Goal: Task Accomplishment & Management: Use online tool/utility

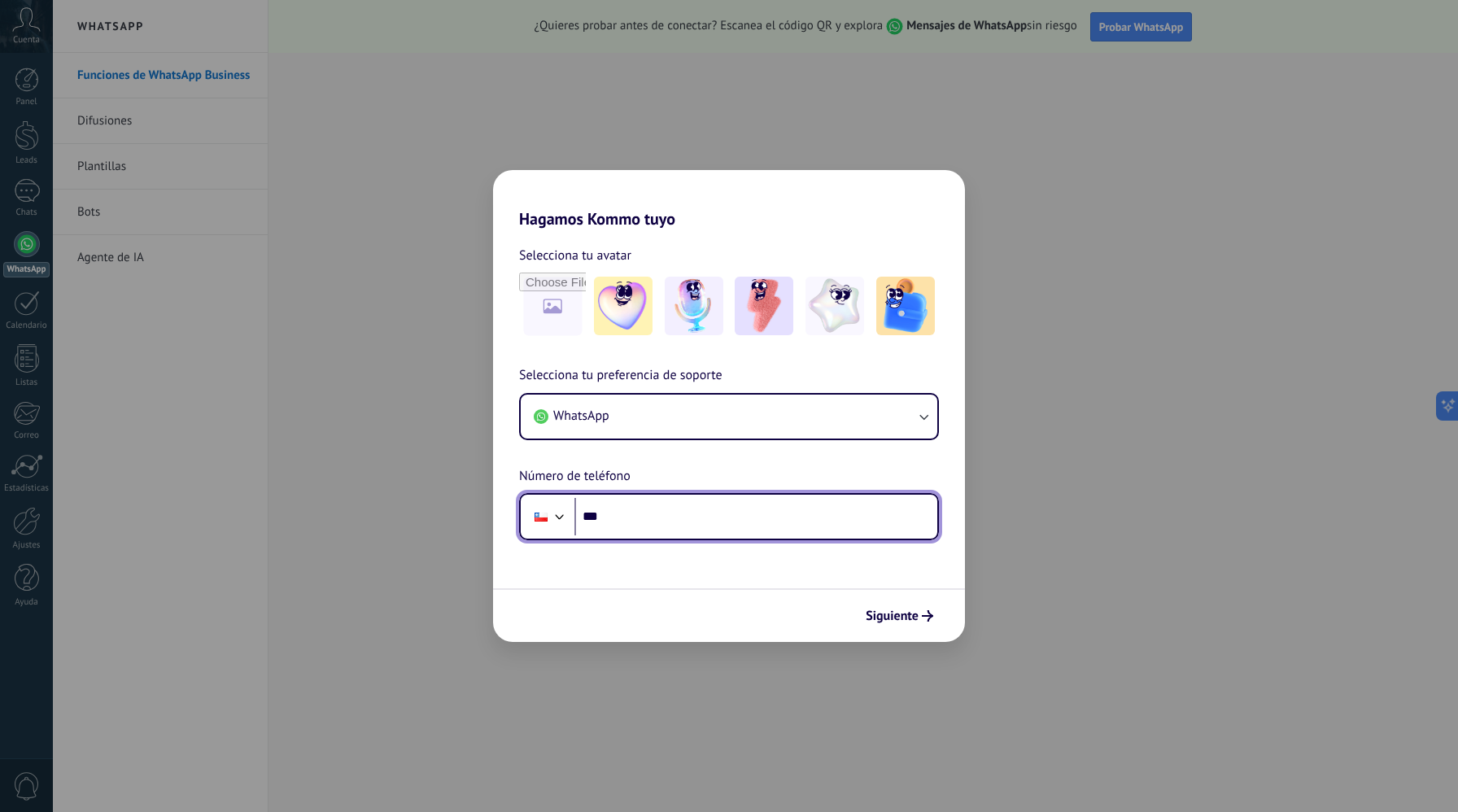
click at [700, 503] on input "***" at bounding box center [756, 517] width 363 height 37
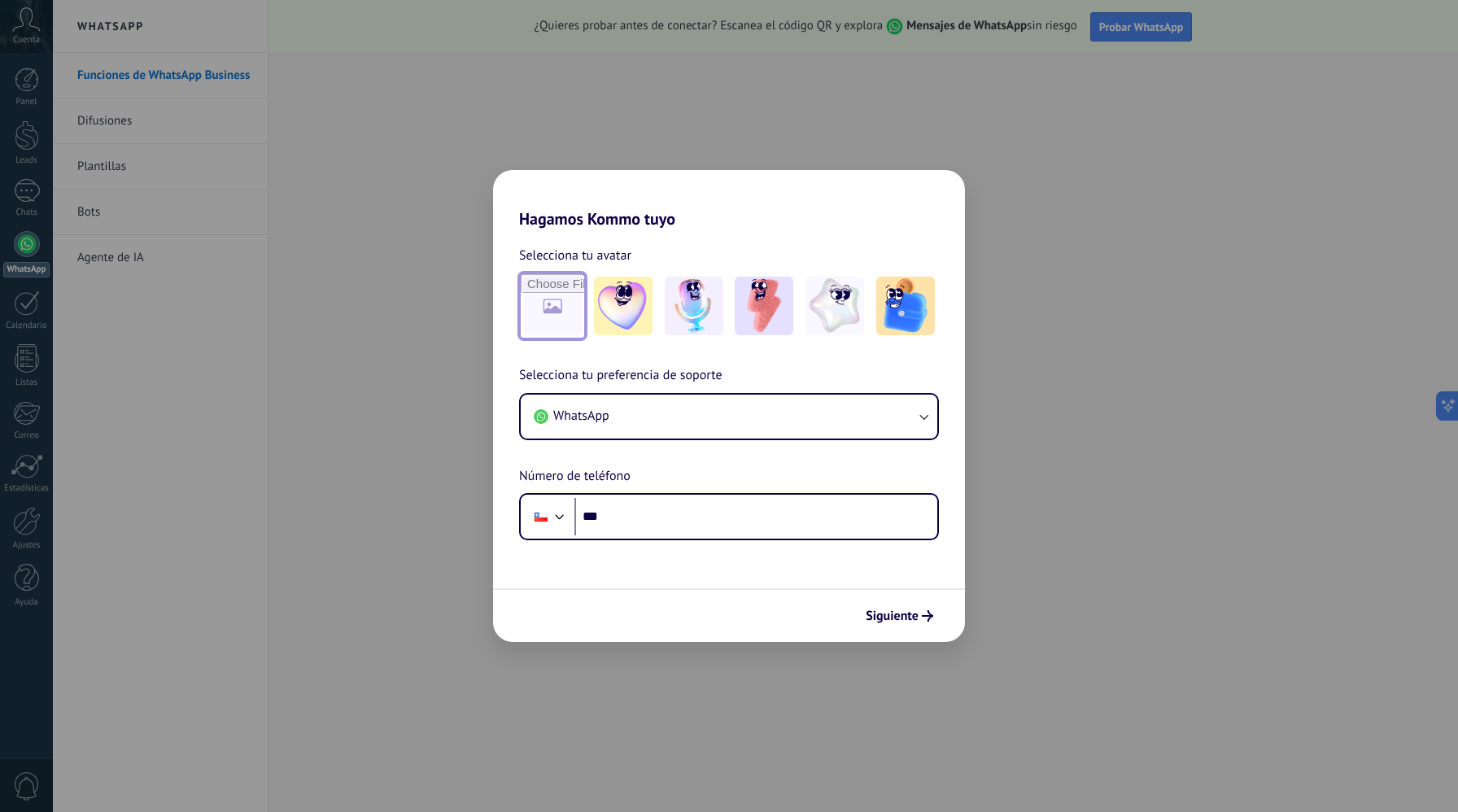
click at [567, 298] on input "file" at bounding box center [552, 305] width 63 height 63
type input "**********"
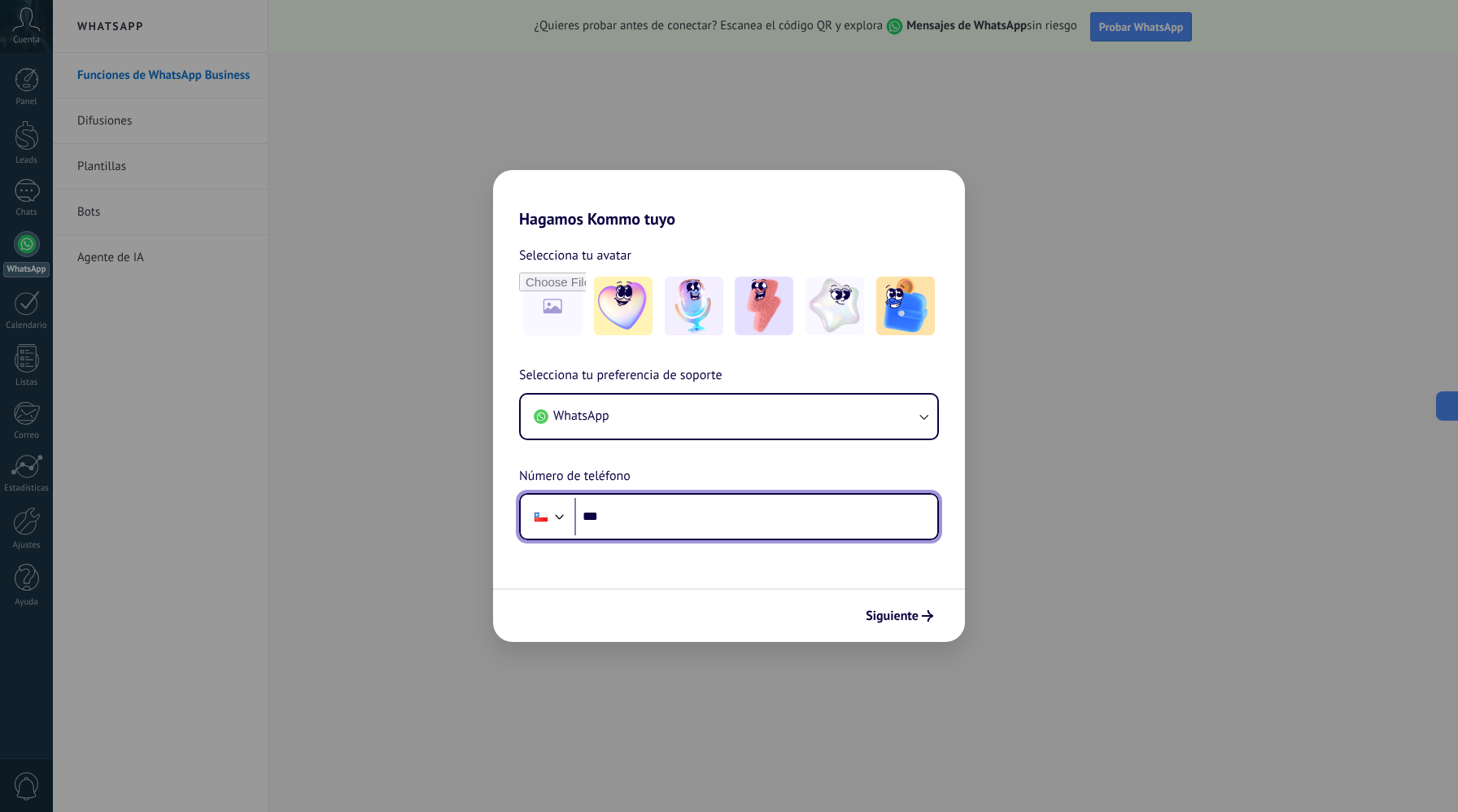
click at [619, 513] on input "***" at bounding box center [756, 517] width 363 height 37
type input "**********"
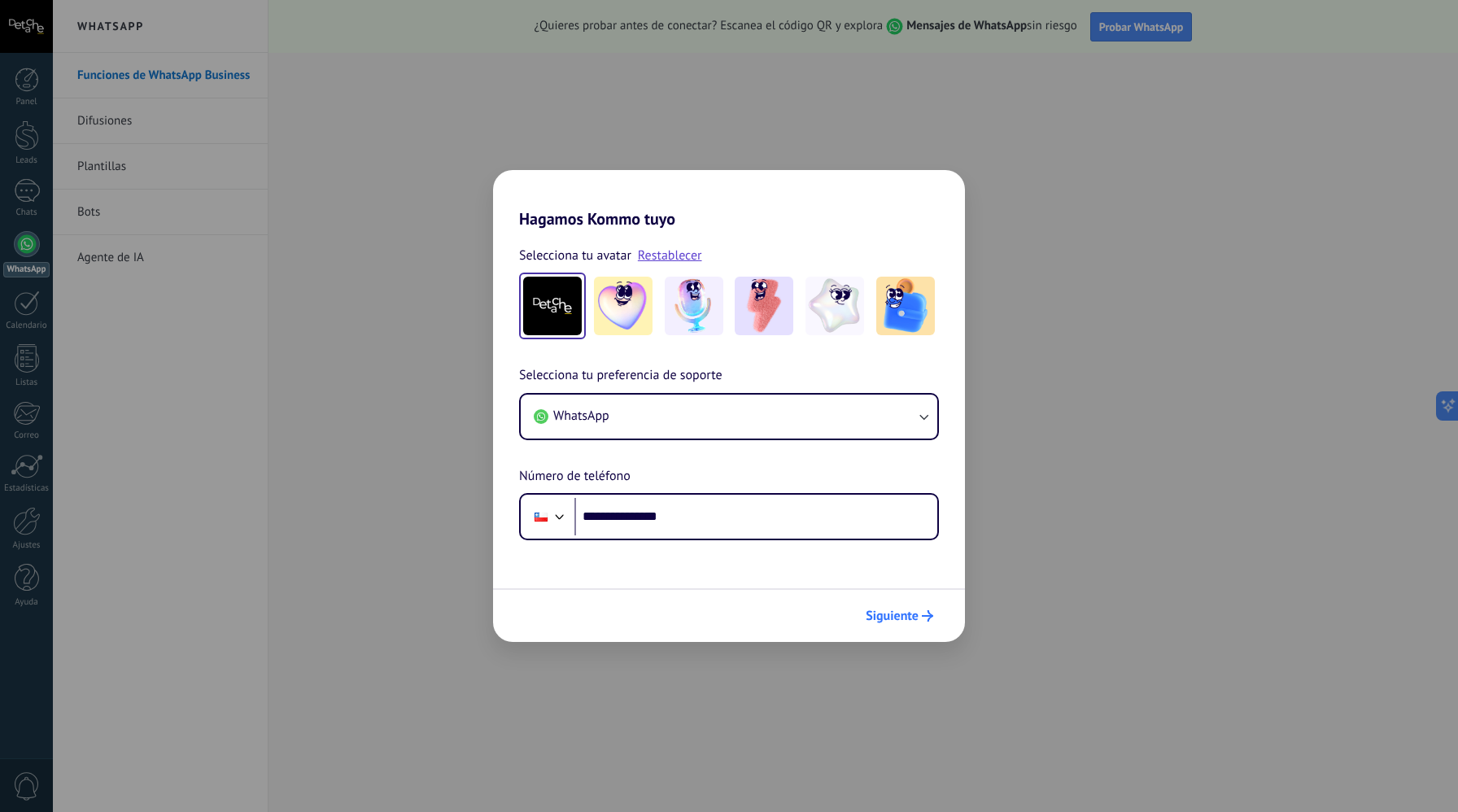
click at [901, 627] on button "Siguiente" at bounding box center [900, 615] width 82 height 28
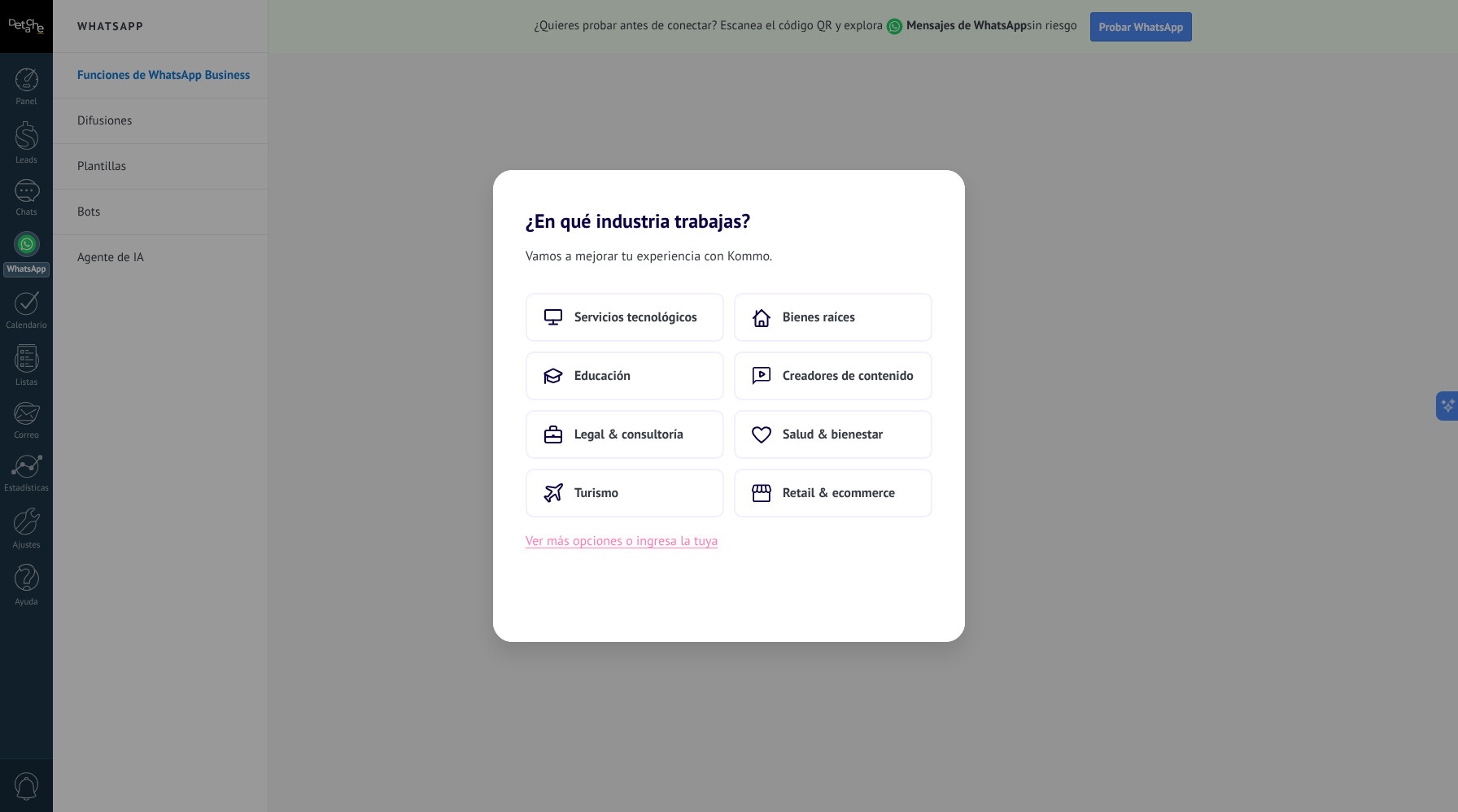
click at [634, 533] on button "Ver más opciones o ingresa la tuya" at bounding box center [622, 540] width 192 height 21
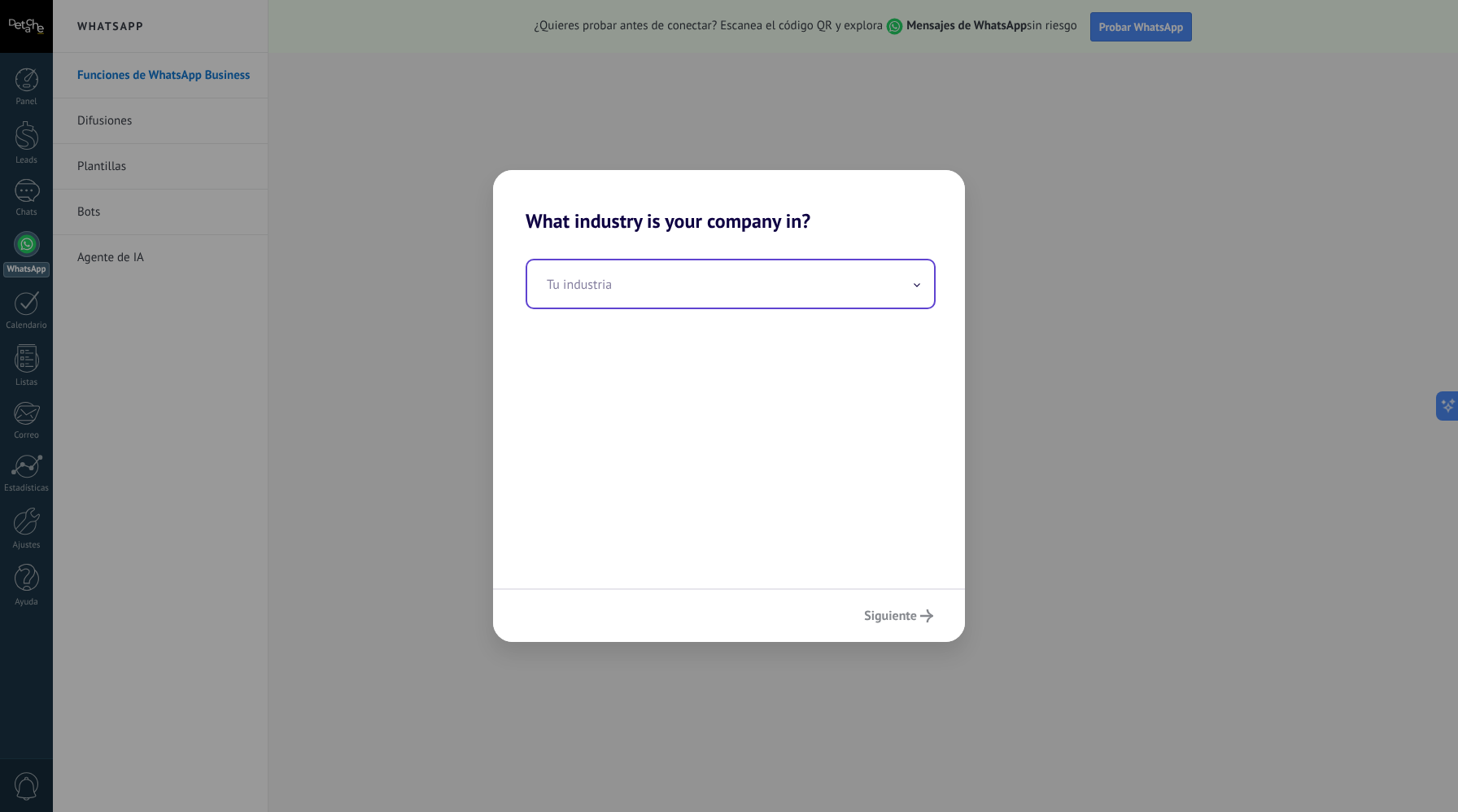
click at [726, 300] on input "text" at bounding box center [730, 284] width 407 height 47
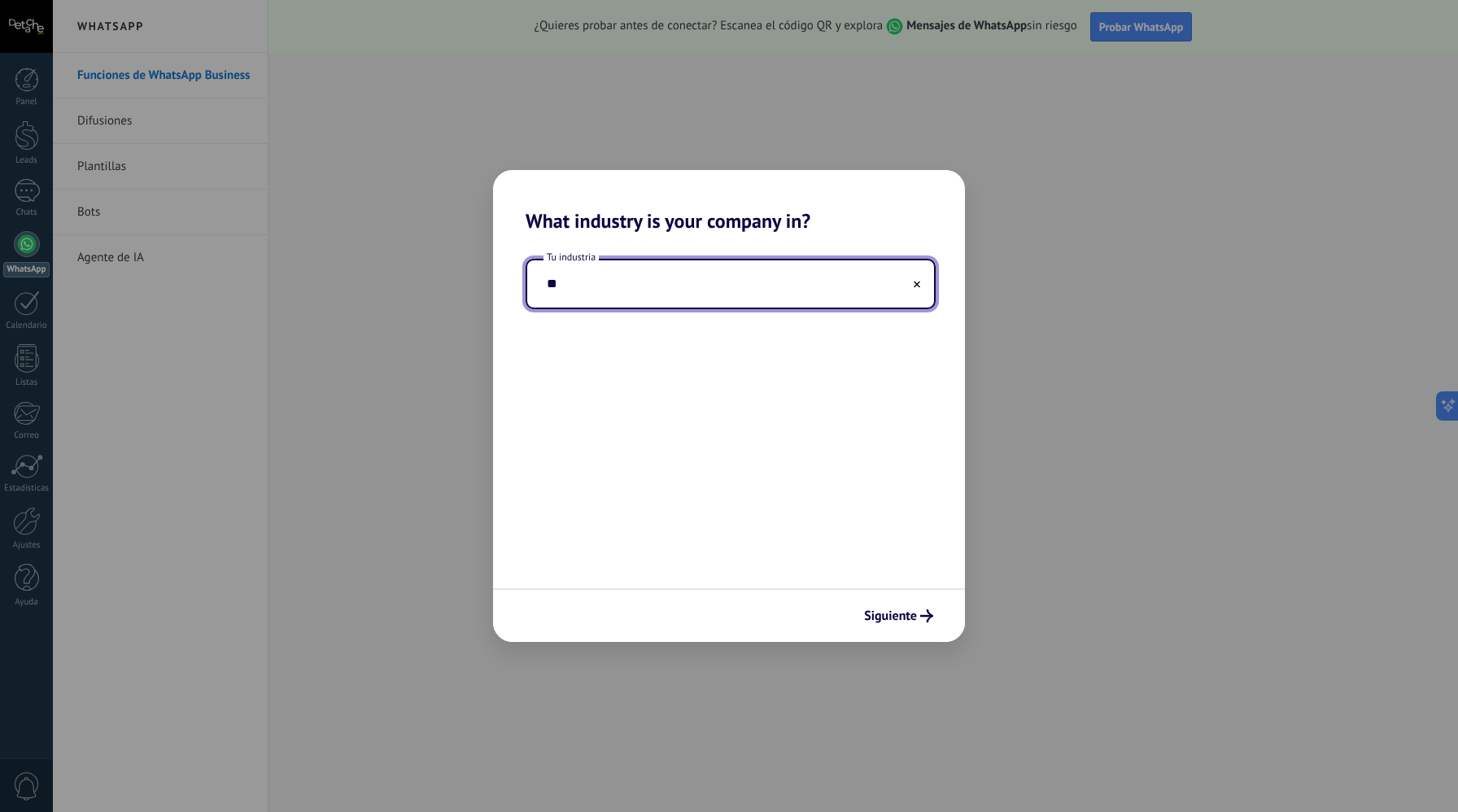
type input "*"
click at [924, 281] on input "***" at bounding box center [730, 284] width 407 height 47
type input "***"
click at [918, 283] on use at bounding box center [918, 285] width 7 height 7
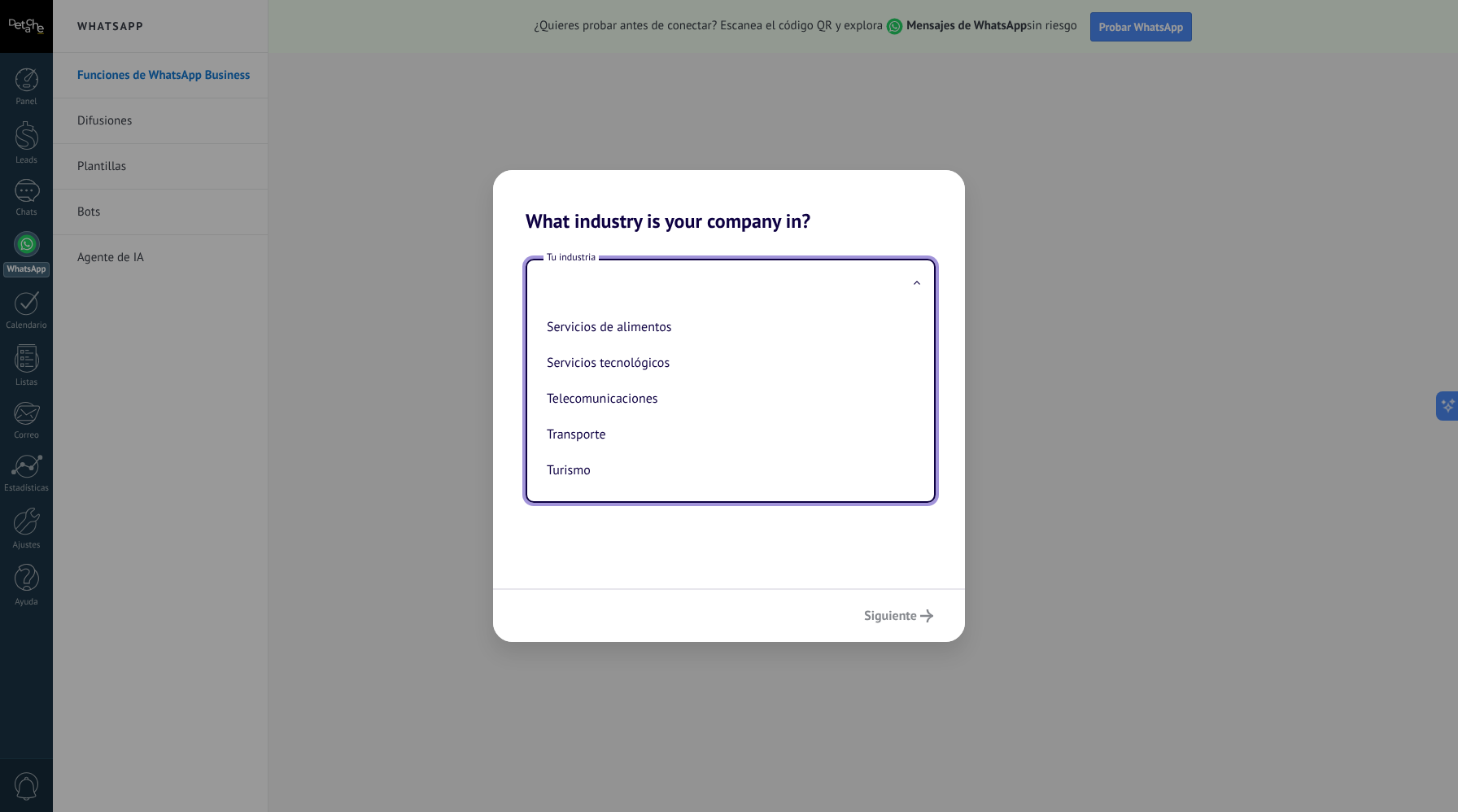
scroll to position [445, 0]
click at [716, 364] on li "Servicios tecnológicos" at bounding box center [727, 363] width 375 height 36
type input "**********"
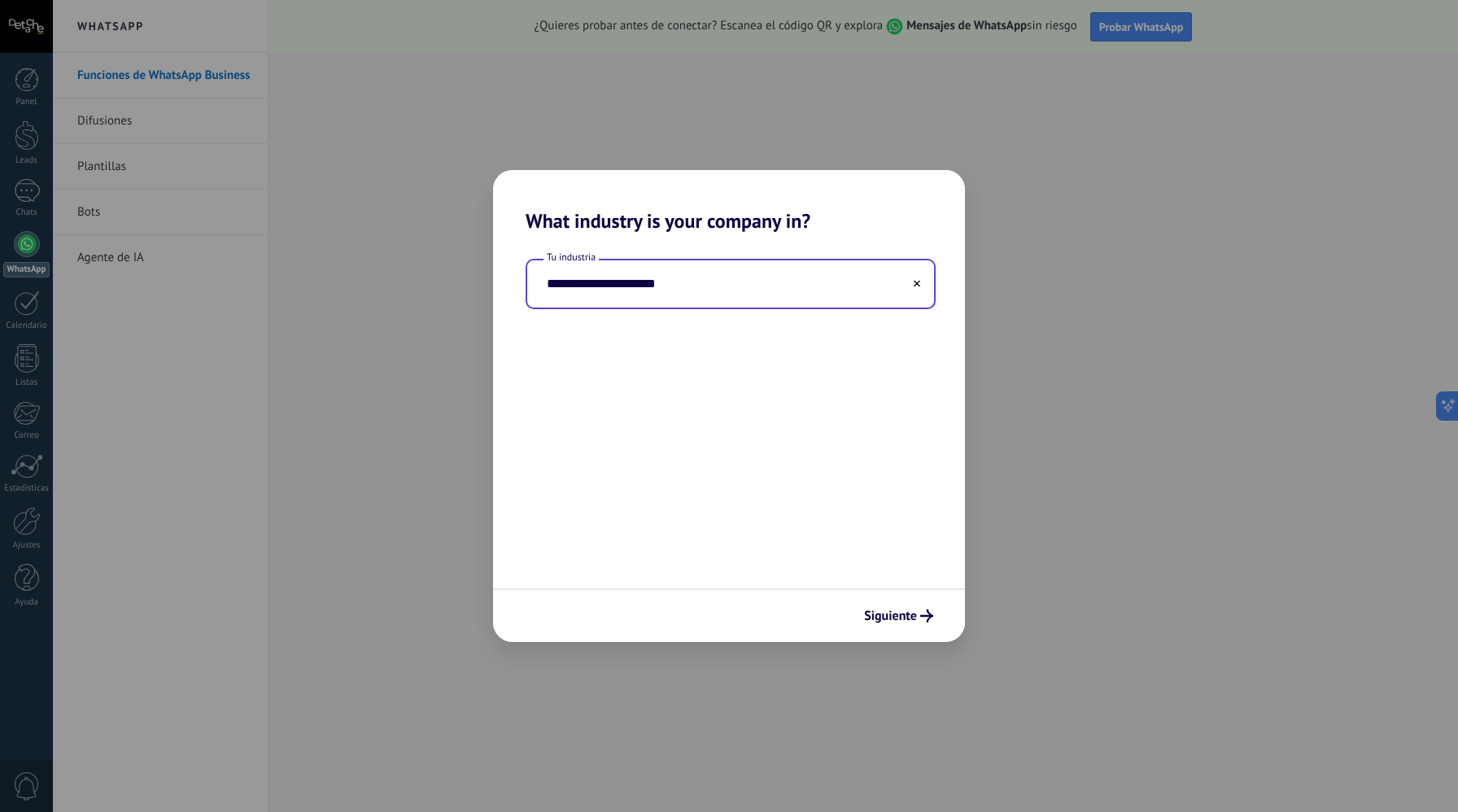
click at [911, 629] on div "Siguiente" at bounding box center [729, 615] width 472 height 54
click at [917, 624] on button "Siguiente" at bounding box center [899, 615] width 84 height 28
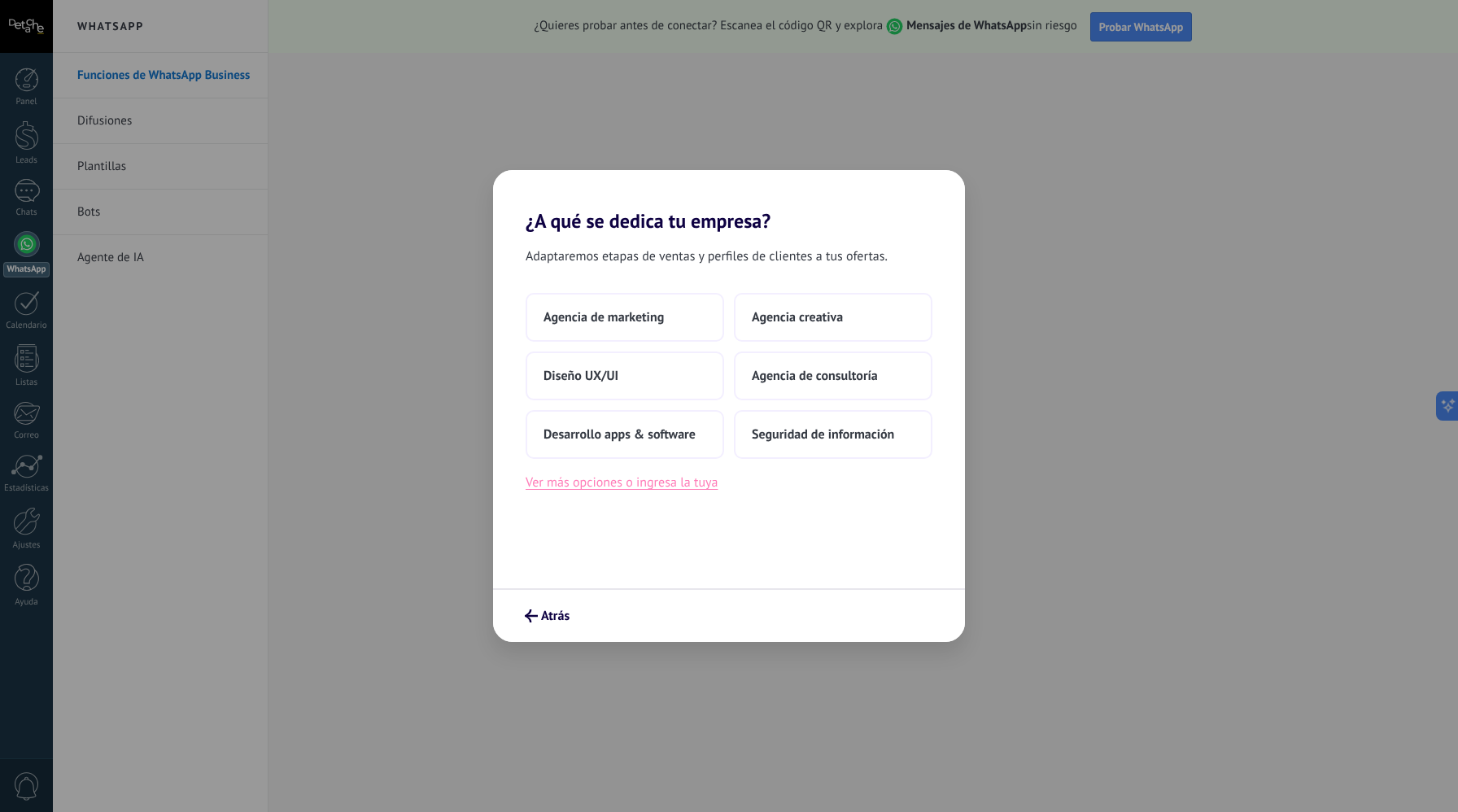
click at [643, 491] on button "Ver más opciones o ingresa la tuya" at bounding box center [622, 482] width 192 height 21
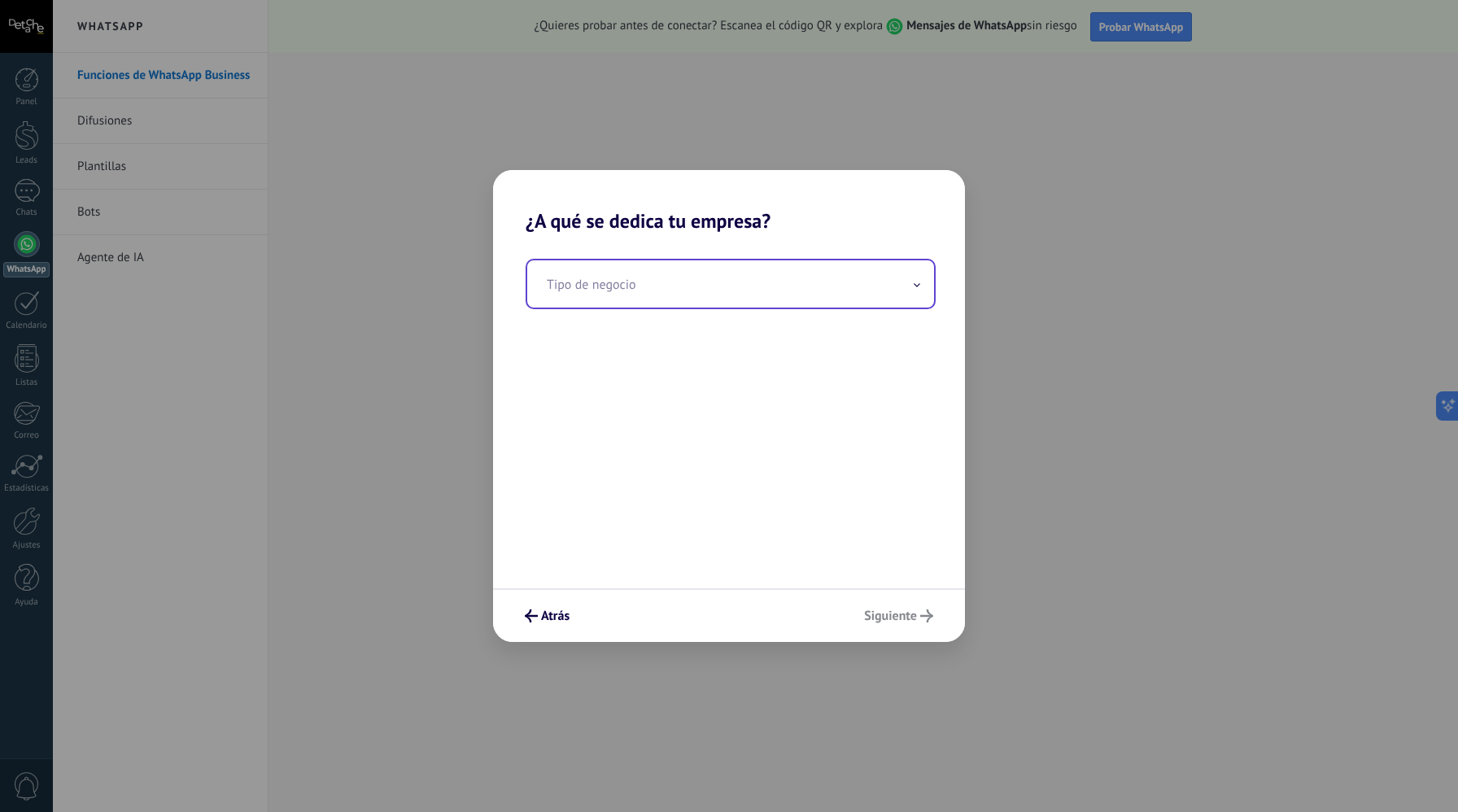
drag, startPoint x: 733, startPoint y: 272, endPoint x: 726, endPoint y: 279, distance: 9.9
click at [733, 272] on input "text" at bounding box center [730, 284] width 407 height 47
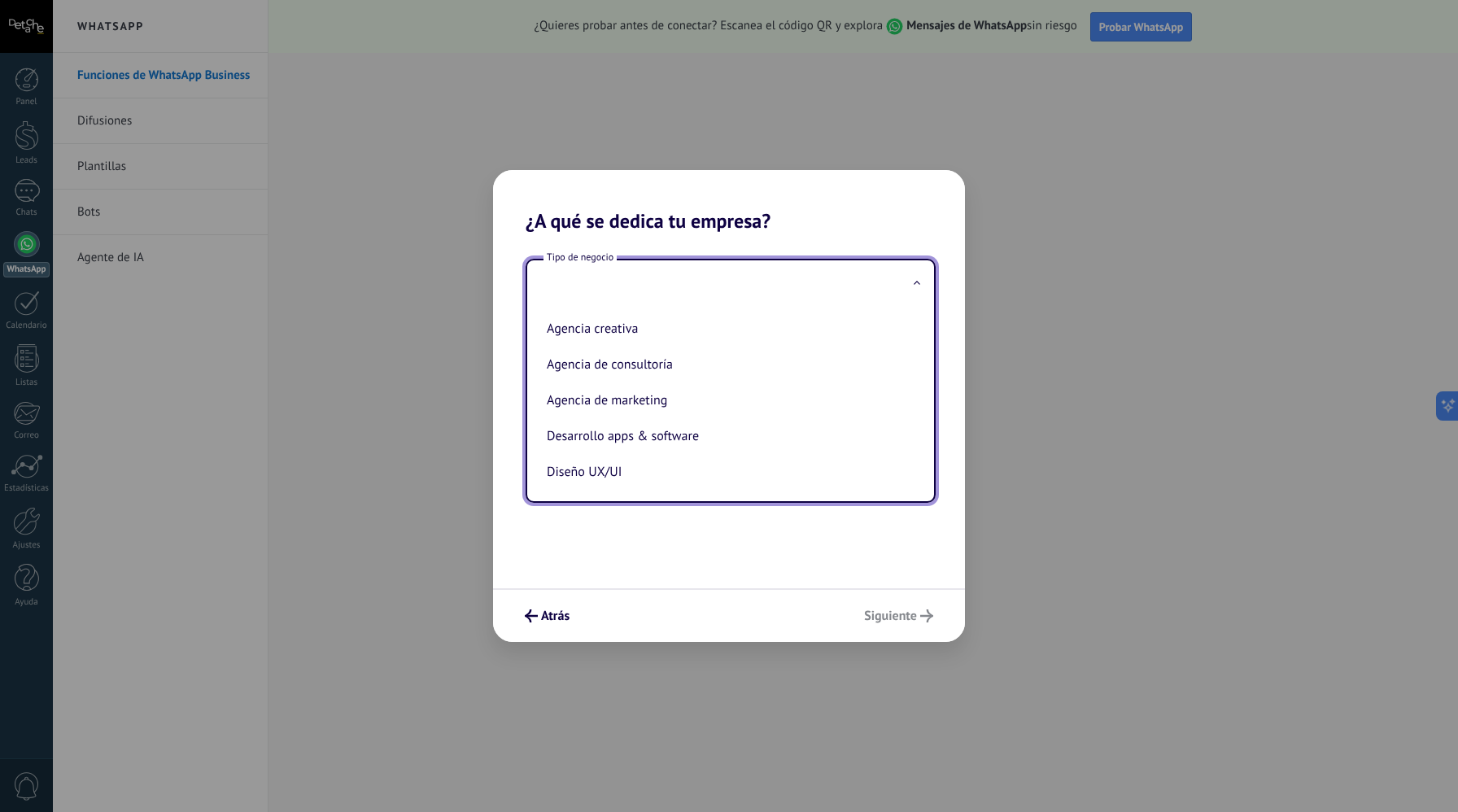
click at [727, 295] on input "text" at bounding box center [730, 284] width 407 height 47
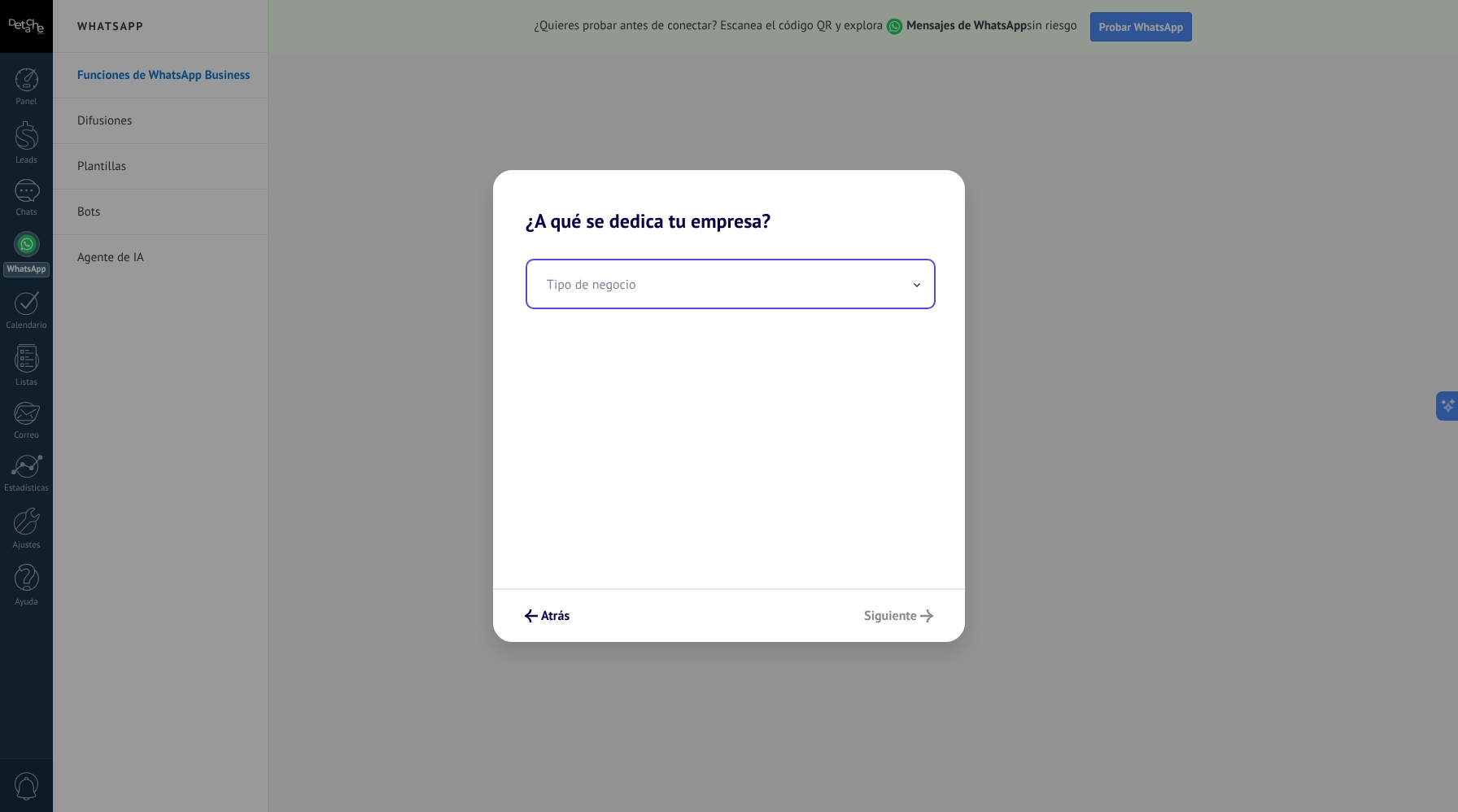
click at [727, 295] on input "text" at bounding box center [730, 284] width 407 height 47
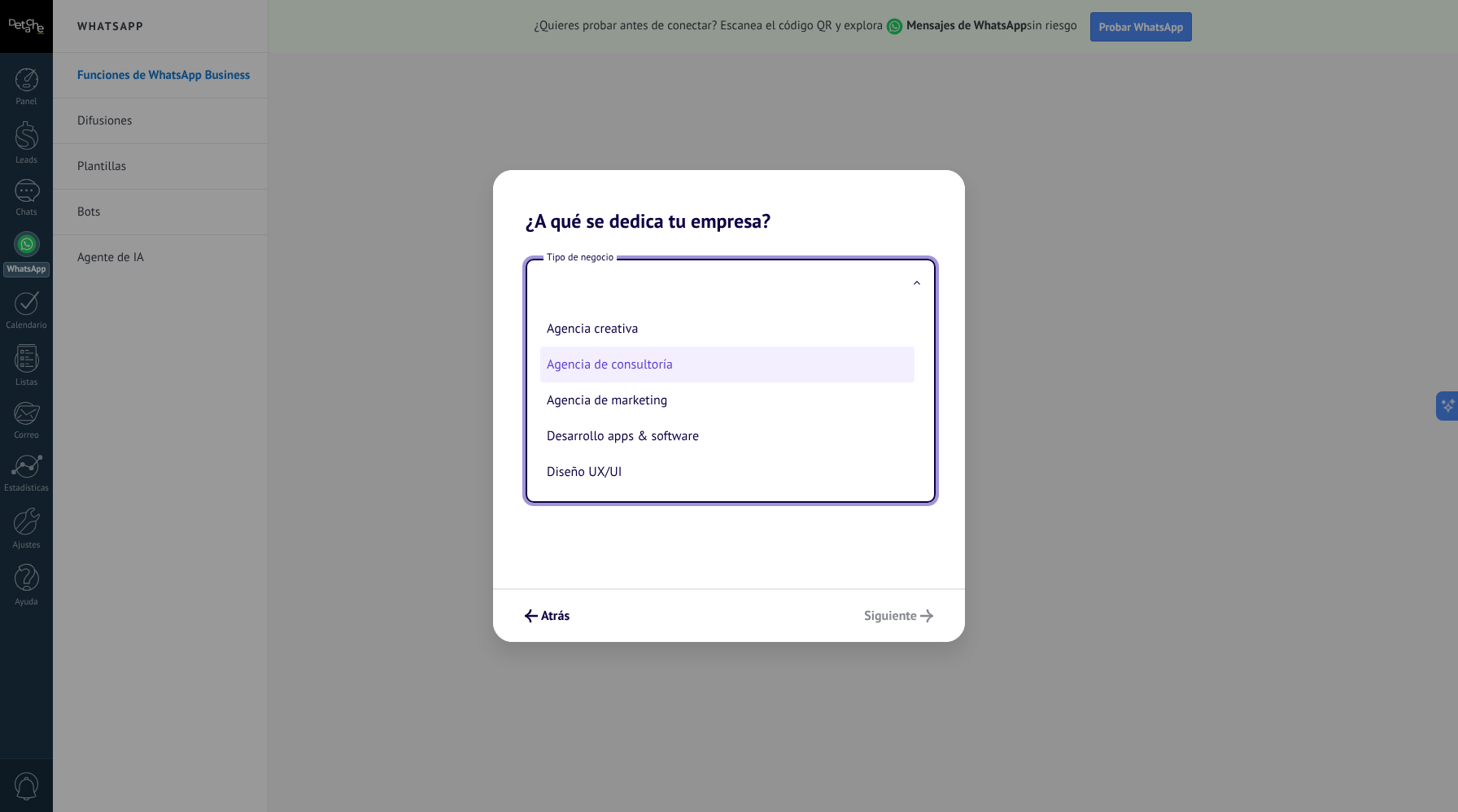
scroll to position [42, 0]
click at [531, 601] on div "Atrás Siguiente" at bounding box center [729, 615] width 472 height 54
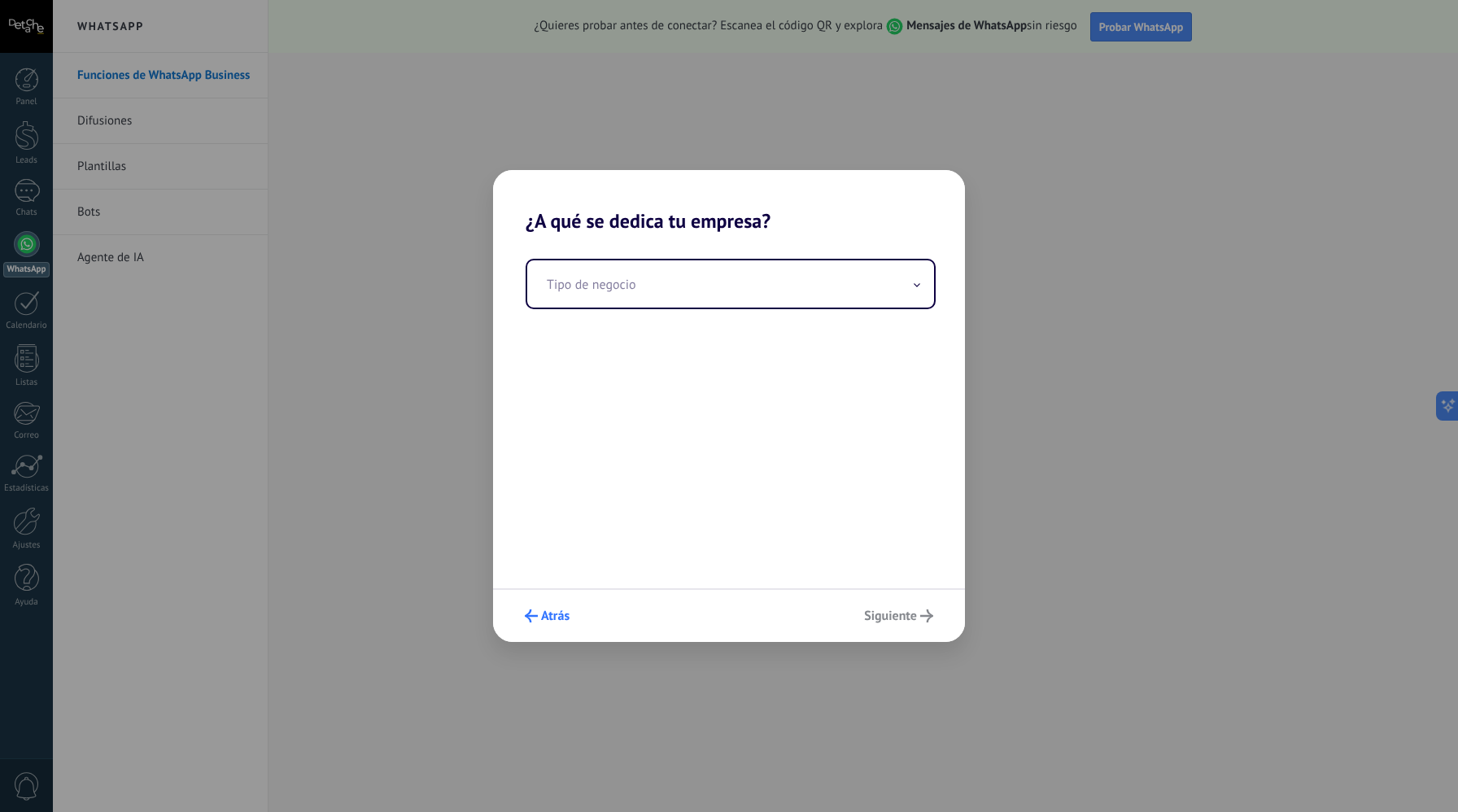
click at [545, 613] on span "Atrás" at bounding box center [556, 616] width 29 height 12
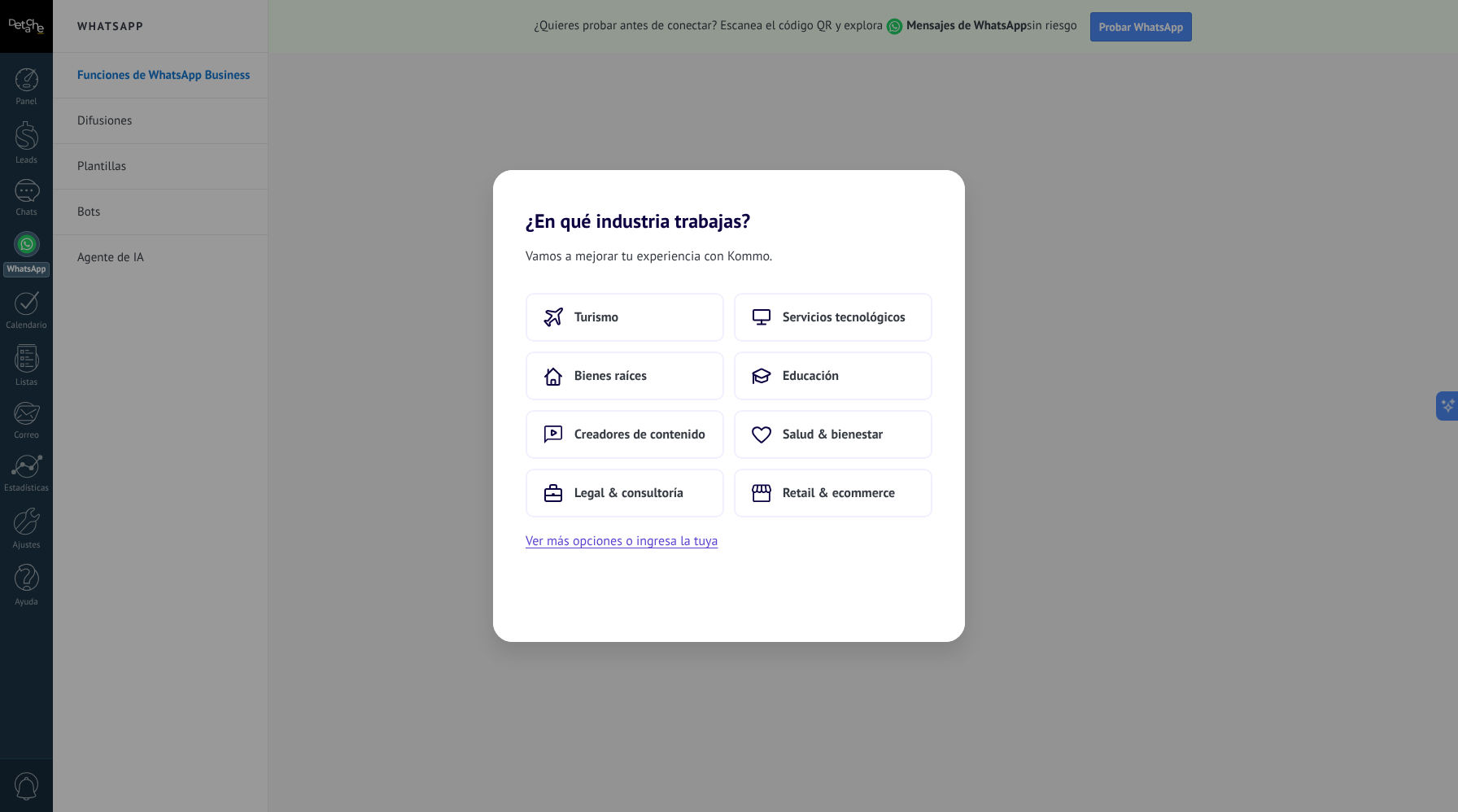
click at [558, 597] on div "Vamos a mejorar tu experiencia con Kommo. Turismo Servicios tecnológicos Bienes…" at bounding box center [729, 438] width 472 height 409
click at [769, 316] on icon at bounding box center [761, 316] width 19 height 16
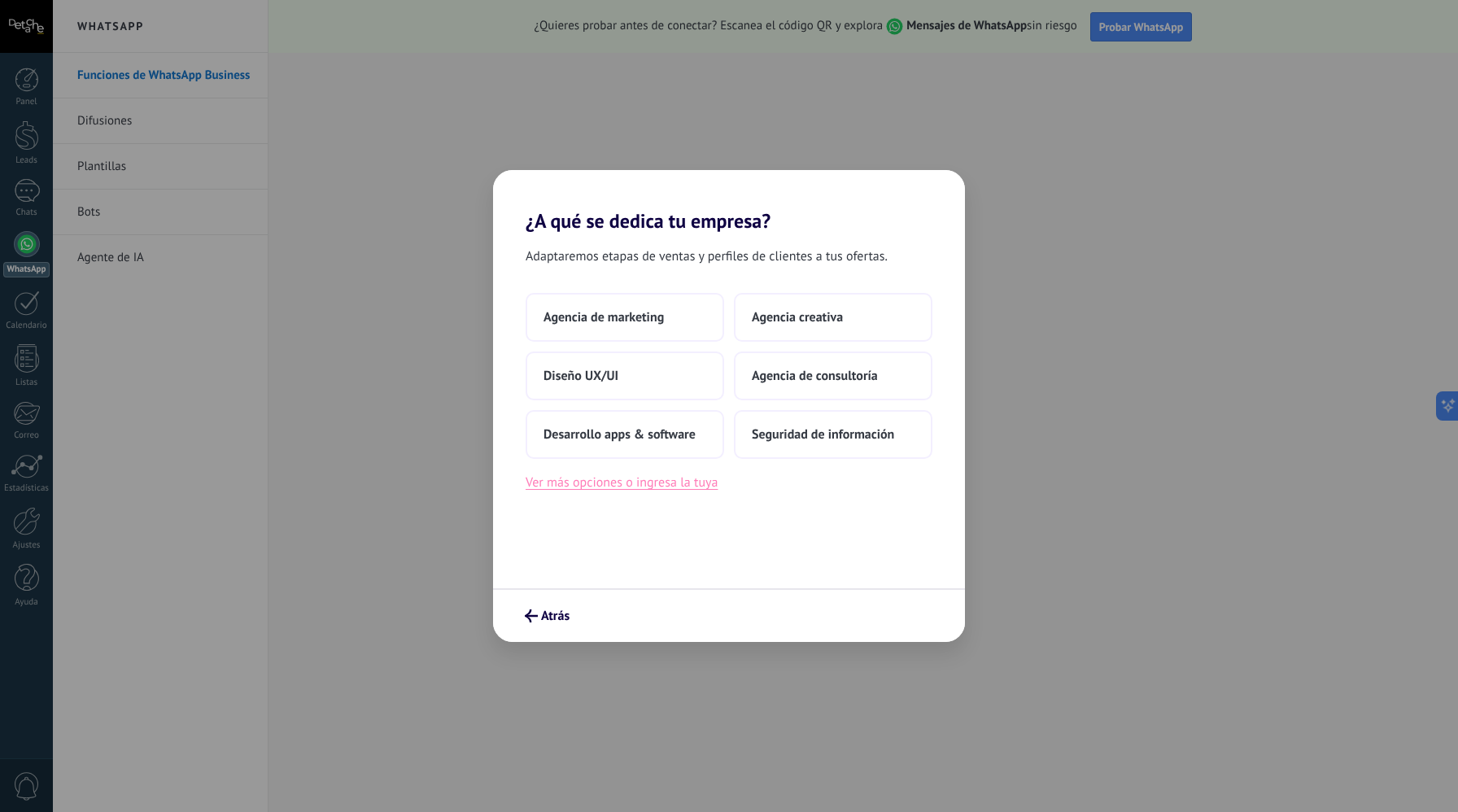
click at [668, 485] on button "Ver más opciones o ingresa la tuya" at bounding box center [622, 482] width 192 height 21
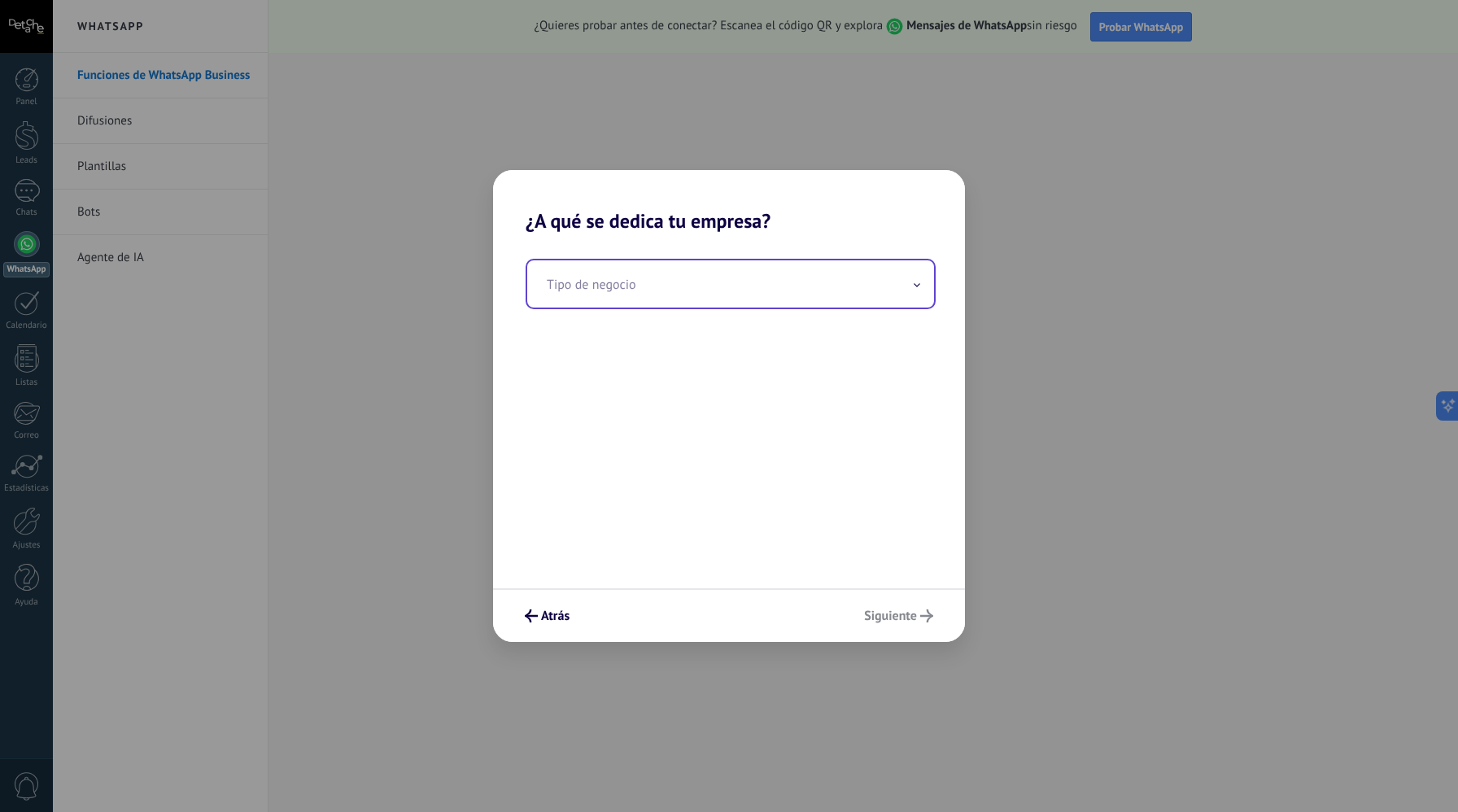
click at [741, 278] on input "text" at bounding box center [730, 284] width 407 height 47
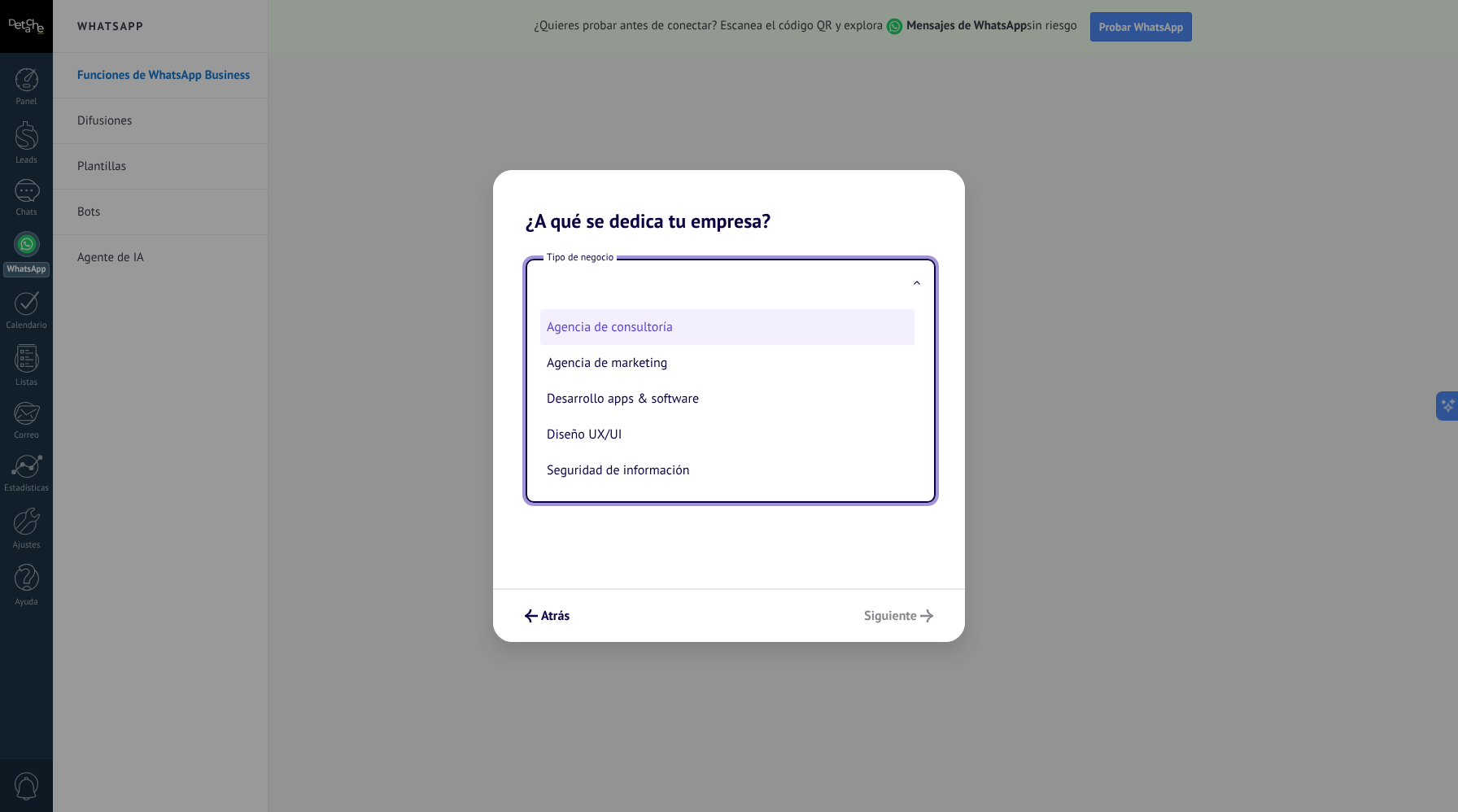
scroll to position [0, 0]
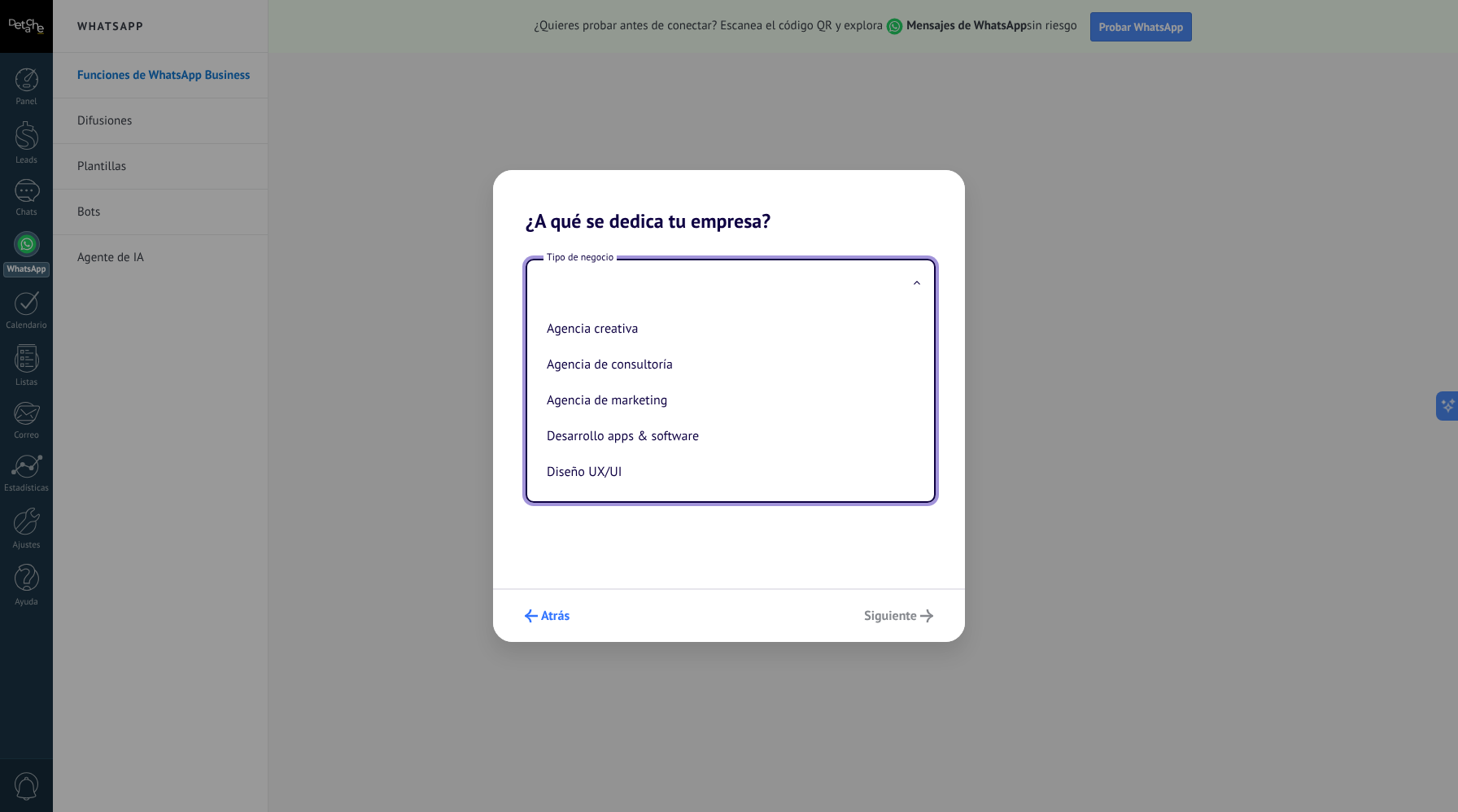
click at [540, 617] on span "Atrás" at bounding box center [547, 615] width 45 height 13
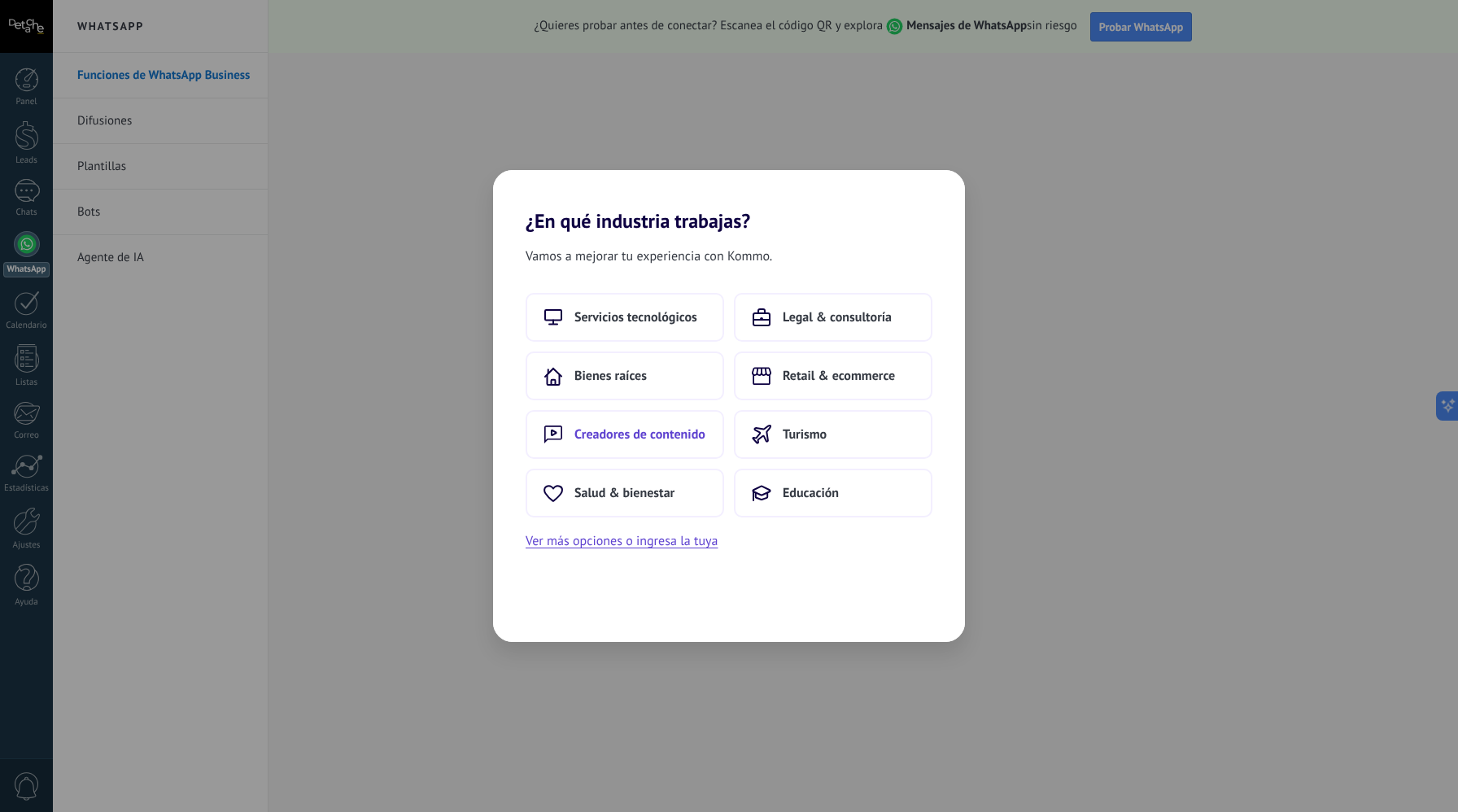
click at [614, 446] on button "Creadores de contenido" at bounding box center [625, 434] width 199 height 49
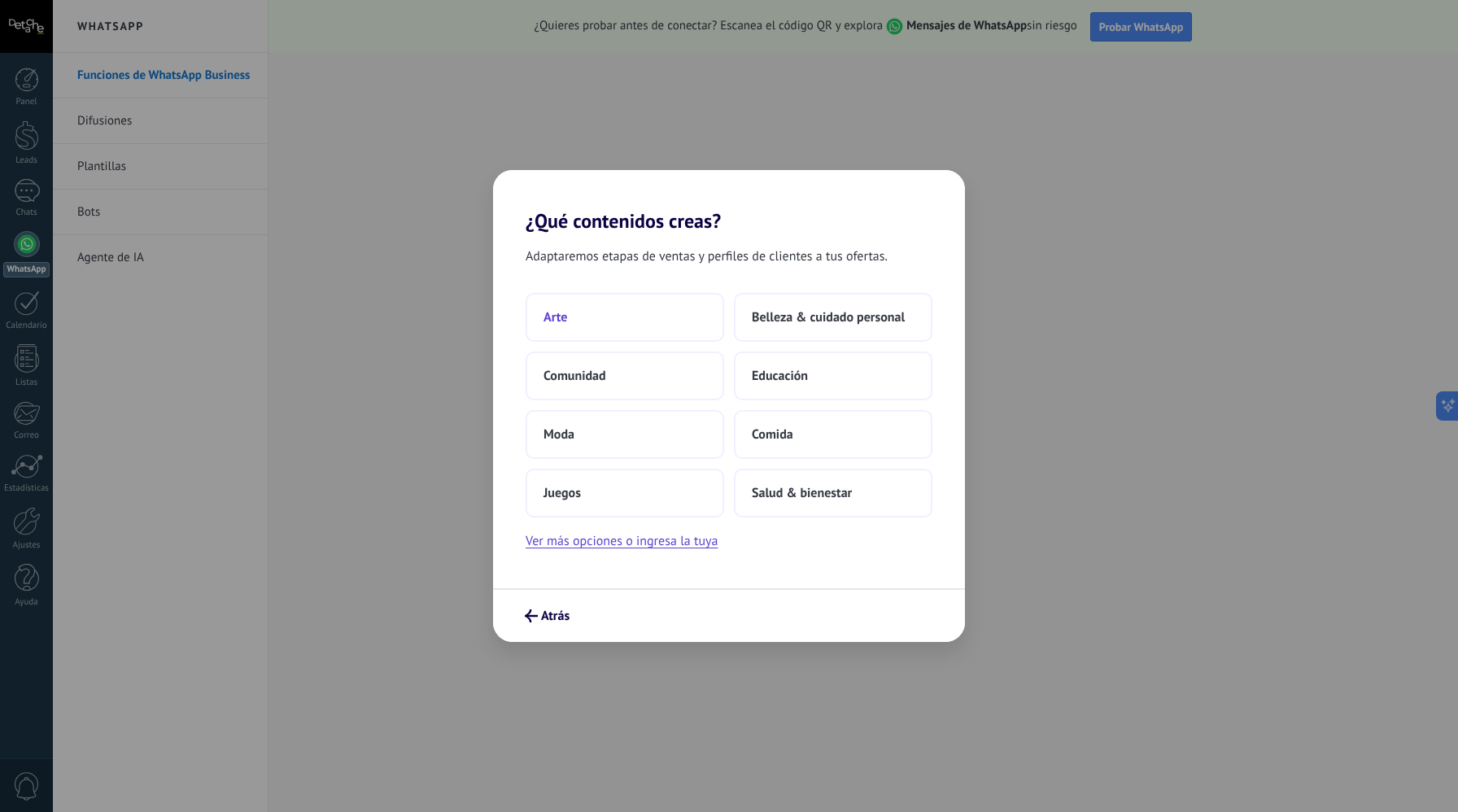
click at [622, 307] on button "Arte" at bounding box center [625, 317] width 199 height 49
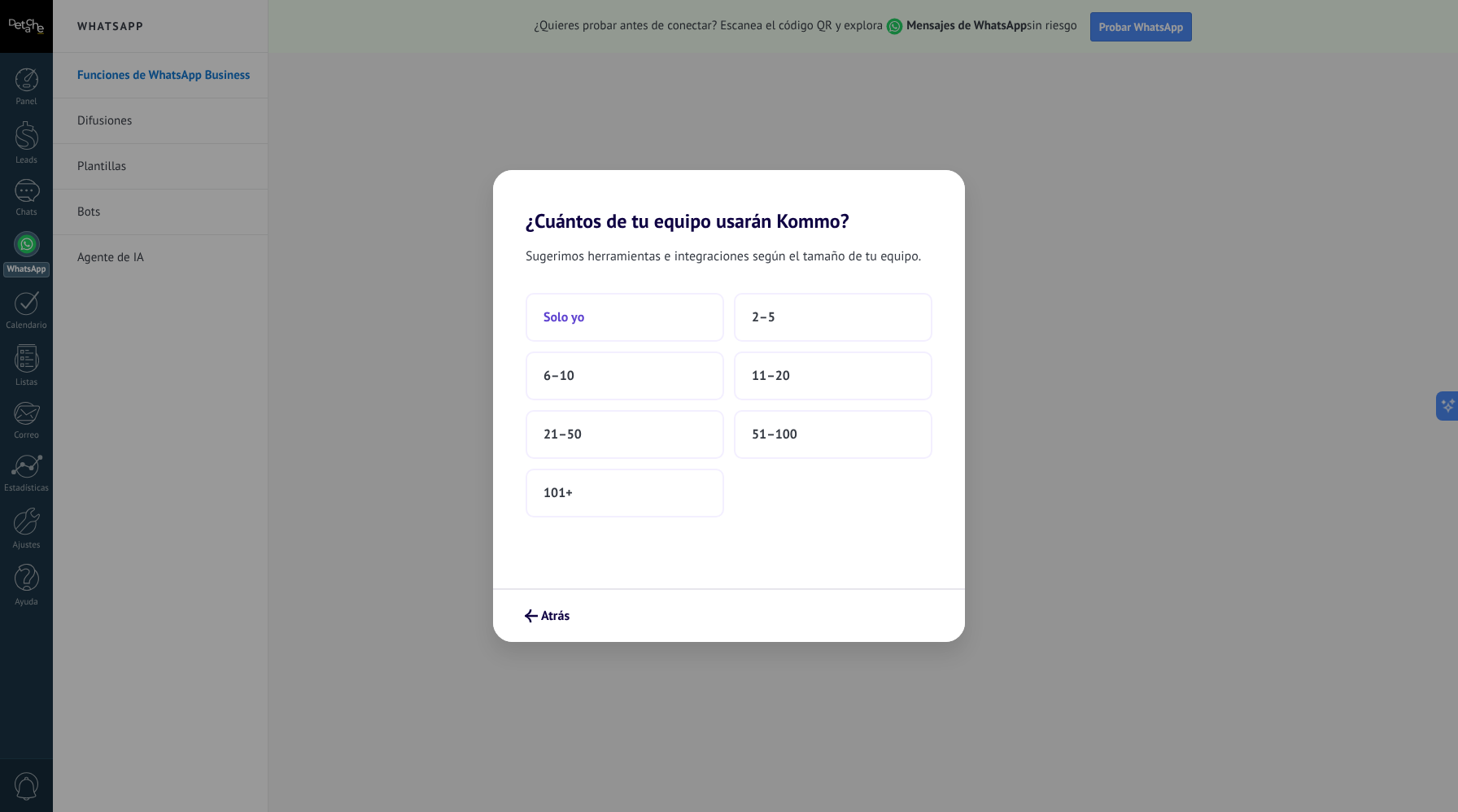
click at [626, 314] on button "Solo yo" at bounding box center [625, 317] width 199 height 49
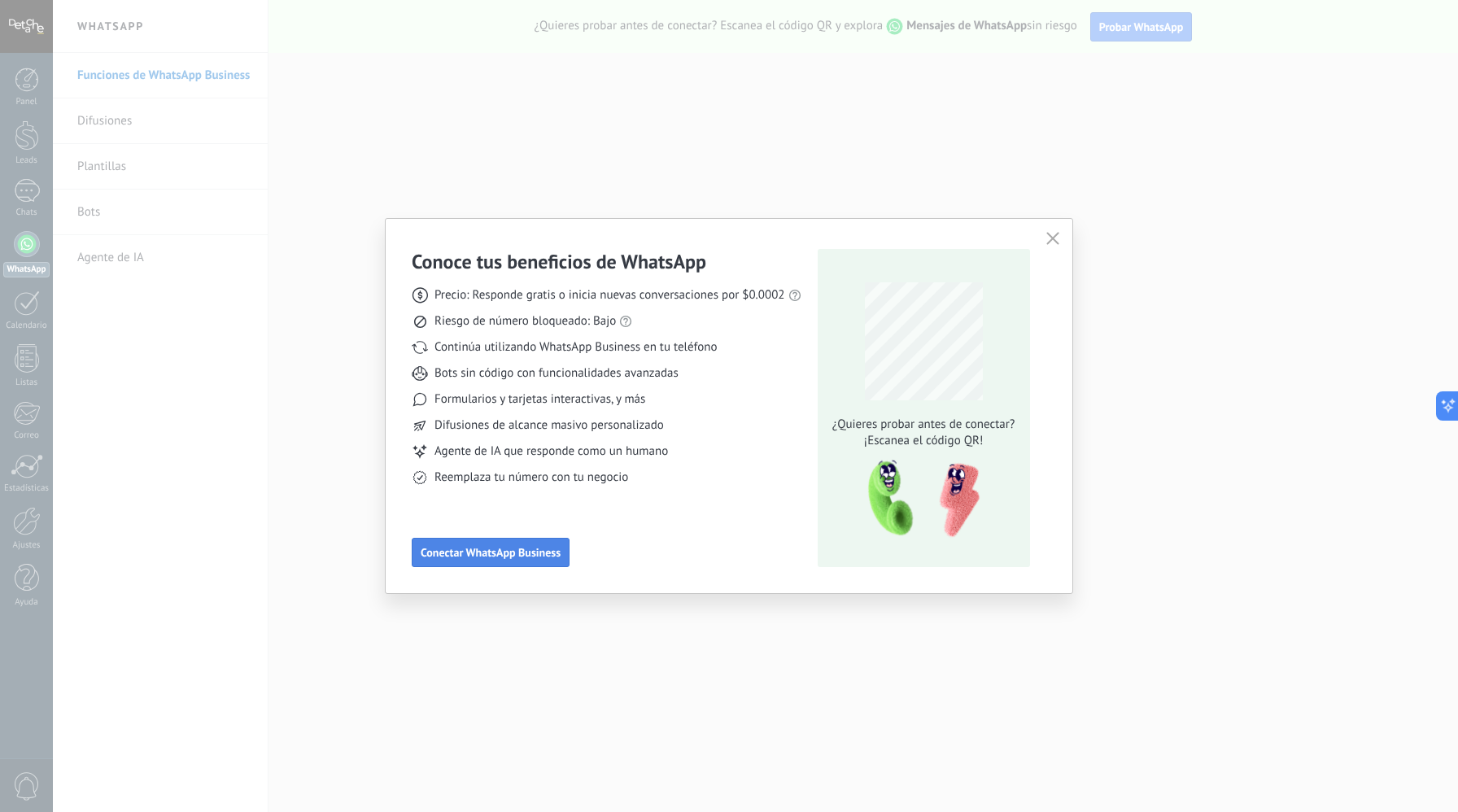
click at [540, 554] on span "Conectar WhatsApp Business" at bounding box center [491, 553] width 140 height 12
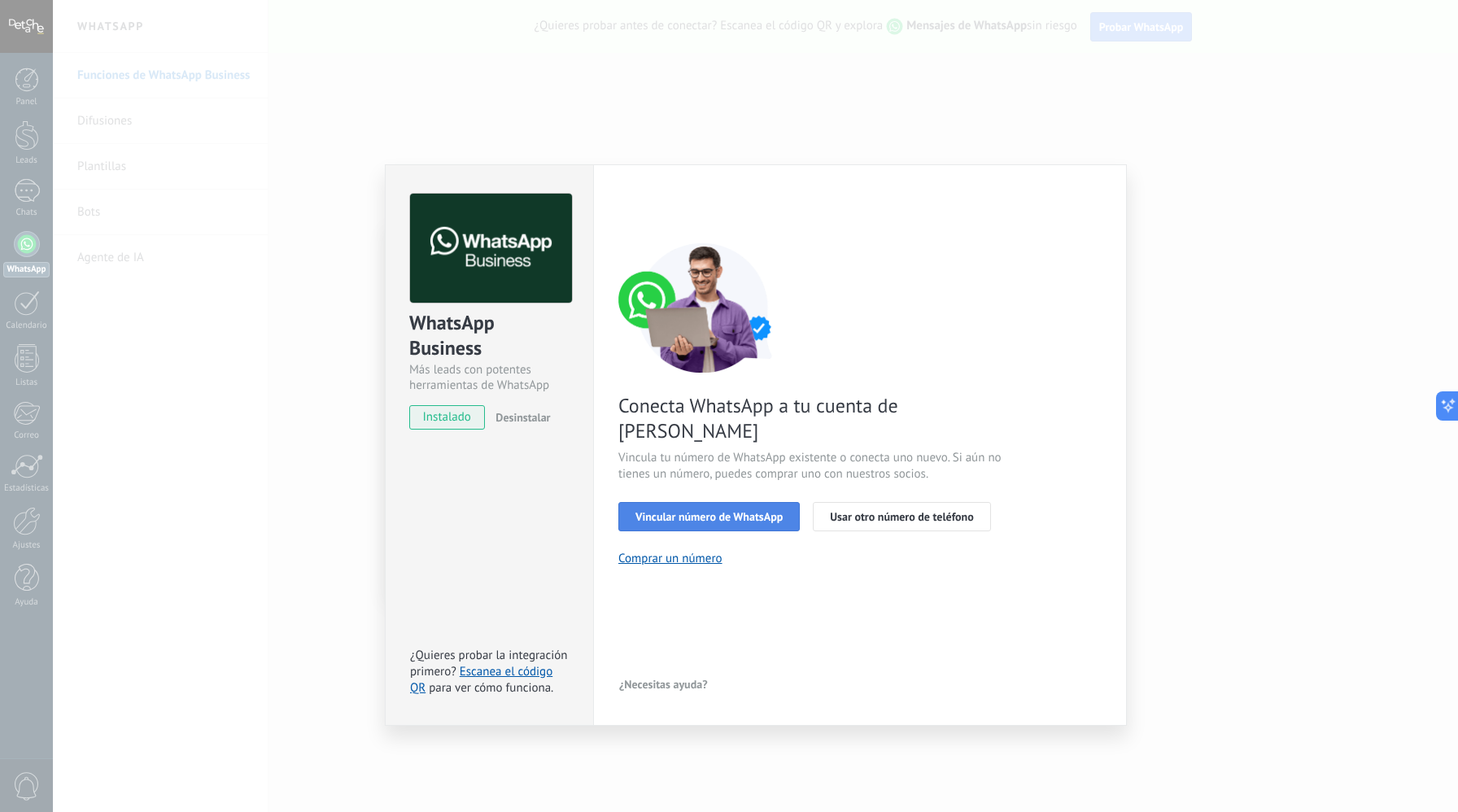
click at [699, 502] on button "Vincular número de WhatsApp" at bounding box center [710, 517] width 182 height 29
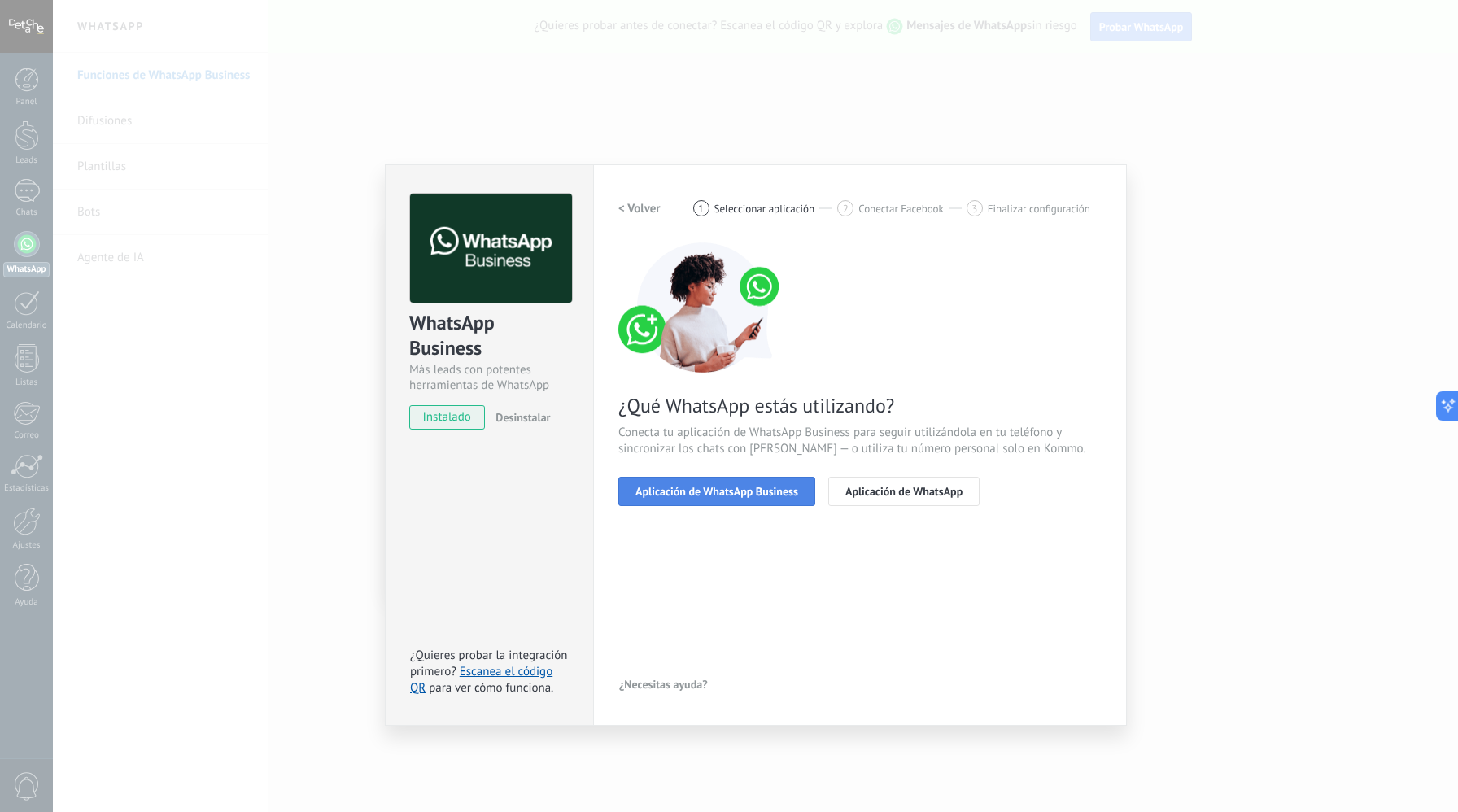
click at [721, 498] on button "Aplicación de WhatsApp Business" at bounding box center [717, 491] width 197 height 29
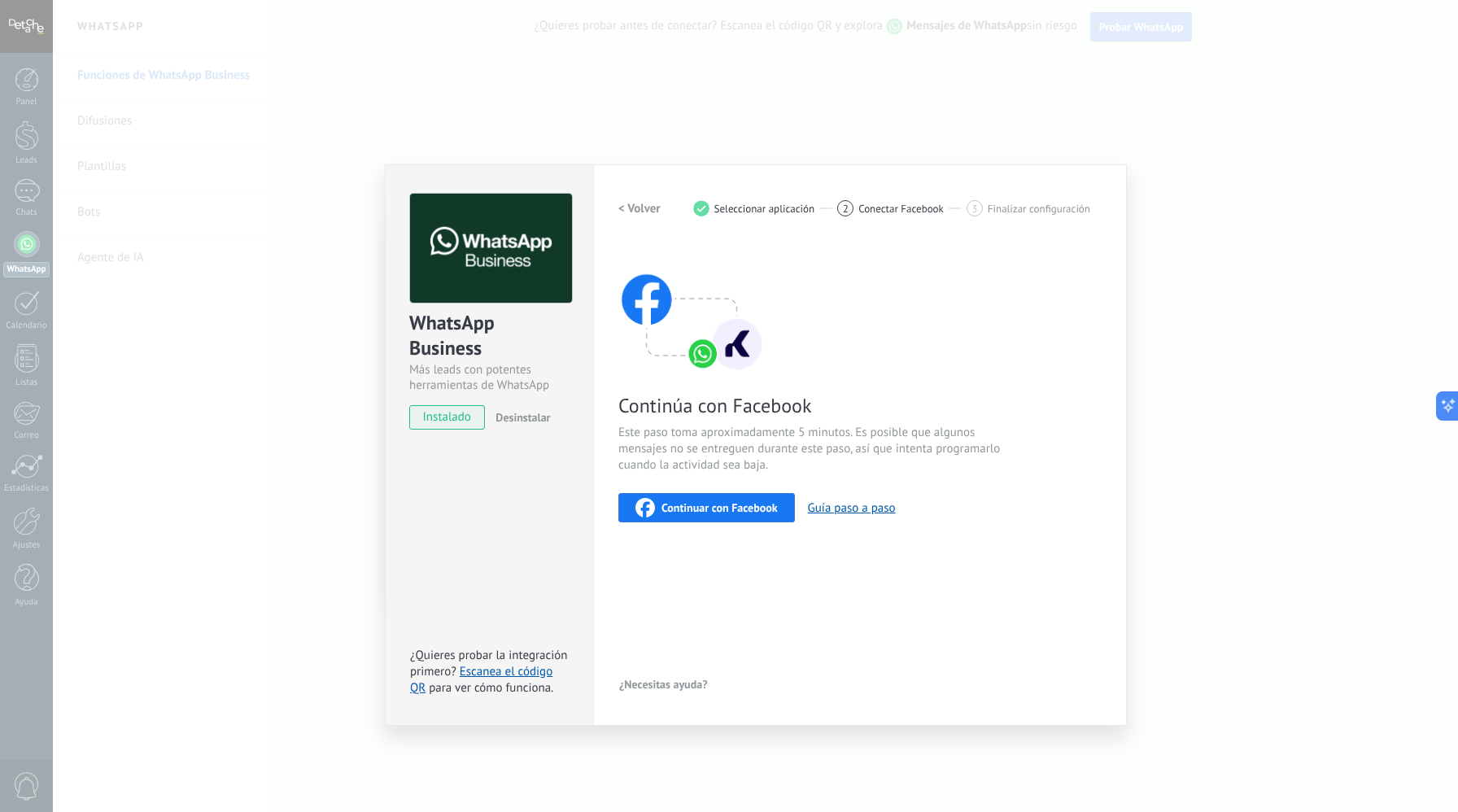
click at [719, 508] on span "Continuar con Facebook" at bounding box center [720, 508] width 116 height 12
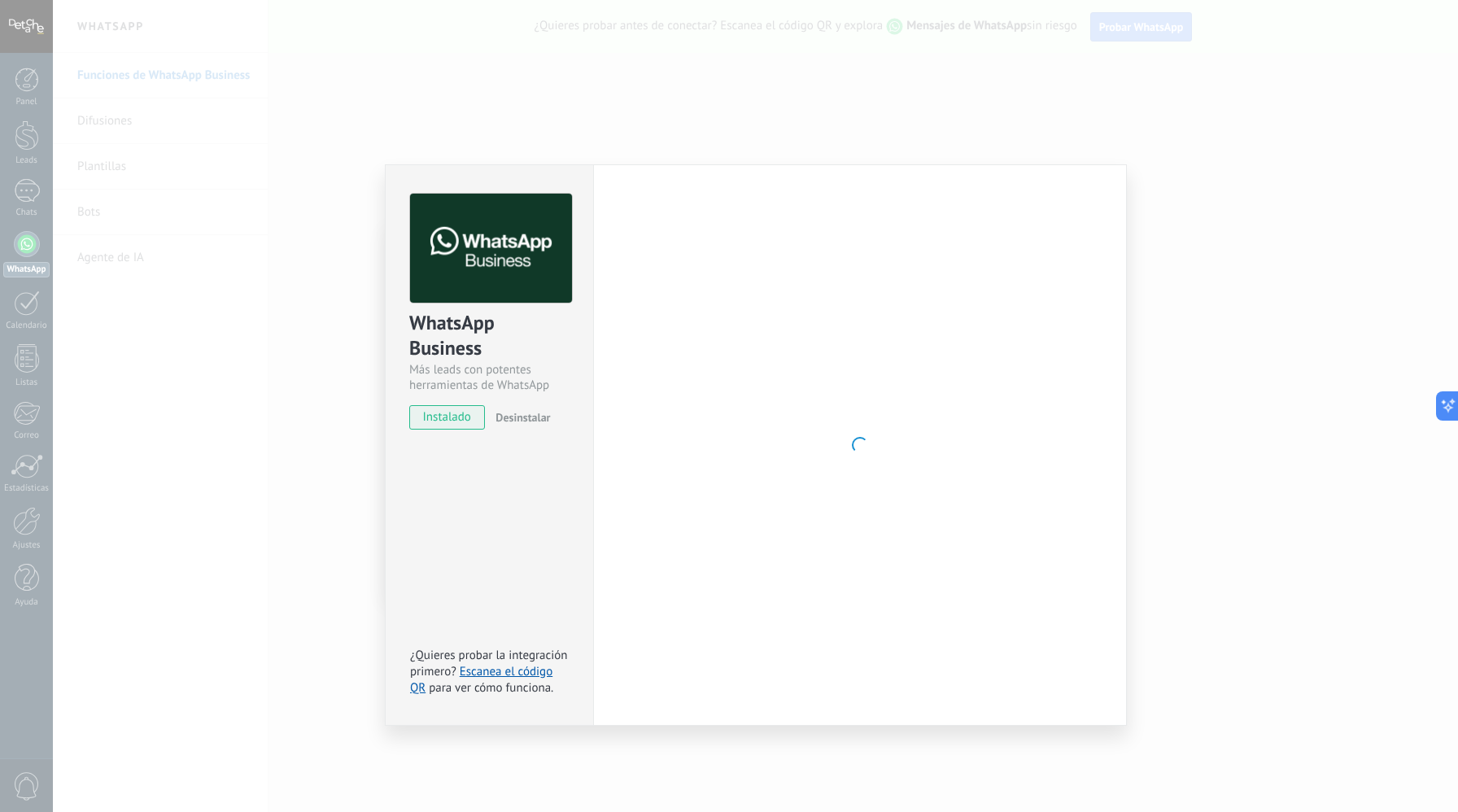
click at [659, 426] on div at bounding box center [860, 444] width 483 height 502
click at [1034, 121] on div "WhatsApp Business Más leads con potentes herramientas de WhatsApp instalado Des…" at bounding box center [756, 406] width 1406 height 812
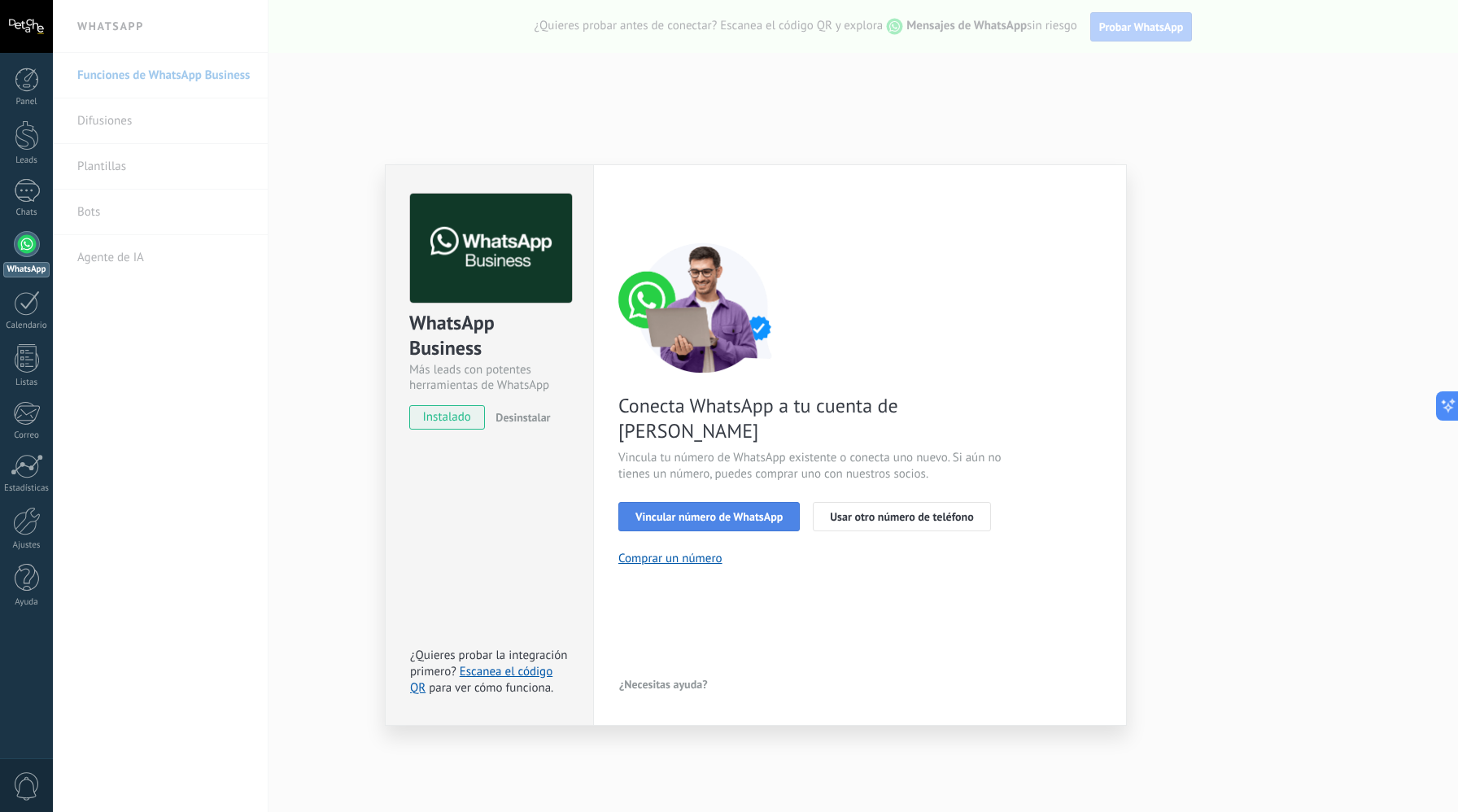
click at [745, 504] on button "Vincular número de WhatsApp" at bounding box center [710, 517] width 182 height 29
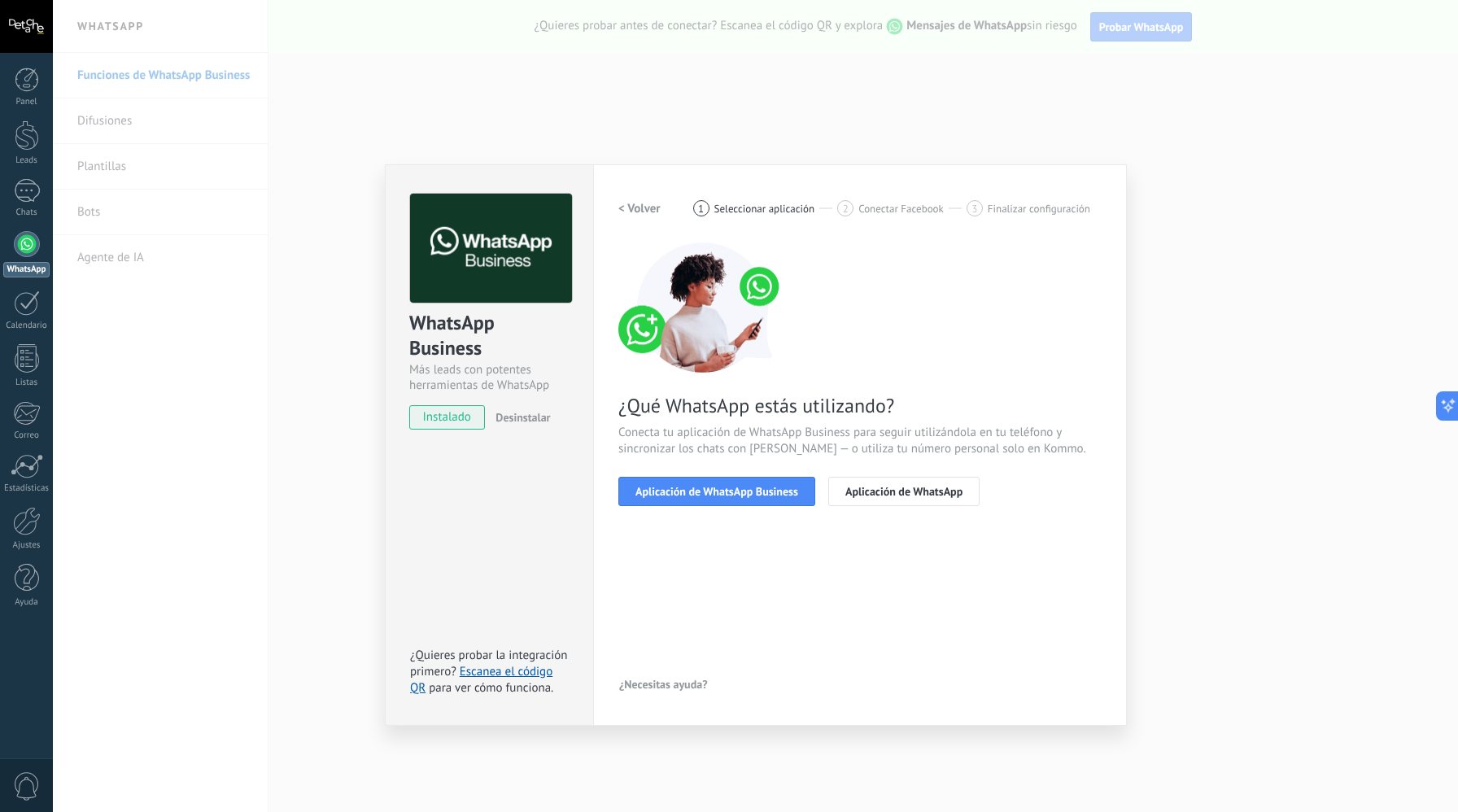
click at [745, 504] on button "Aplicación de WhatsApp Business" at bounding box center [717, 491] width 197 height 29
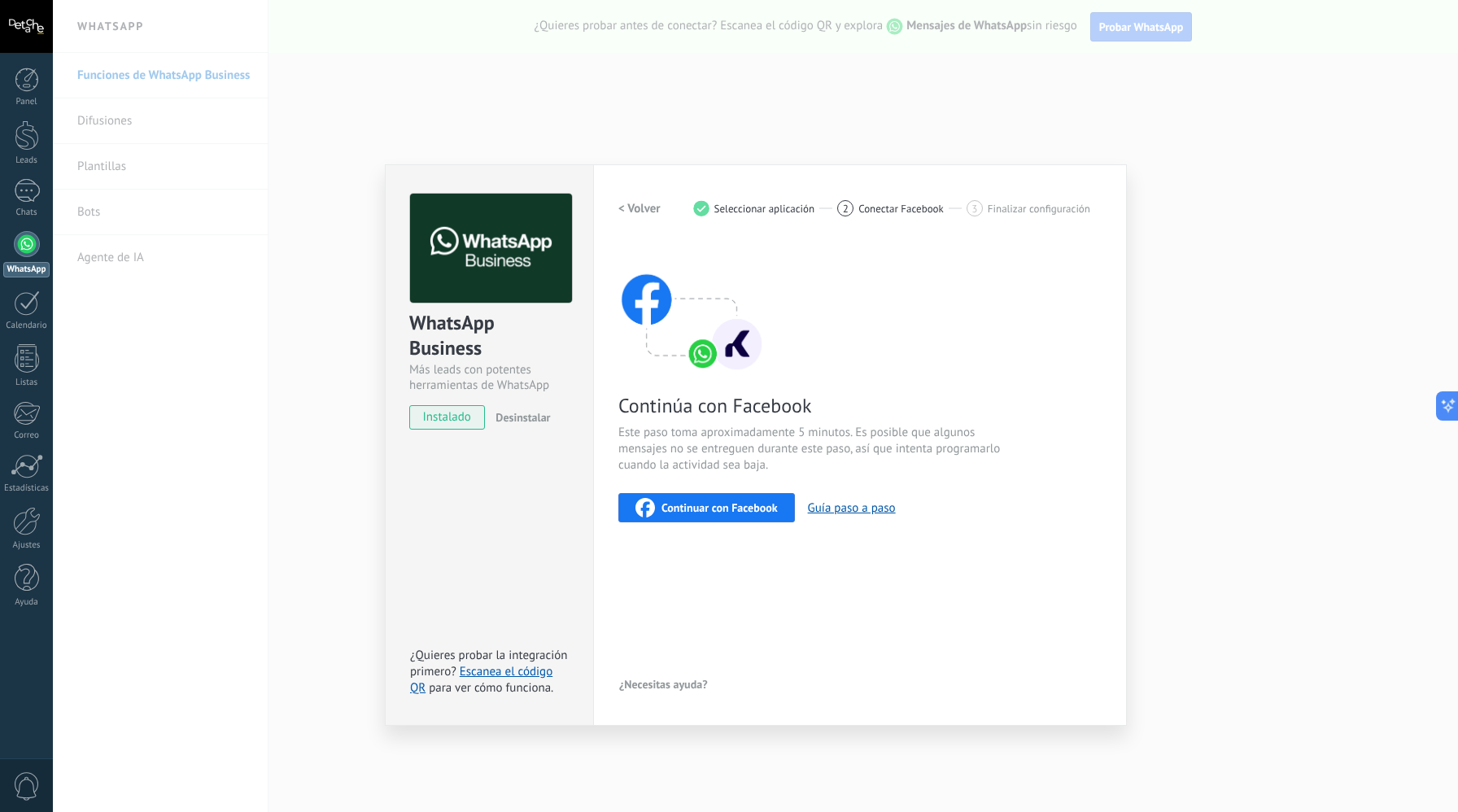
click at [744, 507] on span "Continuar con Facebook" at bounding box center [720, 508] width 116 height 12
click at [714, 517] on button "Continuar con Facebook" at bounding box center [707, 507] width 177 height 29
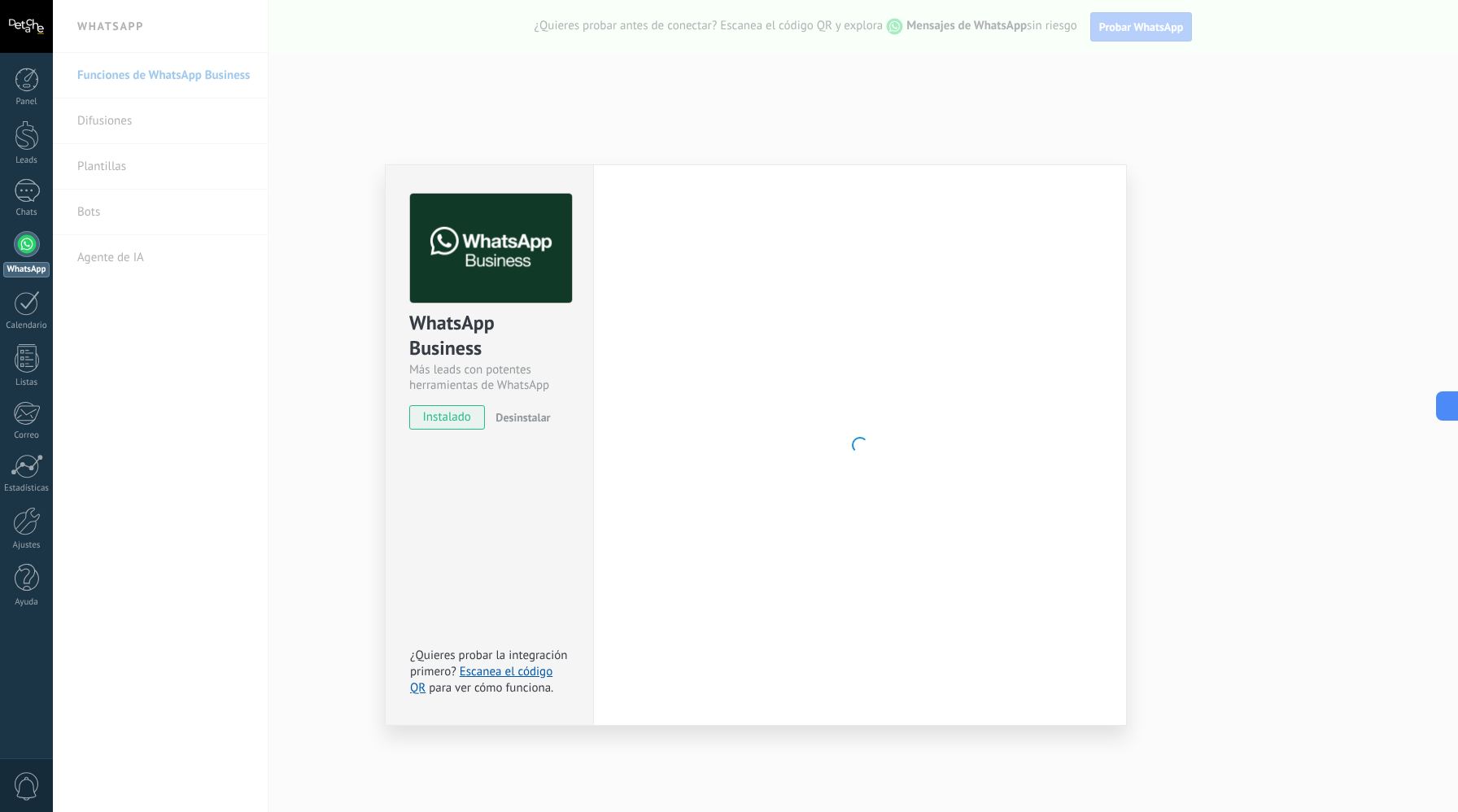
drag, startPoint x: 583, startPoint y: 78, endPoint x: 988, endPoint y: 88, distance: 405.1
click at [583, 78] on div "WhatsApp Business Más leads con potentes herramientas de WhatsApp instalado Des…" at bounding box center [756, 406] width 1406 height 812
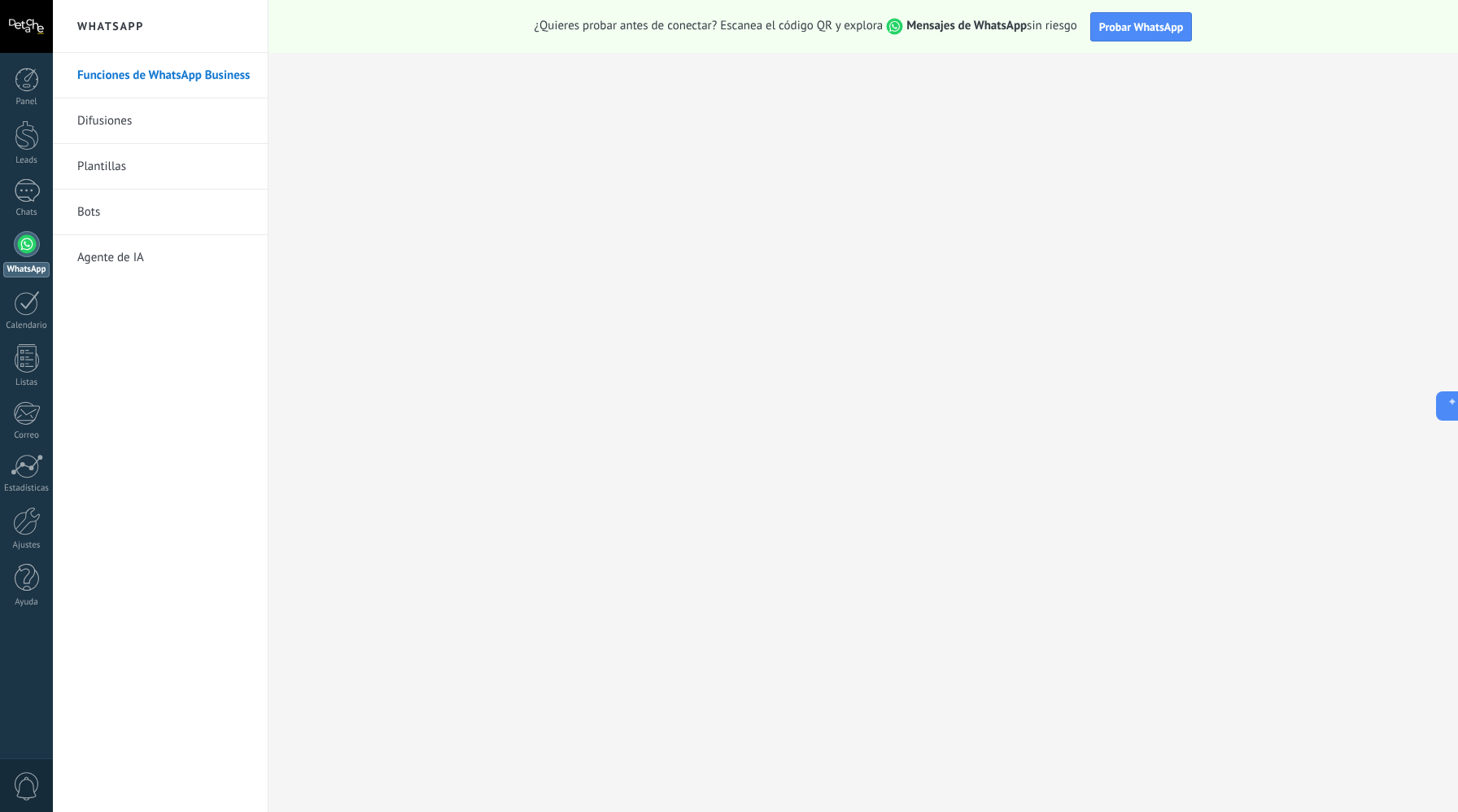
click at [149, 73] on link "Funciones de WhatsApp Business" at bounding box center [164, 76] width 174 height 45
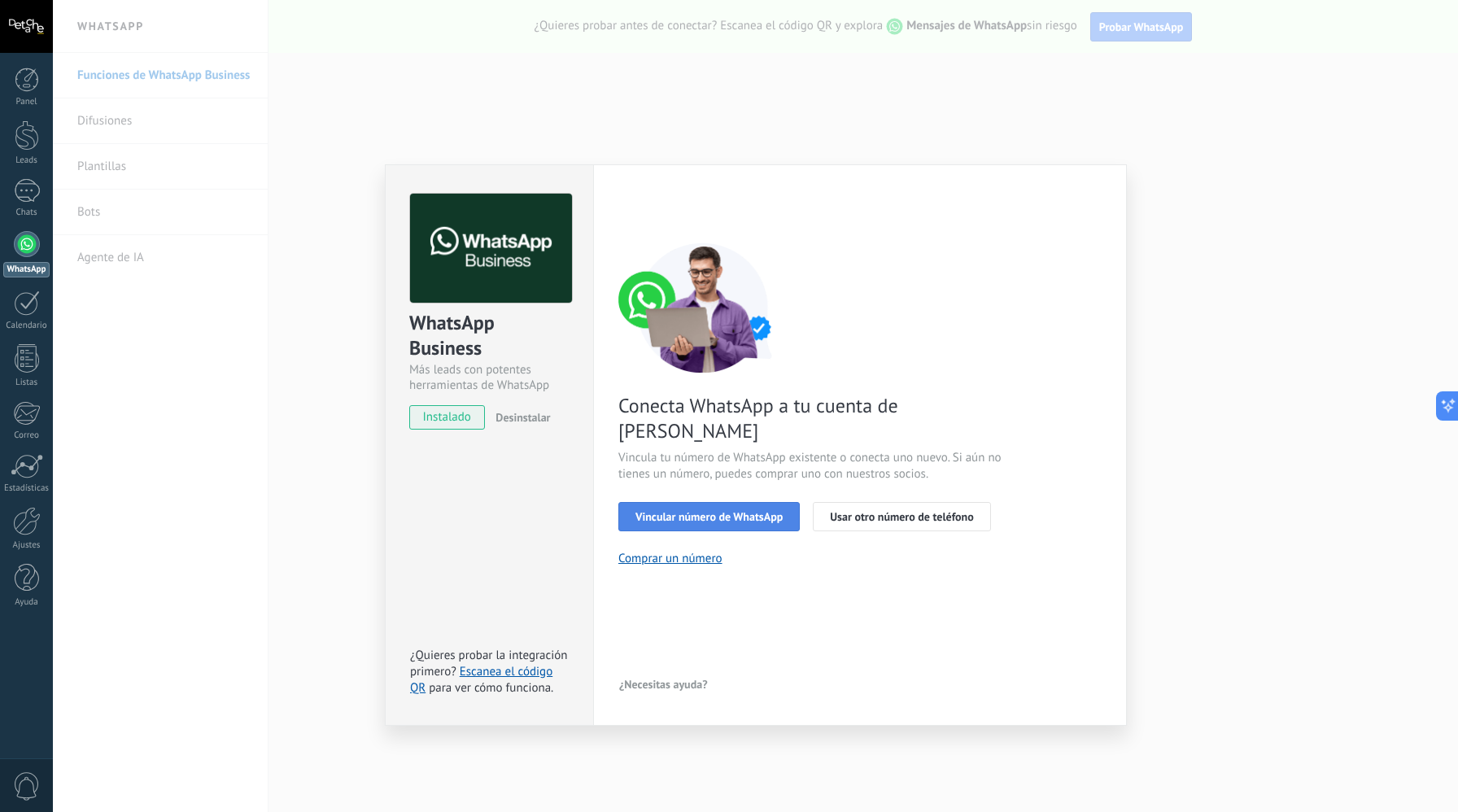
click at [736, 502] on button "Vincular número de WhatsApp" at bounding box center [710, 517] width 182 height 29
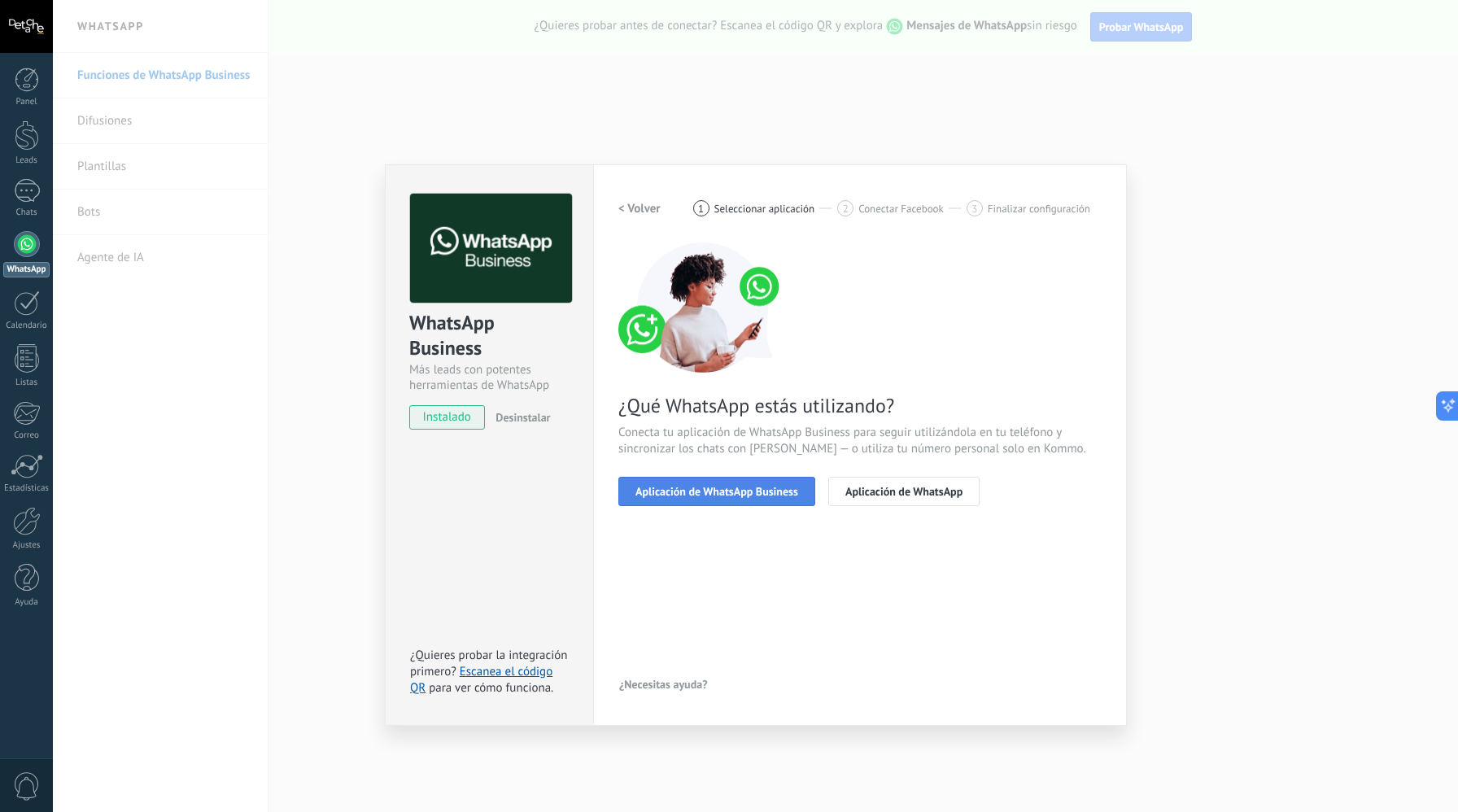
click at [754, 488] on span "Aplicación de WhatsApp Business" at bounding box center [716, 491] width 162 height 12
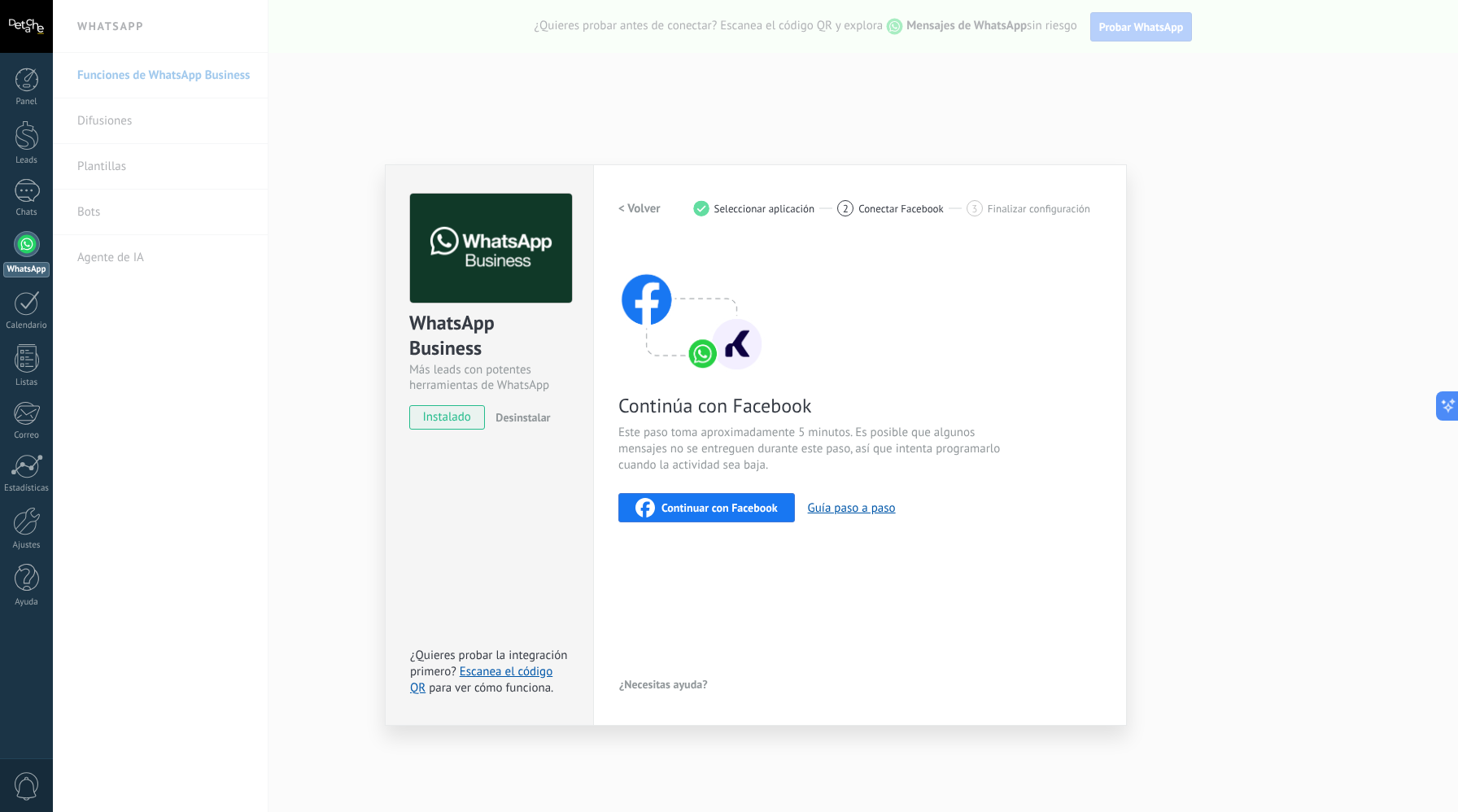
click at [744, 502] on span "Continuar con Facebook" at bounding box center [720, 508] width 116 height 12
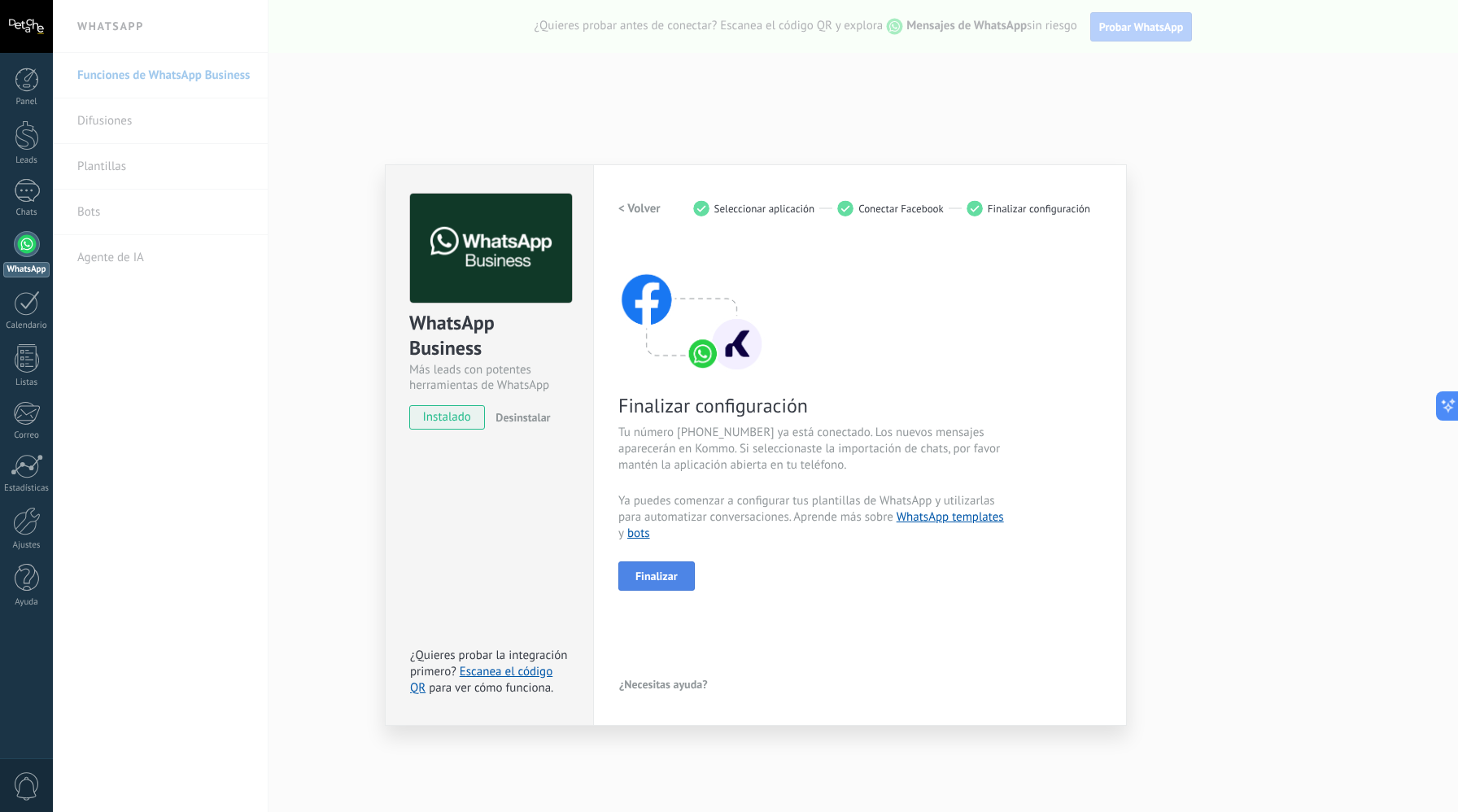
click at [656, 576] on span "Finalizar" at bounding box center [657, 576] width 42 height 12
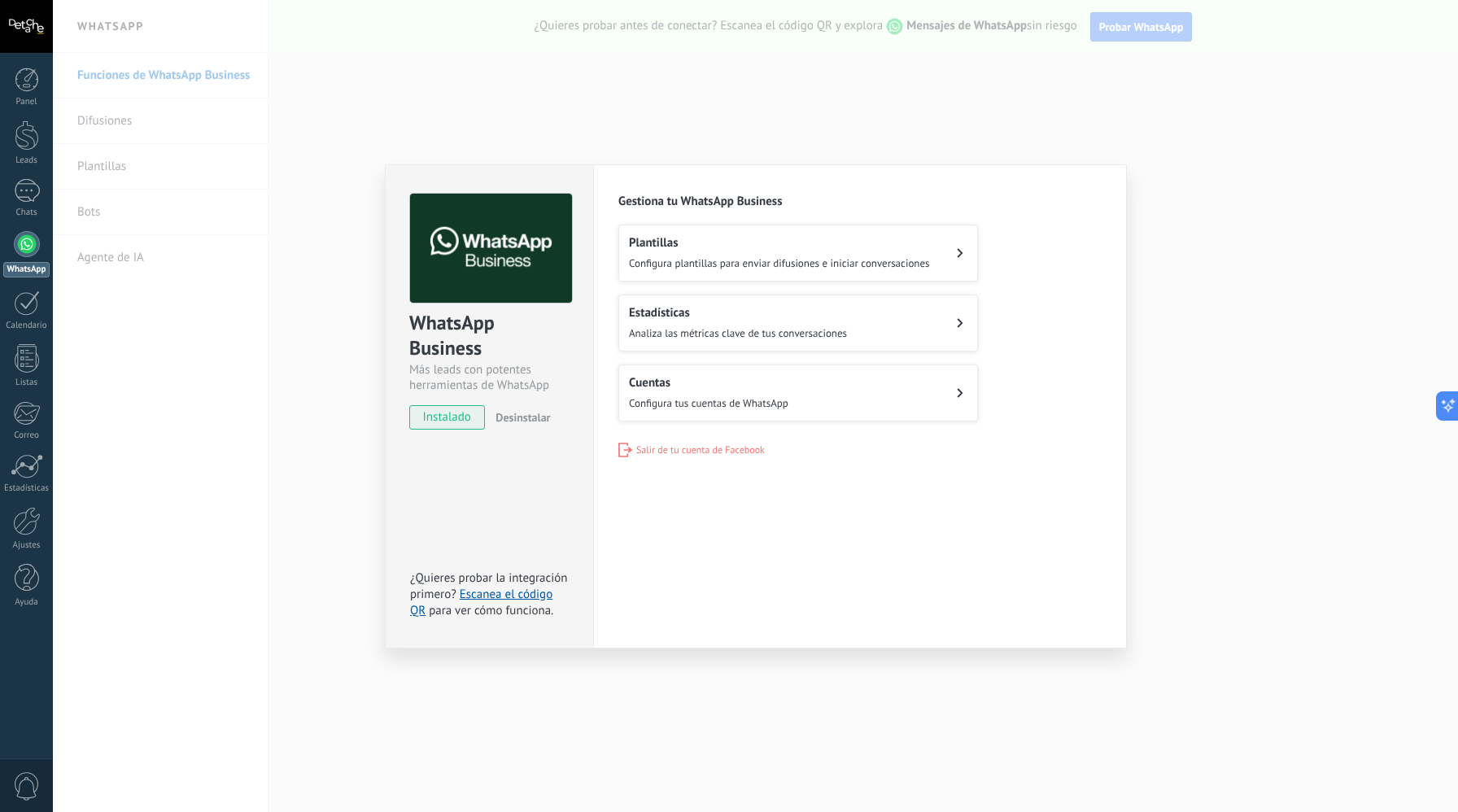
click at [778, 382] on h2 "Cuentas" at bounding box center [708, 383] width 159 height 15
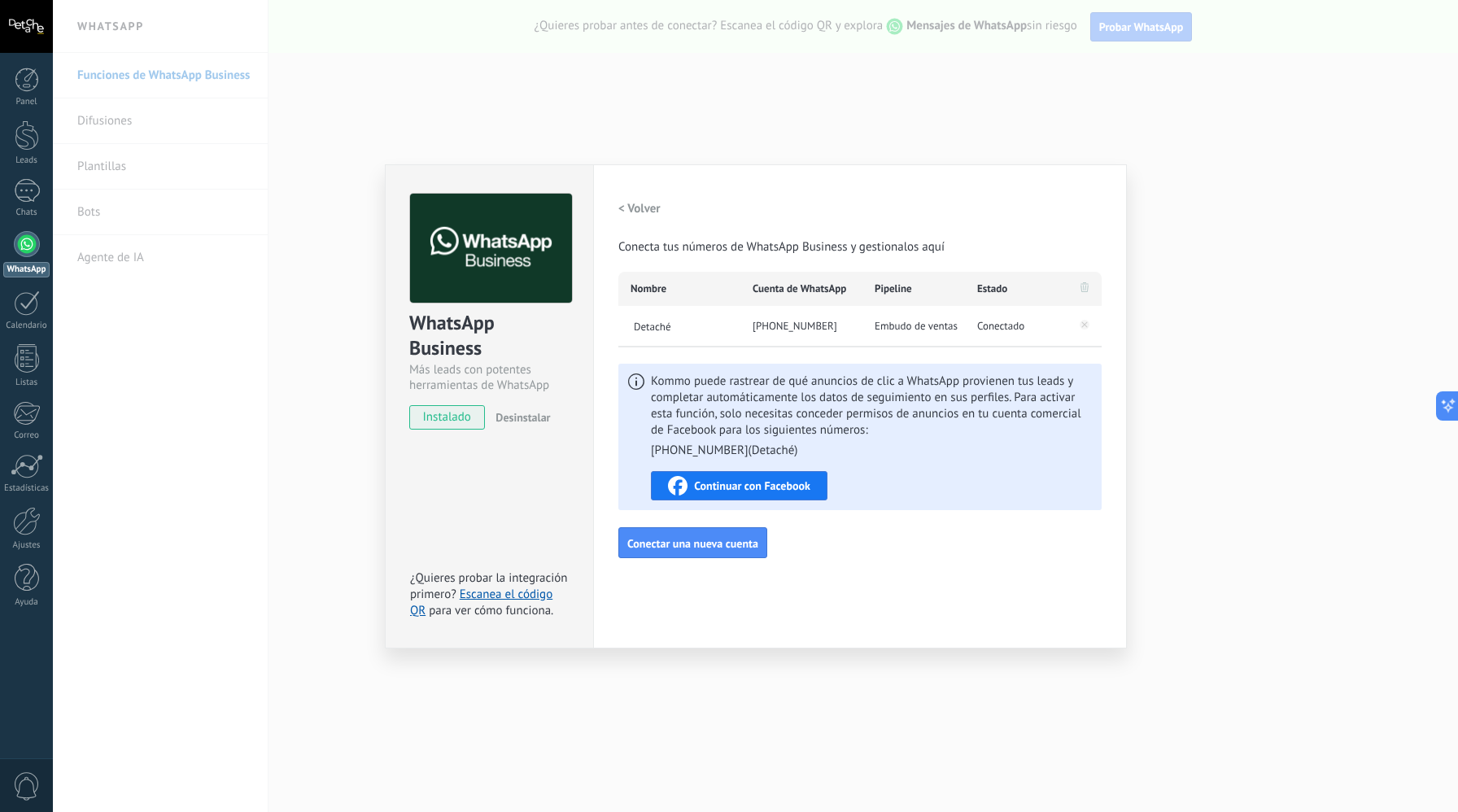
click at [622, 205] on h2 "< Volver" at bounding box center [640, 209] width 42 height 15
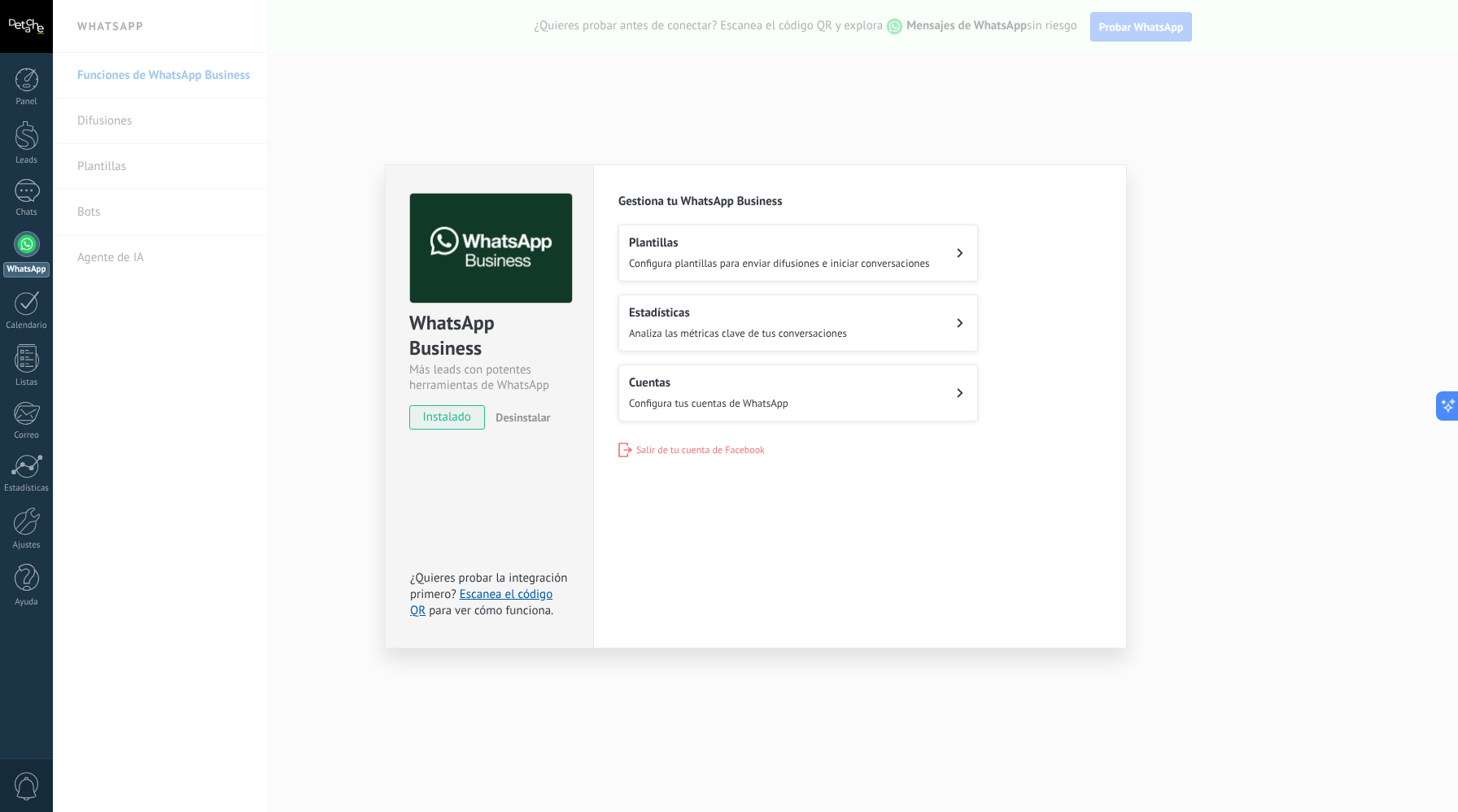
click at [706, 316] on h2 "Estadísticas" at bounding box center [737, 313] width 218 height 15
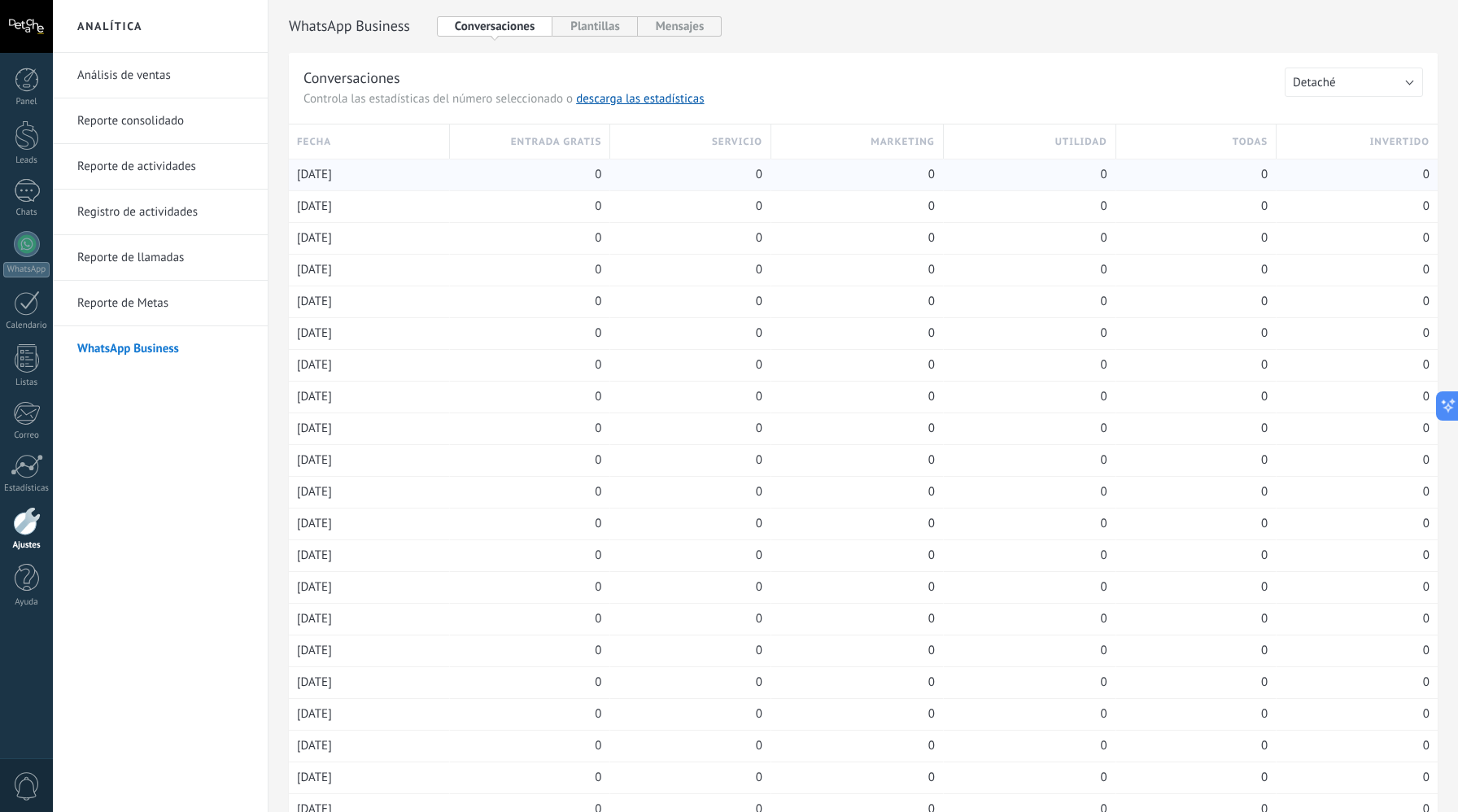
click at [359, 173] on div "13/08/2025" at bounding box center [369, 174] width 144 height 31
click at [684, 28] on button "Mensajes" at bounding box center [680, 26] width 85 height 20
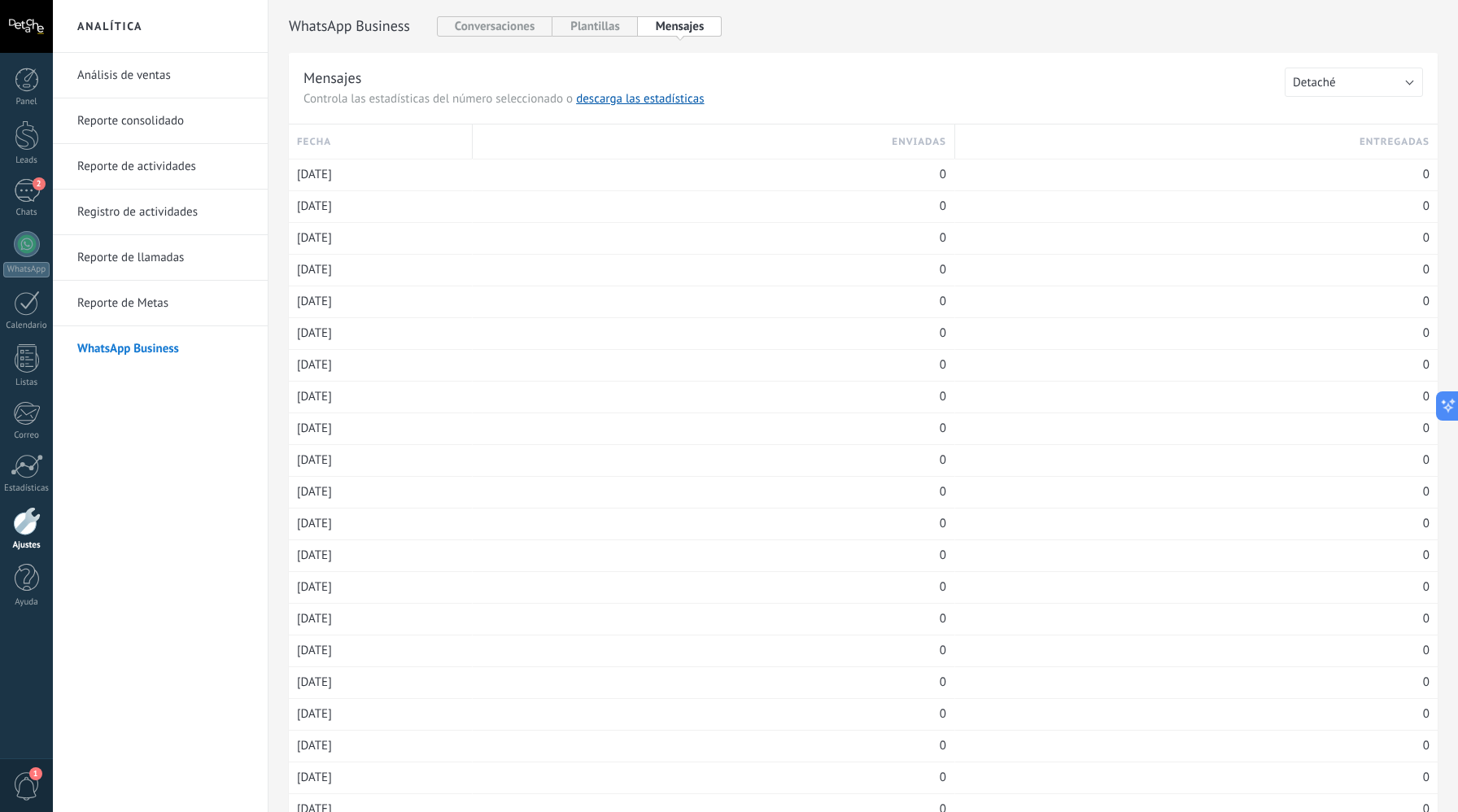
click at [173, 75] on link "Análisis de ventas" at bounding box center [164, 76] width 174 height 45
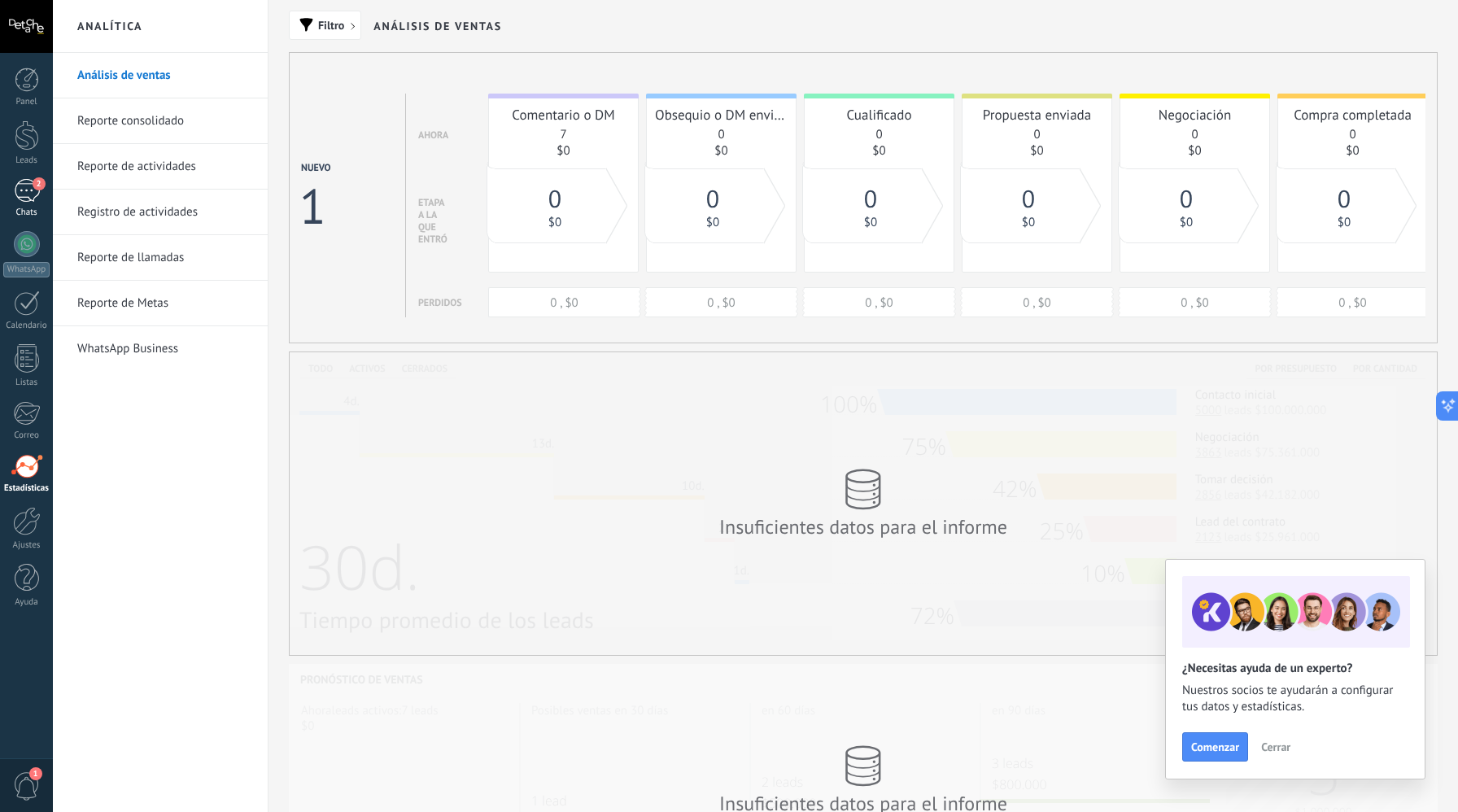
click at [38, 188] on span "2" at bounding box center [39, 183] width 13 height 13
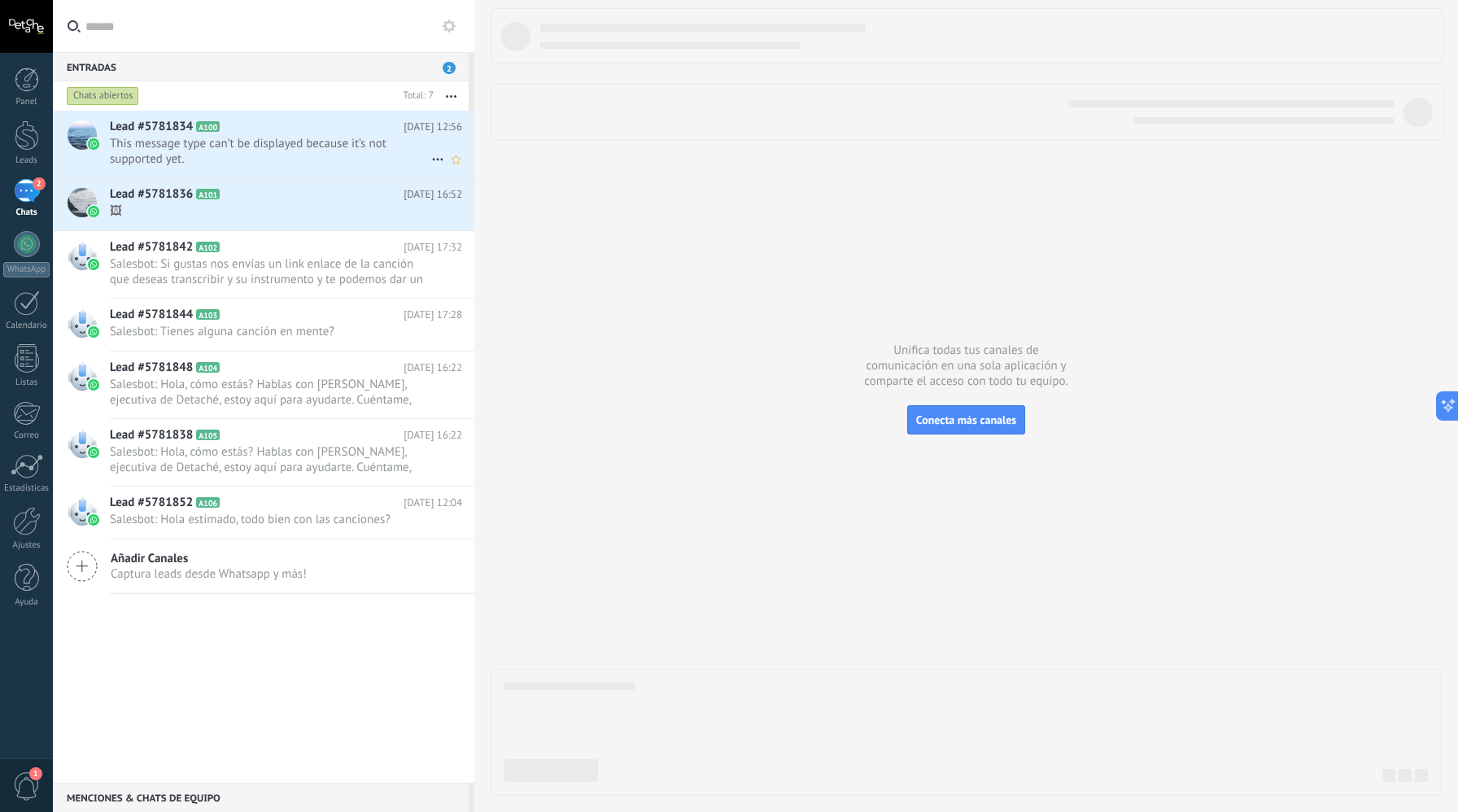
click at [257, 152] on span "This message type can’t be displayed because it’s not supported yet." at bounding box center [271, 151] width 322 height 31
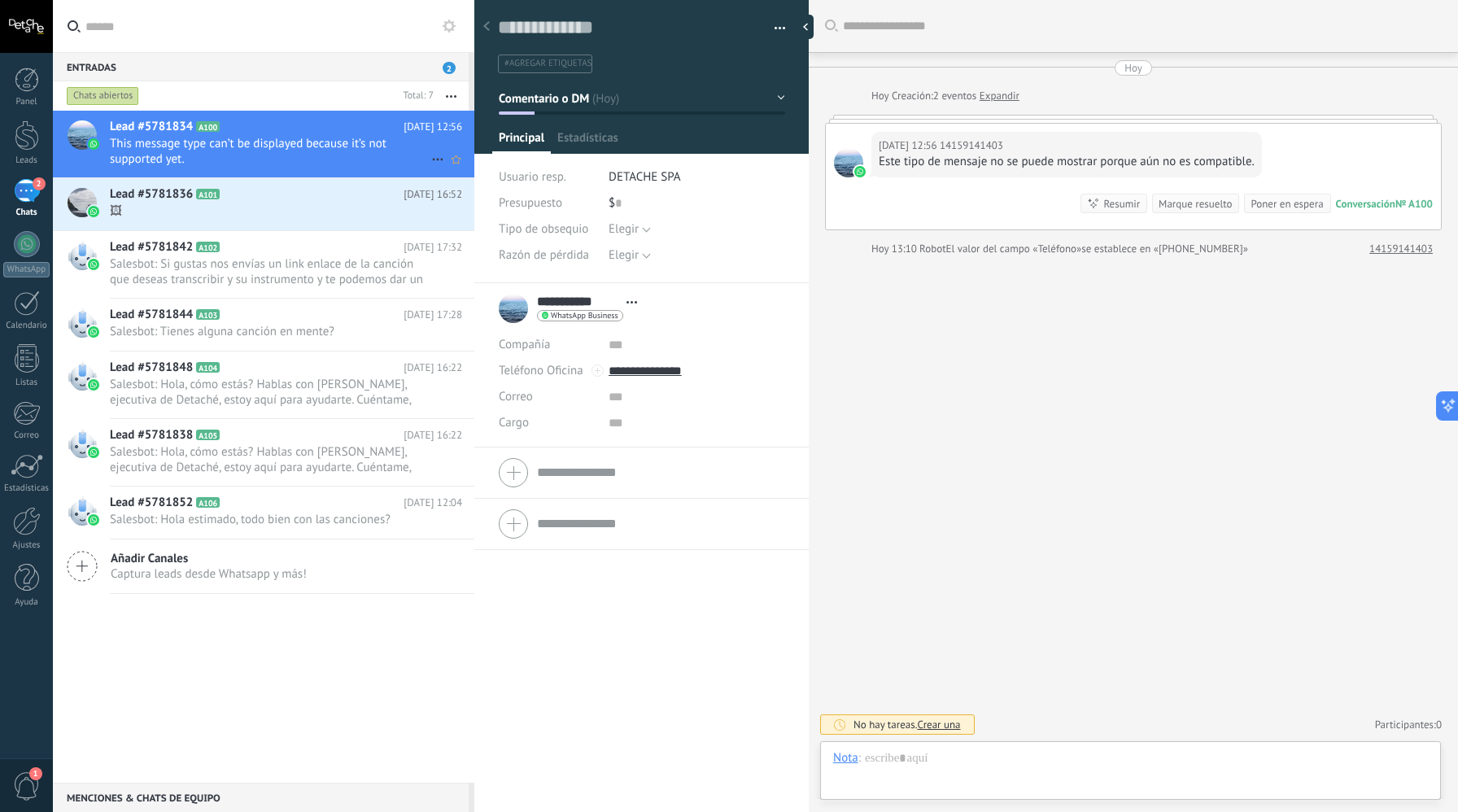
scroll to position [24, 0]
click at [578, 147] on span "Estadísticas" at bounding box center [588, 142] width 61 height 24
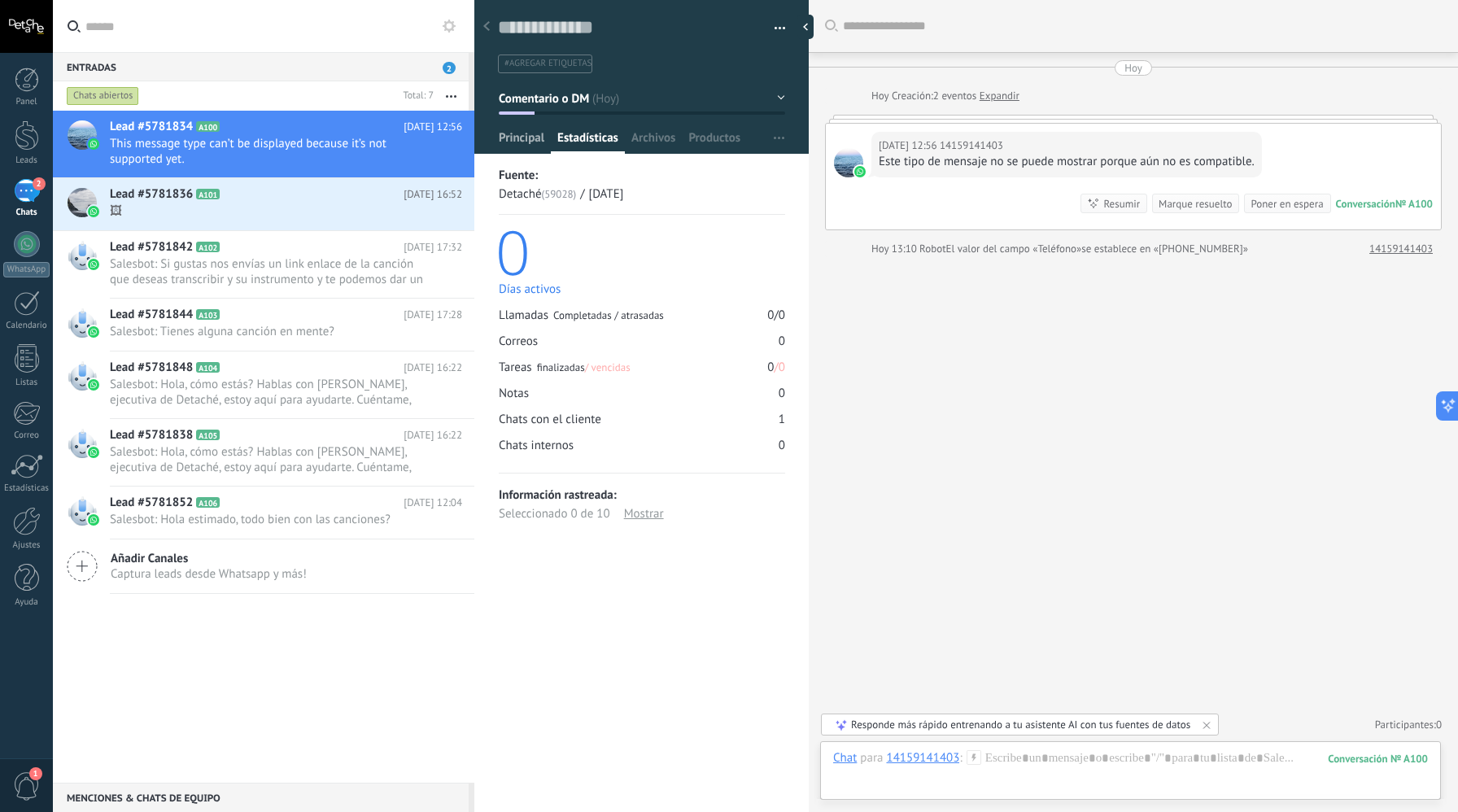
click at [503, 140] on span "Principal" at bounding box center [522, 142] width 45 height 24
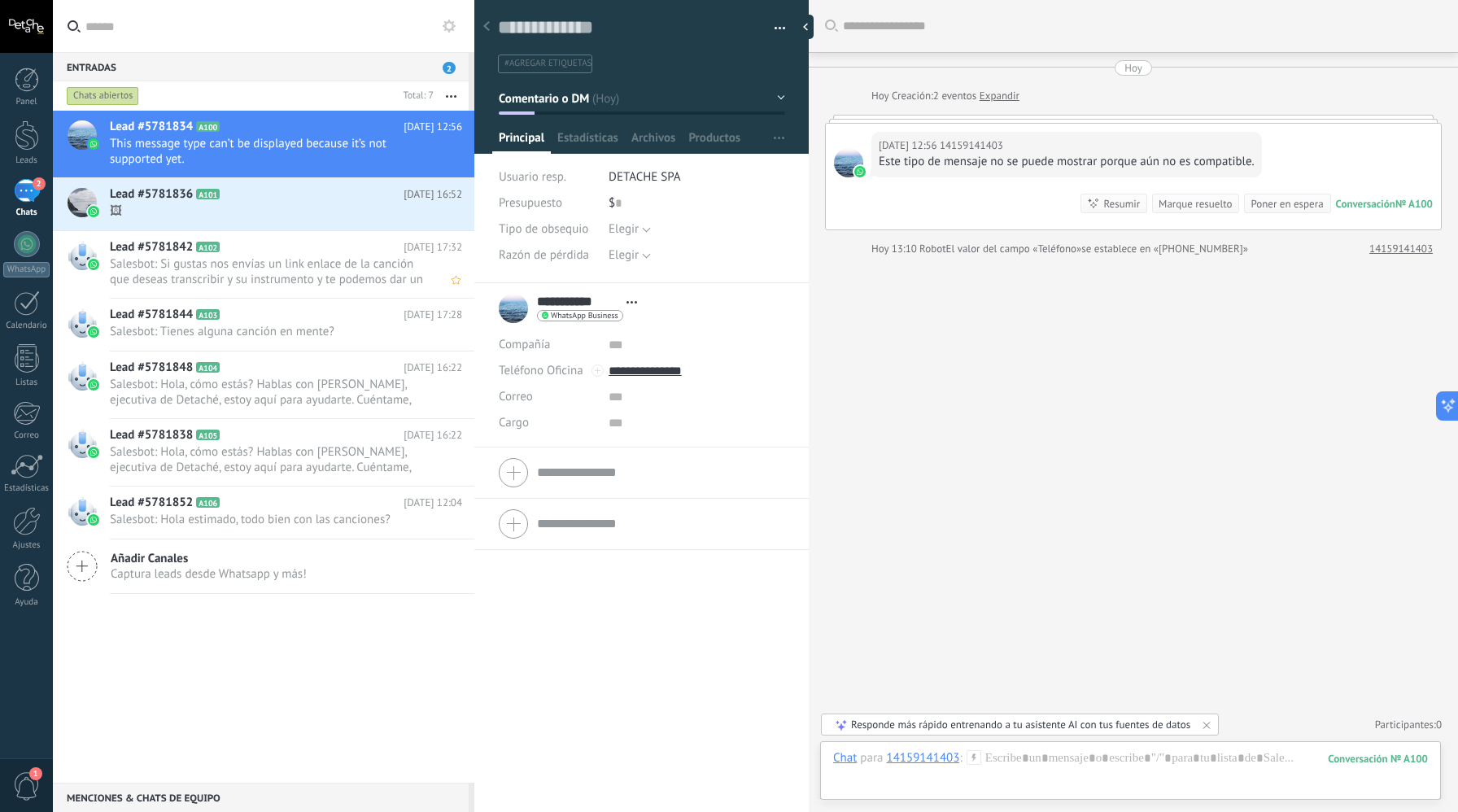
click at [324, 213] on span "🖼" at bounding box center [271, 211] width 322 height 15
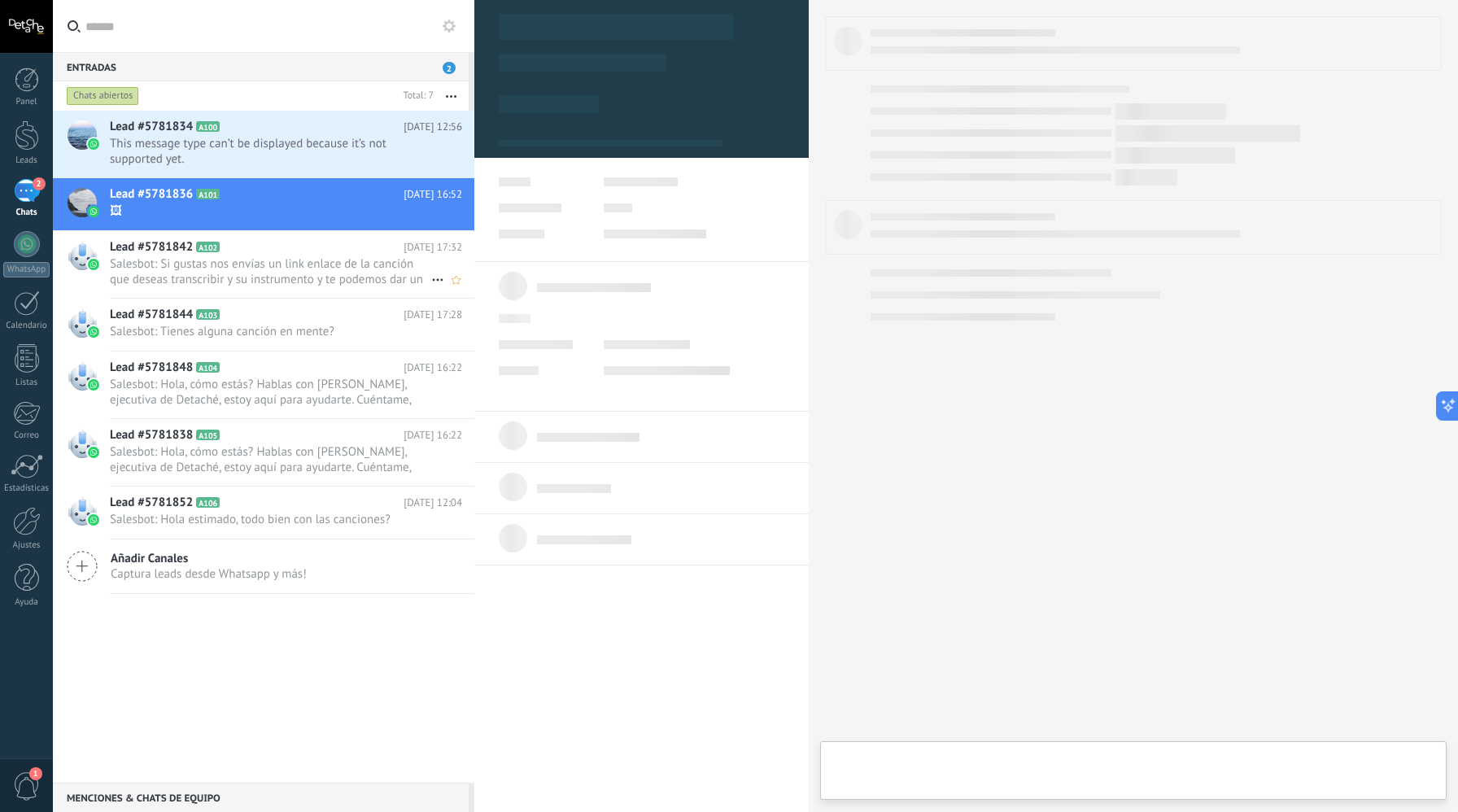
click at [331, 286] on span "Salesbot: Si gustas nos envías un link enlace de la canción que deseas transcri…" at bounding box center [271, 272] width 322 height 31
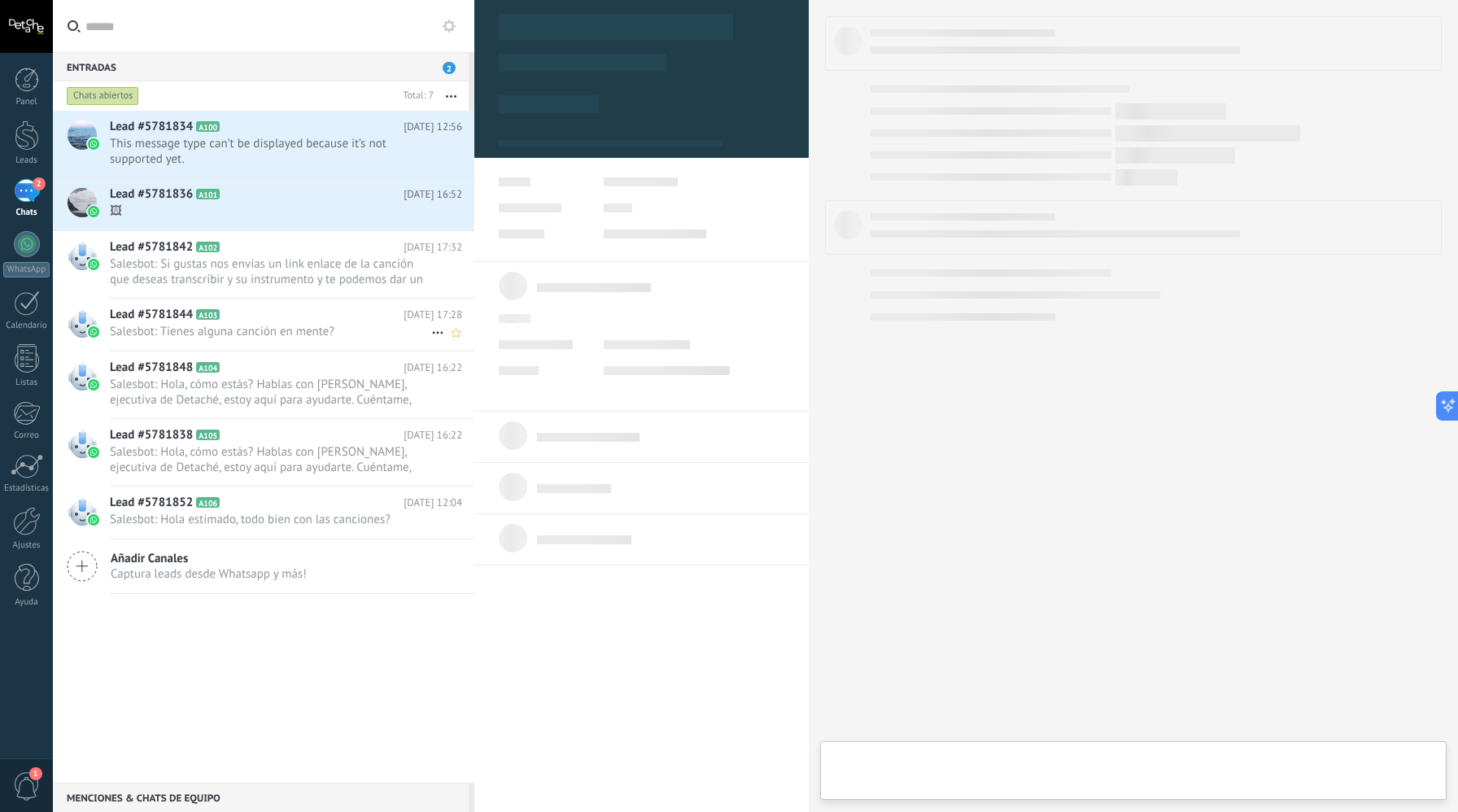
scroll to position [24, 0]
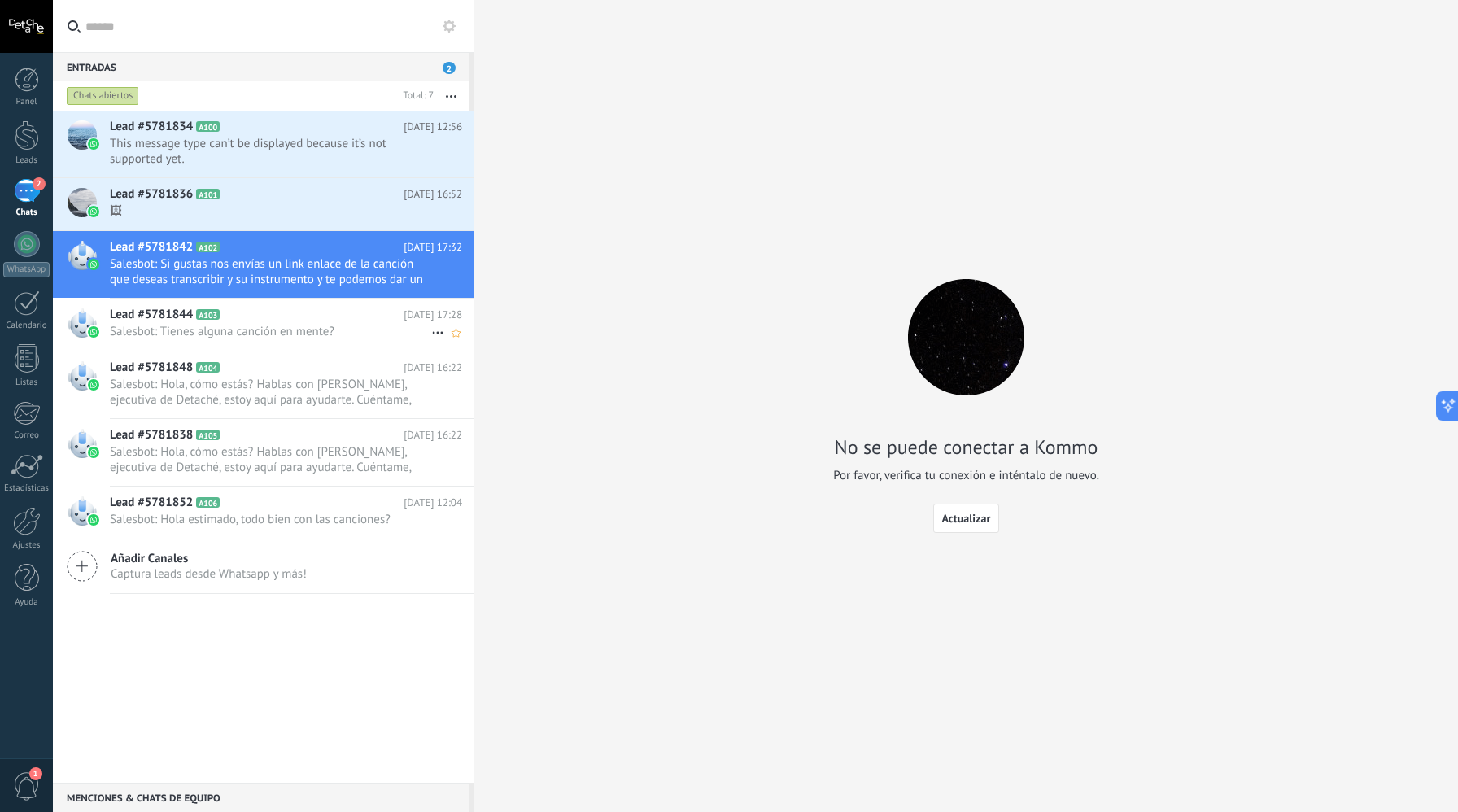
click at [331, 322] on h2 "Lead #5781844 A103" at bounding box center [257, 314] width 294 height 16
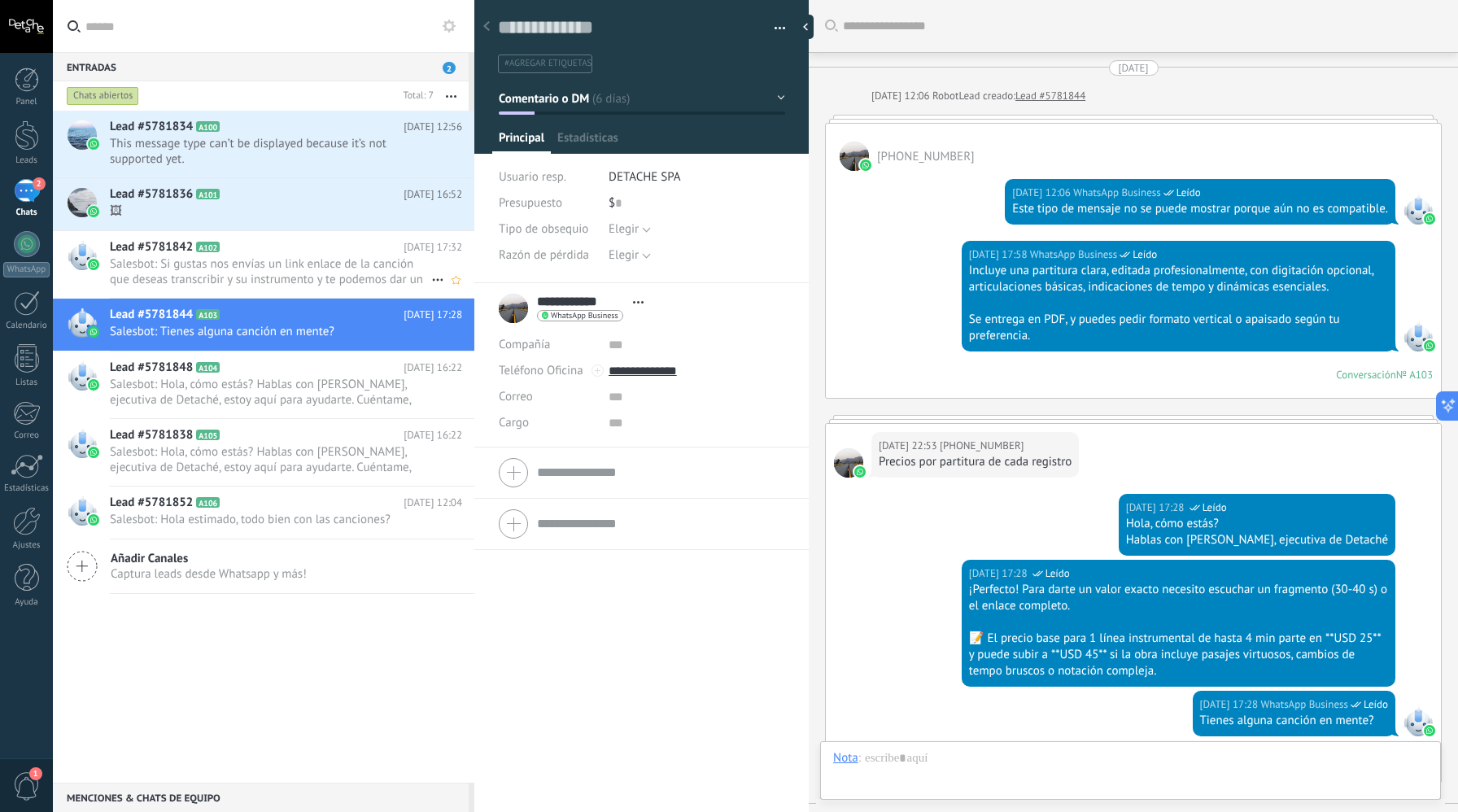
scroll to position [333, 0]
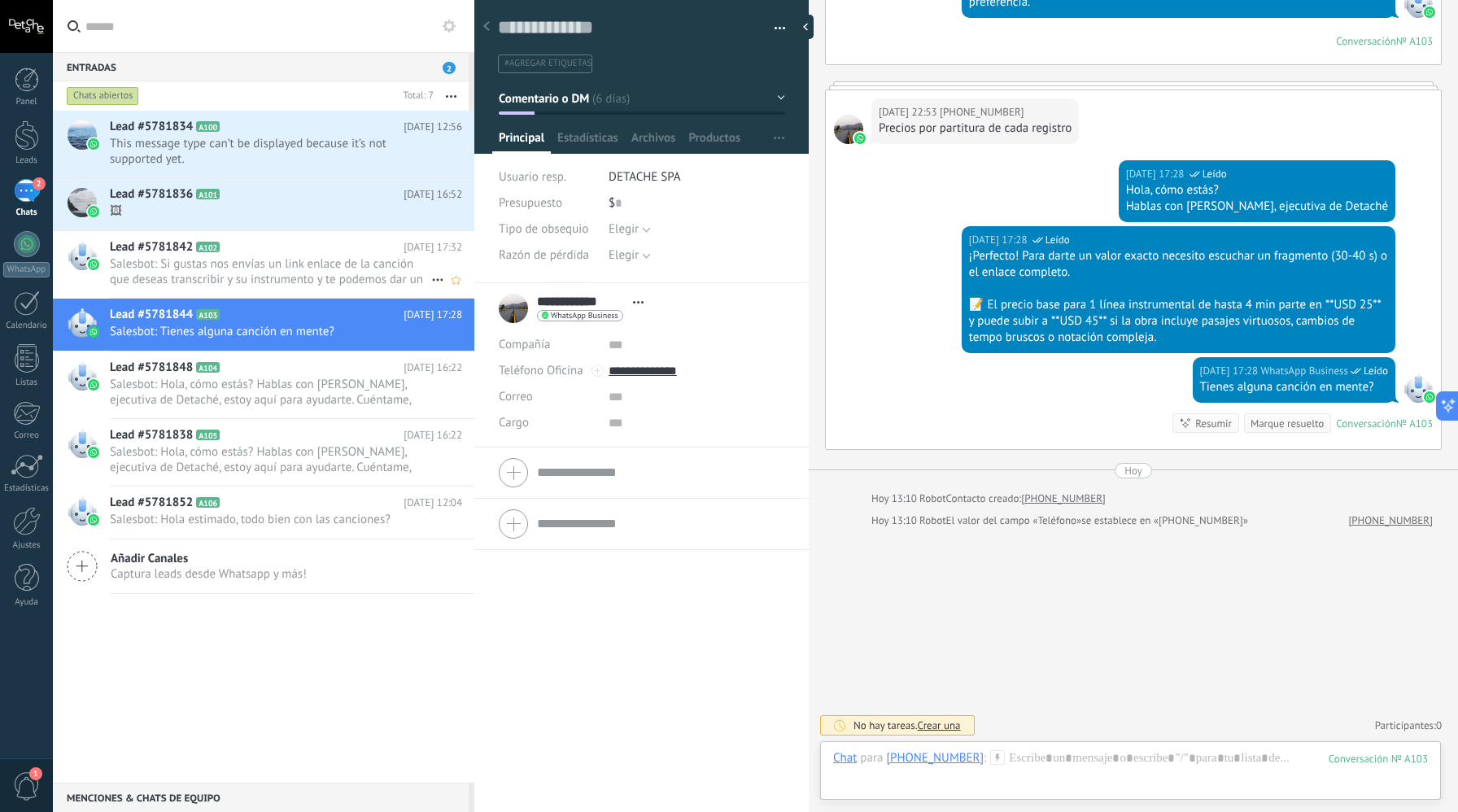
click at [321, 252] on h2 "Lead #5781842 A102" at bounding box center [257, 247] width 294 height 16
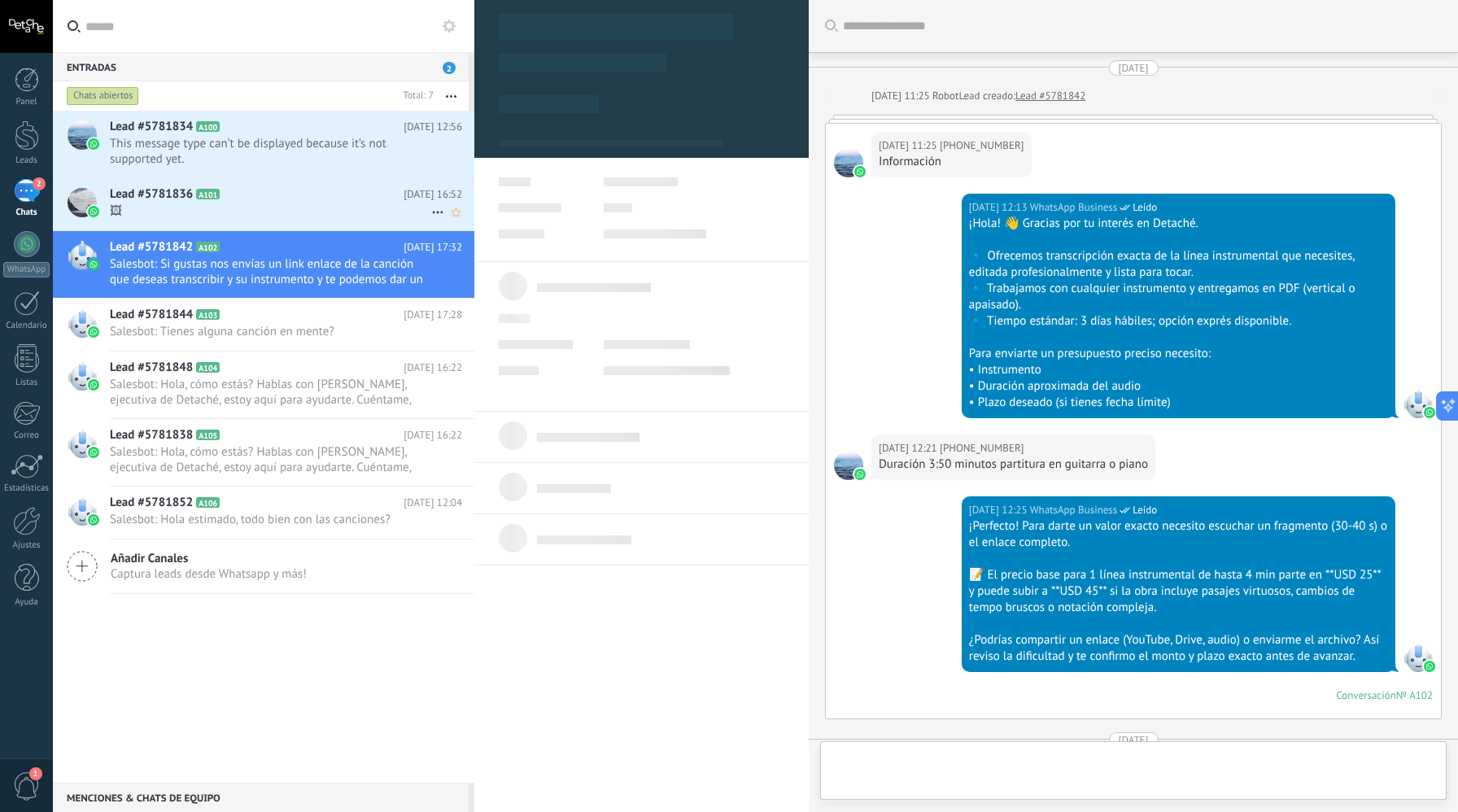
scroll to position [1139, 0]
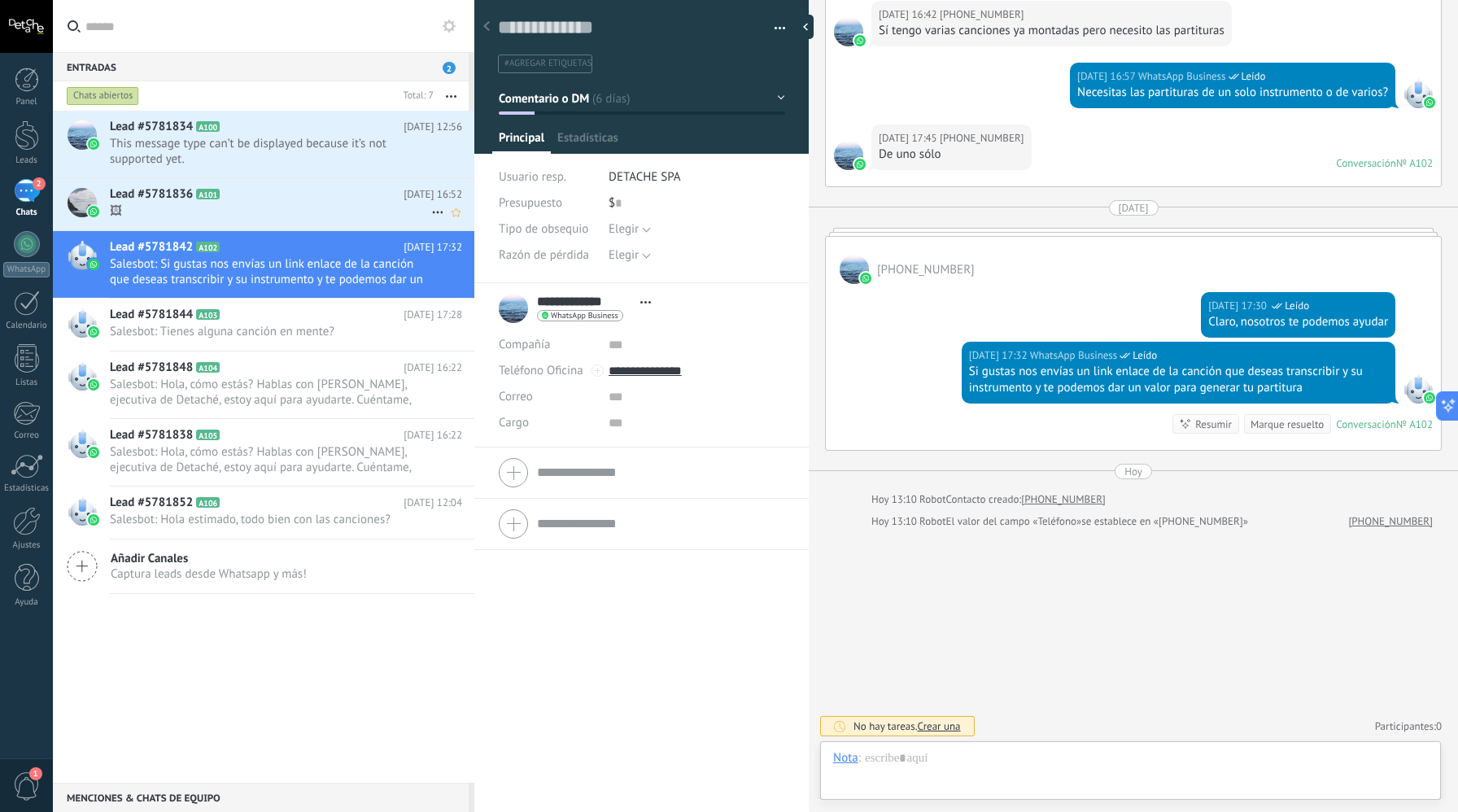
click at [326, 215] on span "🖼" at bounding box center [271, 211] width 322 height 15
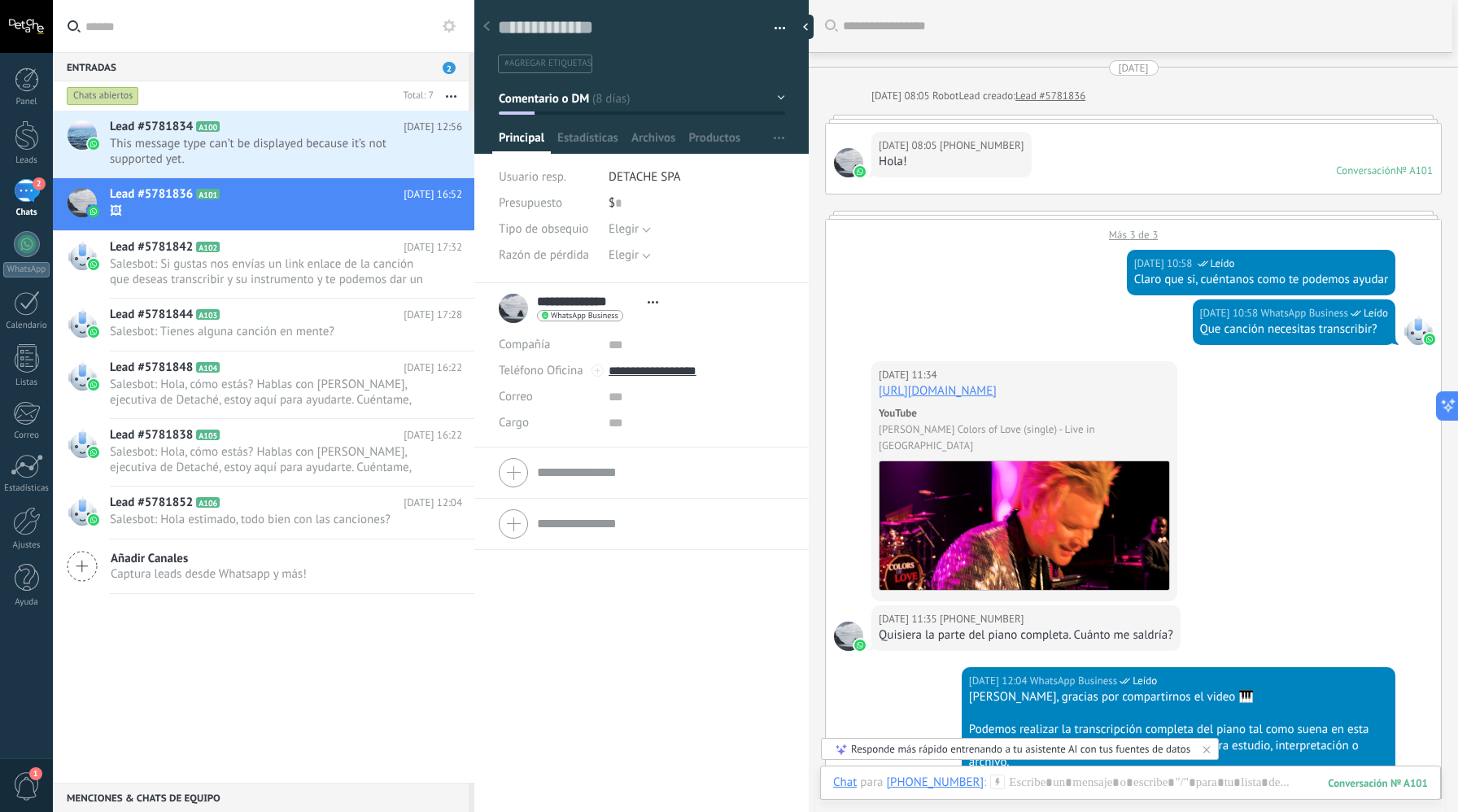
click at [771, 29] on button "button" at bounding box center [774, 28] width 24 height 24
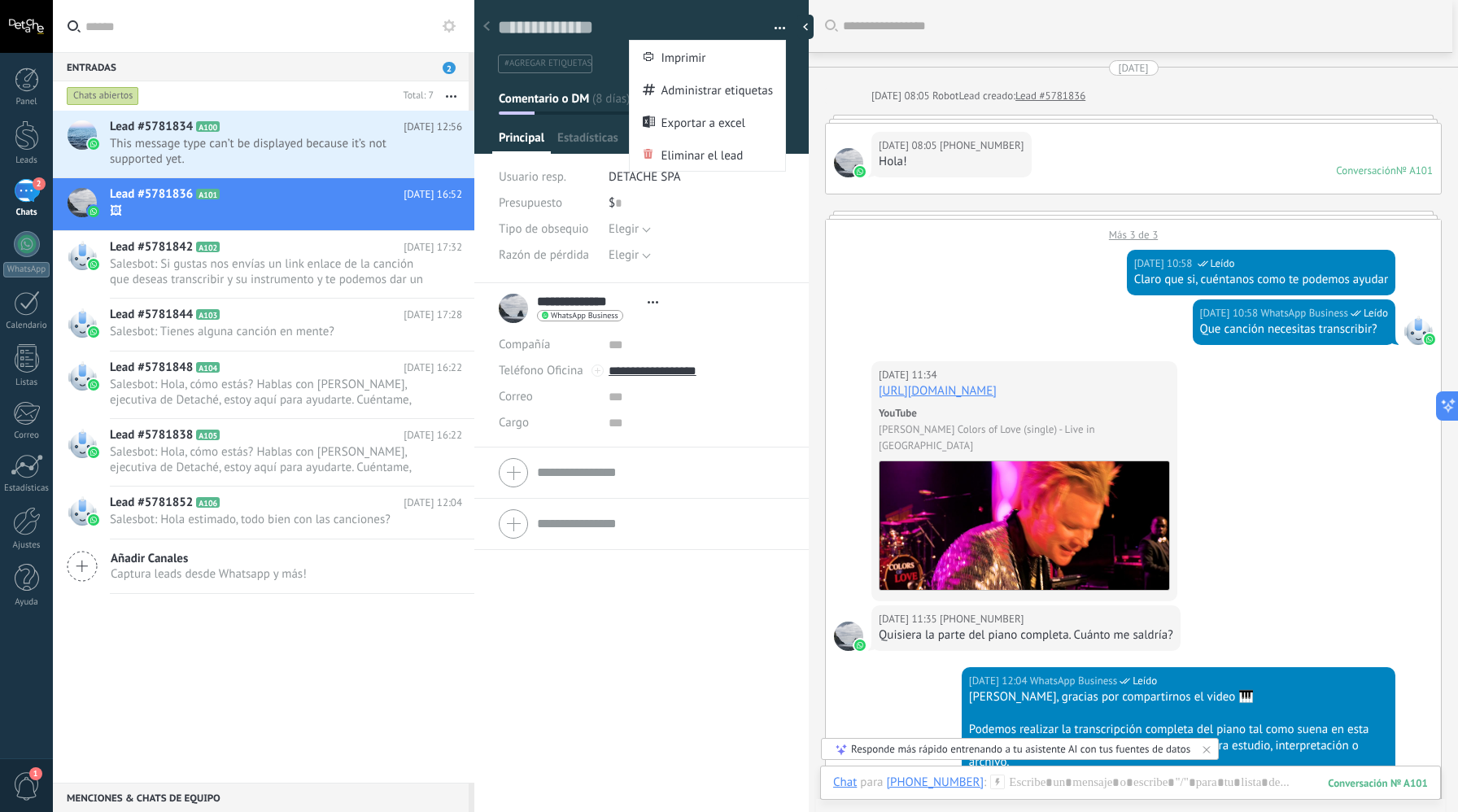
click at [771, 29] on button "button" at bounding box center [774, 28] width 24 height 24
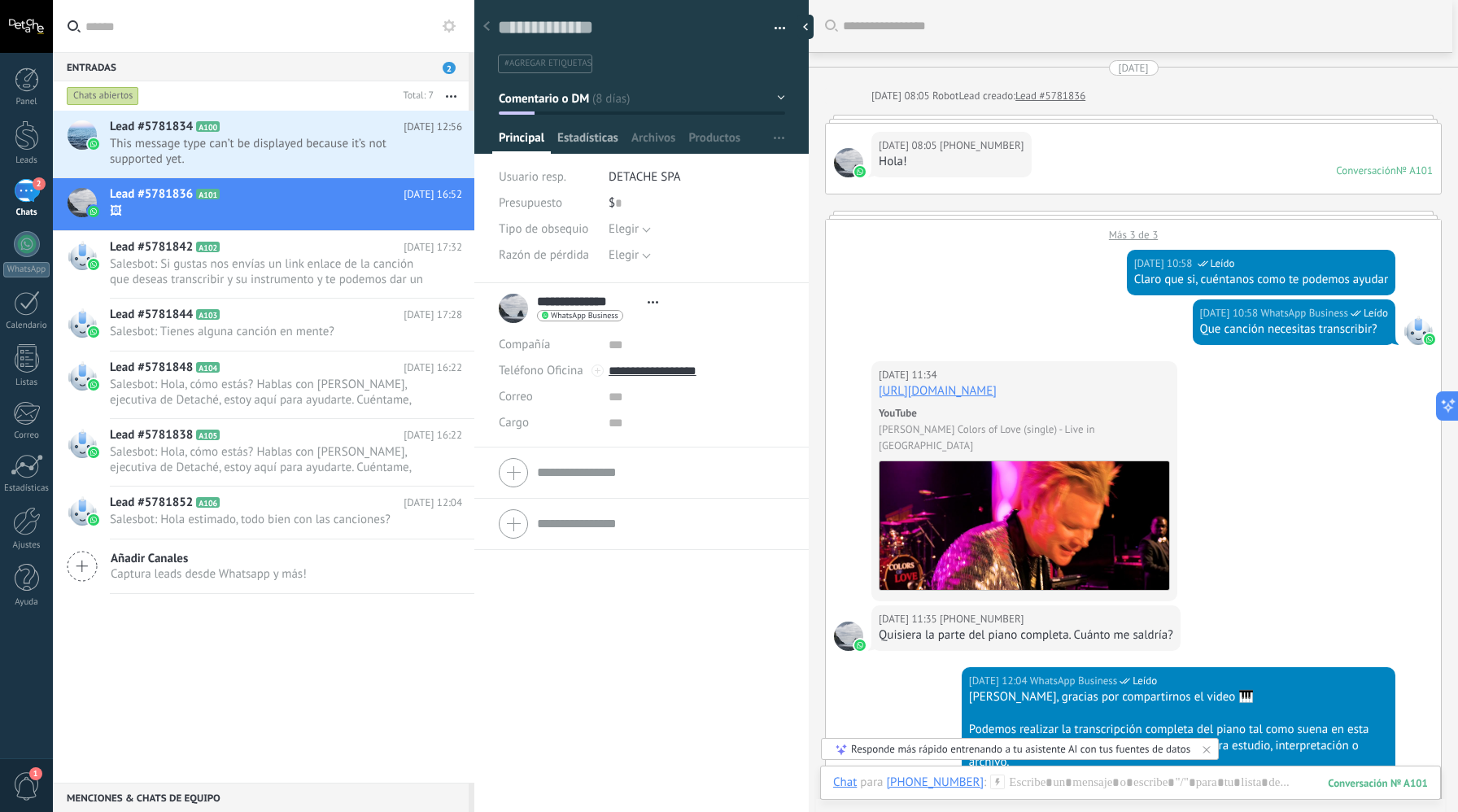
click at [599, 135] on span "Estadísticas" at bounding box center [588, 142] width 61 height 24
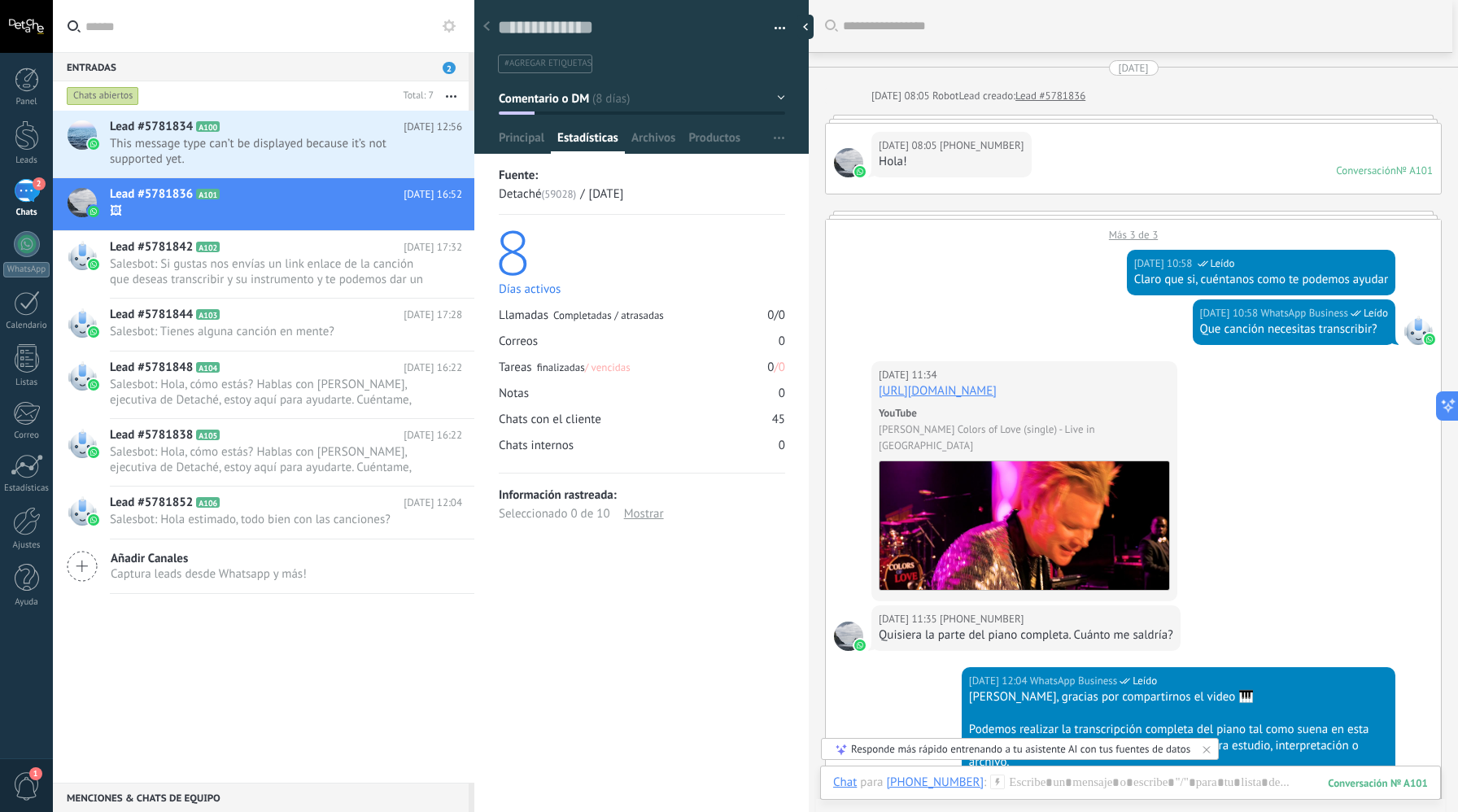
click at [625, 143] on div "Estadísticas" at bounding box center [588, 142] width 74 height 24
click at [667, 143] on span "Archivos" at bounding box center [653, 142] width 44 height 24
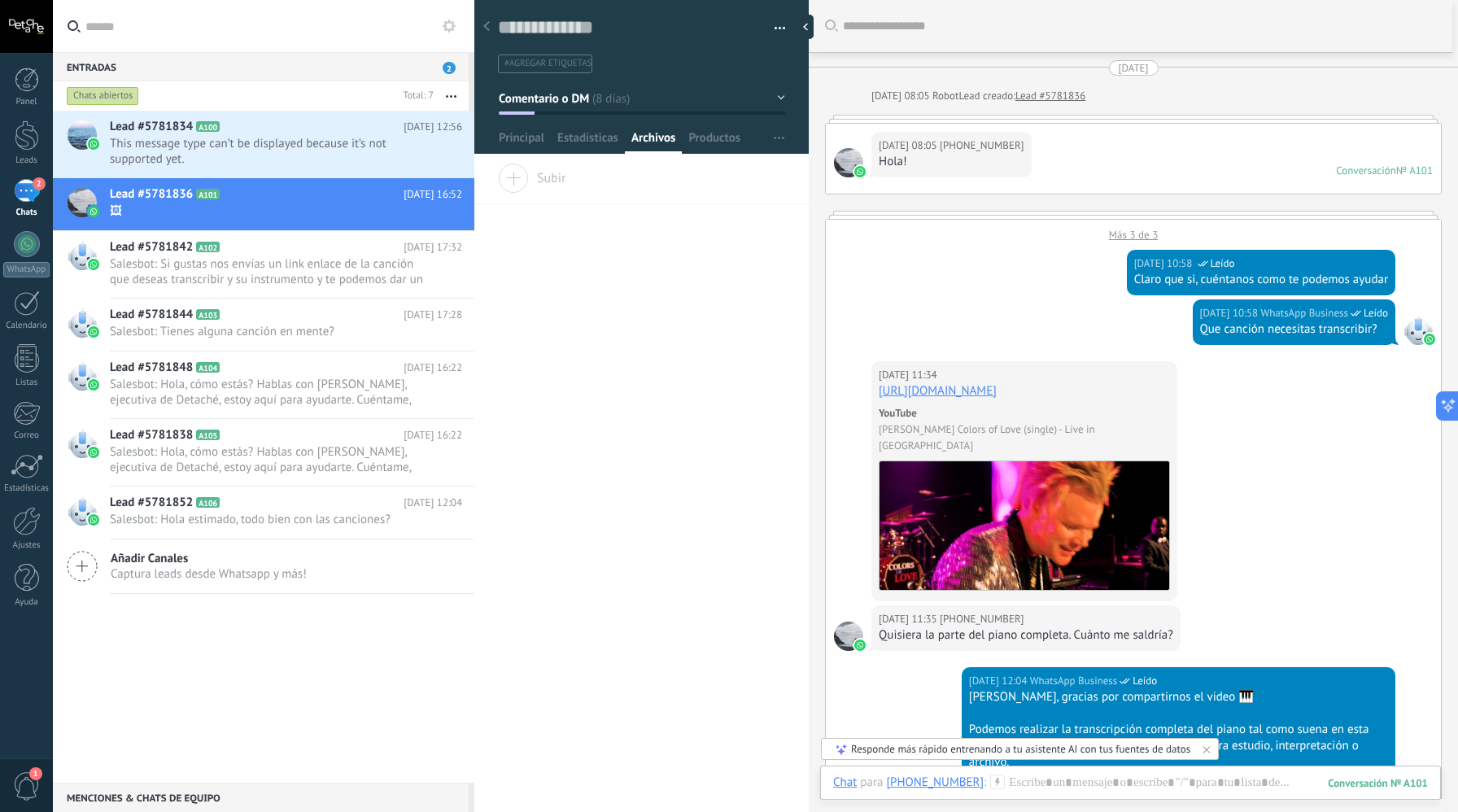
drag, startPoint x: 697, startPoint y: 141, endPoint x: 656, endPoint y: 142, distance: 41.0
click at [697, 141] on span "Productos" at bounding box center [715, 142] width 52 height 24
click at [607, 139] on span "Estadísticas" at bounding box center [588, 142] width 61 height 24
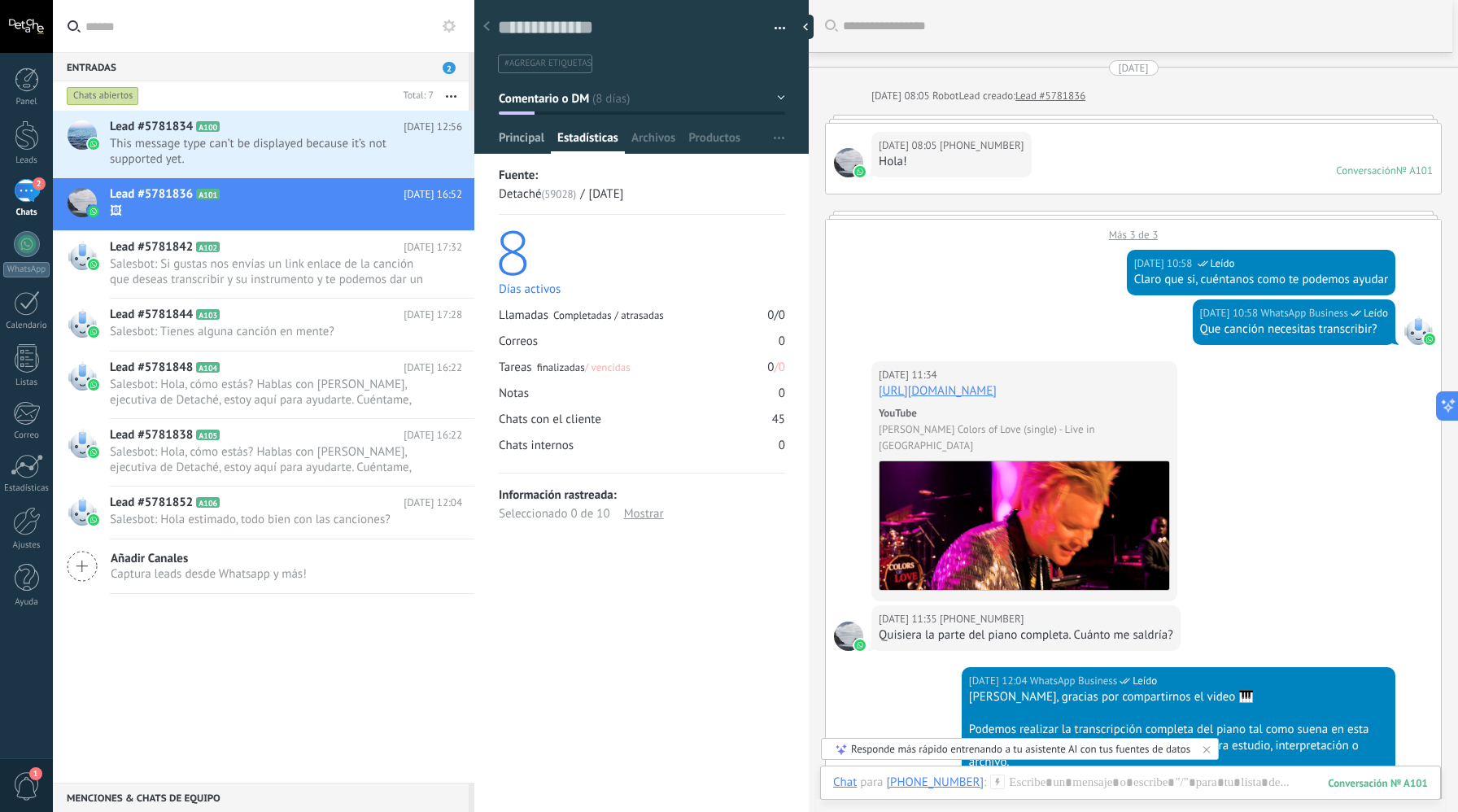
click at [535, 141] on span "Principal" at bounding box center [522, 142] width 45 height 24
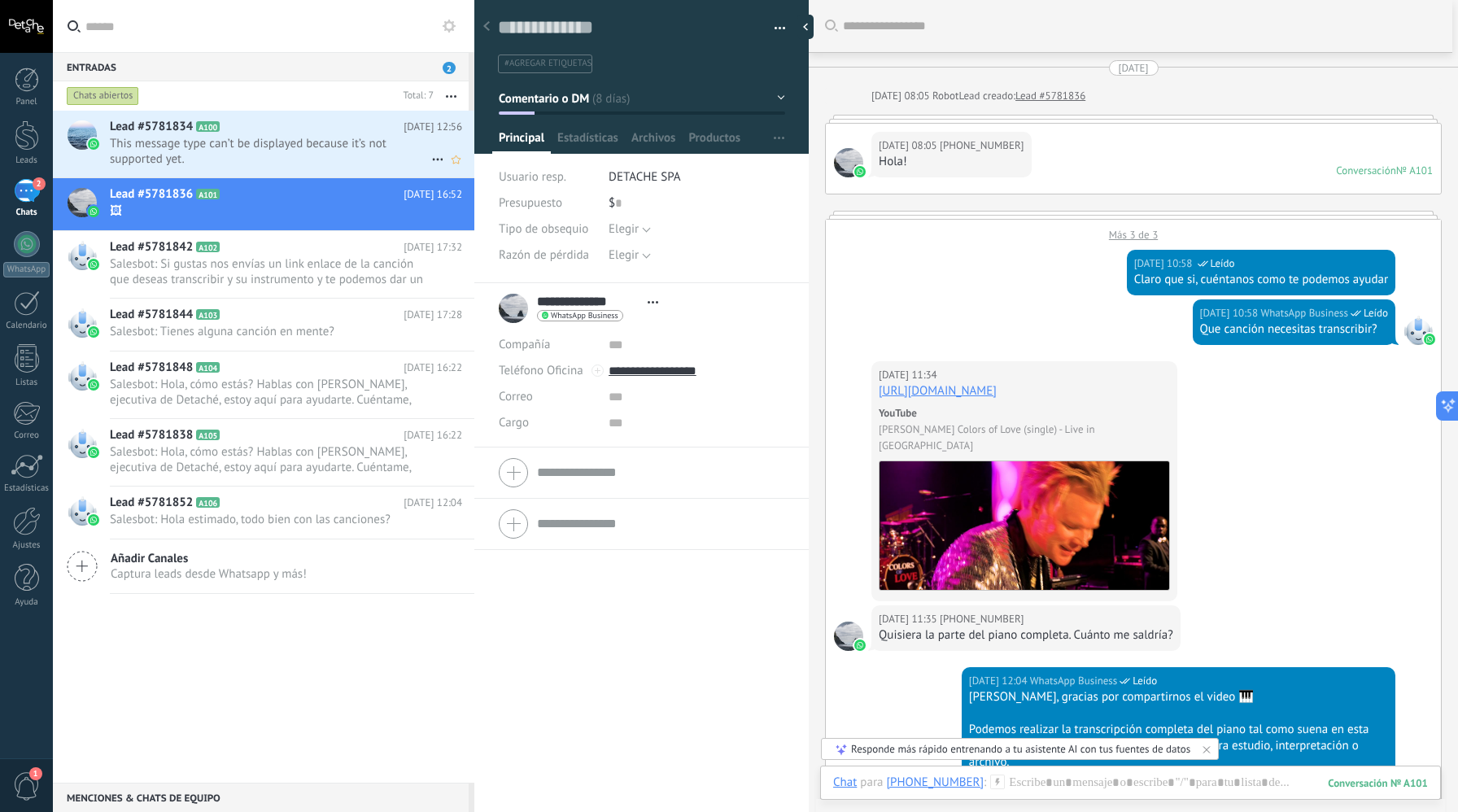
click at [327, 135] on span "This message type can’t be displayed because it’s not supported yet." at bounding box center [271, 151] width 322 height 31
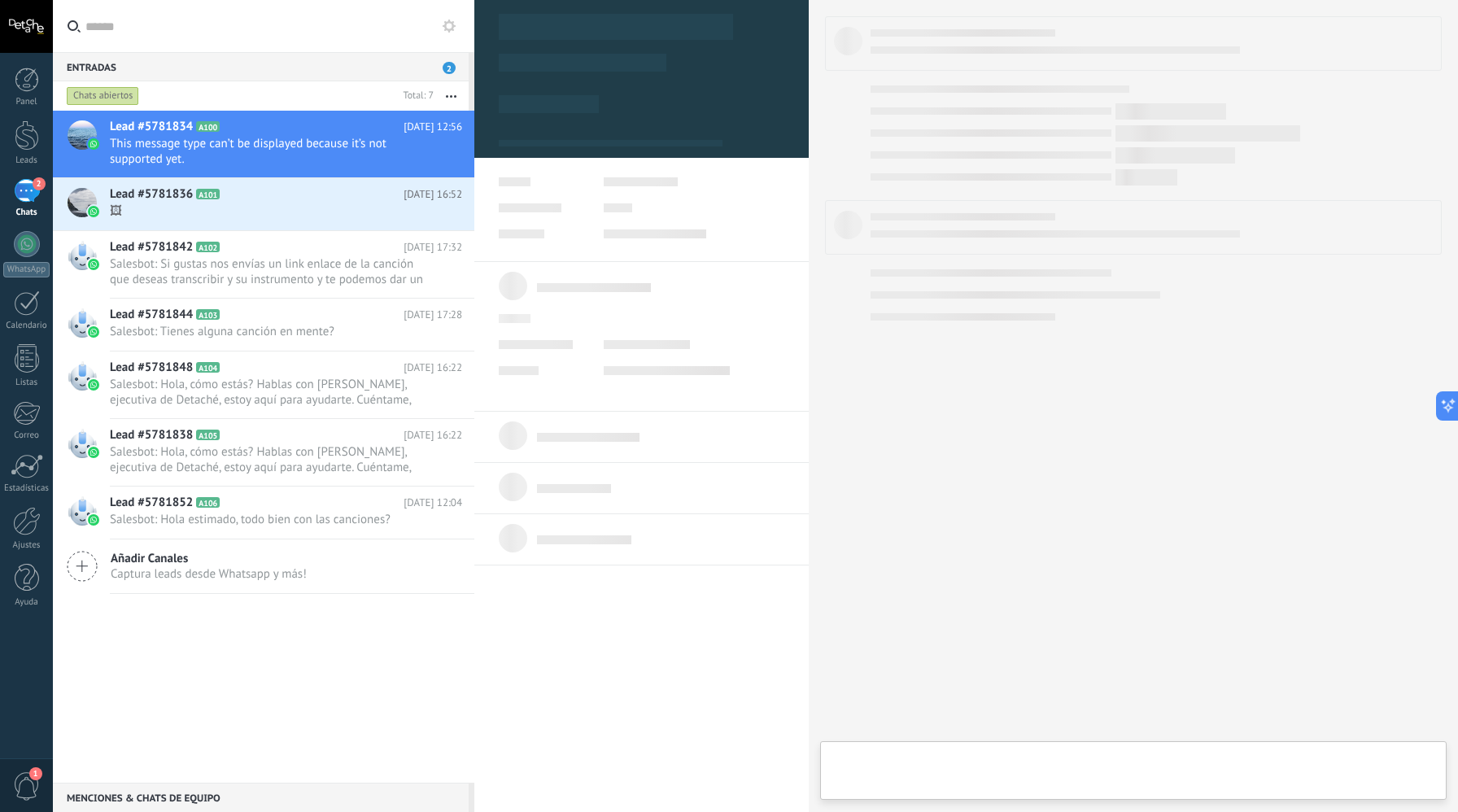
type textarea "**********"
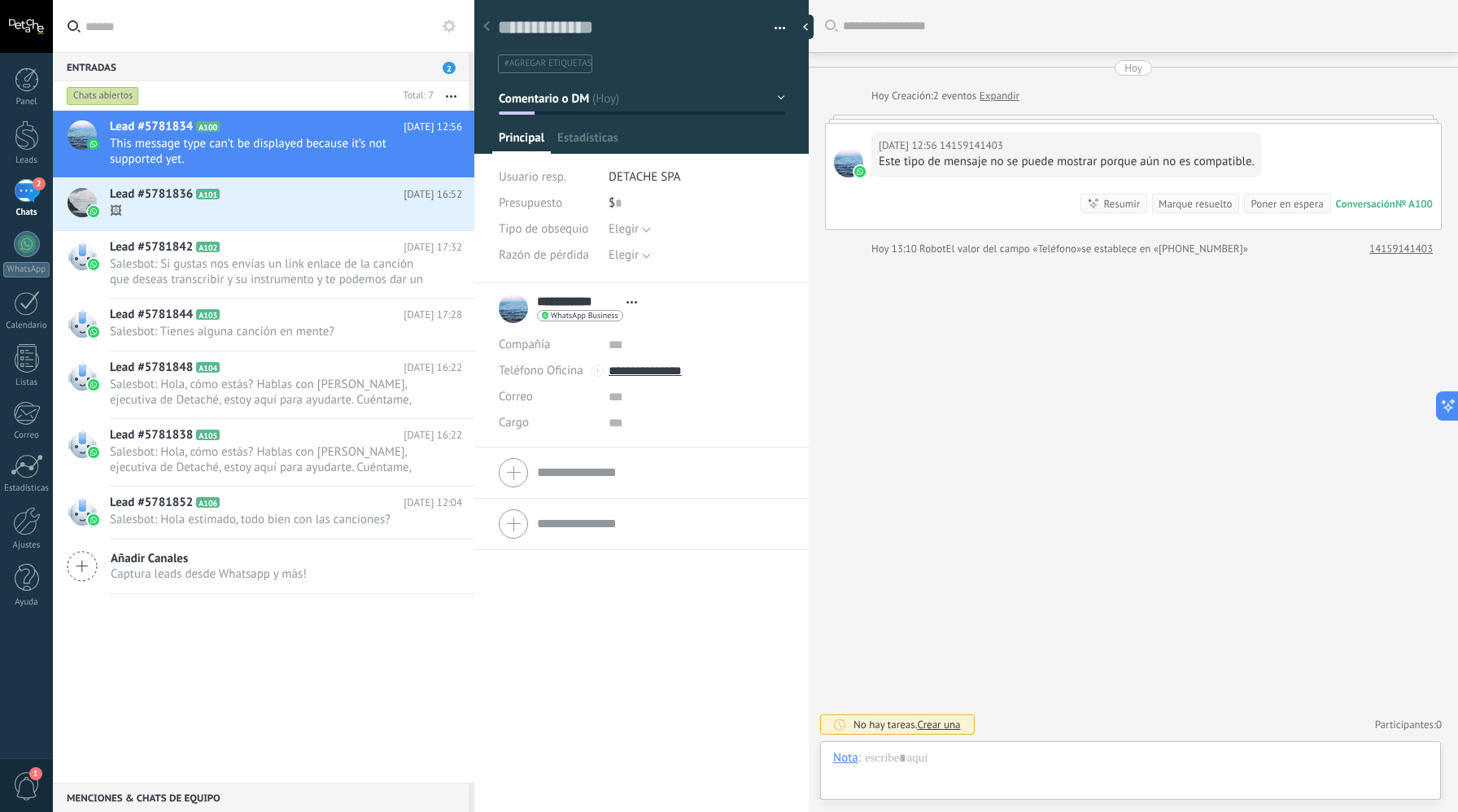
scroll to position [24, 0]
click at [23, 85] on div at bounding box center [26, 79] width 24 height 24
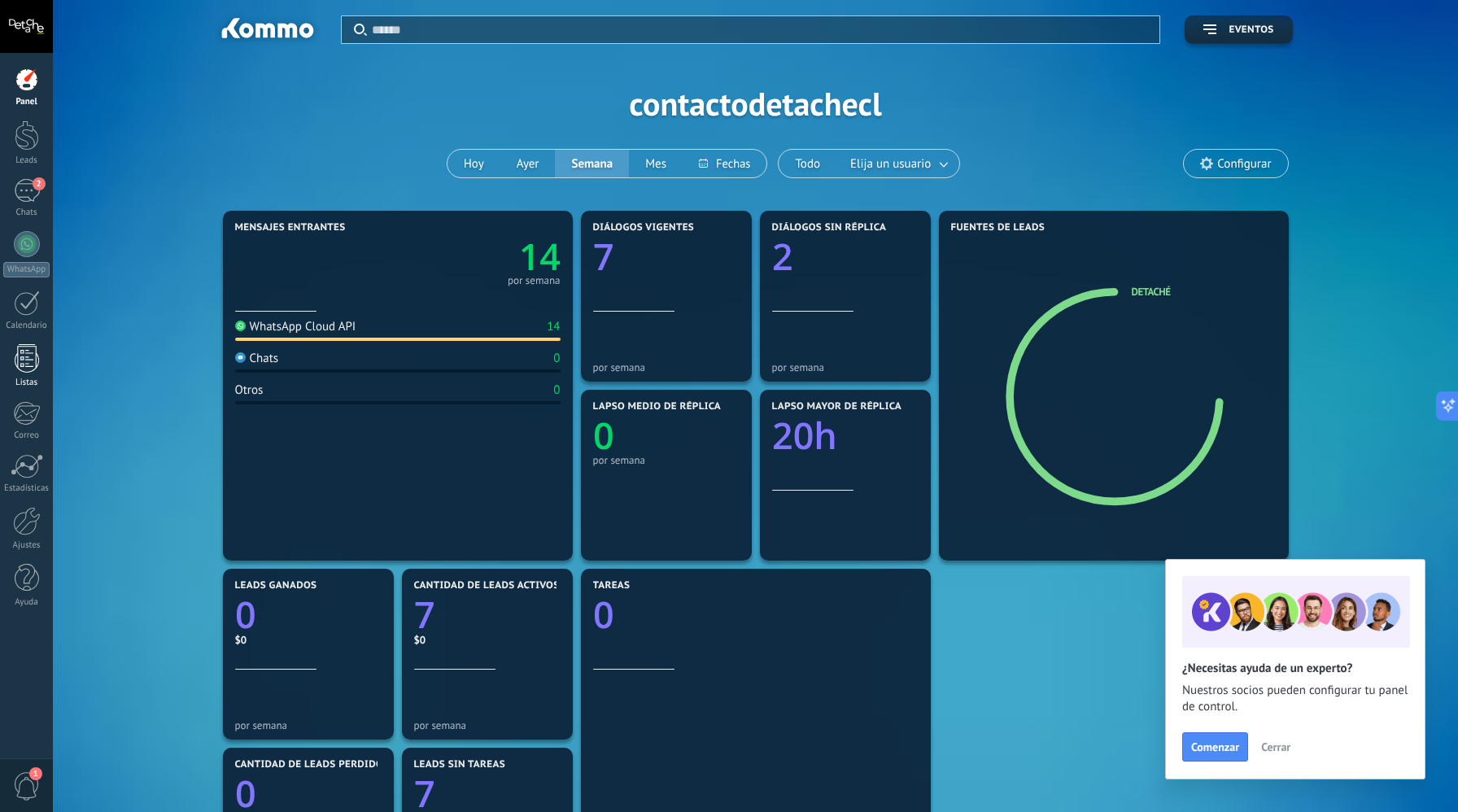
click at [35, 344] on div at bounding box center [26, 358] width 24 height 29
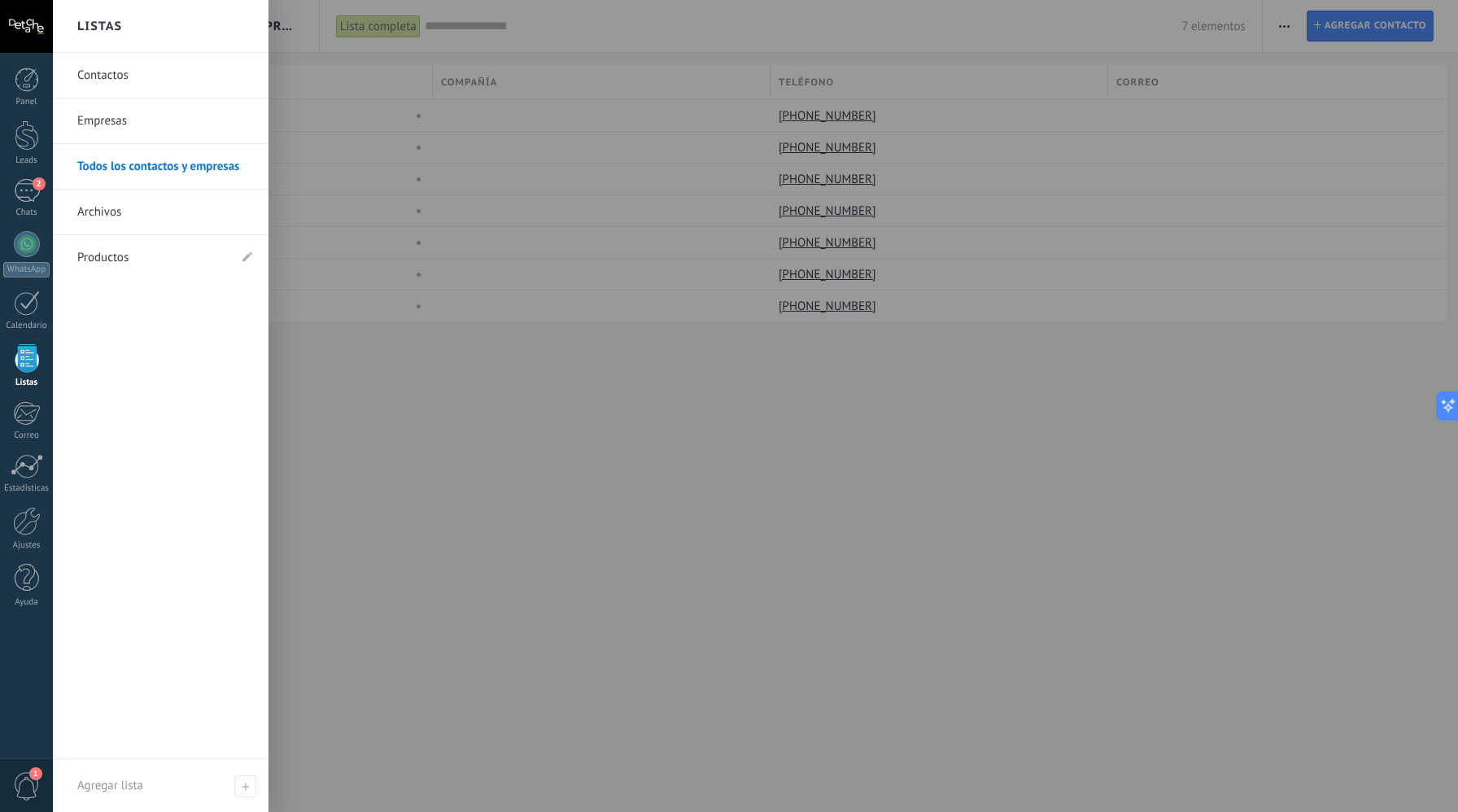
click at [34, 347] on div at bounding box center [26, 358] width 24 height 29
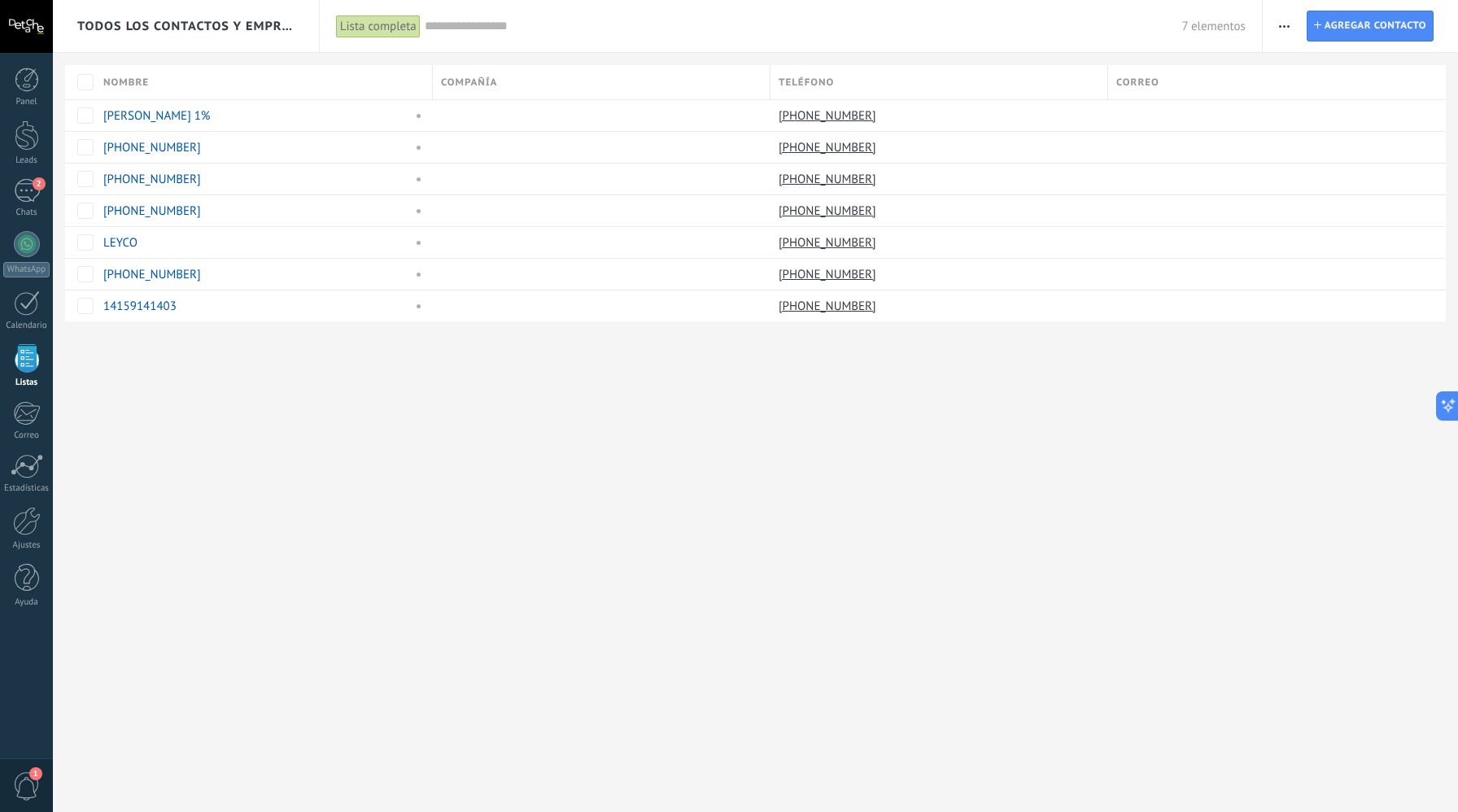
click at [117, 361] on div "Todos los contactos y empresas Lista completa Aplicar 7 elementos Lista complet…" at bounding box center [756, 187] width 1406 height 374
click at [45, 480] on link "Estadísticas" at bounding box center [26, 473] width 53 height 40
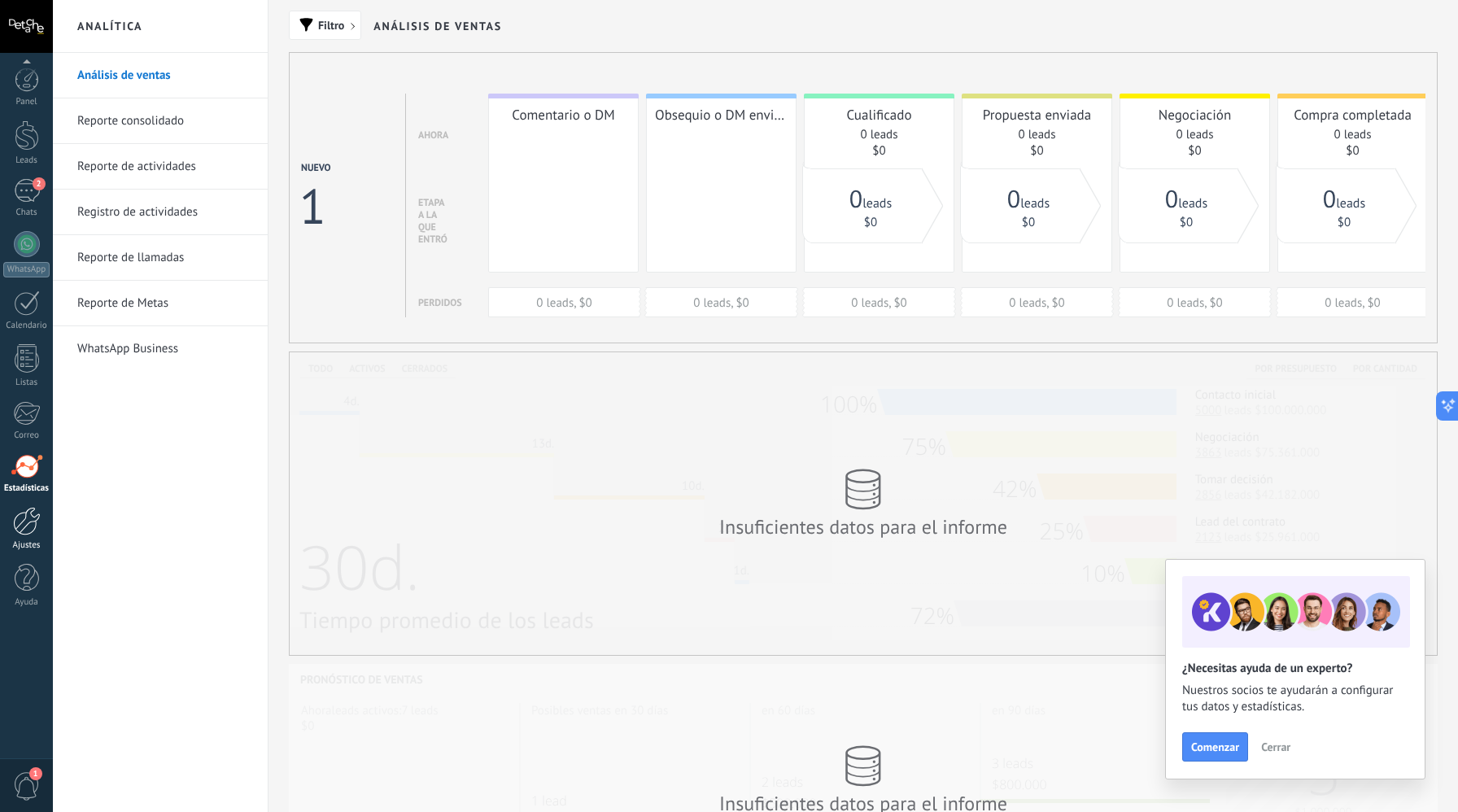
click at [20, 522] on div at bounding box center [26, 521] width 28 height 29
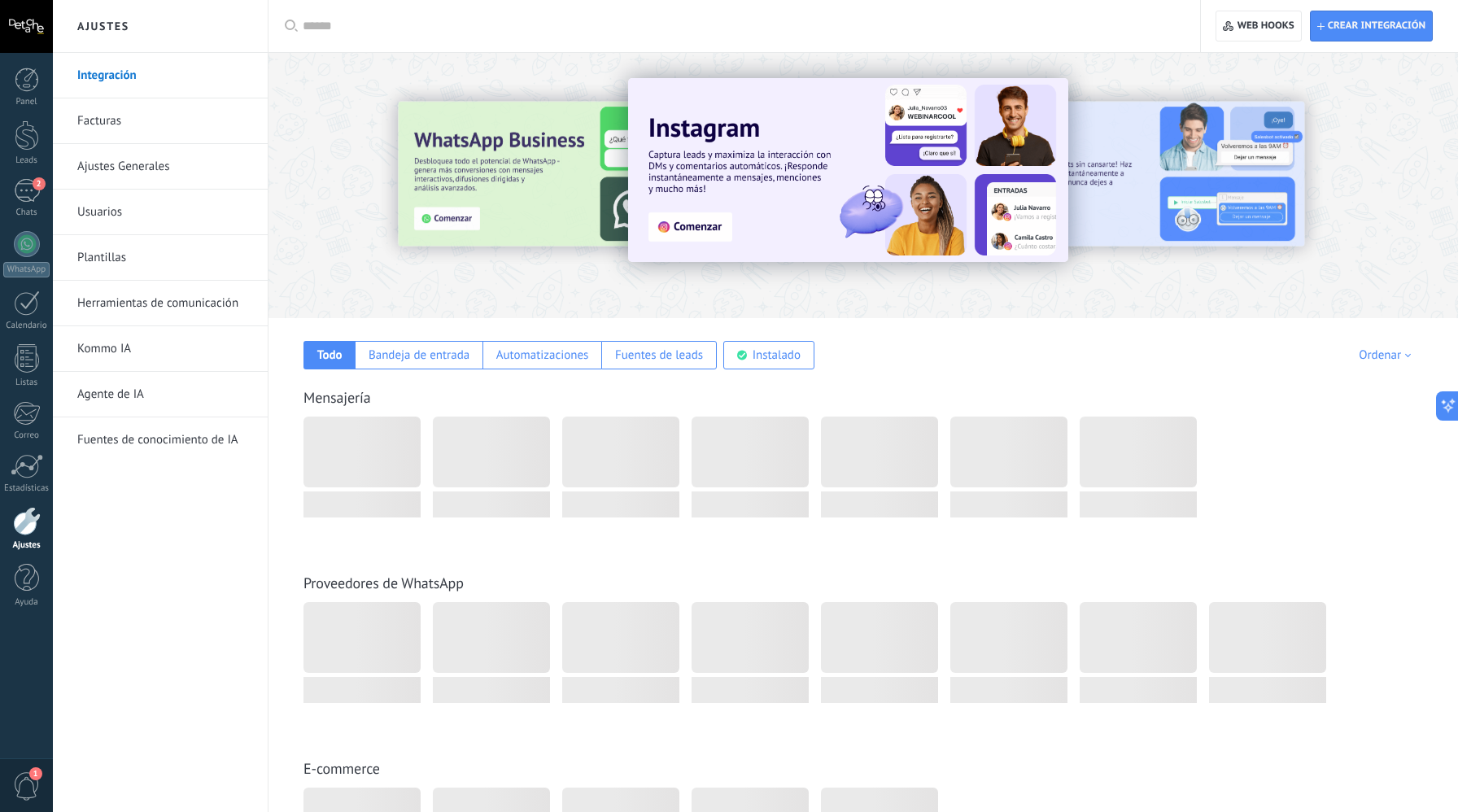
click at [133, 123] on link "Facturas" at bounding box center [164, 121] width 174 height 45
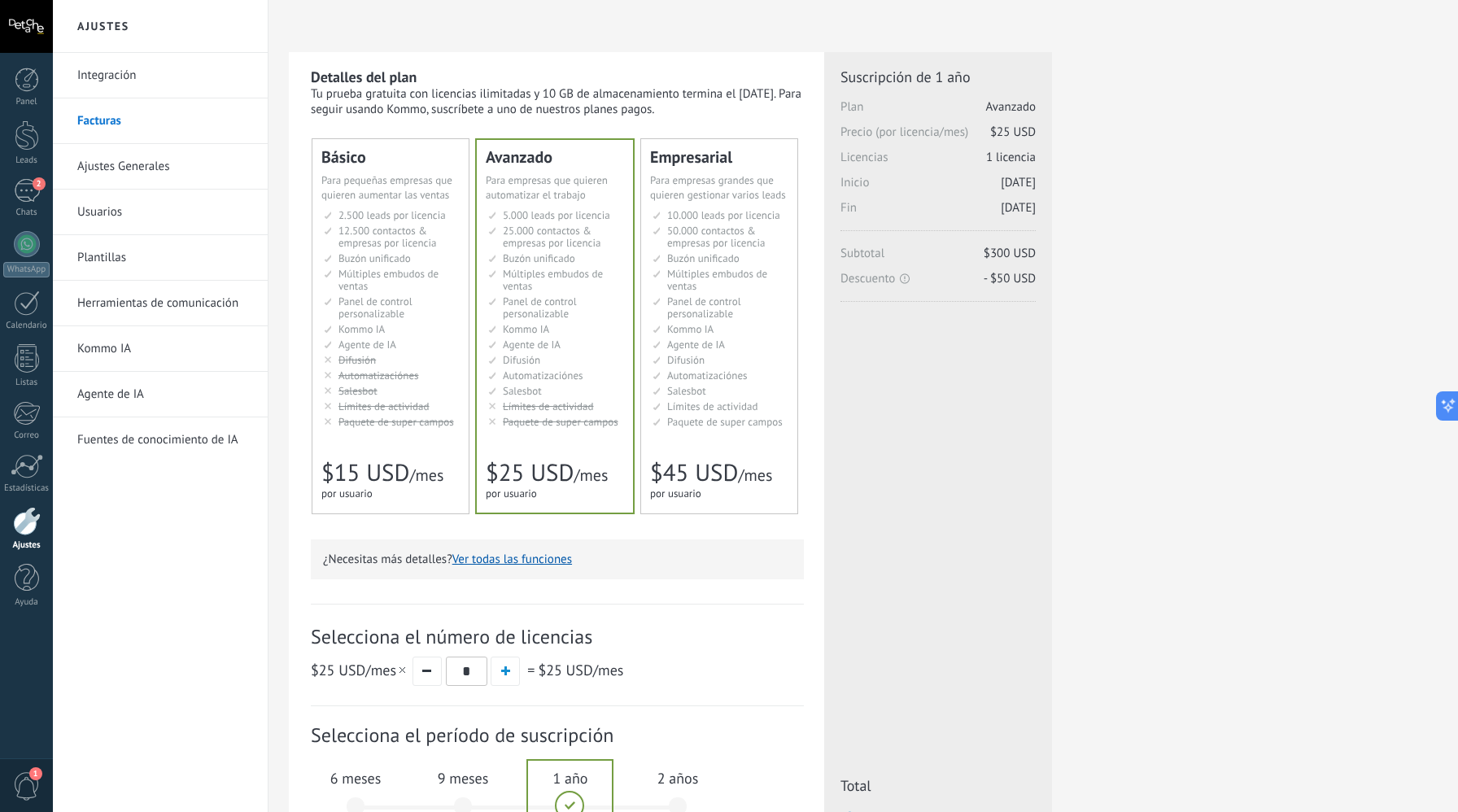
click at [380, 341] on span "Agente de IA" at bounding box center [367, 344] width 58 height 13
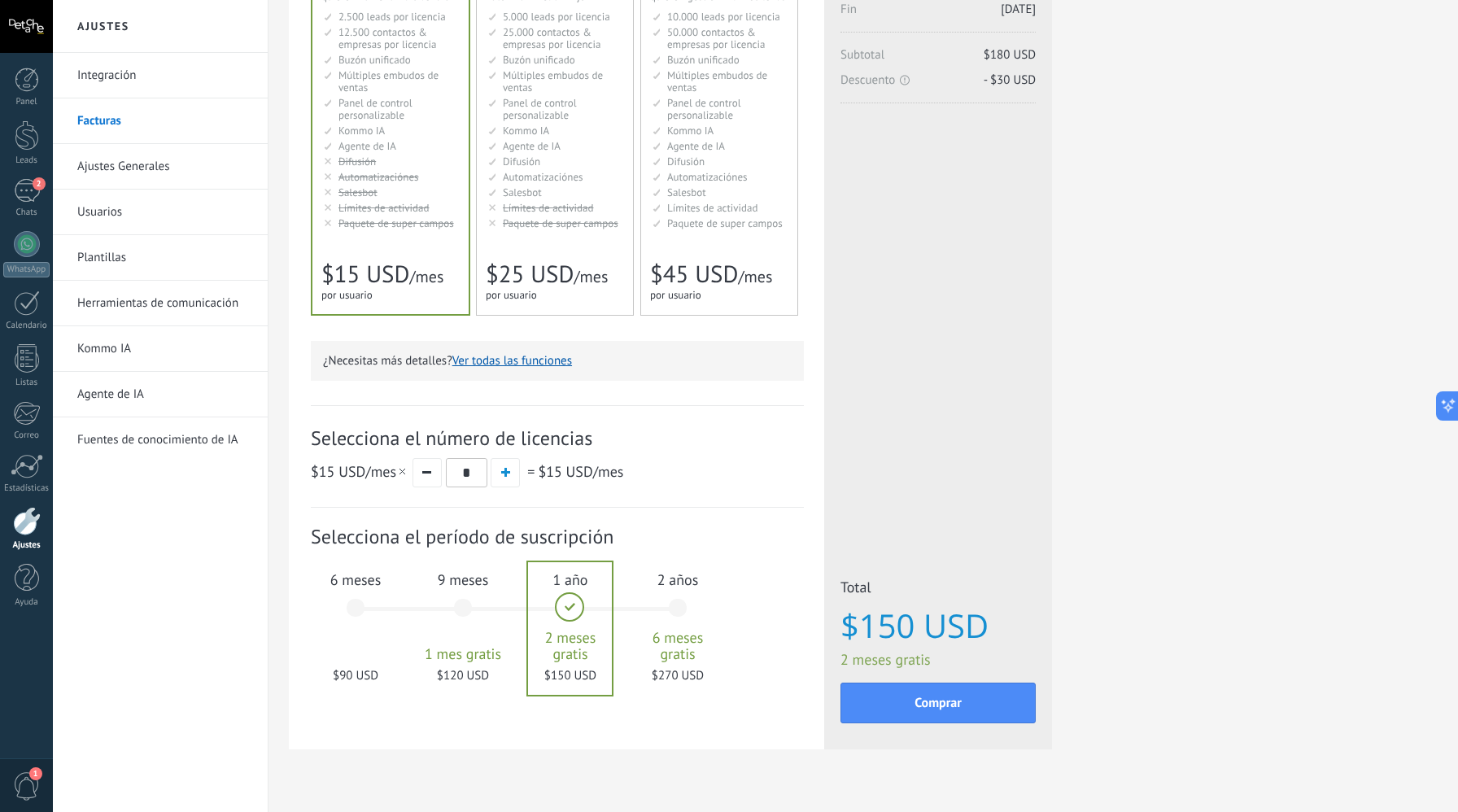
scroll to position [232, 0]
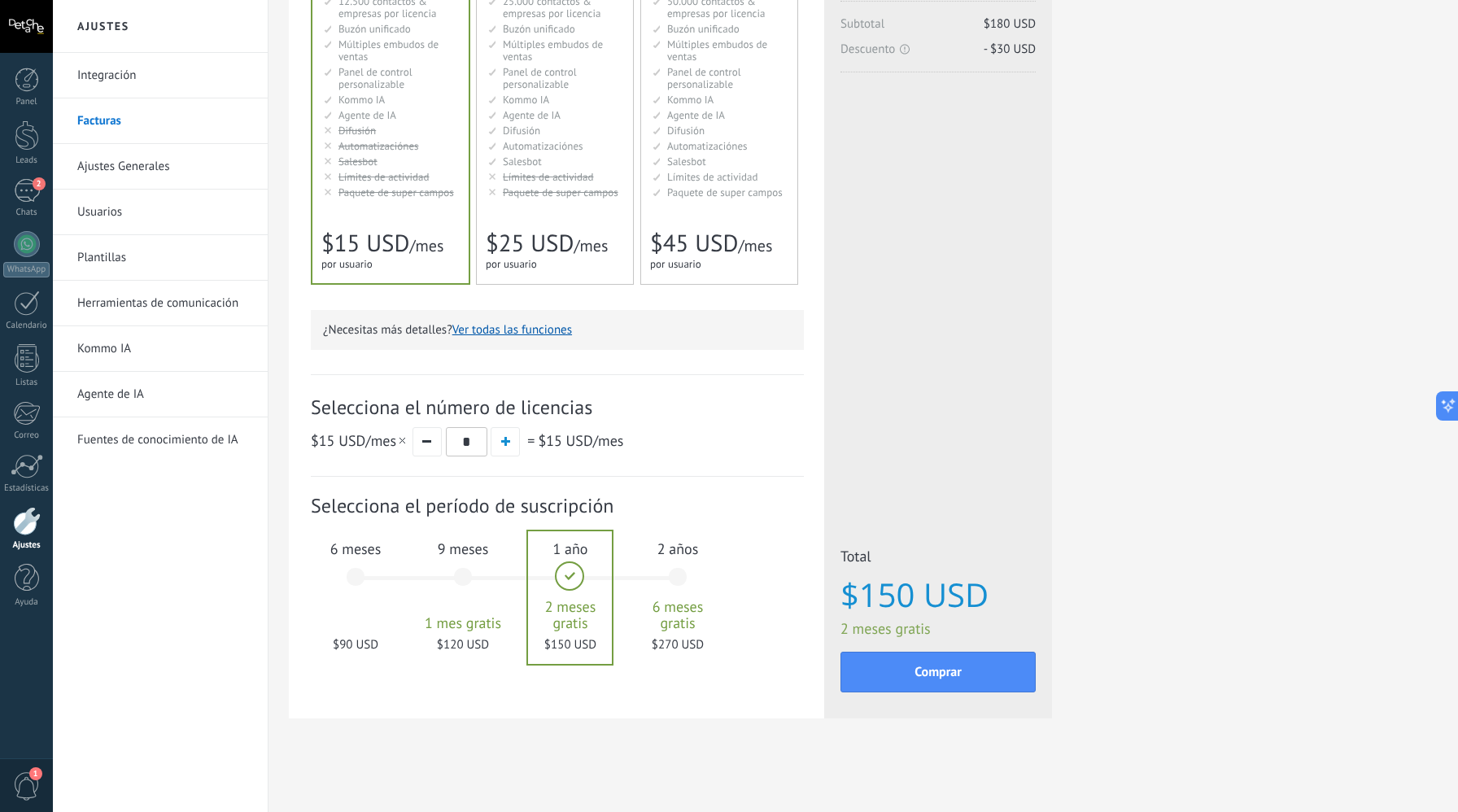
click at [367, 587] on div "6 meses $90 USD" at bounding box center [355, 584] width 88 height 114
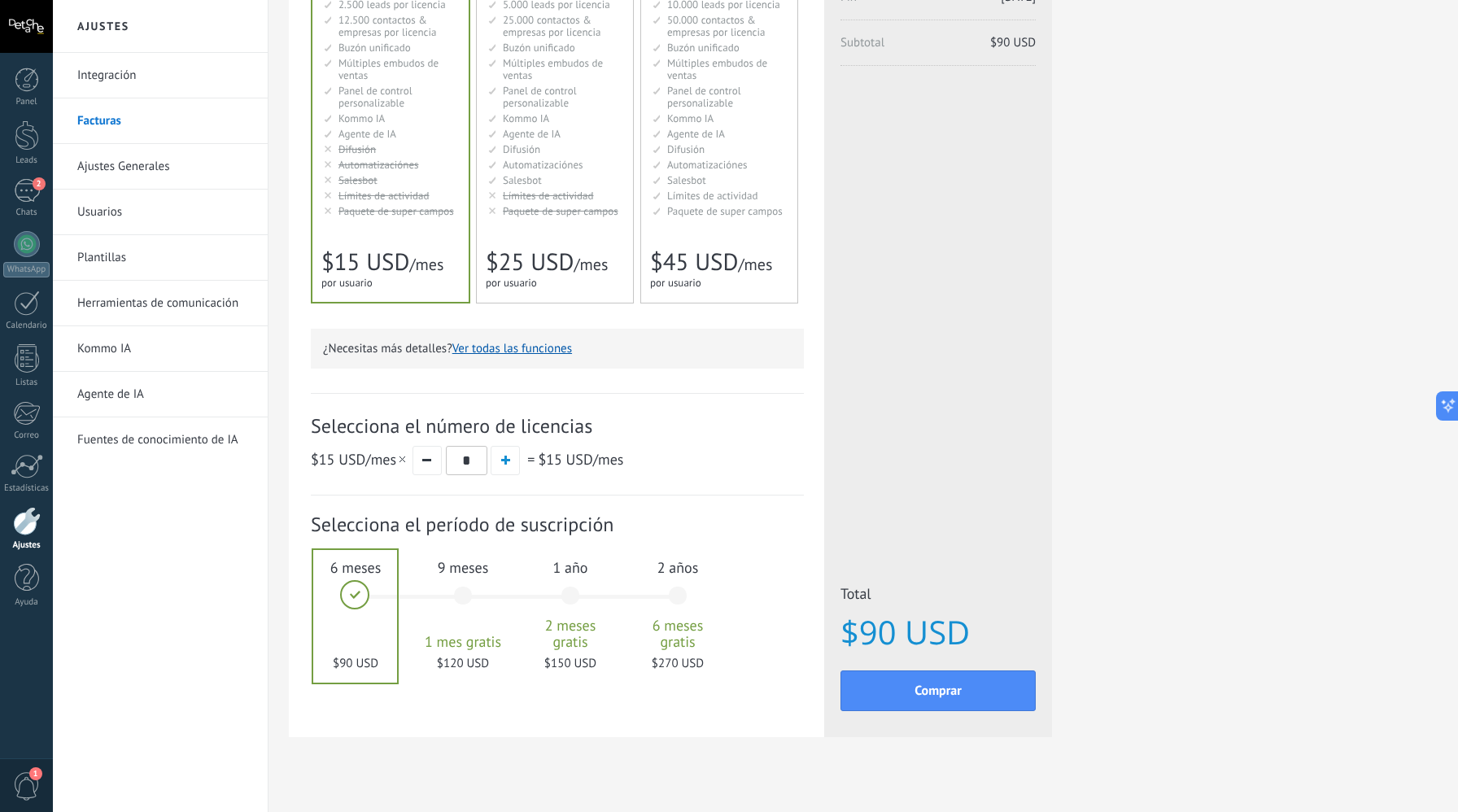
scroll to position [209, 0]
click at [415, 460] on button "button" at bounding box center [427, 462] width 29 height 29
click at [512, 472] on button "button" at bounding box center [505, 462] width 29 height 29
click at [454, 468] on input "*" at bounding box center [466, 462] width 41 height 29
click at [437, 468] on button "button" at bounding box center [427, 462] width 29 height 29
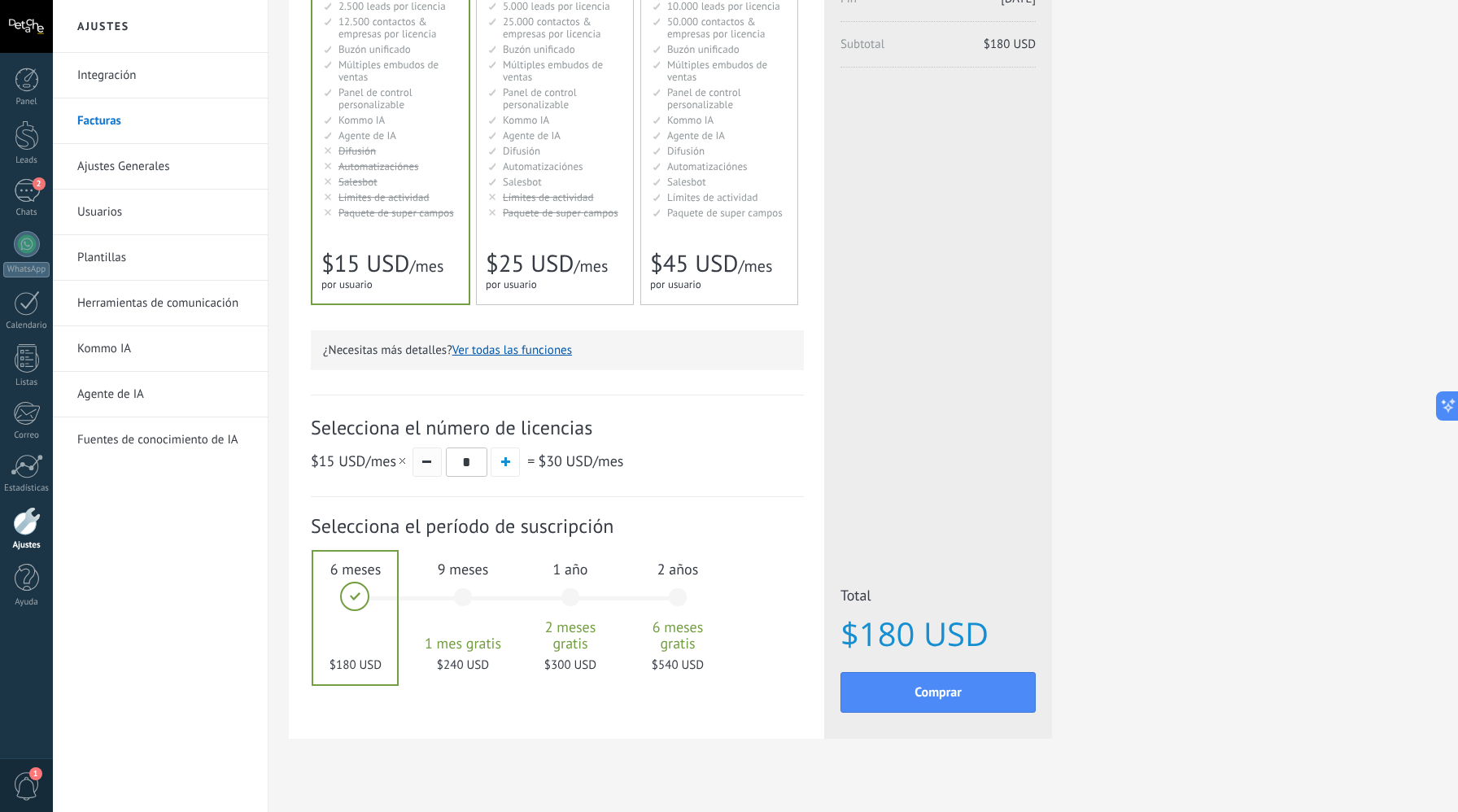
type input "*"
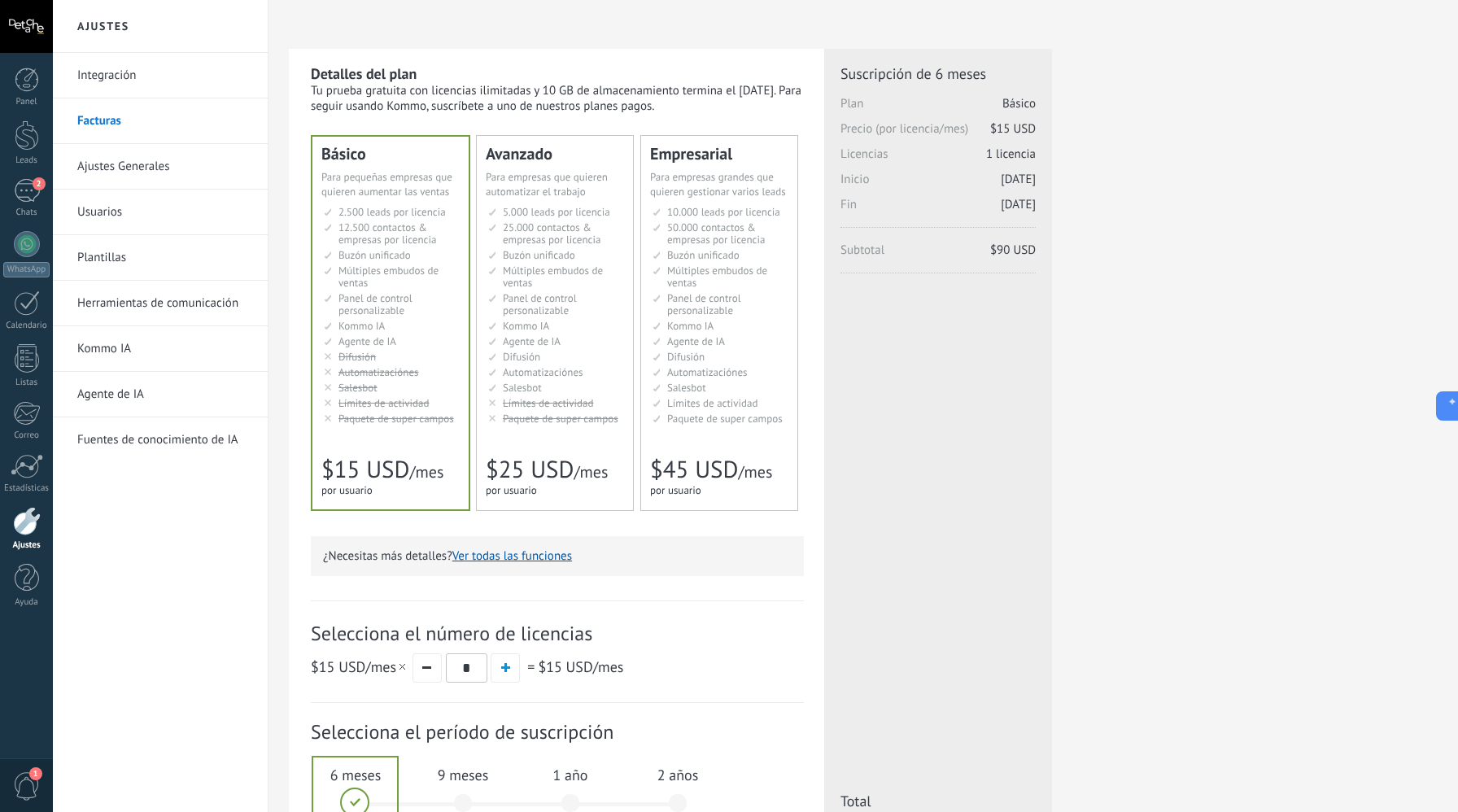
scroll to position [0, 0]
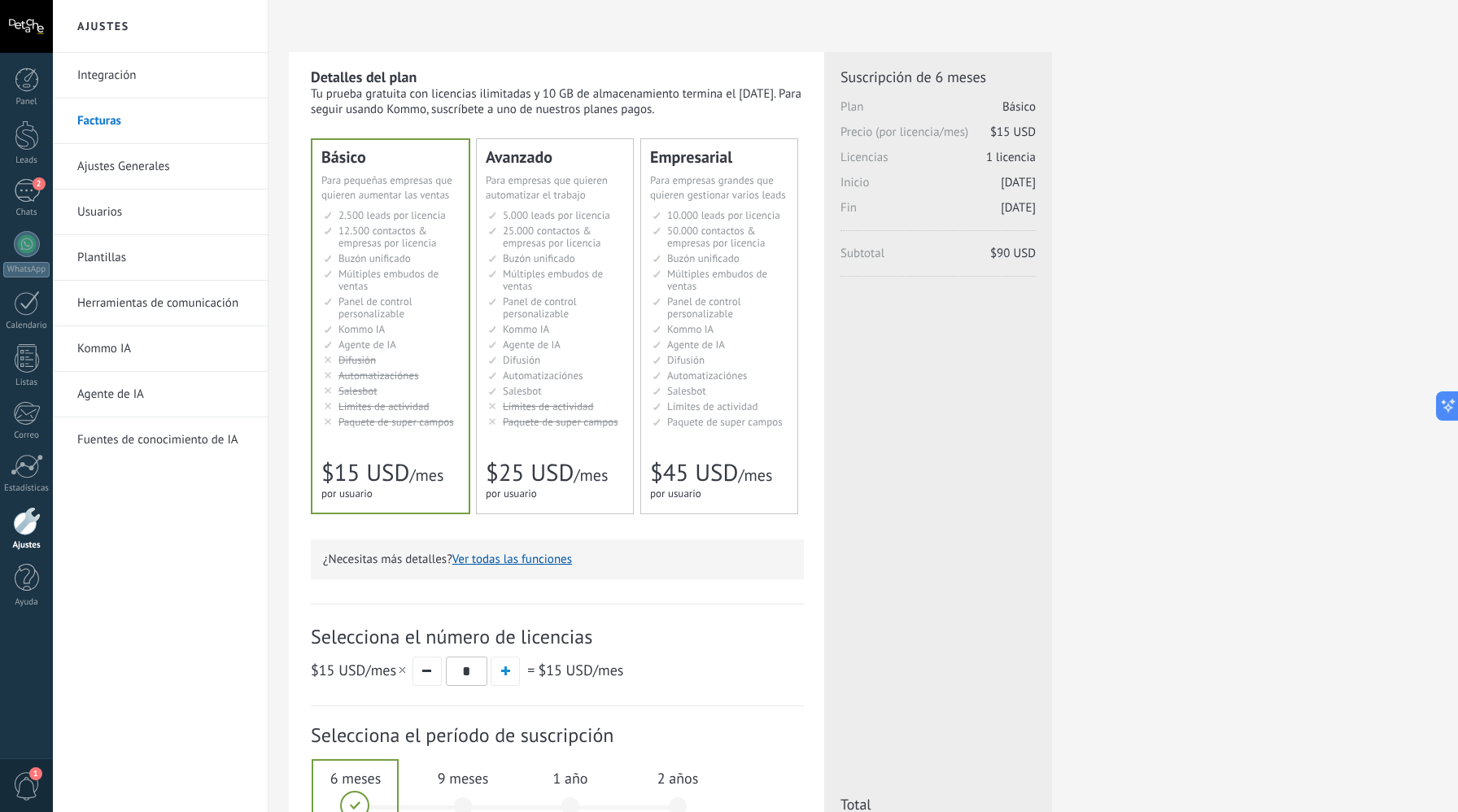
click at [160, 165] on link "Ajustes Generales" at bounding box center [164, 167] width 174 height 45
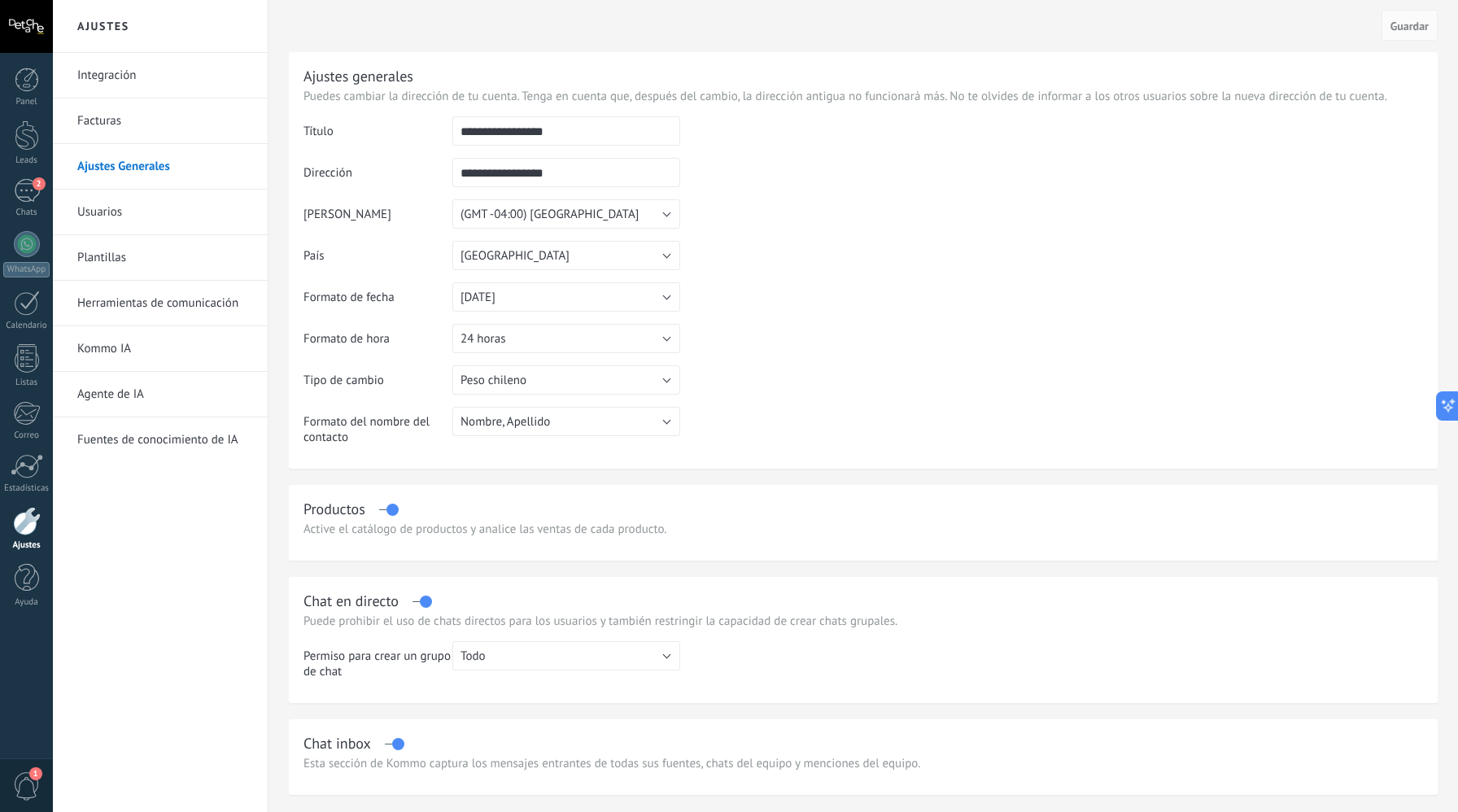
click at [485, 141] on input "**********" at bounding box center [567, 130] width 228 height 29
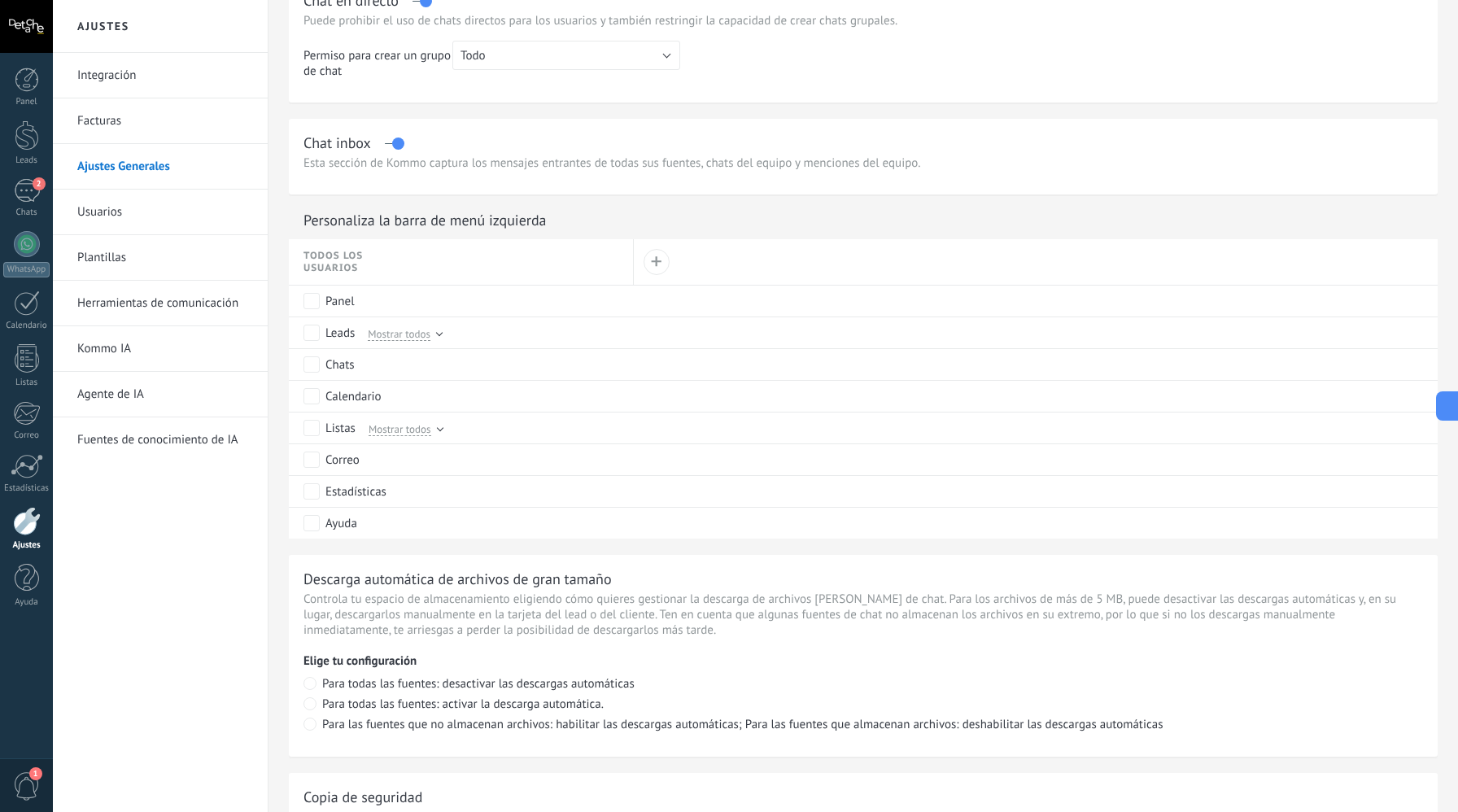
scroll to position [602, 0]
click at [29, 144] on div at bounding box center [26, 135] width 24 height 30
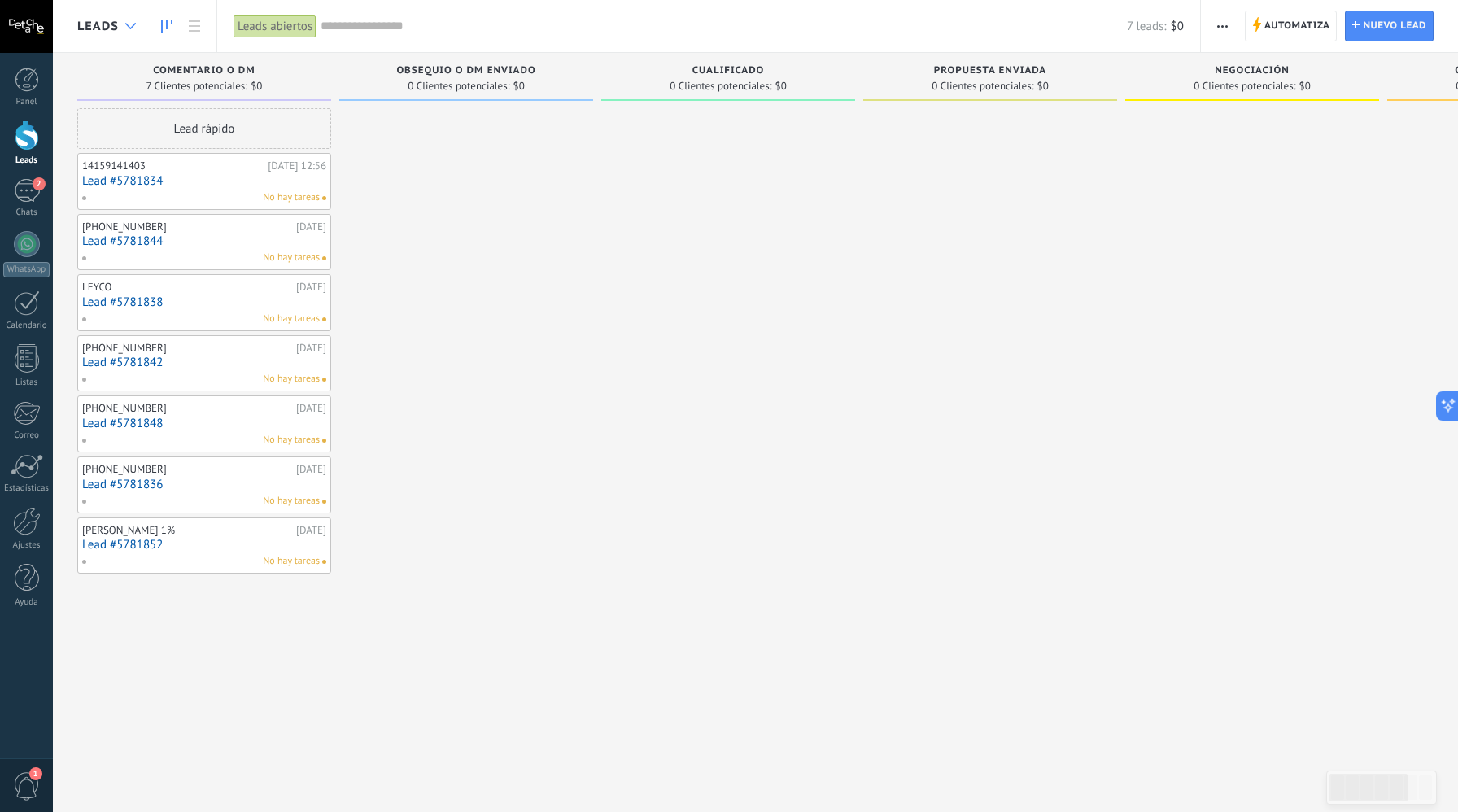
click at [133, 24] on icon at bounding box center [130, 26] width 11 height 7
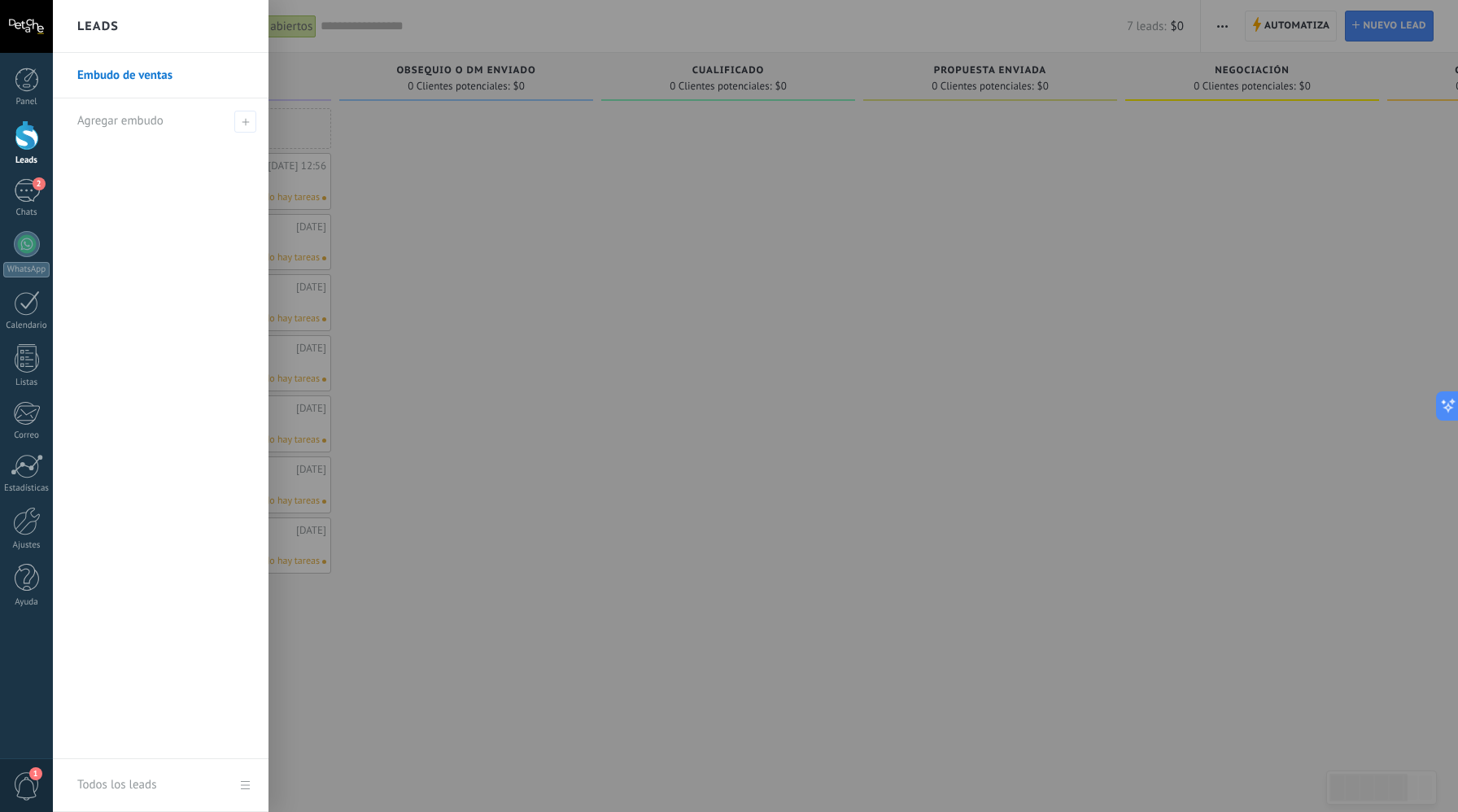
click at [133, 24] on div "Leads" at bounding box center [161, 26] width 216 height 53
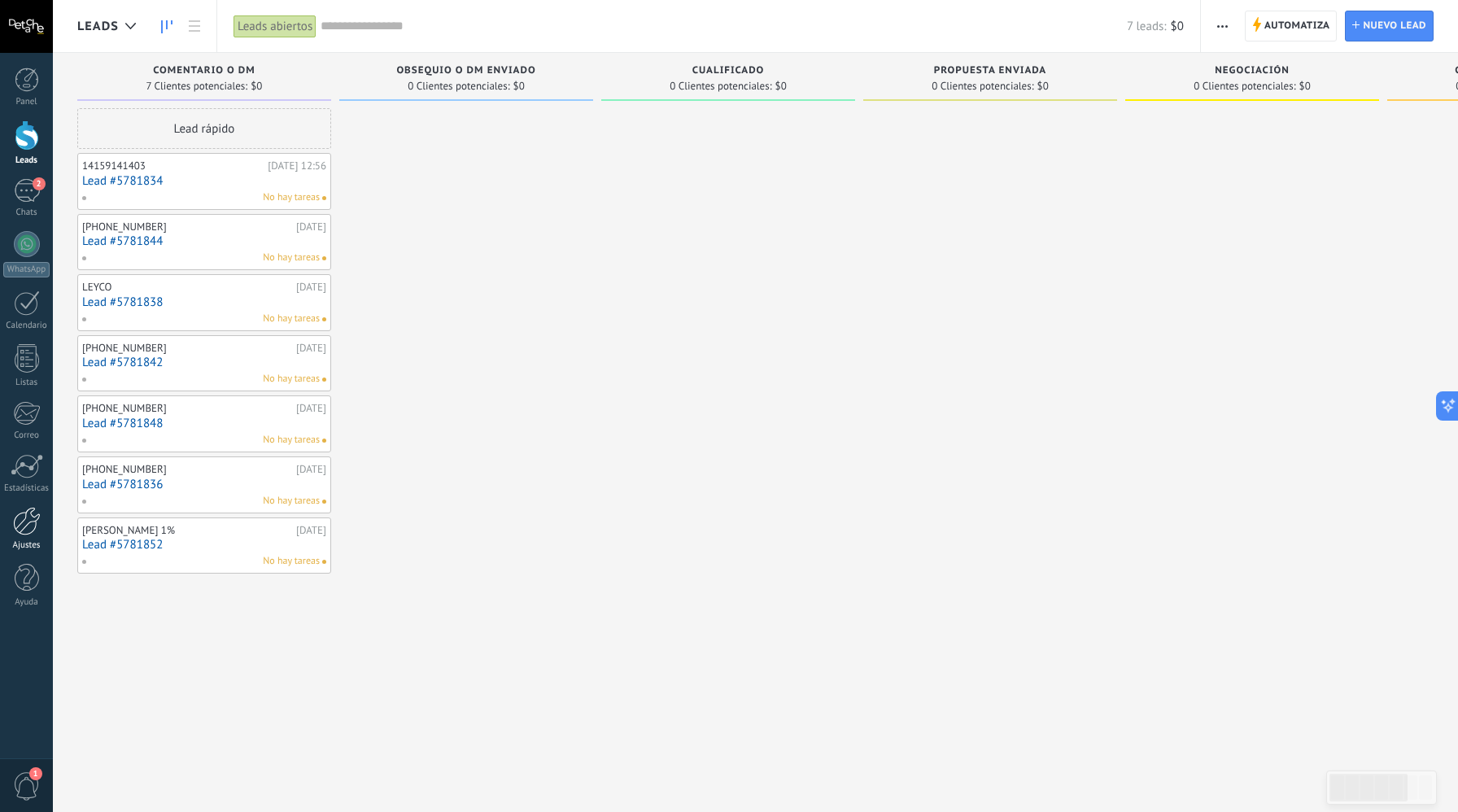
click at [23, 529] on div at bounding box center [26, 521] width 28 height 29
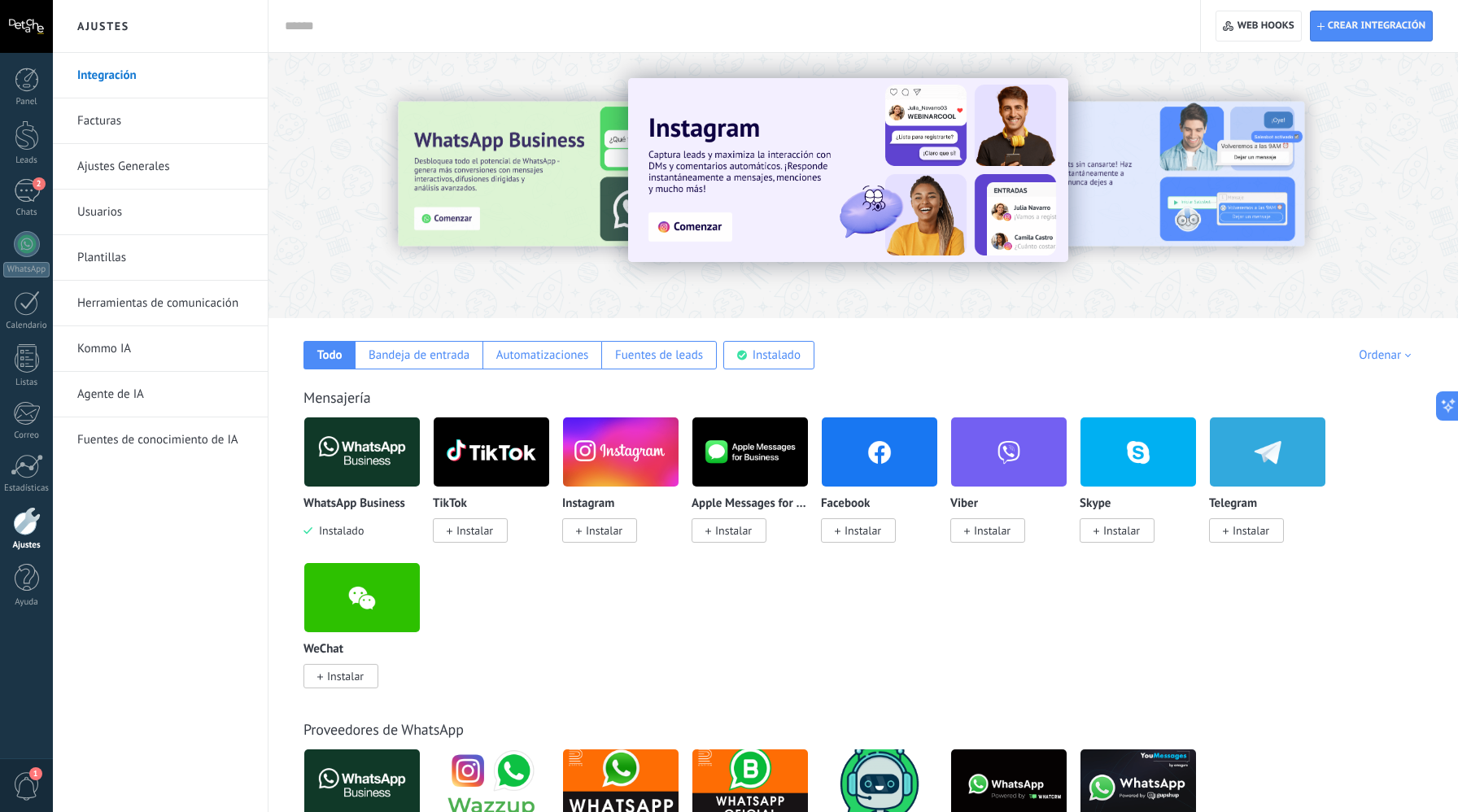
click at [585, 527] on span "Instalar" at bounding box center [599, 530] width 75 height 24
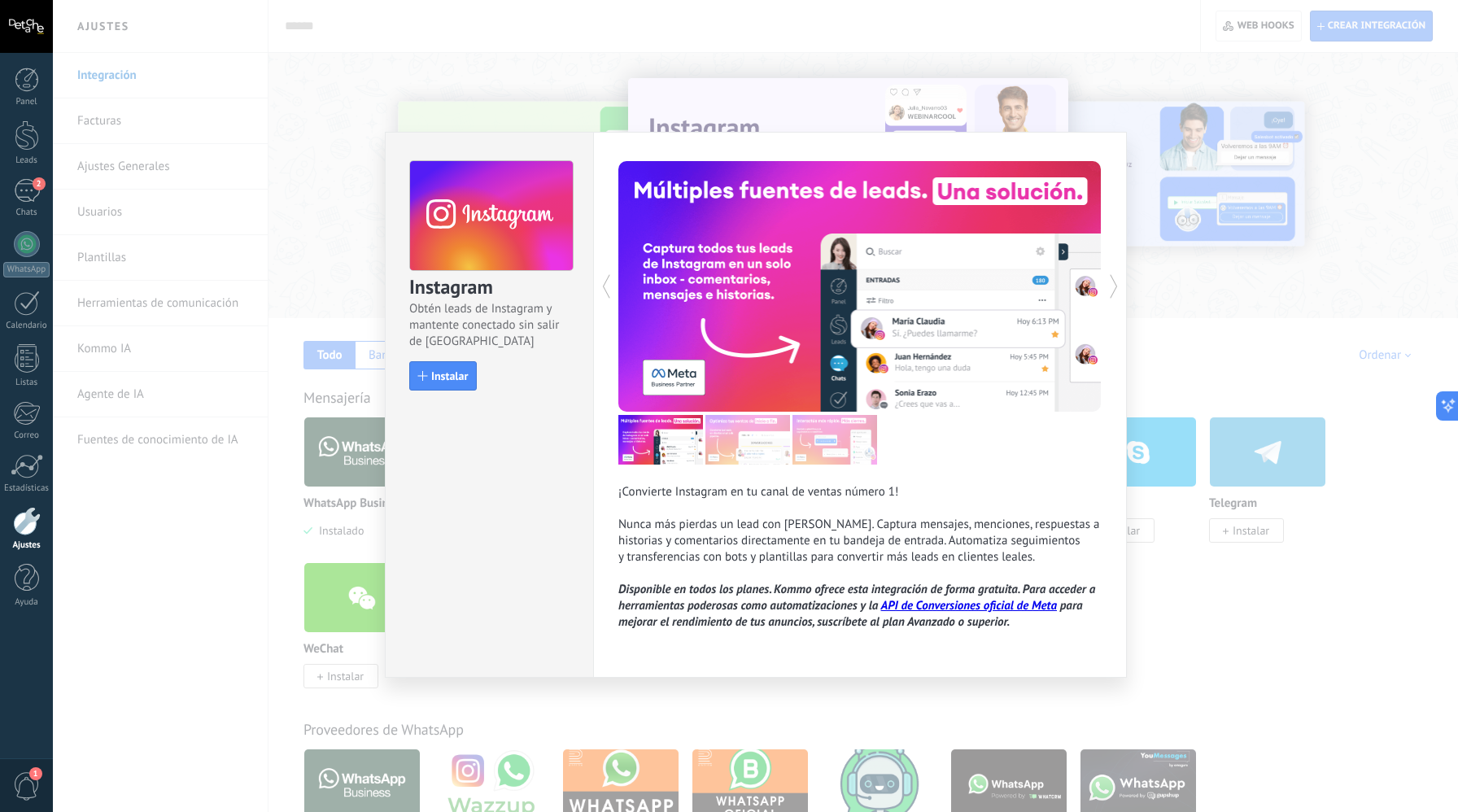
click at [261, 578] on div "Instagram Obtén leads de Instagram y mantente conectado sin salir de Kommo Inst…" at bounding box center [756, 406] width 1406 height 812
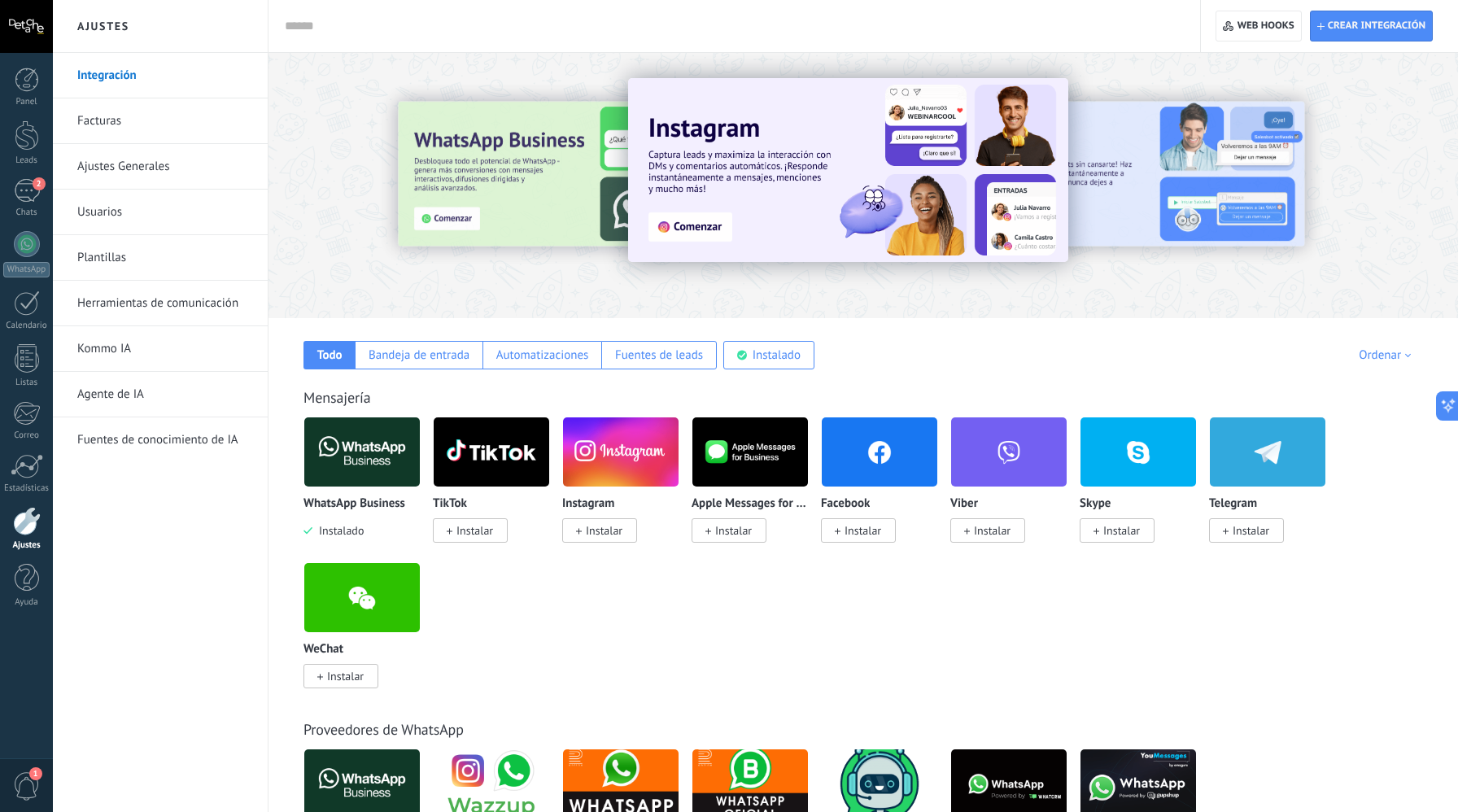
scroll to position [79, 0]
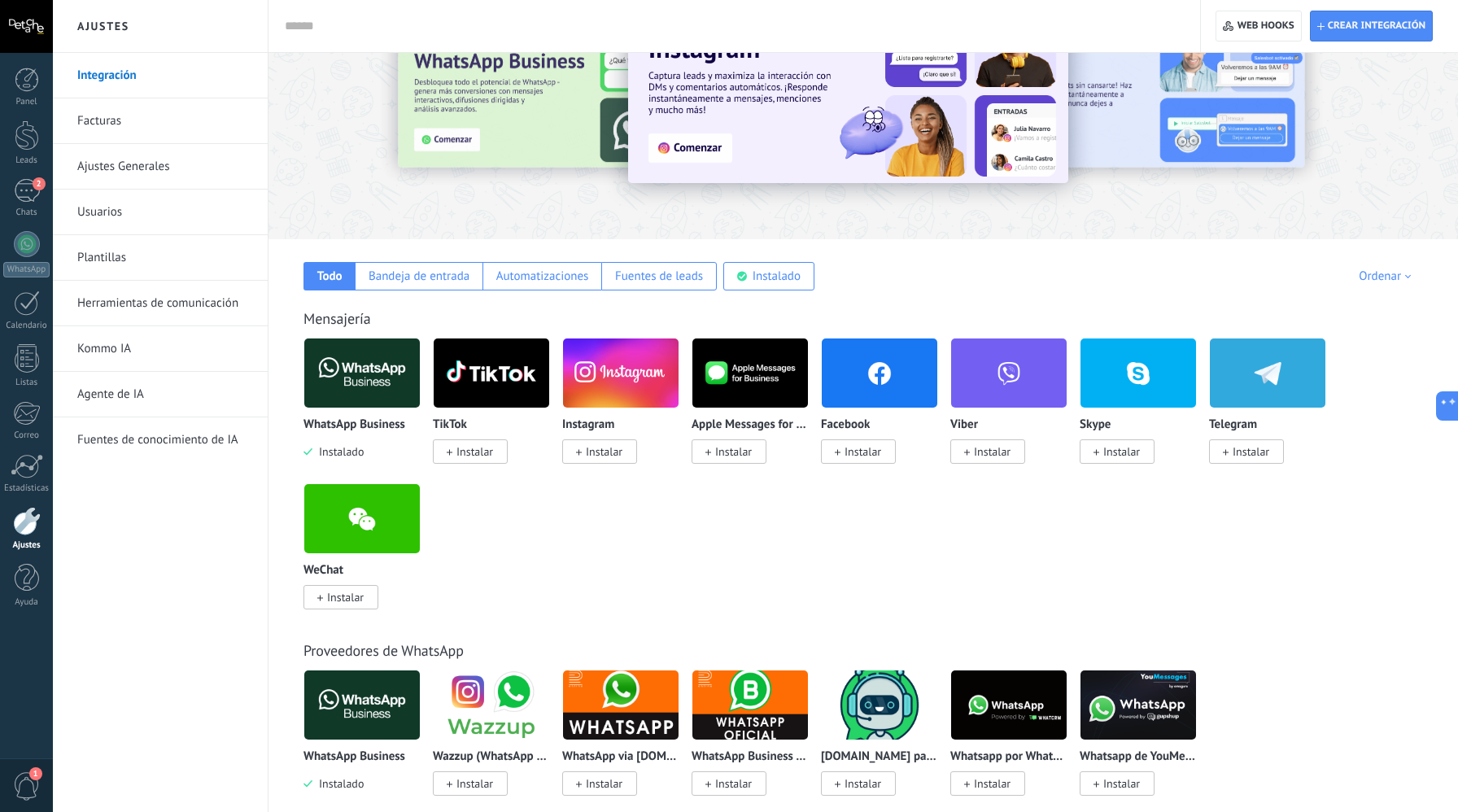
click at [628, 457] on span "Instalar" at bounding box center [599, 451] width 75 height 24
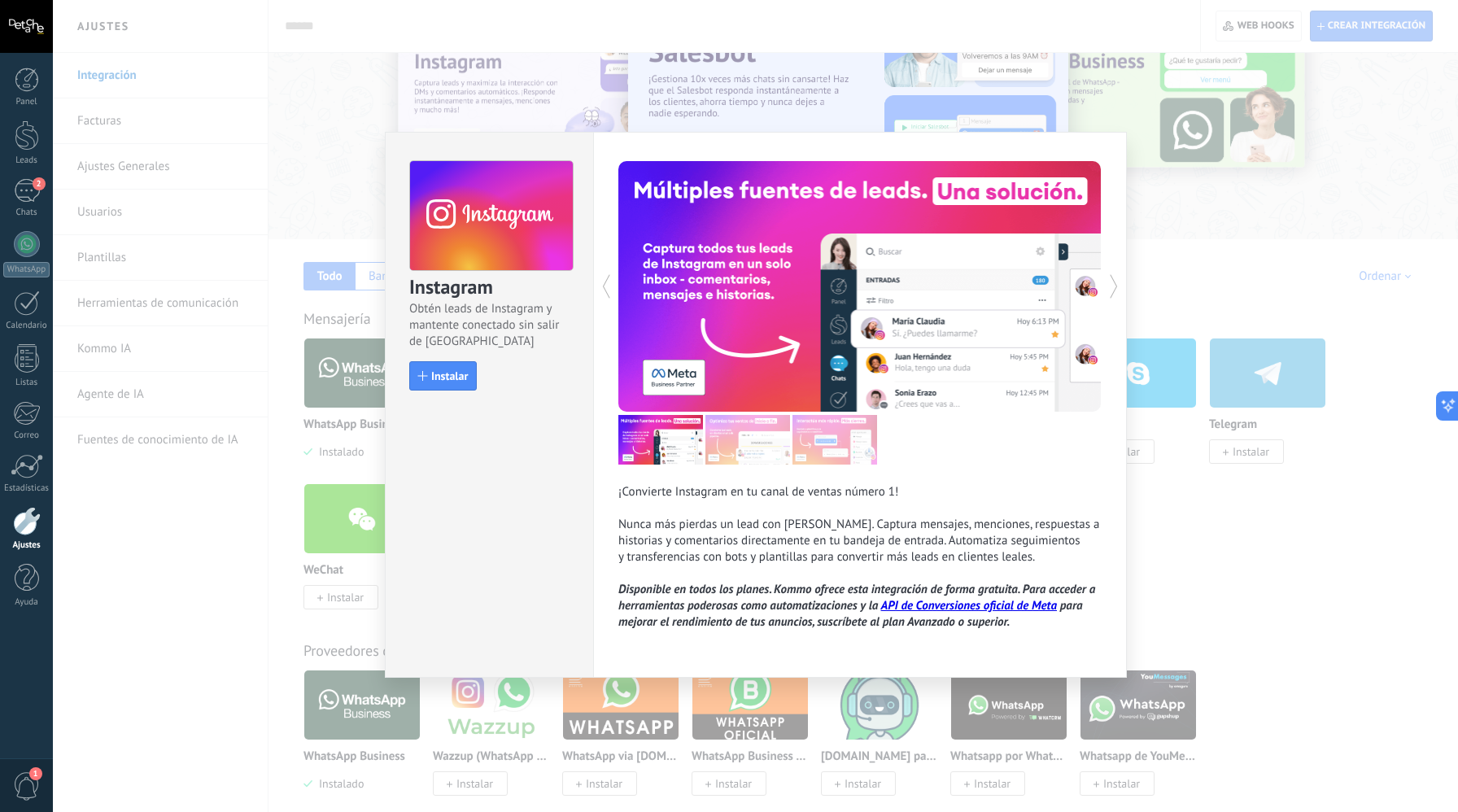
click at [407, 375] on div "Instagram Obtén leads de Instagram y mantente conectado sin salir de Kommo Inst…" at bounding box center [489, 268] width 208 height 271
click at [466, 381] on span "Instalar" at bounding box center [450, 376] width 37 height 12
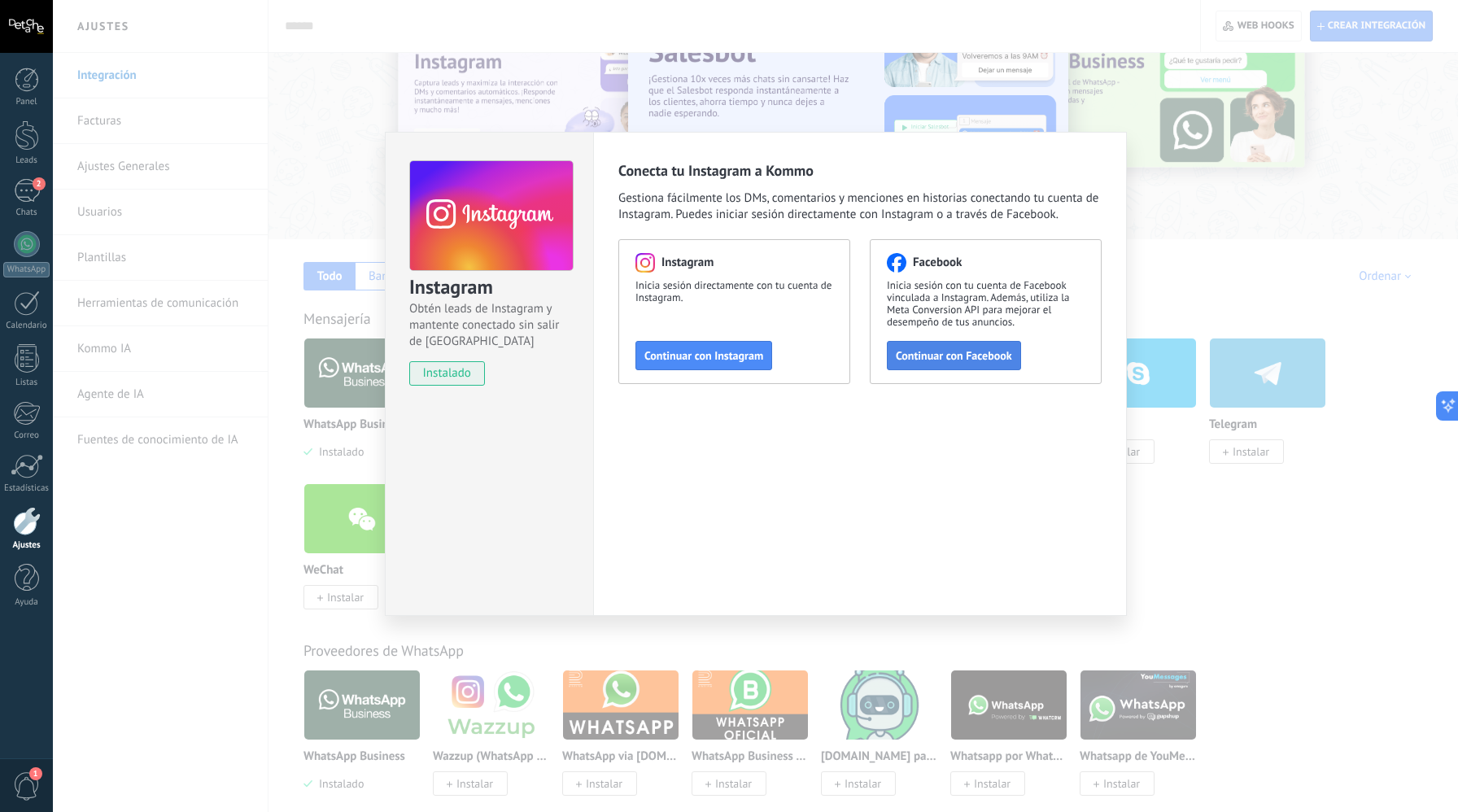
click at [951, 357] on span "Continuar con Facebook" at bounding box center [954, 356] width 116 height 12
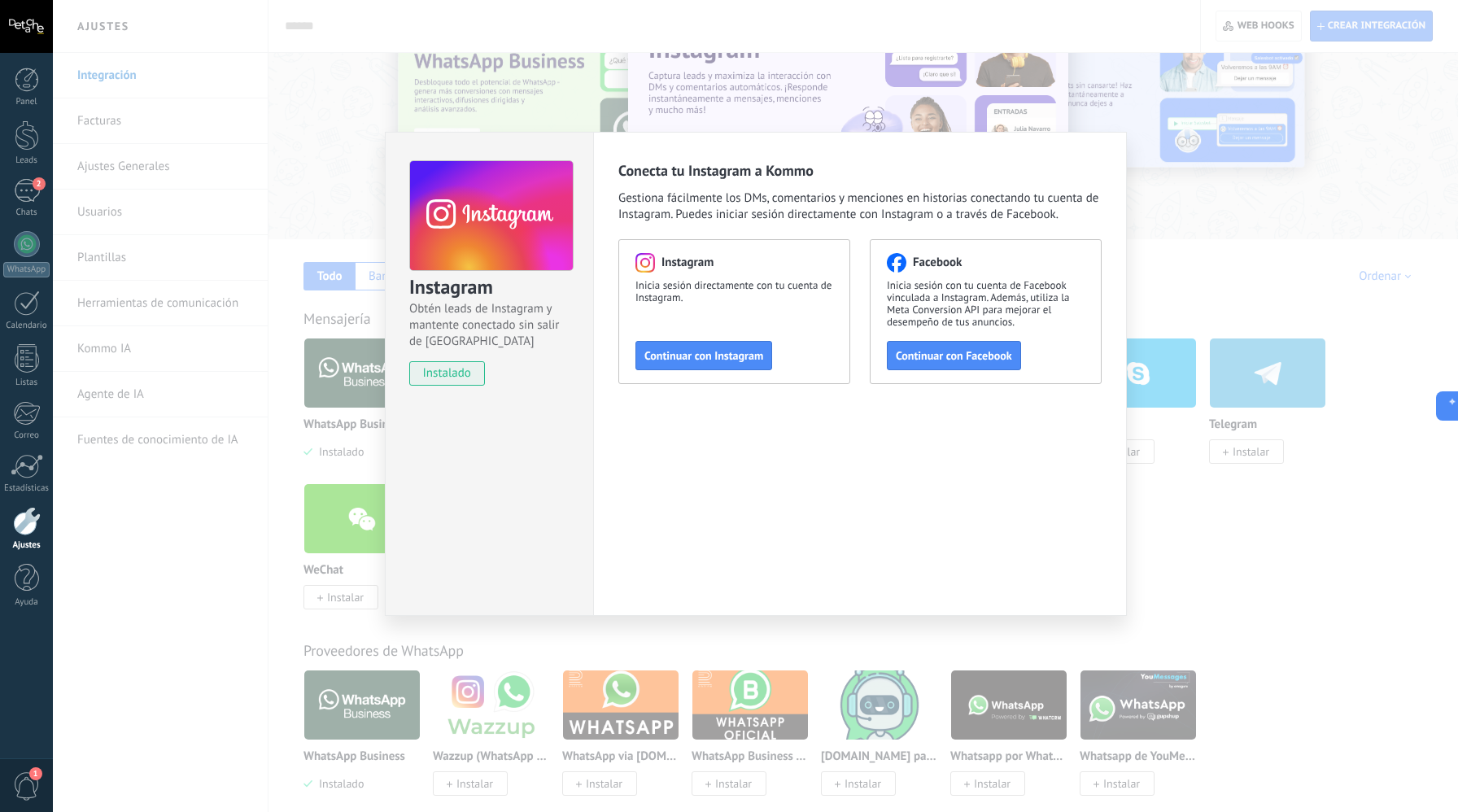
click at [1128, 212] on div "Instagram Obtén leads de Instagram y mantente conectado sin salir de Kommo inst…" at bounding box center [756, 406] width 1406 height 812
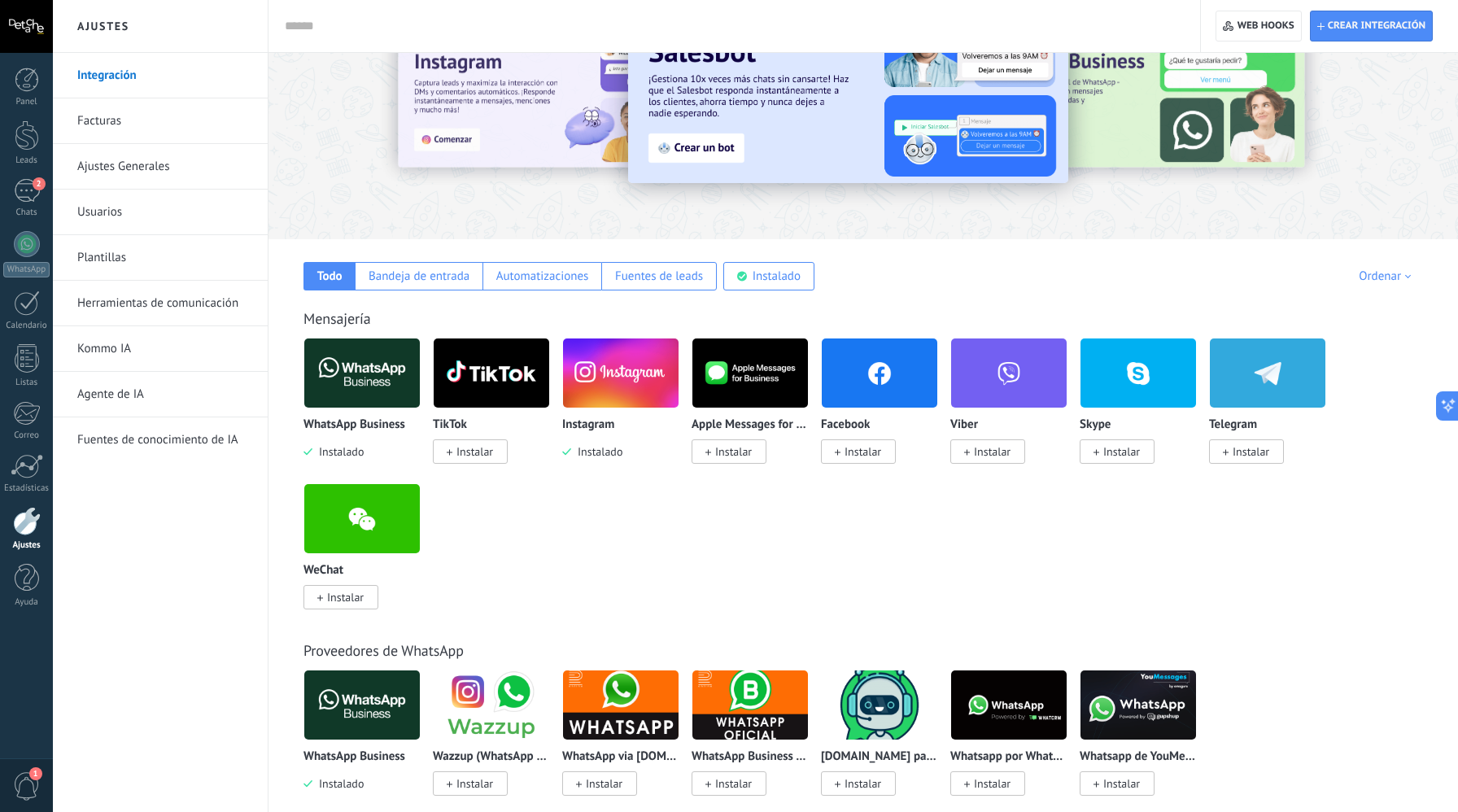
click at [842, 451] on span "Instalar" at bounding box center [858, 451] width 75 height 24
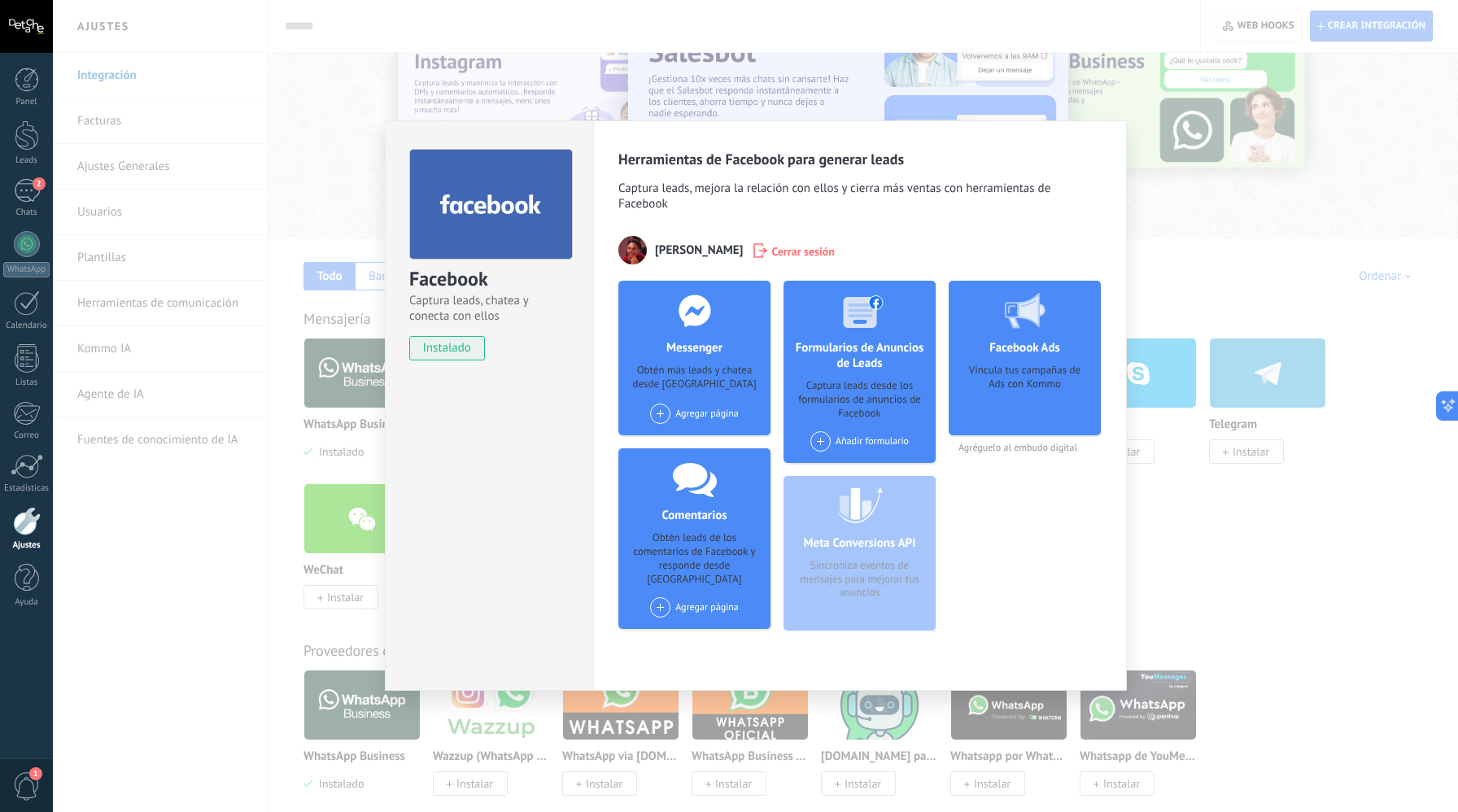
click at [127, 208] on div "Facebook Captura leads, chatea y conecta con ellos instalado Desinstalar Herram…" at bounding box center [756, 406] width 1406 height 812
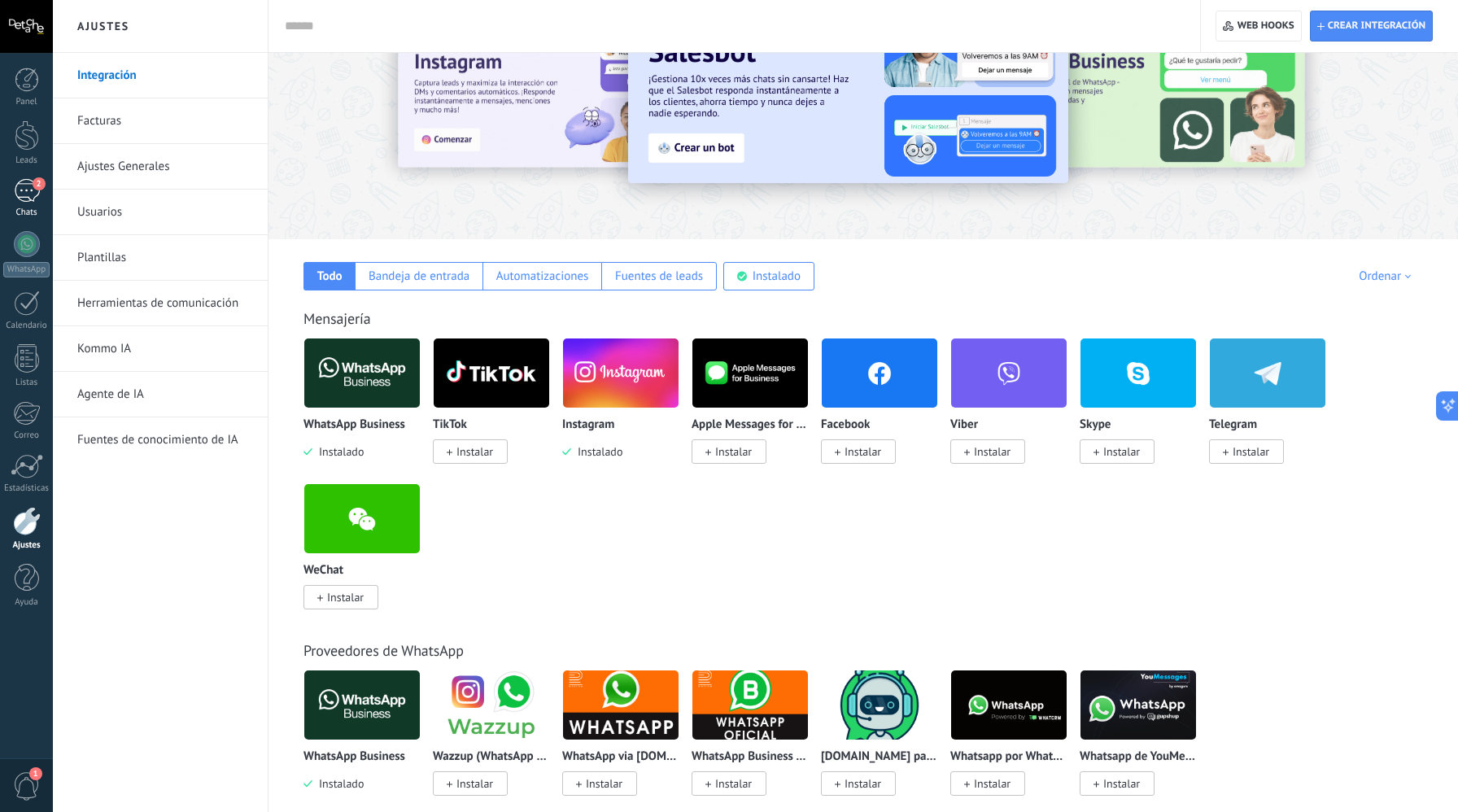
click at [16, 197] on div "2" at bounding box center [26, 191] width 26 height 24
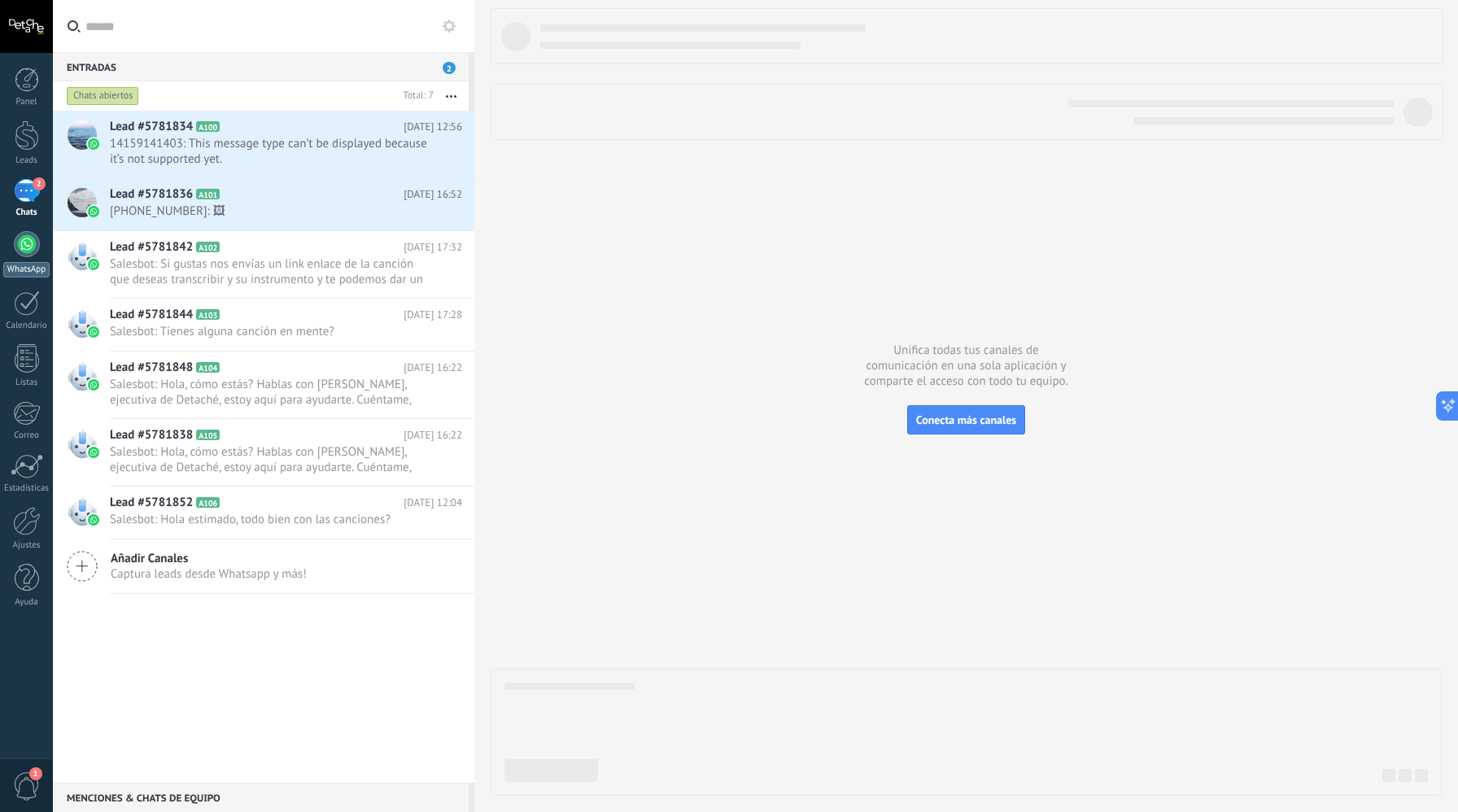
click at [13, 270] on div "WhatsApp" at bounding box center [26, 269] width 46 height 15
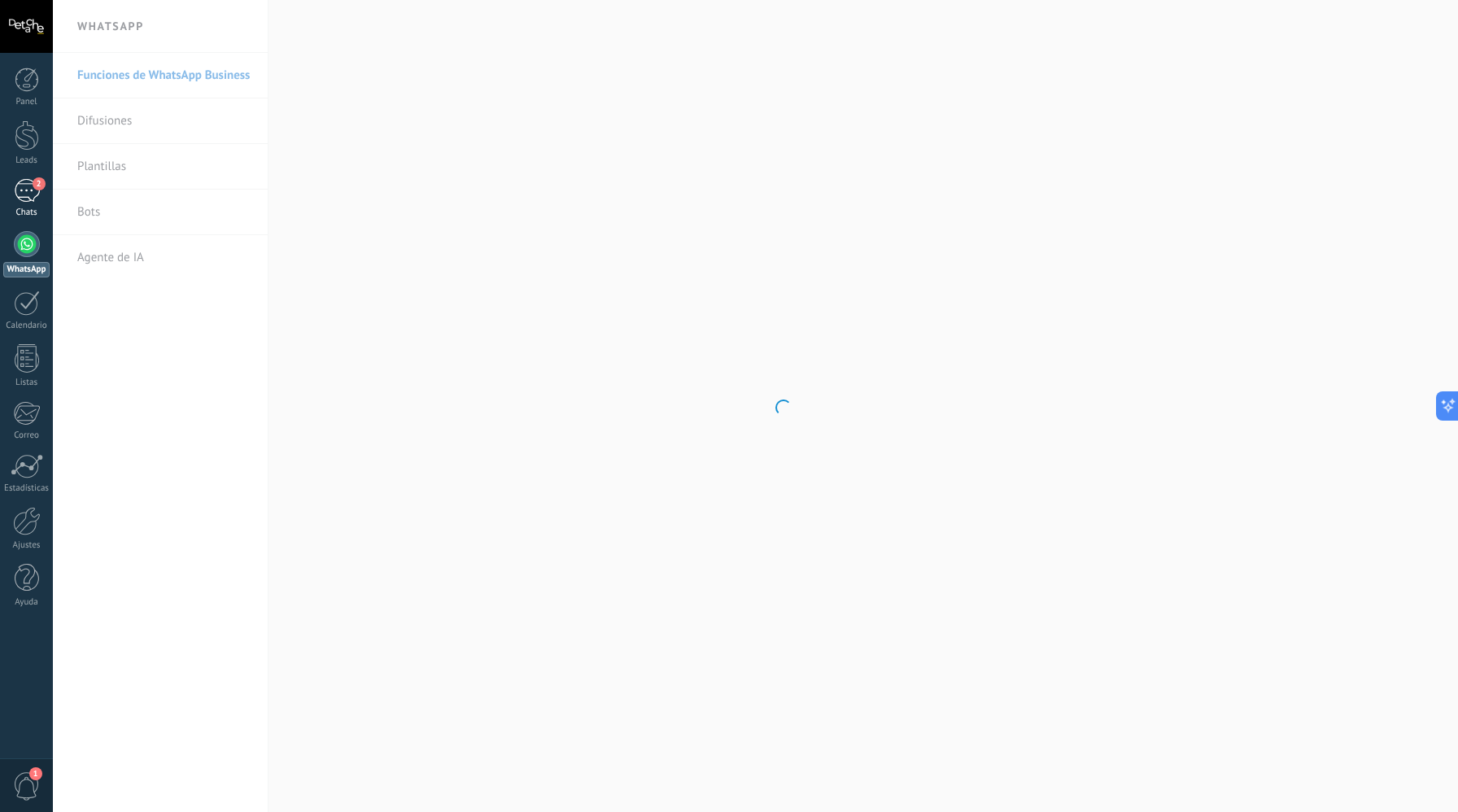
click at [28, 211] on div "Chats" at bounding box center [27, 213] width 47 height 11
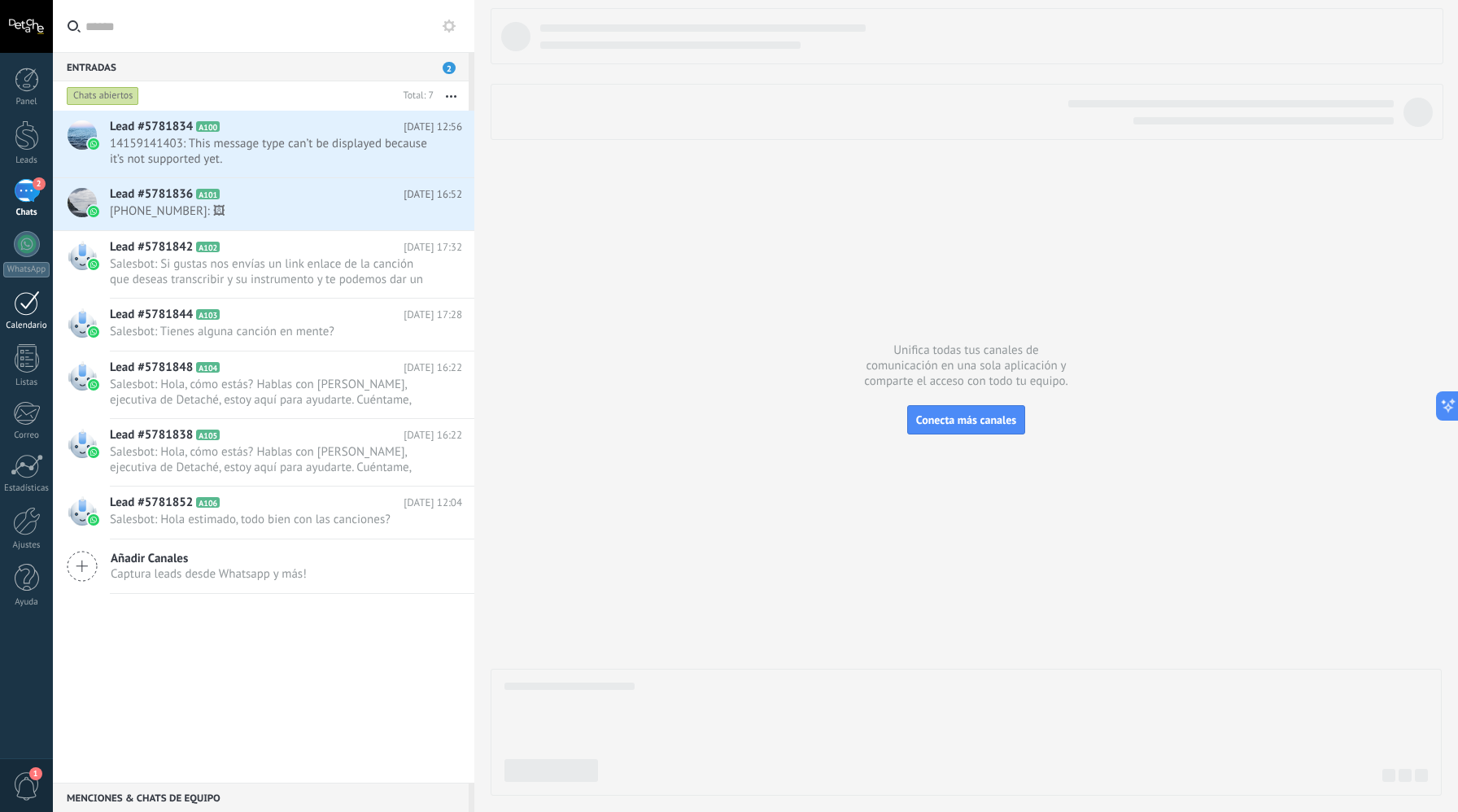
click at [20, 311] on div at bounding box center [26, 303] width 26 height 25
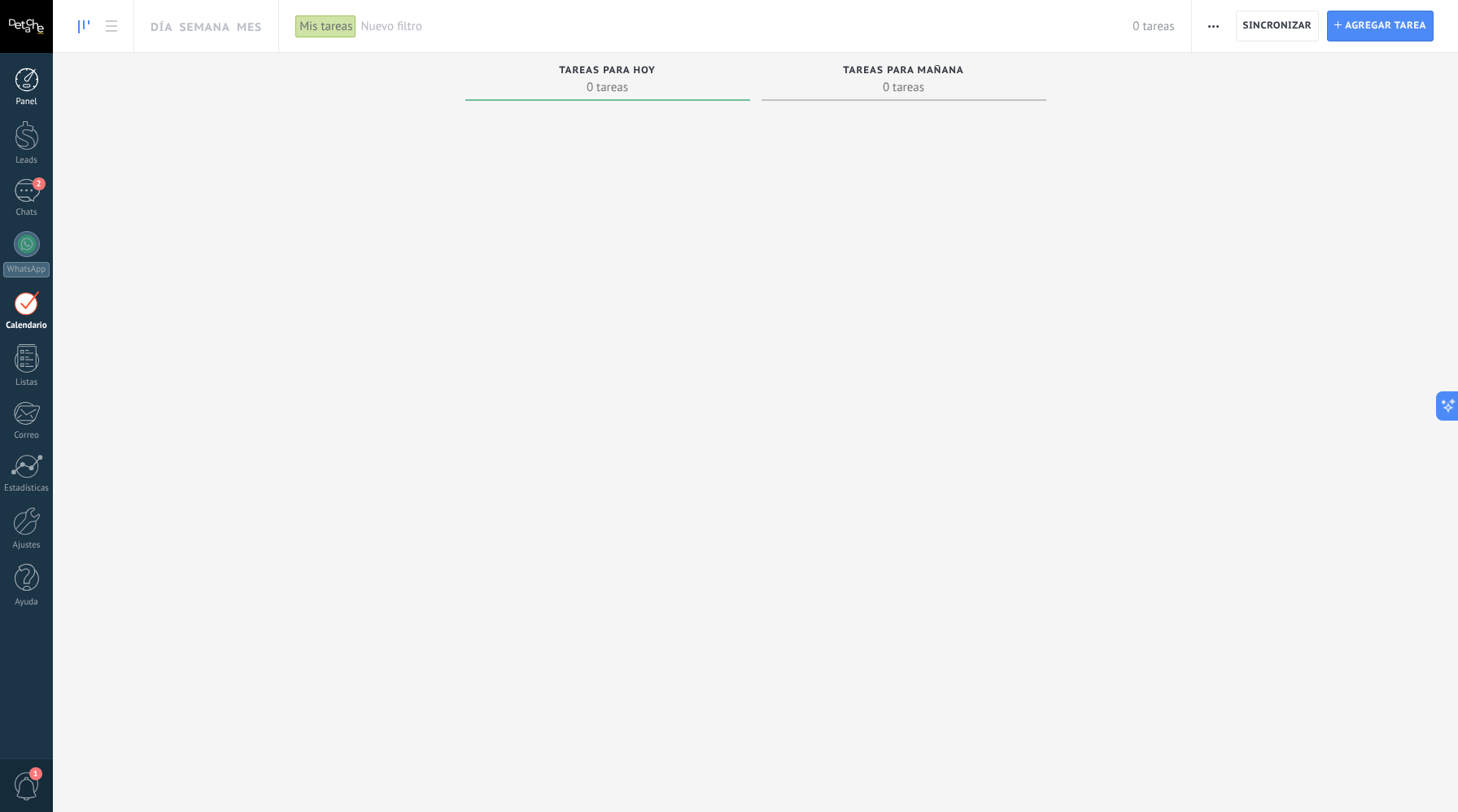
click at [21, 92] on link "Panel" at bounding box center [26, 87] width 53 height 40
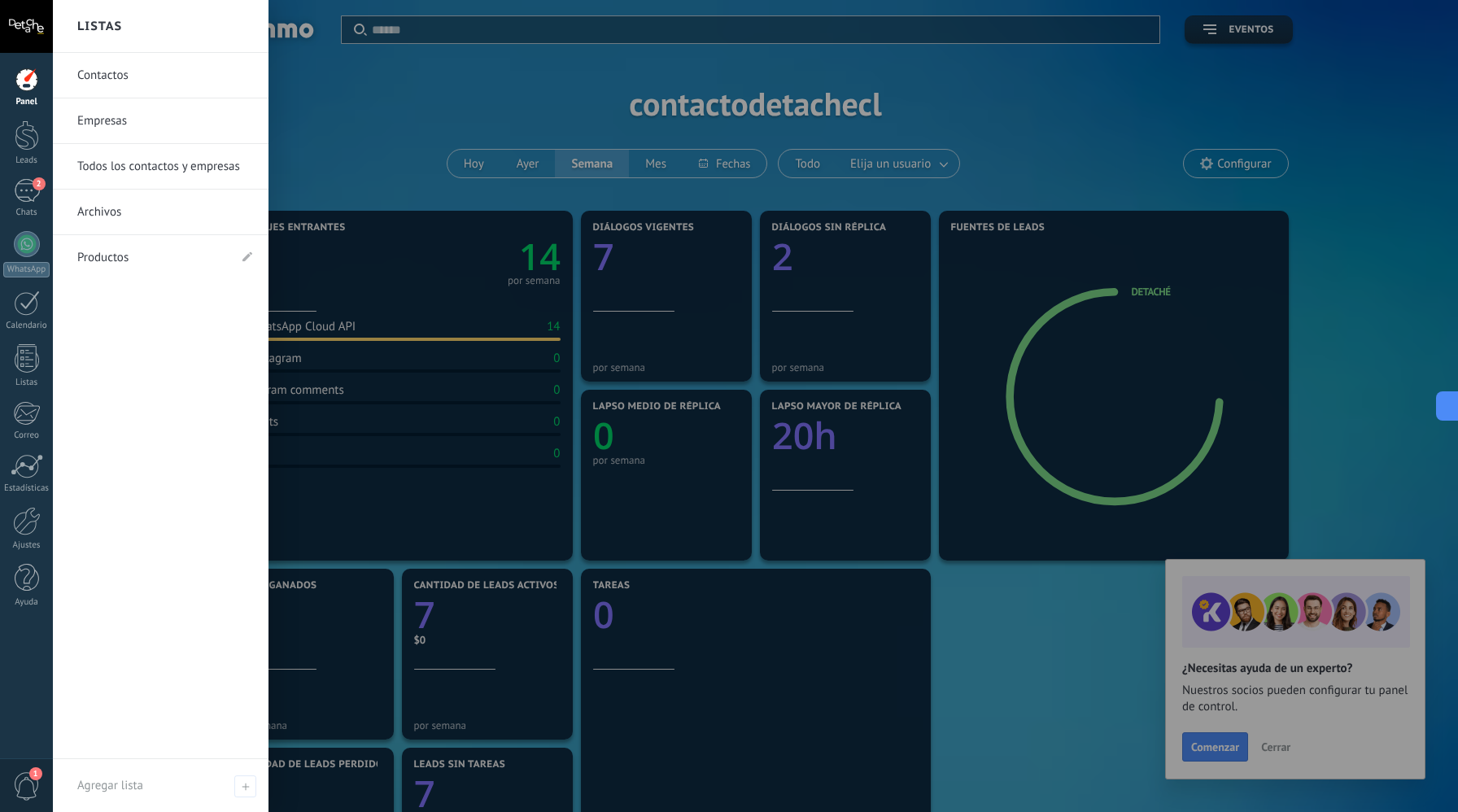
click at [167, 66] on link "Contactos" at bounding box center [165, 76] width 175 height 45
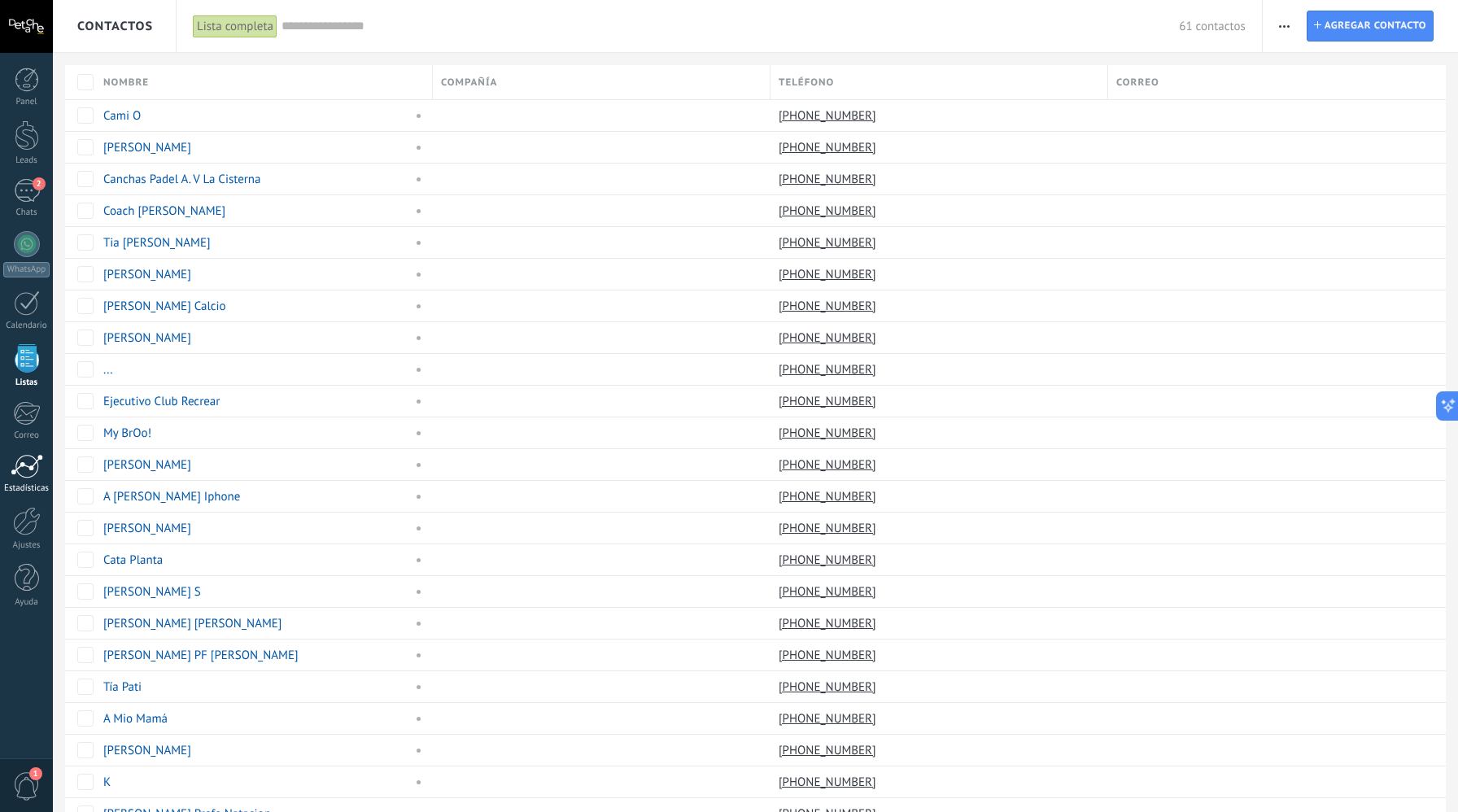
click at [28, 455] on div at bounding box center [27, 465] width 33 height 24
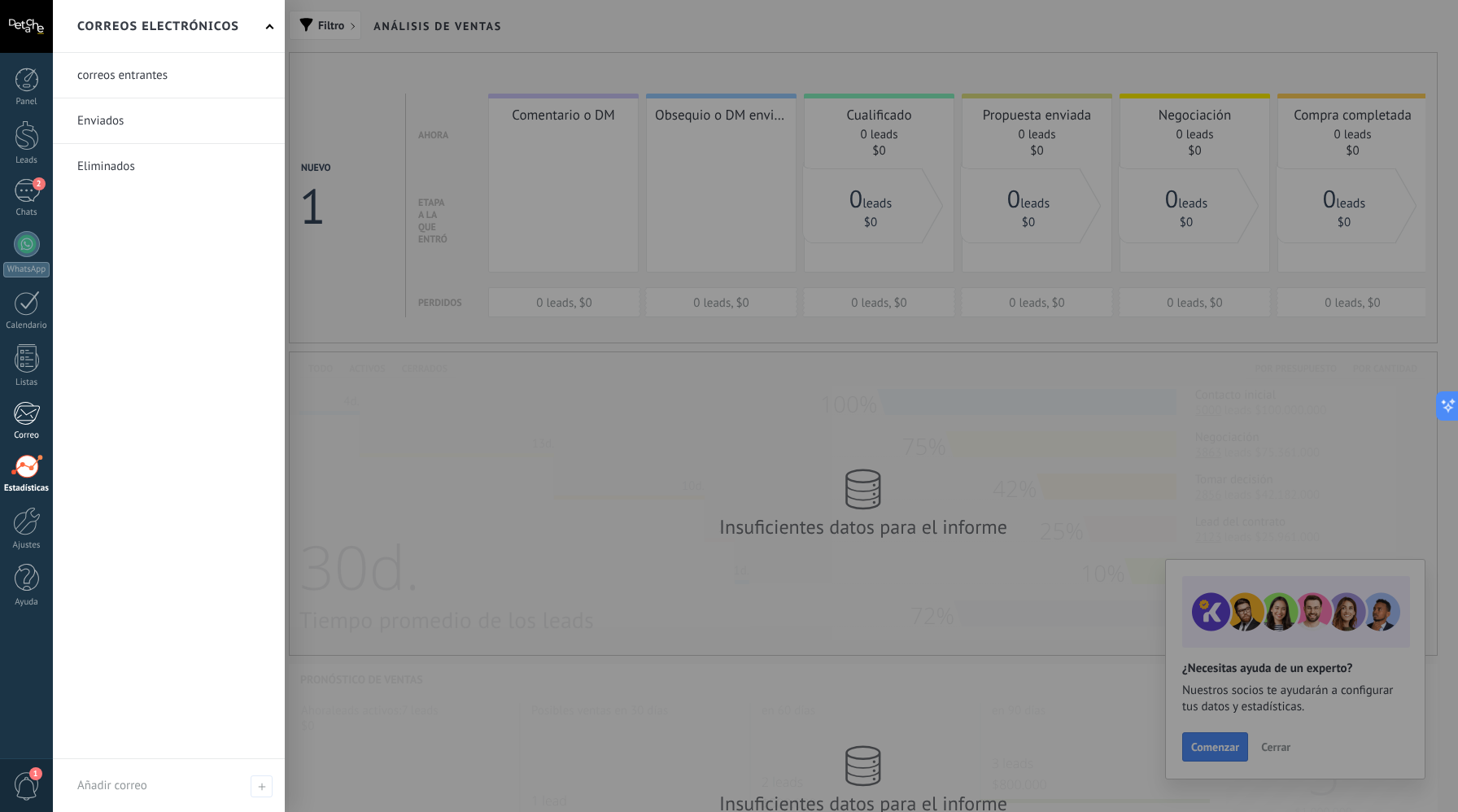
click at [25, 412] on div at bounding box center [26, 413] width 27 height 24
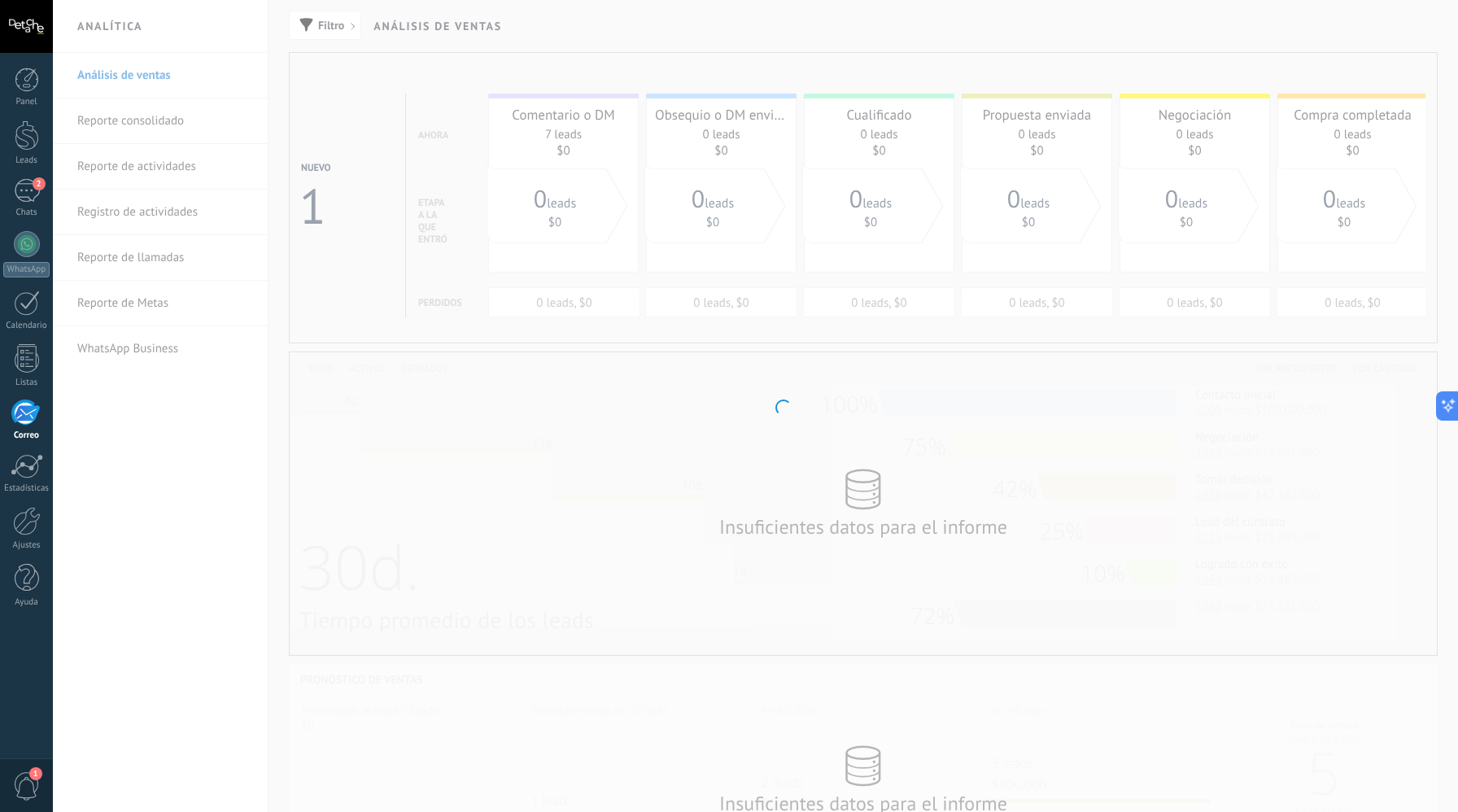
click at [22, 560] on div "Panel Leads 2 Chats WhatsApp Clientes" at bounding box center [26, 345] width 53 height 556
click at [20, 565] on div at bounding box center [26, 578] width 24 height 29
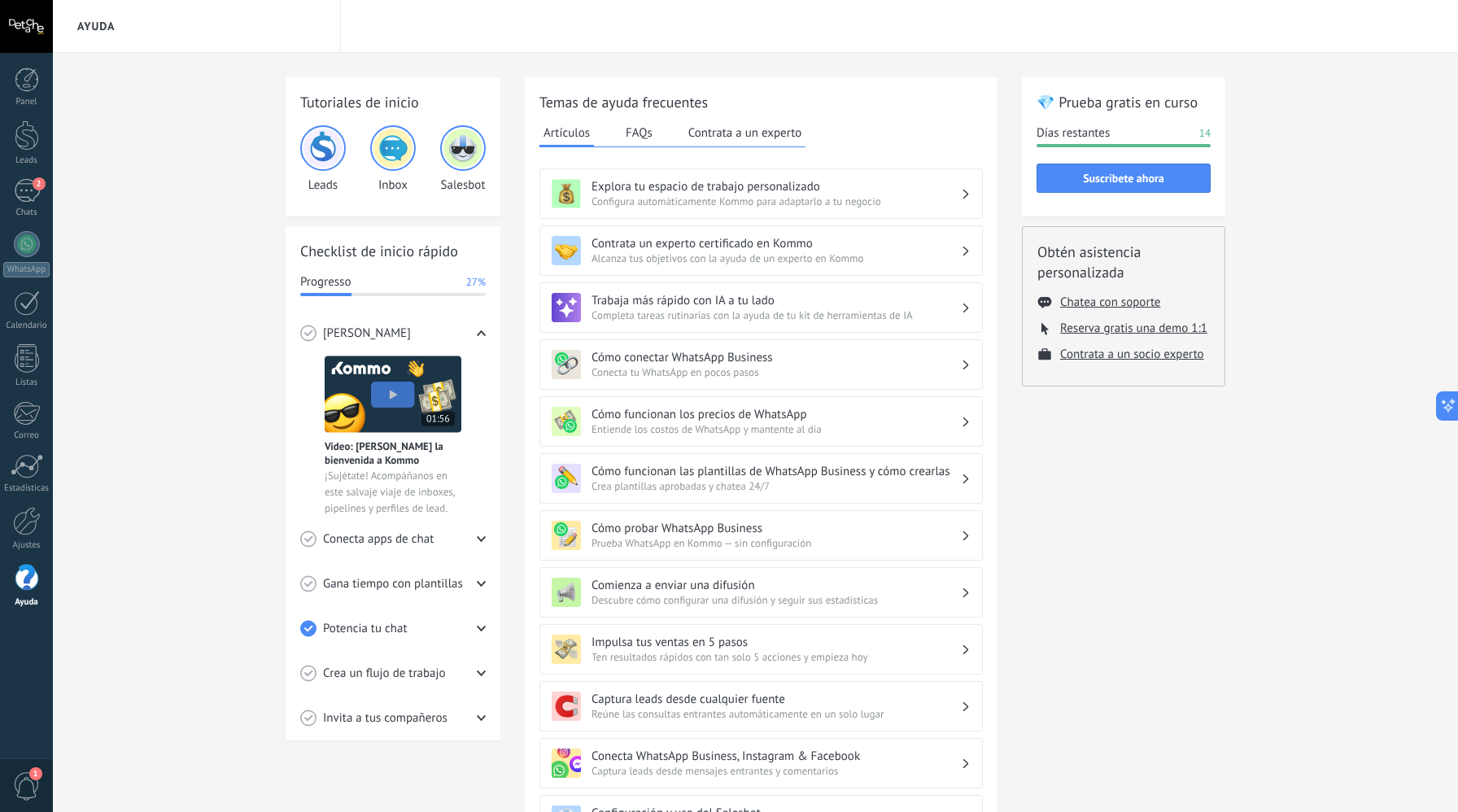
click at [24, 34] on div at bounding box center [26, 26] width 53 height 53
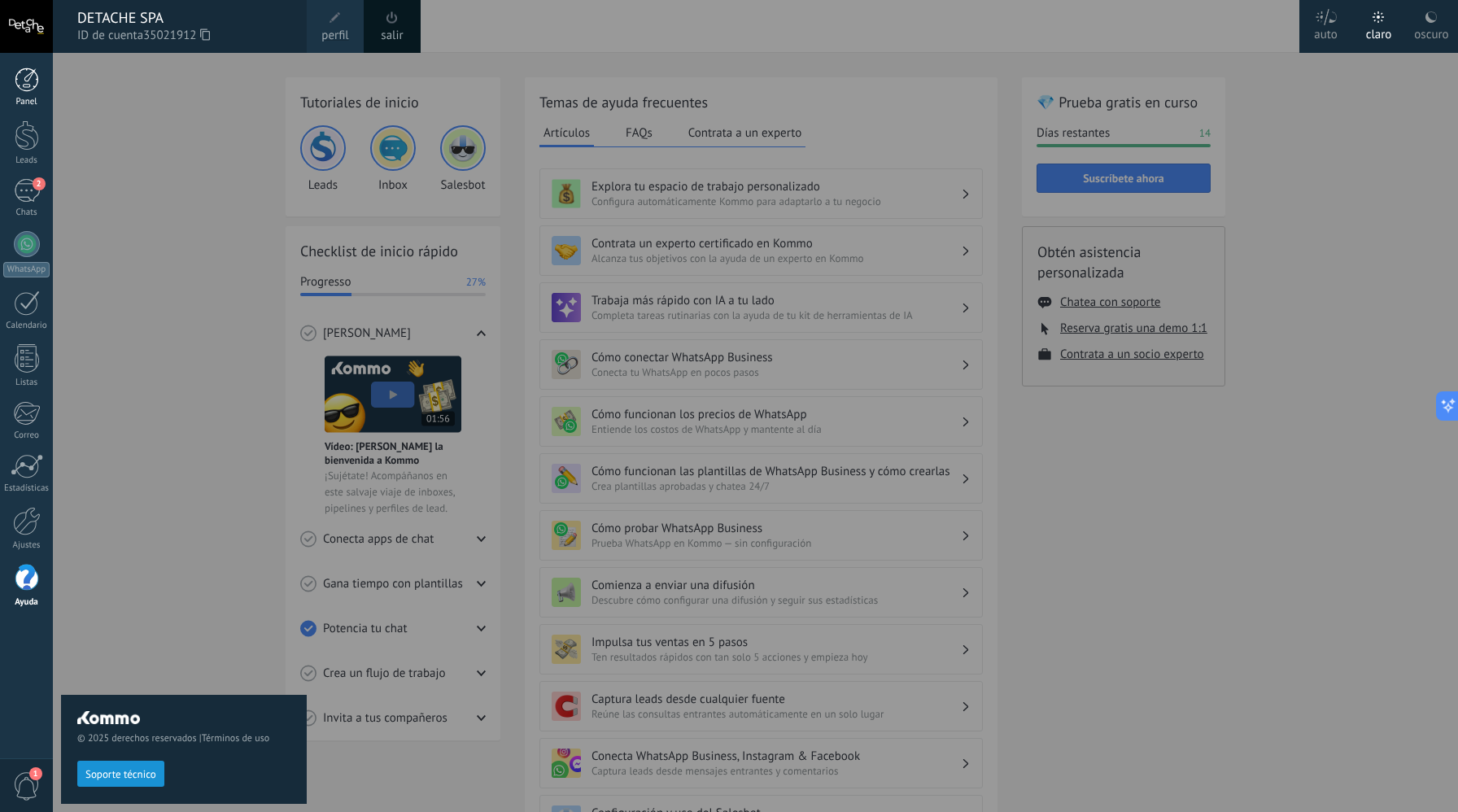
click at [23, 68] on div at bounding box center [26, 79] width 24 height 24
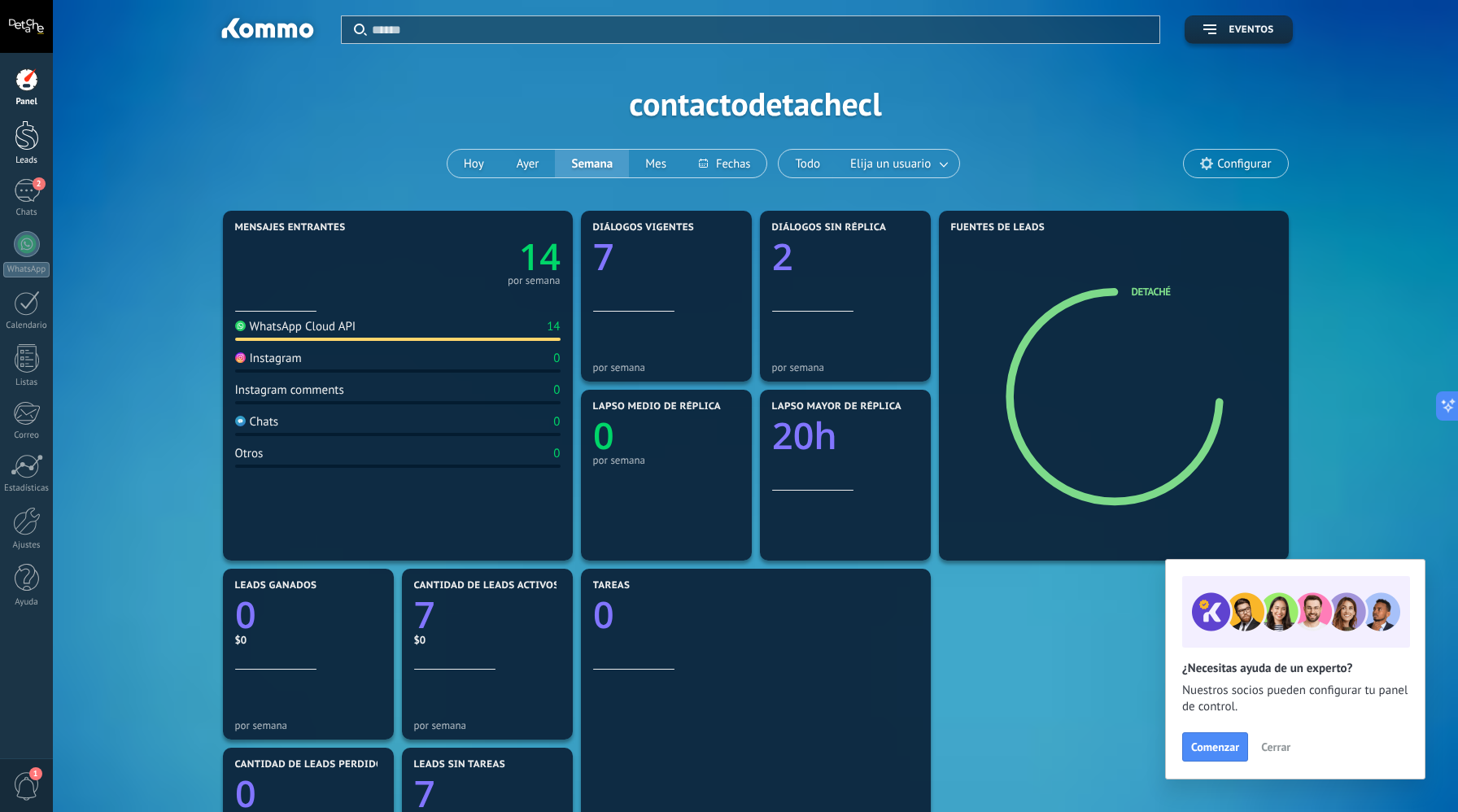
click at [17, 151] on link "Leads" at bounding box center [26, 143] width 53 height 45
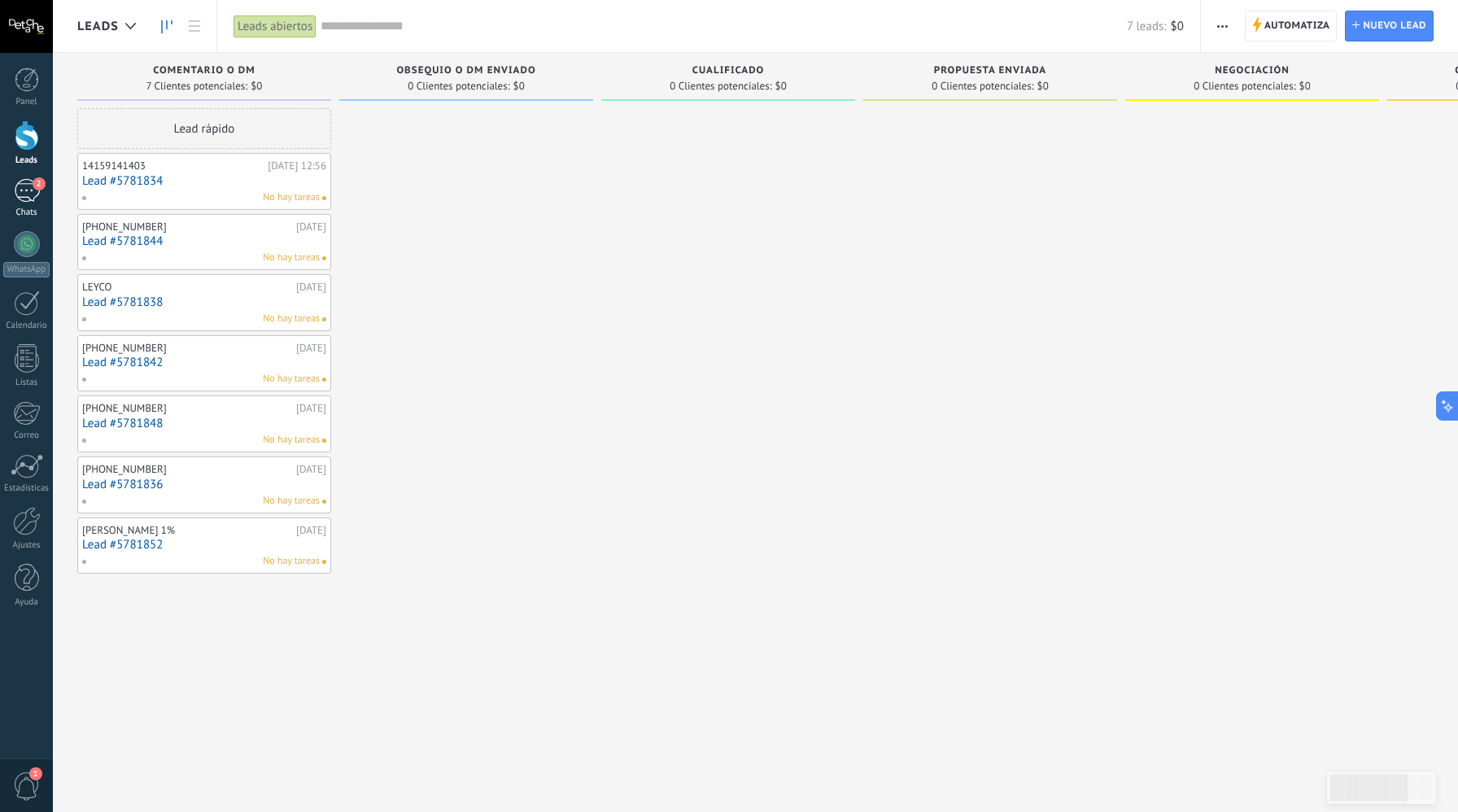
click at [19, 214] on div "Chats" at bounding box center [27, 213] width 47 height 11
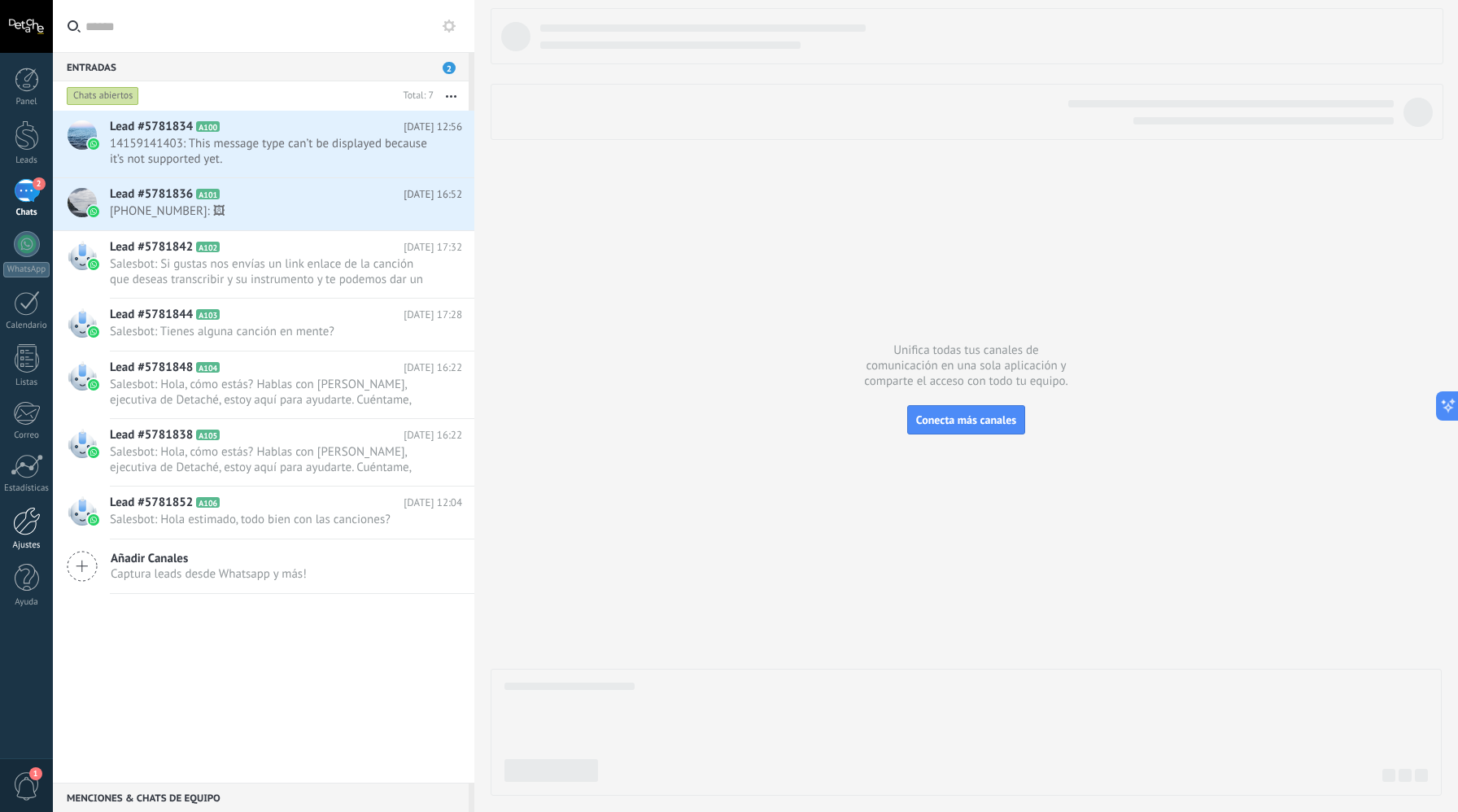
click at [21, 507] on div at bounding box center [26, 521] width 28 height 29
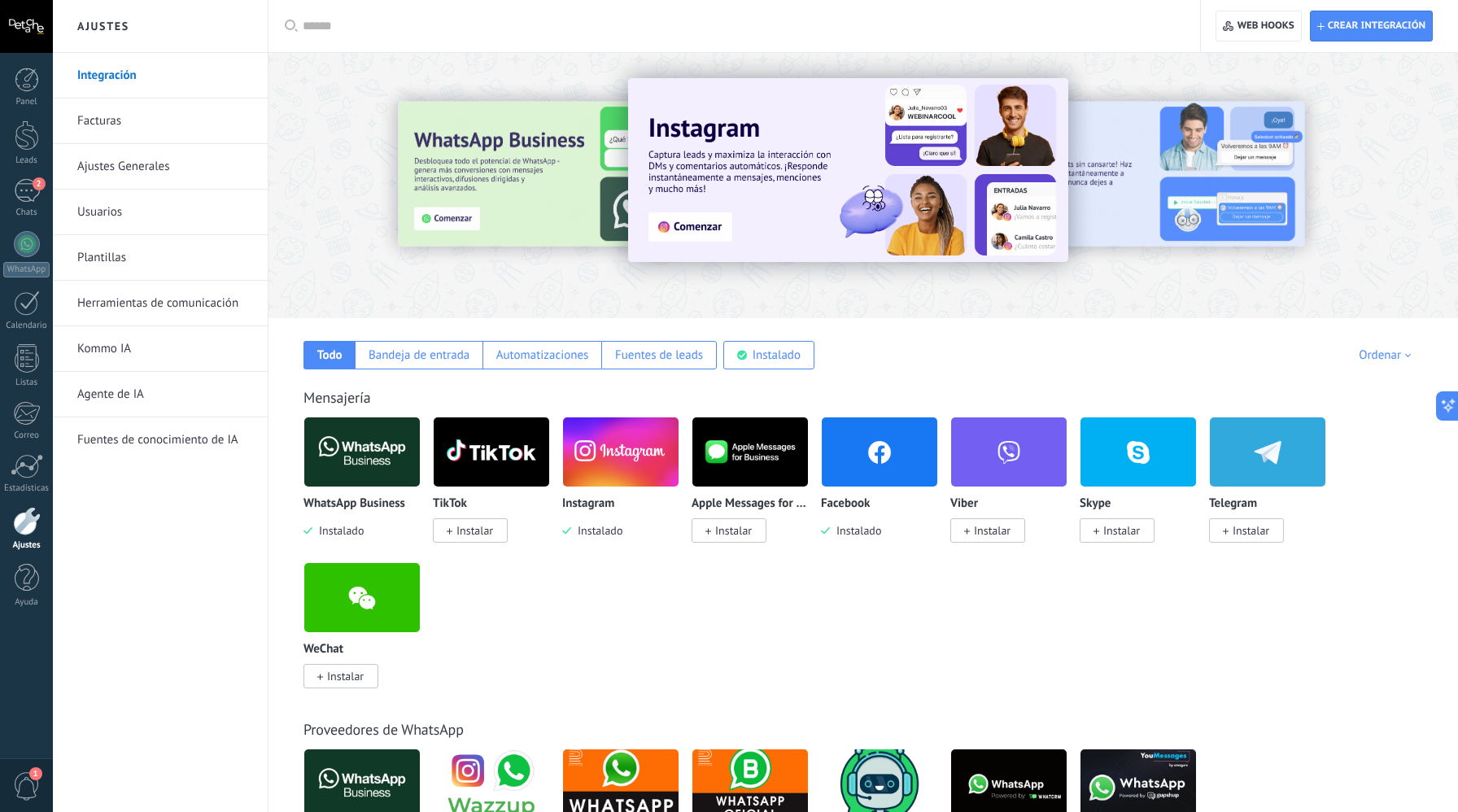
click at [842, 223] on img at bounding box center [848, 170] width 440 height 183
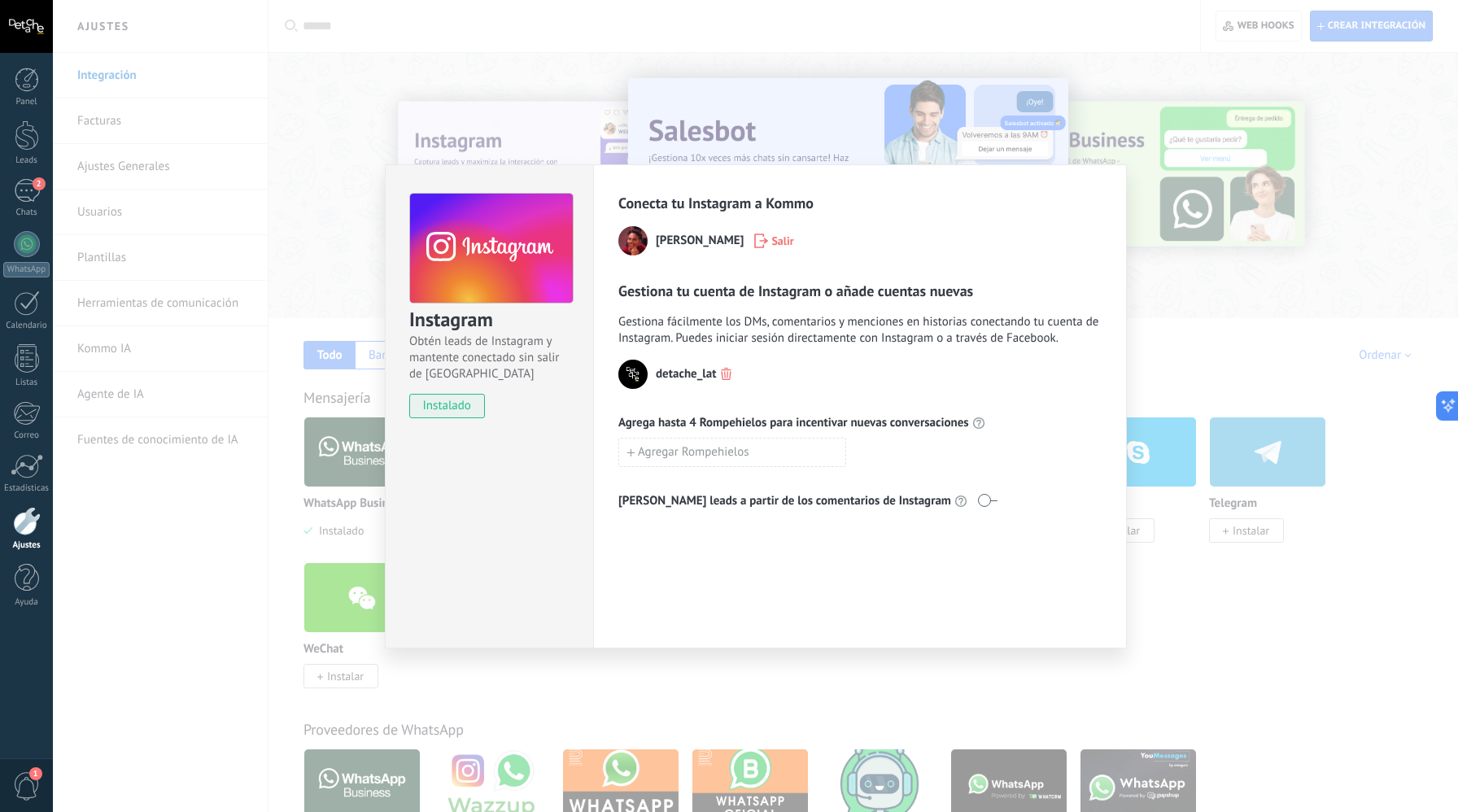
click at [1184, 443] on div "Instagram Obtén leads de Instagram y mantente conectado sin salir de Kommo inst…" at bounding box center [756, 406] width 1406 height 812
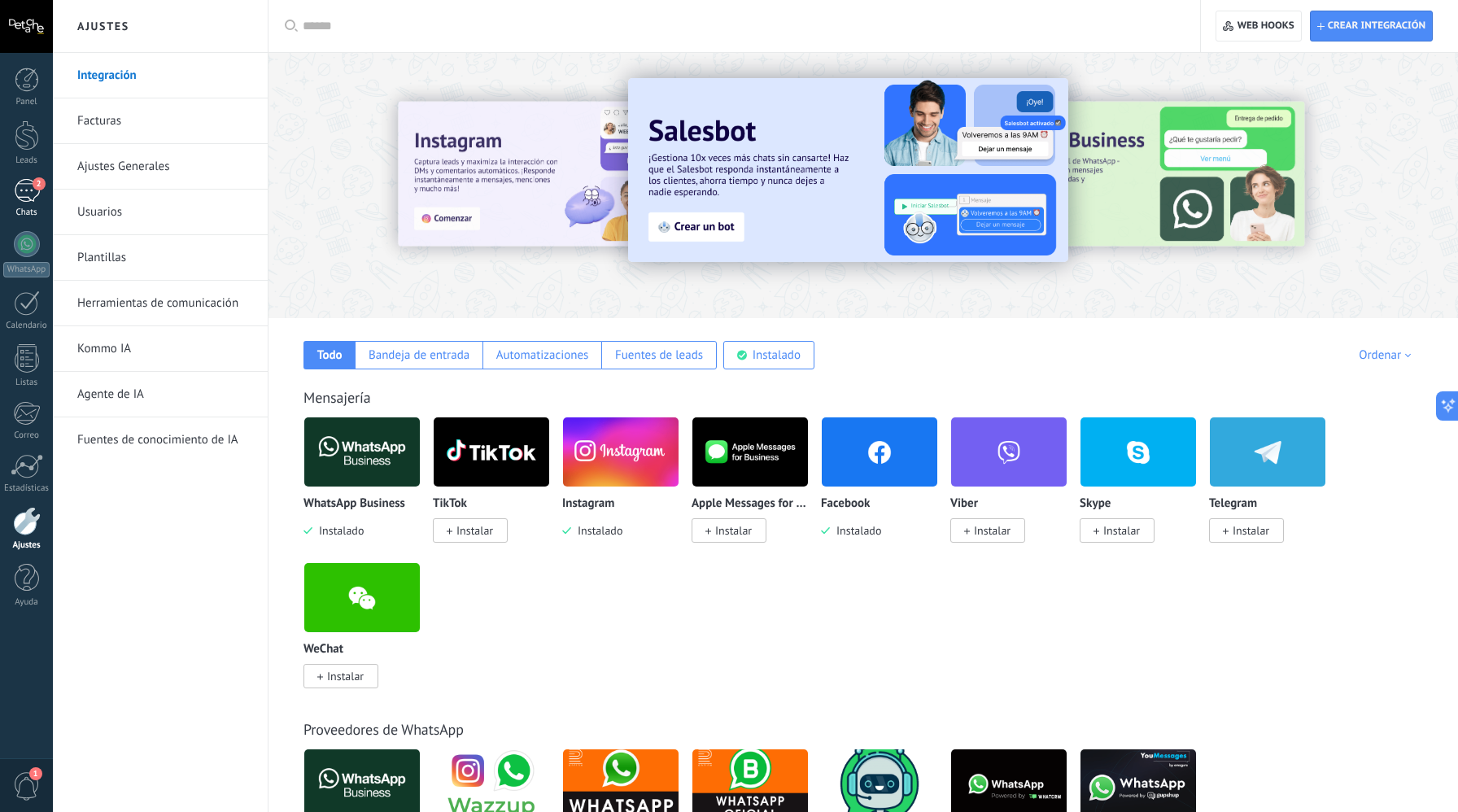
click at [29, 200] on div "2" at bounding box center [26, 191] width 26 height 24
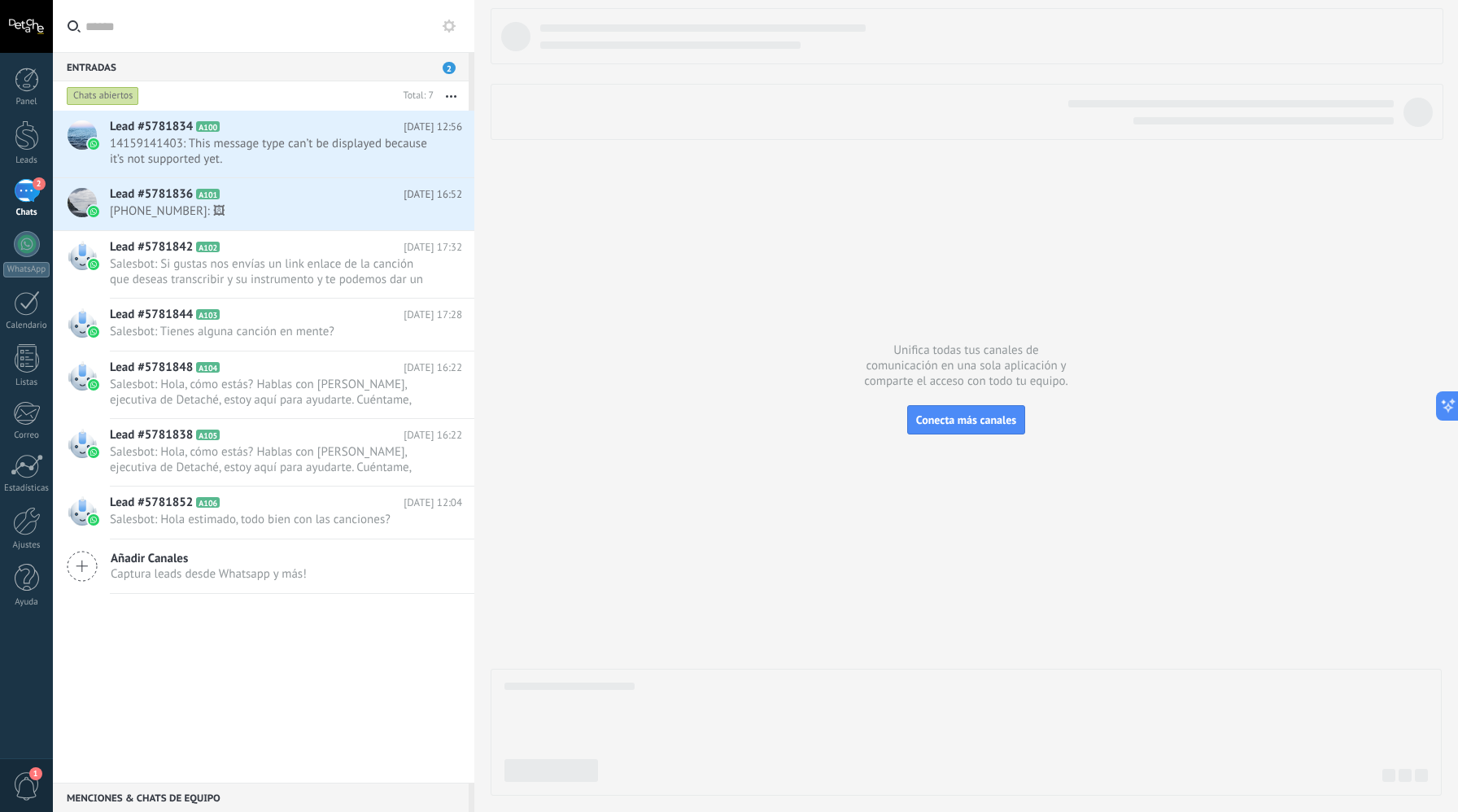
click at [278, 74] on div "Entradas 2" at bounding box center [261, 66] width 416 height 29
click at [448, 30] on use at bounding box center [449, 25] width 13 height 13
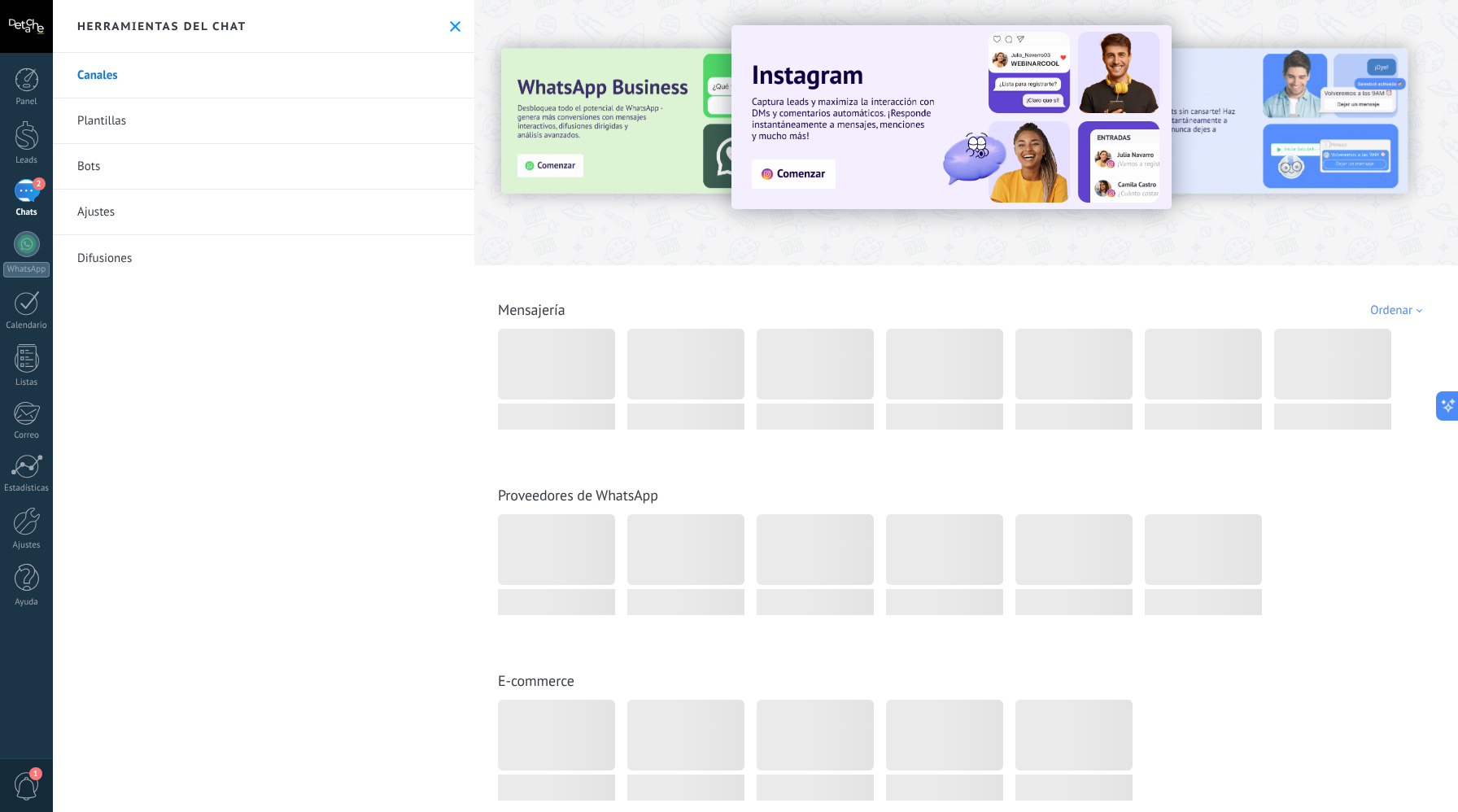
click at [267, 88] on link "Canales" at bounding box center [263, 76] width 422 height 45
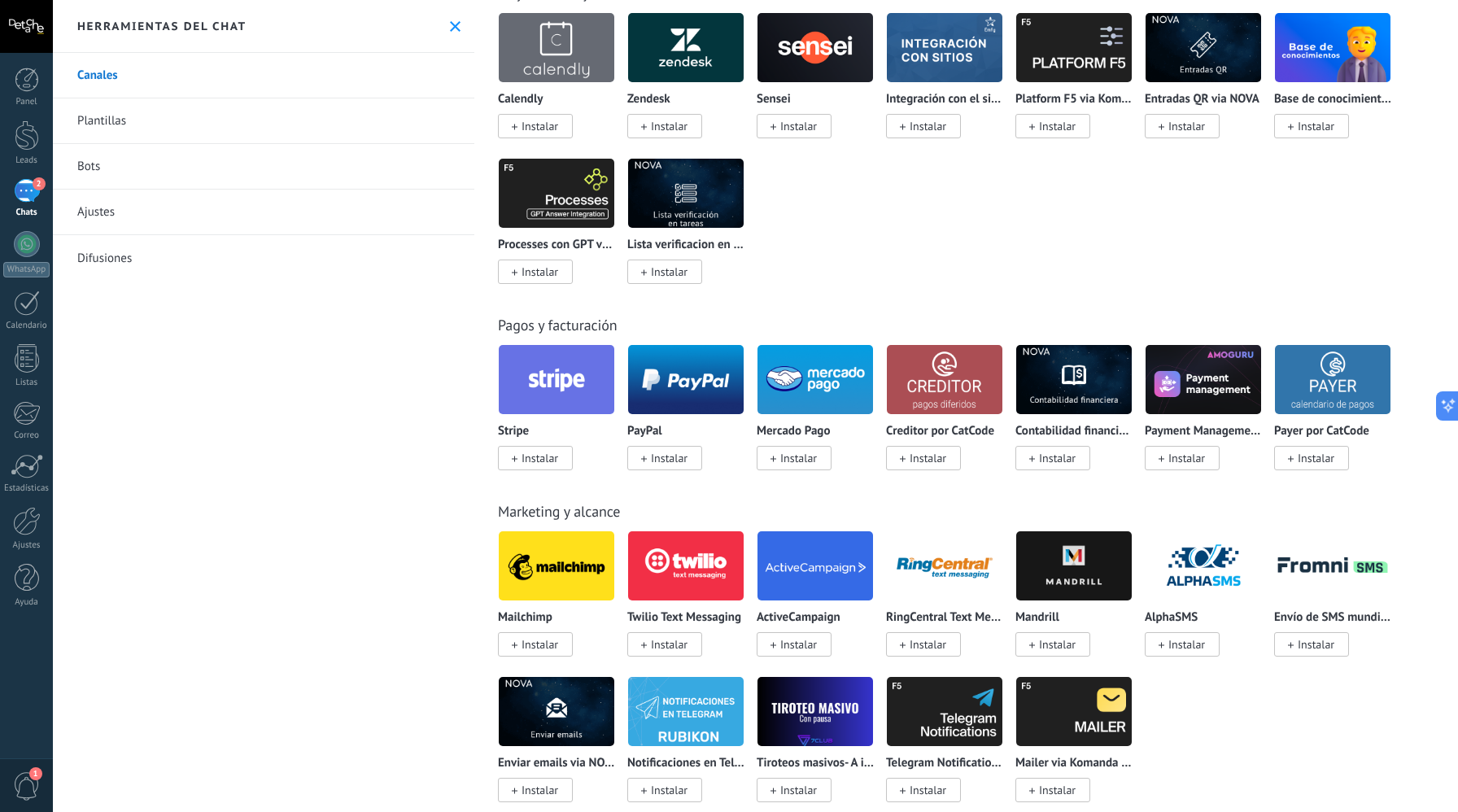
scroll to position [2018, 0]
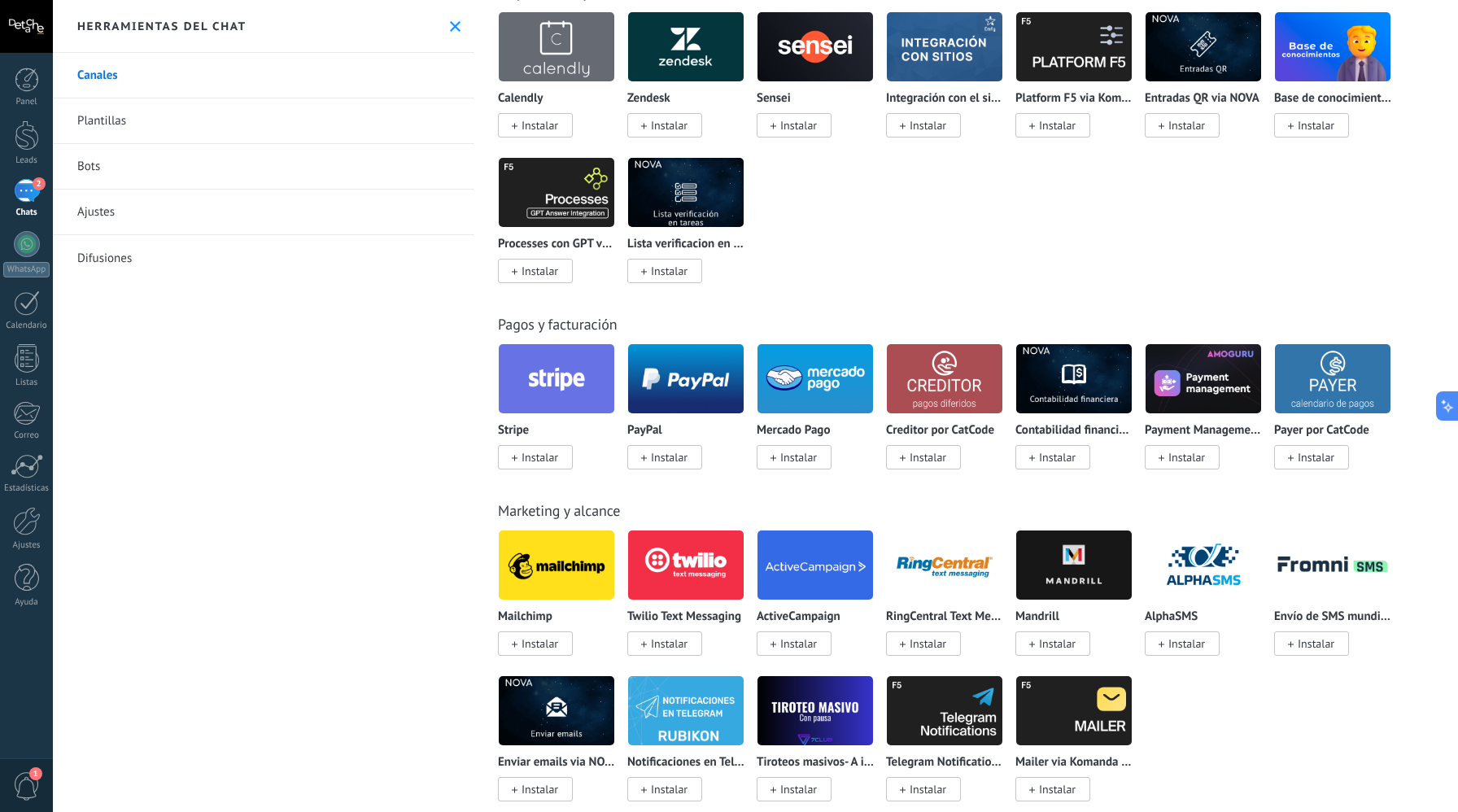
click at [667, 464] on span "Instalar" at bounding box center [669, 457] width 37 height 14
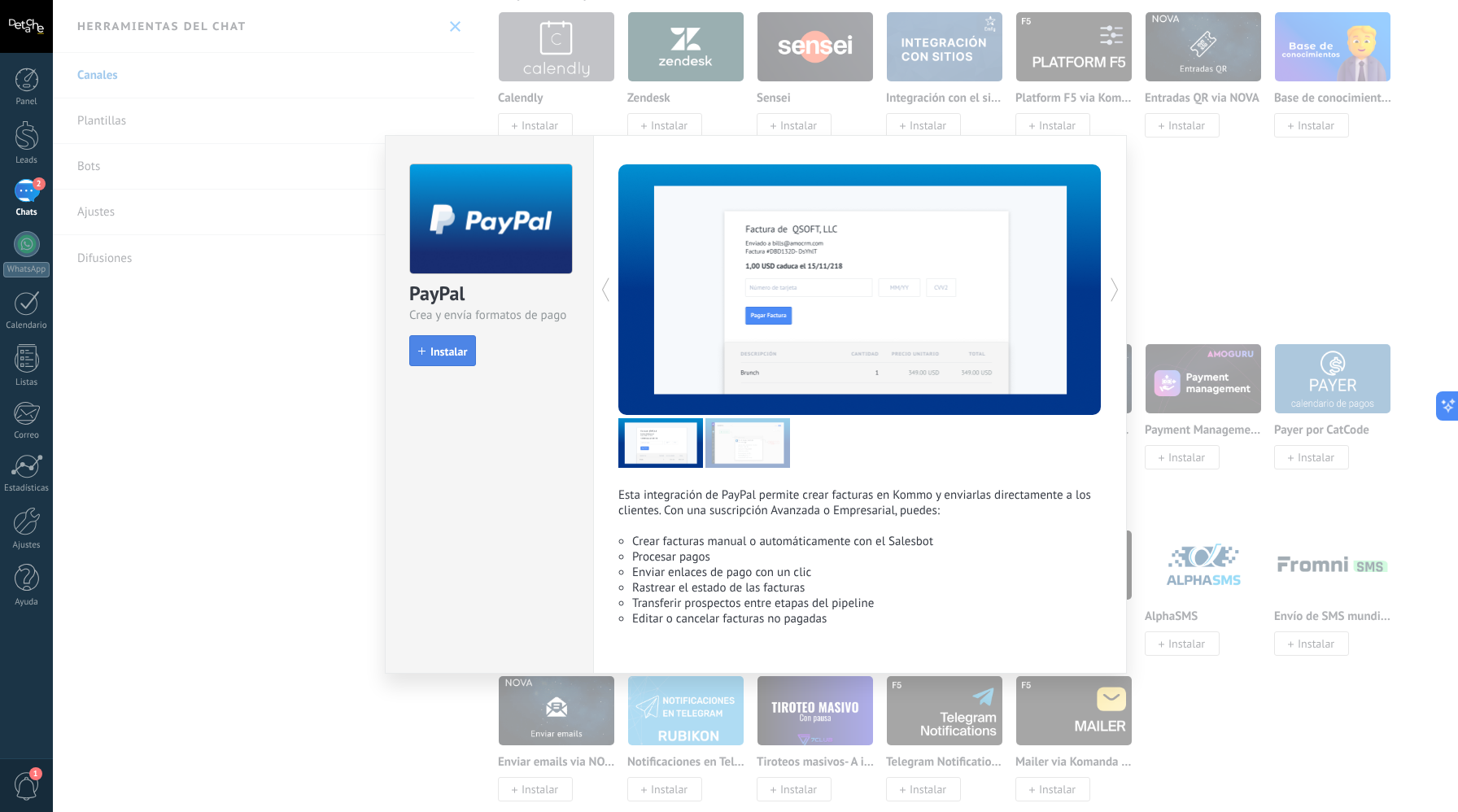
click at [449, 362] on button "Instalar" at bounding box center [442, 350] width 67 height 31
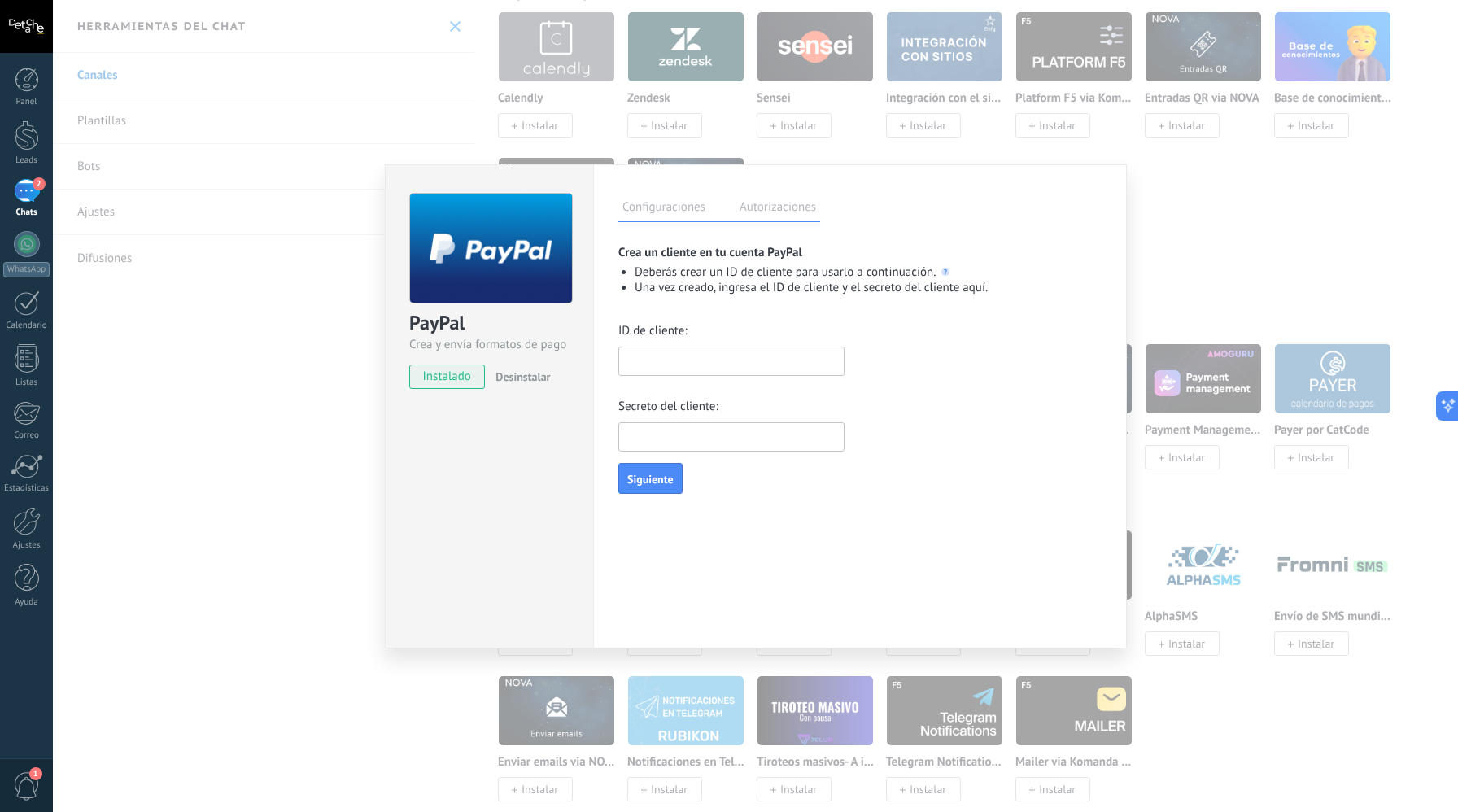
click at [732, 350] on input "text" at bounding box center [732, 361] width 226 height 29
click at [753, 210] on label "Autorizaciones" at bounding box center [778, 210] width 85 height 24
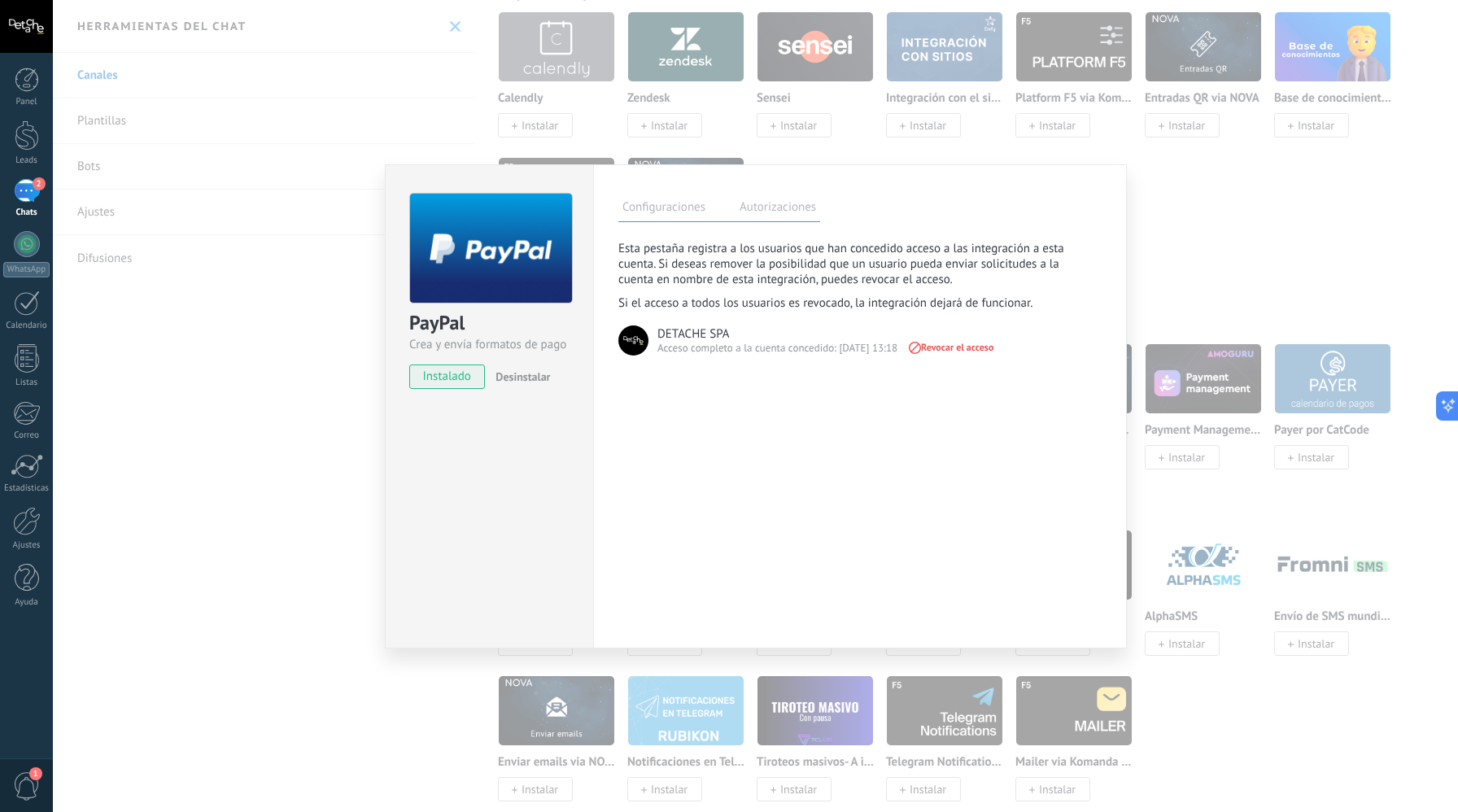
click at [680, 214] on label "Configuraciones" at bounding box center [664, 210] width 91 height 24
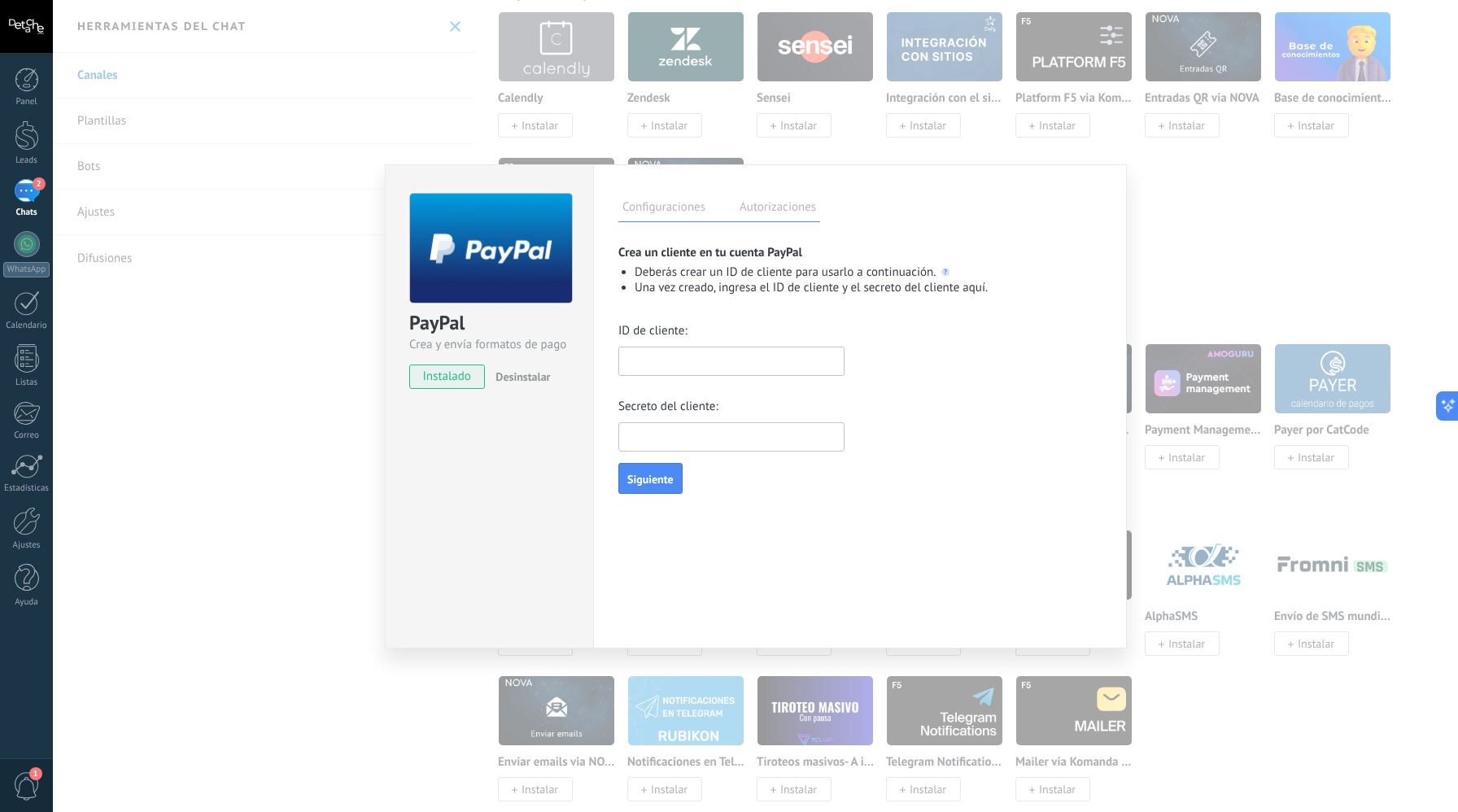
click at [685, 443] on input "text" at bounding box center [732, 437] width 226 height 29
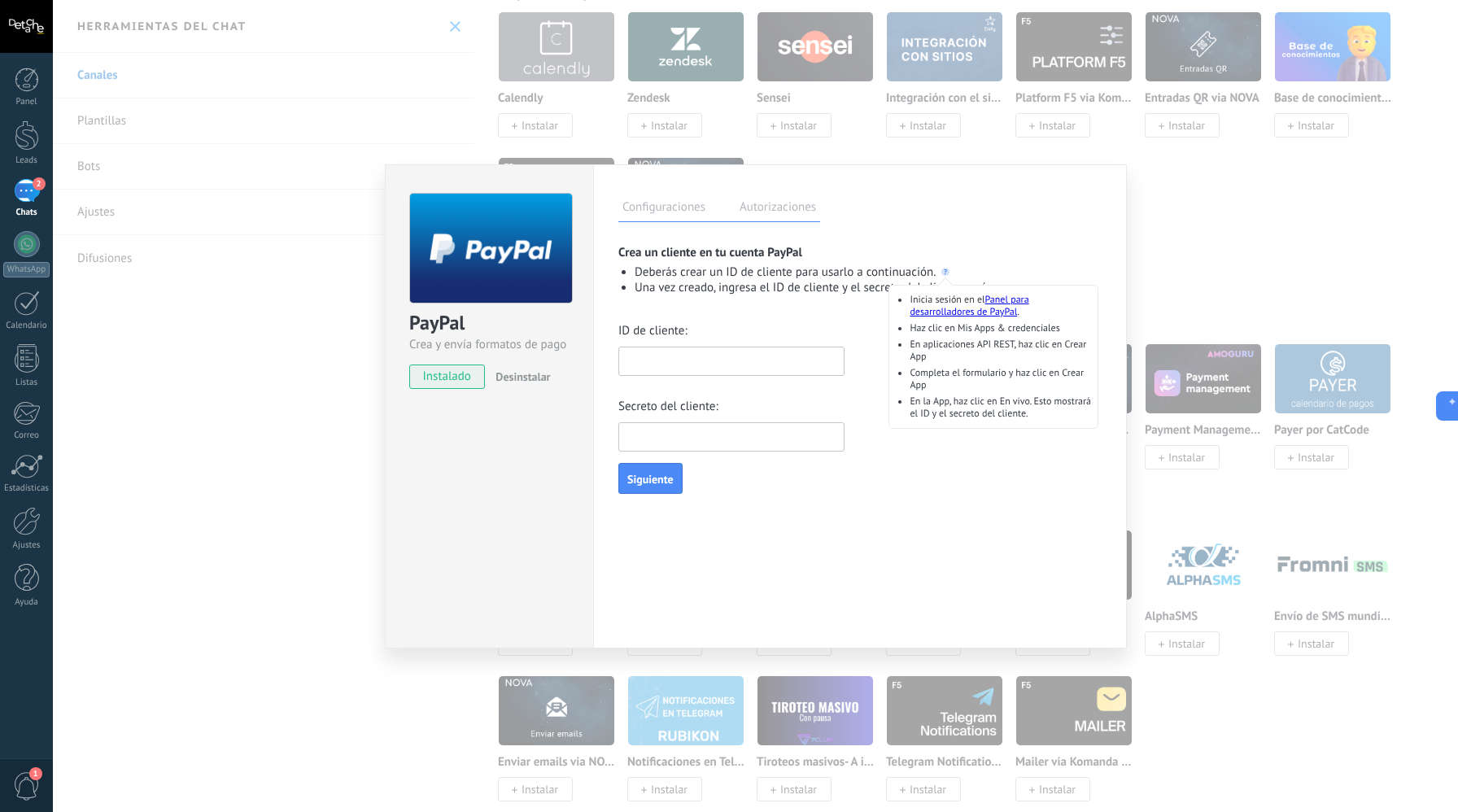
click at [943, 272] on circle at bounding box center [946, 272] width 8 height 8
click at [954, 312] on link "Panel para desarrolladores de PayPal" at bounding box center [969, 305] width 119 height 24
click at [261, 168] on div "PayPal Crea y envía formatos de pago instalado Desinstalar Configuraciones Auto…" at bounding box center [756, 406] width 1406 height 812
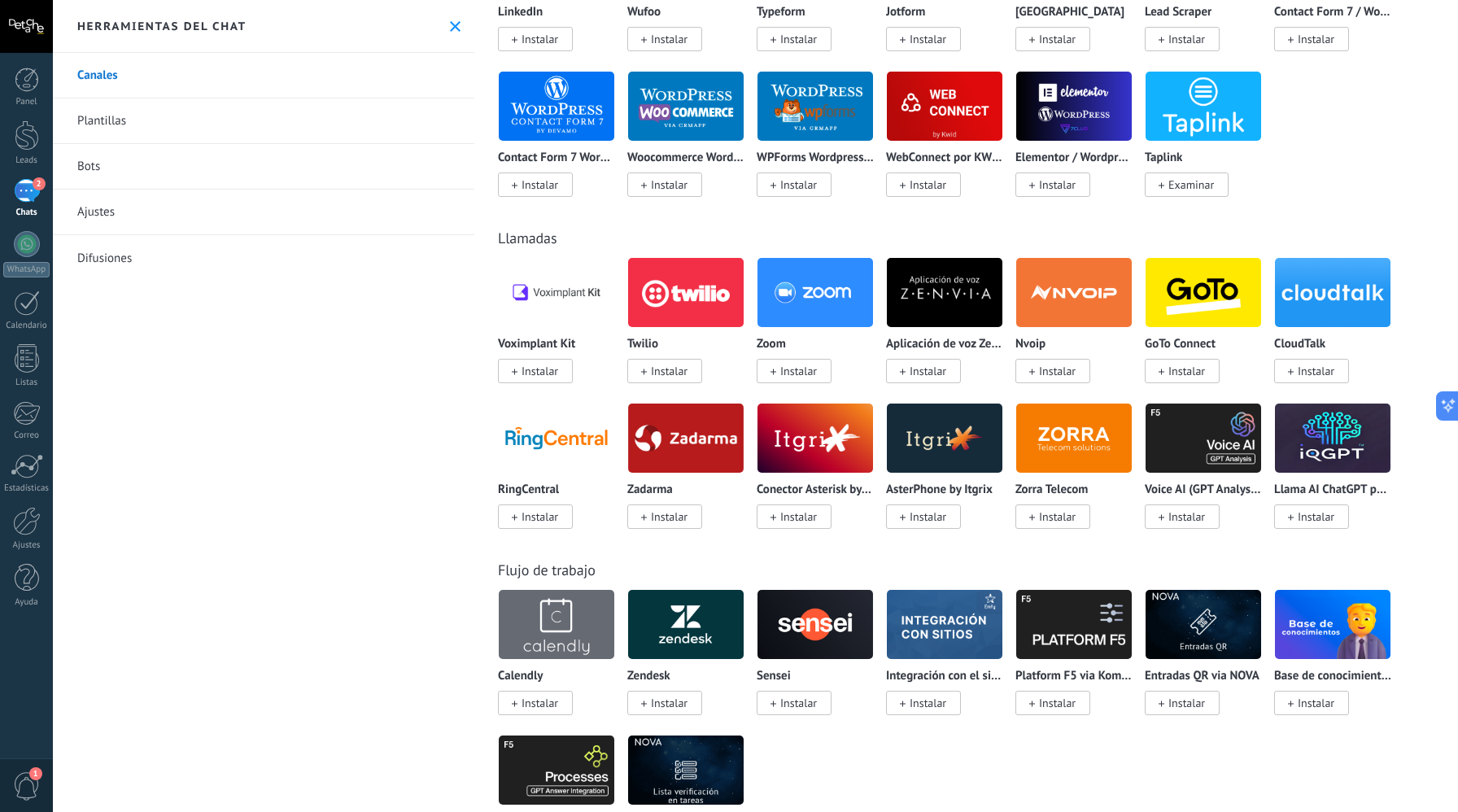
scroll to position [0, 0]
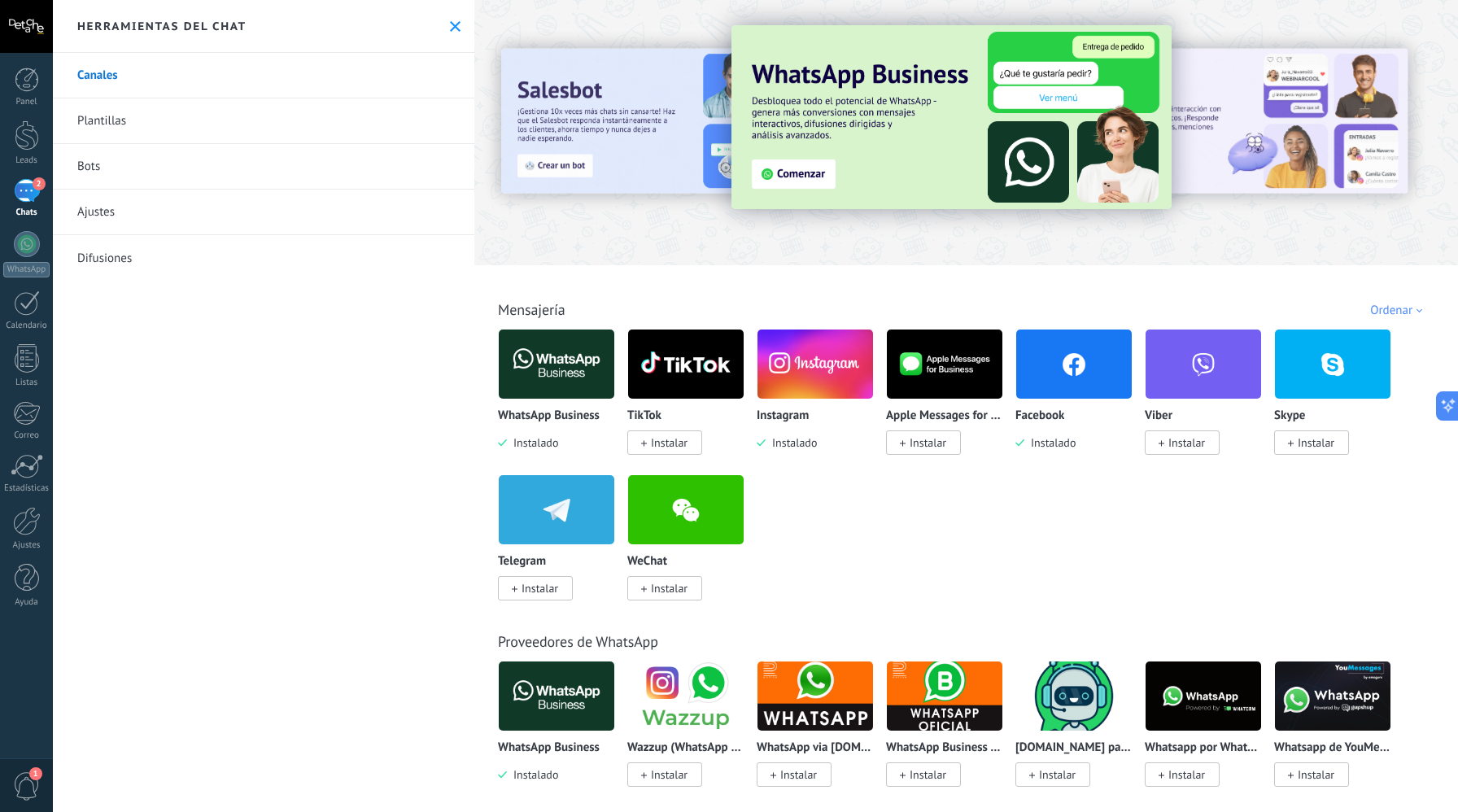
click at [208, 130] on link "Plantillas" at bounding box center [263, 121] width 422 height 45
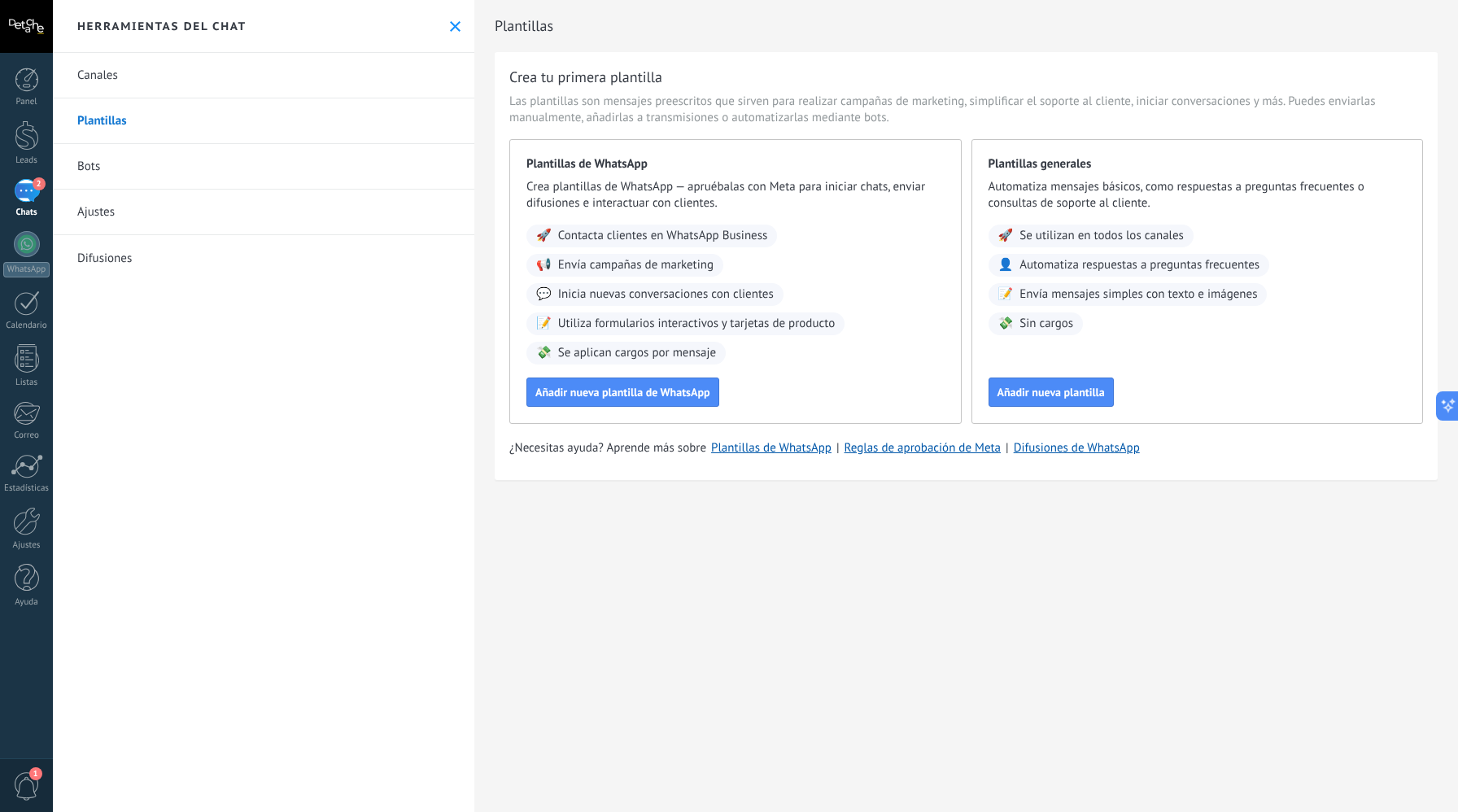
click at [213, 167] on link "Bots" at bounding box center [263, 167] width 422 height 45
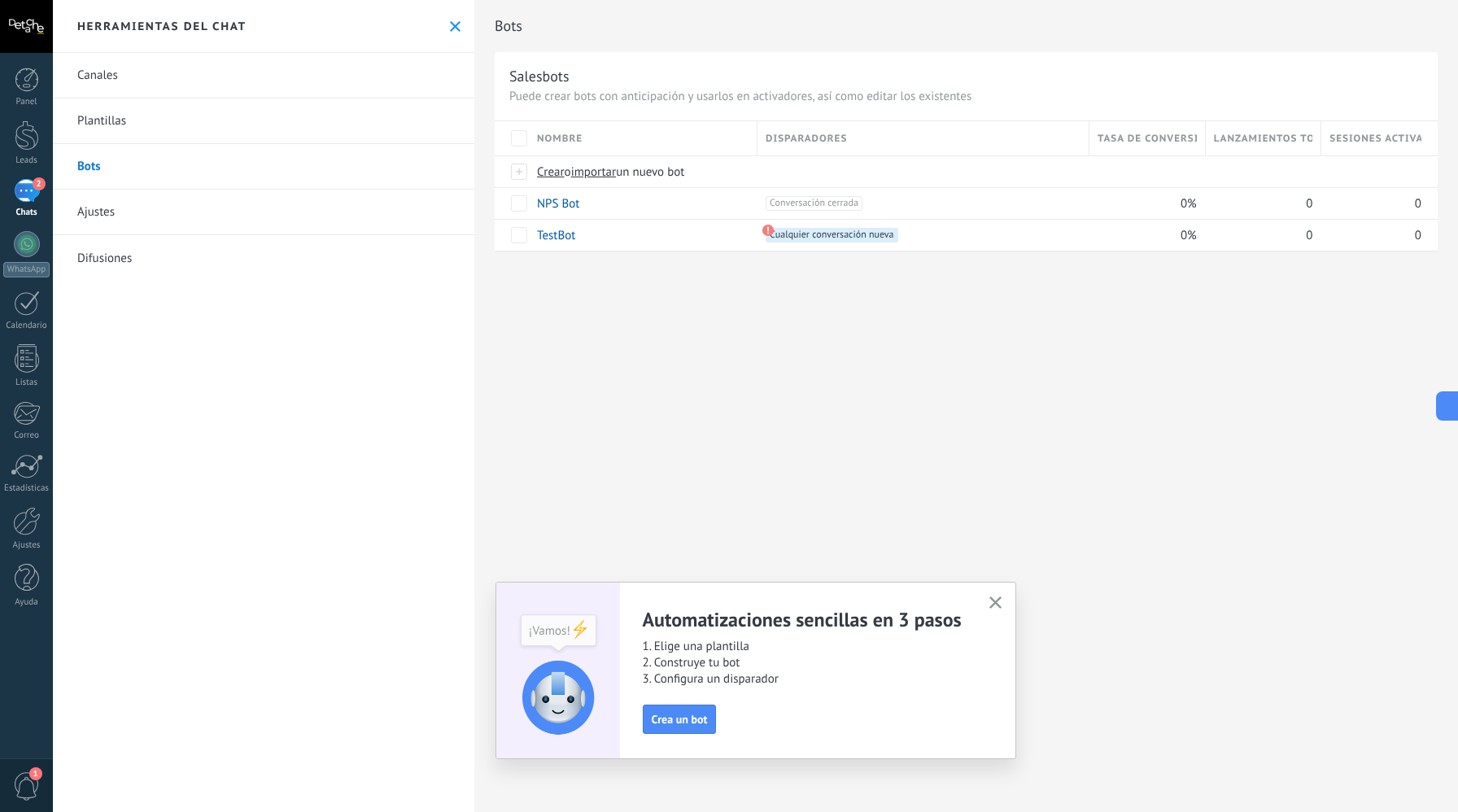
click at [186, 202] on link "Ajustes" at bounding box center [263, 212] width 422 height 45
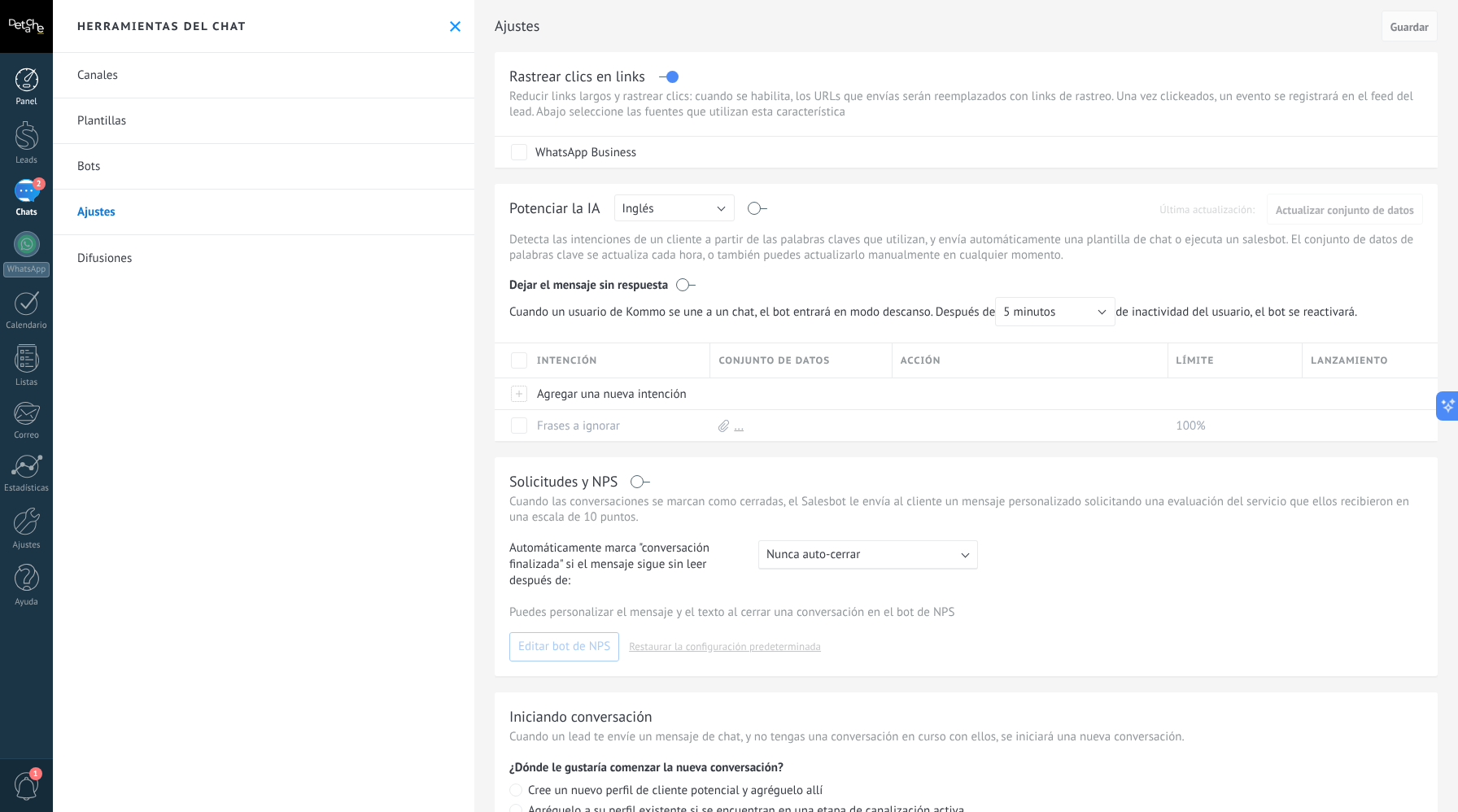
click at [44, 98] on div "Panel" at bounding box center [27, 102] width 47 height 11
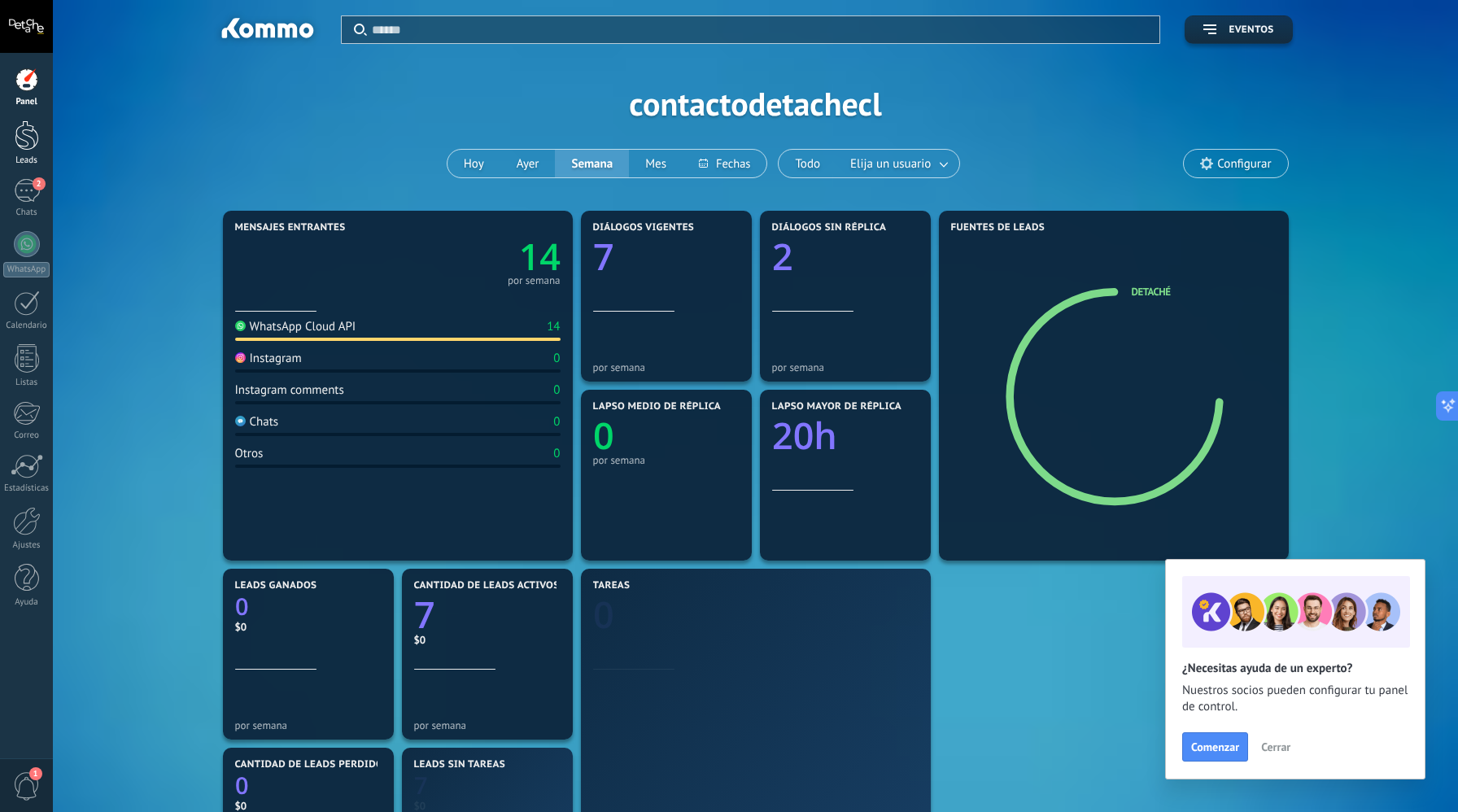
click at [29, 148] on div at bounding box center [26, 135] width 24 height 30
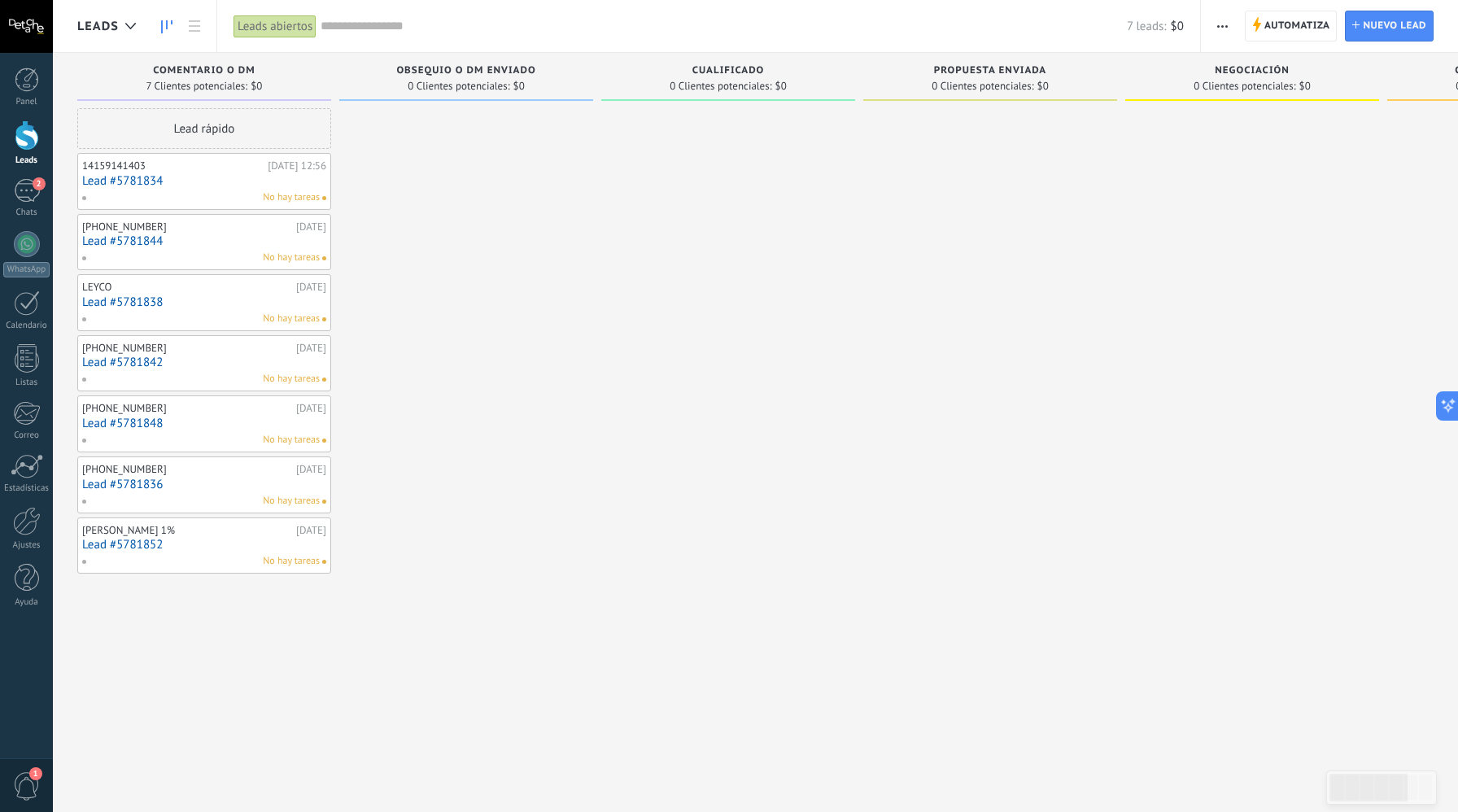
click at [24, 173] on div "Panel Leads 2 Chats WhatsApp Clientes" at bounding box center [26, 345] width 53 height 556
click at [19, 183] on div "2" at bounding box center [26, 191] width 26 height 24
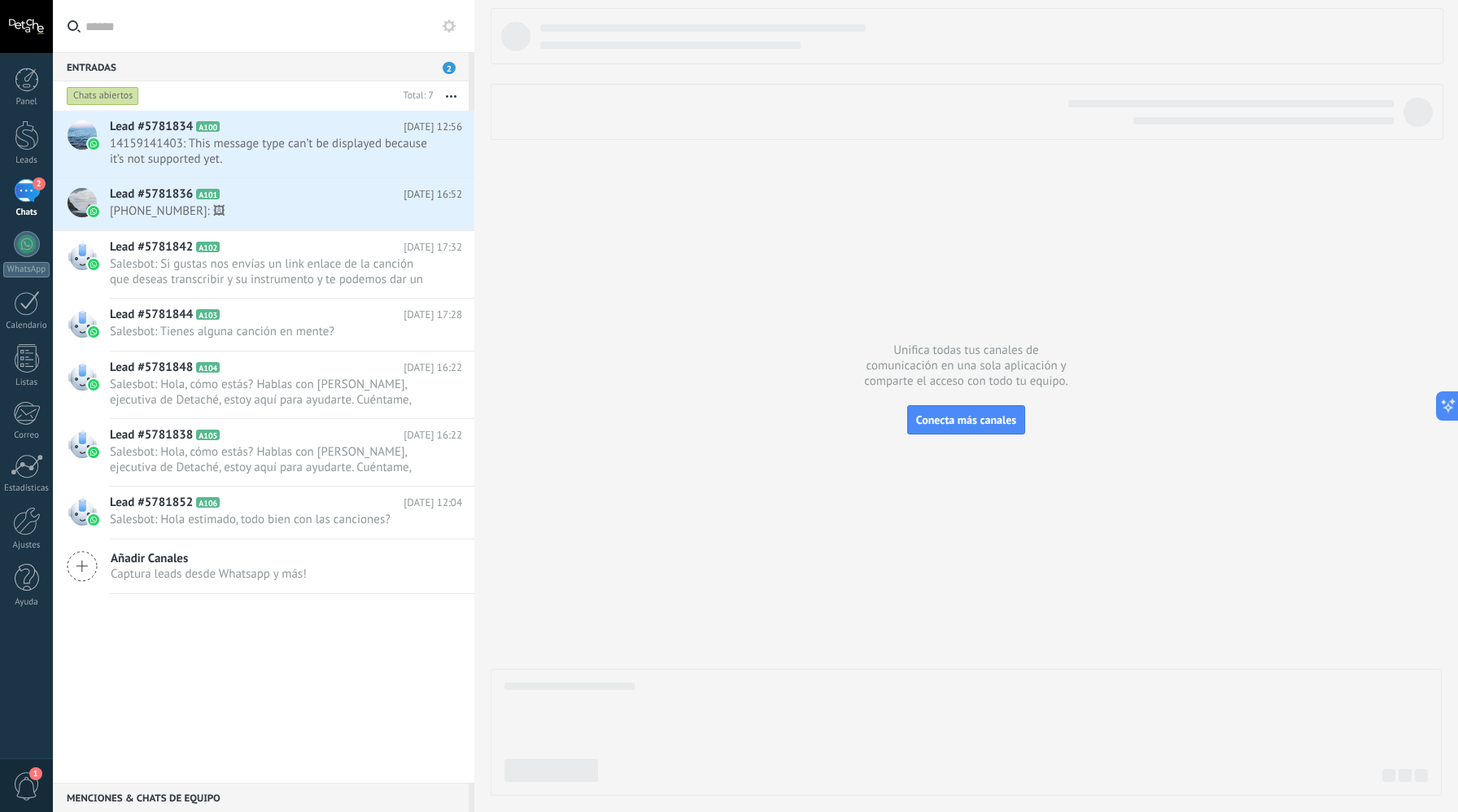
click at [446, 70] on span "2" at bounding box center [449, 67] width 13 height 13
click at [184, 568] on span "Captura leads desde Whatsapp y más!" at bounding box center [208, 574] width 196 height 15
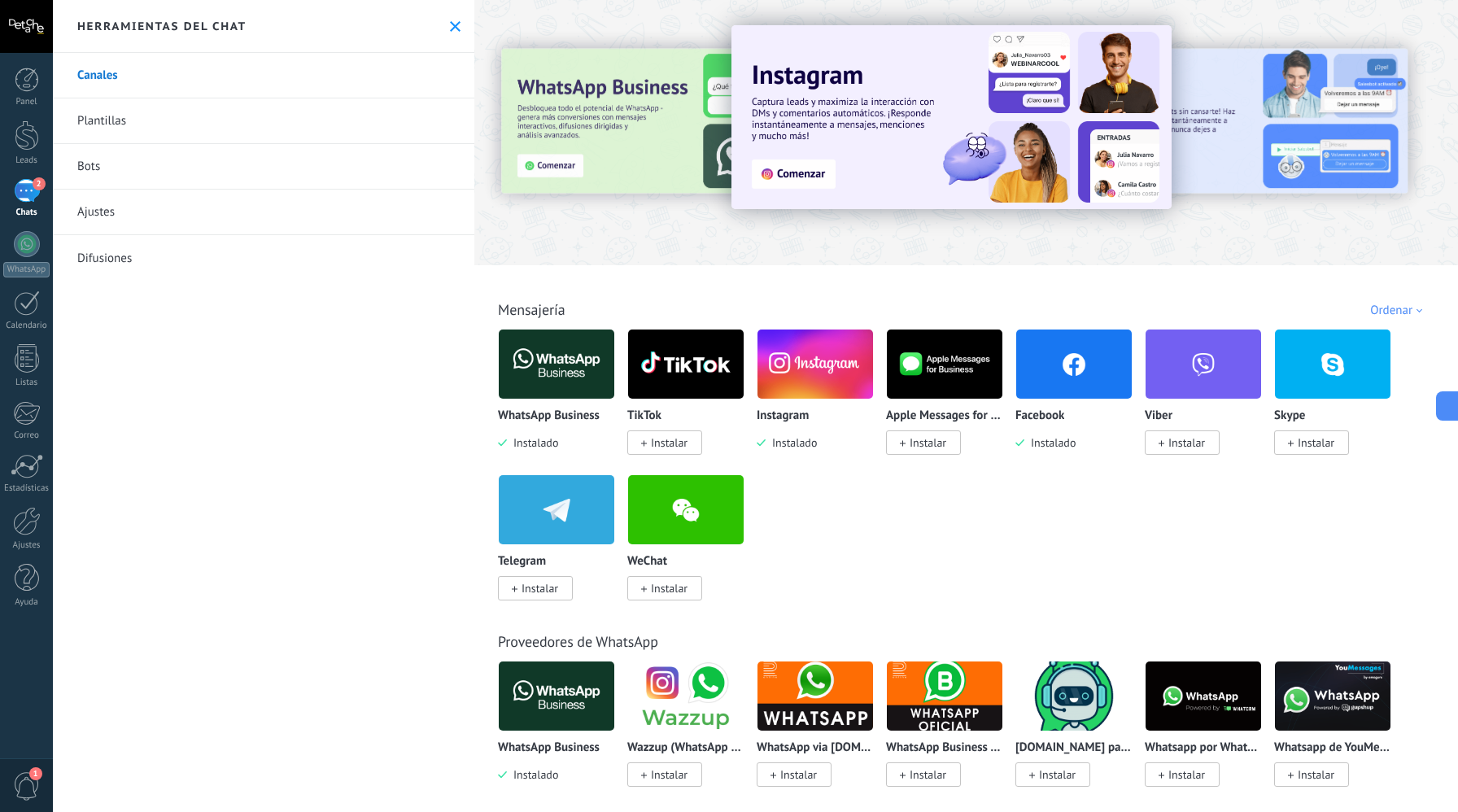
click at [815, 443] on span "Instalado" at bounding box center [791, 442] width 51 height 14
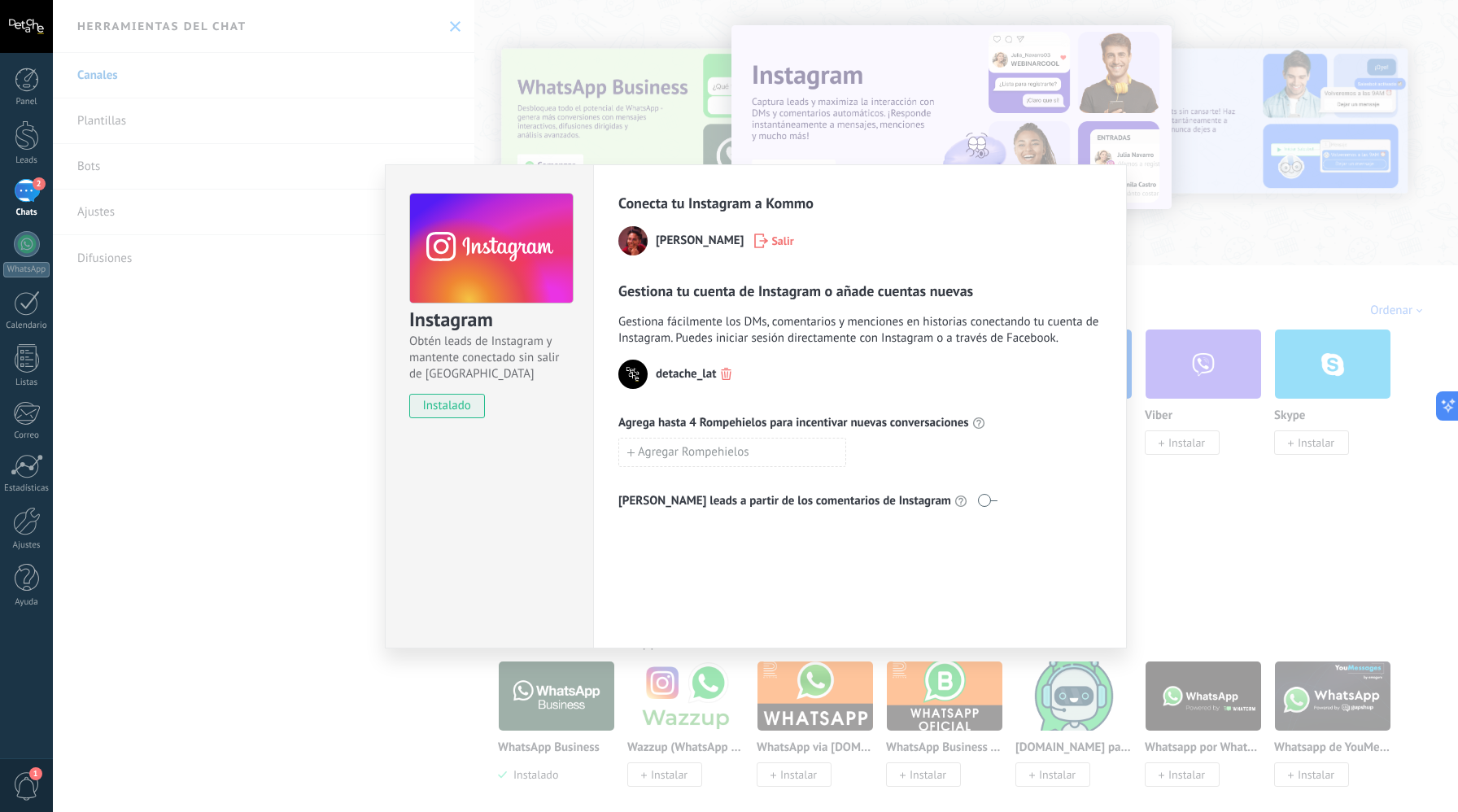
click at [667, 380] on span "detache_lat" at bounding box center [686, 374] width 61 height 16
click at [637, 376] on img at bounding box center [633, 374] width 29 height 29
click at [683, 460] on button "Agregar Rompehielos" at bounding box center [732, 452] width 228 height 29
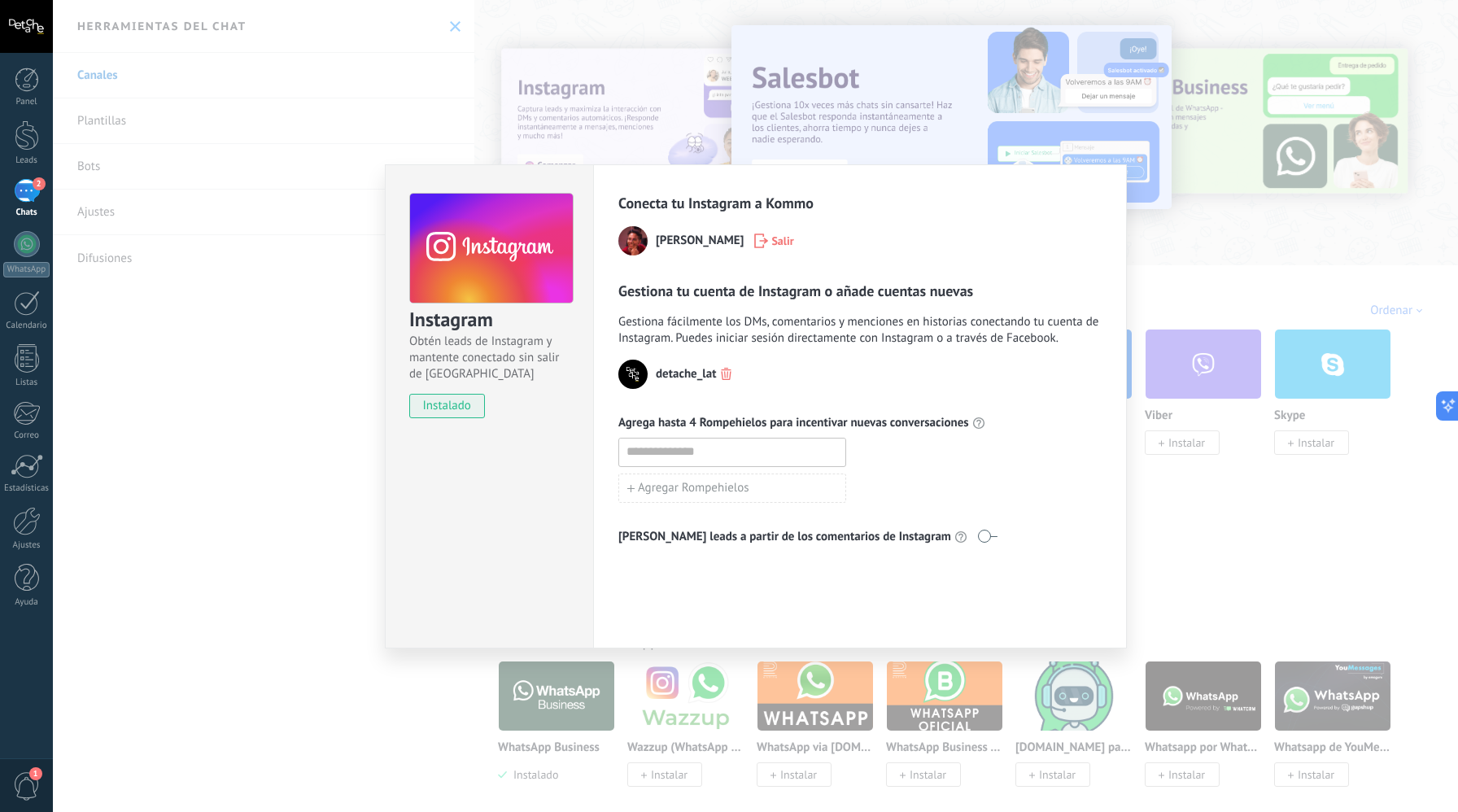
click at [1151, 260] on div "Instagram Obtén leads de Instagram y mantente conectado sin salir de Kommo inst…" at bounding box center [756, 406] width 1406 height 812
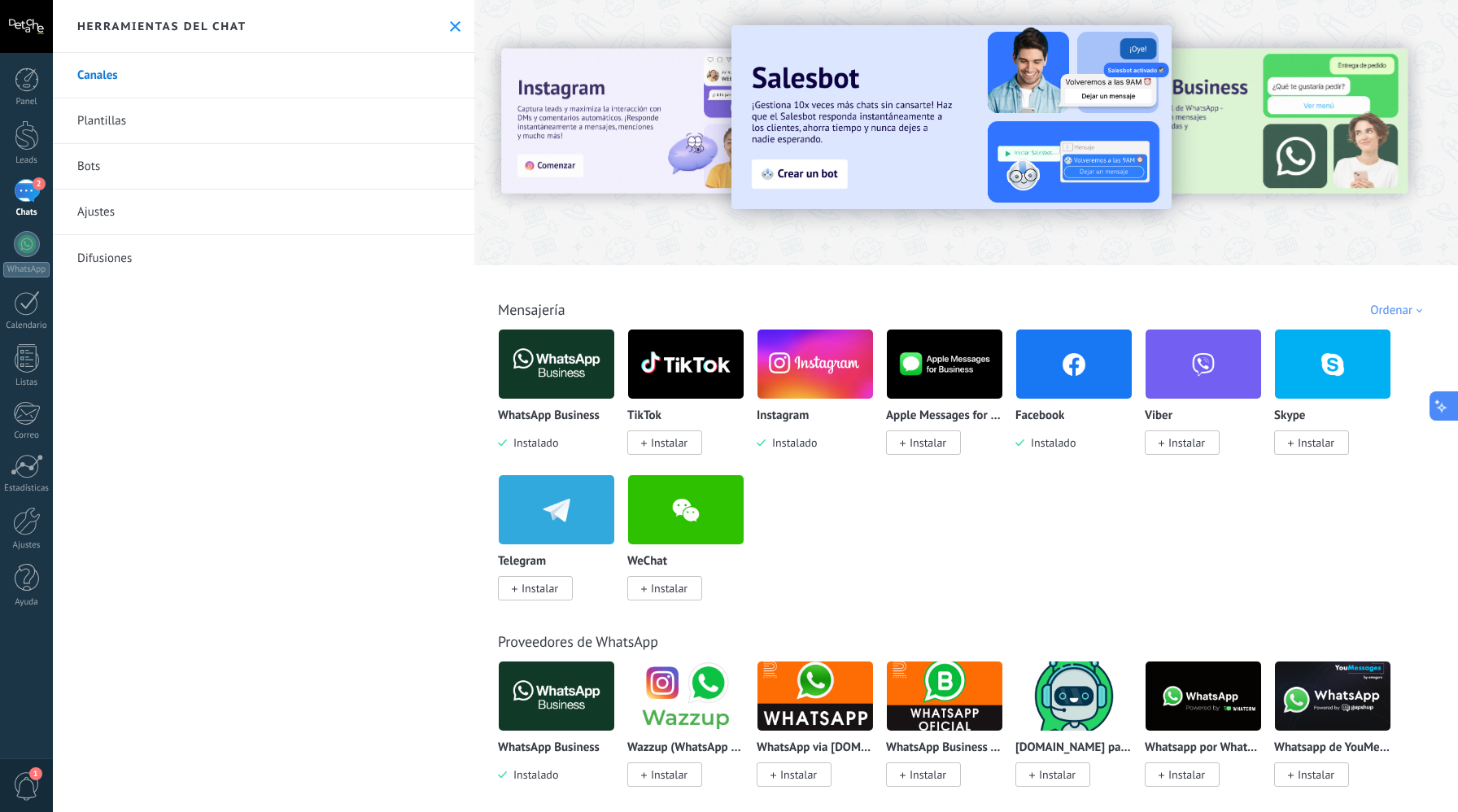
click at [1447, 412] on icon at bounding box center [1442, 406] width 17 height 17
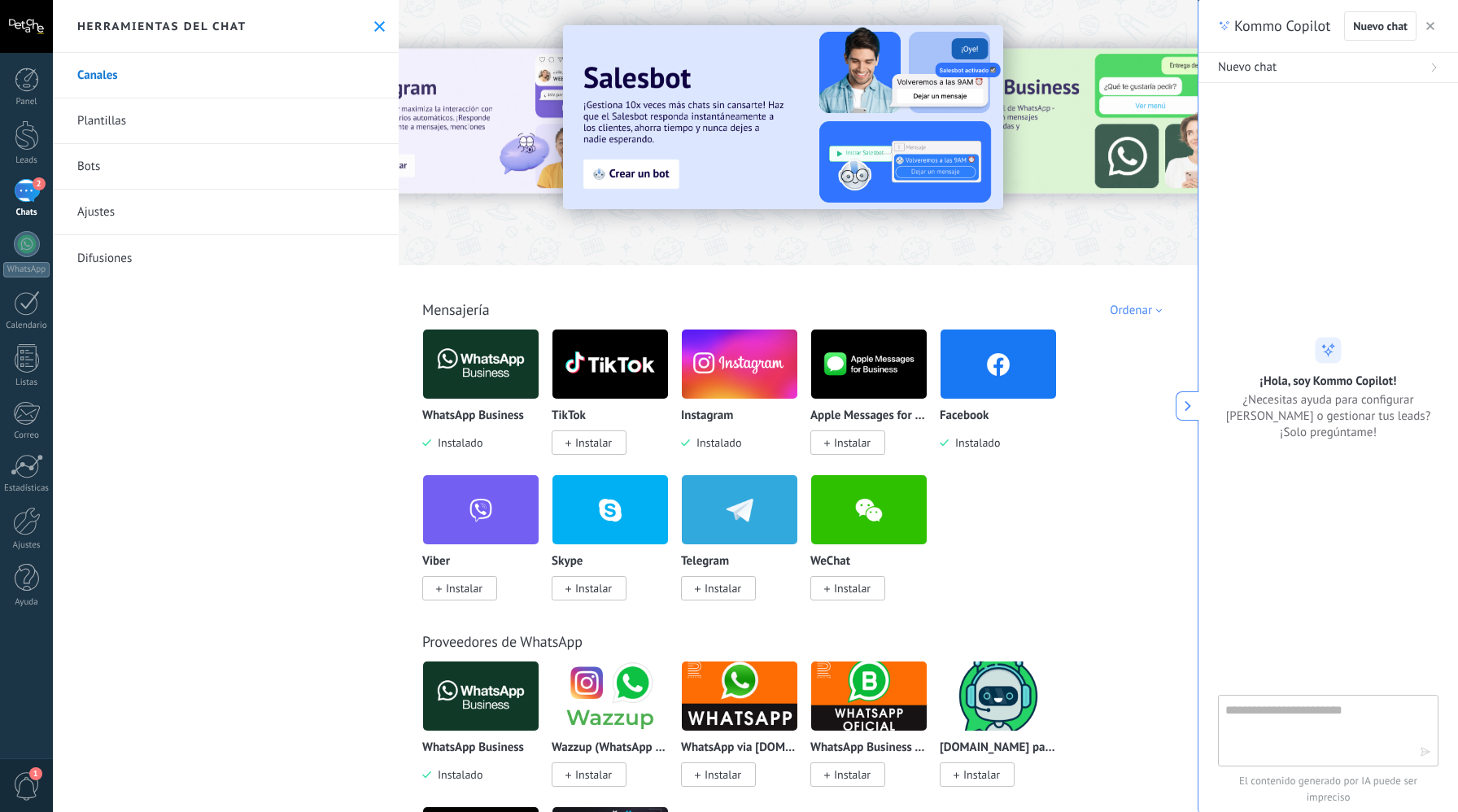
click at [1289, 747] on textarea at bounding box center [1317, 730] width 184 height 59
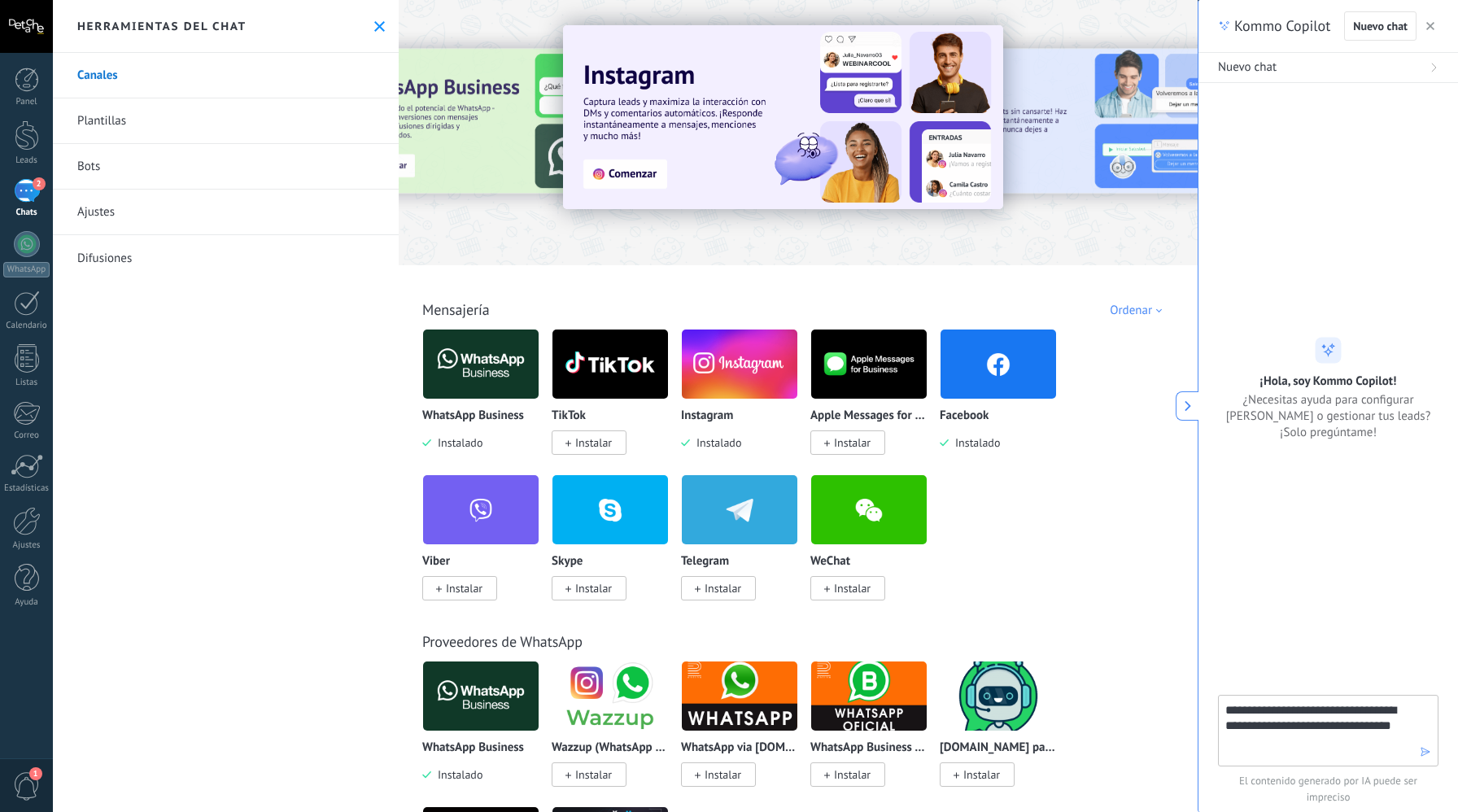
type textarea "**********"
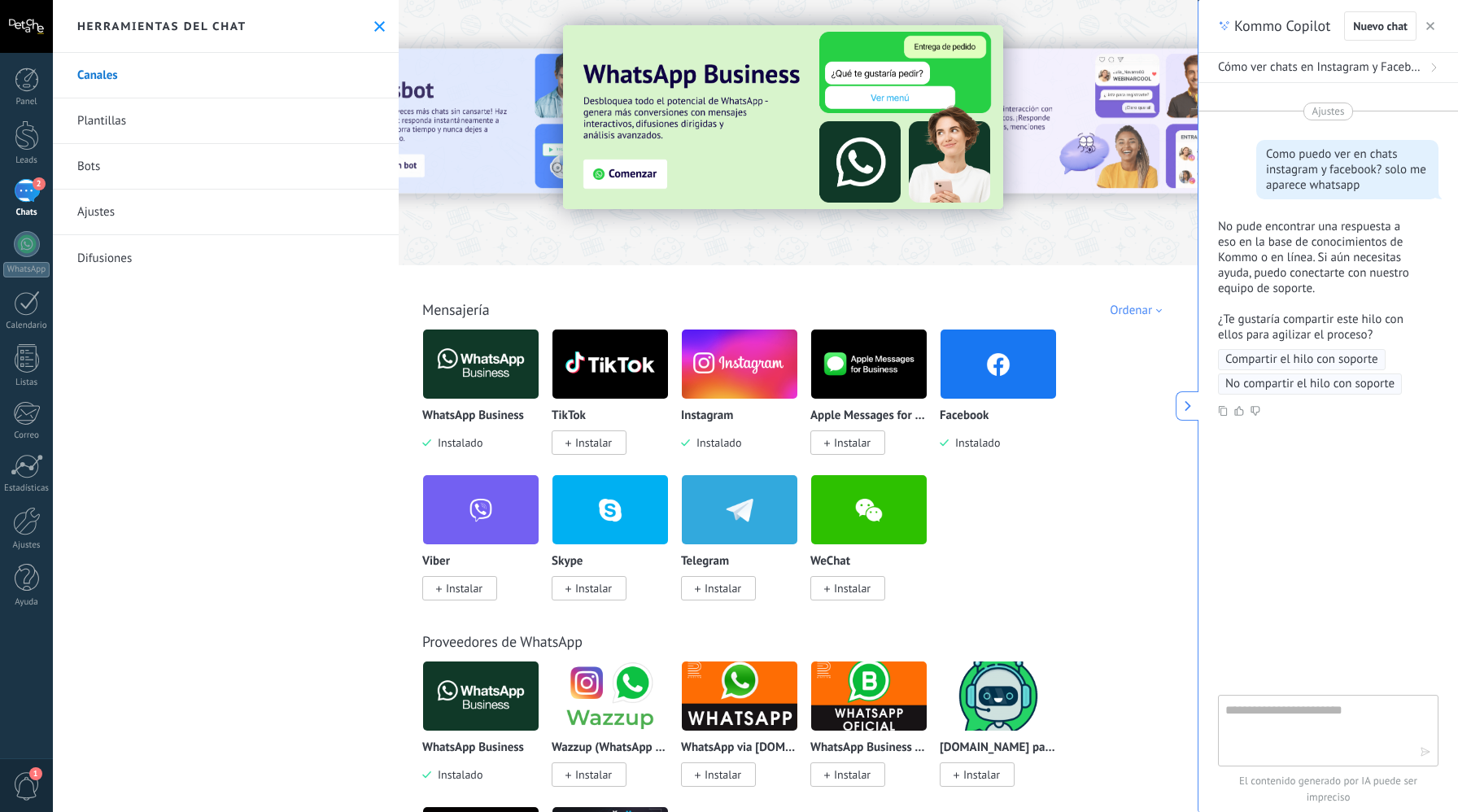
click at [1434, 24] on button "button" at bounding box center [1430, 25] width 16 height 19
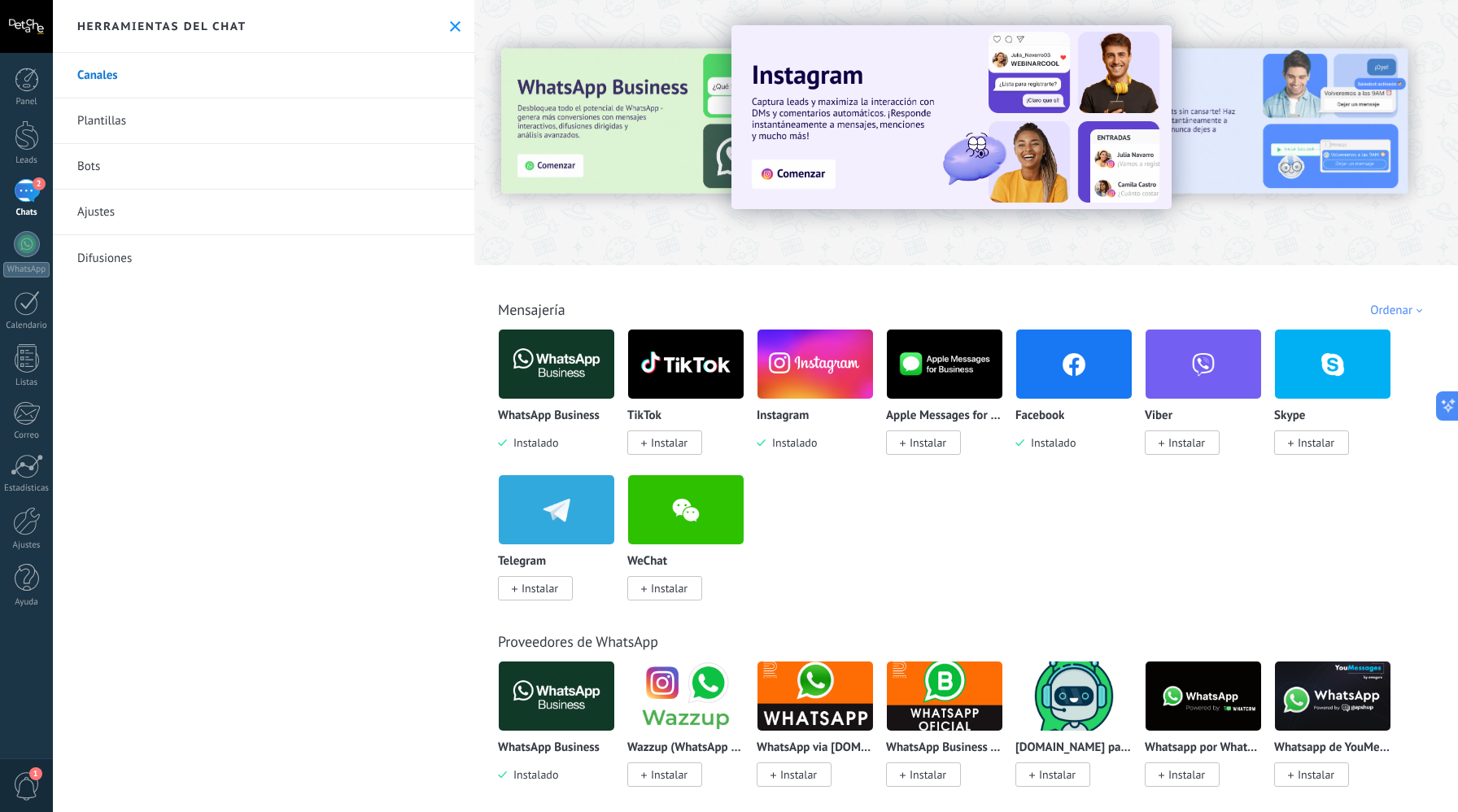
click at [812, 183] on img at bounding box center [951, 117] width 440 height 183
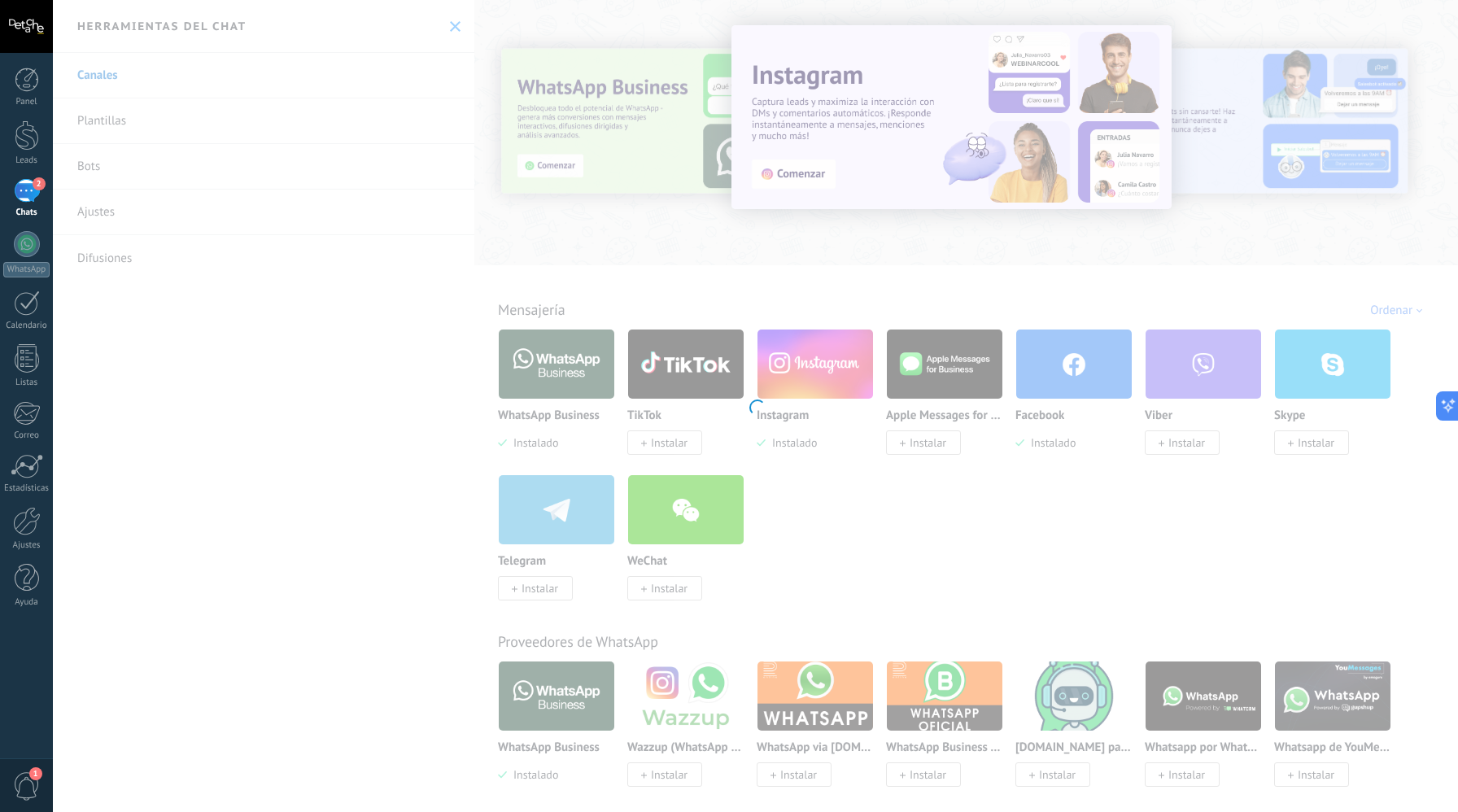
click at [817, 169] on div "Instagram Obtén leads de Instagram y mantente conectado sin salir de Kommo Inst…" at bounding box center [756, 406] width 1406 height 812
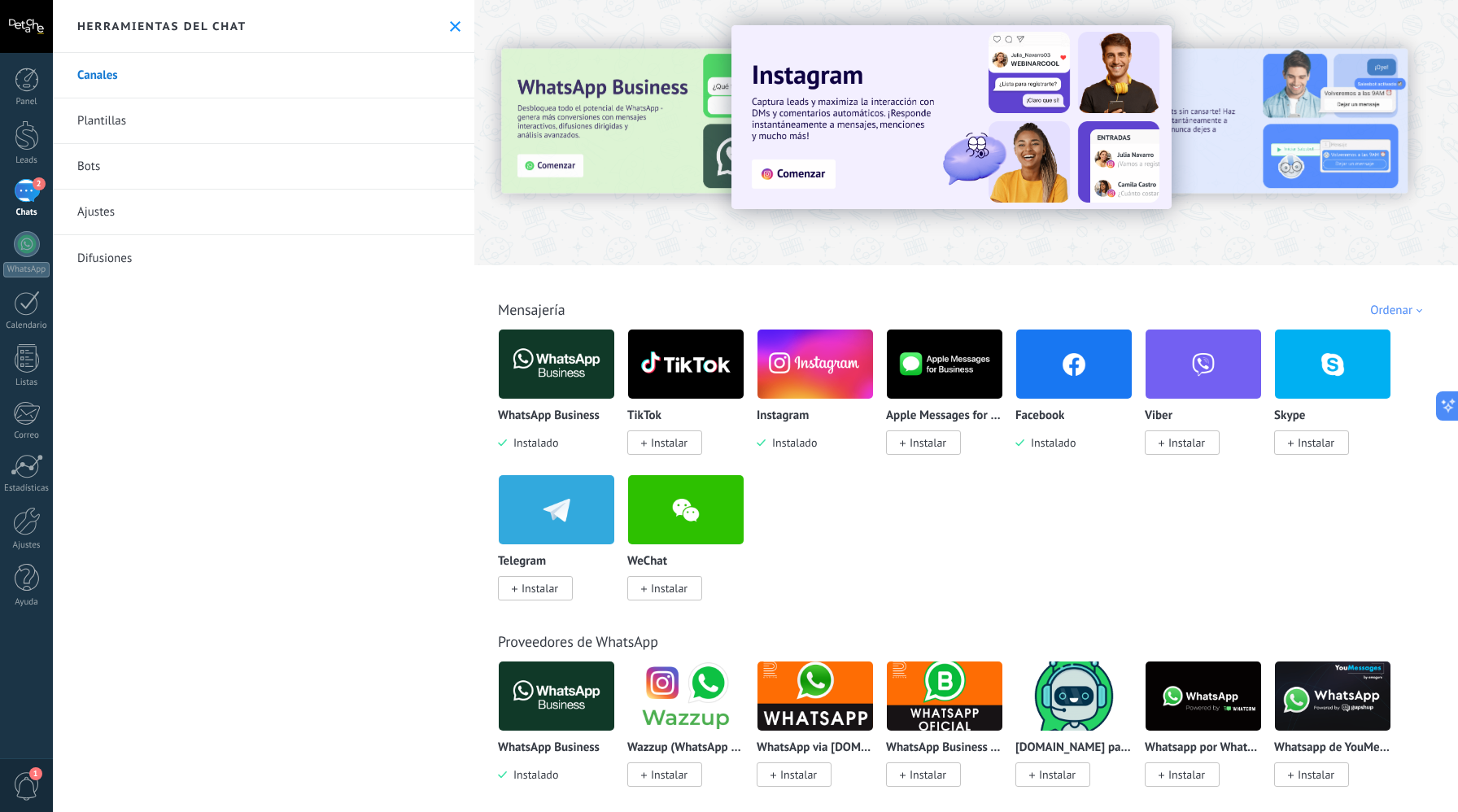
click at [812, 183] on img at bounding box center [951, 117] width 440 height 183
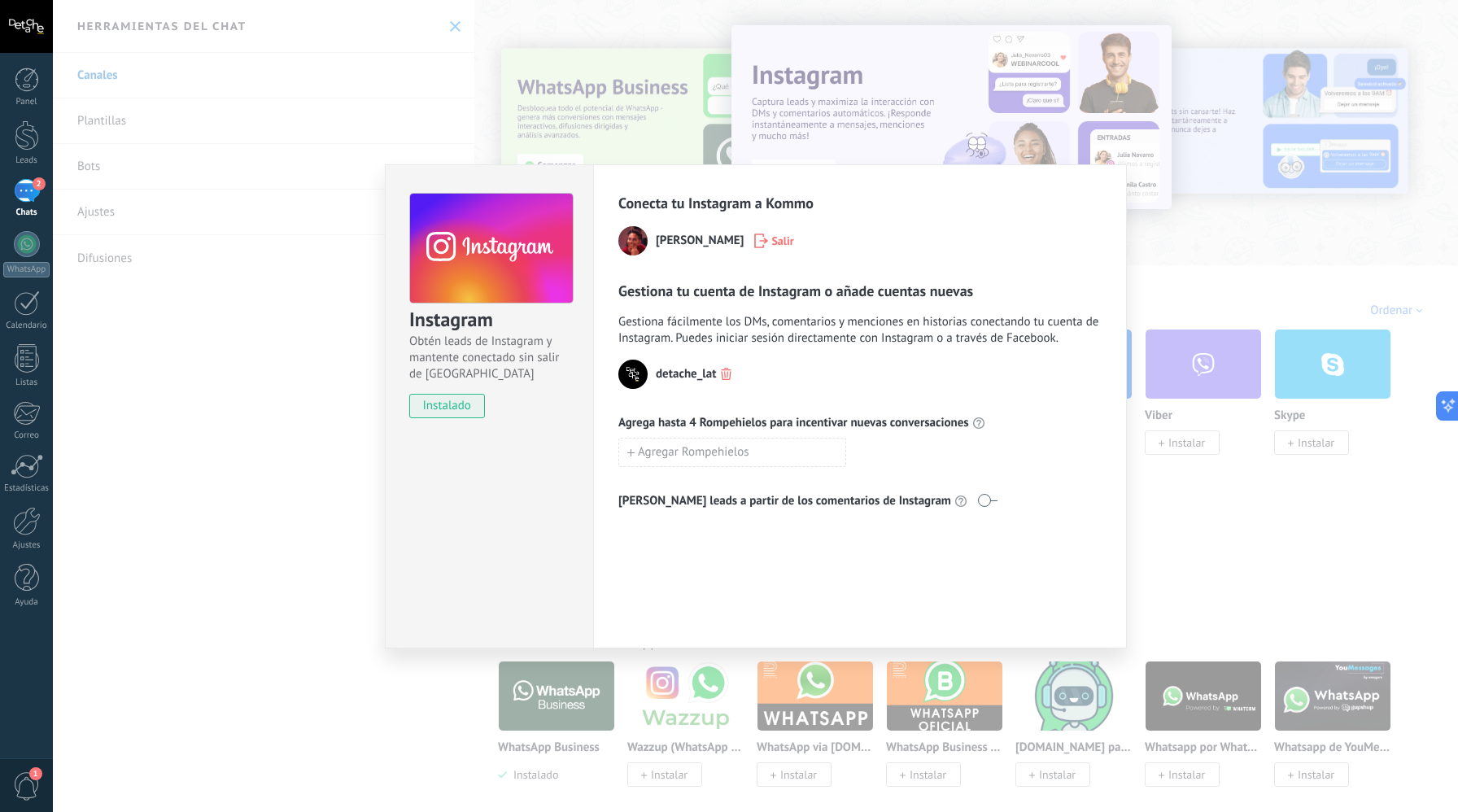
click at [1196, 208] on div "Instagram Obtén leads de Instagram y mantente conectado sin salir de Kommo inst…" at bounding box center [756, 406] width 1406 height 812
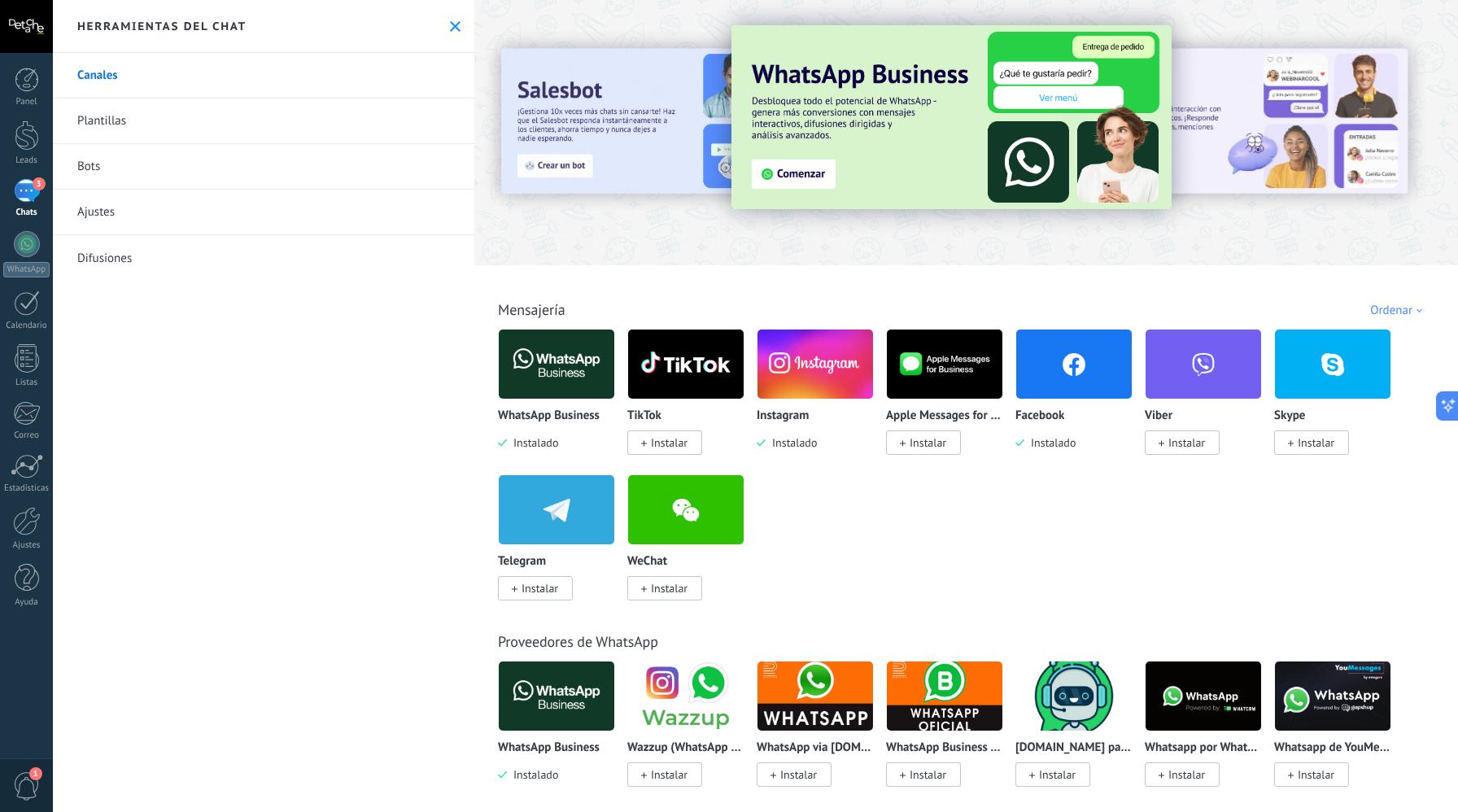
click at [22, 208] on div "Chats" at bounding box center [27, 213] width 47 height 11
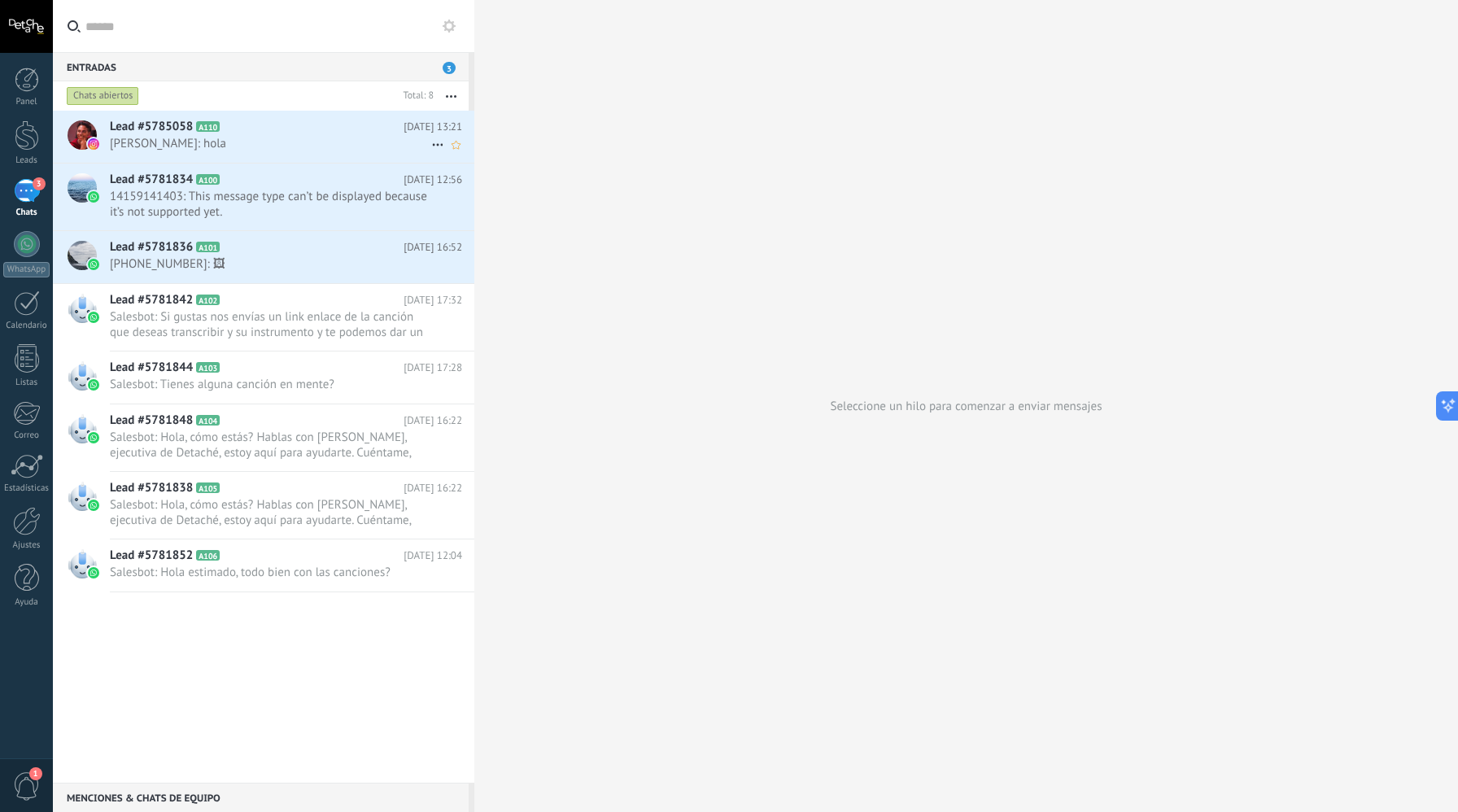
click at [276, 143] on span "Alan Bailey: hola" at bounding box center [271, 143] width 322 height 15
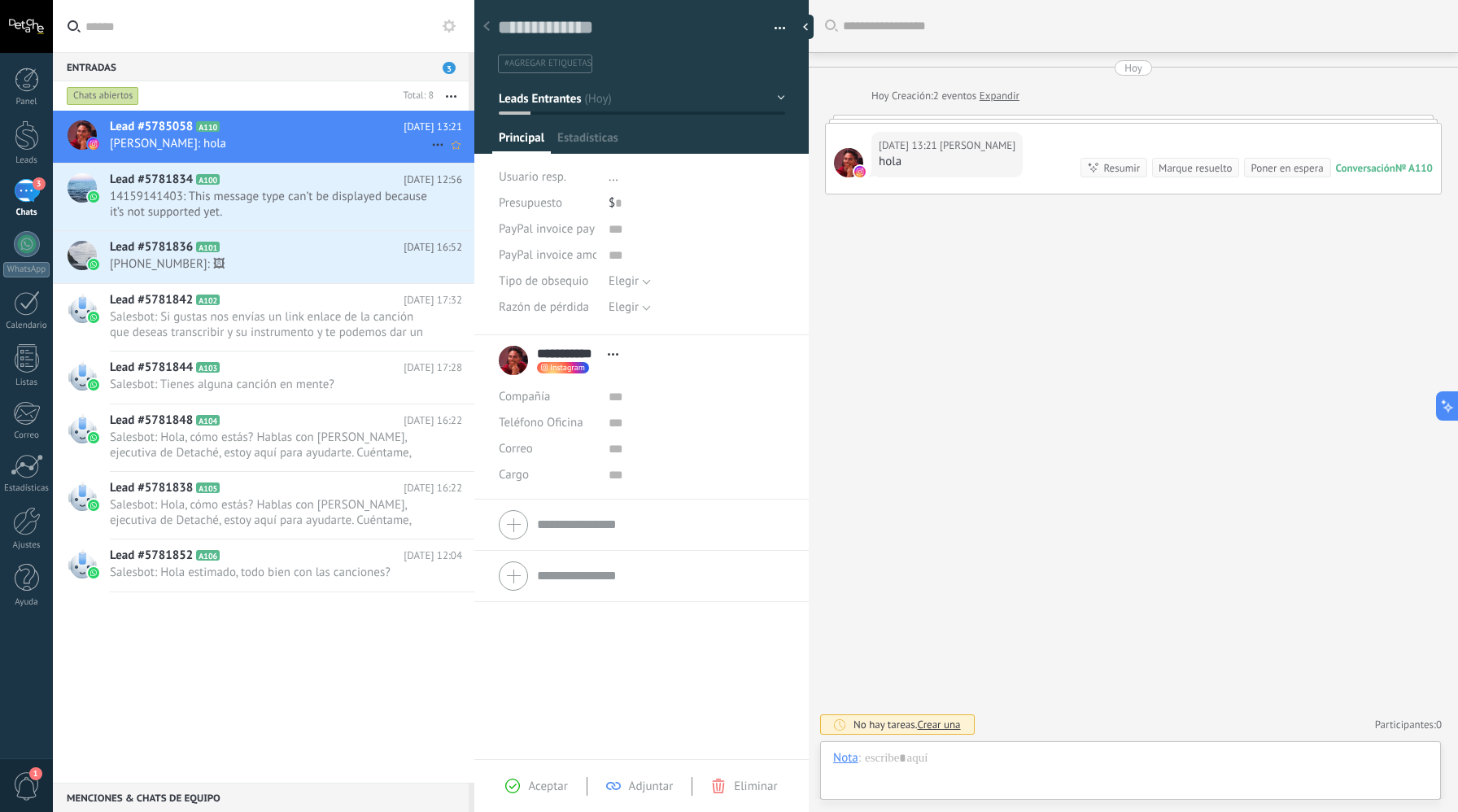
scroll to position [24, 0]
click at [646, 282] on button "Elegir" at bounding box center [630, 281] width 42 height 26
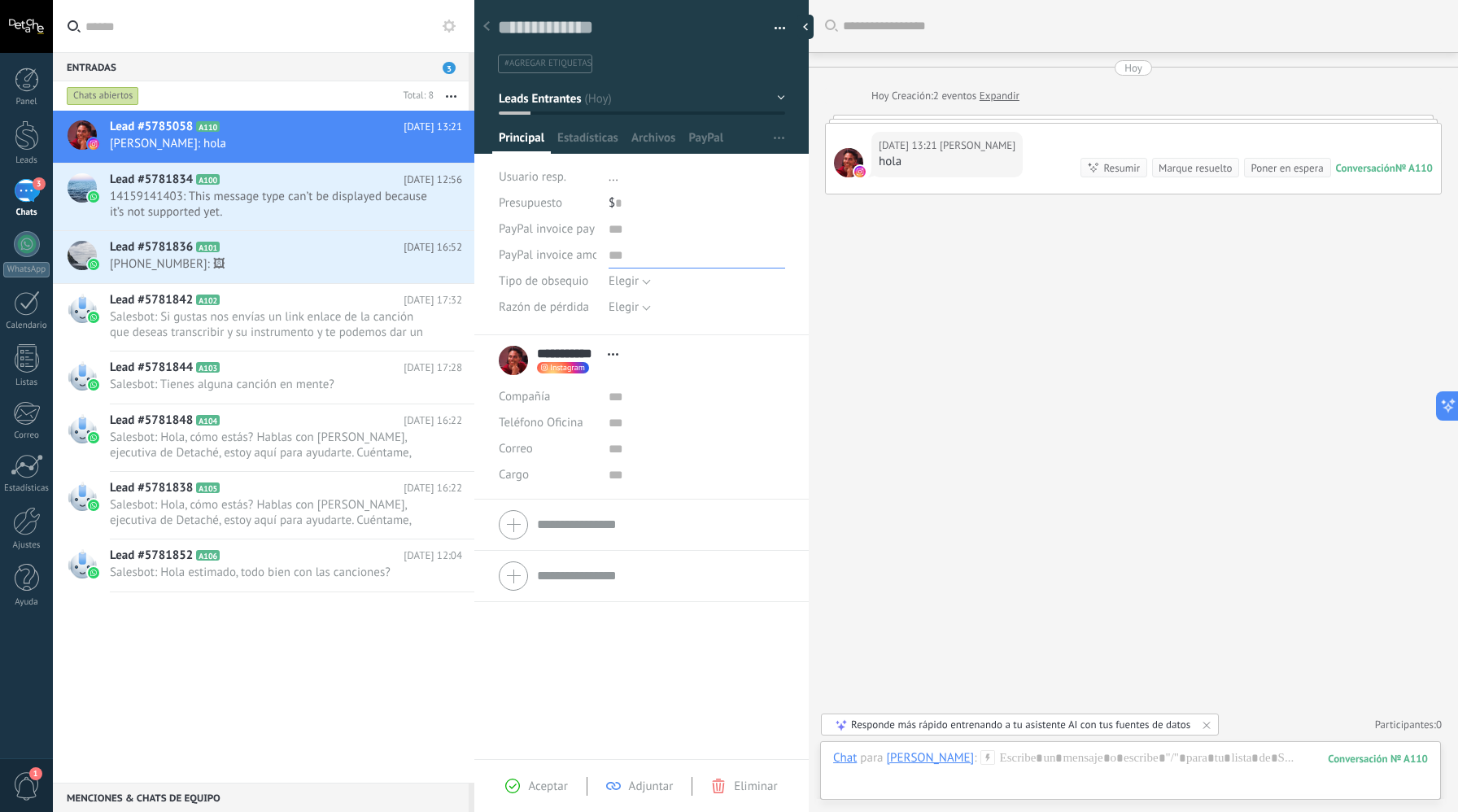
click at [670, 256] on input "text" at bounding box center [697, 255] width 177 height 26
click at [594, 390] on div "Compañía Abrir detalle Editar" at bounding box center [641, 396] width 285 height 26
click at [600, 399] on div "Compañía Abrir detalle Editar" at bounding box center [641, 396] width 285 height 26
click at [32, 26] on div at bounding box center [26, 26] width 53 height 53
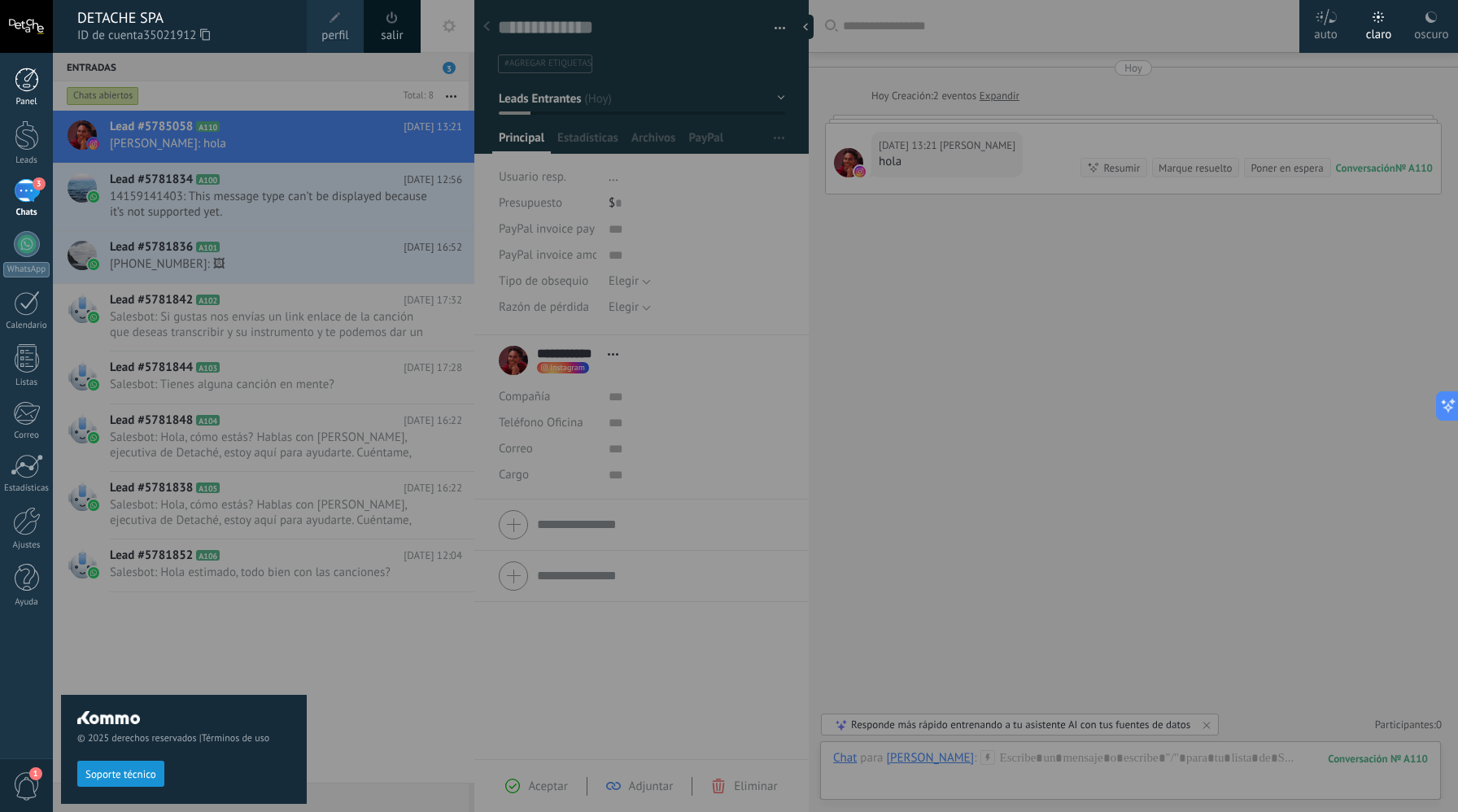
click at [37, 95] on link "Panel" at bounding box center [26, 87] width 53 height 40
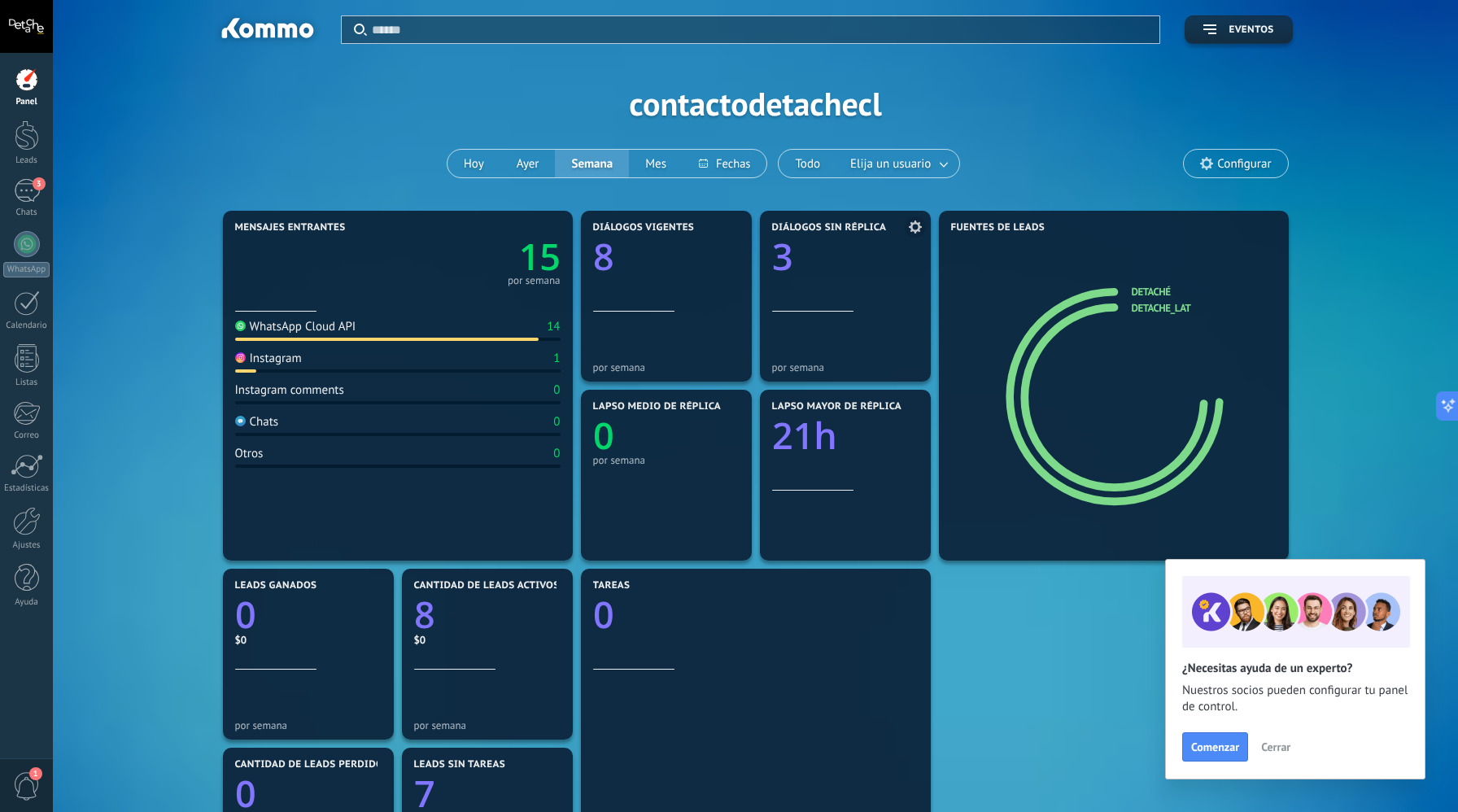
click at [831, 284] on div at bounding box center [845, 282] width 146 height 13
click at [921, 226] on icon at bounding box center [915, 226] width 13 height 13
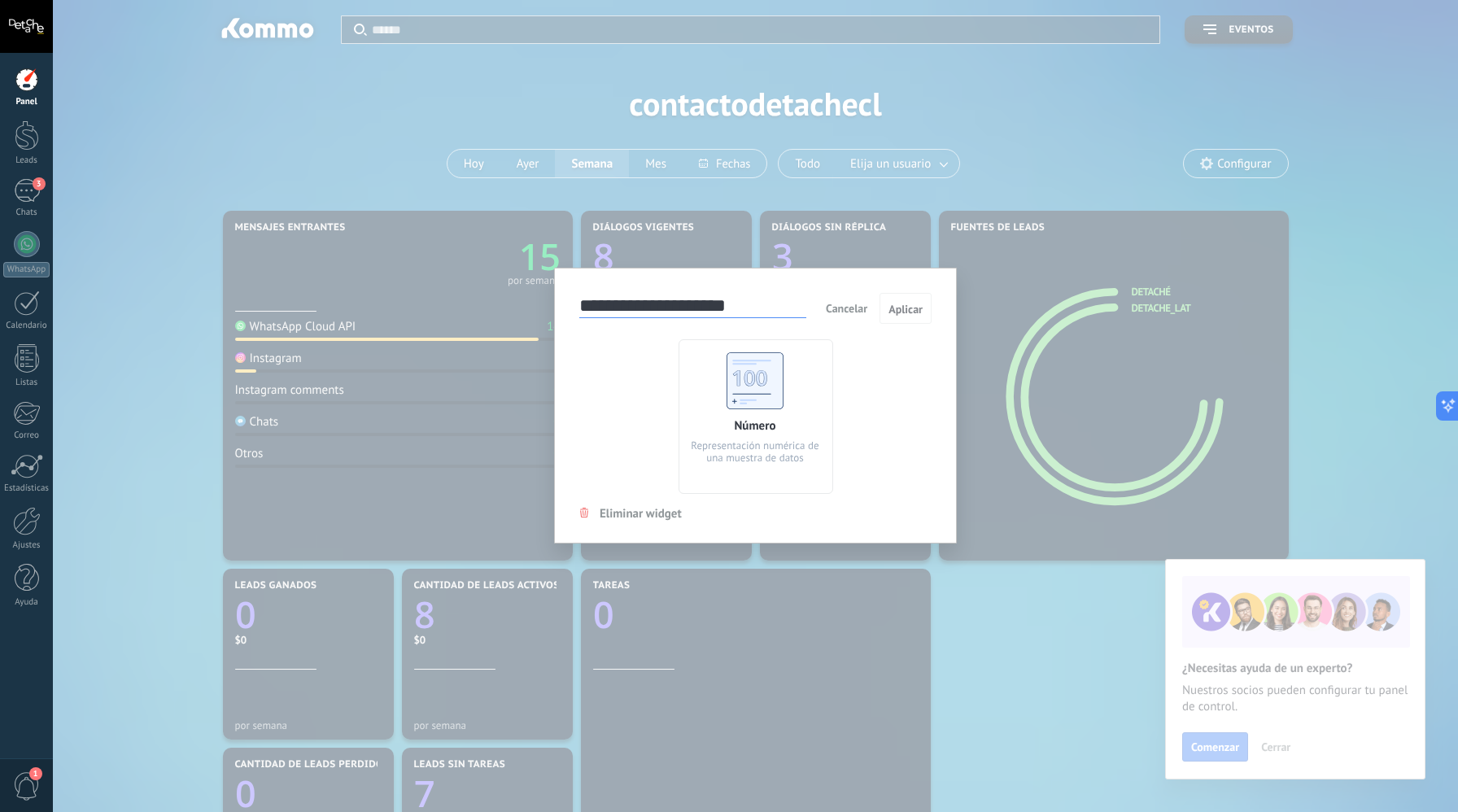
click at [933, 221] on div "**********" at bounding box center [756, 406] width 1406 height 812
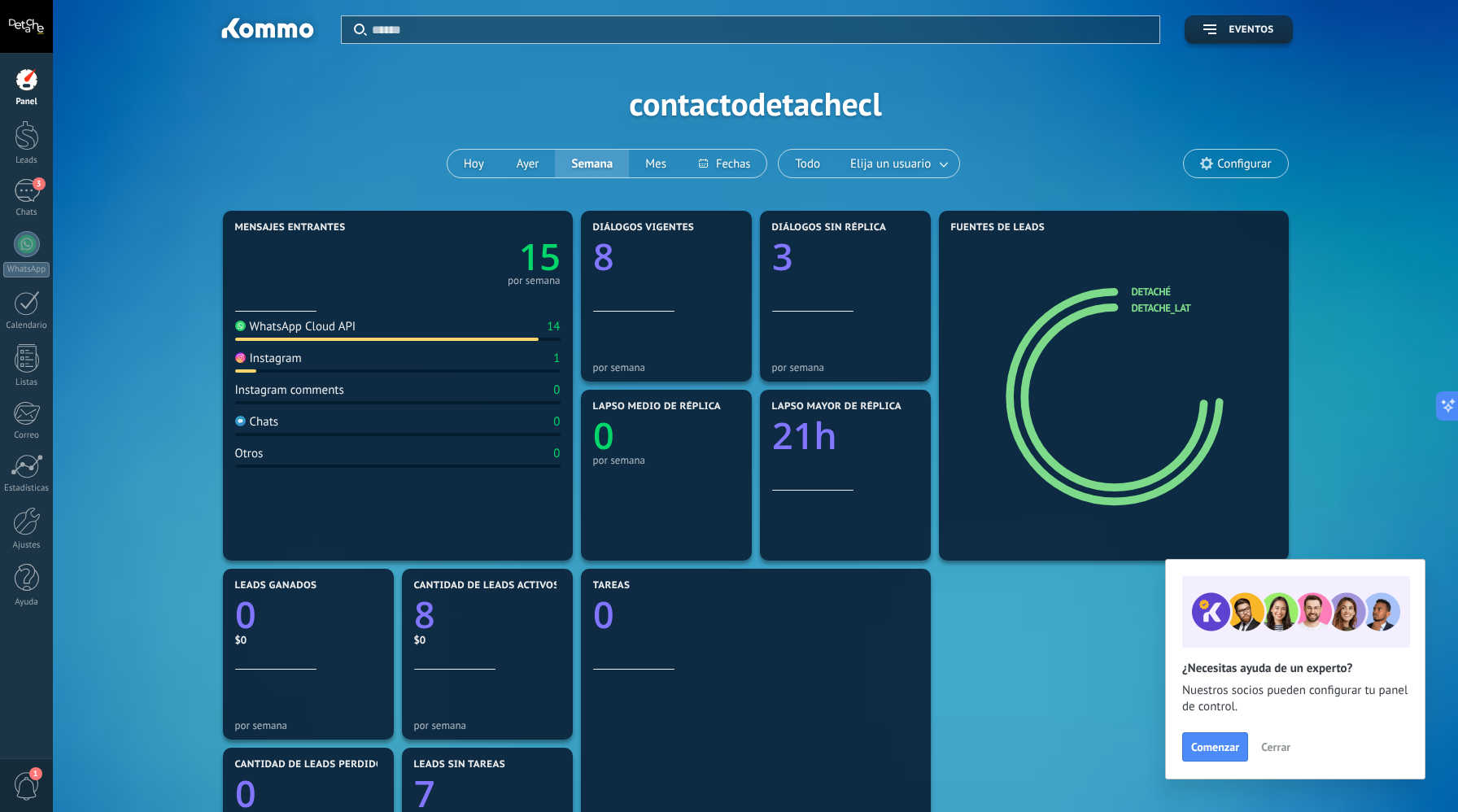
click at [258, 370] on div "Instagram 1" at bounding box center [397, 362] width 326 height 22
click at [503, 160] on button "Ayer" at bounding box center [529, 163] width 56 height 28
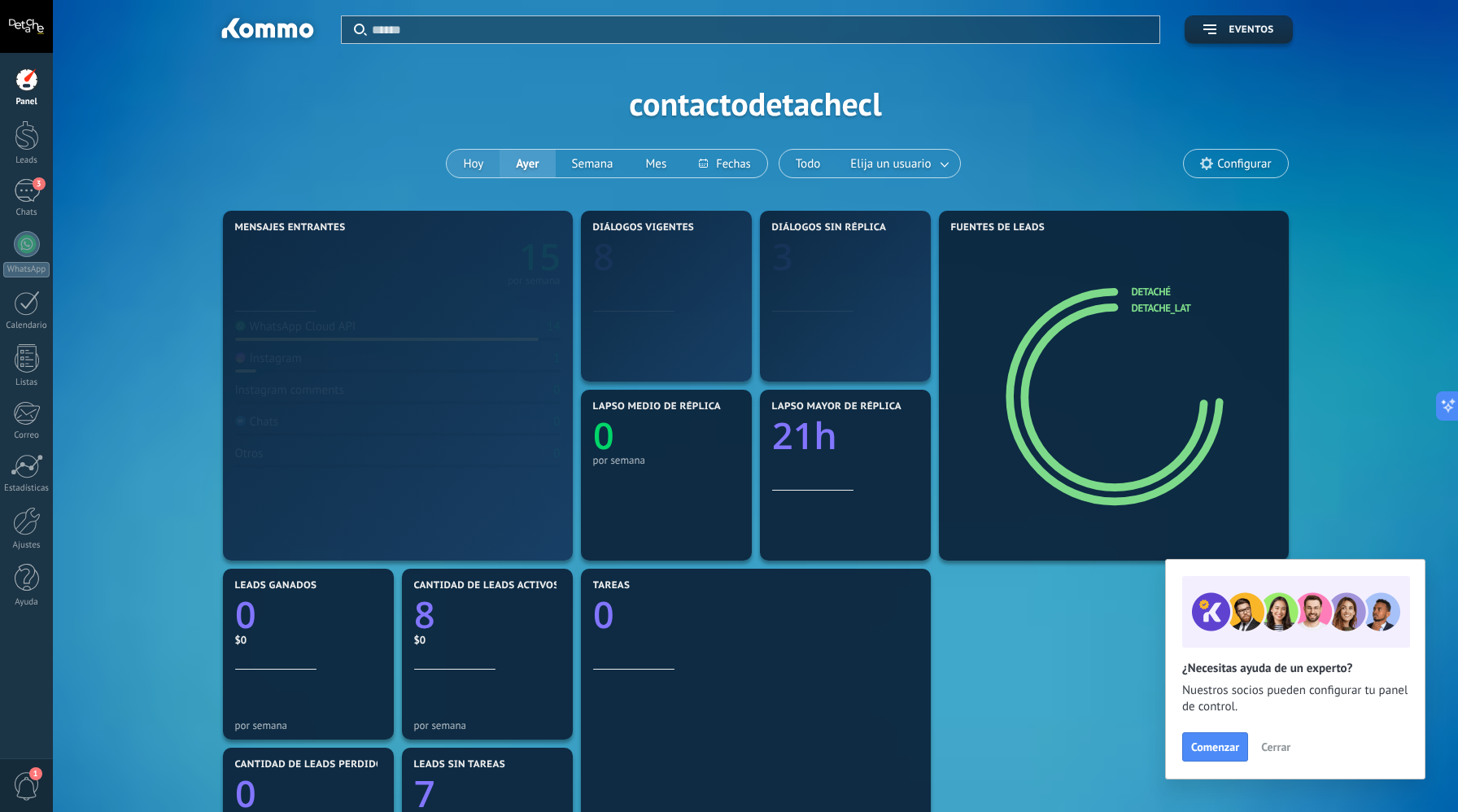
click at [479, 162] on button "Hoy" at bounding box center [473, 163] width 53 height 28
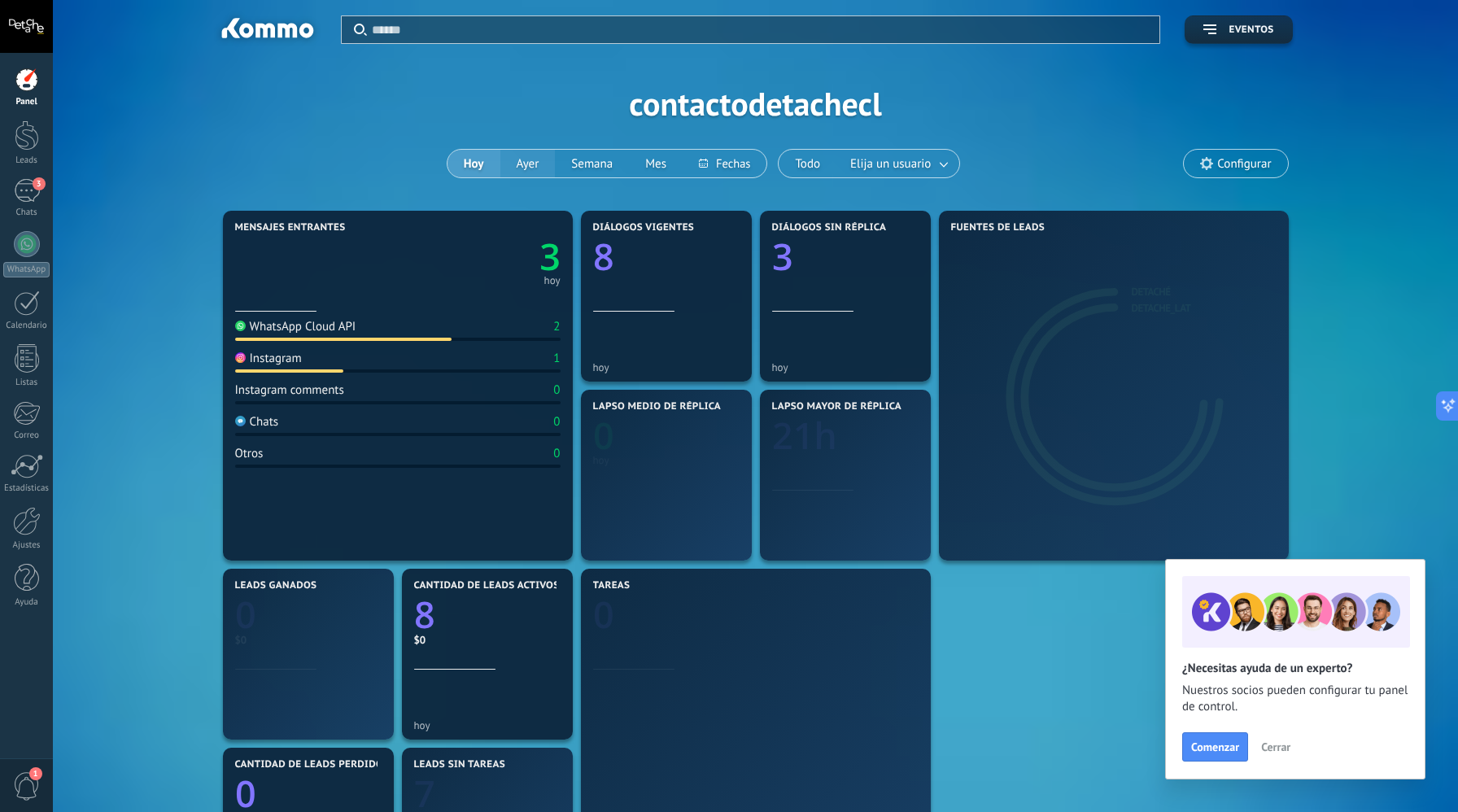
scroll to position [10, 0]
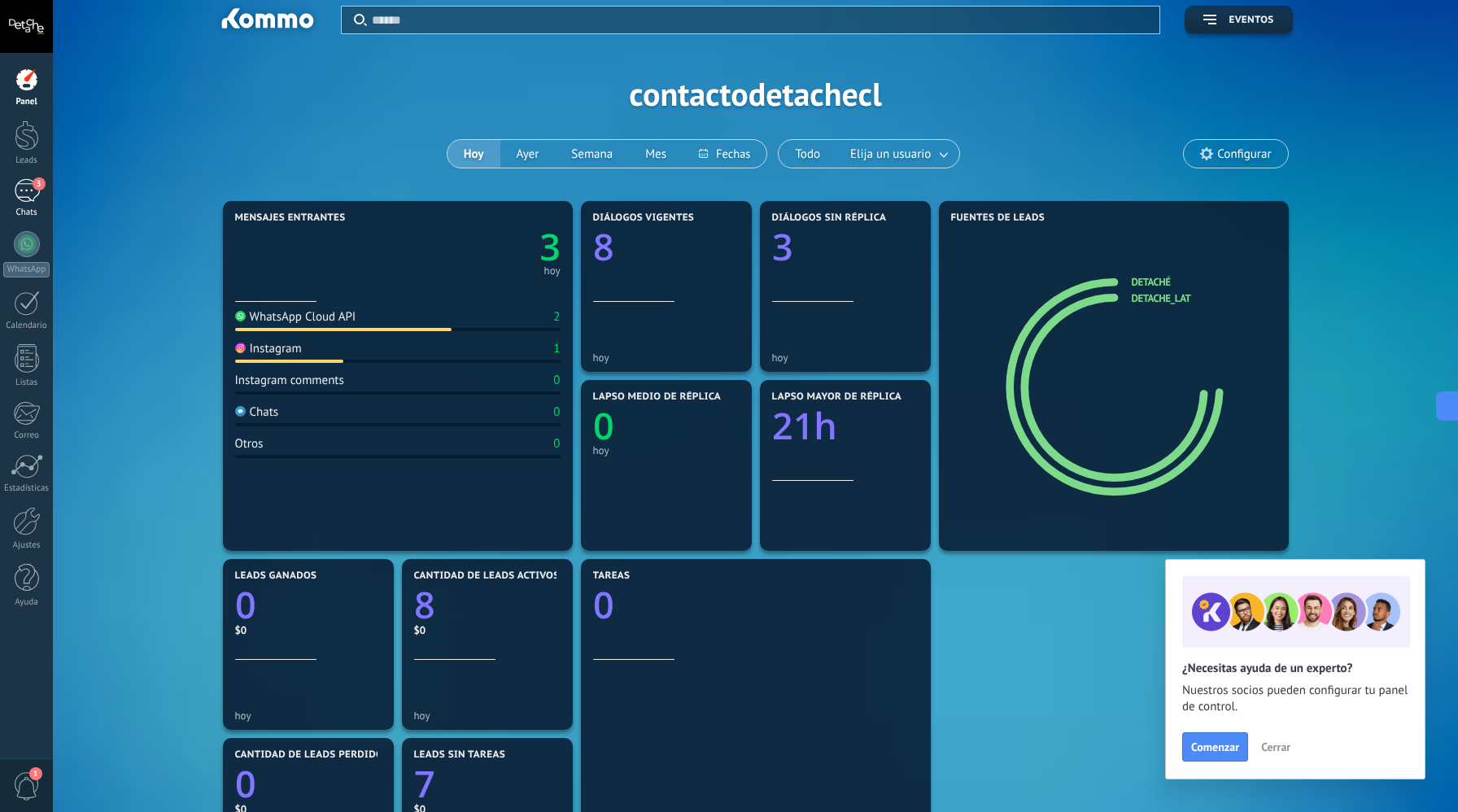
click at [24, 192] on div "3" at bounding box center [26, 191] width 26 height 24
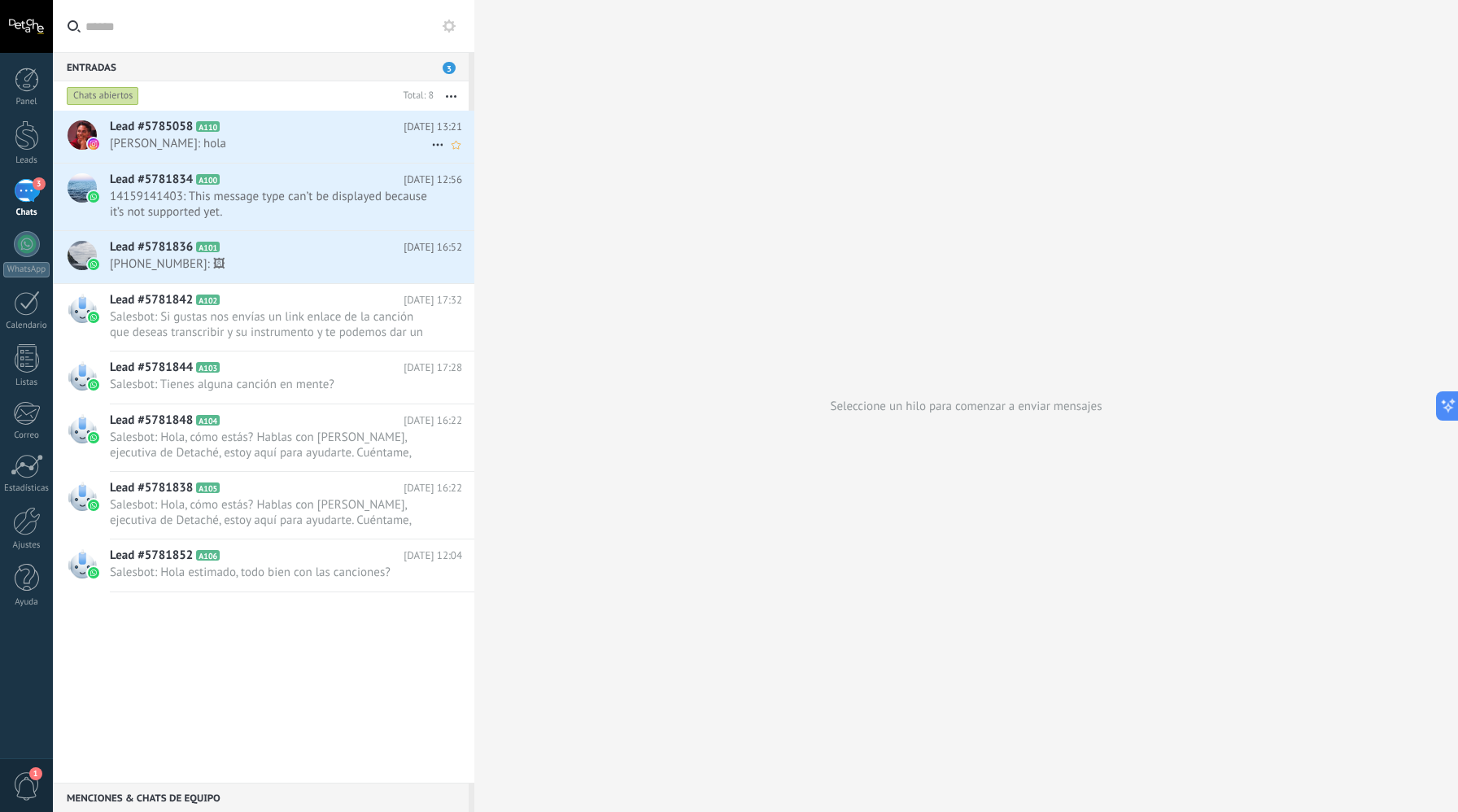
click at [336, 150] on span "Alan Bailey: hola" at bounding box center [271, 143] width 322 height 15
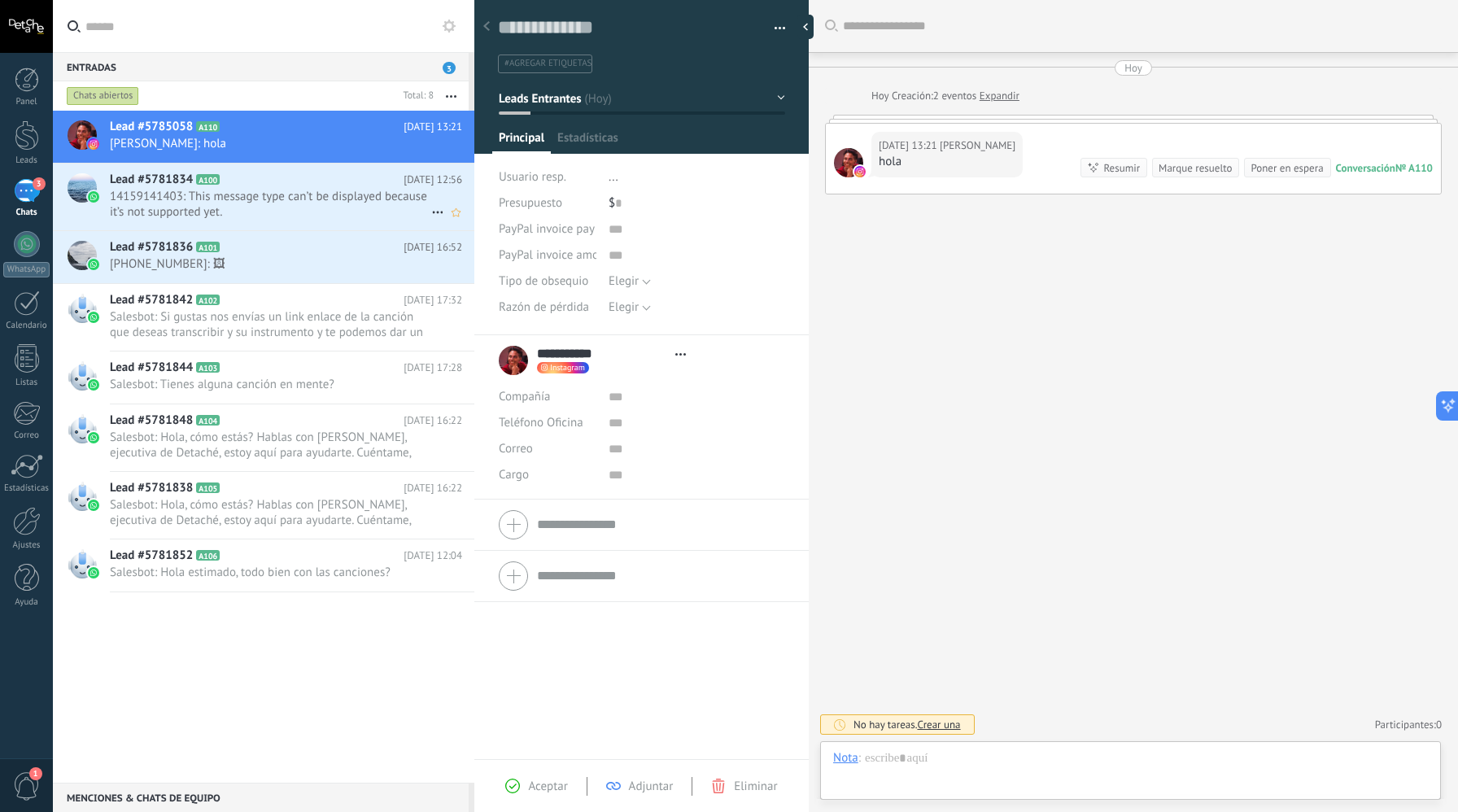
type textarea "**********"
click at [48, 364] on link "Listas" at bounding box center [26, 366] width 53 height 44
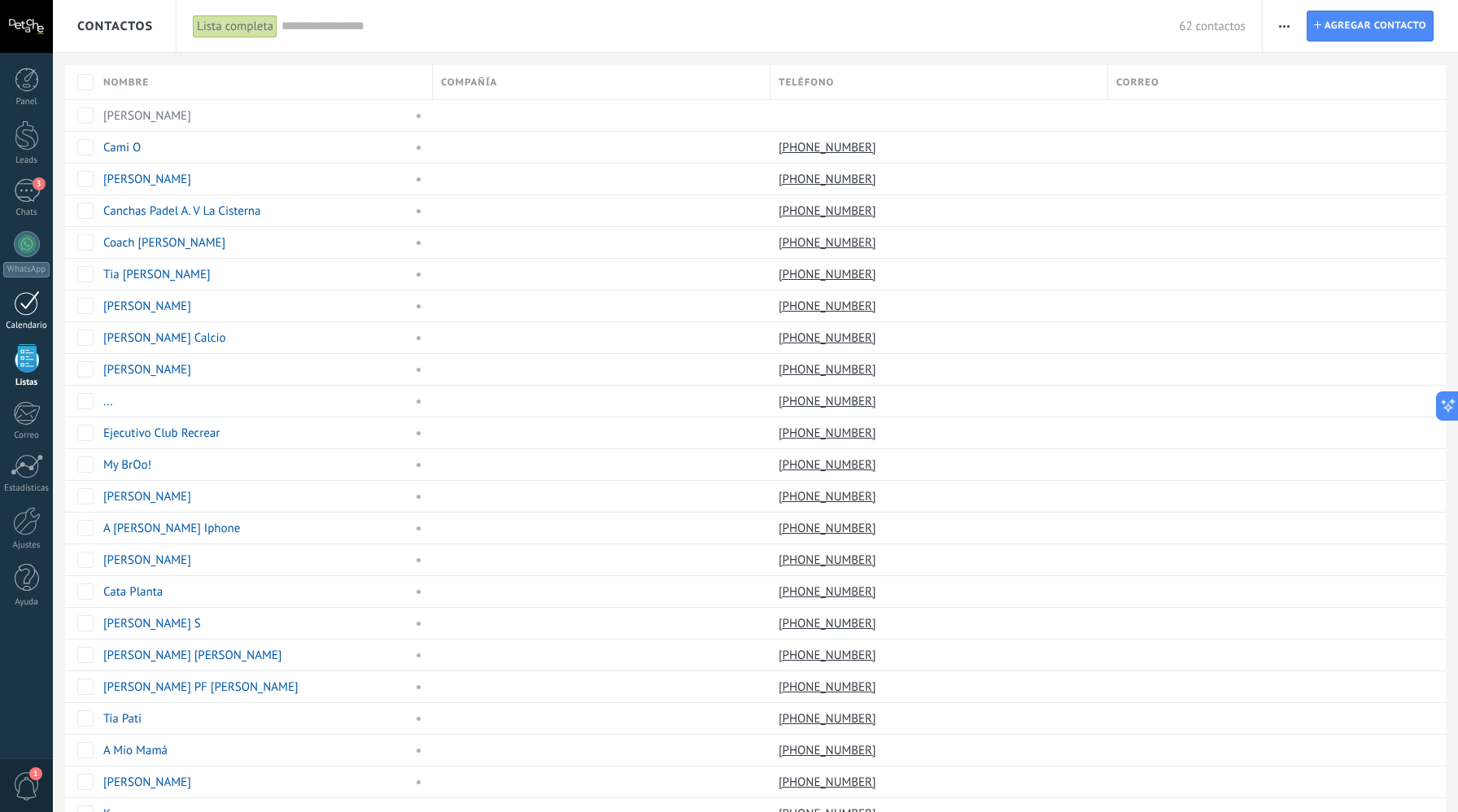
click at [41, 324] on div "Calendario" at bounding box center [27, 326] width 47 height 11
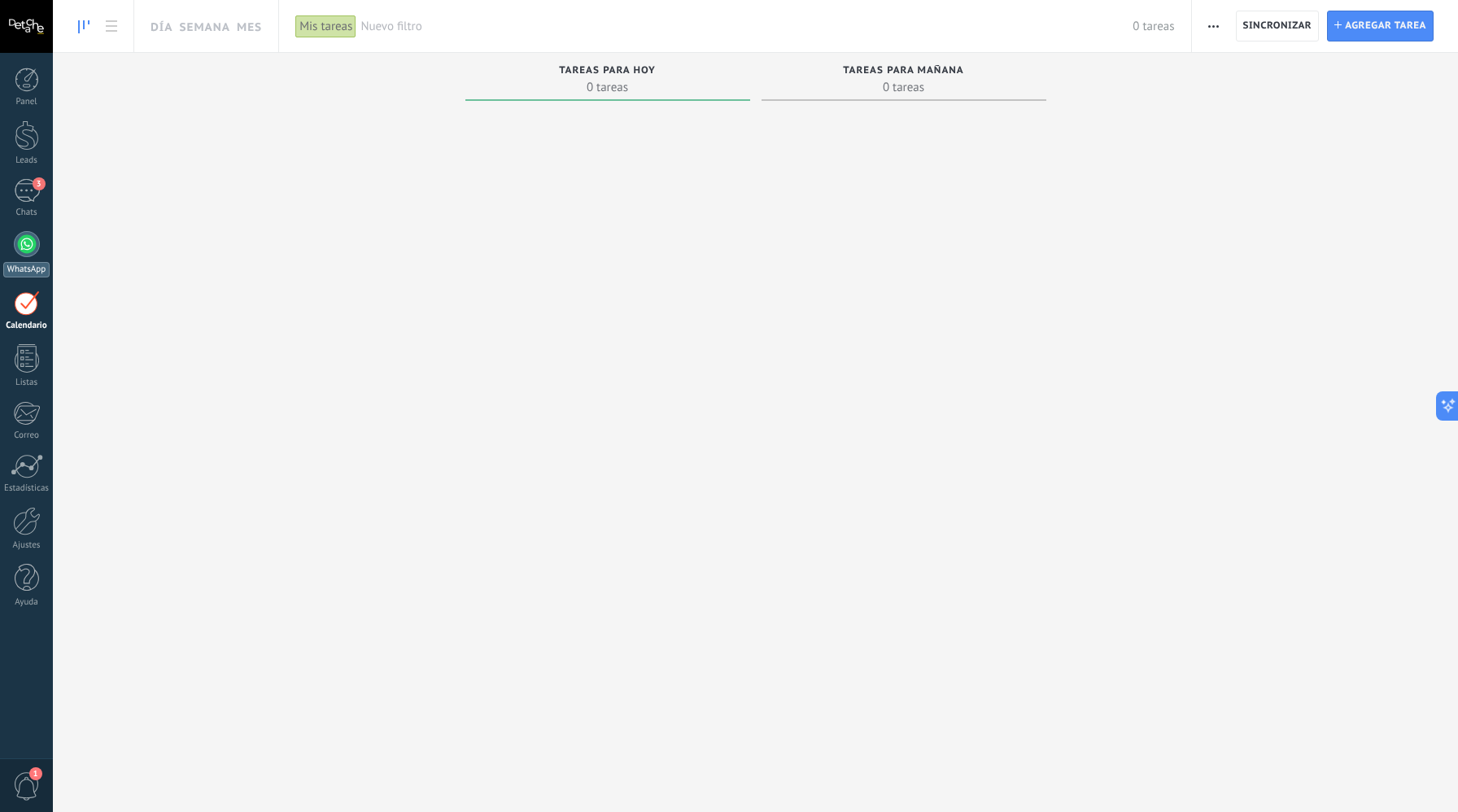
click at [36, 251] on div at bounding box center [26, 244] width 26 height 26
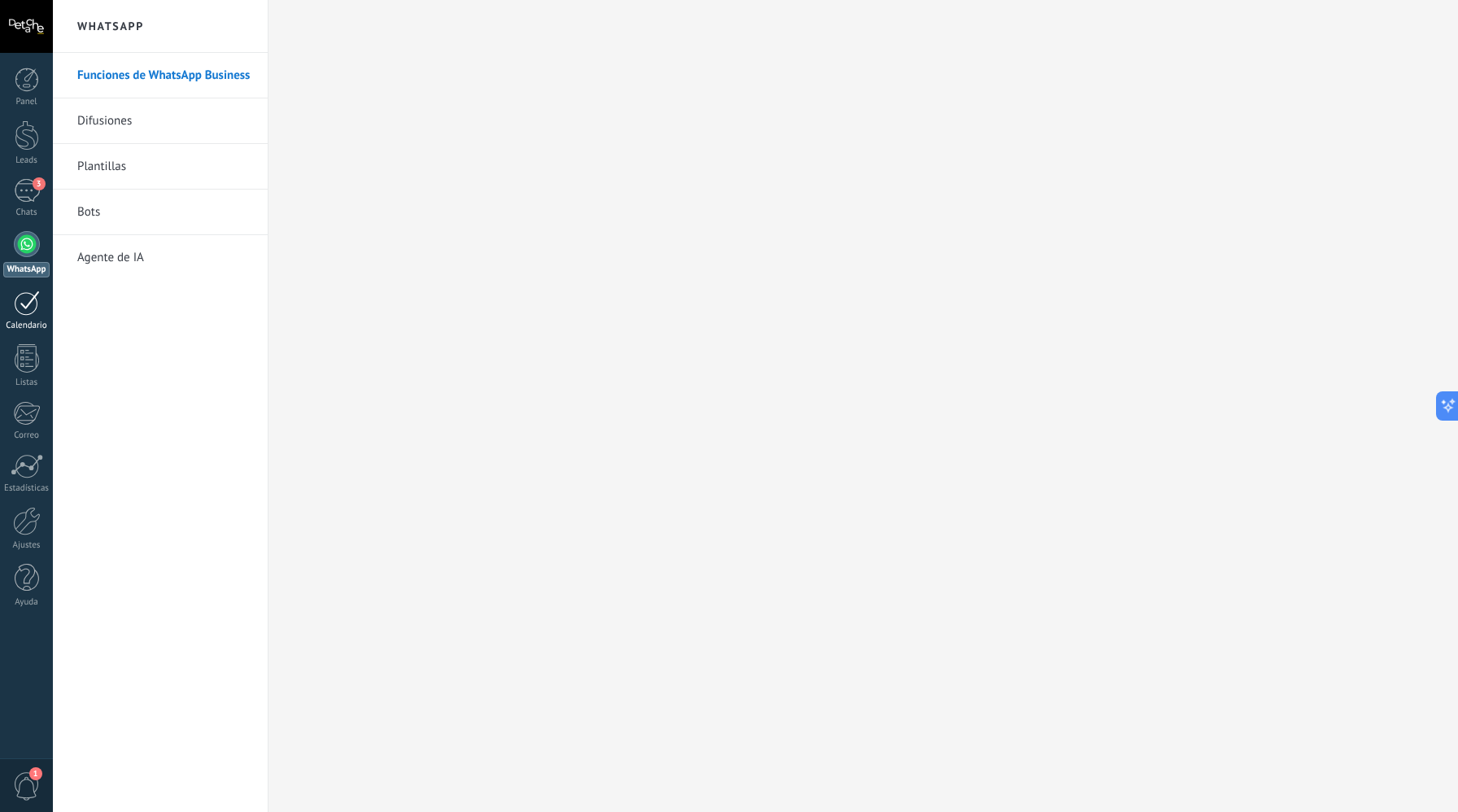
click at [29, 312] on div at bounding box center [26, 303] width 26 height 25
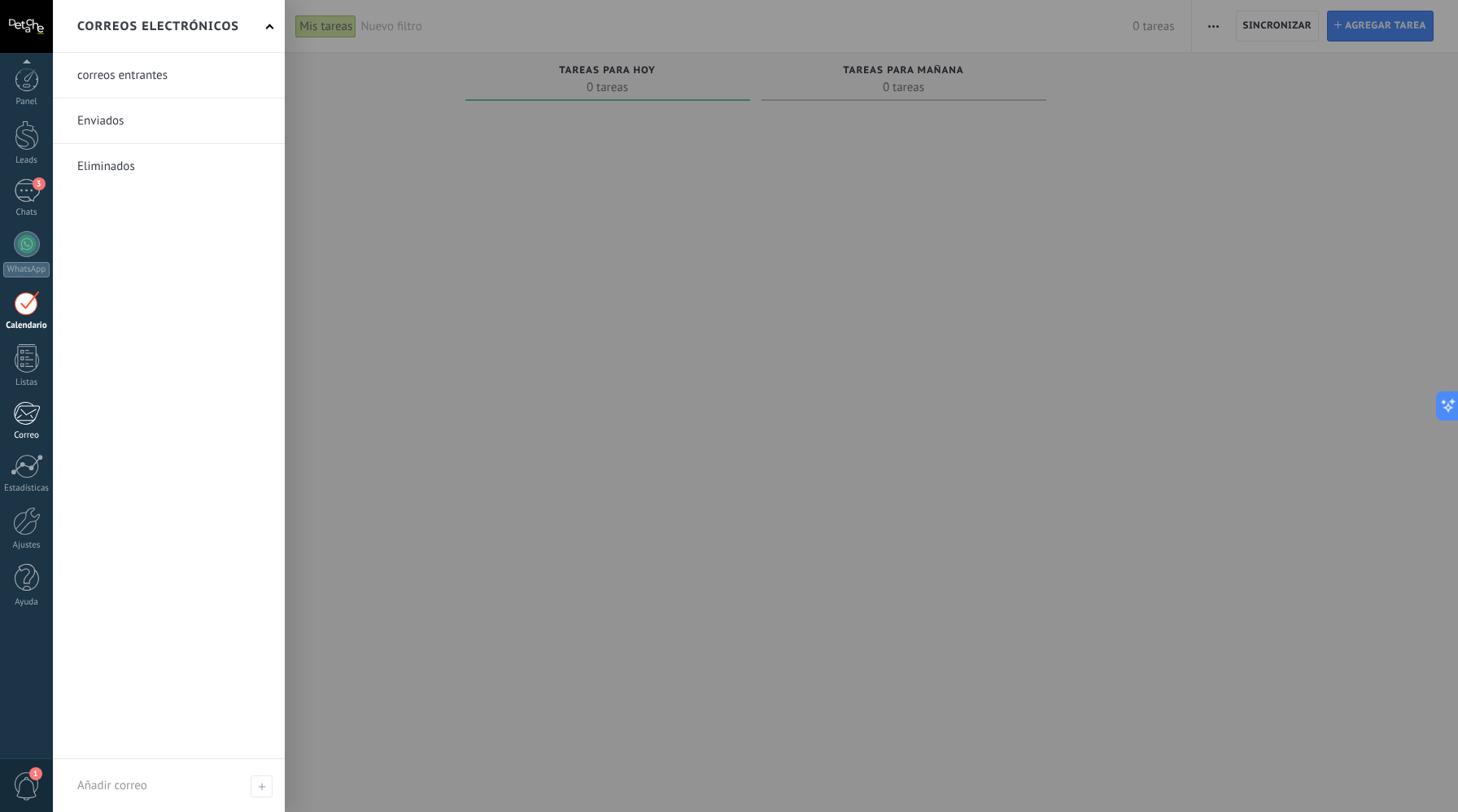
click at [19, 424] on div at bounding box center [26, 413] width 27 height 24
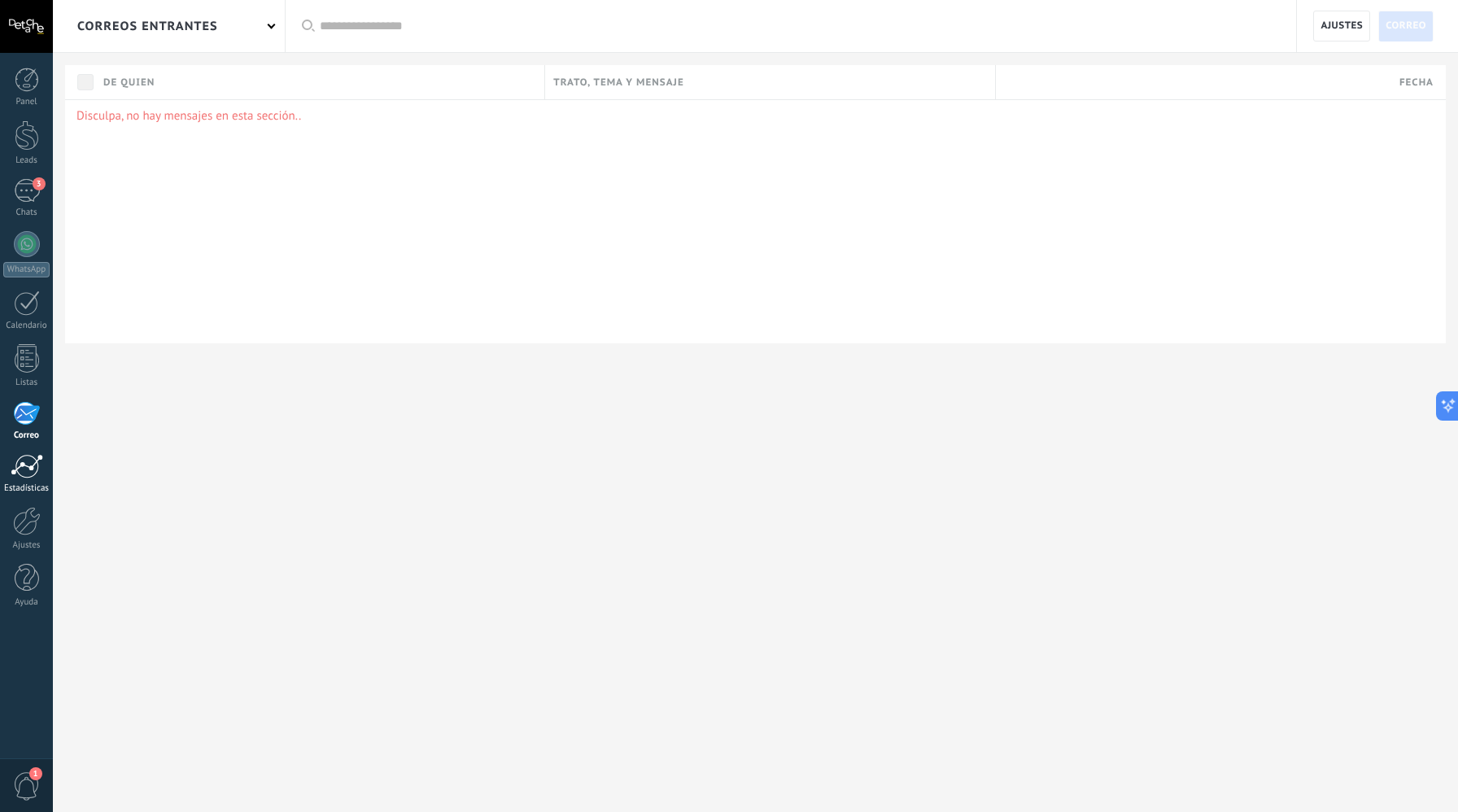
click at [14, 472] on div at bounding box center [27, 465] width 33 height 24
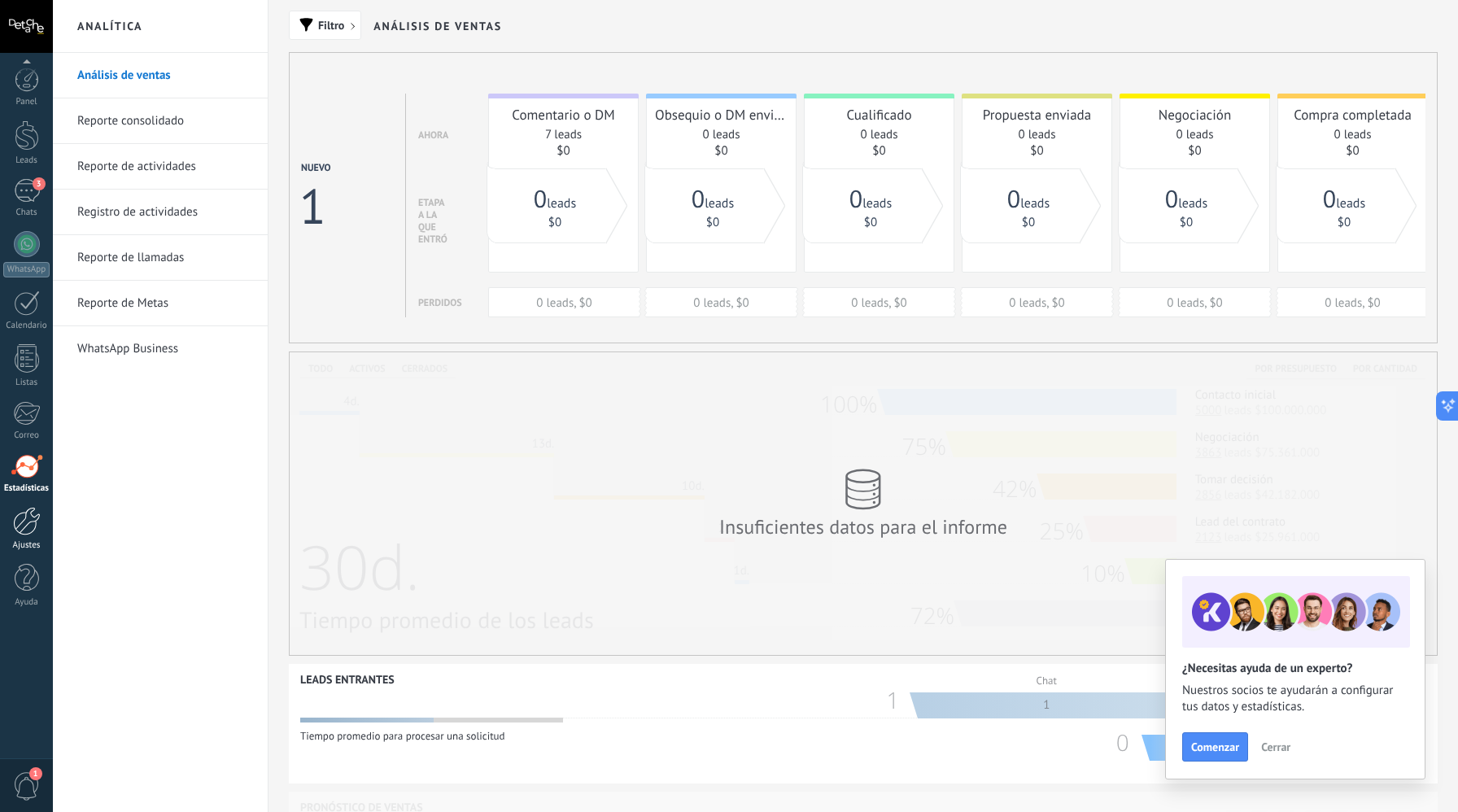
scroll to position [3, 0]
click at [31, 534] on div at bounding box center [26, 521] width 28 height 29
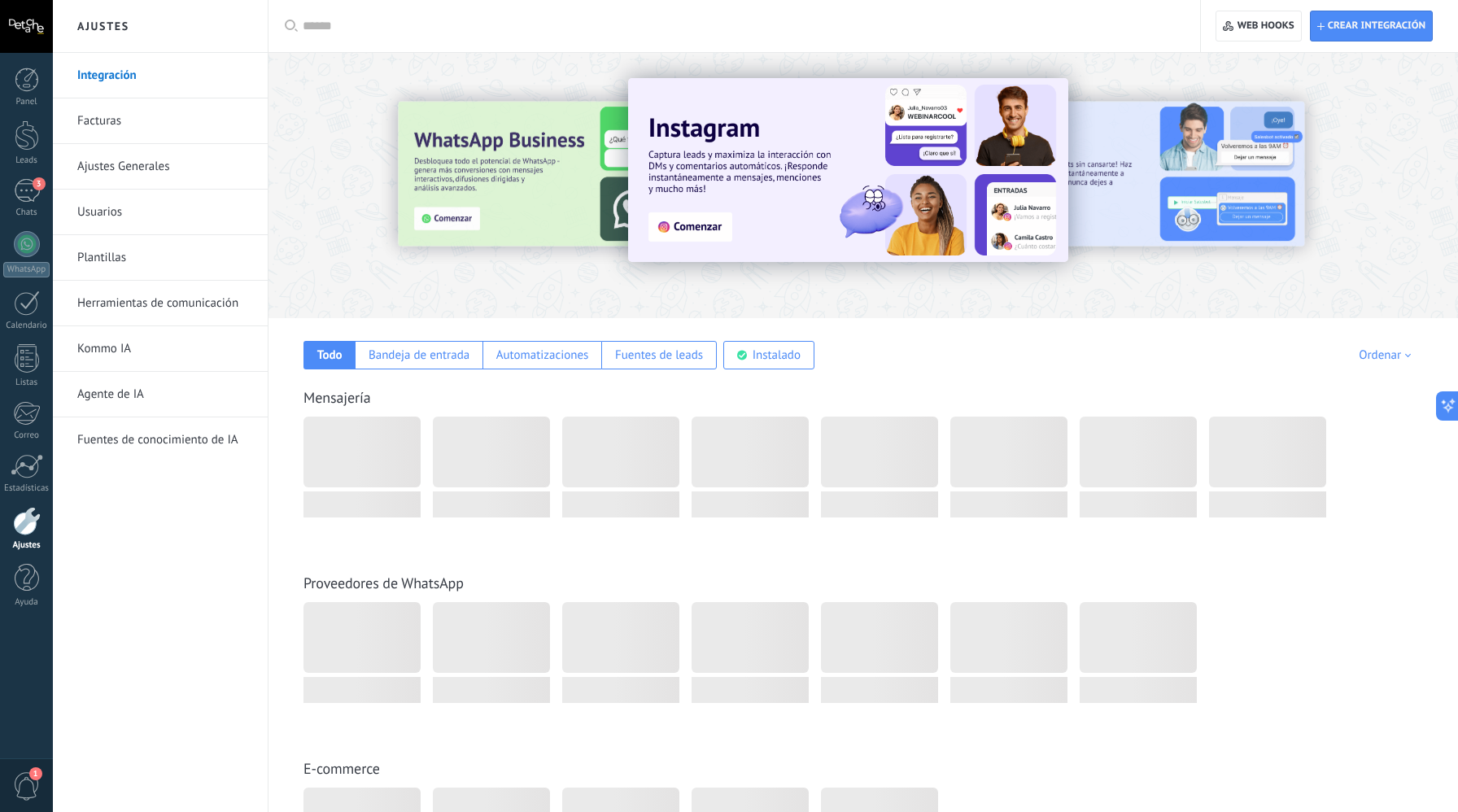
click at [203, 110] on link "Facturas" at bounding box center [164, 121] width 174 height 45
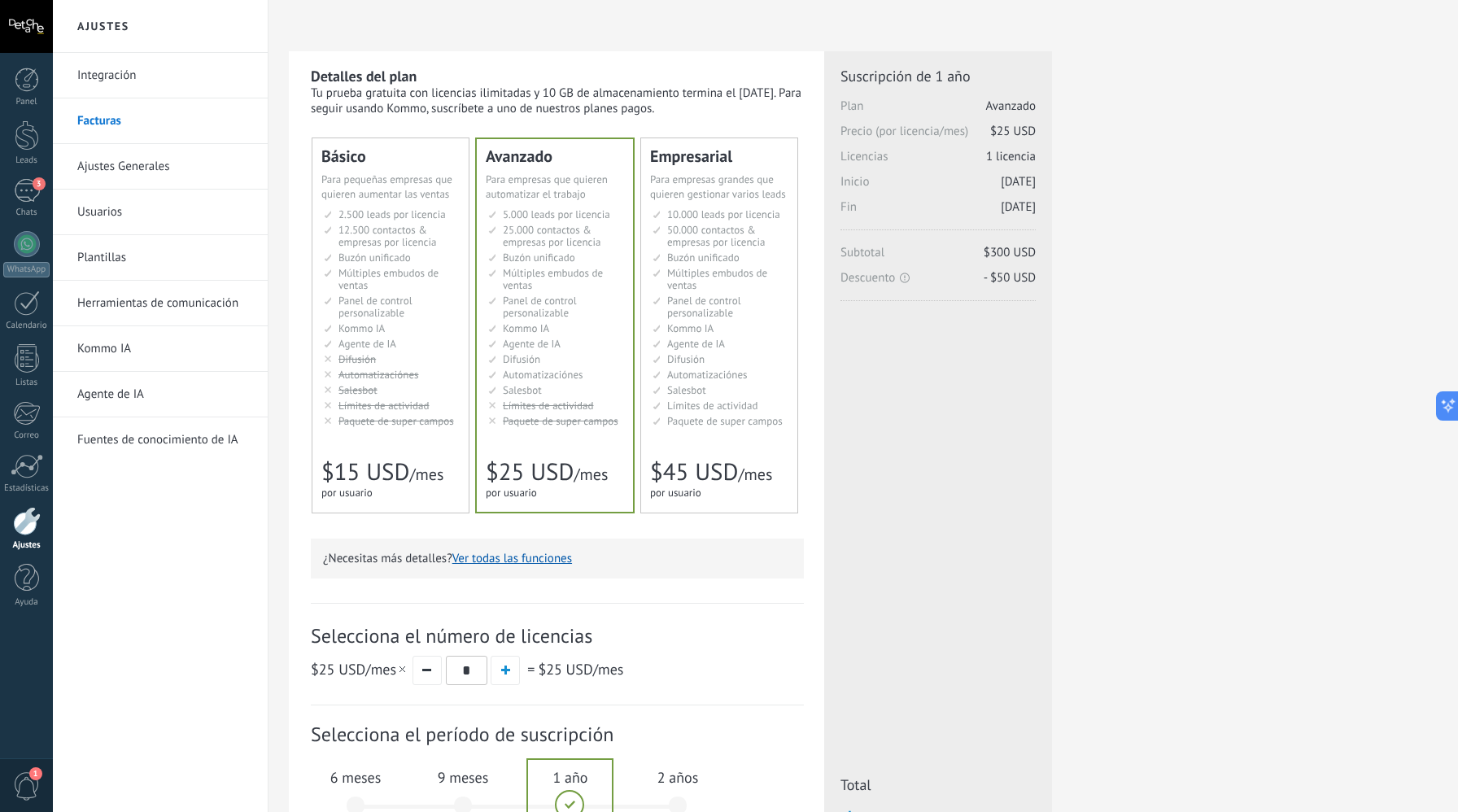
click at [433, 328] on li "Kommo AI Kommo AI Kommo IA Kommo AI Kommo IA Kommo AI Kommo AI" at bounding box center [391, 328] width 136 height 13
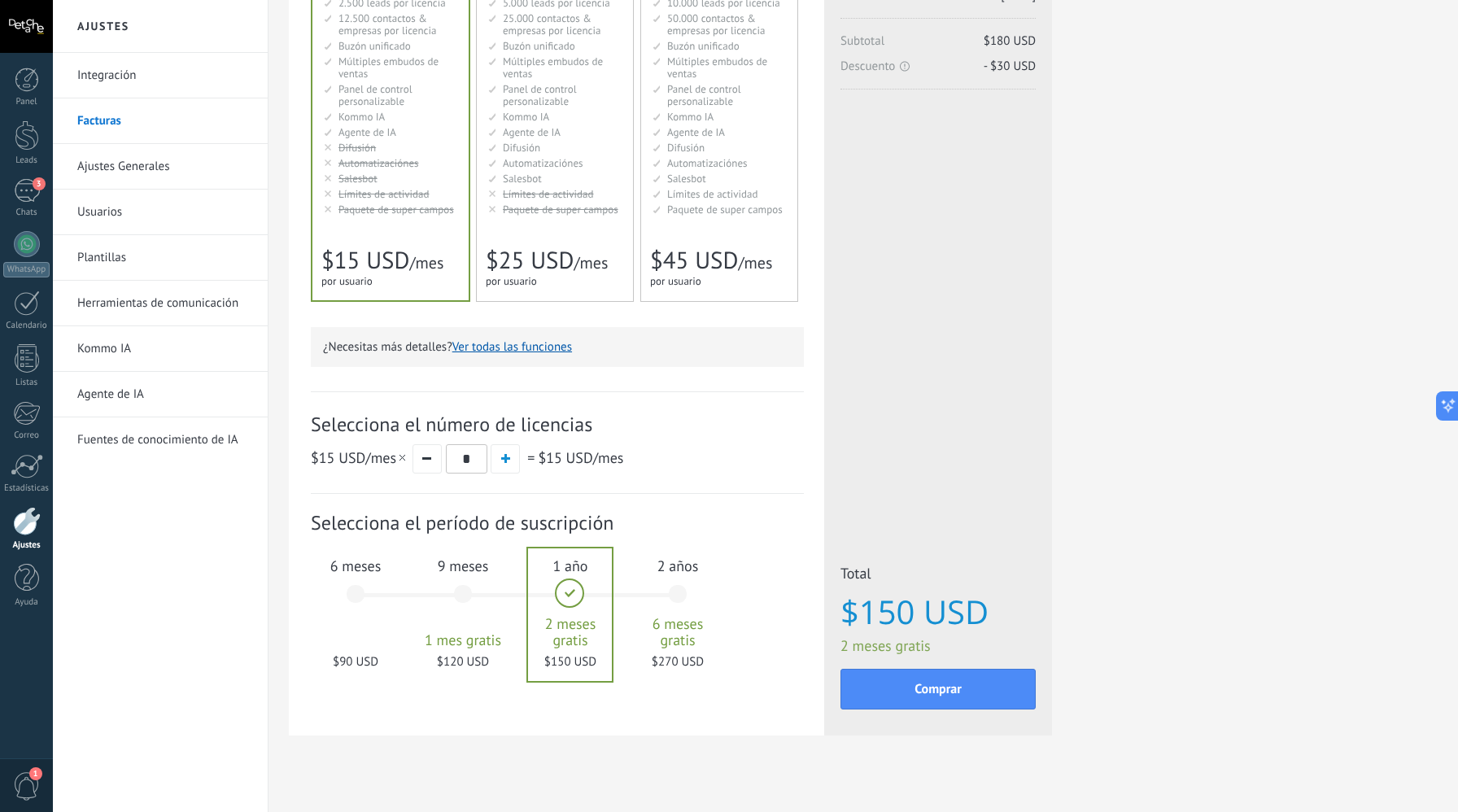
scroll to position [208, 0]
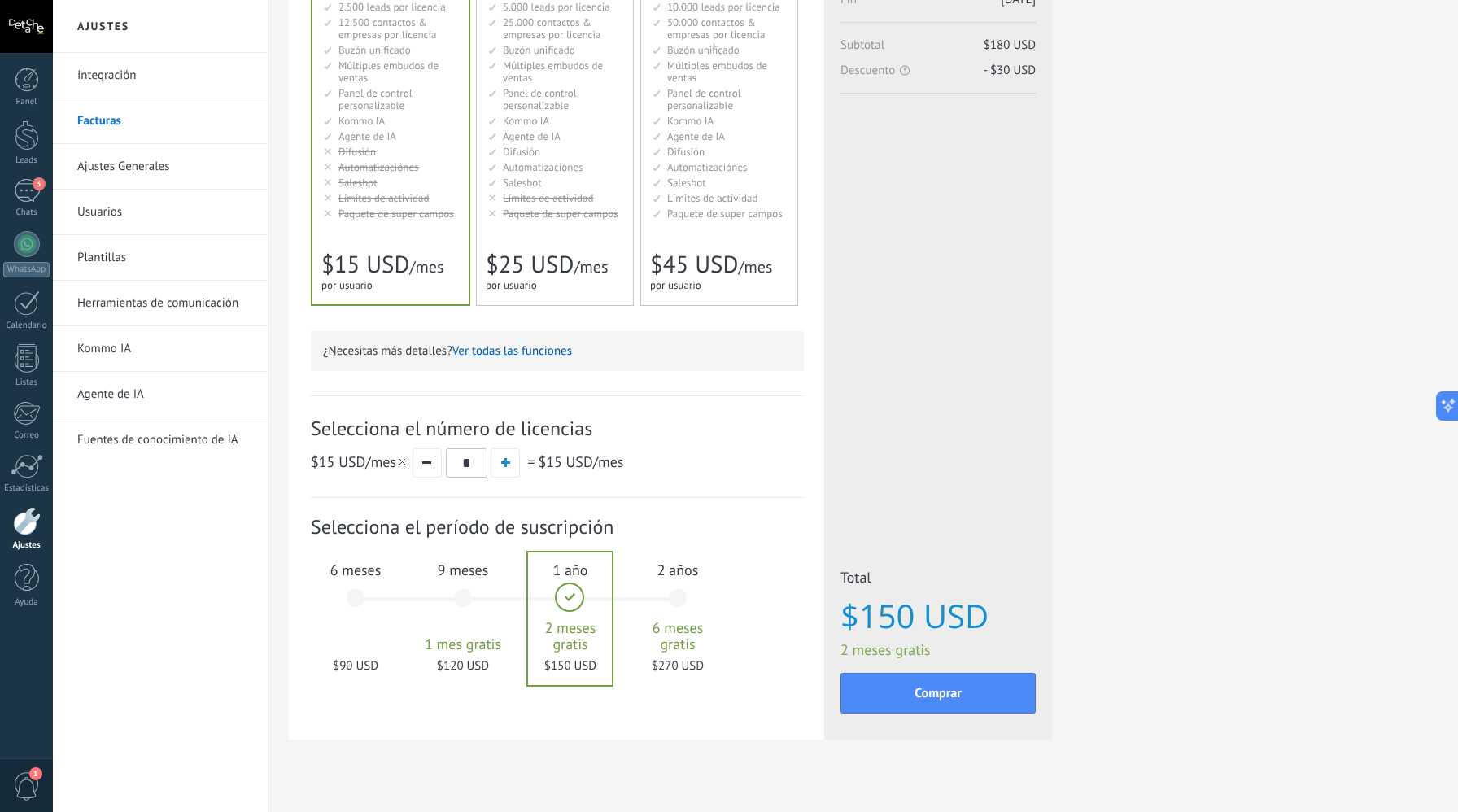
click at [357, 581] on div "6 meses $90 USD" at bounding box center [355, 606] width 88 height 114
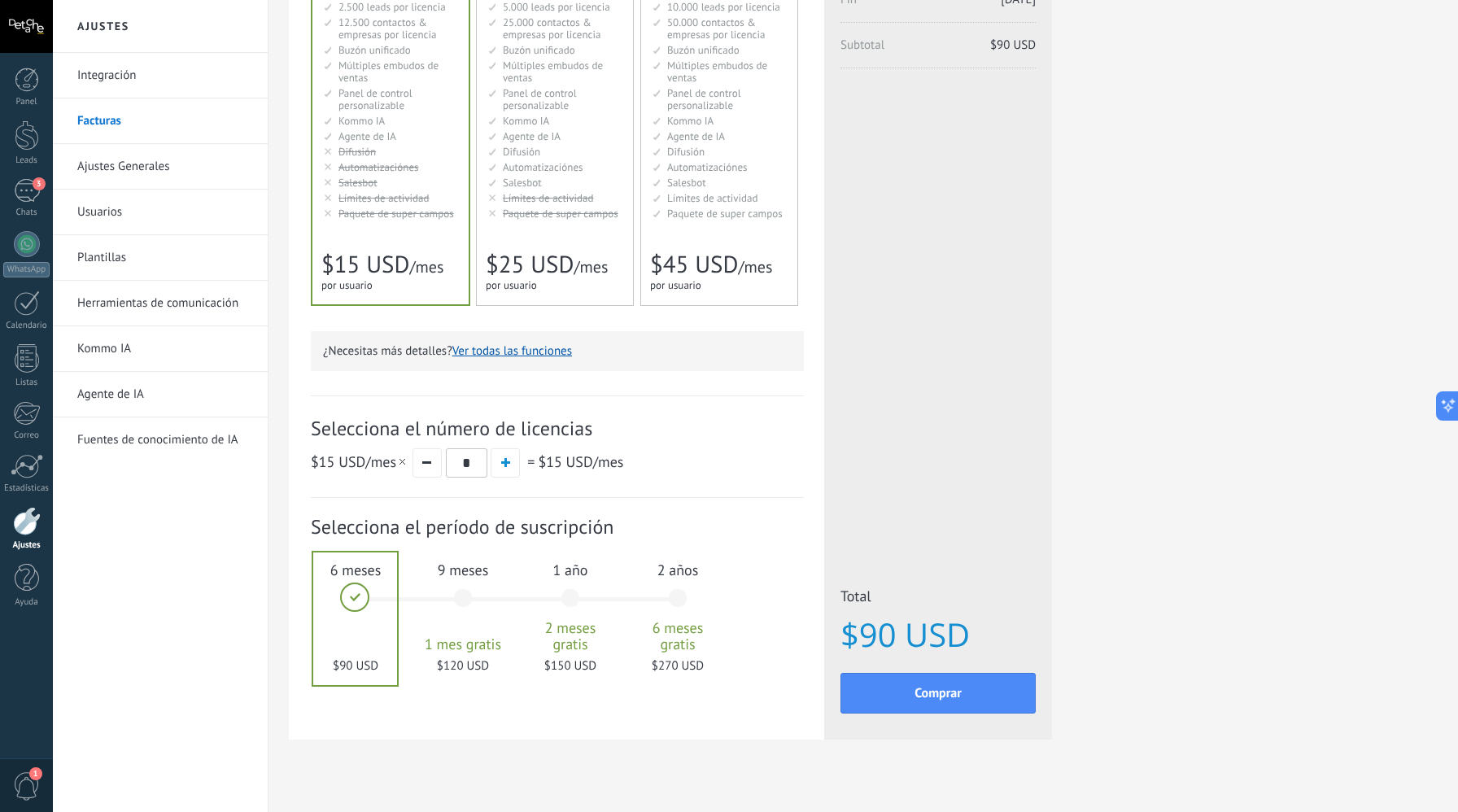
scroll to position [208, 0]
click at [188, 150] on link "Ajustes Generales" at bounding box center [164, 167] width 174 height 45
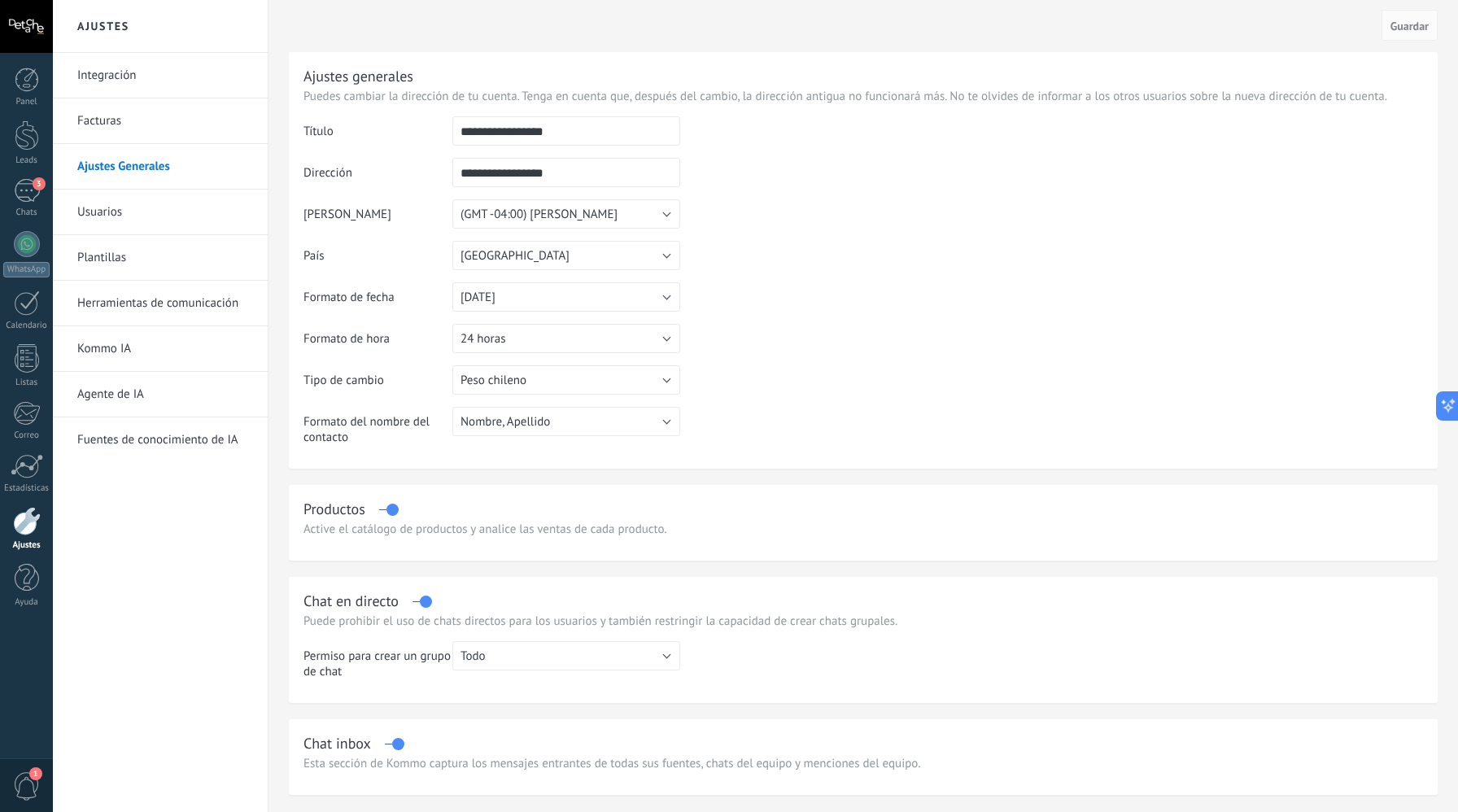
click at [551, 135] on input "**********" at bounding box center [567, 130] width 228 height 29
type input "*******"
click at [533, 421] on span "Nombre, Apellido" at bounding box center [505, 422] width 89 height 15
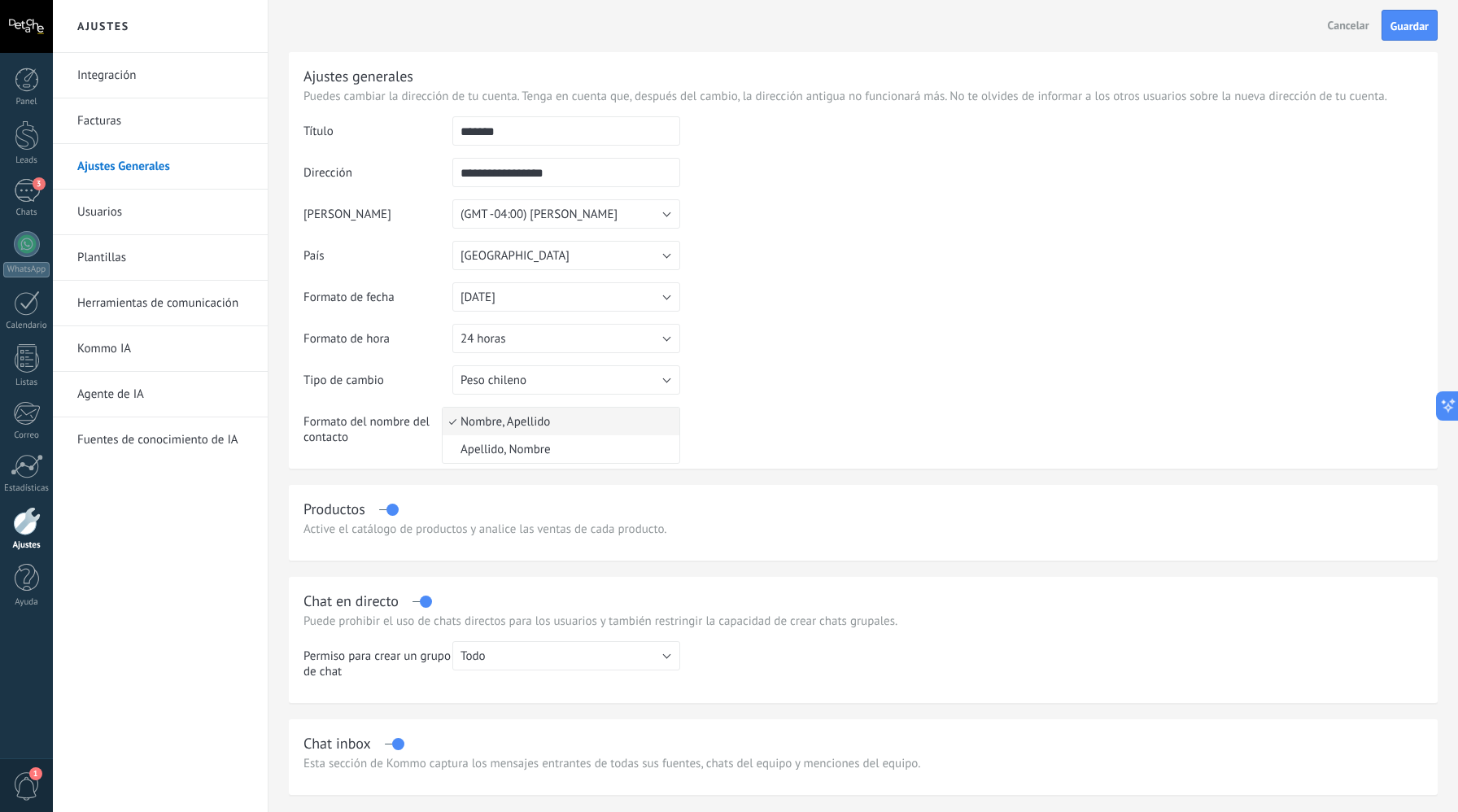
click at [843, 422] on table "**********" at bounding box center [864, 286] width 1120 height 341
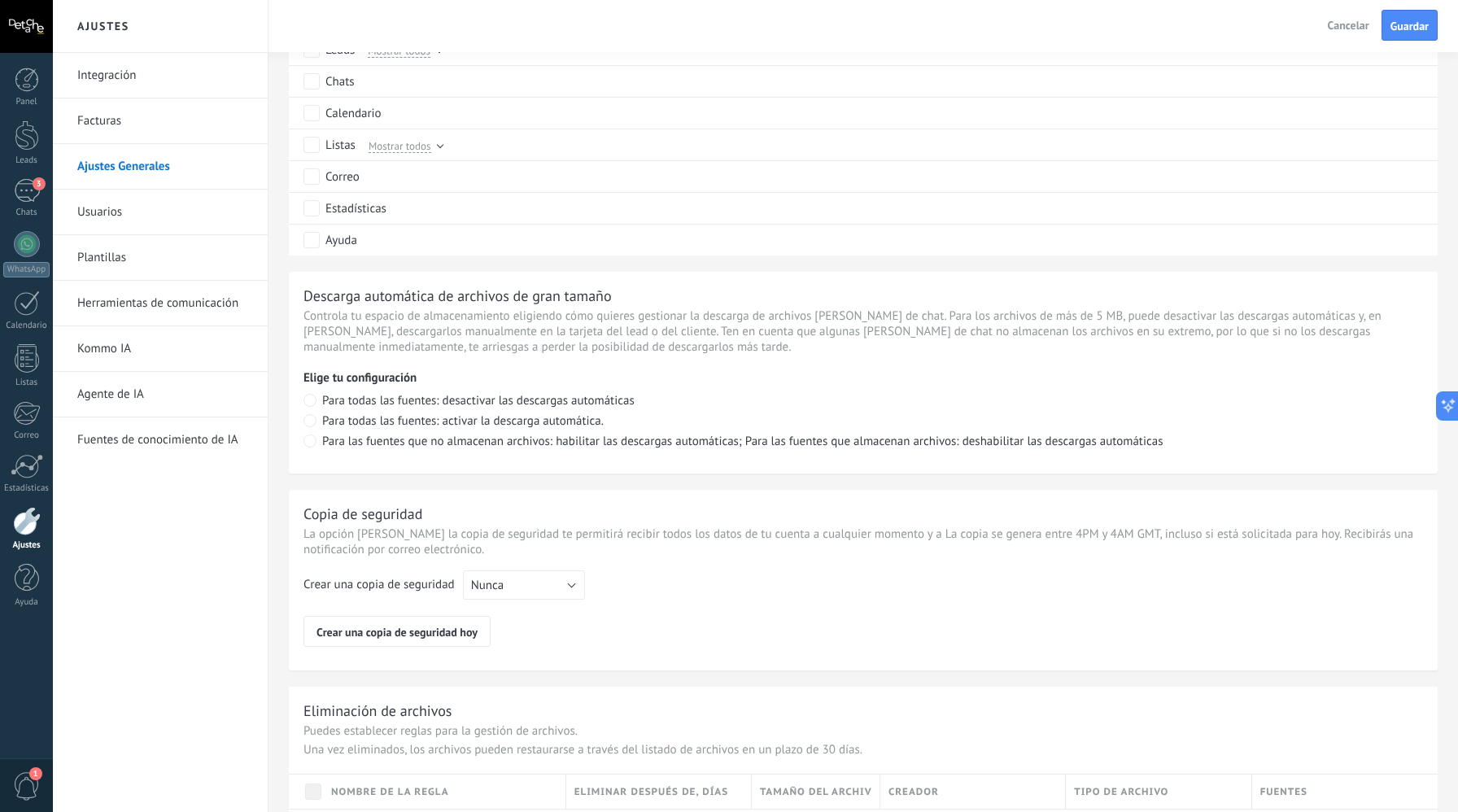
scroll to position [975, 0]
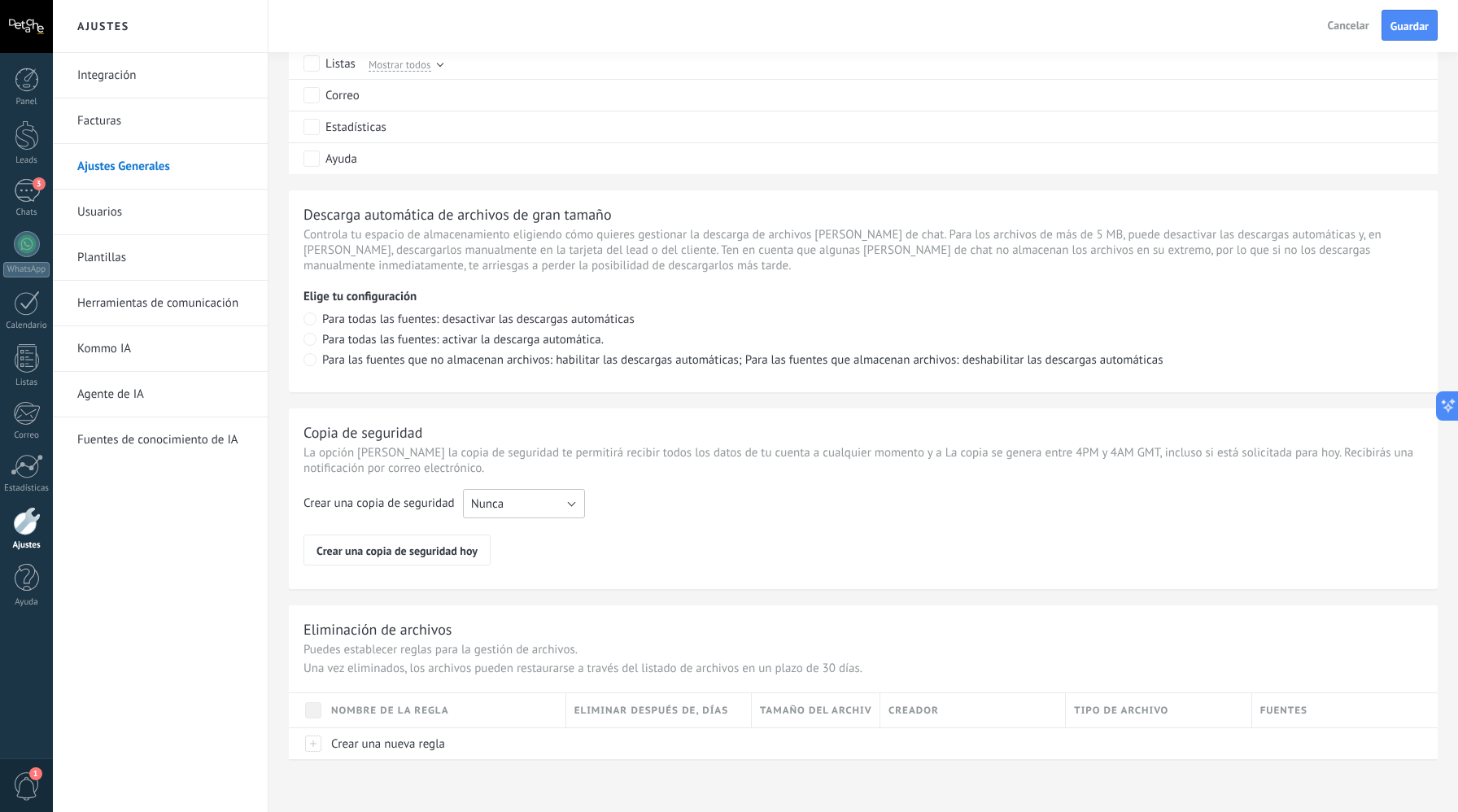
click at [524, 506] on button "Nunca" at bounding box center [524, 503] width 122 height 29
click at [517, 541] on li "Cada semana" at bounding box center [519, 531] width 131 height 28
click at [133, 218] on link "Usuarios" at bounding box center [164, 212] width 174 height 45
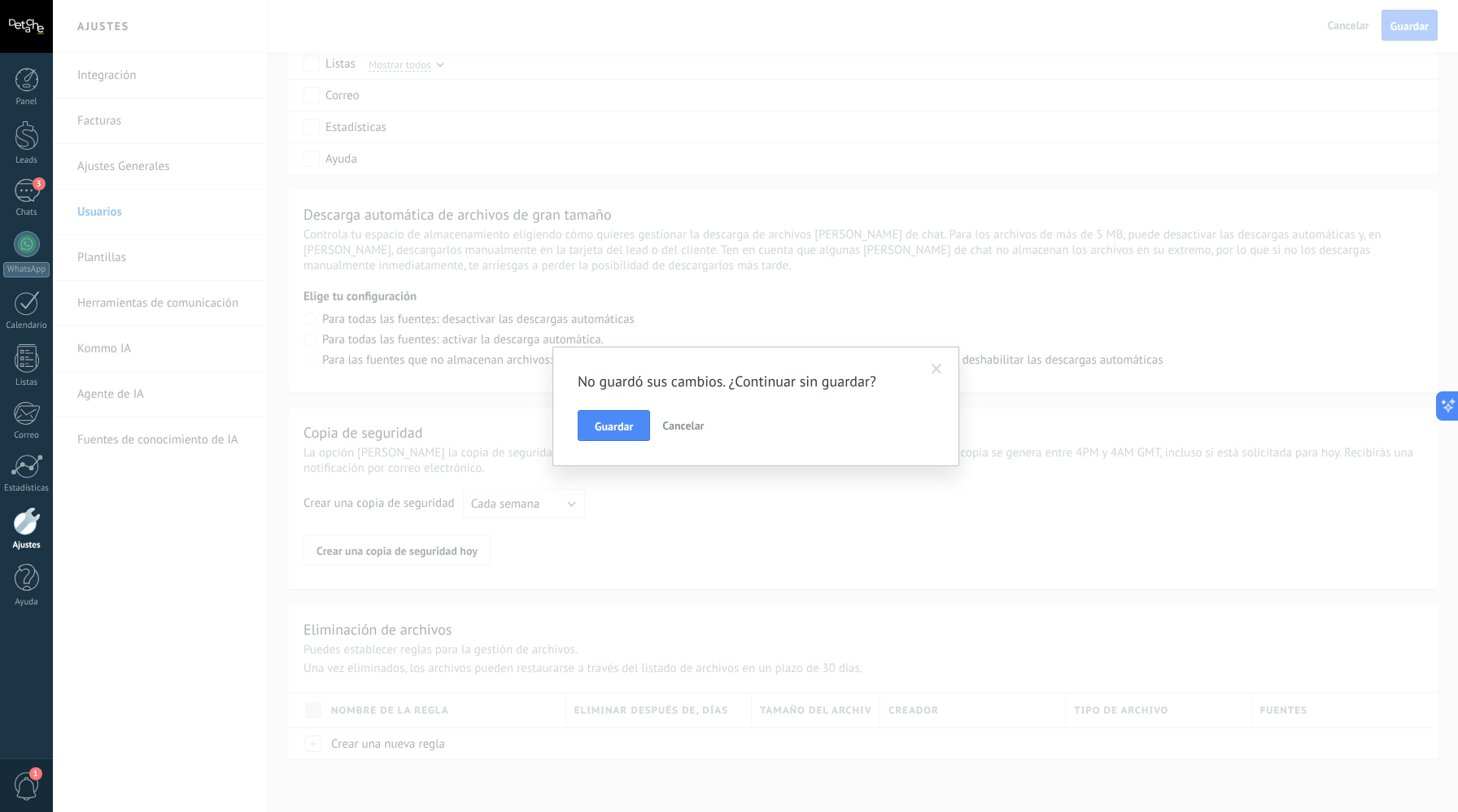
click at [669, 427] on span "Cancelar" at bounding box center [683, 425] width 41 height 14
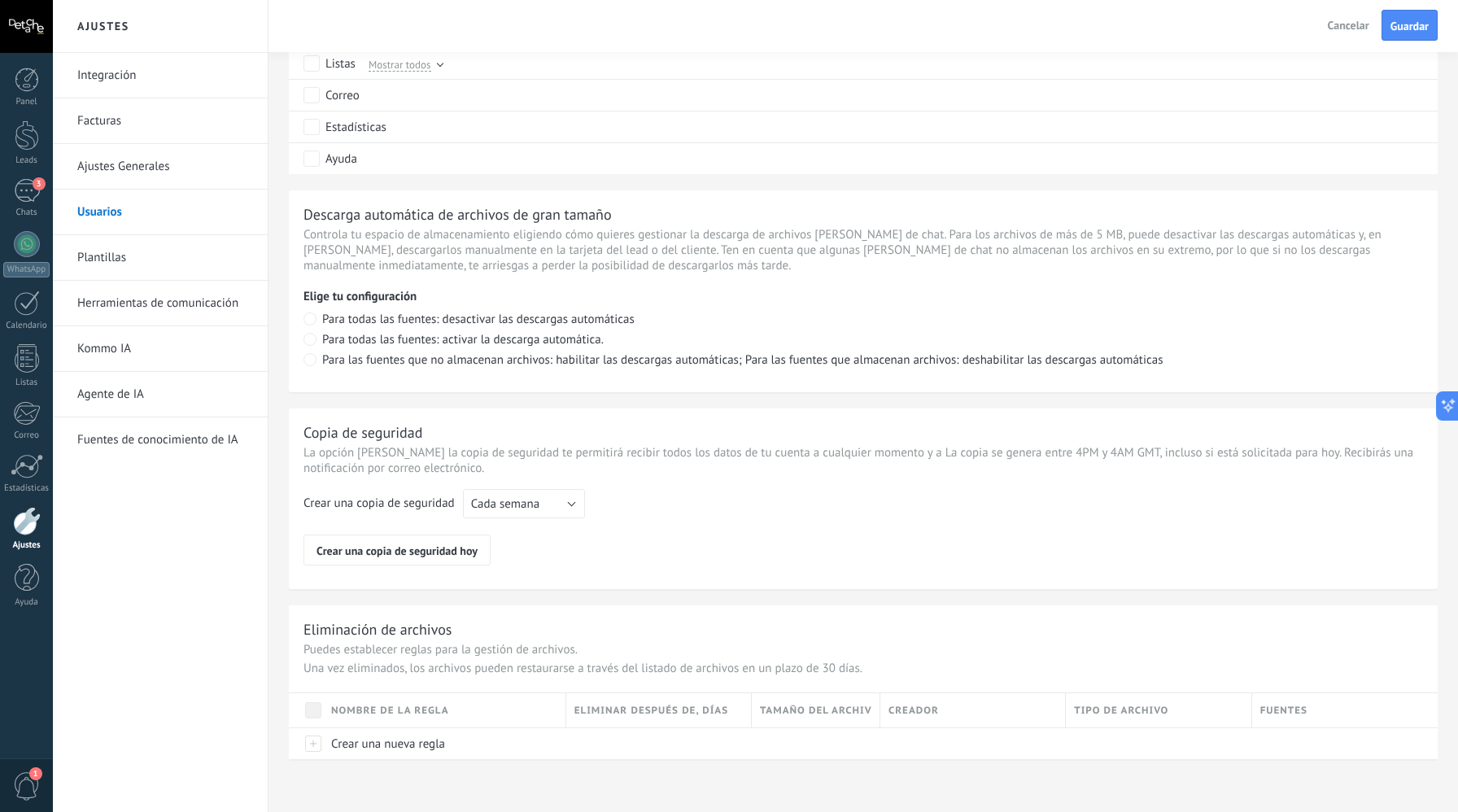
click at [1394, 28] on span "Guardar" at bounding box center [1409, 26] width 38 height 12
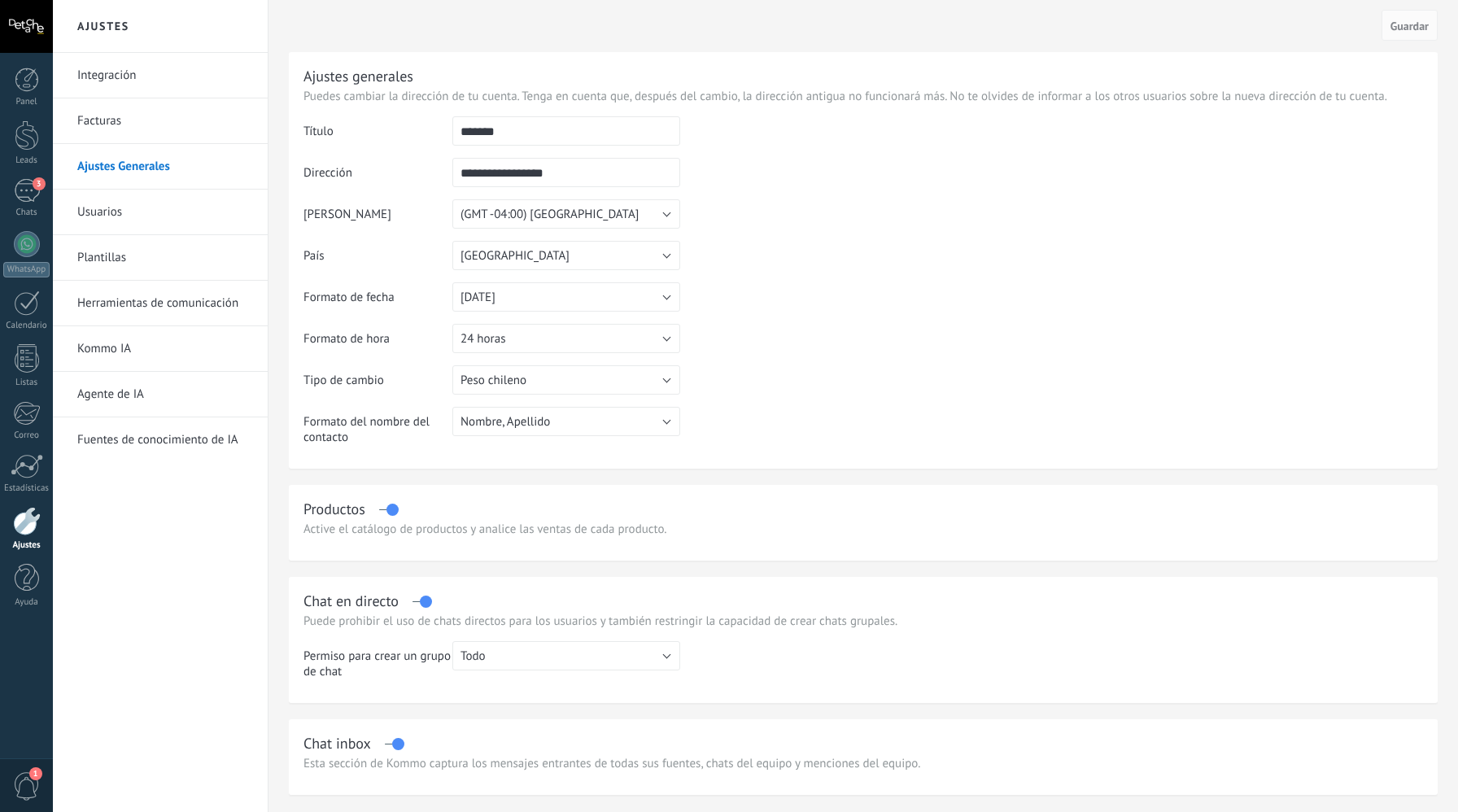
click at [153, 196] on link "Usuarios" at bounding box center [164, 212] width 174 height 45
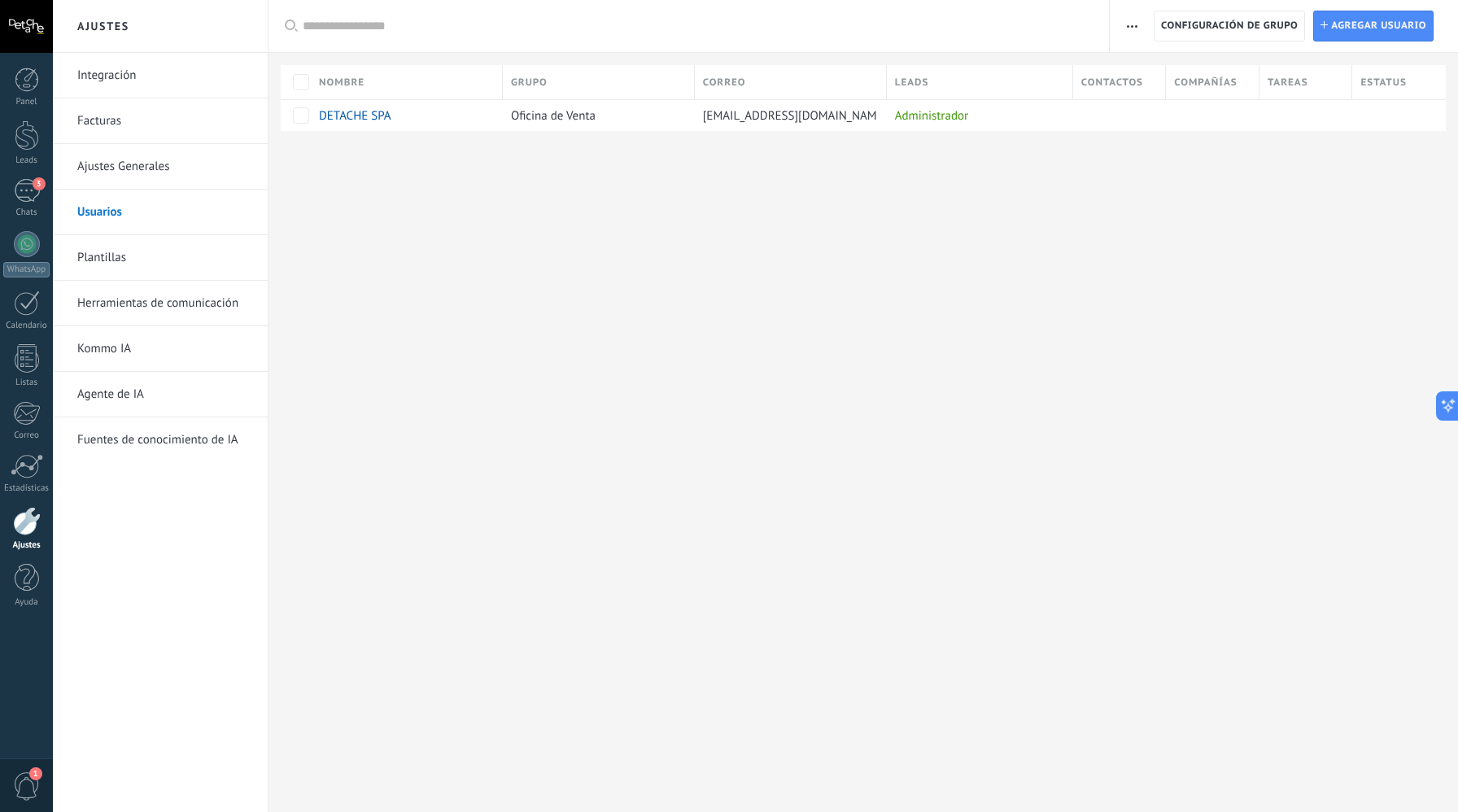
click at [146, 271] on link "Plantillas" at bounding box center [164, 257] width 174 height 45
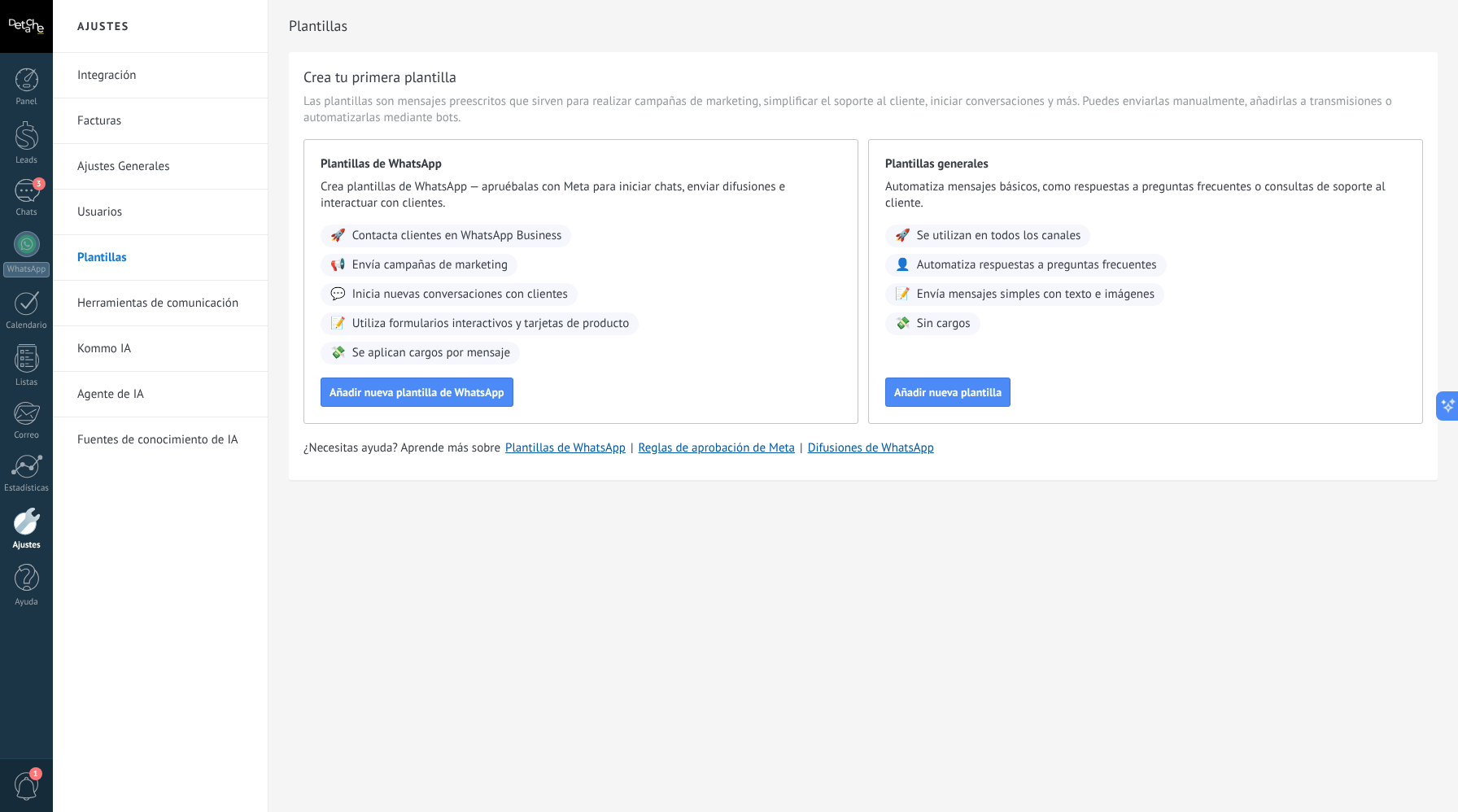
click at [129, 350] on link "Kommo IA" at bounding box center [164, 349] width 174 height 45
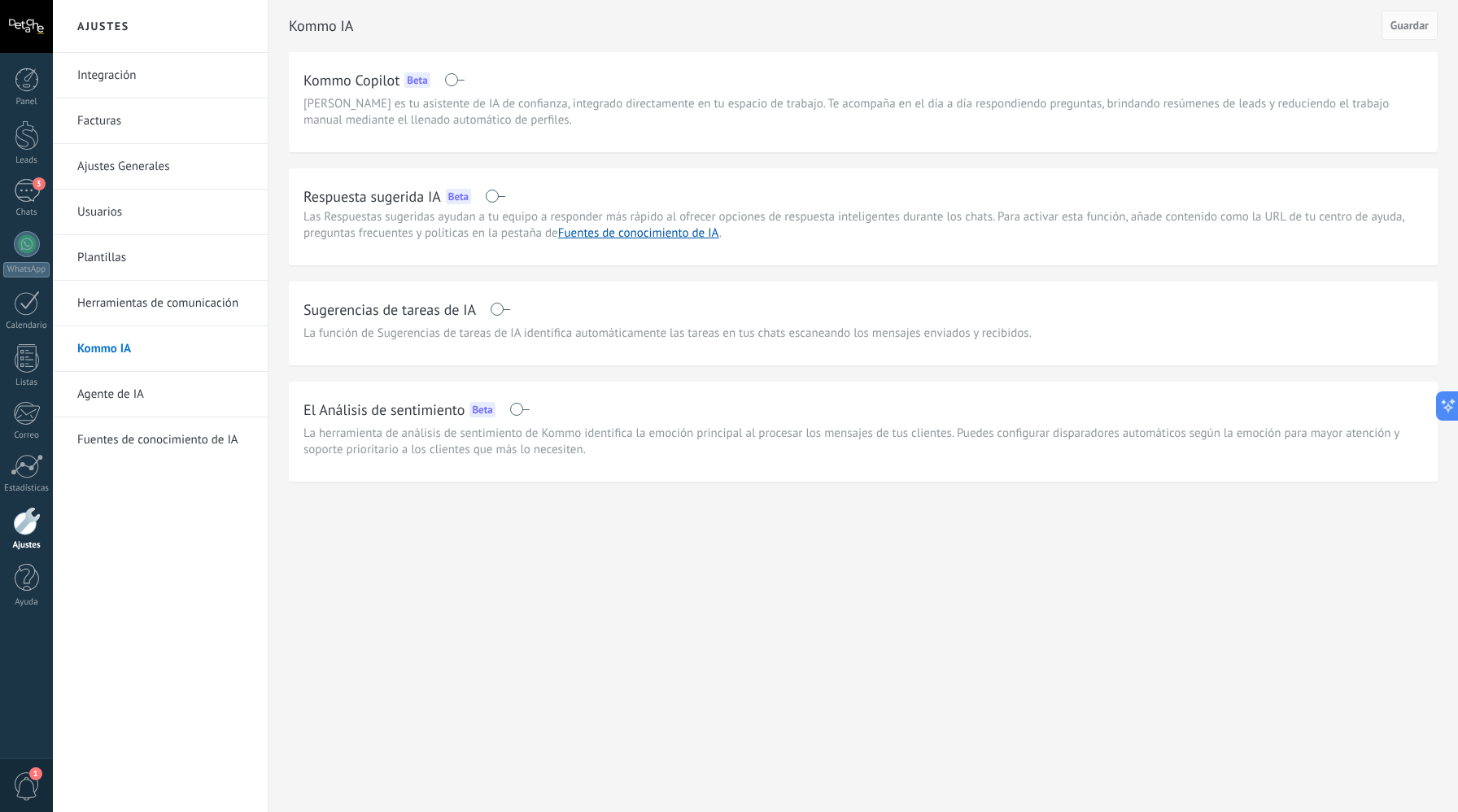
click at [494, 197] on span at bounding box center [495, 195] width 20 height 13
click at [506, 306] on span at bounding box center [500, 309] width 20 height 13
click at [153, 397] on link "Agente de IA" at bounding box center [164, 395] width 174 height 45
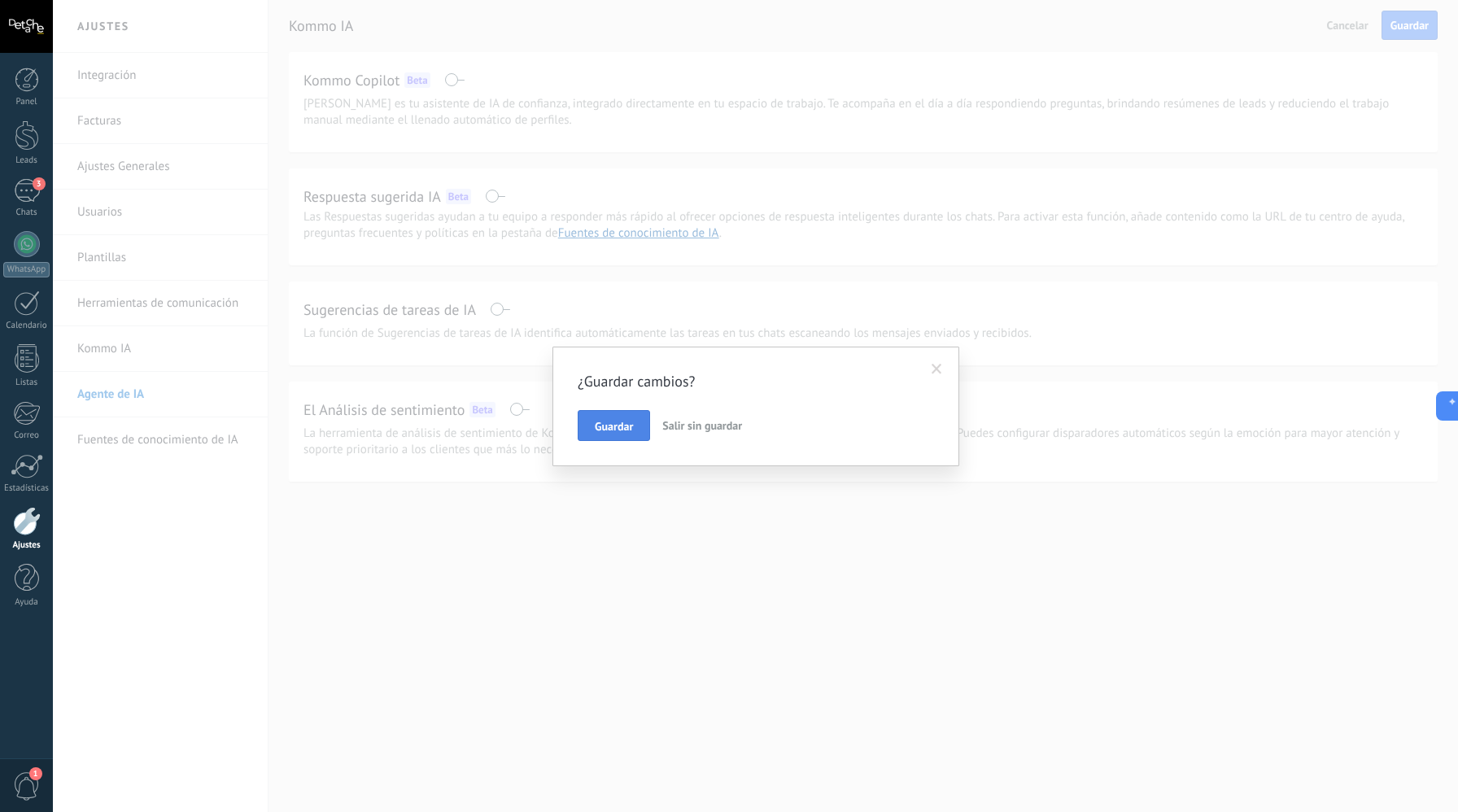
click at [606, 422] on span "Guardar" at bounding box center [614, 427] width 38 height 12
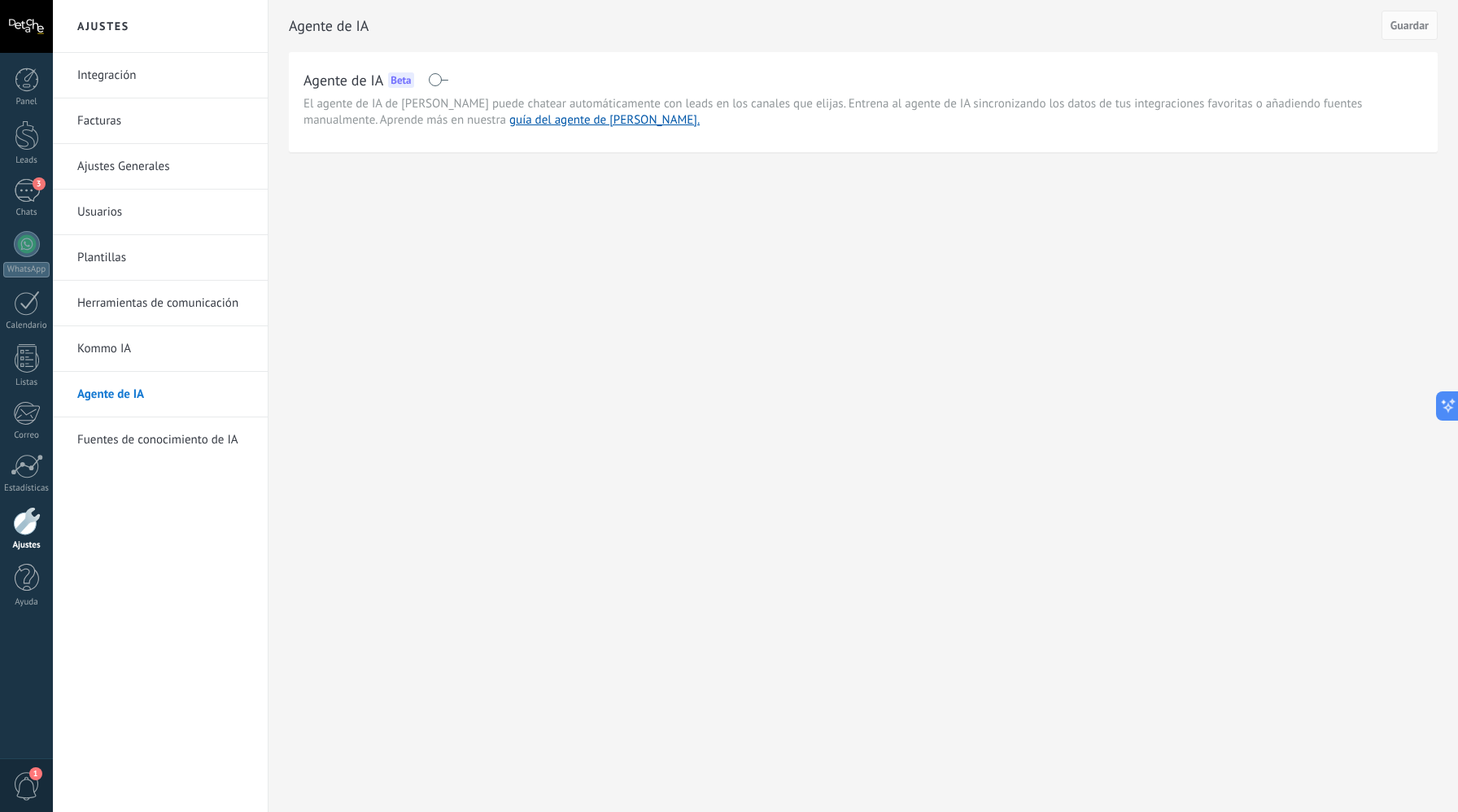
click at [439, 77] on span at bounding box center [439, 79] width 20 height 13
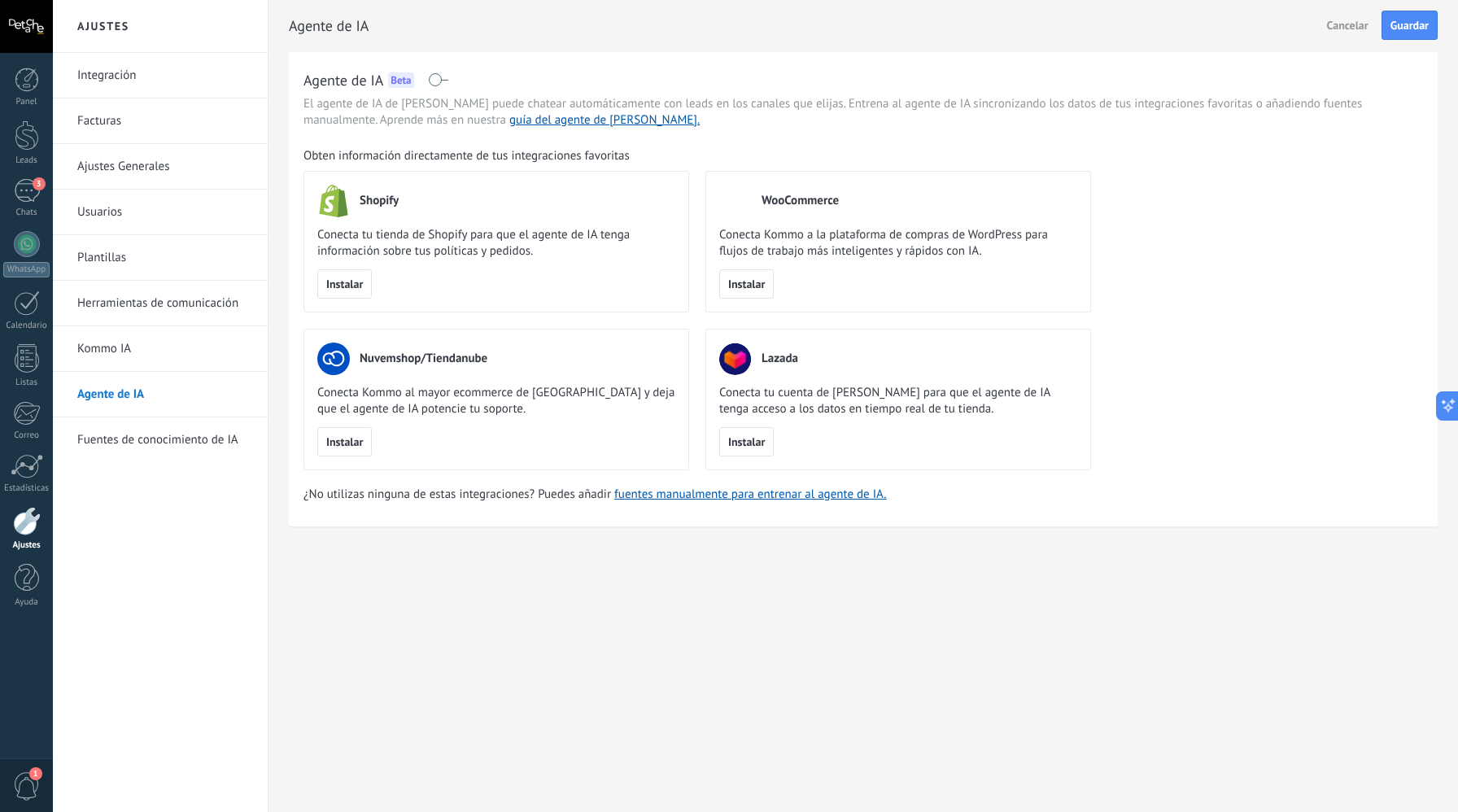
click at [186, 445] on link "Fuentes de conocimiento de IA" at bounding box center [164, 440] width 174 height 45
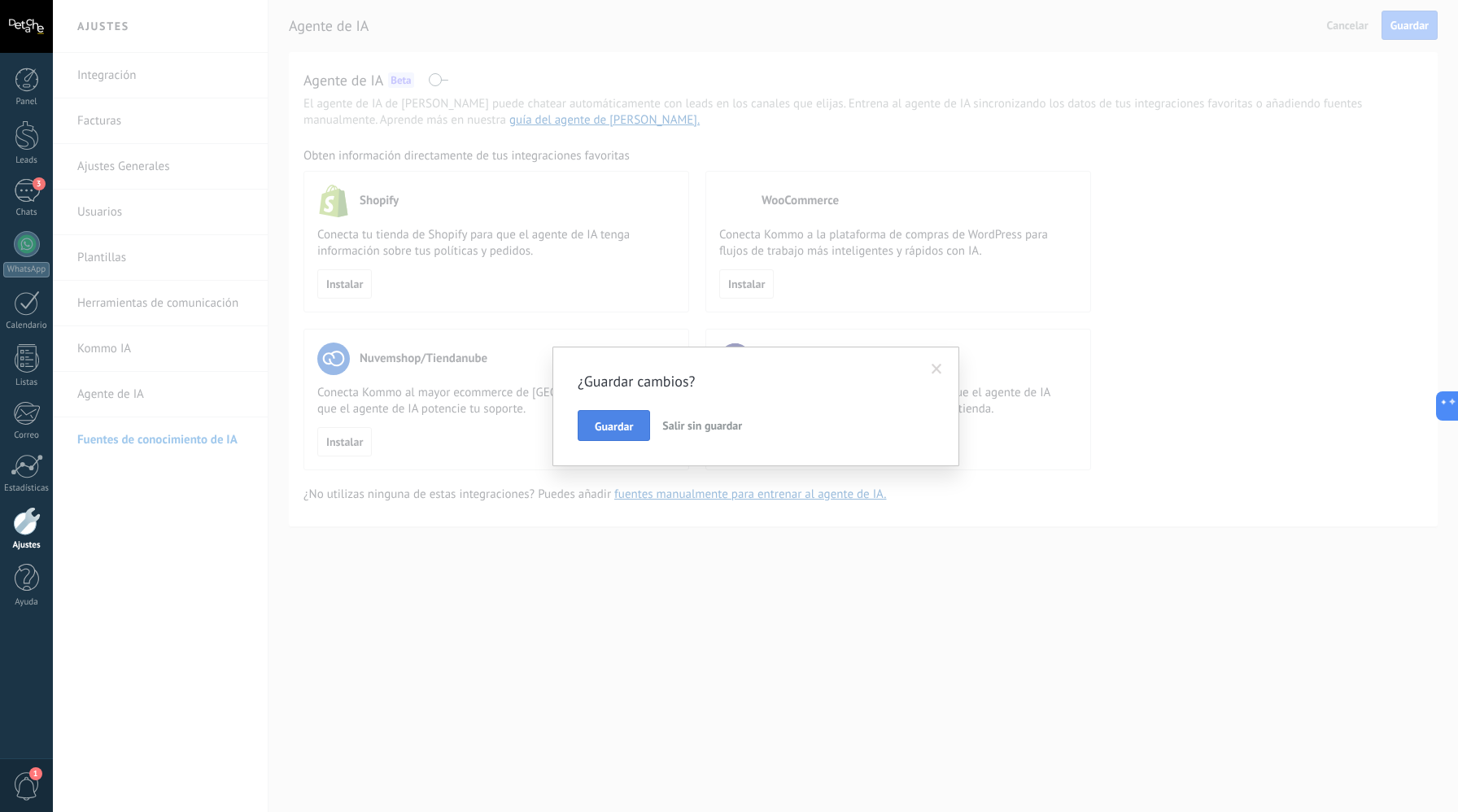
click at [637, 433] on button "Guardar" at bounding box center [614, 425] width 72 height 31
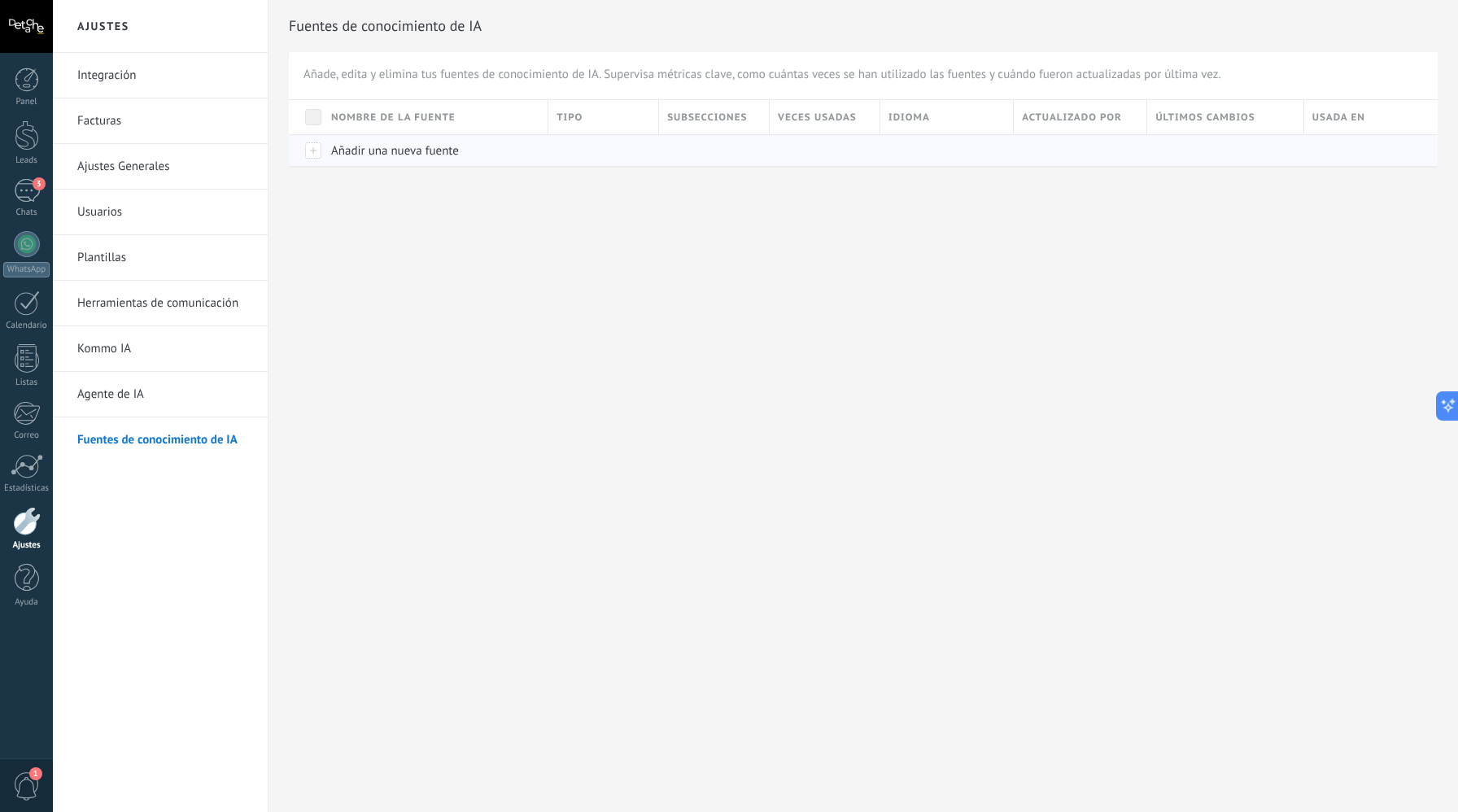
click at [379, 159] on div "Añadir una nueva fuente" at bounding box center [432, 150] width 217 height 31
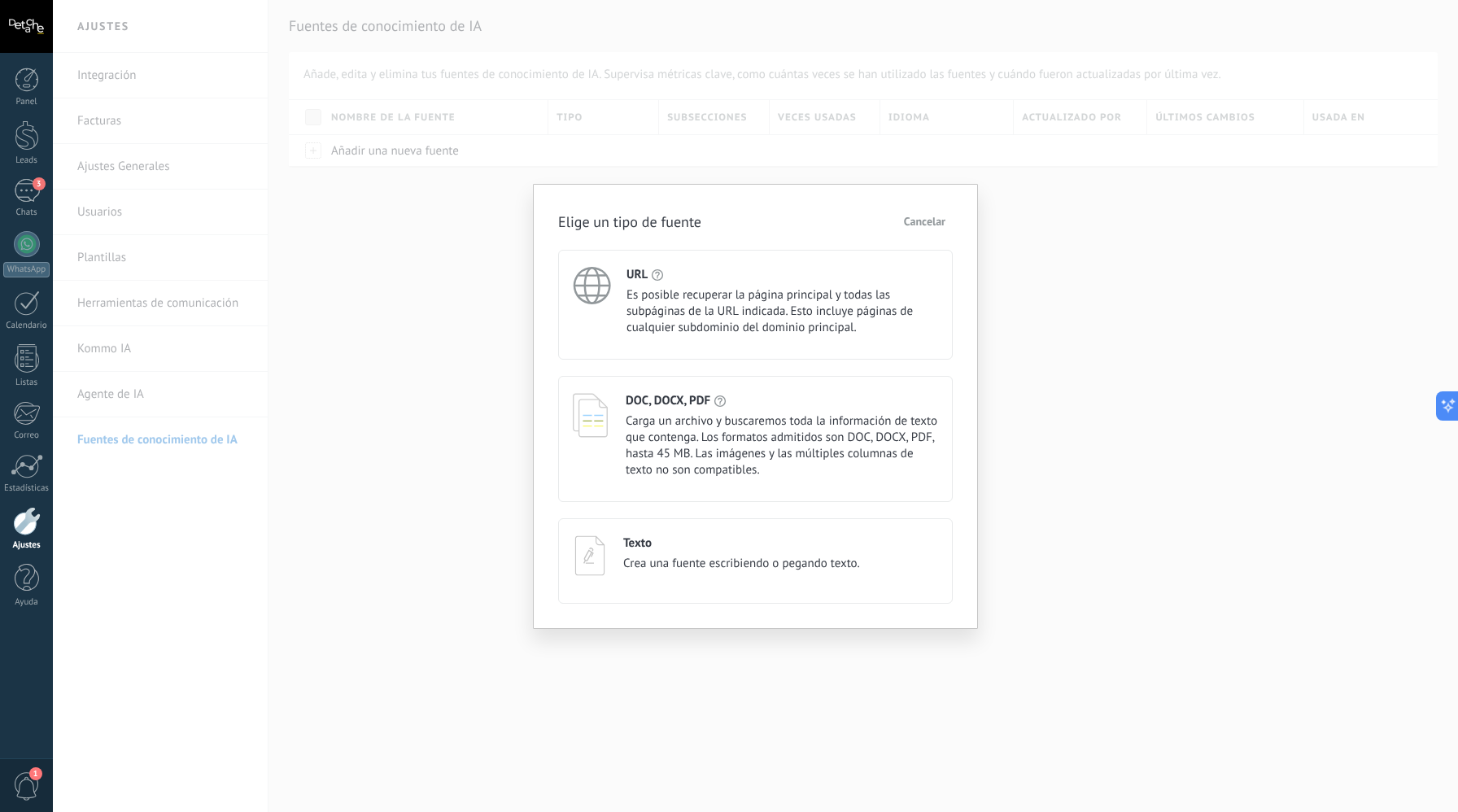
click at [674, 583] on div "Texto Crea una fuente escribiendo o pegando texto." at bounding box center [755, 561] width 395 height 86
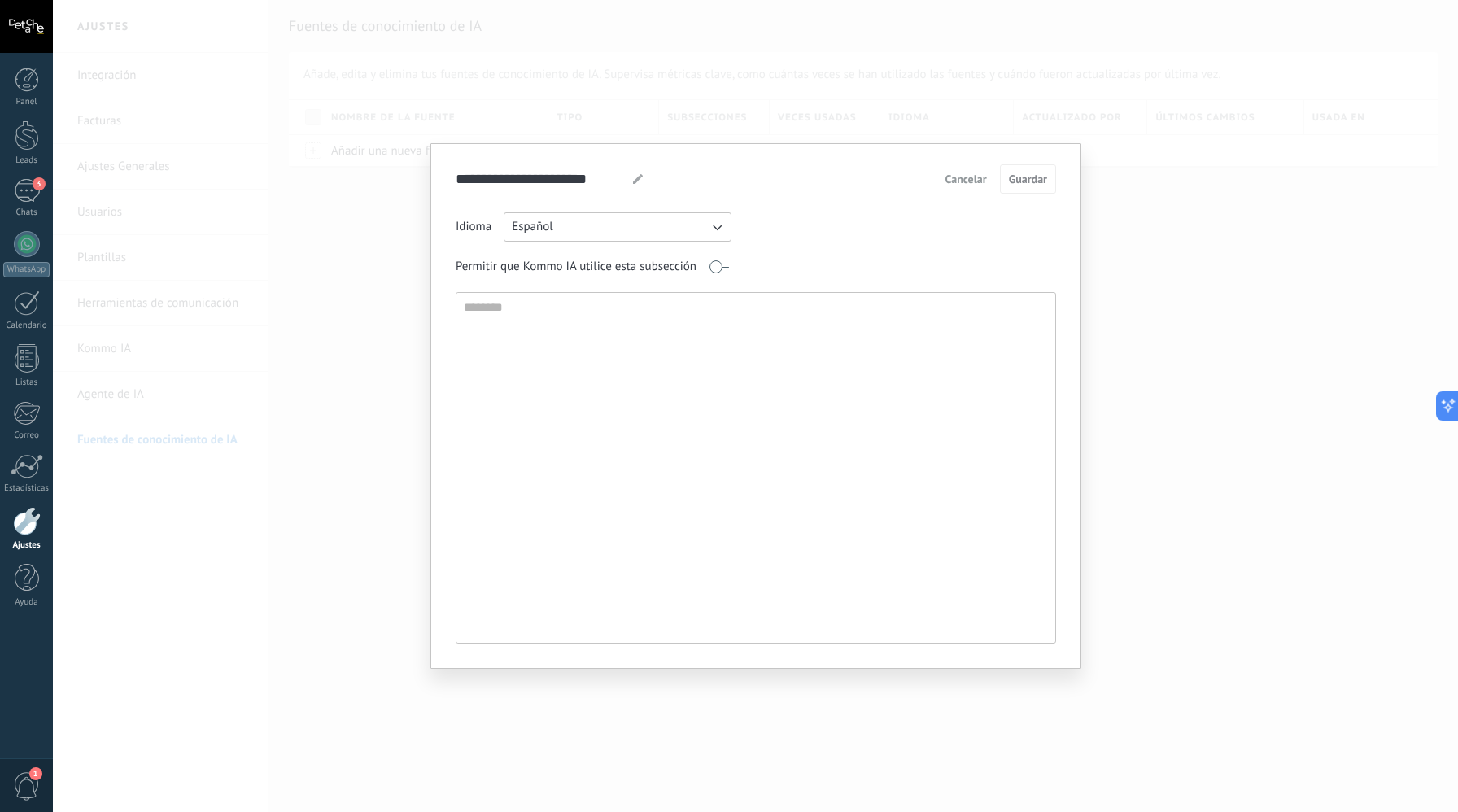
click at [676, 395] on textarea at bounding box center [754, 468] width 596 height 350
click at [975, 181] on span "Cancelar" at bounding box center [966, 179] width 41 height 12
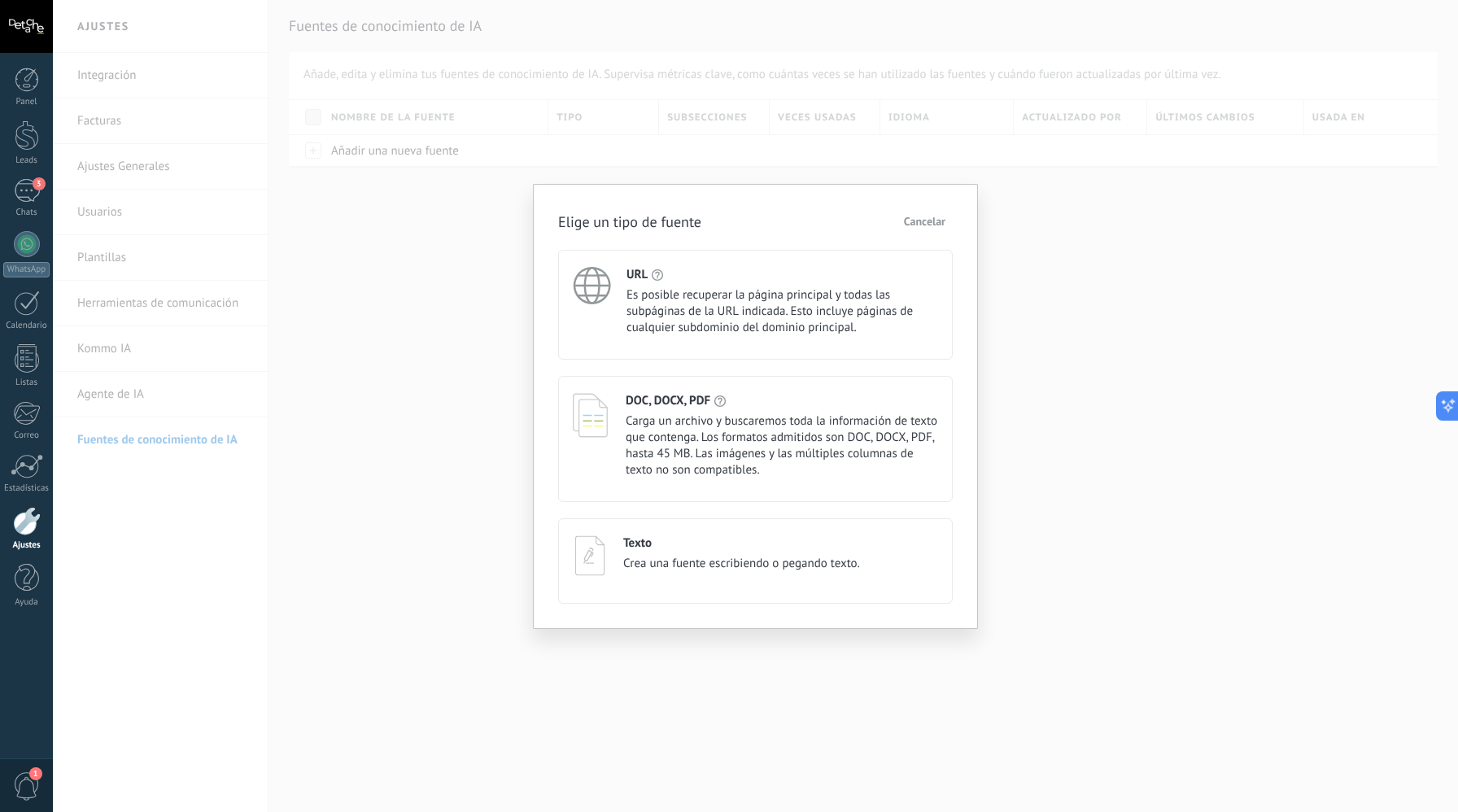
click at [800, 463] on span "Carga un archivo y buscaremos toda la información de texto que contenga. Los fo…" at bounding box center [781, 445] width 312 height 65
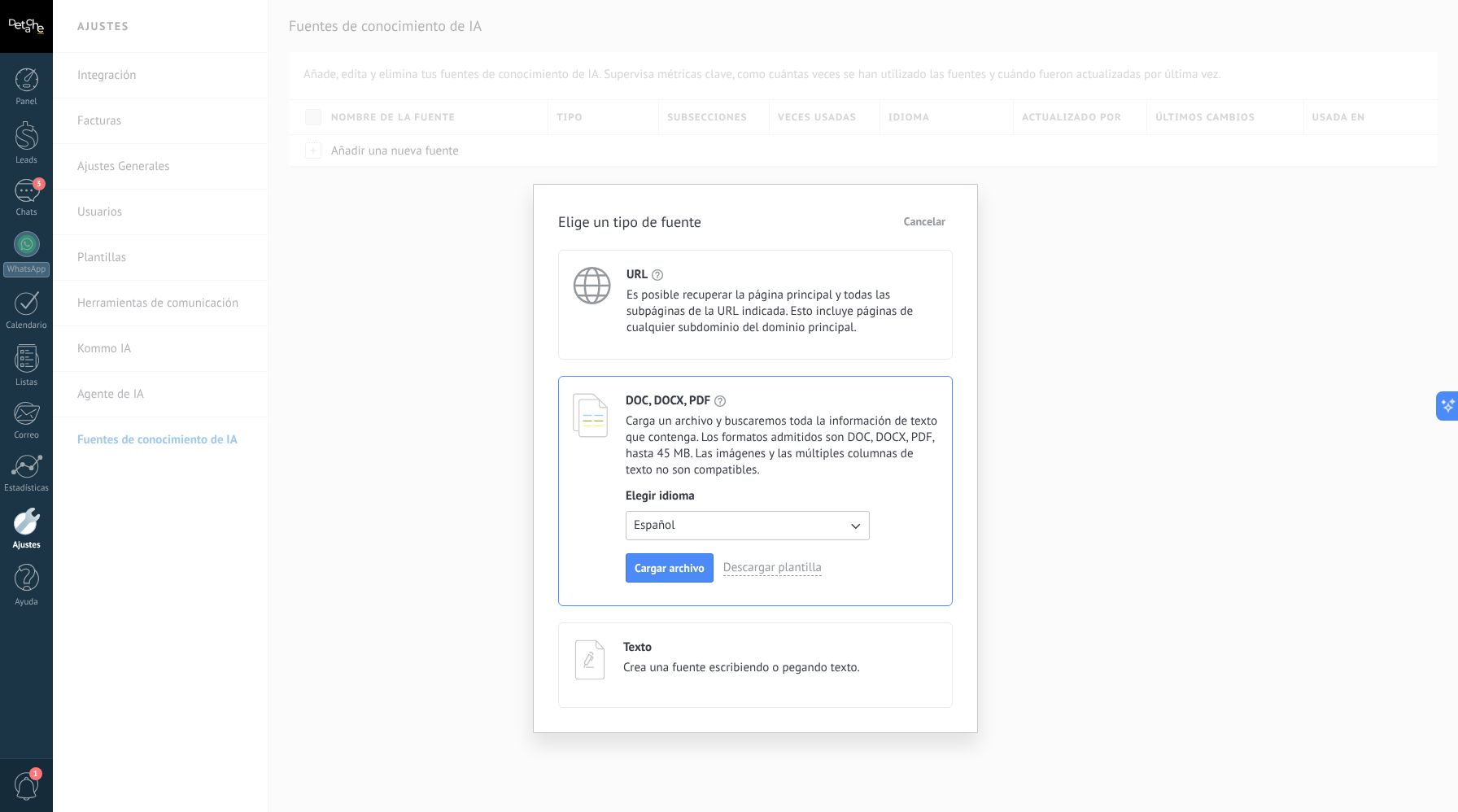
click at [753, 530] on button "Español" at bounding box center [748, 525] width 244 height 29
click at [753, 530] on li "Inglés" at bounding box center [742, 525] width 253 height 28
click at [687, 568] on span "Cargar archivo" at bounding box center [669, 568] width 70 height 12
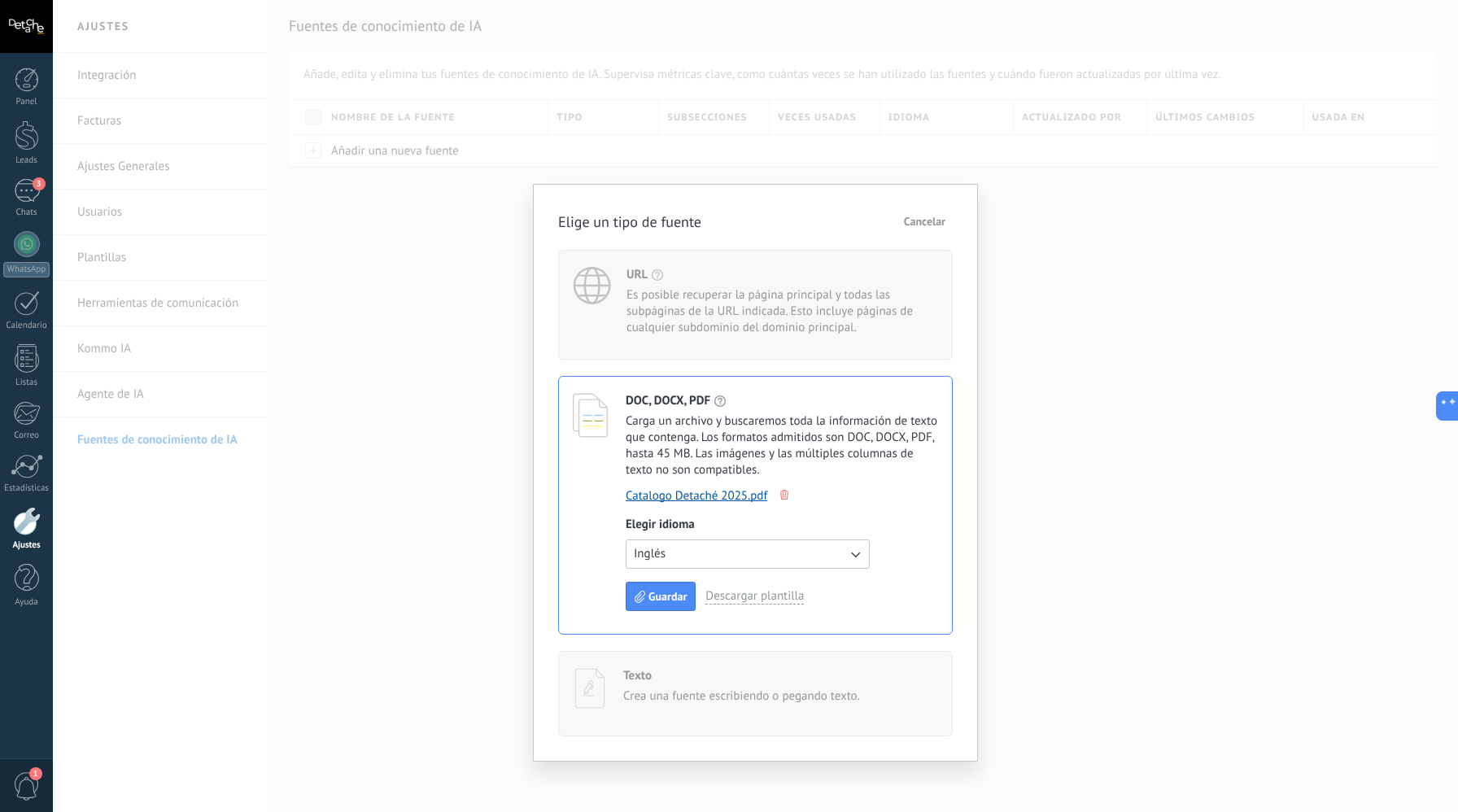
click at [815, 565] on button "Inglés" at bounding box center [748, 554] width 244 height 29
click at [769, 590] on li "Español" at bounding box center [742, 581] width 253 height 28
click at [663, 602] on span "Guardar" at bounding box center [668, 597] width 38 height 12
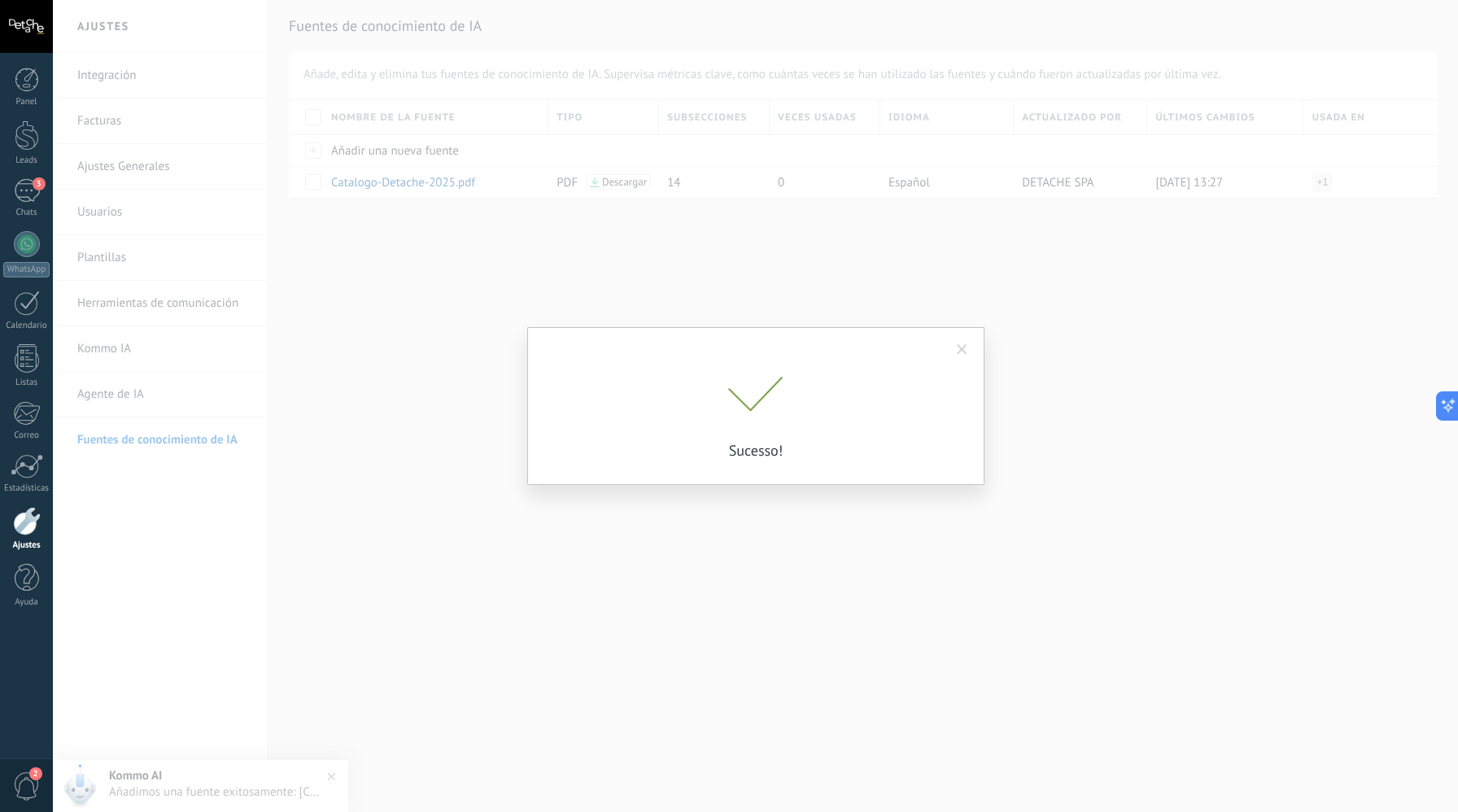
click at [433, 470] on div "Sucesso!" at bounding box center [756, 406] width 1406 height 812
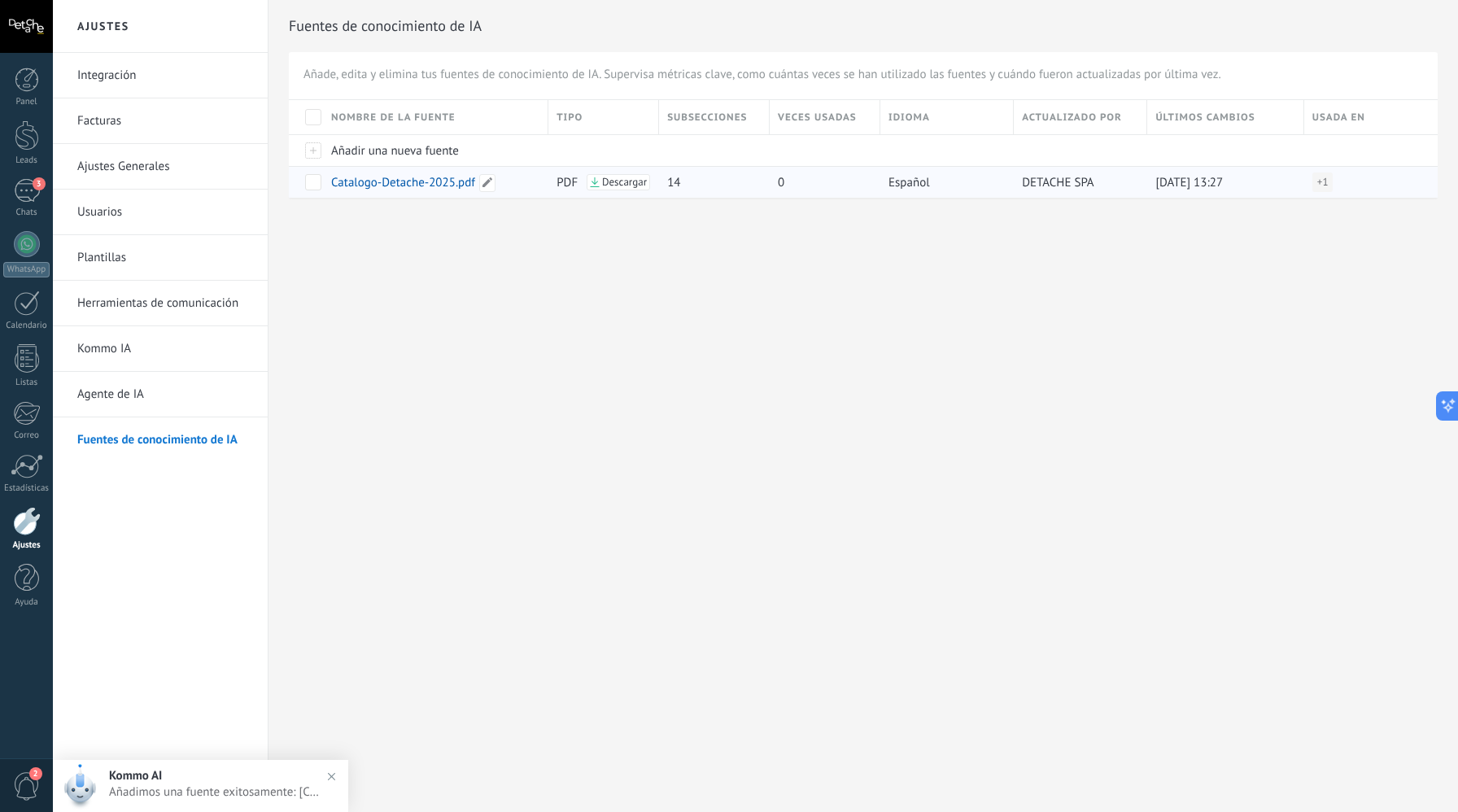
click at [503, 185] on div "Catalogo-Detache-2025.pdf" at bounding box center [432, 182] width 217 height 31
click at [1328, 180] on span "+ 1" at bounding box center [1323, 182] width 12 height 16
click at [1327, 208] on div "Fuentes de conocimiento de IA Añade, edita y elimina tus fuentes de conocimient…" at bounding box center [863, 125] width 1189 height 251
click at [202, 444] on link "Fuentes de conocimiento de IA" at bounding box center [164, 440] width 174 height 45
click at [171, 393] on link "Agente de IA" at bounding box center [164, 395] width 174 height 45
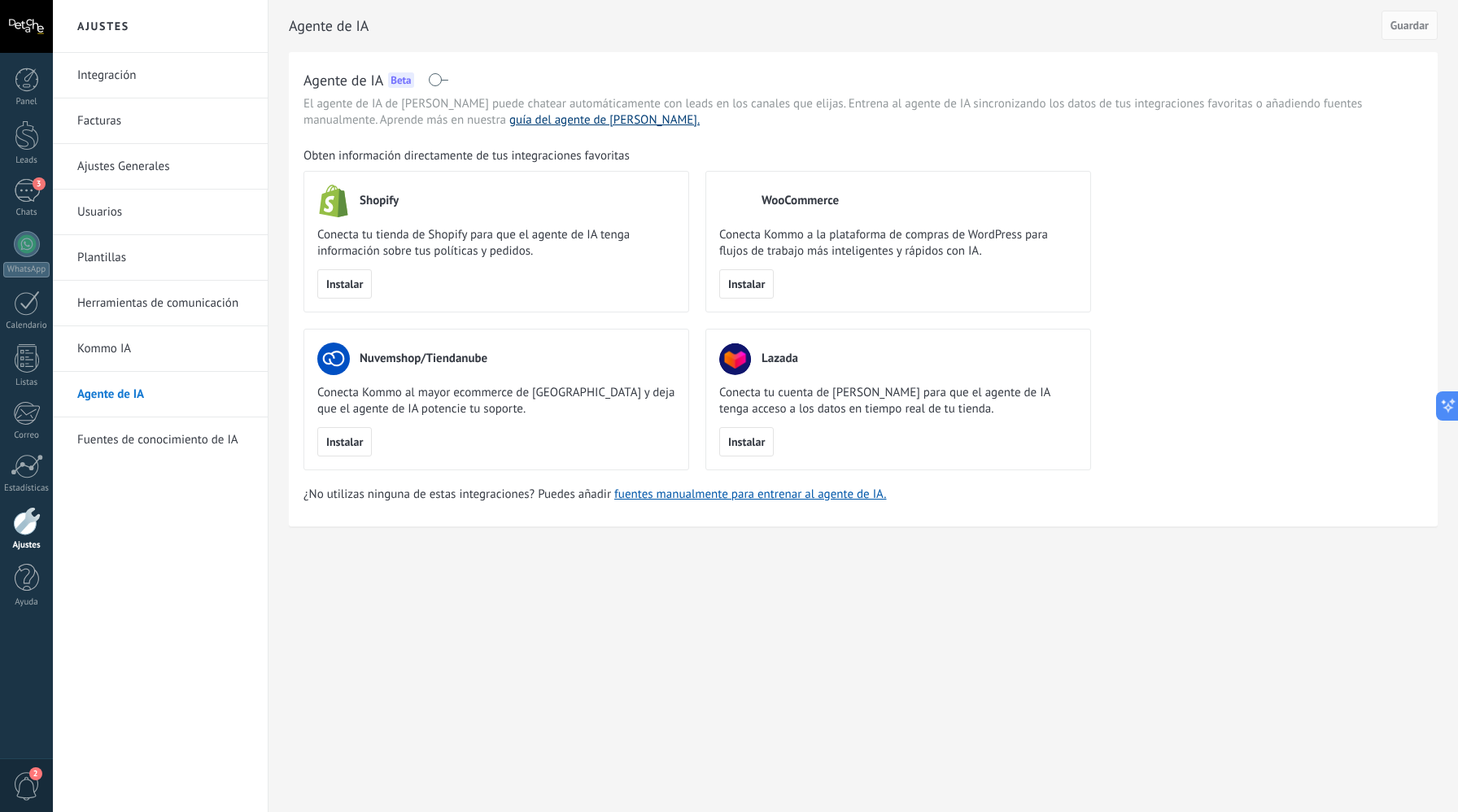
click at [509, 124] on link "guía del agente de [PERSON_NAME]." at bounding box center [604, 119] width 190 height 15
click at [99, 422] on link "Fuentes de conocimiento de IA" at bounding box center [164, 440] width 174 height 45
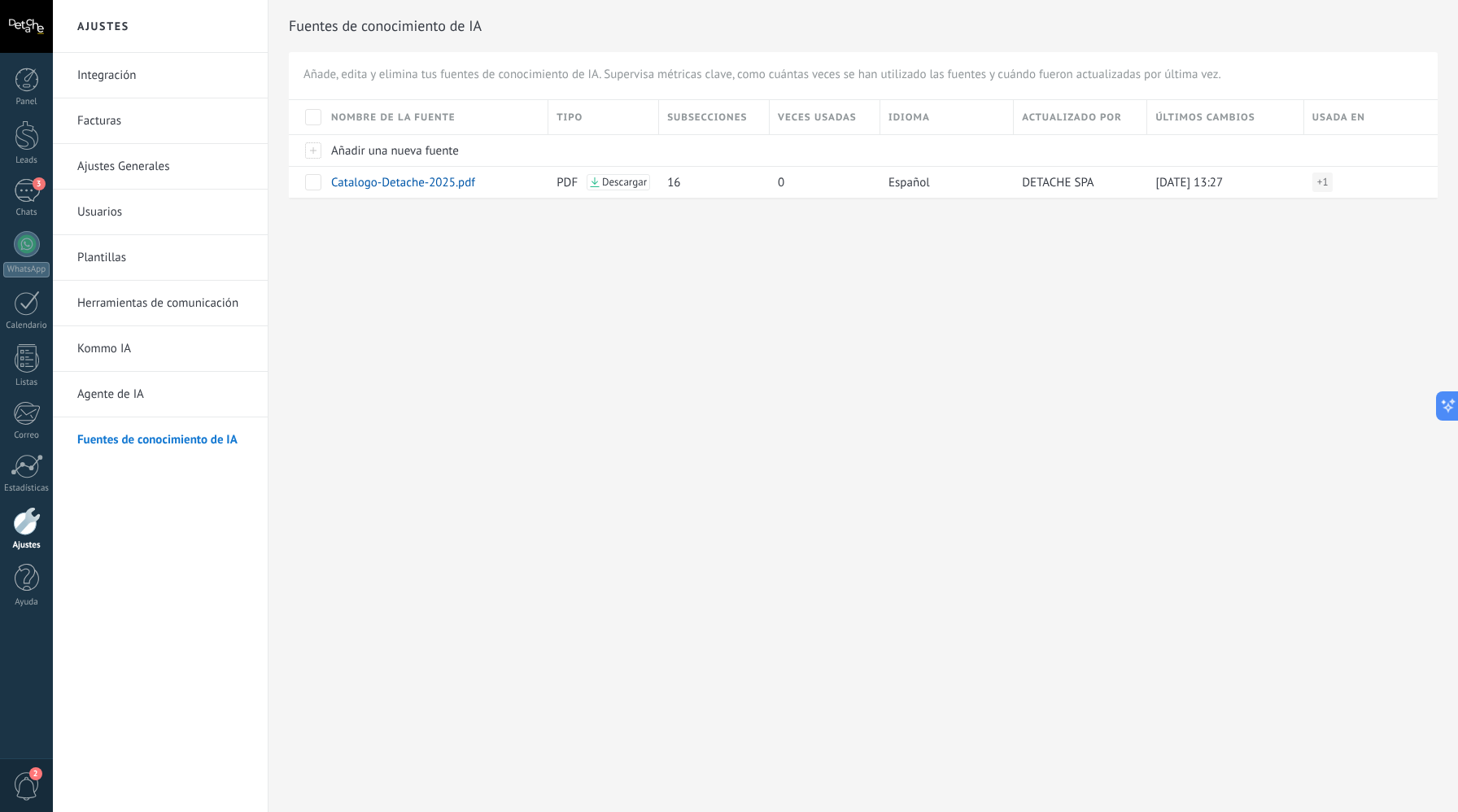
click at [188, 305] on link "Herramientas de comunicación" at bounding box center [164, 304] width 174 height 45
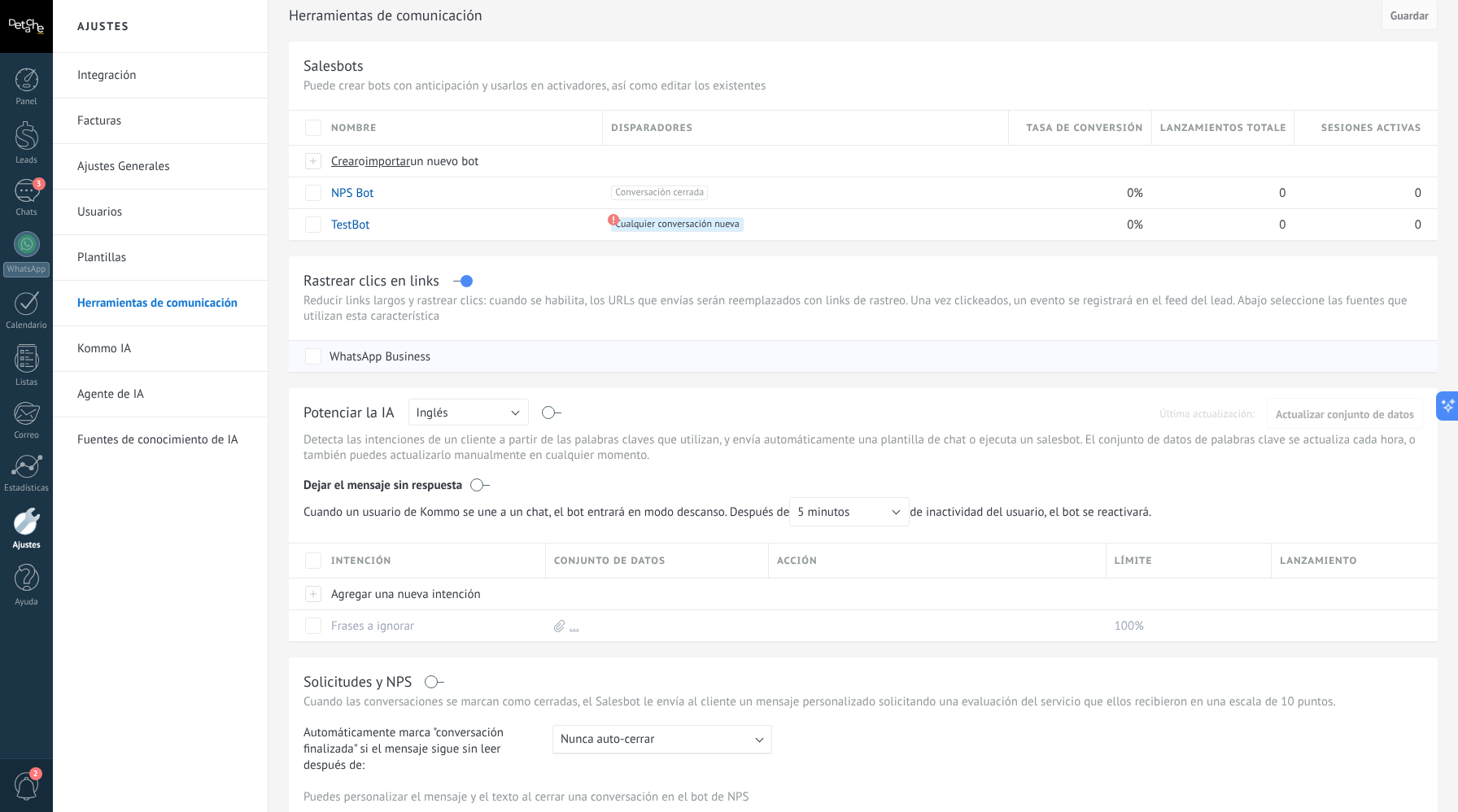
scroll to position [65, 0]
click at [541, 408] on div "Potenciar la IA Rusa Inglés Español Portugués Indonesio Turco Inglés Última act…" at bounding box center [864, 411] width 1120 height 21
drag, startPoint x: 549, startPoint y: 414, endPoint x: 526, endPoint y: 415, distance: 23.0
click at [549, 411] on label at bounding box center [552, 411] width 19 height 1
click at [519, 410] on button "Inglés" at bounding box center [468, 411] width 120 height 27
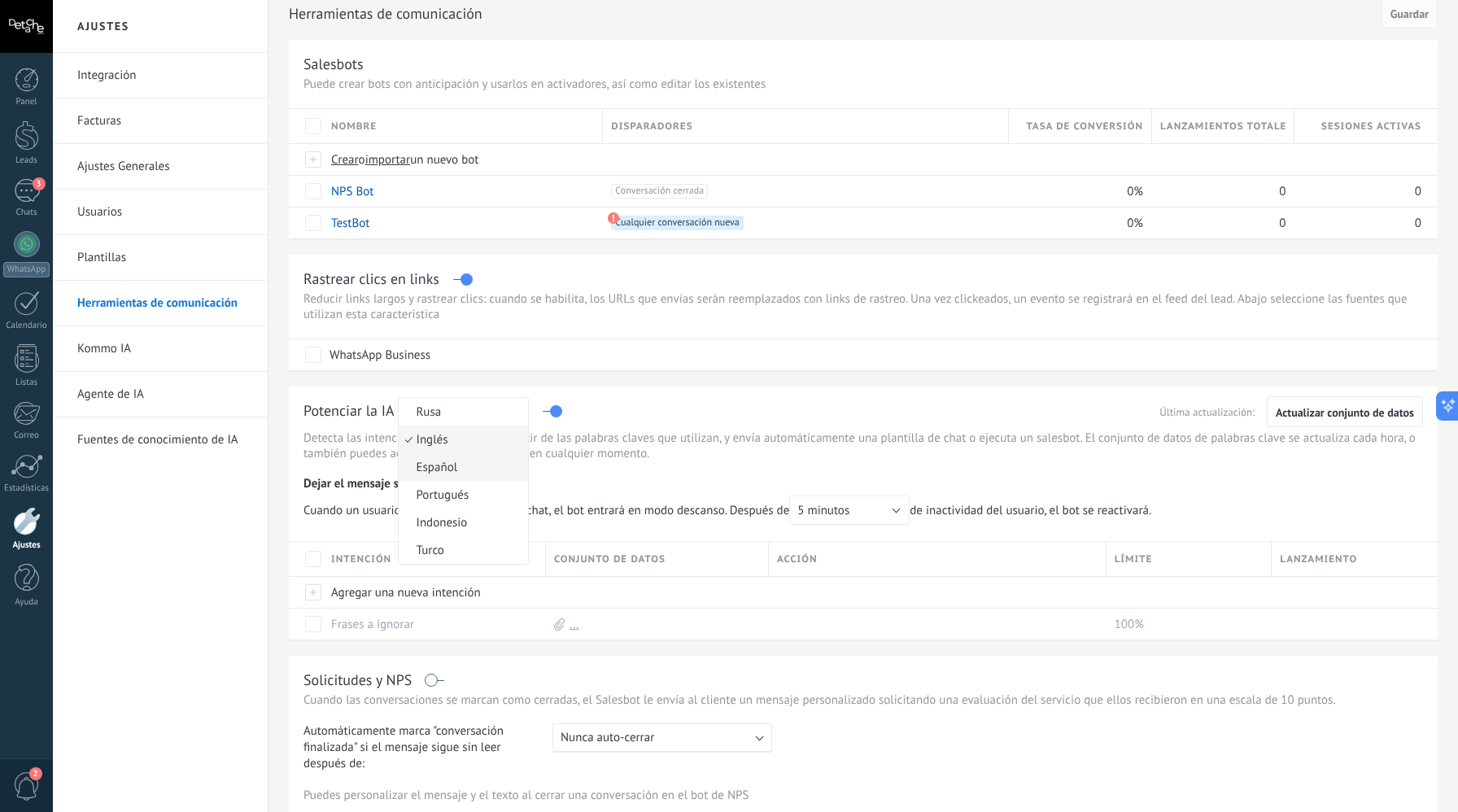
click at [484, 480] on li "Español" at bounding box center [464, 467] width 130 height 28
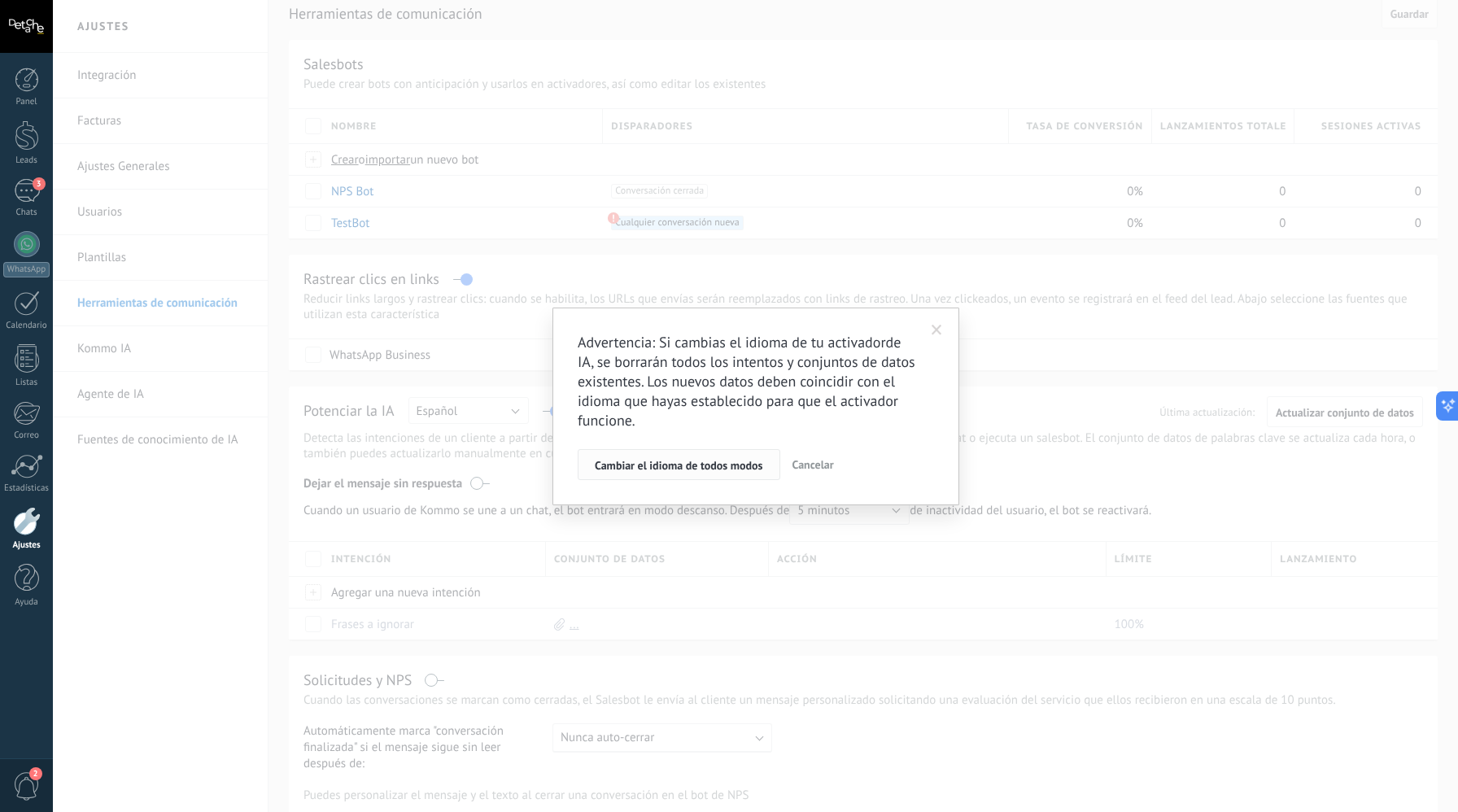
click at [690, 478] on button "Cambiar el idioma de todos modos" at bounding box center [678, 464] width 203 height 31
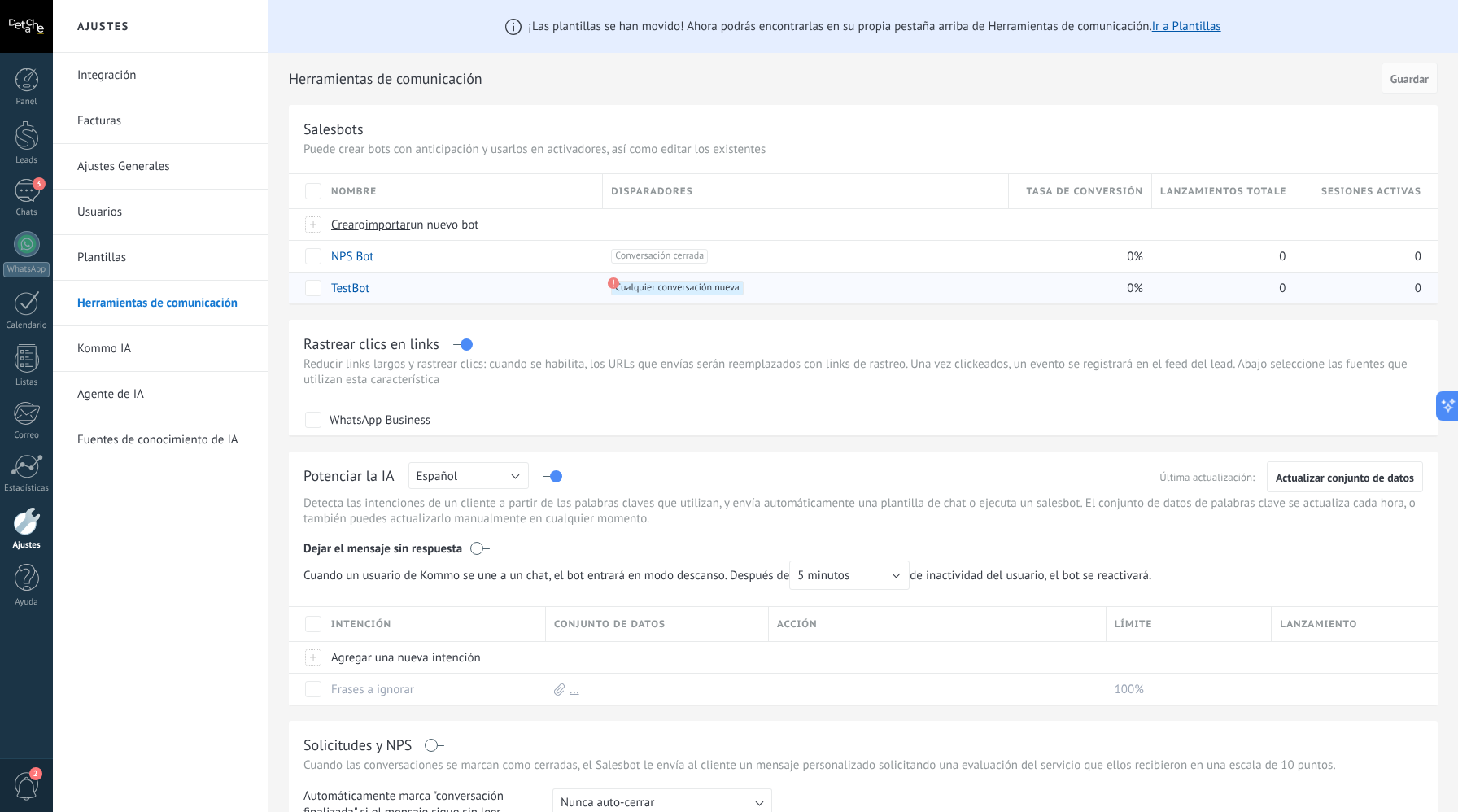
click at [503, 280] on div "TestBot" at bounding box center [459, 288] width 272 height 31
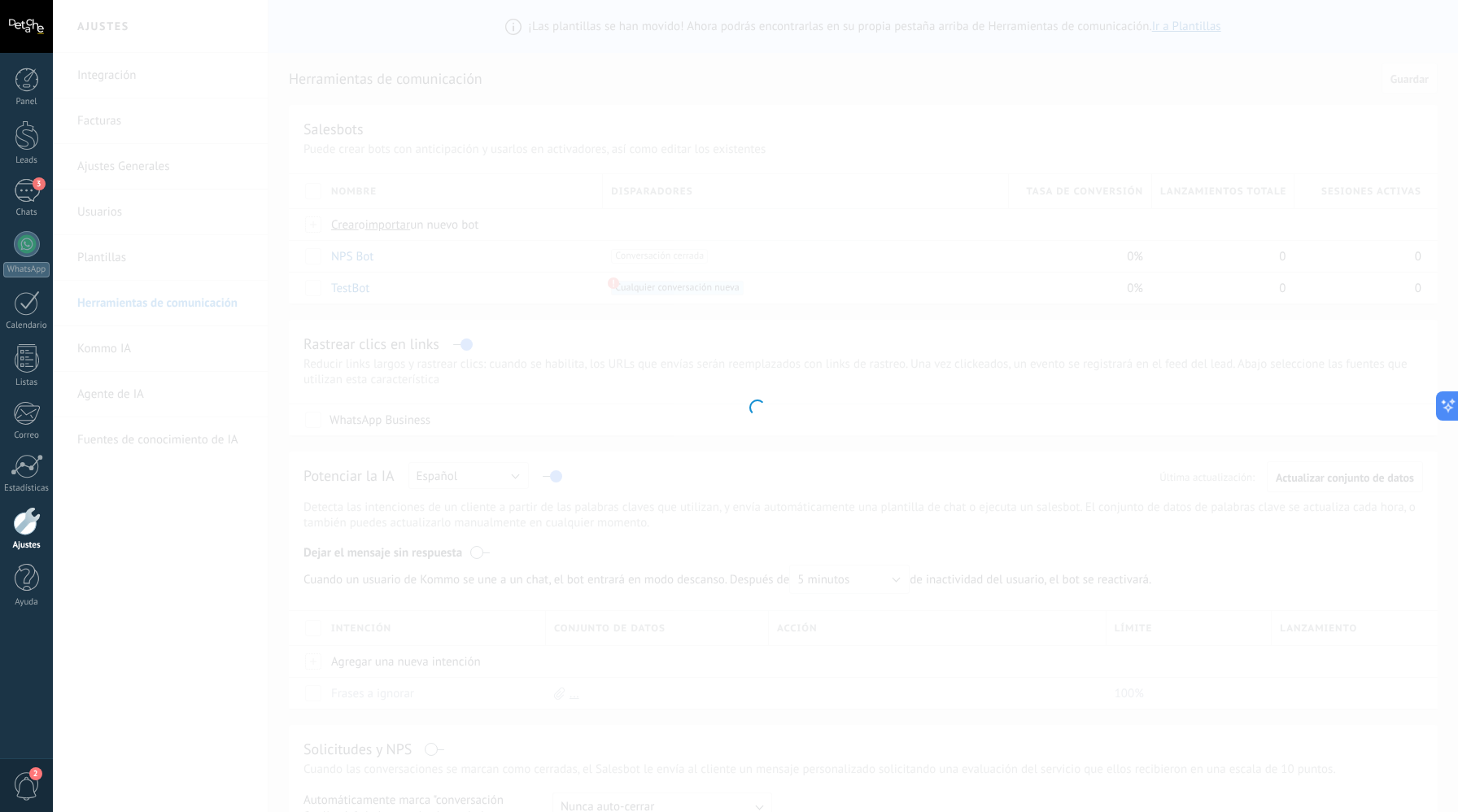
type input "*******"
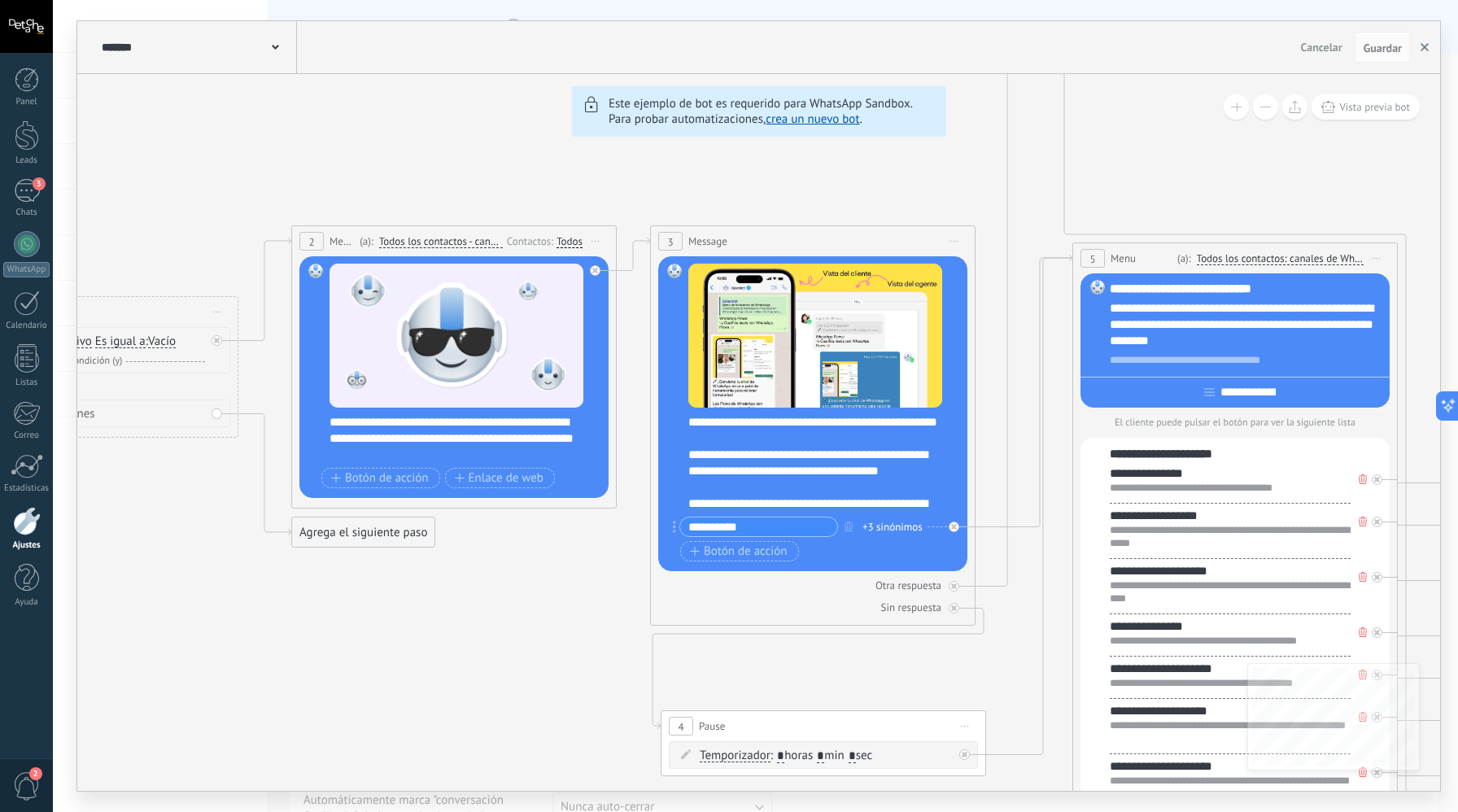
click at [1424, 50] on icon "button" at bounding box center [1425, 47] width 8 height 8
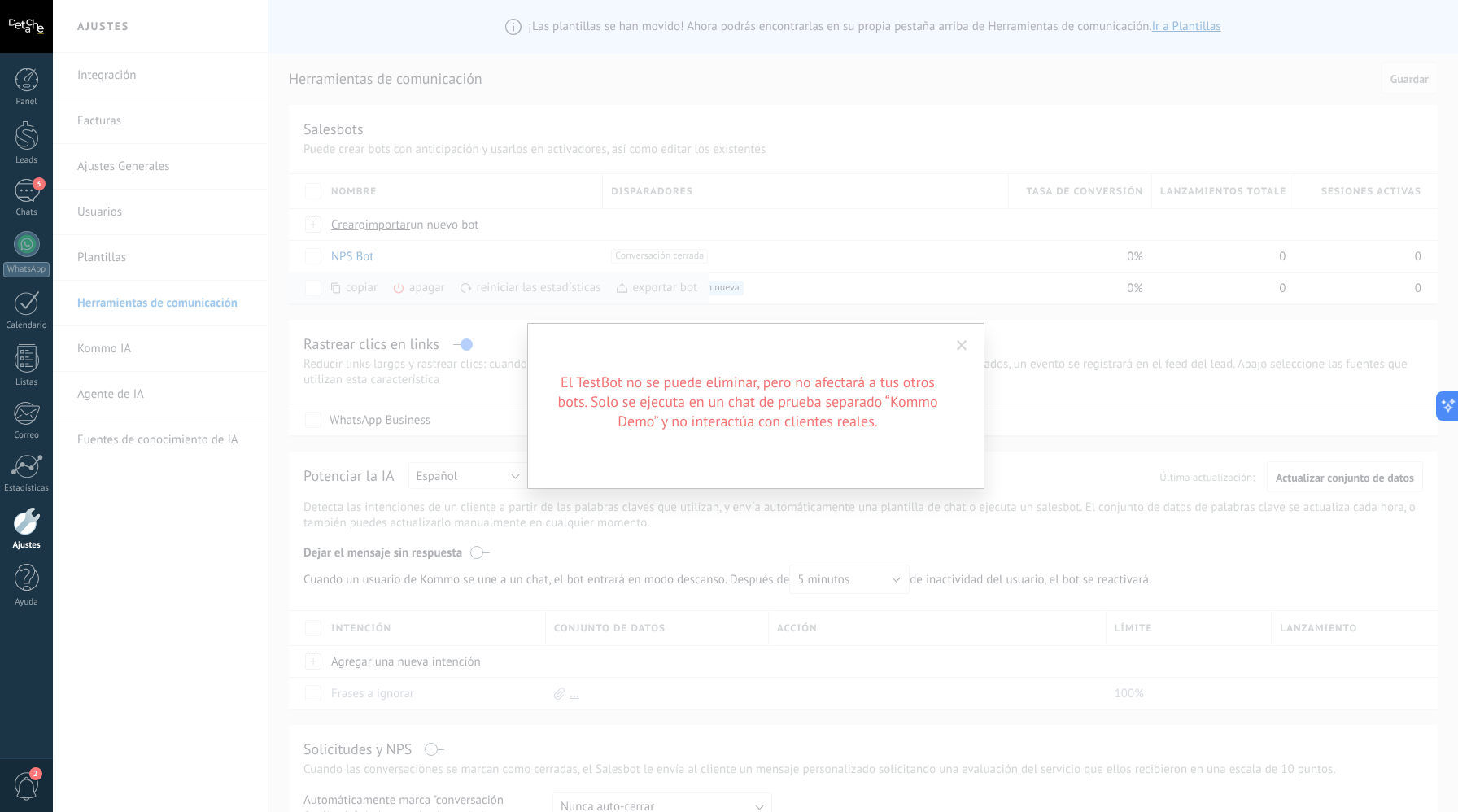
click at [508, 432] on div "El TestBot no se puede eliminar, pero no afectará a tus otros bots. Solo se eje…" at bounding box center [756, 406] width 1406 height 812
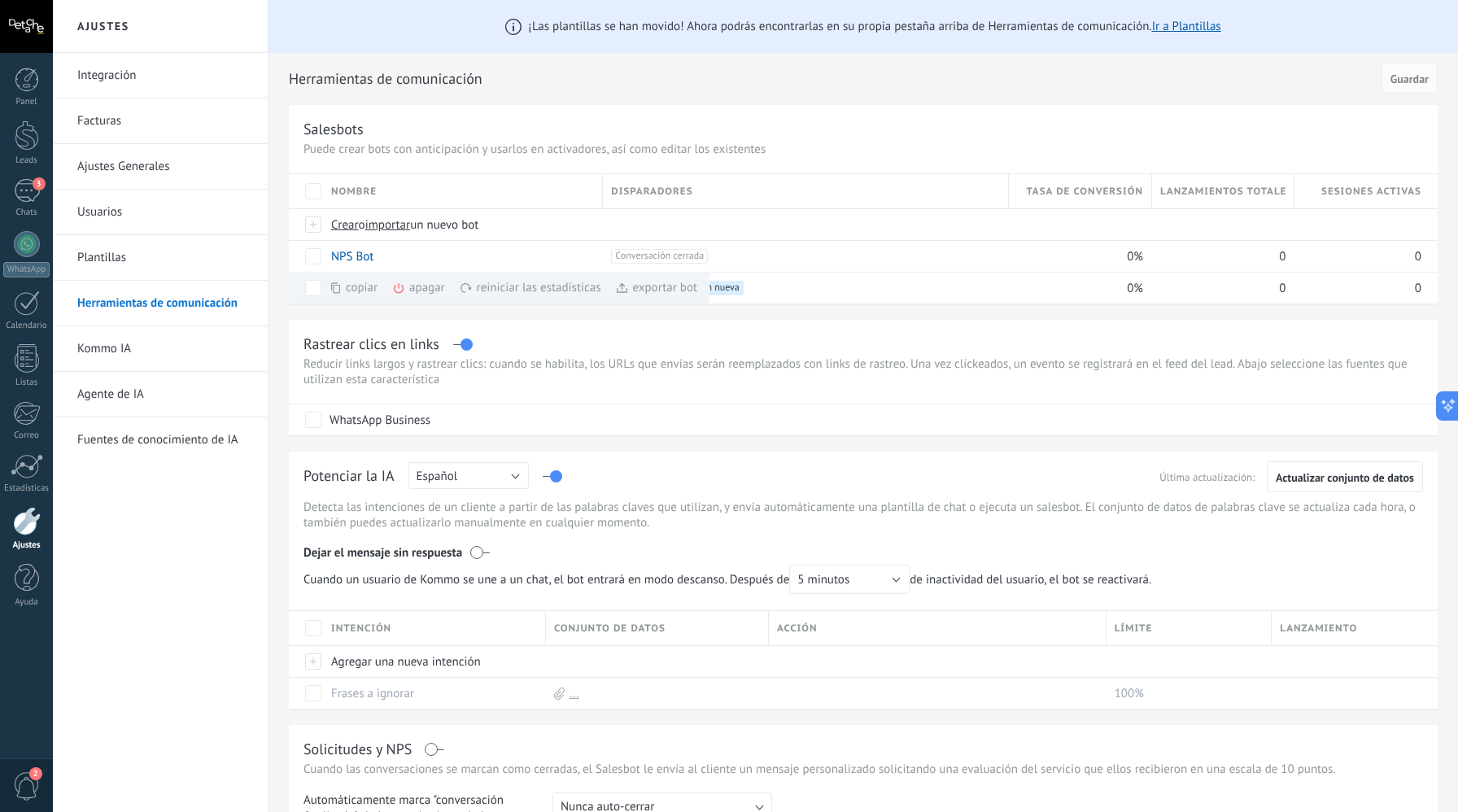
click at [649, 50] on div "¡Las plantillas se han movido! Ahora podrás encontrarlas en su propia pestaña a…" at bounding box center [863, 26] width 1189 height 53
click at [455, 413] on div "WhatsApp Business" at bounding box center [865, 419] width 1120 height 31
click at [769, 297] on div "+1 Cualquier conversación nueva +0" at bounding box center [801, 288] width 398 height 31
drag, startPoint x: 743, startPoint y: 291, endPoint x: 727, endPoint y: 289, distance: 16.1
click at [743, 291] on div "+1 Cualquier conversación nueva +0" at bounding box center [806, 288] width 389 height 14
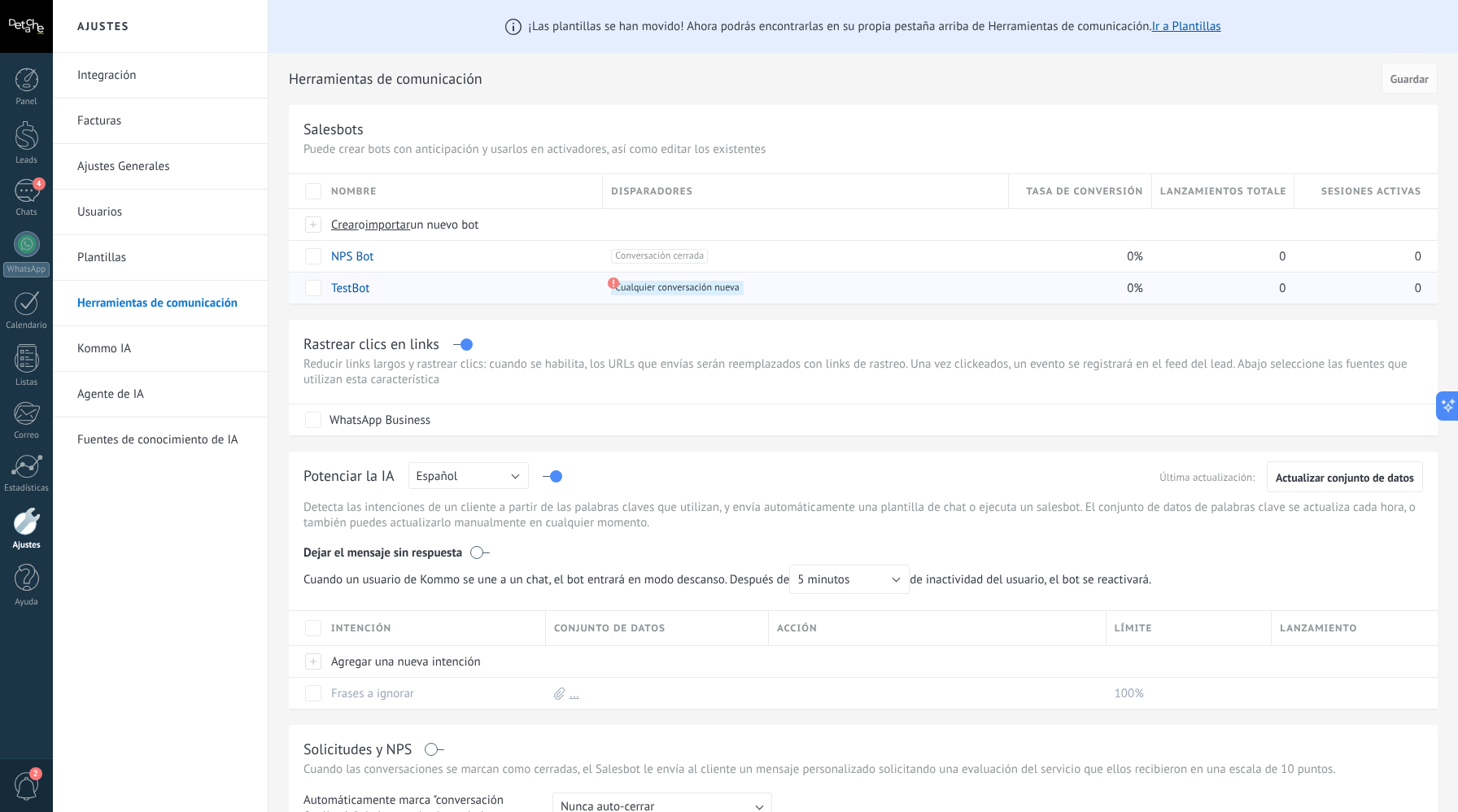
click at [717, 289] on span "Cualquier conversación nueva +0" at bounding box center [677, 288] width 132 height 14
click at [613, 281] on use at bounding box center [614, 284] width 12 height 12
click at [614, 284] on use at bounding box center [614, 284] width 12 height 12
click at [157, 341] on link "Kommo IA" at bounding box center [164, 349] width 174 height 45
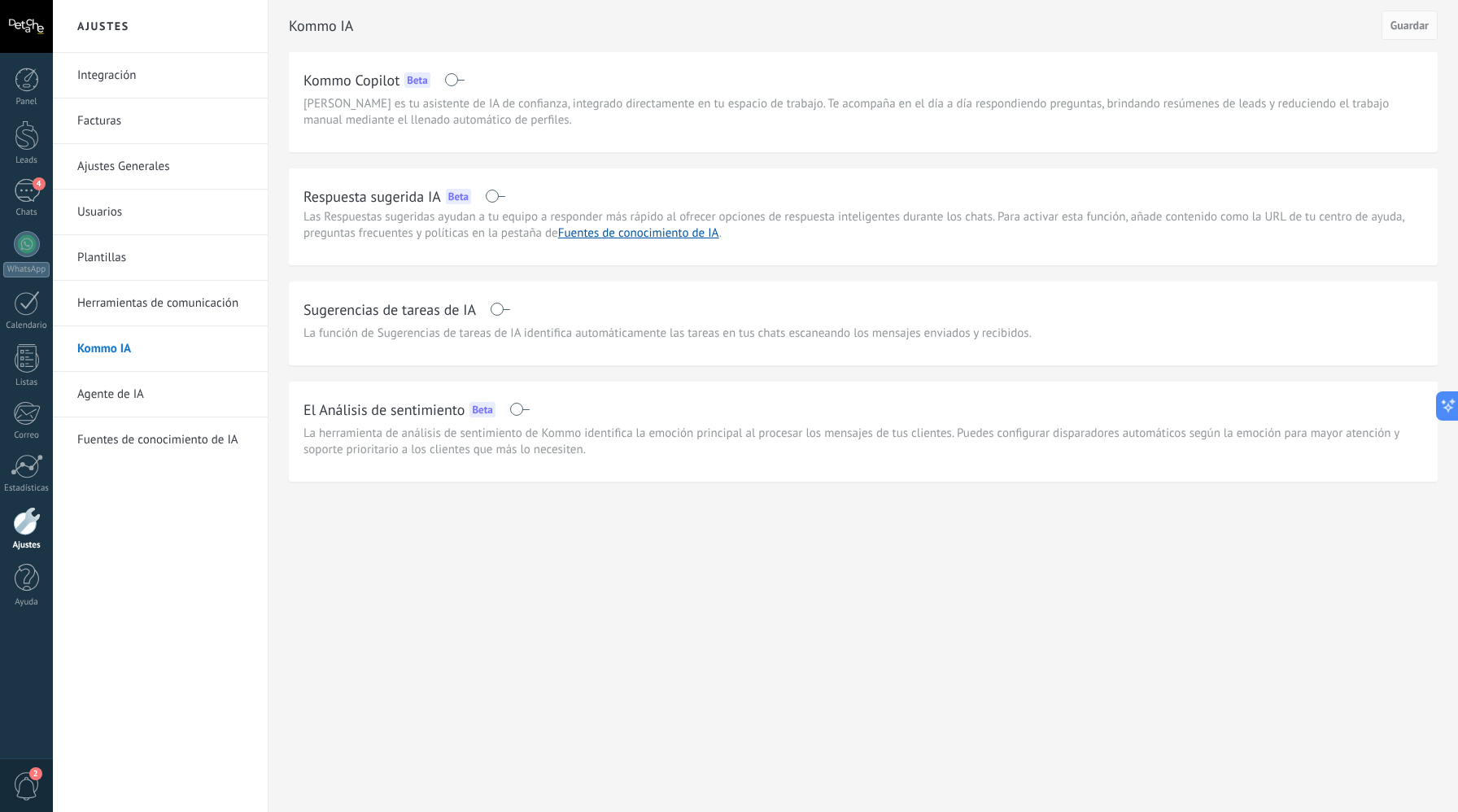
click at [179, 408] on link "Agente de IA" at bounding box center [164, 395] width 174 height 45
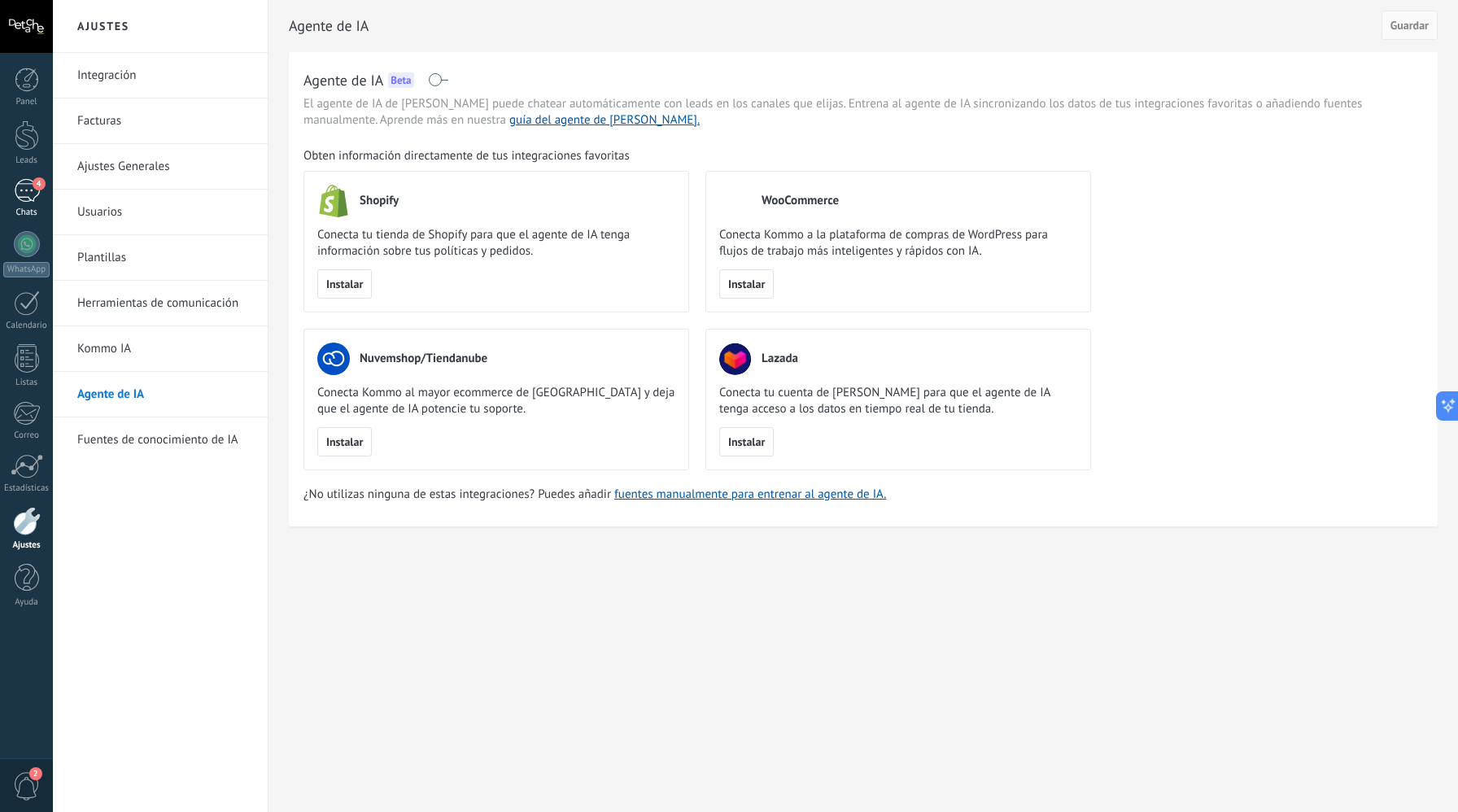
click at [24, 186] on div "4" at bounding box center [26, 191] width 26 height 24
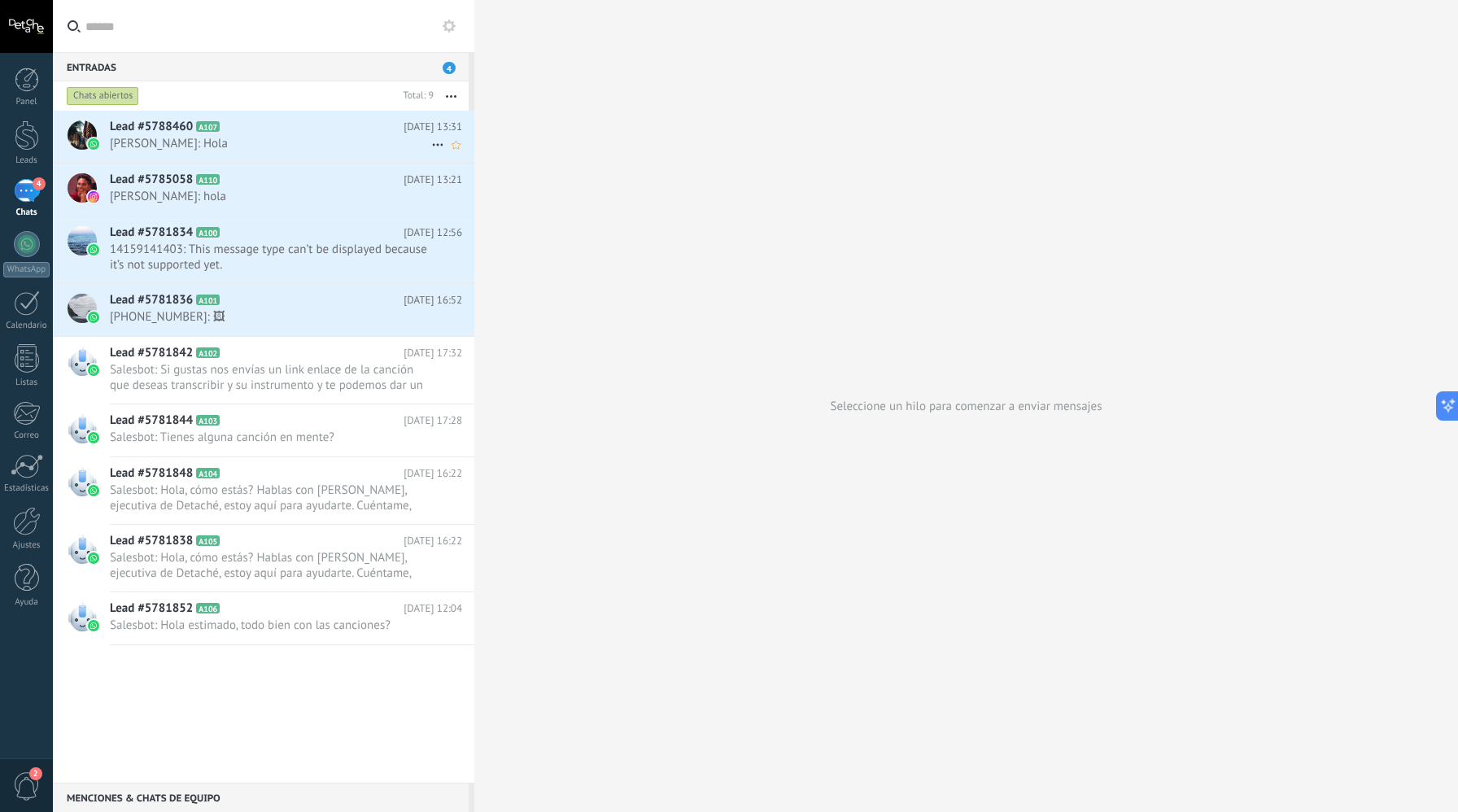
click at [283, 141] on span "Alan Bailey: Hola" at bounding box center [271, 143] width 322 height 15
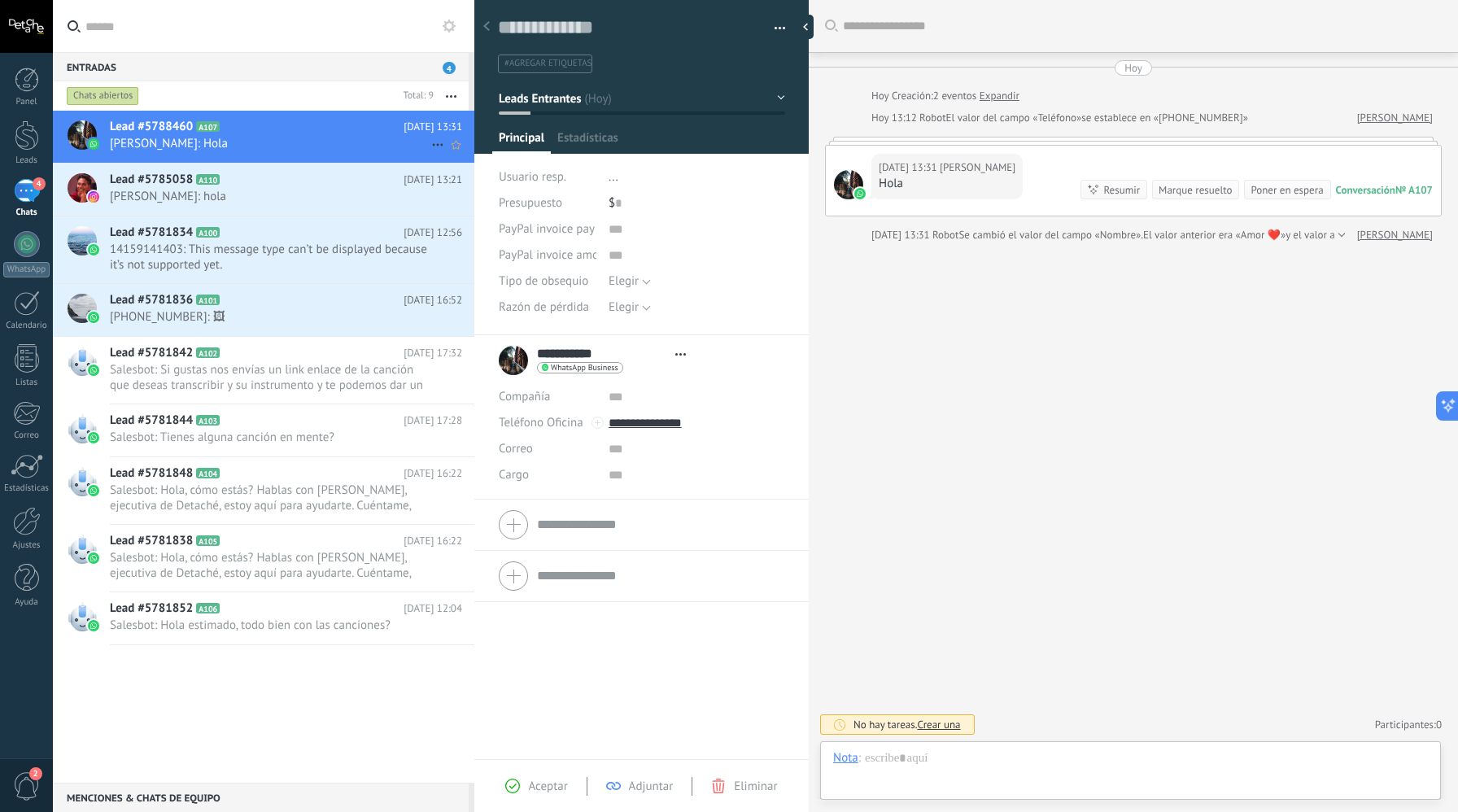
scroll to position [24, 0]
click at [20, 528] on div at bounding box center [26, 521] width 28 height 29
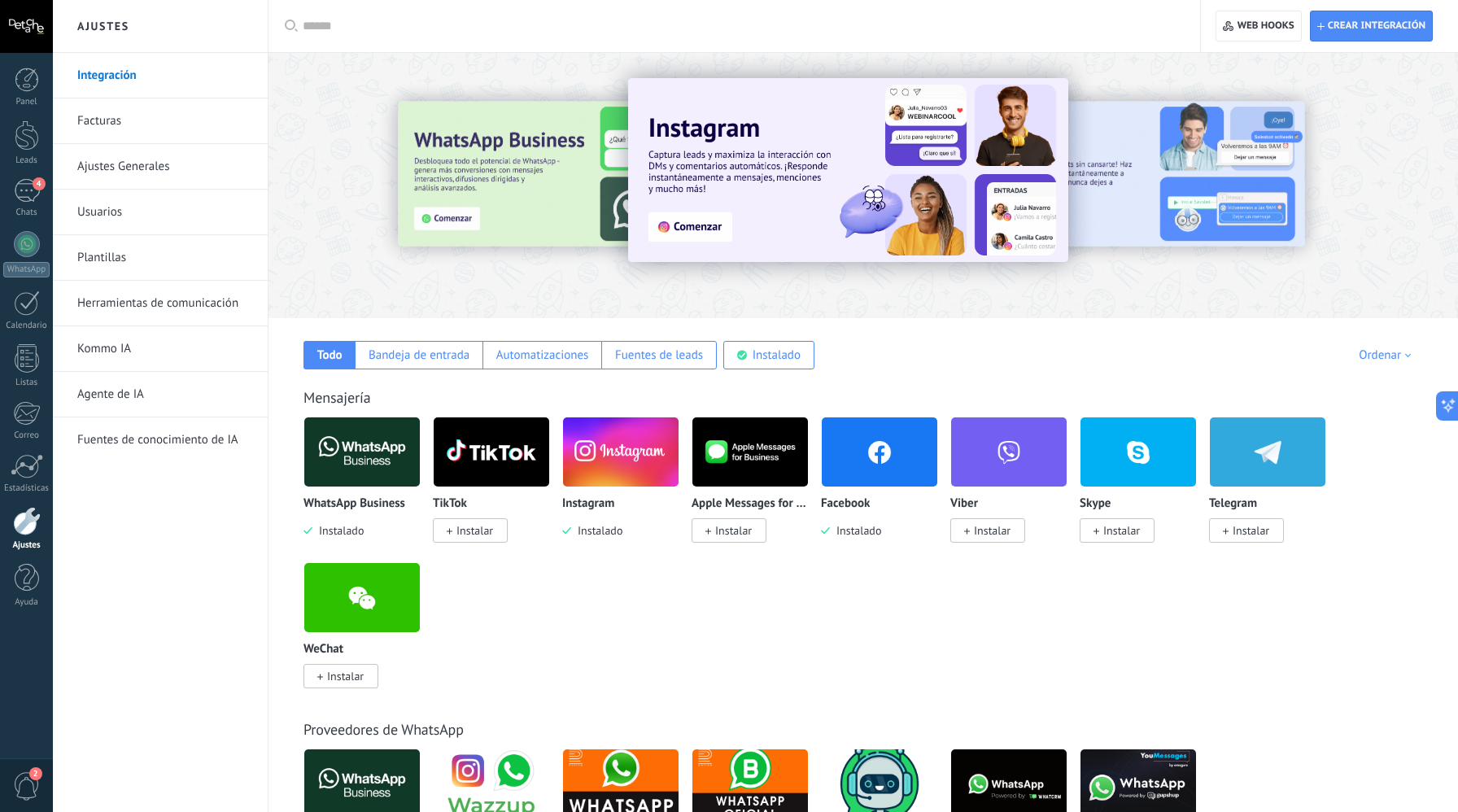
click at [194, 411] on link "Agente de IA" at bounding box center [164, 395] width 174 height 45
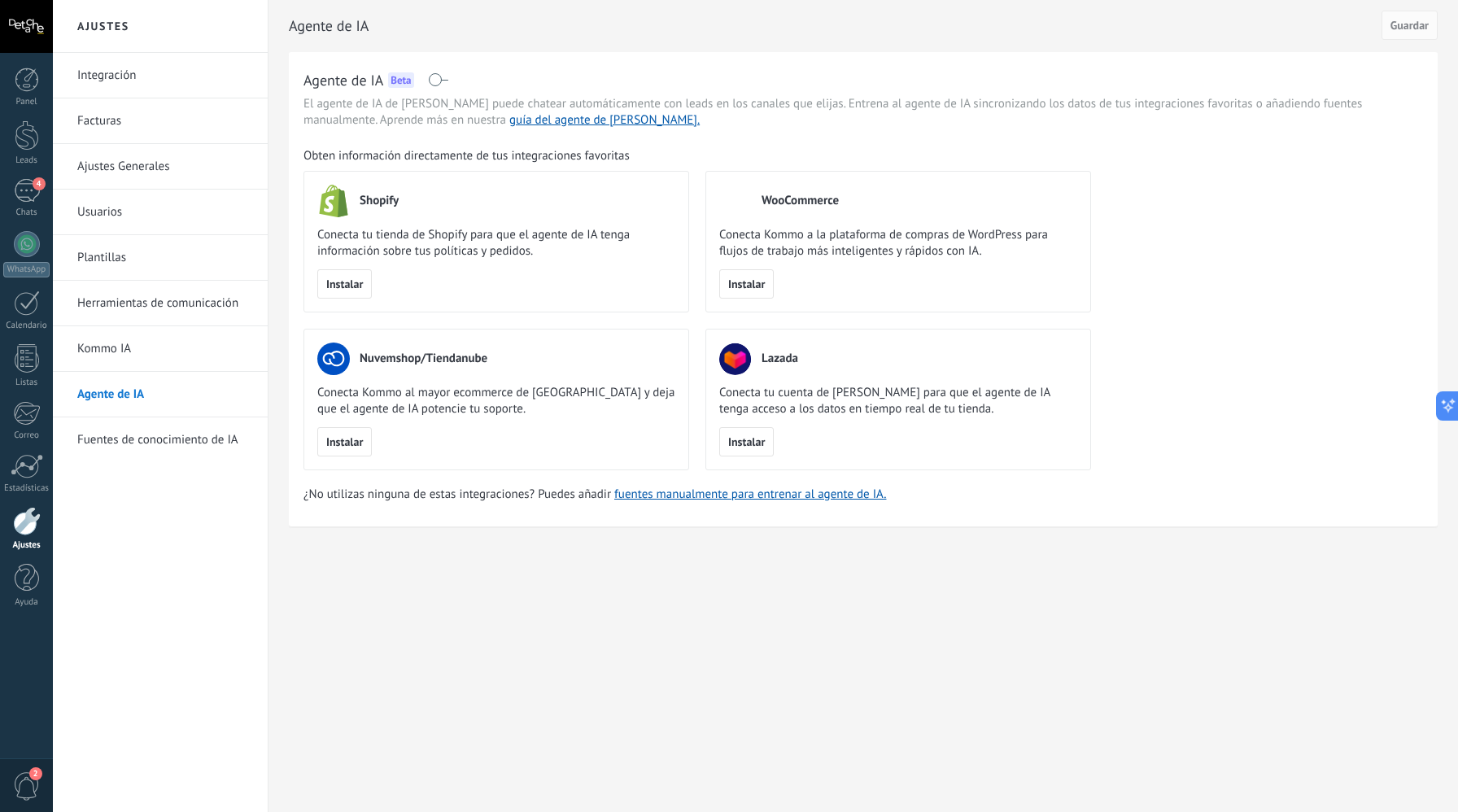
click at [177, 348] on link "Kommo IA" at bounding box center [164, 349] width 174 height 45
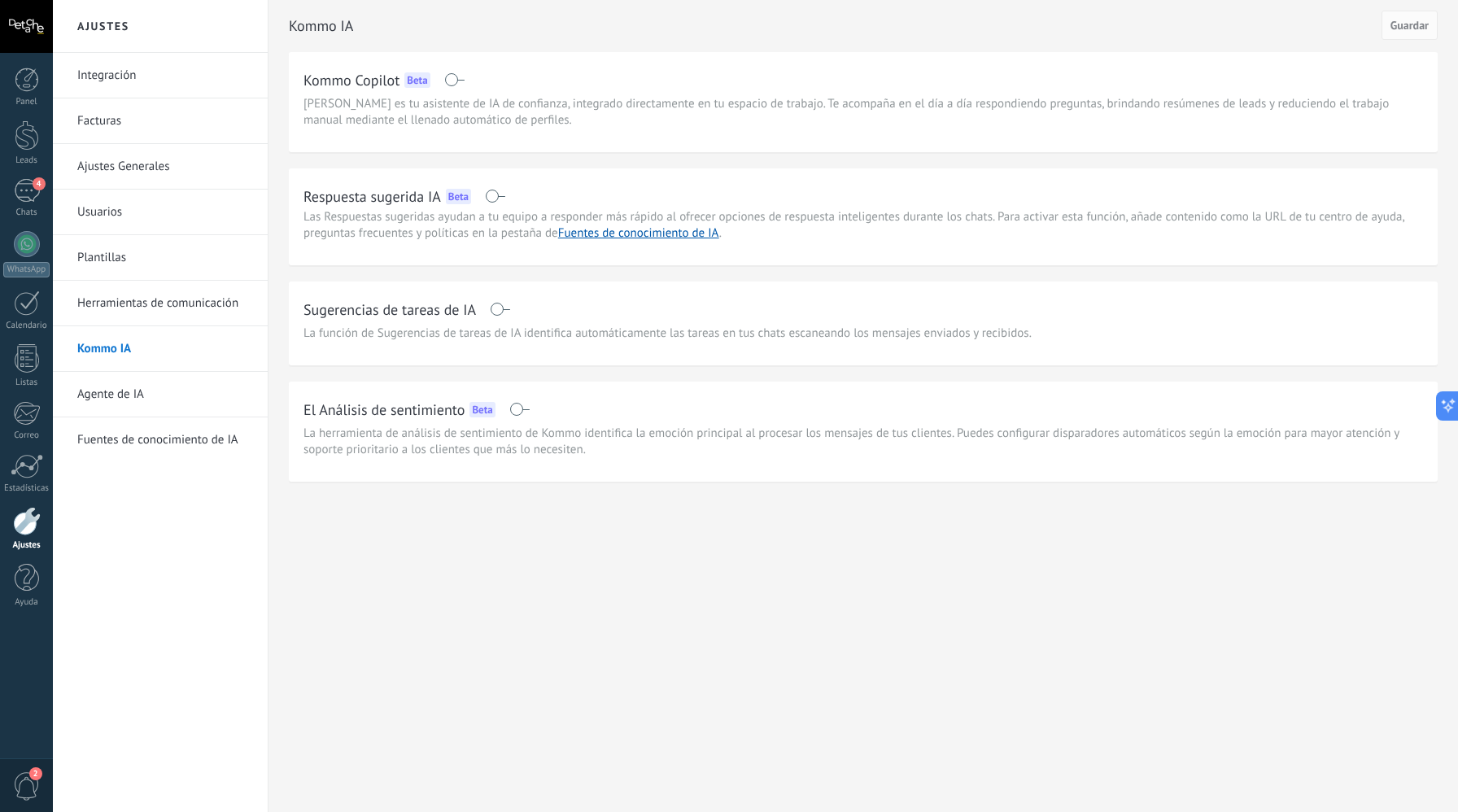
click at [201, 305] on link "Herramientas de comunicación" at bounding box center [164, 304] width 174 height 45
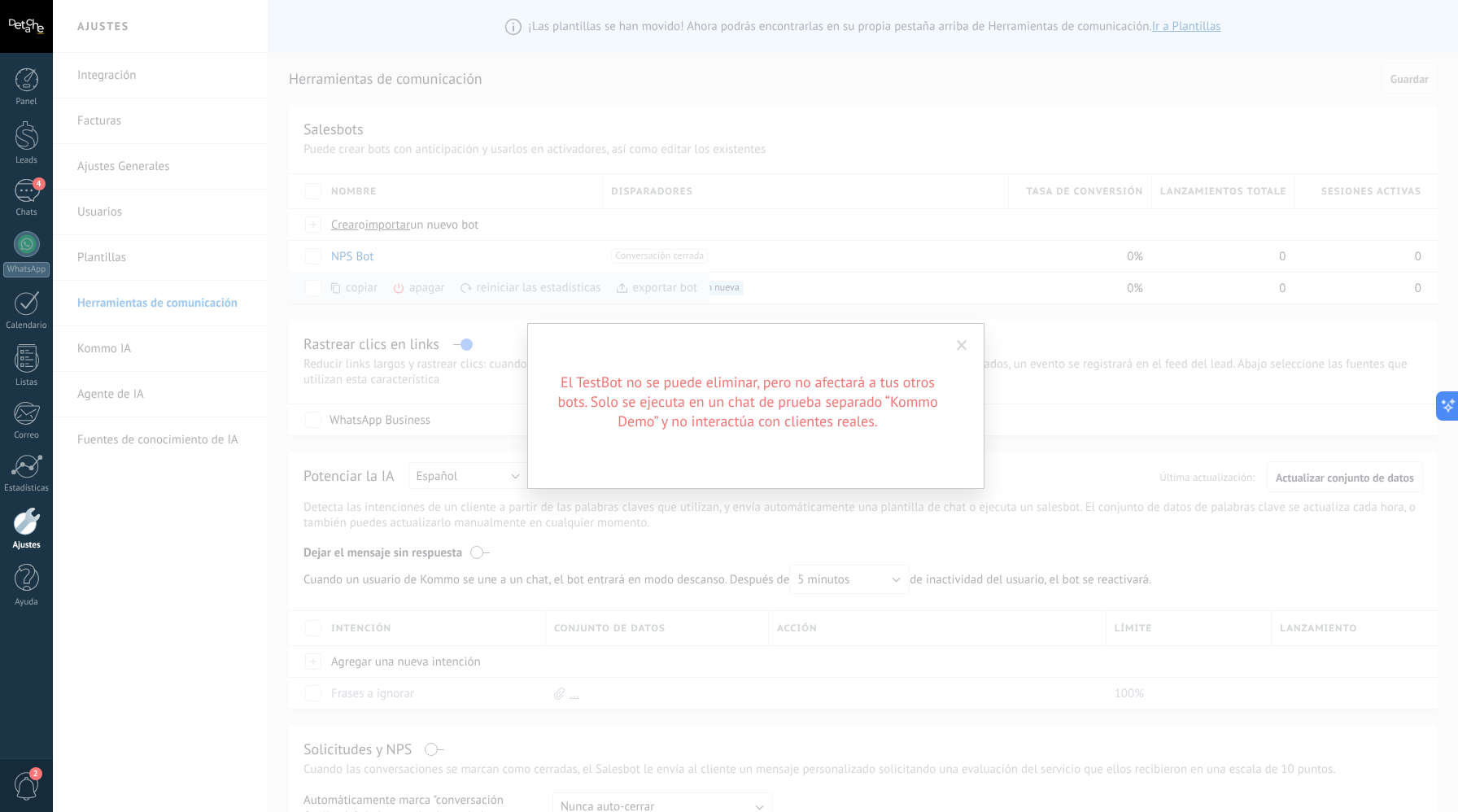
click at [964, 341] on span at bounding box center [962, 346] width 11 height 12
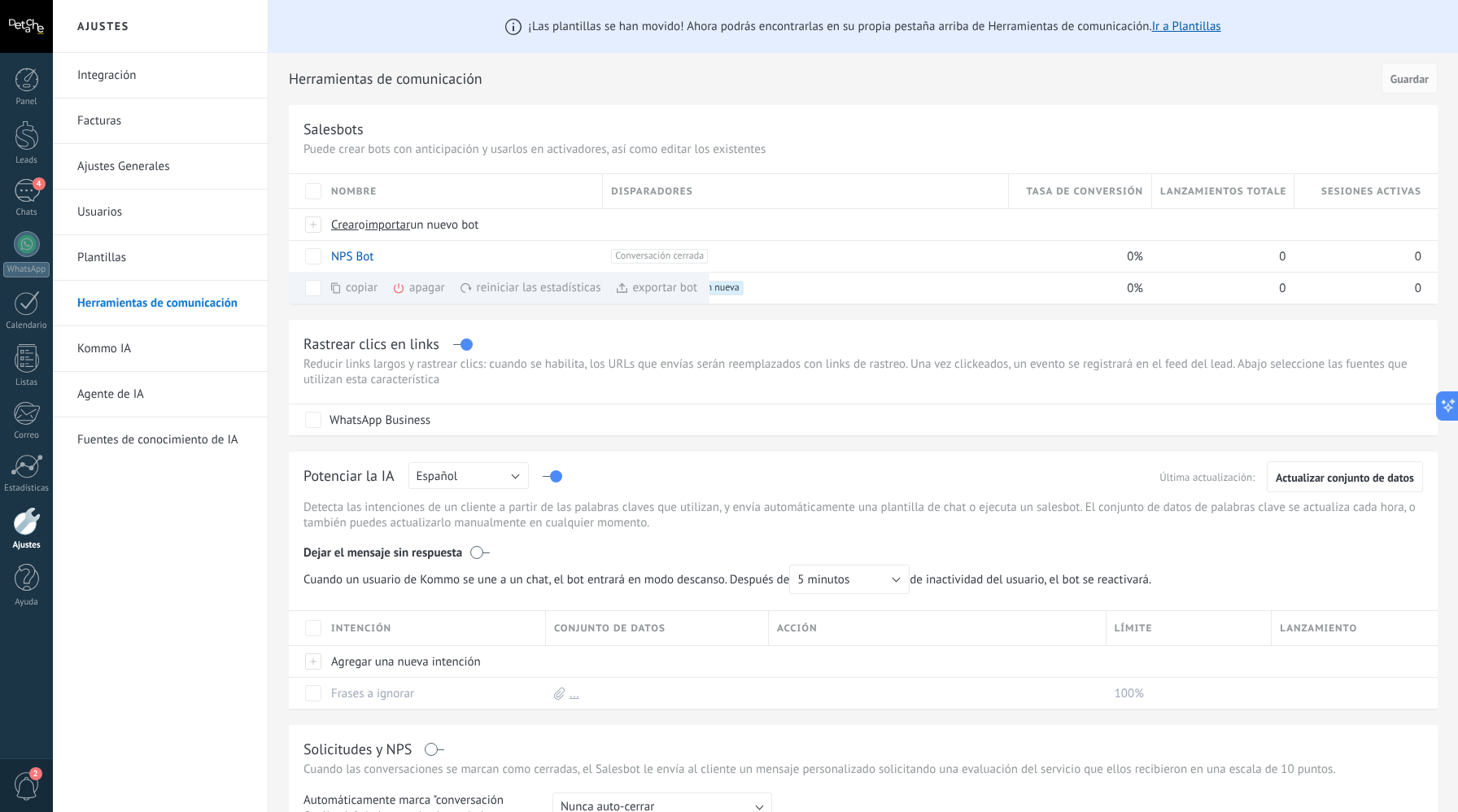
drag, startPoint x: 618, startPoint y: 315, endPoint x: 592, endPoint y: 316, distance: 26.0
click at [618, 315] on div "¡Las plantillas se han movido! Ahora podrás encontrarlas en su propia pestaña a…" at bounding box center [863, 604] width 1189 height 1209
click at [391, 291] on div "TestBot" at bounding box center [459, 288] width 272 height 31
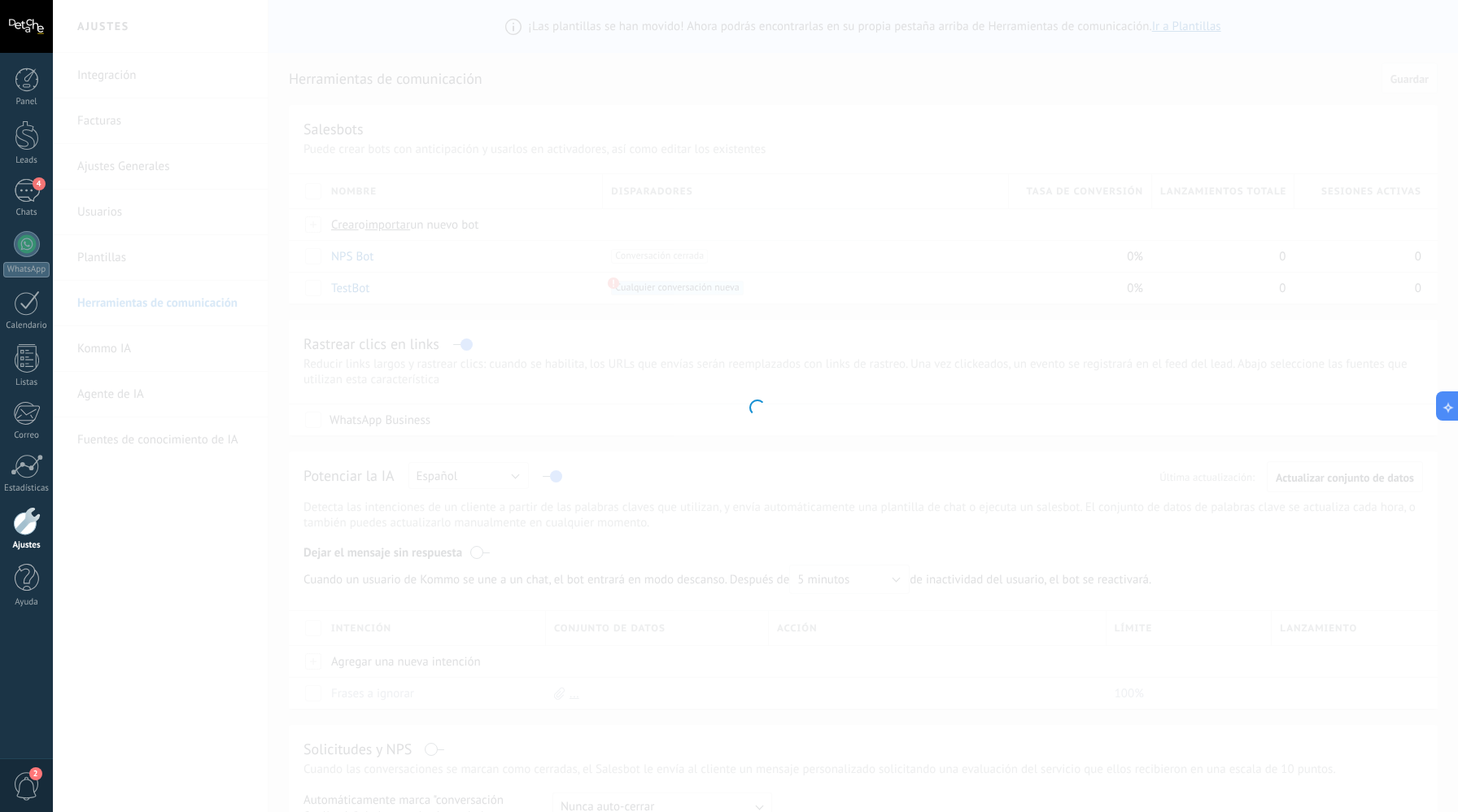
type input "*******"
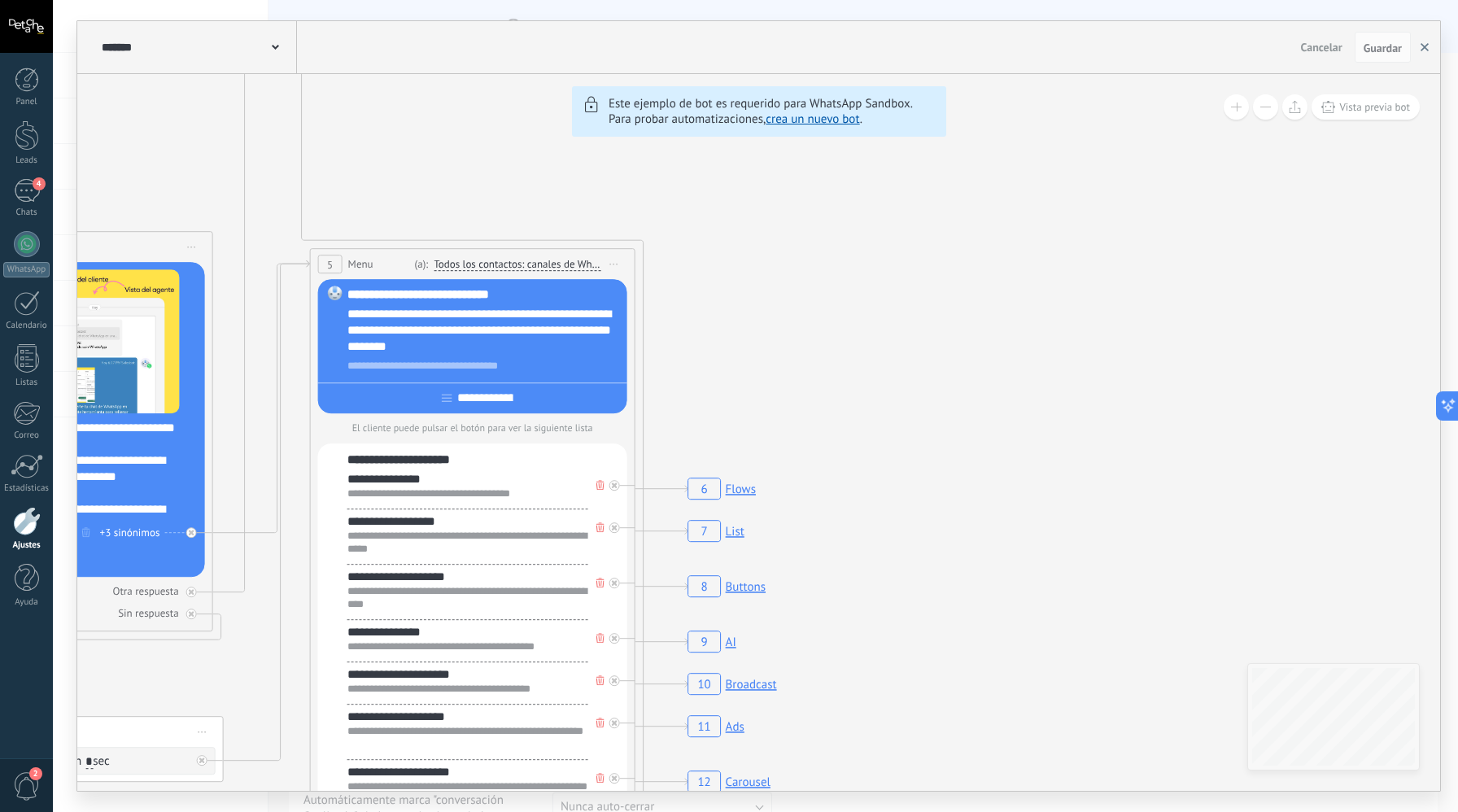
click at [1425, 43] on button "button" at bounding box center [1424, 47] width 24 height 31
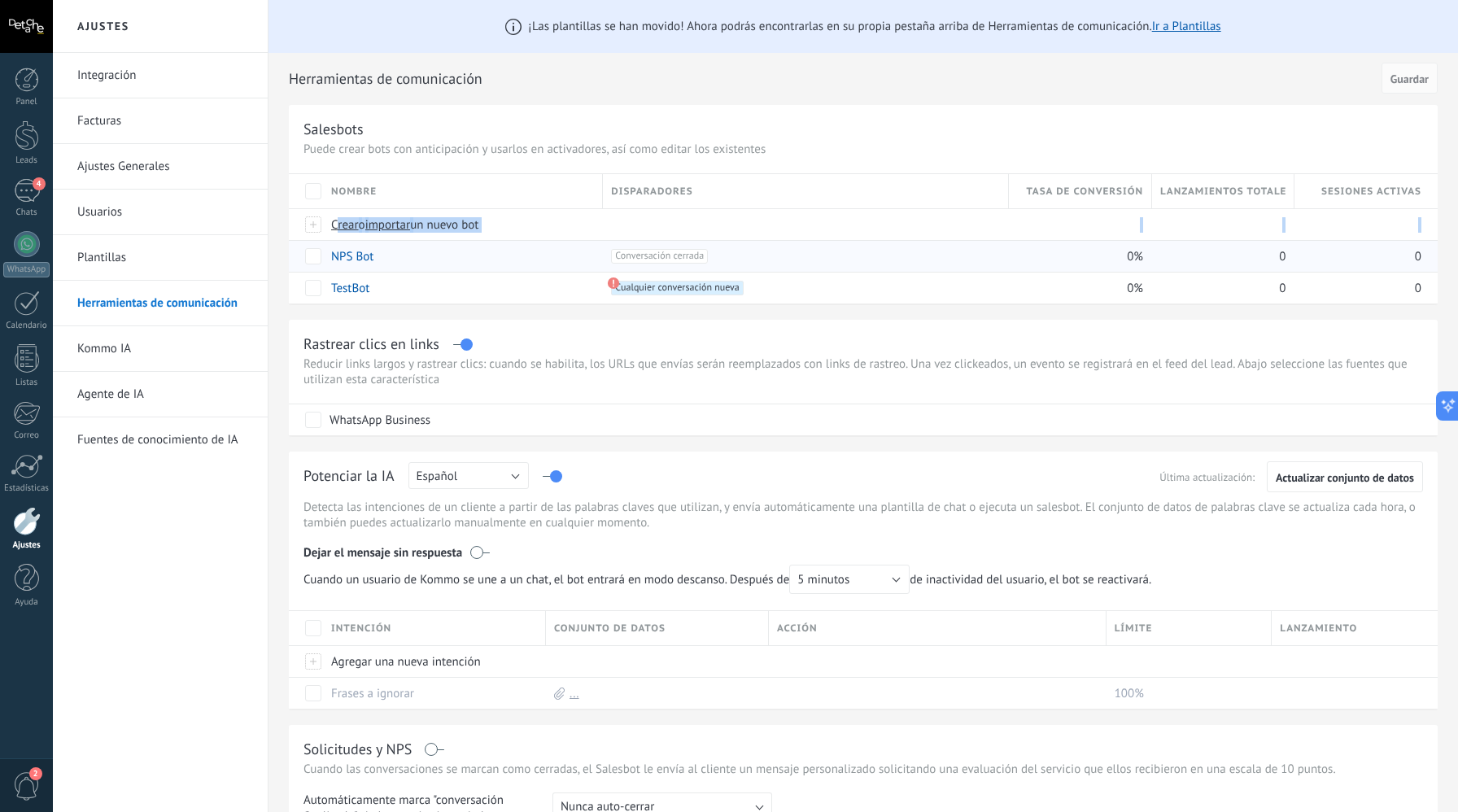
click at [340, 241] on div "Nombre Disparadores Tasa de conversión Lanzamientos totales Sesiones activas Cr…" at bounding box center [863, 239] width 1149 height 130
click at [338, 260] on link "NPS Bot" at bounding box center [352, 257] width 42 height 15
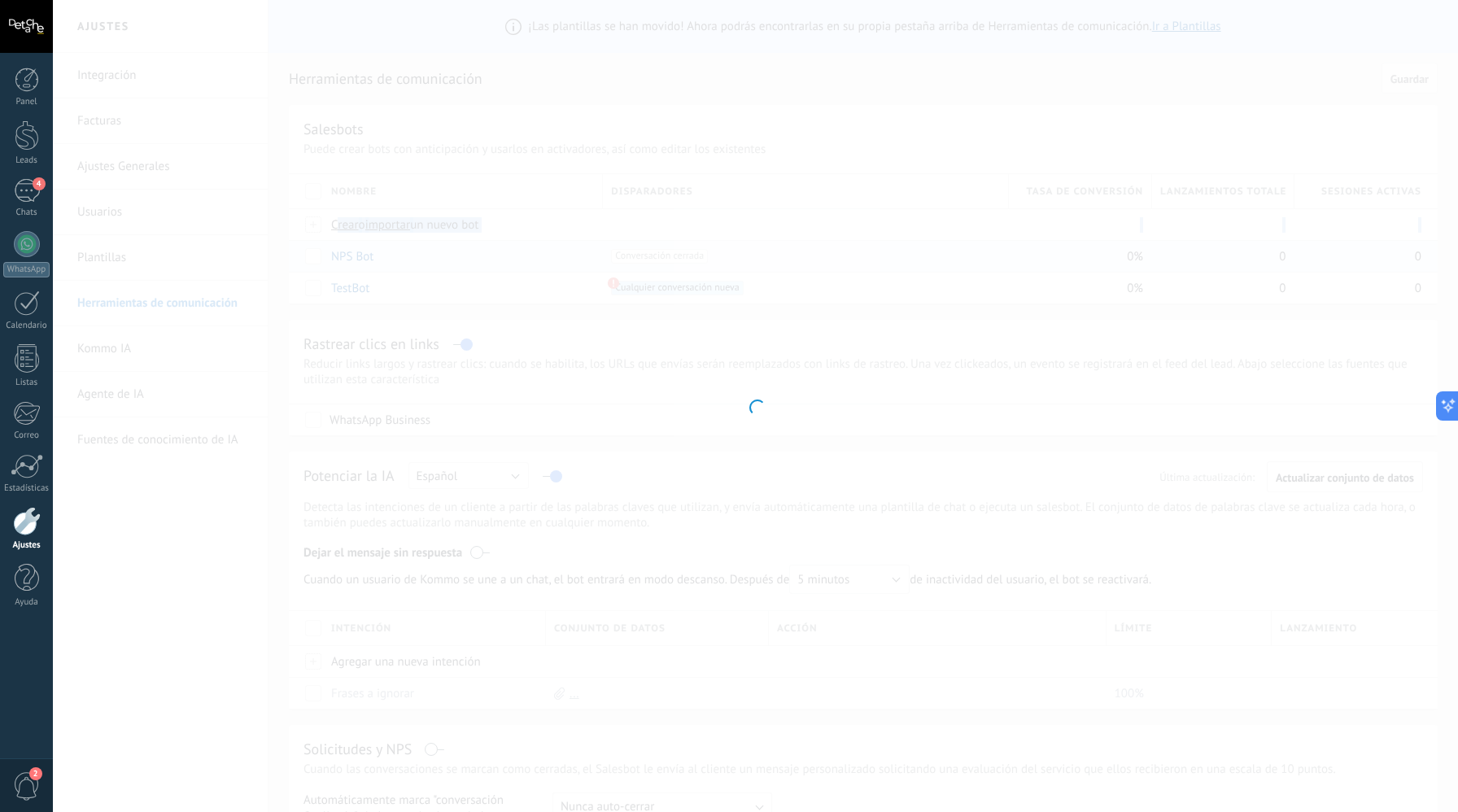
type input "*******"
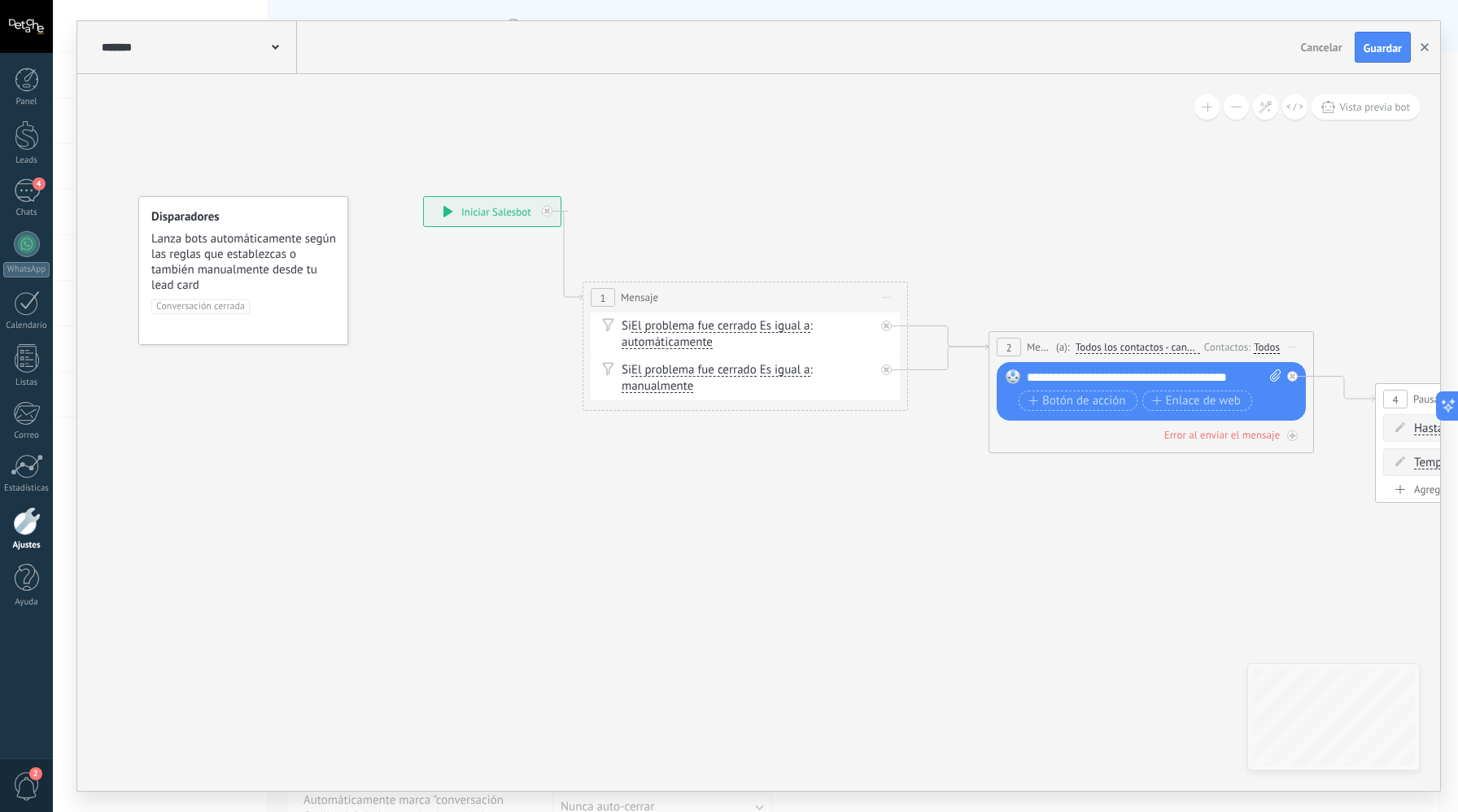
click at [1430, 43] on button "button" at bounding box center [1424, 47] width 24 height 31
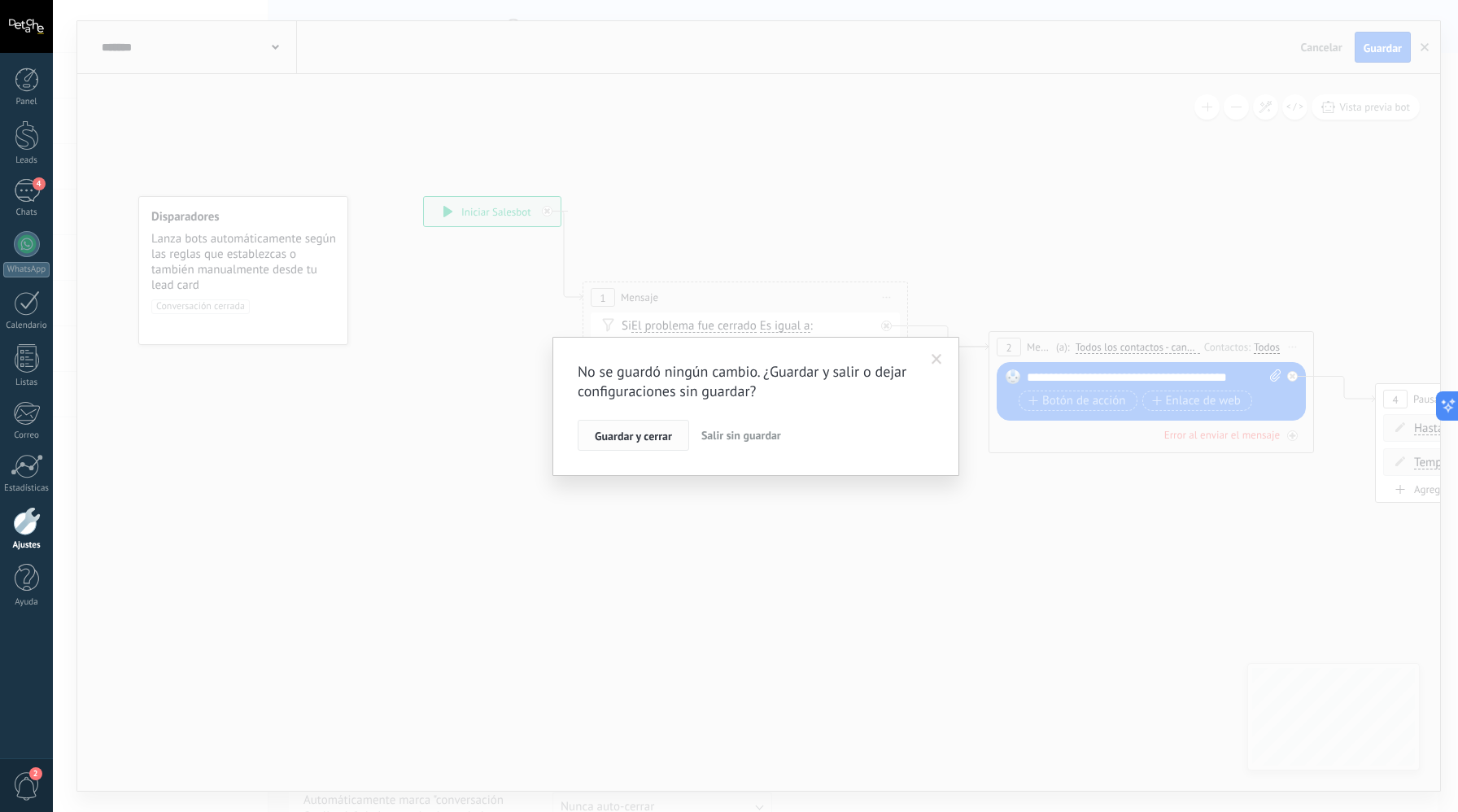
click at [668, 430] on span "Guardar y cerrar" at bounding box center [634, 436] width 77 height 12
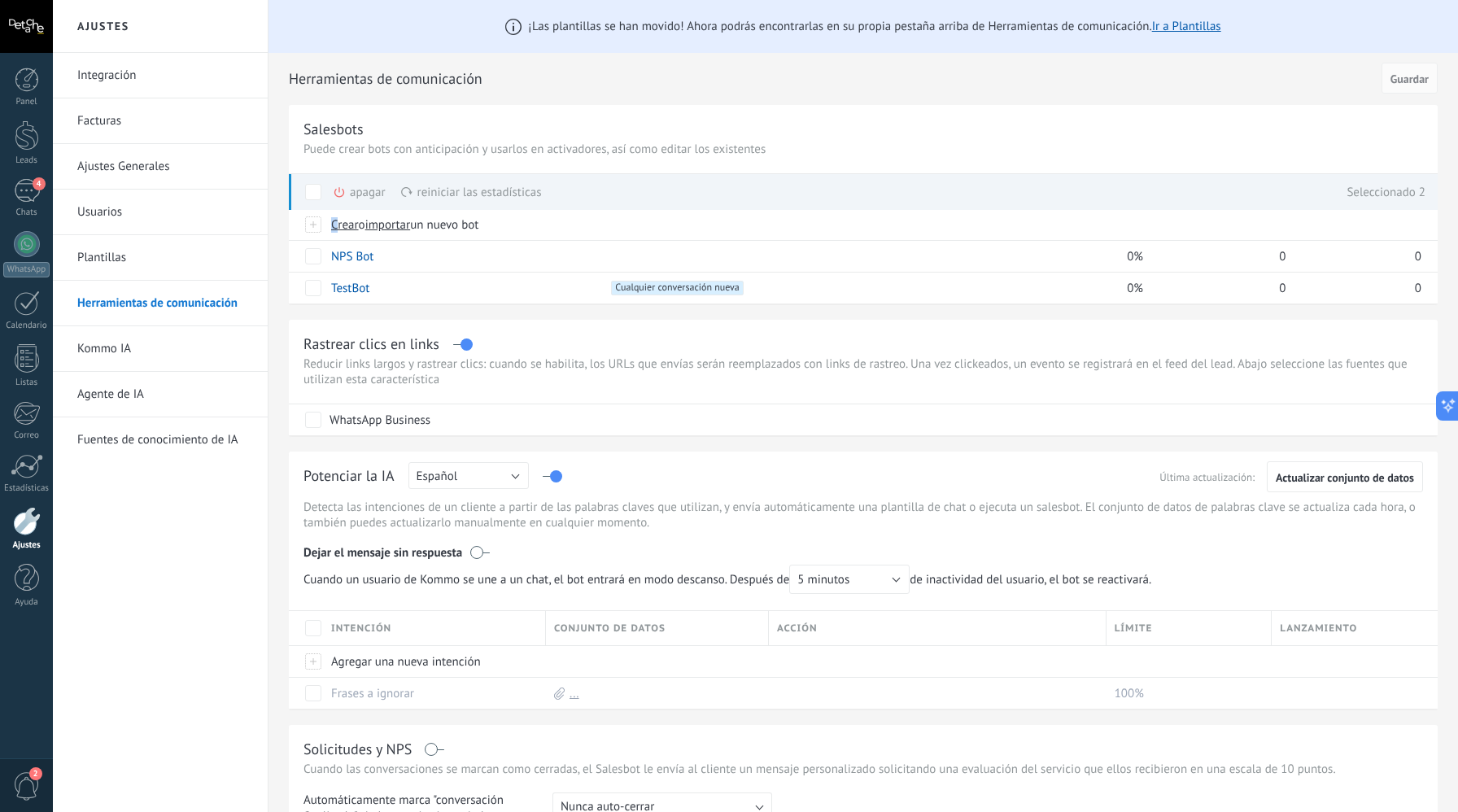
click at [311, 190] on span at bounding box center [313, 191] width 16 height 16
click at [311, 227] on div at bounding box center [314, 224] width 18 height 14
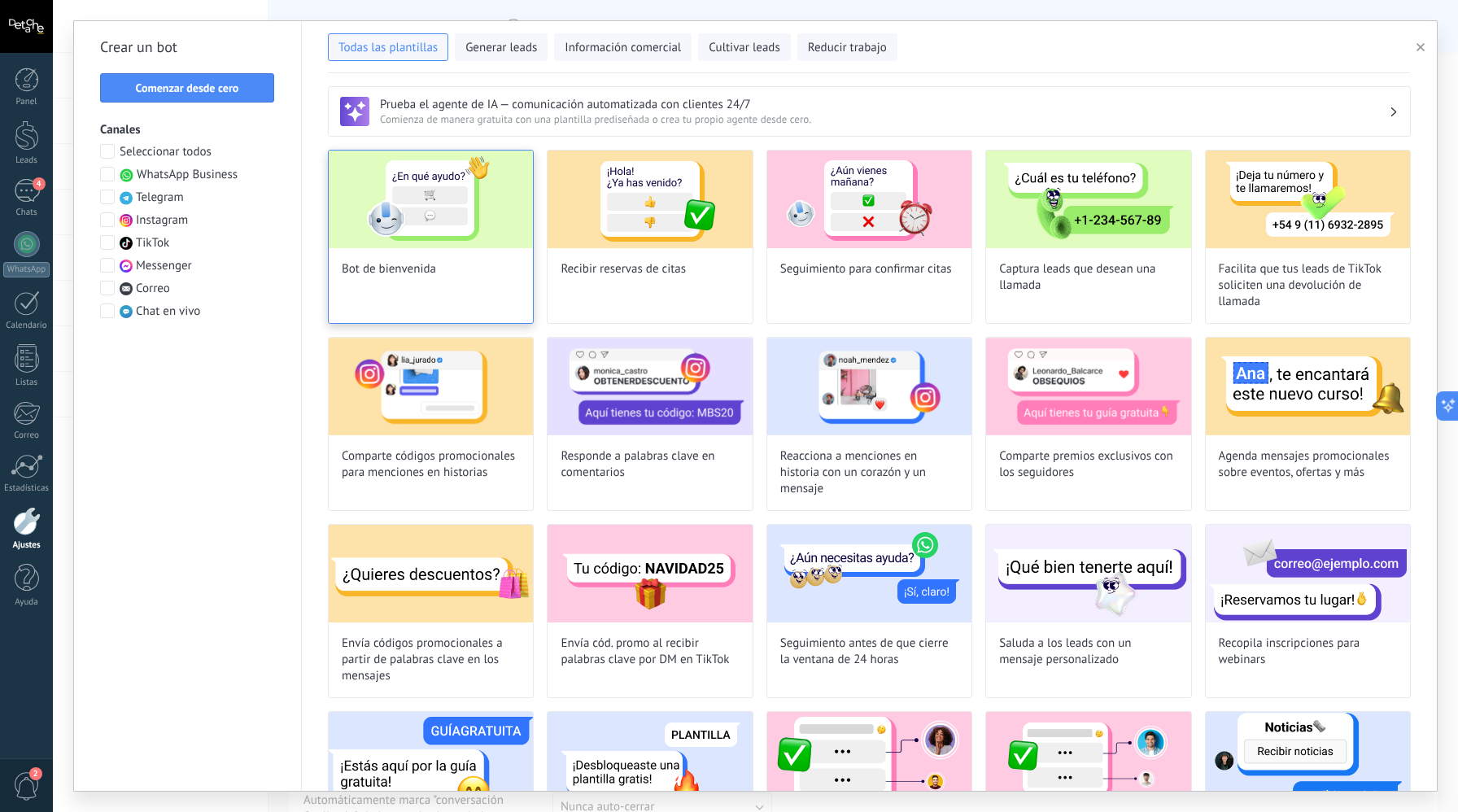
click at [444, 308] on div "Bot de bienvenida" at bounding box center [431, 236] width 206 height 174
type input "**********"
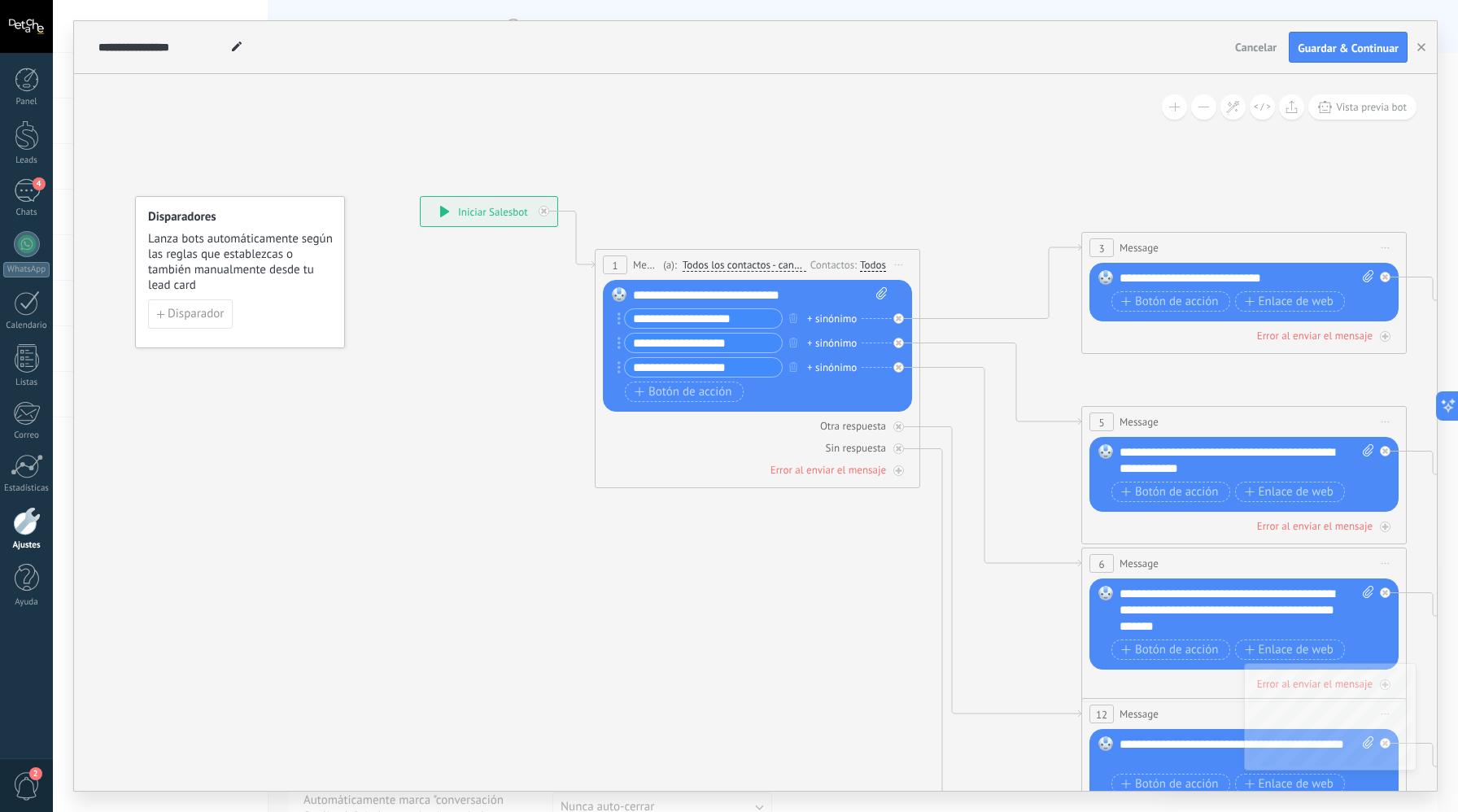
click at [794, 264] on span "Todos los contactos - canales seleccionados" at bounding box center [744, 264] width 124 height 13
click at [794, 264] on button "Todos los contactos - canales seleccionados" at bounding box center [776, 265] width 204 height 29
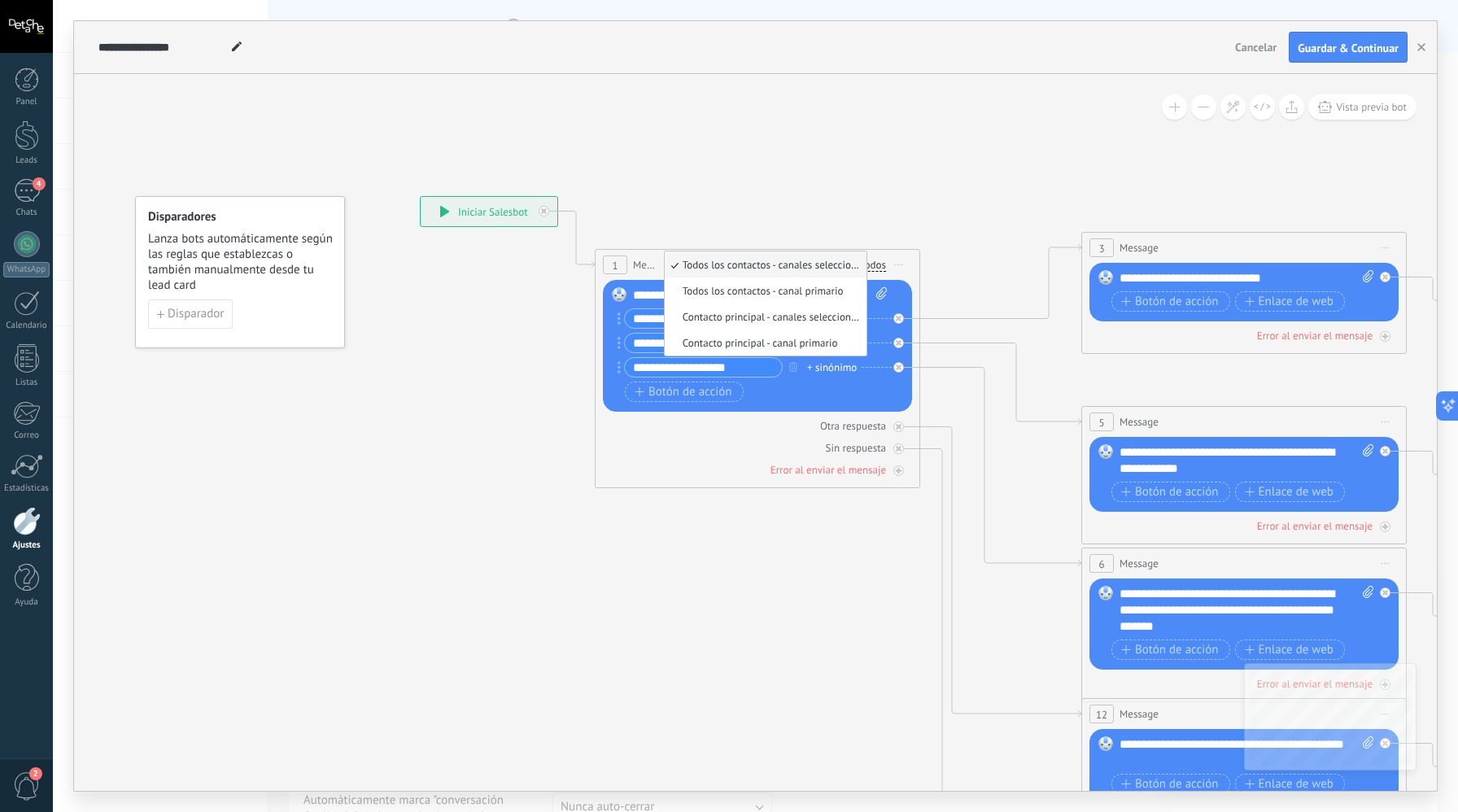
click at [535, 237] on icon at bounding box center [1280, 611] width 2536 height 1643
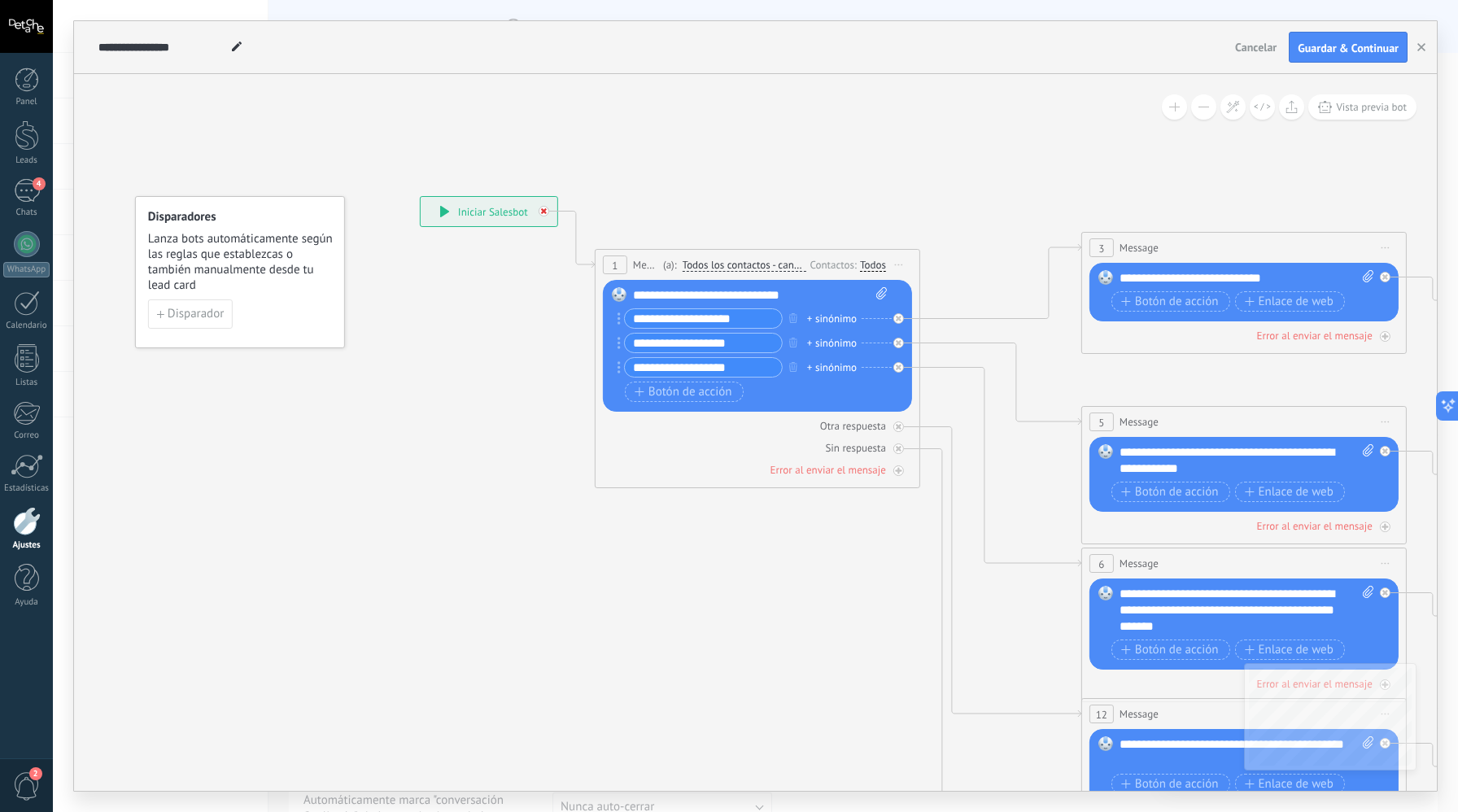
click at [540, 209] on div at bounding box center [544, 211] width 11 height 11
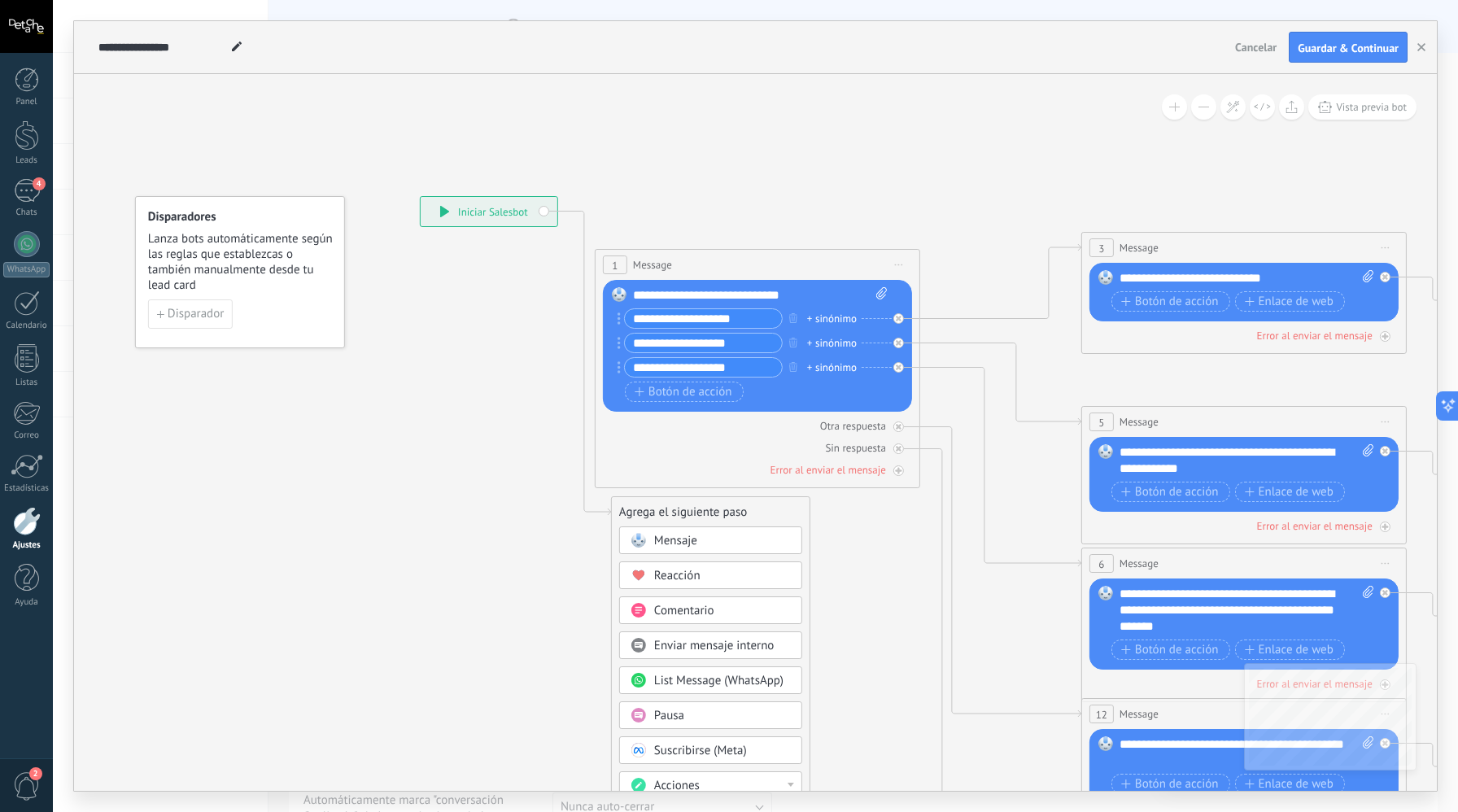
click at [540, 209] on div "**********" at bounding box center [489, 211] width 136 height 29
click at [543, 211] on div "**********" at bounding box center [489, 211] width 136 height 29
click at [463, 214] on div "**********" at bounding box center [489, 211] width 136 height 29
click at [546, 212] on div "**********" at bounding box center [489, 211] width 136 height 29
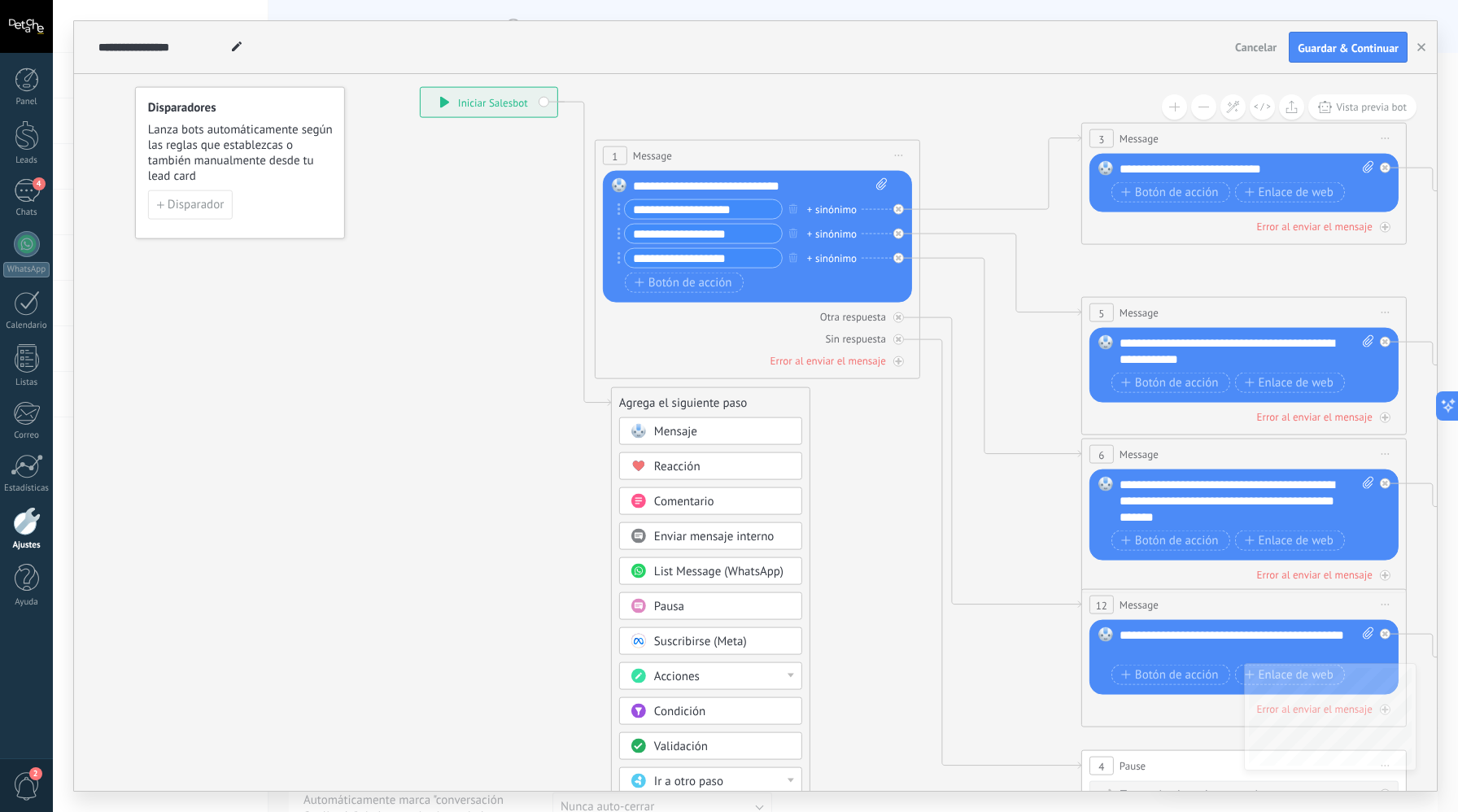
click at [716, 434] on div "Mensaje" at bounding box center [722, 432] width 136 height 16
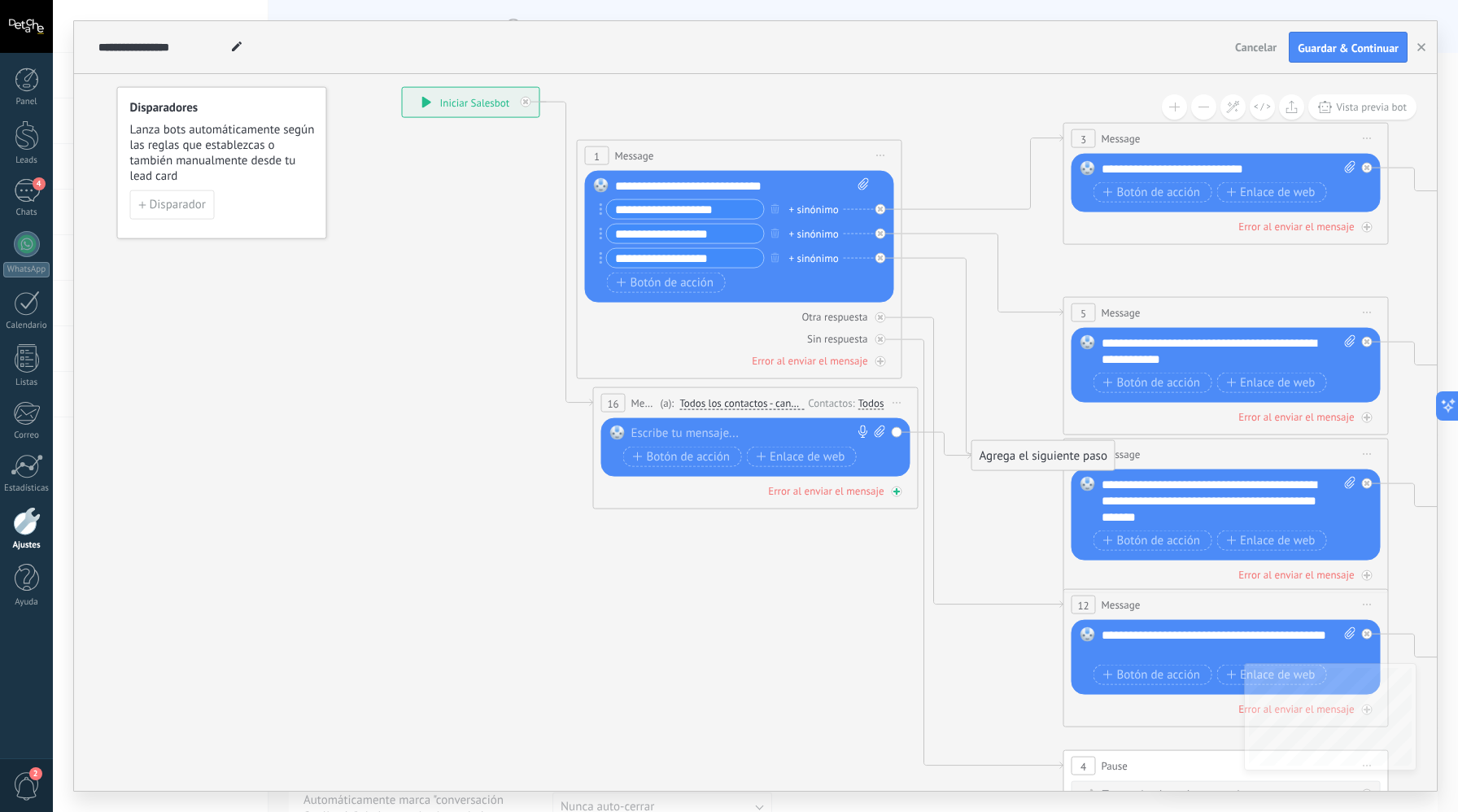
drag, startPoint x: 672, startPoint y: 470, endPoint x: 620, endPoint y: 497, distance: 58.6
click at [620, 497] on div "16 Mensaje ******* (a): Todos los contactos - canales seleccionados Todos los c…" at bounding box center [756, 448] width 326 height 122
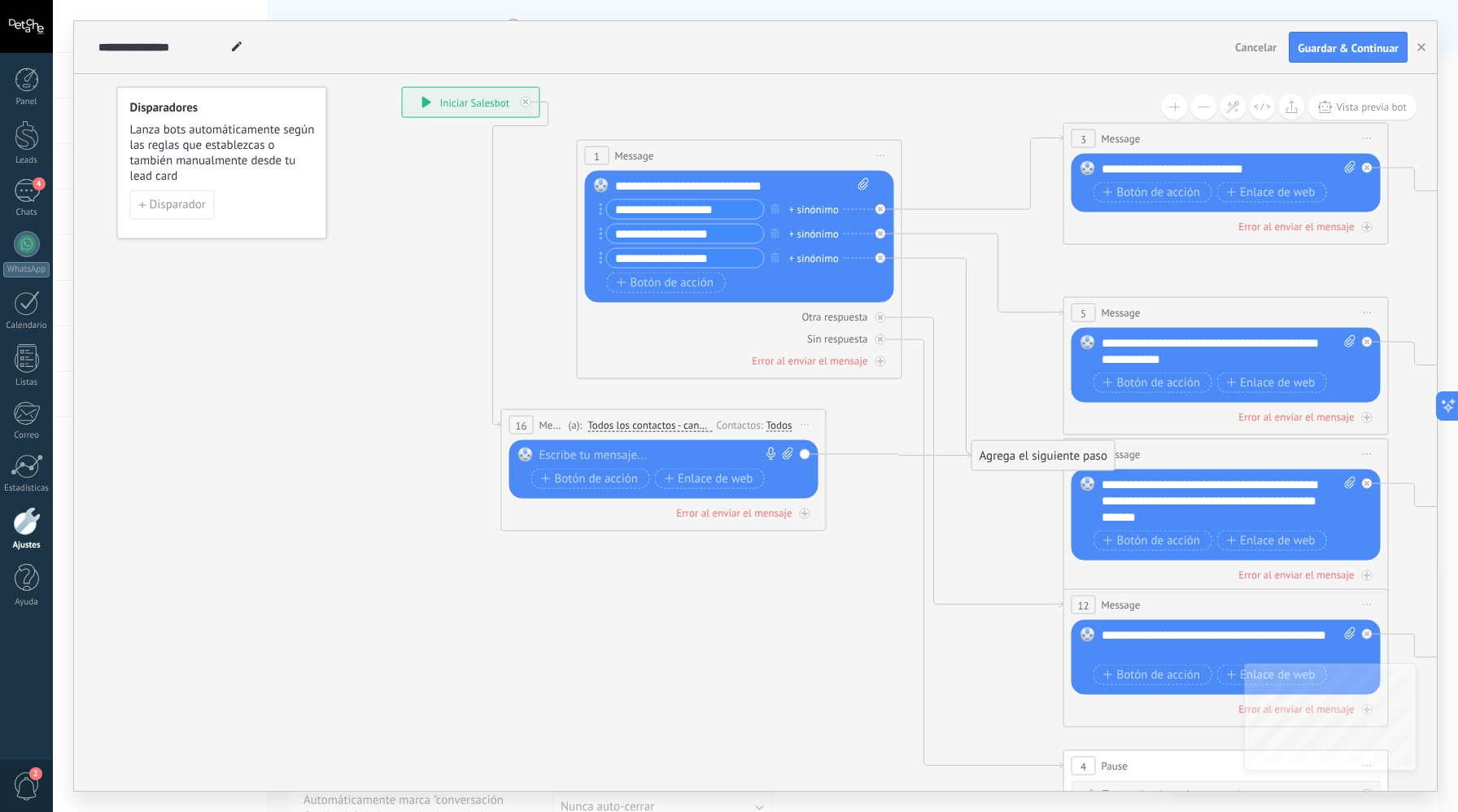
drag, startPoint x: 655, startPoint y: 397, endPoint x: 570, endPoint y: 418, distance: 87.6
click at [564, 421] on div "16 Mensaje ******* (a): Todos los contactos - canales seleccionados Todos los c…" at bounding box center [664, 425] width 324 height 30
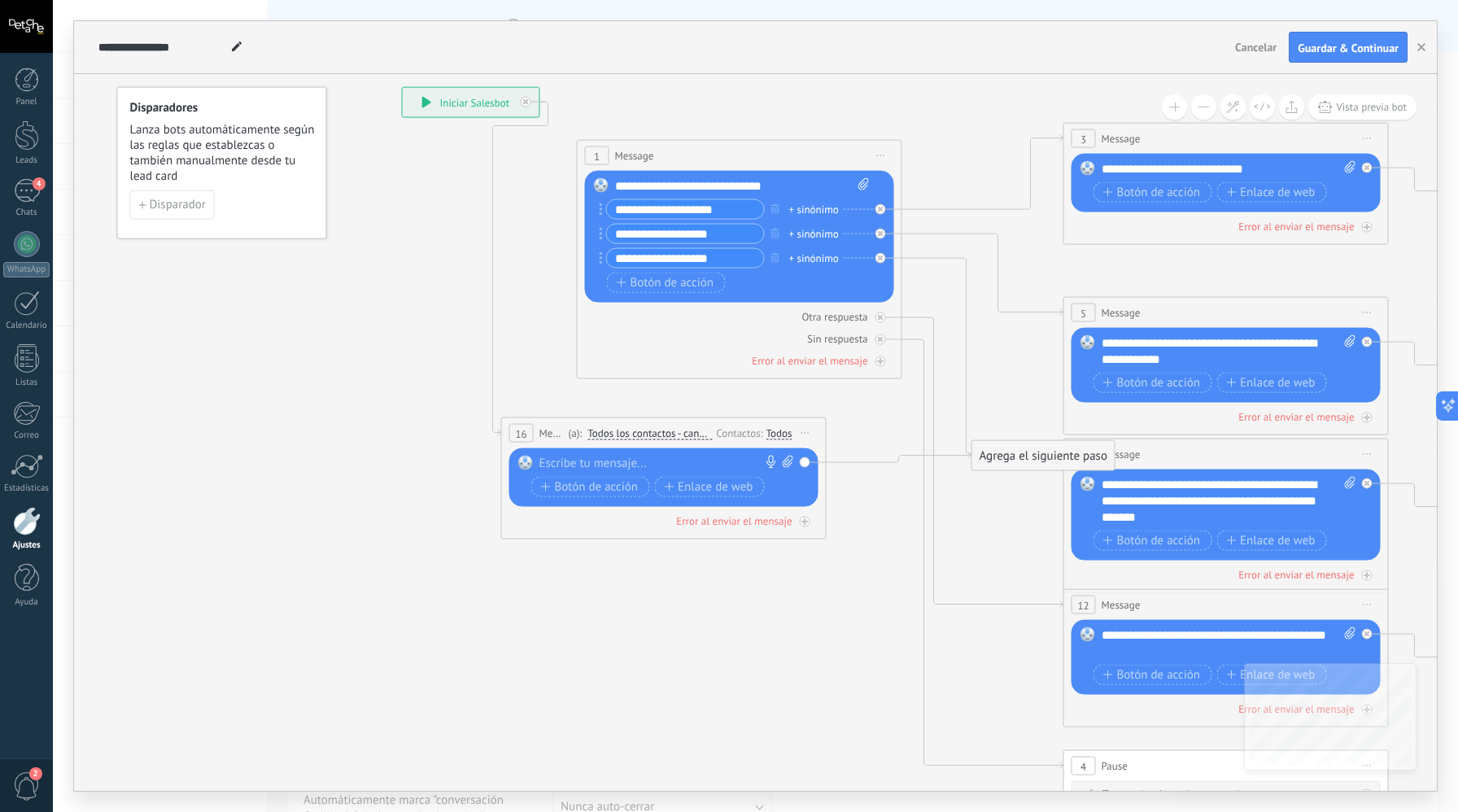
click at [1252, 50] on span "Cancelar" at bounding box center [1256, 46] width 41 height 14
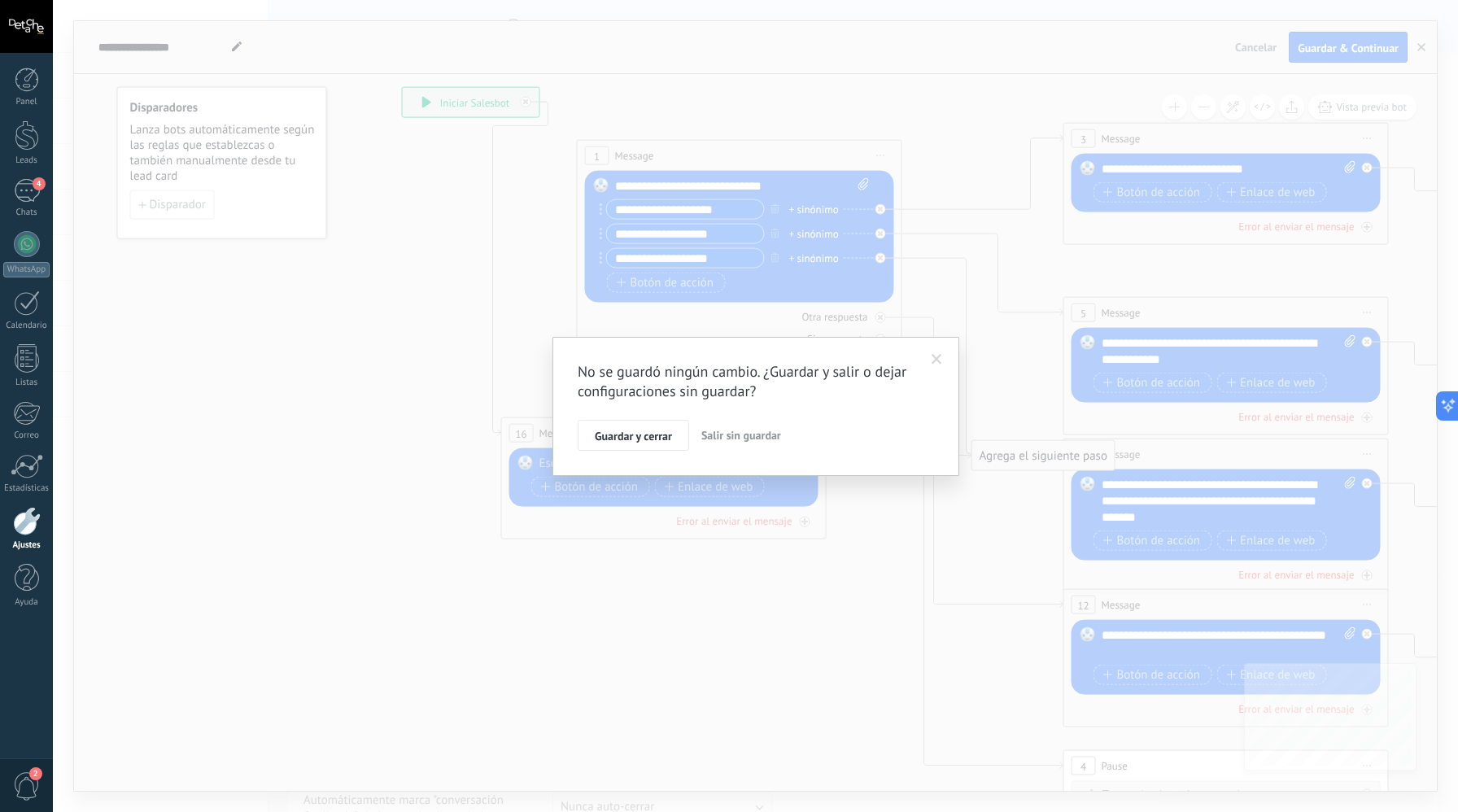
click at [705, 439] on span "Salir sin guardar" at bounding box center [741, 435] width 80 height 14
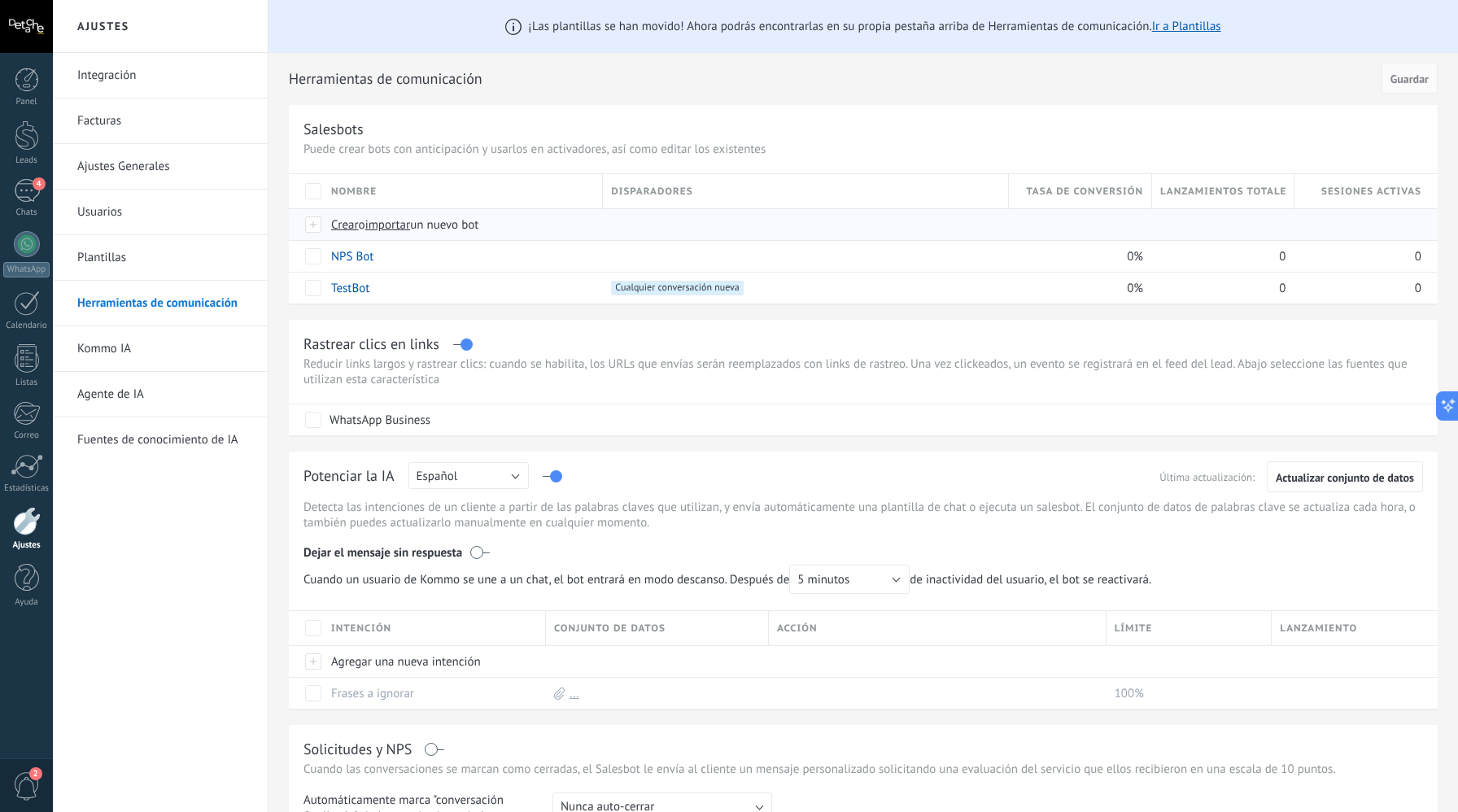
click at [311, 228] on div at bounding box center [314, 224] width 18 height 14
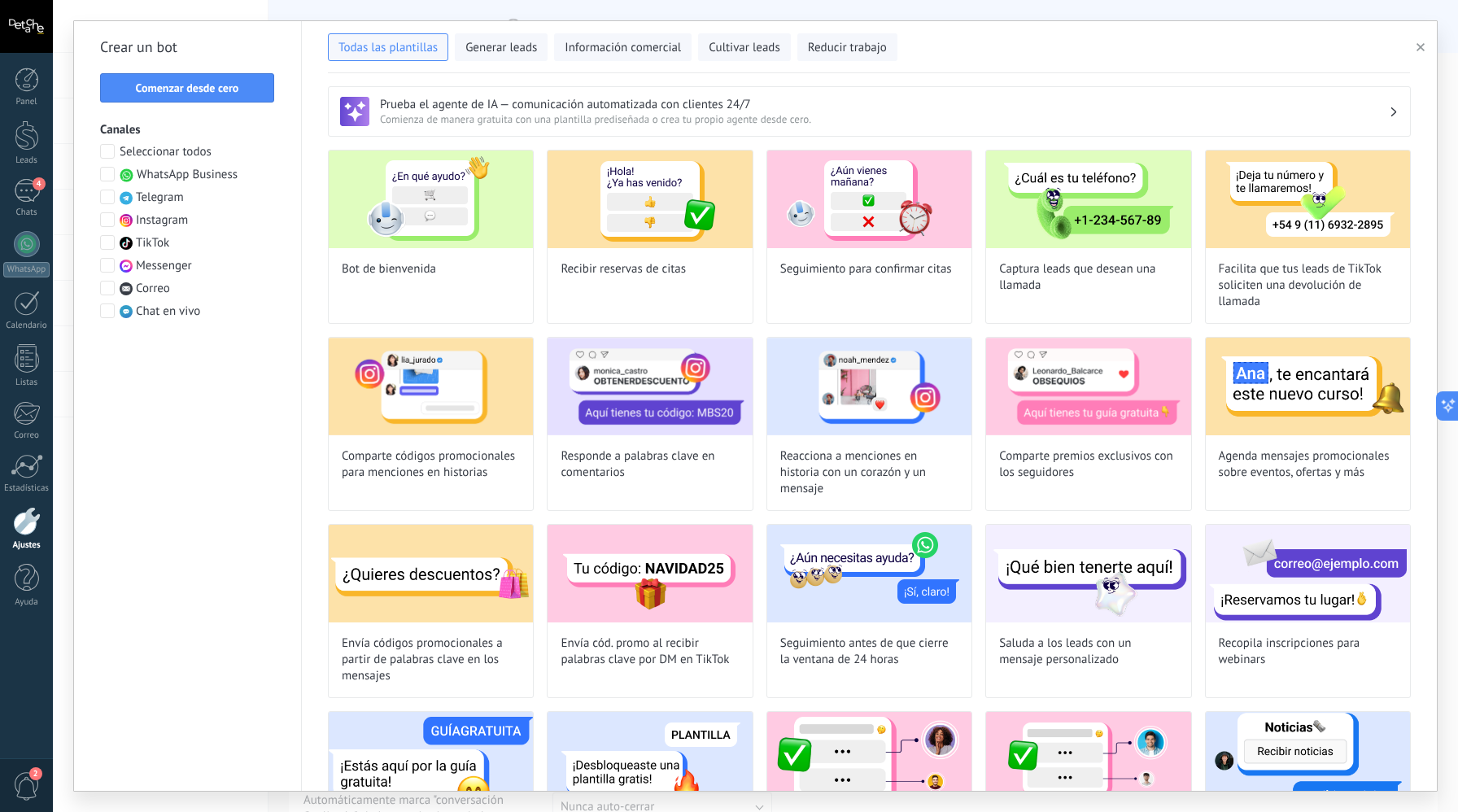
click at [102, 148] on span at bounding box center [107, 151] width 14 height 14
click at [501, 316] on div "Bot de bienvenida" at bounding box center [431, 236] width 206 height 174
type input "**********"
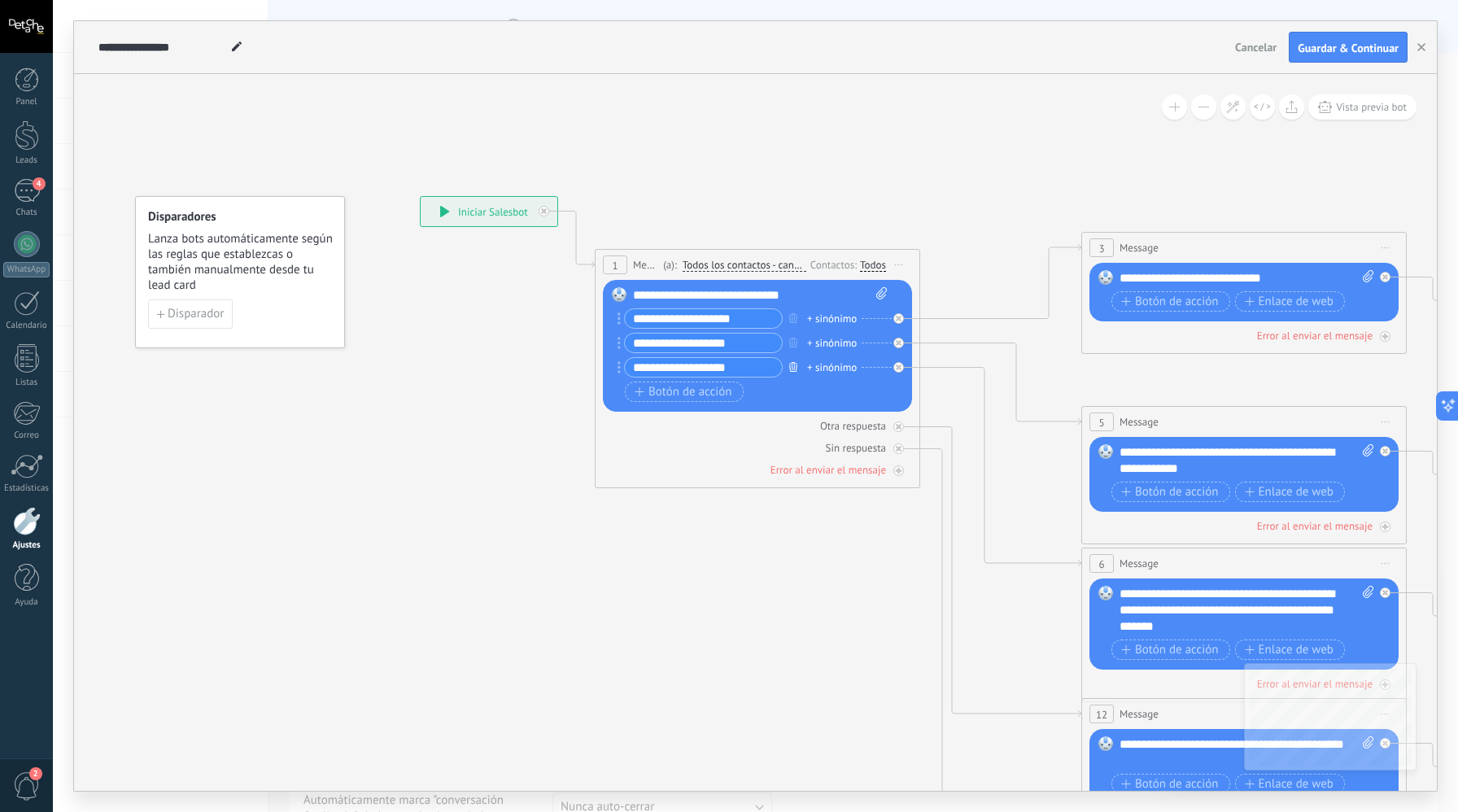
click at [793, 368] on icon "button" at bounding box center [794, 367] width 8 height 10
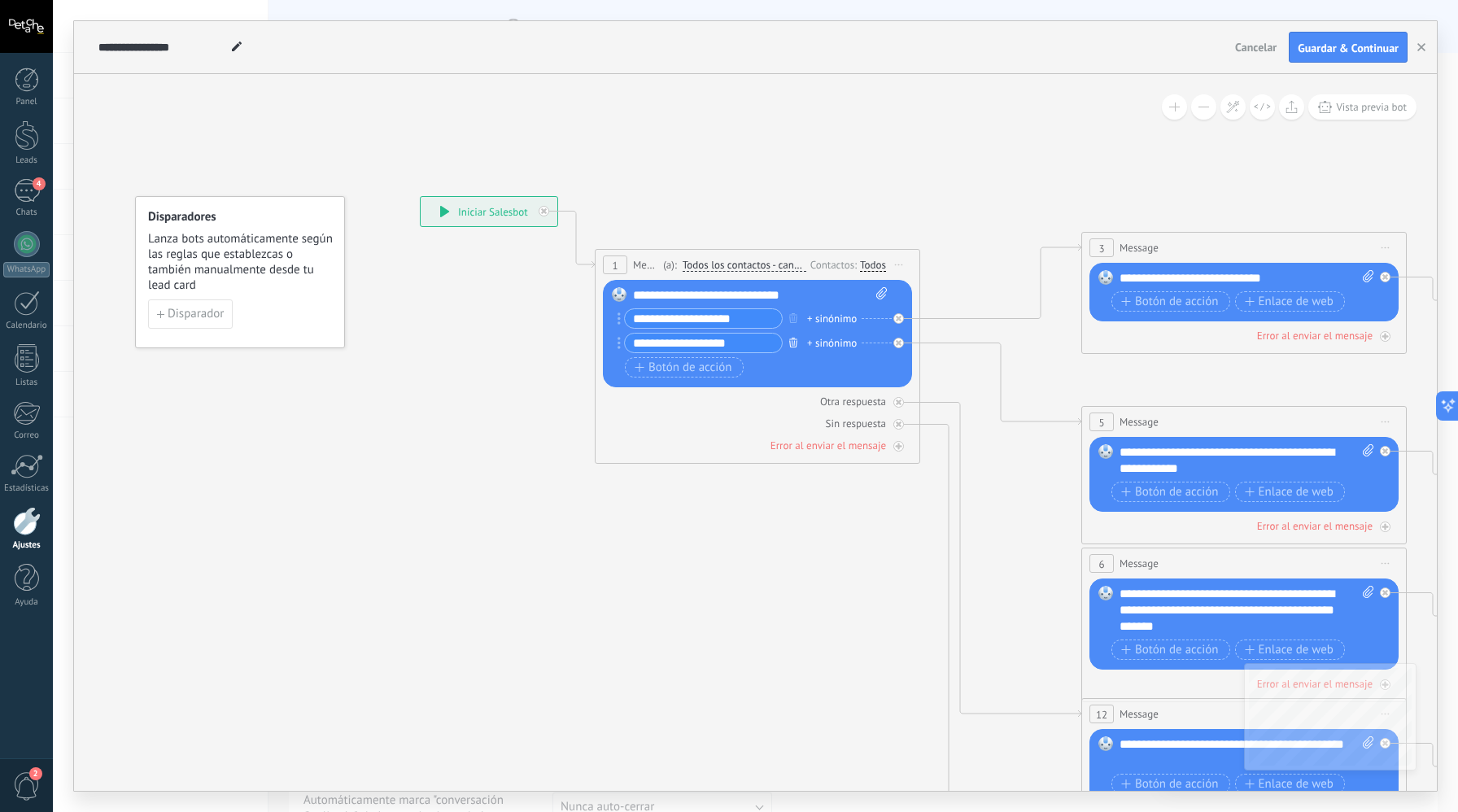
click at [796, 347] on icon "button" at bounding box center [794, 342] width 8 height 10
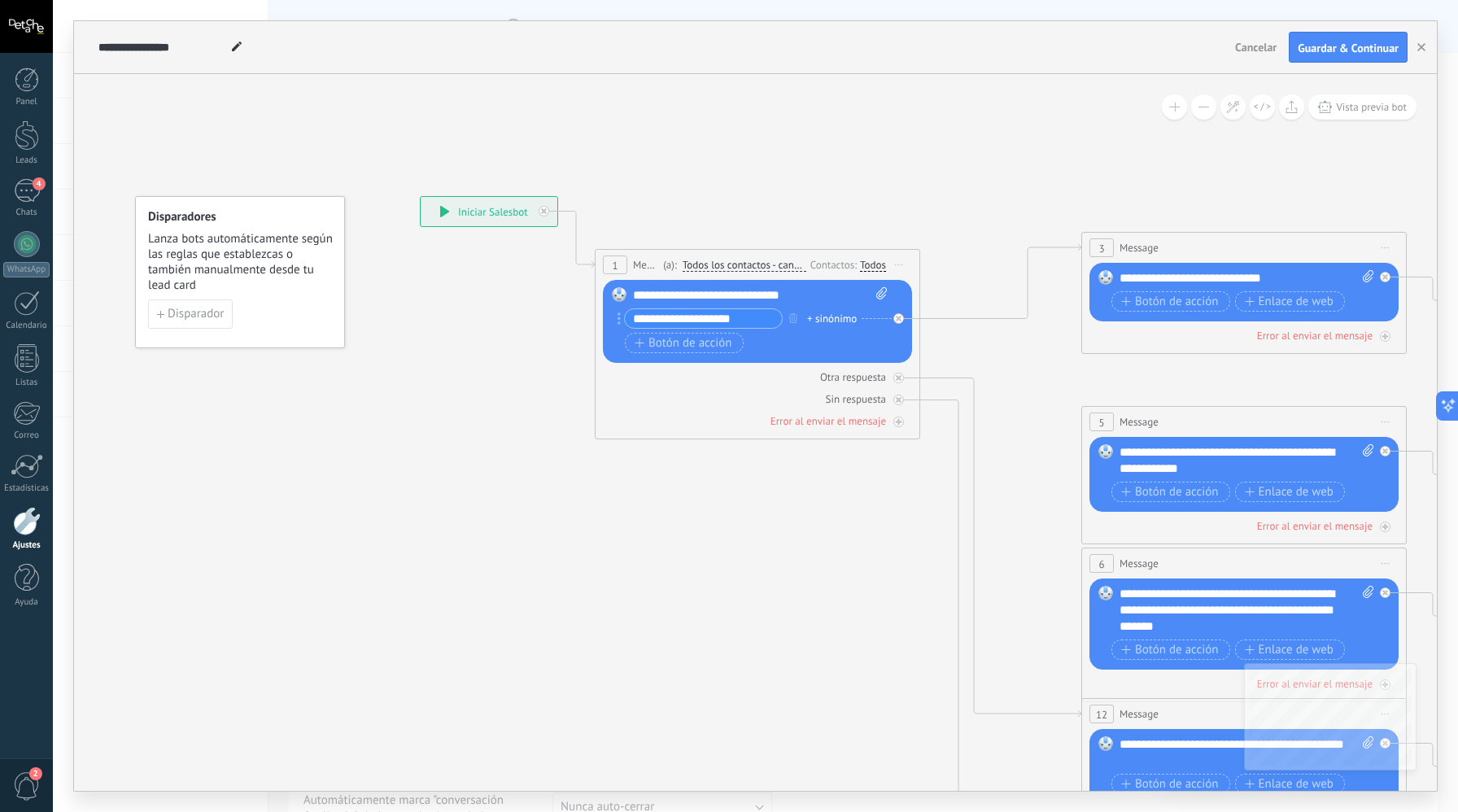
click at [767, 387] on div "Otra respuesta Sin respuesta Error al enviar el mensaje" at bounding box center [757, 395] width 309 height 66
click at [899, 264] on icon at bounding box center [899, 265] width 8 height 2
drag, startPoint x: 759, startPoint y: 387, endPoint x: 725, endPoint y: 403, distance: 37.6
click at [731, 405] on div "Otra respuesta Sin respuesta Error al enviar el mensaje" at bounding box center [757, 395] width 309 height 66
drag, startPoint x: 725, startPoint y: 403, endPoint x: 681, endPoint y: 419, distance: 46.8
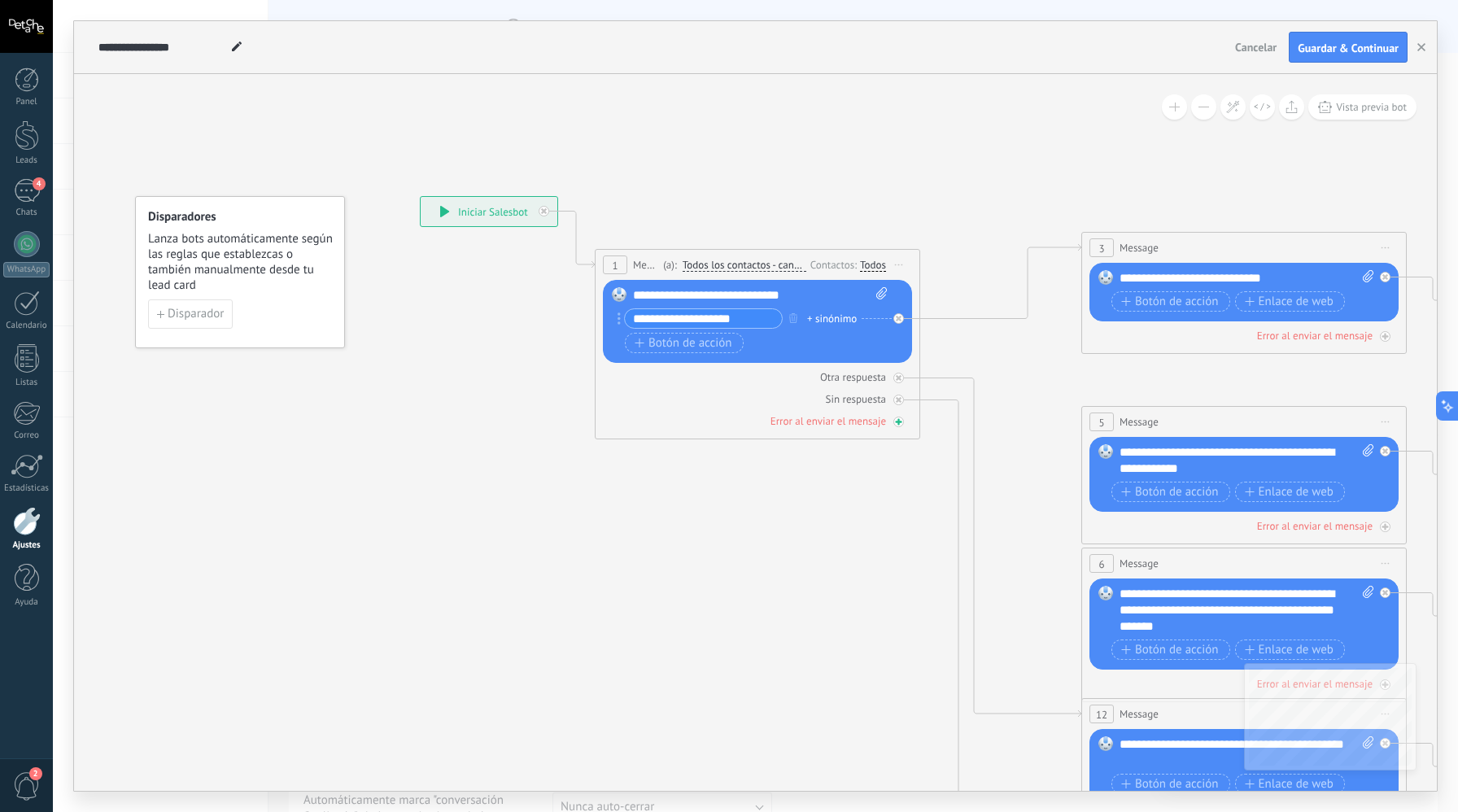
click at [644, 415] on div "Otra respuesta Sin respuesta Error al enviar el mensaje" at bounding box center [757, 395] width 309 height 66
drag, startPoint x: 682, startPoint y: 419, endPoint x: 704, endPoint y: 337, distance: 84.9
click at [704, 337] on div "1 Message ******* (a): Todos los contactos - canales seleccionados Todos los co…" at bounding box center [758, 344] width 326 height 190
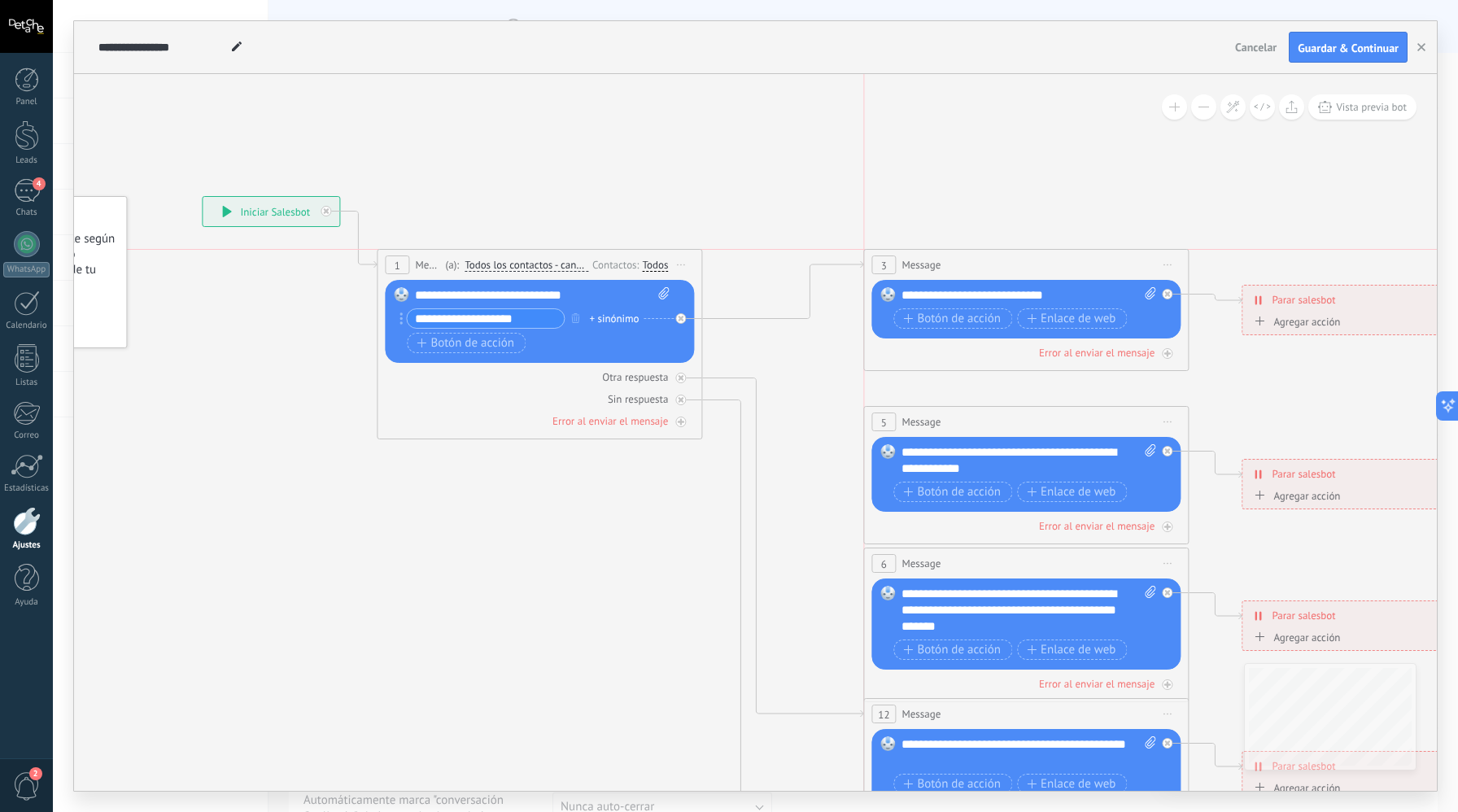
drag, startPoint x: 985, startPoint y: 246, endPoint x: 980, endPoint y: 261, distance: 15.8
click at [980, 261] on div "3 Message ******* (a): Todos los contactos - canales seleccionados Todos los co…" at bounding box center [1026, 265] width 324 height 30
click at [594, 383] on div "Otra respuesta" at bounding box center [539, 377] width 309 height 15
click at [573, 388] on div "Otra respuesta Sin respuesta Error al enviar el mensaje" at bounding box center [539, 395] width 309 height 66
click at [1228, 110] on icon at bounding box center [1233, 107] width 13 height 13
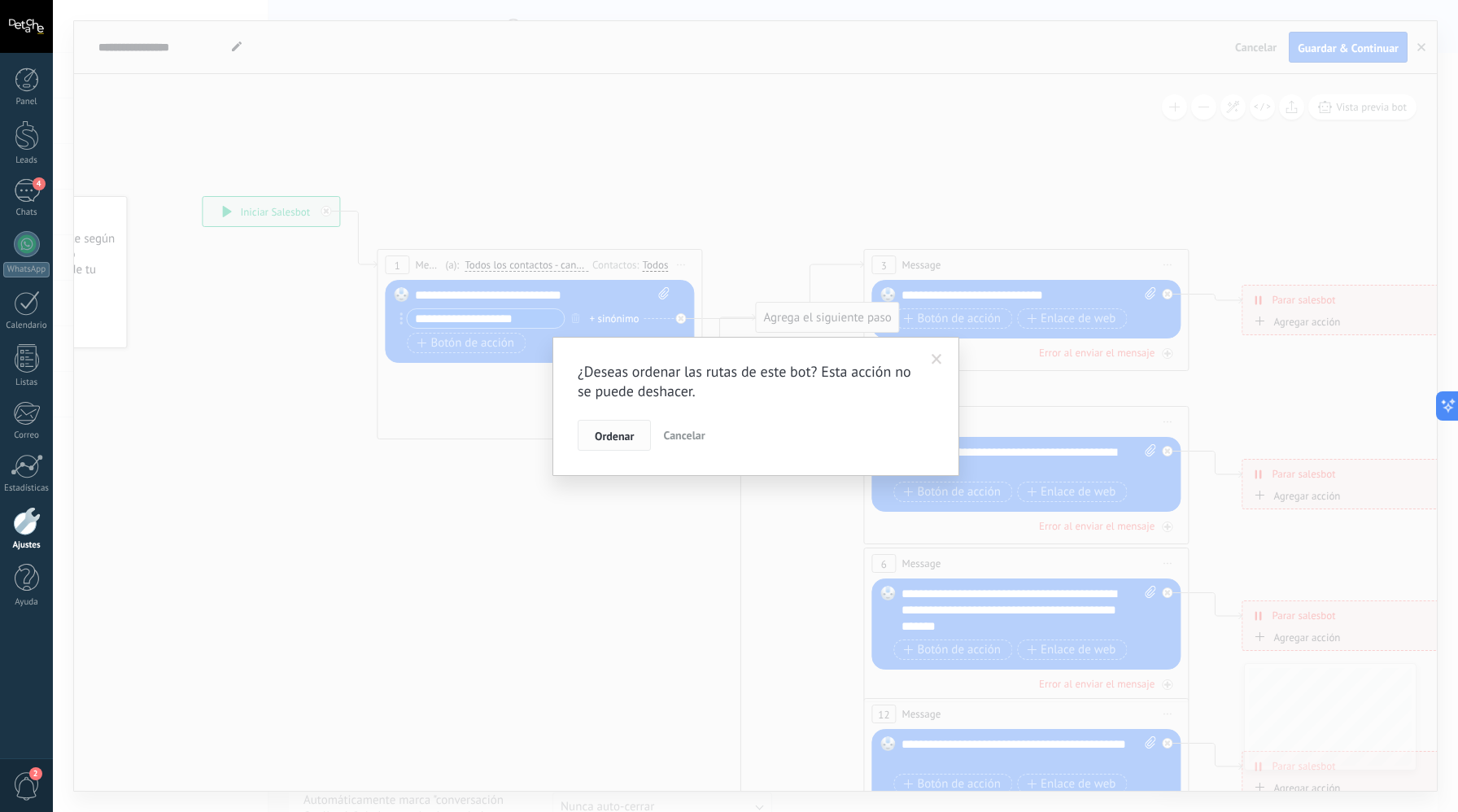
click at [625, 431] on span "Ordenar" at bounding box center [615, 436] width 39 height 12
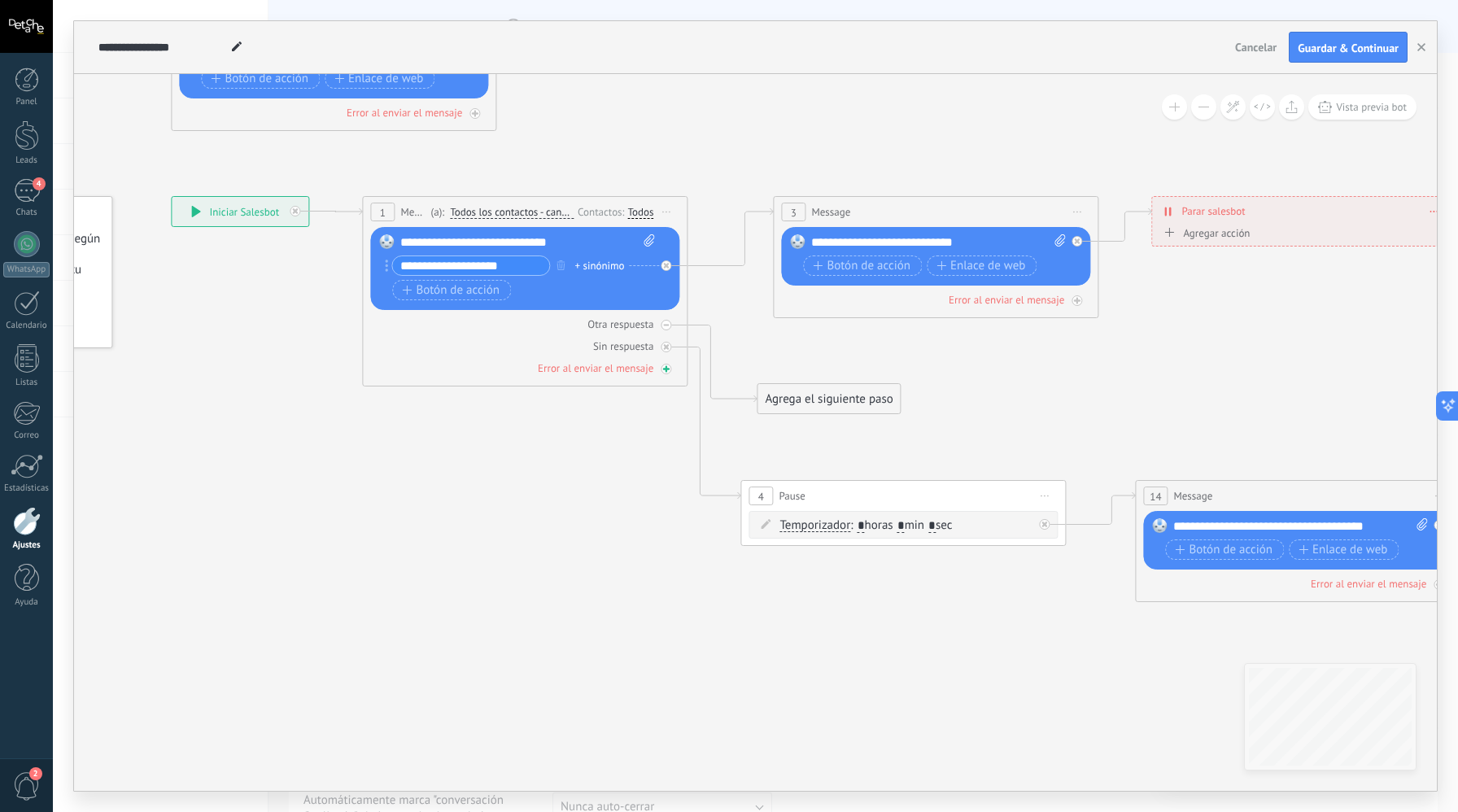
click at [665, 372] on div at bounding box center [666, 369] width 11 height 11
drag, startPoint x: 836, startPoint y: 398, endPoint x: 836, endPoint y: 383, distance: 15.0
click at [845, 385] on div "Agrega el siguiente paso" at bounding box center [837, 386] width 142 height 27
click at [667, 329] on div at bounding box center [666, 325] width 11 height 11
click at [668, 345] on icon at bounding box center [666, 347] width 6 height 6
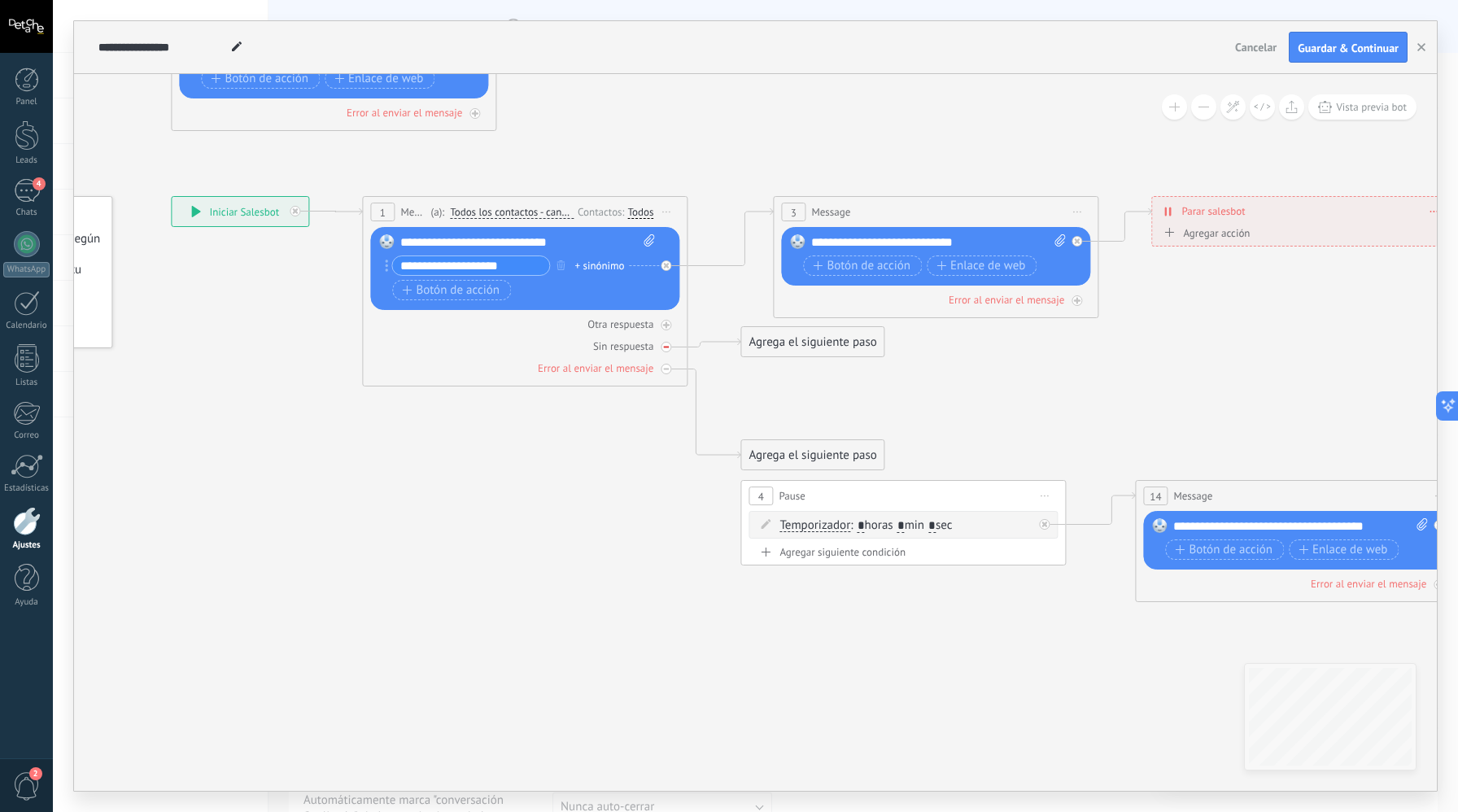
click at [0, 0] on icon at bounding box center [0, 0] width 0 height 0
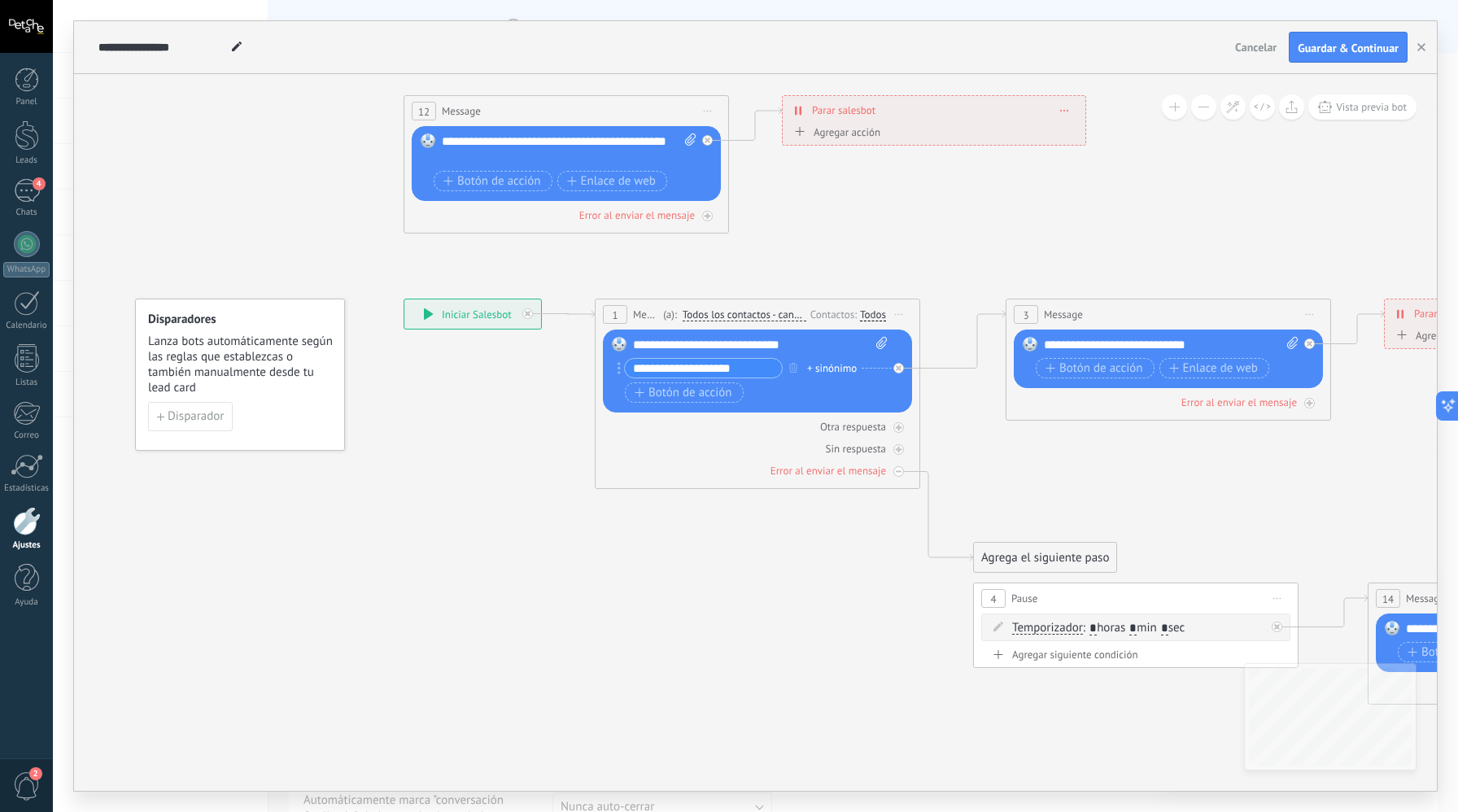
click at [700, 111] on span "Iniciar vista previa aquí Cambiar nombre Duplicar [GEOGRAPHIC_DATA]" at bounding box center [708, 111] width 26 height 24
click at [739, 214] on div "Borrar" at bounding box center [781, 217] width 161 height 28
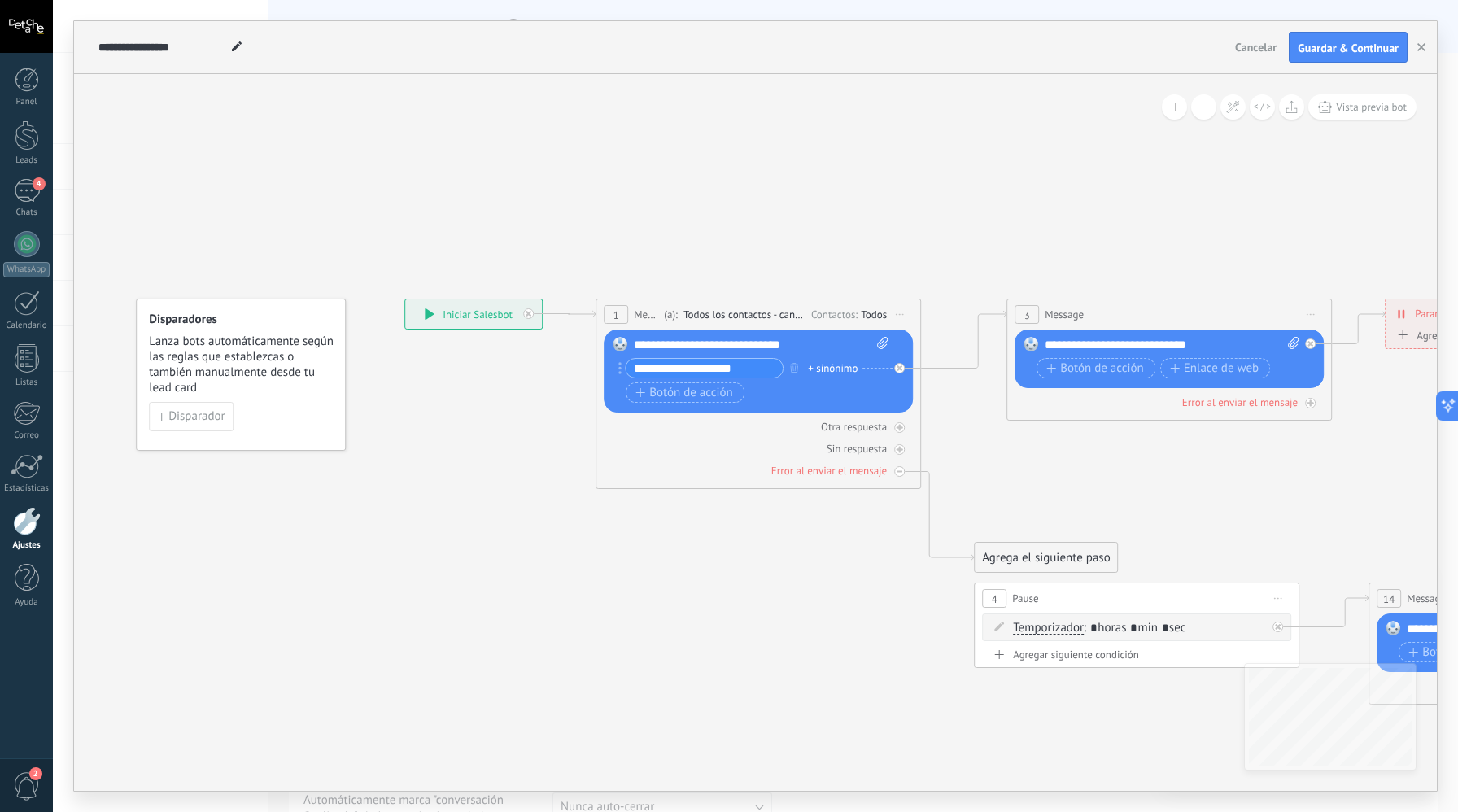
click at [436, 313] on div "**********" at bounding box center [473, 314] width 136 height 29
click at [225, 414] on span "Disparador" at bounding box center [196, 417] width 56 height 12
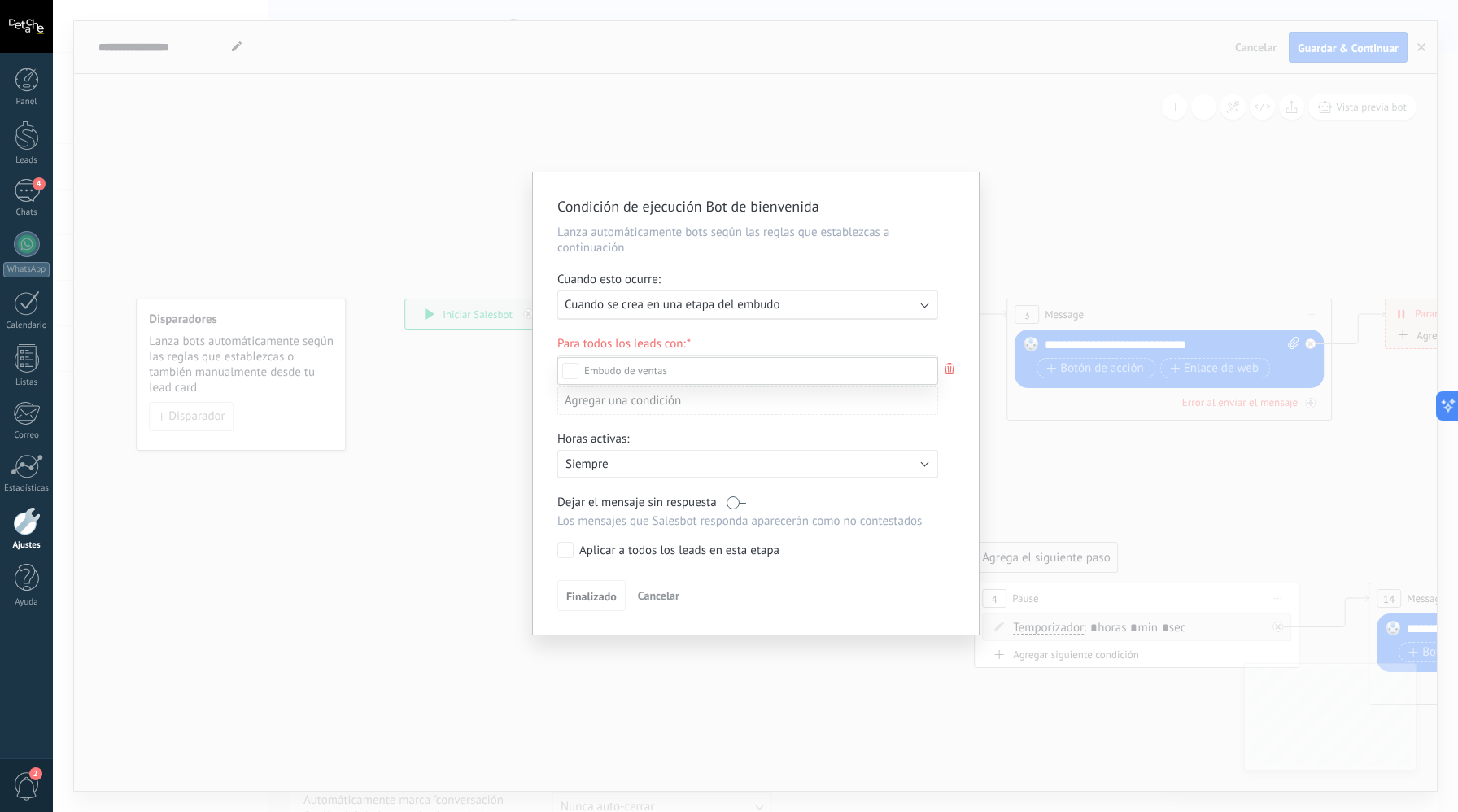
click at [1003, 237] on div at bounding box center [756, 406] width 1406 height 812
drag, startPoint x: 967, startPoint y: 220, endPoint x: 652, endPoint y: 705, distance: 578.3
click at [967, 220] on div "Condición de ejecución Bot de bienvenida Lanza automáticamente bots según las r…" at bounding box center [756, 403] width 446 height 462
click at [657, 602] on span "Cancelar" at bounding box center [658, 595] width 41 height 14
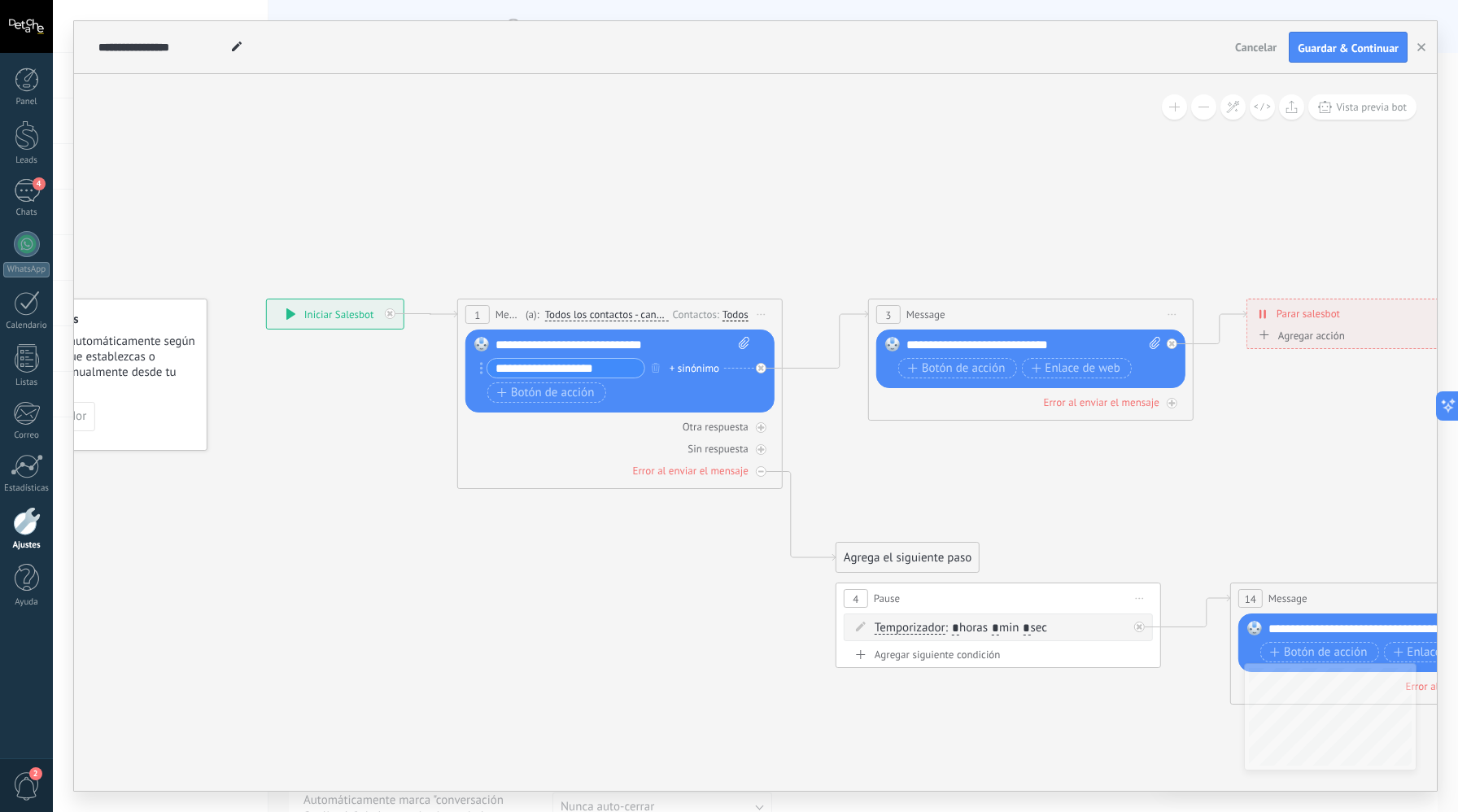
click at [474, 367] on div "Reemplazar Quitar Convertir a mensaje de voz Arrastre la imagen aquí para adjun…" at bounding box center [620, 371] width 309 height 83
click at [480, 367] on icon at bounding box center [482, 368] width 3 height 13
click at [484, 370] on div "**********" at bounding box center [562, 368] width 165 height 20
click at [485, 345] on rect at bounding box center [482, 343] width 14 height 14
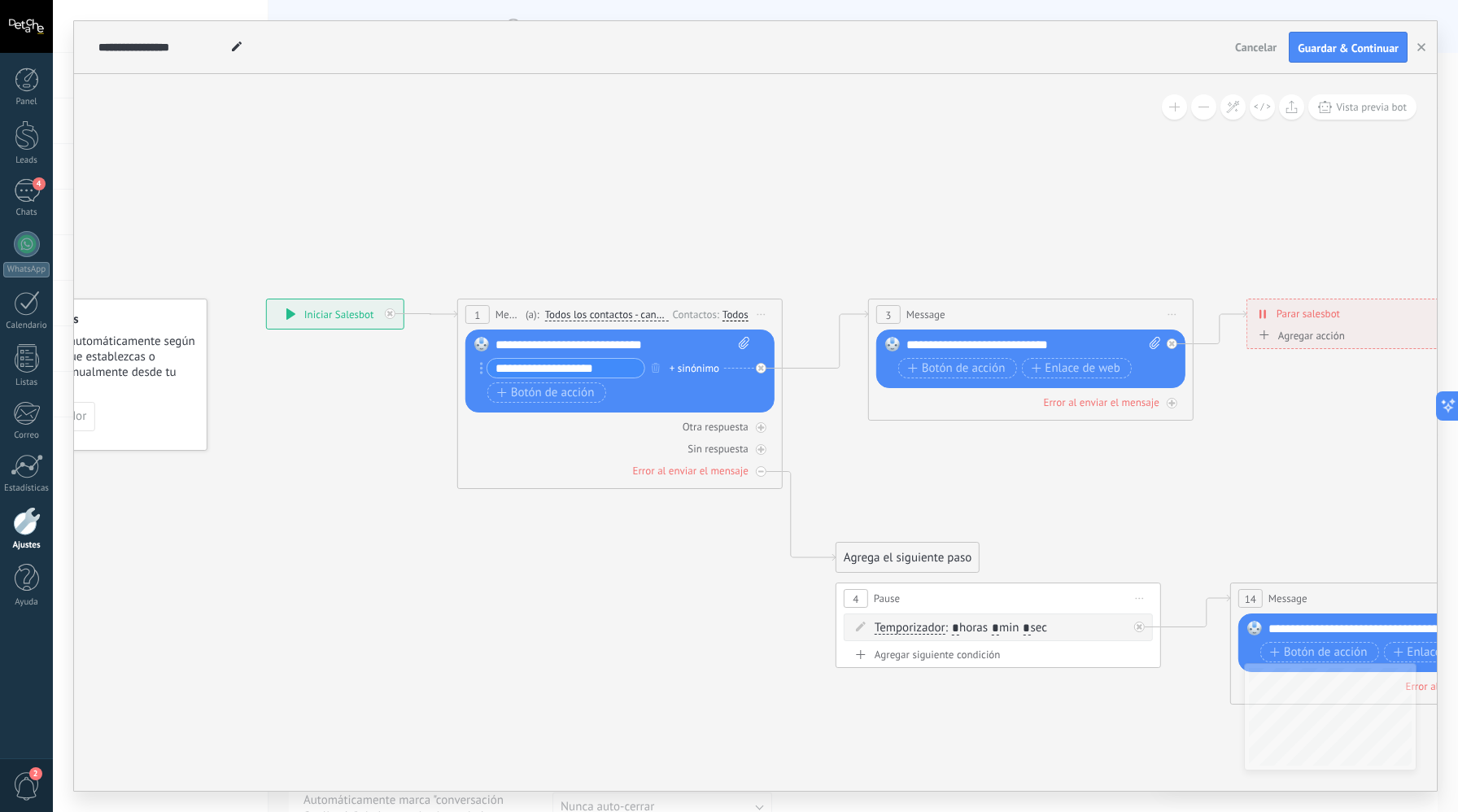
click at [551, 345] on div "**********" at bounding box center [623, 344] width 255 height 16
click at [527, 425] on div "Otra respuesta" at bounding box center [620, 427] width 309 height 15
click at [612, 316] on span "Todos los contactos - canales seleccionados" at bounding box center [607, 314] width 124 height 13
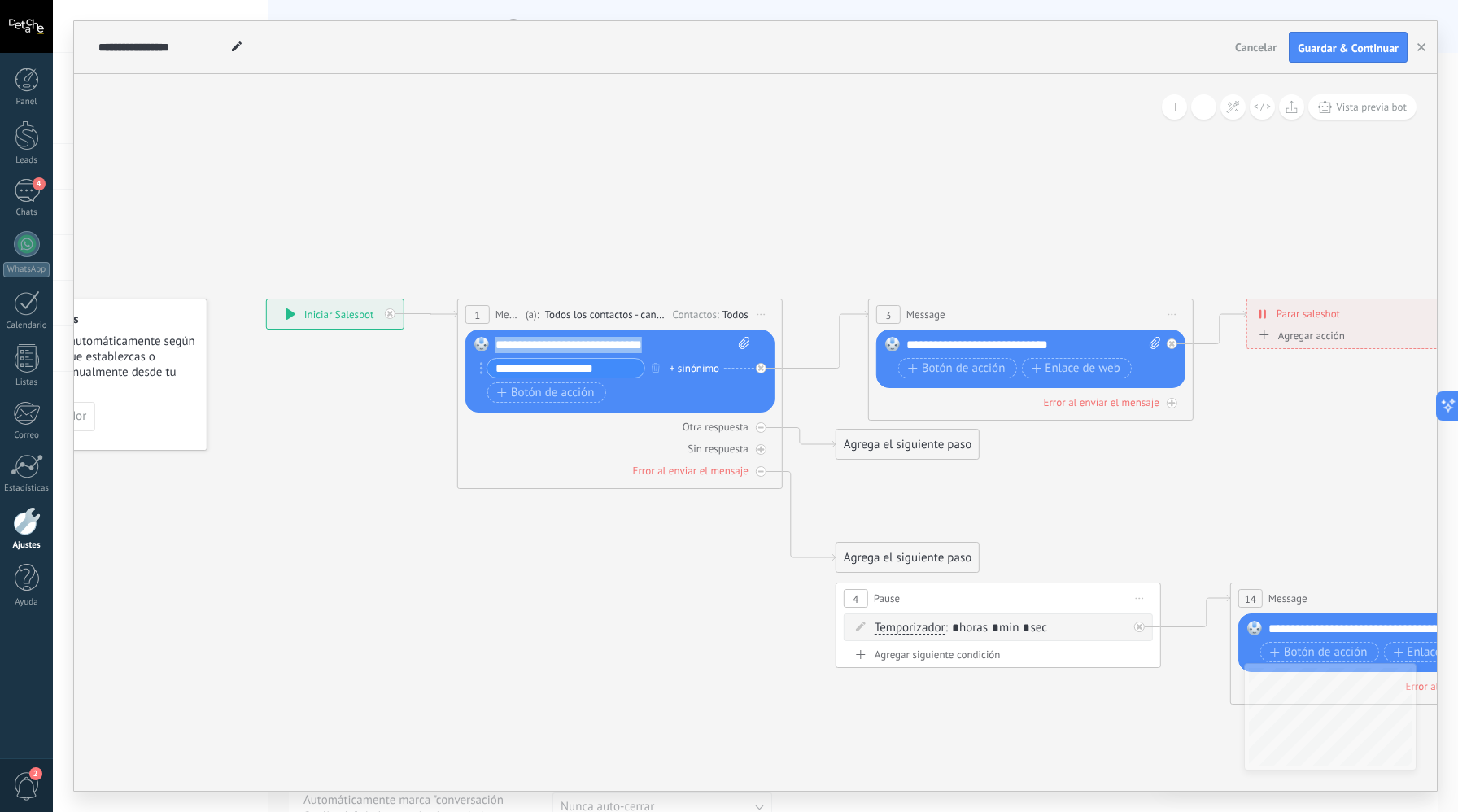
click at [612, 316] on button "Todos los contactos - canales seleccionados" at bounding box center [639, 315] width 204 height 29
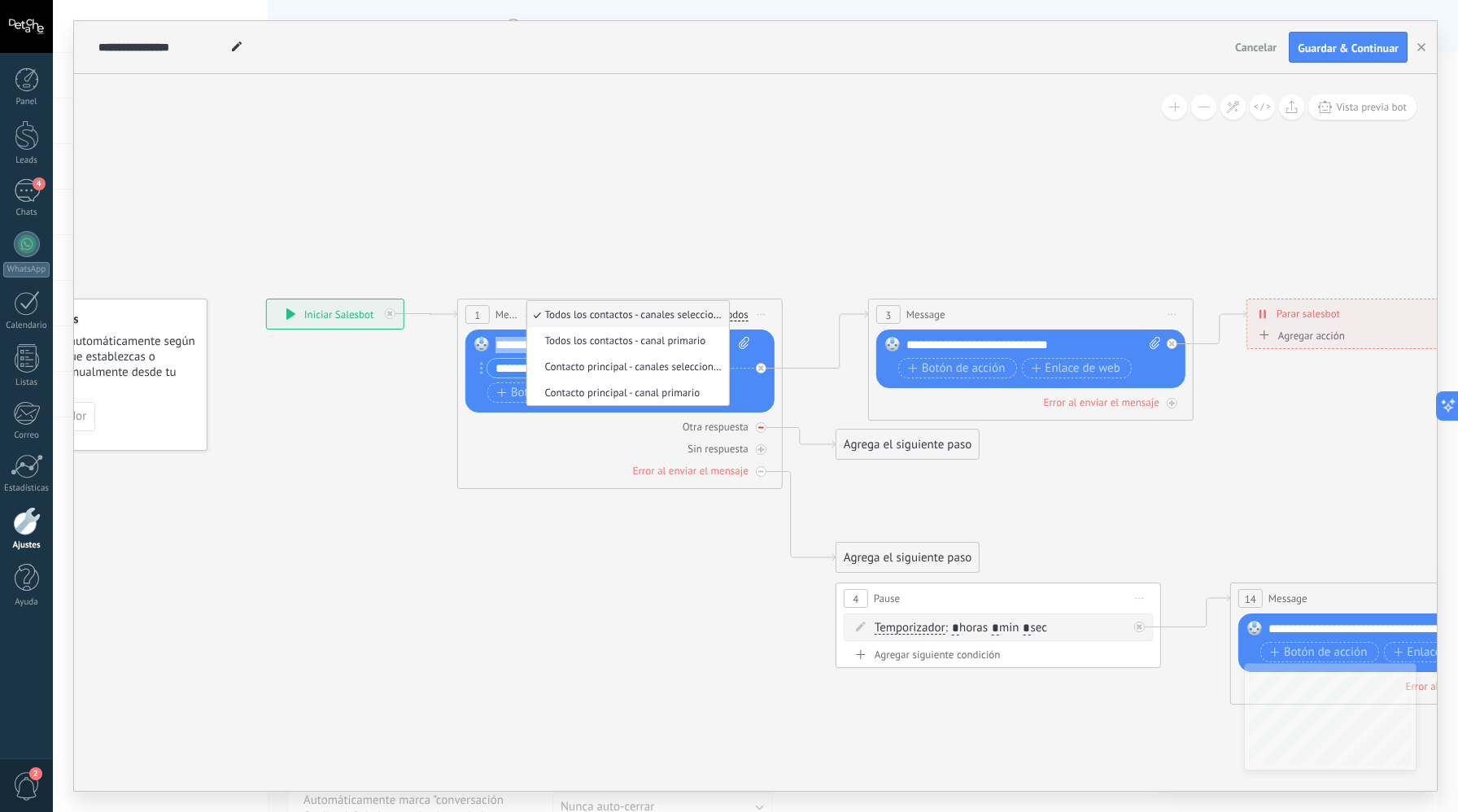
drag, startPoint x: 521, startPoint y: 426, endPoint x: 529, endPoint y: 423, distance: 8.5
click at [521, 426] on div "Otra respuesta" at bounding box center [620, 427] width 309 height 15
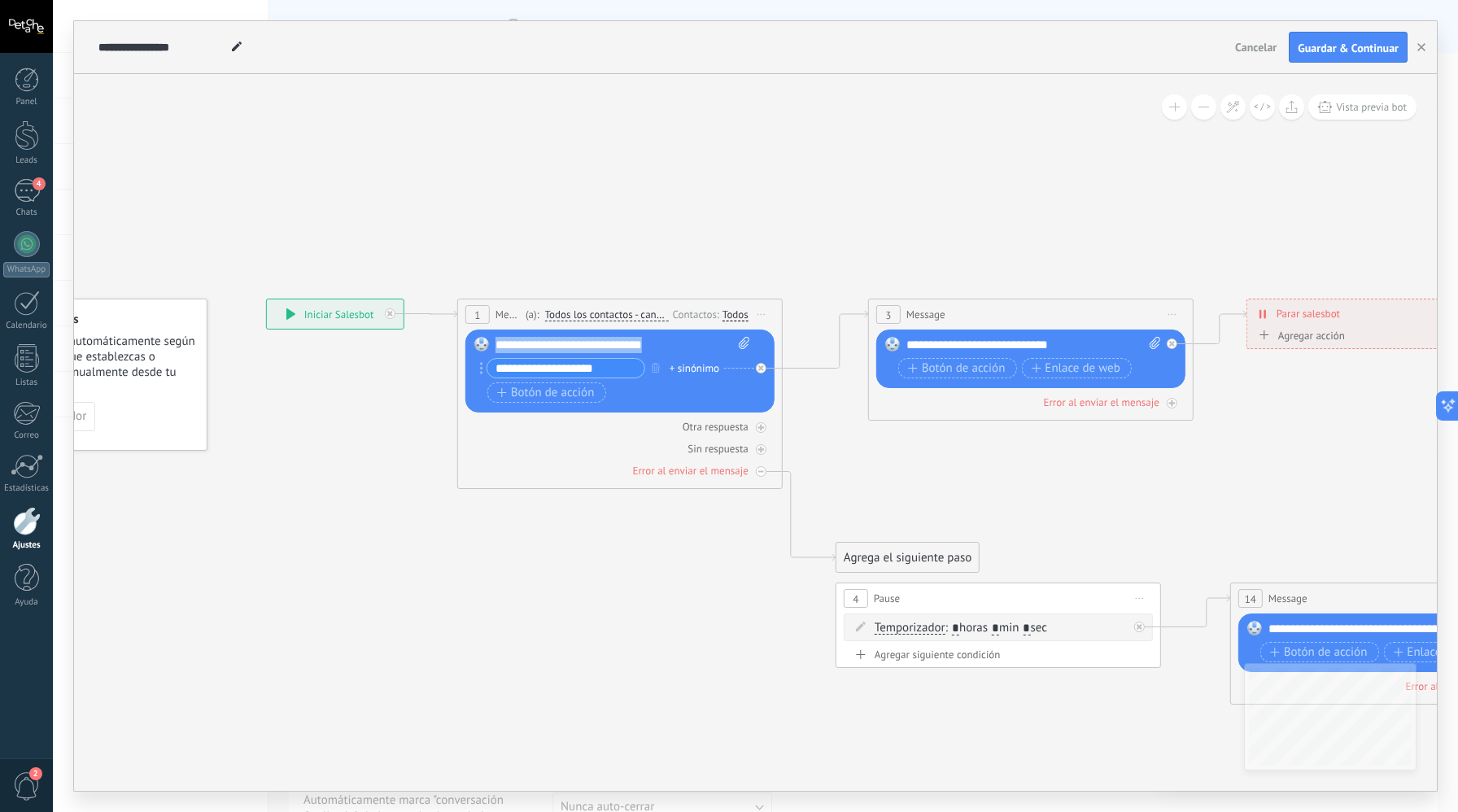
click at [771, 314] on span "Iniciar vista previa aquí Cambiar nombre Duplicar [GEOGRAPHIC_DATA]" at bounding box center [761, 315] width 26 height 24
click at [773, 330] on div "Iniciar vista previa aquí" at bounding box center [835, 337] width 161 height 28
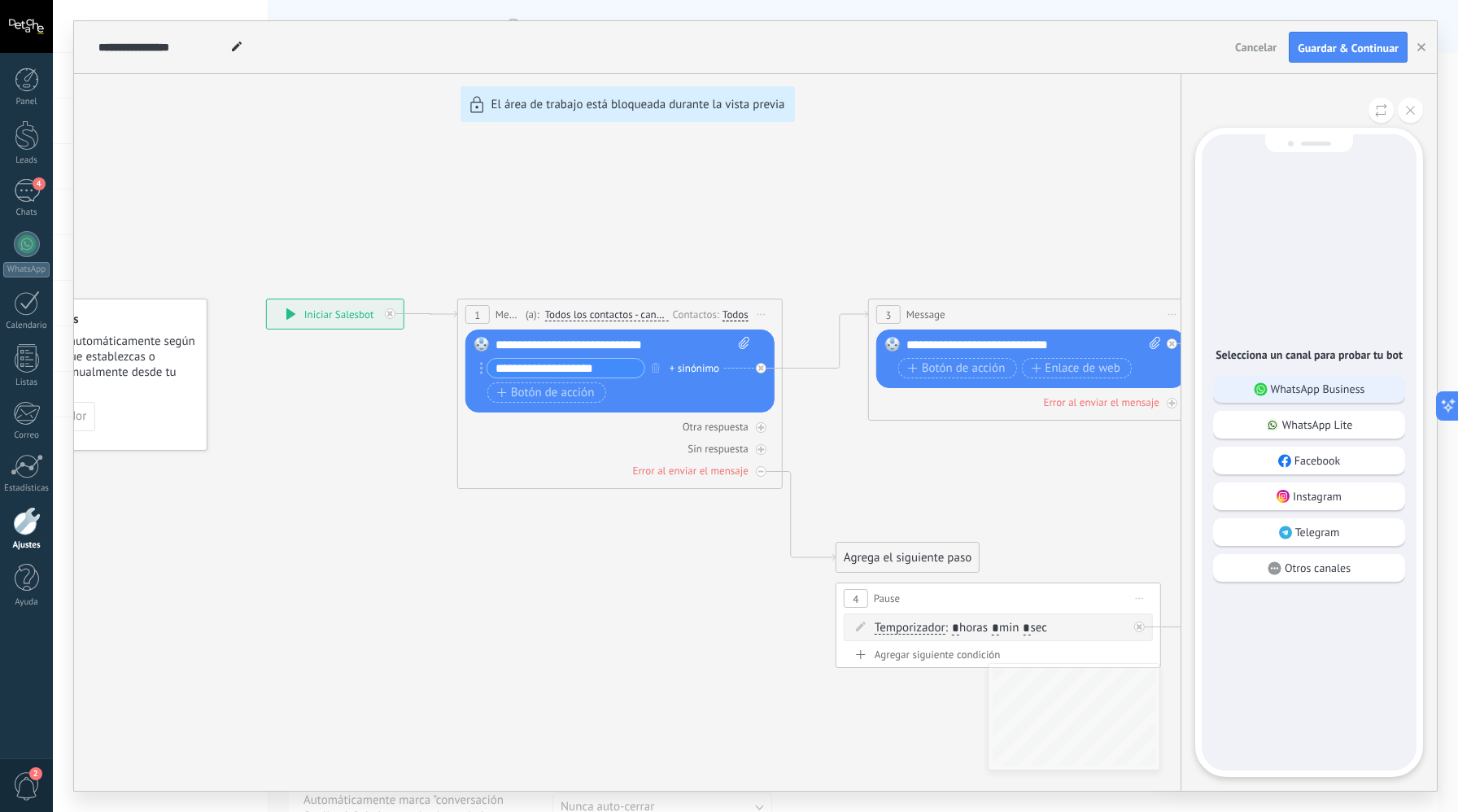
click at [1323, 390] on p "WhatsApp Business" at bounding box center [1318, 388] width 94 height 14
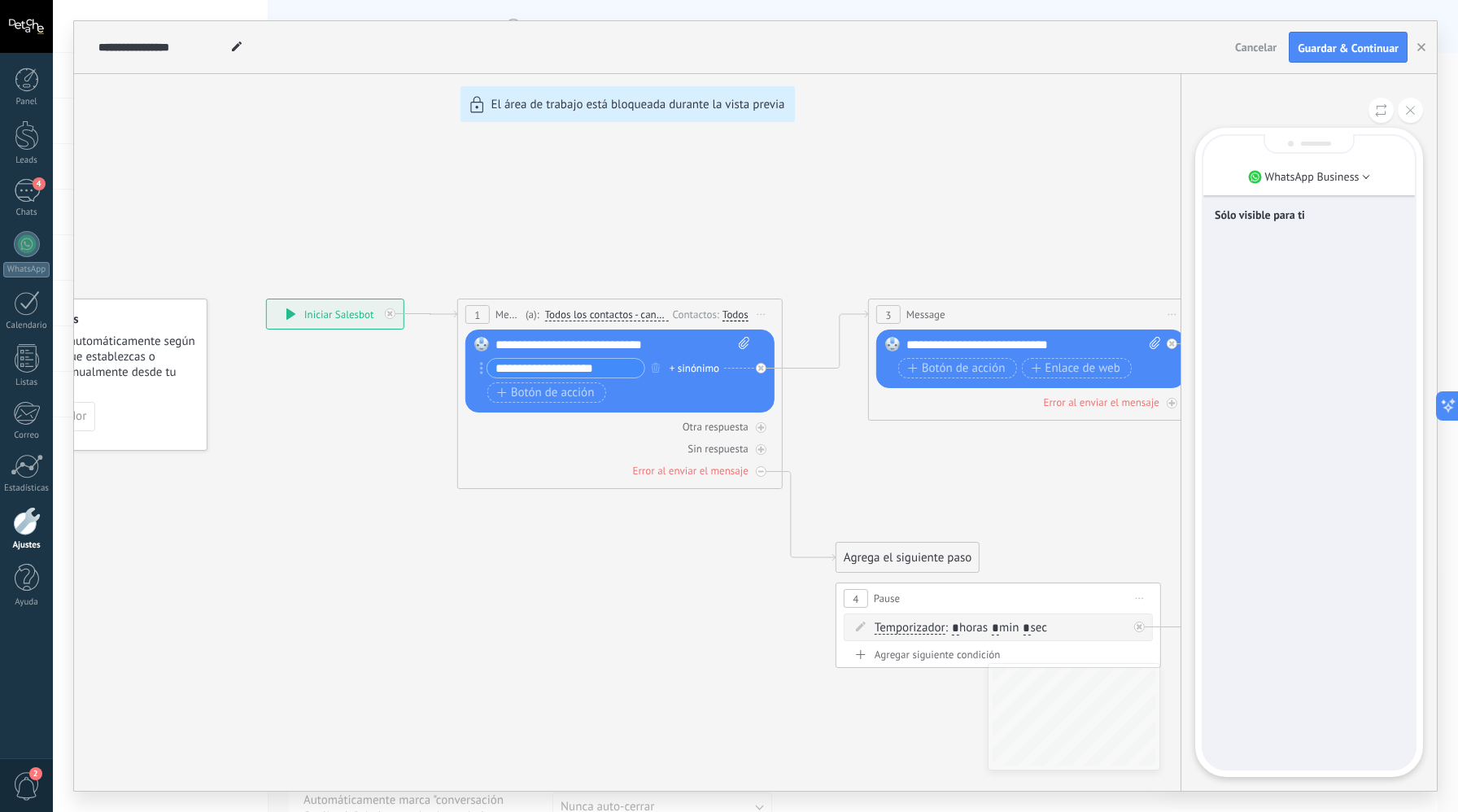
click at [1280, 723] on div "Sólo visible para ti" at bounding box center [1309, 452] width 211 height 633
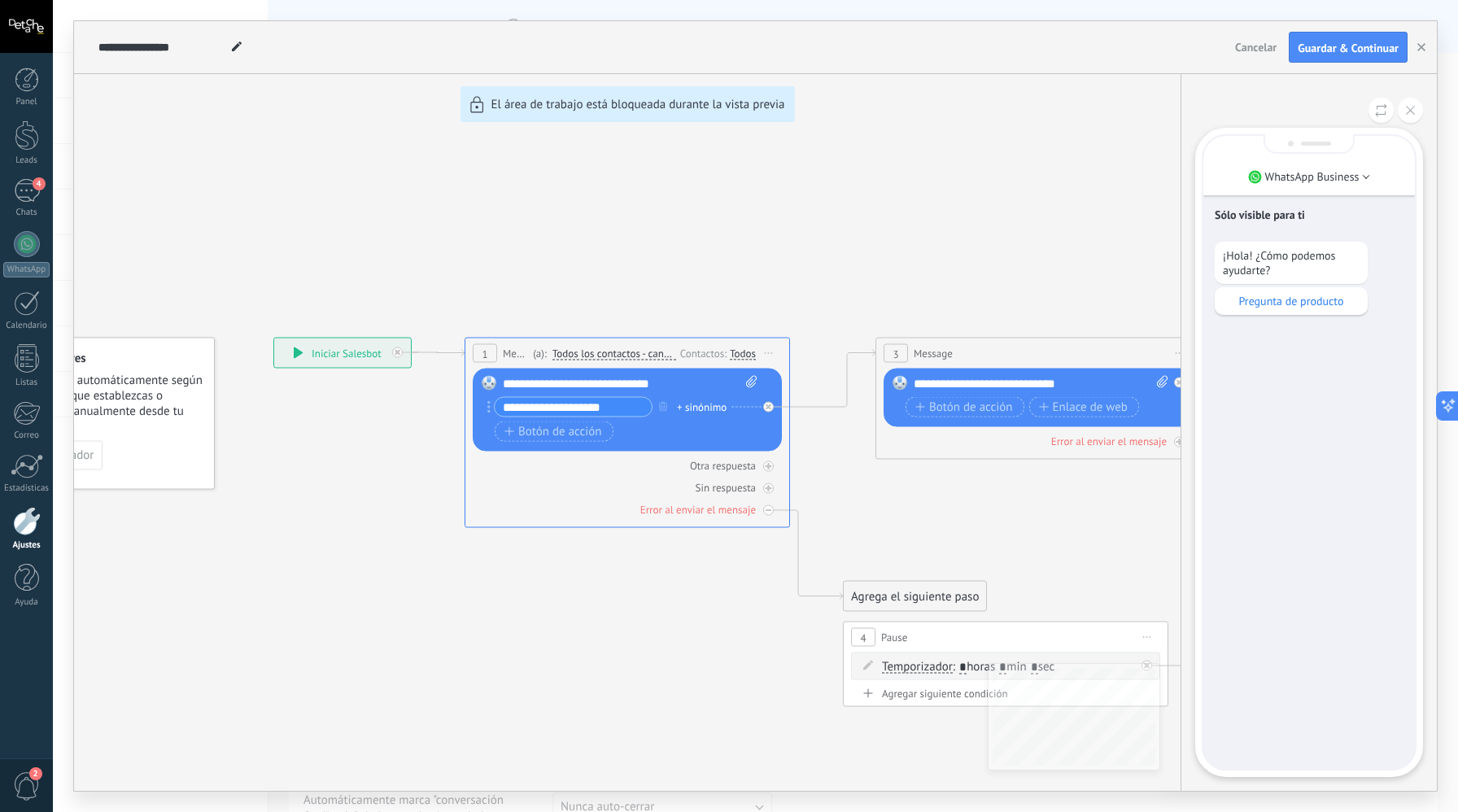
click at [1273, 301] on p "Pregunta de producto" at bounding box center [1291, 300] width 136 height 14
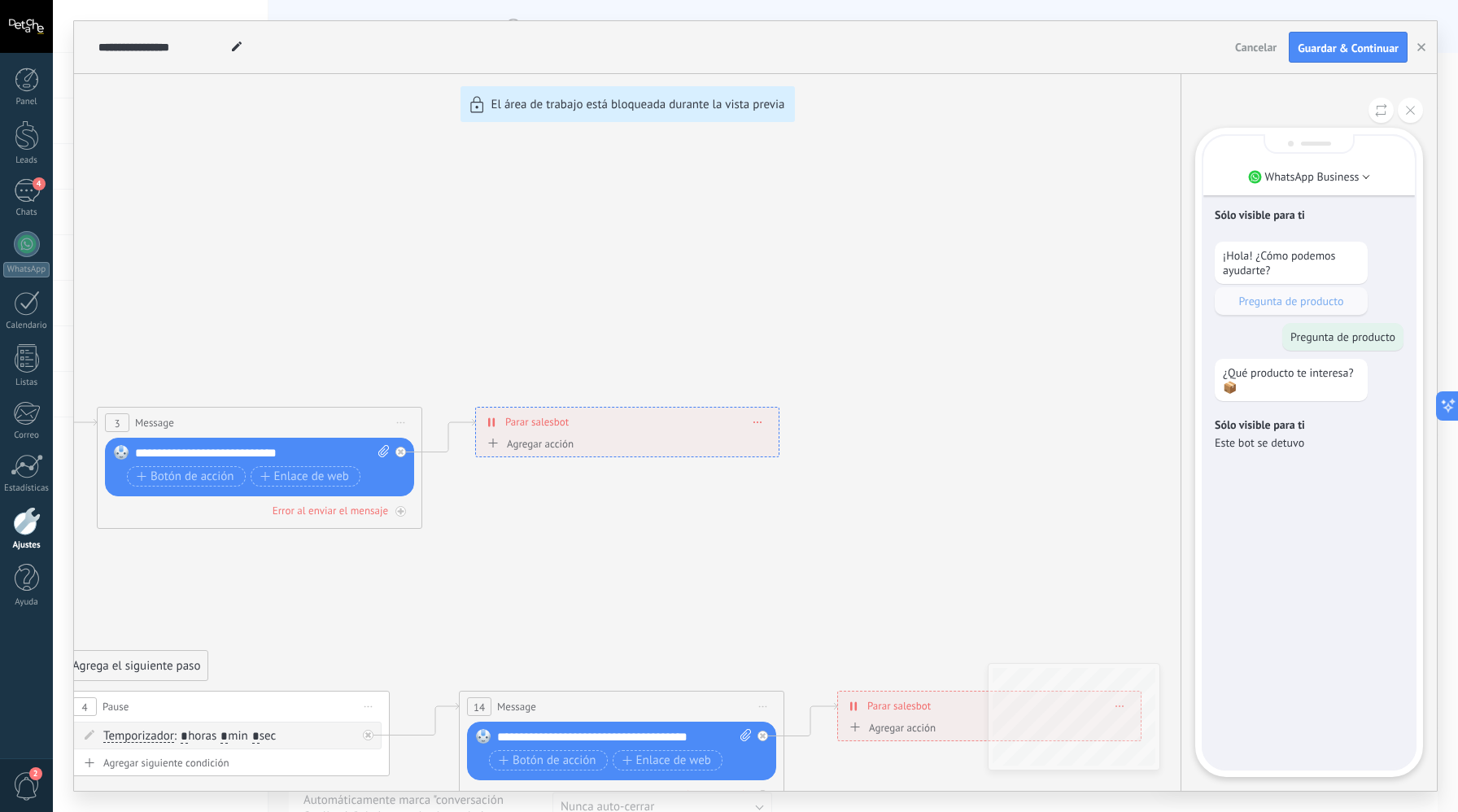
click at [852, 707] on div "**********" at bounding box center [755, 406] width 1363 height 770
drag, startPoint x: 1347, startPoint y: 460, endPoint x: 1325, endPoint y: 452, distance: 23.4
click at [1347, 458] on div "Sólo visible para ti Este bot se detuvo" at bounding box center [1309, 433] width 189 height 49
click at [1406, 114] on button at bounding box center [1411, 110] width 25 height 25
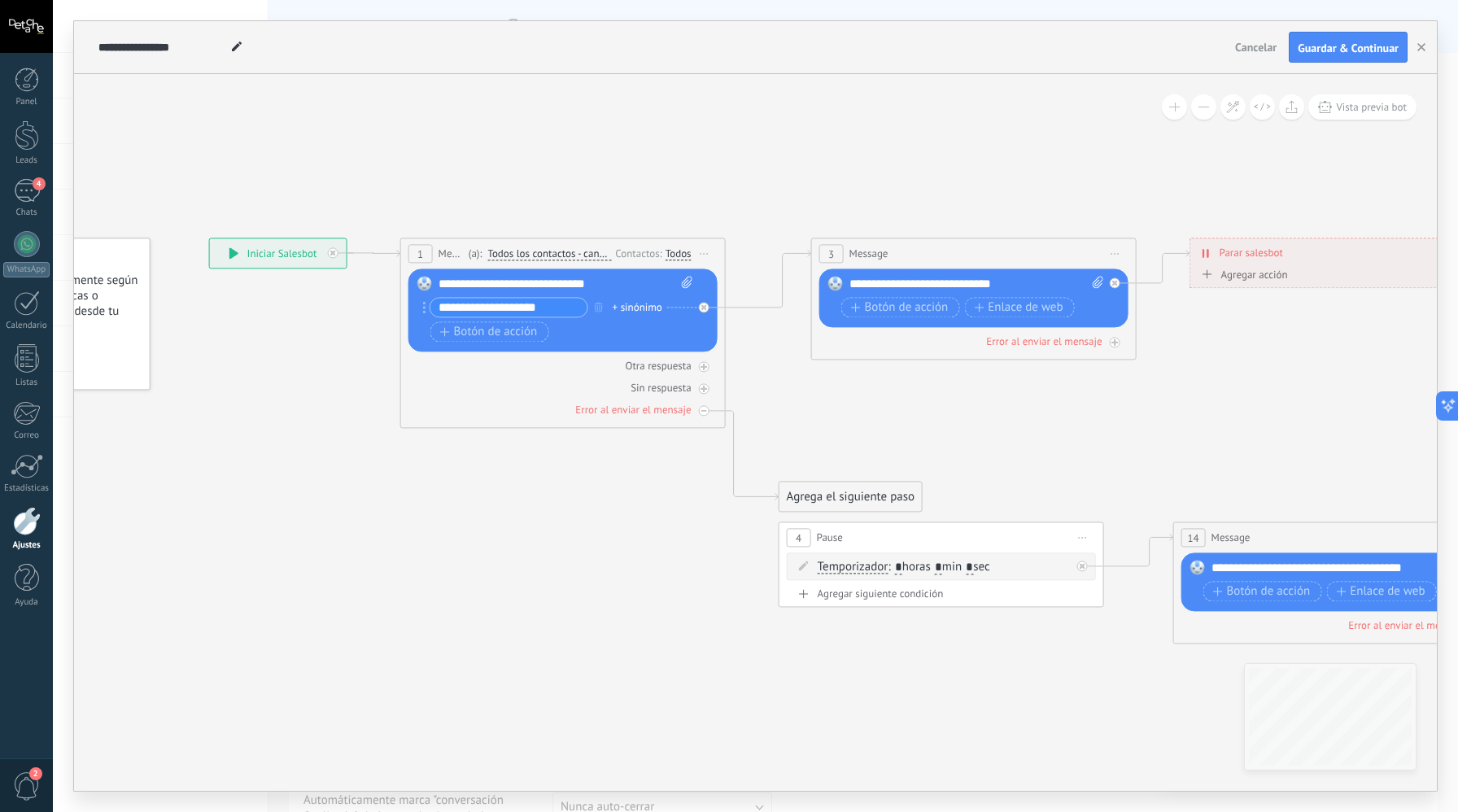
click at [706, 257] on span "Iniciar vista previa aquí Cambiar nombre Duplicar [GEOGRAPHIC_DATA]" at bounding box center [705, 253] width 26 height 24
click at [727, 352] on div "Borrar" at bounding box center [779, 359] width 161 height 28
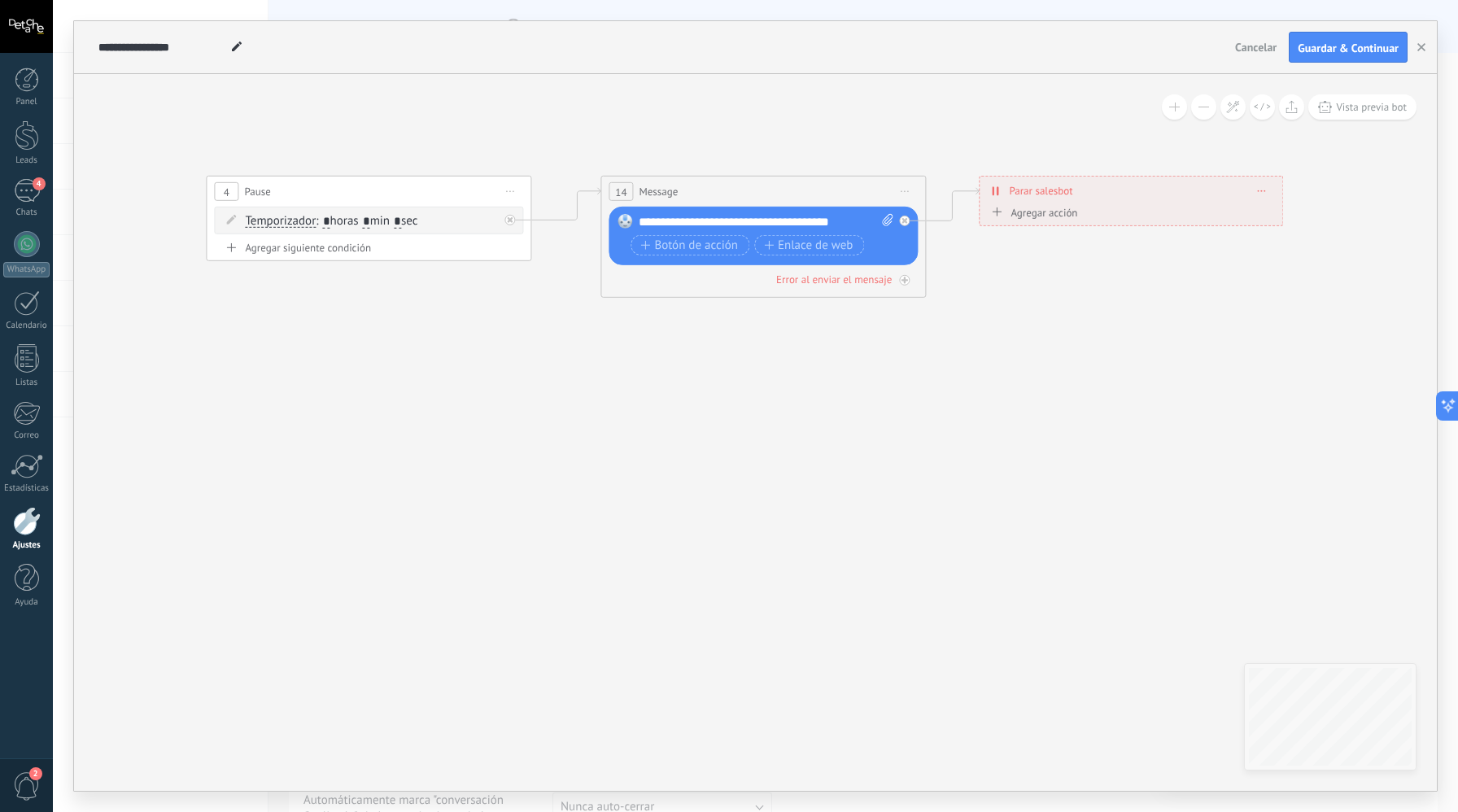
click at [895, 191] on span "Iniciar vista previa aquí Cambiar nombre Duplicar [GEOGRAPHIC_DATA]" at bounding box center [905, 192] width 26 height 24
click at [957, 295] on div "Borrar" at bounding box center [978, 297] width 161 height 28
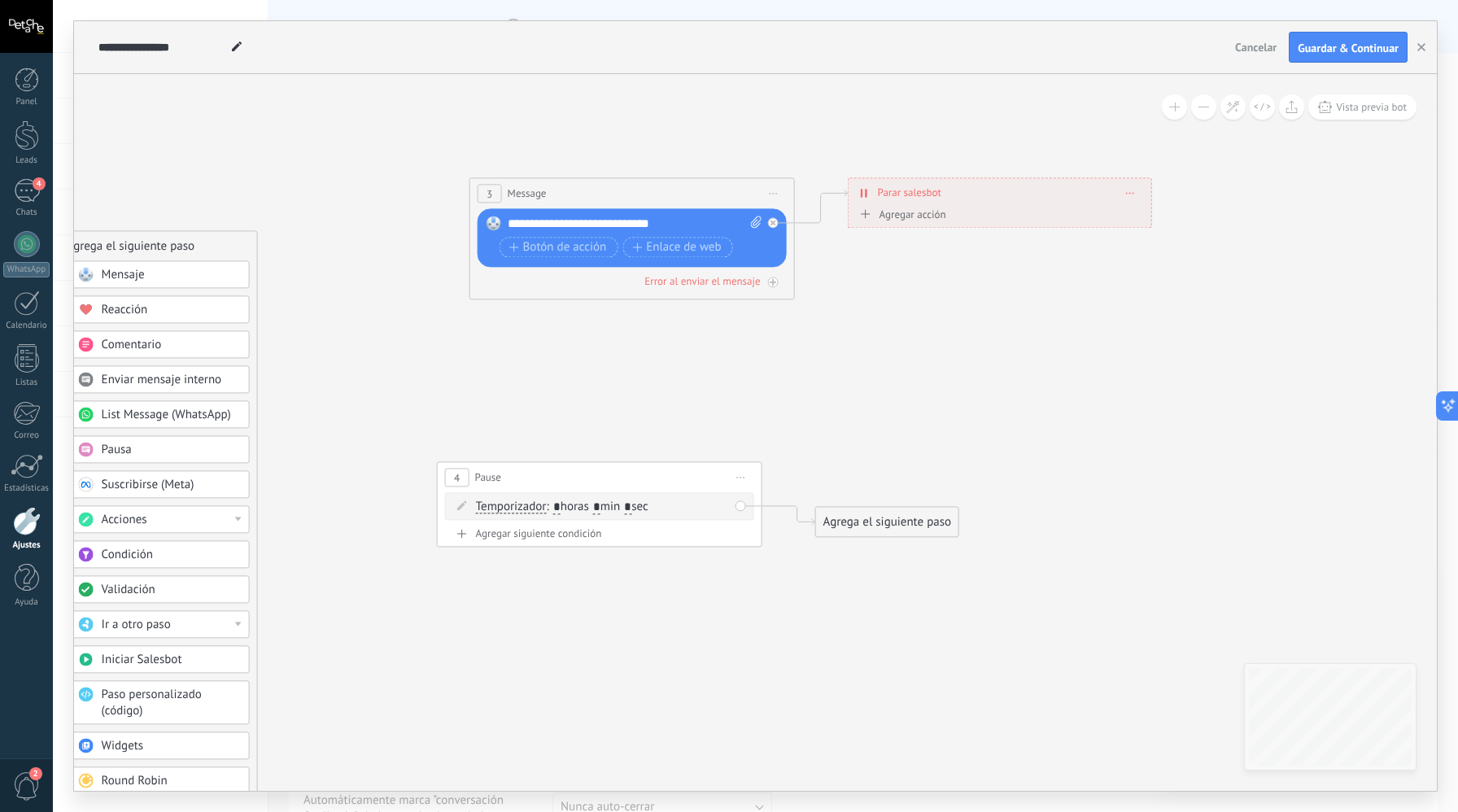
click at [737, 480] on span "Iniciar vista previa aquí Cambiar nombre Duplicar [GEOGRAPHIC_DATA]" at bounding box center [741, 477] width 26 height 24
click at [691, 470] on div "4 Pause ***** Iniciar vista previa aquí Cambiar nombre Duplicar Borrar" at bounding box center [599, 477] width 324 height 30
click at [746, 478] on span "Iniciar vista previa aquí Cambiar nombre Duplicar [GEOGRAPHIC_DATA]" at bounding box center [741, 479] width 26 height 24
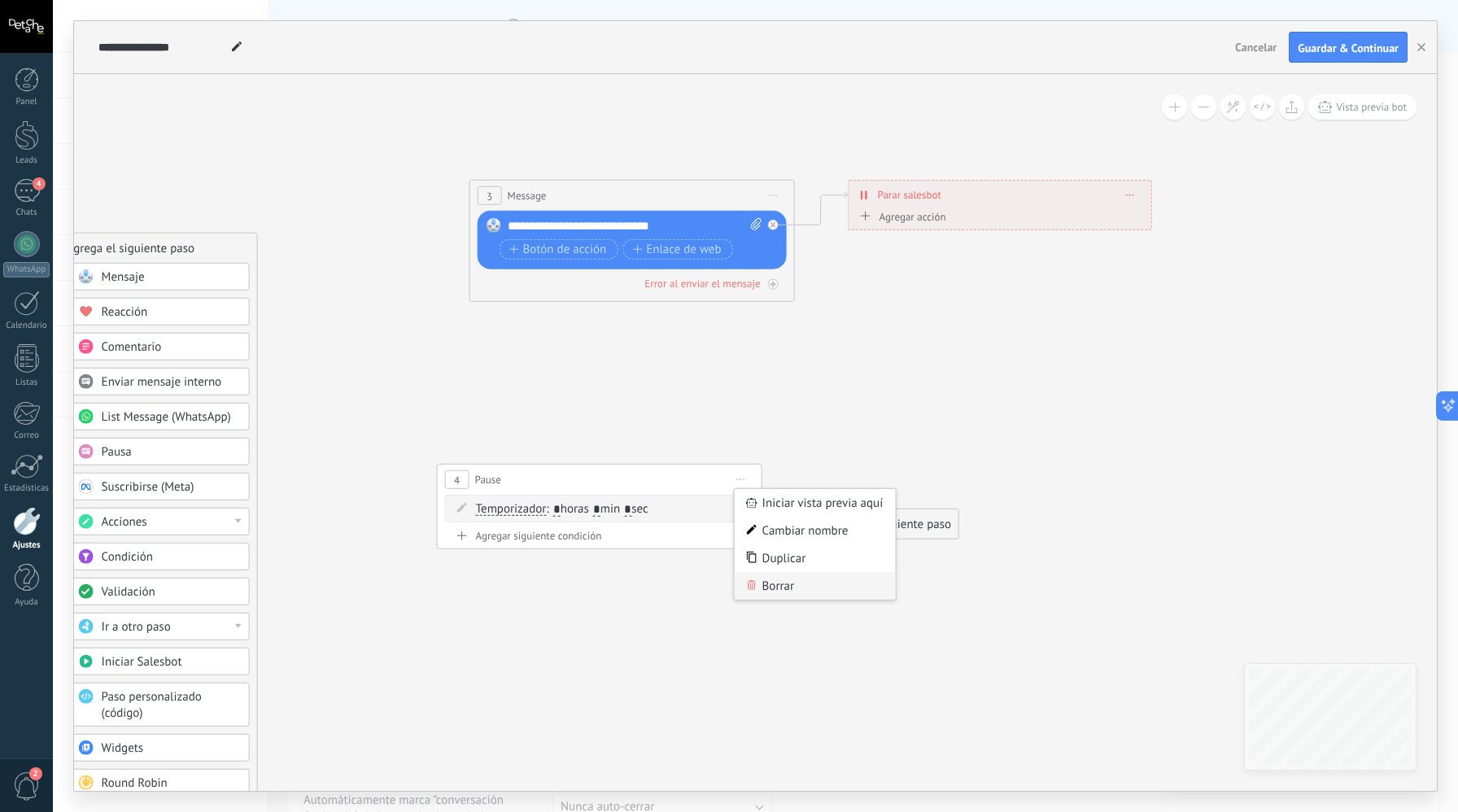
click at [788, 594] on div "Borrar" at bounding box center [815, 586] width 161 height 28
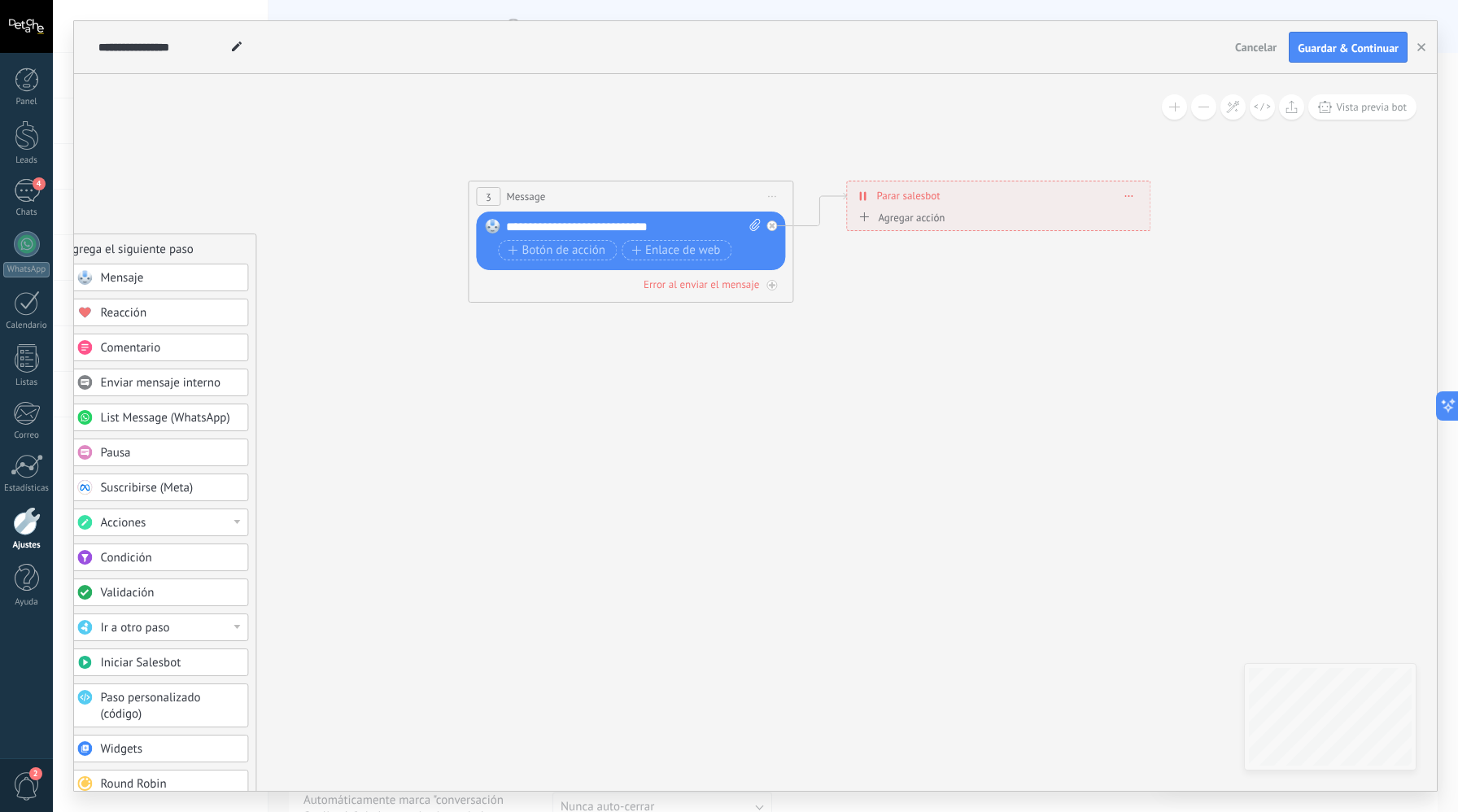
click at [768, 194] on span "Iniciar vista previa aquí Cambiar nombre Duplicar [GEOGRAPHIC_DATA]" at bounding box center [772, 196] width 26 height 24
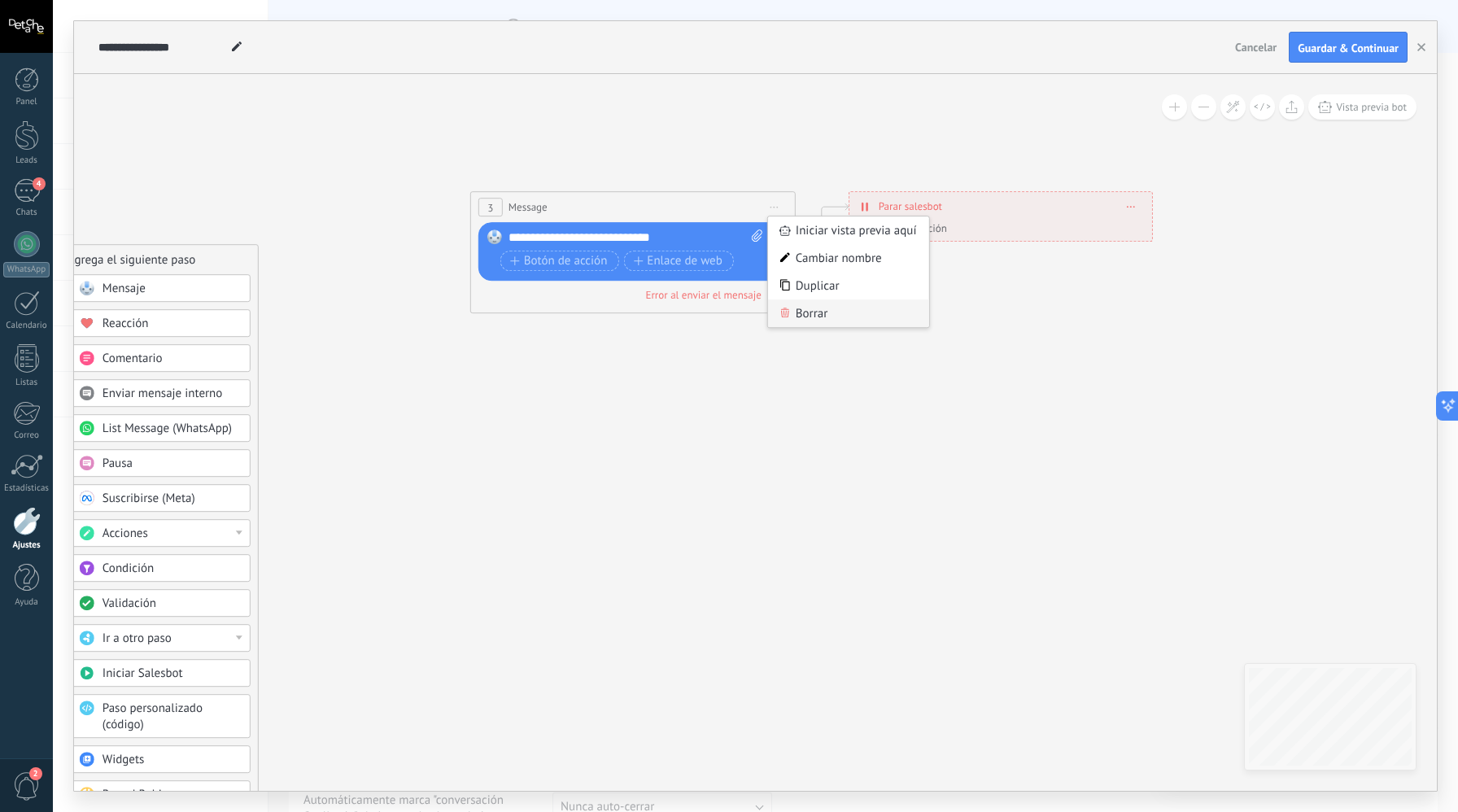
click at [828, 313] on div "Borrar" at bounding box center [849, 313] width 161 height 28
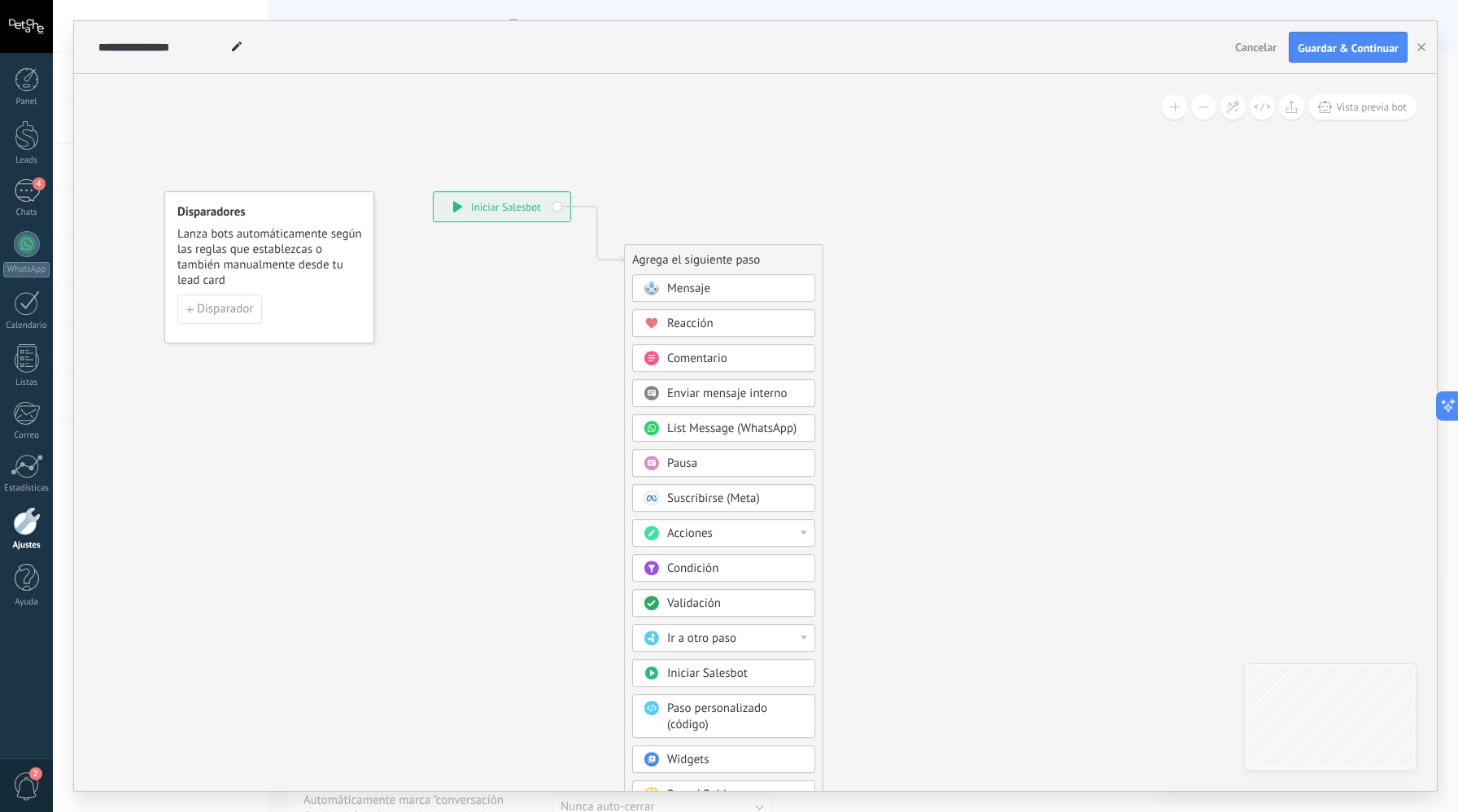
drag, startPoint x: 913, startPoint y: 315, endPoint x: 903, endPoint y: 326, distance: 14.9
click at [913, 315] on icon at bounding box center [1075, 190] width 2099 height 2066
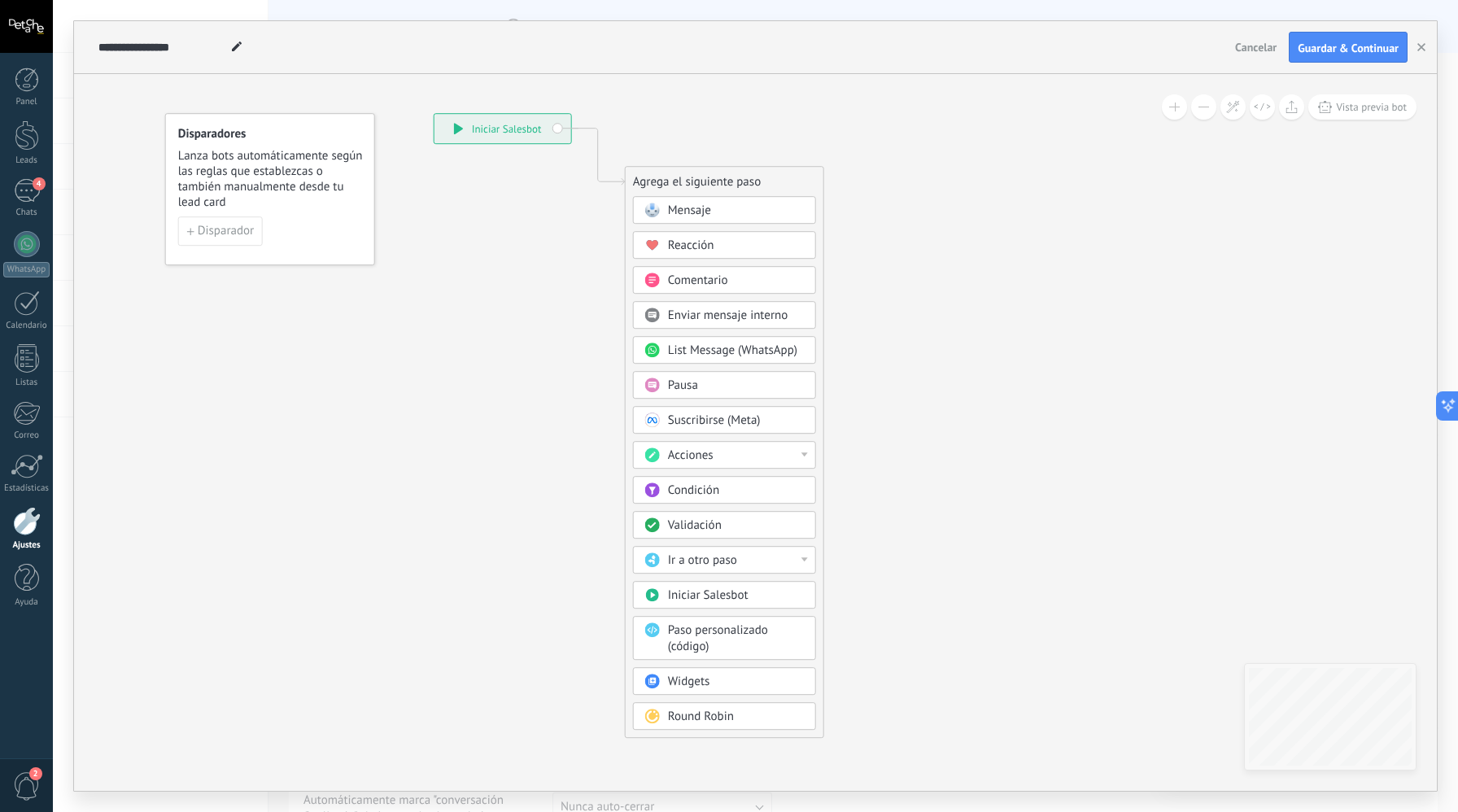
click at [789, 453] on div "Acciones" at bounding box center [737, 455] width 136 height 16
click at [839, 450] on icon at bounding box center [1076, 113] width 2099 height 2066
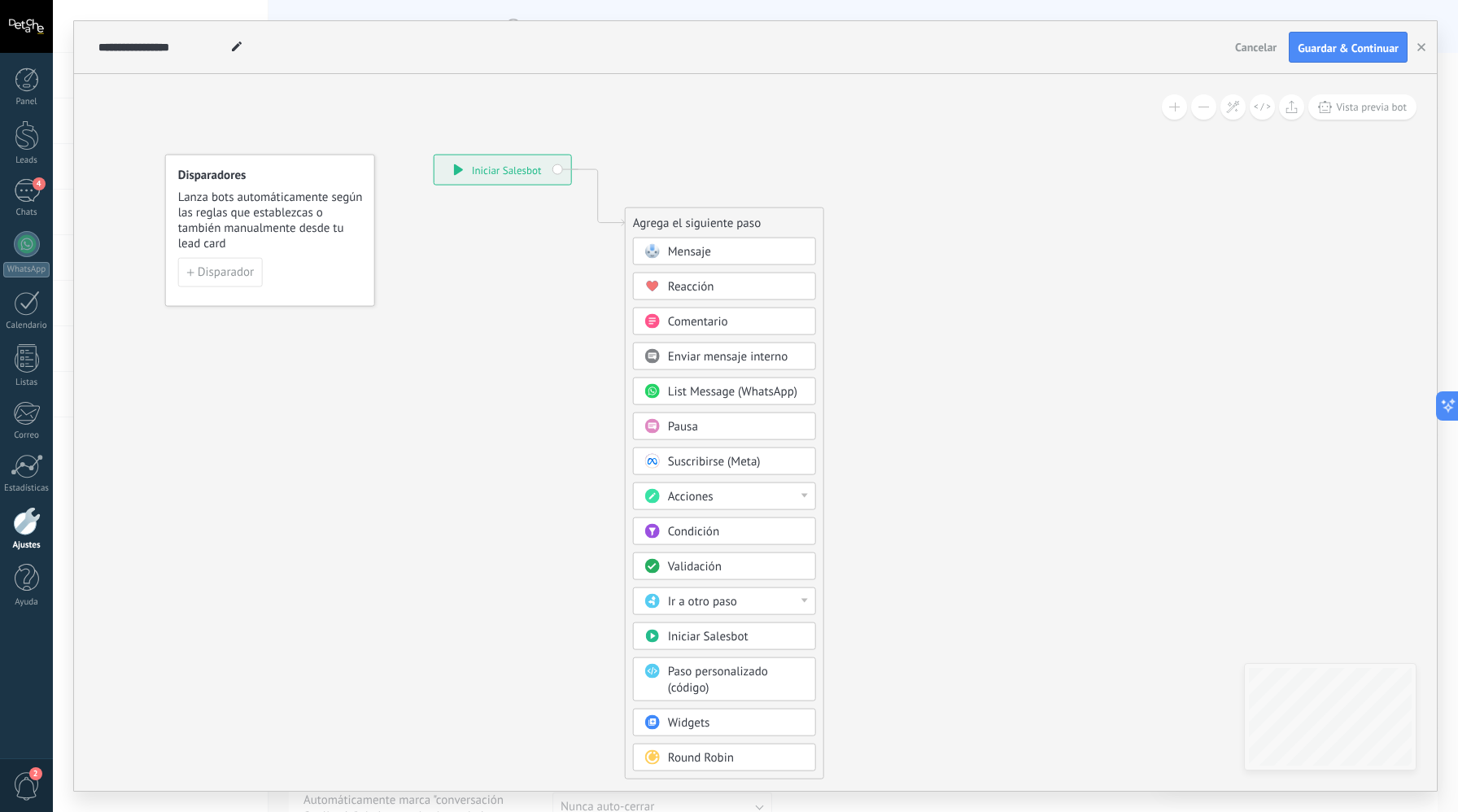
click at [716, 252] on div "Mensaje" at bounding box center [737, 252] width 136 height 16
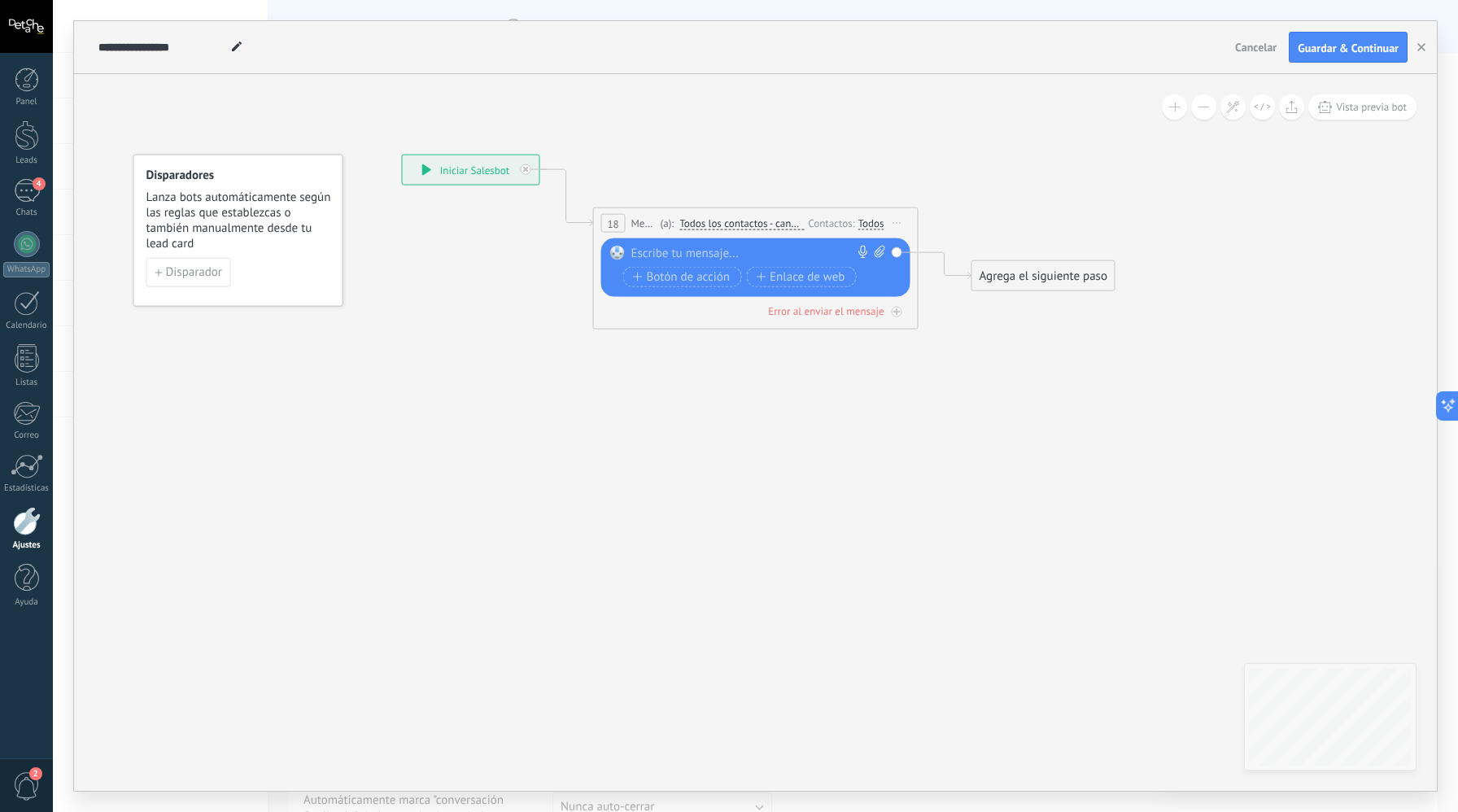
click at [727, 246] on div at bounding box center [752, 253] width 242 height 16
click at [714, 256] on div at bounding box center [752, 253] width 242 height 16
click at [900, 312] on div at bounding box center [897, 311] width 11 height 11
click at [784, 257] on div at bounding box center [752, 253] width 242 height 16
click at [902, 221] on span "Iniciar vista previa aquí Cambiar nombre Duplicar [GEOGRAPHIC_DATA]" at bounding box center [897, 223] width 26 height 24
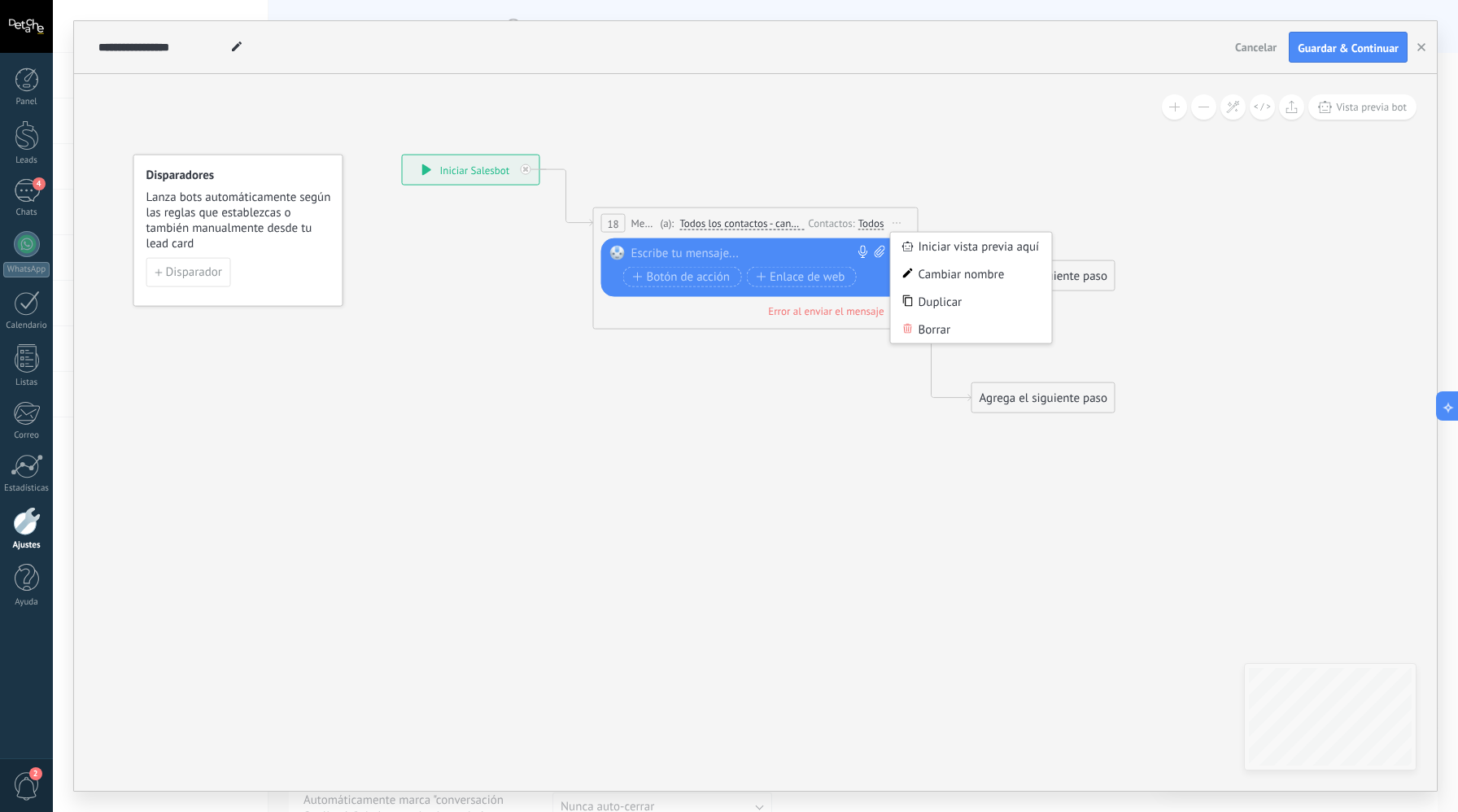
click at [903, 295] on icon at bounding box center [908, 301] width 10 height 12
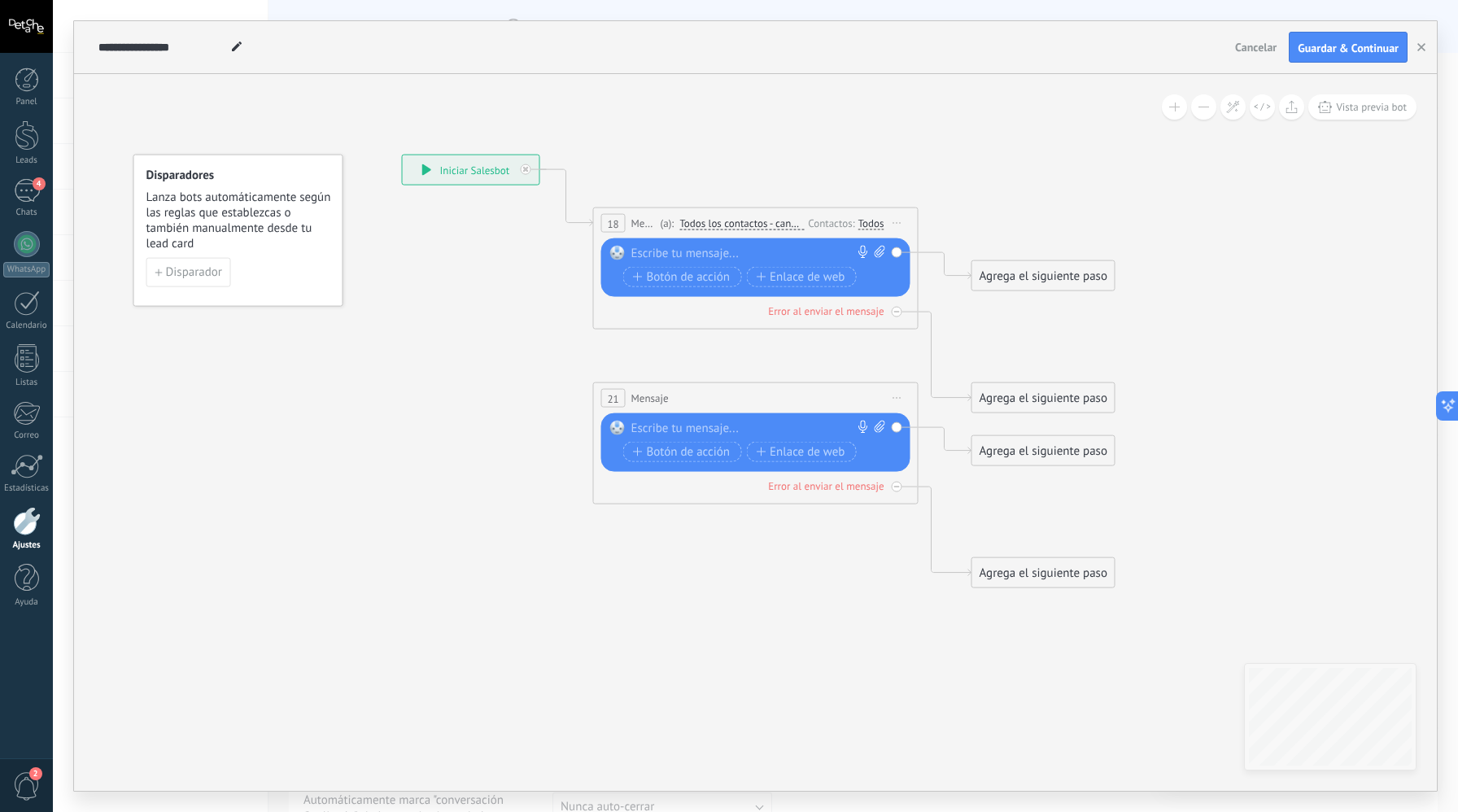
click at [902, 397] on span "Iniciar vista previa aquí Cambiar nombre Duplicar [GEOGRAPHIC_DATA]" at bounding box center [897, 398] width 26 height 24
click at [926, 501] on div "Borrar" at bounding box center [971, 504] width 161 height 28
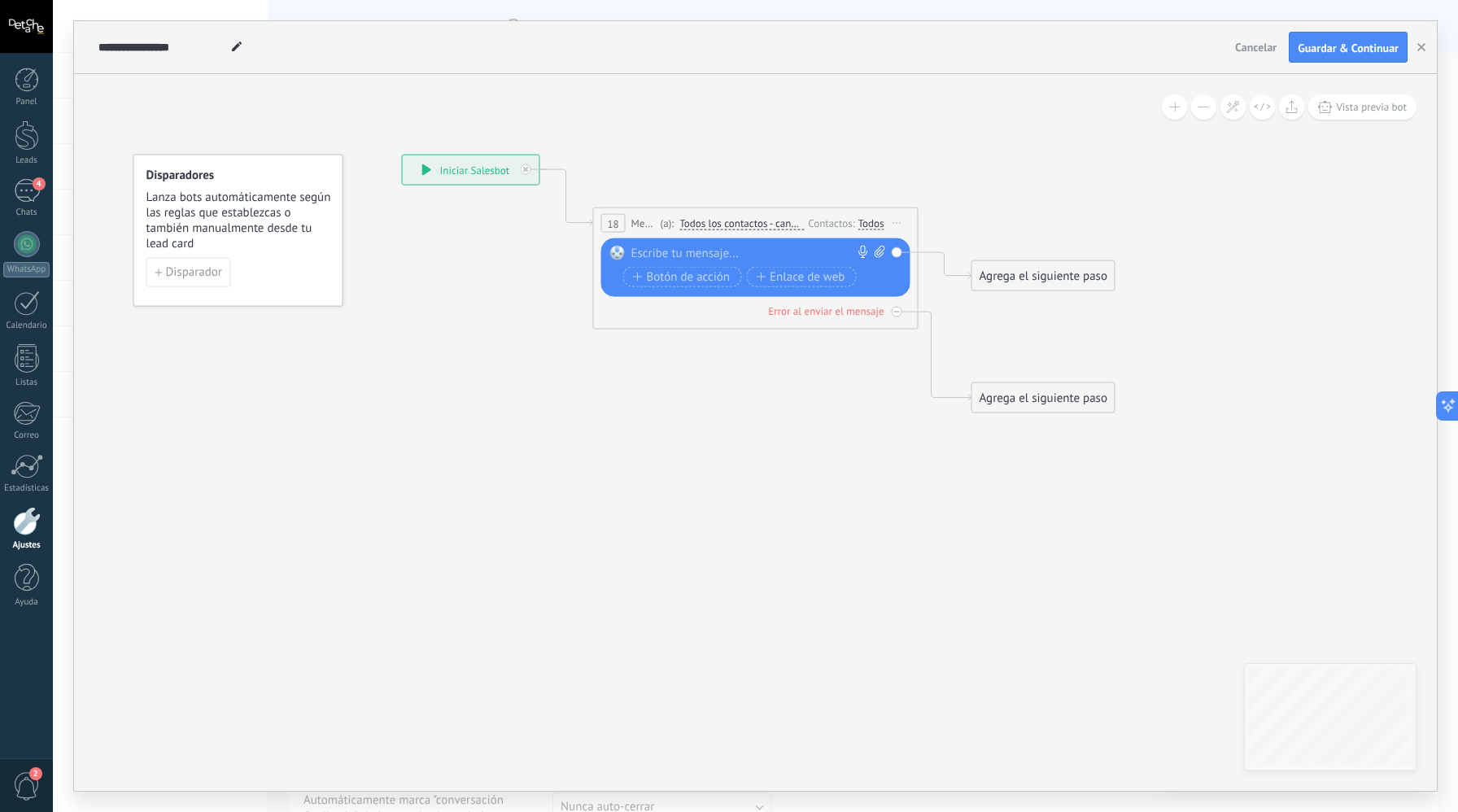
click at [704, 249] on div at bounding box center [752, 253] width 242 height 16
click at [678, 257] on div "****" at bounding box center [758, 253] width 255 height 16
click at [653, 273] on span "Botón de acción" at bounding box center [682, 276] width 98 height 13
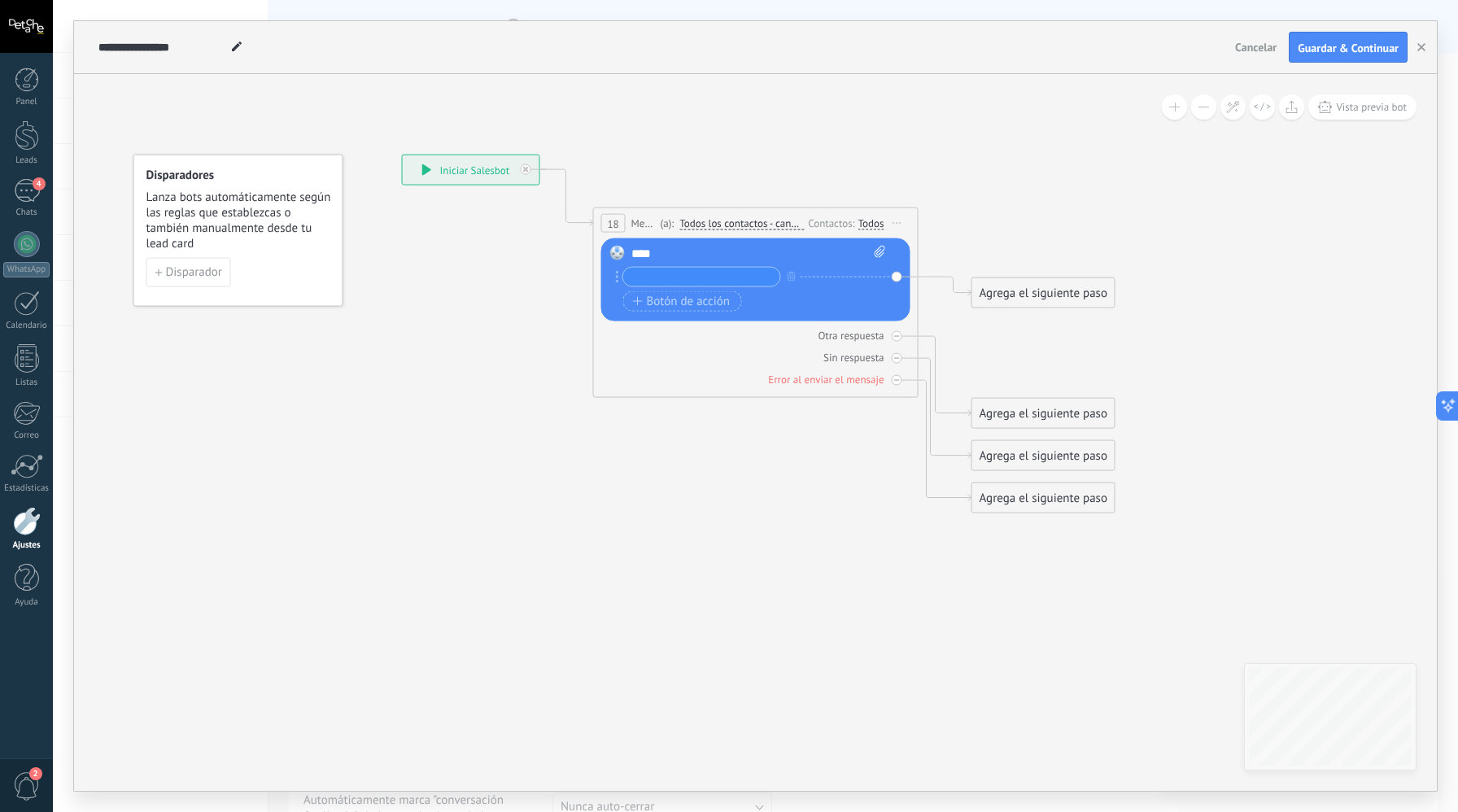
click at [691, 257] on div "****" at bounding box center [758, 253] width 255 height 16
click at [877, 257] on icon at bounding box center [879, 252] width 11 height 13
click input "Subir" at bounding box center [0, 0] width 0 height 0
drag, startPoint x: 891, startPoint y: 277, endPoint x: 880, endPoint y: 278, distance: 11.0
click at [880, 278] on div "Reemplazar Quitar Convertir a mensaje de voz Arrastre la imagen aquí para adjun…" at bounding box center [755, 279] width 309 height 83
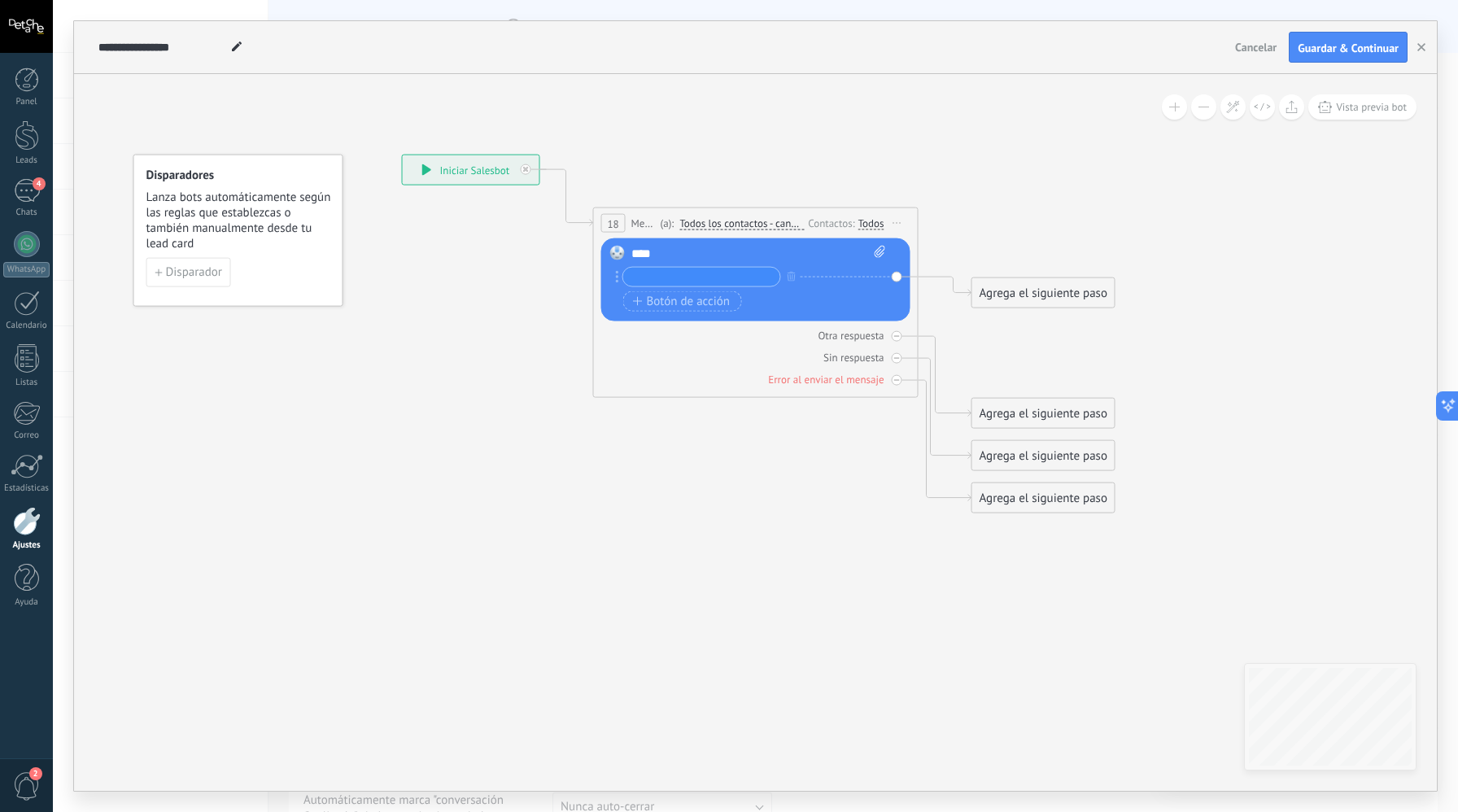
click at [619, 272] on icon at bounding box center [618, 277] width 3 height 13
click at [899, 220] on span "Iniciar vista previa aquí Cambiar nombre Duplicar [GEOGRAPHIC_DATA]" at bounding box center [897, 223] width 26 height 24
click at [929, 329] on div "Borrar" at bounding box center [971, 329] width 161 height 28
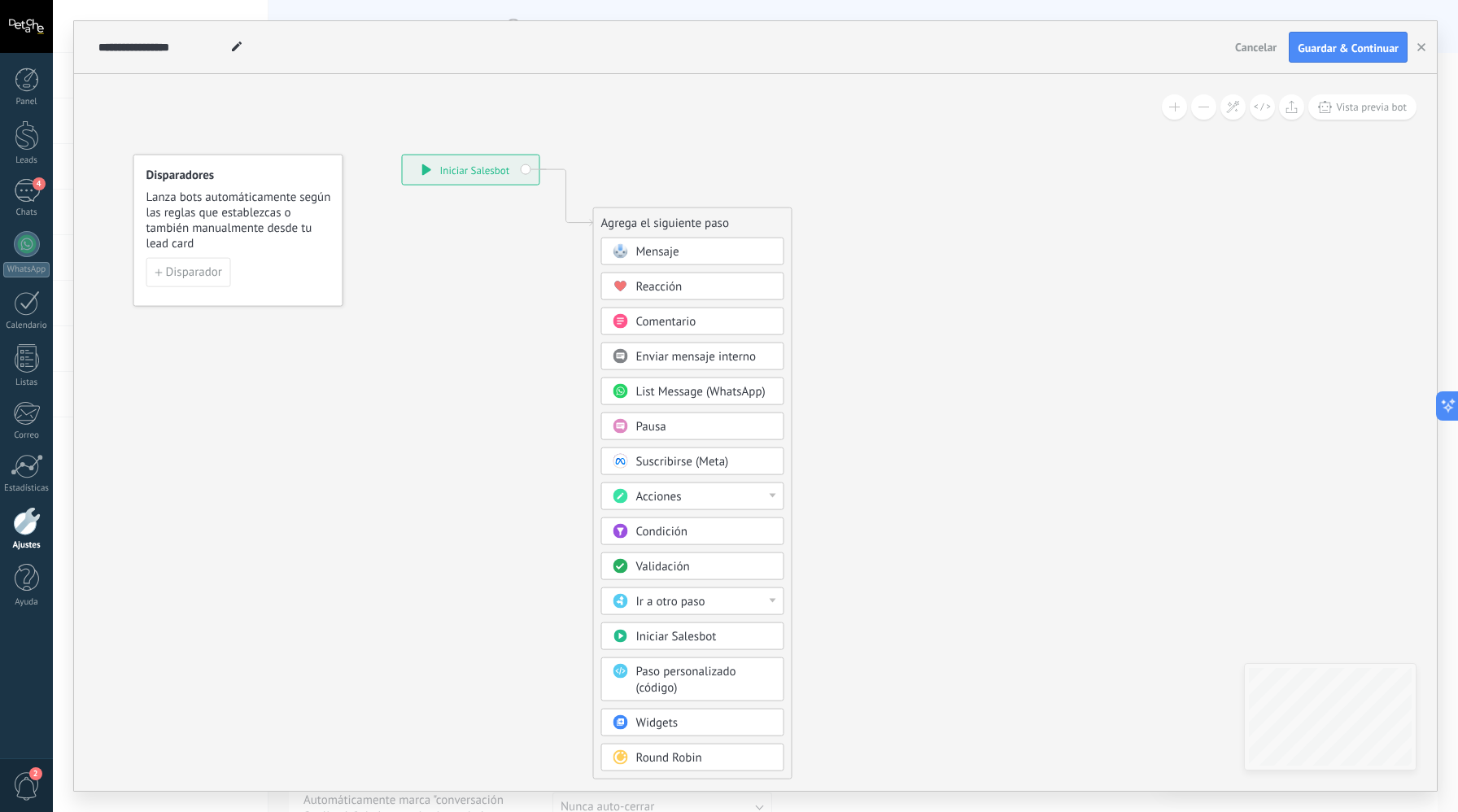
click at [694, 257] on div "Mensaje" at bounding box center [705, 252] width 136 height 16
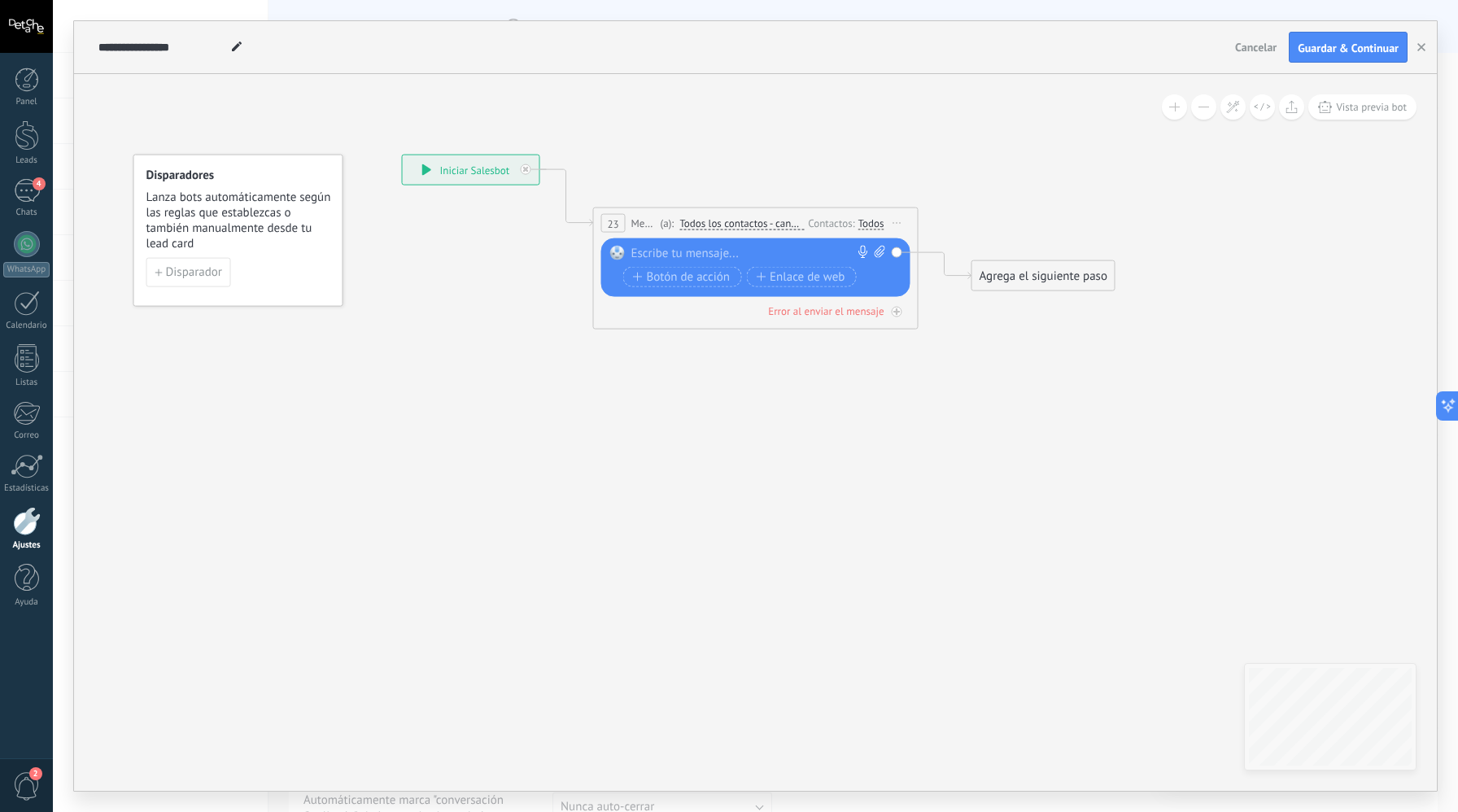
click at [694, 257] on div at bounding box center [752, 253] width 242 height 16
click at [1423, 52] on button "button" at bounding box center [1421, 47] width 24 height 31
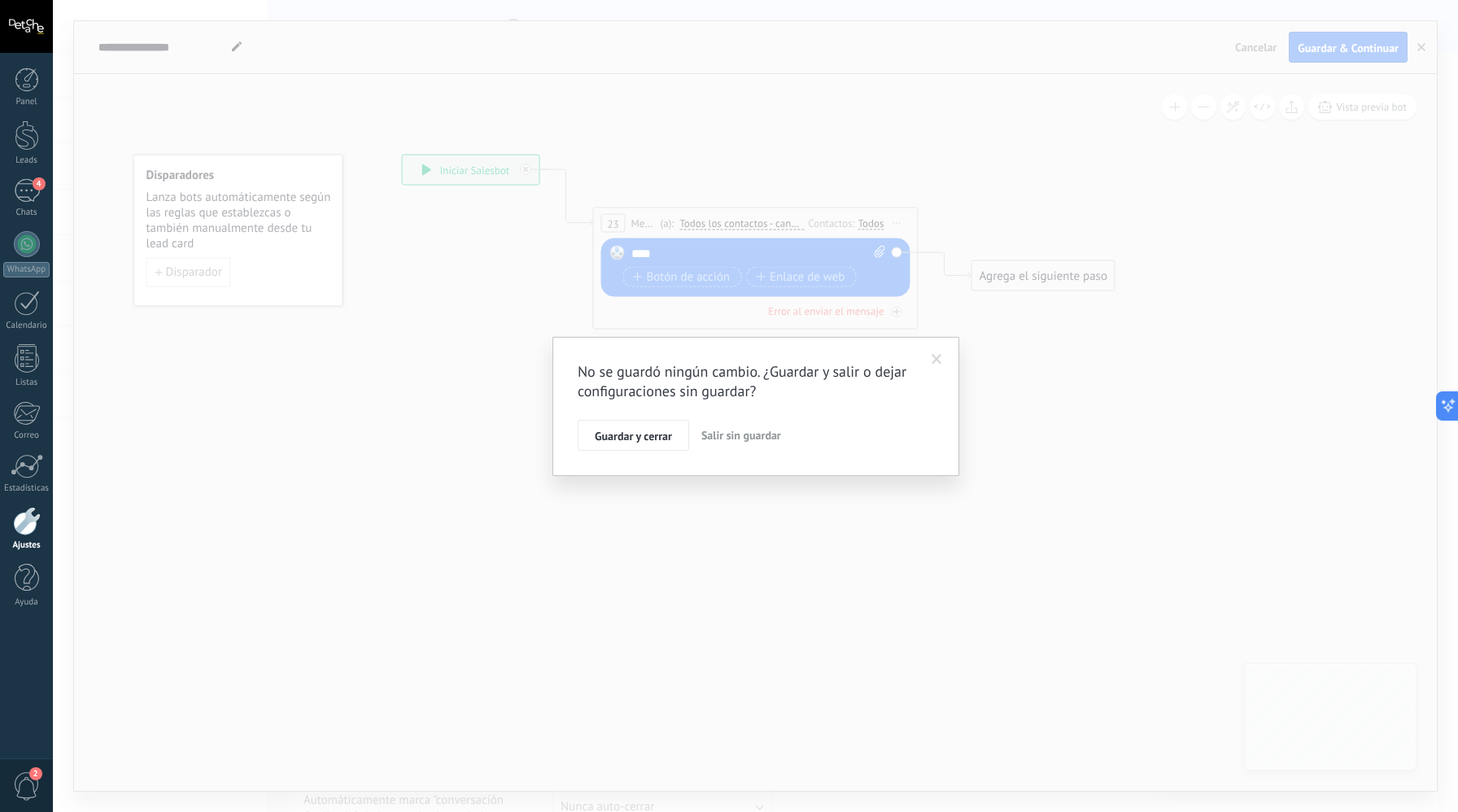
click at [744, 422] on button "Salir sin guardar" at bounding box center [742, 435] width 93 height 31
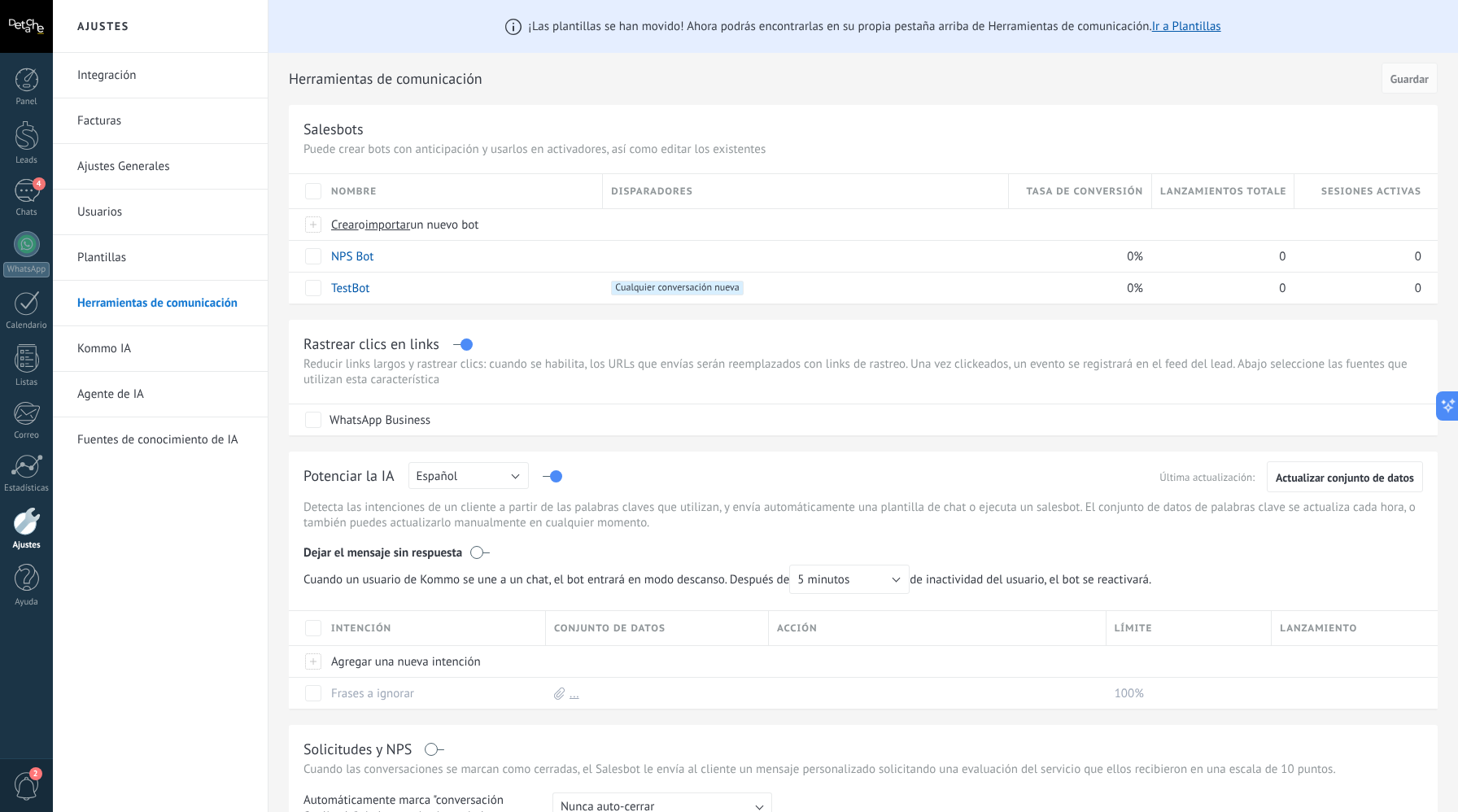
drag, startPoint x: 1388, startPoint y: 122, endPoint x: 1277, endPoint y: 147, distance: 113.8
click at [1388, 122] on div "Salesbots" at bounding box center [864, 129] width 1120 height 19
click at [359, 228] on span "o" at bounding box center [362, 225] width 7 height 15
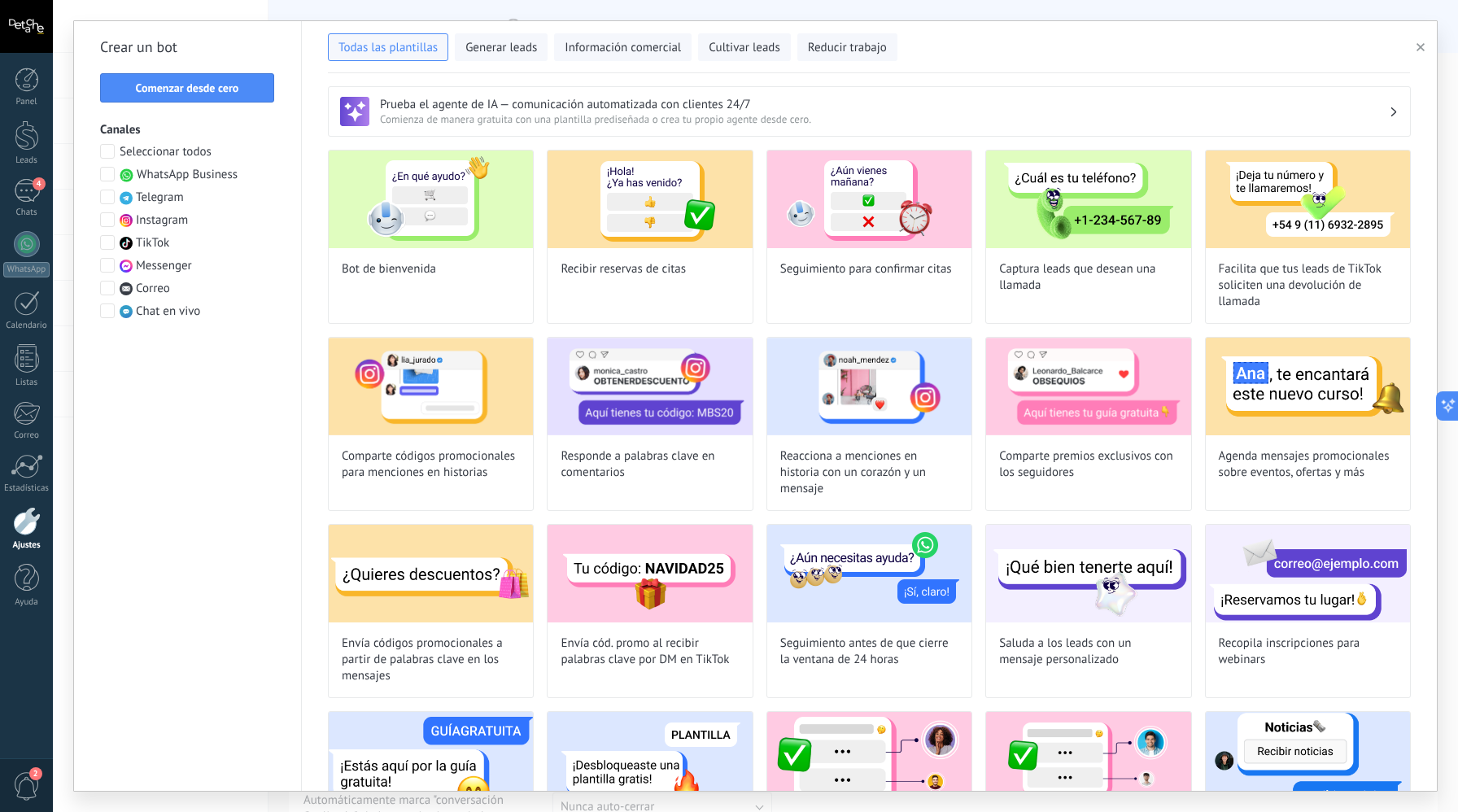
click at [229, 13] on div "**********" at bounding box center [756, 406] width 1406 height 812
drag, startPoint x: 1426, startPoint y: 44, endPoint x: 1404, endPoint y: 56, distance: 25.1
click at [1426, 44] on button "button" at bounding box center [1423, 46] width 27 height 19
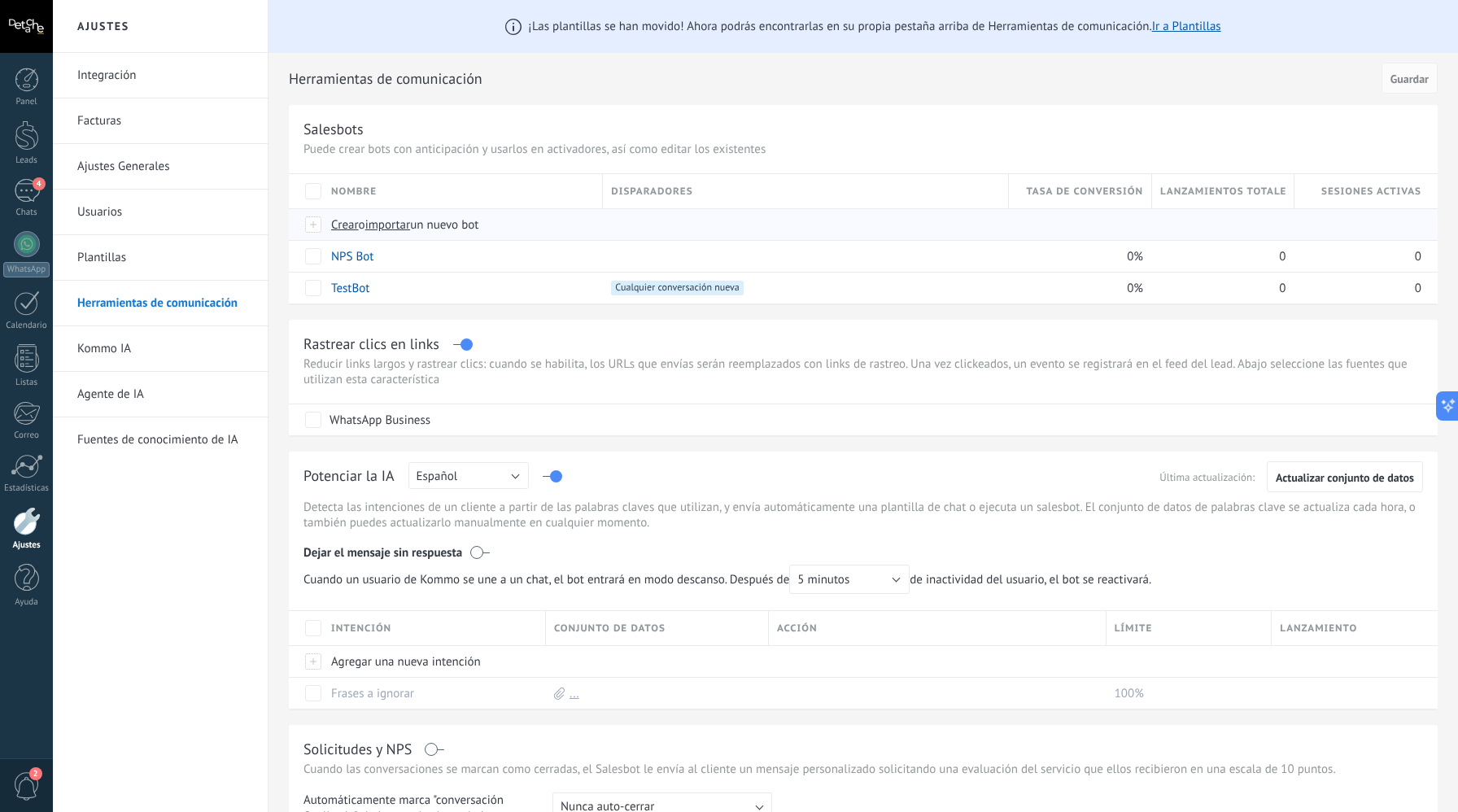
click at [401, 225] on span "importar" at bounding box center [388, 225] width 45 height 15
click at [0, 0] on input "importar un nuevo bot" at bounding box center [0, 0] width 0 height 0
click at [311, 226] on div at bounding box center [314, 224] width 18 height 14
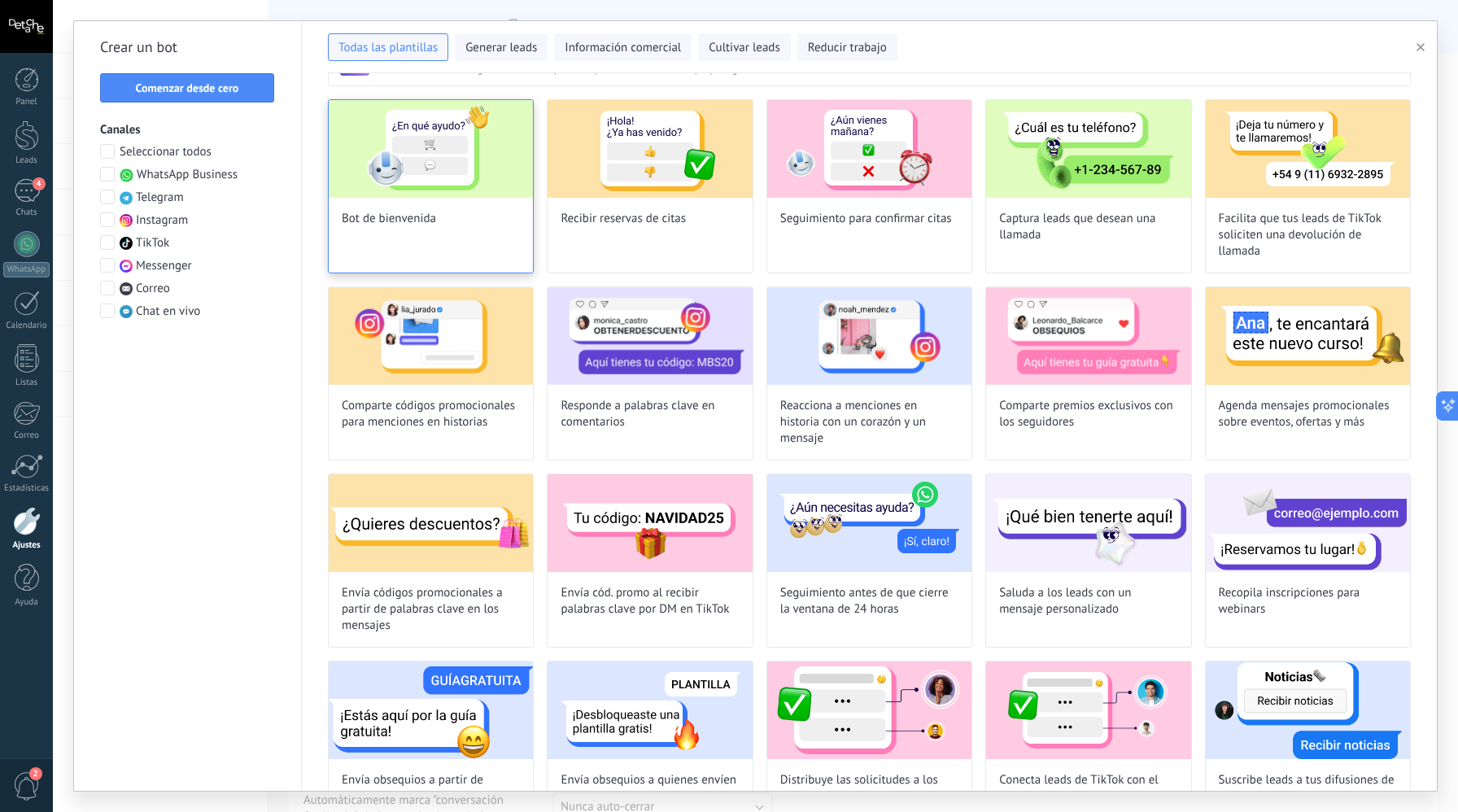
scroll to position [68, 0]
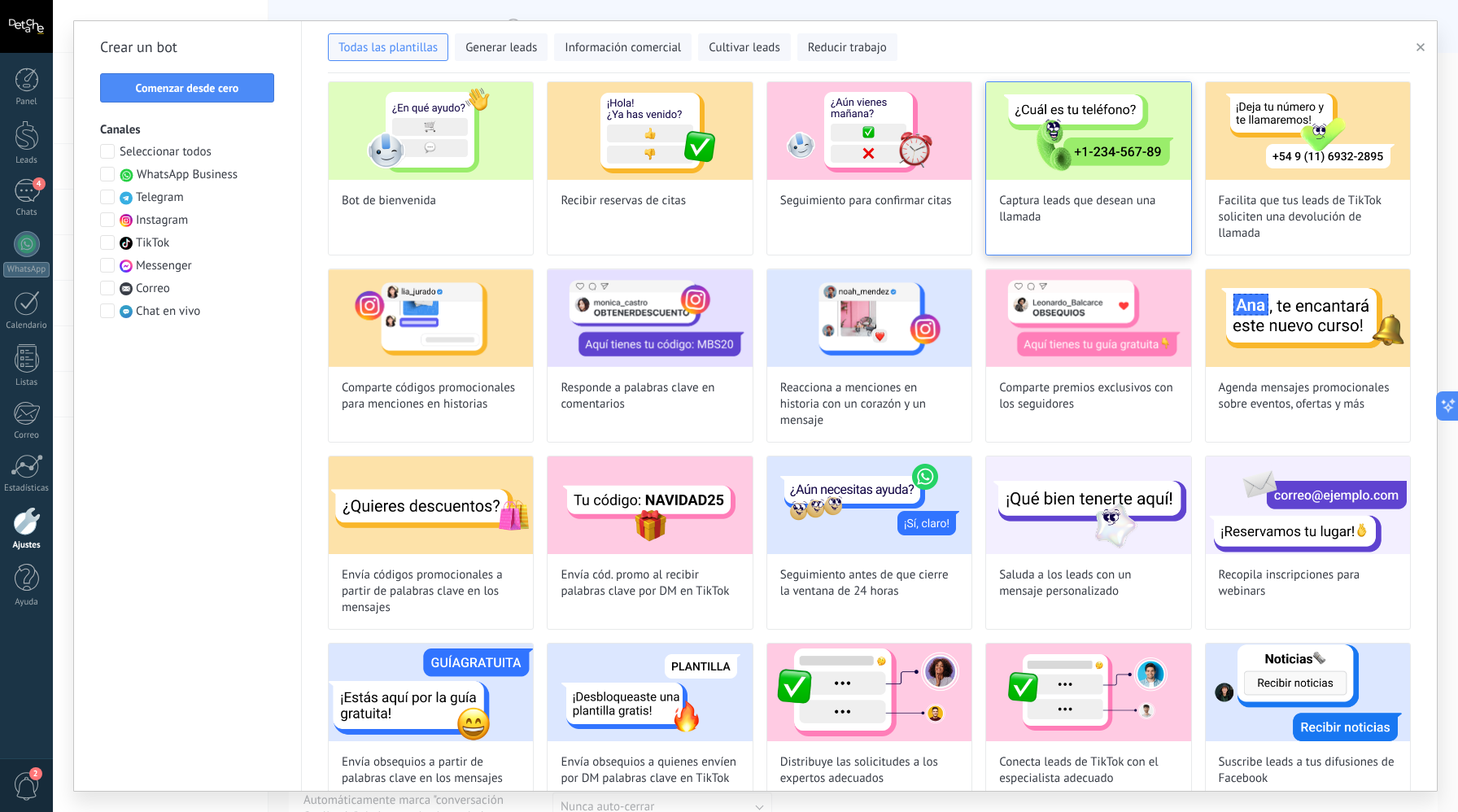
click at [1113, 231] on div "Captura leads que desean una llamada" at bounding box center [1088, 168] width 206 height 174
type input "**********"
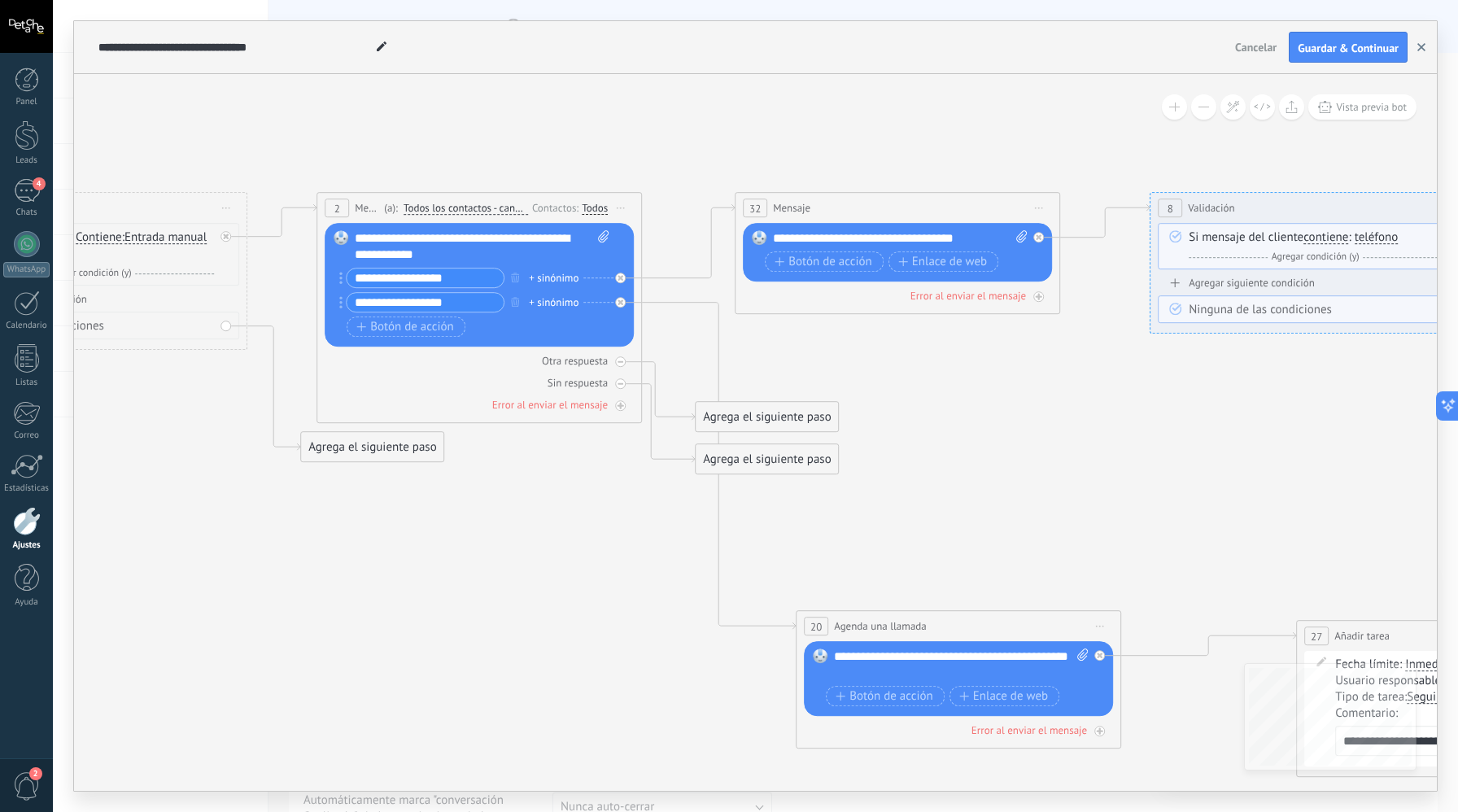
click at [1421, 49] on use "button" at bounding box center [1422, 47] width 8 height 8
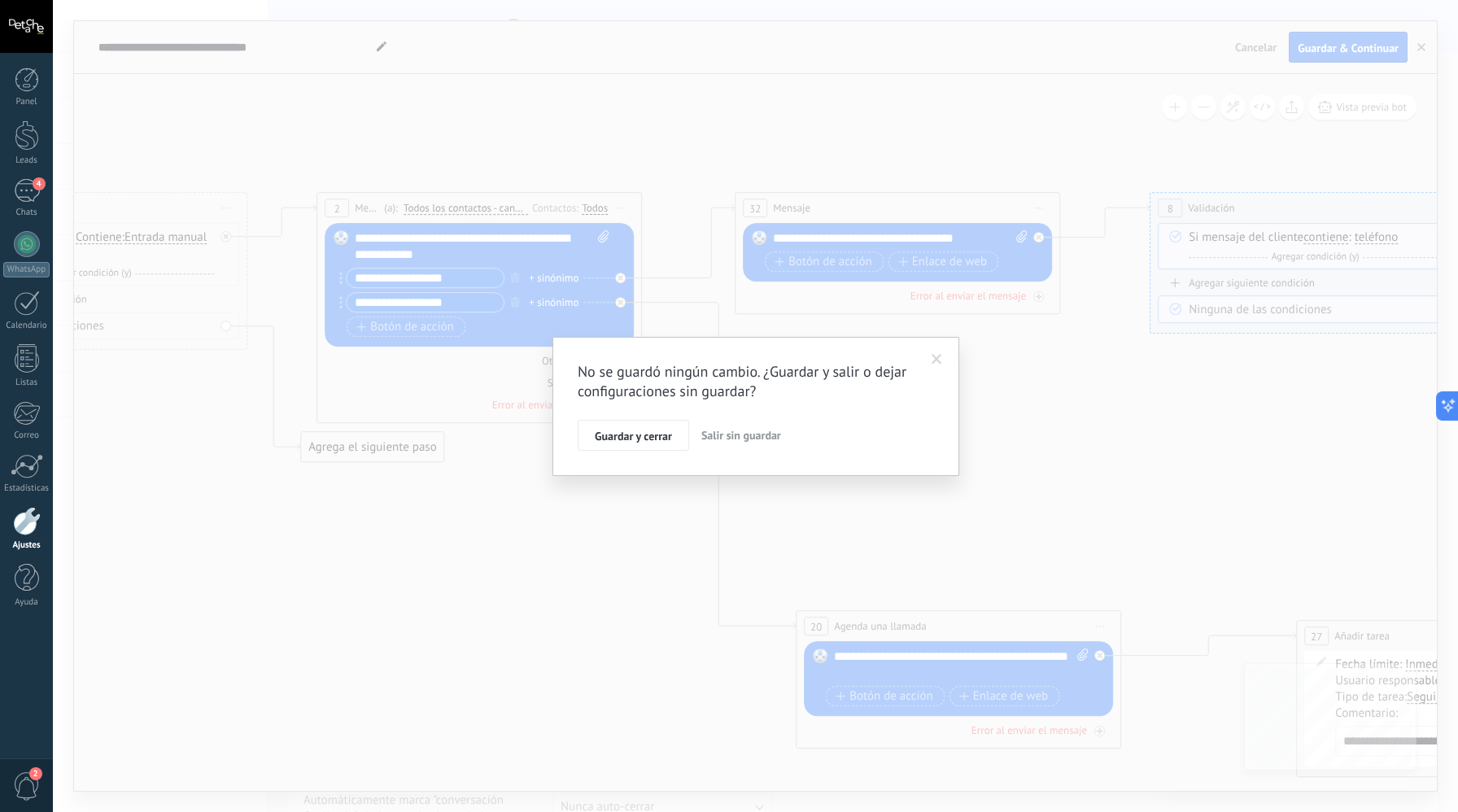
click at [755, 422] on button "Salir sin guardar" at bounding box center [742, 435] width 93 height 31
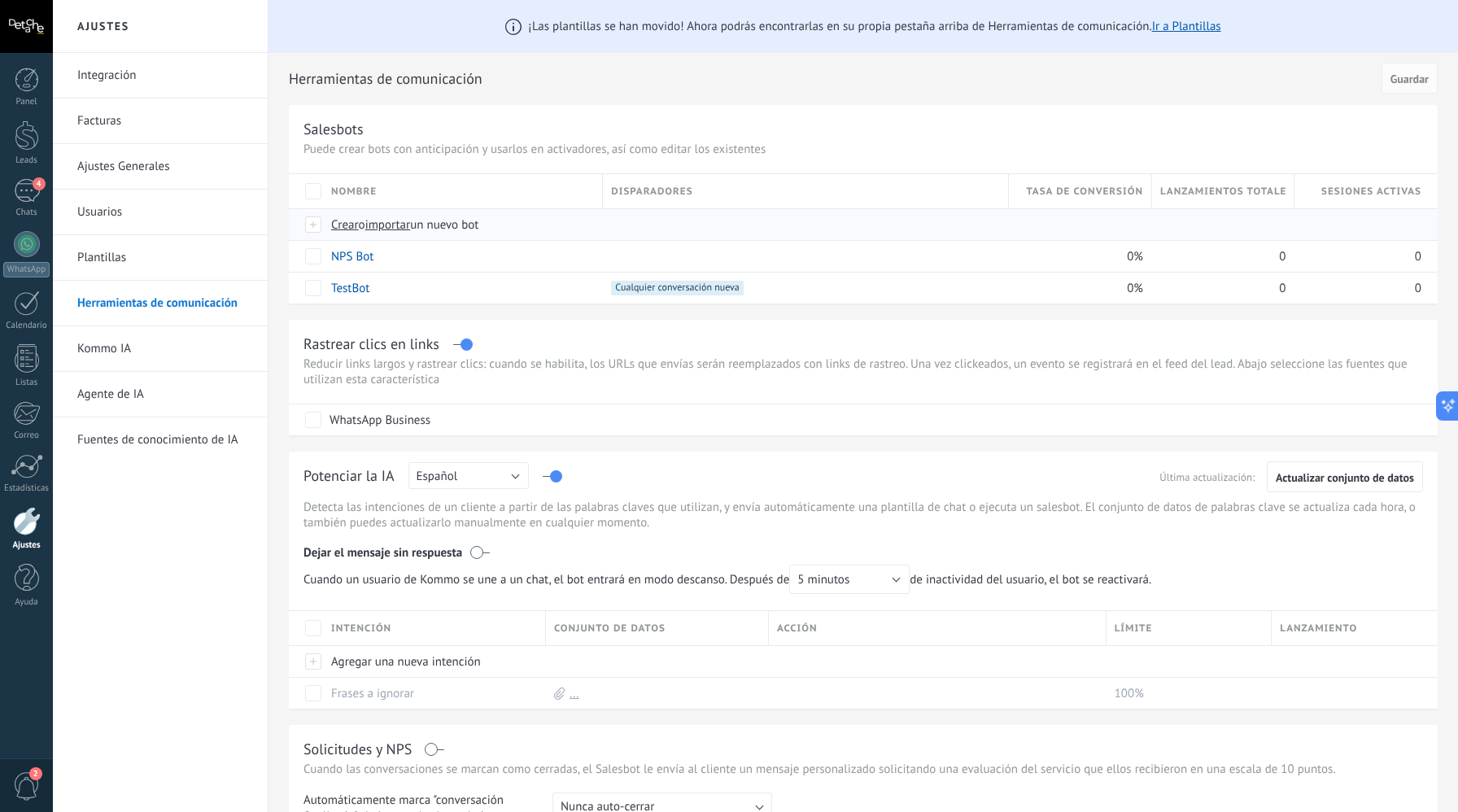
click at [338, 230] on span "Crear" at bounding box center [344, 225] width 28 height 15
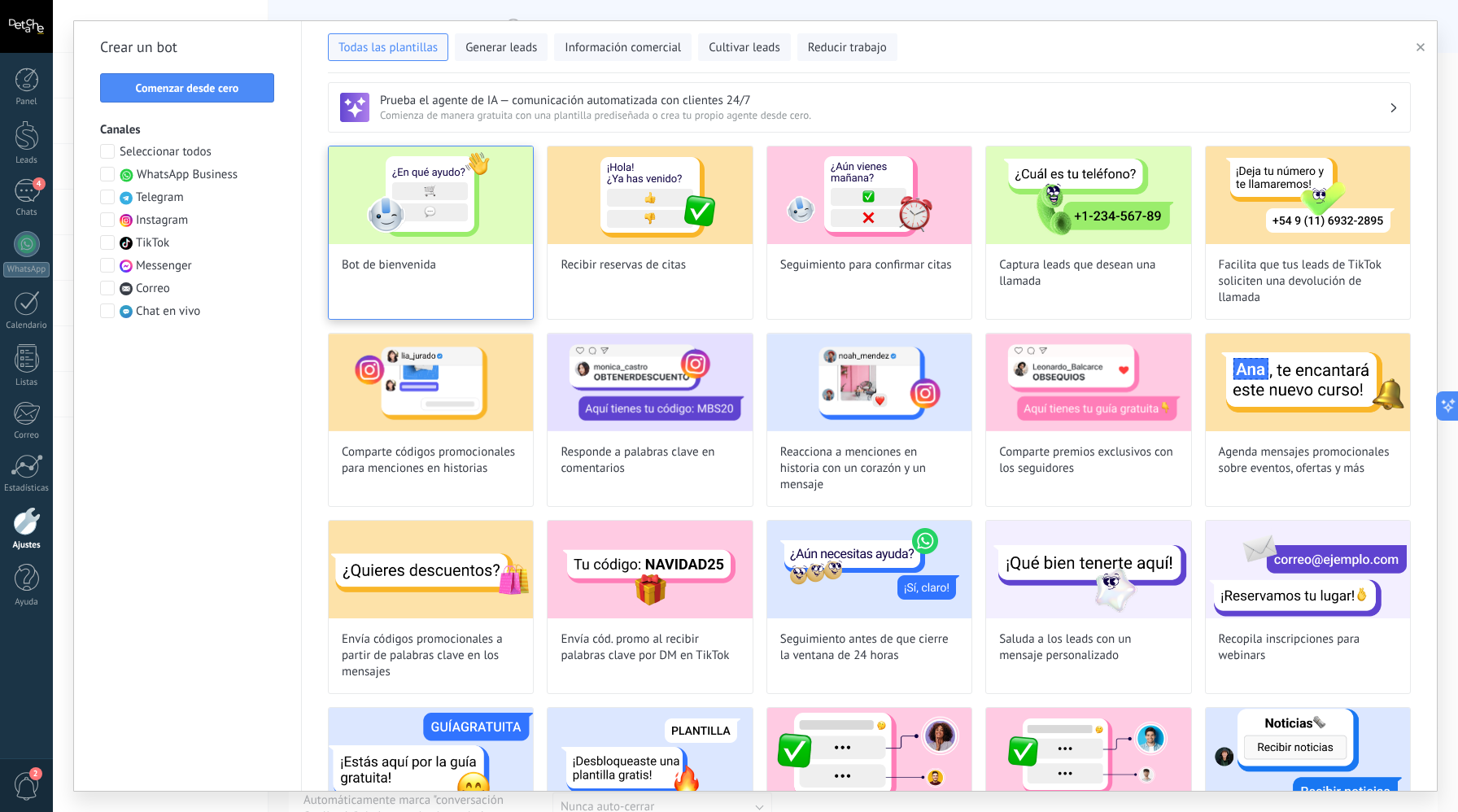
scroll to position [0, 0]
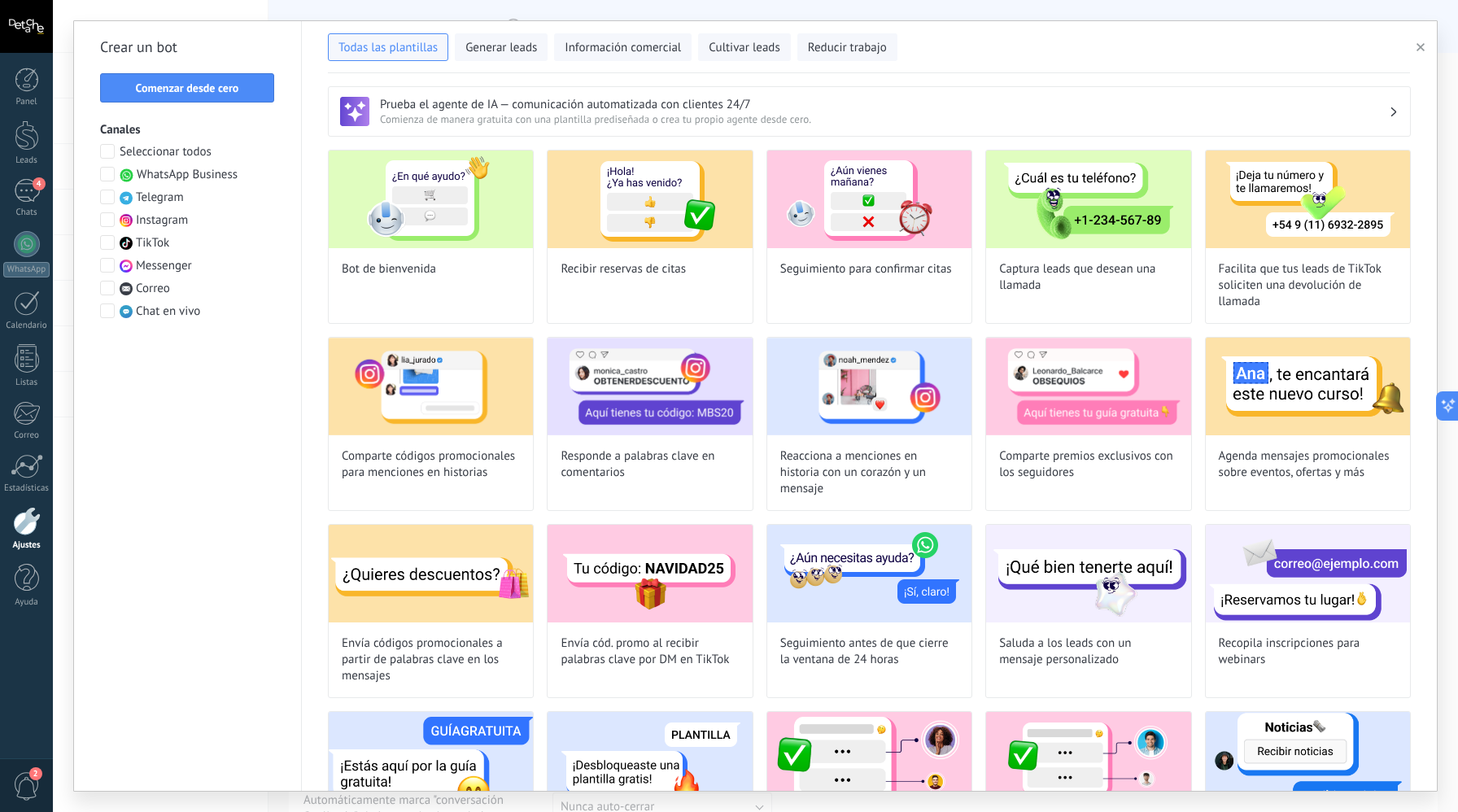
click at [427, 126] on div "Prueba el agente de IA — comunicación automatizada con clientes 24/7 Comienza d…" at bounding box center [870, 111] width 1083 height 50
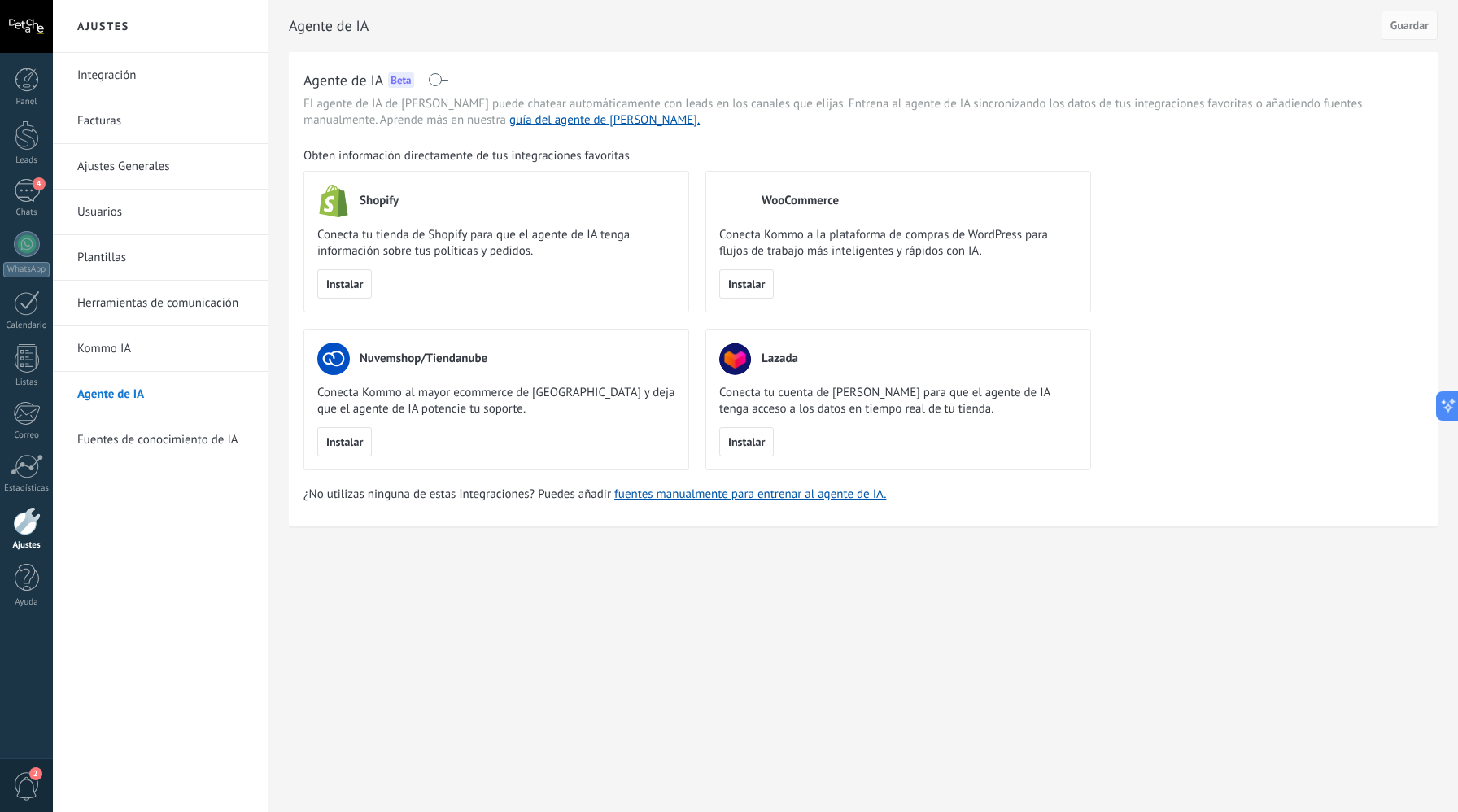
click at [702, 503] on div "Agente de IA Beta El agente de IA de Kommo puede chatear automáticamente con le…" at bounding box center [863, 289] width 1149 height 475
click at [705, 497] on link "fuentes manualmente para entrenar al agente de IA." at bounding box center [750, 494] width 272 height 15
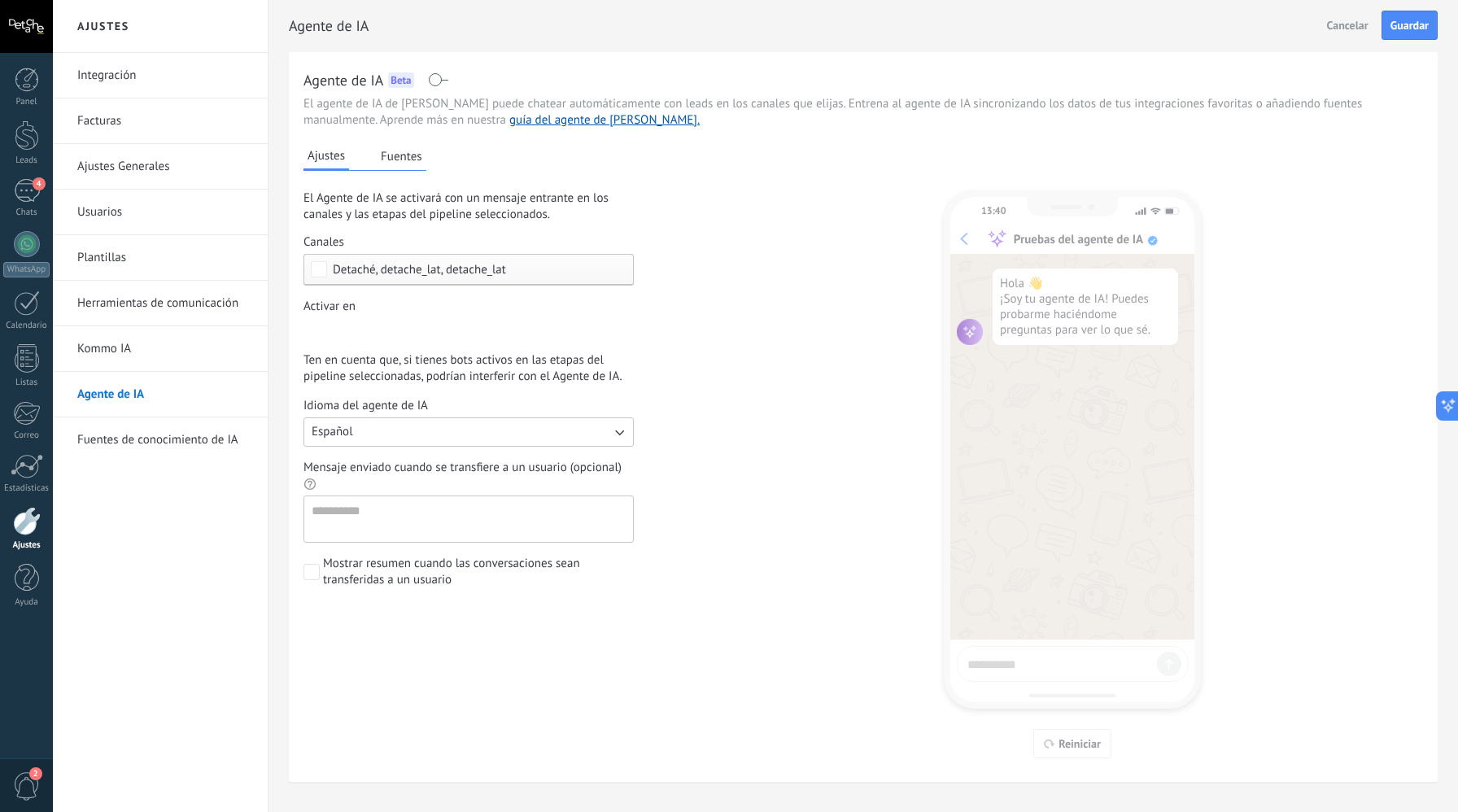
click at [0, 0] on div "Leads Entrantes Comentario o DM Obsequio o DM enviado Cualificado Propuesta env…" at bounding box center [0, 0] width 0 height 0
click at [678, 374] on div at bounding box center [756, 406] width 1406 height 812
click at [396, 163] on button "Fuentes" at bounding box center [402, 156] width 50 height 24
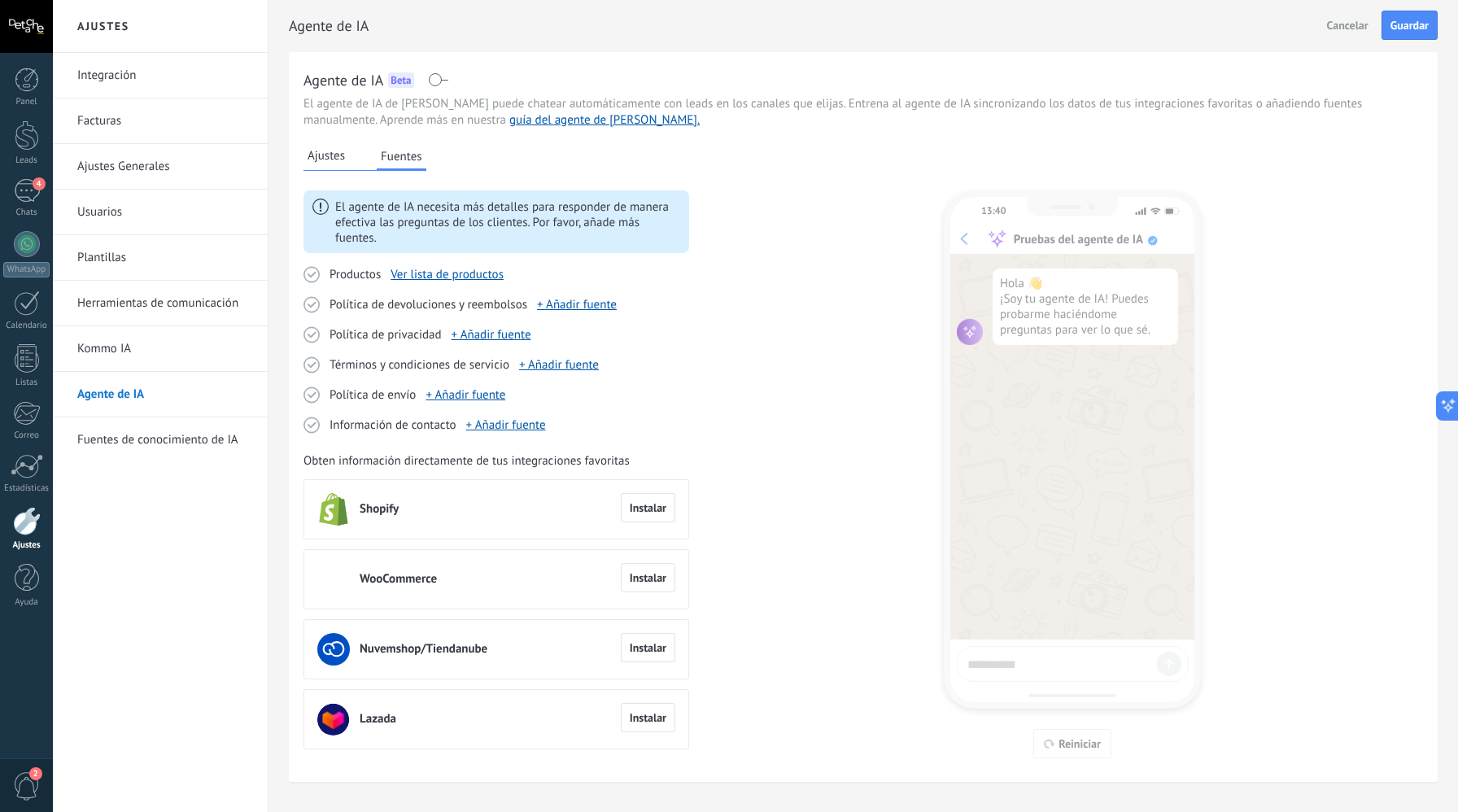
click at [325, 158] on span "Ajustes" at bounding box center [326, 156] width 37 height 16
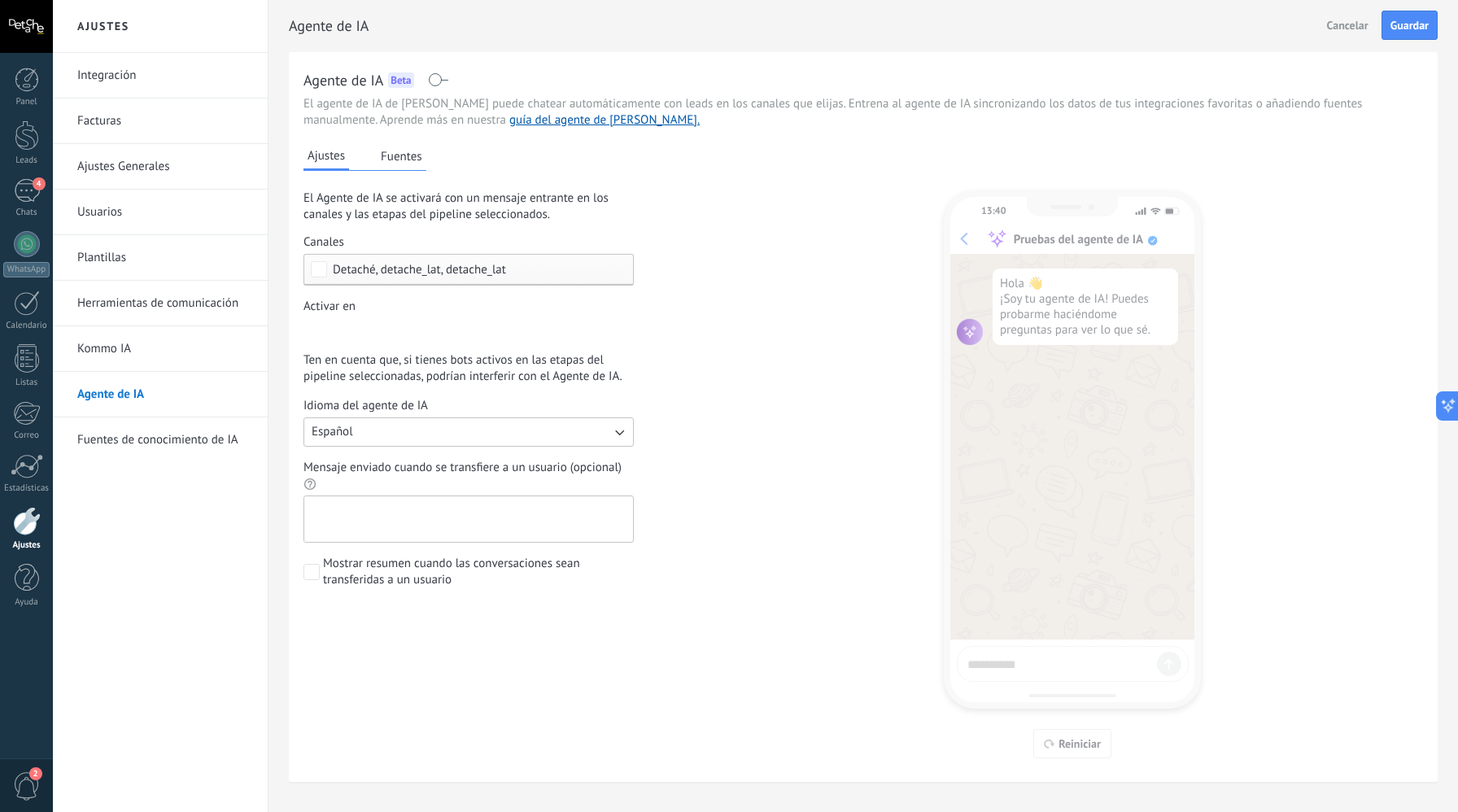
click at [423, 512] on textarea "Mensaje enviado cuando se transfiere a un usuario (opcional)" at bounding box center [467, 519] width 326 height 45
click at [431, 487] on span "Mensaje enviado cuando se transfiere a un usuario (opcional)" at bounding box center [469, 475] width 331 height 33
click at [431, 496] on textarea "Mensaje enviado cuando se transfiere a un usuario (opcional)" at bounding box center [467, 519] width 326 height 45
click at [380, 479] on span "Mensaje enviado cuando se transfiere a un usuario (opcional)" at bounding box center [469, 475] width 331 height 33
click at [380, 496] on textarea "Mensaje enviado cuando se transfiere a un usuario (opcional)" at bounding box center [467, 519] width 326 height 45
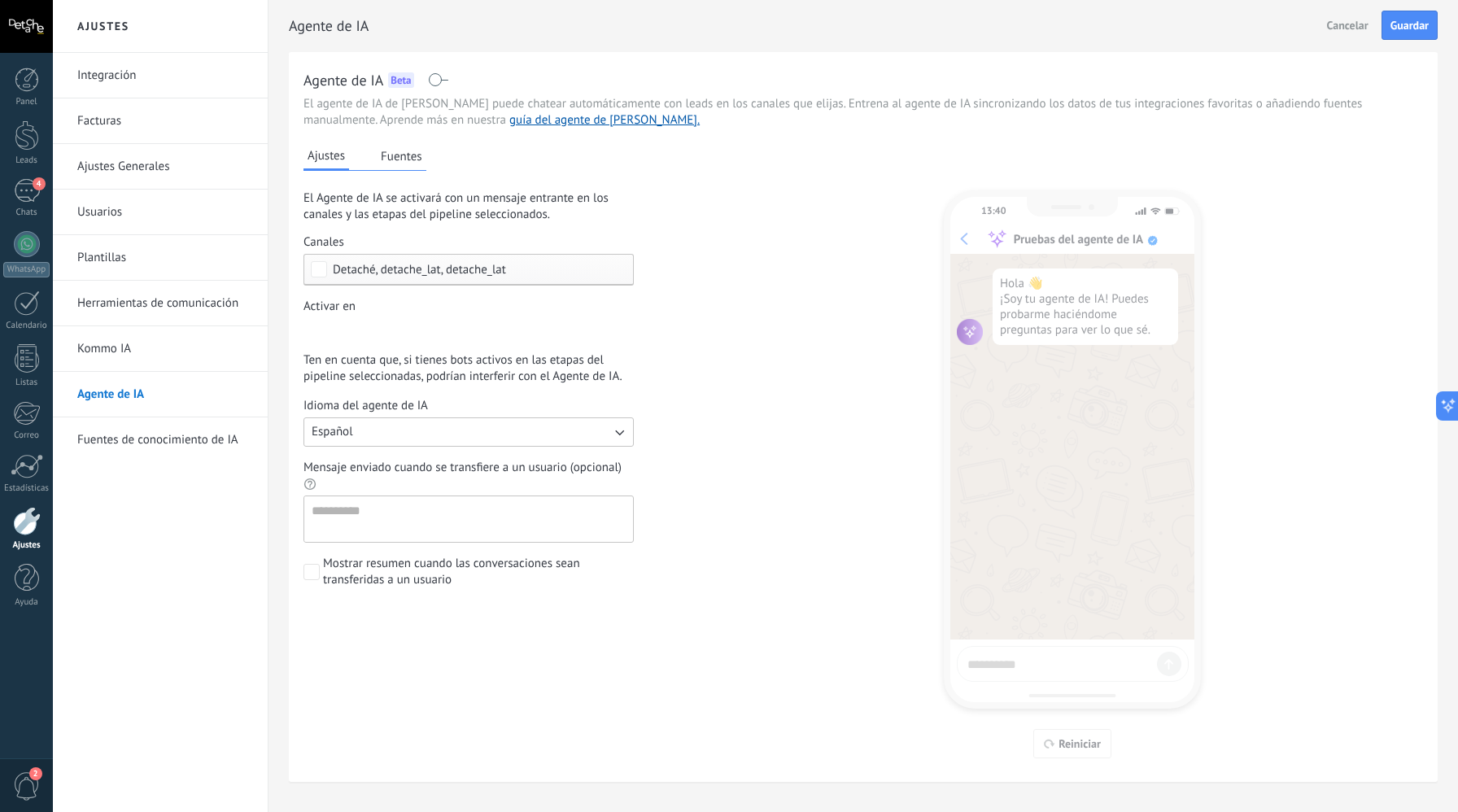
click at [394, 152] on button "Fuentes" at bounding box center [402, 156] width 50 height 24
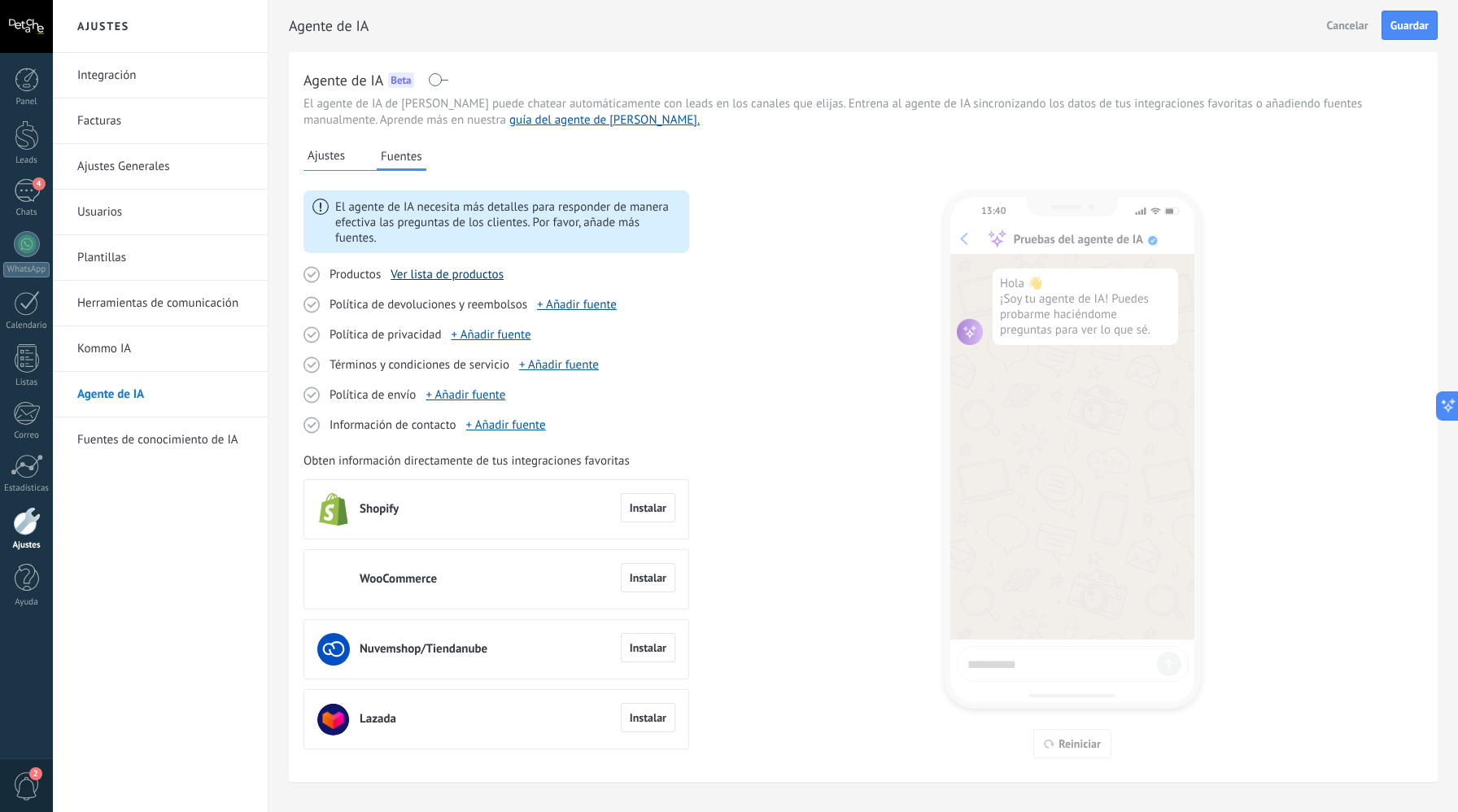
click at [424, 273] on link "Ver lista de productos" at bounding box center [447, 274] width 113 height 15
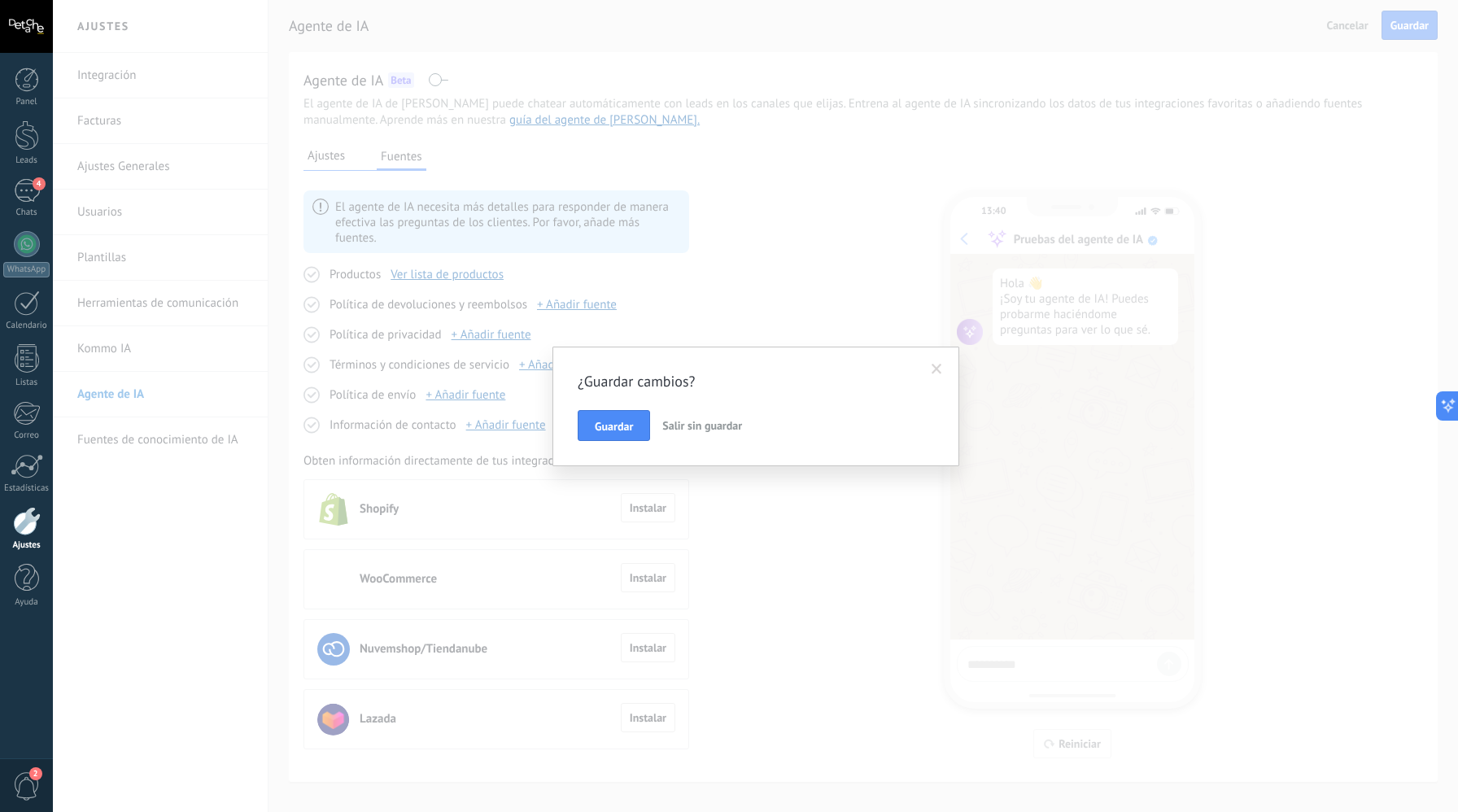
drag, startPoint x: 937, startPoint y: 366, endPoint x: 677, endPoint y: 364, distance: 260.0
click at [937, 366] on span at bounding box center [937, 369] width 11 height 12
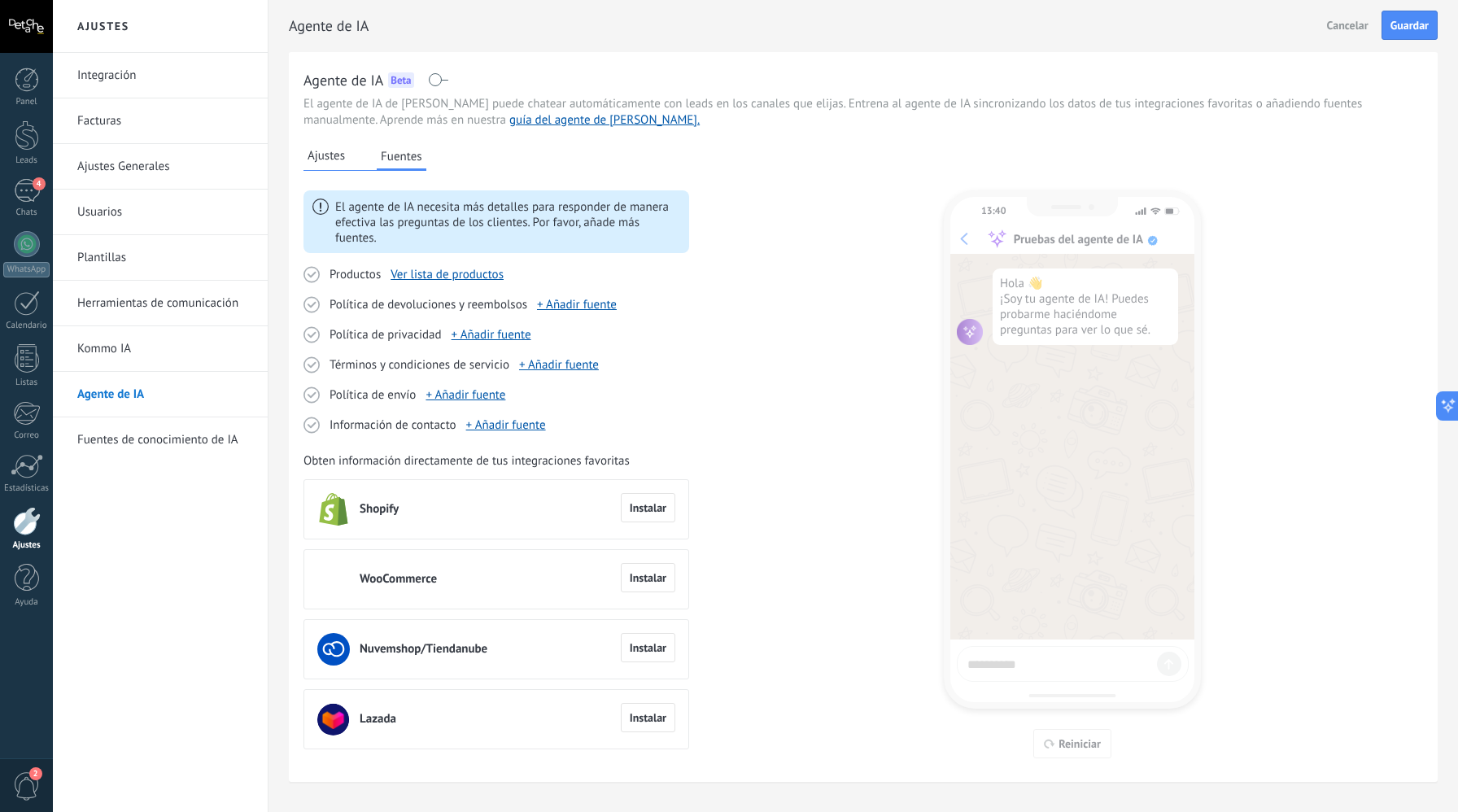
click at [311, 275] on icon at bounding box center [311, 275] width 8 height 5
click at [351, 282] on span "Productos" at bounding box center [355, 274] width 51 height 16
click at [355, 334] on span "Política de privacidad" at bounding box center [386, 335] width 112 height 16
click at [576, 312] on link "+ Añadir fuente" at bounding box center [577, 305] width 80 height 15
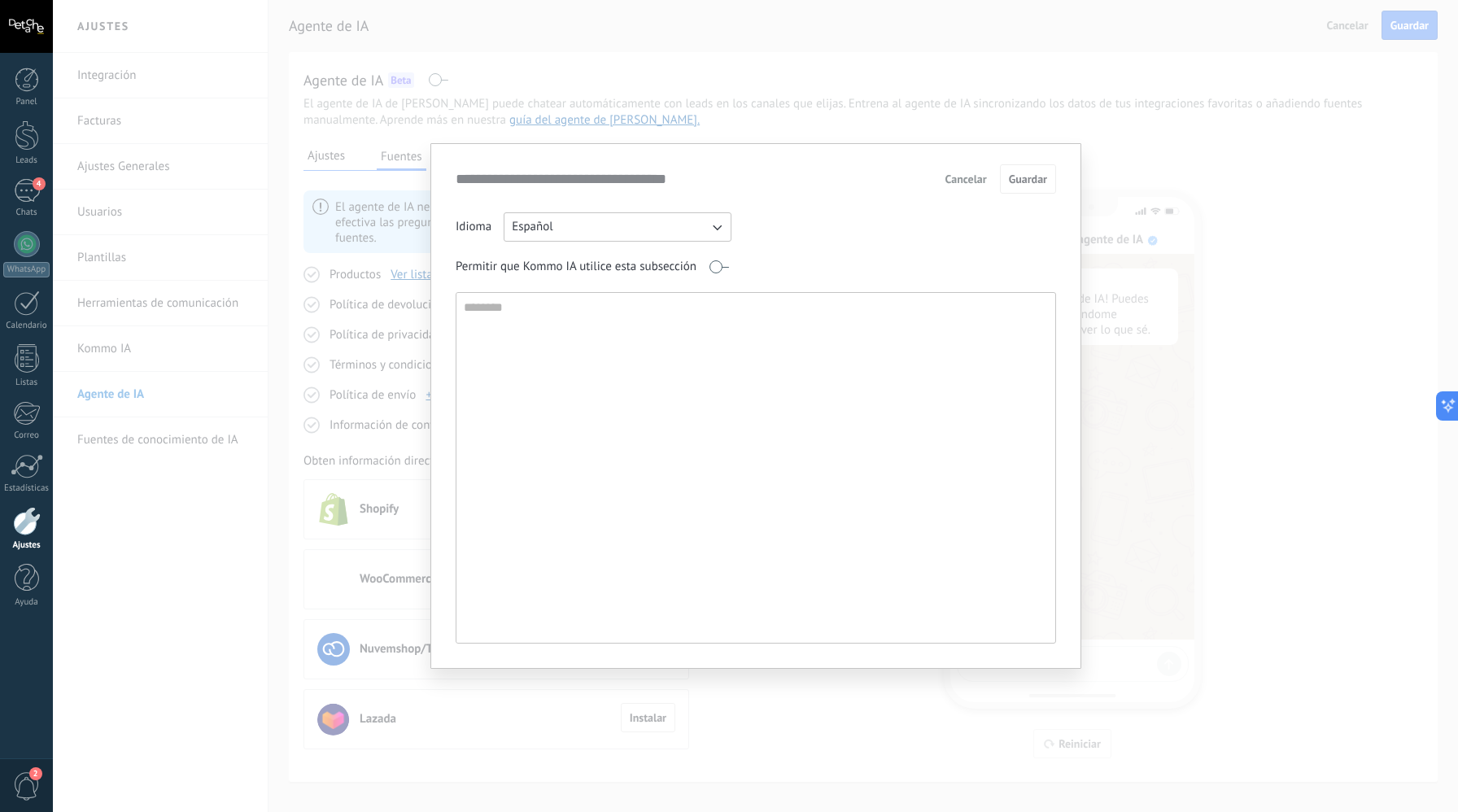
click at [348, 304] on div "**********" at bounding box center [756, 406] width 1406 height 812
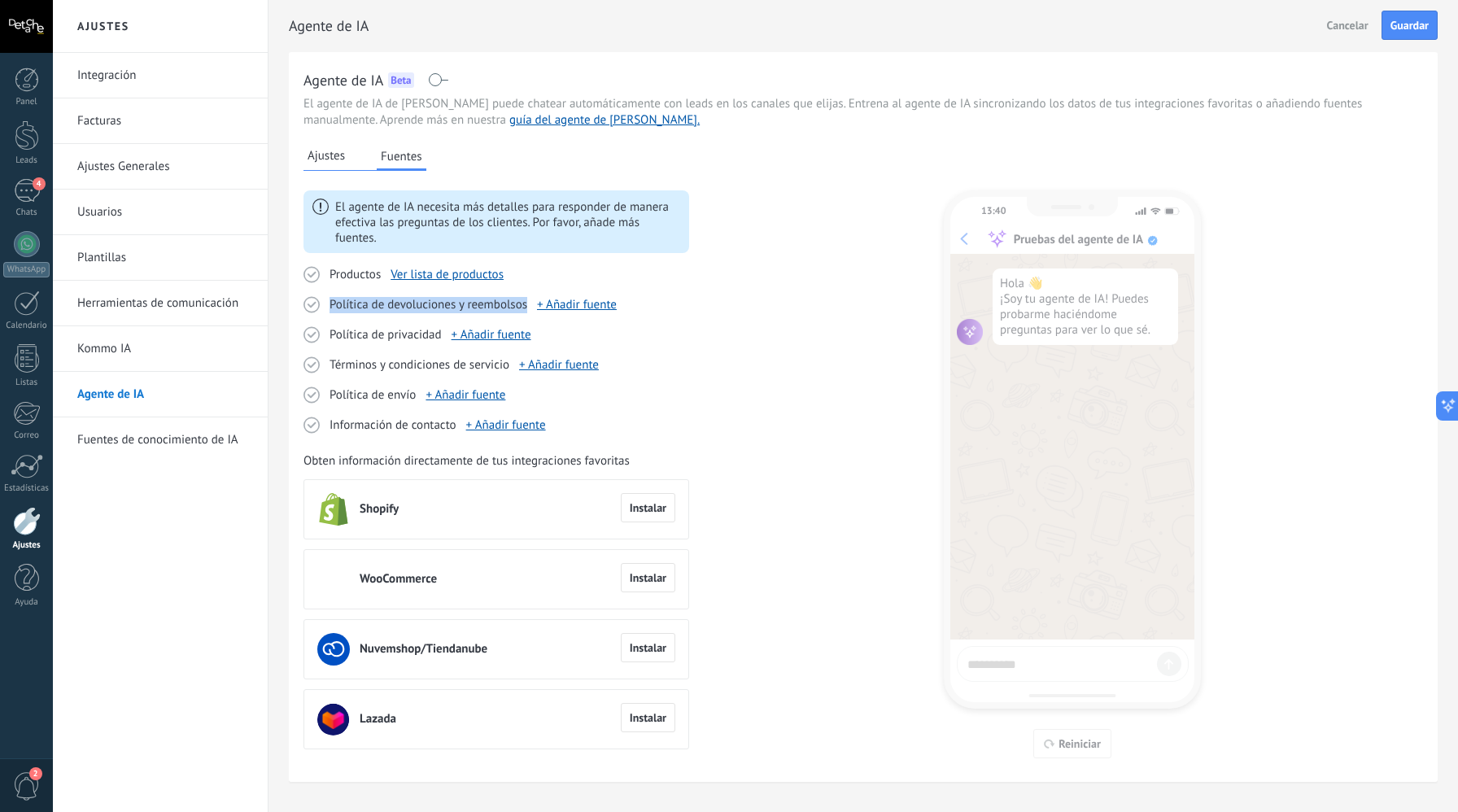
drag, startPoint x: 526, startPoint y: 305, endPoint x: 328, endPoint y: 305, distance: 198.0
click at [328, 305] on div "Política de devoluciones y reembolsos + Añadir fuente" at bounding box center [497, 305] width 386 height 17
copy span "Política de devoluciones y reembolsos"
click at [584, 304] on link "+ Añadir fuente" at bounding box center [577, 305] width 80 height 15
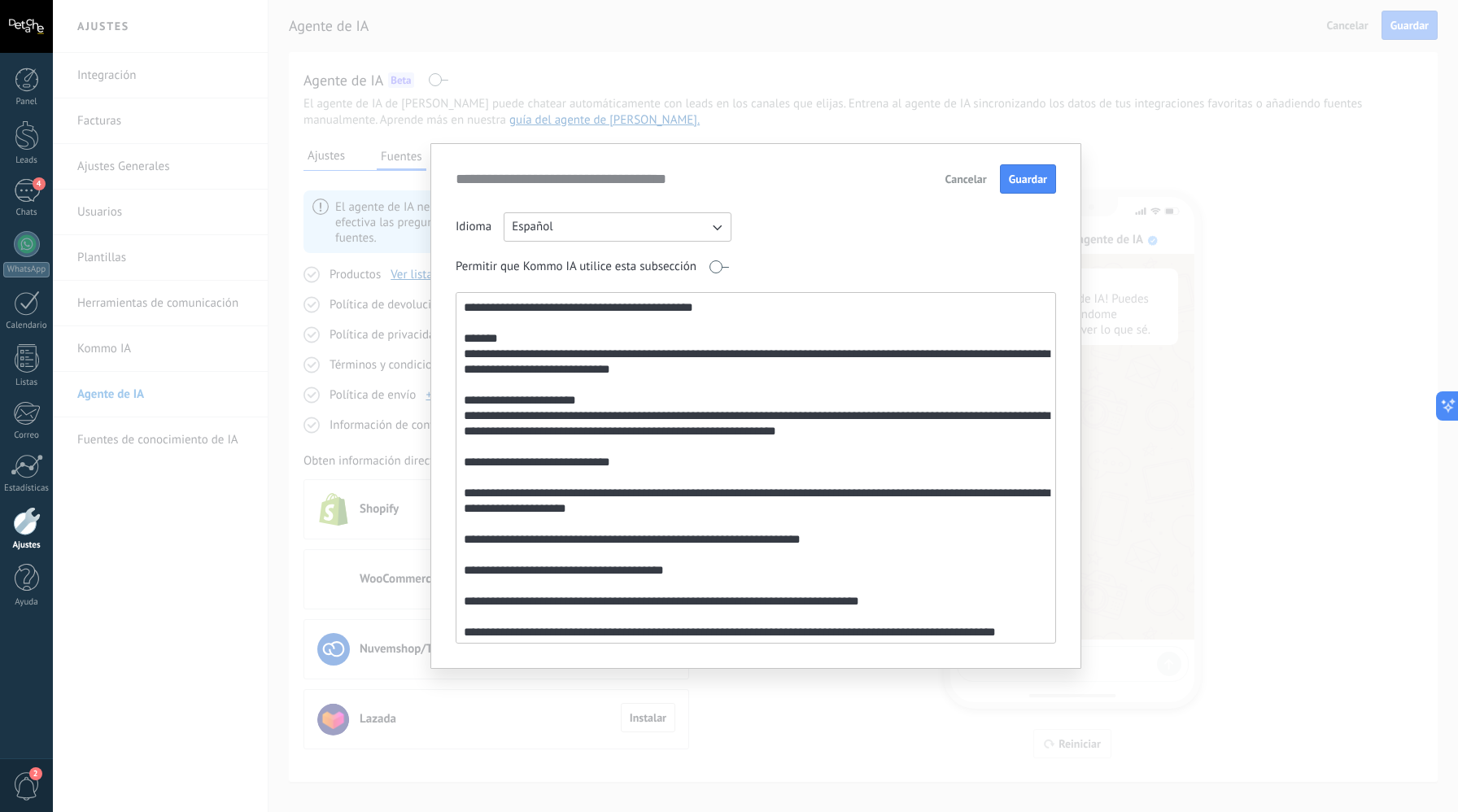
click at [464, 340] on textarea at bounding box center [754, 468] width 596 height 350
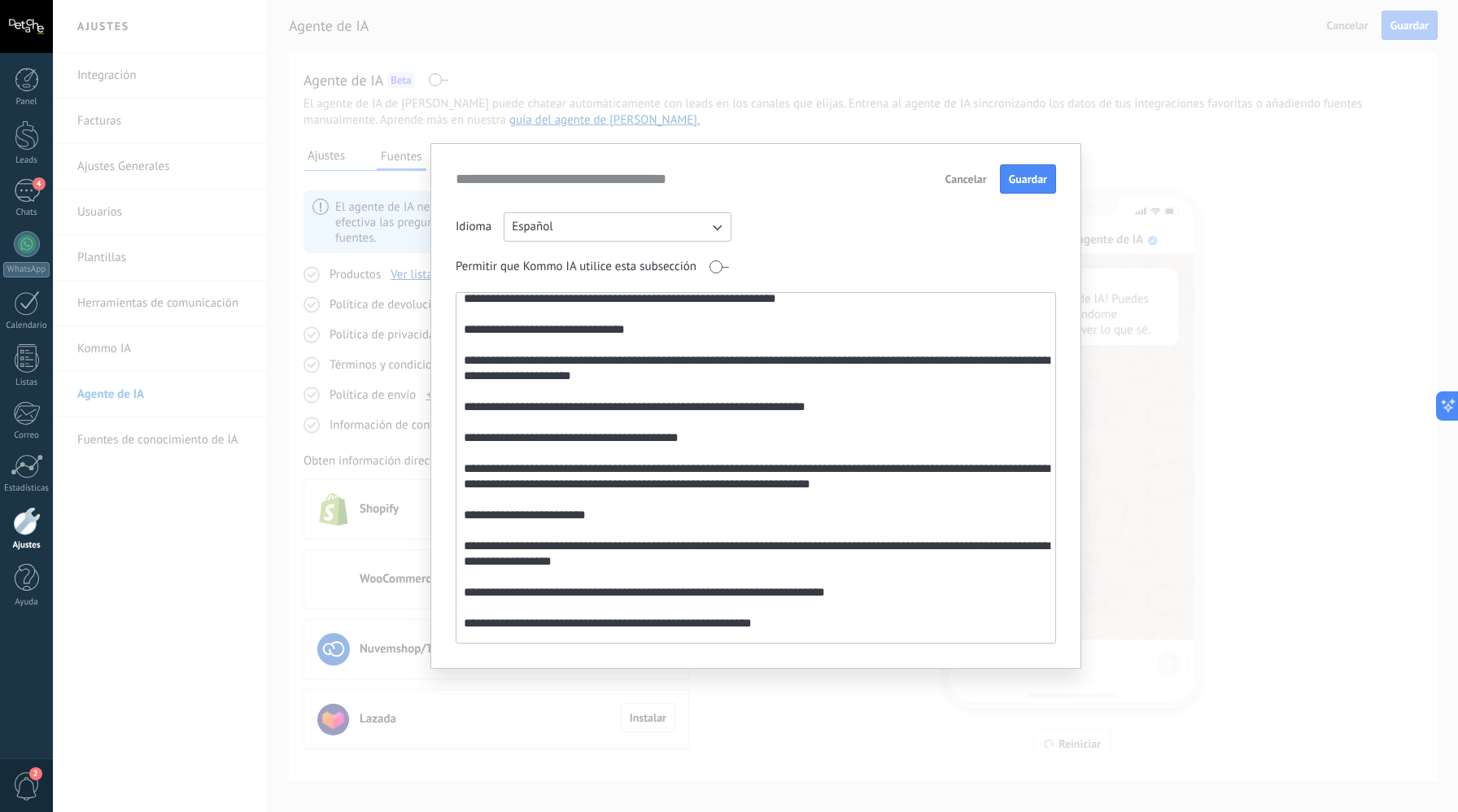
scroll to position [142, 0]
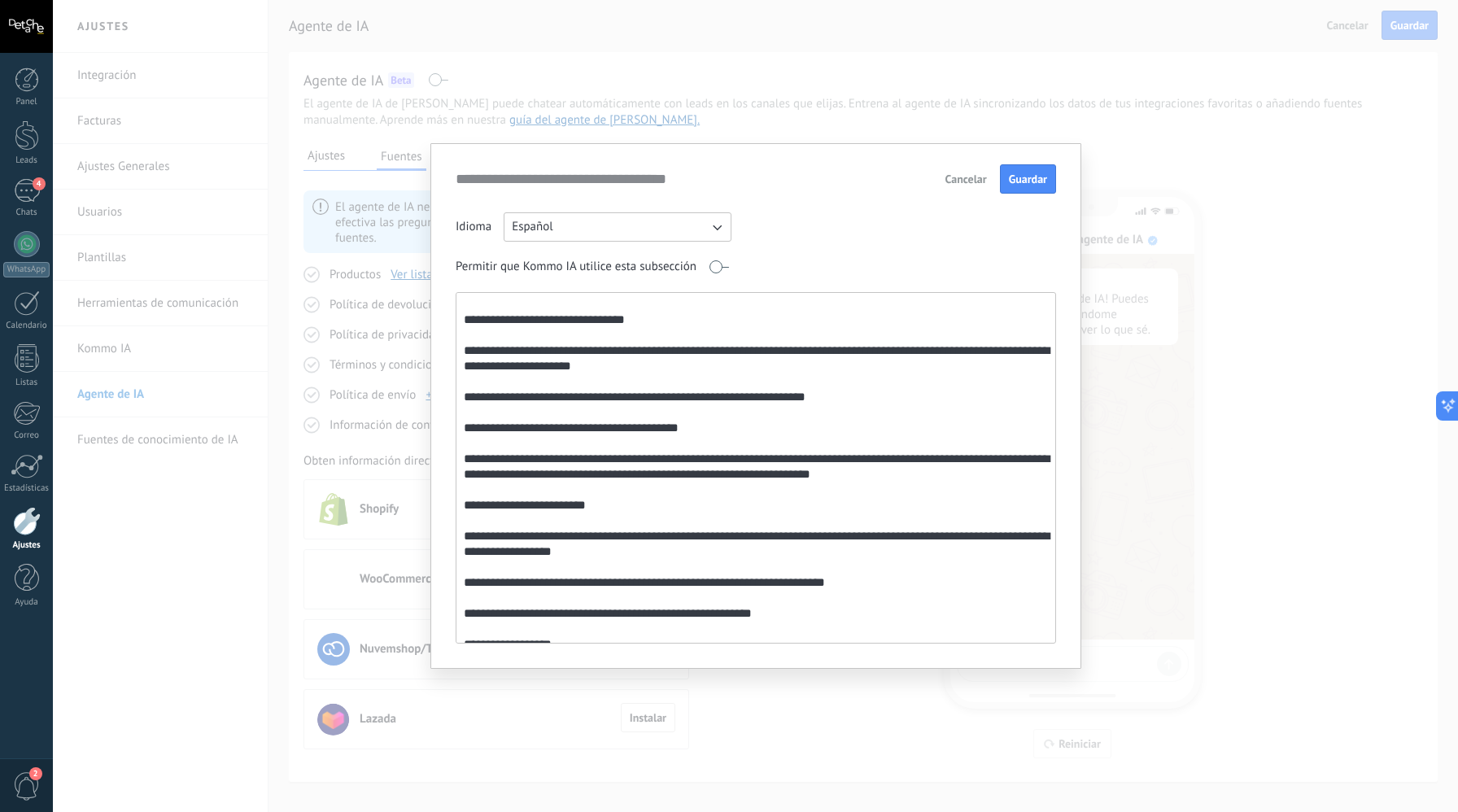
click at [466, 507] on textarea at bounding box center [754, 468] width 596 height 350
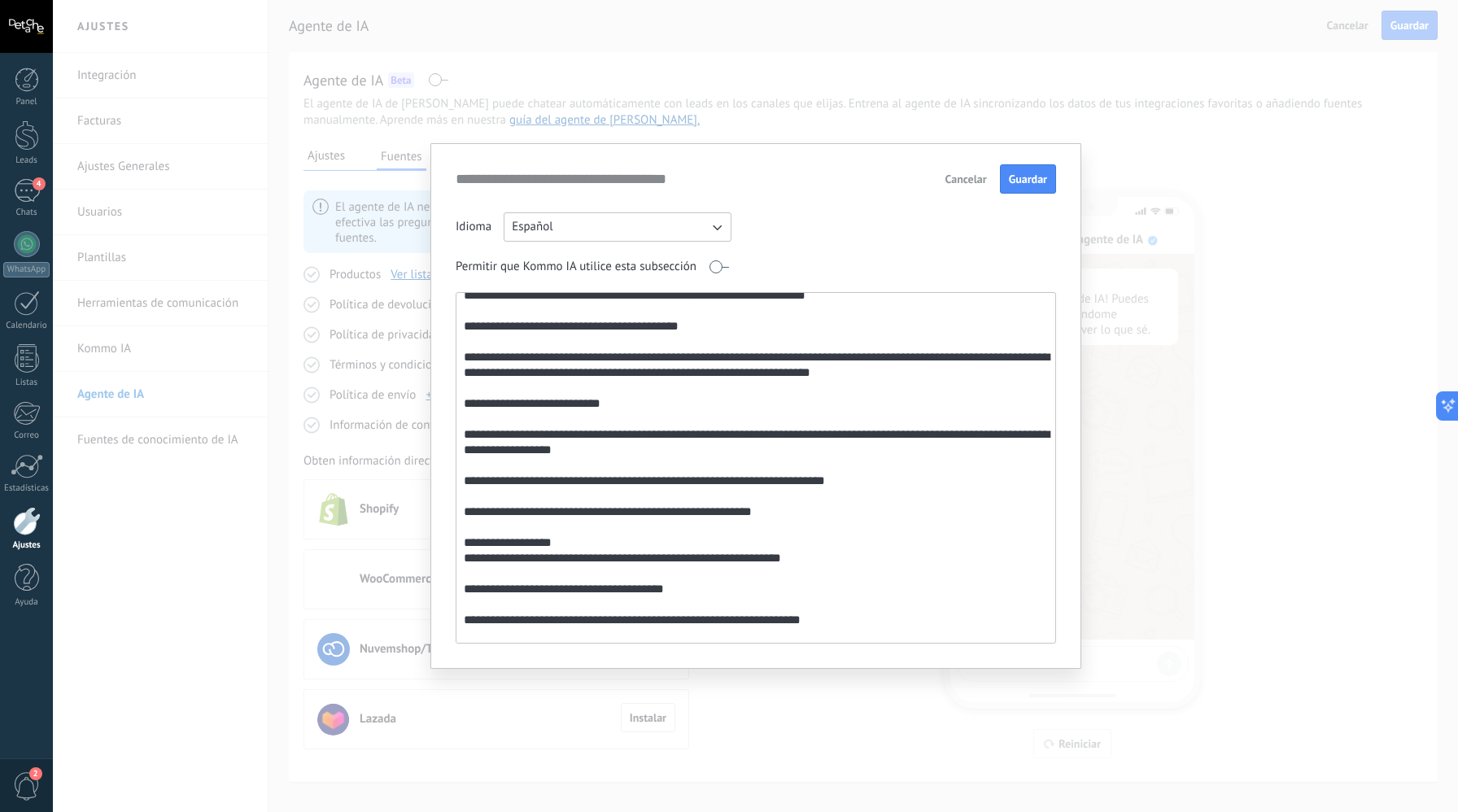
scroll to position [246, 0]
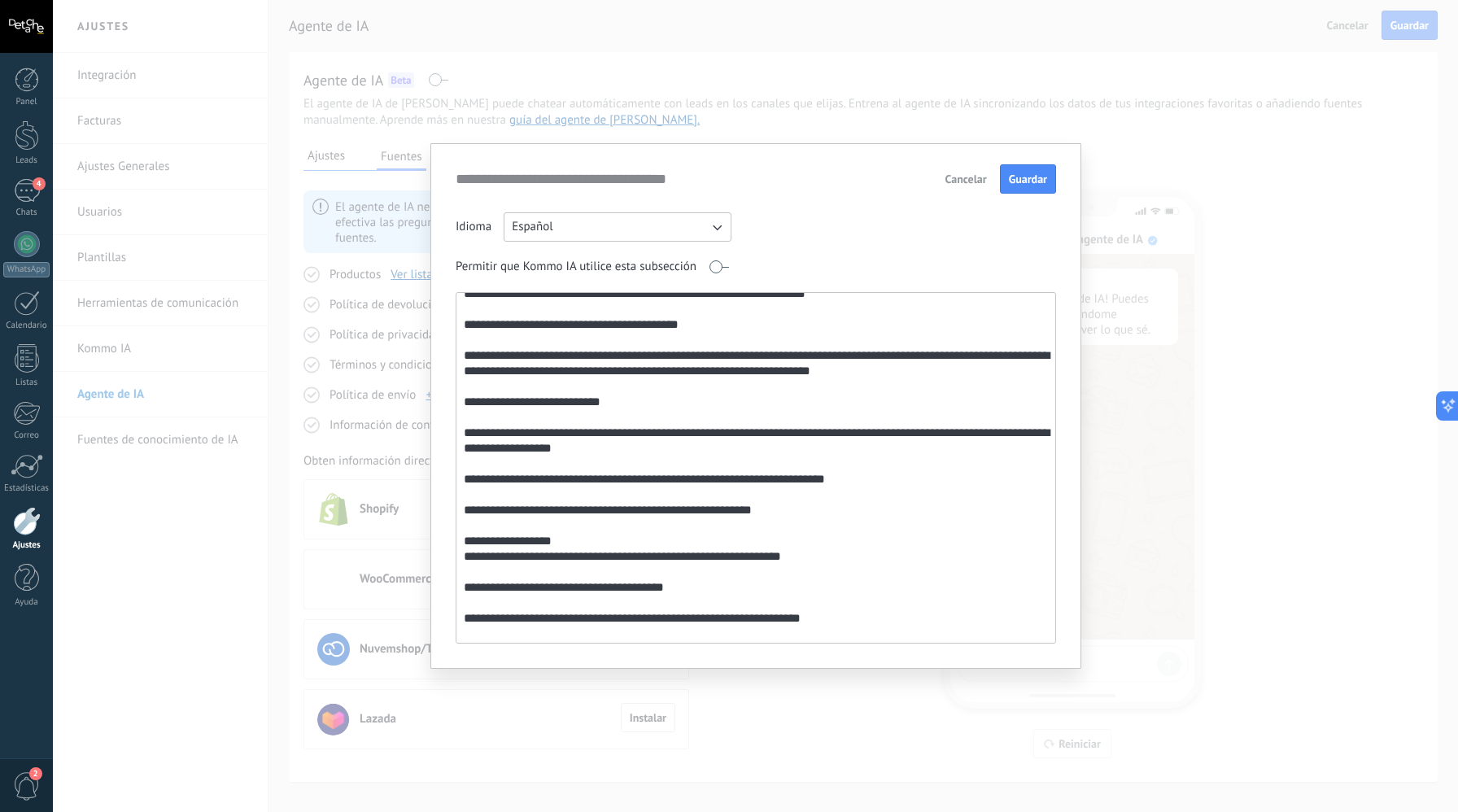
click at [460, 482] on textarea at bounding box center [754, 468] width 596 height 350
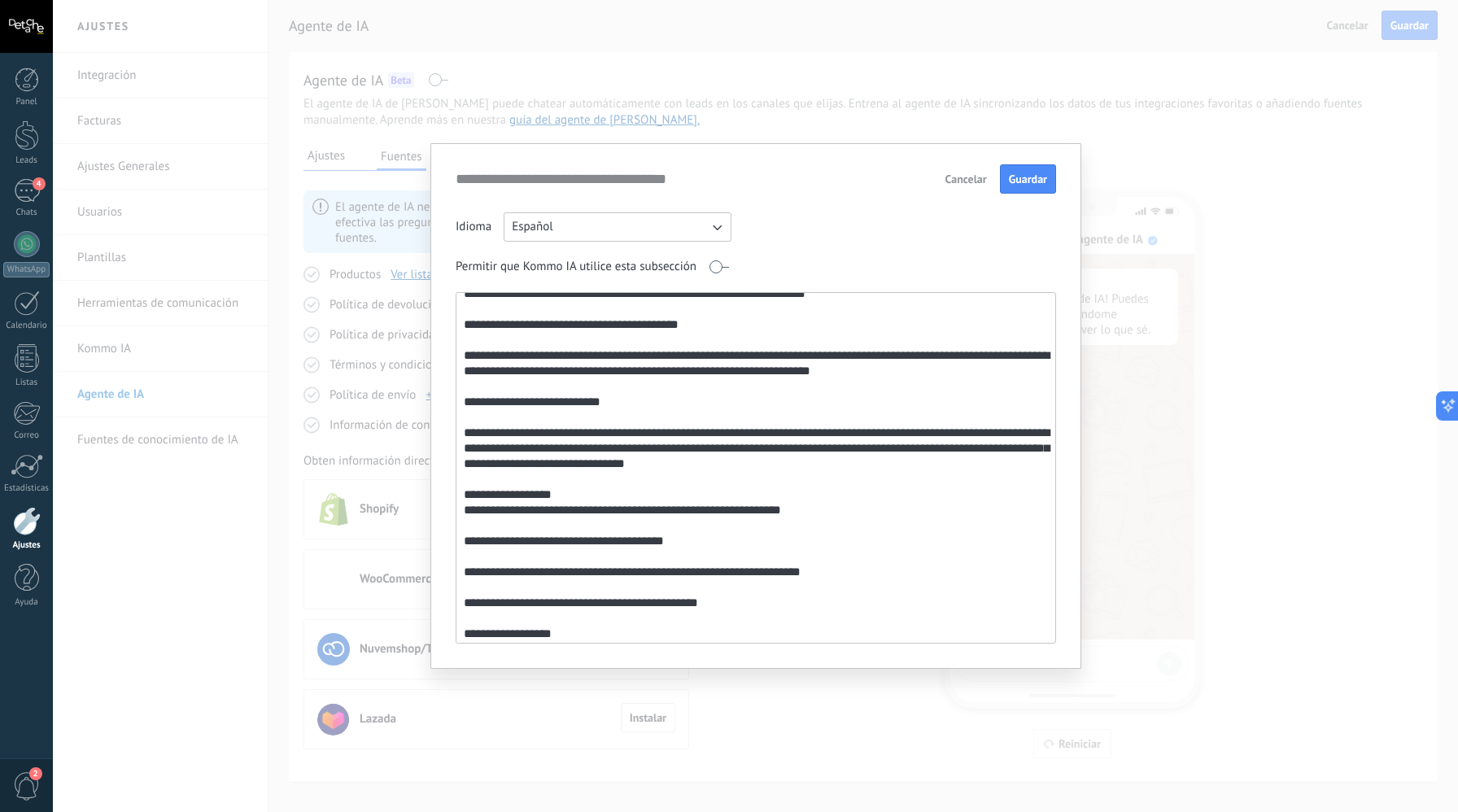
click at [465, 515] on textarea at bounding box center [754, 468] width 596 height 350
click at [471, 496] on textarea at bounding box center [754, 468] width 596 height 350
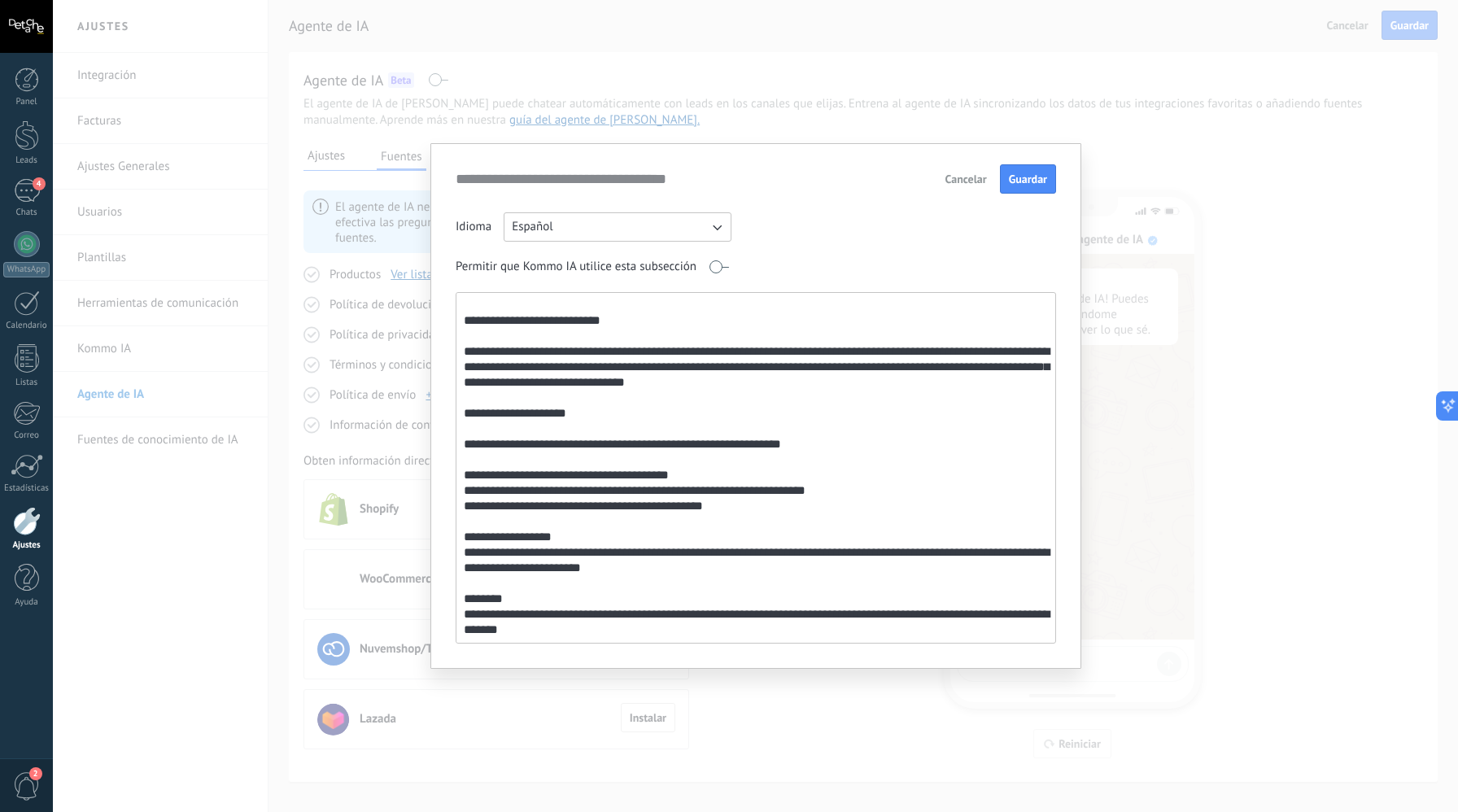
scroll to position [358, 0]
click at [462, 509] on textarea at bounding box center [754, 468] width 596 height 350
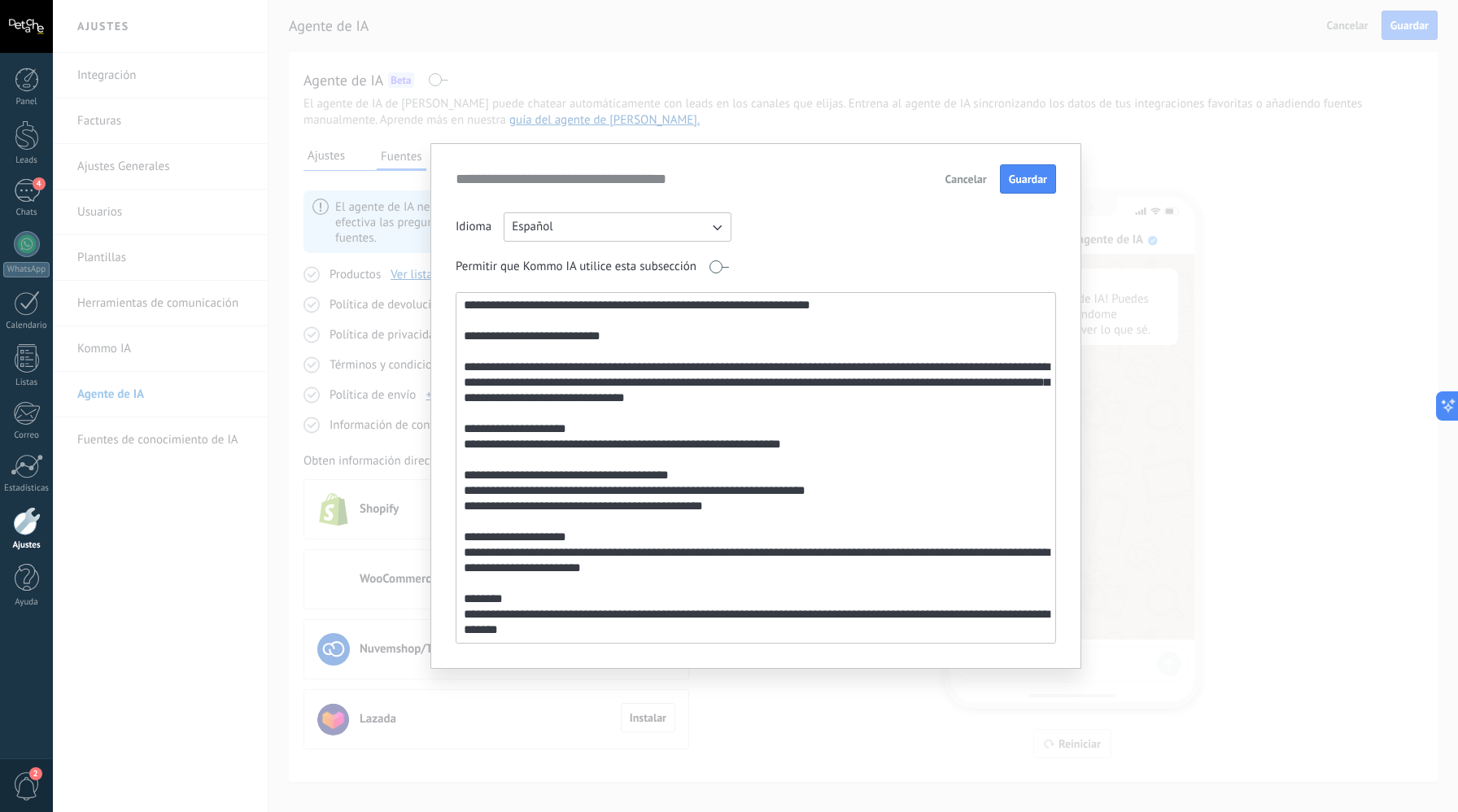
scroll to position [342, 0]
type textarea "**********"
click at [1025, 191] on button "Guardar" at bounding box center [1028, 178] width 56 height 29
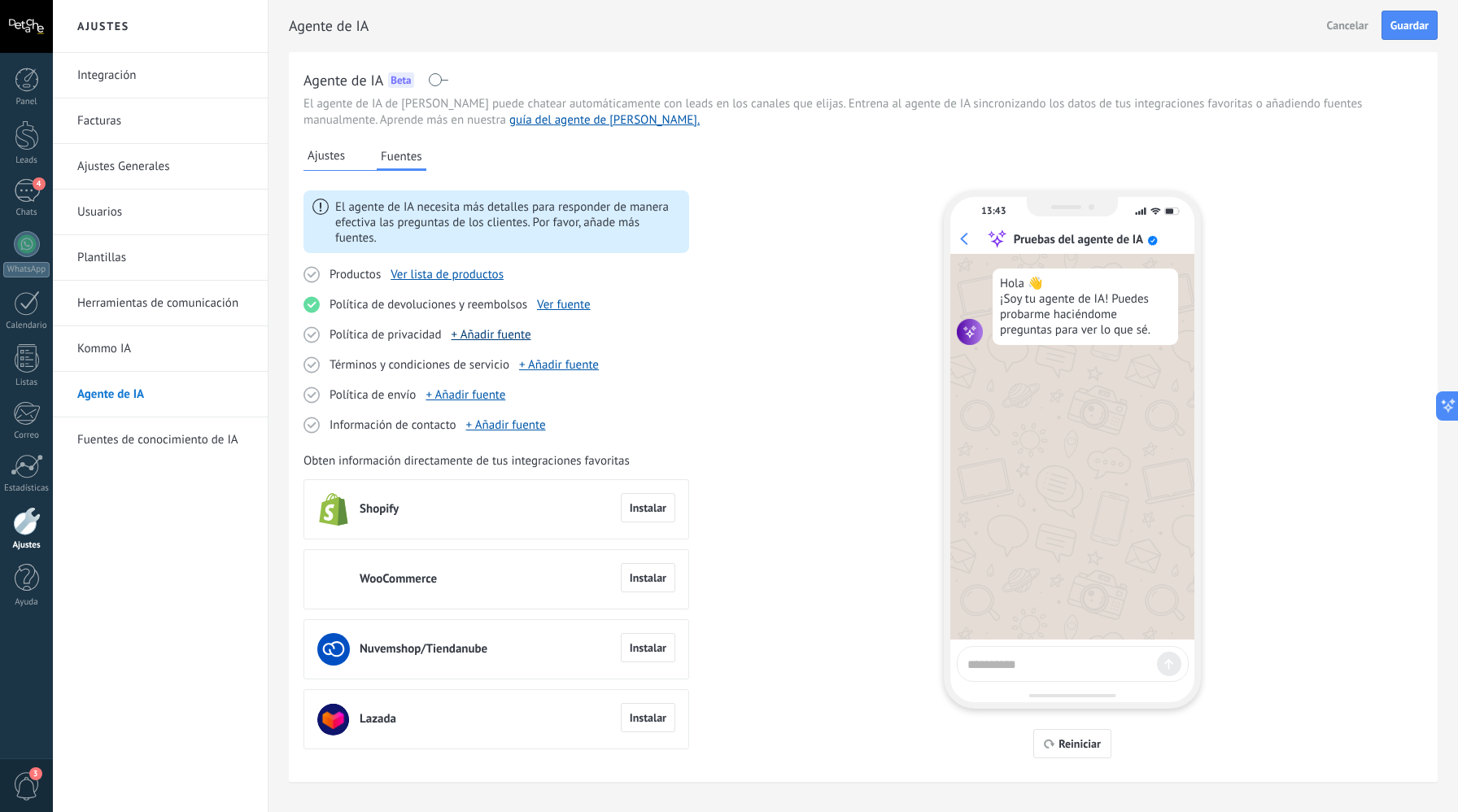
click at [497, 341] on link "+ Añadir fuente" at bounding box center [492, 335] width 80 height 15
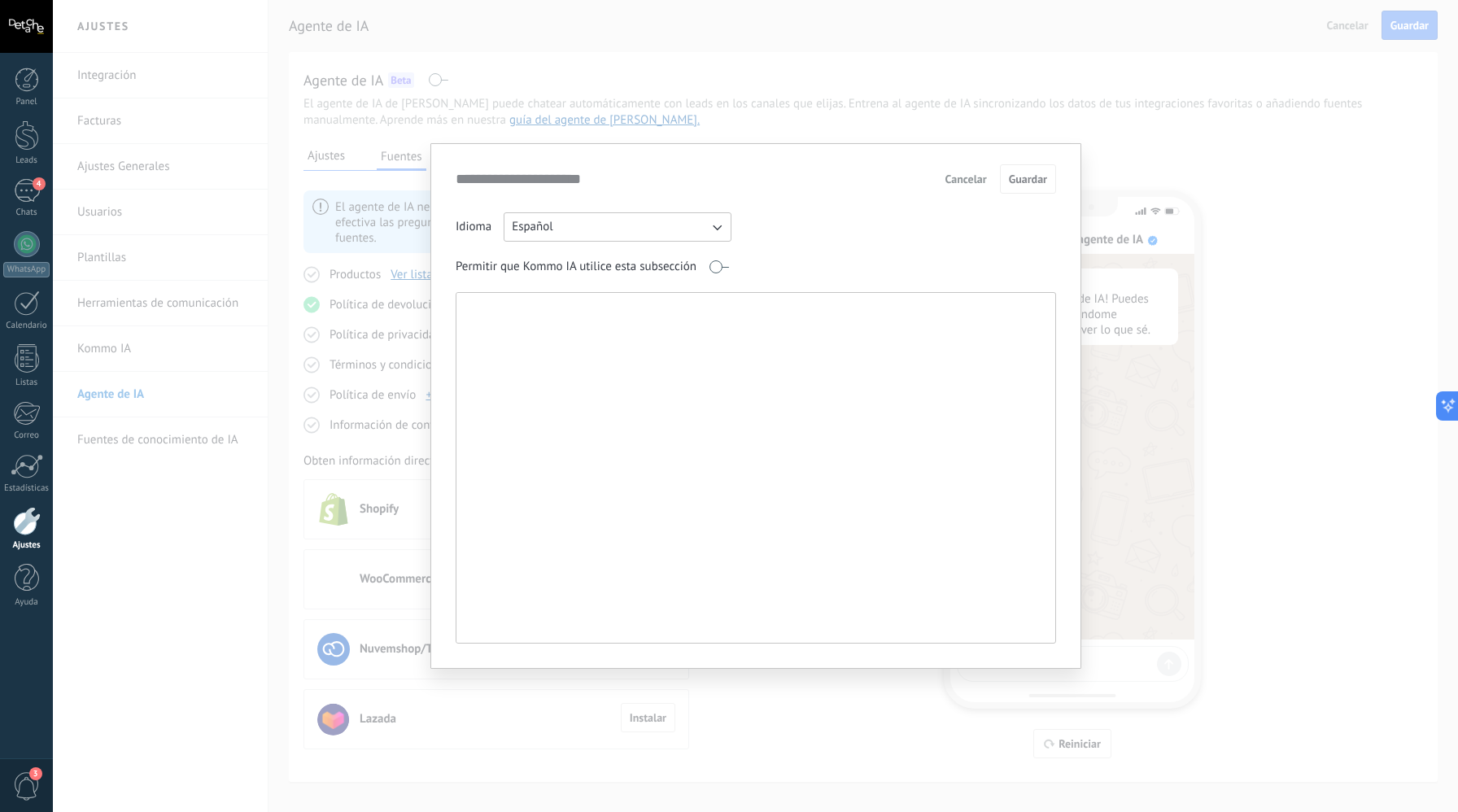
paste textarea "**********"
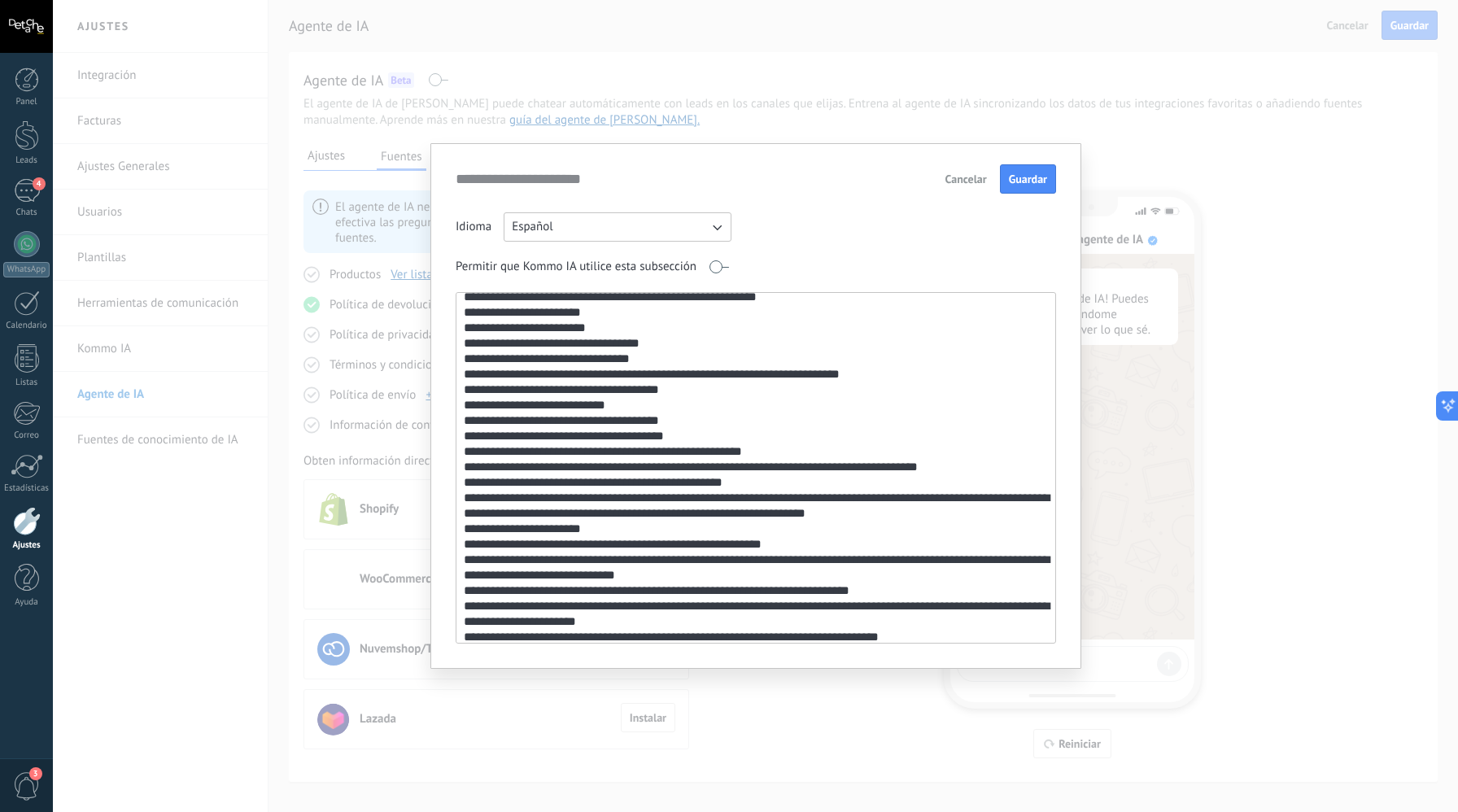
scroll to position [0, 0]
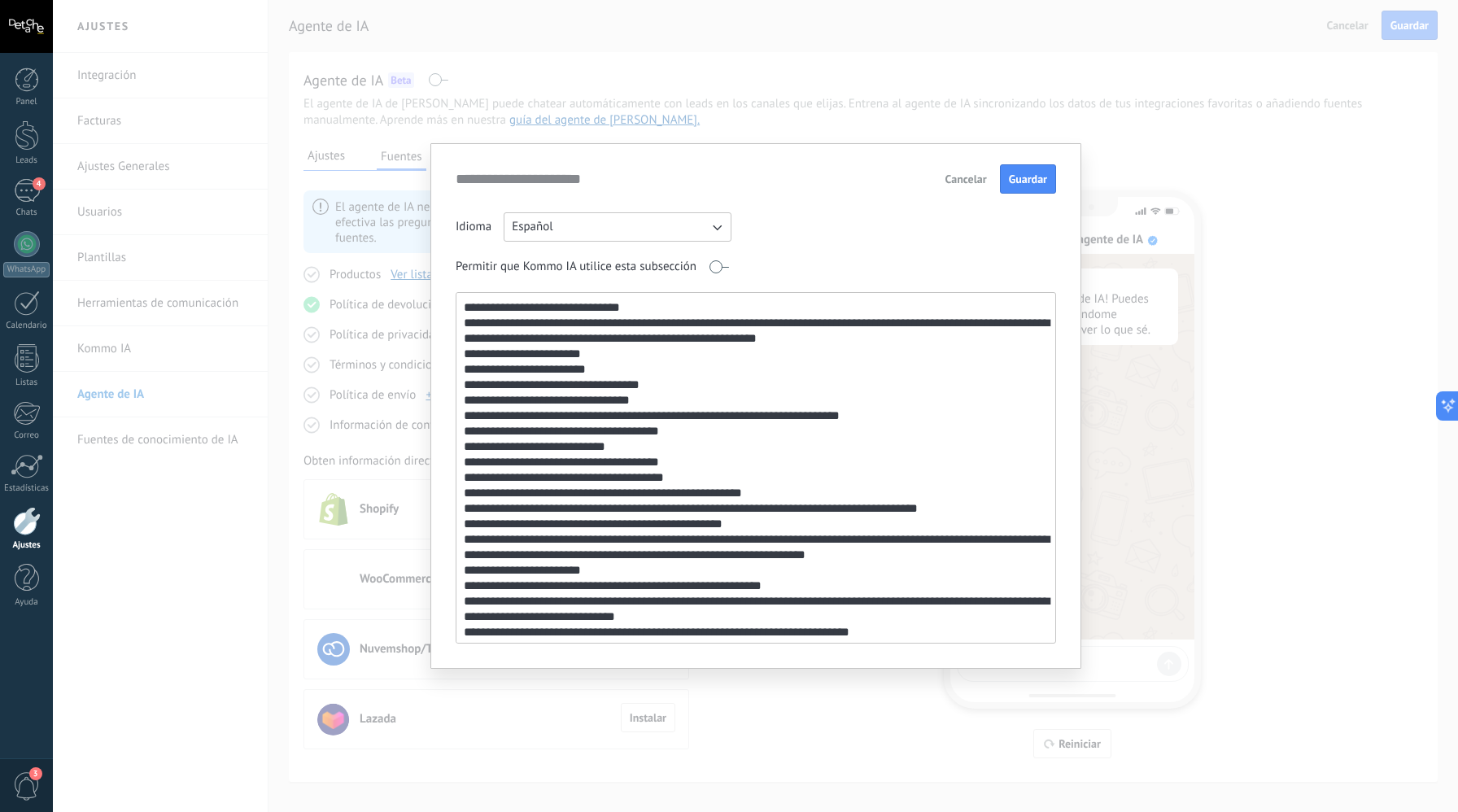
click at [661, 305] on textarea at bounding box center [754, 468] width 596 height 350
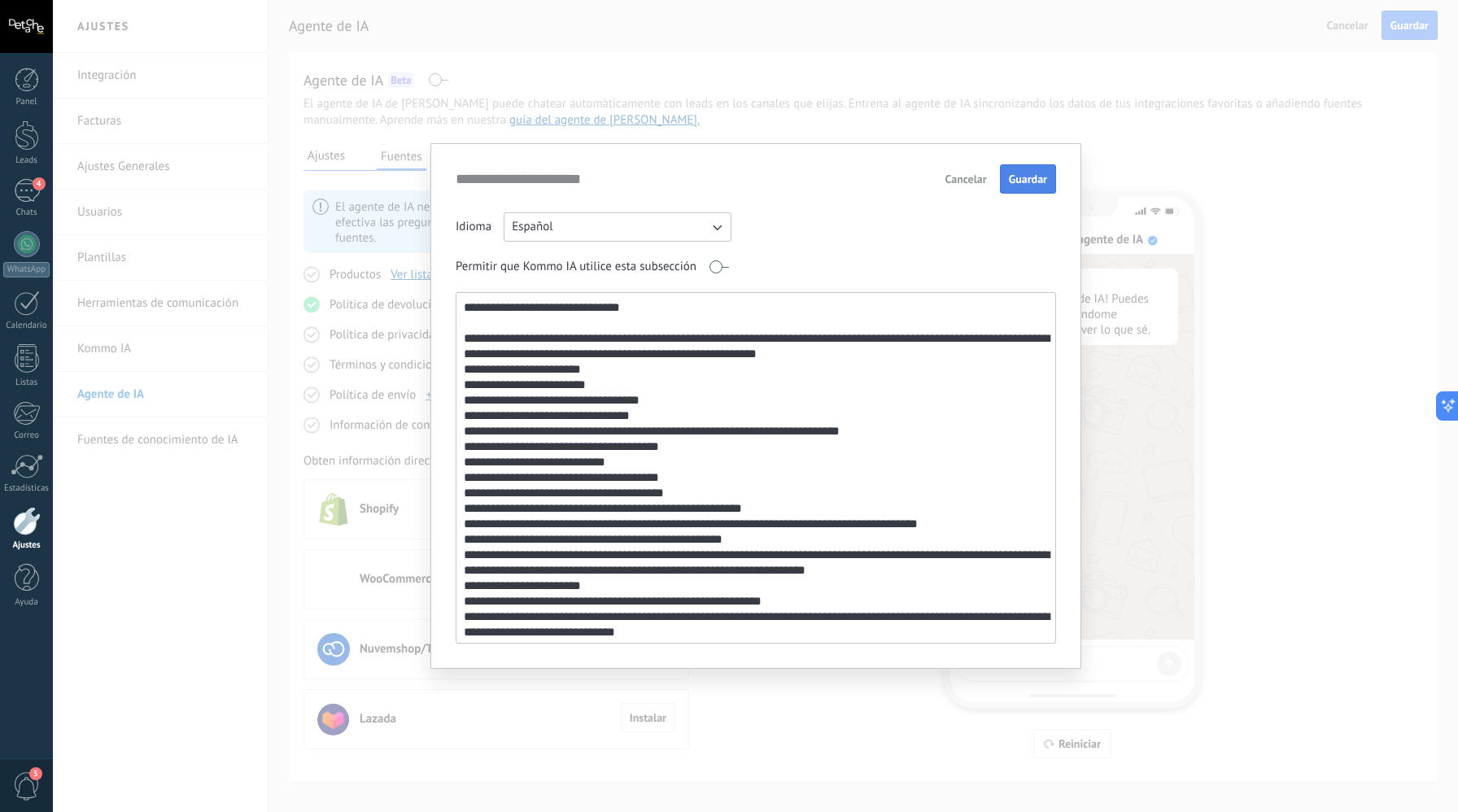
type textarea "**********"
click at [1015, 183] on span "Guardar" at bounding box center [1028, 179] width 38 height 12
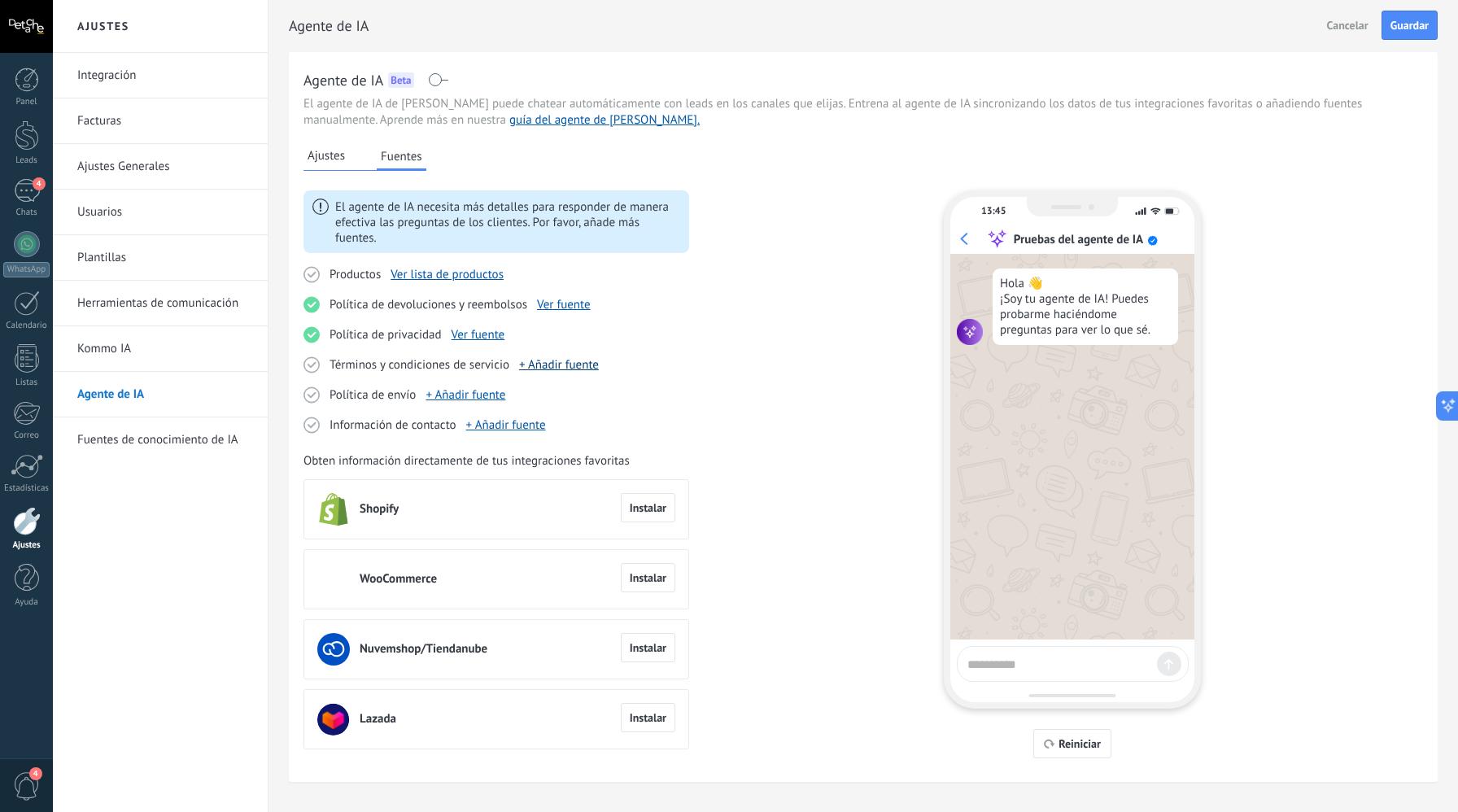
click at [529, 368] on link "+ Añadir fuente" at bounding box center [559, 364] width 80 height 15
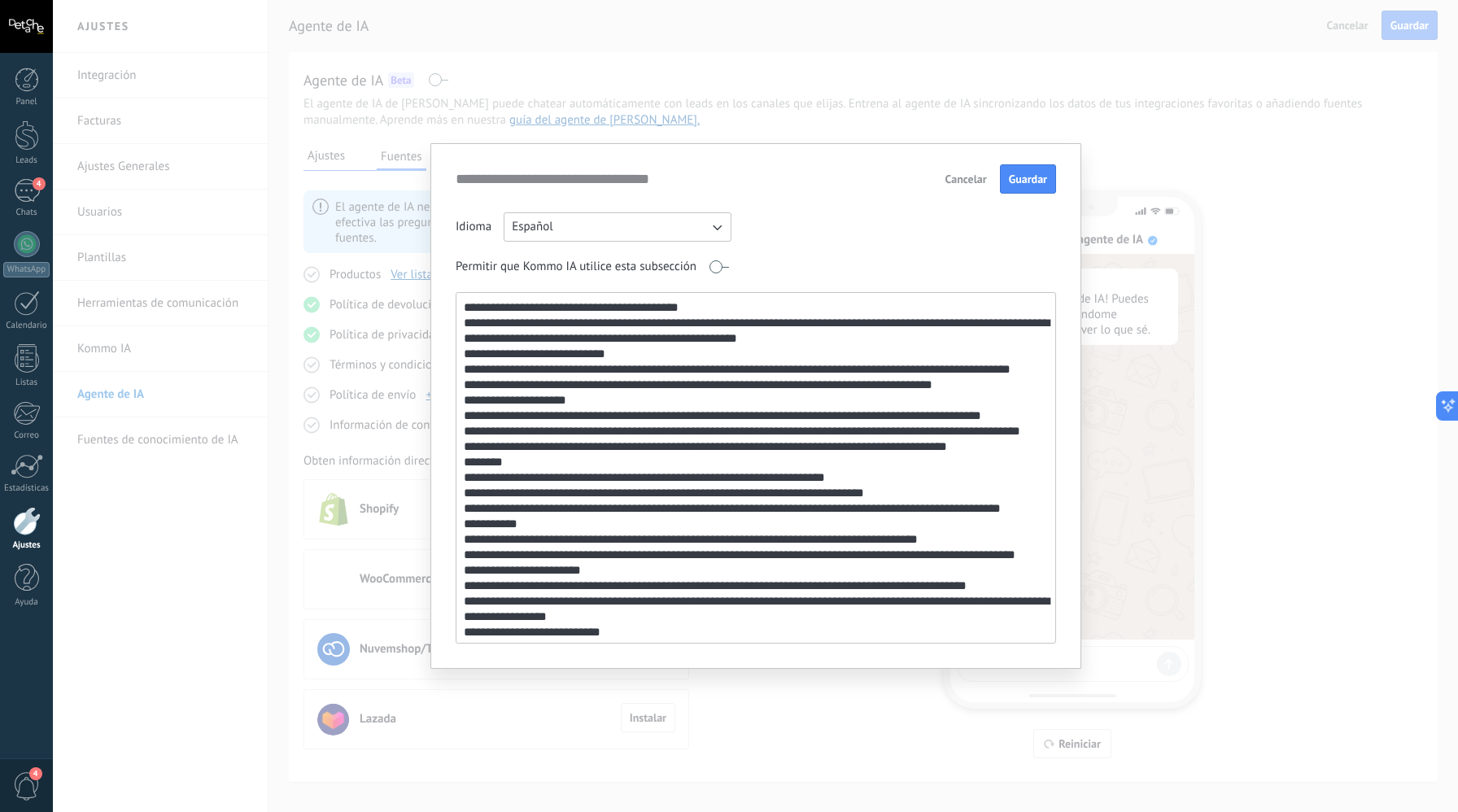
click at [746, 309] on textarea at bounding box center [754, 468] width 596 height 350
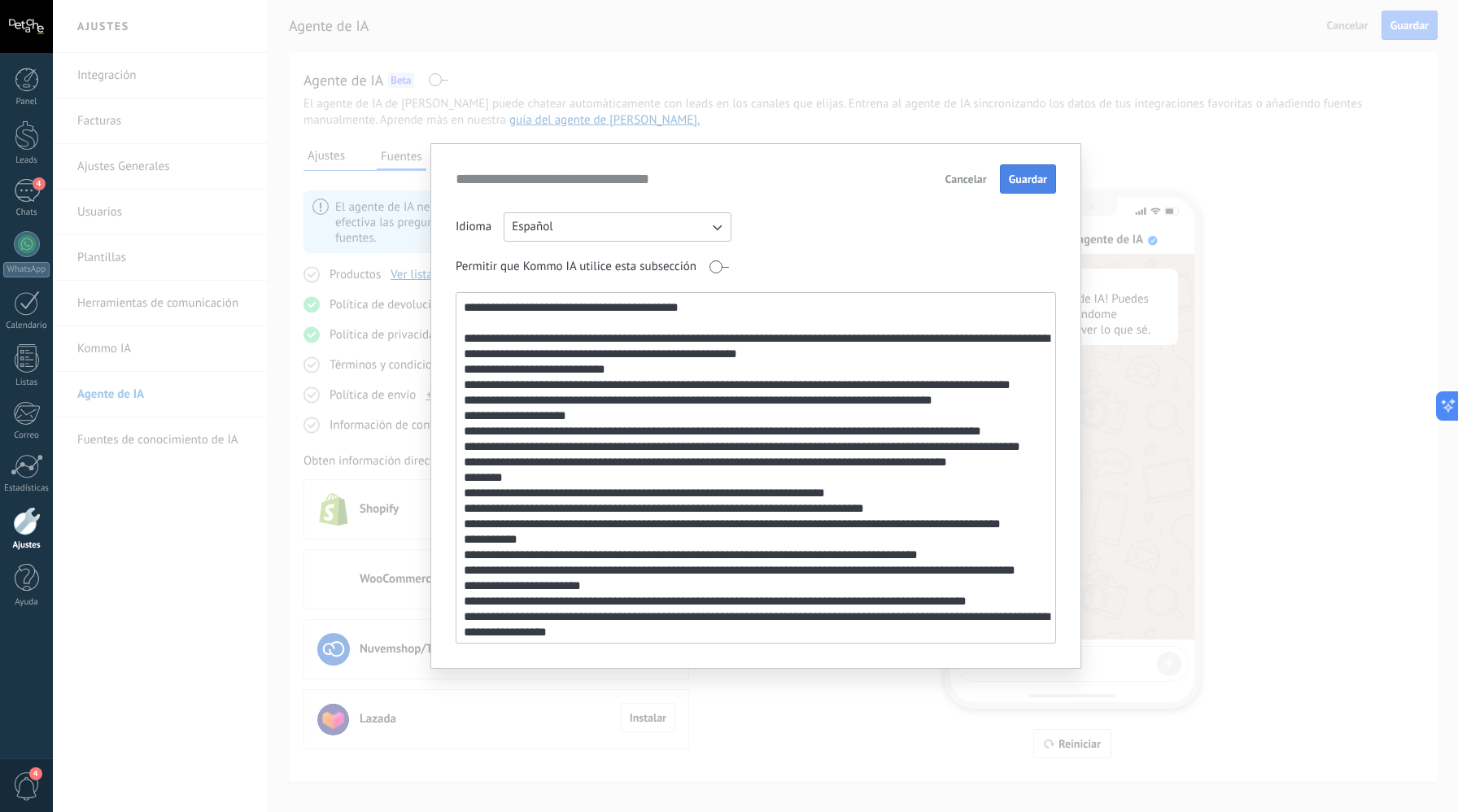
type textarea "**********"
click at [1036, 165] on button "Guardar" at bounding box center [1028, 178] width 56 height 29
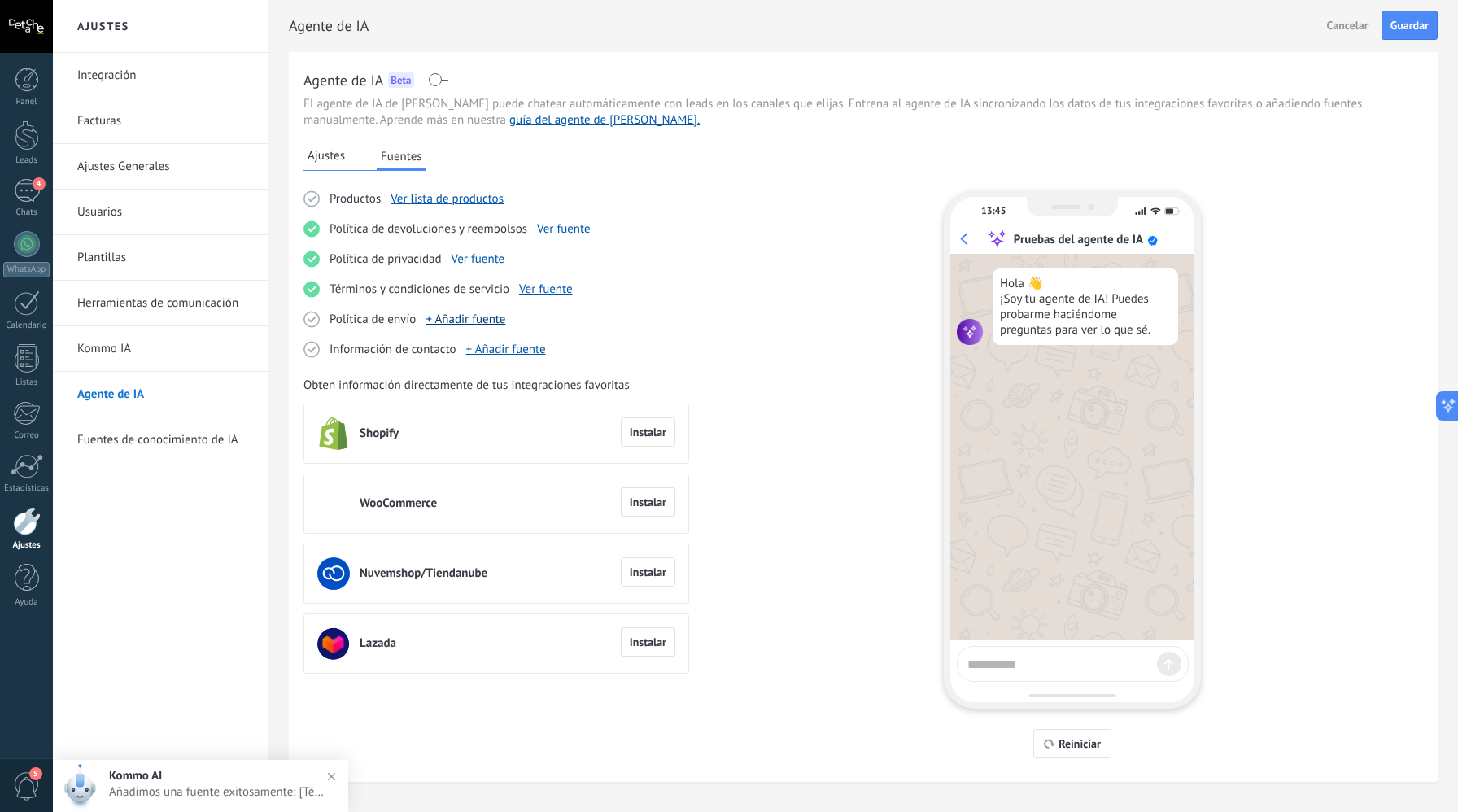
click at [462, 322] on link "+ Añadir fuente" at bounding box center [466, 319] width 80 height 15
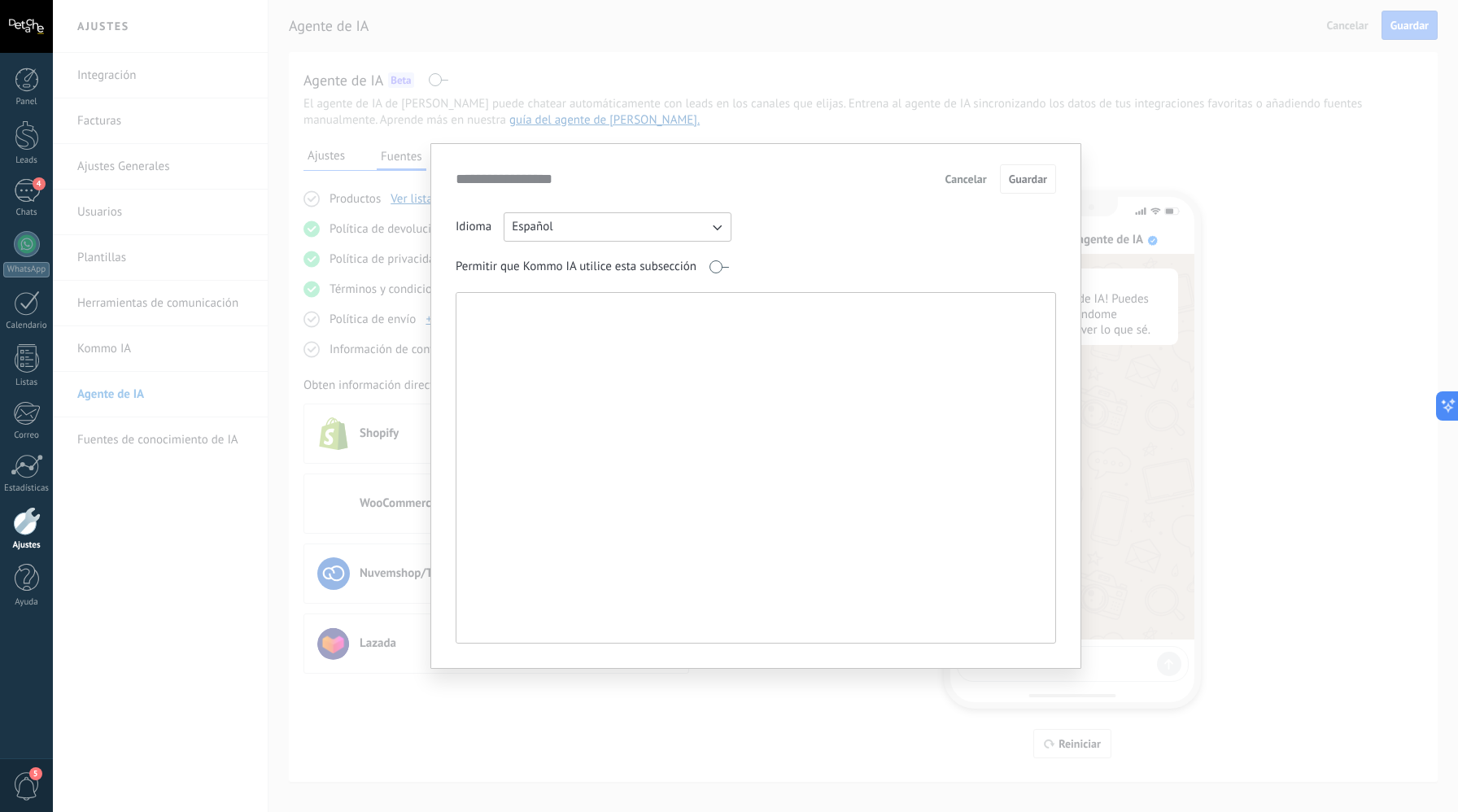
paste textarea "**********"
type textarea "**********"
paste textarea "**********"
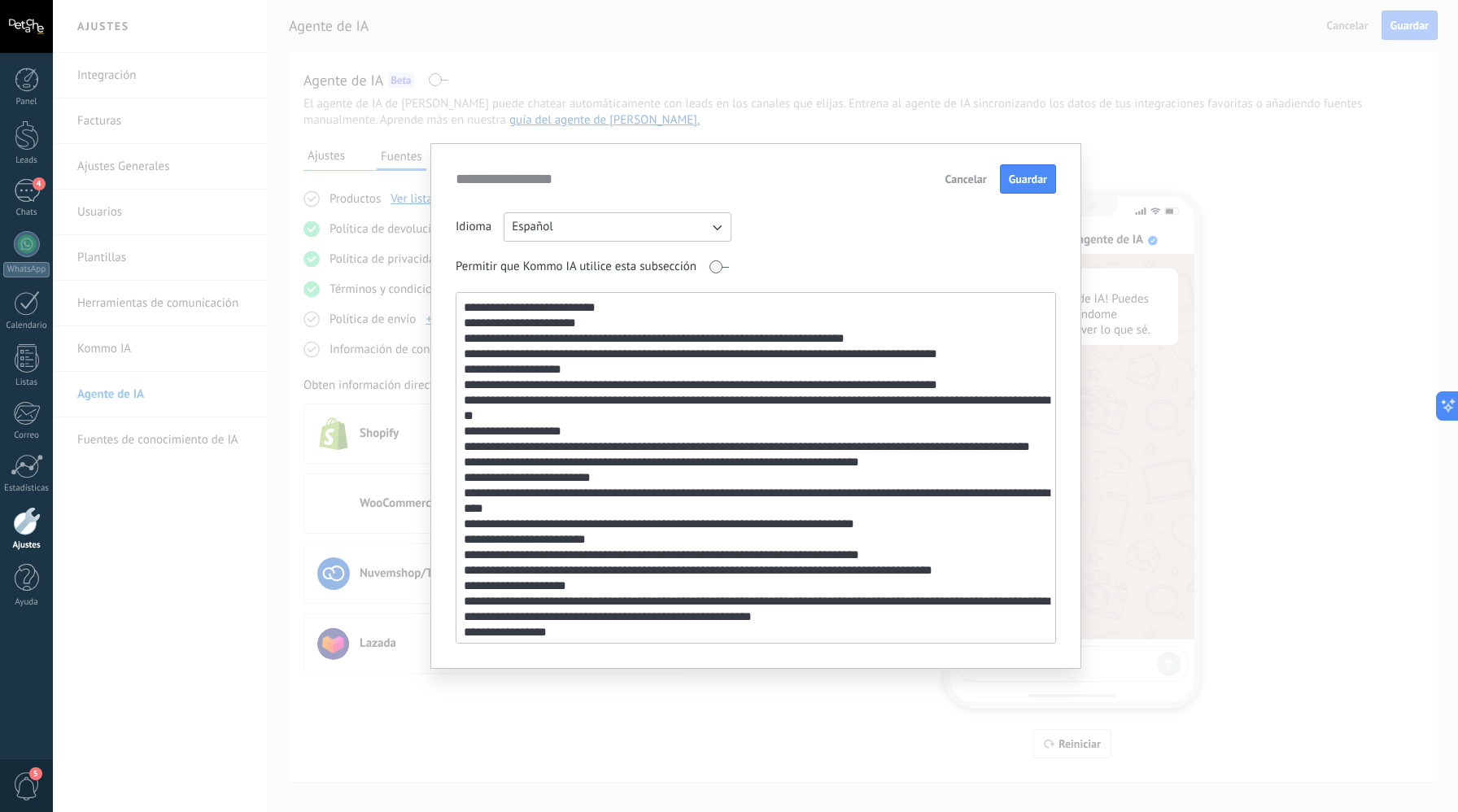
click at [623, 308] on textarea at bounding box center [754, 468] width 596 height 350
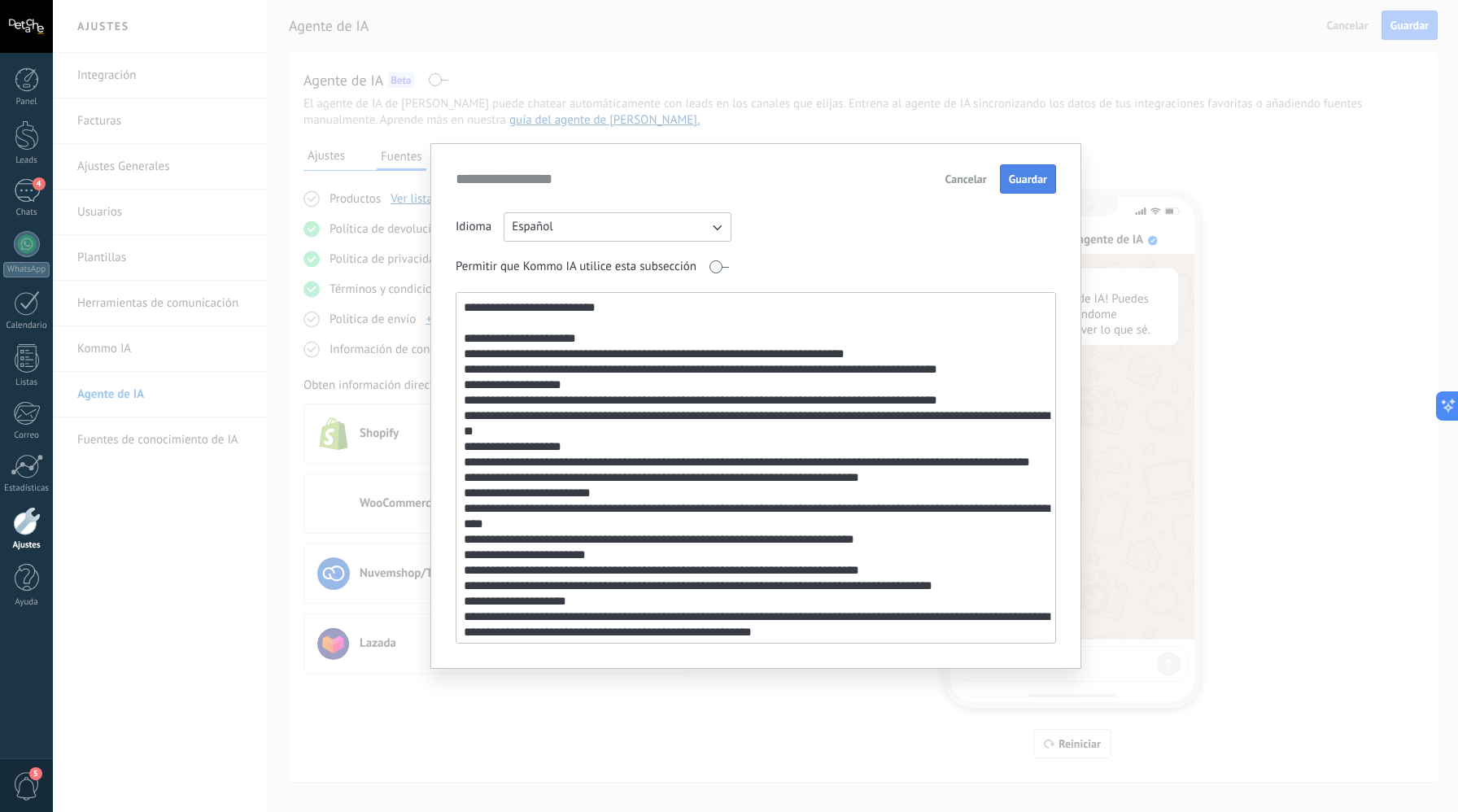
type textarea "**********"
click at [1024, 184] on span "Guardar" at bounding box center [1028, 179] width 38 height 12
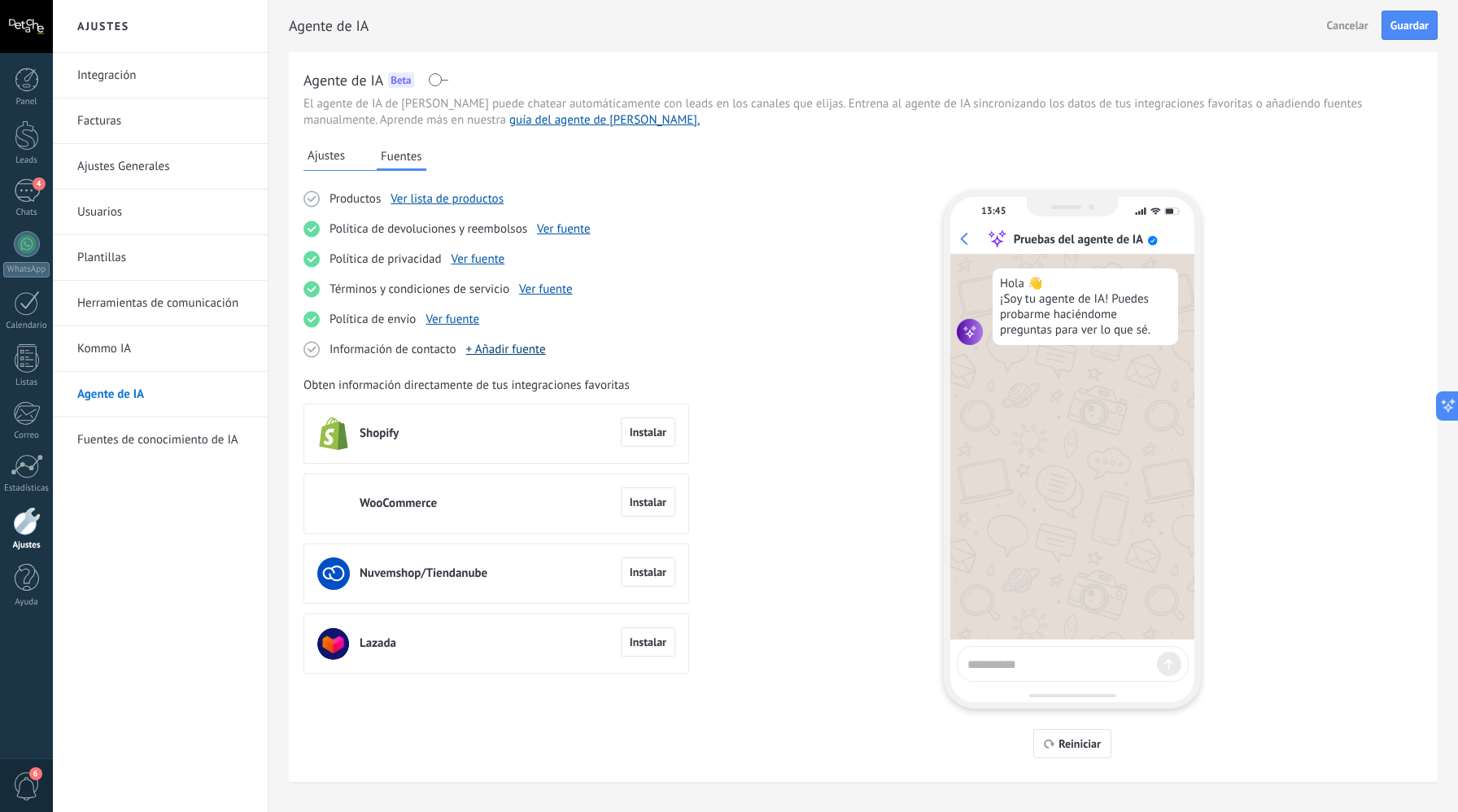
click at [505, 346] on link "+ Añadir fuente" at bounding box center [506, 349] width 80 height 15
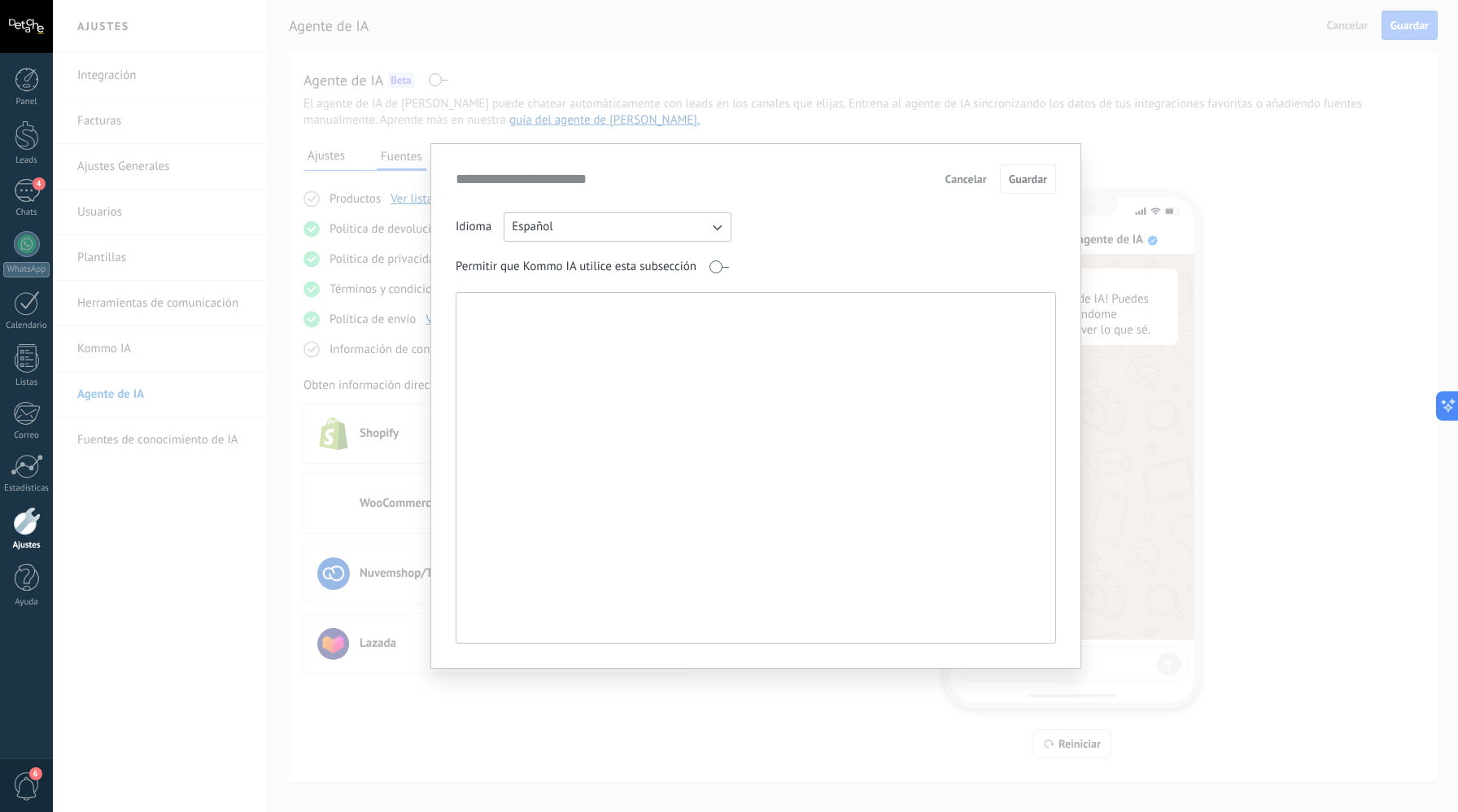
paste textarea "**********"
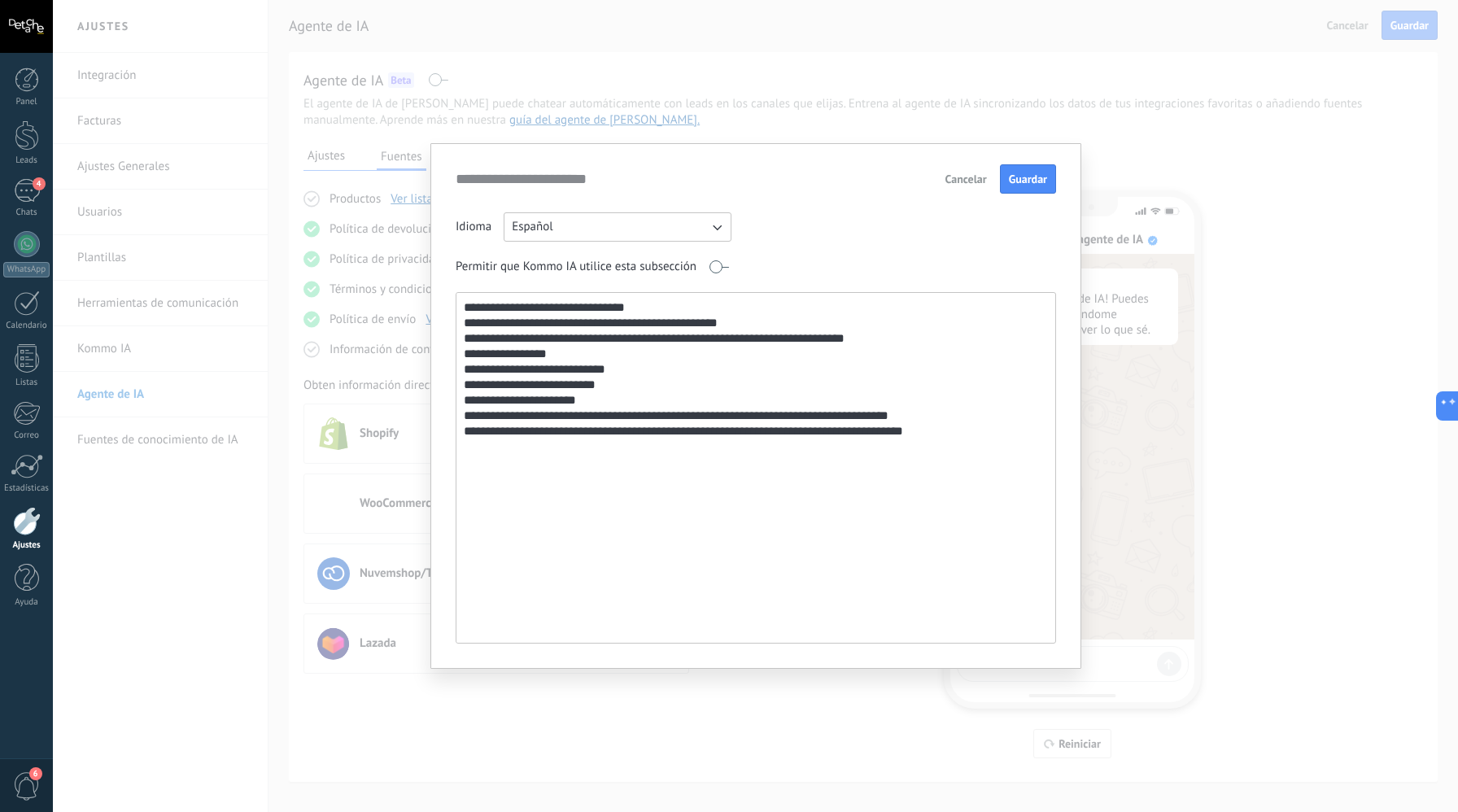
click at [687, 305] on textarea "**********" at bounding box center [754, 468] width 596 height 350
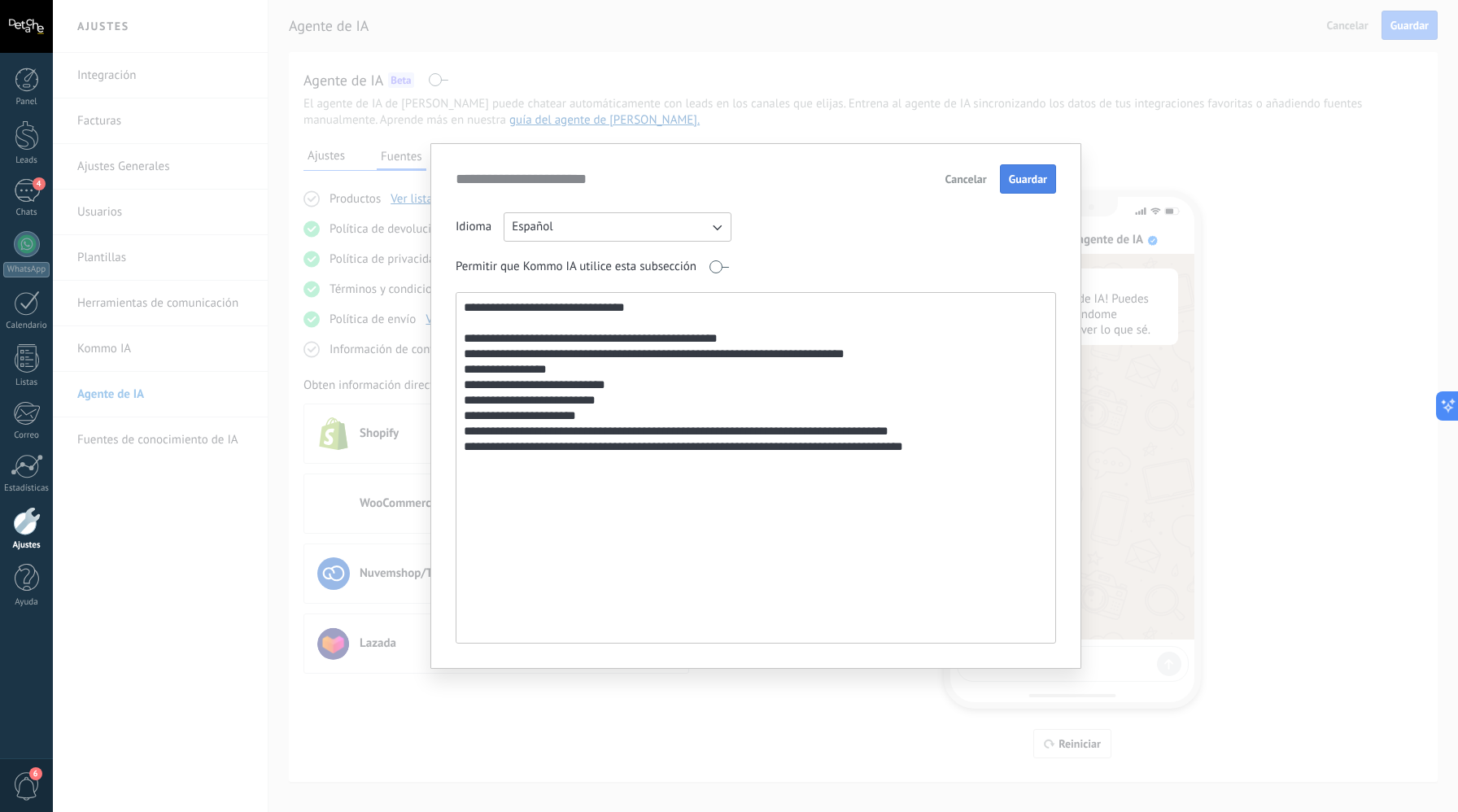
type textarea "**********"
click at [1038, 177] on span "Guardar" at bounding box center [1028, 179] width 38 height 12
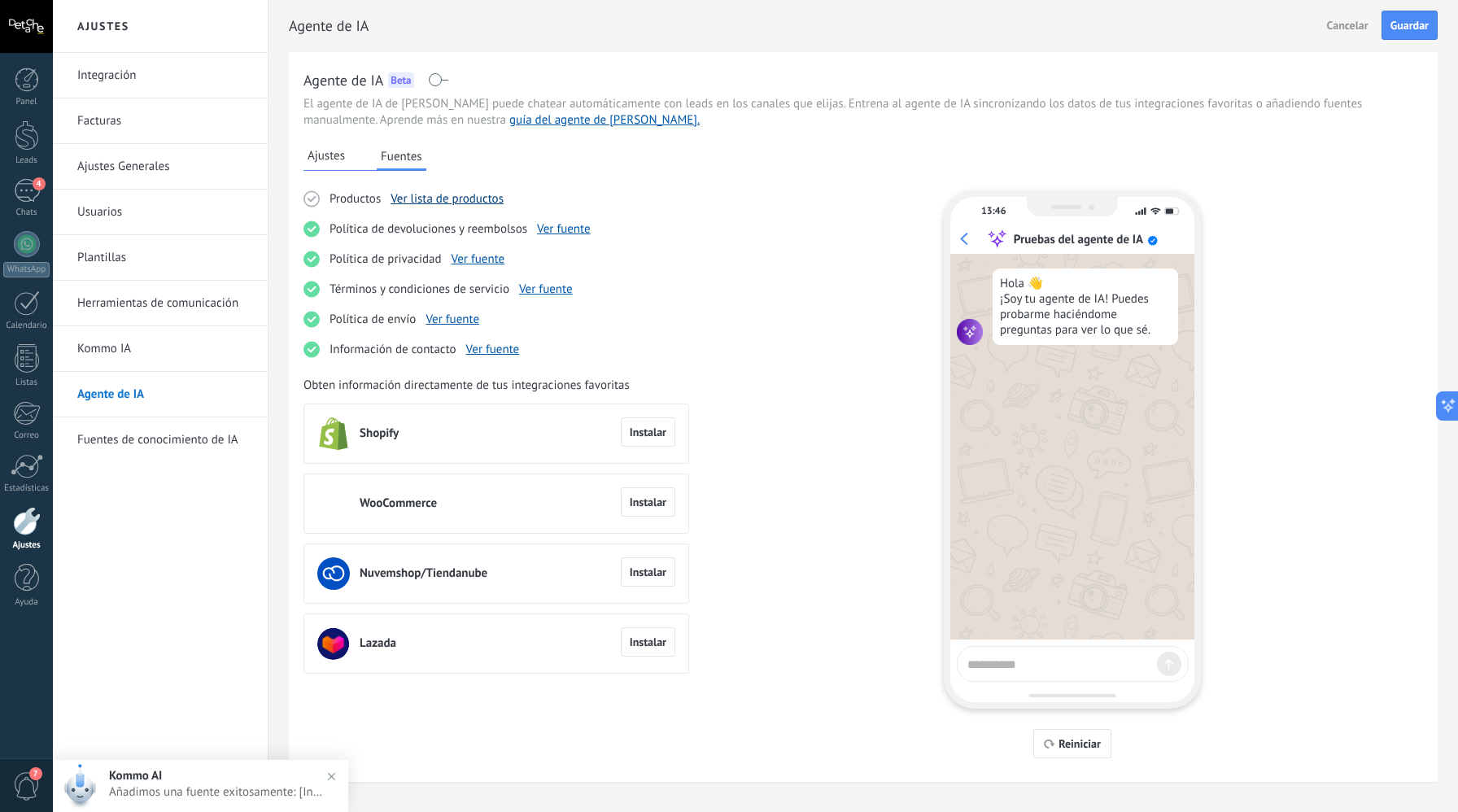
click at [416, 201] on link "Ver lista de productos" at bounding box center [447, 199] width 113 height 15
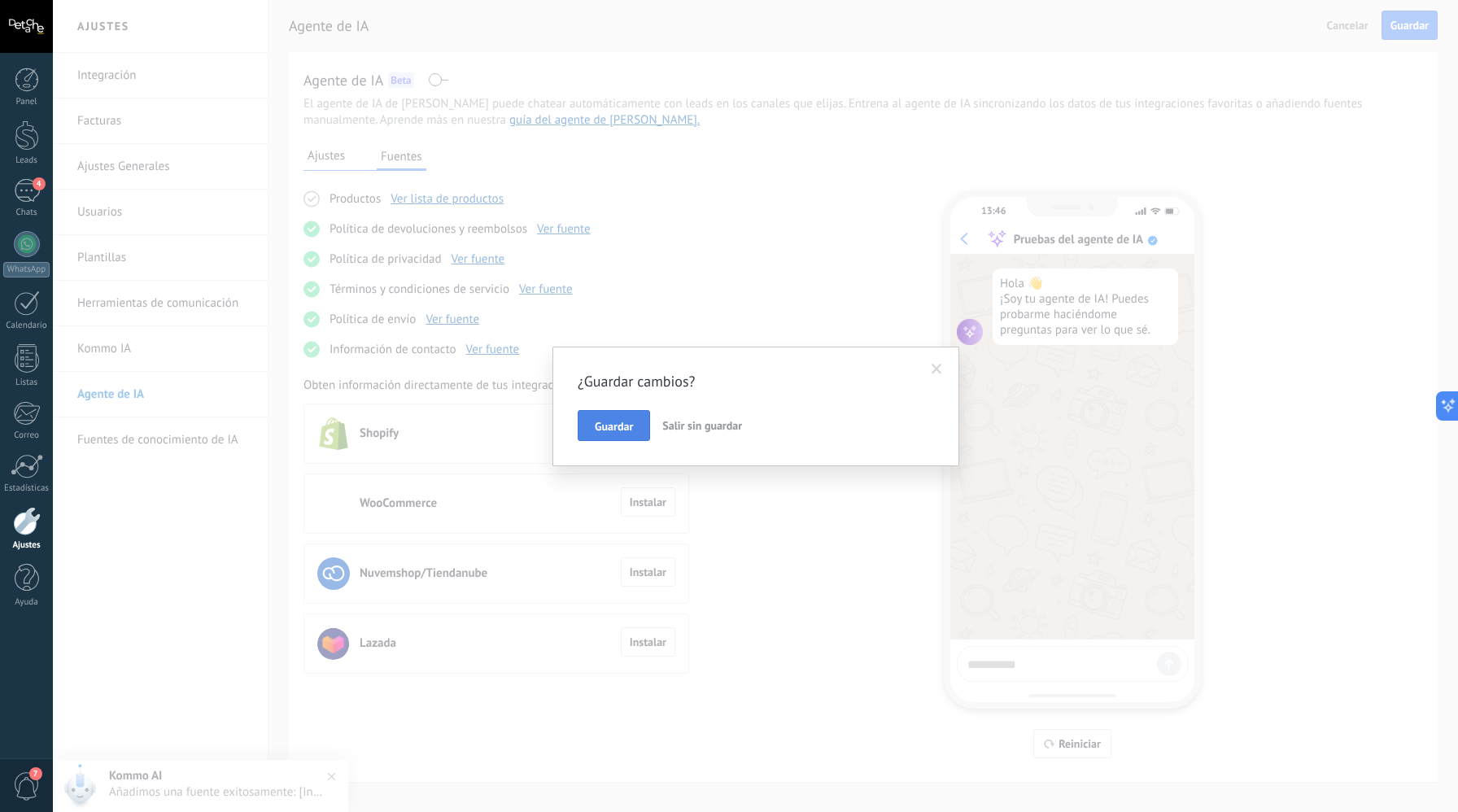
click at [604, 431] on span "Guardar" at bounding box center [614, 427] width 38 height 12
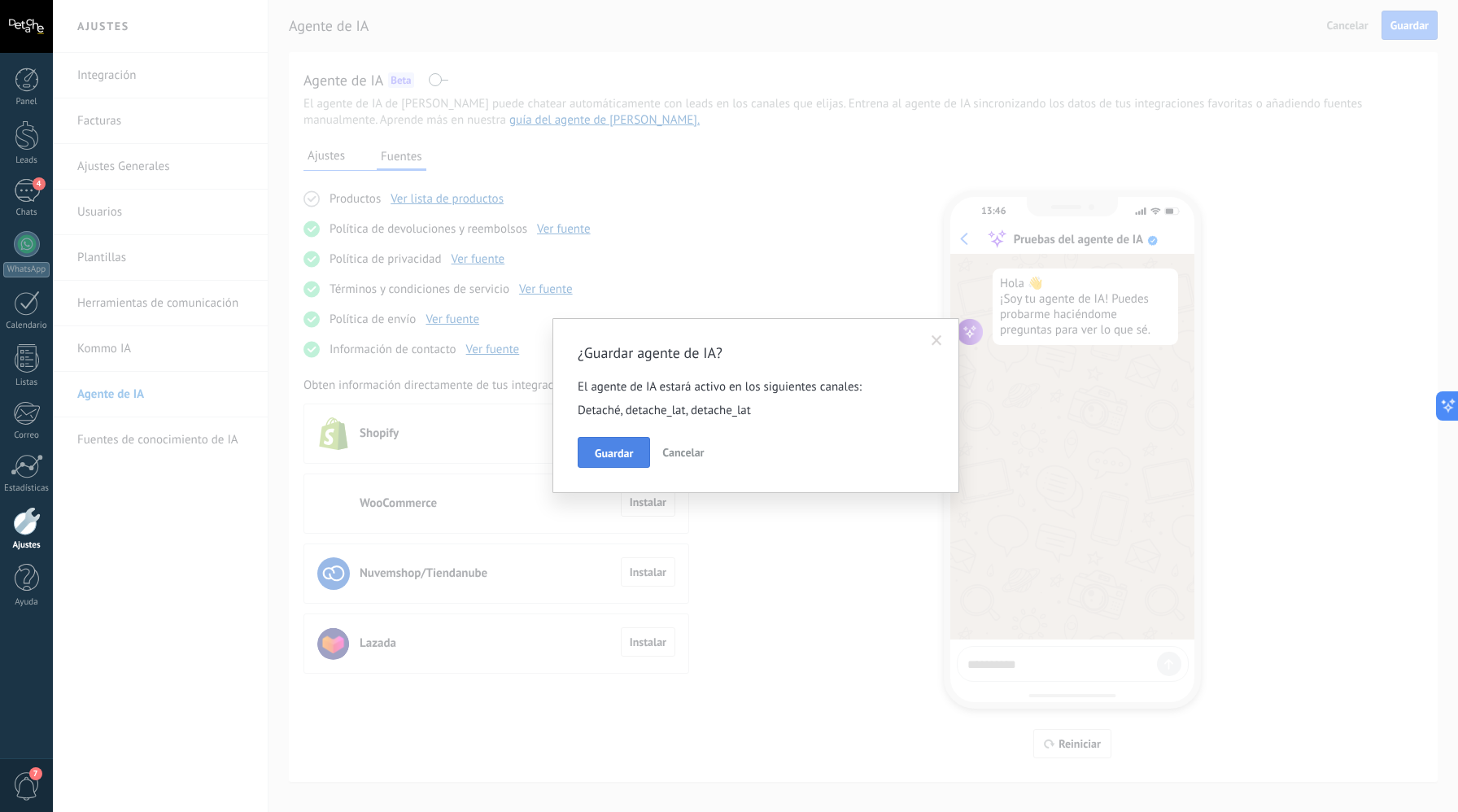
click at [610, 455] on span "Guardar" at bounding box center [614, 454] width 38 height 12
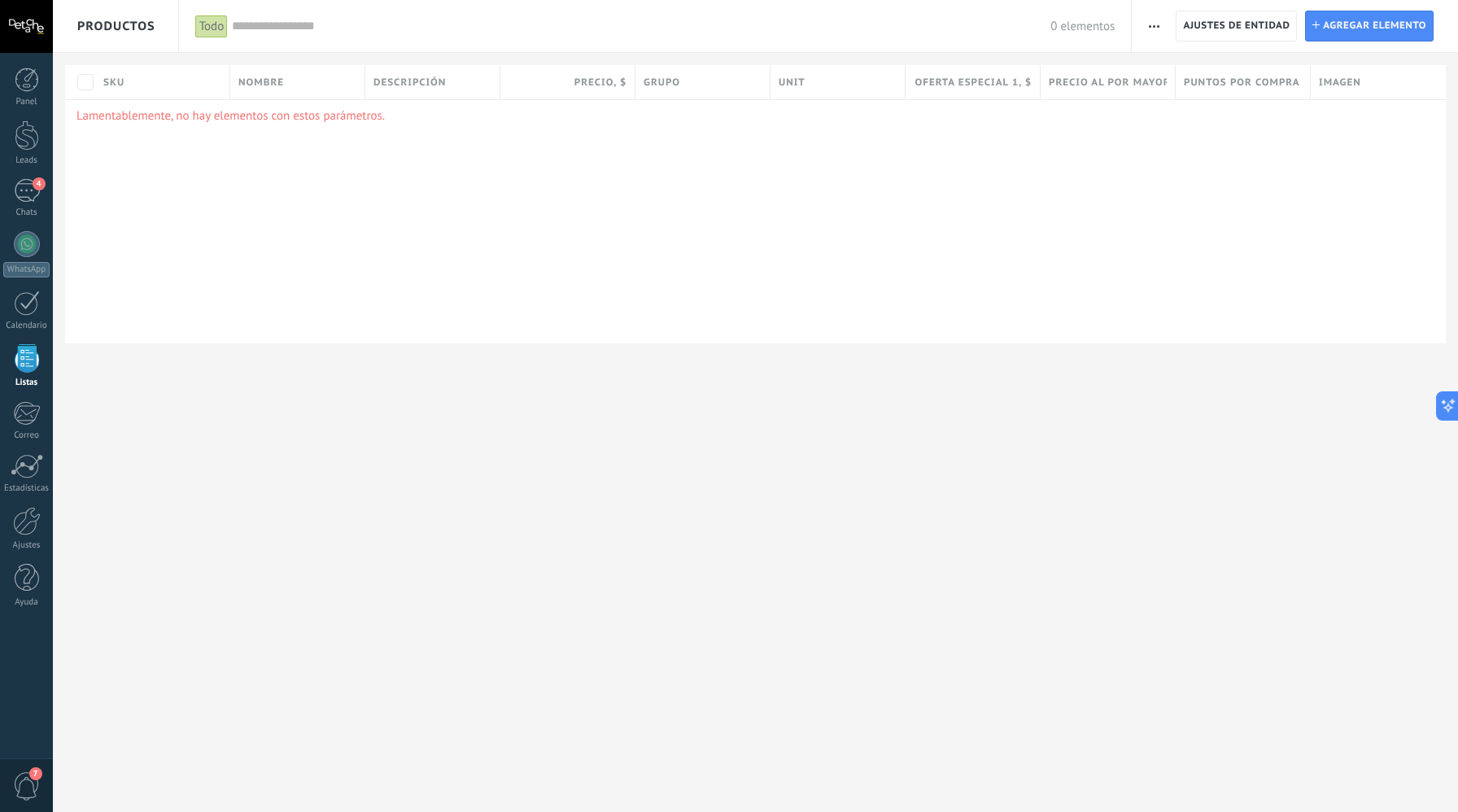
drag, startPoint x: 927, startPoint y: 293, endPoint x: 908, endPoint y: 295, distance: 19.1
click at [927, 293] on div "Lamentablemente, no hay elementos con estos parámetros." at bounding box center [755, 221] width 1381 height 244
click at [18, 527] on div at bounding box center [26, 521] width 28 height 29
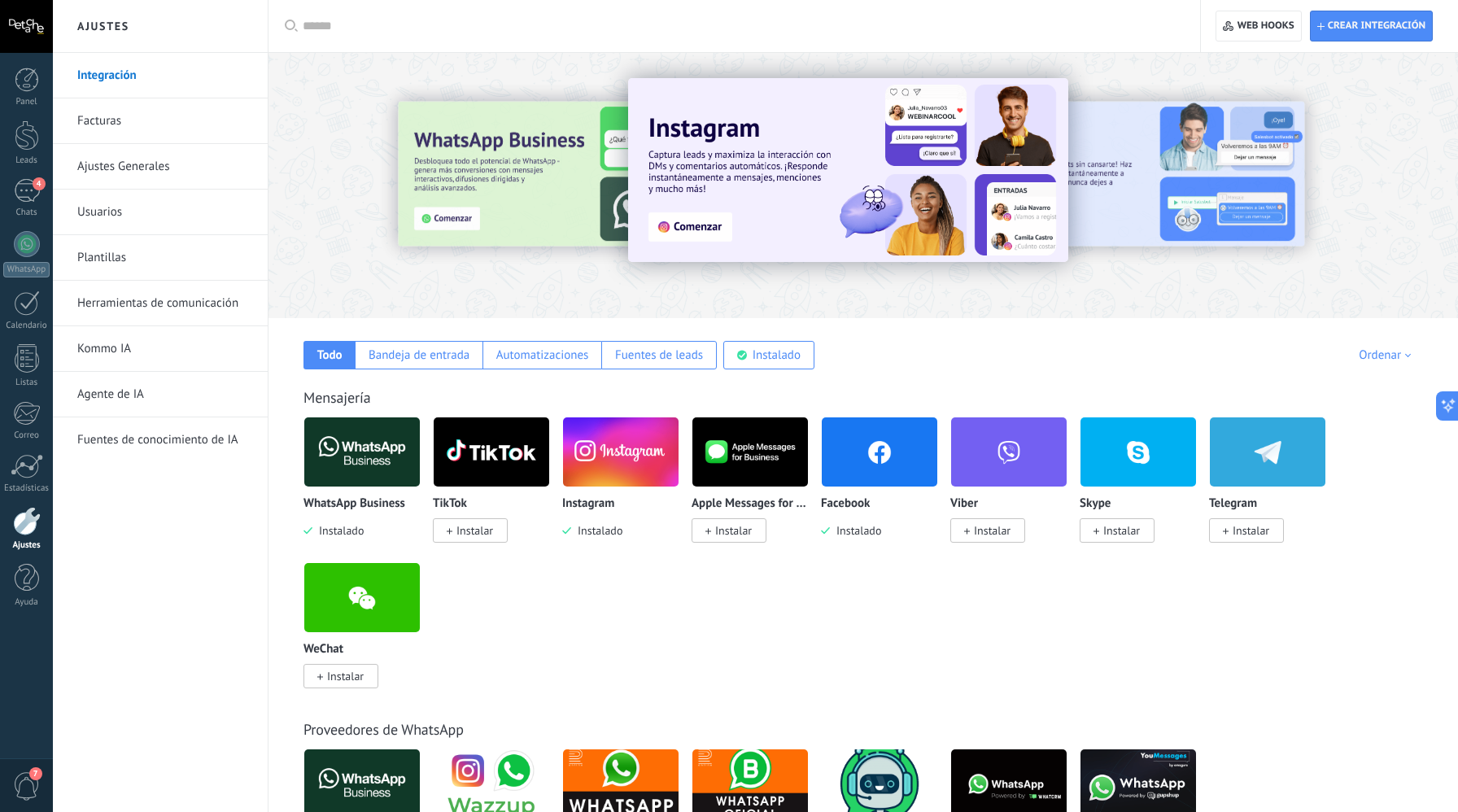
click at [141, 410] on link "Agente de IA" at bounding box center [164, 395] width 174 height 45
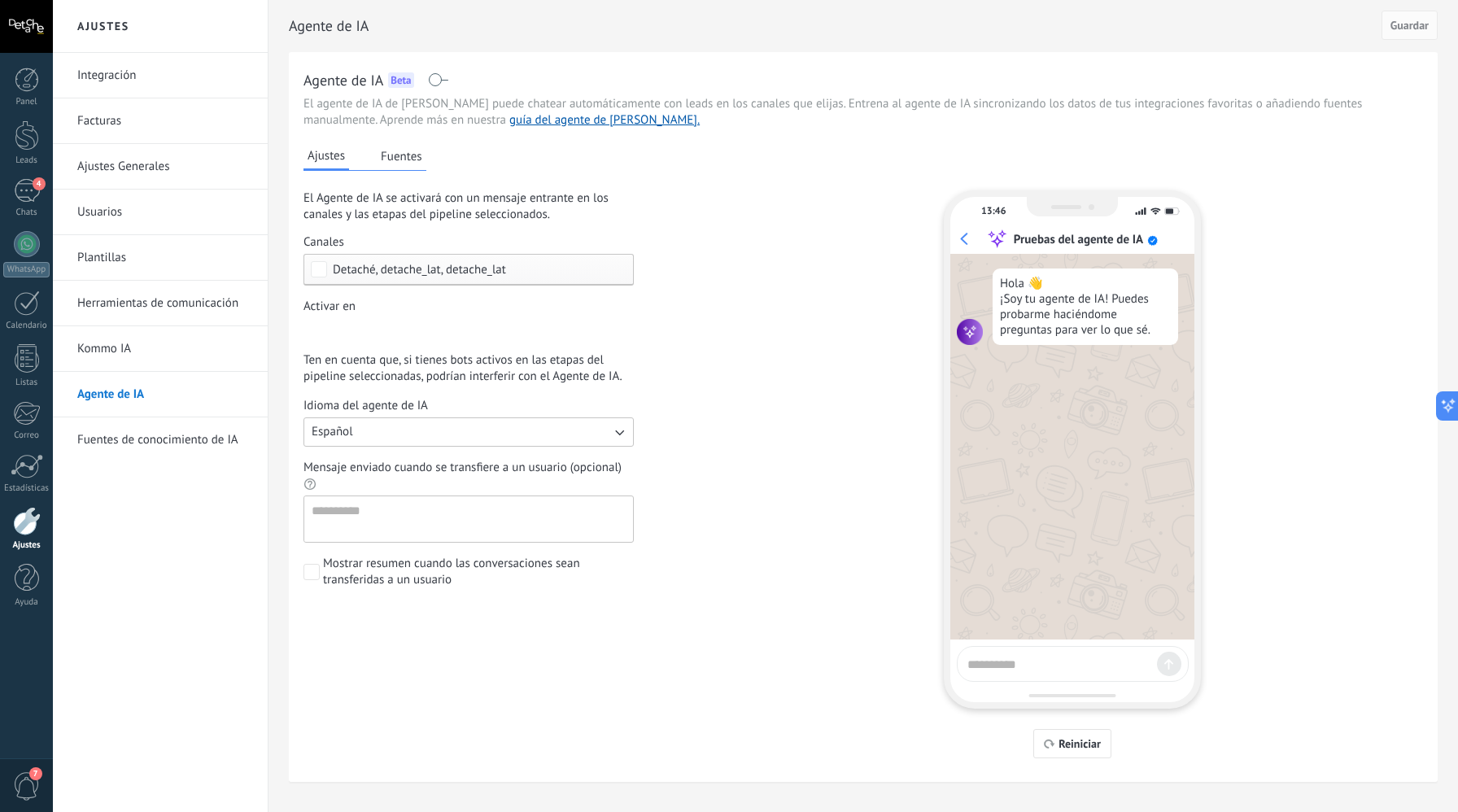
scroll to position [23, 0]
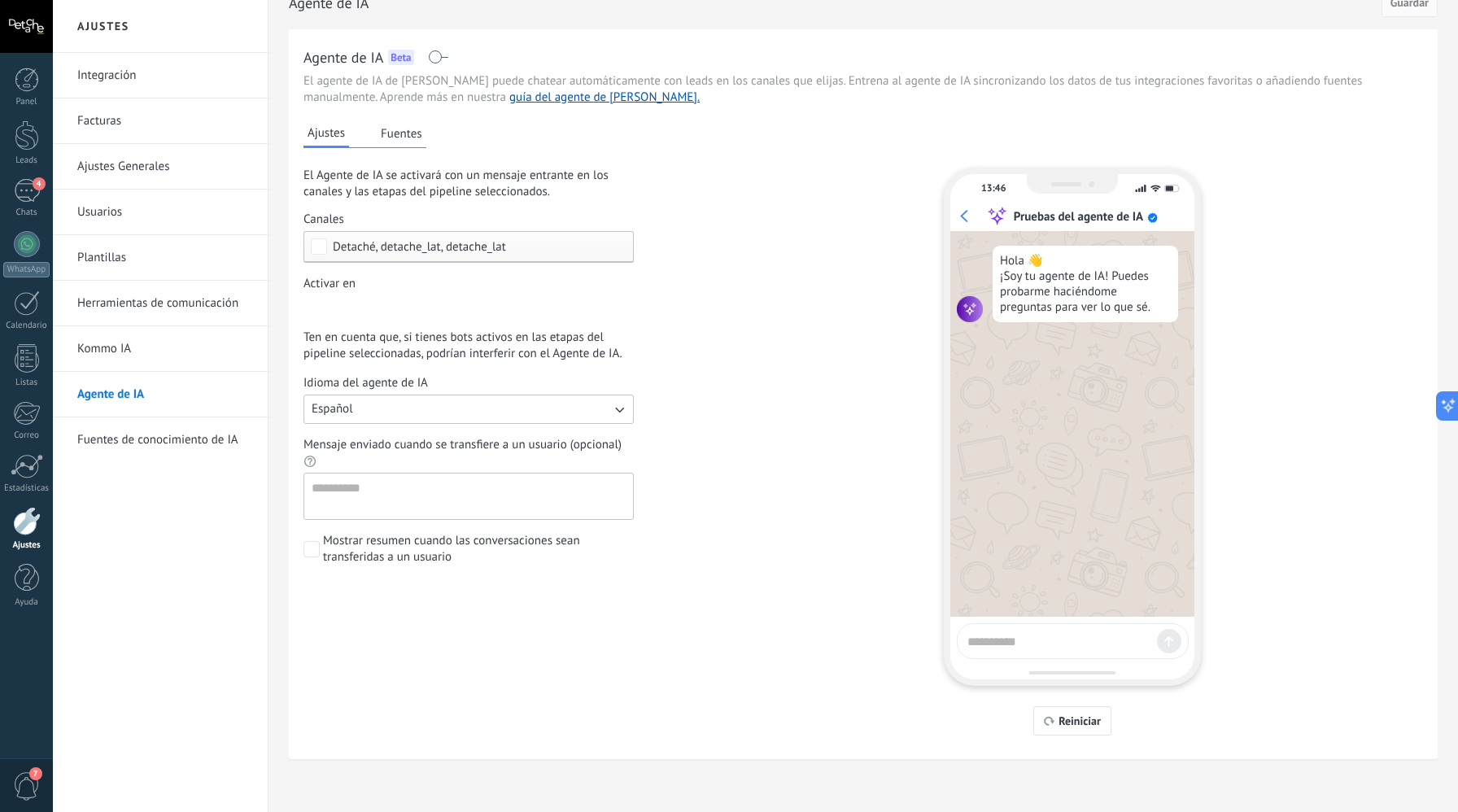
click at [404, 149] on div "Ajustes Fuentes El Agente de IA se activará con un mensaje entrante en los cana…" at bounding box center [497, 430] width 386 height 610
drag, startPoint x: 405, startPoint y: 137, endPoint x: 456, endPoint y: 176, distance: 64.2
click at [444, 172] on div "Ajustes Fuentes El Agente de IA se activará con un mensaje entrante en los cana…" at bounding box center [497, 430] width 386 height 610
click at [460, 507] on textarea "Mensaje enviado cuando se transfiere a un usuario (opcional)" at bounding box center [467, 496] width 326 height 45
click at [170, 369] on link "Kommo IA" at bounding box center [164, 349] width 174 height 45
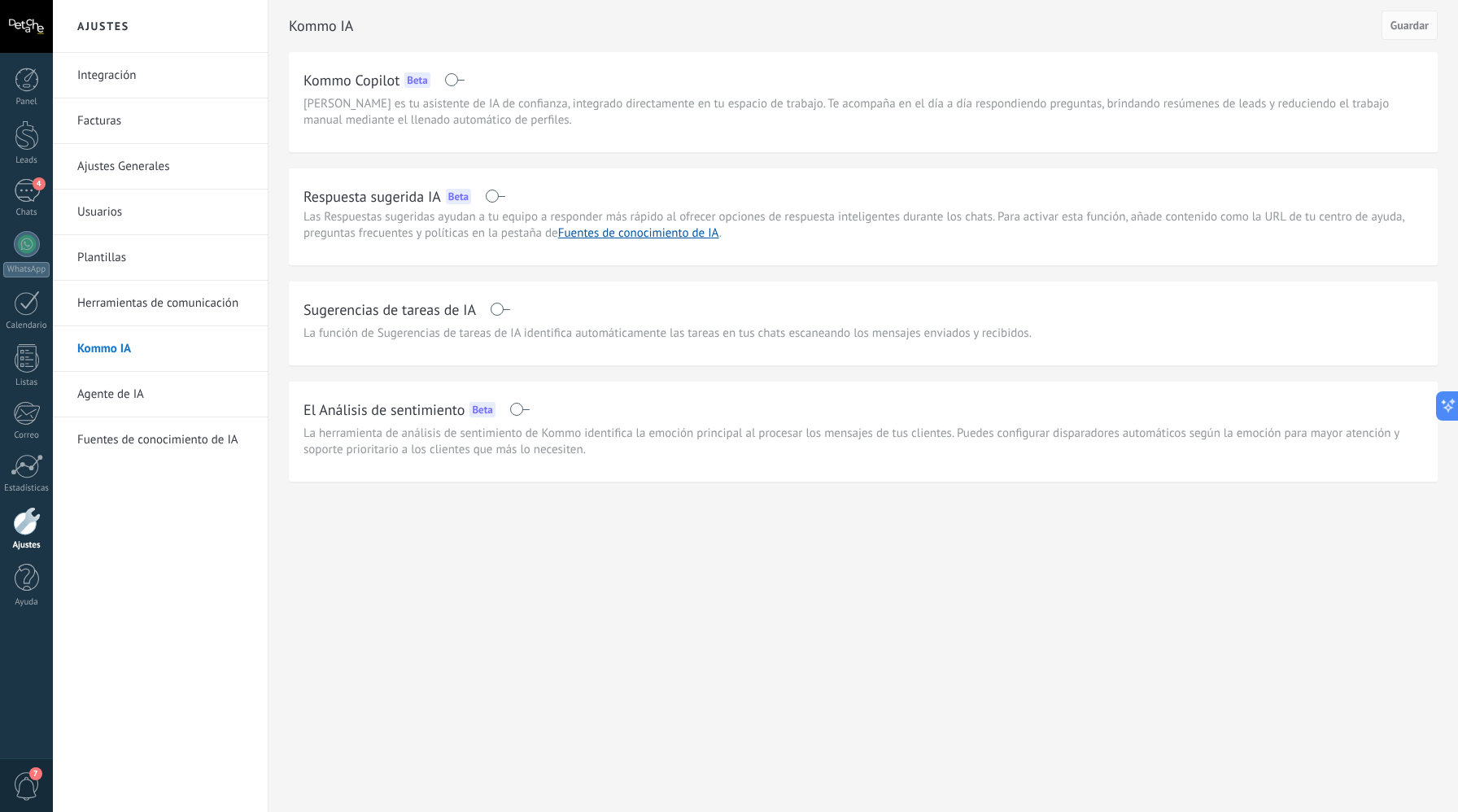
click at [156, 442] on link "Fuentes de conocimiento de IA" at bounding box center [164, 440] width 174 height 45
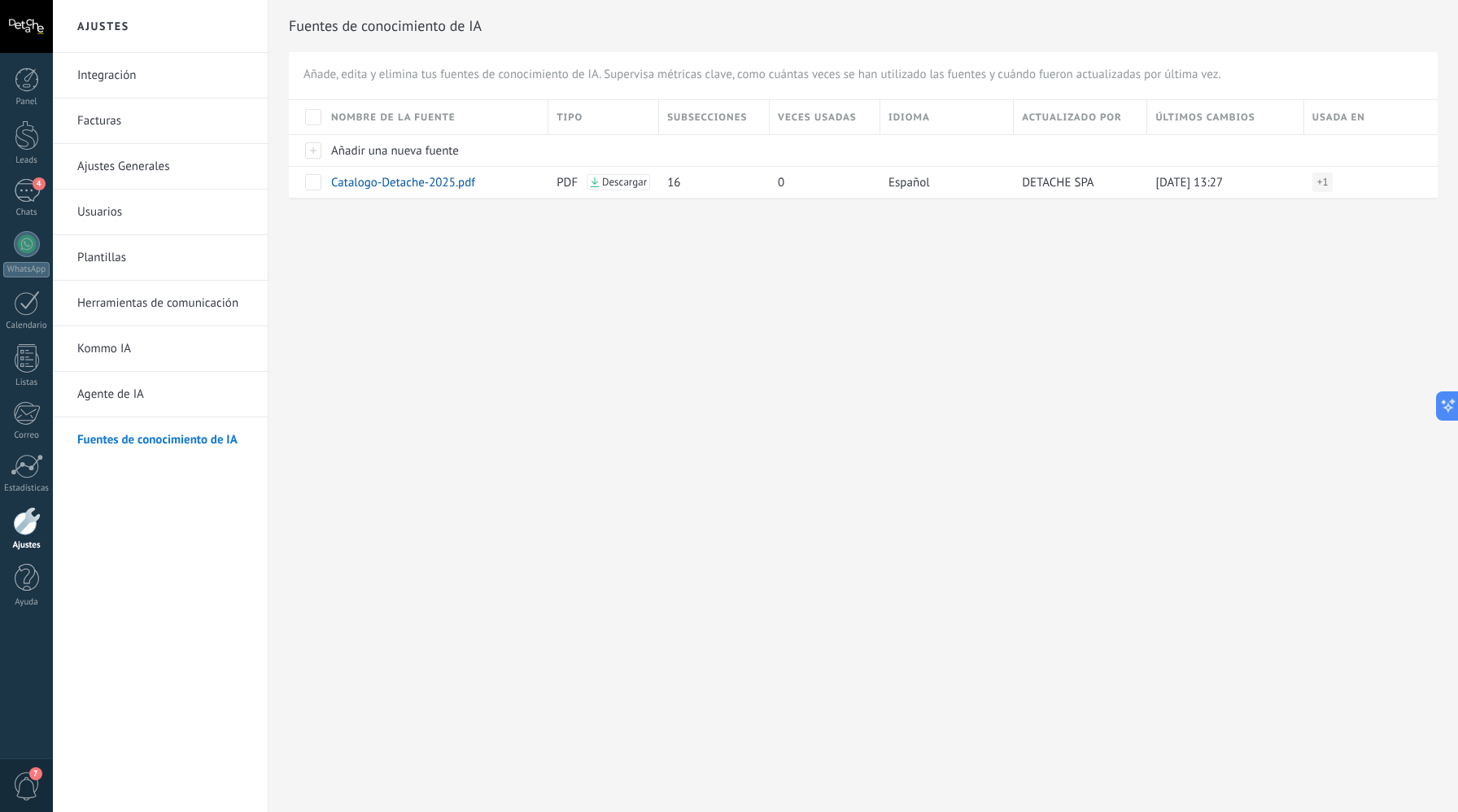
click at [173, 310] on link "Herramientas de comunicación" at bounding box center [164, 304] width 174 height 45
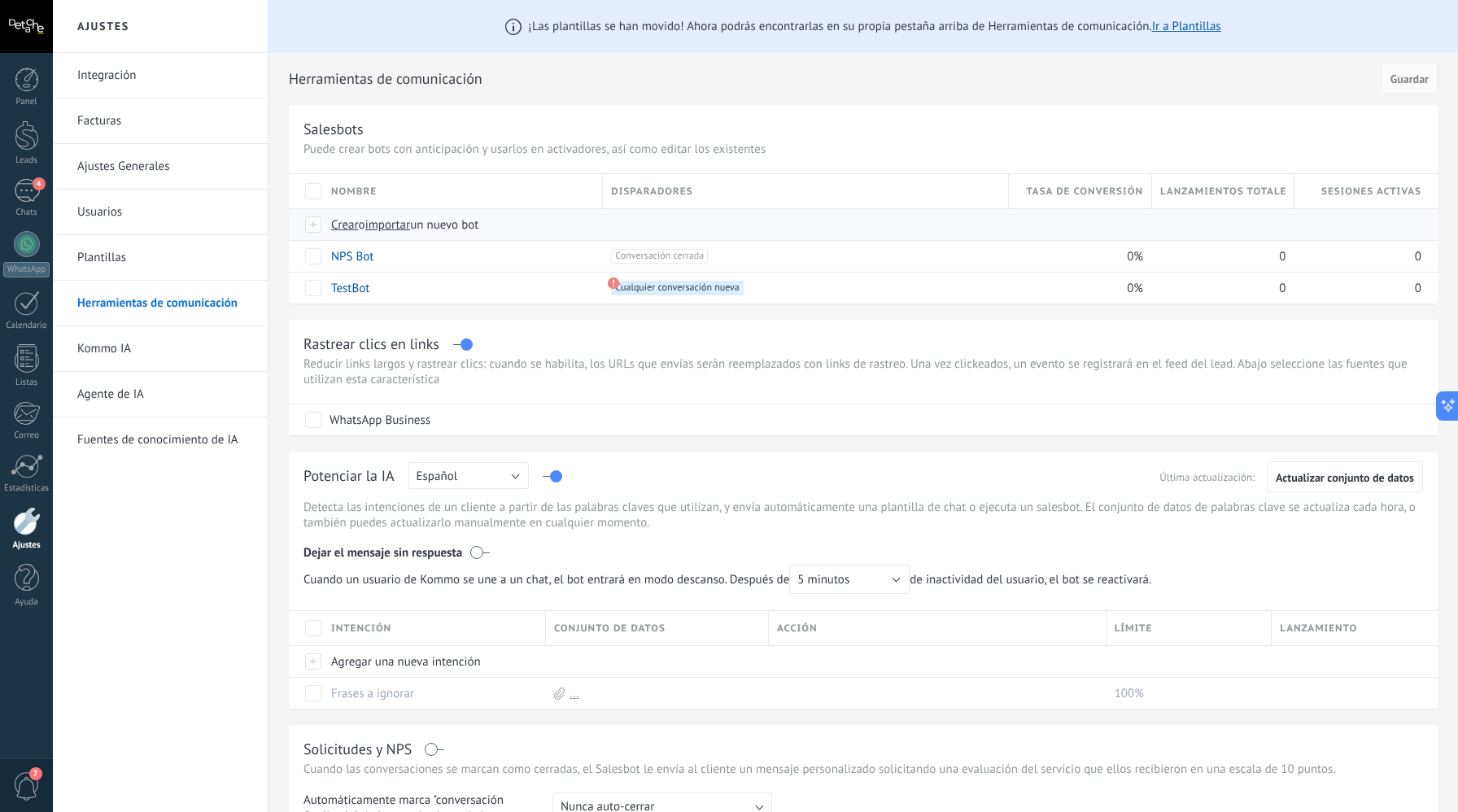
click at [348, 228] on span "Crear" at bounding box center [344, 225] width 28 height 15
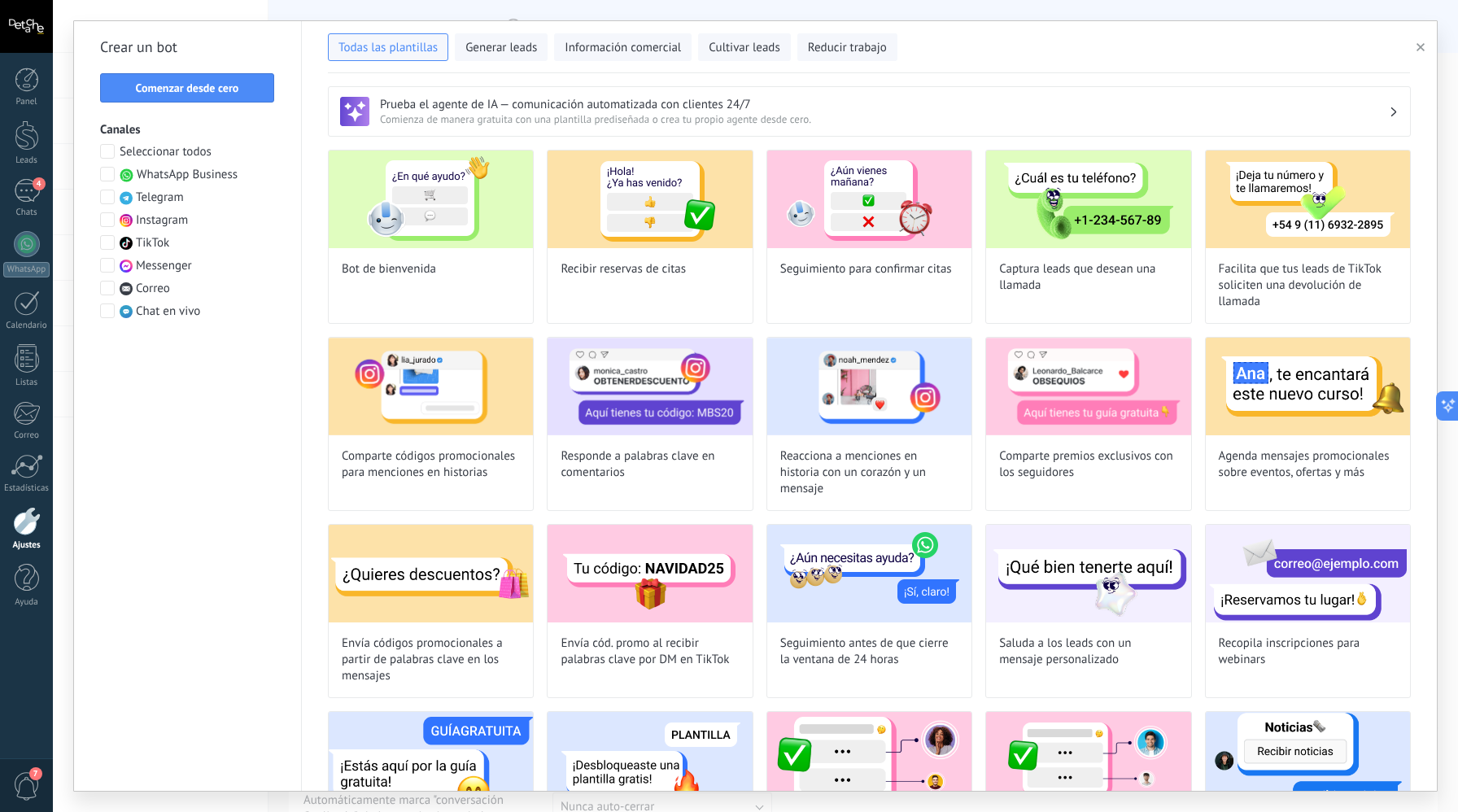
click at [185, 156] on span "Seleccionar todos" at bounding box center [165, 151] width 92 height 16
click at [504, 116] on span "Comienza de manera gratuita con una plantilla prediseñada o crea tu propio agen…" at bounding box center [884, 119] width 1009 height 13
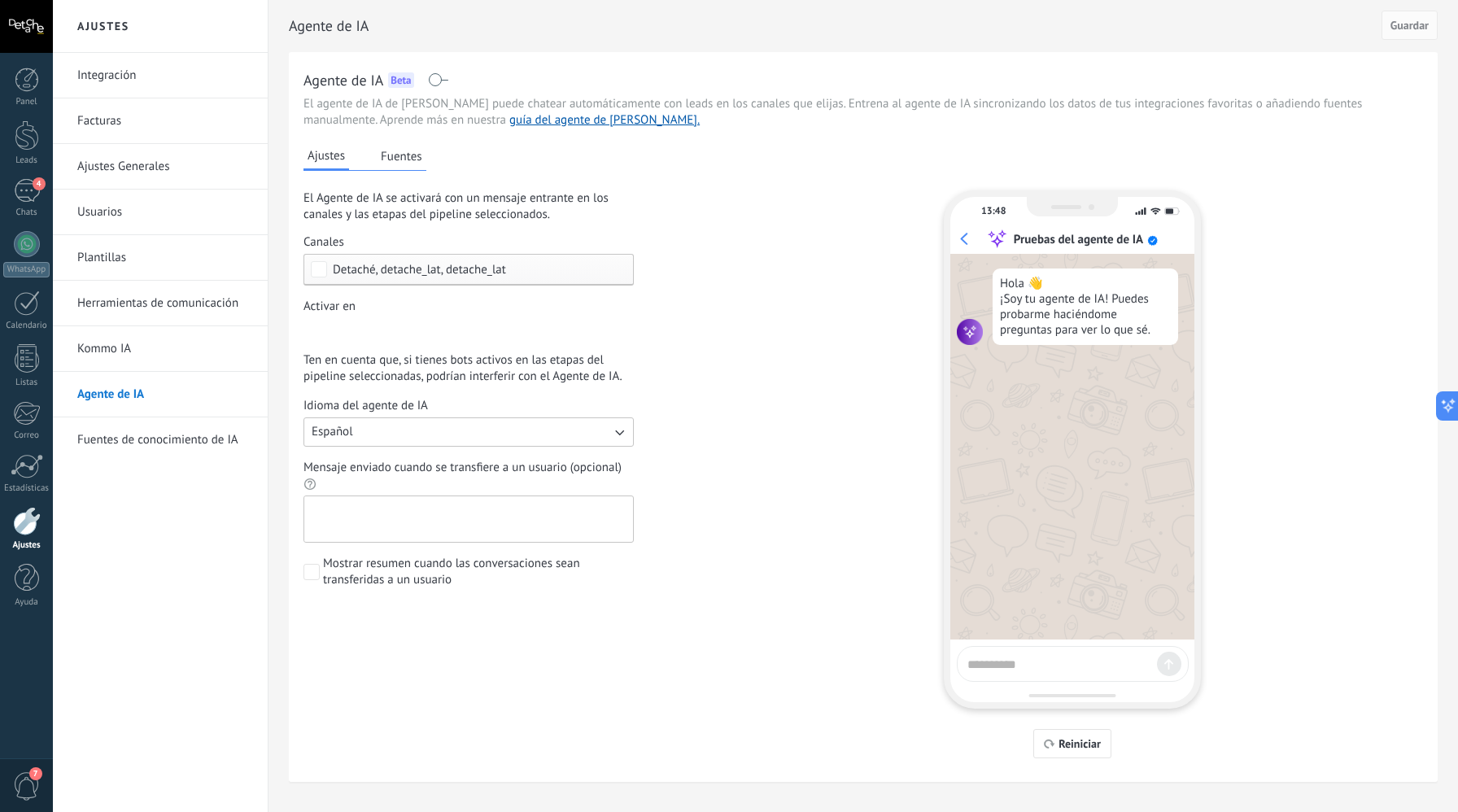
click at [485, 507] on textarea "Mensaje enviado cuando se transfiere a un usuario (opcional)" at bounding box center [467, 519] width 326 height 45
click at [427, 573] on span "Mostrar resumen cuando las conversaciones sean transferidas a un usuario" at bounding box center [478, 571] width 311 height 33
click at [427, 574] on span "Mostrar resumen cuando las conversaciones sean transferidas a un usuario" at bounding box center [478, 571] width 311 height 33
click at [0, 0] on div "Leads Entrantes Comentario o DM Obsequio o DM enviado Cualificado Propuesta env…" at bounding box center [0, 0] width 0 height 0
click at [423, 320] on label at bounding box center [469, 330] width 331 height 24
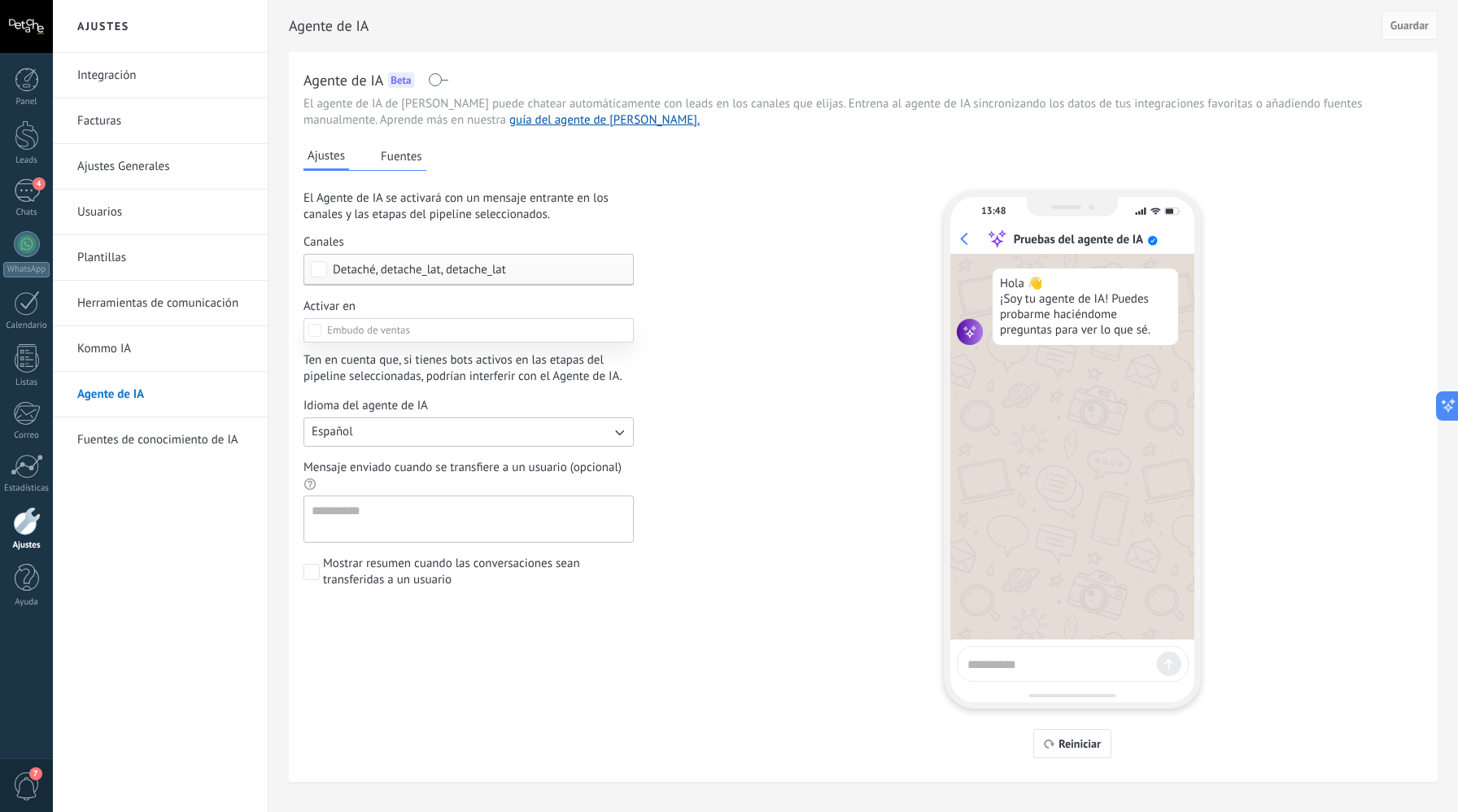
click at [449, 300] on div at bounding box center [756, 406] width 1406 height 812
click at [1012, 661] on textarea at bounding box center [1060, 661] width 184 height 20
type textarea "****"
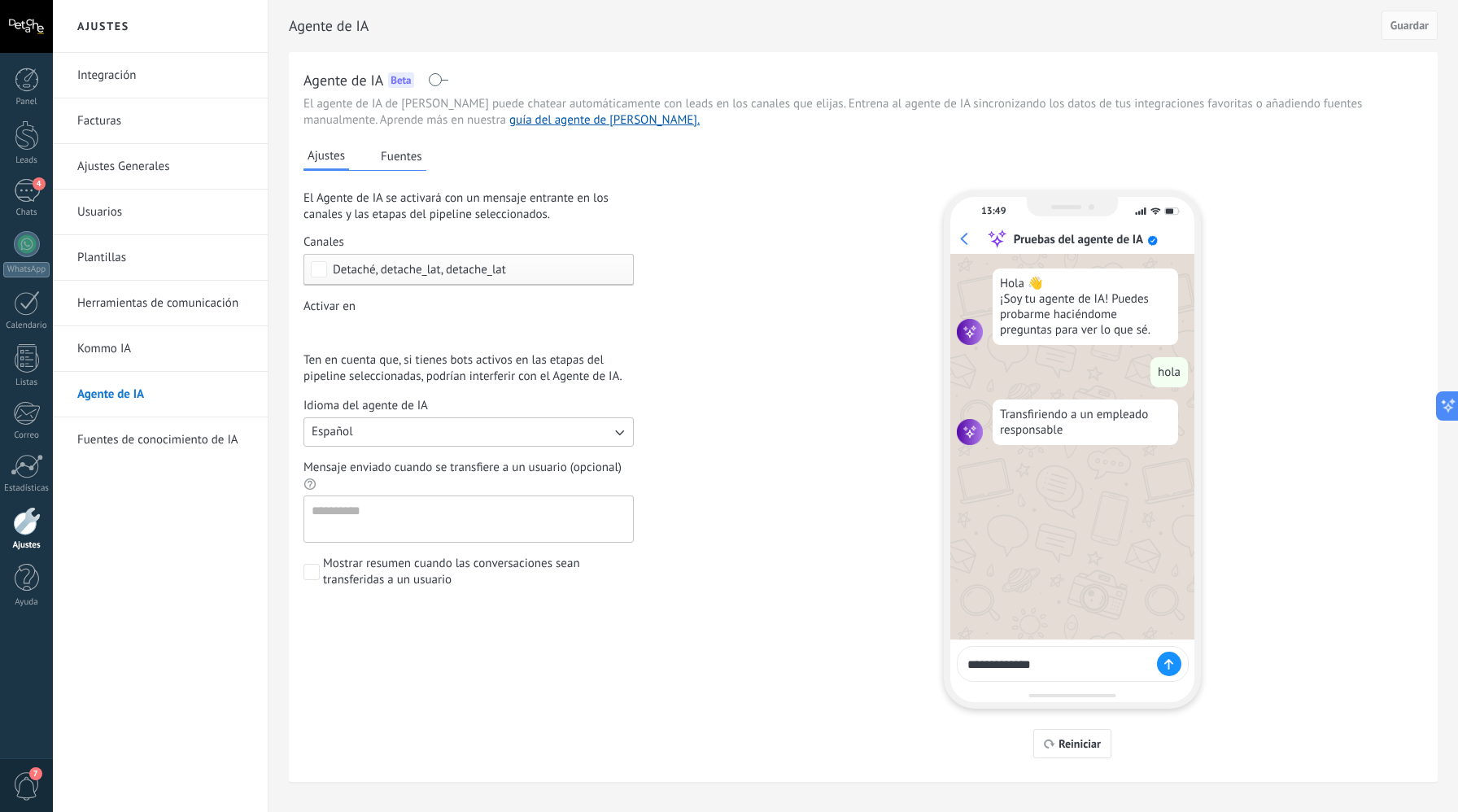
type textarea "**********"
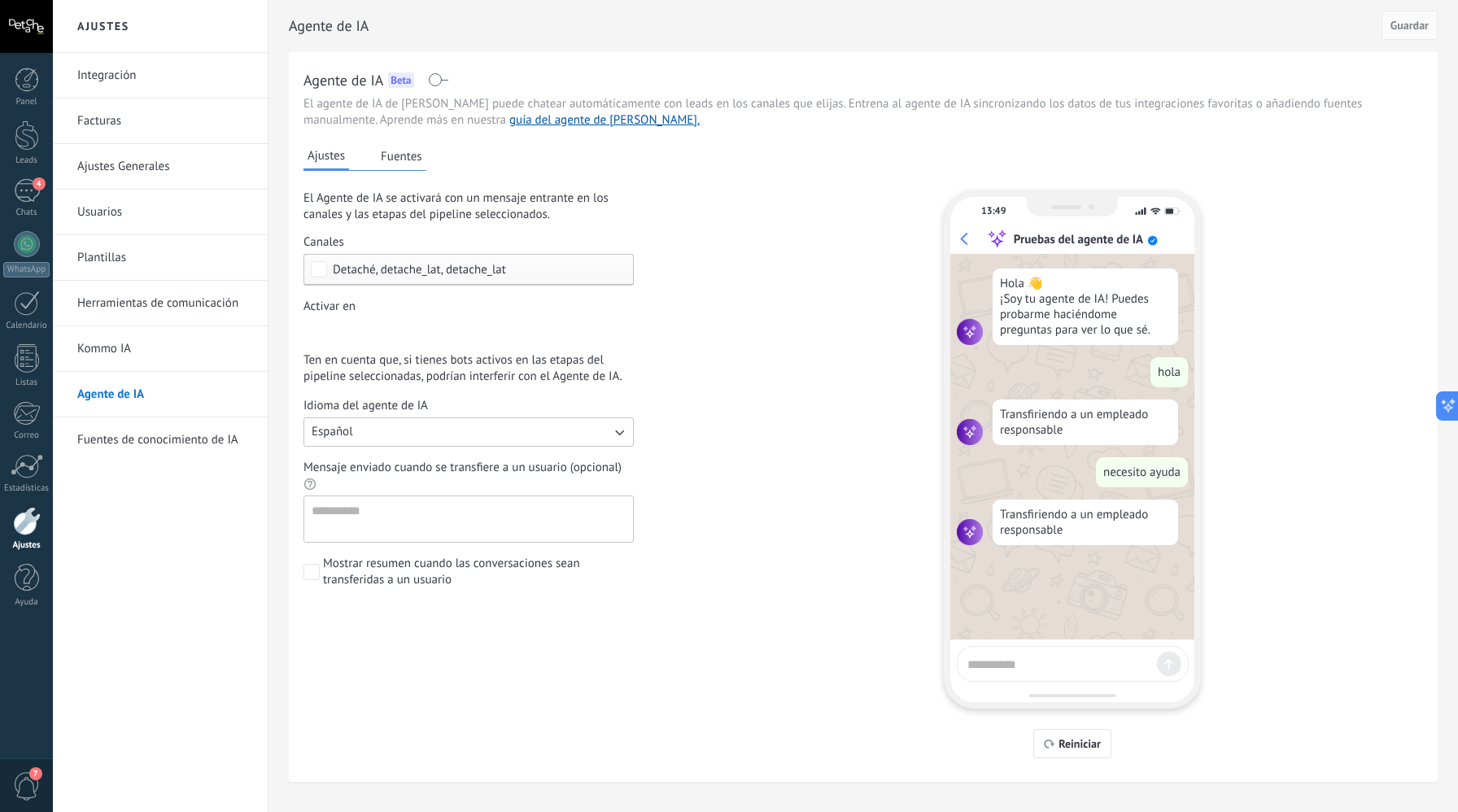
click at [362, 576] on span "Mostrar resumen cuando las conversaciones sean transferidas a un usuario" at bounding box center [478, 571] width 311 height 33
click at [359, 533] on textarea "Mensaje enviado cuando se transfiere a un usuario (opcional)" at bounding box center [467, 519] width 326 height 45
click at [364, 521] on textarea "Mensaje enviado cuando se transfiere a un usuario (opcional)" at bounding box center [467, 519] width 326 height 45
click at [415, 167] on button "Fuentes" at bounding box center [402, 156] width 50 height 24
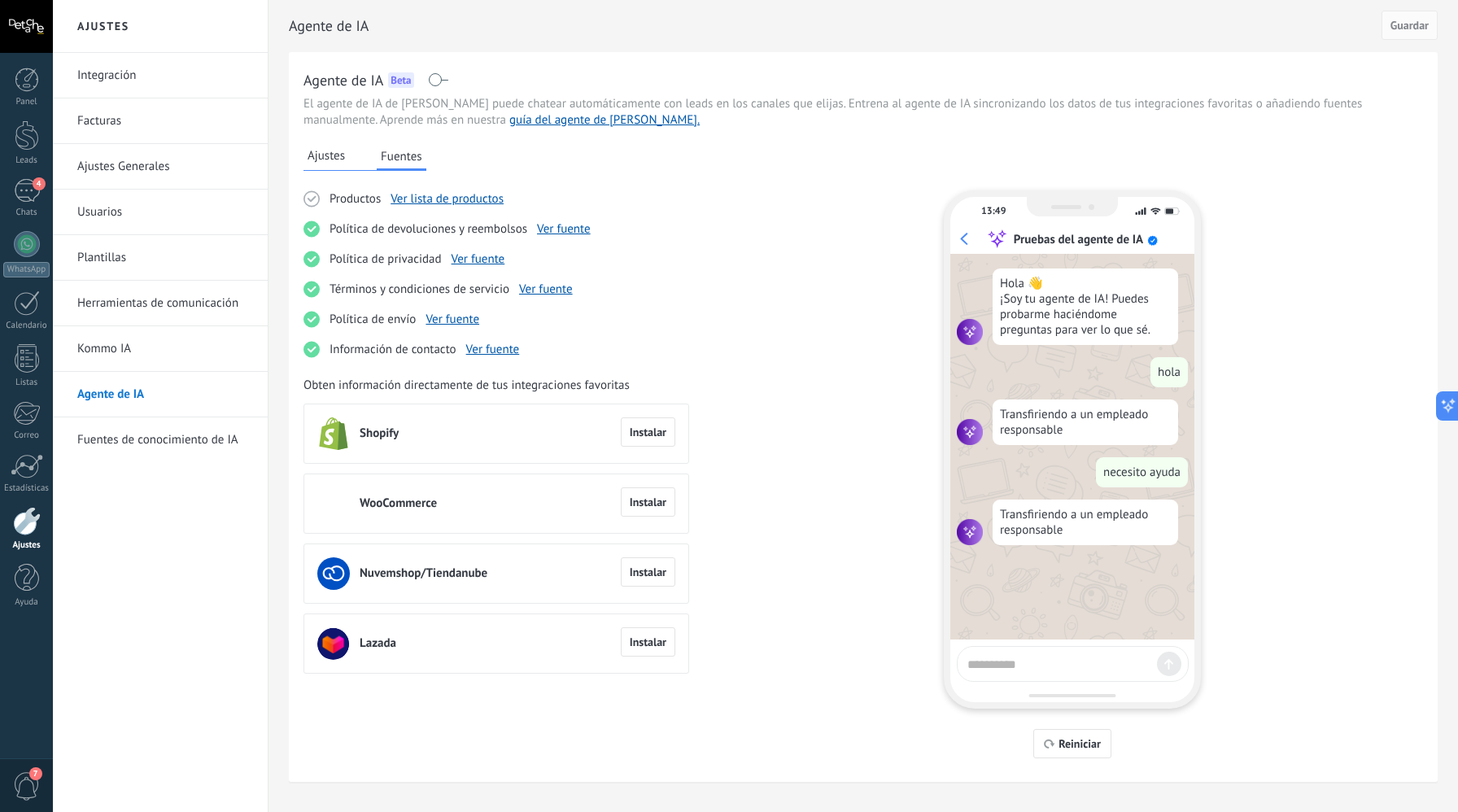
scroll to position [23, 0]
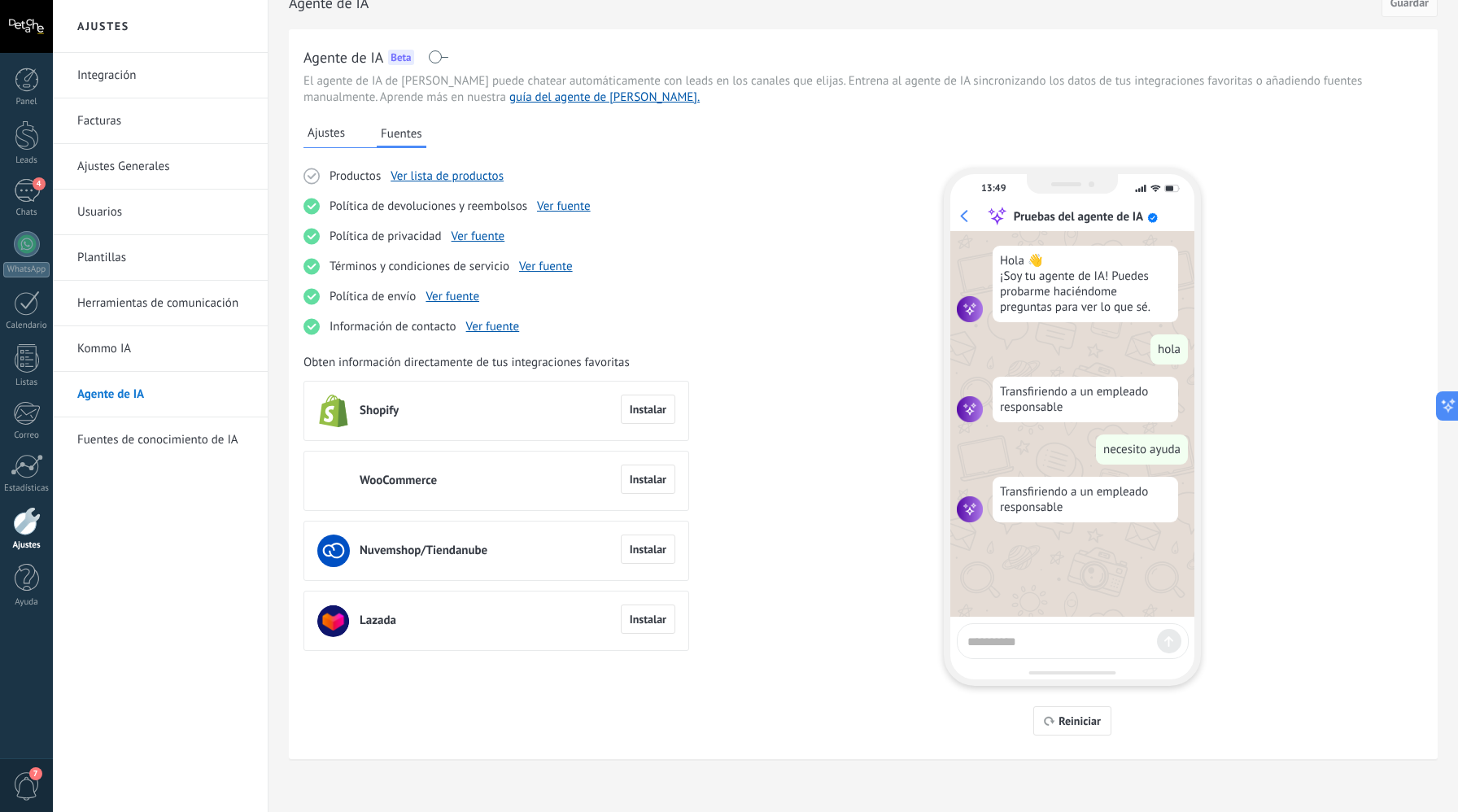
click at [331, 141] on button "Ajustes" at bounding box center [327, 133] width 45 height 24
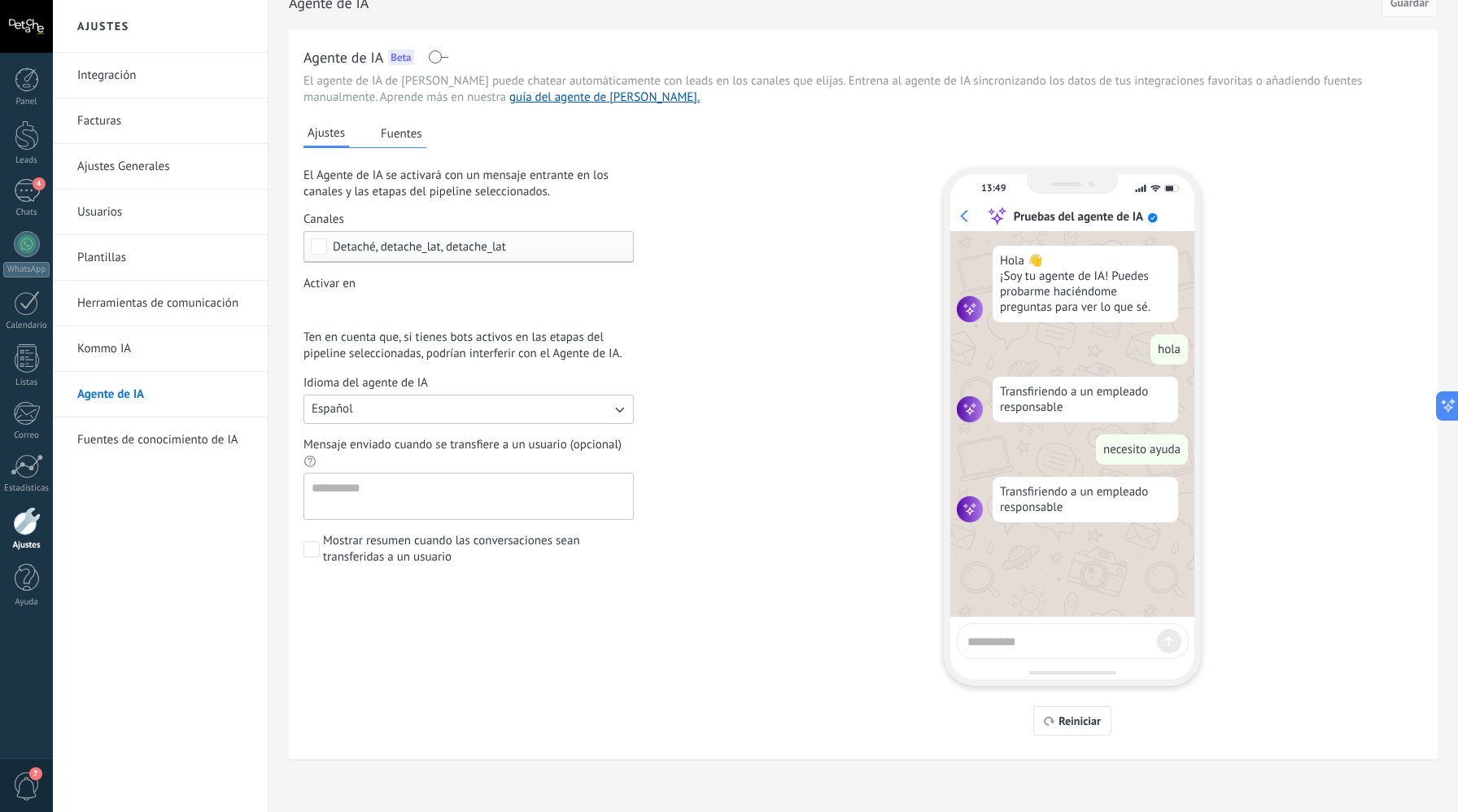
click at [172, 303] on link "Herramientas de comunicación" at bounding box center [164, 304] width 174 height 45
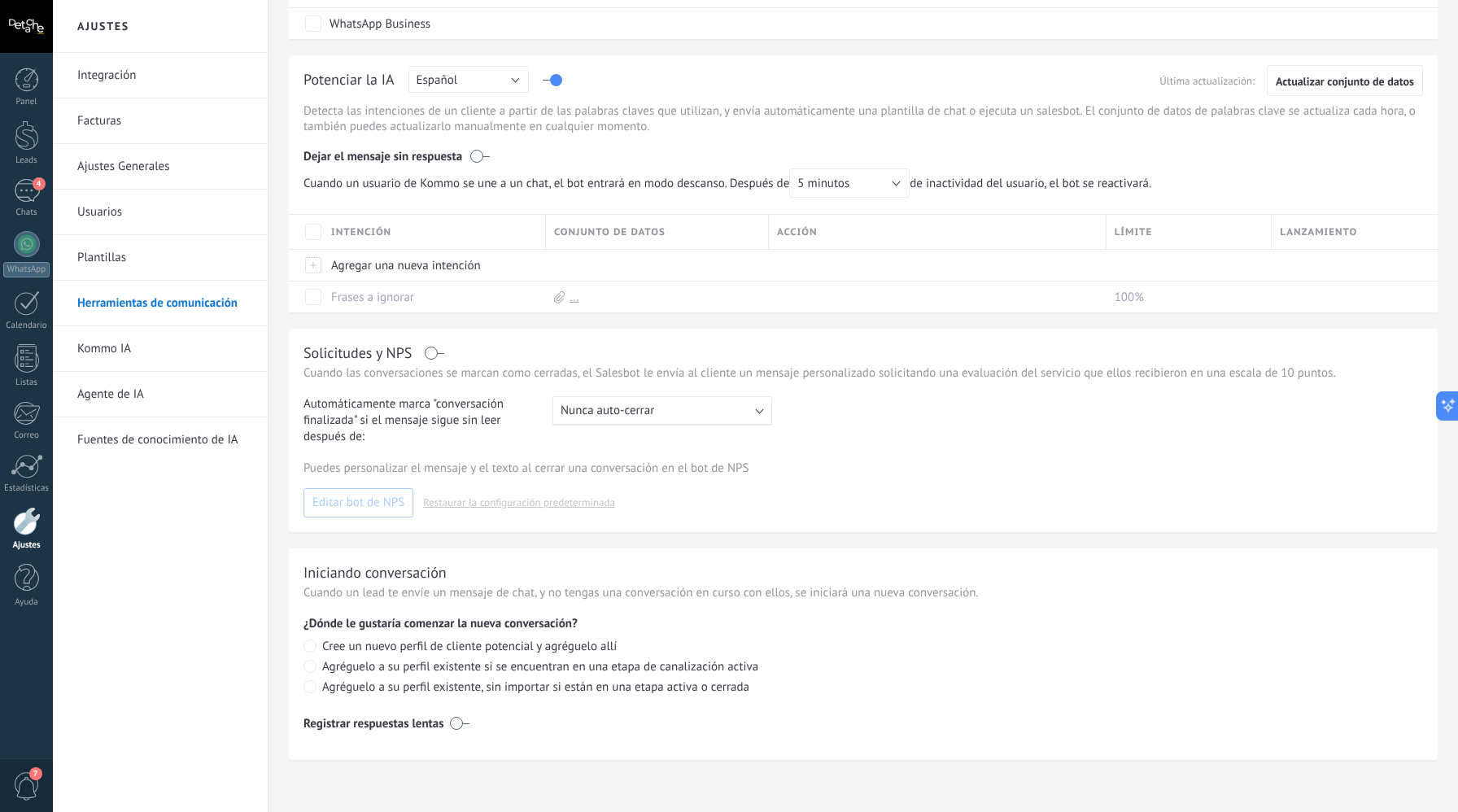
scroll to position [405, 0]
click at [476, 649] on span "Cree un nuevo perfil de cliente potencial y agréguelo allí" at bounding box center [470, 645] width 295 height 15
click at [1413, 34] on button "Guardar" at bounding box center [1410, 25] width 56 height 31
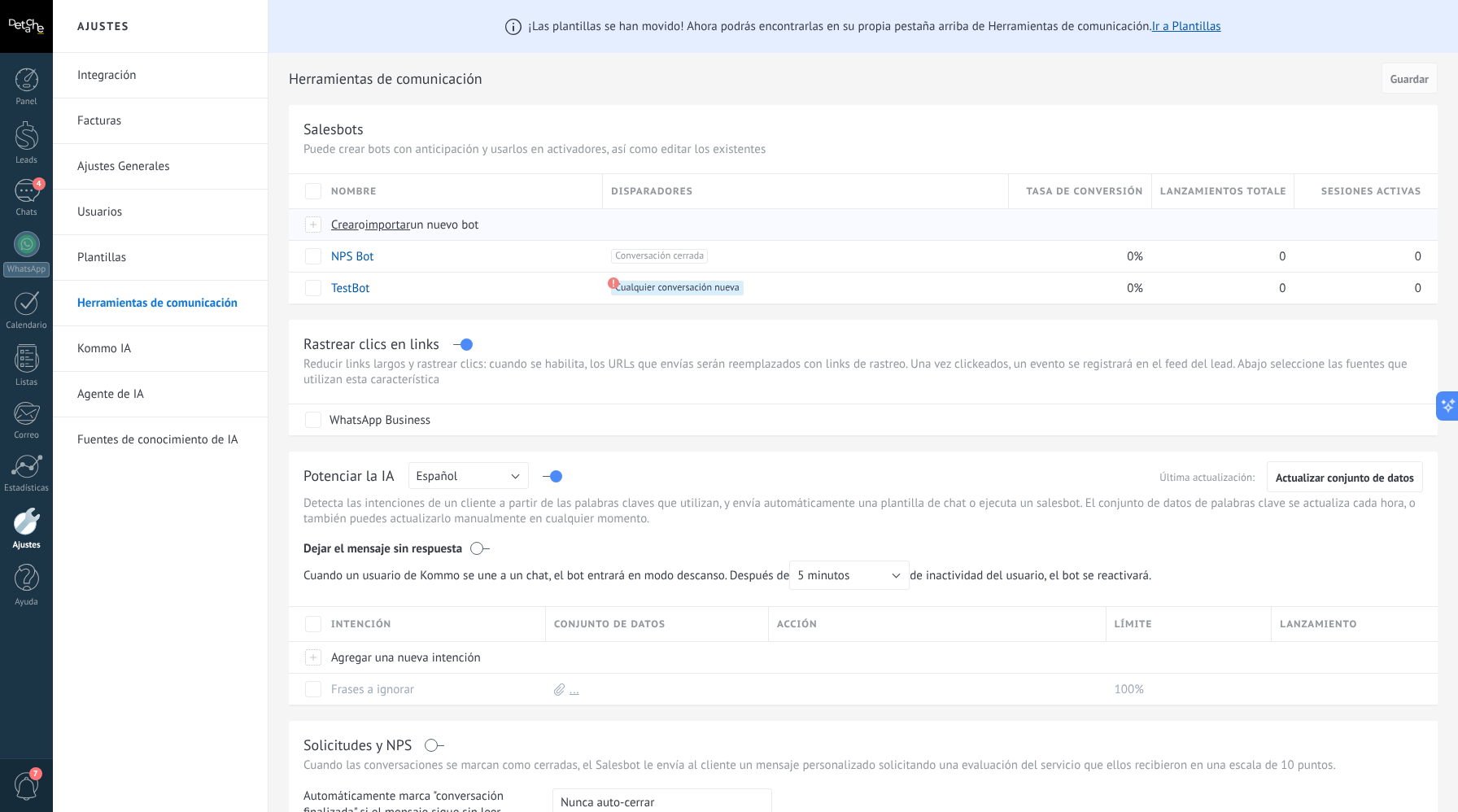
click at [338, 231] on span "Crear" at bounding box center [344, 225] width 28 height 15
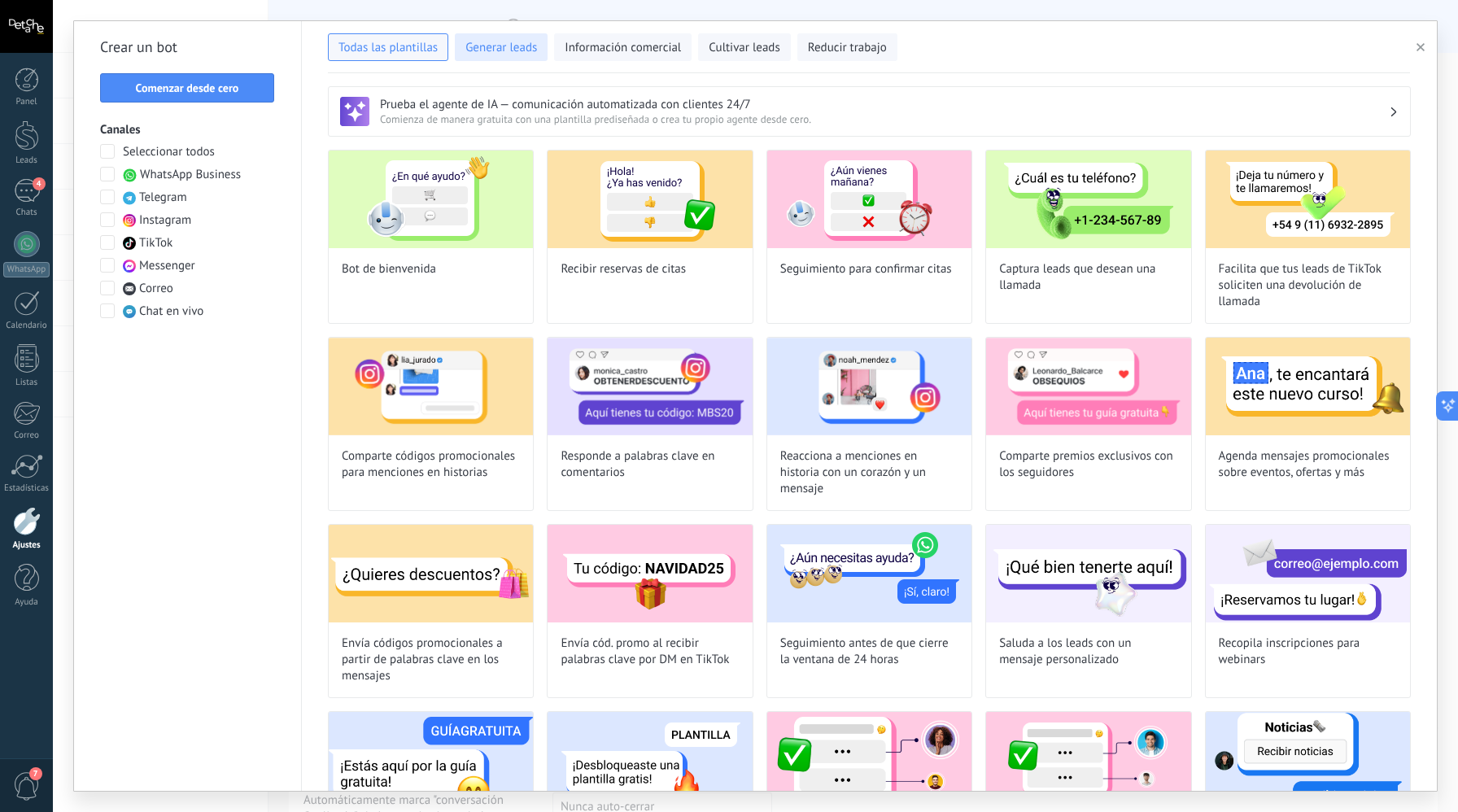
click at [511, 57] on button "Generar leads" at bounding box center [501, 47] width 93 height 28
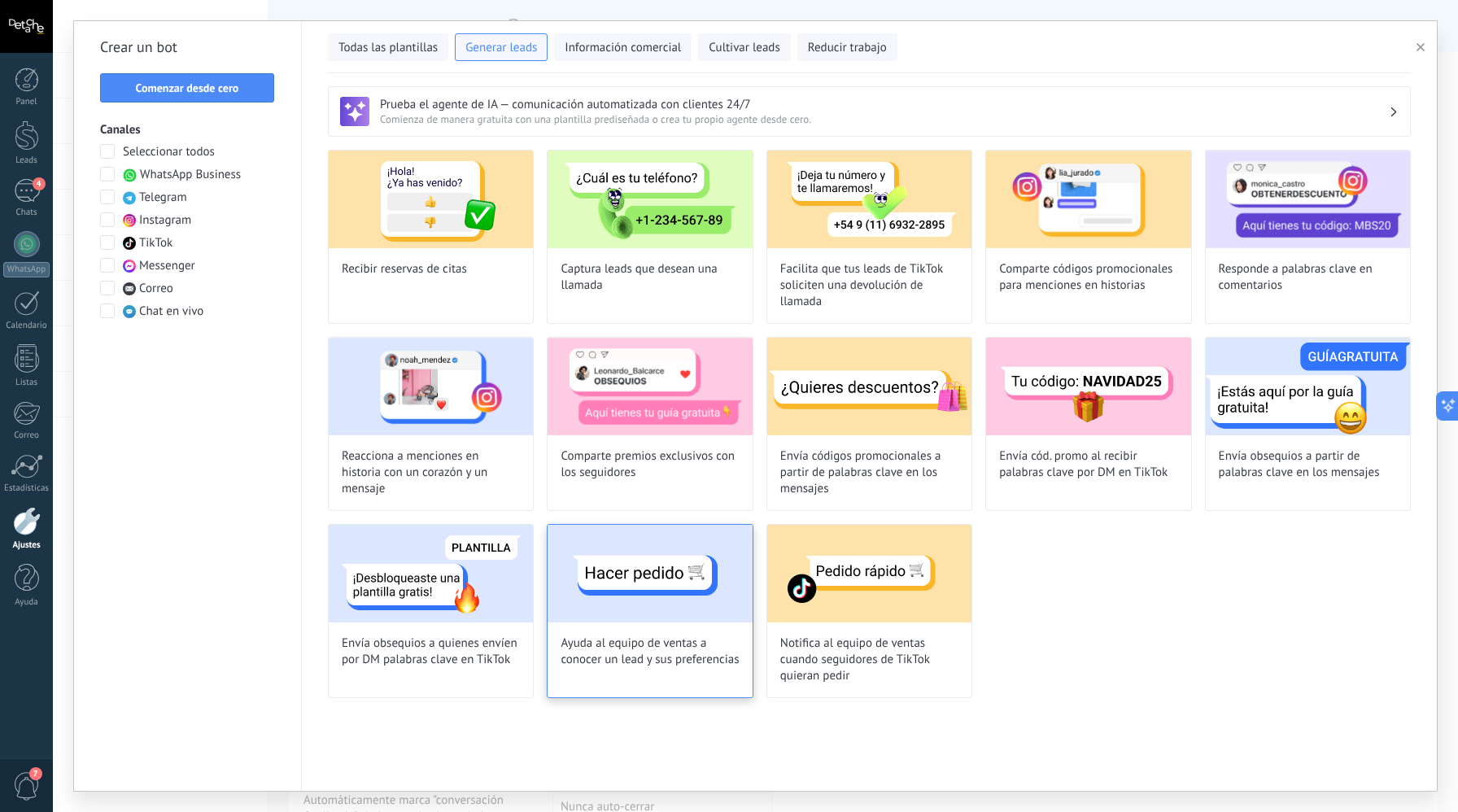
click at [700, 559] on img at bounding box center [650, 574] width 205 height 98
type input "**********"
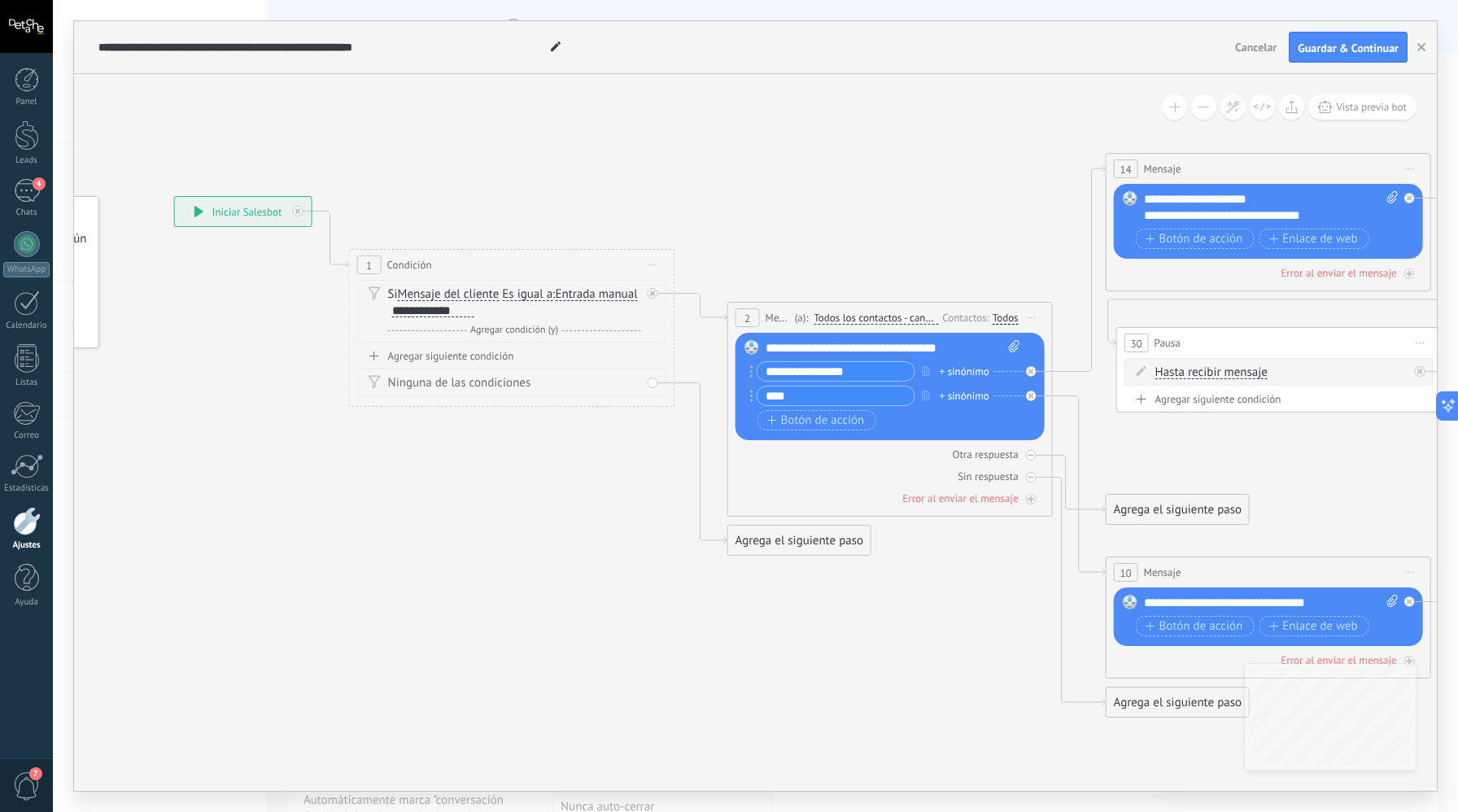
click at [475, 311] on div "**********" at bounding box center [434, 310] width 82 height 13
click at [513, 338] on div "Si Mensaje del cliente Mensaje del cliente Emoción de la conversación Comentari…" at bounding box center [511, 311] width 309 height 62
click at [496, 351] on div "Agregar siguiente condición" at bounding box center [511, 356] width 309 height 13
click at [637, 362] on icon at bounding box center [636, 363] width 8 height 2
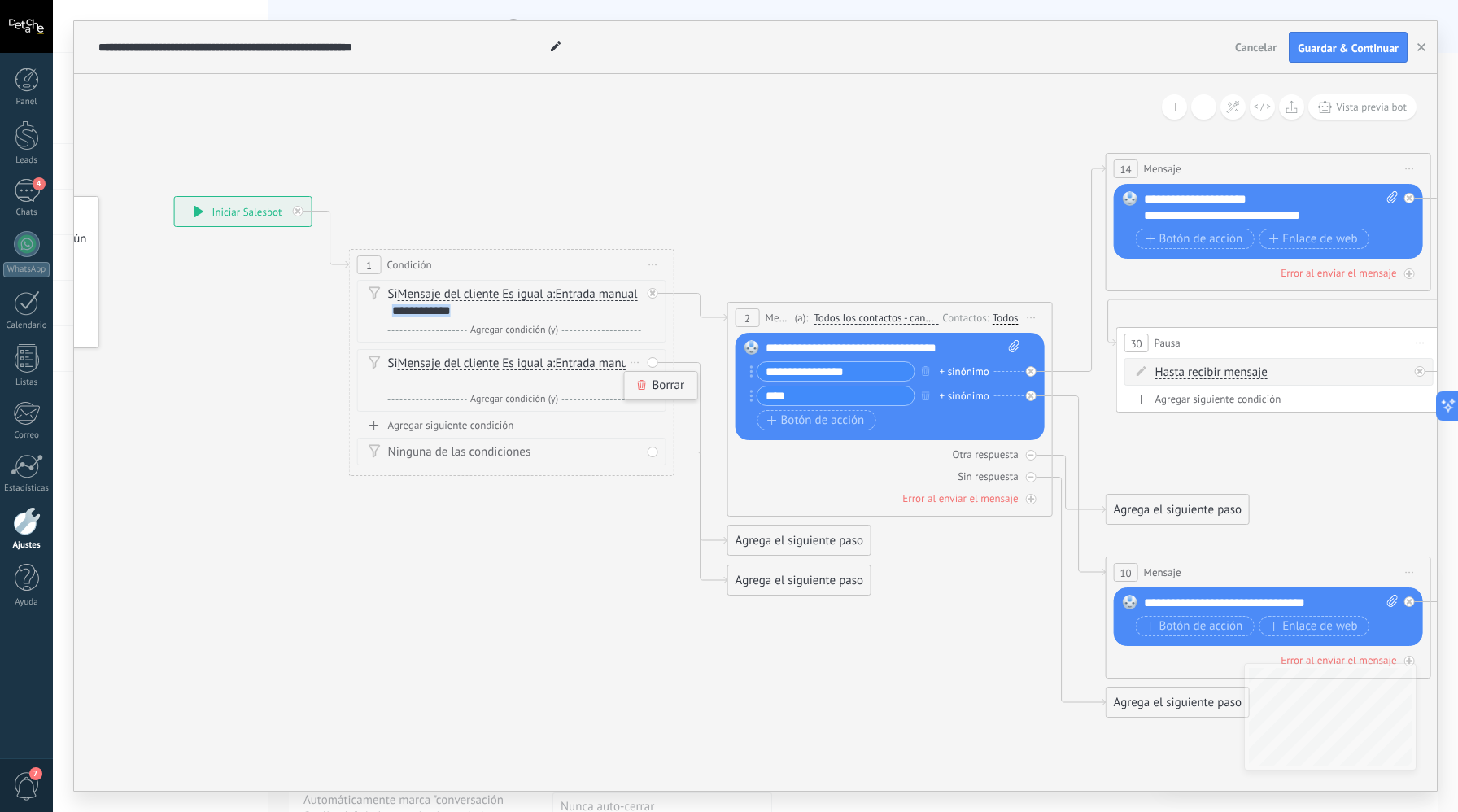
click at [668, 391] on div "Borrar" at bounding box center [661, 385] width 72 height 28
click at [475, 312] on div "**********" at bounding box center [434, 310] width 82 height 13
click at [604, 326] on div "Y Agregar condición (y)" at bounding box center [514, 330] width 253 height 16
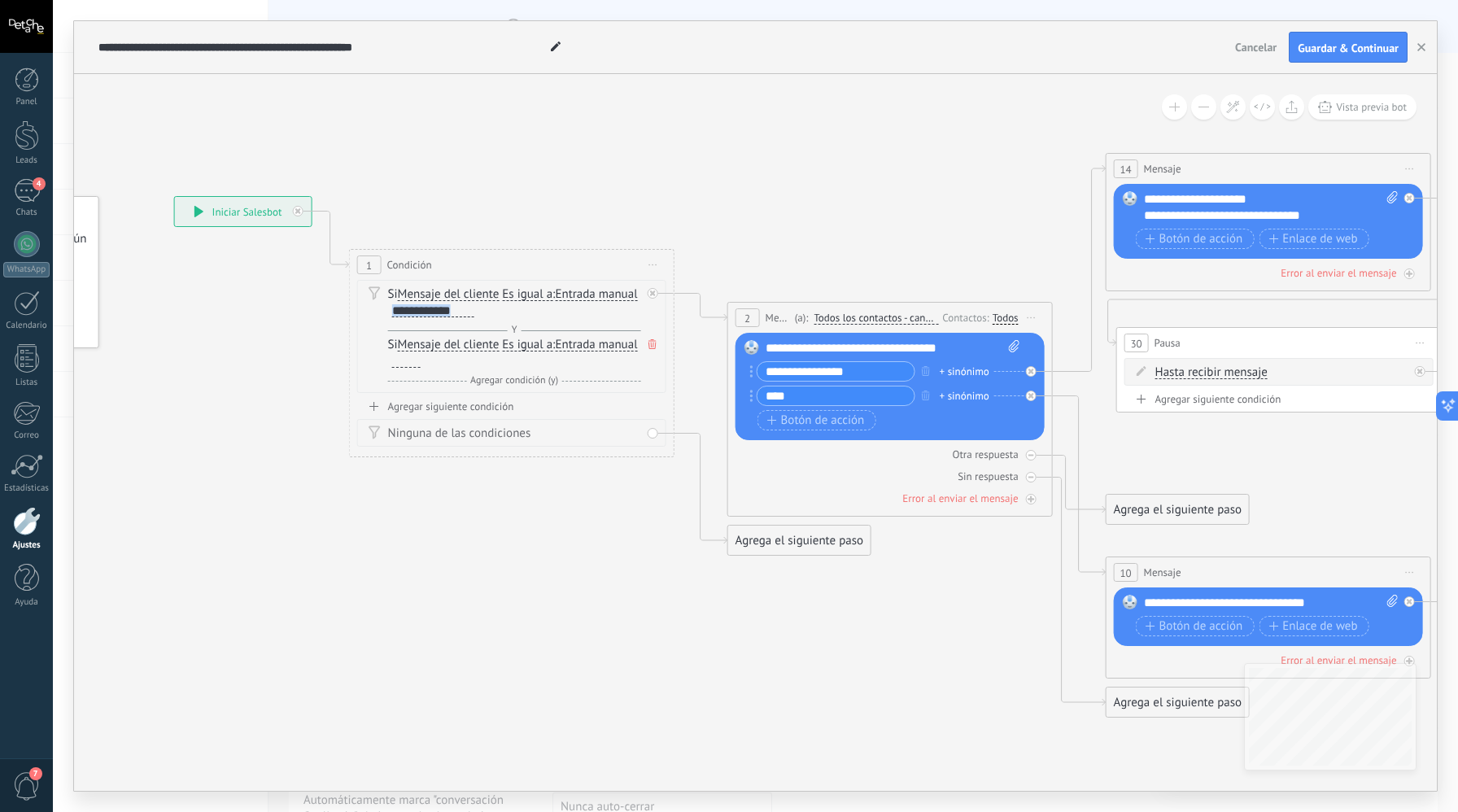
click at [527, 357] on div "Si Mensaje del cliente Mensaje del cliente Emoción de la conversación Comentari…" at bounding box center [514, 353] width 253 height 33
drag, startPoint x: 535, startPoint y: 348, endPoint x: 471, endPoint y: 361, distance: 65.3
click at [535, 348] on span "Es igual a" at bounding box center [528, 344] width 51 height 13
click at [535, 348] on button "Es igual a" at bounding box center [596, 345] width 204 height 29
click at [555, 352] on span "Entrada manual" at bounding box center [596, 344] width 82 height 13
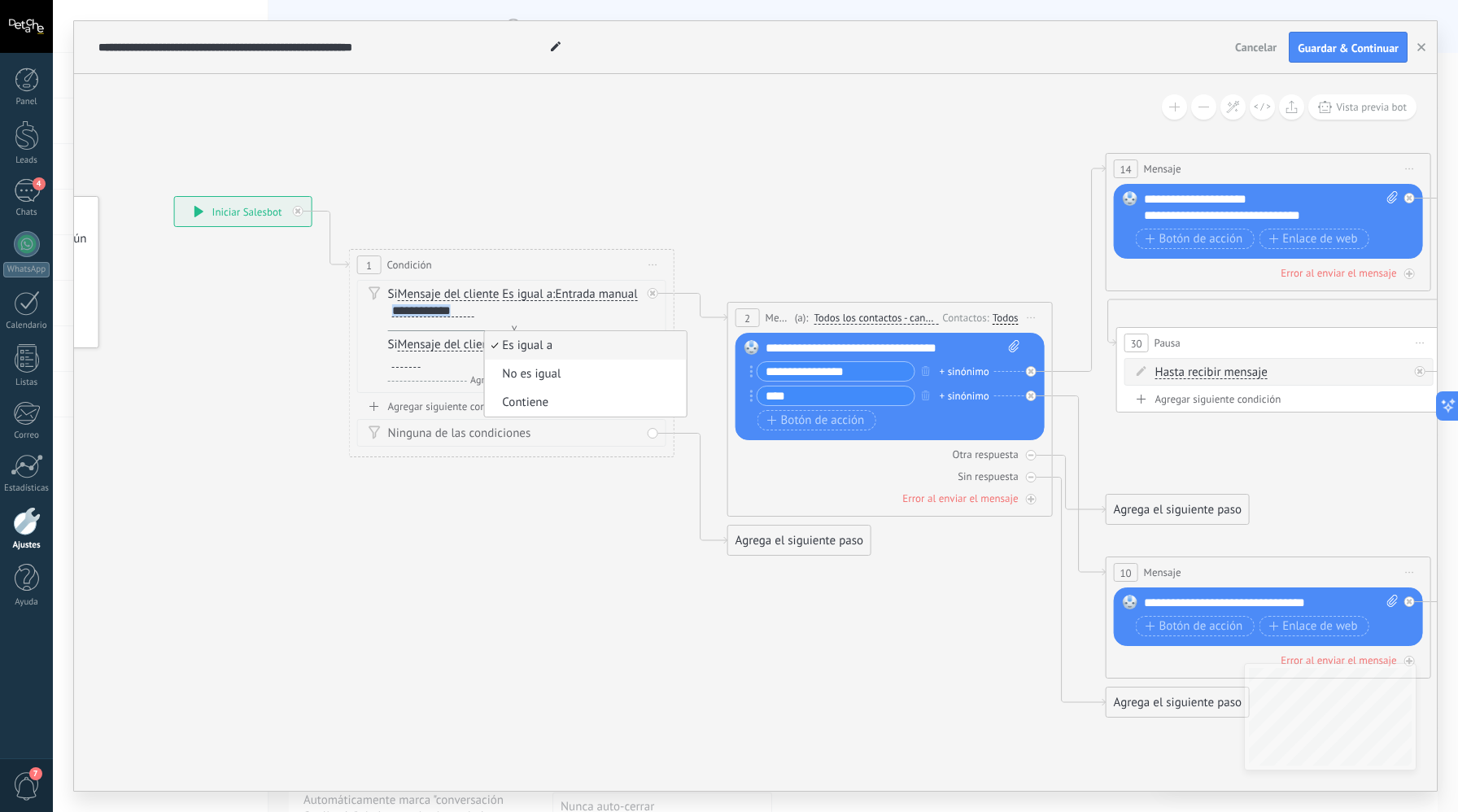
click at [547, 359] on button "Entrada manual" at bounding box center [649, 345] width 204 height 29
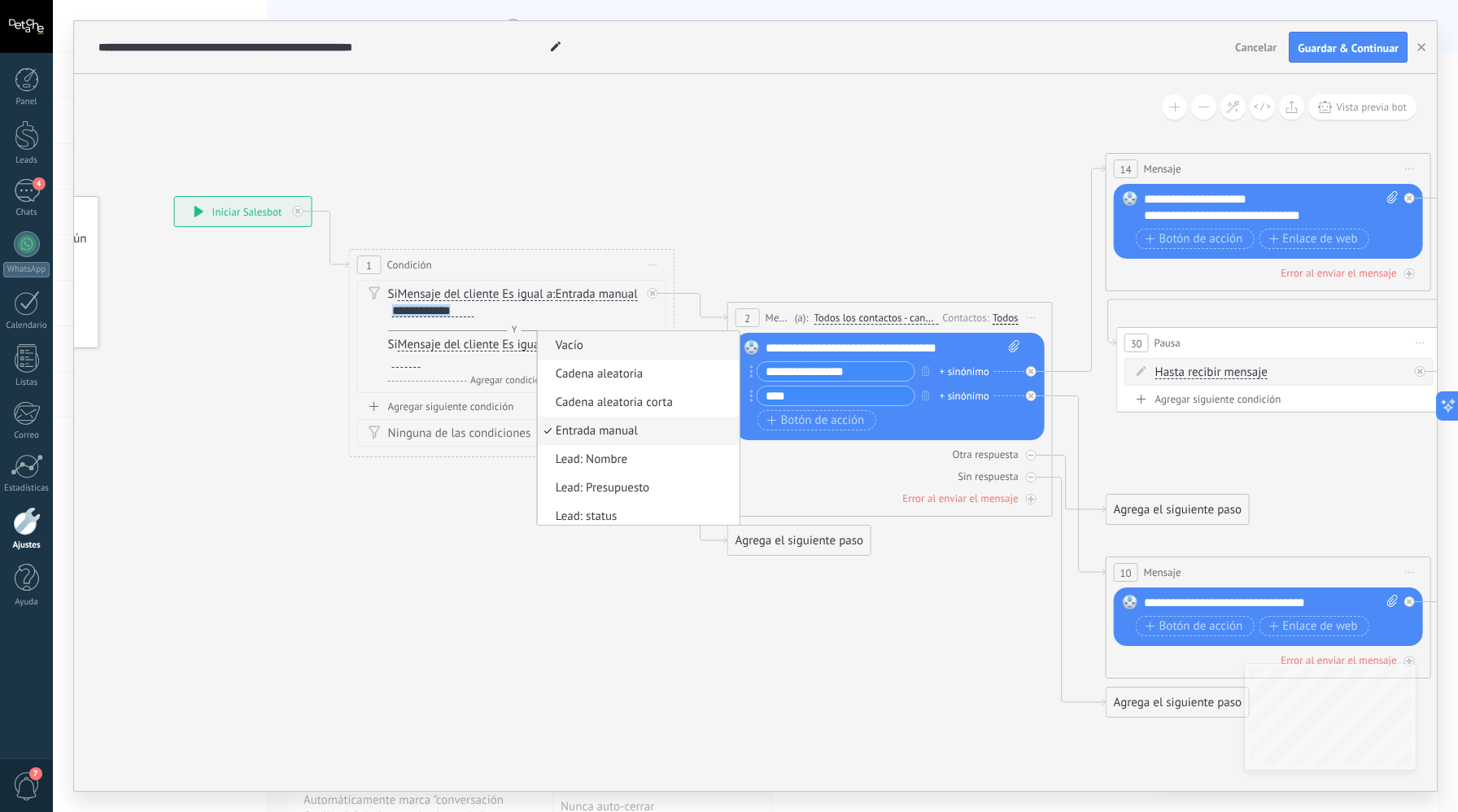
scroll to position [5, 0]
drag, startPoint x: 581, startPoint y: 342, endPoint x: 556, endPoint y: 355, distance: 28.2
click at [581, 342] on div "Si Mensaje del cliente Mensaje del cliente Emoción de la conversación Comentari…" at bounding box center [514, 353] width 253 height 33
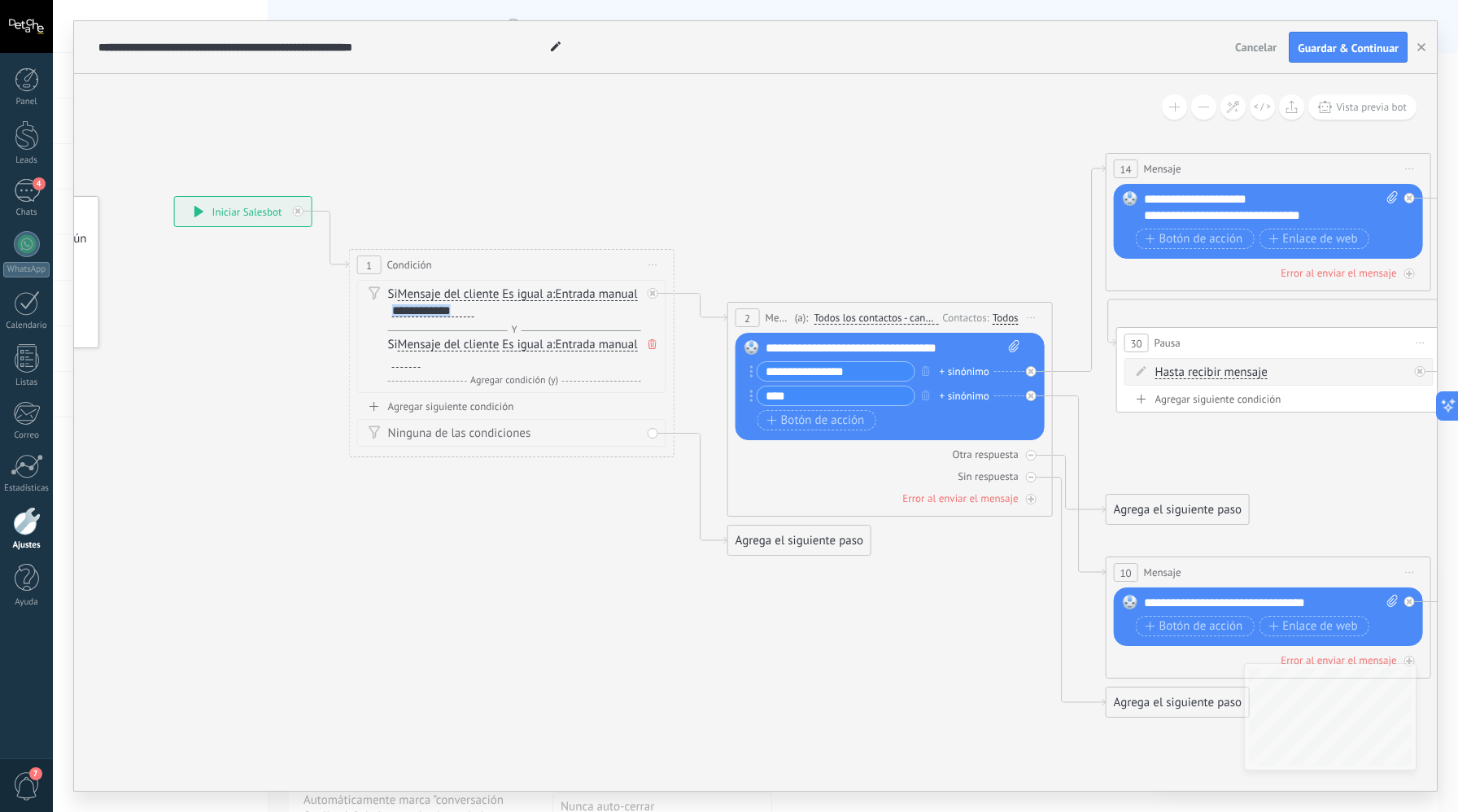
drag, startPoint x: 520, startPoint y: 368, endPoint x: 470, endPoint y: 357, distance: 51.2
click at [520, 368] on div "Si Mensaje del cliente Mensaje del cliente Emoción de la conversación Comentari…" at bounding box center [514, 353] width 253 height 33
click at [421, 364] on div at bounding box center [407, 361] width 29 height 13
click at [475, 310] on div "**********" at bounding box center [434, 310] width 82 height 13
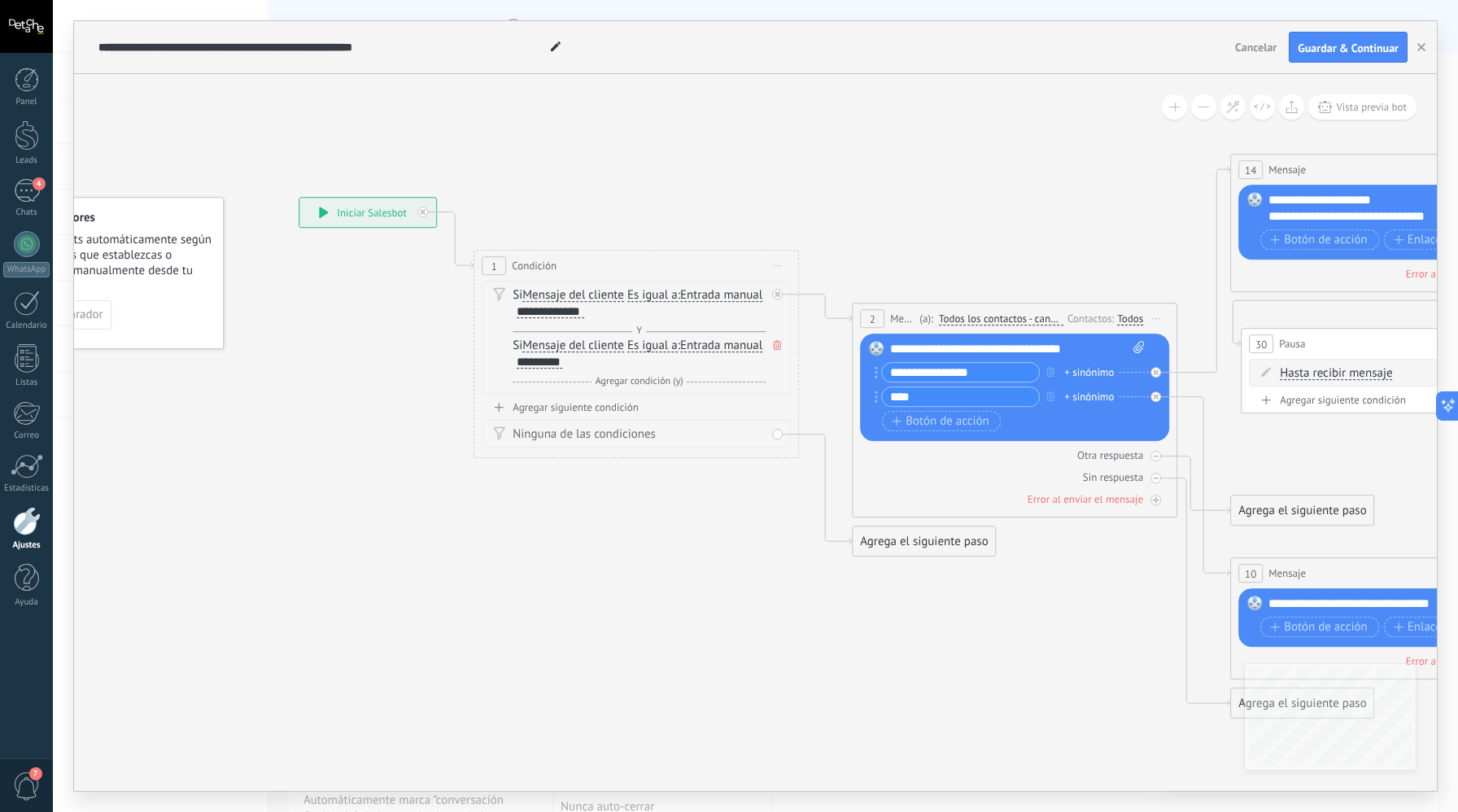
click at [646, 382] on span "Agregar condición (y)" at bounding box center [640, 381] width 96 height 13
click at [545, 416] on div at bounding box center [531, 411] width 29 height 13
click at [647, 432] on span "Agregar condición (y)" at bounding box center [640, 432] width 96 height 13
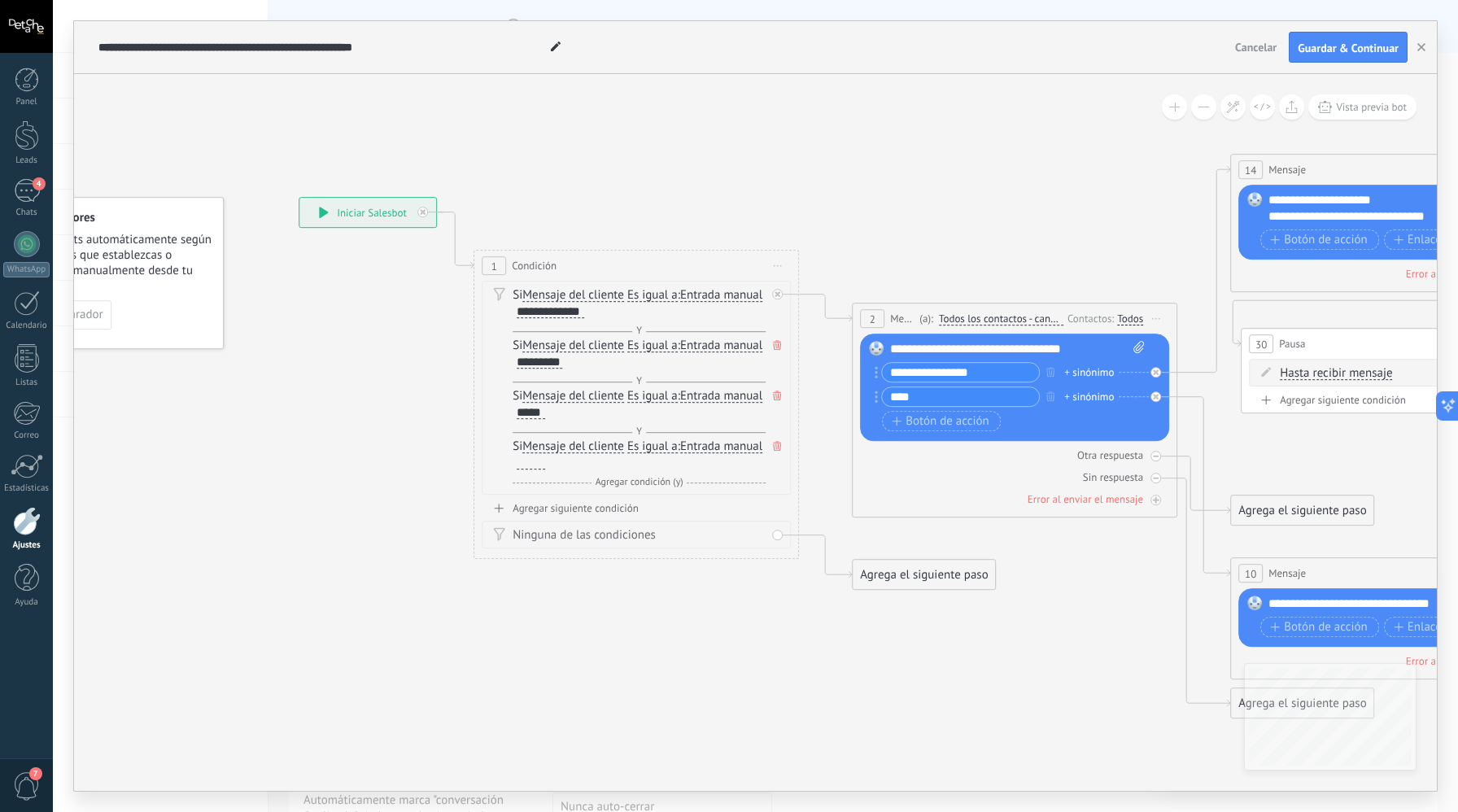
click at [545, 465] on div at bounding box center [531, 462] width 29 height 13
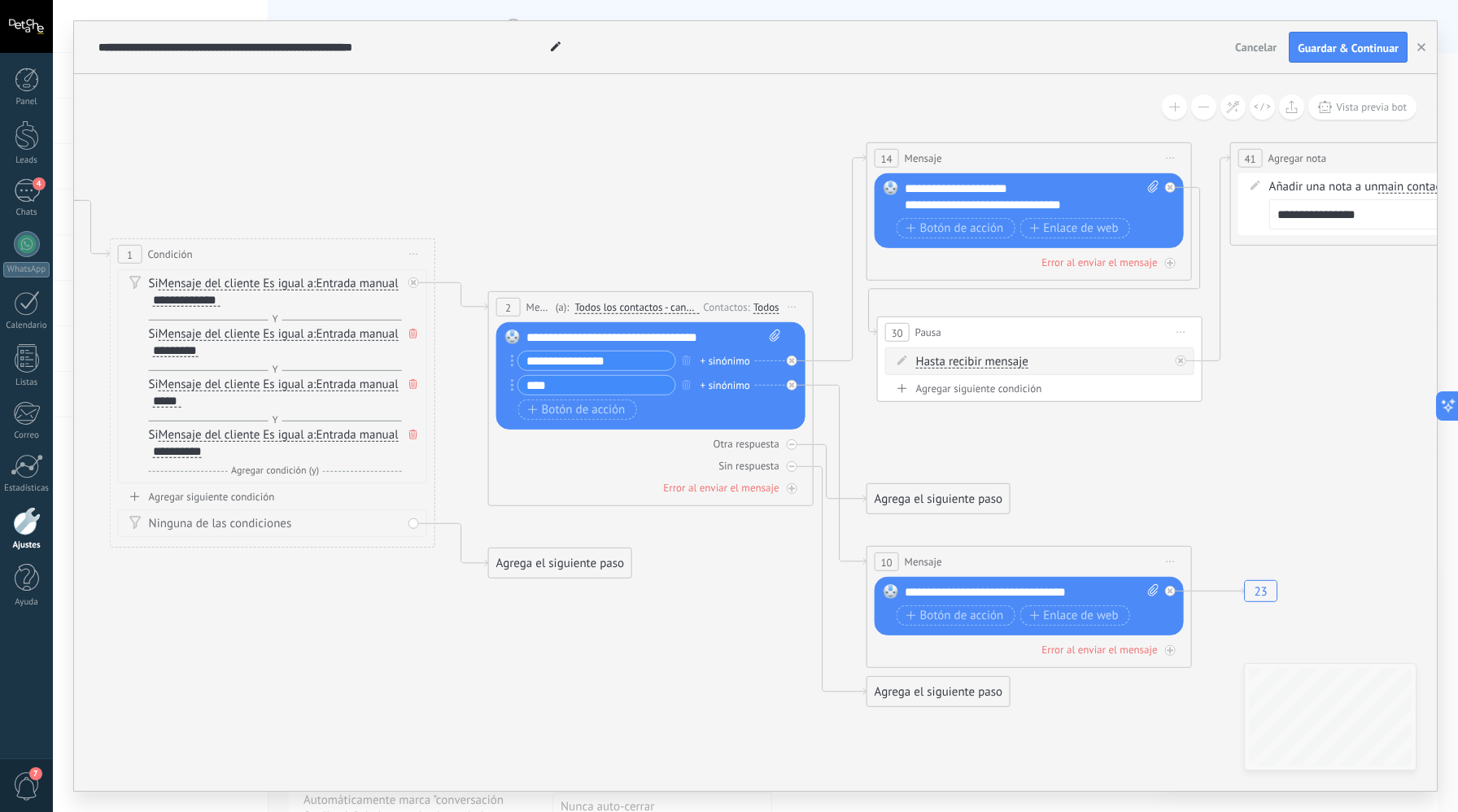
click at [671, 340] on div "**********" at bounding box center [654, 337] width 255 height 16
click at [679, 363] on button "button" at bounding box center [686, 360] width 18 height 20
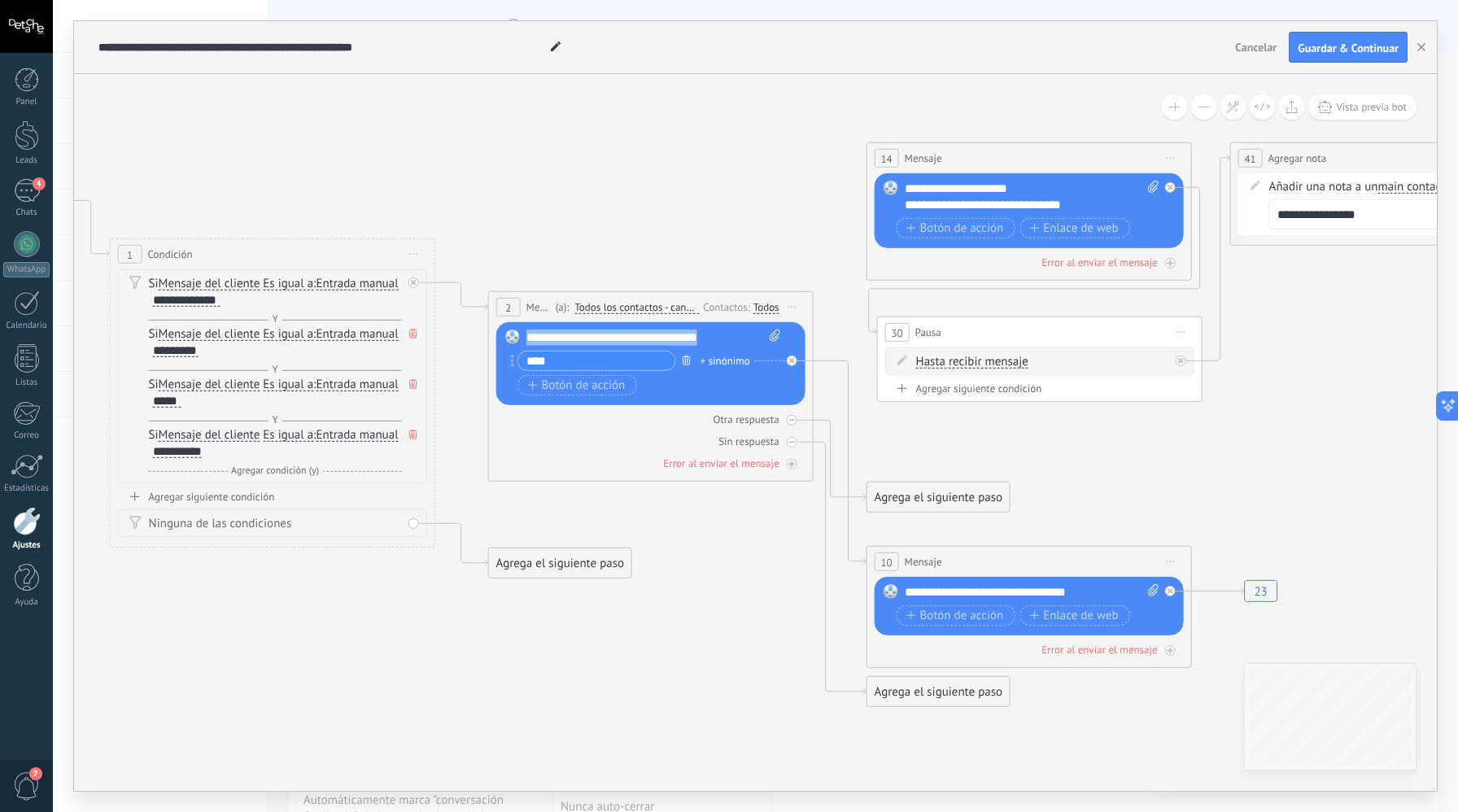
click at [686, 359] on icon "button" at bounding box center [687, 360] width 8 height 10
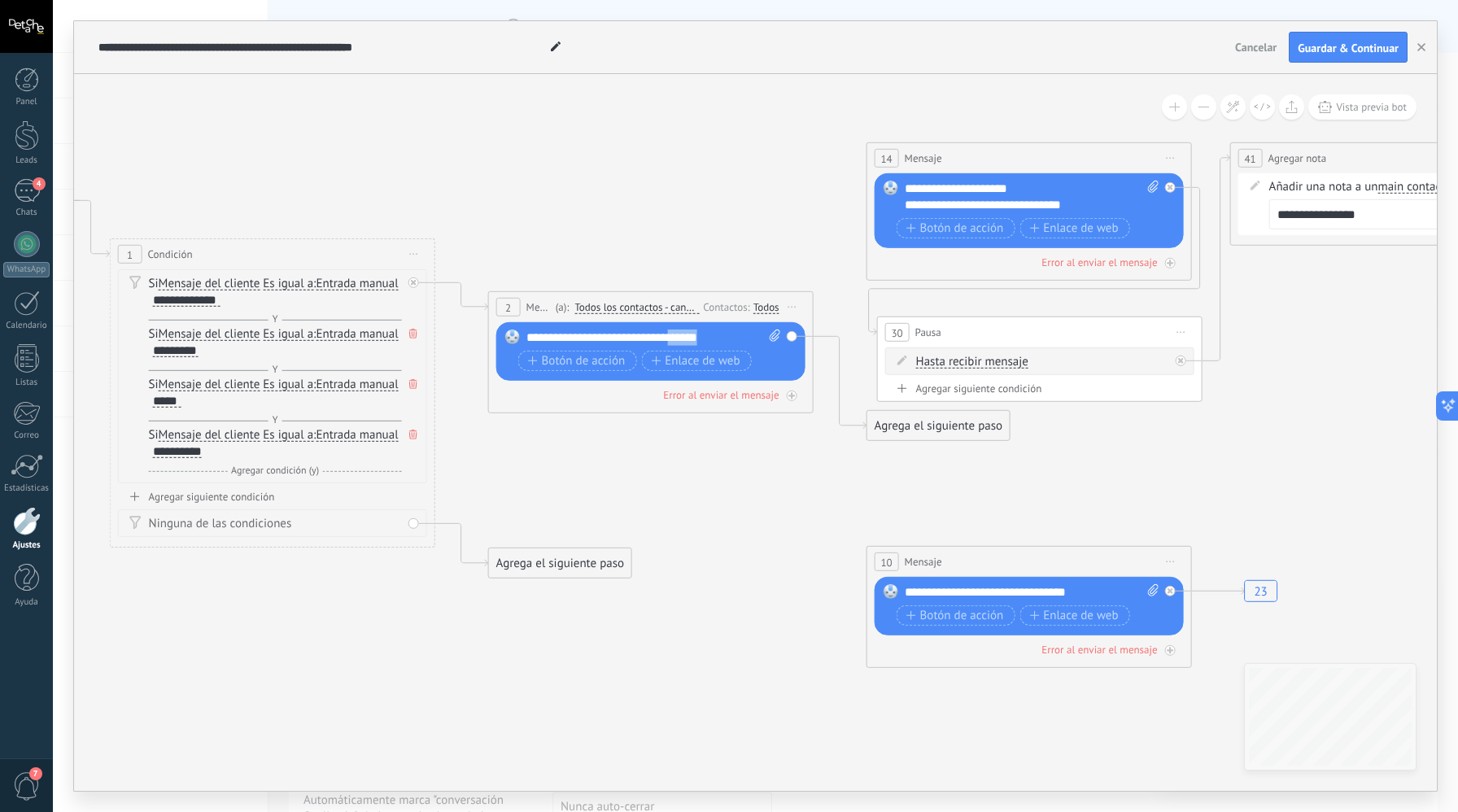
click at [676, 338] on div "**********" at bounding box center [654, 337] width 255 height 16
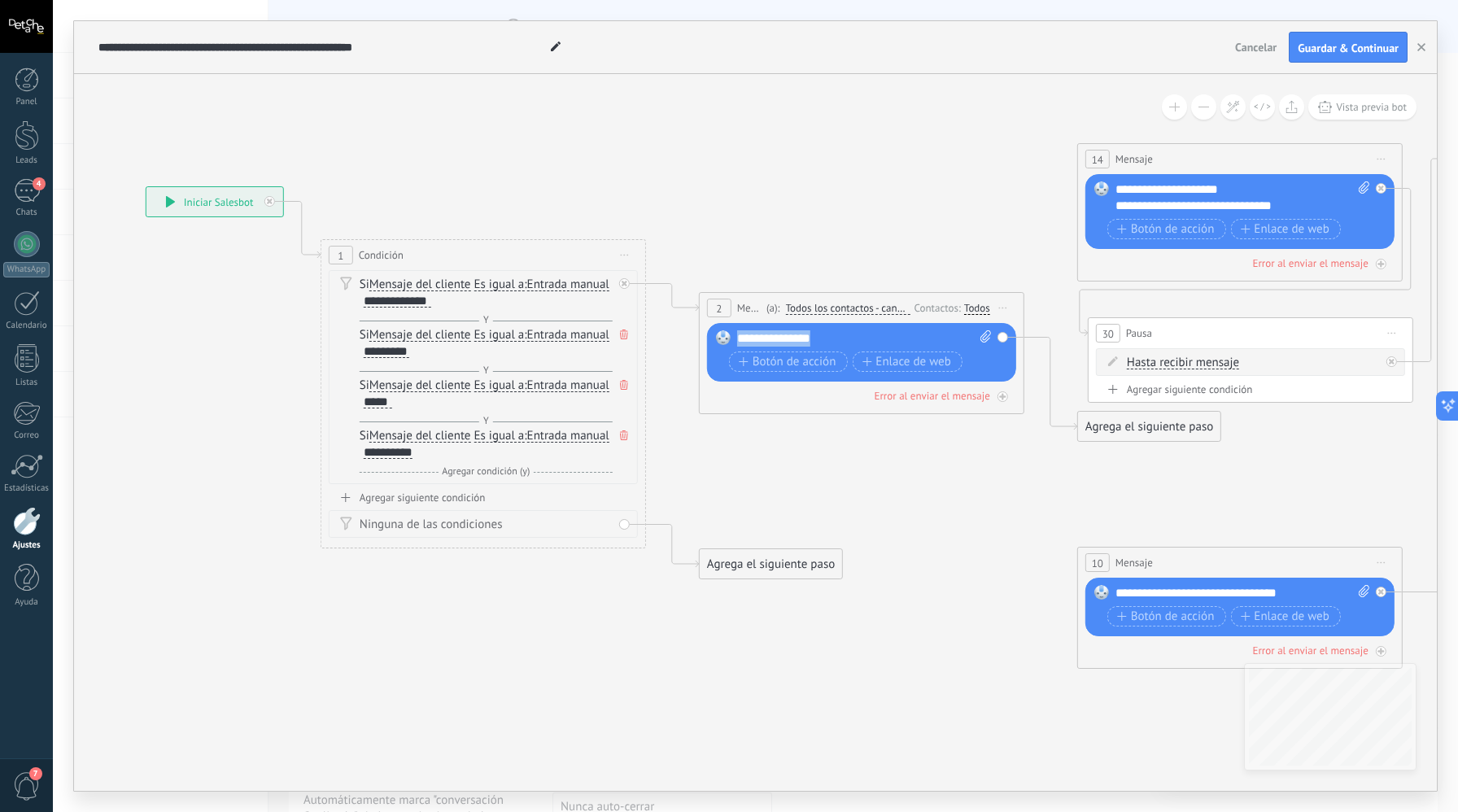
click at [1256, 48] on span "Cancelar" at bounding box center [1256, 46] width 41 height 14
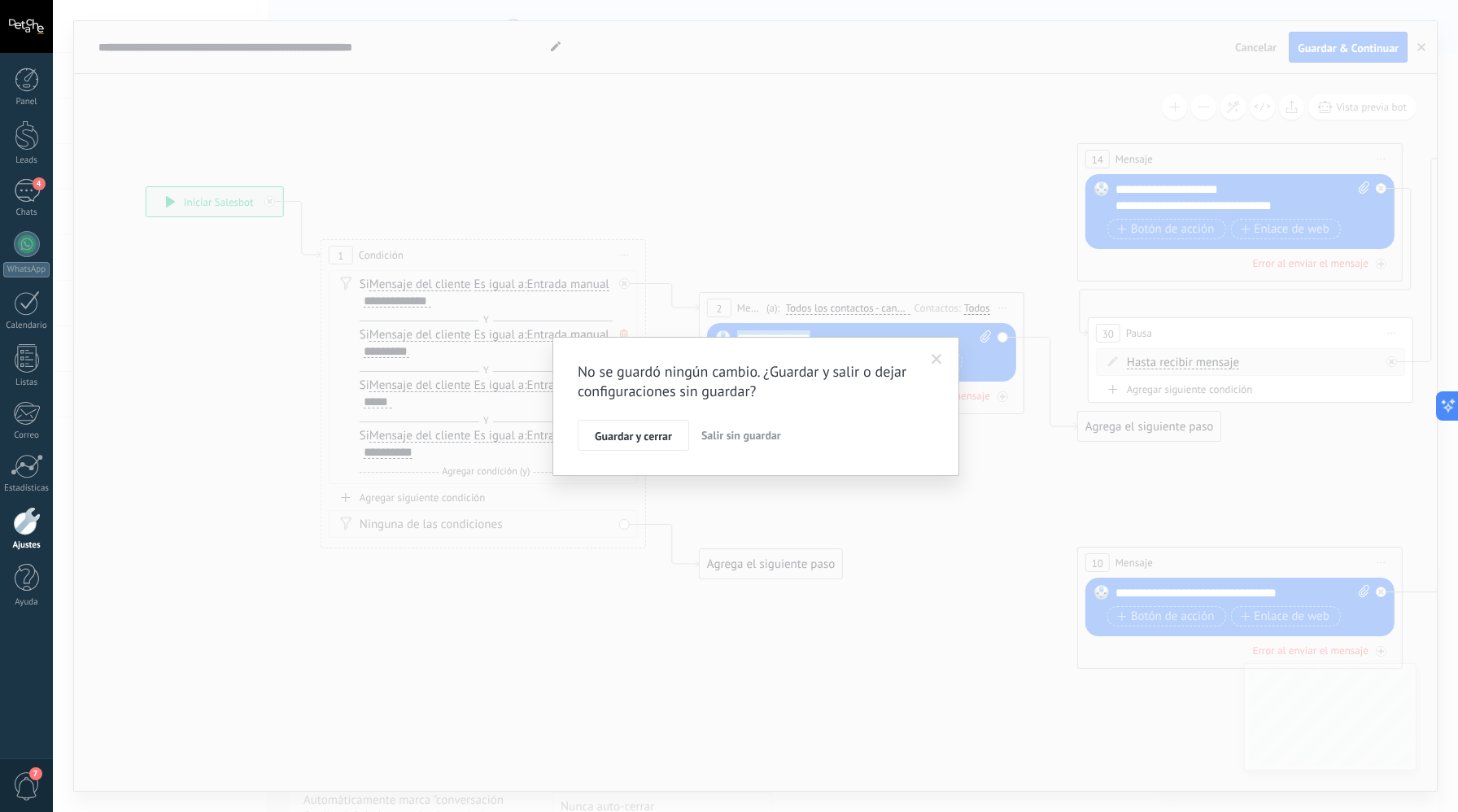
click at [766, 439] on span "Salir sin guardar" at bounding box center [741, 435] width 80 height 14
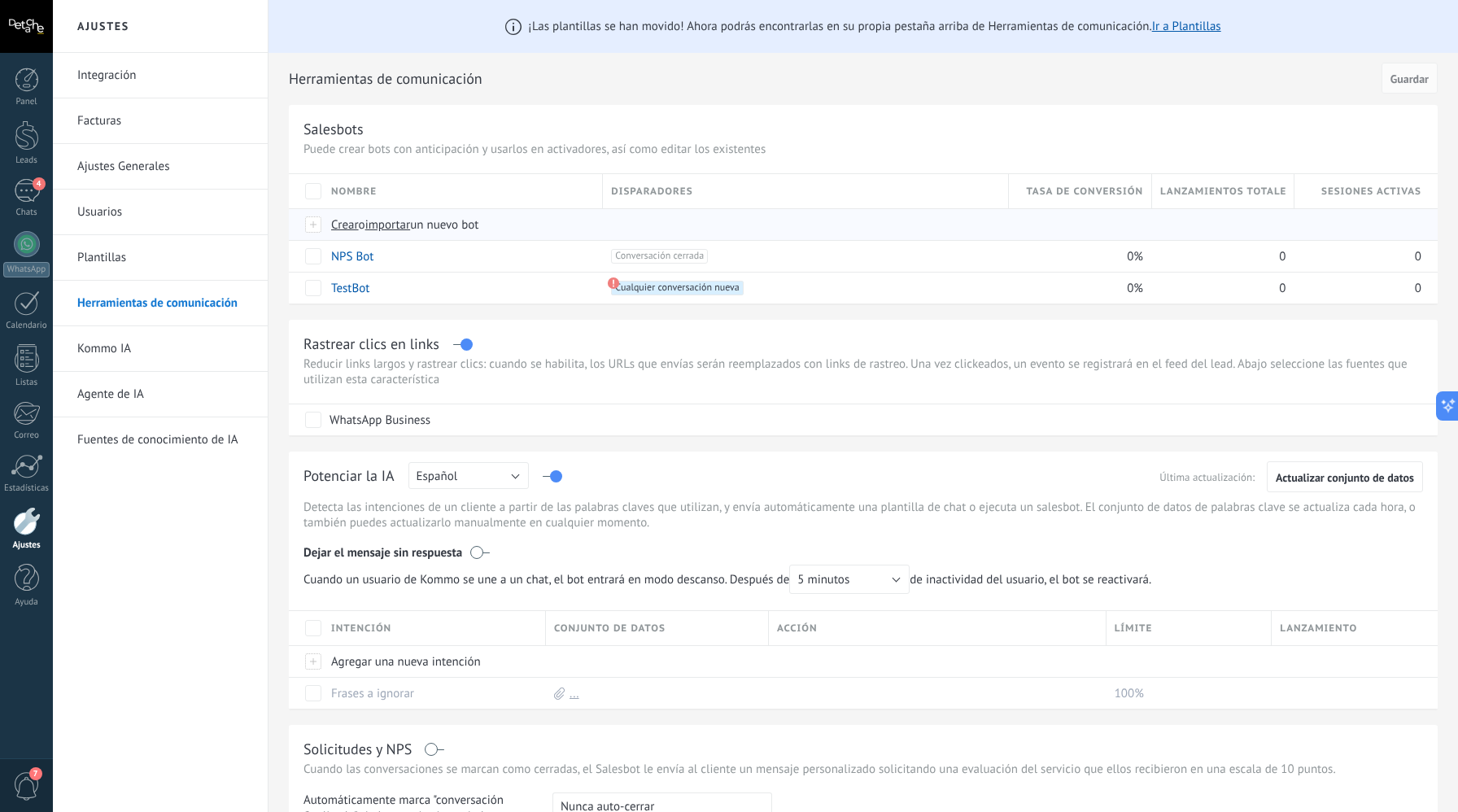
click at [349, 231] on span "Crear" at bounding box center [344, 225] width 28 height 15
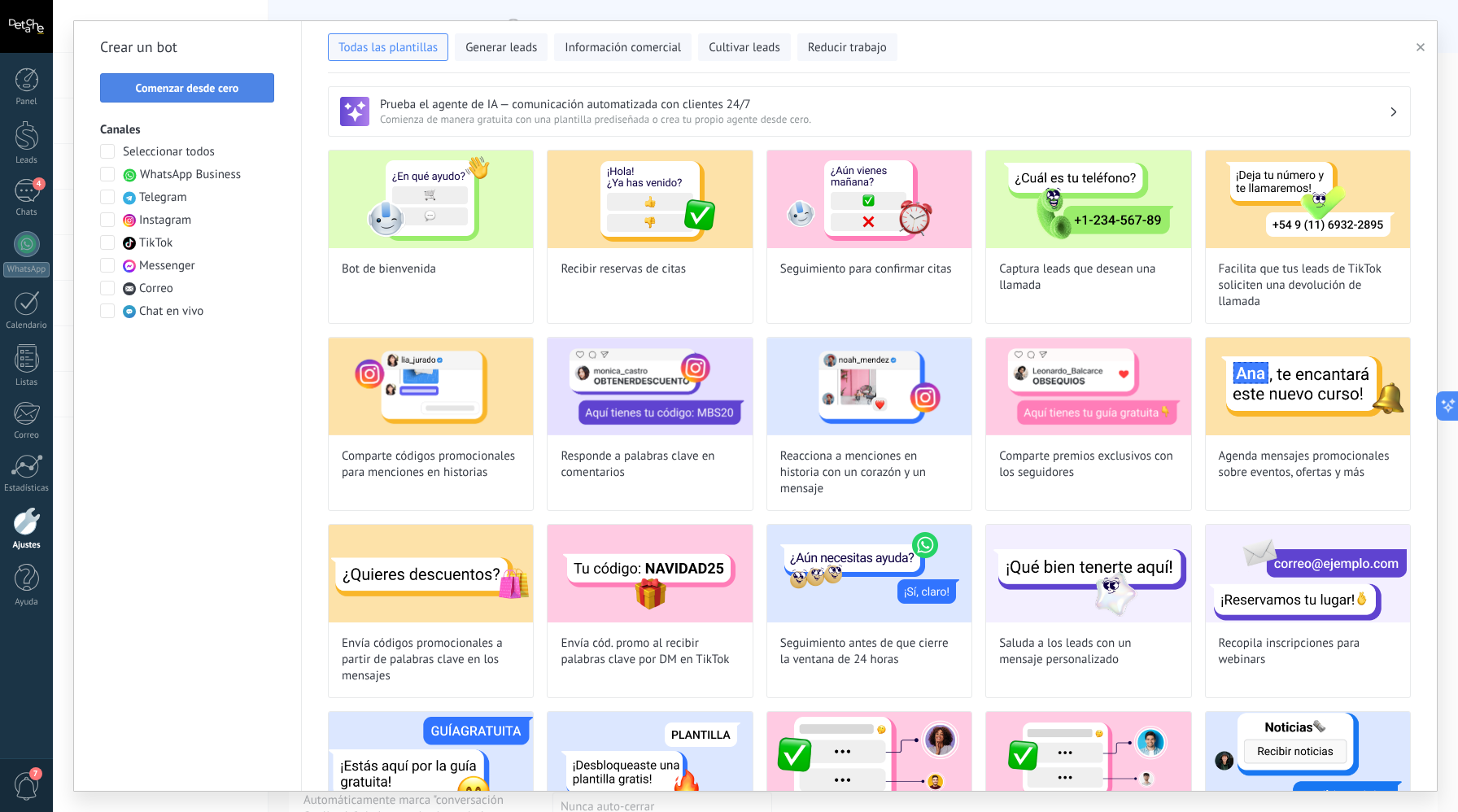
click at [217, 101] on button "Comenzar desde cero" at bounding box center [187, 88] width 174 height 29
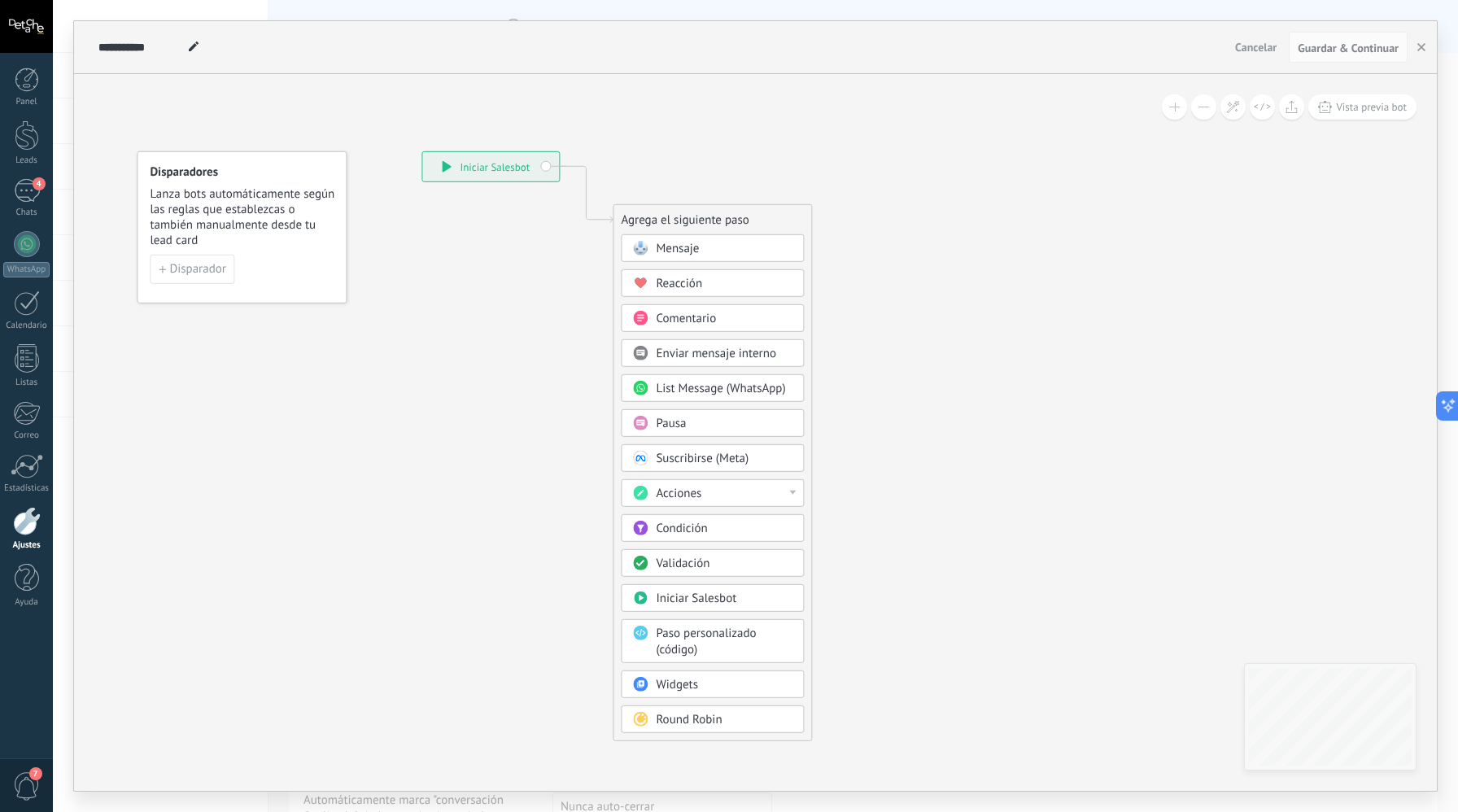
click at [701, 254] on div "Mensaje" at bounding box center [724, 248] width 136 height 16
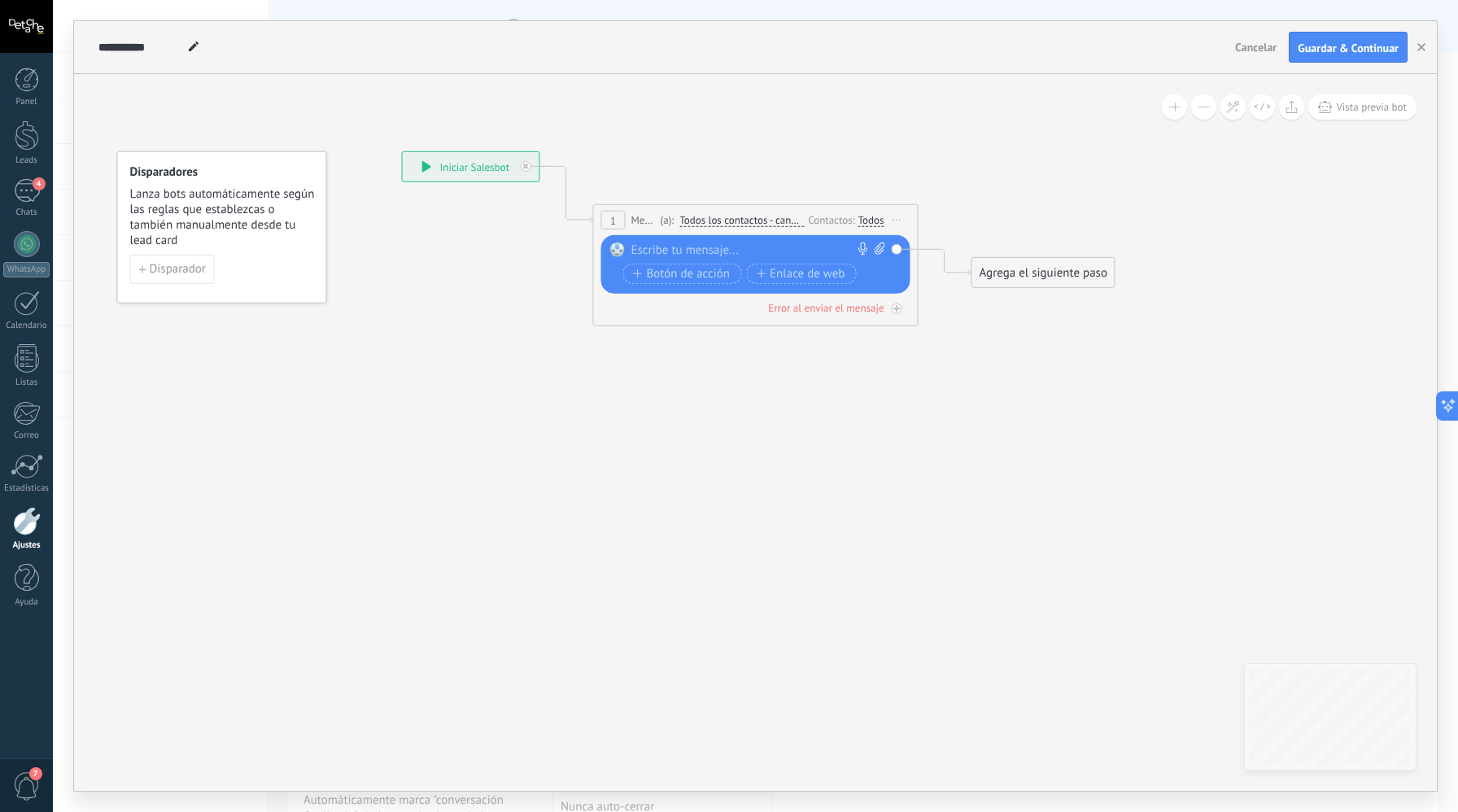
click at [698, 252] on div at bounding box center [752, 250] width 242 height 16
paste div
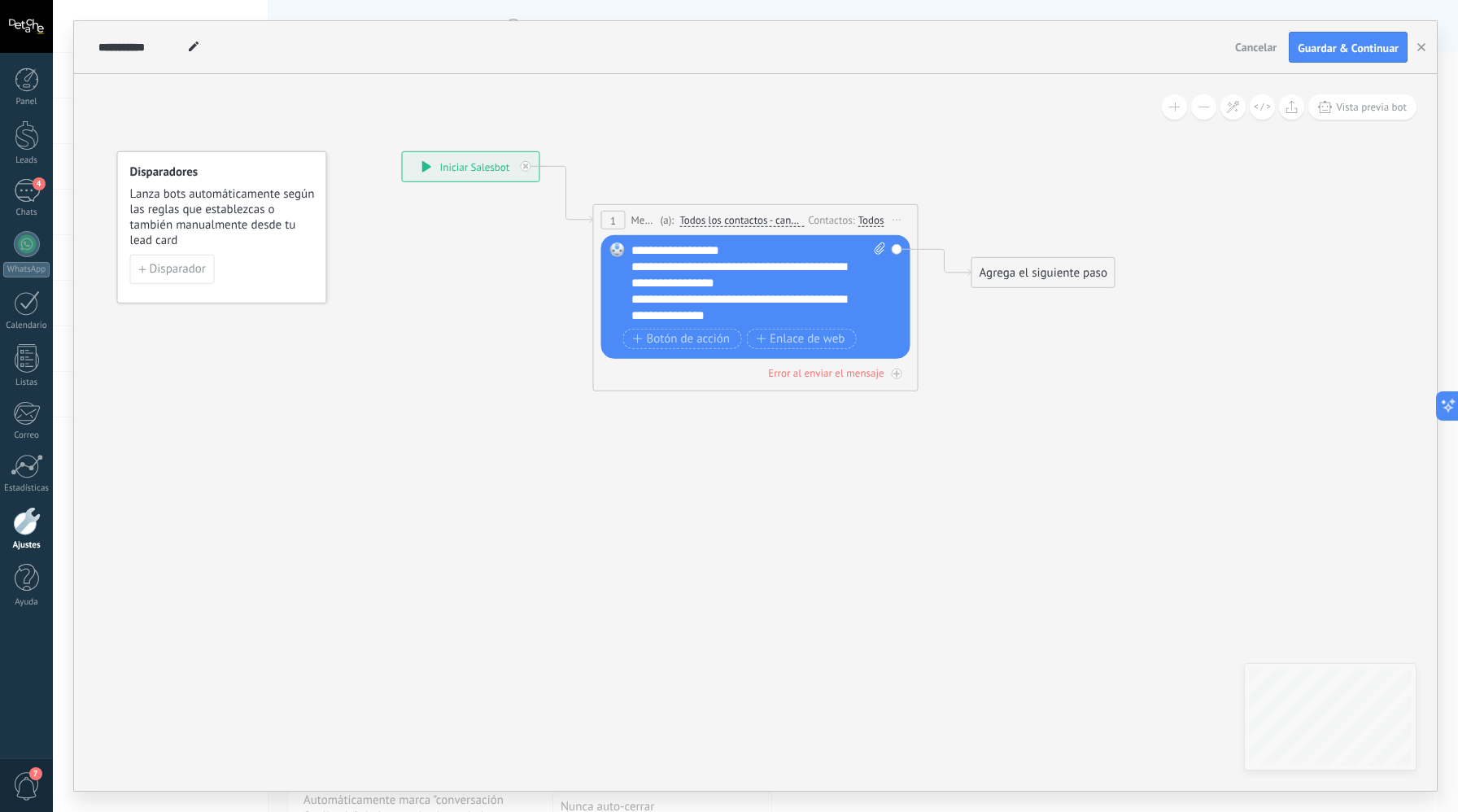
click at [719, 252] on div "**********" at bounding box center [758, 283] width 255 height 82
drag, startPoint x: 898, startPoint y: 252, endPoint x: 855, endPoint y: 279, distance: 50.8
click at [898, 252] on div "Reemplazar Quitar Convertir a mensaje de voz Arrastre la imagen aquí para adjun…" at bounding box center [755, 296] width 309 height 124
click at [747, 295] on div "**********" at bounding box center [750, 307] width 238 height 33
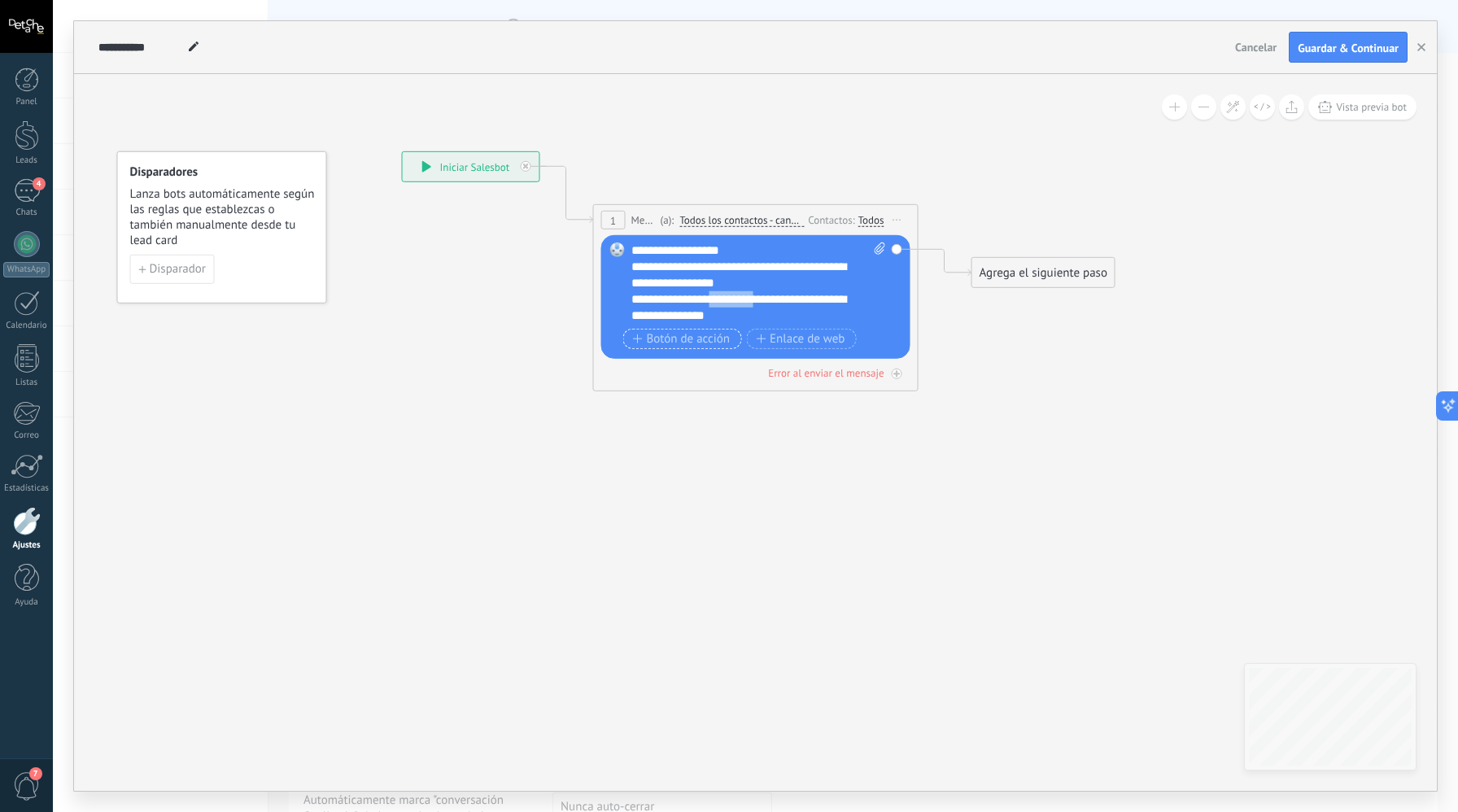
click at [733, 337] on button "Botón de acción" at bounding box center [683, 339] width 119 height 20
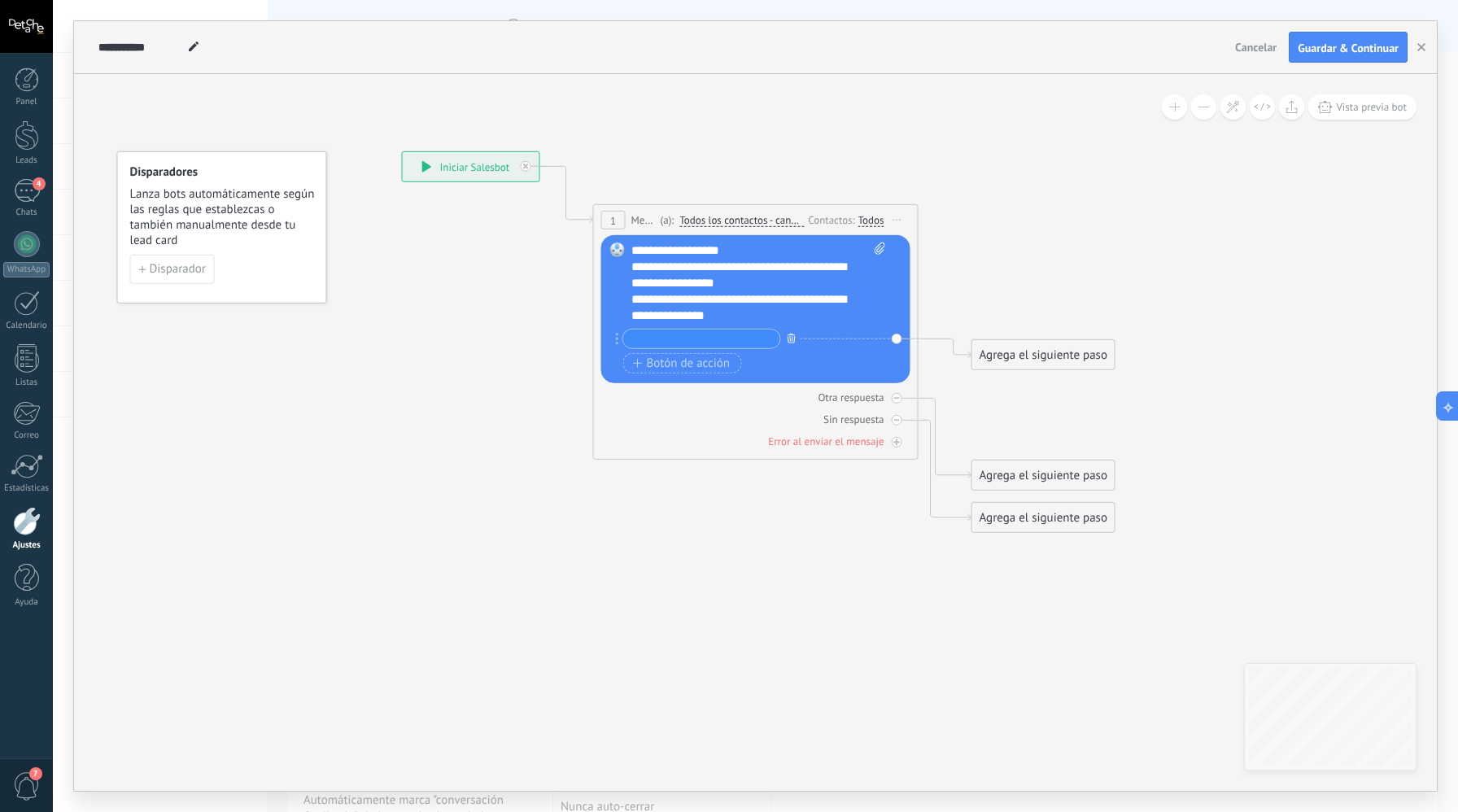
click at [783, 339] on button "button" at bounding box center [791, 338] width 18 height 20
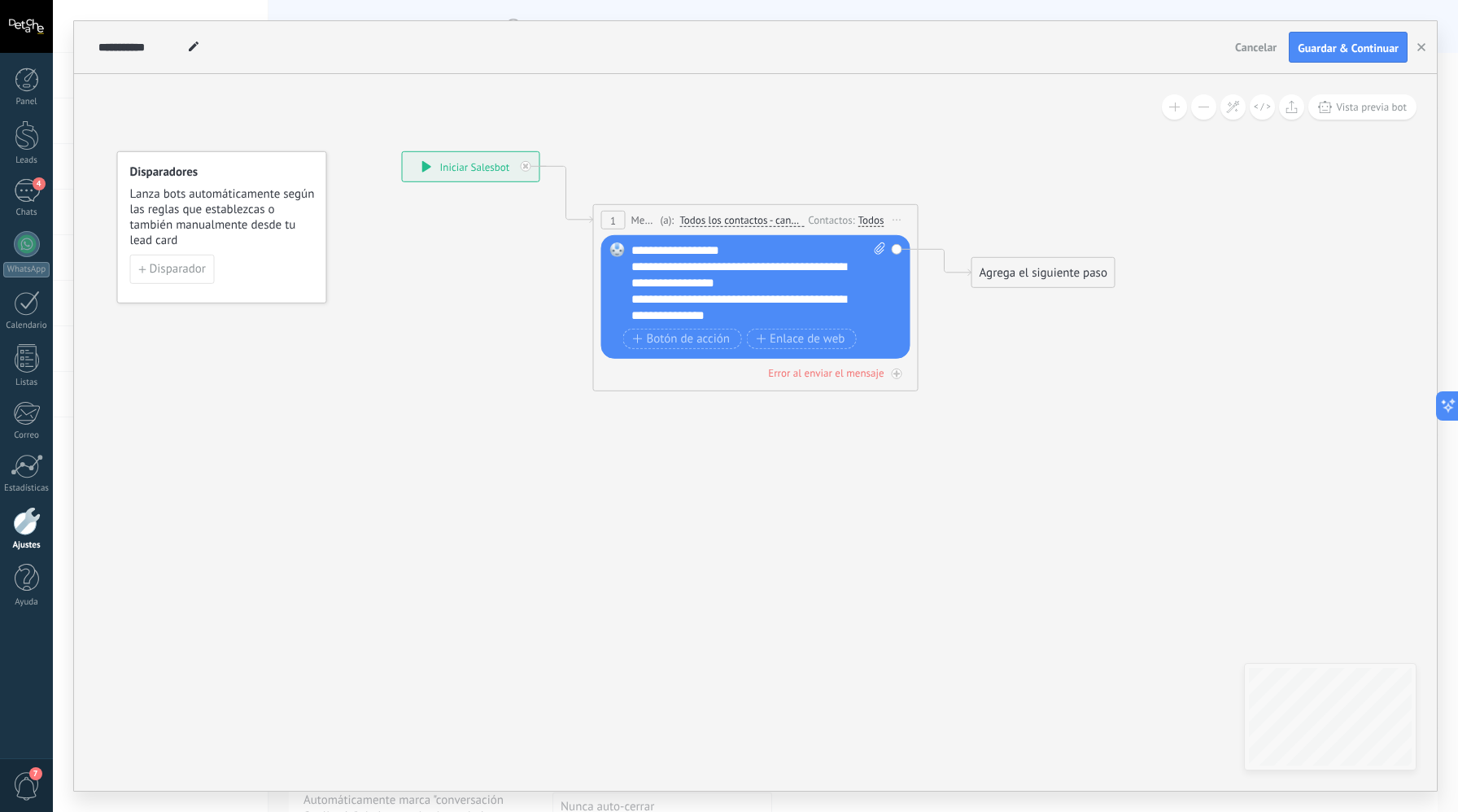
click at [701, 252] on div "**********" at bounding box center [758, 283] width 255 height 82
click at [620, 250] on rect at bounding box center [617, 249] width 14 height 14
click at [625, 253] on span at bounding box center [617, 249] width 28 height 13
click at [625, 253] on span at bounding box center [617, 249] width 28 height 13
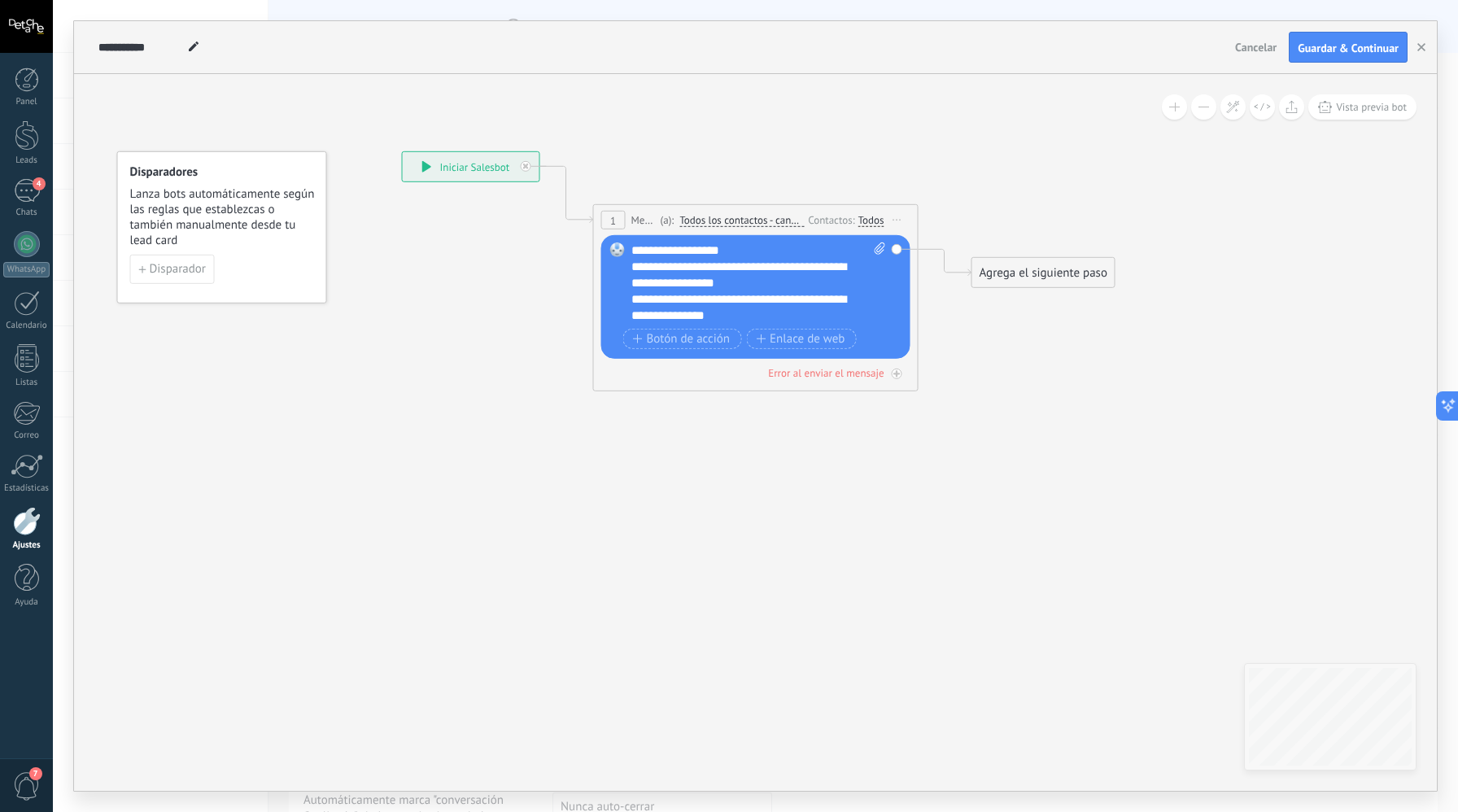
click at [649, 248] on div "**********" at bounding box center [758, 283] width 255 height 82
click at [657, 225] on div "(a): Todos los contactos - canales seleccionados Todos los contactos - canales …" at bounding box center [731, 220] width 148 height 15
click at [782, 226] on span "Todos los contactos - canales seleccionados" at bounding box center [742, 220] width 125 height 13
click at [782, 226] on button "Todos los contactos - canales seleccionados" at bounding box center [774, 220] width 204 height 29
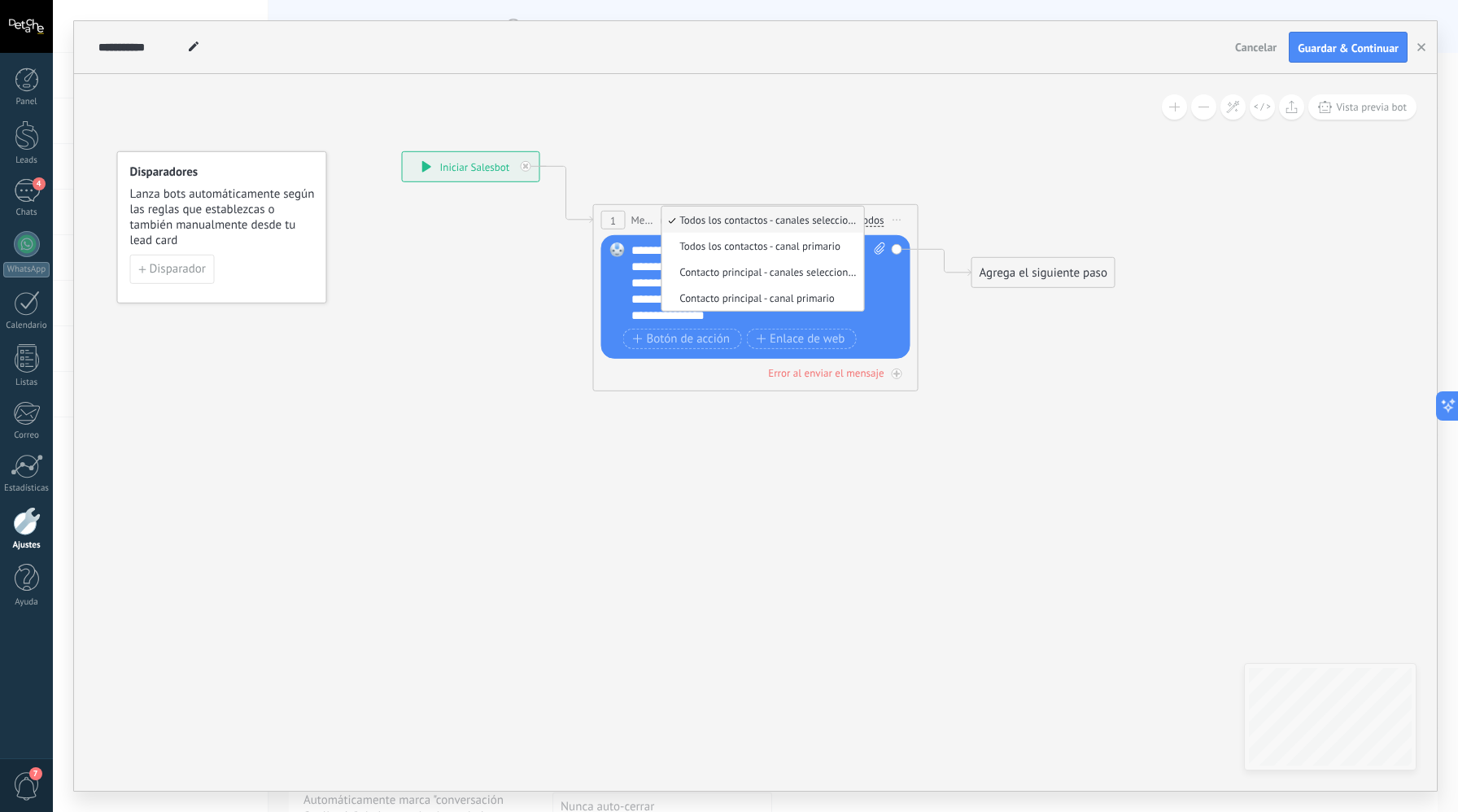
click at [895, 220] on icon at bounding box center [898, 220] width 8 height 2
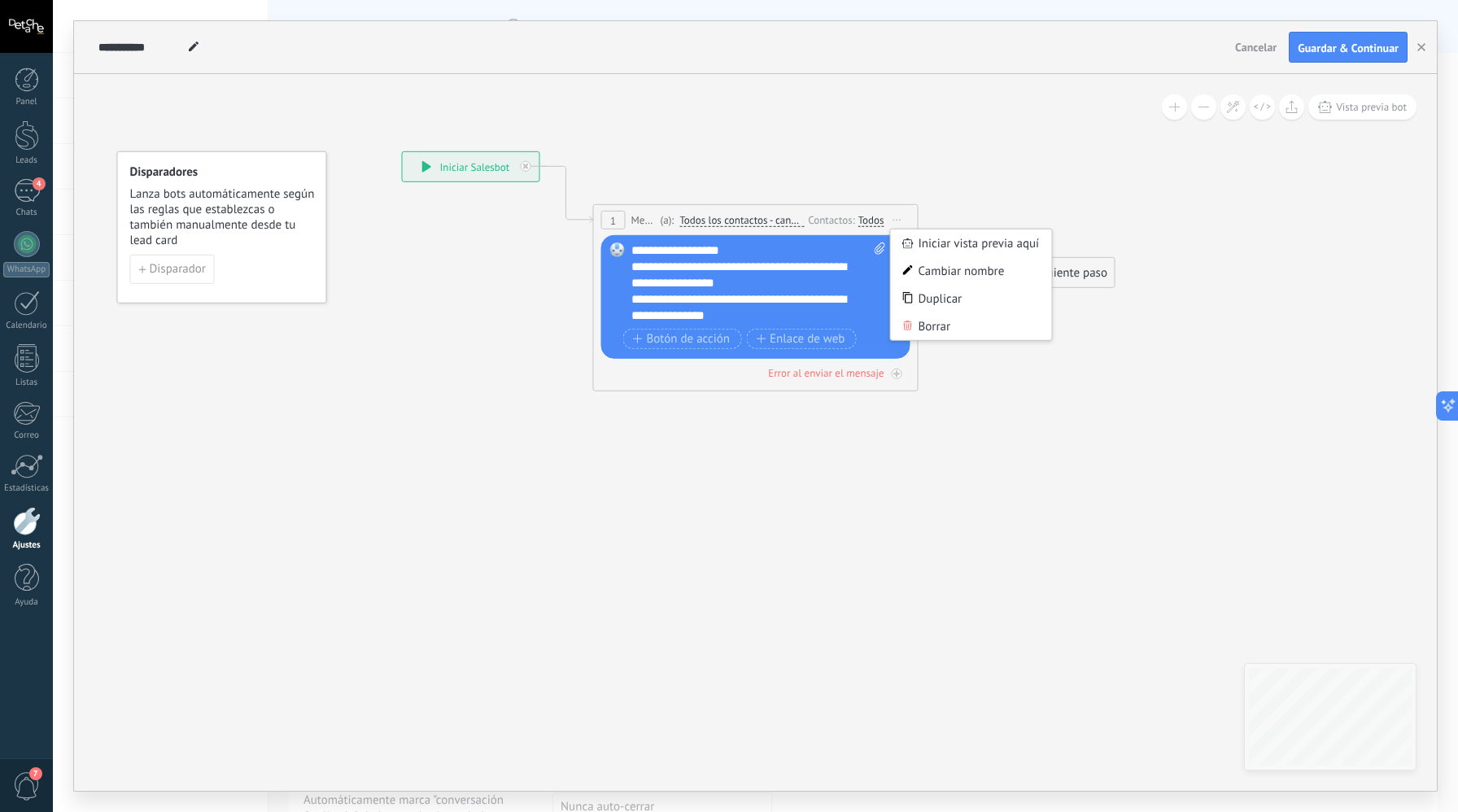
click at [820, 248] on div "**********" at bounding box center [758, 283] width 255 height 82
click at [1233, 108] on icon at bounding box center [1233, 107] width 13 height 13
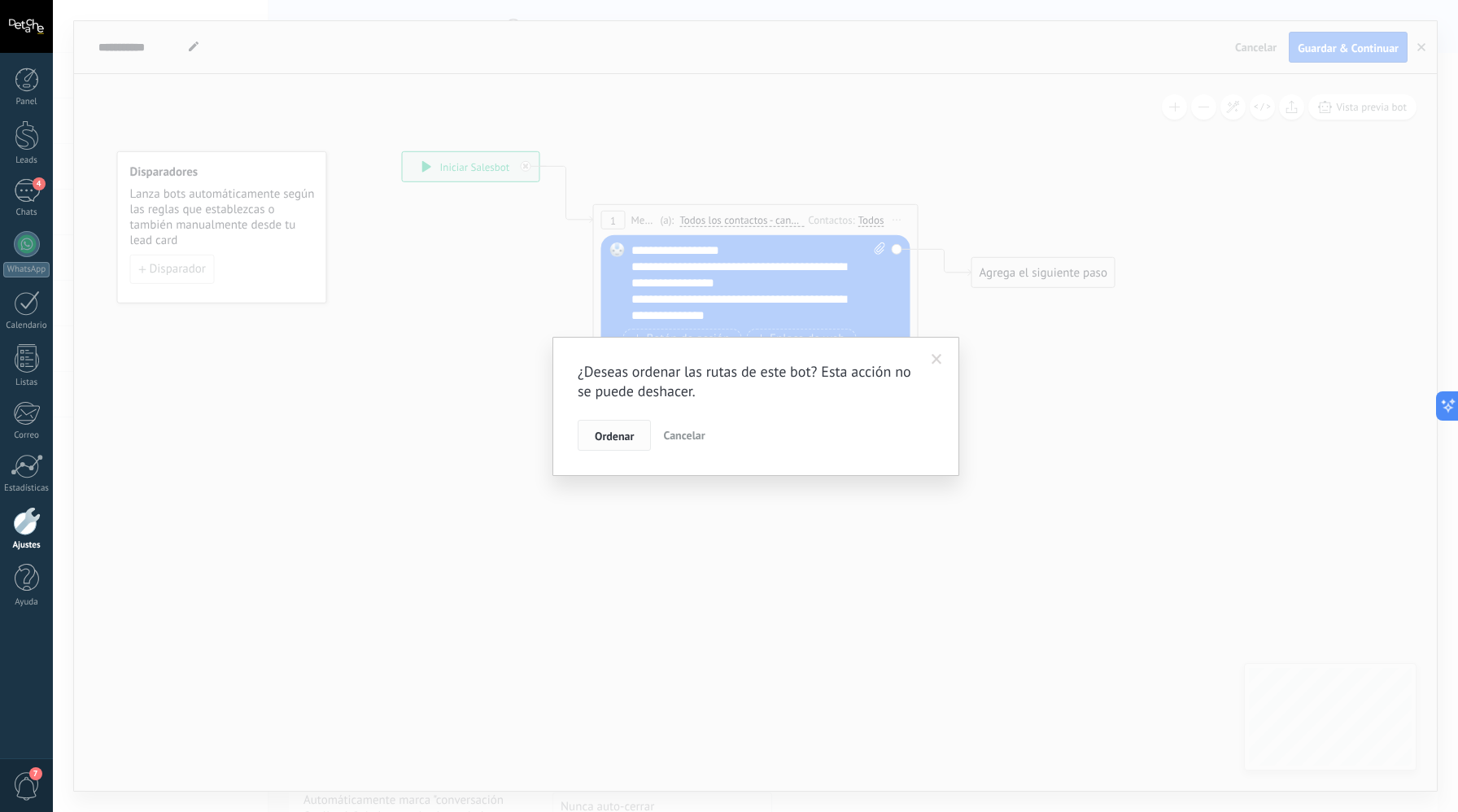
click at [649, 441] on button "Ordenar" at bounding box center [614, 435] width 73 height 31
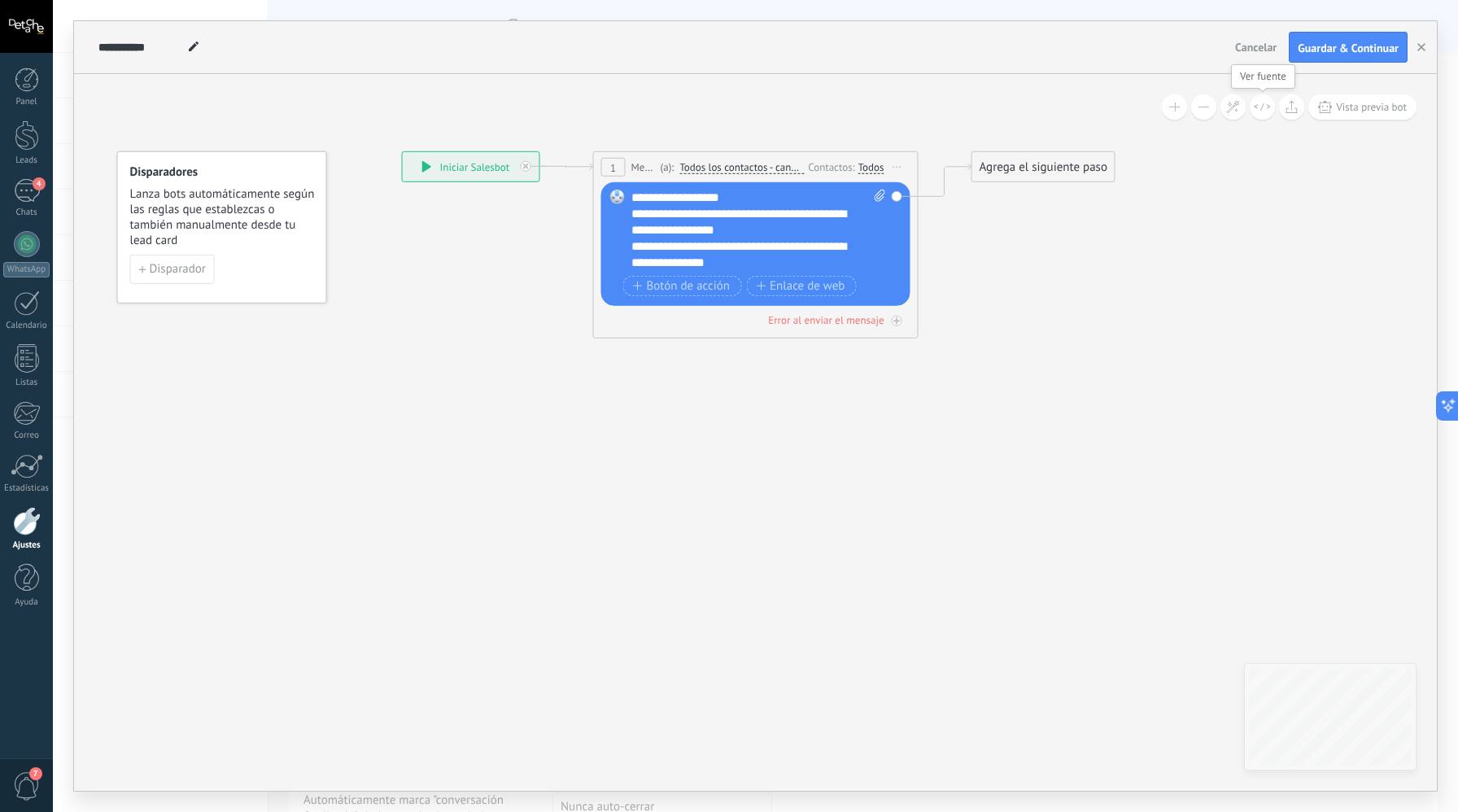
click at [1273, 107] on button at bounding box center [1263, 107] width 25 height 25
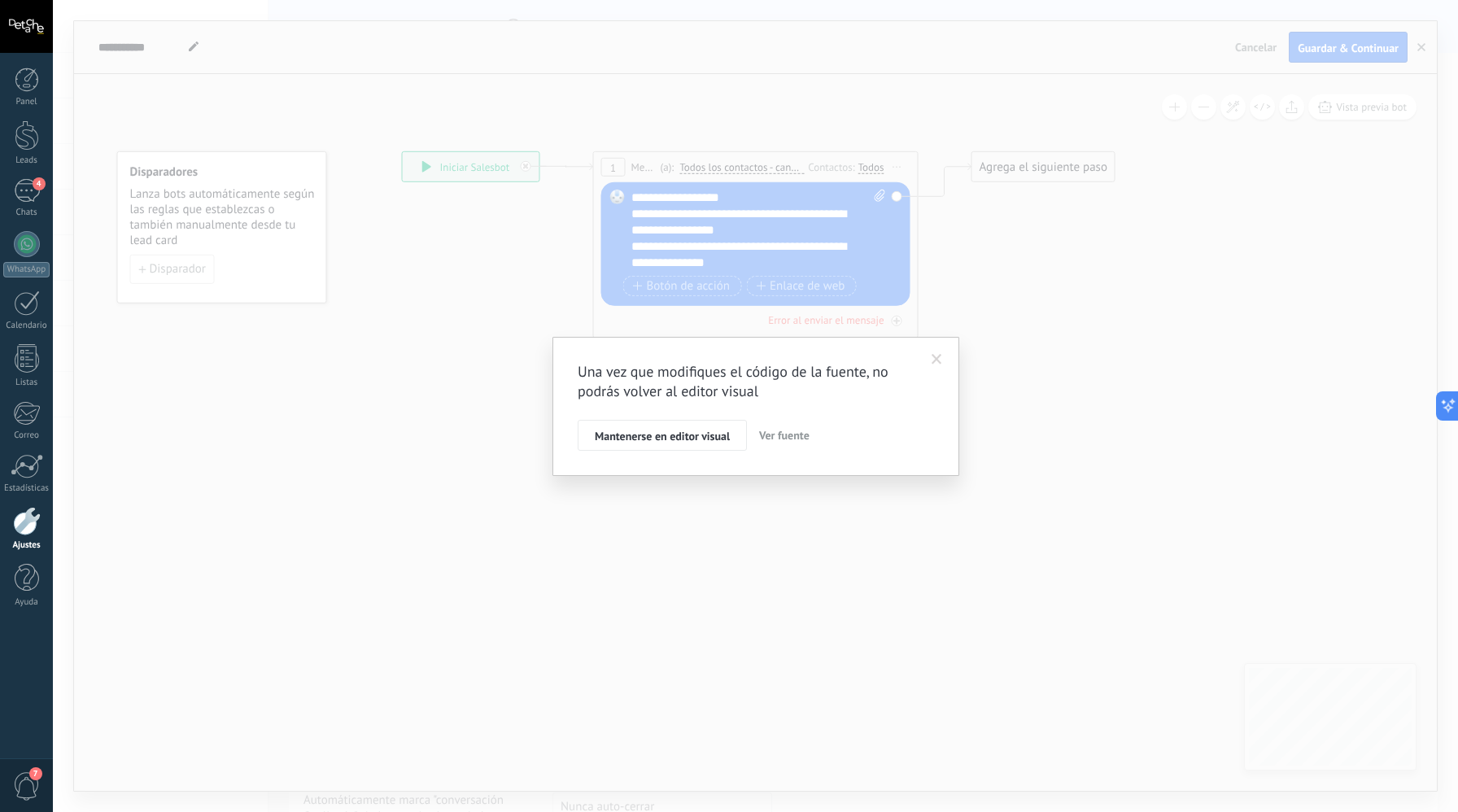
click at [765, 440] on span "Ver fuente" at bounding box center [785, 435] width 51 height 14
type textarea "**********"
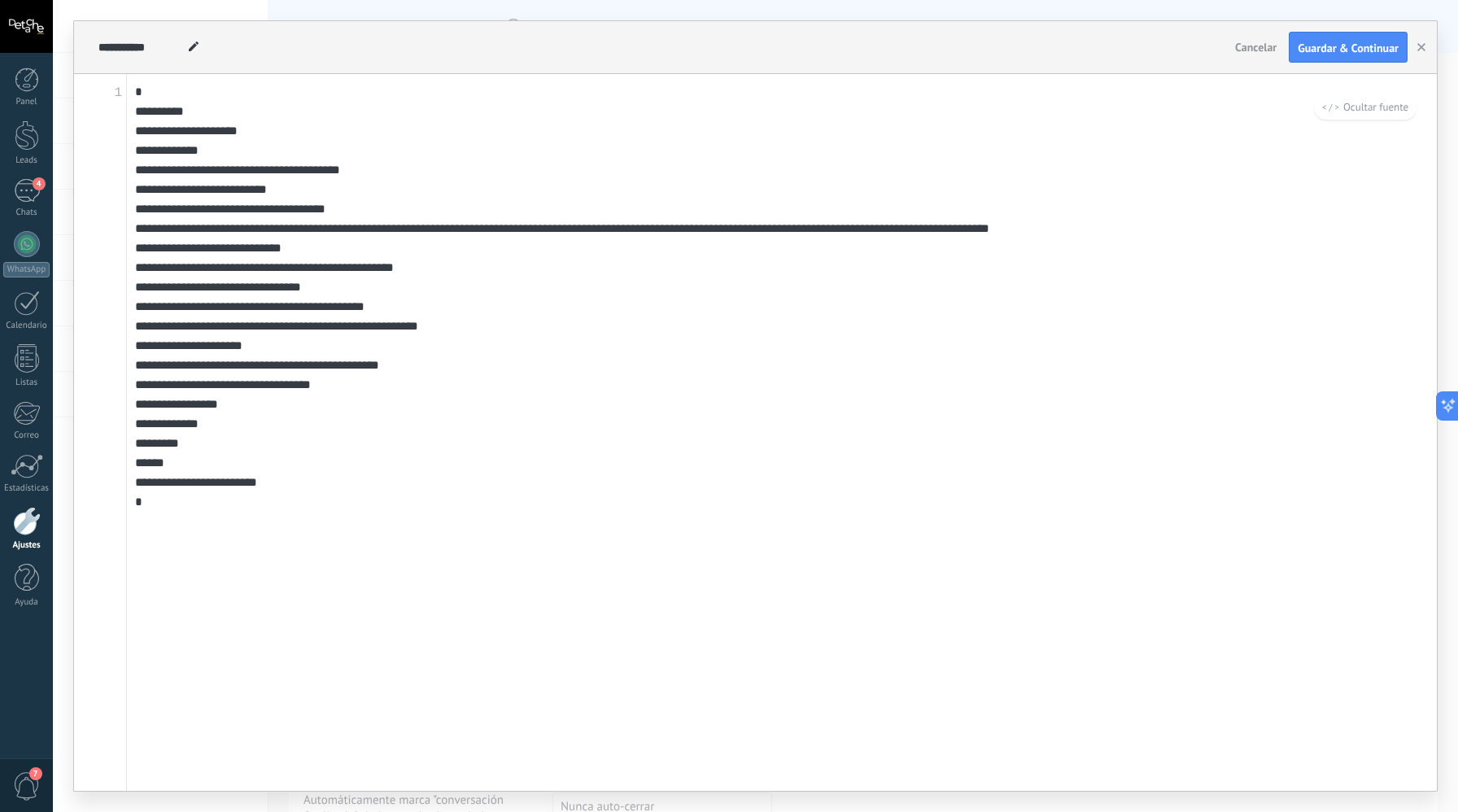
click at [1343, 109] on span "Ocultar fuente" at bounding box center [1365, 107] width 86 height 13
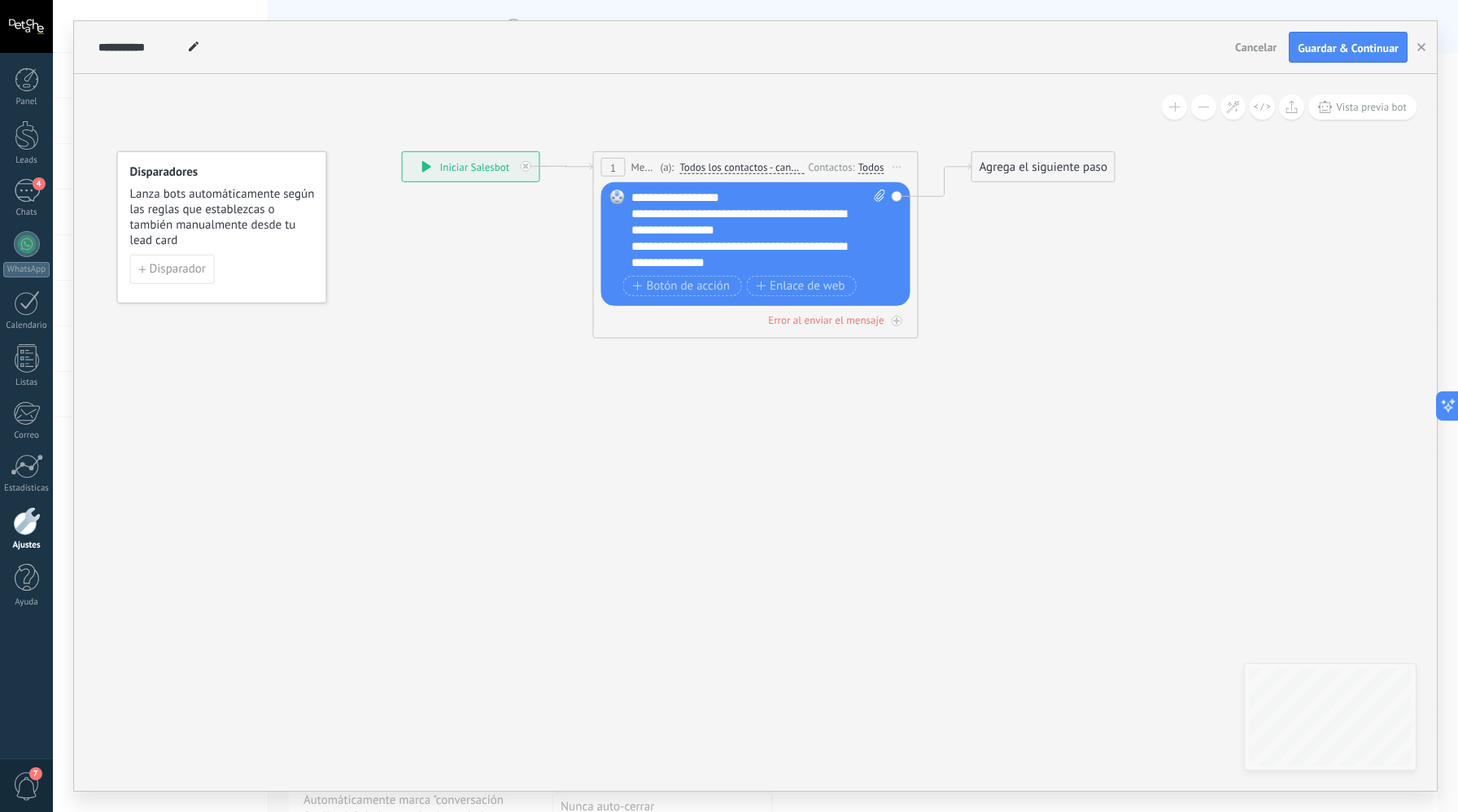
click at [1183, 109] on button at bounding box center [1175, 107] width 25 height 25
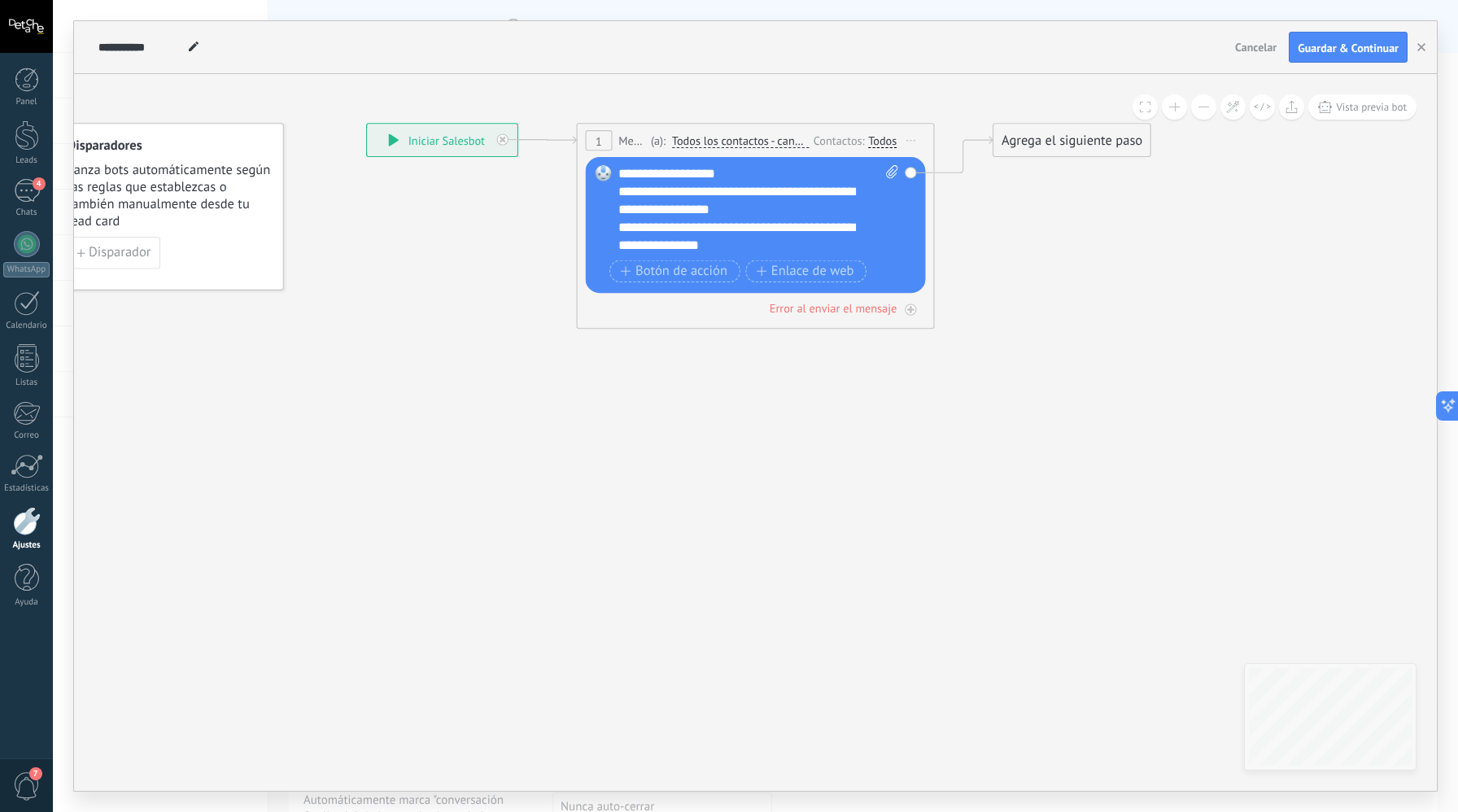
click at [1197, 105] on button at bounding box center [1204, 107] width 25 height 25
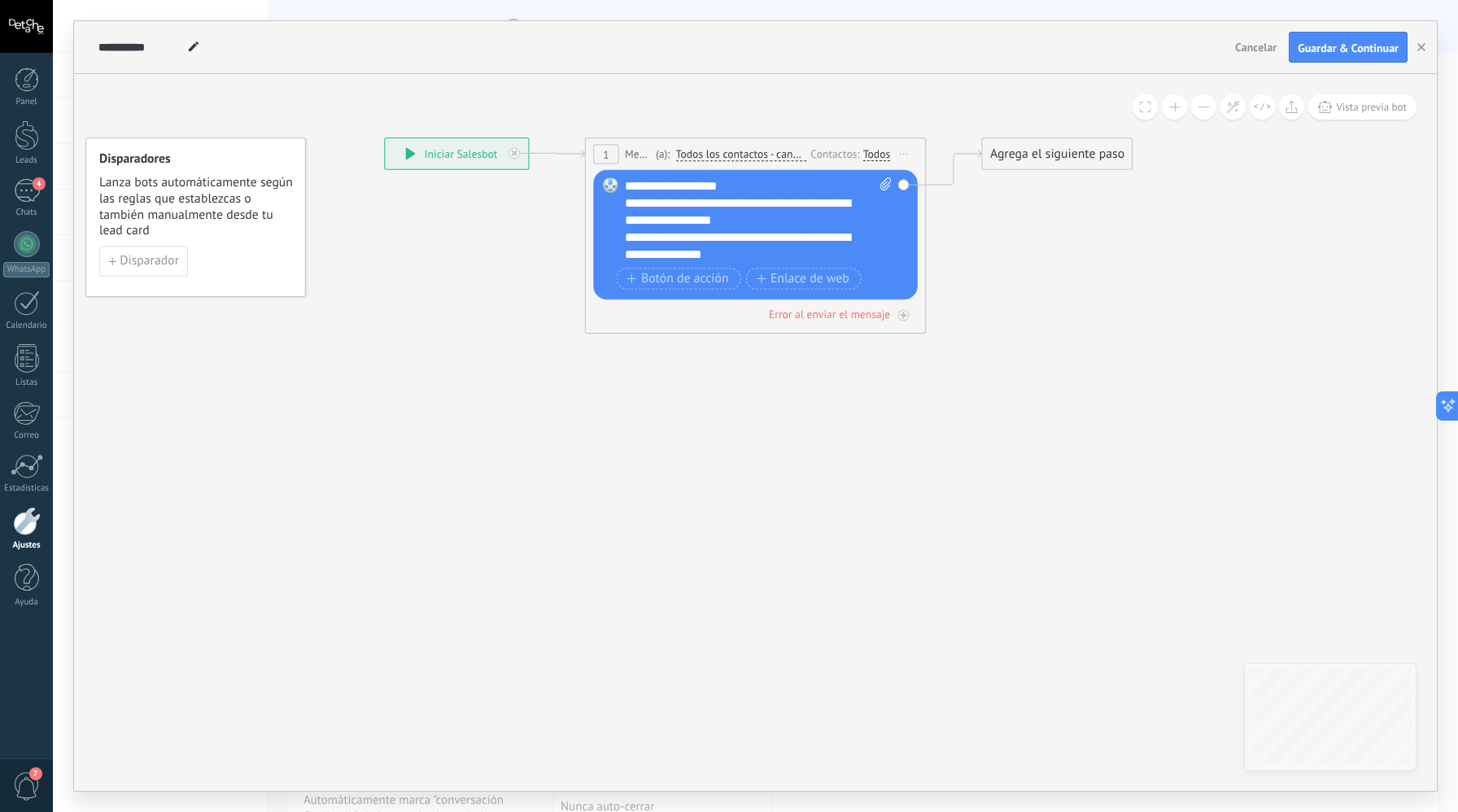
click at [1197, 105] on button at bounding box center [1204, 107] width 25 height 25
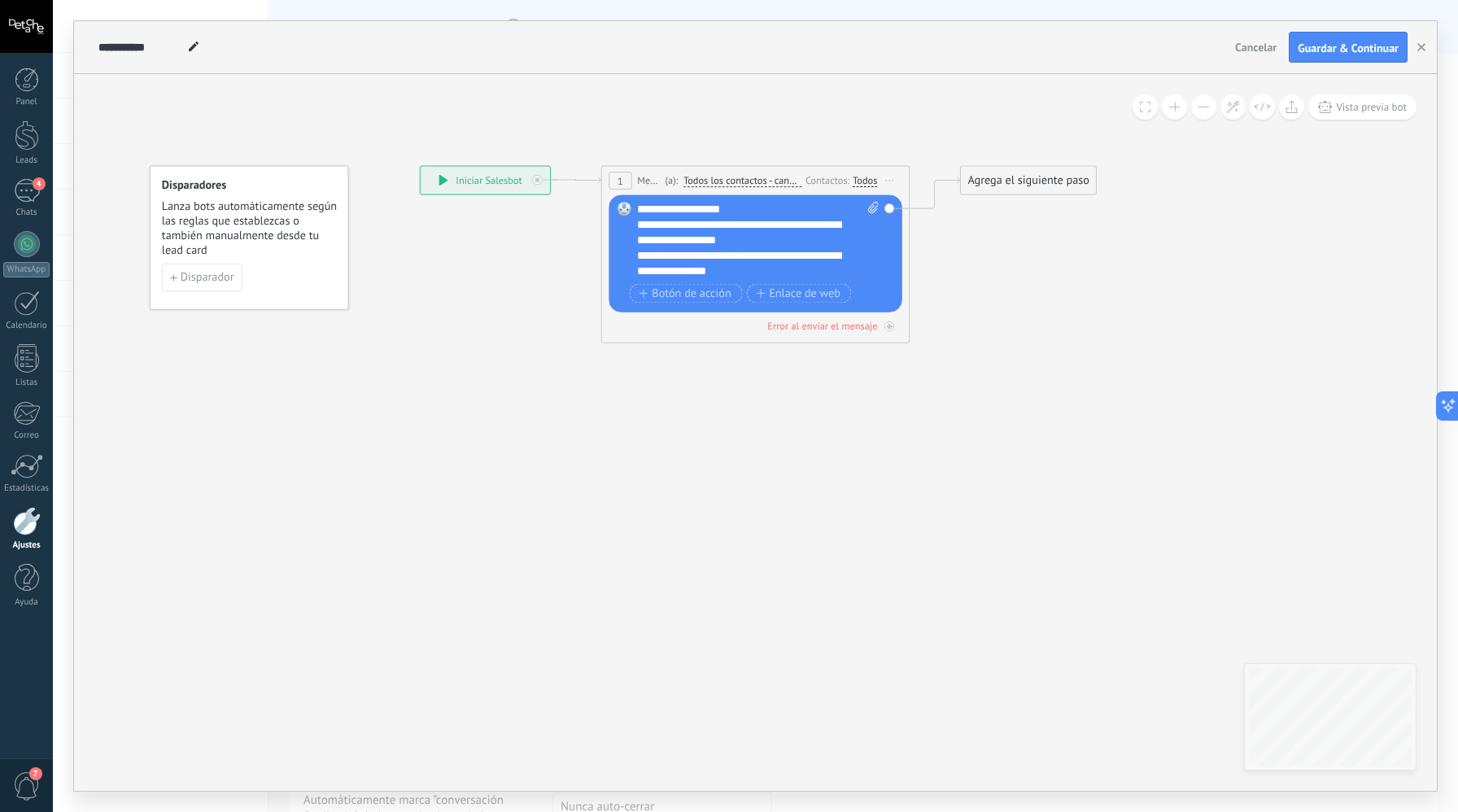
click at [828, 244] on div "**********" at bounding box center [750, 232] width 226 height 31
click at [729, 213] on div "**********" at bounding box center [758, 241] width 242 height 77
click at [220, 277] on span "Disparador" at bounding box center [208, 277] width 54 height 11
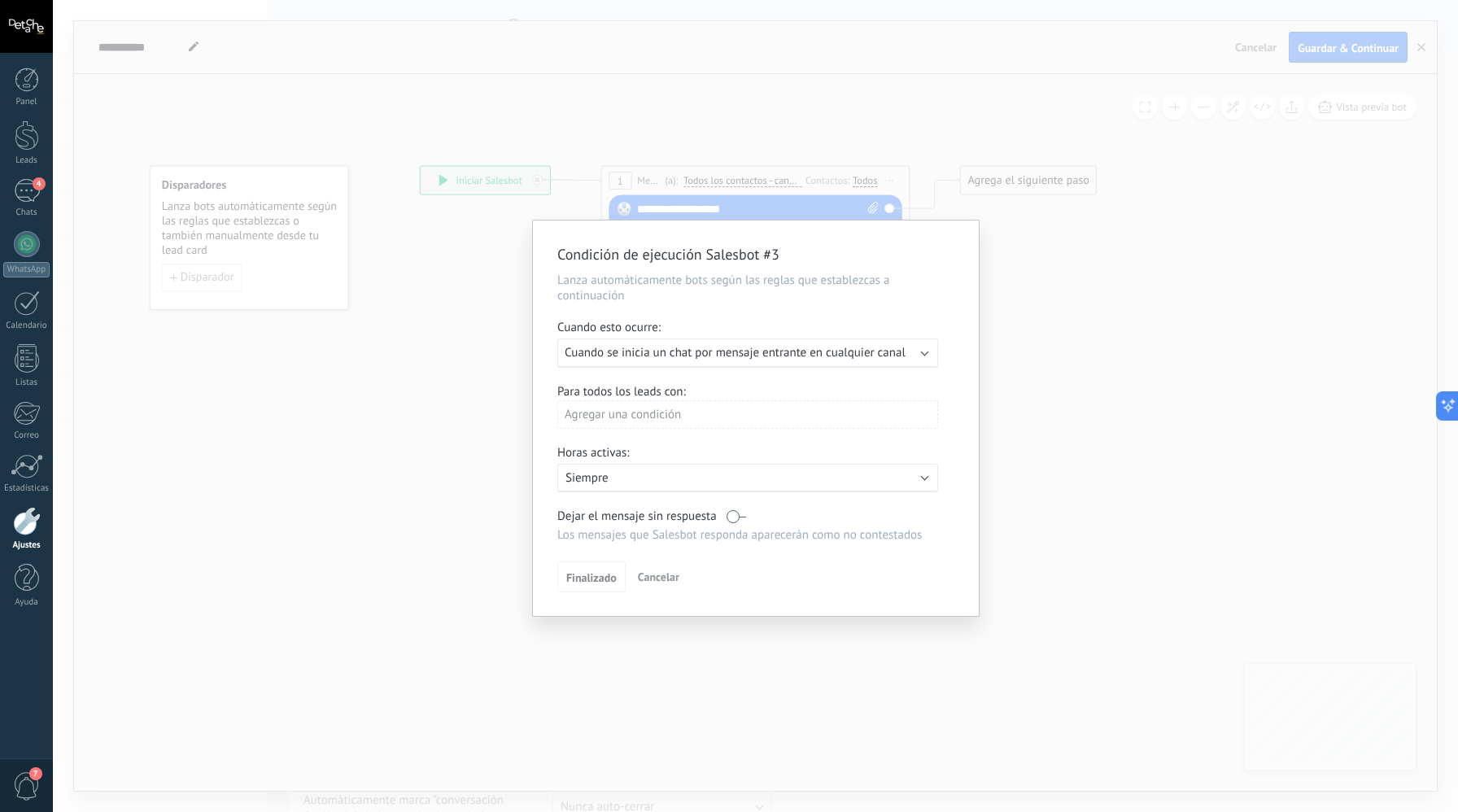
click at [1033, 261] on div "Condición de ejecución Salesbot #3 Lanza automáticamente bots según las reglas …" at bounding box center [756, 406] width 1406 height 812
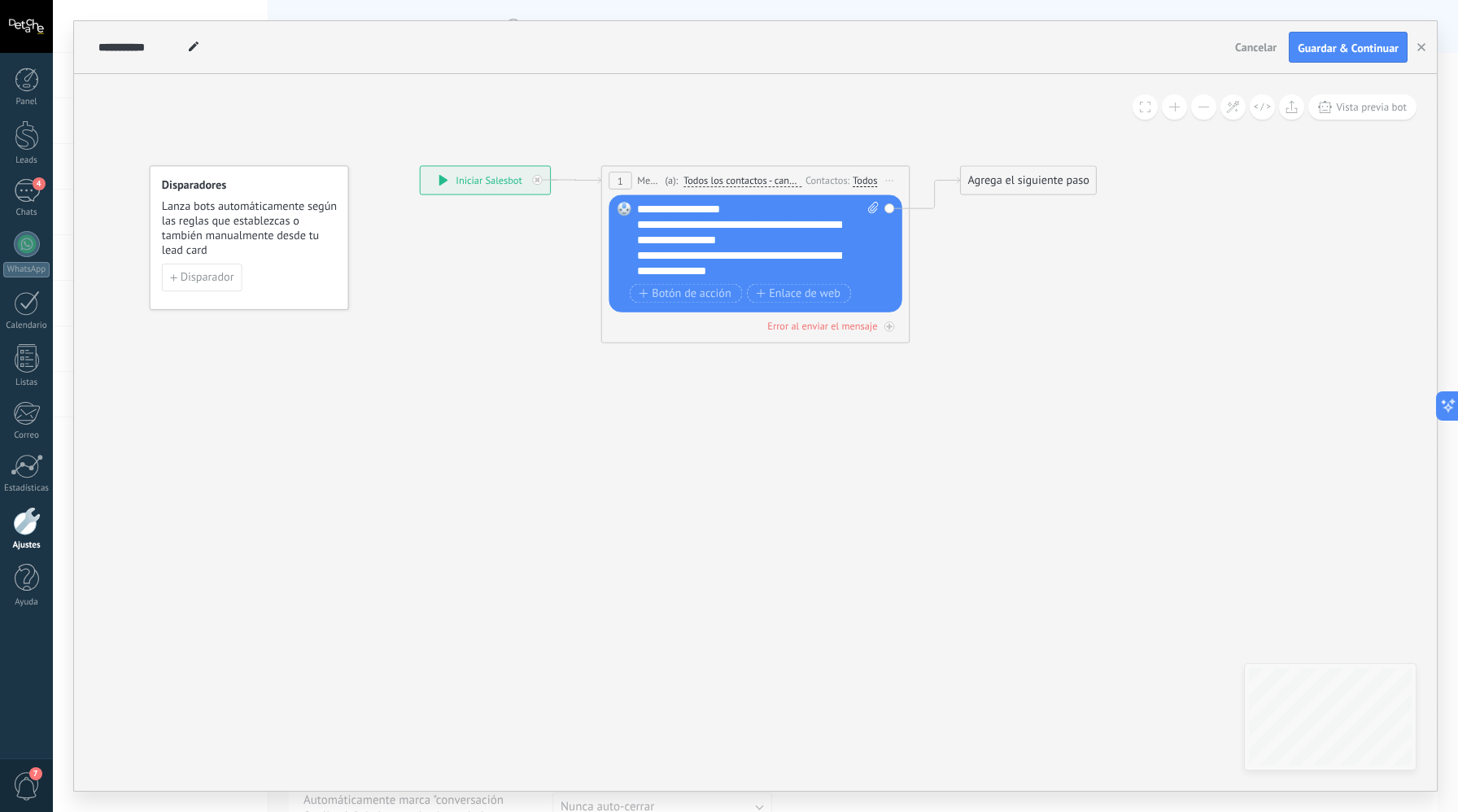
click at [751, 213] on div "**********" at bounding box center [758, 241] width 242 height 77
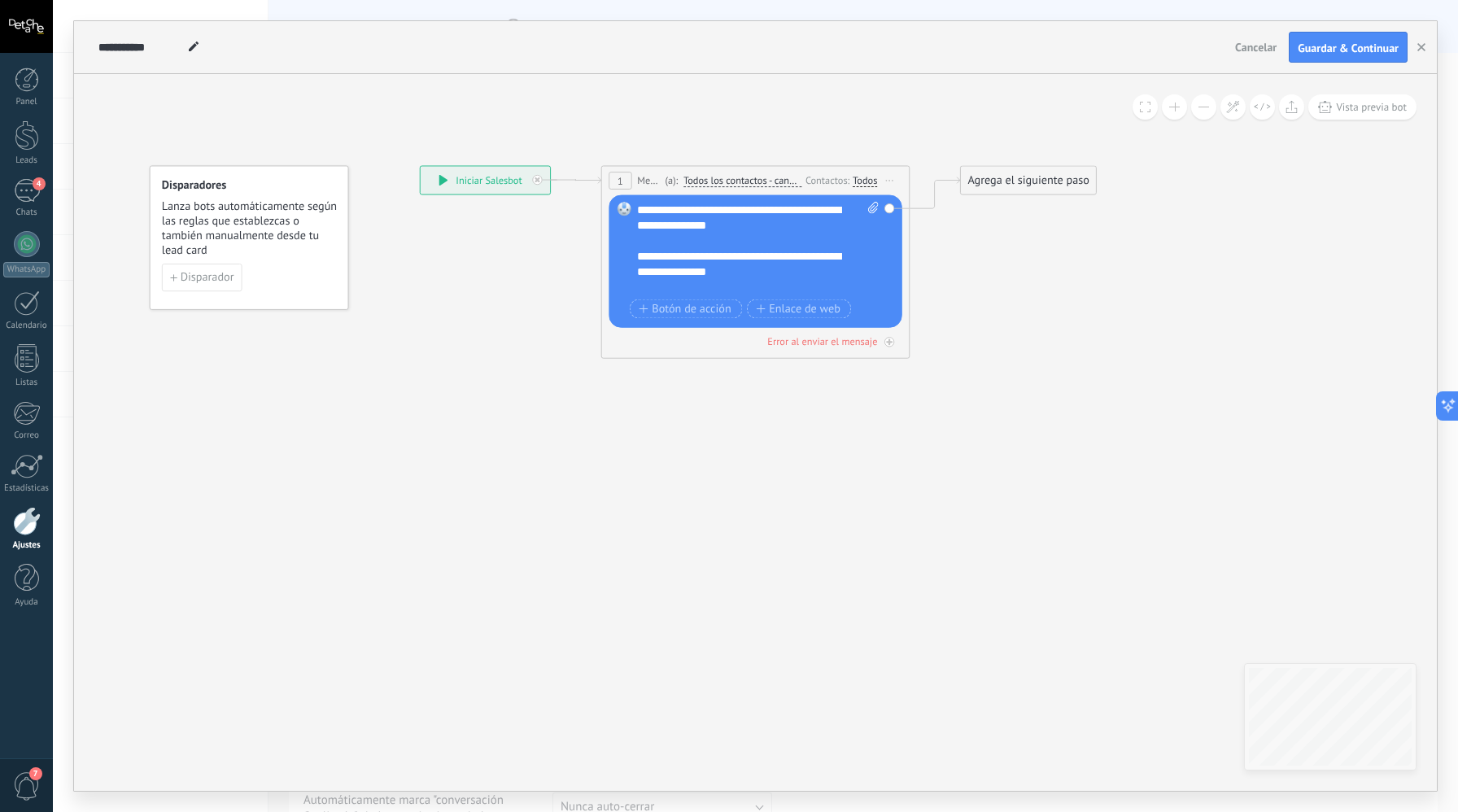
scroll to position [48, 0]
click at [703, 284] on div "**********" at bounding box center [750, 263] width 226 height 61
drag, startPoint x: 636, startPoint y: 284, endPoint x: 609, endPoint y: 282, distance: 27.1
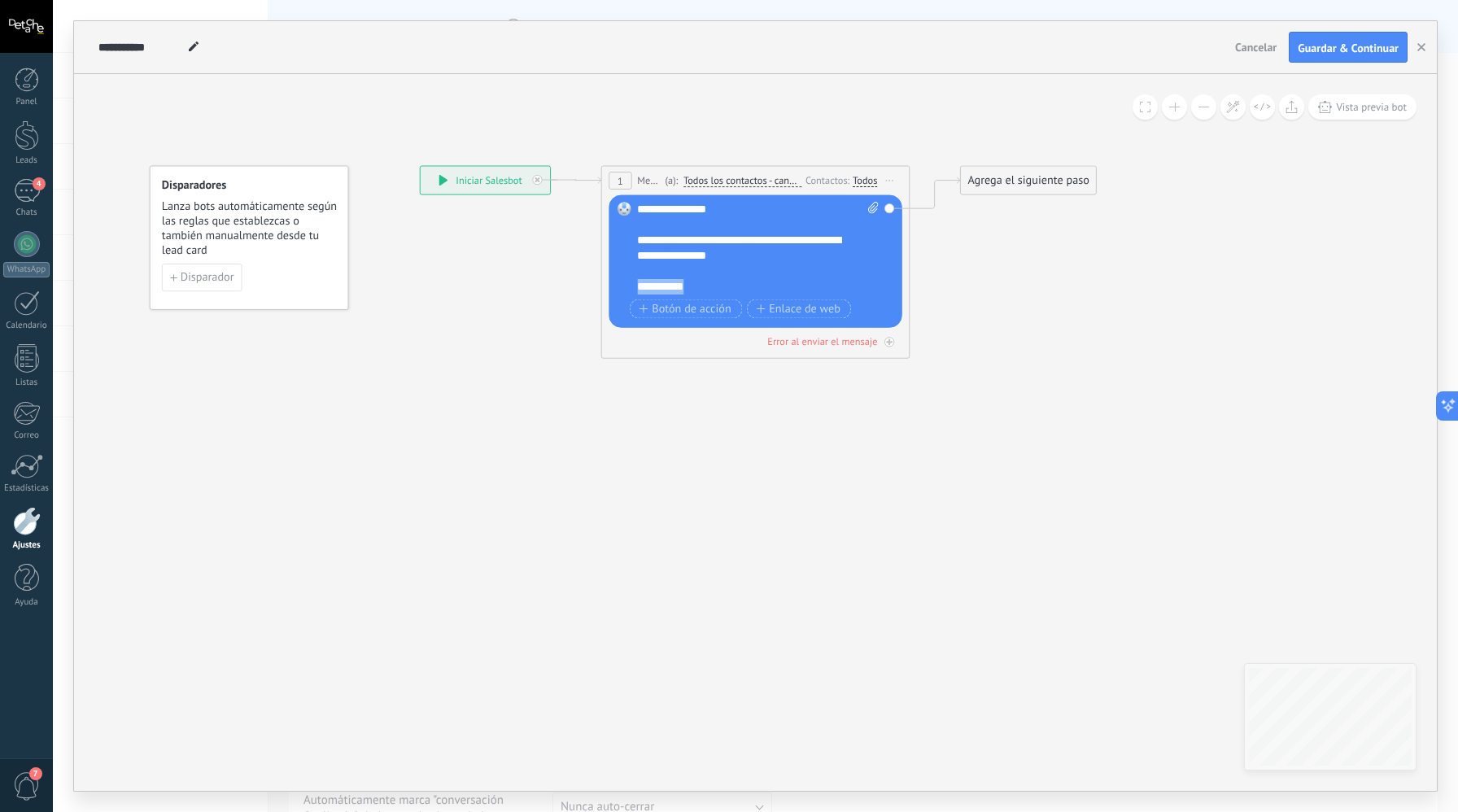
click at [609, 282] on div "Reemplazar Quitar Convertir a mensaje de voz Arrastre la imagen aquí para adjun…" at bounding box center [755, 262] width 294 height 133
click at [977, 184] on div "Agrega el siguiente paso" at bounding box center [1029, 180] width 136 height 25
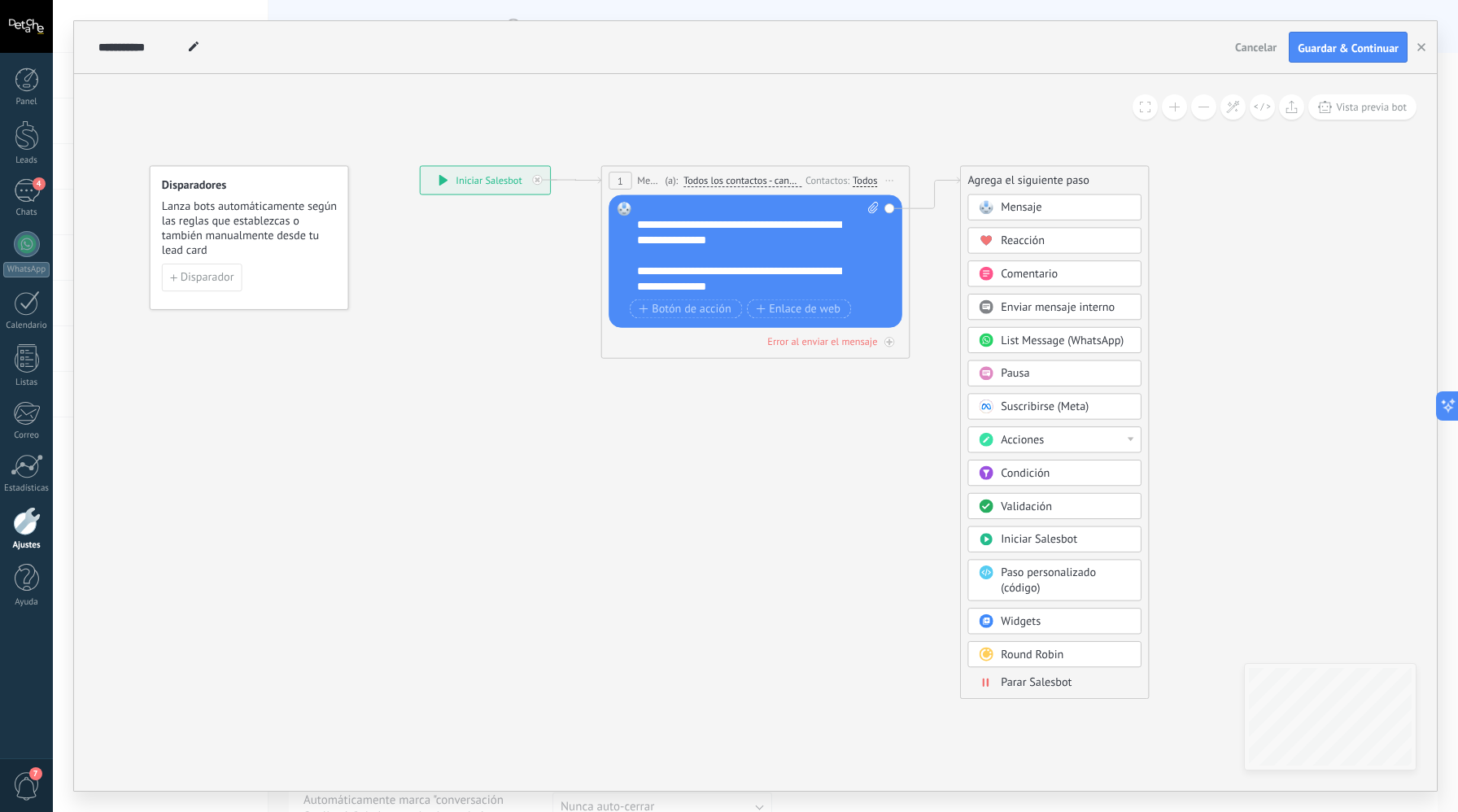
click at [989, 206] on rect at bounding box center [986, 207] width 13 height 13
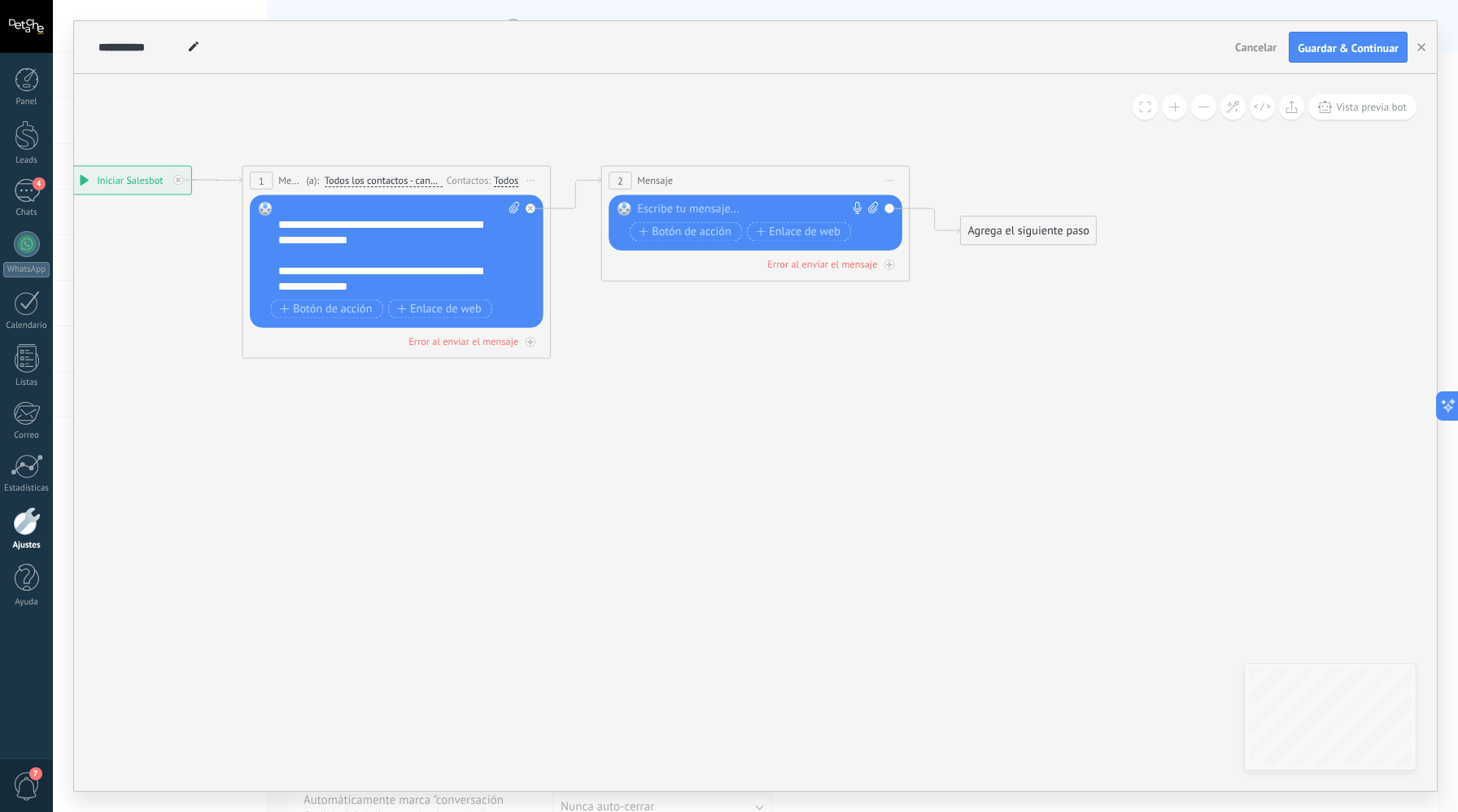
click at [719, 211] on div at bounding box center [752, 210] width 230 height 15
click at [756, 215] on div "*****" at bounding box center [758, 210] width 242 height 15
click at [696, 247] on span "Botón de acción" at bounding box center [684, 247] width 92 height 13
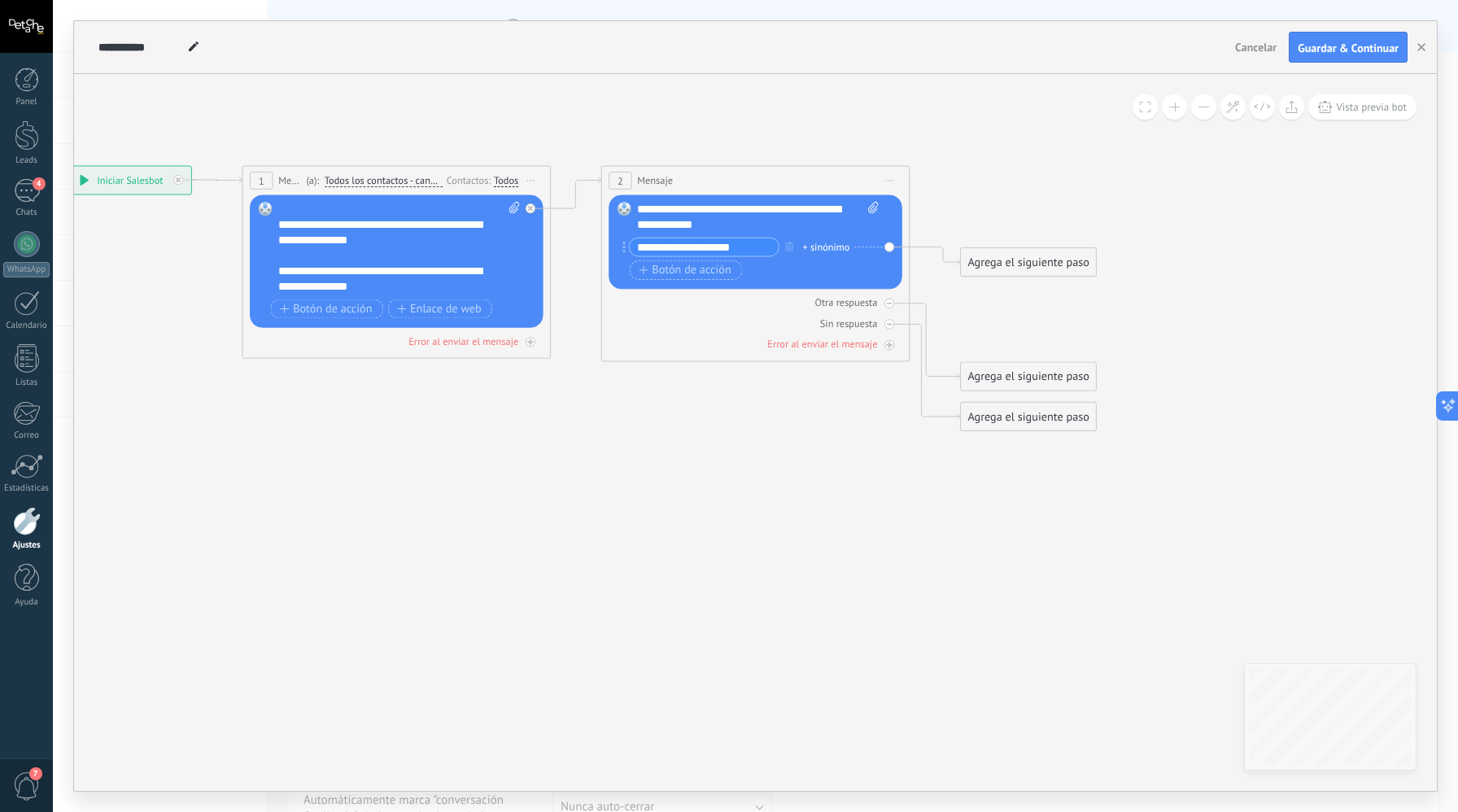
type input "**********"
click at [715, 273] on span "Botón de acción" at bounding box center [684, 269] width 92 height 13
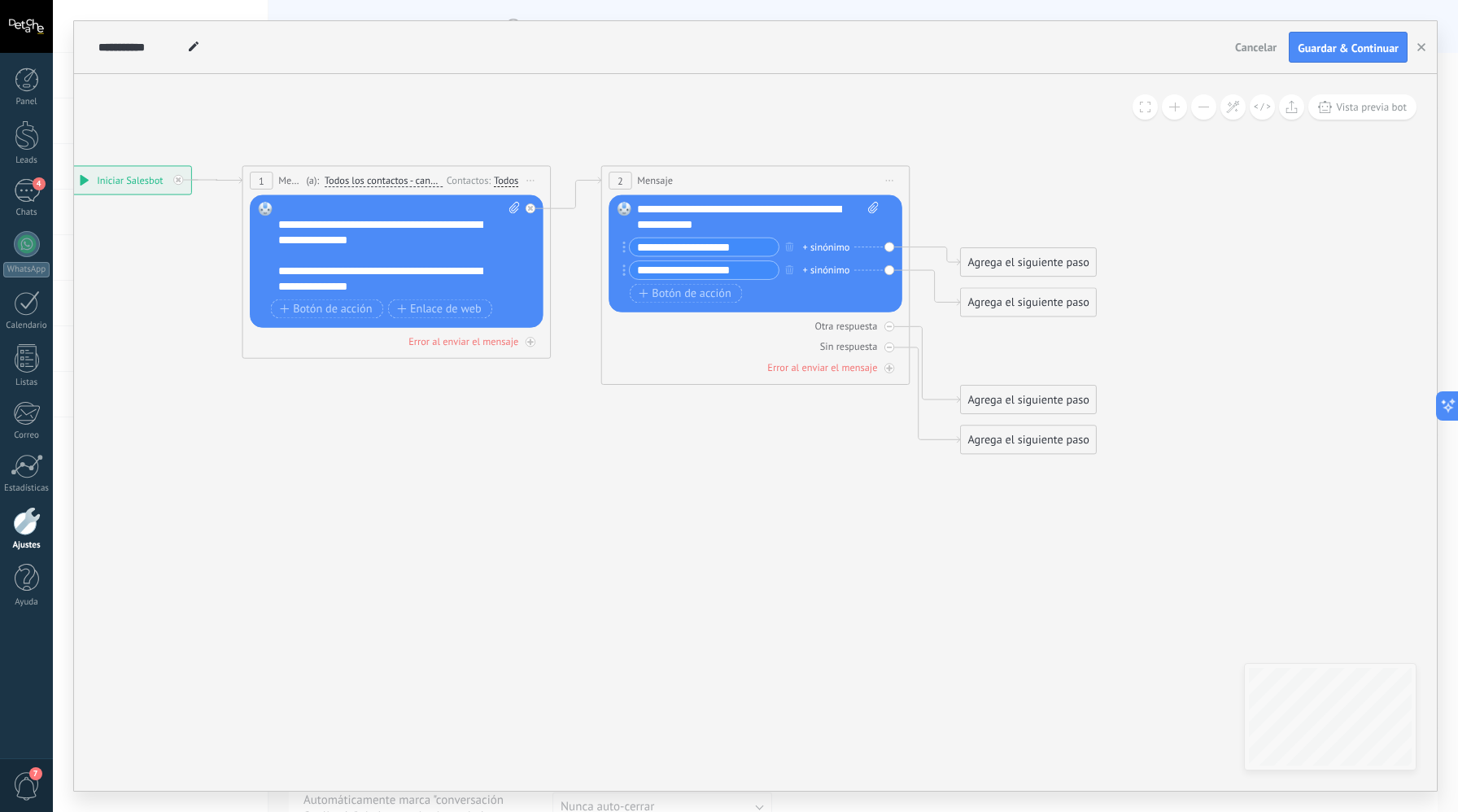
type input "**********"
click at [827, 247] on div "+ sinónimo" at bounding box center [826, 247] width 47 height 15
click at [785, 293] on div "Botón de acción Enlace de web" at bounding box center [754, 293] width 249 height 19
click at [886, 326] on div at bounding box center [890, 326] width 10 height 10
click at [0, 0] on icon at bounding box center [0, 0] width 0 height 0
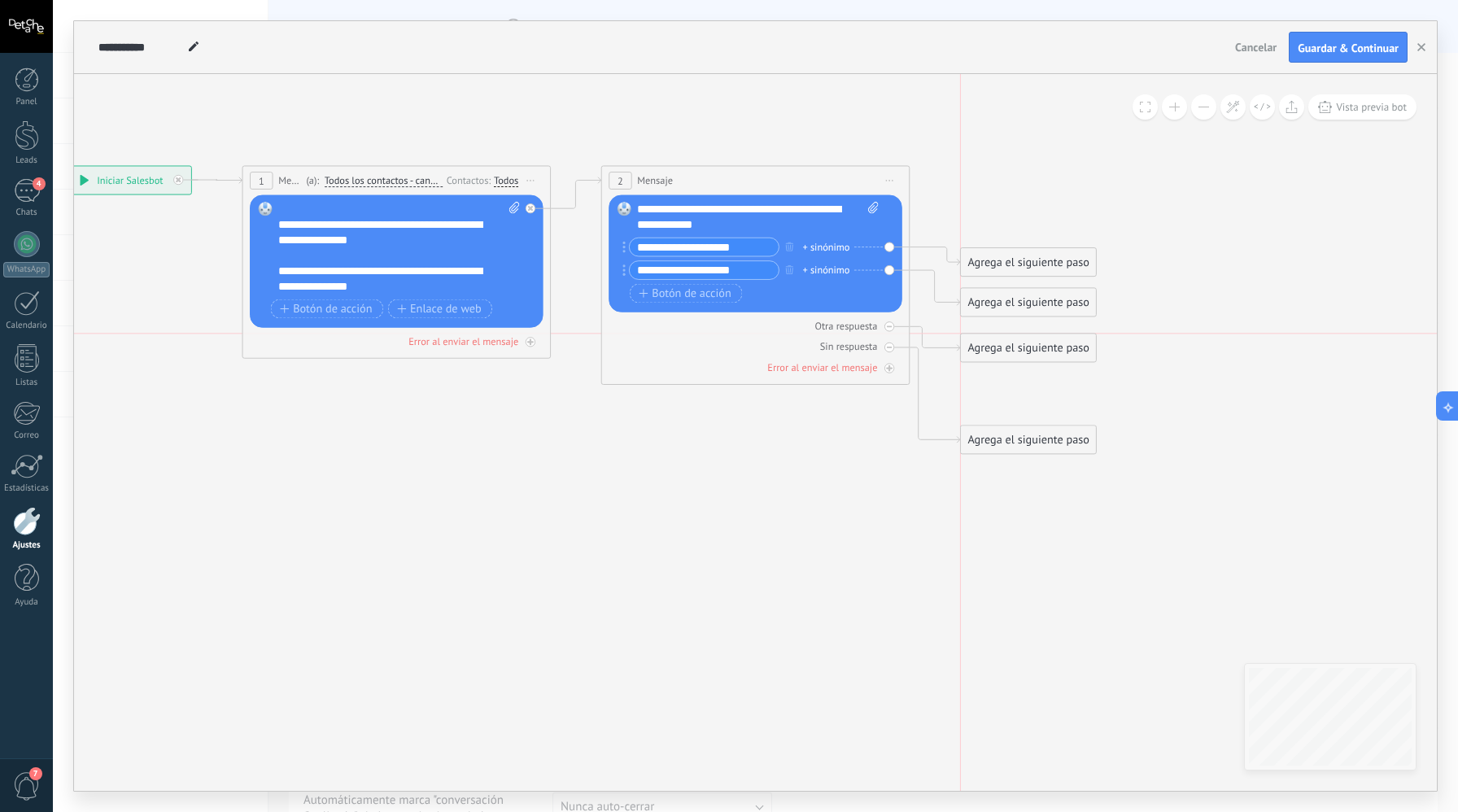
drag, startPoint x: 1024, startPoint y: 229, endPoint x: 1025, endPoint y: 353, distance: 124.0
click at [1028, 343] on div "Agrega el siguiente paso" at bounding box center [1029, 348] width 136 height 25
click at [1025, 353] on div "Agrega el siguiente paso" at bounding box center [1029, 348] width 136 height 25
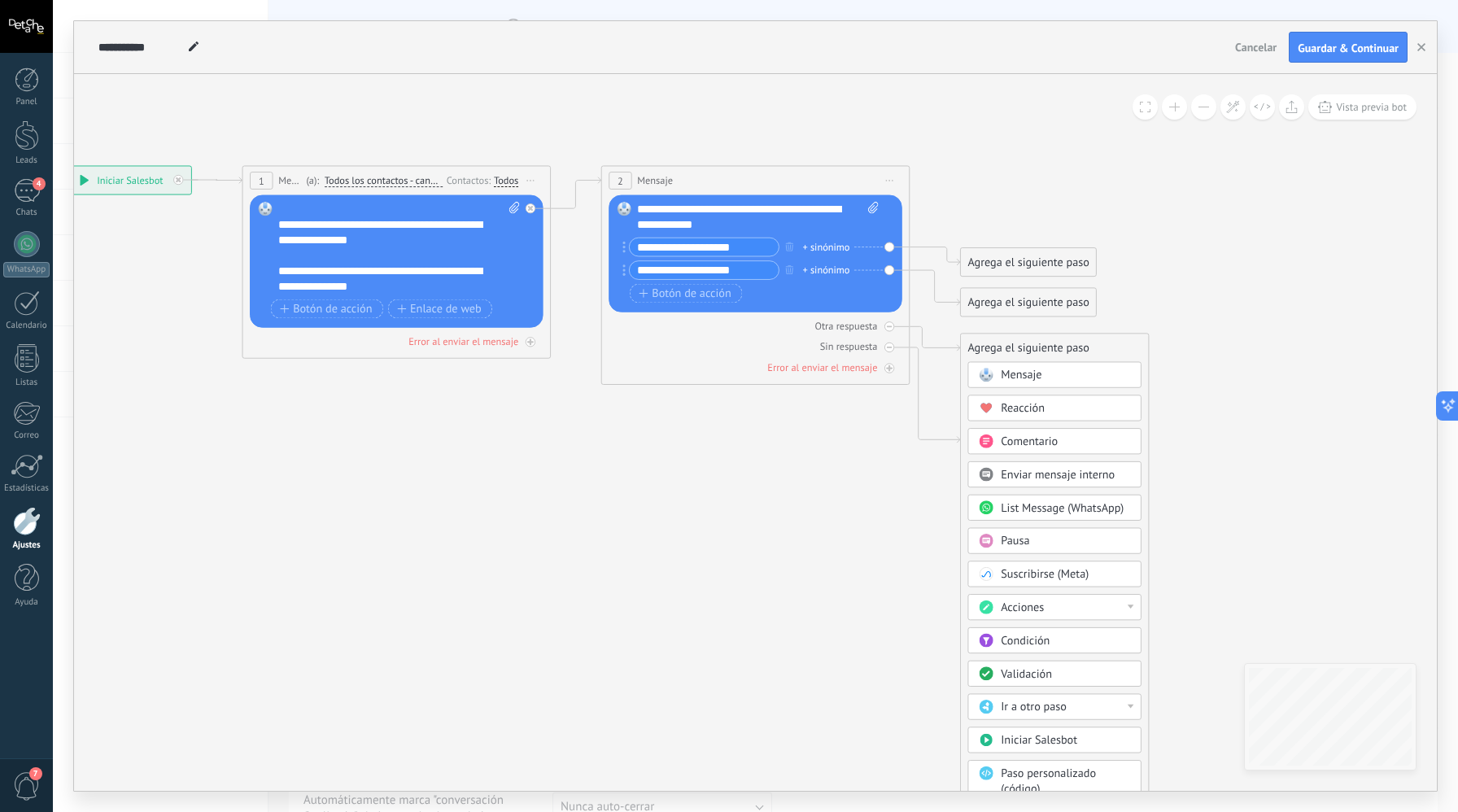
click at [1022, 378] on span "Mensaje" at bounding box center [1021, 374] width 40 height 14
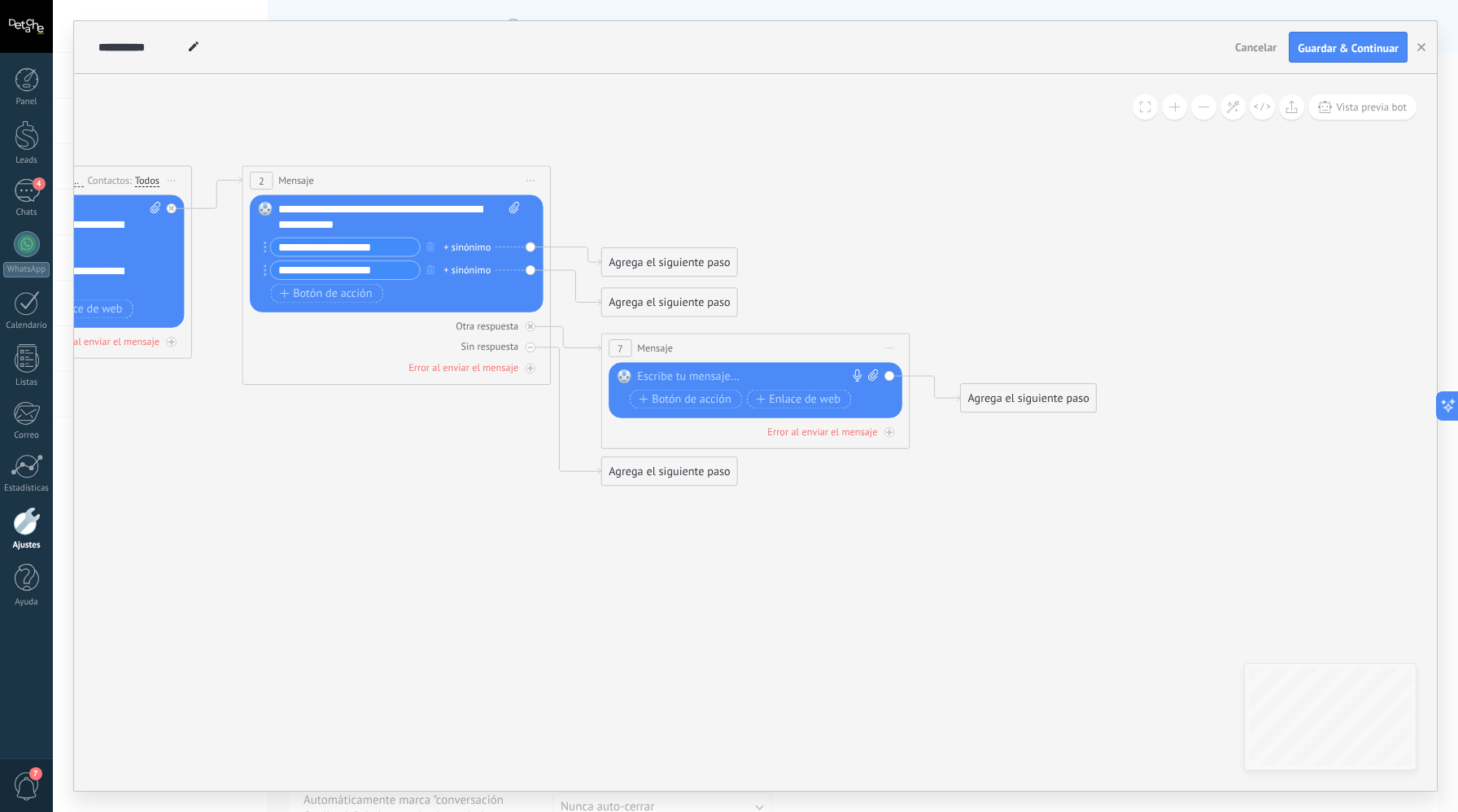
click at [707, 379] on div at bounding box center [752, 377] width 230 height 15
click at [728, 382] on div "**********" at bounding box center [758, 377] width 242 height 15
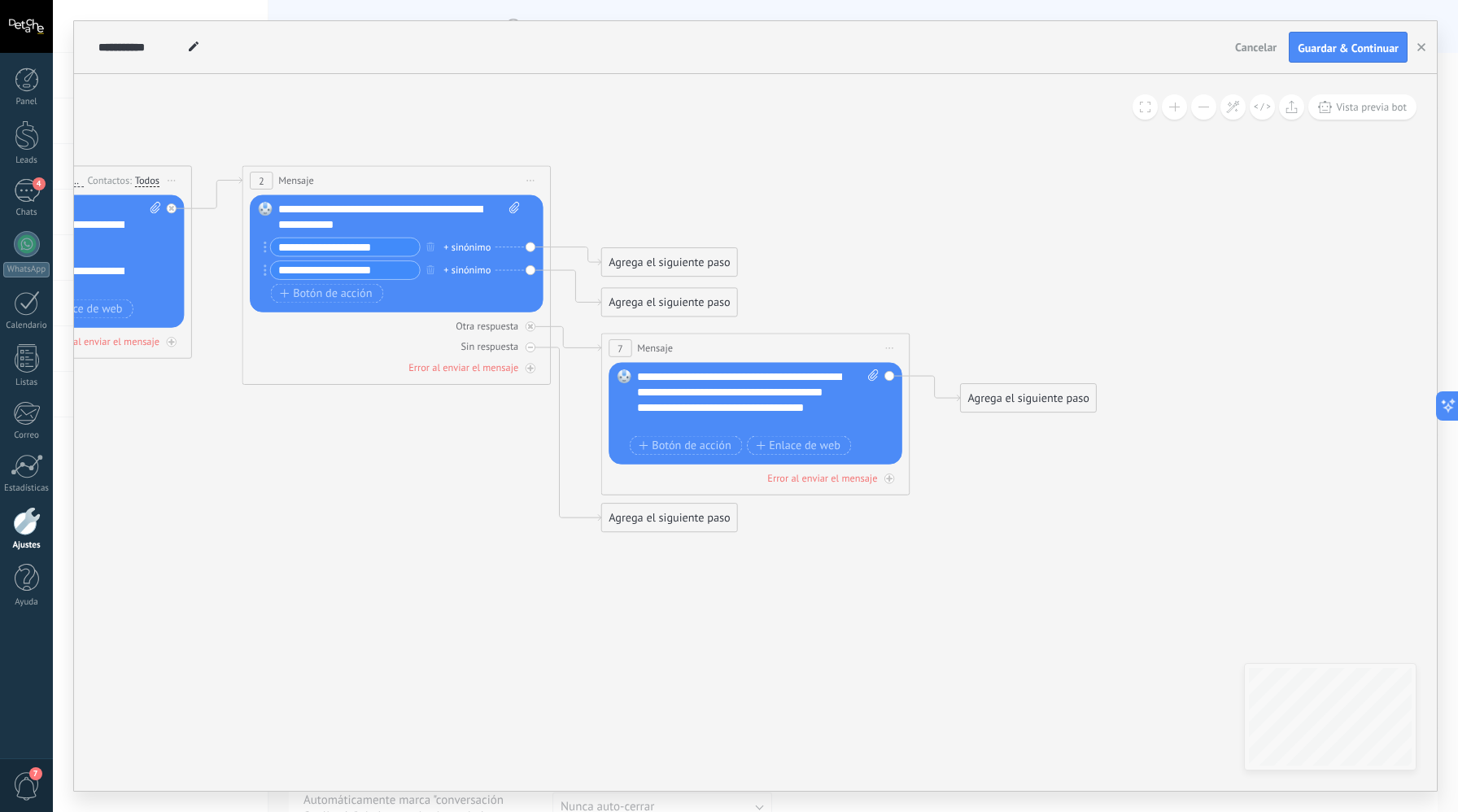
click at [753, 406] on div "**********" at bounding box center [758, 400] width 242 height 61
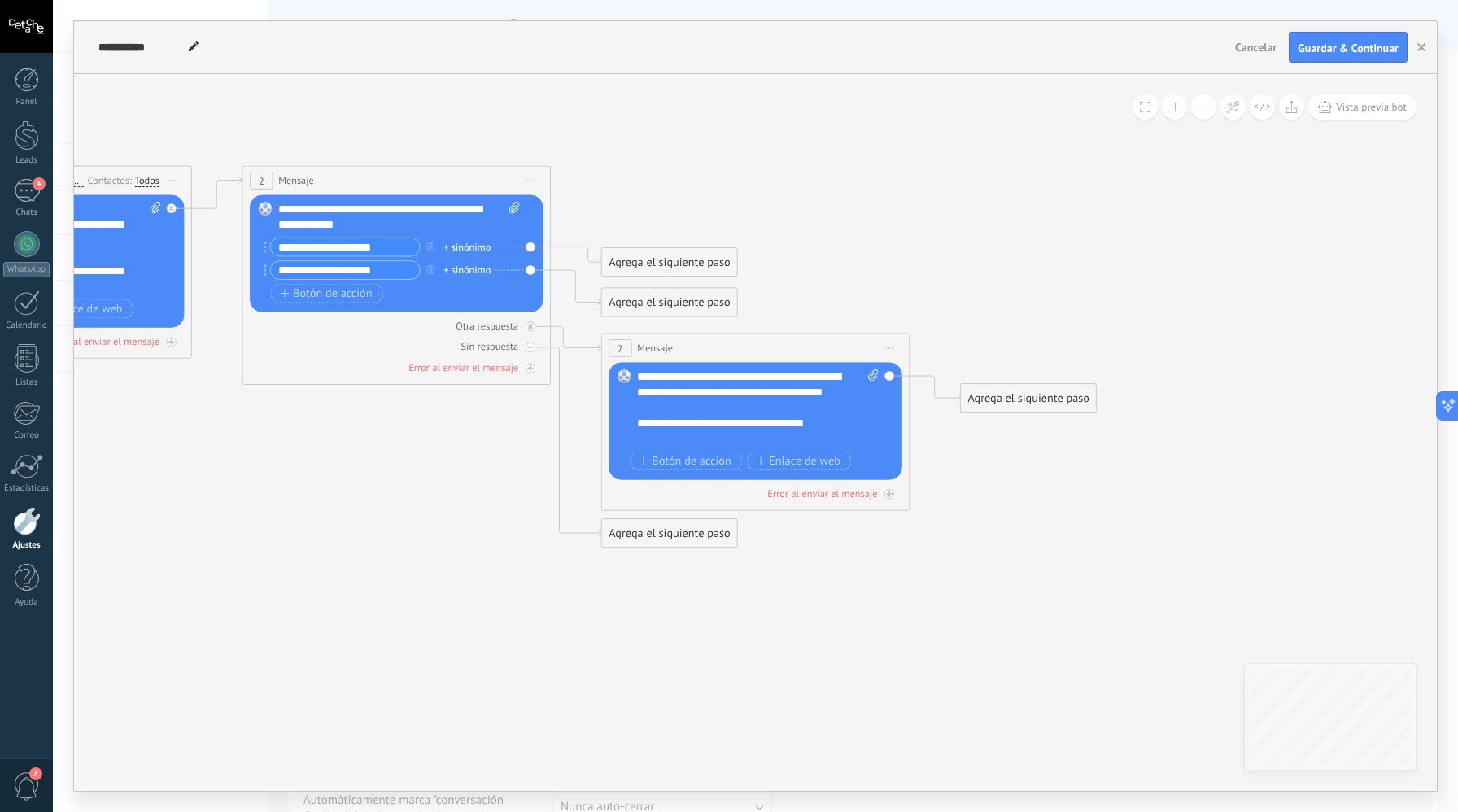
click at [1032, 405] on div "Agrega el siguiente paso" at bounding box center [1029, 398] width 136 height 25
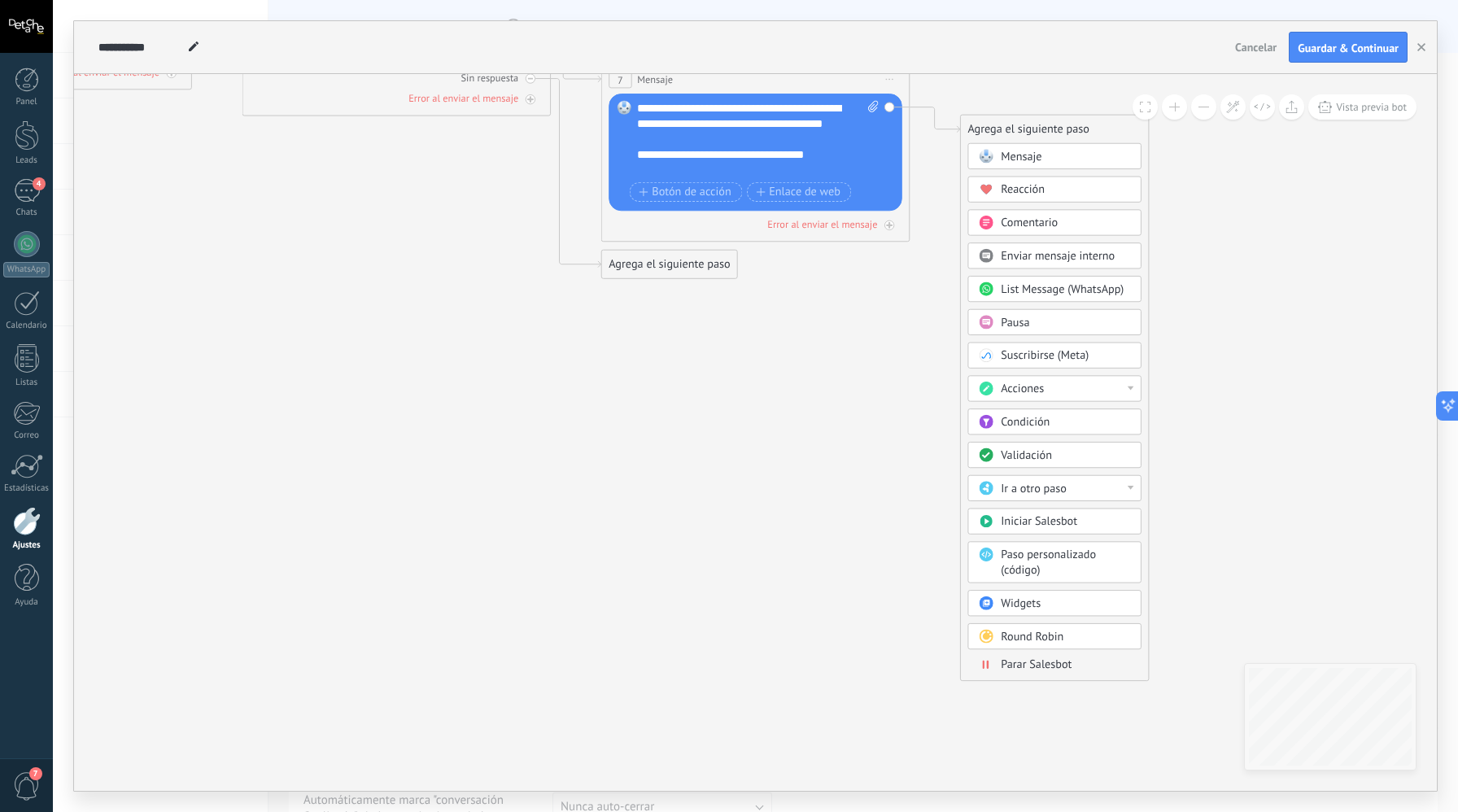
click at [1113, 486] on div "Ir a otro paso" at bounding box center [1066, 488] width 130 height 15
click at [1119, 380] on div "Acciones" at bounding box center [1055, 388] width 173 height 26
click at [1145, 340] on div "Agrega el siguiente paso Mensaje Mensaje Mensaje Reacción Comentario Enviar men…" at bounding box center [1055, 397] width 189 height 566
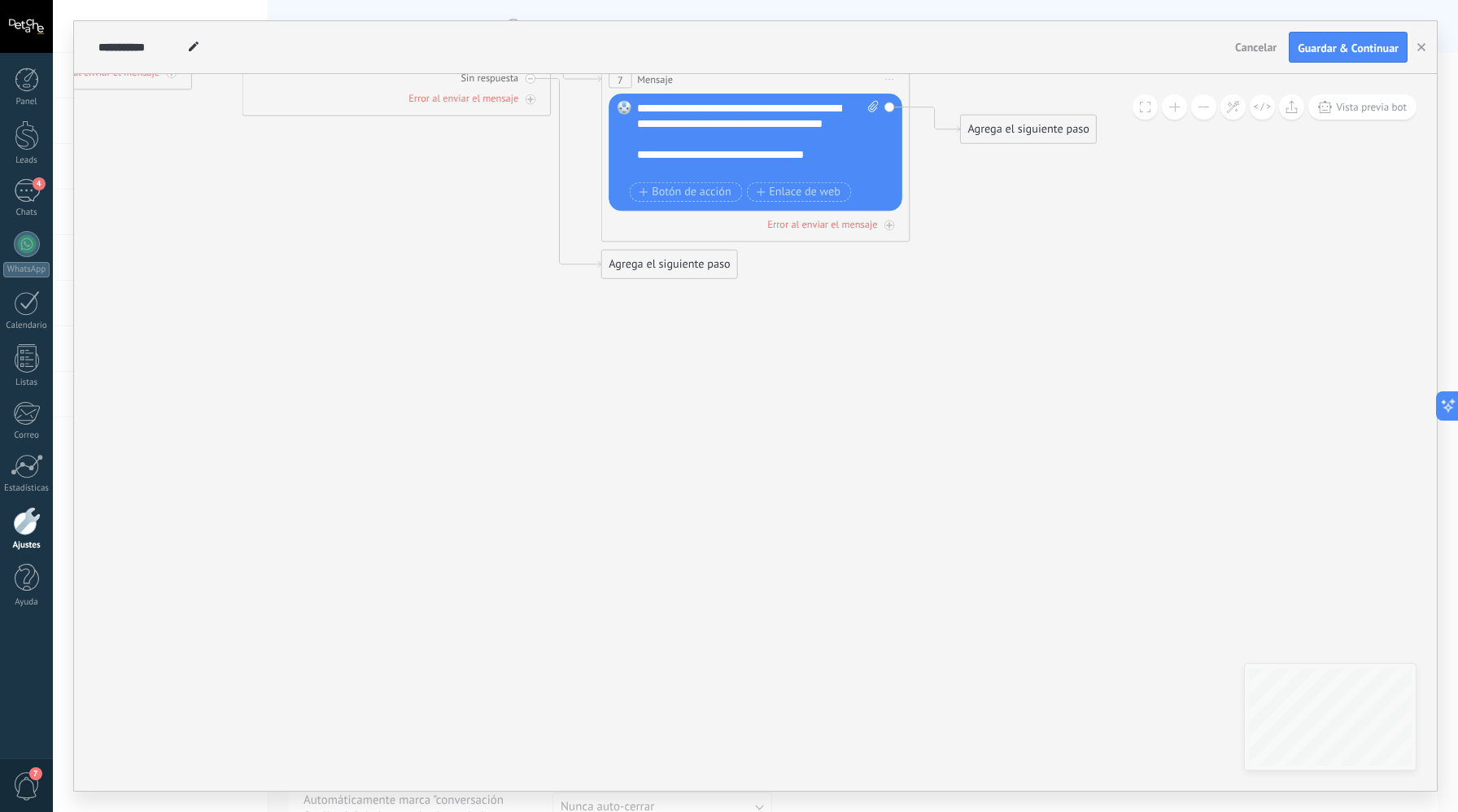
click at [990, 141] on div "Agrega el siguiente paso" at bounding box center [1029, 130] width 136 height 25
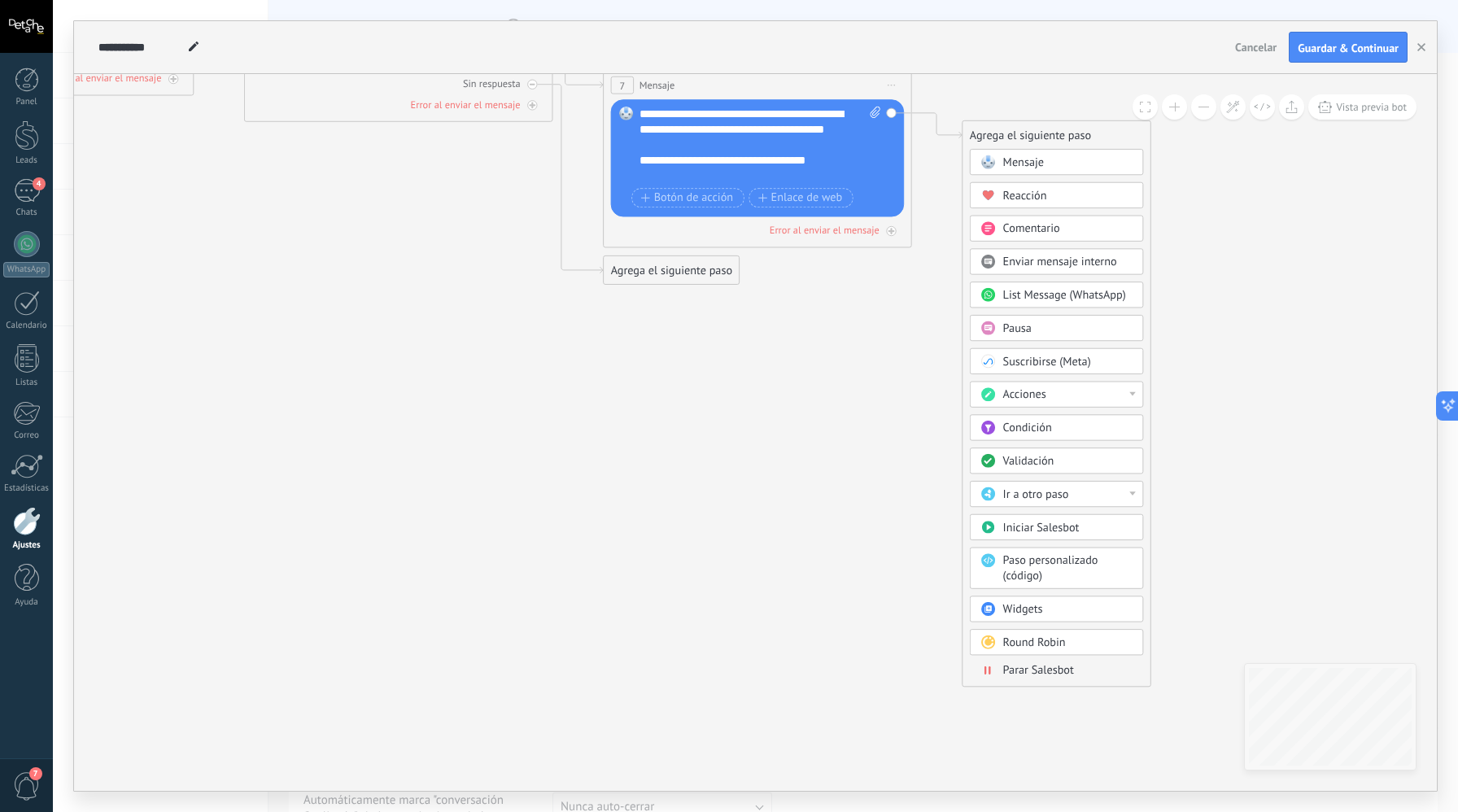
click at [1005, 267] on span "Enviar mensaje interno" at bounding box center [1060, 262] width 114 height 14
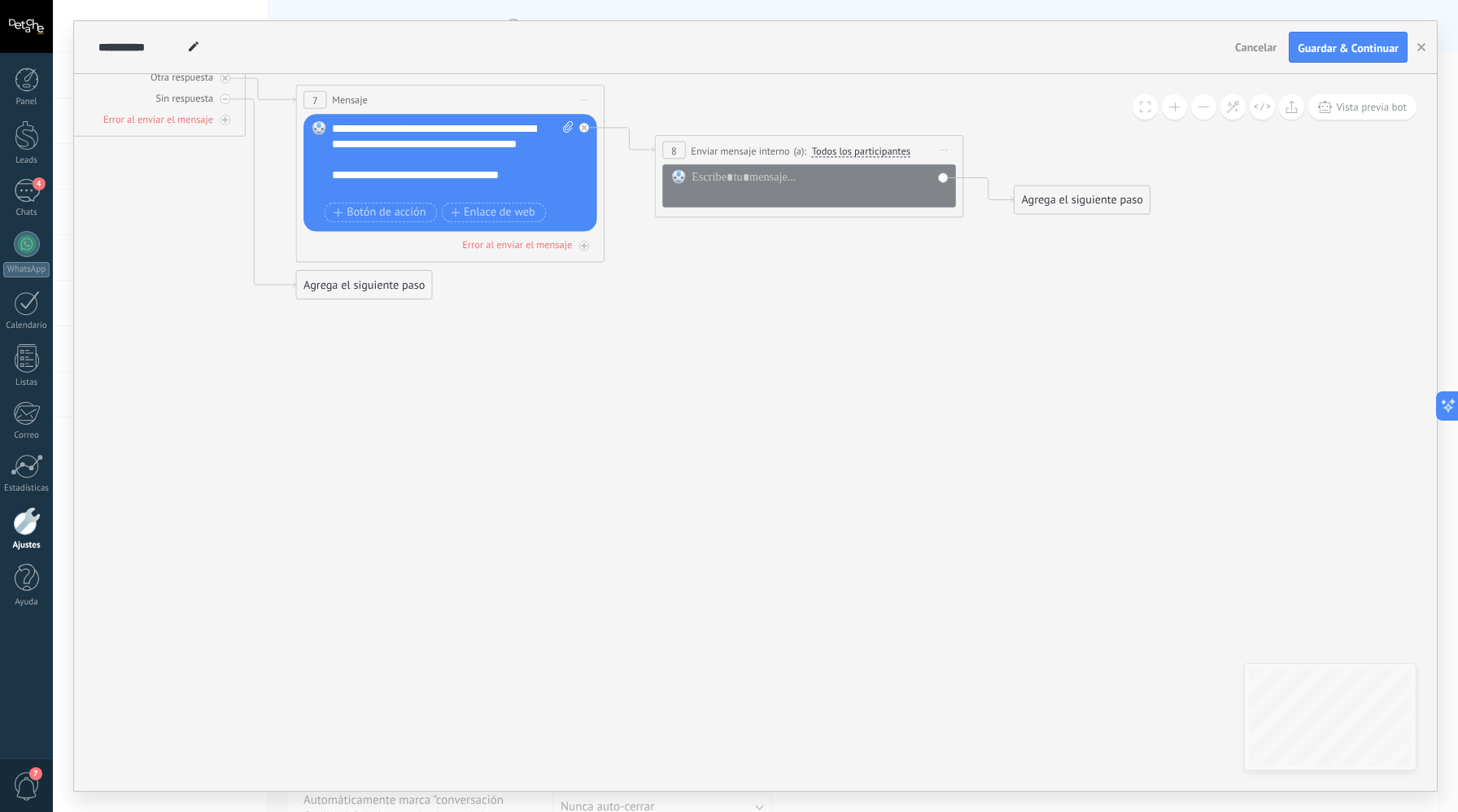
click at [938, 147] on span "Iniciar vista previa aquí Cambiar nombre Duplicar [GEOGRAPHIC_DATA]" at bounding box center [943, 150] width 24 height 23
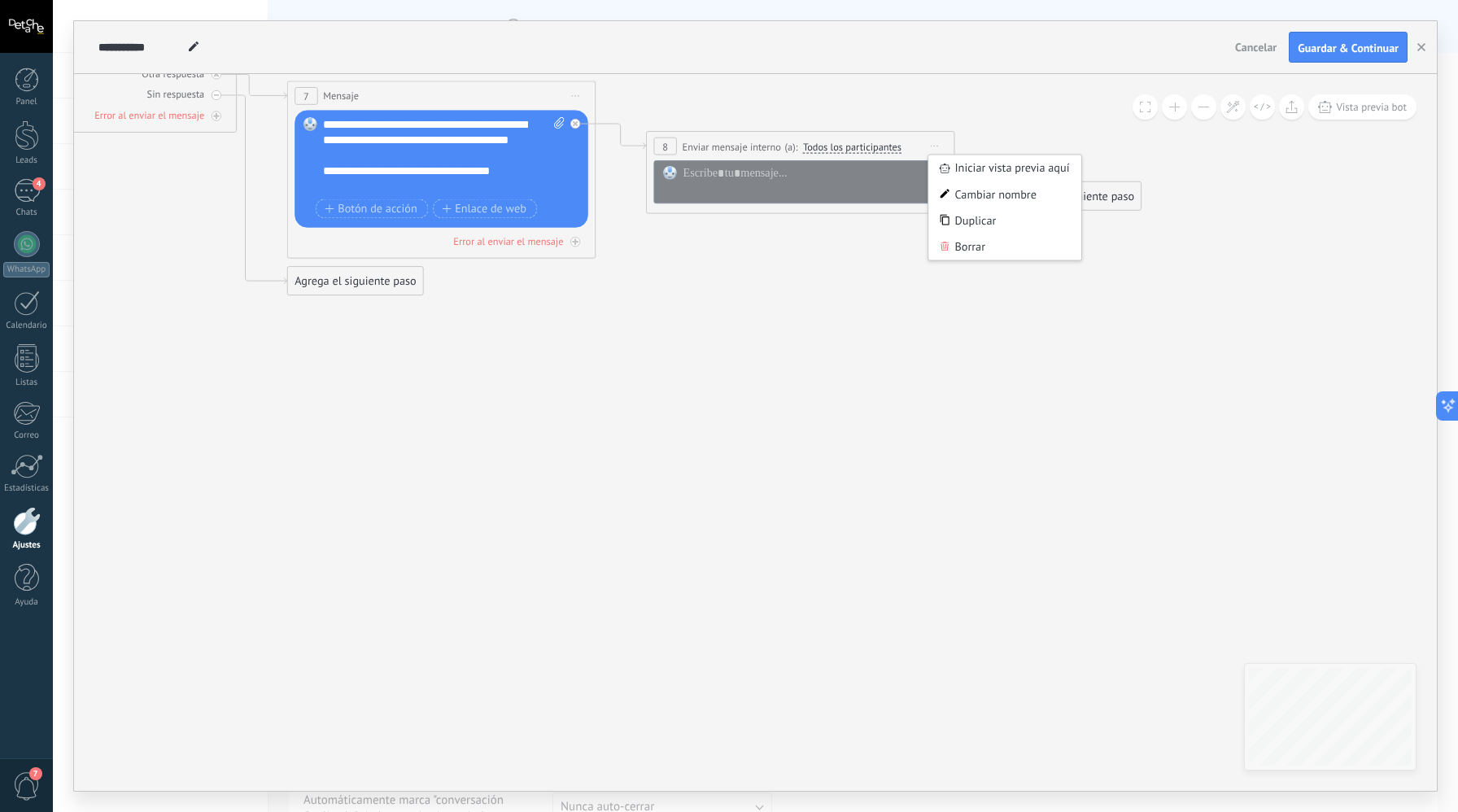
drag, startPoint x: 991, startPoint y: 245, endPoint x: 907, endPoint y: 232, distance: 85.0
click at [991, 245] on div "Borrar" at bounding box center [1004, 246] width 152 height 26
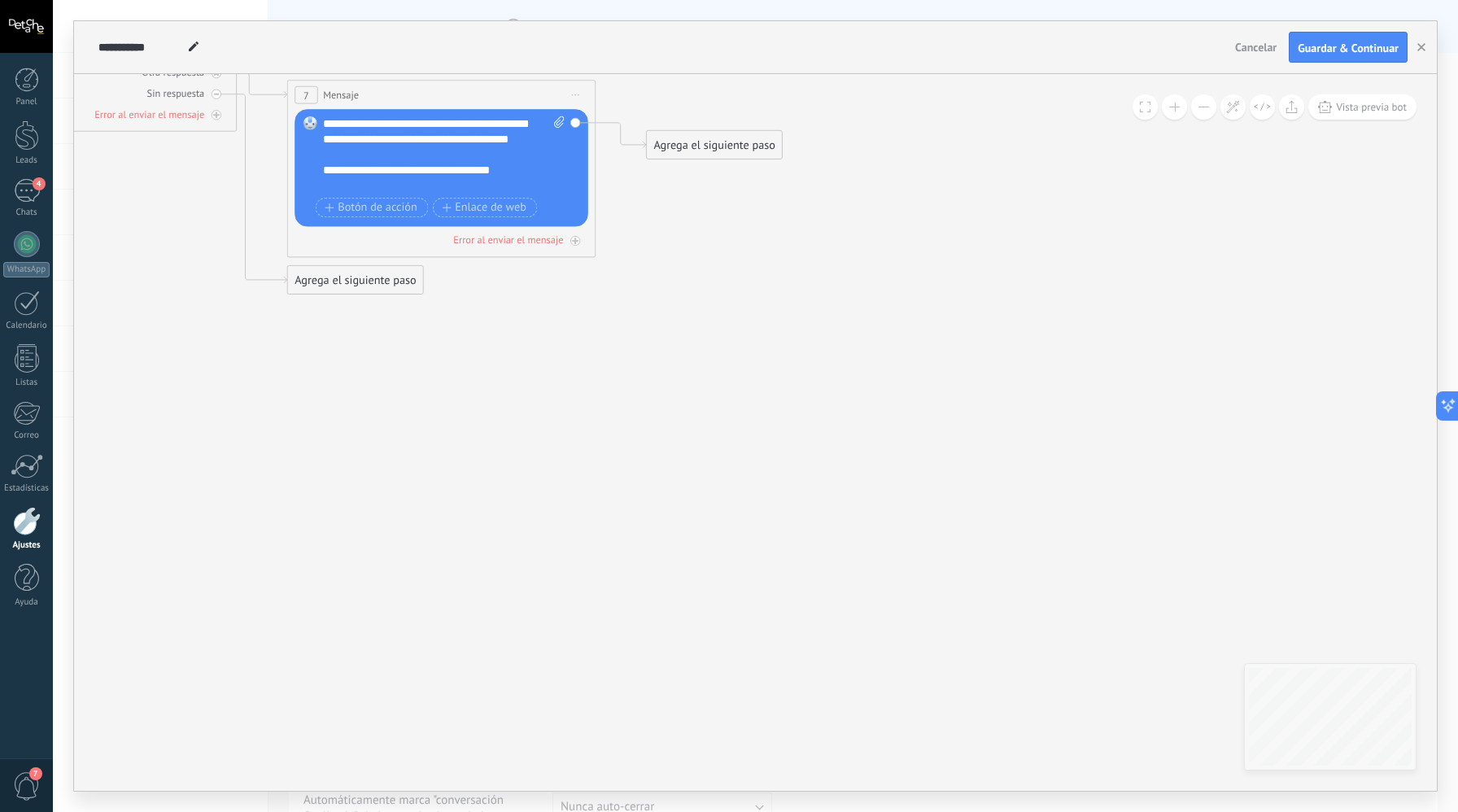
click at [577, 101] on span "Iniciar vista previa aquí Cambiar nombre Duplicar [GEOGRAPHIC_DATA]" at bounding box center [575, 95] width 24 height 23
click at [513, 141] on div "**********" at bounding box center [444, 155] width 242 height 77
click at [513, 126] on div "**********" at bounding box center [444, 155] width 242 height 77
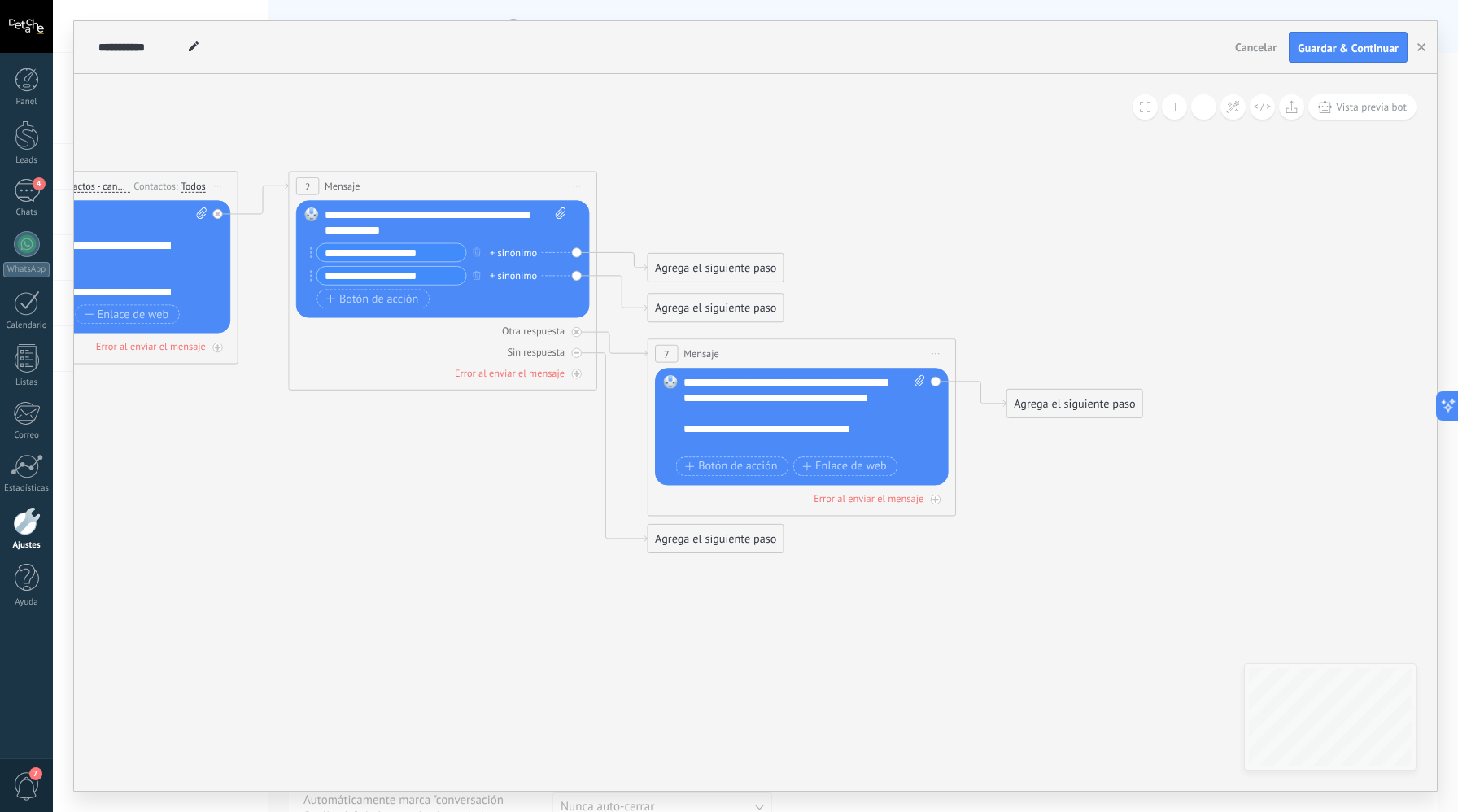
click at [1092, 409] on div "Agrega el siguiente paso" at bounding box center [1075, 404] width 136 height 25
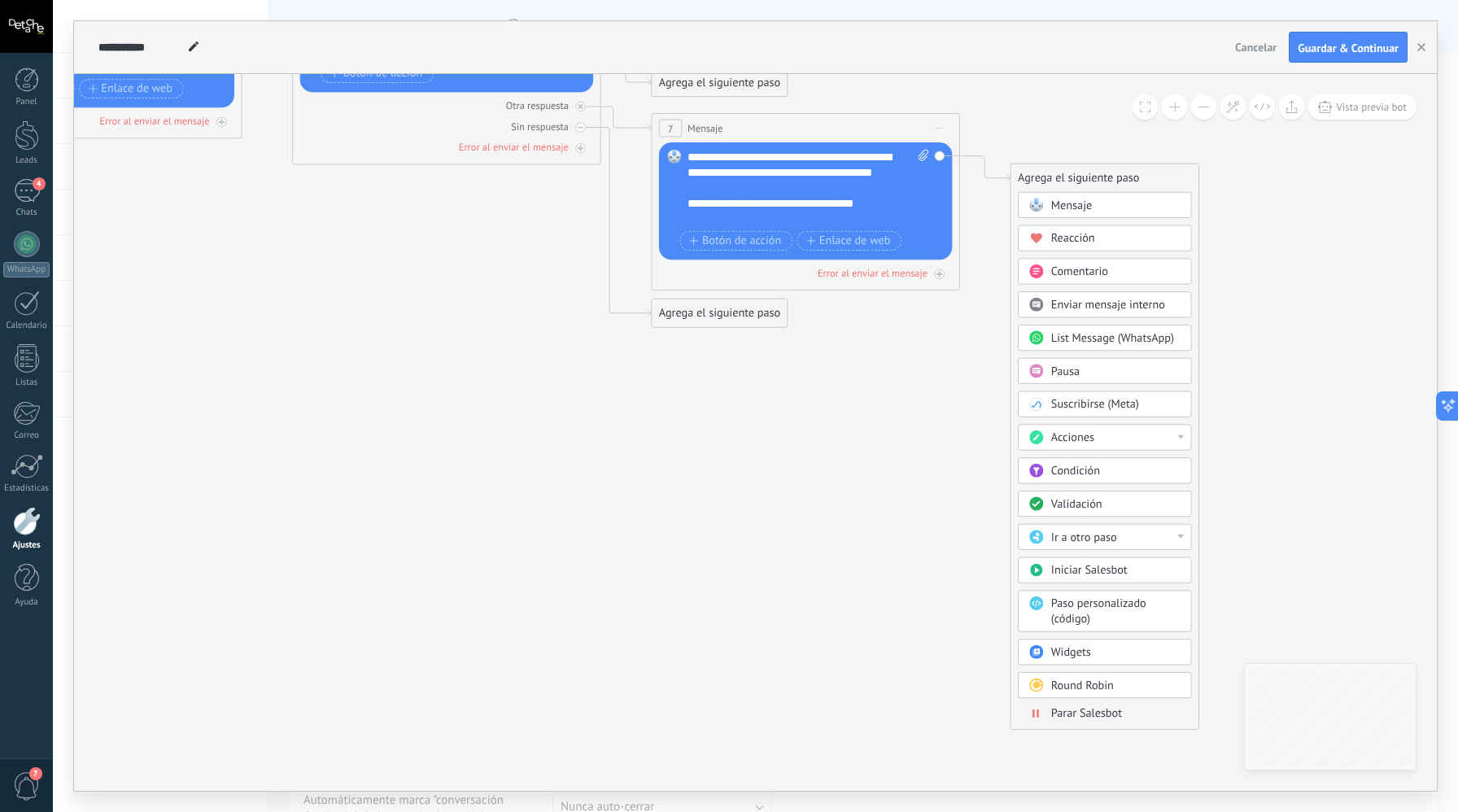
click at [1130, 442] on div "Acciones" at bounding box center [1116, 438] width 130 height 15
click at [1136, 502] on div "Cambiar usuario responsable" at bounding box center [1104, 494] width 173 height 26
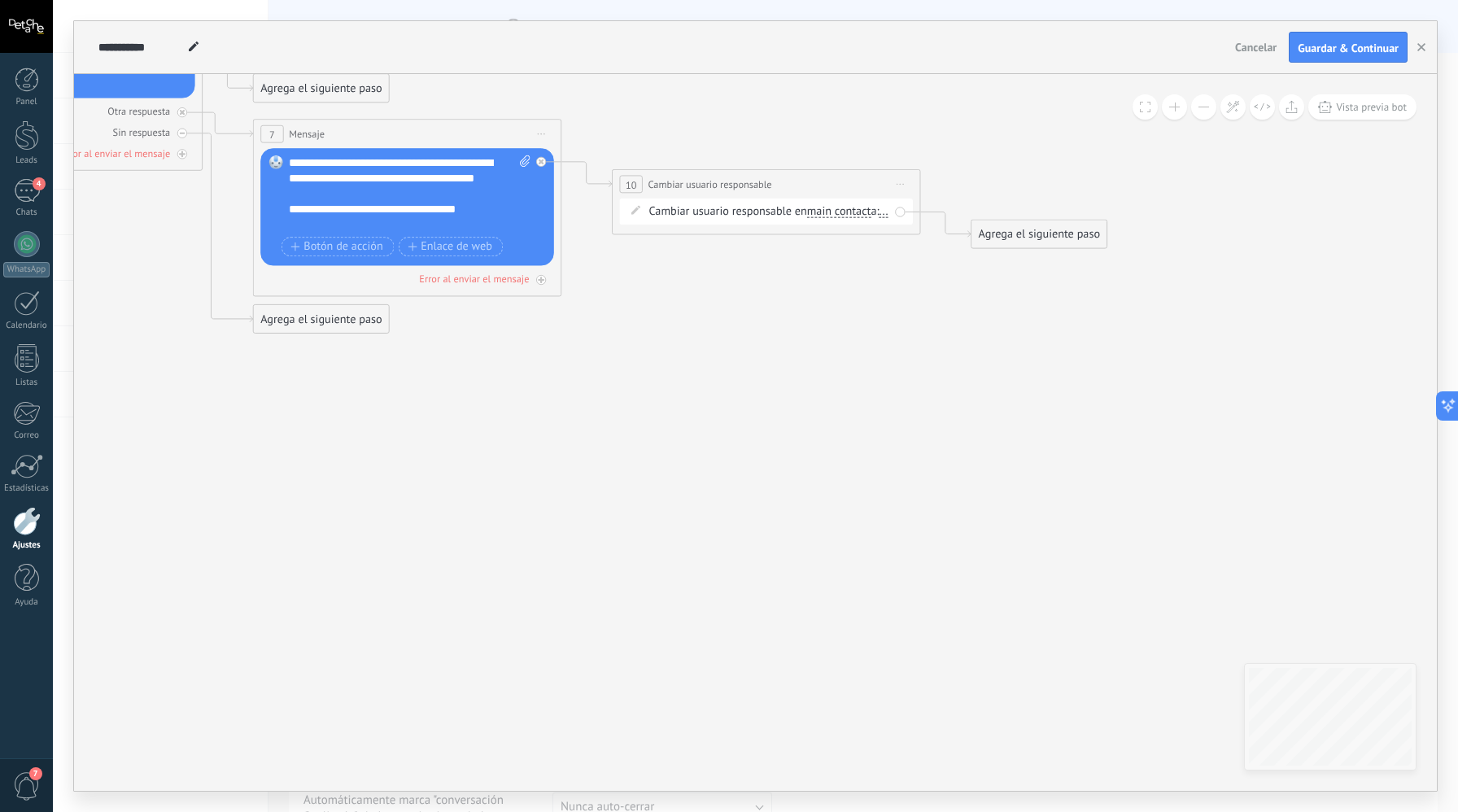
click at [896, 213] on div "Cambiar usuario responsable en main contact main contact all contacts chat cont…" at bounding box center [766, 211] width 294 height 26
click at [898, 213] on div "Cambiar usuario responsable en main contact main contact all contacts chat cont…" at bounding box center [766, 211] width 294 height 26
click at [891, 225] on div "Cambiar usuario responsable en main contact main contact all contacts chat cont…" at bounding box center [766, 211] width 294 height 26
click at [905, 188] on span "Iniciar vista previa aquí Cambiar nombre Duplicar [GEOGRAPHIC_DATA]" at bounding box center [901, 184] width 24 height 23
drag, startPoint x: 940, startPoint y: 279, endPoint x: 518, endPoint y: 194, distance: 430.5
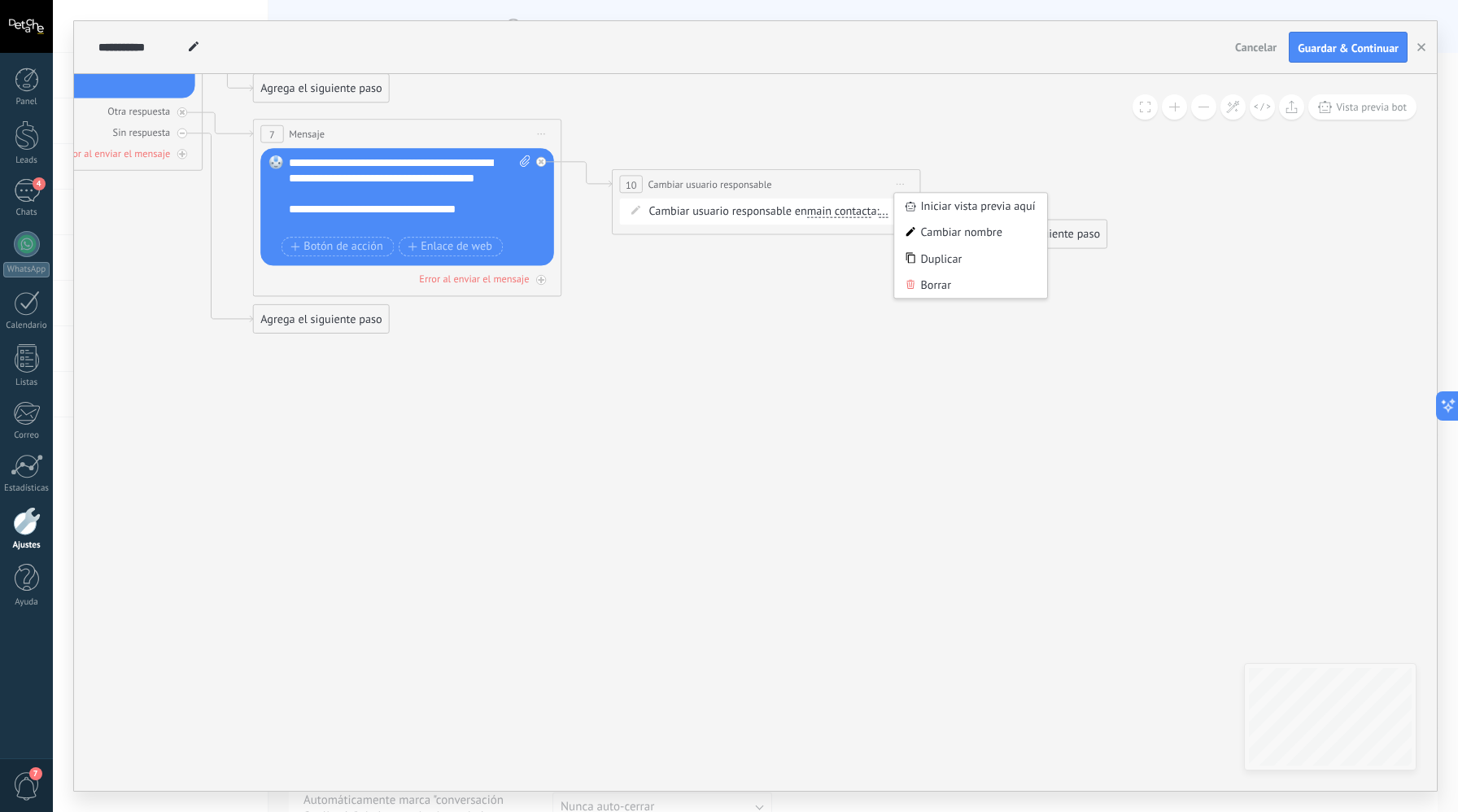
click at [940, 279] on div "Borrar" at bounding box center [971, 284] width 152 height 26
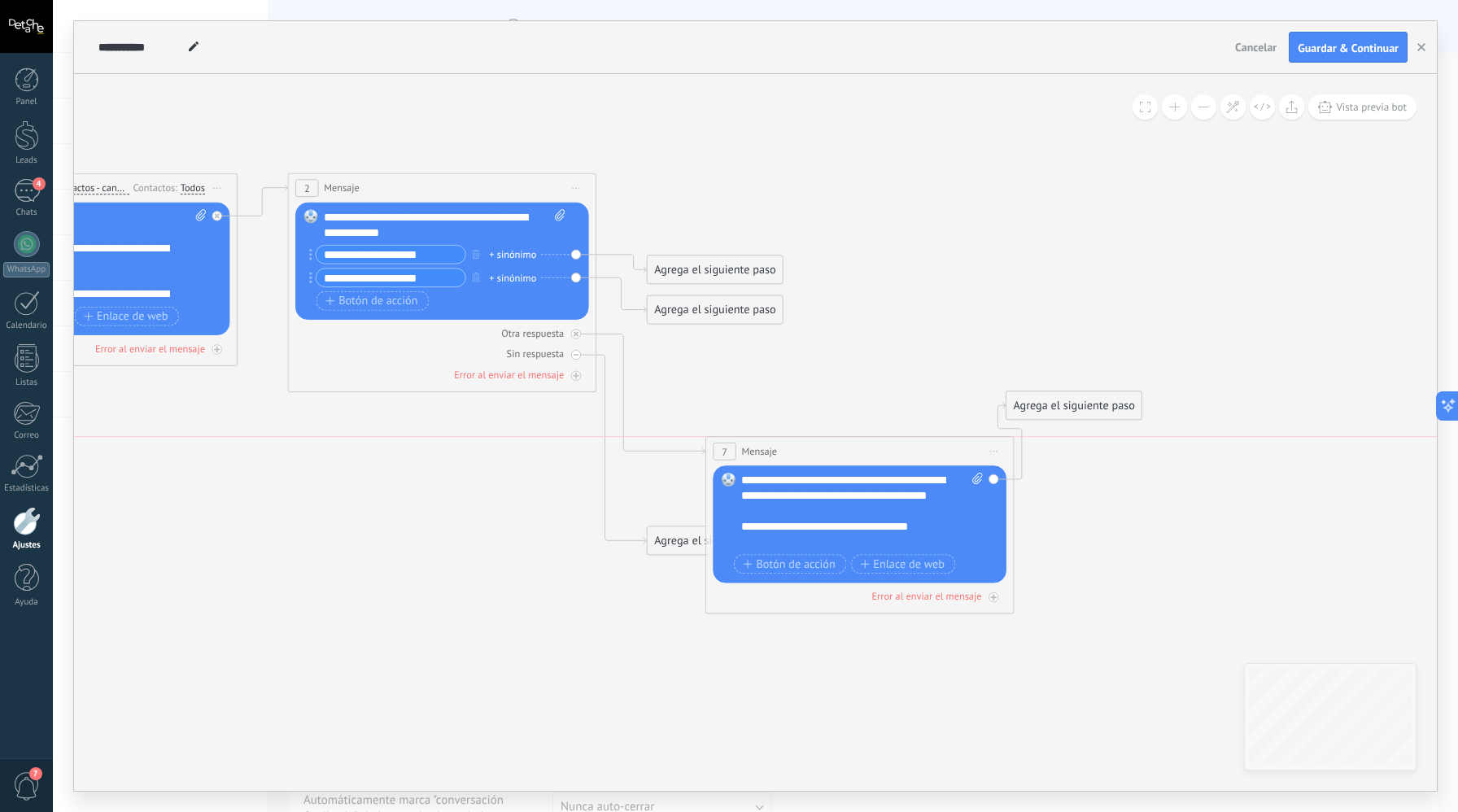
drag, startPoint x: 754, startPoint y: 357, endPoint x: 816, endPoint y: 437, distance: 101.2
click at [816, 437] on div "7 Mensaje ******* (a): Todos los contactos - canales seleccionados Todos los co…" at bounding box center [859, 451] width 307 height 29
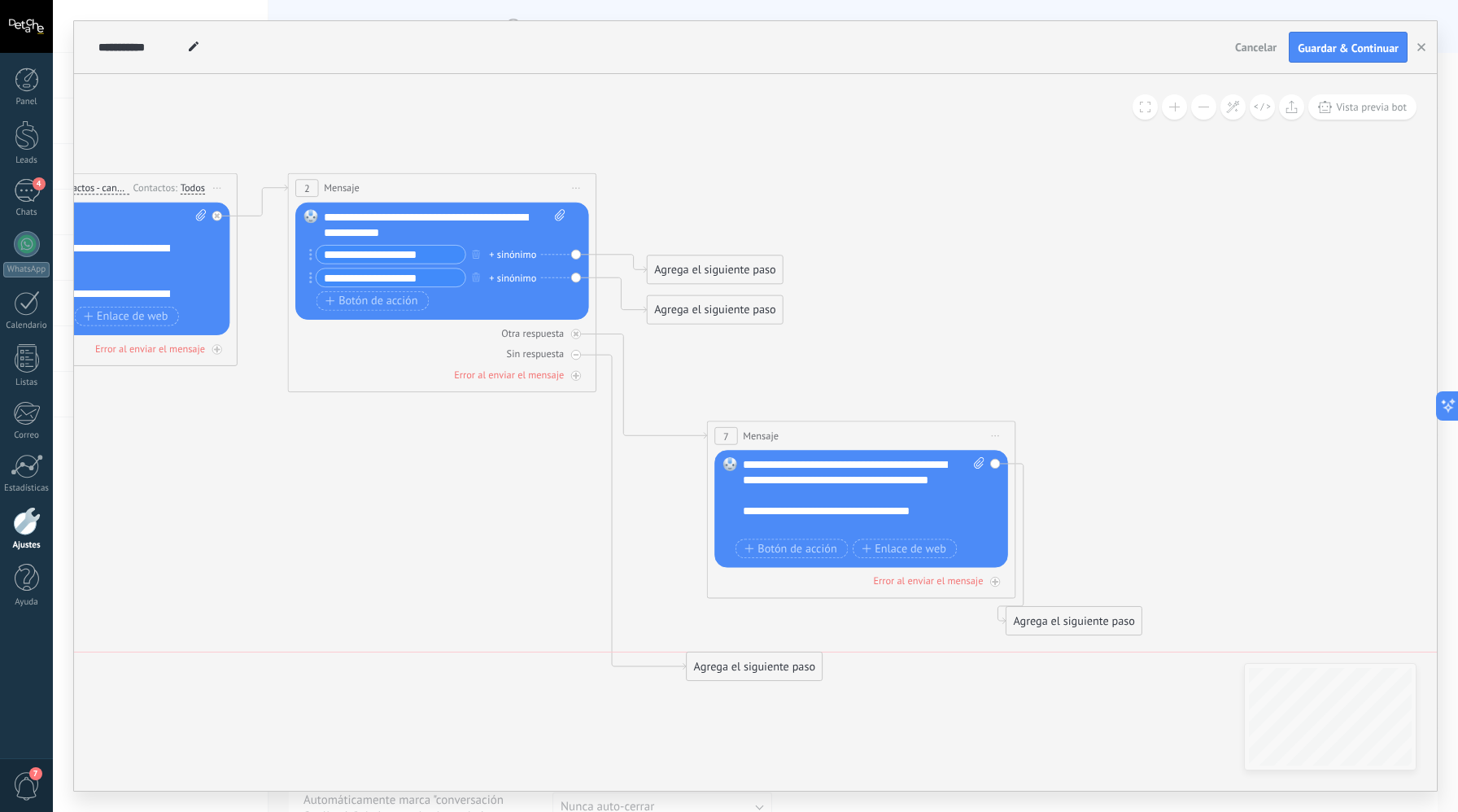
drag, startPoint x: 686, startPoint y: 616, endPoint x: 726, endPoint y: 655, distance: 55.9
click at [726, 655] on div "Agrega el siguiente paso" at bounding box center [754, 666] width 136 height 25
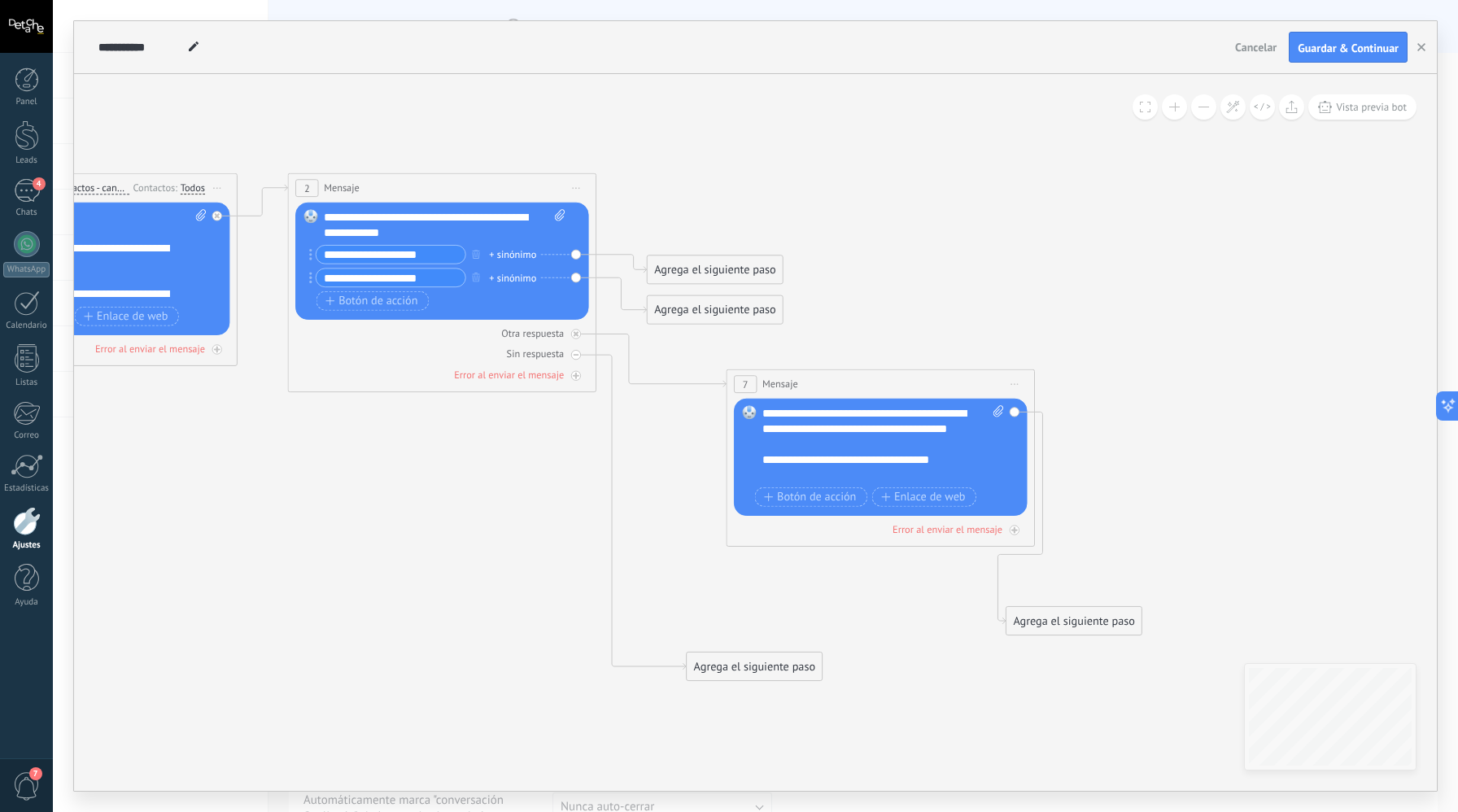
drag, startPoint x: 764, startPoint y: 433, endPoint x: 745, endPoint y: 379, distance: 57.2
click at [783, 381] on span "Mensaje" at bounding box center [780, 384] width 36 height 14
click at [738, 661] on div "Agrega el siguiente paso" at bounding box center [754, 666] width 136 height 25
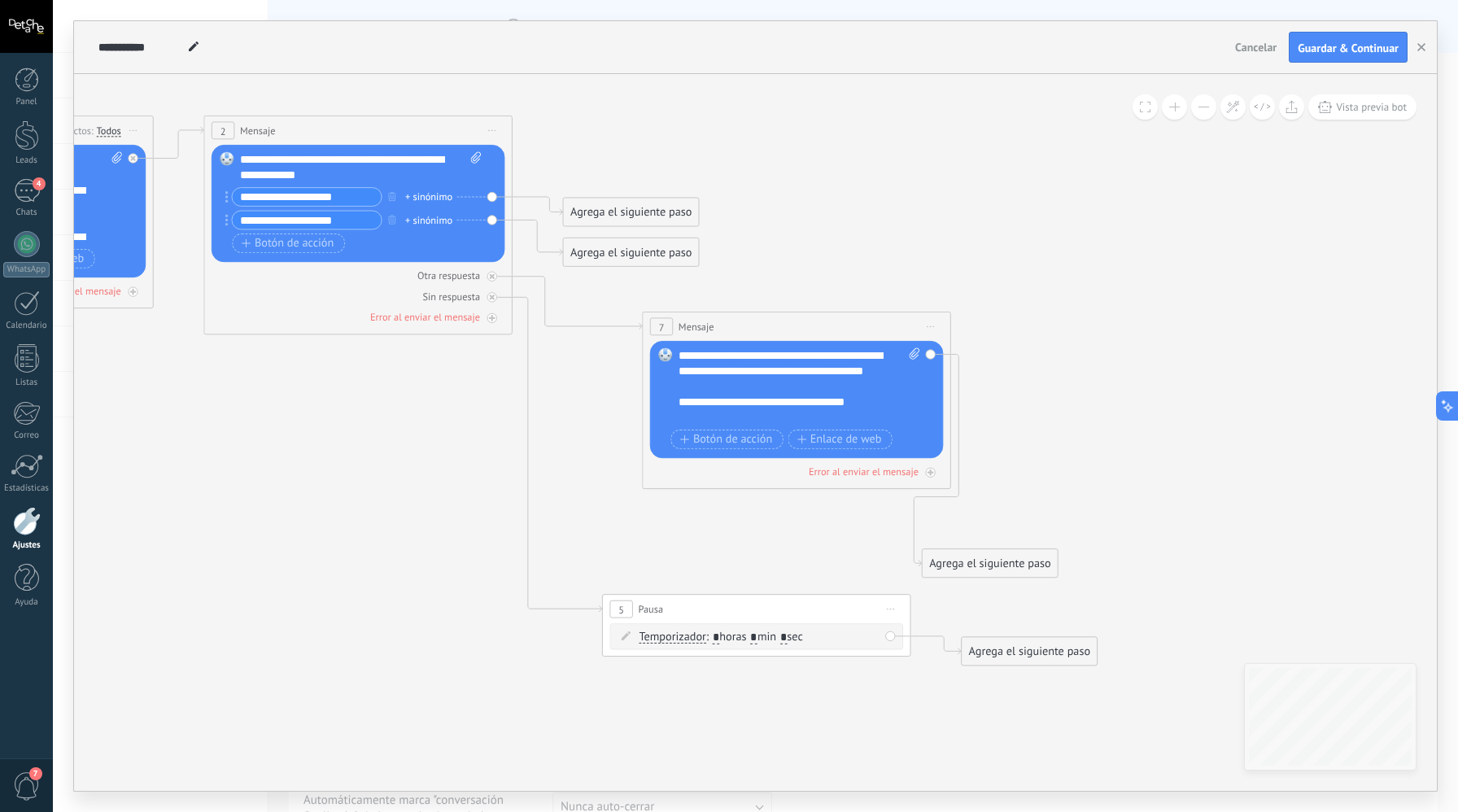
click at [766, 640] on span ": * horas * min * sec" at bounding box center [754, 636] width 97 height 14
click at [758, 638] on input "*" at bounding box center [753, 637] width 8 height 13
type input "*"
click at [968, 650] on div "Agrega el siguiente paso" at bounding box center [1030, 651] width 136 height 25
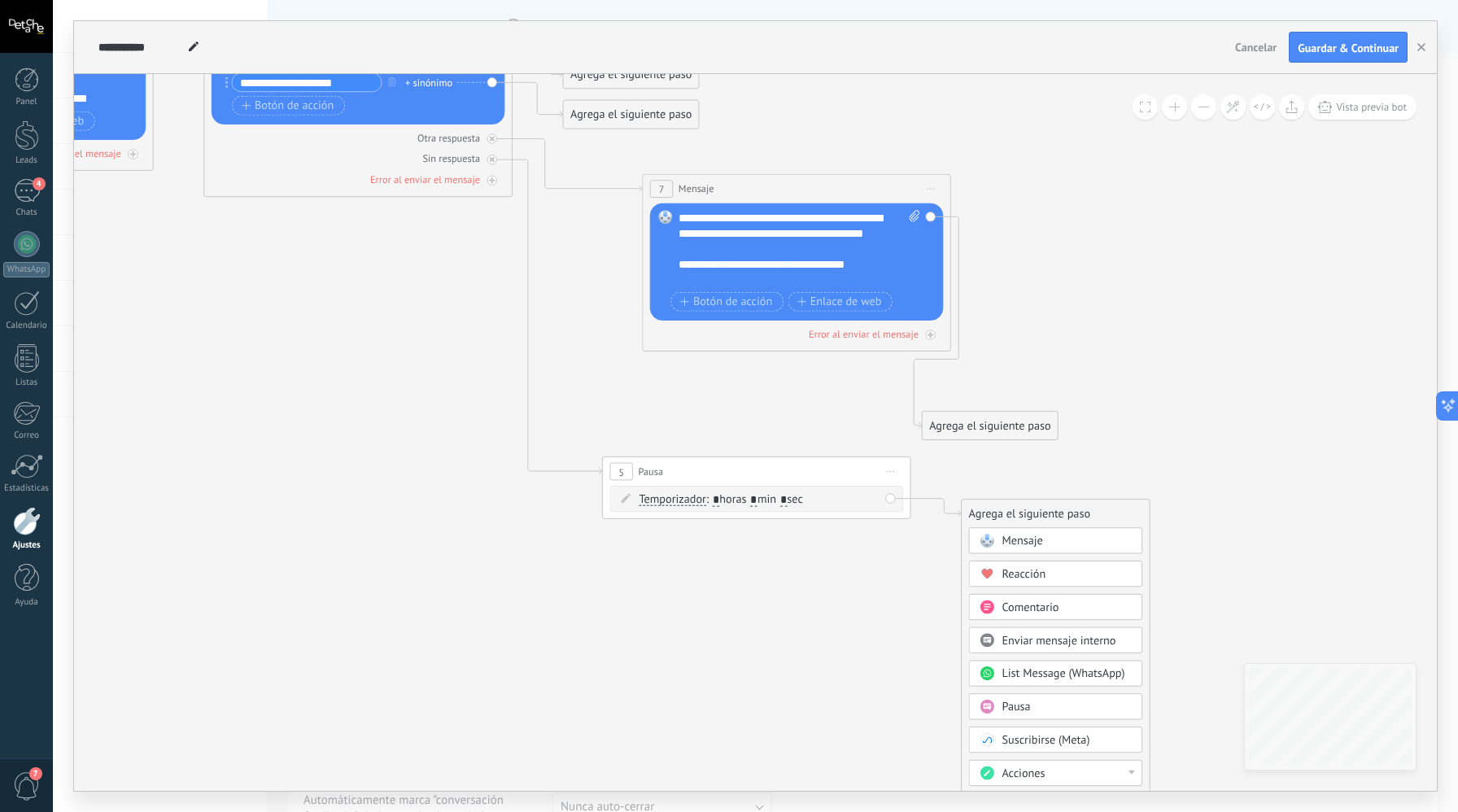
click at [1024, 548] on span "Mensaje" at bounding box center [1022, 540] width 40 height 14
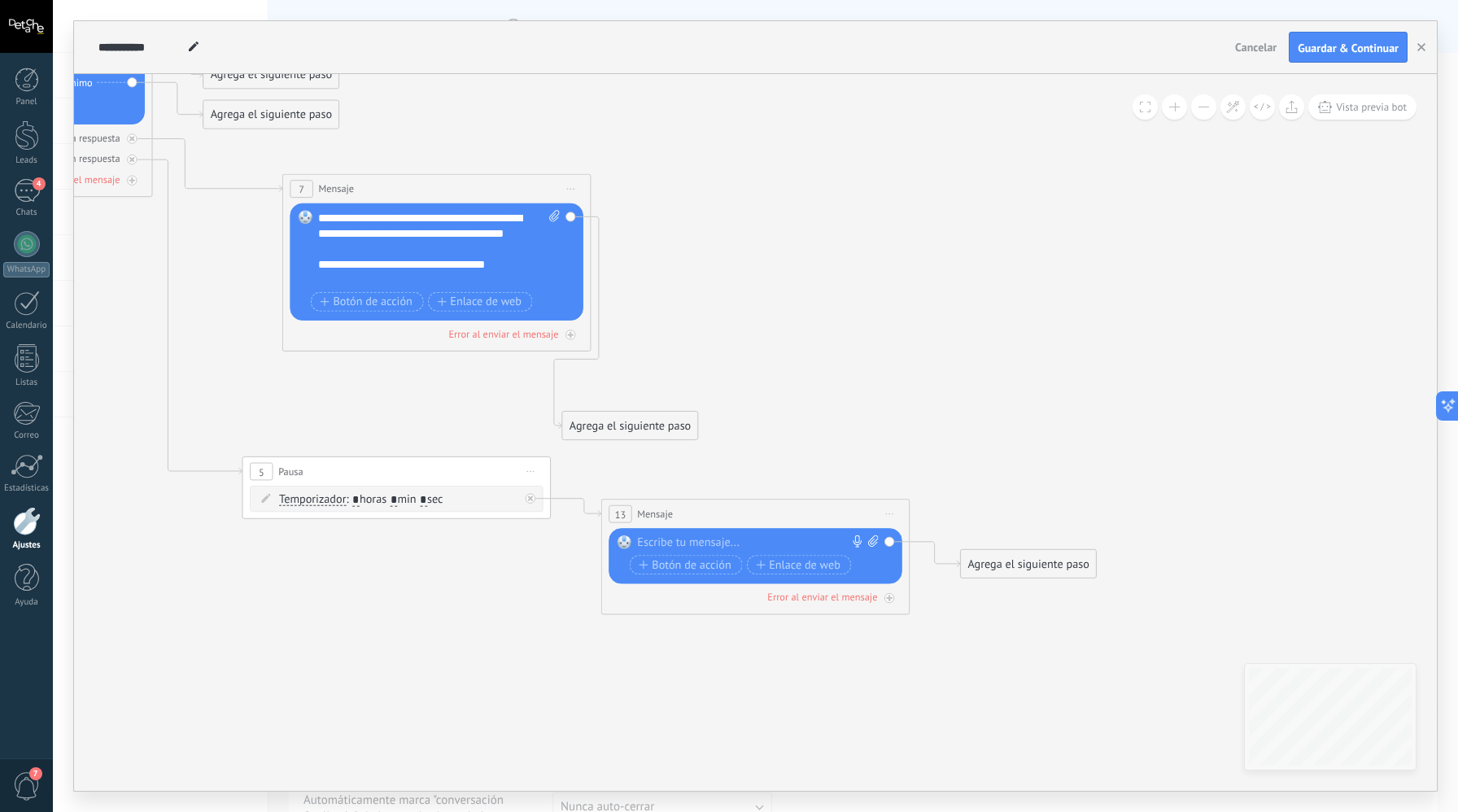
click at [748, 546] on div at bounding box center [752, 543] width 230 height 15
paste div
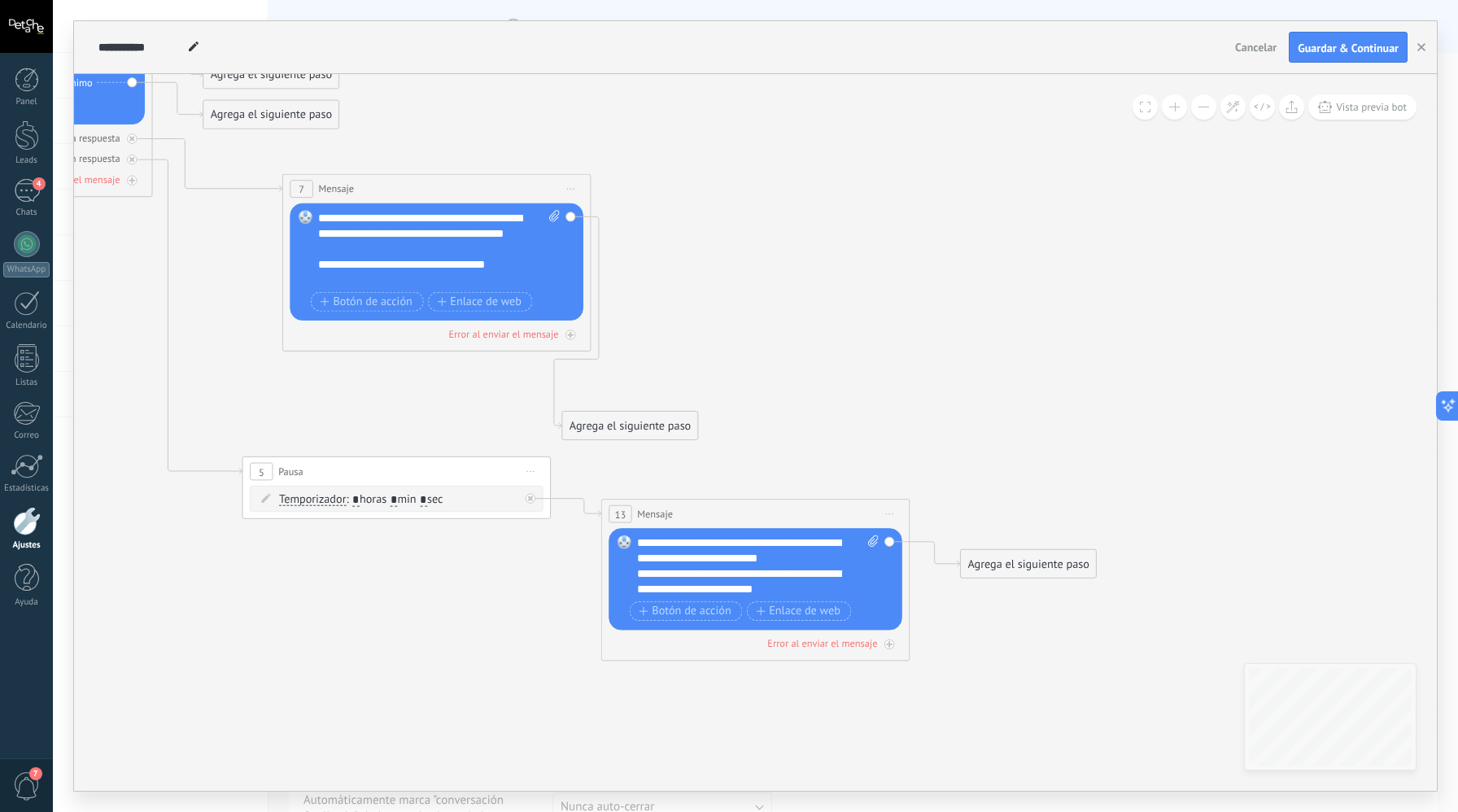
click at [784, 556] on div "**********" at bounding box center [758, 565] width 242 height 61
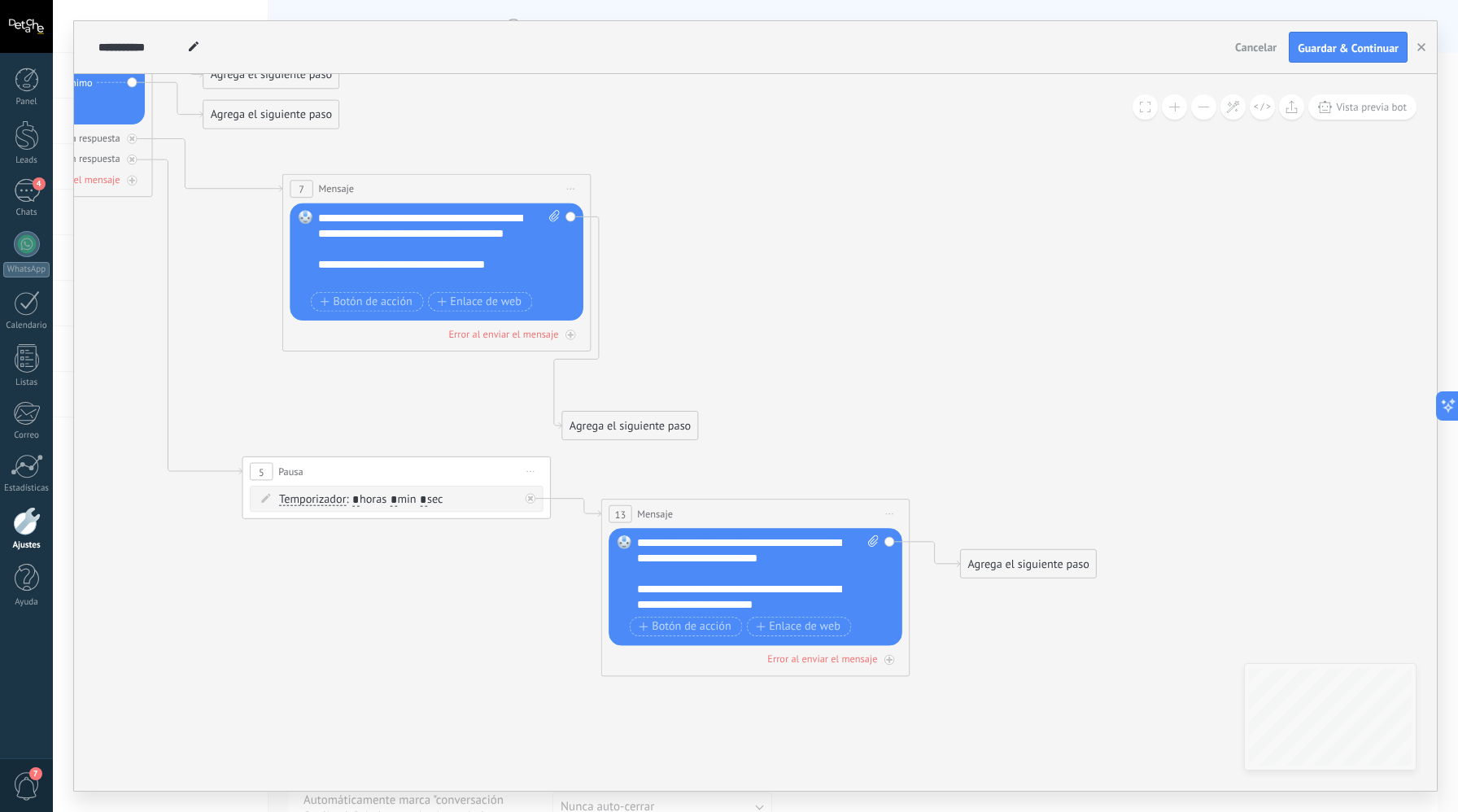
click at [780, 605] on div "**********" at bounding box center [750, 597] width 226 height 31
click at [718, 622] on span "Botón de acción" at bounding box center [684, 627] width 92 height 13
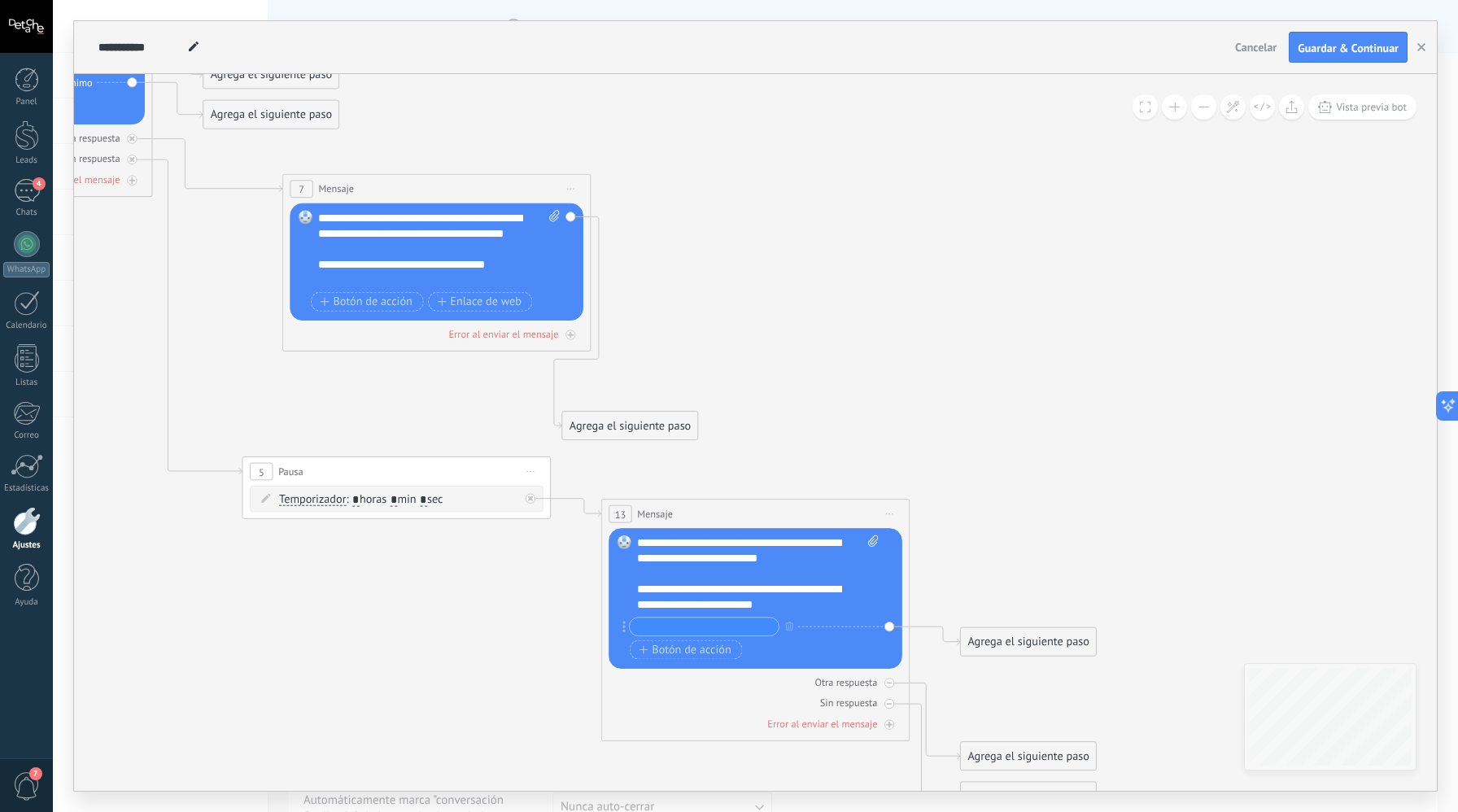
click at [729, 630] on input "text" at bounding box center [704, 626] width 149 height 18
type input "*"
paste input "**********"
type input "**********"
click at [700, 655] on span "Botón de acción" at bounding box center [684, 650] width 92 height 13
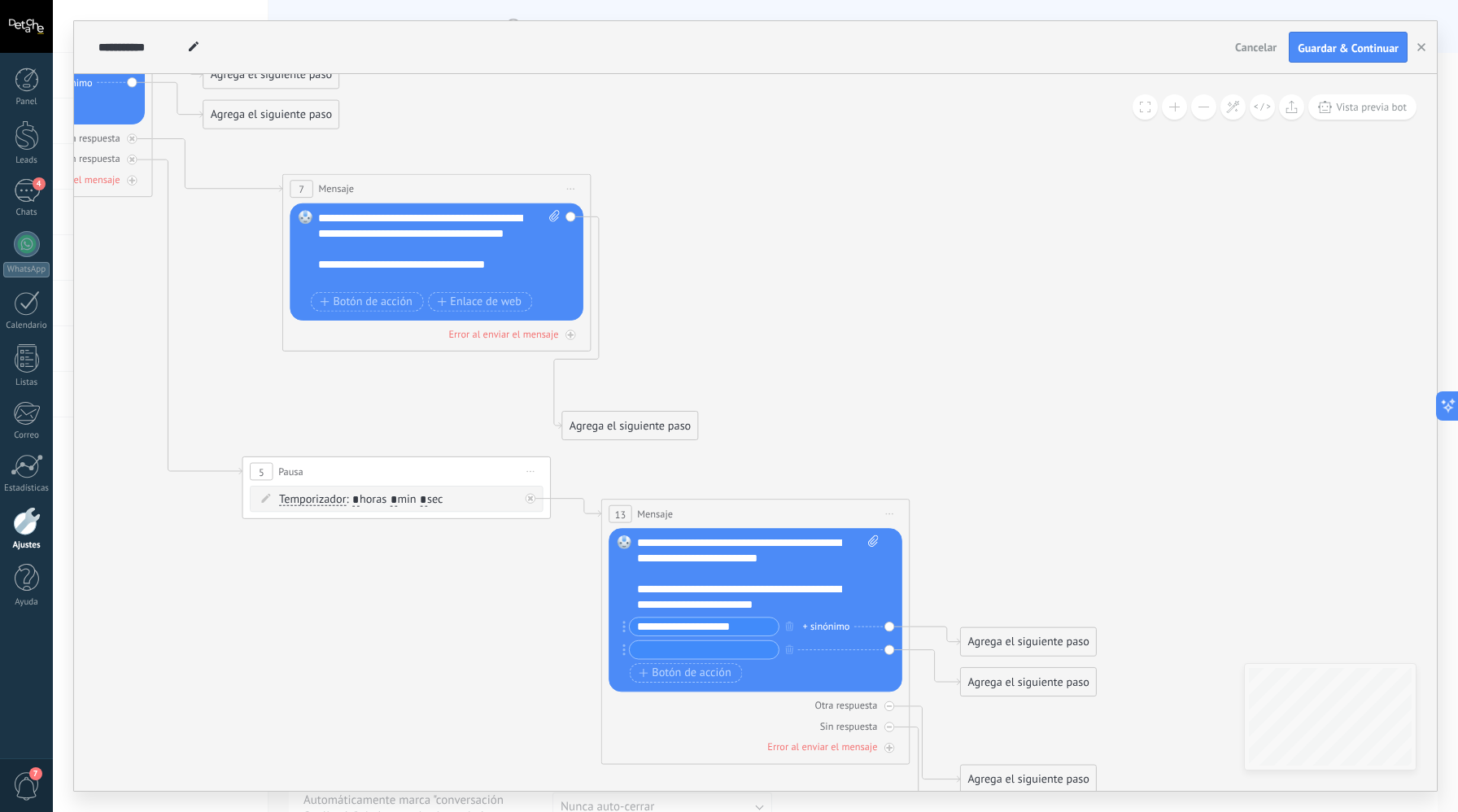
paste input "**********"
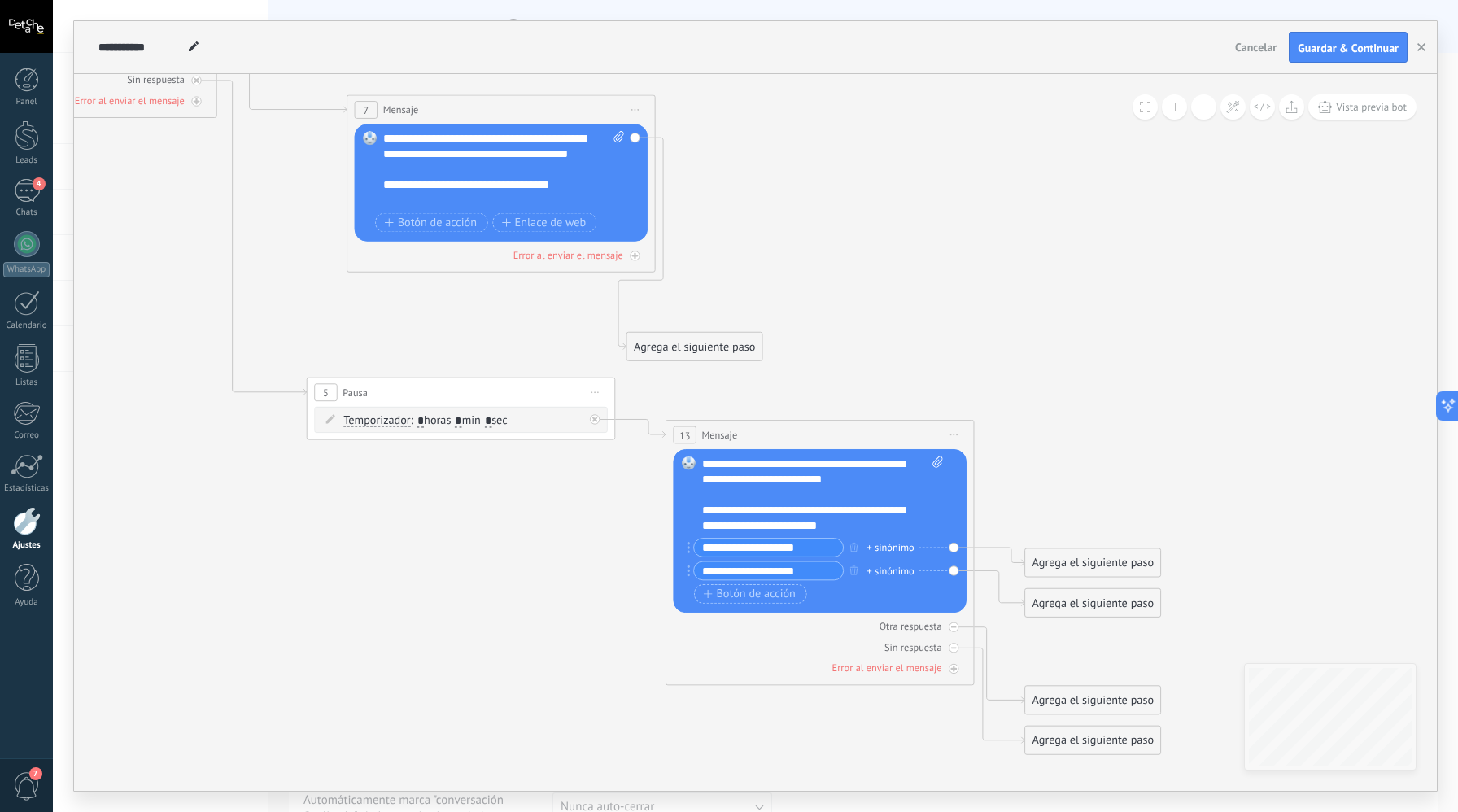
drag, startPoint x: 716, startPoint y: 571, endPoint x: 674, endPoint y: 568, distance: 42.1
click at [674, 568] on div "Reemplazar Quitar Convertir a mensaje de voz Arrastre la imagen aquí para adjun…" at bounding box center [820, 531] width 294 height 163
type input "**********"
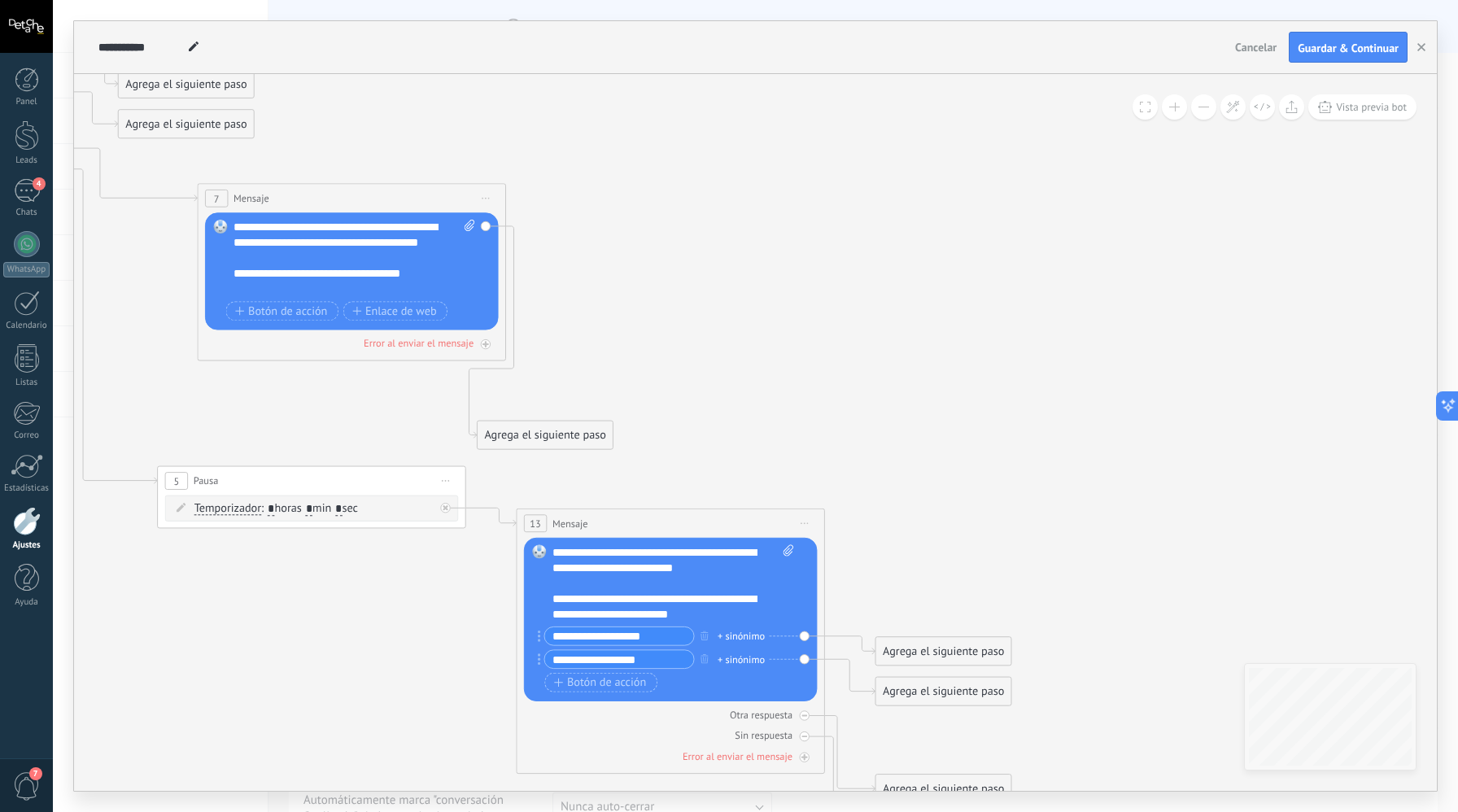
type input "**********"
click at [620, 636] on input "**********" at bounding box center [619, 635] width 149 height 18
type input "**********"
click at [641, 663] on input "**********" at bounding box center [621, 658] width 149 height 18
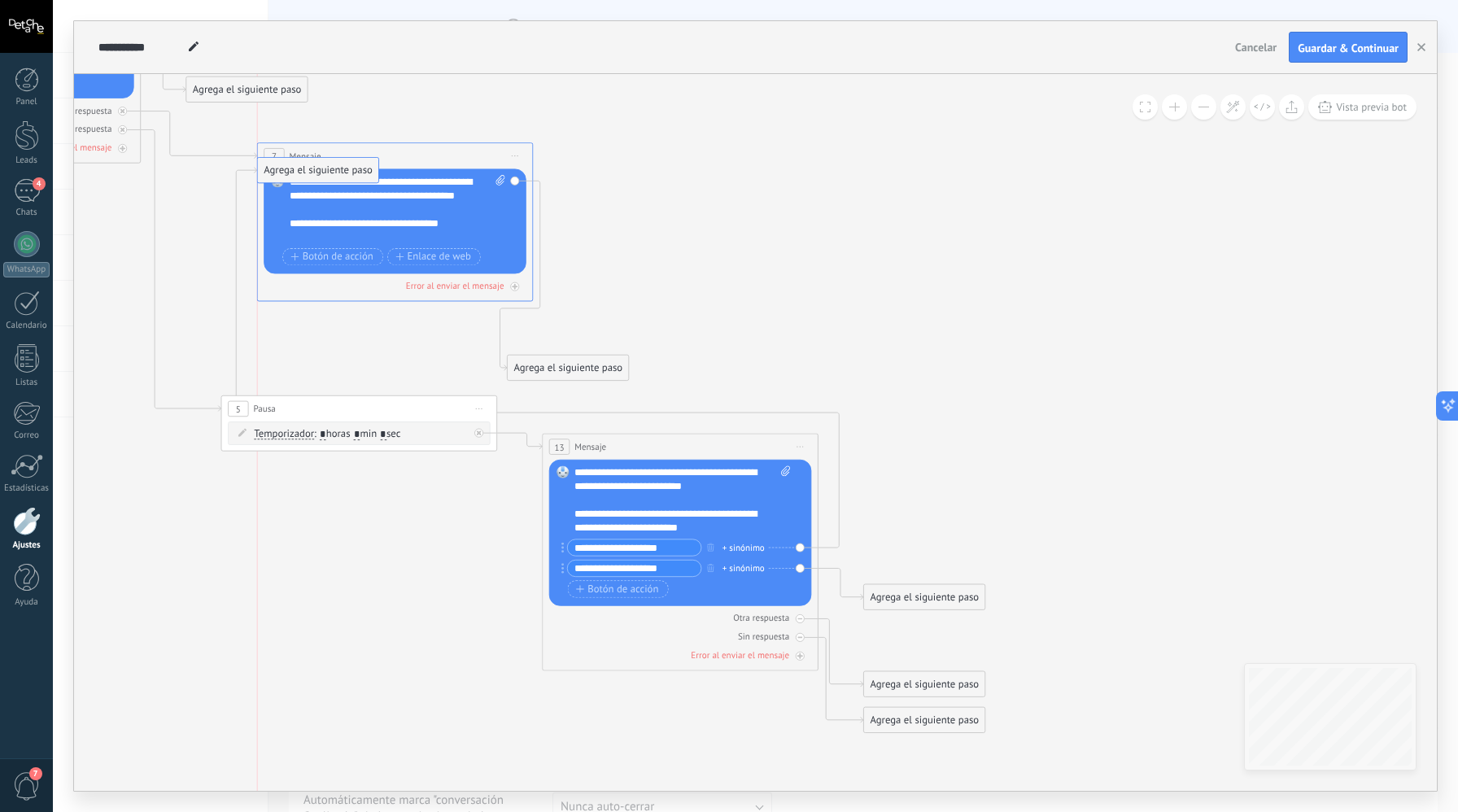
drag, startPoint x: 880, startPoint y: 562, endPoint x: 269, endPoint y: 172, distance: 724.9
type input "**********"
drag, startPoint x: 360, startPoint y: 231, endPoint x: 426, endPoint y: 210, distance: 69.3
click at [444, 226] on div "**********" at bounding box center [391, 216] width 203 height 28
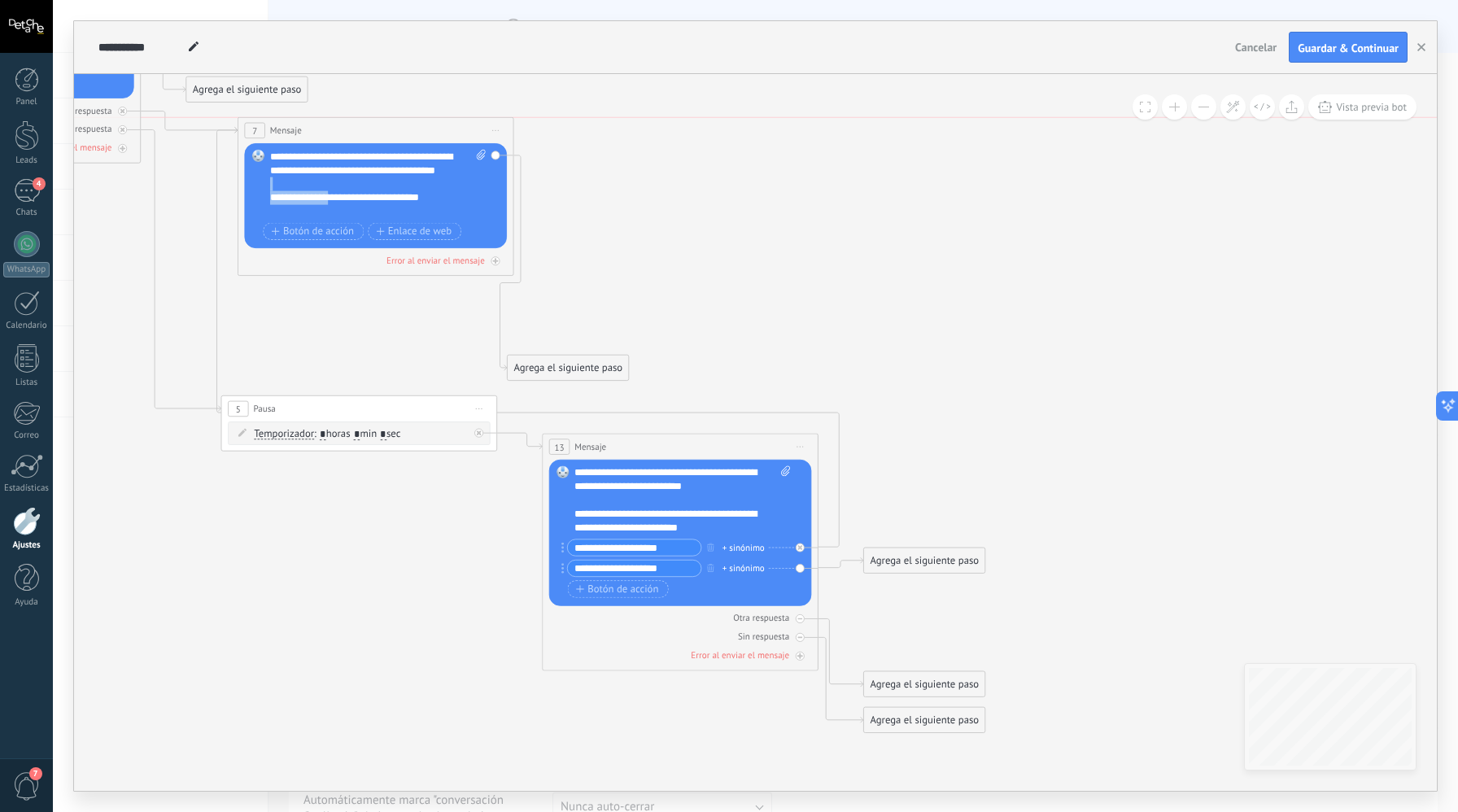
drag, startPoint x: 355, startPoint y: 157, endPoint x: 332, endPoint y: 172, distance: 27.5
click at [337, 135] on div "7 Mensaje ******* (a): Todos los contactos - canales seleccionados Todos los co…" at bounding box center [375, 130] width 275 height 25
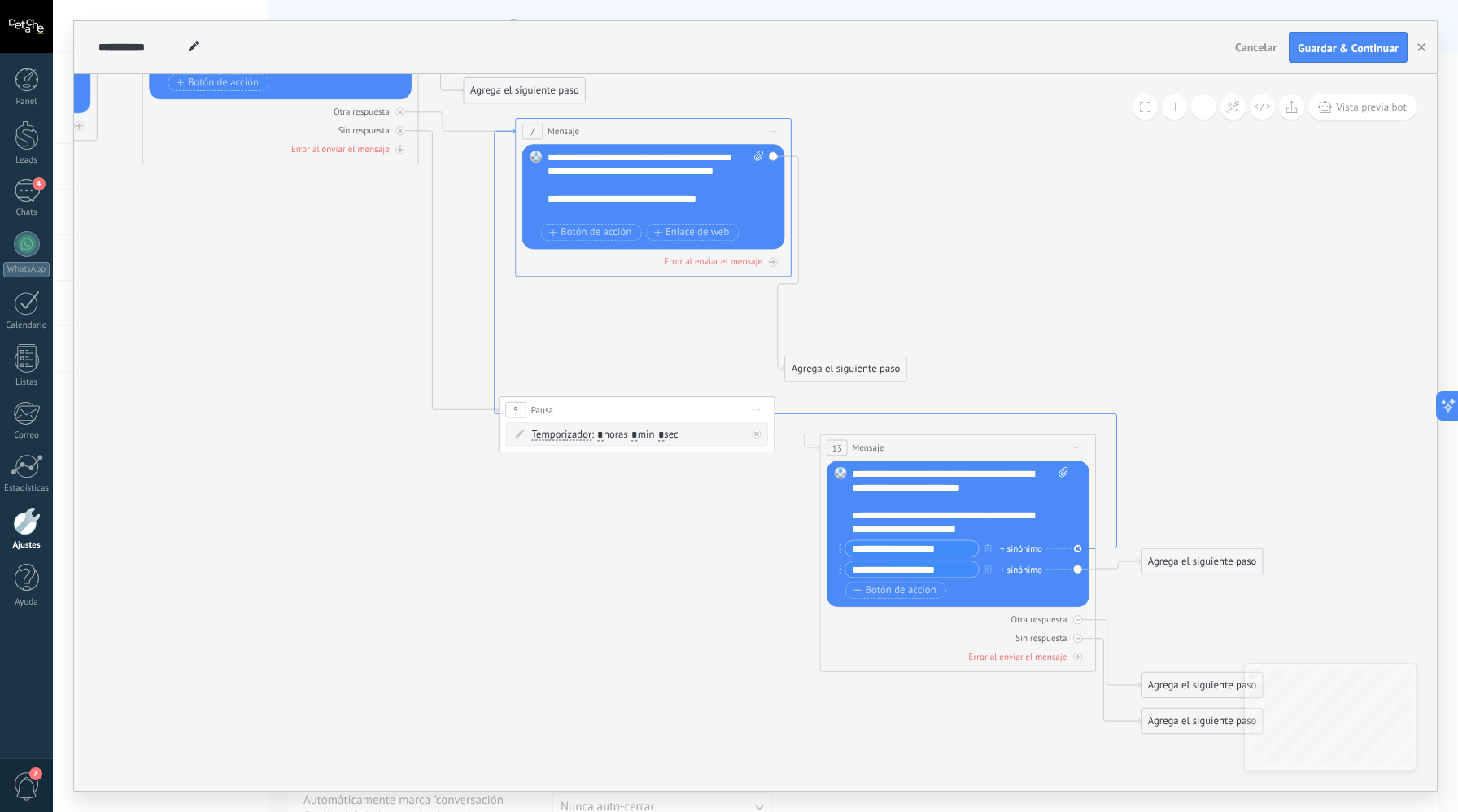
drag, startPoint x: 493, startPoint y: 426, endPoint x: 495, endPoint y: 383, distance: 43.0
click at [495, 385] on icon at bounding box center [806, 338] width 623 height 420
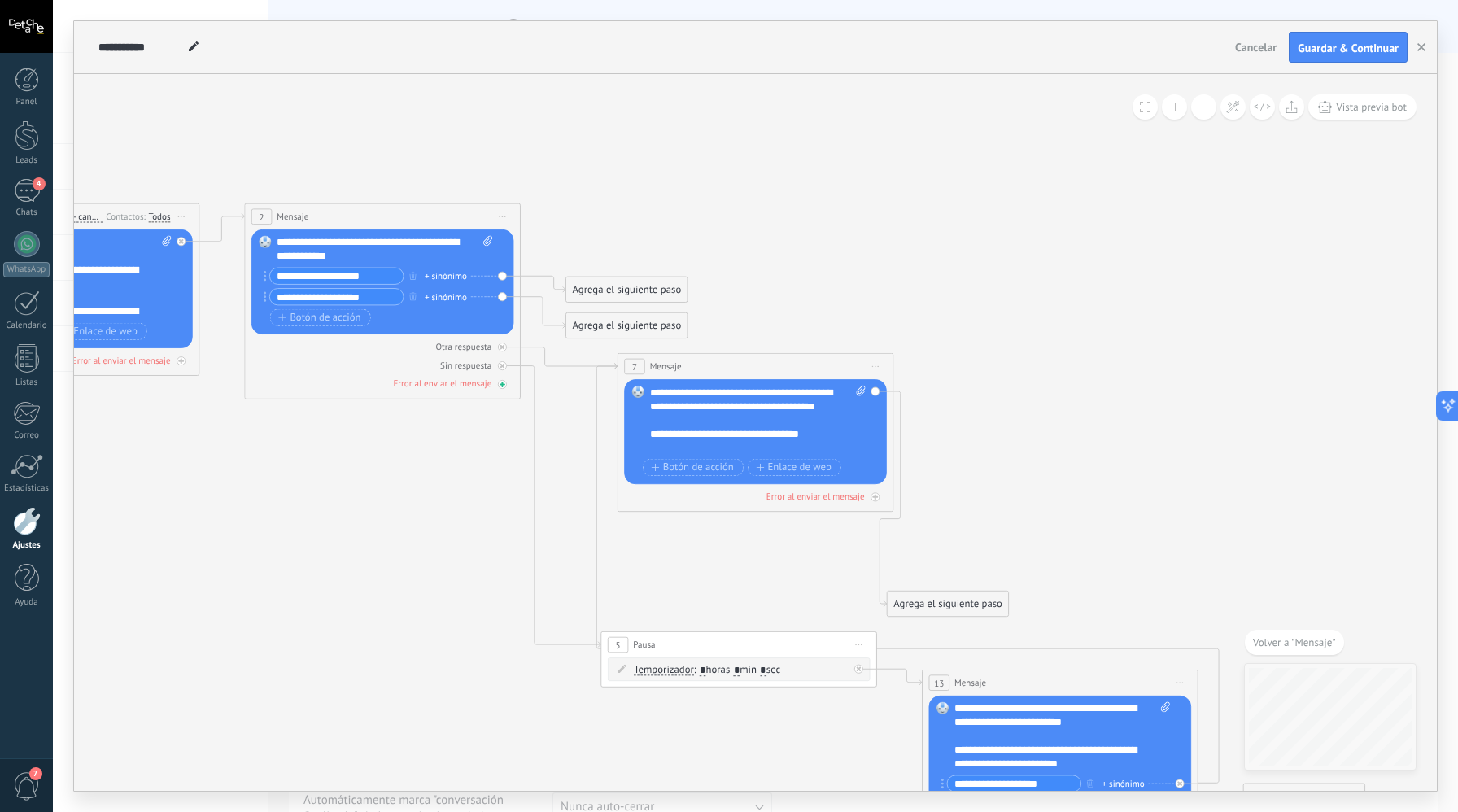
drag, startPoint x: 491, startPoint y: 366, endPoint x: 510, endPoint y: 379, distance: 23.0
drag, startPoint x: 651, startPoint y: 641, endPoint x: 425, endPoint y: 711, distance: 236.6
click at [425, 712] on span "Pausa" at bounding box center [418, 714] width 22 height 13
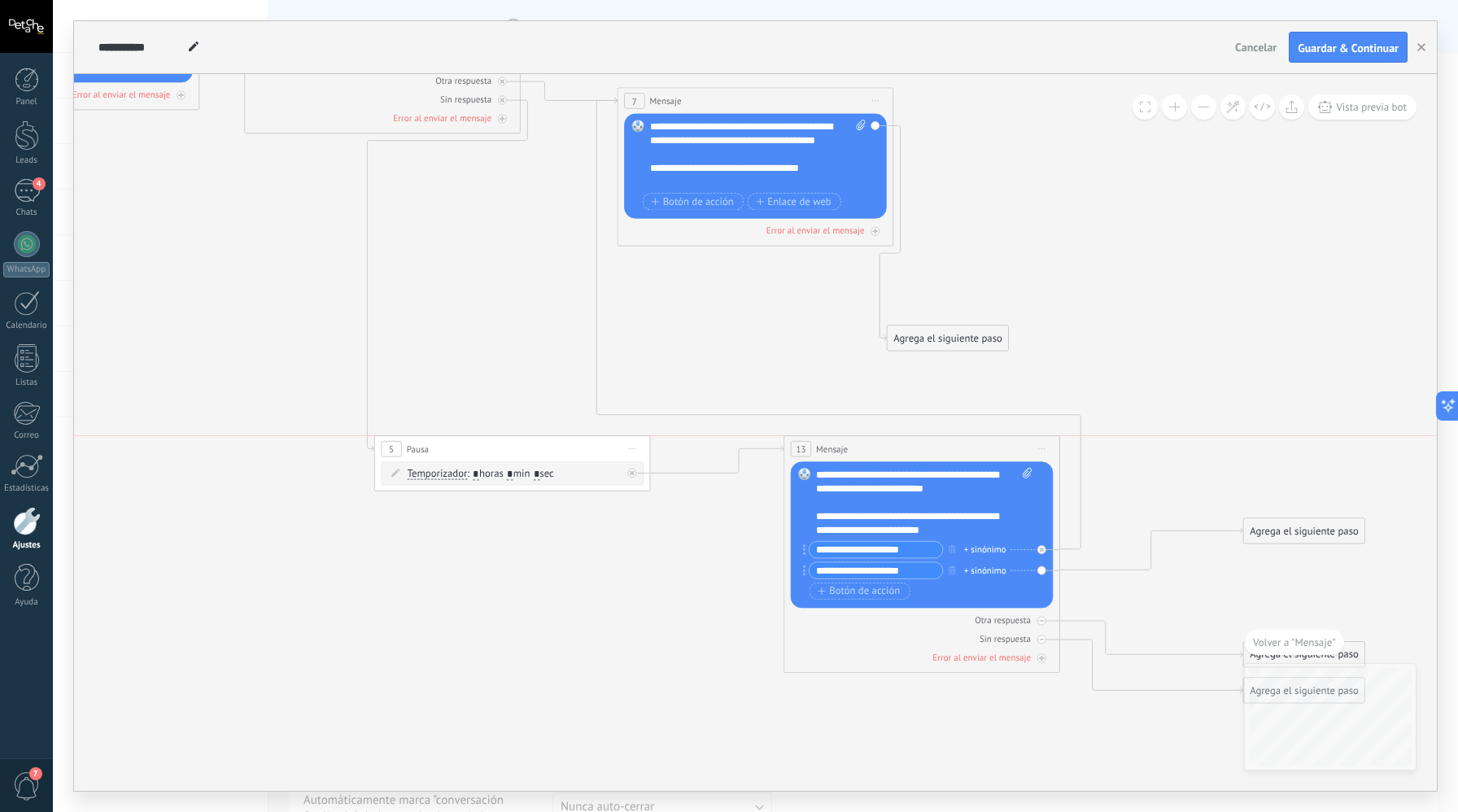
drag, startPoint x: 1077, startPoint y: 417, endPoint x: 939, endPoint y: 444, distance: 140.6
click at [939, 444] on div "13 Mensaje ******* (a): Todos los contactos - canales seleccionados Todos los c…" at bounding box center [922, 448] width 275 height 25
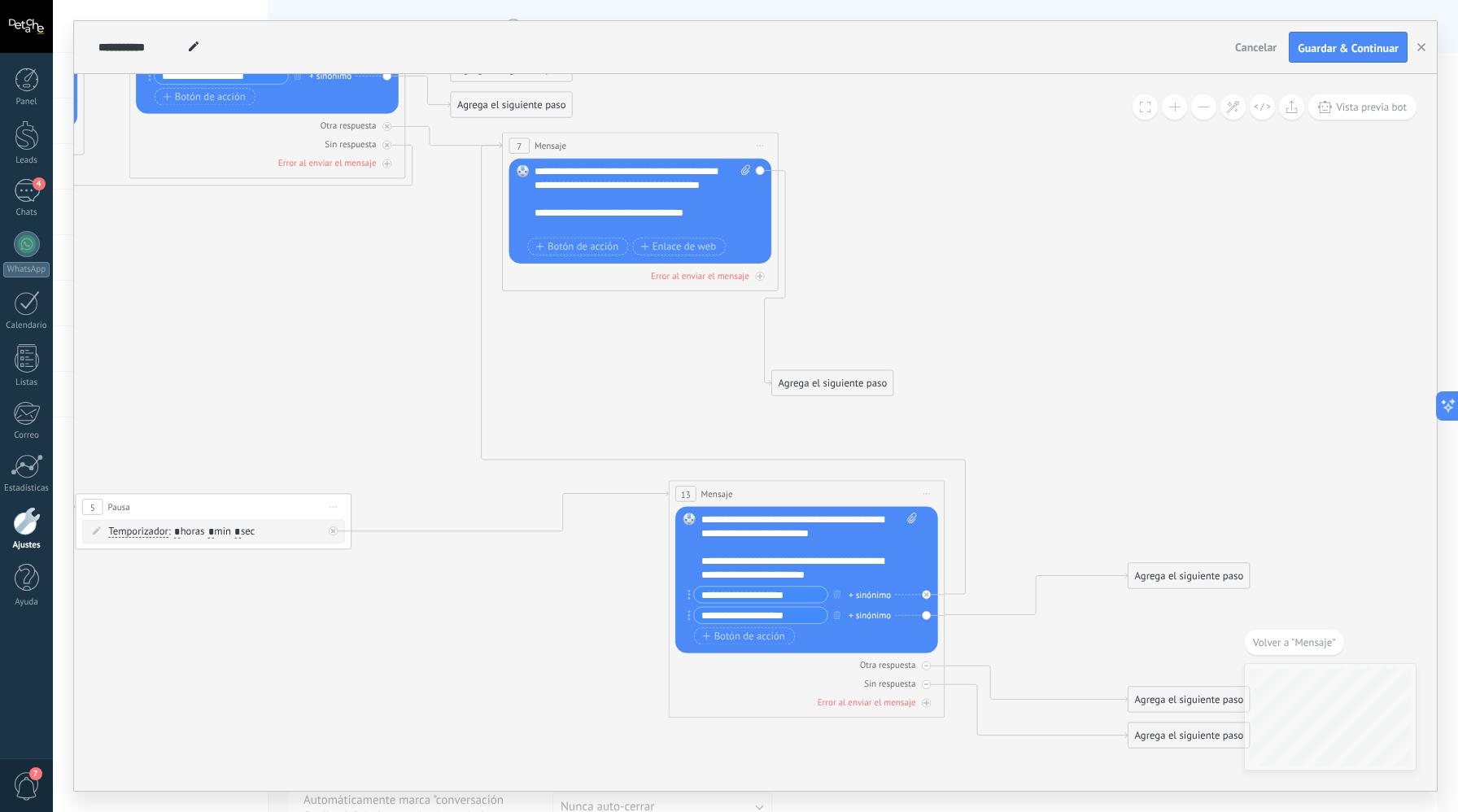
drag, startPoint x: 483, startPoint y: 491, endPoint x: 300, endPoint y: 505, distance: 183.5
click at [300, 505] on div "5 Pausa ***** Iniciar vista previa aquí Cambiar nombre Duplicar Borrar" at bounding box center [213, 507] width 275 height 25
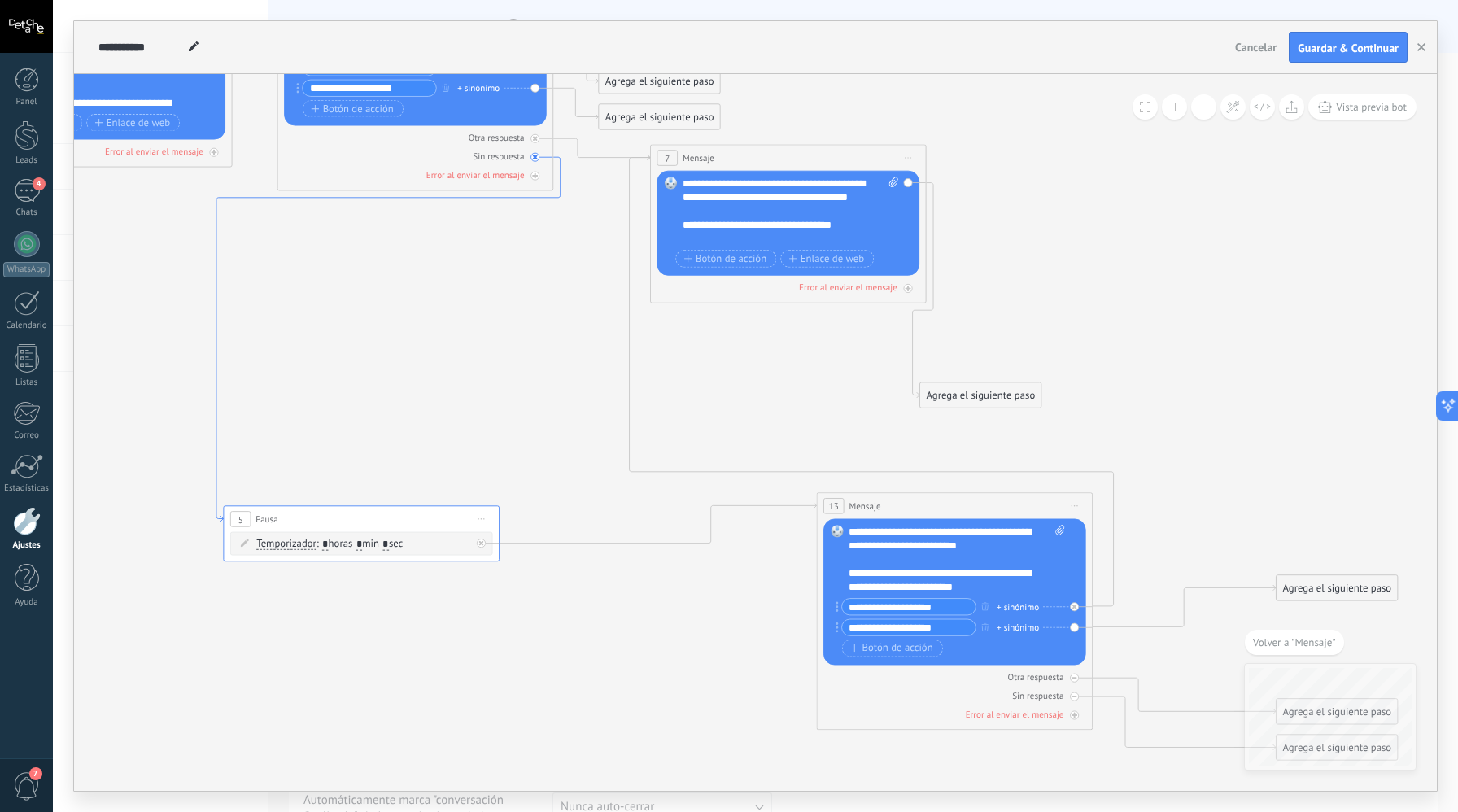
drag, startPoint x: 346, startPoint y: 183, endPoint x: 532, endPoint y: 236, distance: 193.4
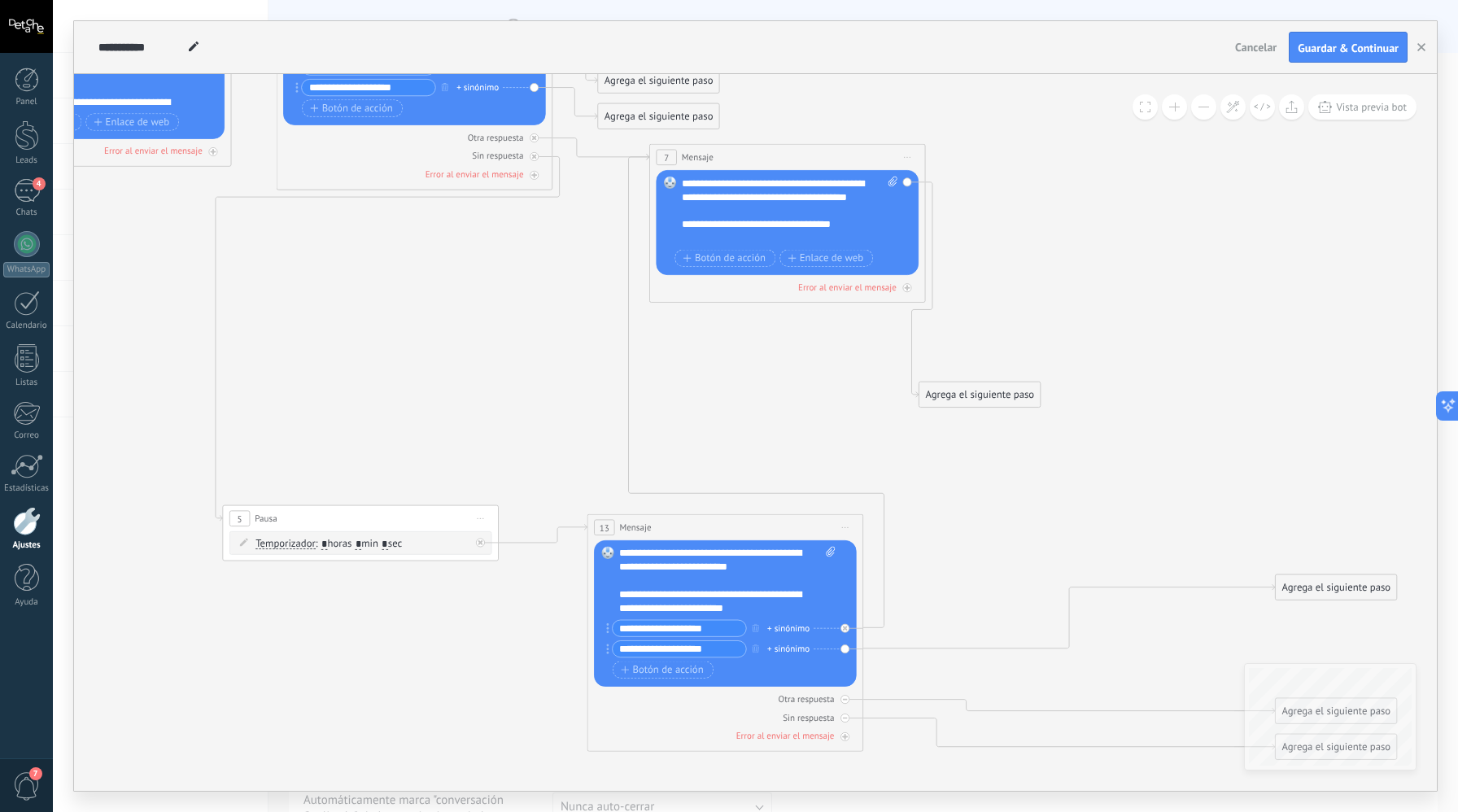
drag, startPoint x: 931, startPoint y: 508, endPoint x: 735, endPoint y: 523, distance: 196.6
click at [716, 527] on div "13 Mensaje ******* (a): Todos los contactos - canales seleccionados Todos los c…" at bounding box center [725, 528] width 275 height 25
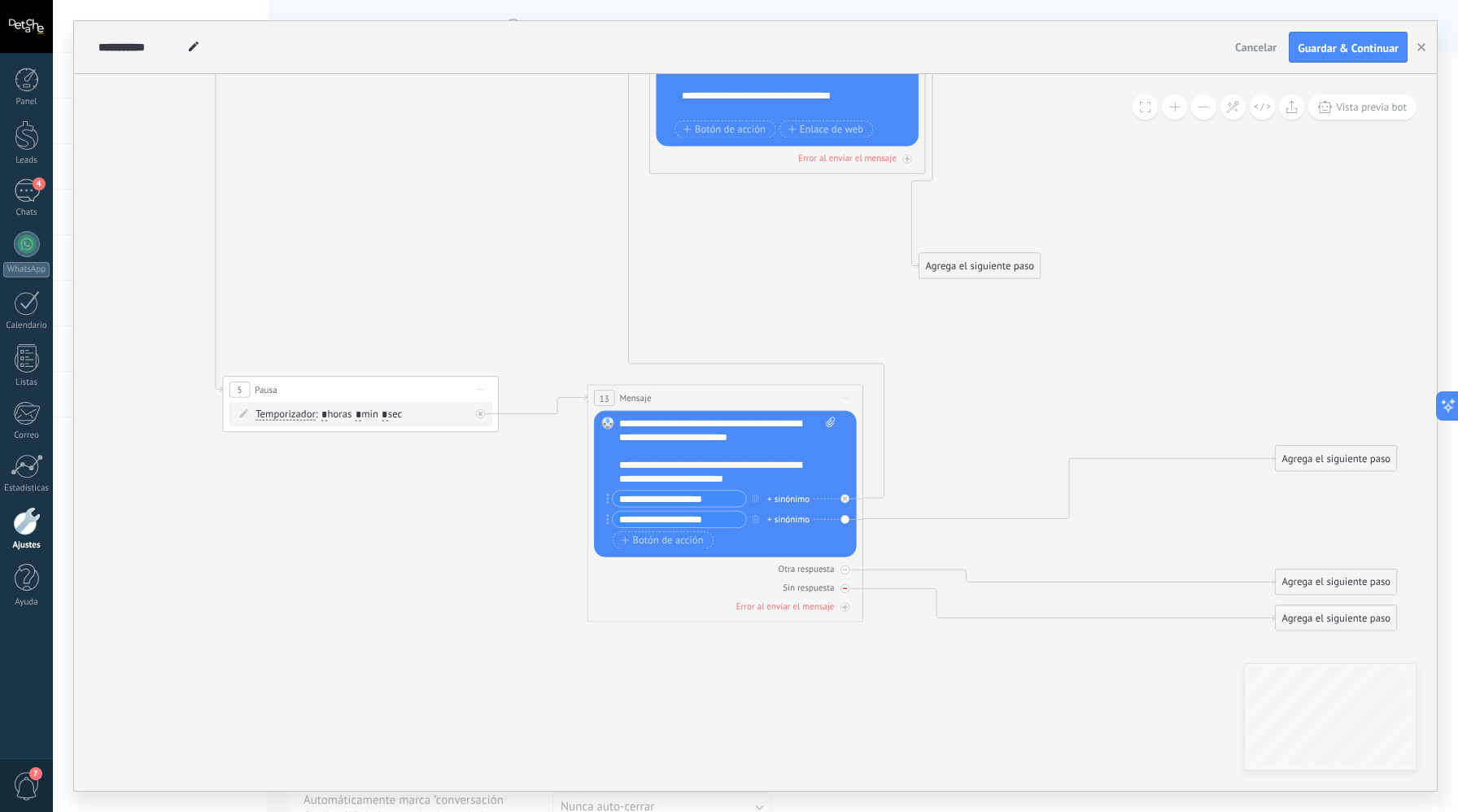
click at [0, 0] on icon at bounding box center [0, 0] width 0 height 0
click at [847, 572] on div at bounding box center [845, 570] width 9 height 9
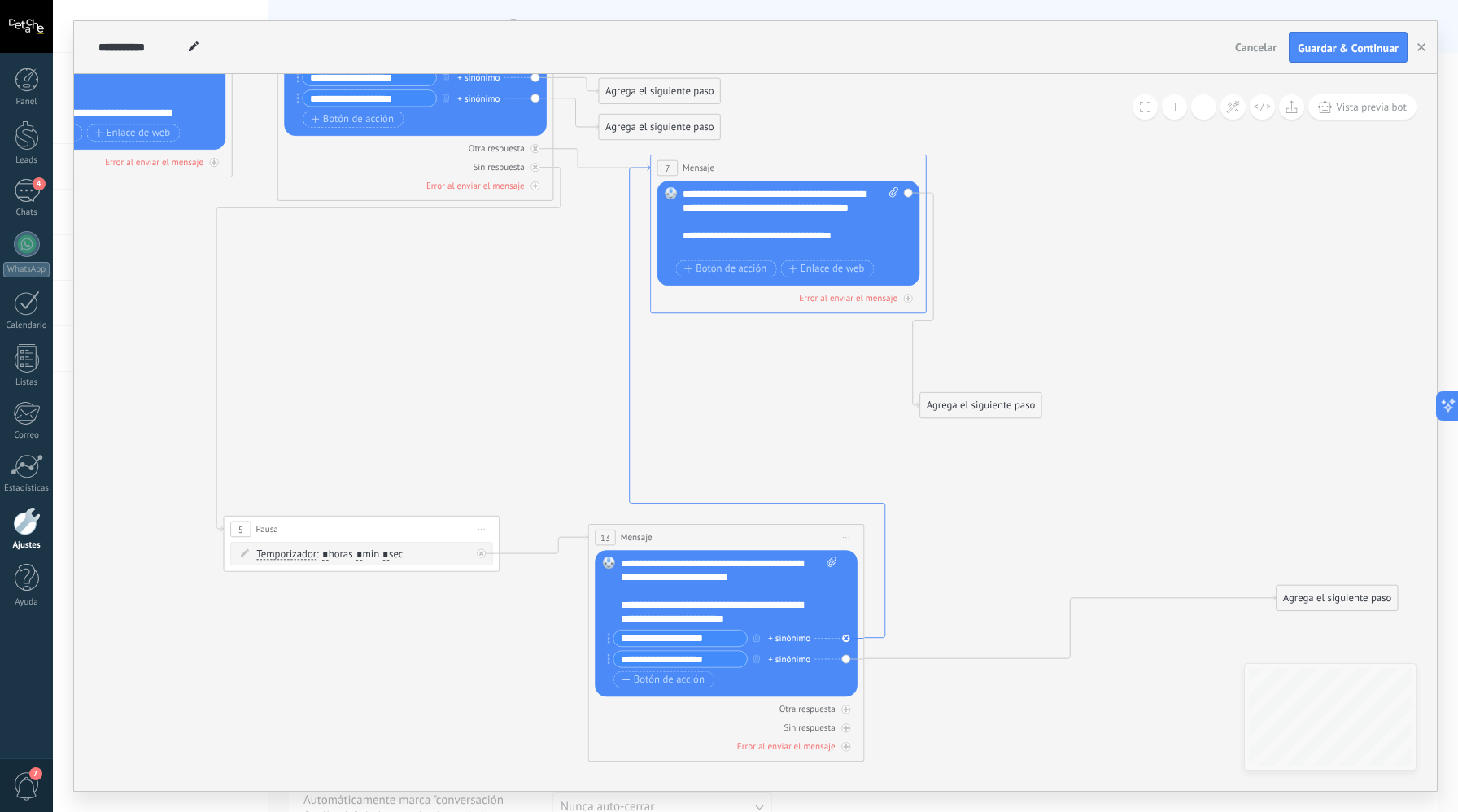
click at [881, 623] on icon at bounding box center [758, 401] width 256 height 473
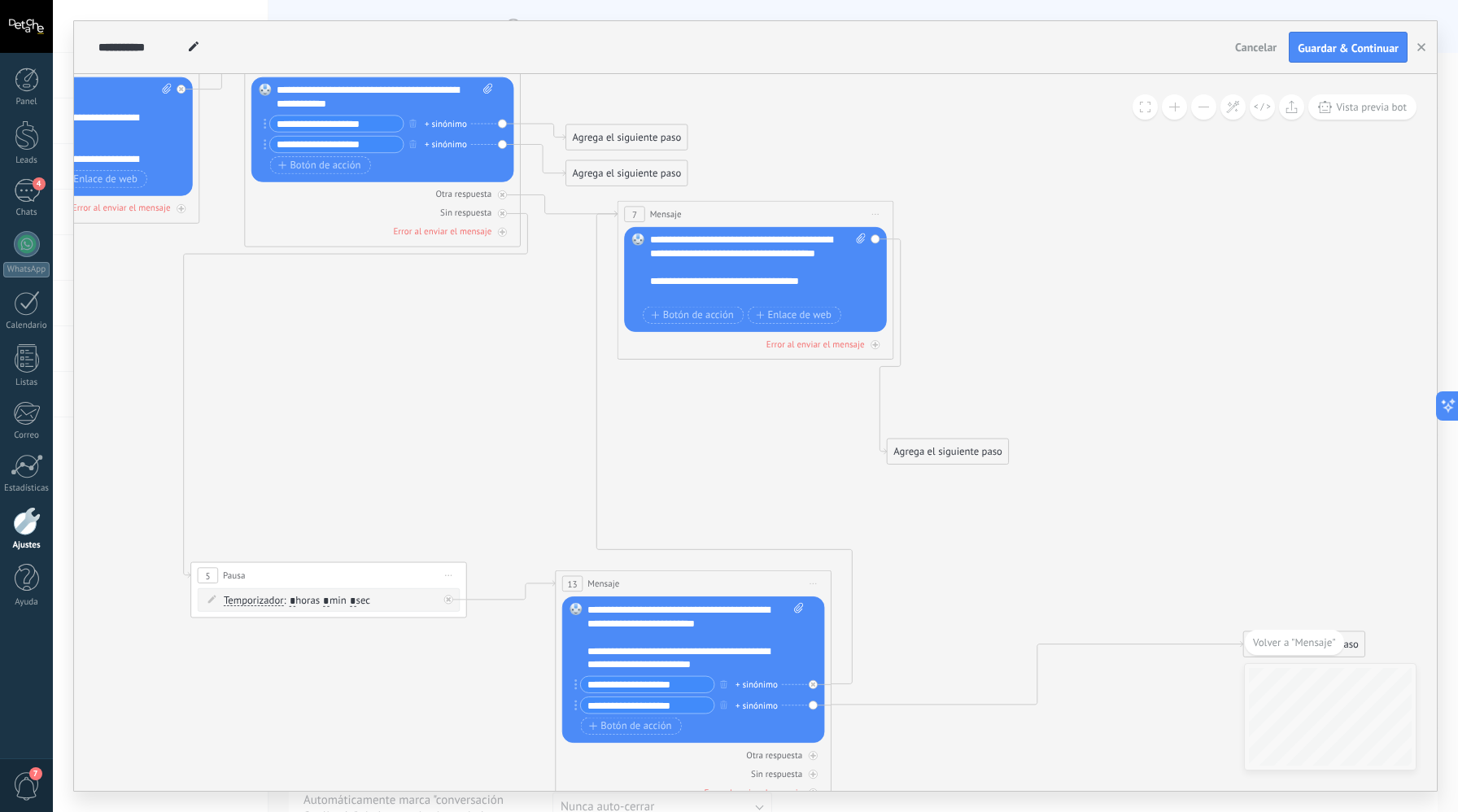
click at [818, 683] on div at bounding box center [817, 680] width 16 height 16
drag, startPoint x: 918, startPoint y: 735, endPoint x: 929, endPoint y: 670, distance: 65.9
click at [929, 670] on div "Agrega el siguiente paso" at bounding box center [949, 669] width 121 height 23
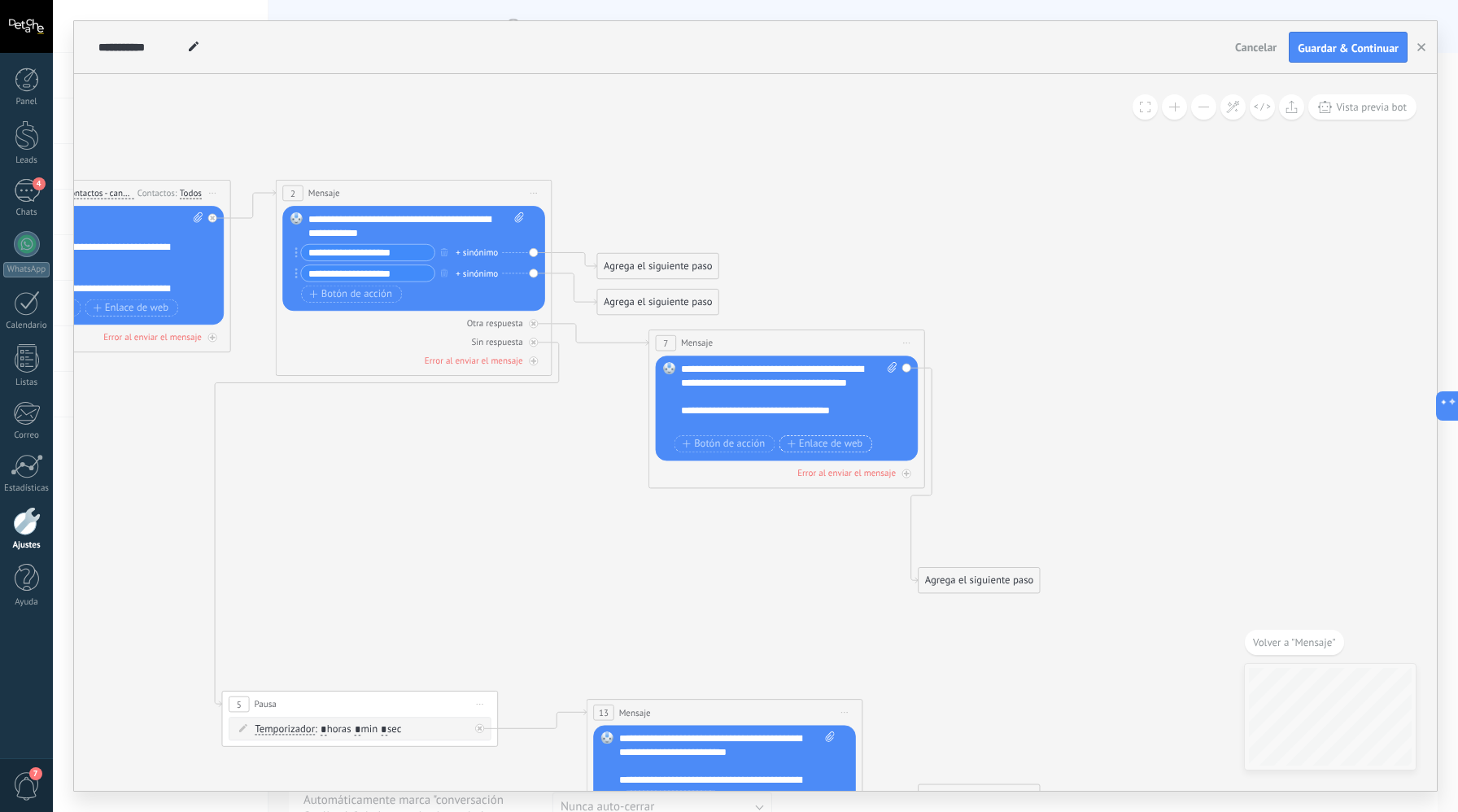
drag, startPoint x: 787, startPoint y: 444, endPoint x: 743, endPoint y: 527, distance: 93.9
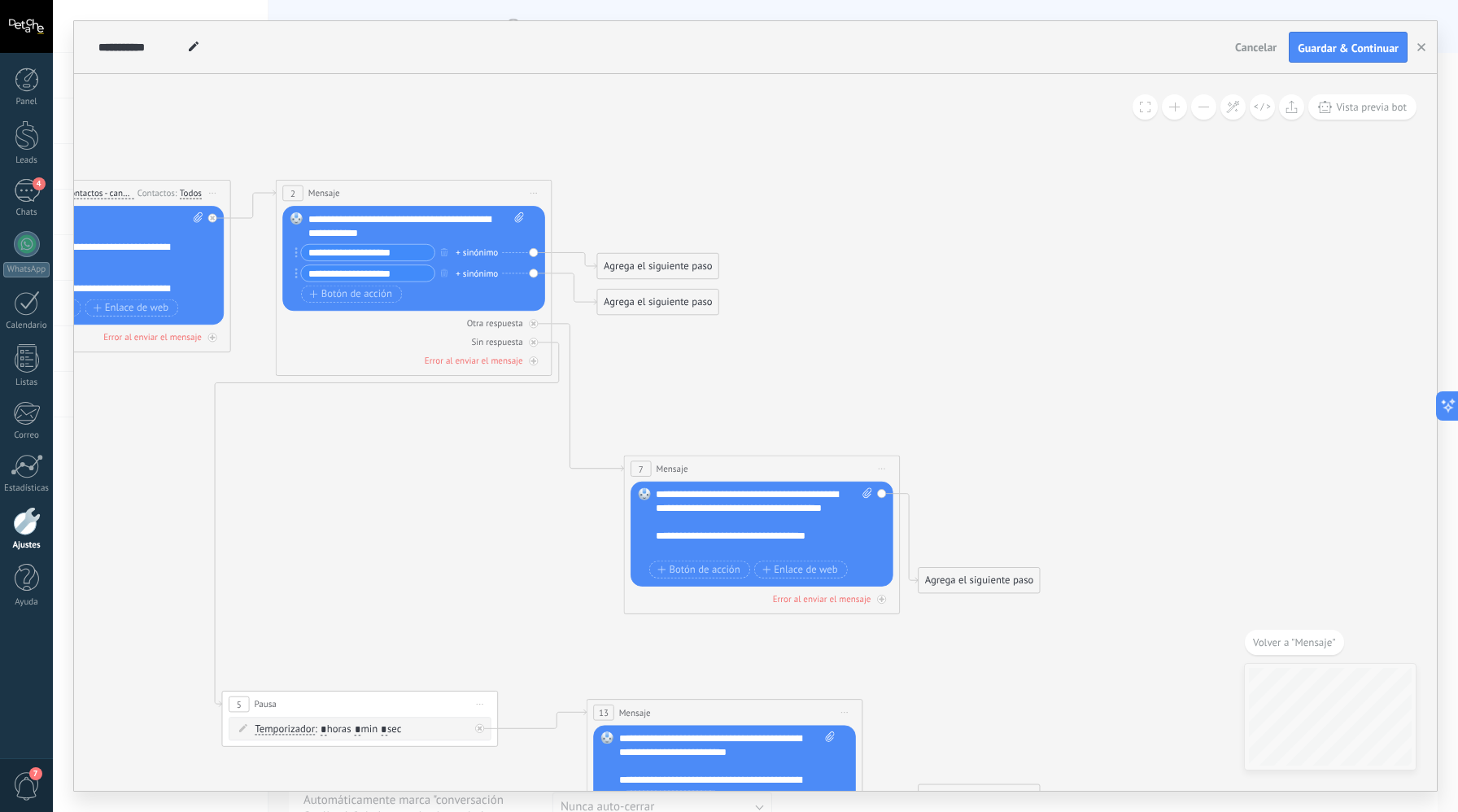
drag, startPoint x: 807, startPoint y: 347, endPoint x: 782, endPoint y: 474, distance: 129.4
click at [782, 474] on div "7 Mensaje ******* (a): Todos los contactos - canales seleccionados Todos los co…" at bounding box center [762, 468] width 275 height 25
drag, startPoint x: 700, startPoint y: 273, endPoint x: 787, endPoint y: 238, distance: 93.8
click at [787, 238] on div "Agrega el siguiente paso" at bounding box center [750, 233] width 121 height 23
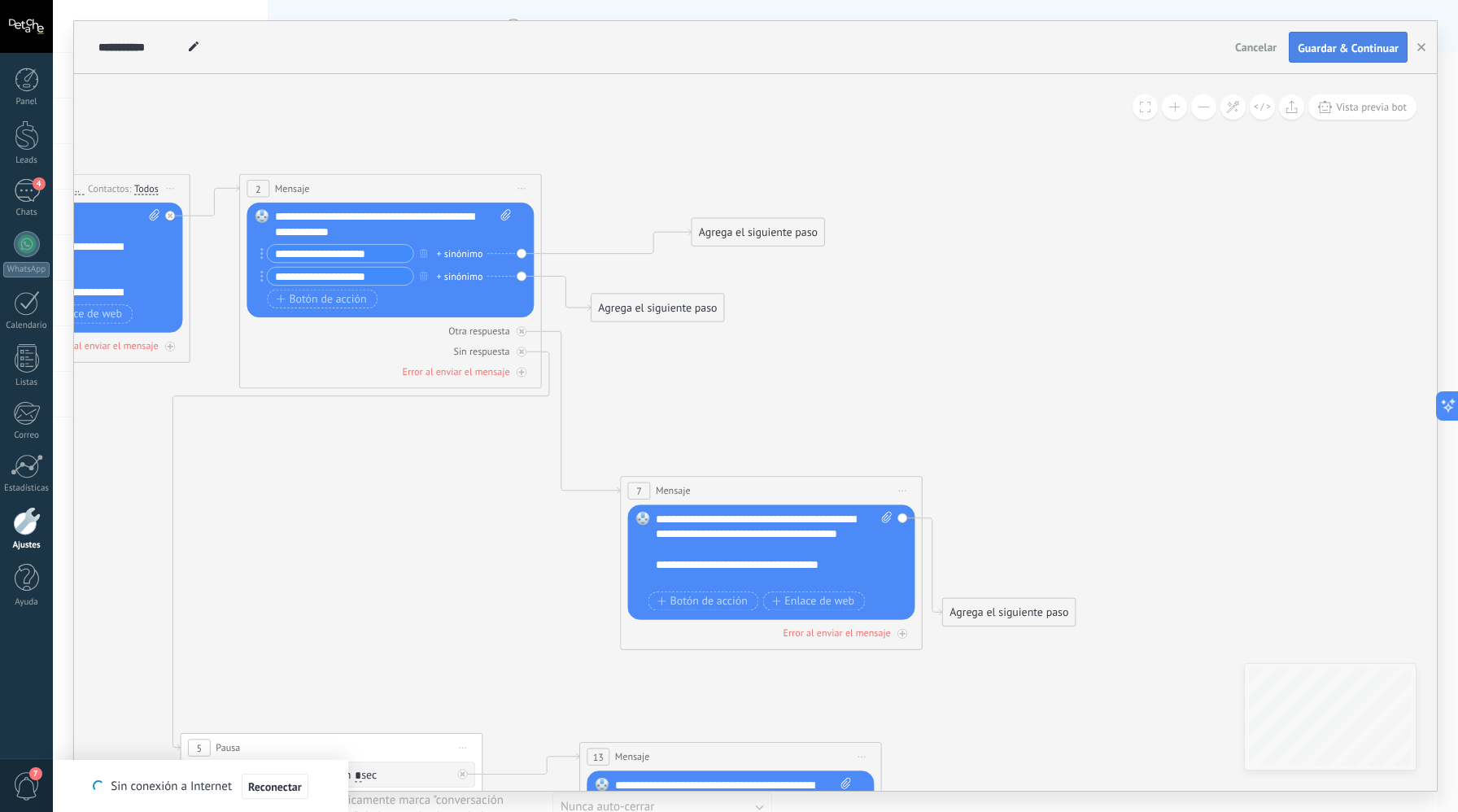
click at [1352, 53] on span "Guardar & Continuar" at bounding box center [1349, 48] width 101 height 12
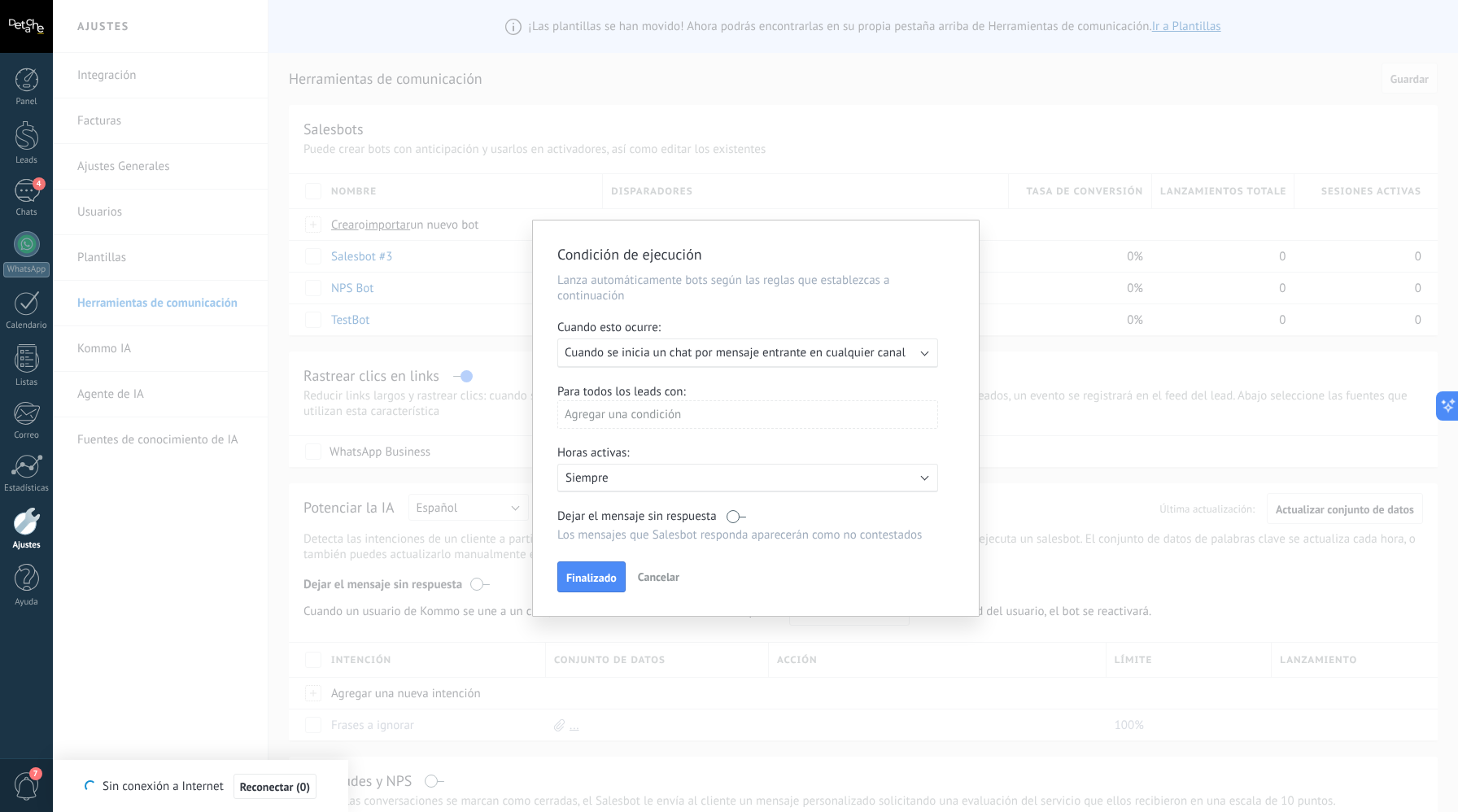
click at [836, 354] on span "Cuando se inicia un chat por mensaje entrante en cualquier canal" at bounding box center [735, 353] width 341 height 15
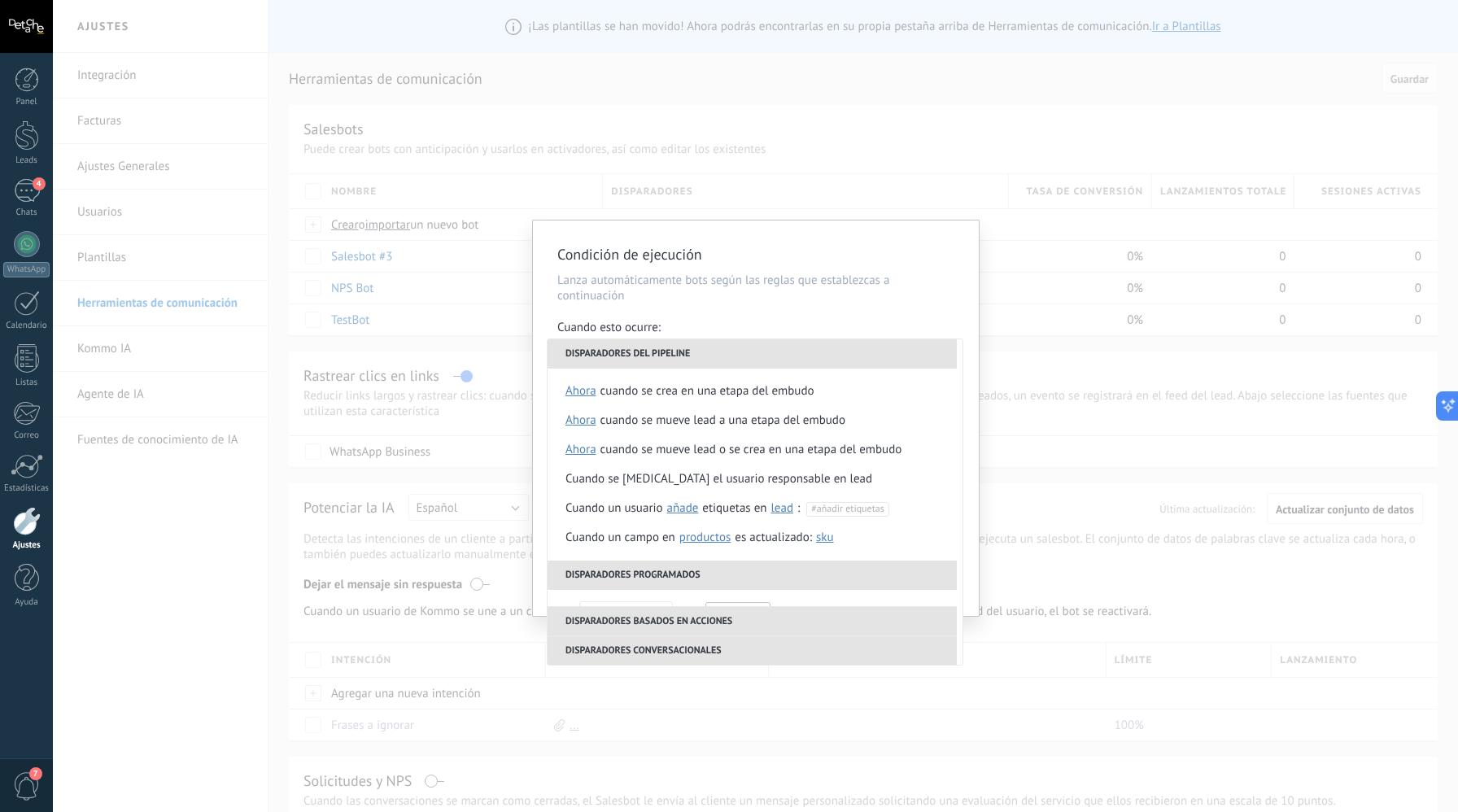
click at [843, 318] on div "Condición de ejecución Lanza automáticamente bots según las reglas que establez…" at bounding box center [756, 418] width 446 height 395
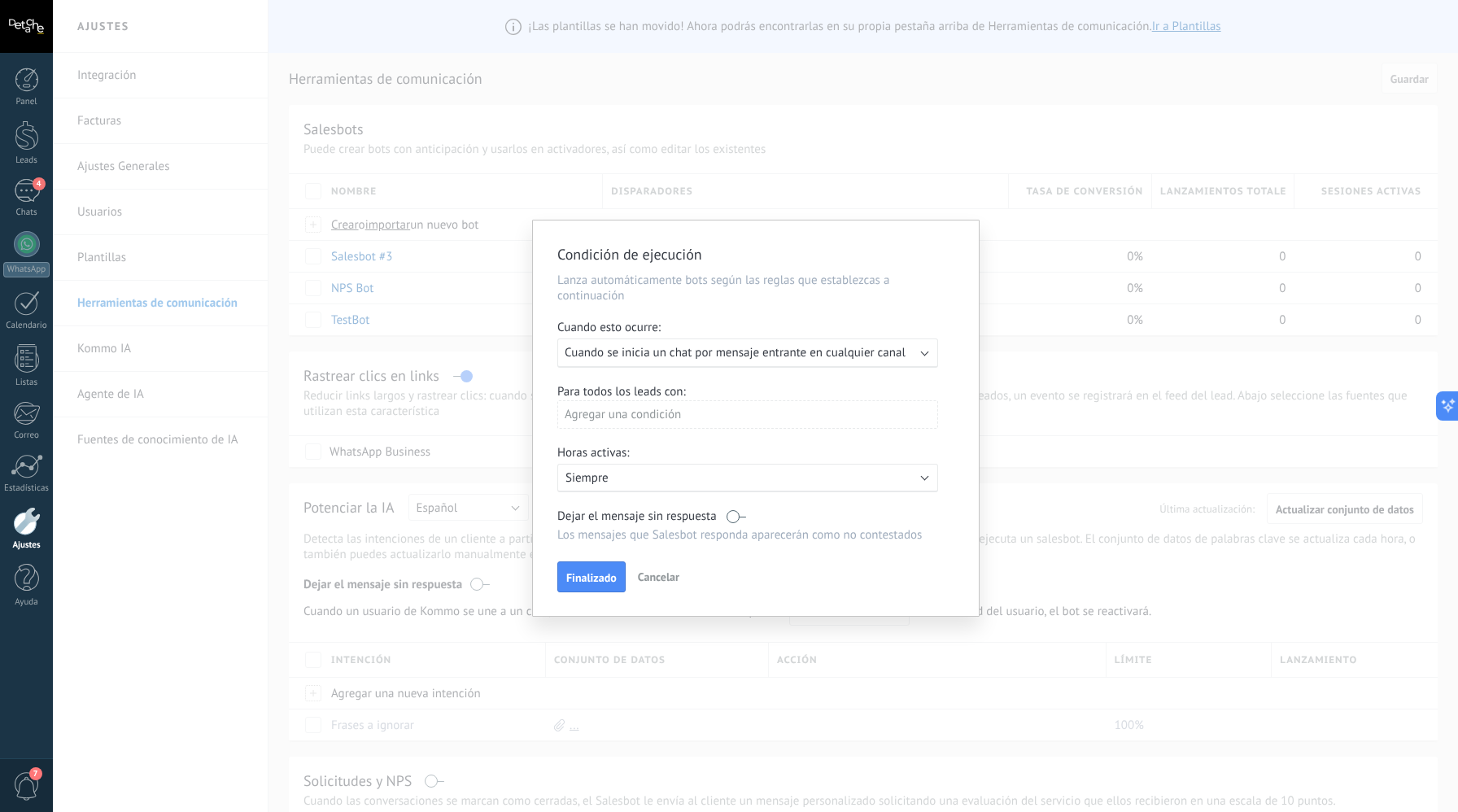
click at [684, 413] on div "Agregar una condición" at bounding box center [748, 415] width 380 height 29
click at [715, 388] on div at bounding box center [756, 420] width 446 height 400
click at [726, 523] on label at bounding box center [736, 516] width 19 height 15
click at [616, 578] on span "Finalizado" at bounding box center [592, 578] width 51 height 12
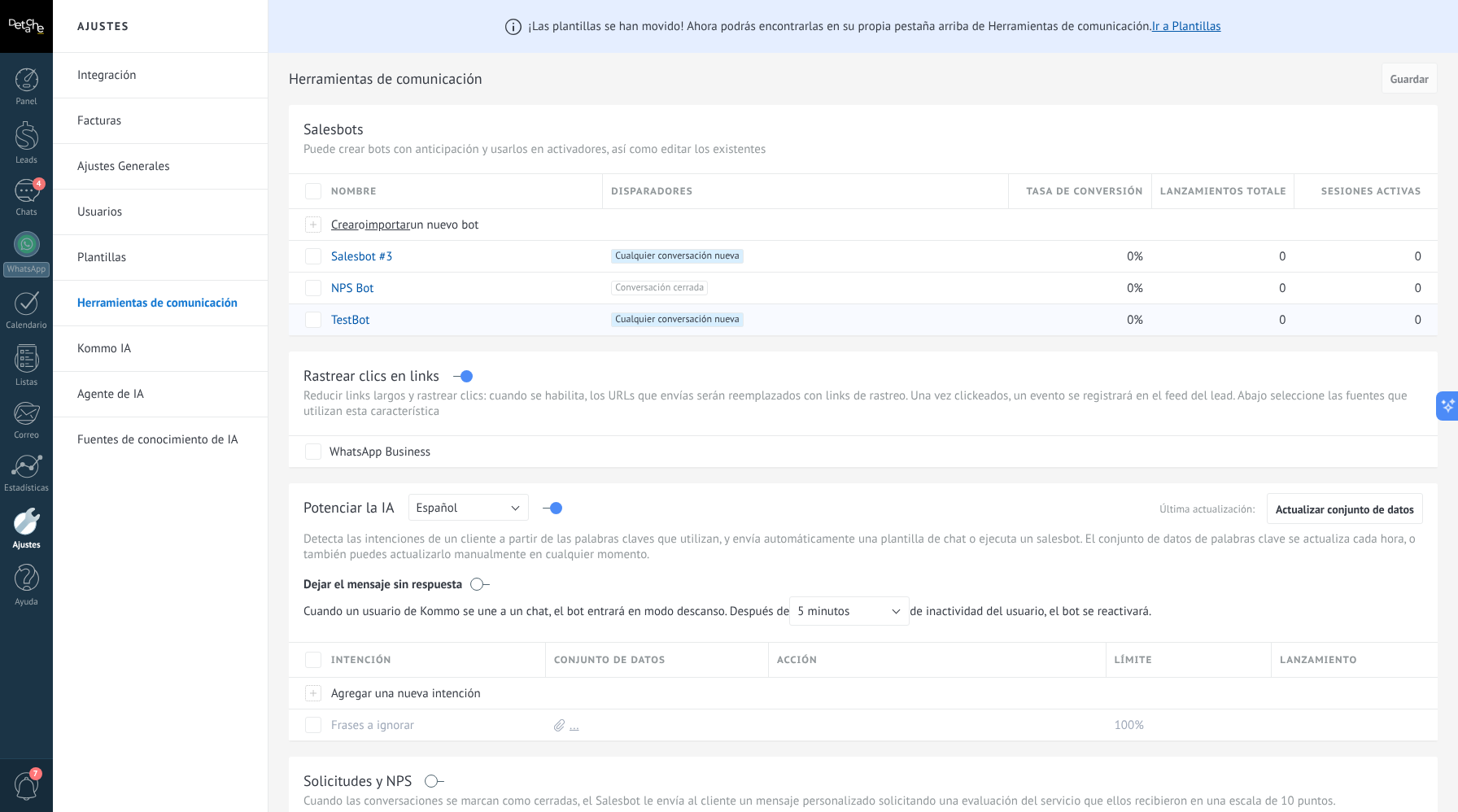
click at [367, 317] on link "TestBot" at bounding box center [349, 320] width 38 height 15
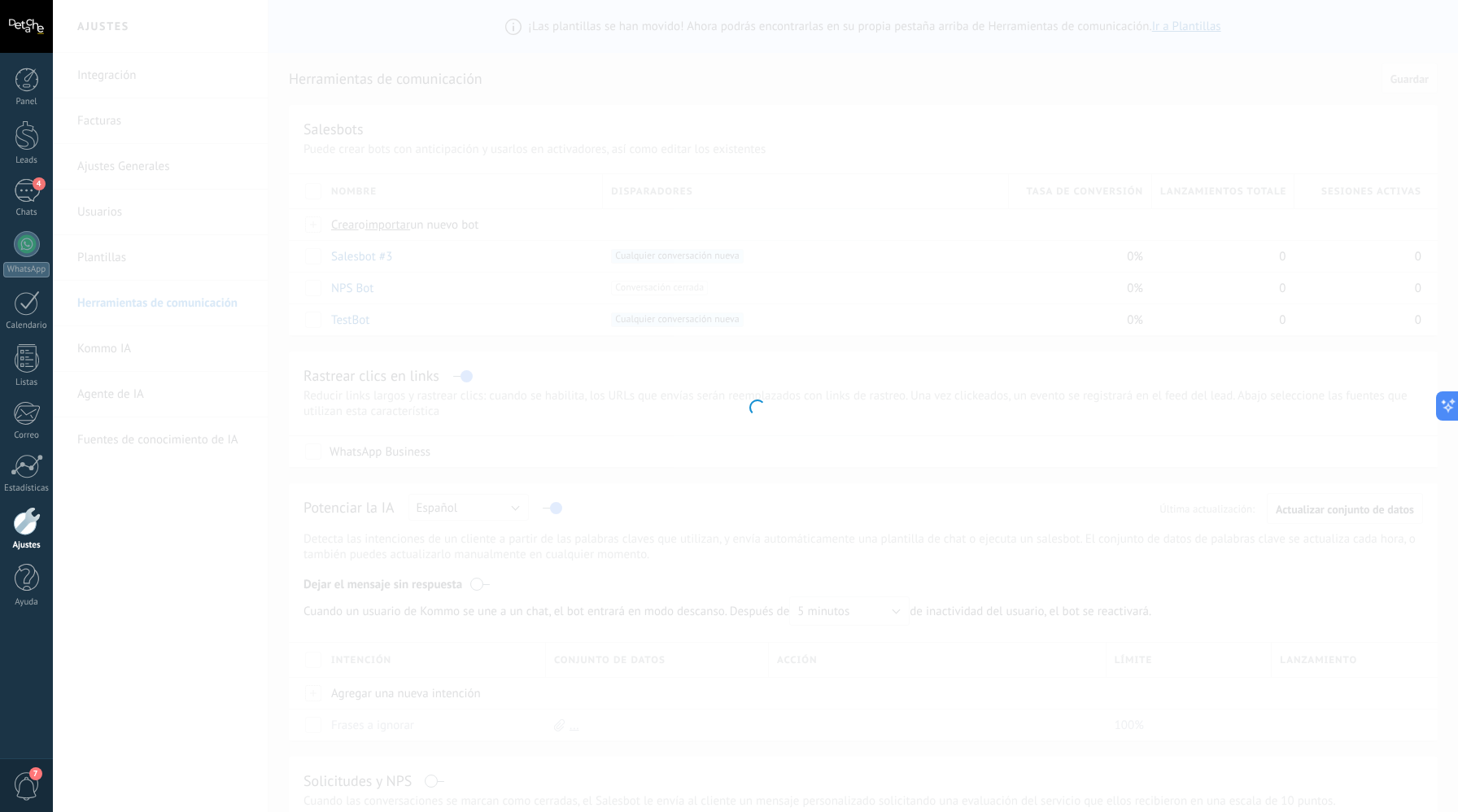
type input "*******"
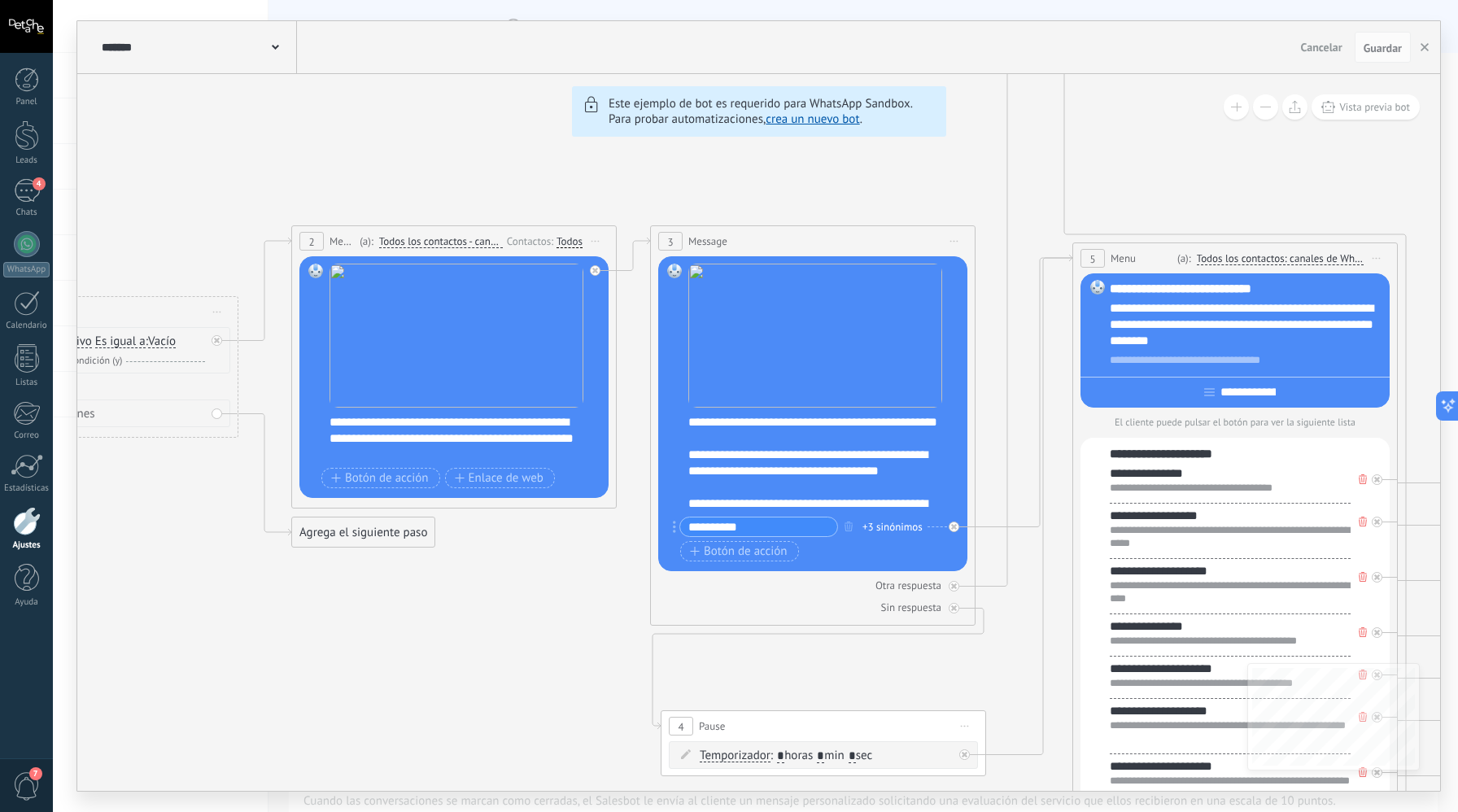
click at [1286, 37] on div "******* TestBot Cancelar Actualización Cancelar Guardar" at bounding box center [758, 47] width 1363 height 53
click at [1290, 46] on div "******* TestBot Cancelar Actualización Cancelar Guardar" at bounding box center [758, 47] width 1363 height 53
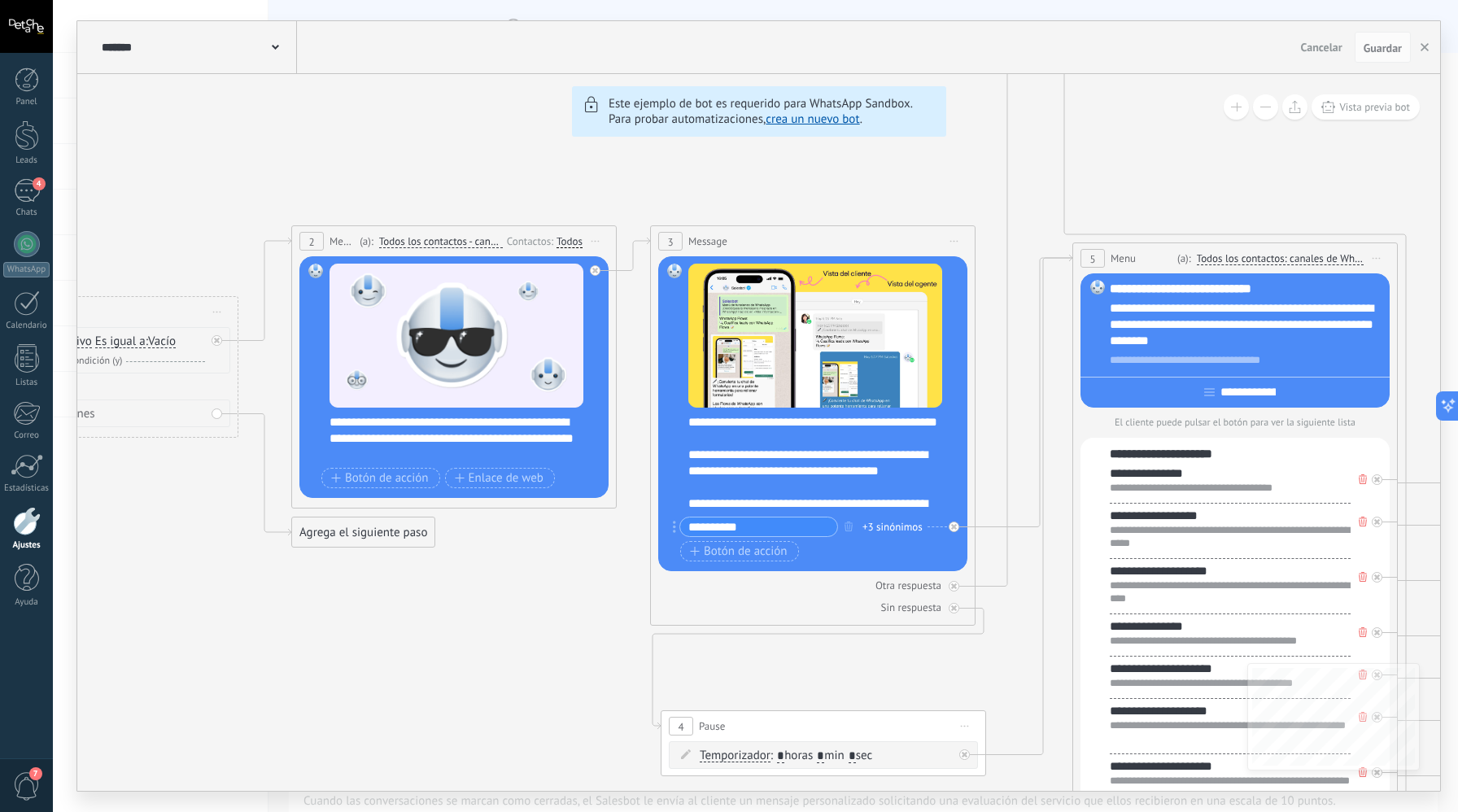
click at [1323, 45] on span "Cancelar" at bounding box center [1322, 46] width 41 height 14
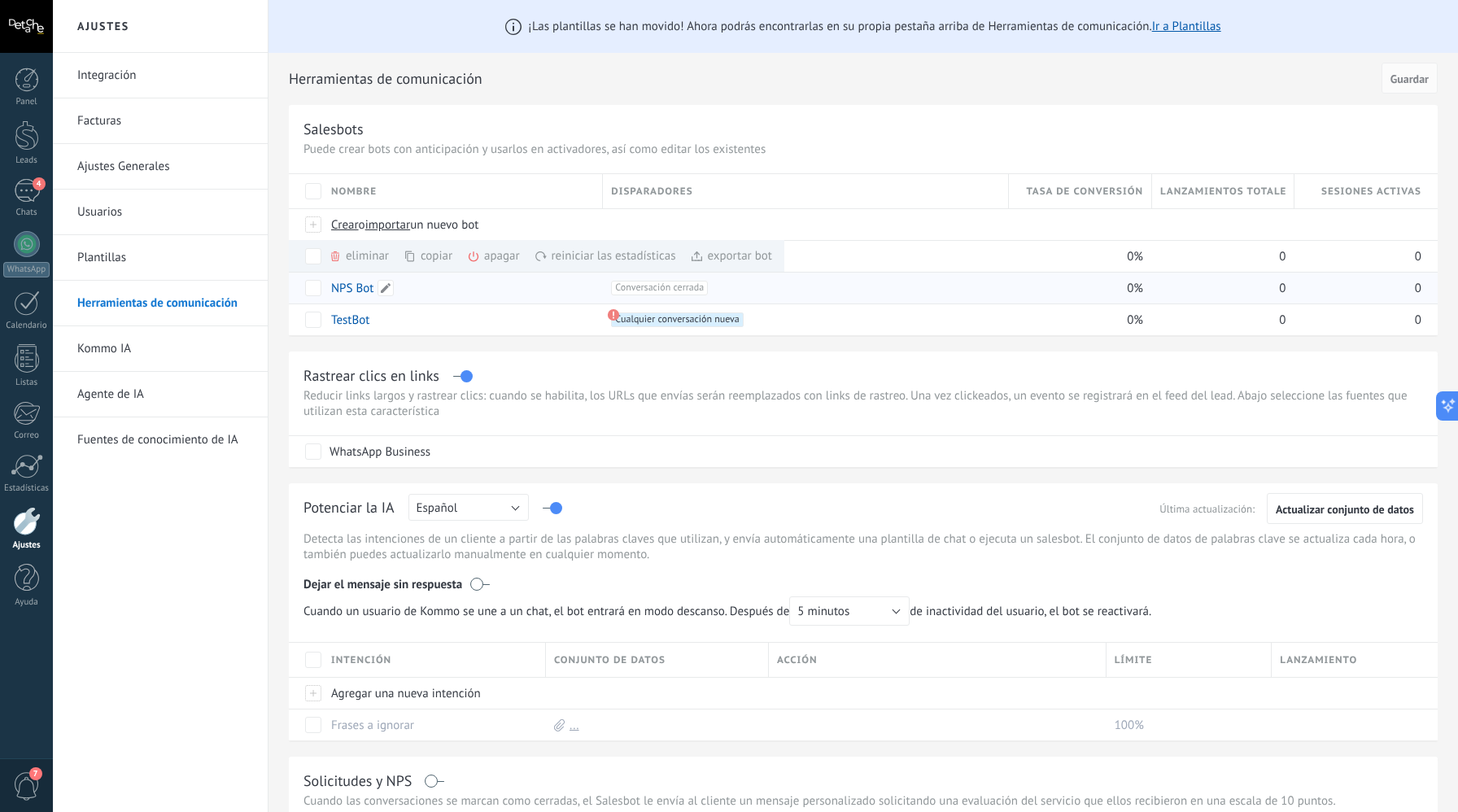
click at [535, 302] on div "NPS Bot" at bounding box center [459, 288] width 272 height 31
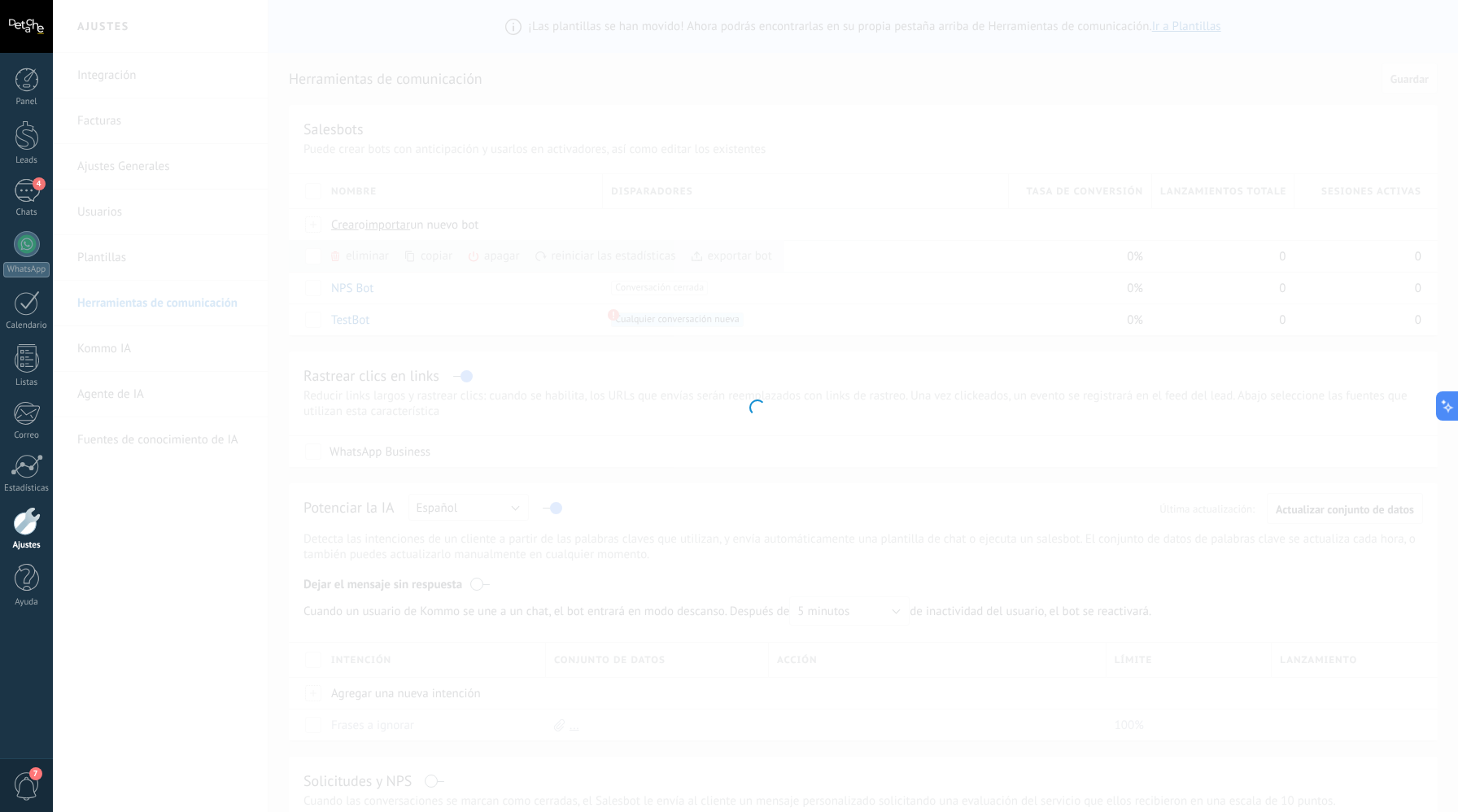
type input "*******"
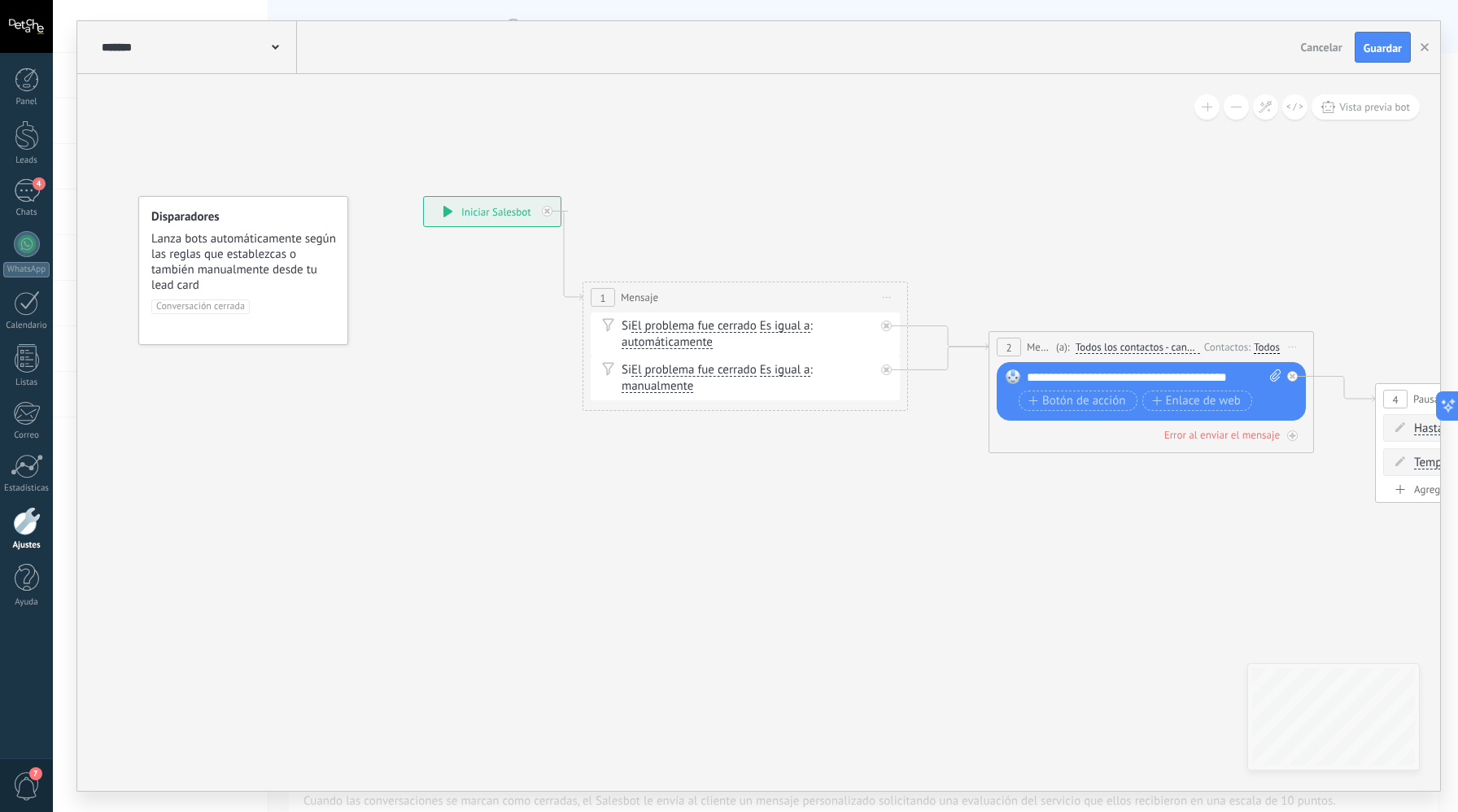
drag, startPoint x: 452, startPoint y: 338, endPoint x: 572, endPoint y: 291, distance: 128.9
click at [1421, 44] on use "button" at bounding box center [1425, 47] width 8 height 8
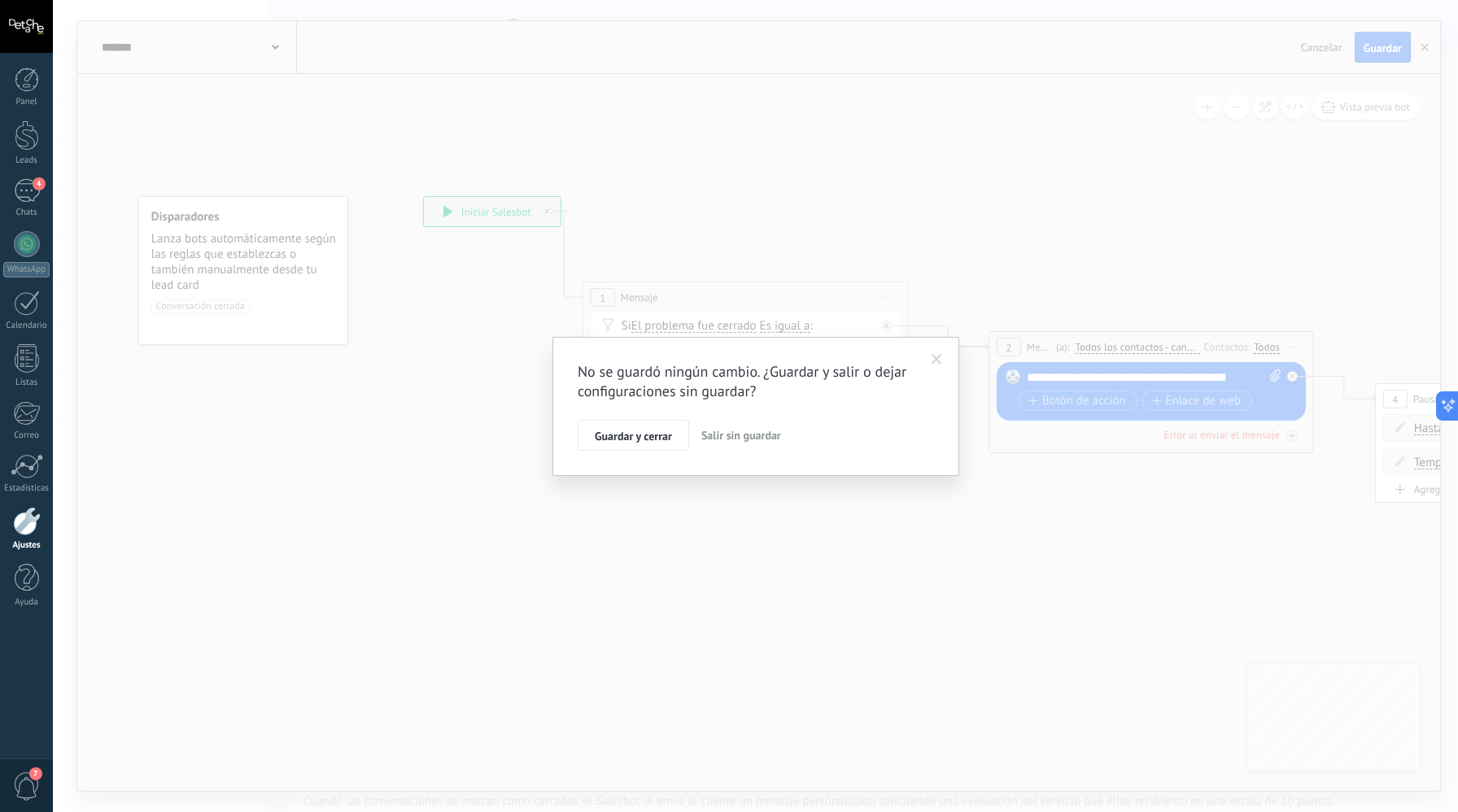
click at [723, 433] on span "Salir sin guardar" at bounding box center [741, 435] width 80 height 14
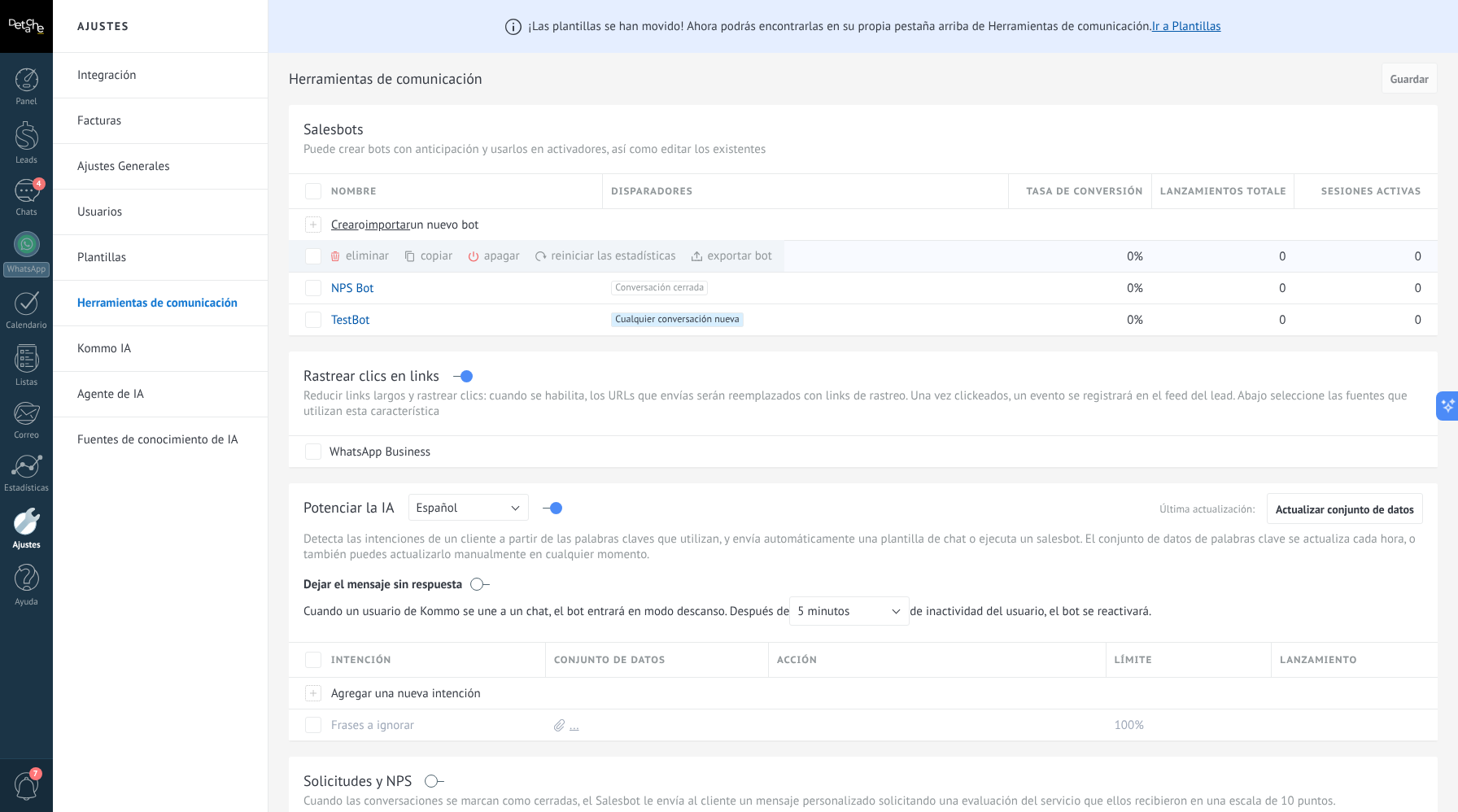
click at [815, 261] on div "+1 Cualquier conversación nueva +0" at bounding box center [806, 256] width 389 height 14
click at [683, 258] on span "Cualquier conversación nueva +0" at bounding box center [677, 256] width 132 height 14
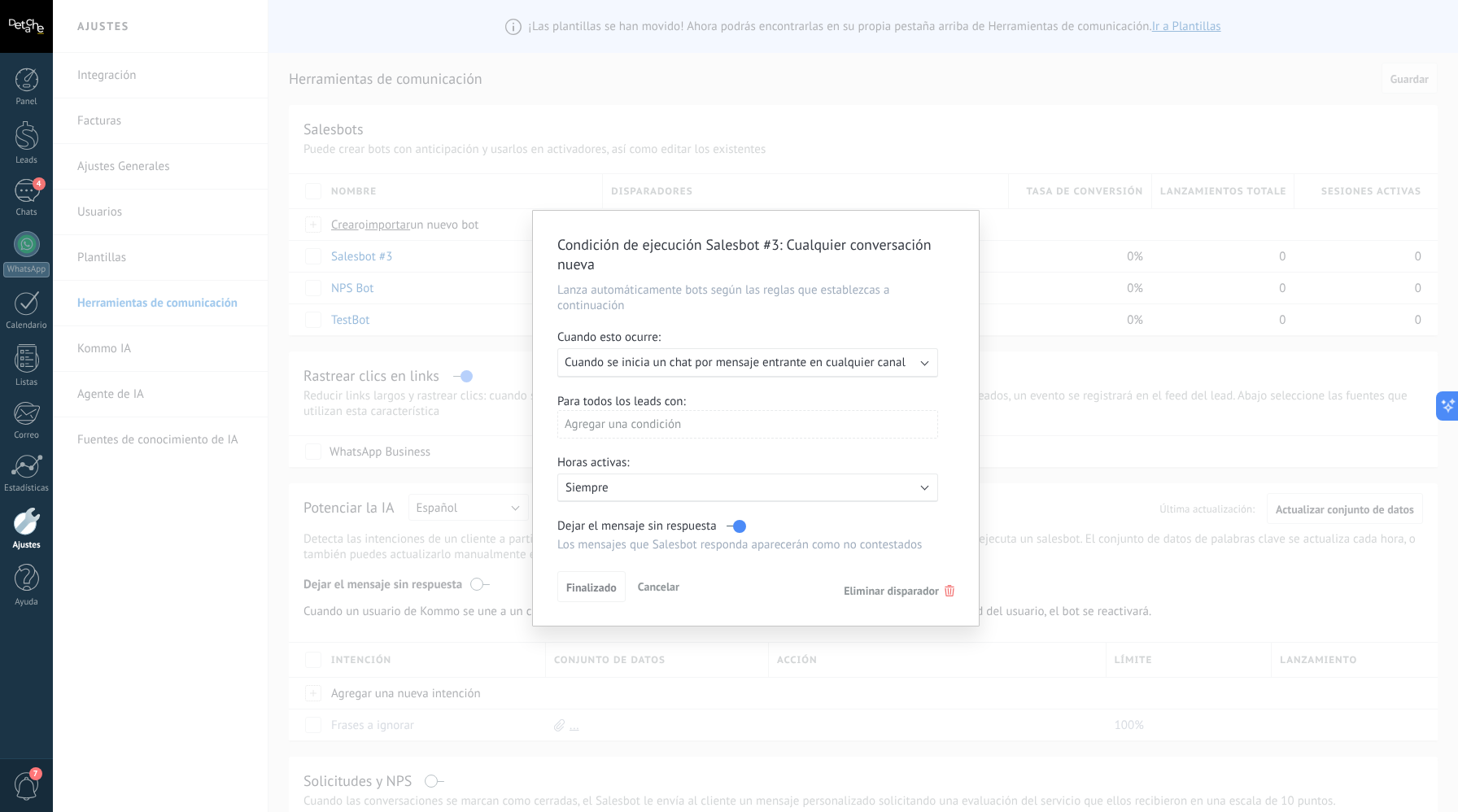
click at [655, 586] on span "Cancelar" at bounding box center [658, 586] width 41 height 14
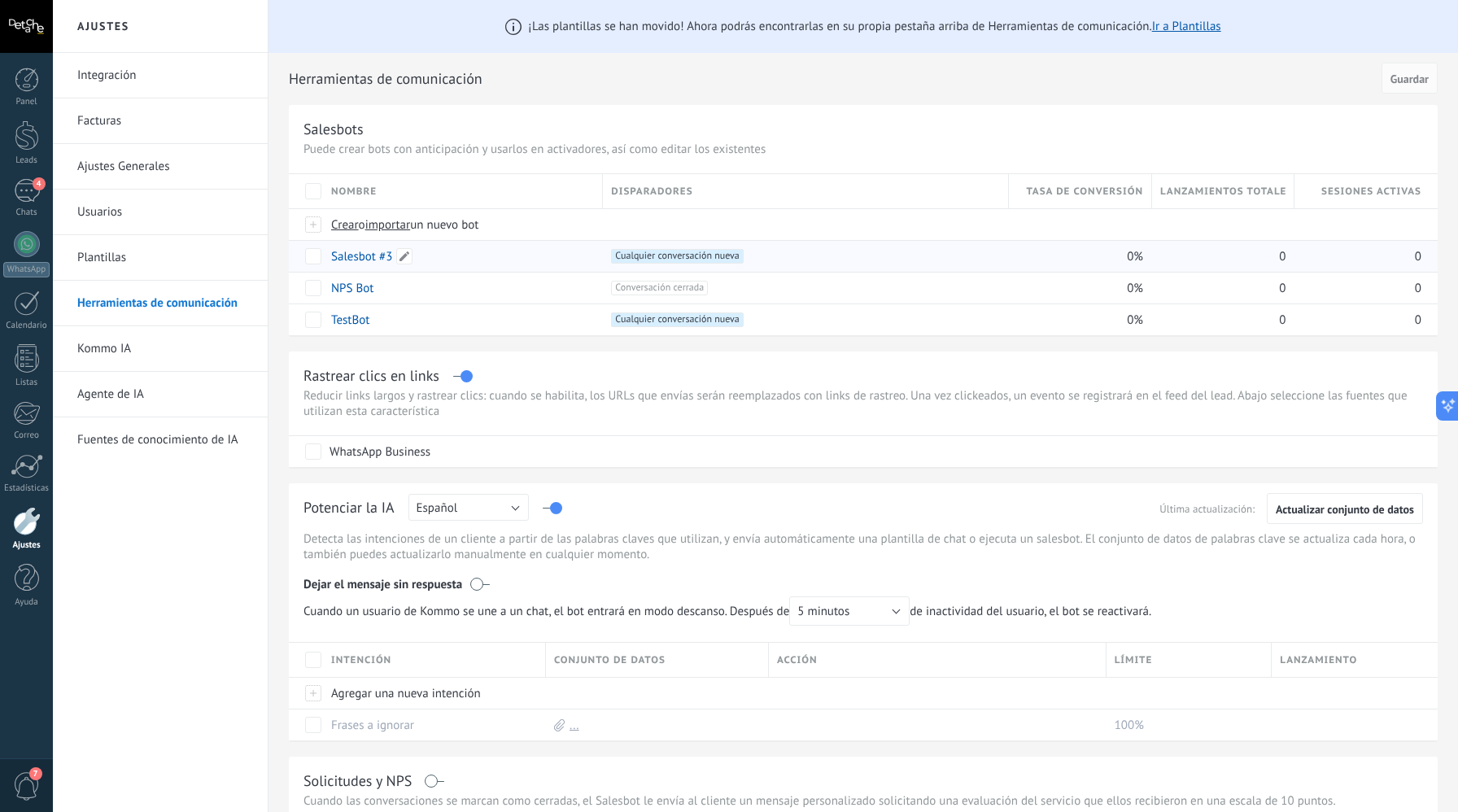
click at [376, 260] on link "Salesbot #3" at bounding box center [361, 257] width 61 height 15
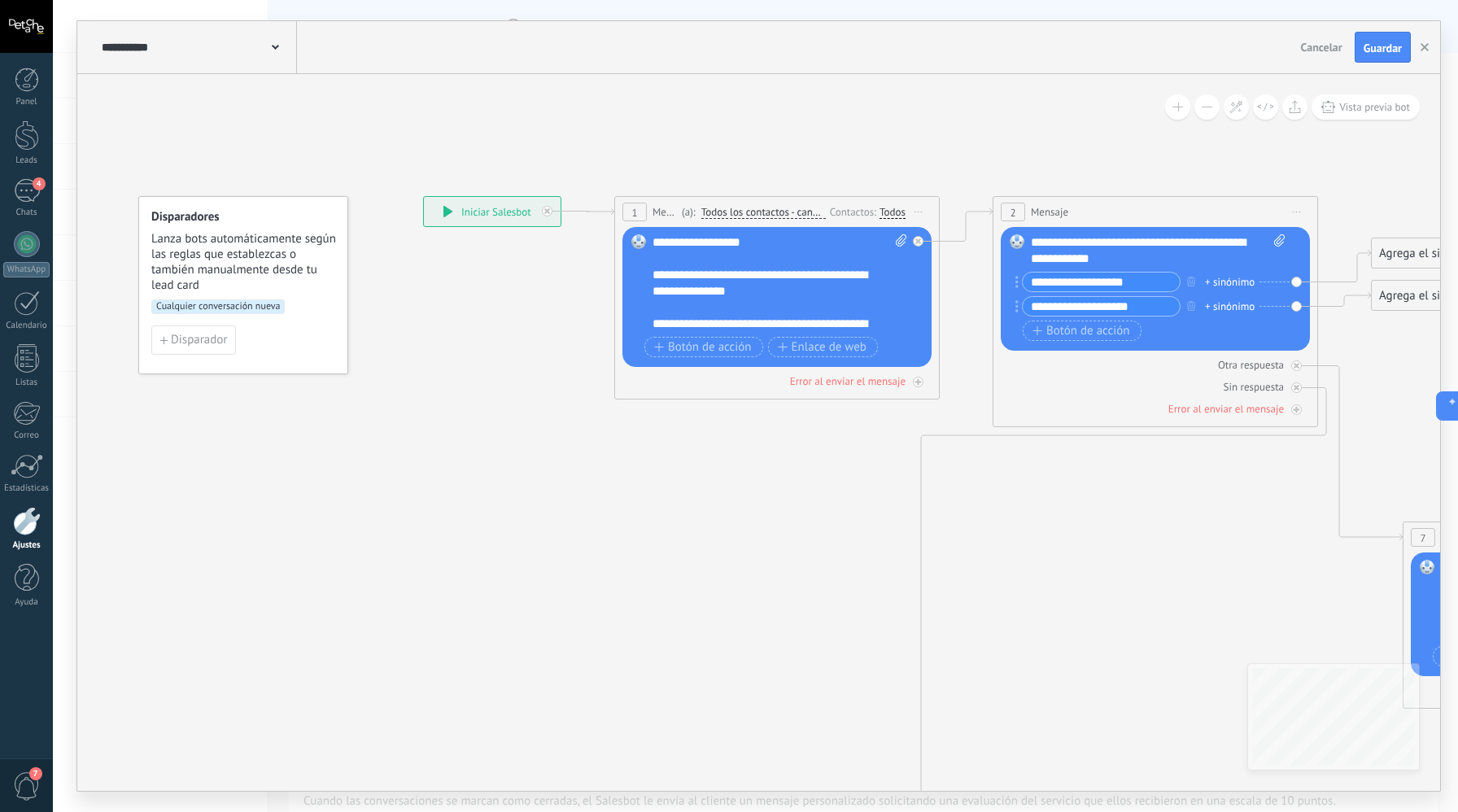
click at [482, 212] on div "**********" at bounding box center [492, 211] width 136 height 29
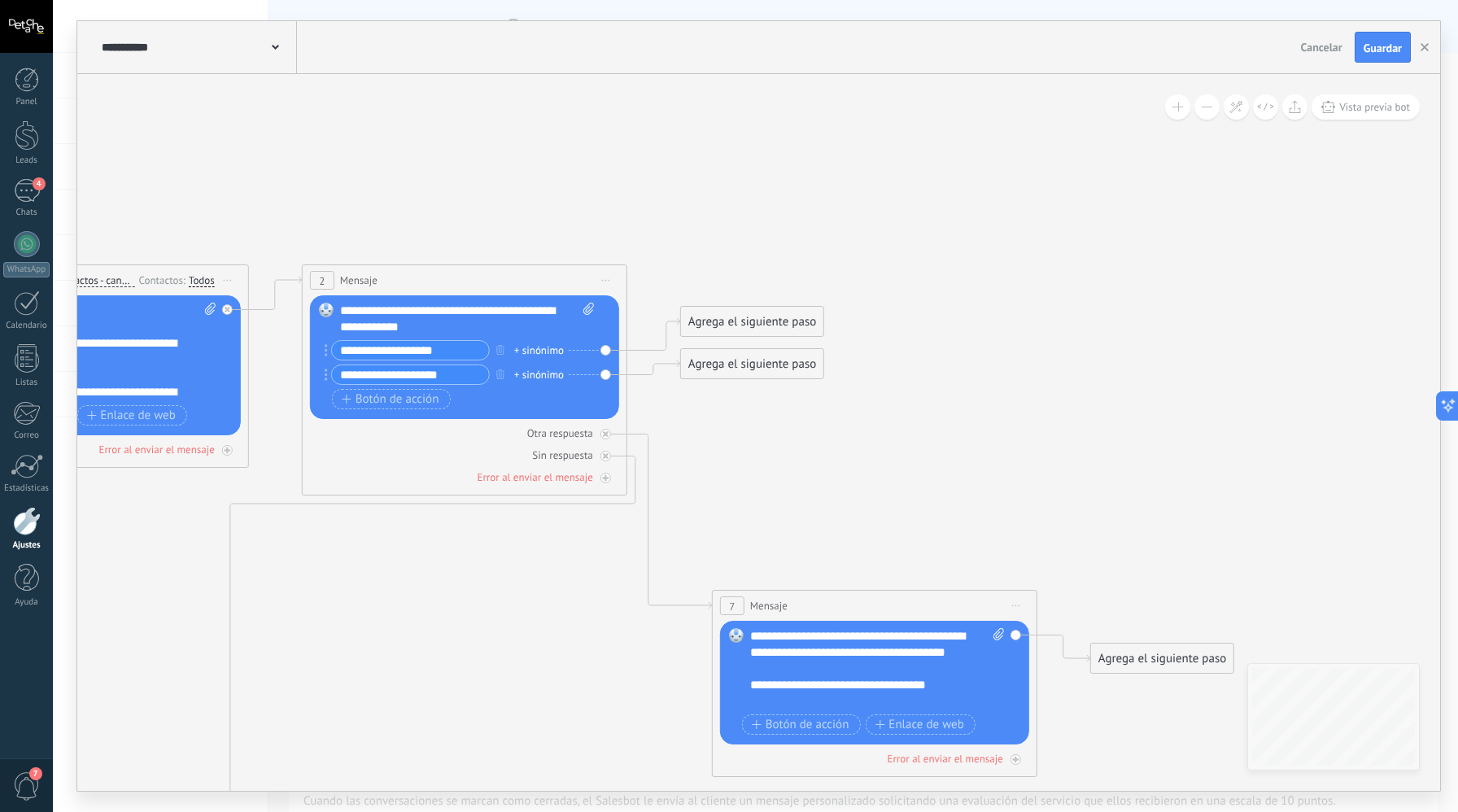
scroll to position [23, 0]
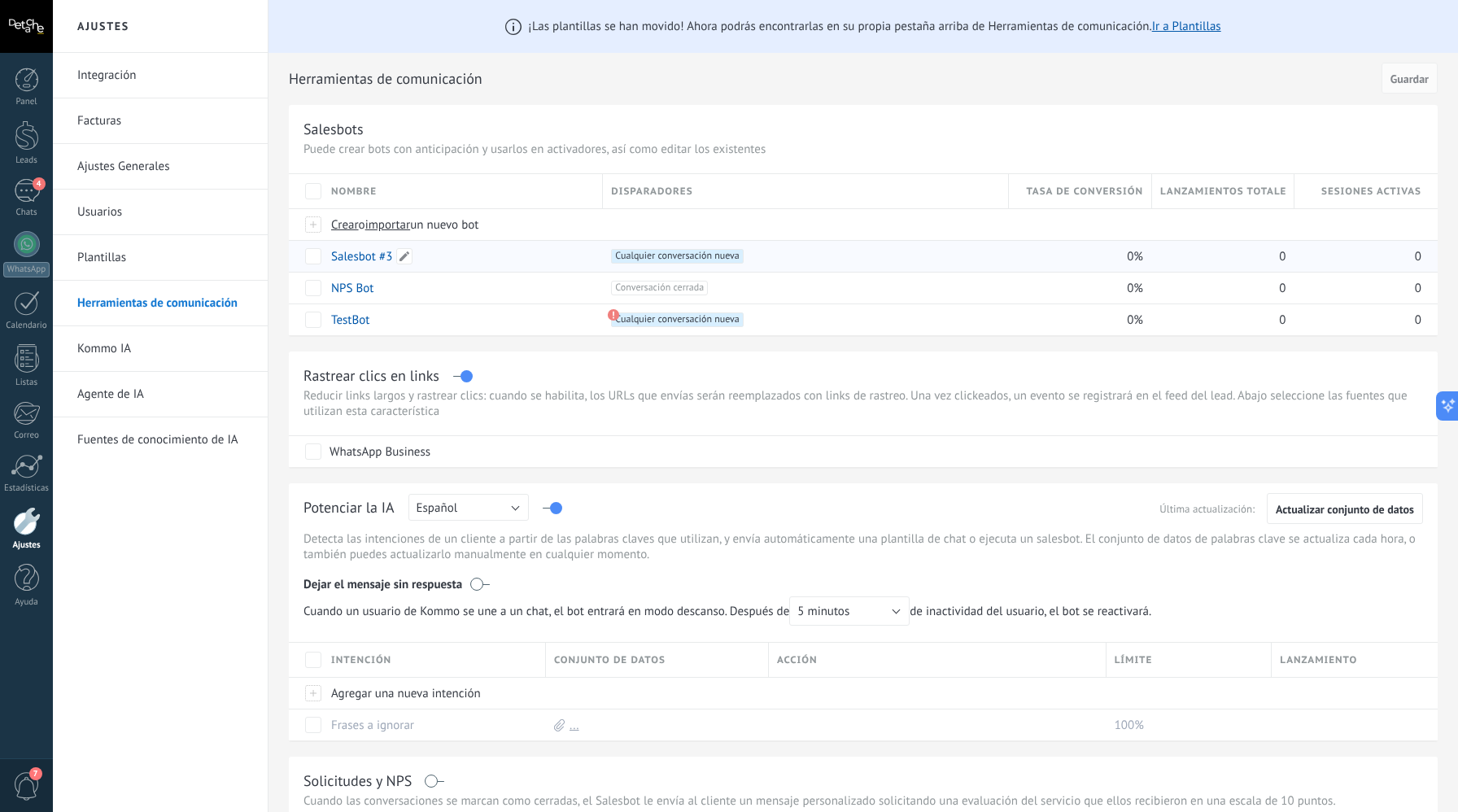
click at [364, 257] on link "Salesbot #3" at bounding box center [361, 257] width 61 height 15
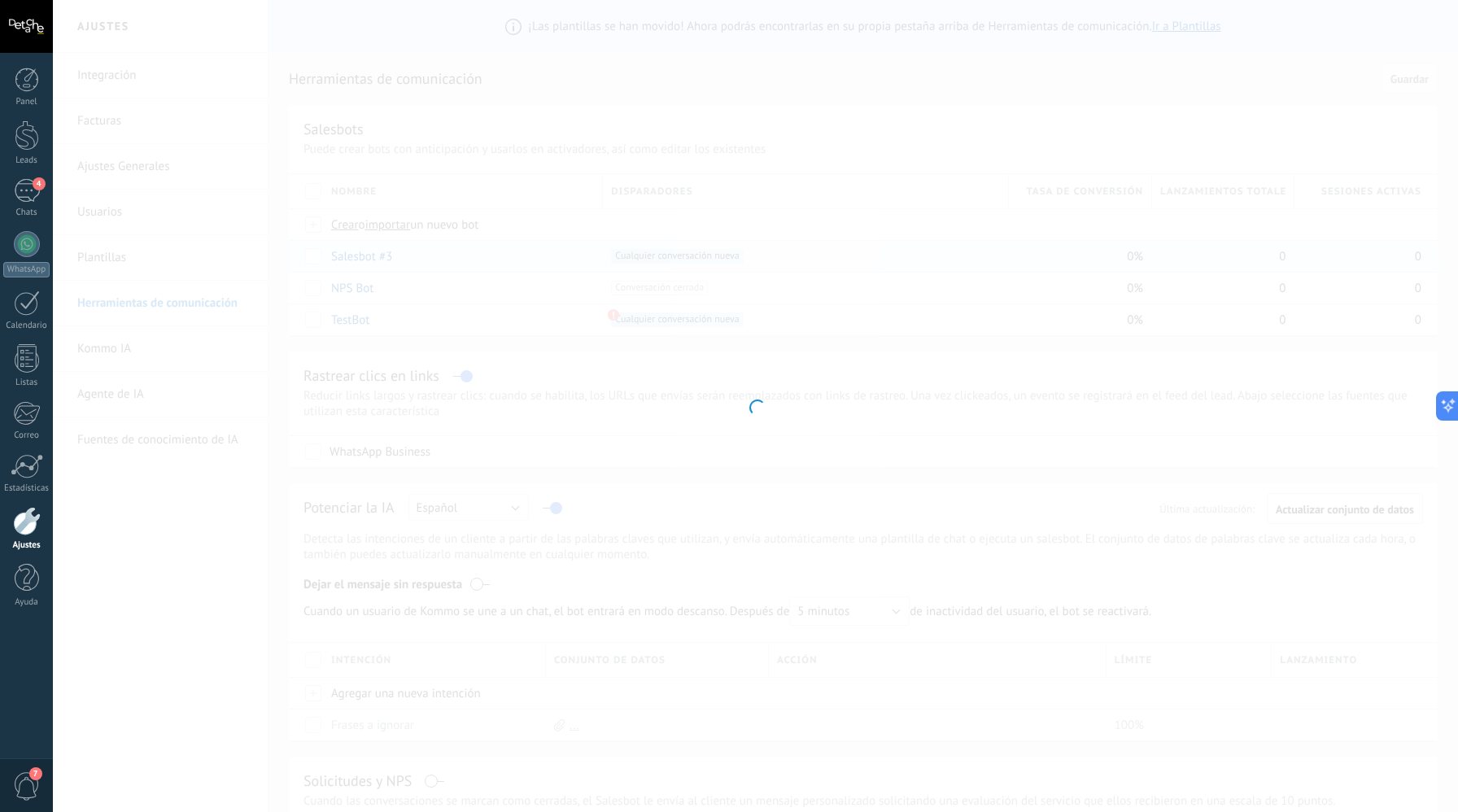
type input "**********"
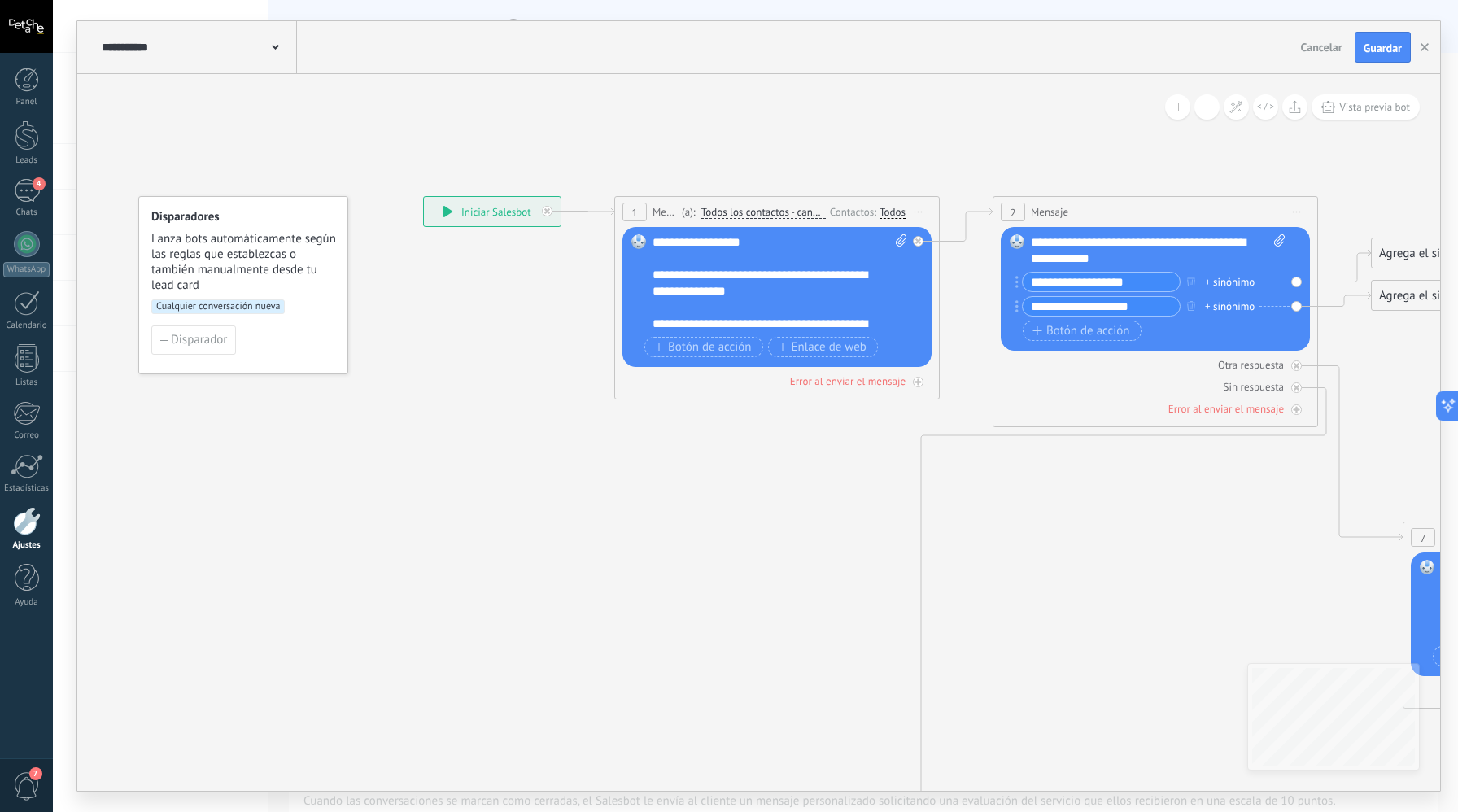
click at [274, 39] on span at bounding box center [275, 45] width 8 height 15
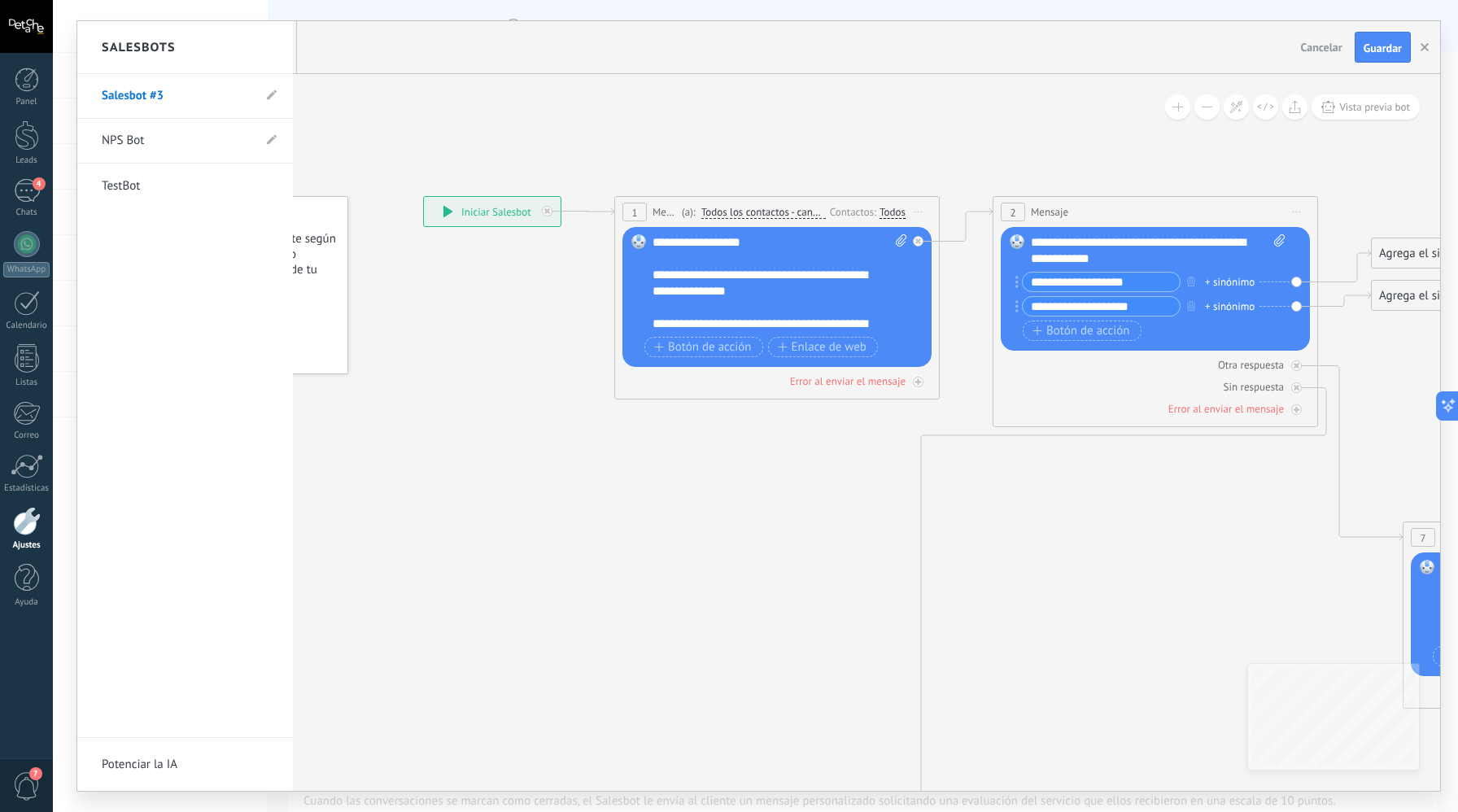
click at [274, 40] on div "Salesbots" at bounding box center [185, 47] width 216 height 53
click at [383, 88] on div at bounding box center [758, 406] width 1363 height 770
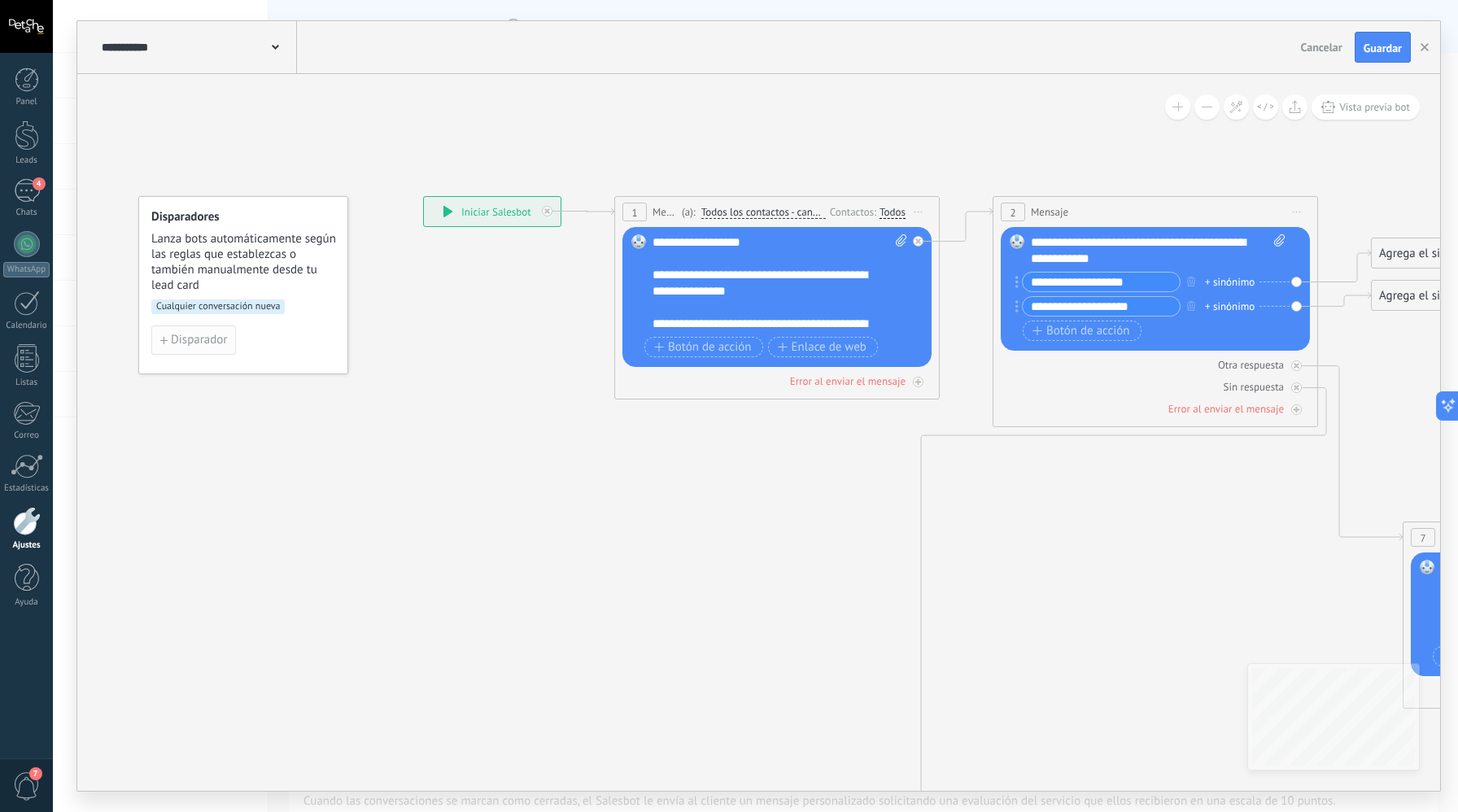
click at [203, 343] on span "Disparador" at bounding box center [199, 340] width 56 height 12
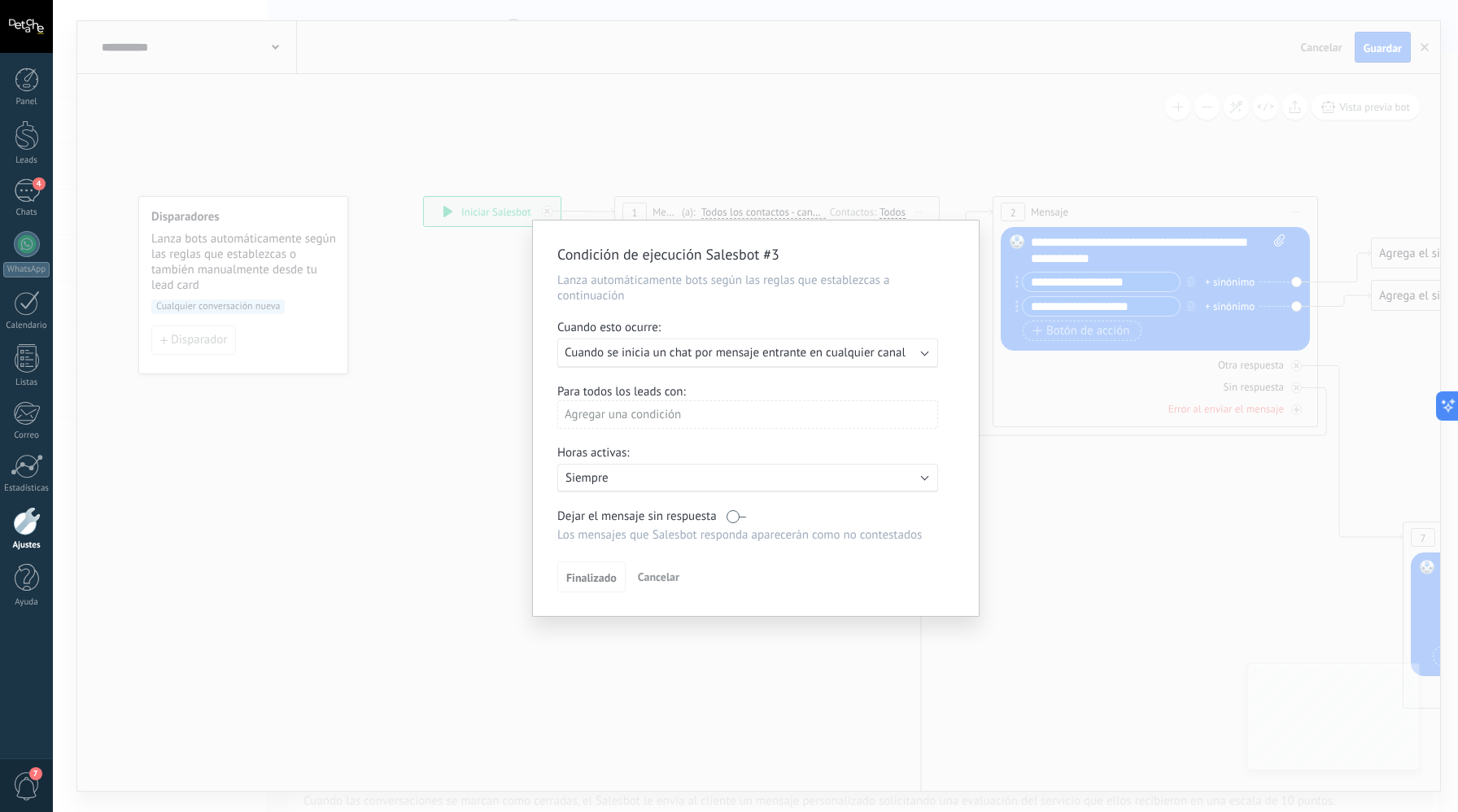
click at [618, 353] on span "Cuando se inicia un chat por mensaje entrante en cualquier canal" at bounding box center [735, 353] width 341 height 15
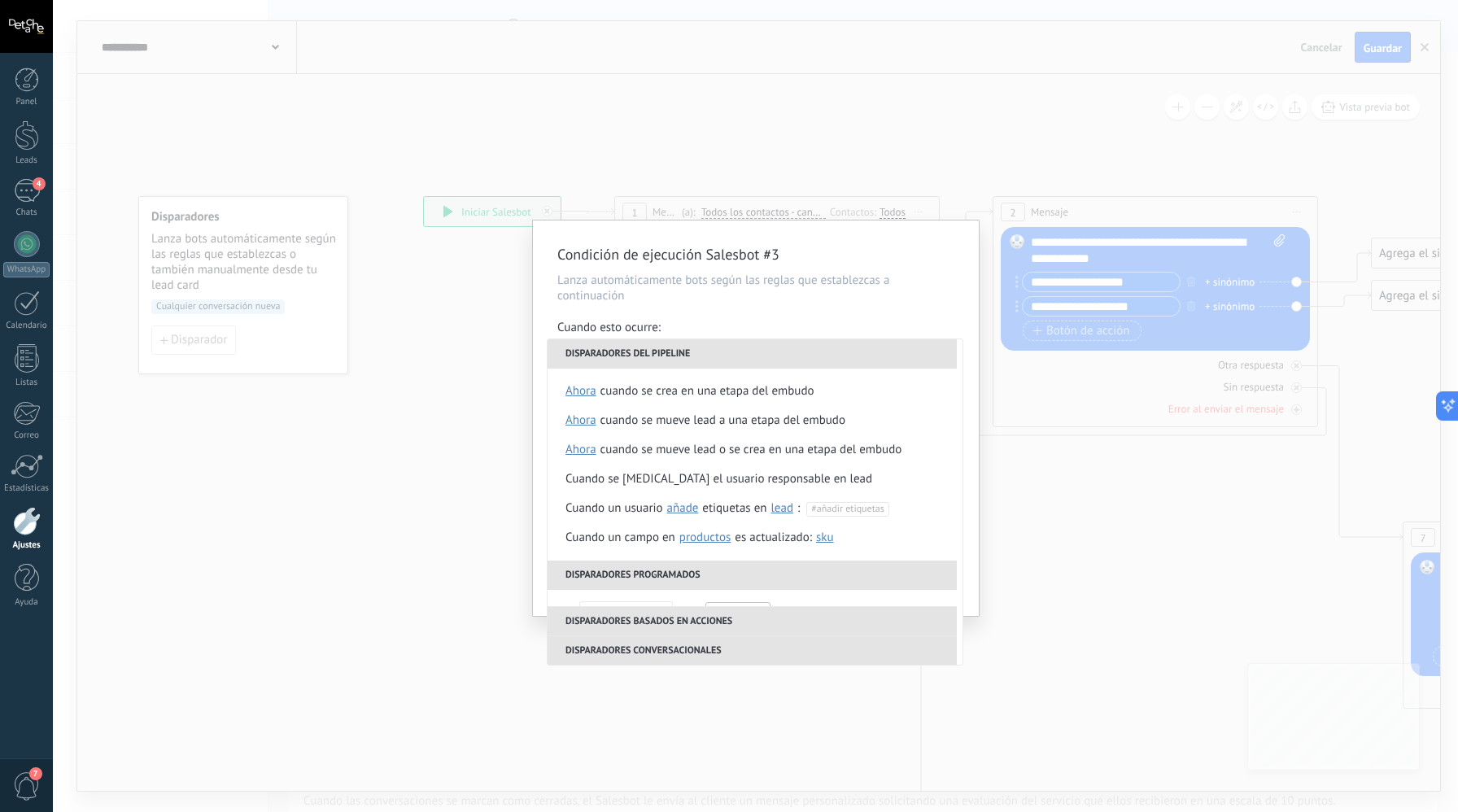
click at [721, 298] on p "Lanza automáticamente bots según las reglas que establezcas a continuación" at bounding box center [756, 288] width 397 height 31
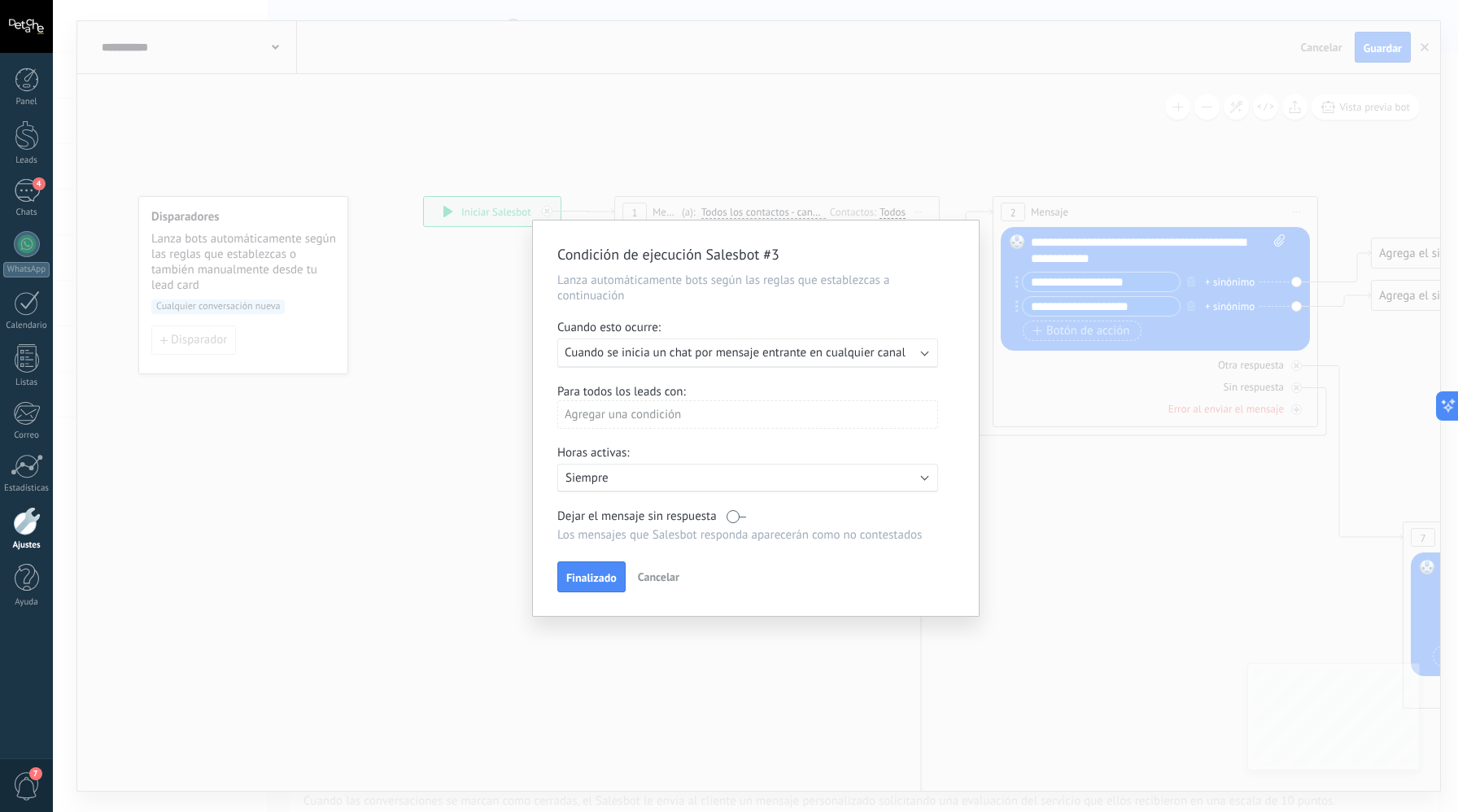
click at [638, 425] on div "Agregar una condición" at bounding box center [748, 415] width 380 height 29
click at [793, 419] on div at bounding box center [756, 420] width 446 height 400
click at [595, 576] on span "Finalizado" at bounding box center [592, 578] width 51 height 12
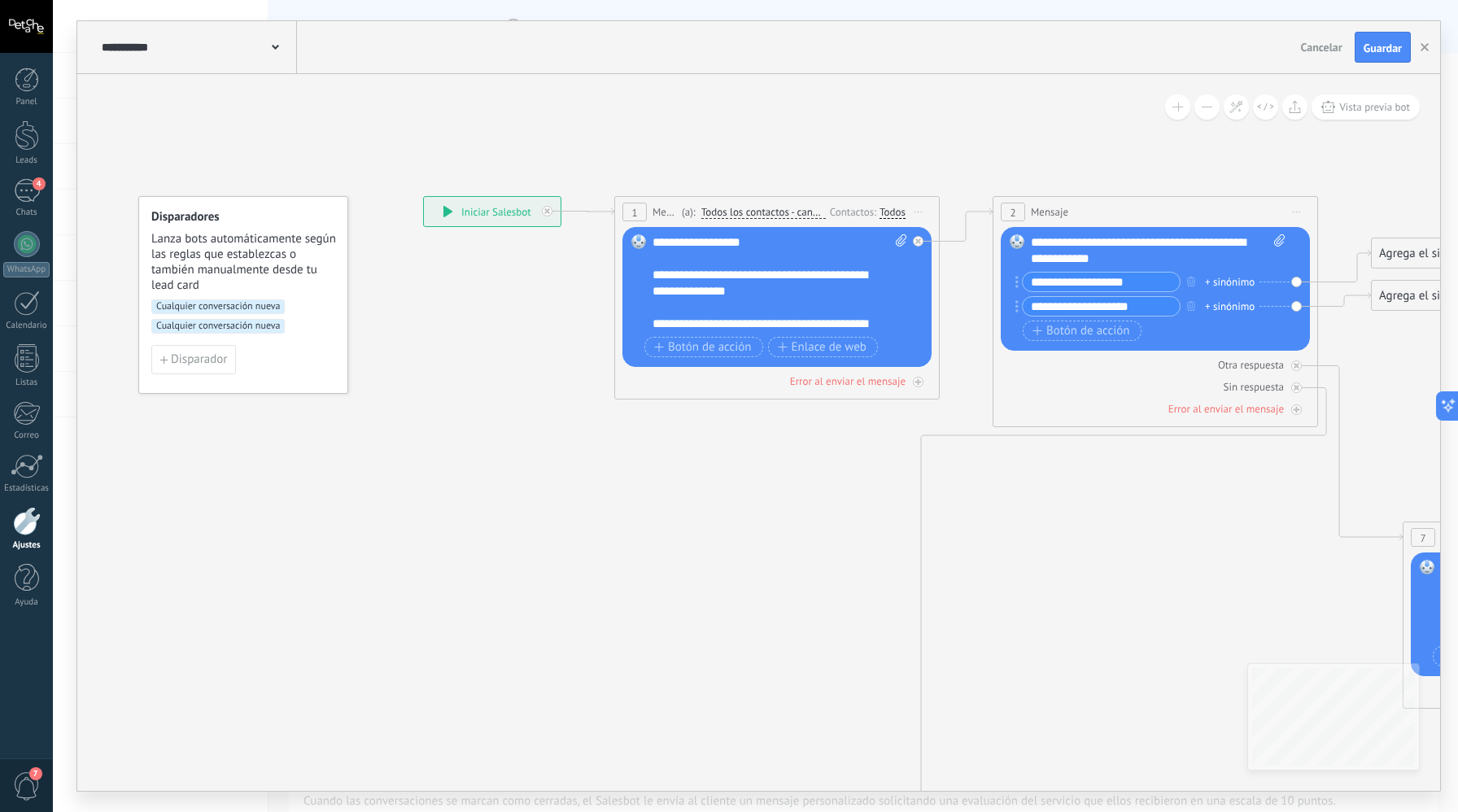
click at [181, 332] on span "Cualquier conversación nueva" at bounding box center [218, 326] width 134 height 14
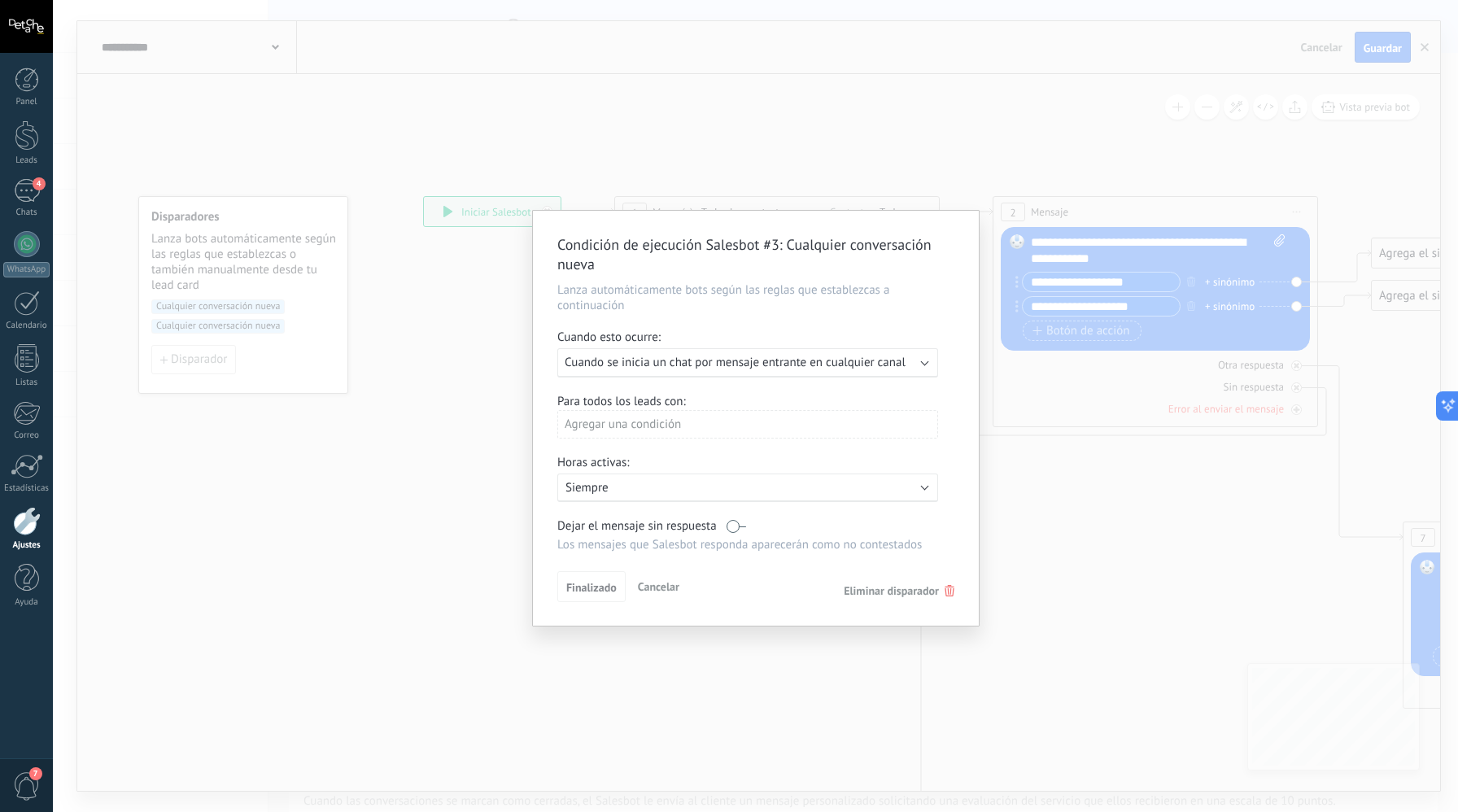
click at [617, 369] on span "Cuando se inicia un chat por mensaje entrante en cualquier canal" at bounding box center [735, 363] width 341 height 15
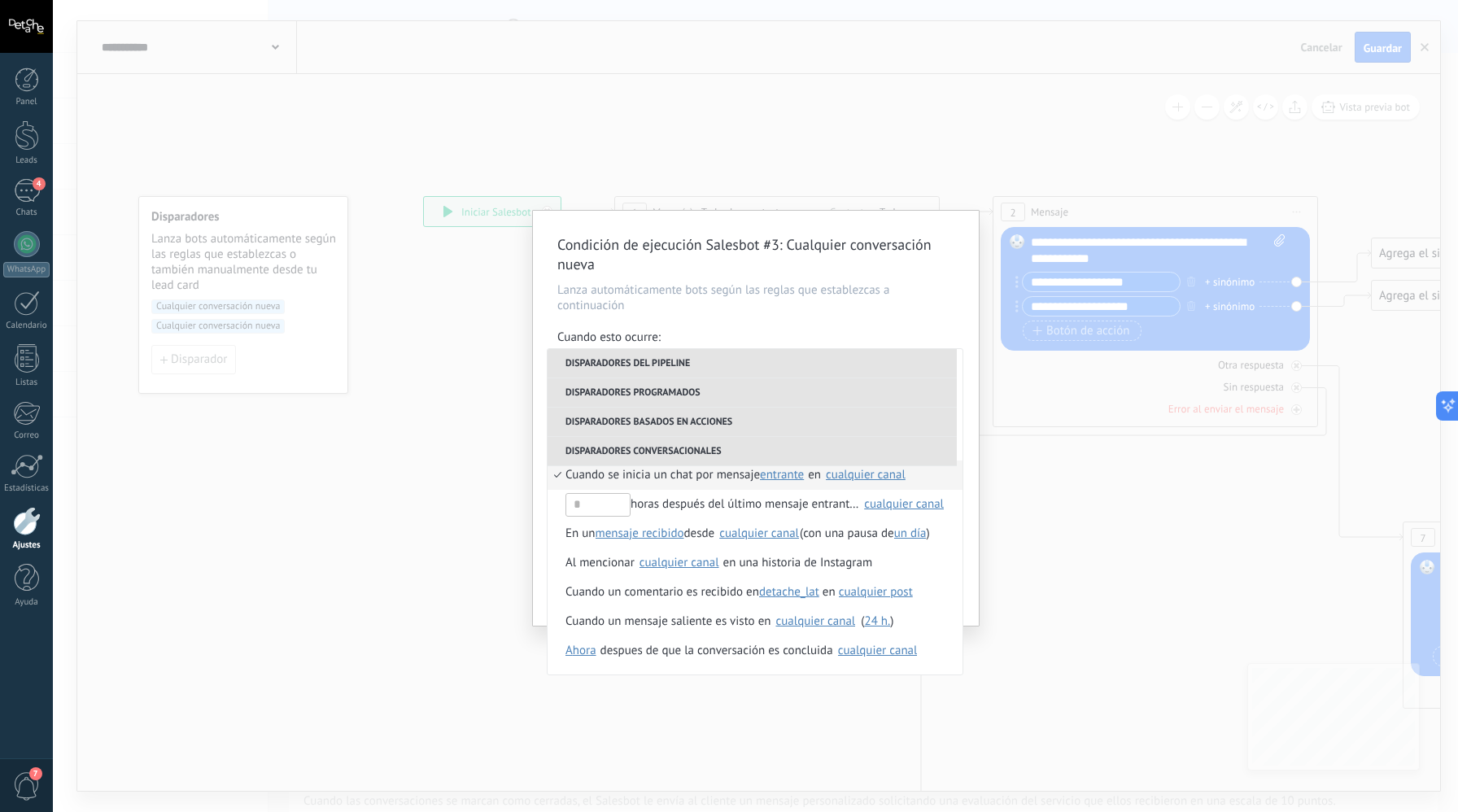
scroll to position [443, 0]
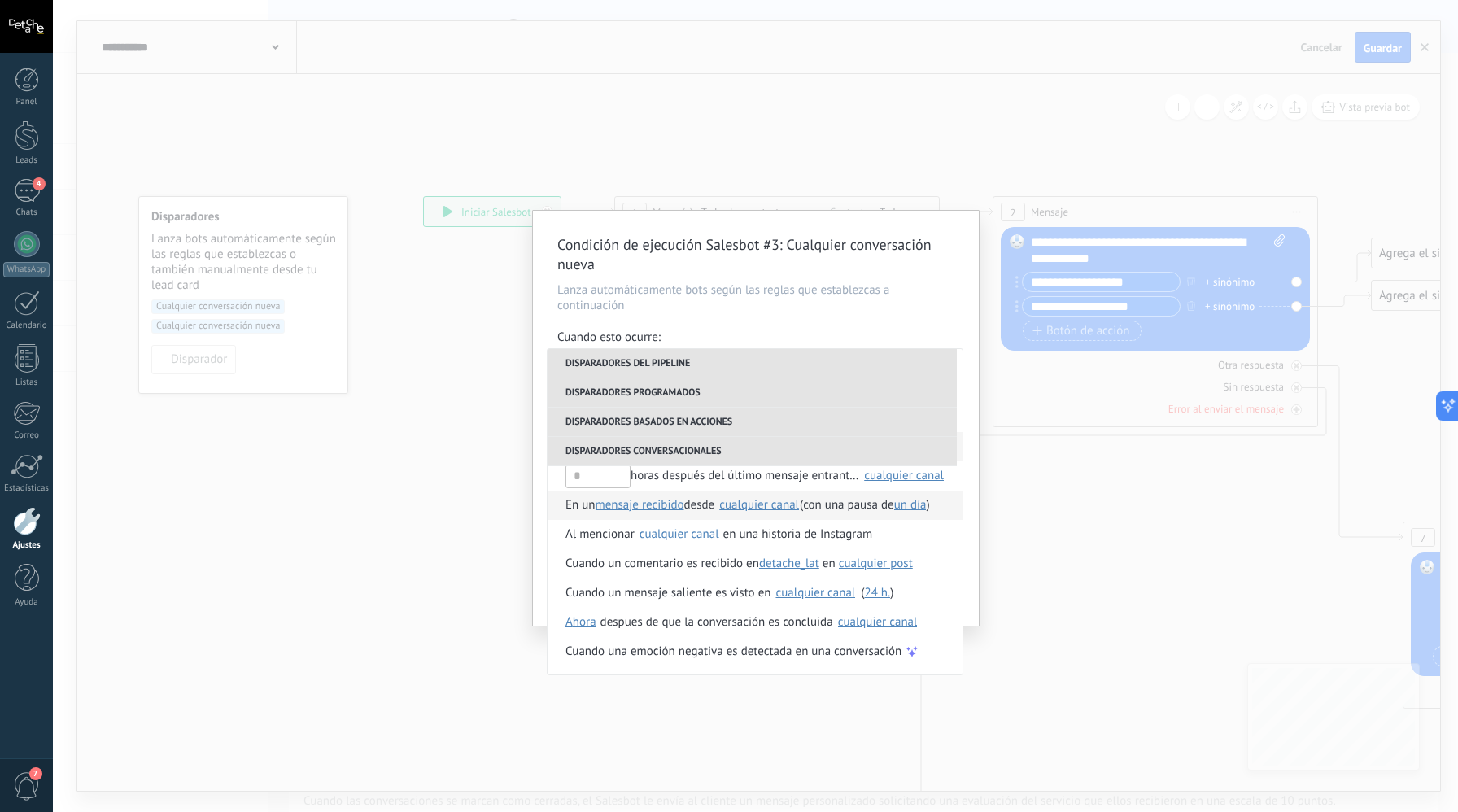
click at [694, 502] on span "desde" at bounding box center [700, 505] width 31 height 29
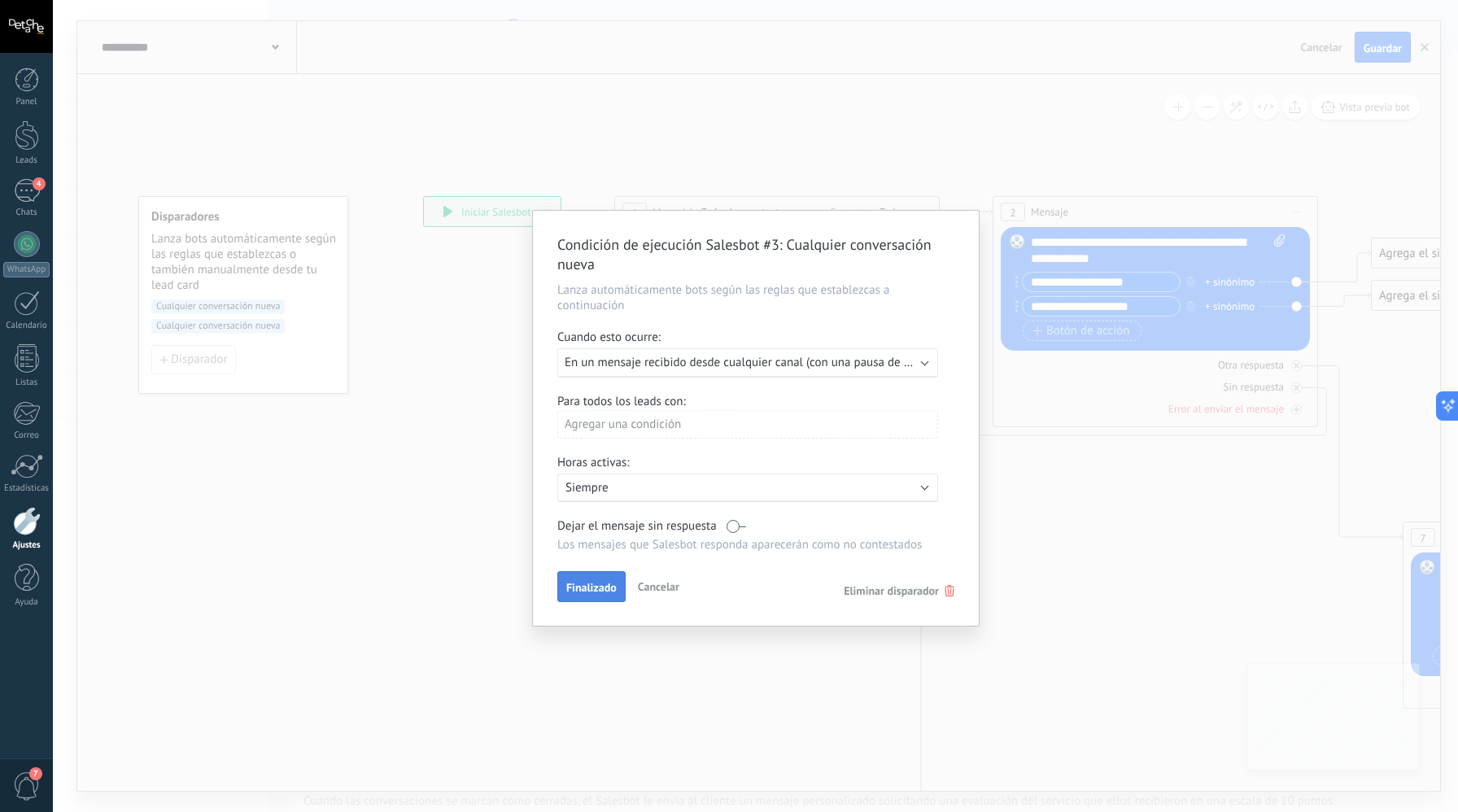
click at [599, 582] on button "Finalizado" at bounding box center [591, 586] width 68 height 31
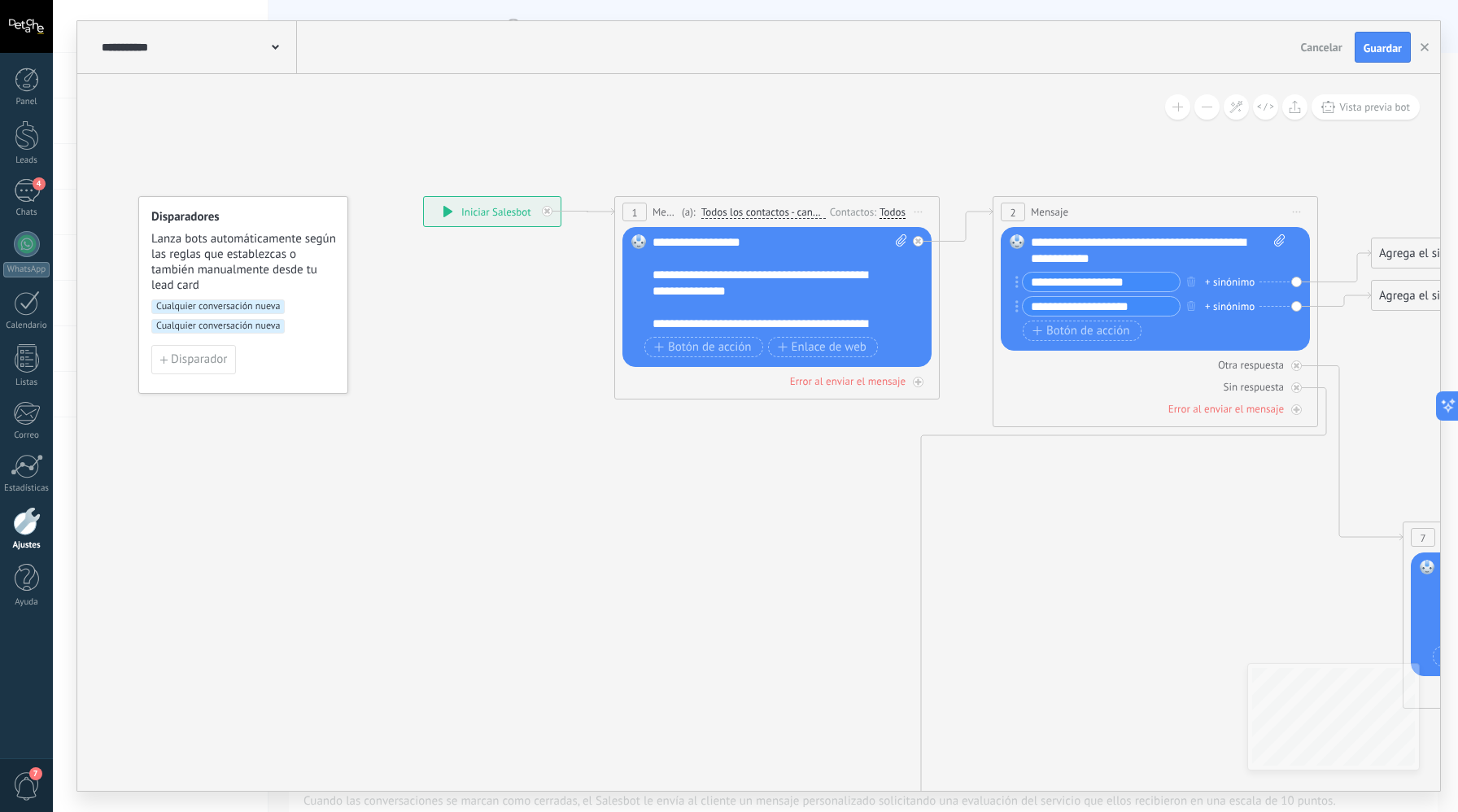
click at [504, 213] on div "**********" at bounding box center [492, 211] width 136 height 29
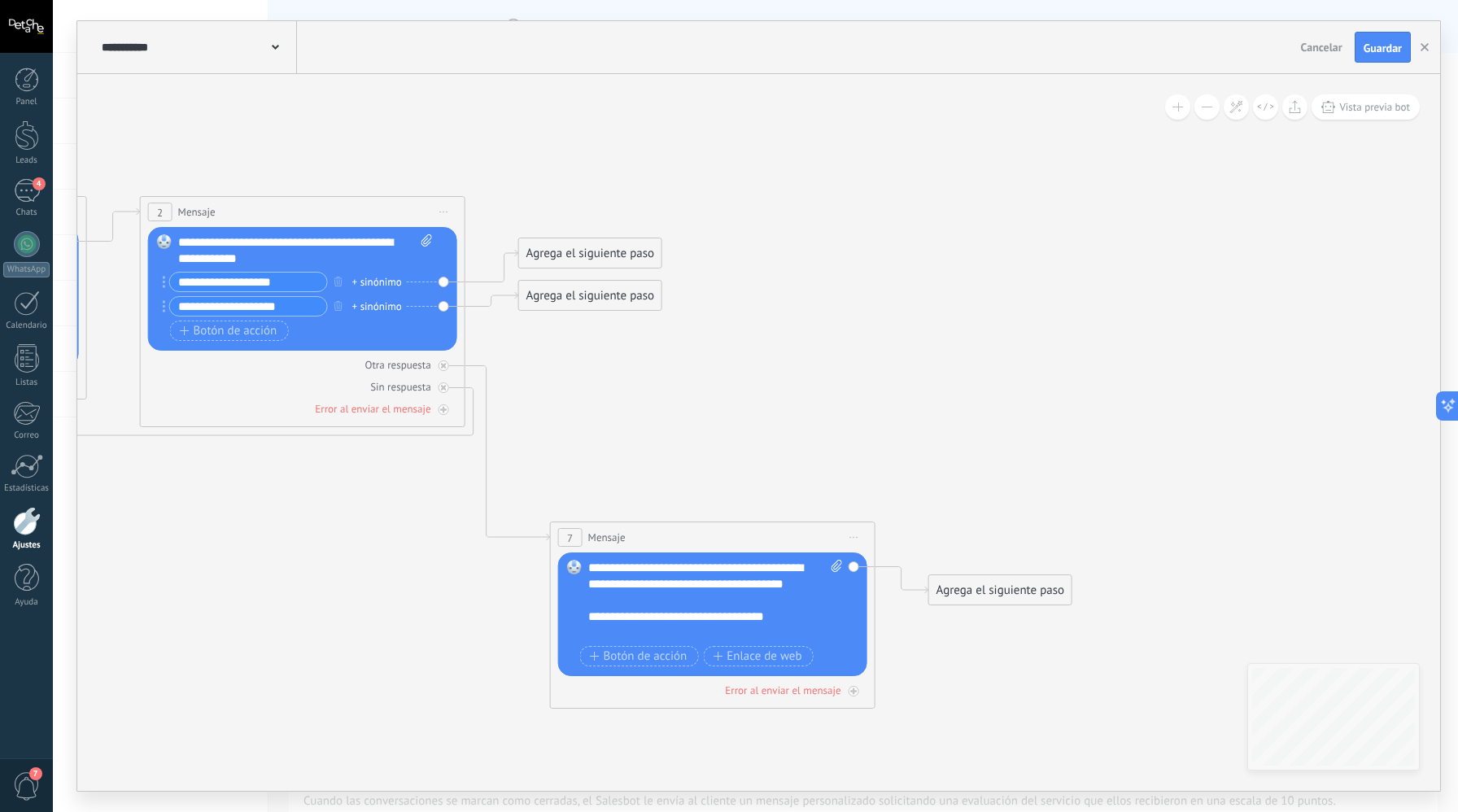
click at [1379, 42] on span "Guardar" at bounding box center [1382, 48] width 38 height 12
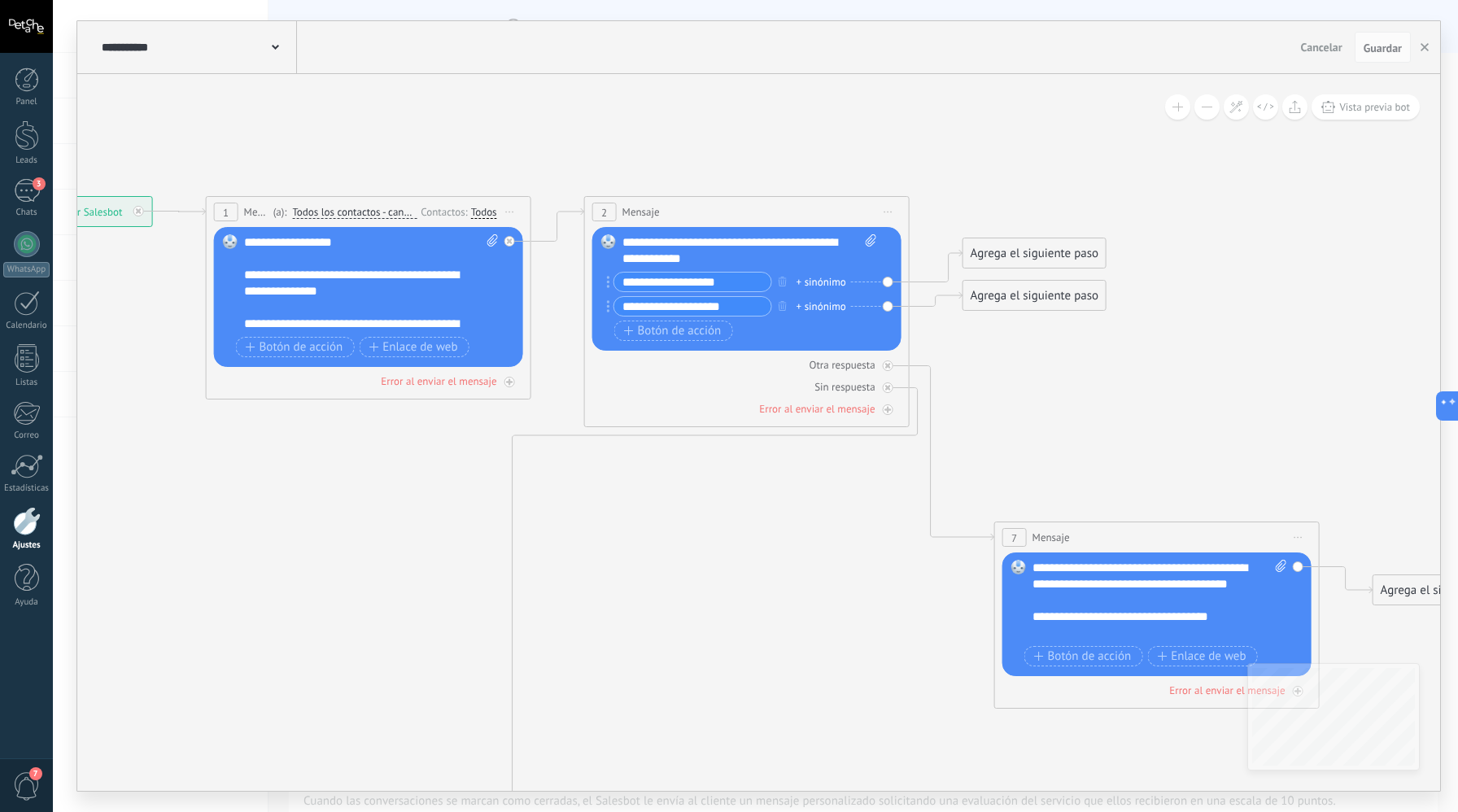
click at [1007, 263] on div "Agrega el siguiente paso" at bounding box center [1035, 253] width 142 height 27
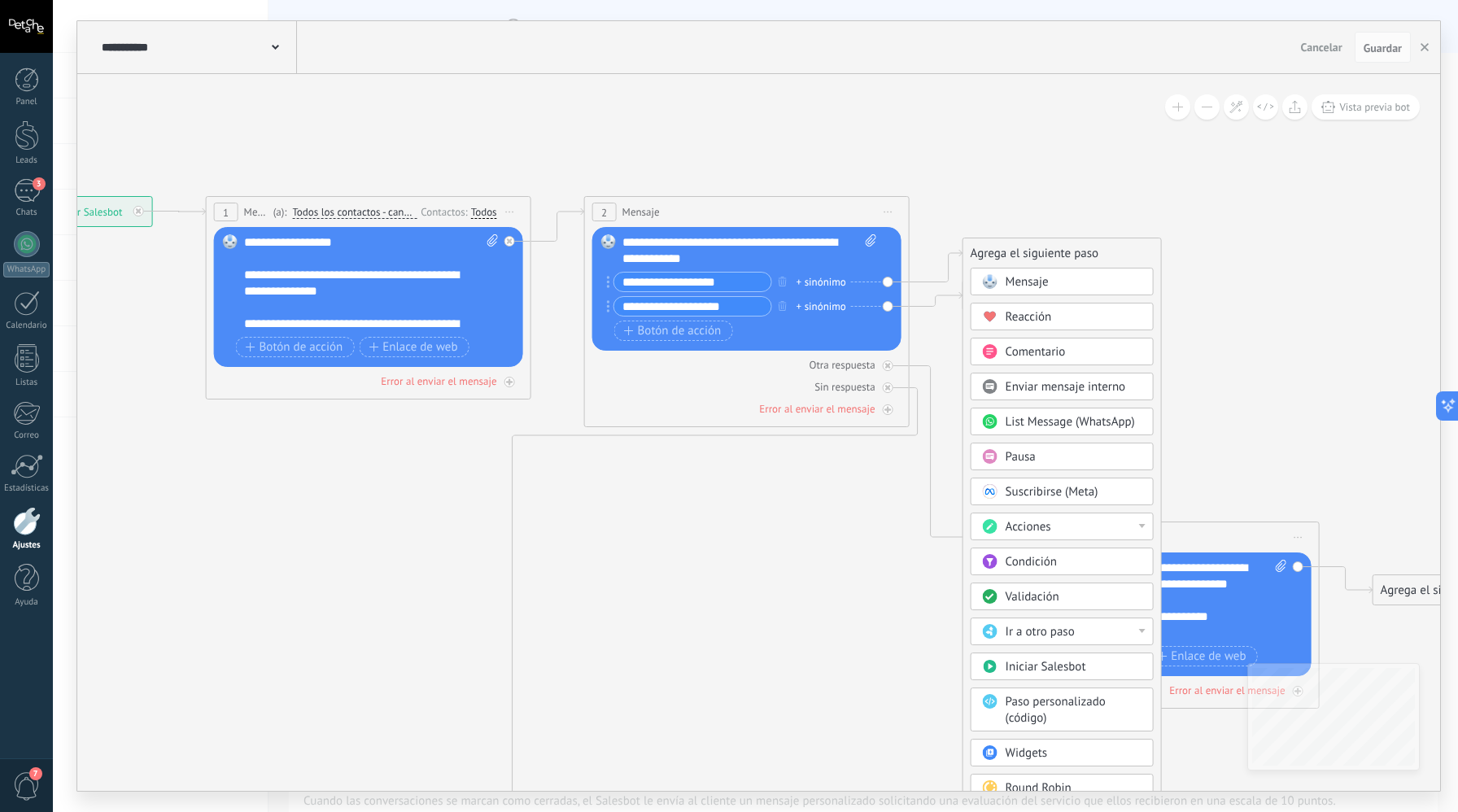
click at [1026, 285] on span "Mensaje" at bounding box center [1027, 282] width 43 height 15
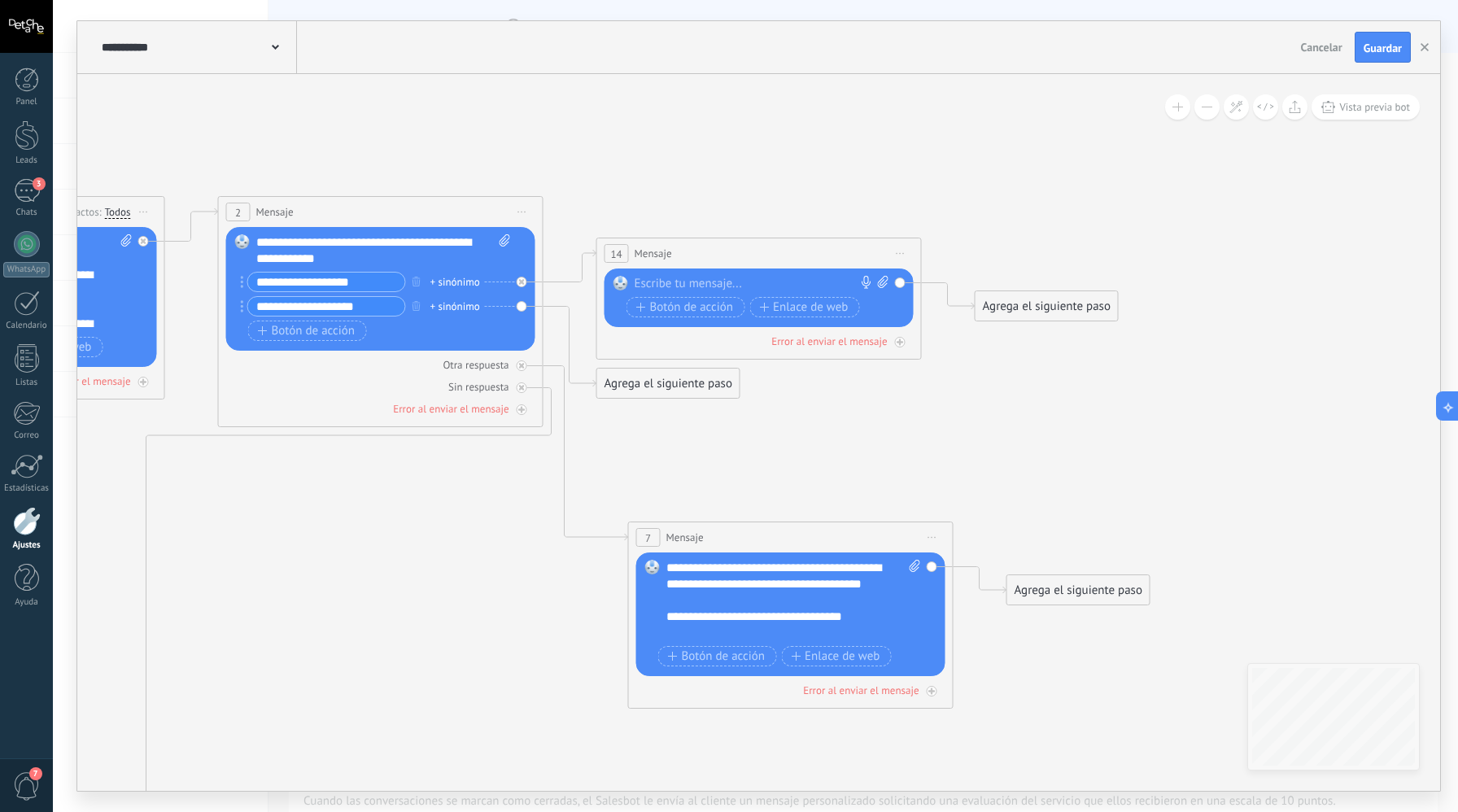
click at [748, 282] on div at bounding box center [755, 284] width 242 height 16
paste div
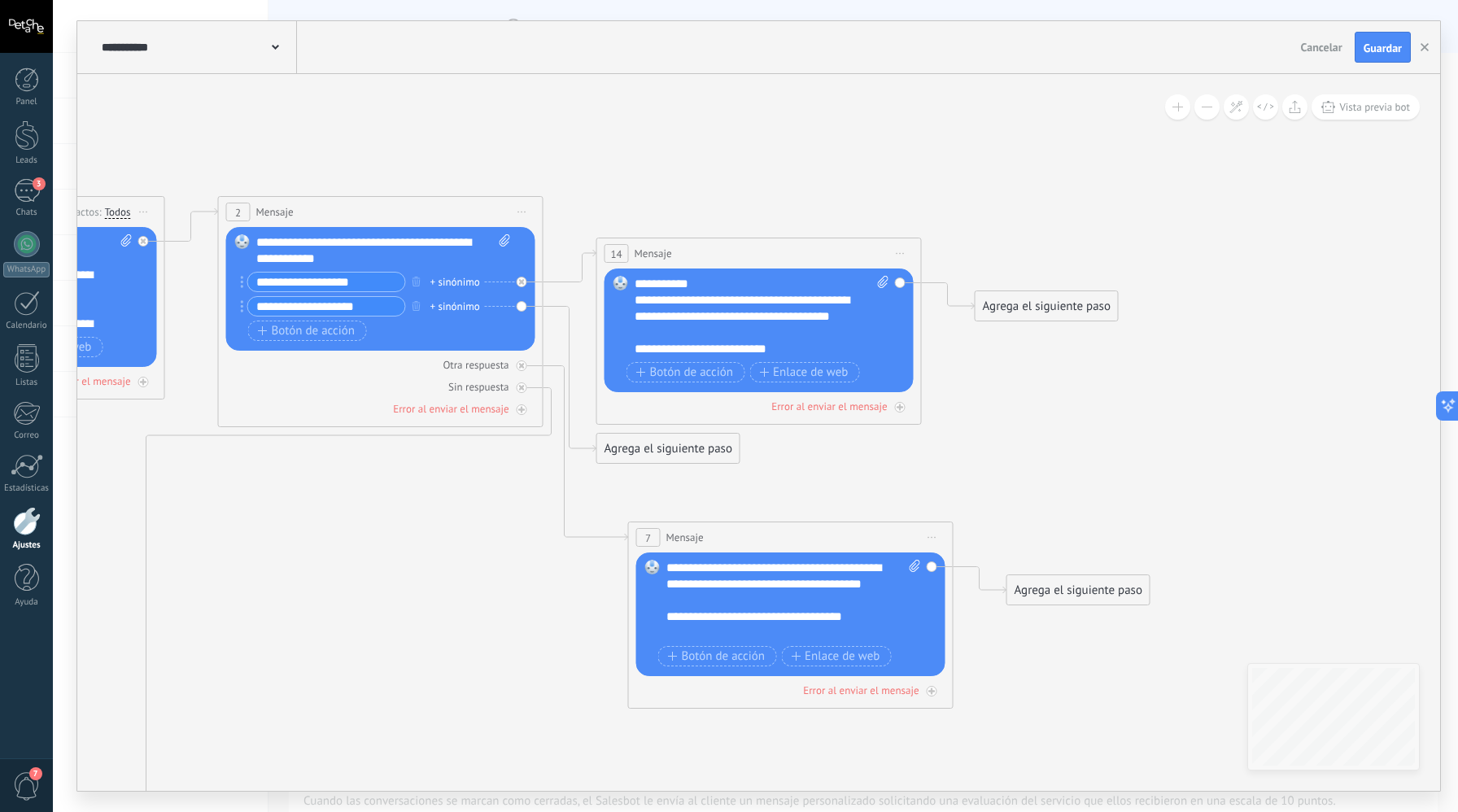
click at [745, 292] on div "**********" at bounding box center [753, 316] width 238 height 49
click at [748, 286] on div "**********" at bounding box center [762, 316] width 255 height 82
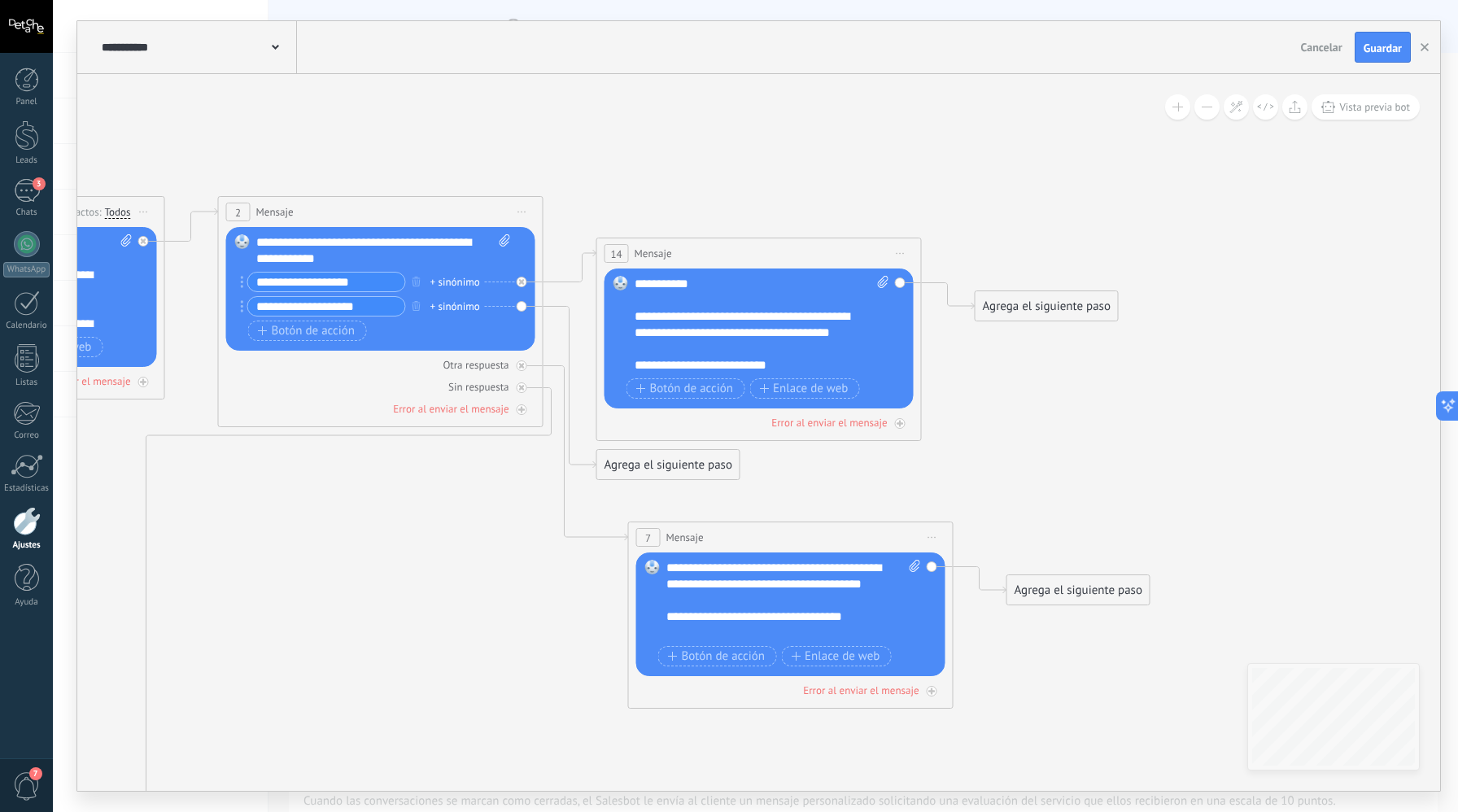
click at [836, 349] on div "**********" at bounding box center [753, 332] width 238 height 49
click at [699, 392] on span "Botón de acción" at bounding box center [685, 388] width 98 height 13
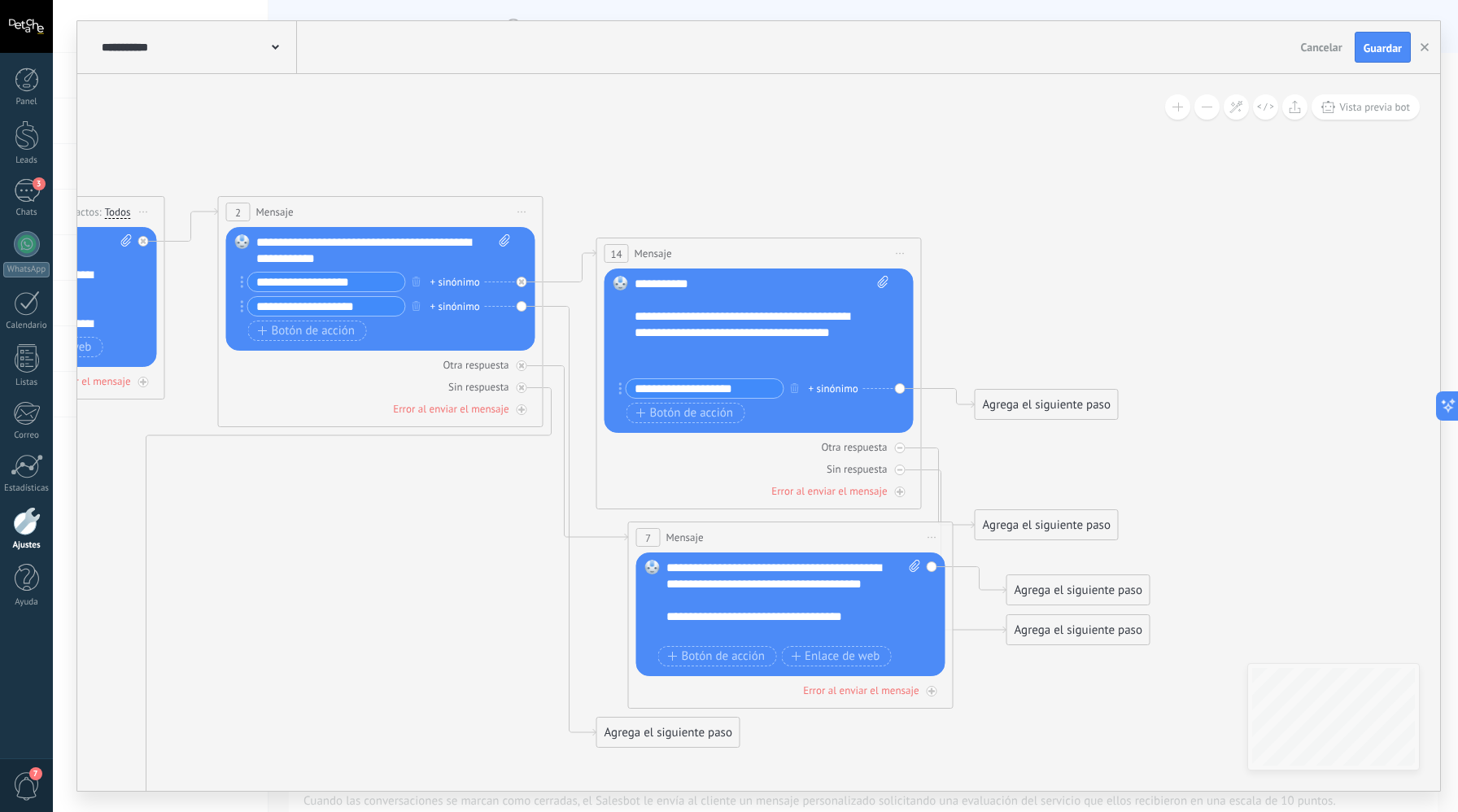
click at [746, 391] on input "**********" at bounding box center [705, 389] width 157 height 19
drag, startPoint x: 759, startPoint y: 387, endPoint x: 709, endPoint y: 393, distance: 50.4
click at [709, 393] on input "**********" at bounding box center [705, 389] width 157 height 19
type input "**********"
click at [708, 411] on span "Botón de acción" at bounding box center [685, 412] width 98 height 13
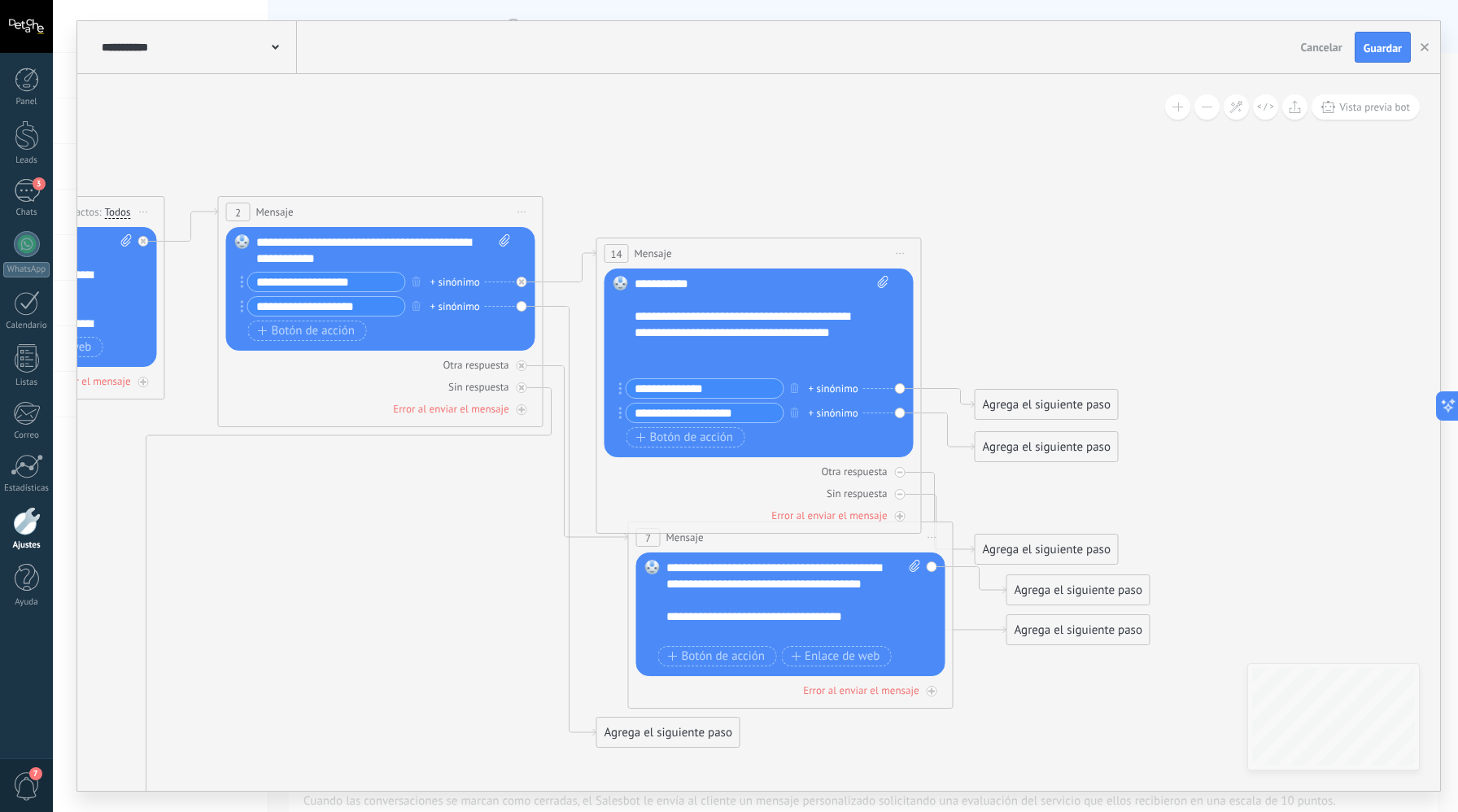
drag, startPoint x: 746, startPoint y: 415, endPoint x: 587, endPoint y: 393, distance: 160.5
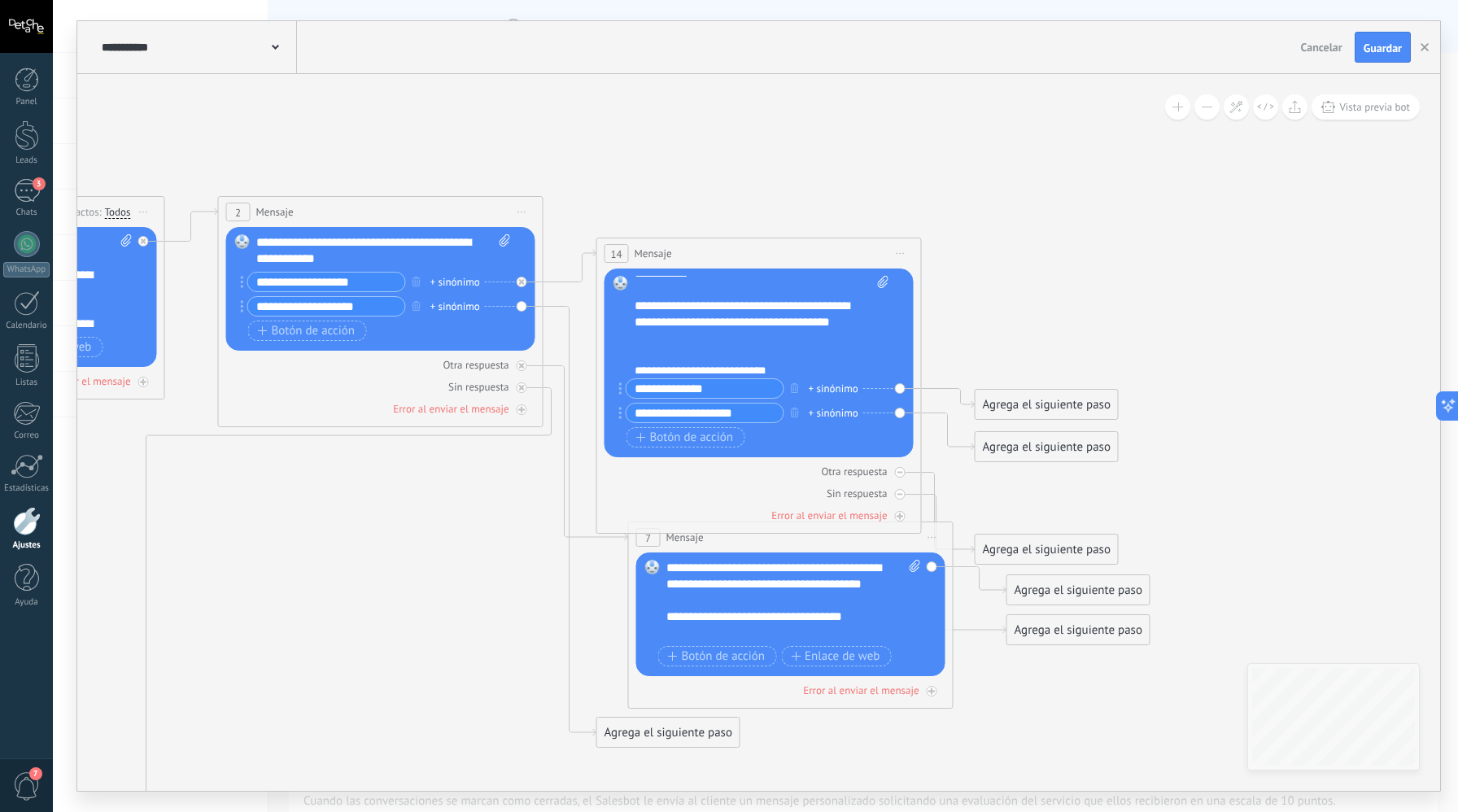
scroll to position [16, 0]
click at [743, 404] on input "**********" at bounding box center [705, 413] width 157 height 19
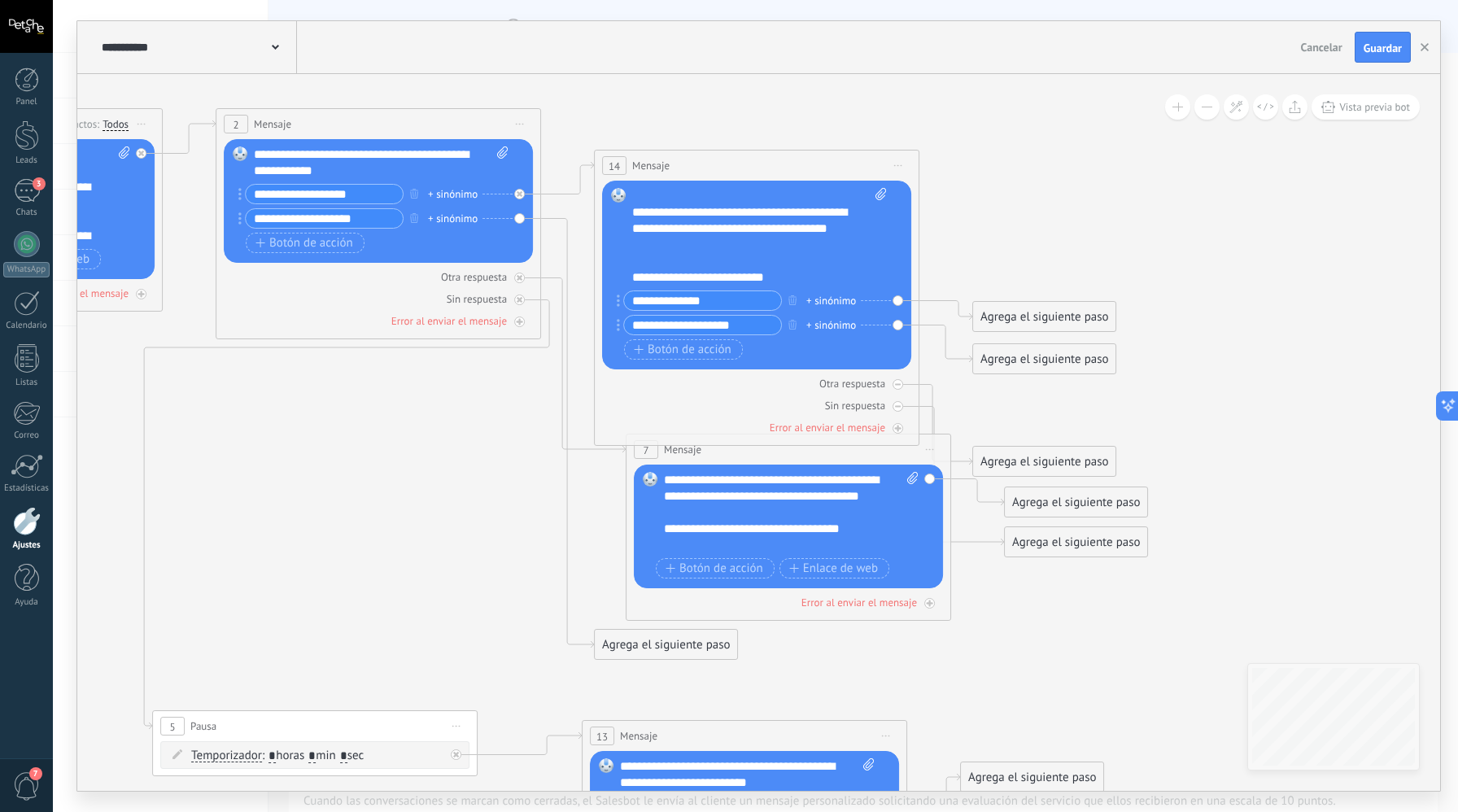
click at [737, 325] on input "**********" at bounding box center [703, 325] width 157 height 19
type input "**********"
click at [709, 353] on span "Botón de acción" at bounding box center [683, 349] width 98 height 13
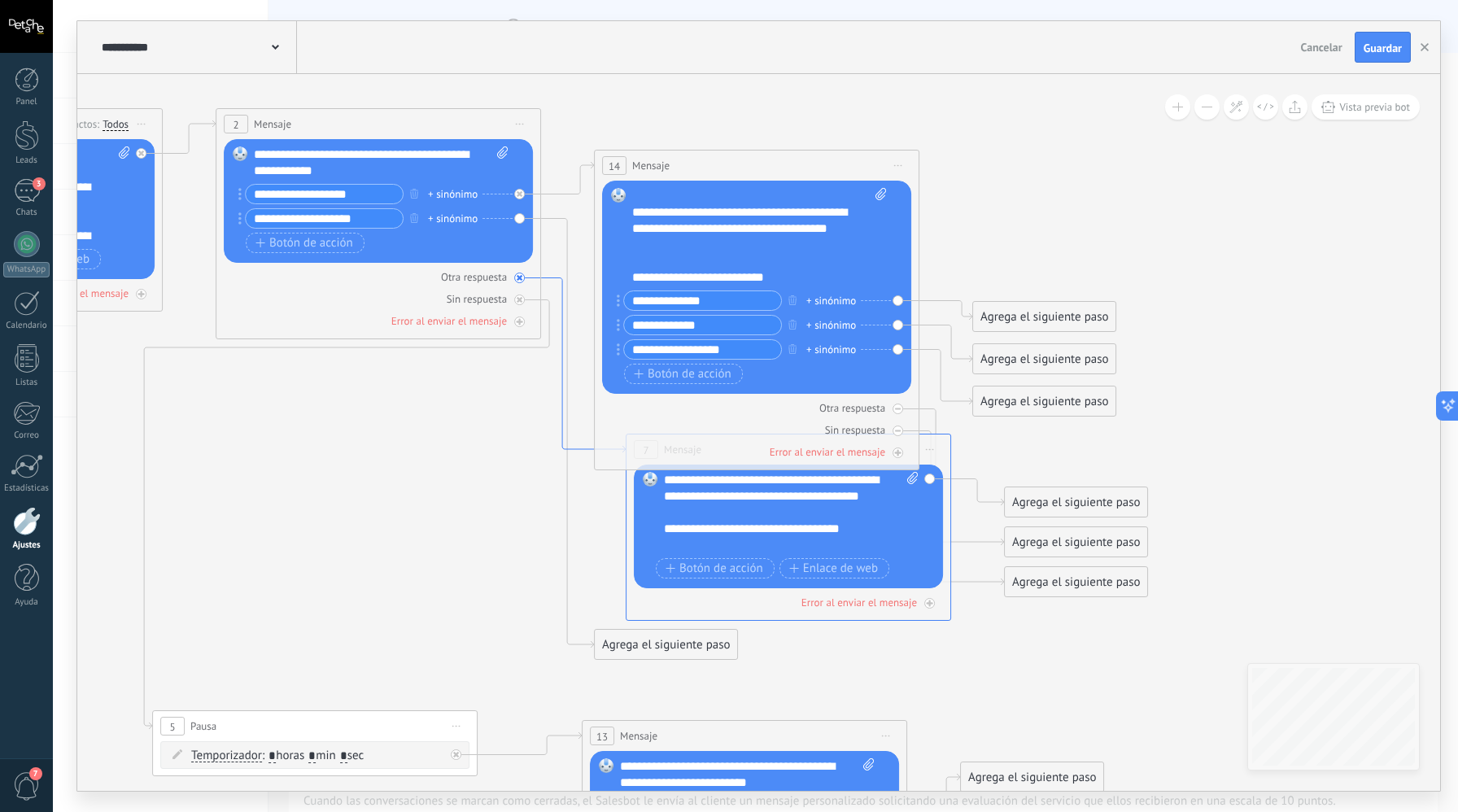
type input "**********"
click at [684, 368] on span "Botón de acción" at bounding box center [683, 374] width 98 height 13
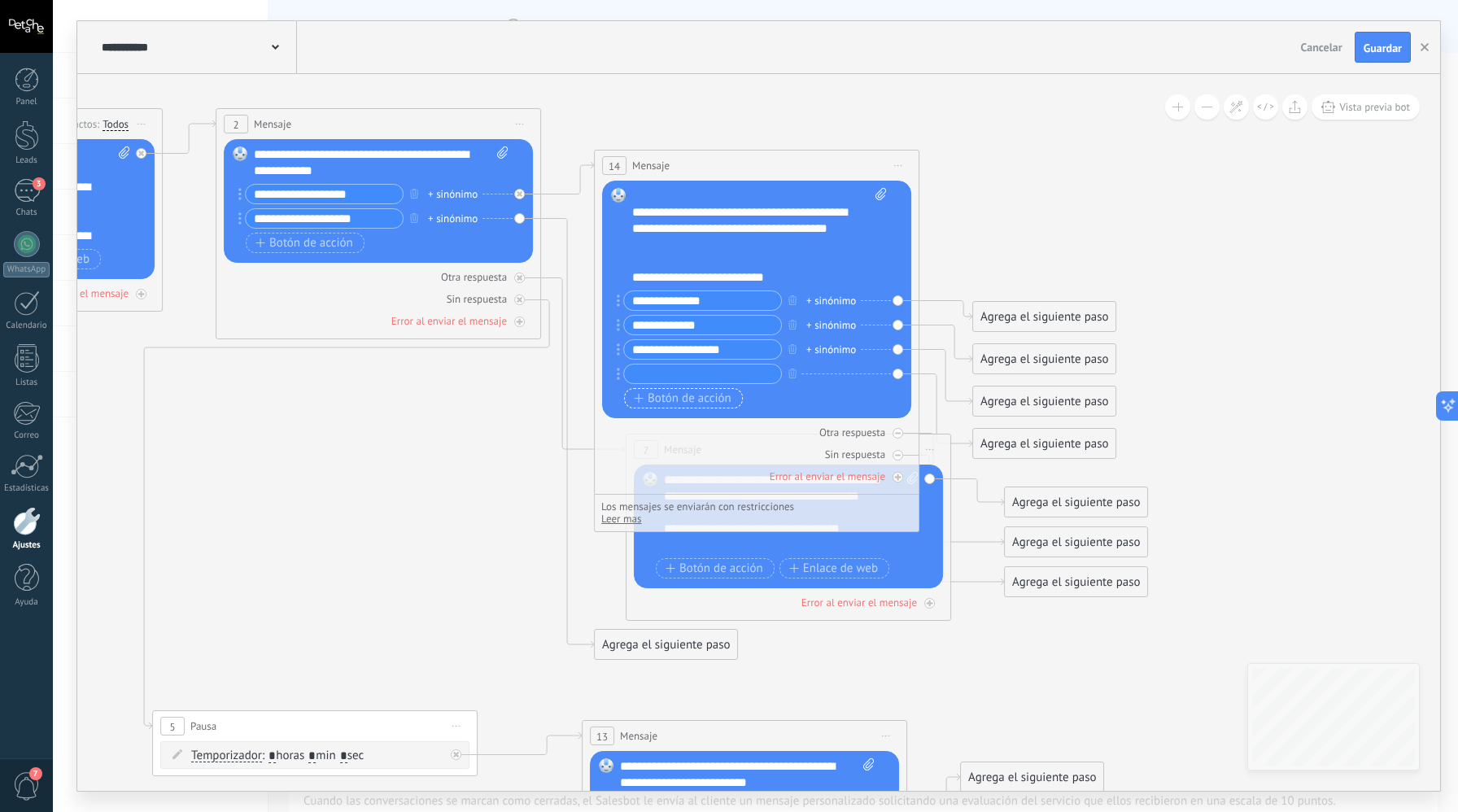
click at [684, 366] on input "text" at bounding box center [703, 374] width 157 height 19
type input "**********"
click at [683, 400] on span "Botón de acción" at bounding box center [683, 398] width 98 height 13
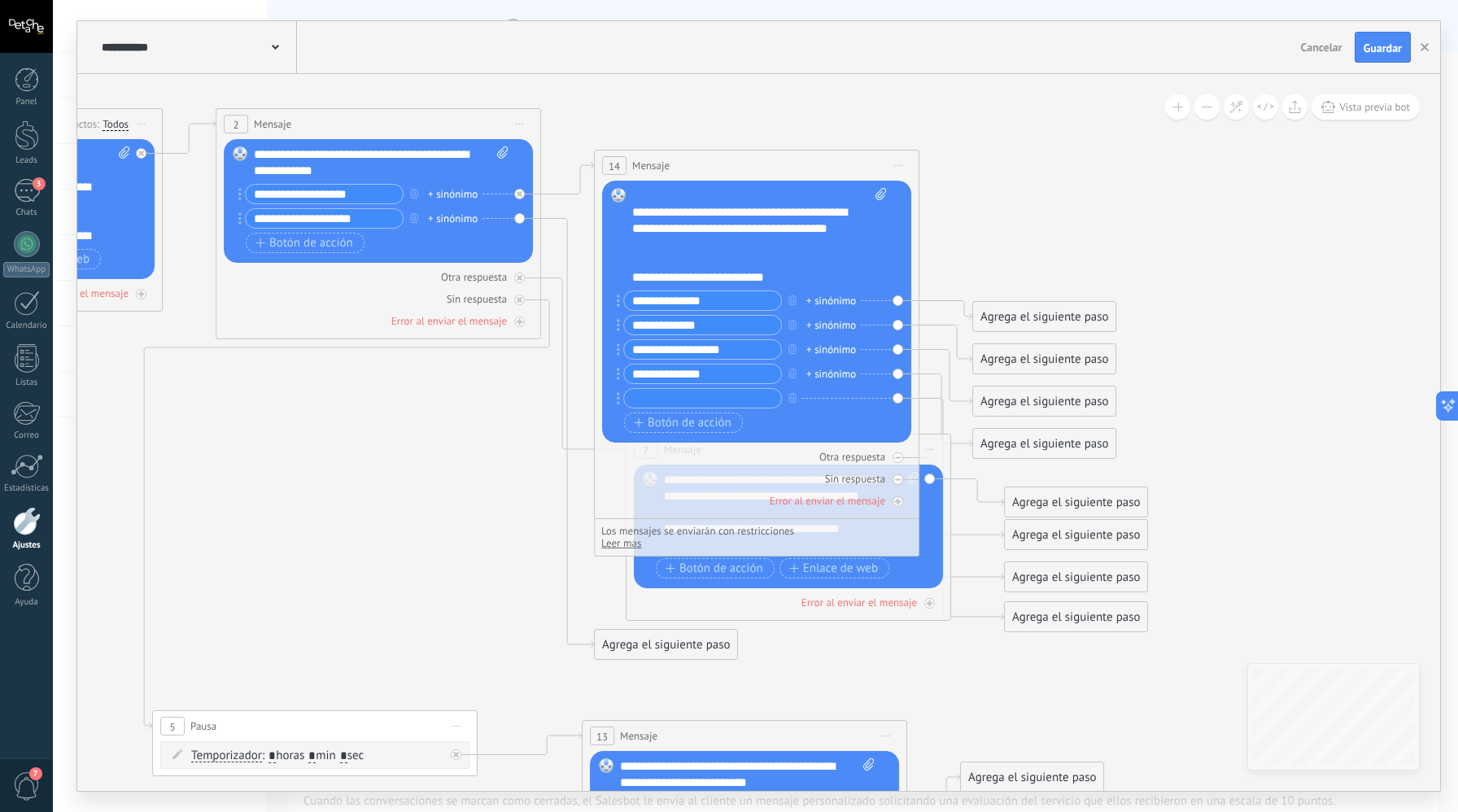
click at [684, 400] on input "text" at bounding box center [703, 398] width 157 height 19
type input "**********"
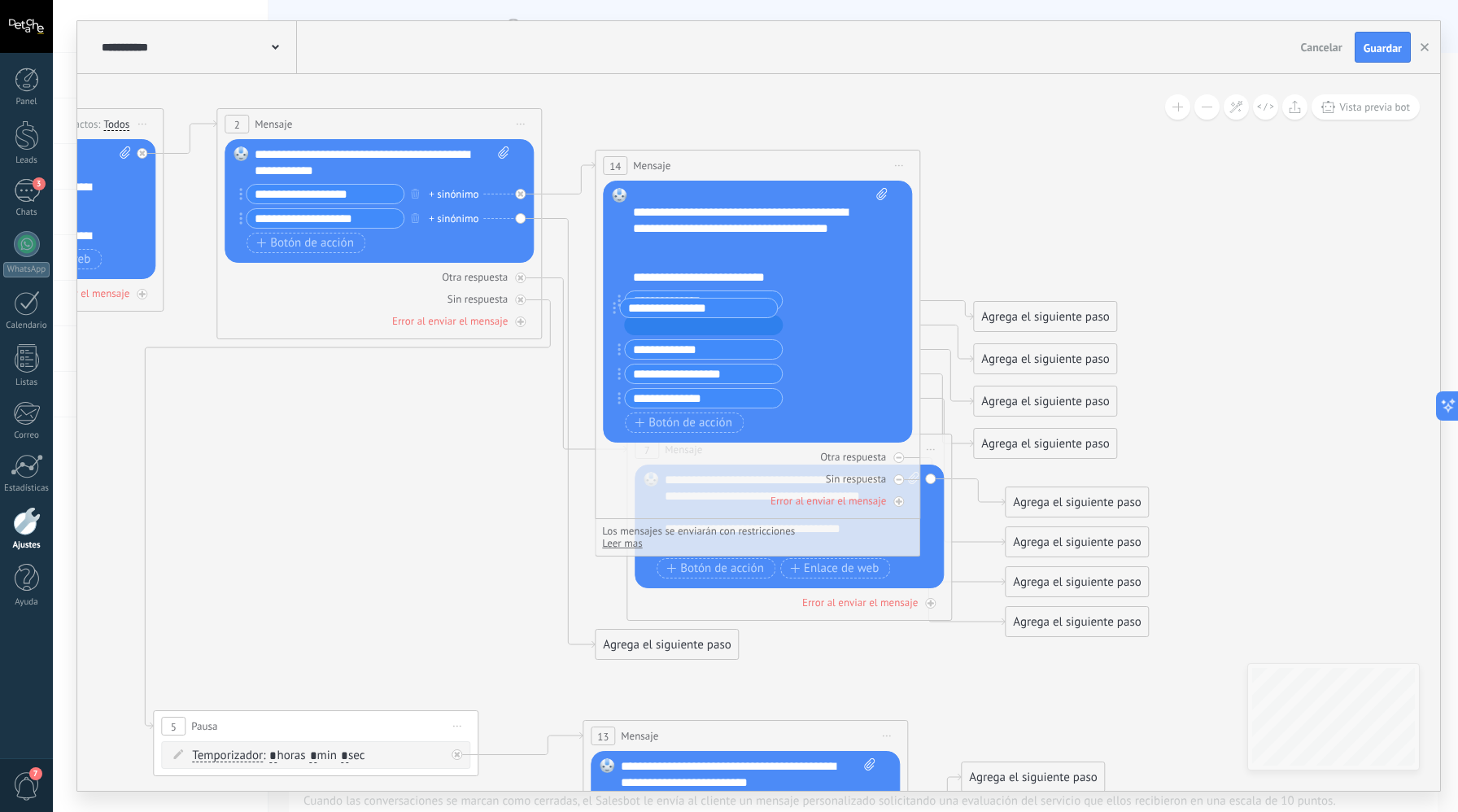
drag, startPoint x: 619, startPoint y: 404, endPoint x: 614, endPoint y: 313, distance: 91.1
drag, startPoint x: 619, startPoint y: 368, endPoint x: 620, endPoint y: 284, distance: 84.0
drag, startPoint x: 620, startPoint y: 353, endPoint x: 621, endPoint y: 317, distance: 36.0
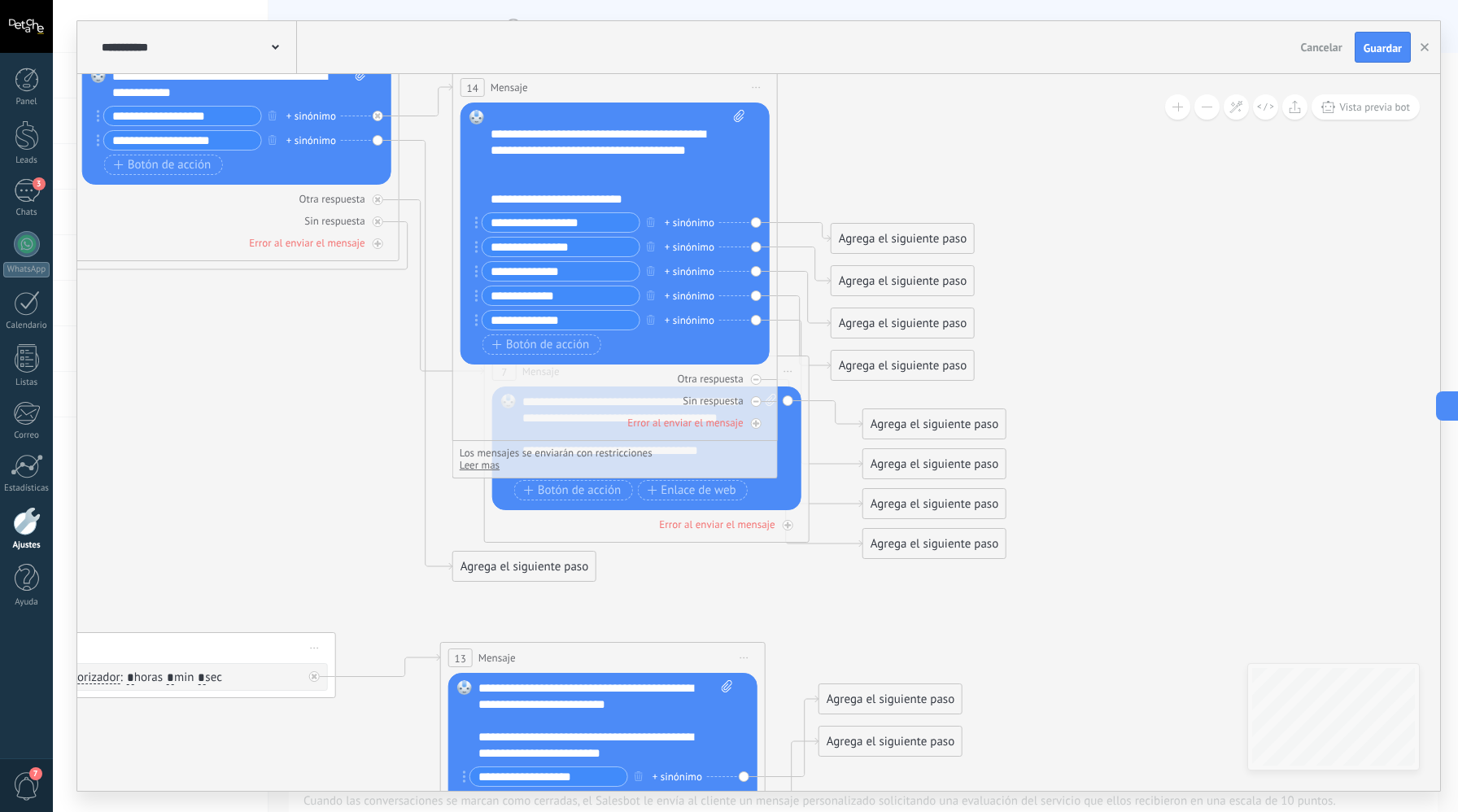
click at [881, 242] on div "Agrega el siguiente paso" at bounding box center [902, 239] width 142 height 27
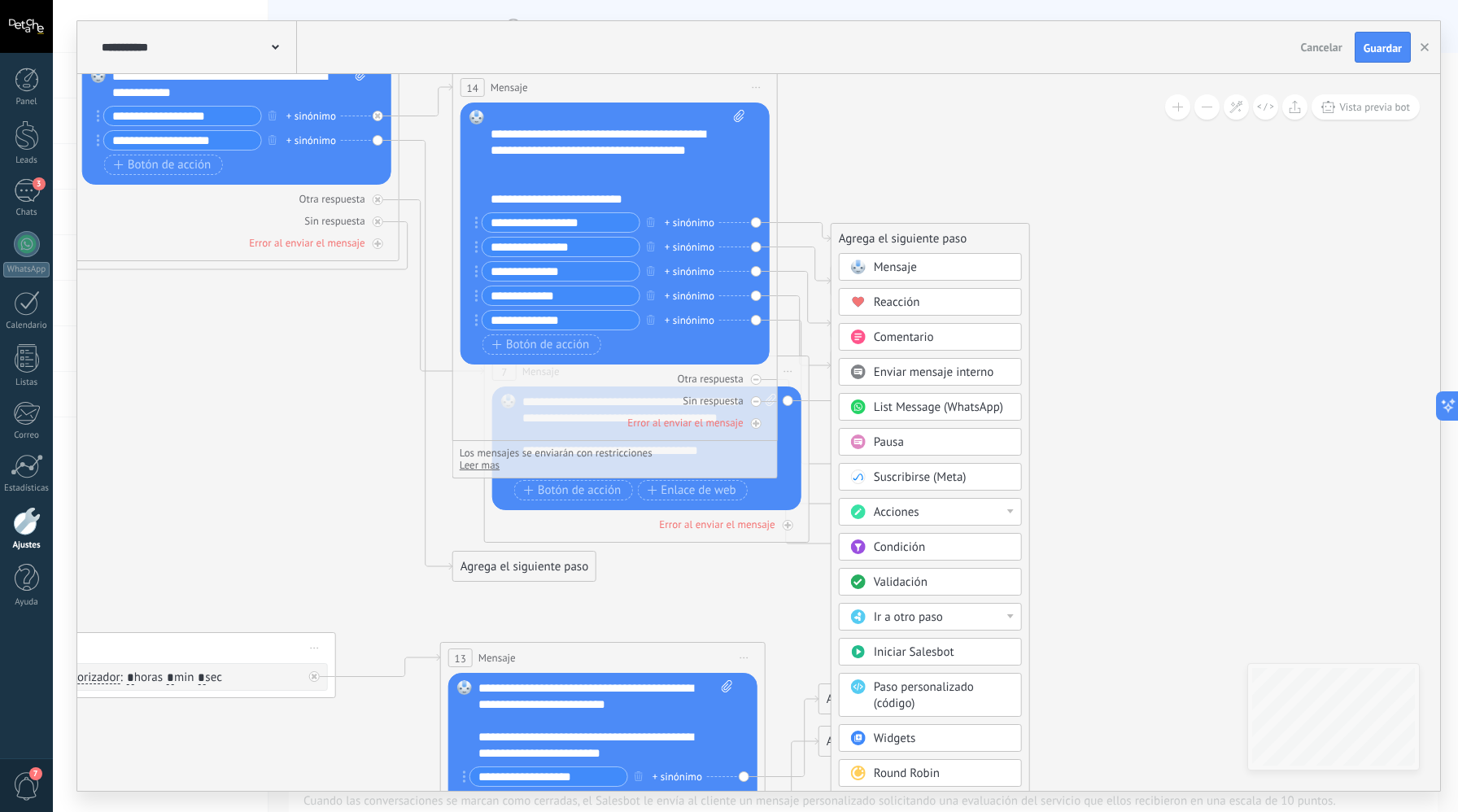
click at [905, 267] on span "Mensaje" at bounding box center [895, 267] width 43 height 15
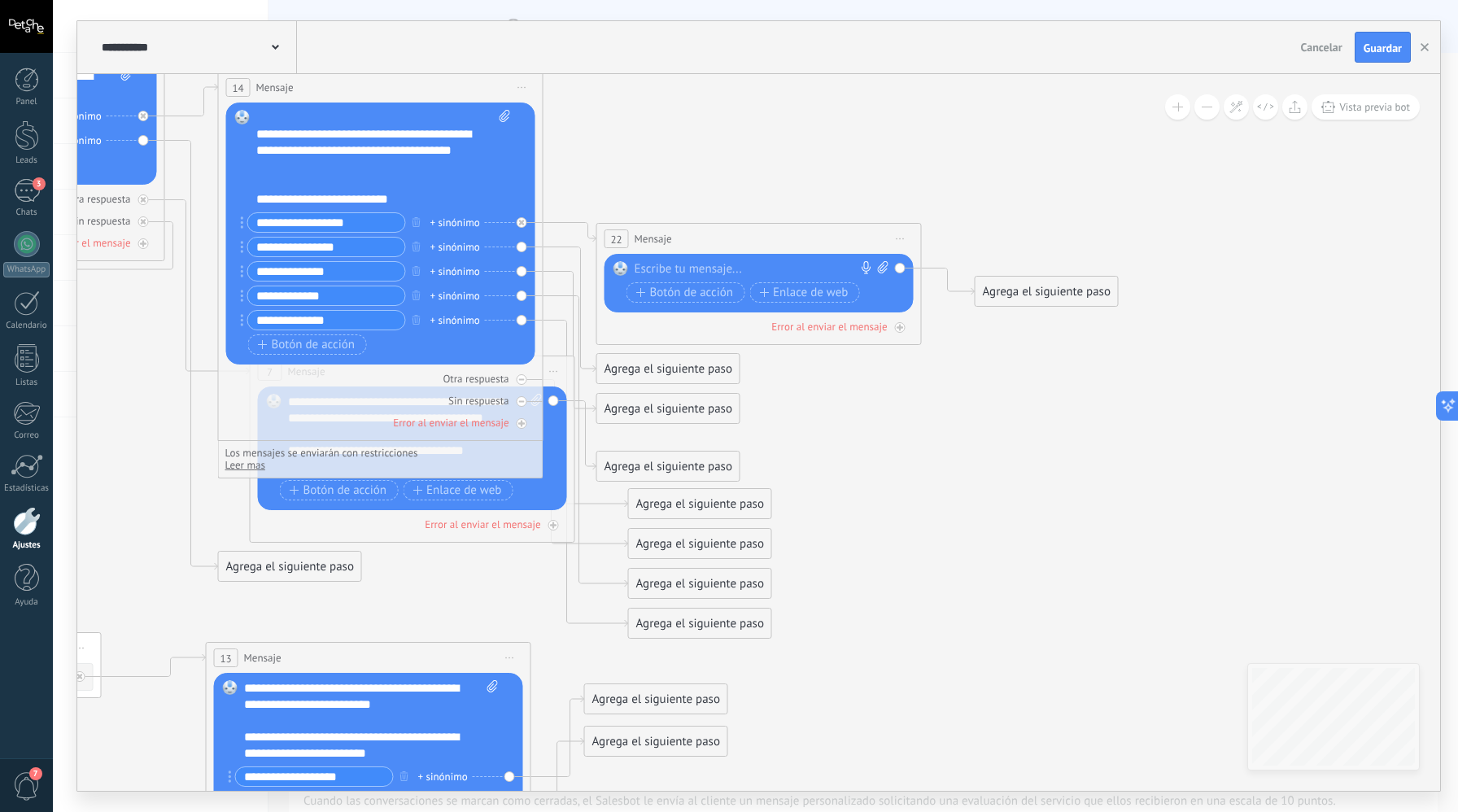
click at [679, 257] on div "Reemplazar Quitar Convertir a mensaje de voz Arrastre la imagen aquí para adjun…" at bounding box center [758, 284] width 309 height 59
click at [678, 272] on div at bounding box center [755, 268] width 242 height 16
paste div
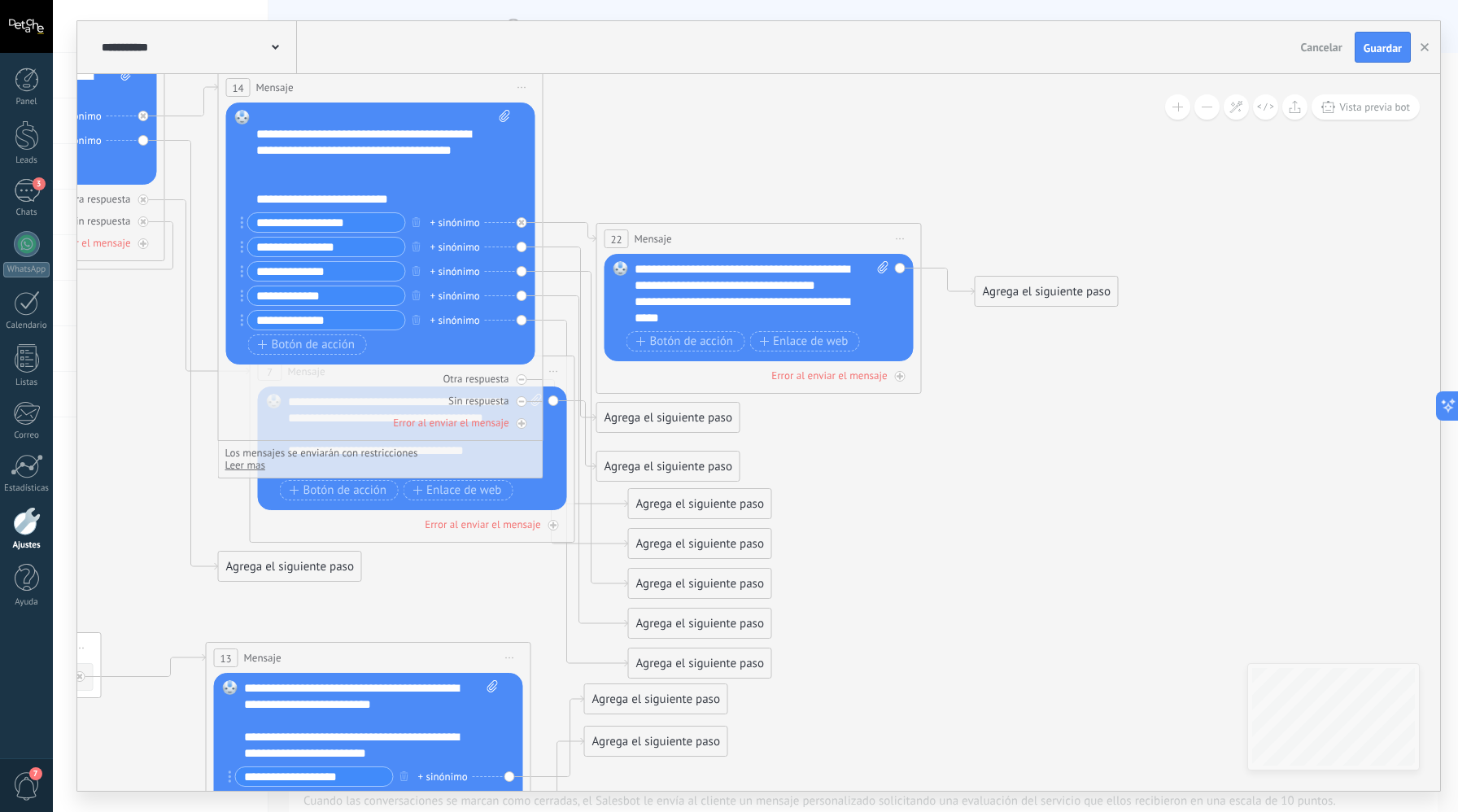
click at [836, 293] on div "**********" at bounding box center [762, 293] width 255 height 65
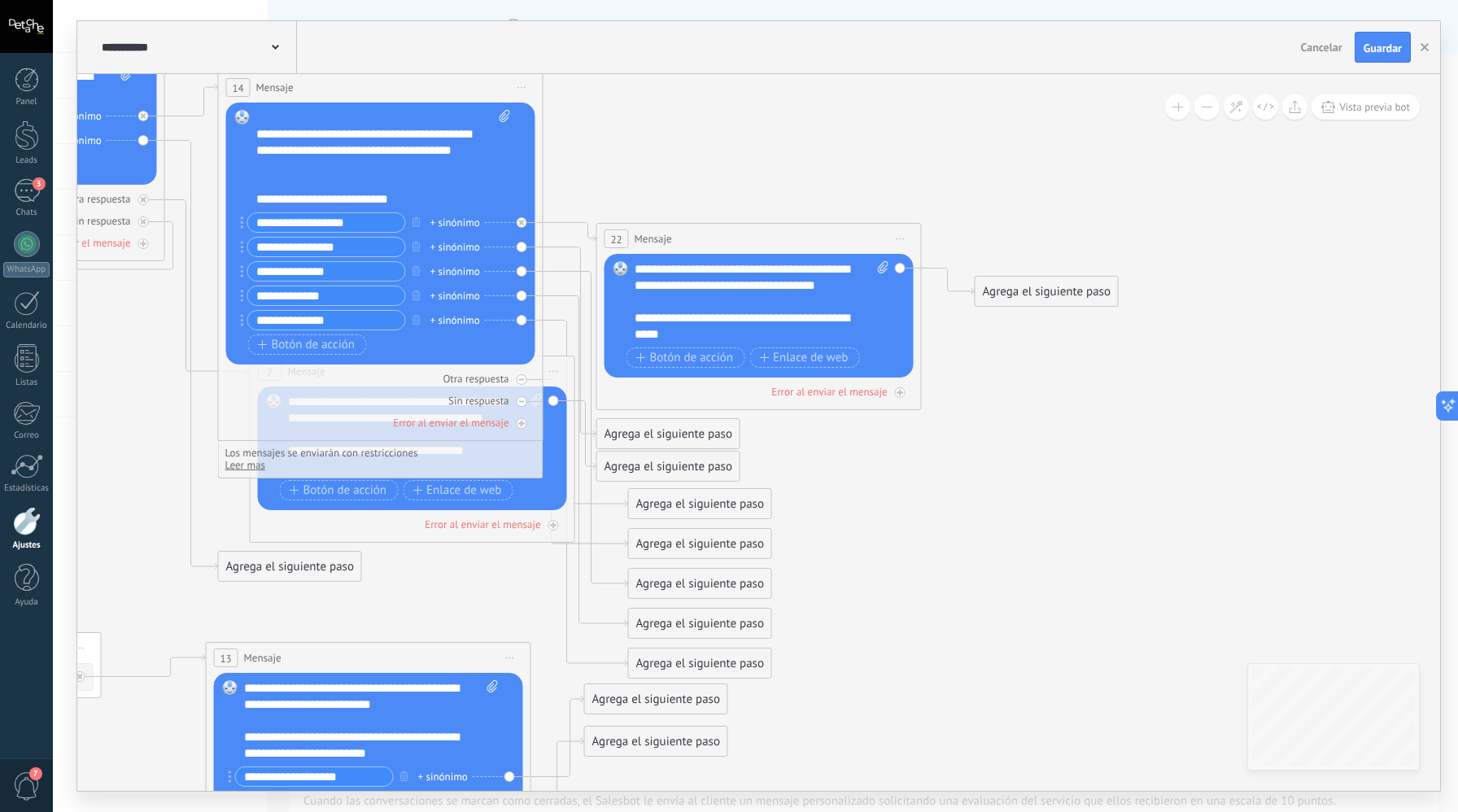
click at [692, 173] on icon at bounding box center [167, 512] width 2608 height 1779
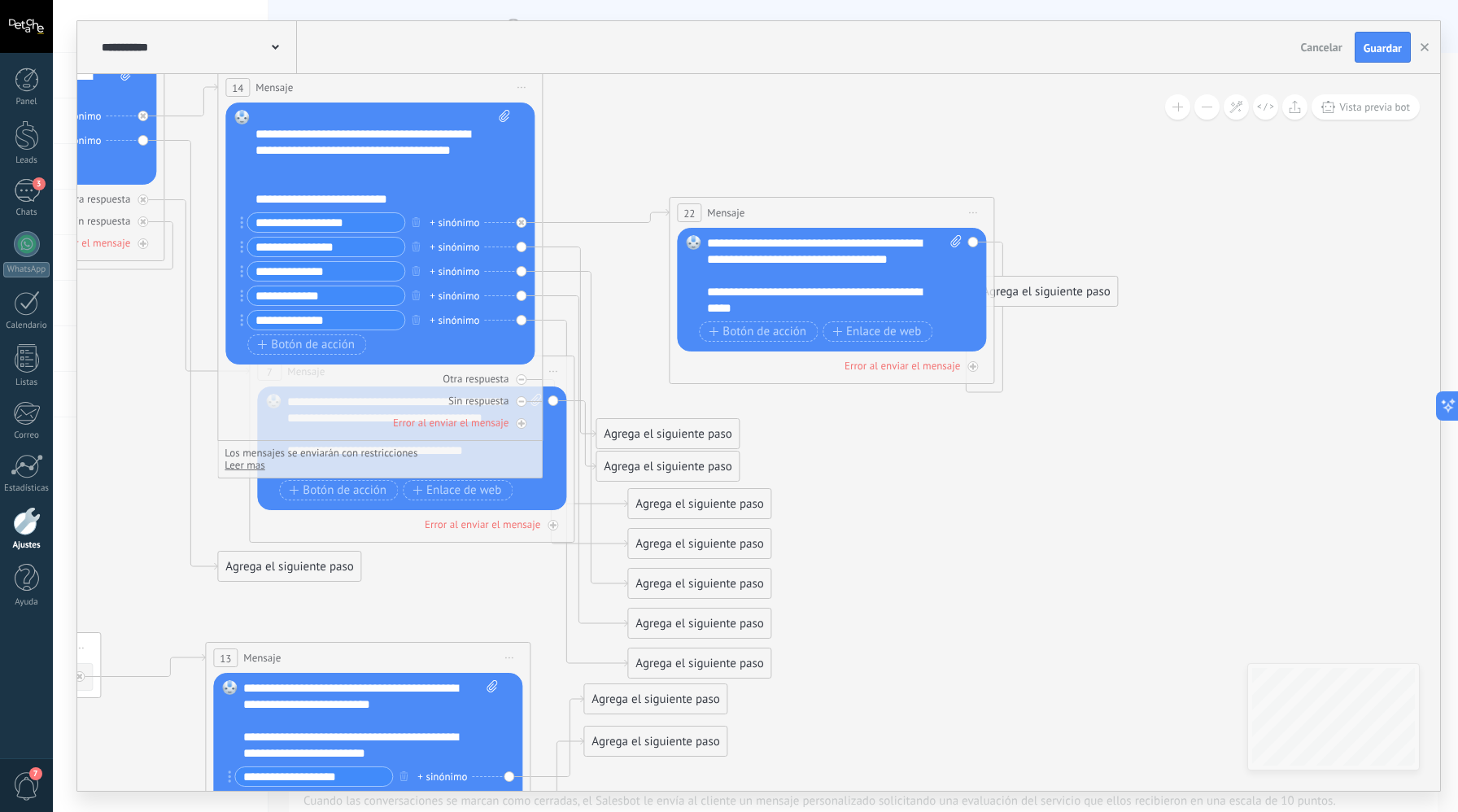
drag, startPoint x: 706, startPoint y: 231, endPoint x: 641, endPoint y: 342, distance: 128.6
click at [764, 210] on div "22 Mensaje ******* (a): Todos los contactos - canales seleccionados Todos los c…" at bounding box center [832, 213] width 324 height 30
drag, startPoint x: 707, startPoint y: 428, endPoint x: 755, endPoint y: 211, distance: 222.2
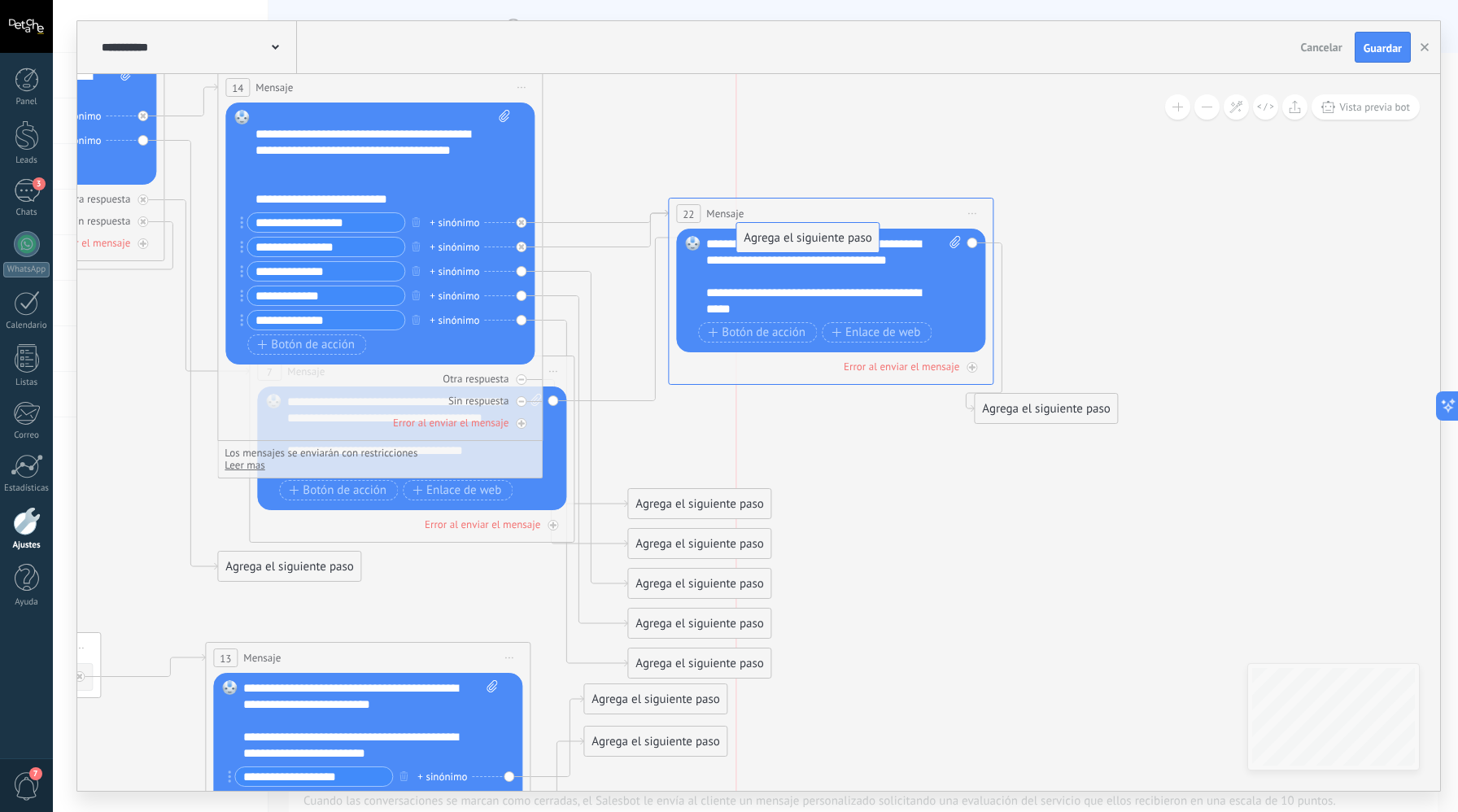
drag, startPoint x: 680, startPoint y: 454, endPoint x: 805, endPoint y: 235, distance: 252.2
click at [588, 281] on icon at bounding box center [585, 429] width 85 height 316
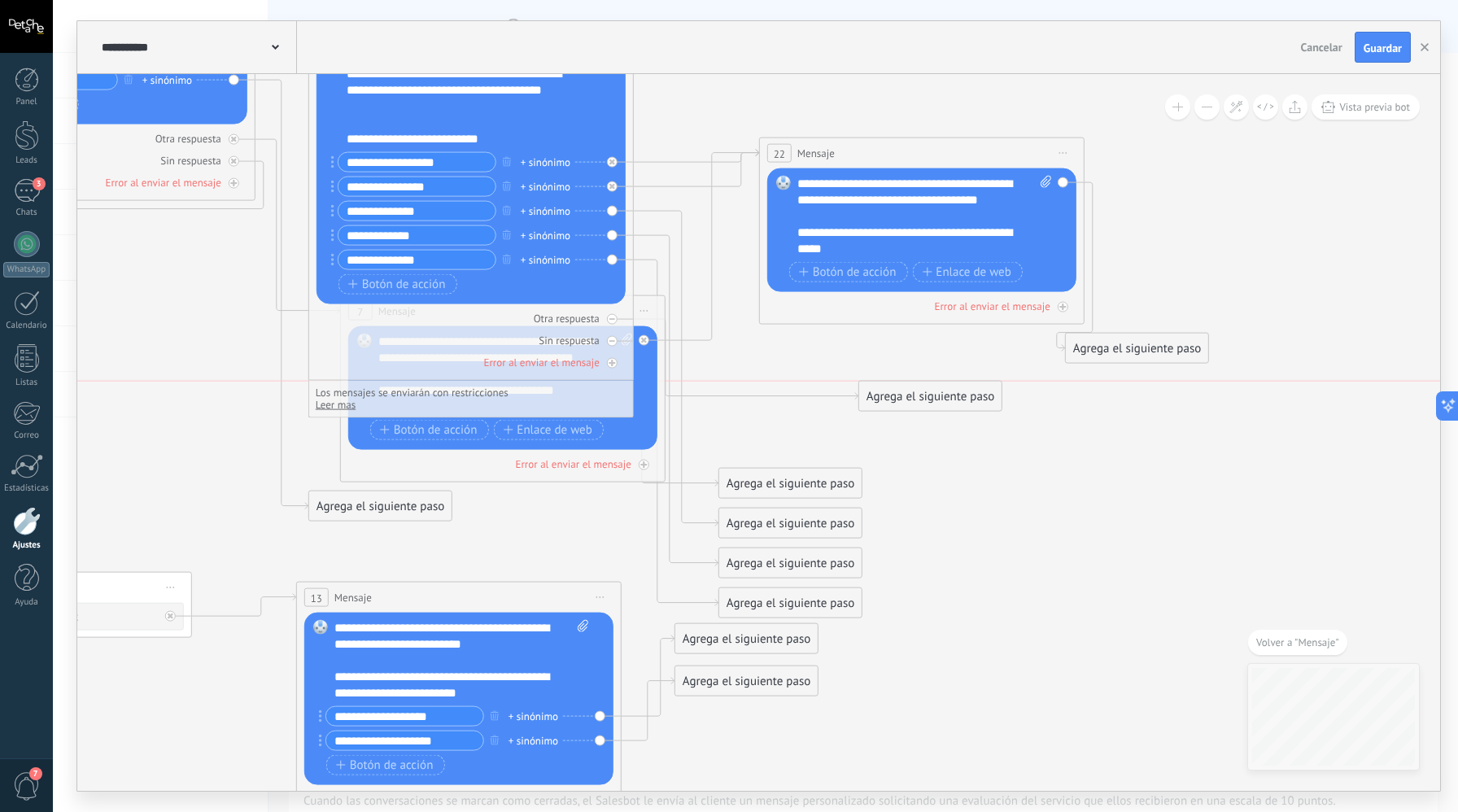
drag, startPoint x: 837, startPoint y: 409, endPoint x: 916, endPoint y: 397, distance: 79.9
click at [916, 397] on div "Agrega el siguiente paso" at bounding box center [930, 396] width 142 height 27
drag, startPoint x: 772, startPoint y: 479, endPoint x: 708, endPoint y: 305, distance: 185.4
click at [817, 456] on div "Agrega el siguiente paso" at bounding box center [831, 461] width 142 height 27
click at [681, 238] on icon at bounding box center [676, 368] width 85 height 315
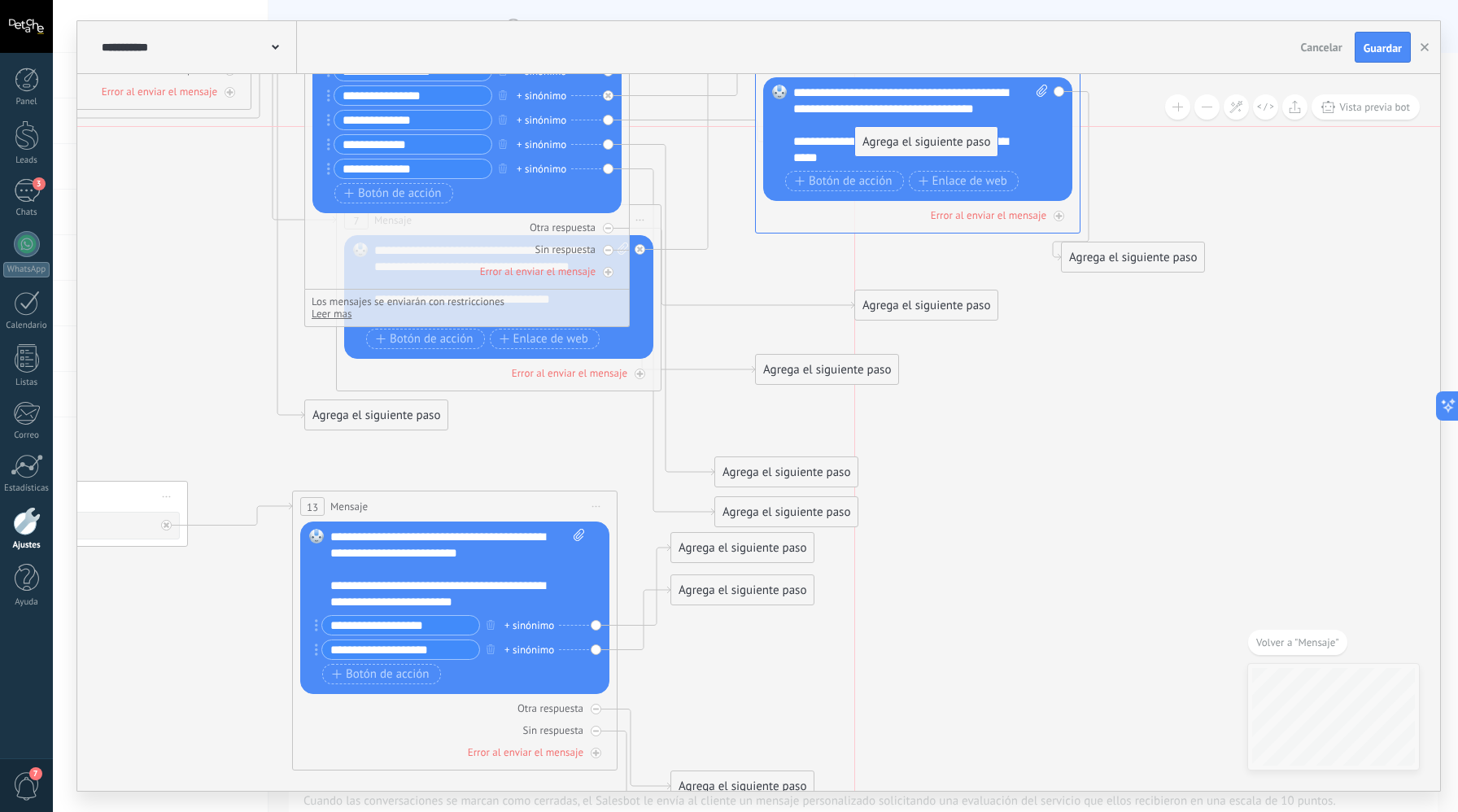
drag, startPoint x: 859, startPoint y: 329, endPoint x: 918, endPoint y: 153, distance: 185.6
drag, startPoint x: 751, startPoint y: 467, endPoint x: 874, endPoint y: 110, distance: 377.6
drag, startPoint x: 795, startPoint y: 431, endPoint x: 897, endPoint y: 147, distance: 301.8
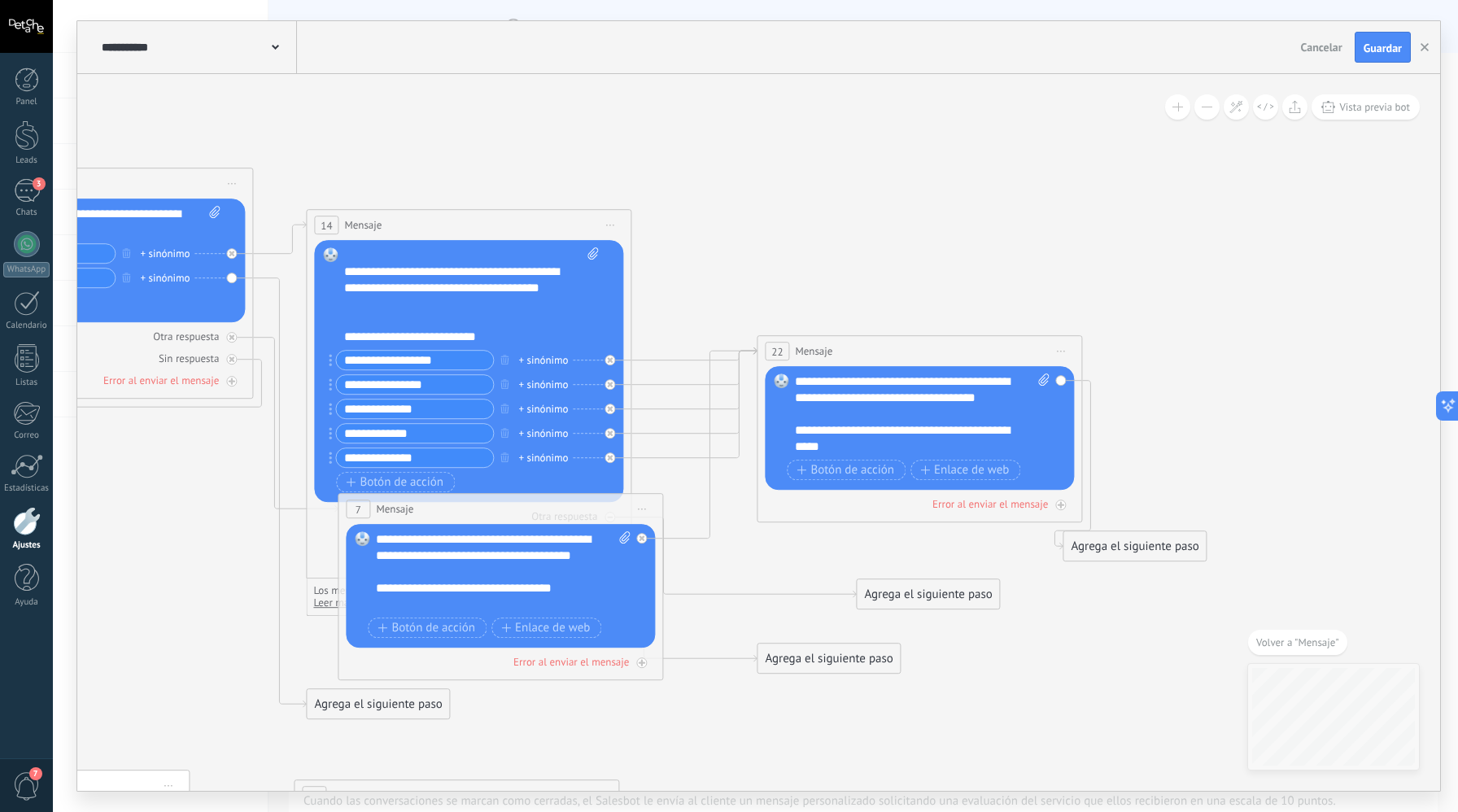
drag, startPoint x: 640, startPoint y: 586, endPoint x: 636, endPoint y: 602, distance: 16.5
click at [644, 625] on div "Reemplazar Quitar Convertir a mensaje de voz Arrastre la imagen aquí para adjun…" at bounding box center [500, 586] width 309 height 124
drag, startPoint x: 636, startPoint y: 603, endPoint x: 632, endPoint y: 617, distance: 14.6
click at [633, 624] on div "Reemplazar Quitar Convertir a mensaje de voz Arrastre la imagen aquí para adjun…" at bounding box center [500, 586] width 309 height 124
click at [0, 0] on icon at bounding box center [0, 0] width 0 height 0
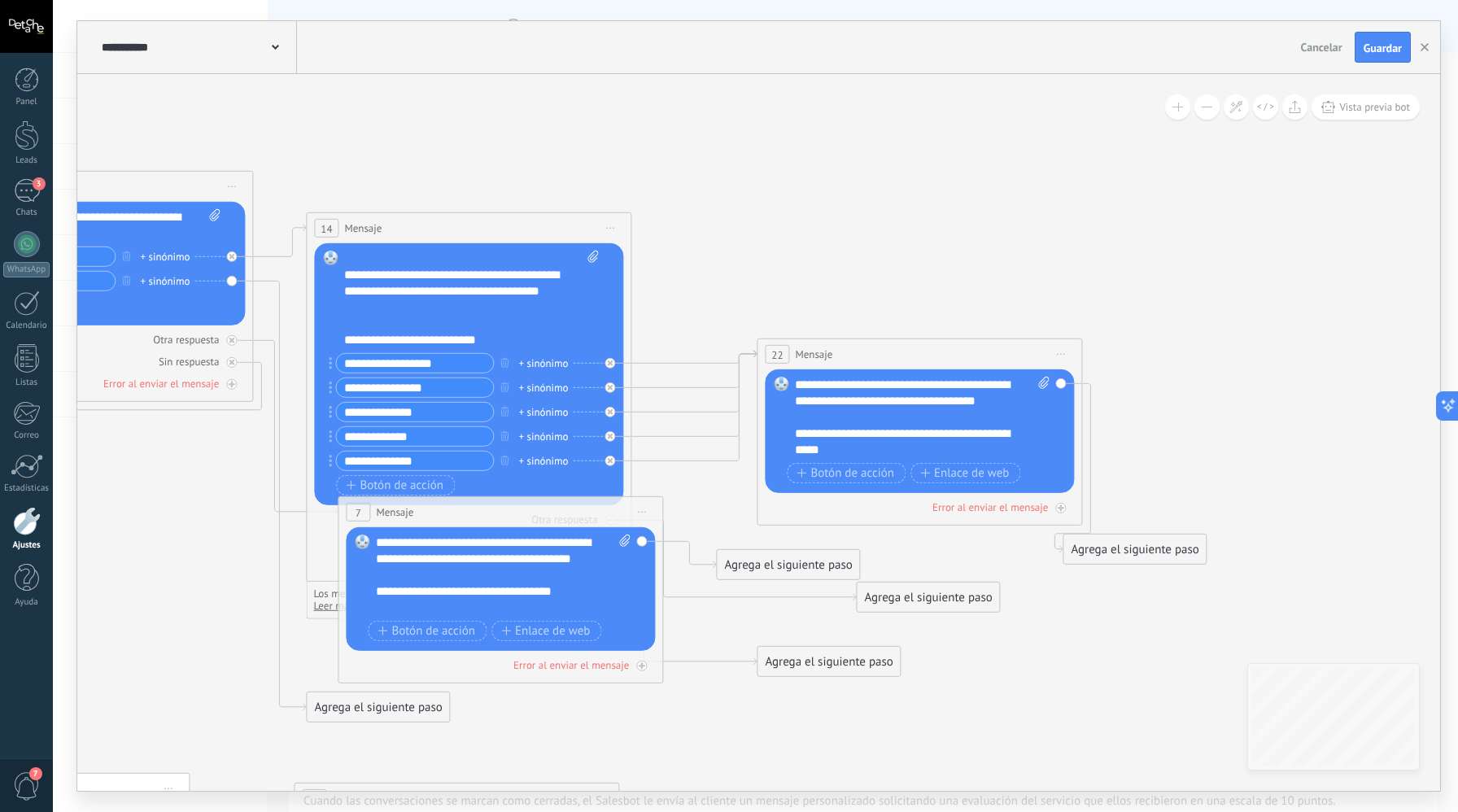
click at [1043, 386] on icon at bounding box center [1044, 383] width 11 height 13
click input "Subir" at bounding box center [0, 0] width 0 height 0
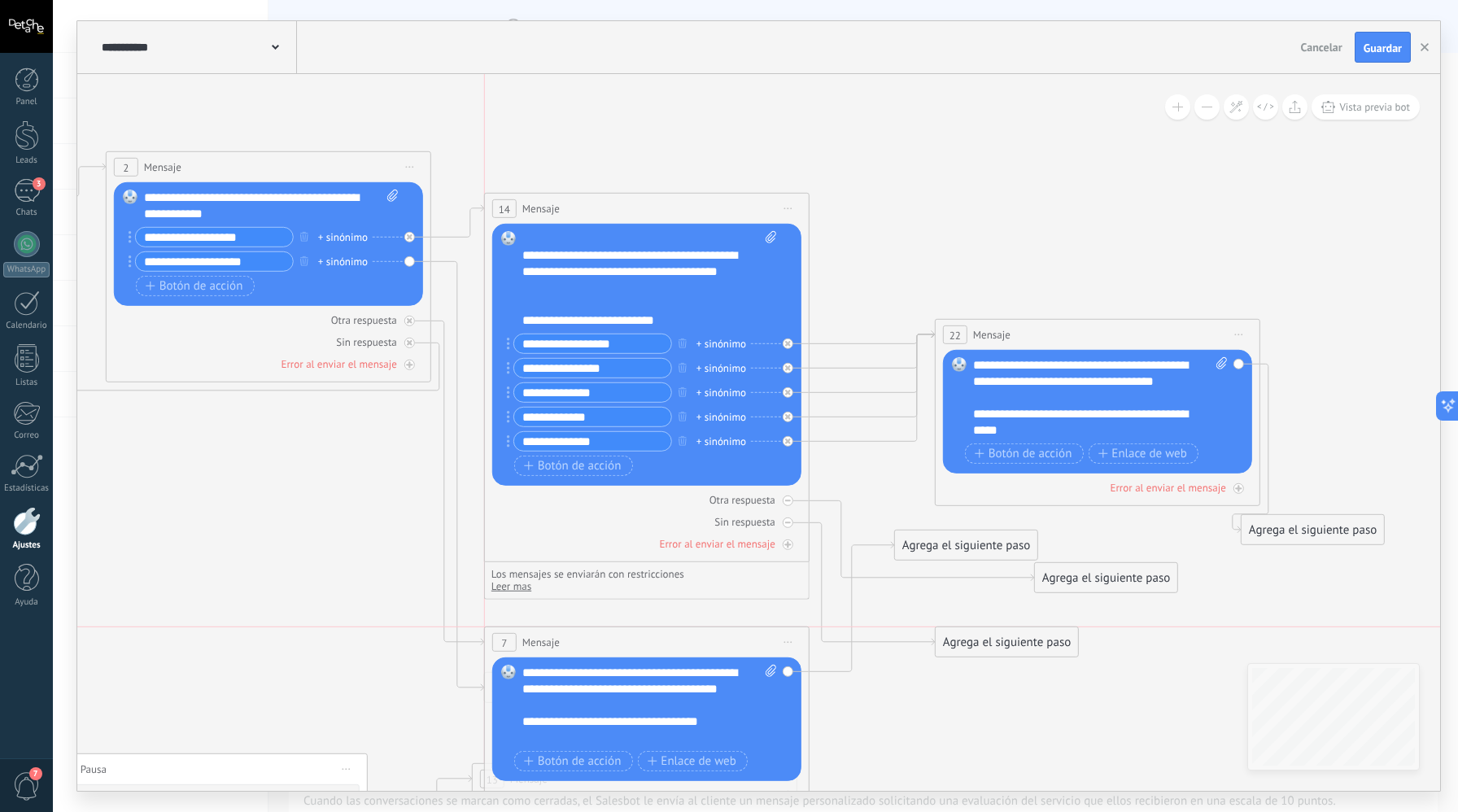
drag, startPoint x: 705, startPoint y: 497, endPoint x: 674, endPoint y: 650, distance: 156.1
click at [674, 654] on div "7 Mensaje ******* (a): Todos los contactos - canales seleccionados Todos los co…" at bounding box center [647, 642] width 324 height 30
click at [788, 501] on icon at bounding box center [788, 501] width 6 height 2
click at [599, 472] on span "Botón de acción" at bounding box center [573, 464] width 98 height 13
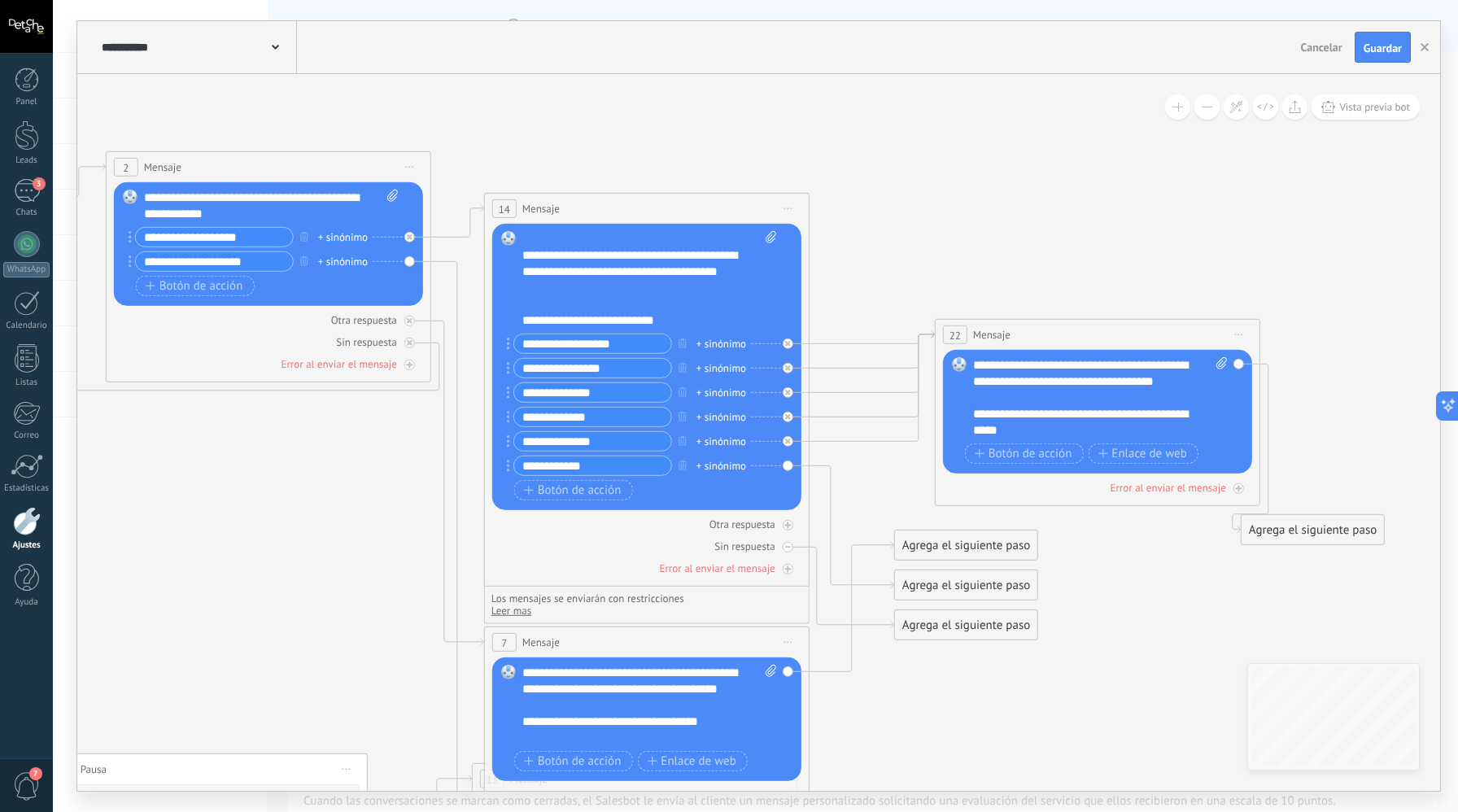
type input "**********"
click at [790, 464] on div "Reemplazar Quitar Convertir a mensaje de voz Arrastre la imagen aquí para adjun…" at bounding box center [647, 367] width 309 height 286
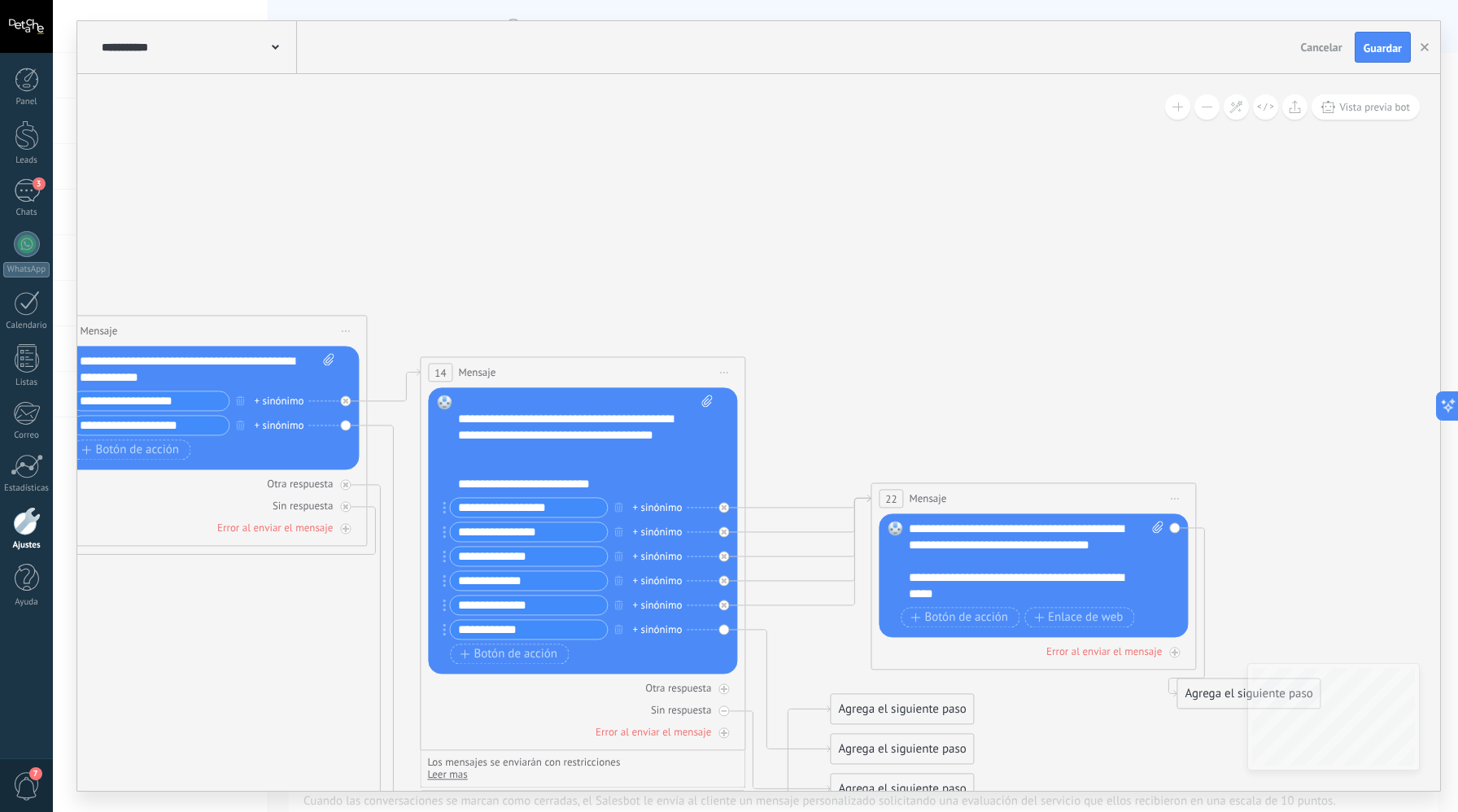
click at [971, 183] on icon at bounding box center [369, 782] width 2608 height 1748
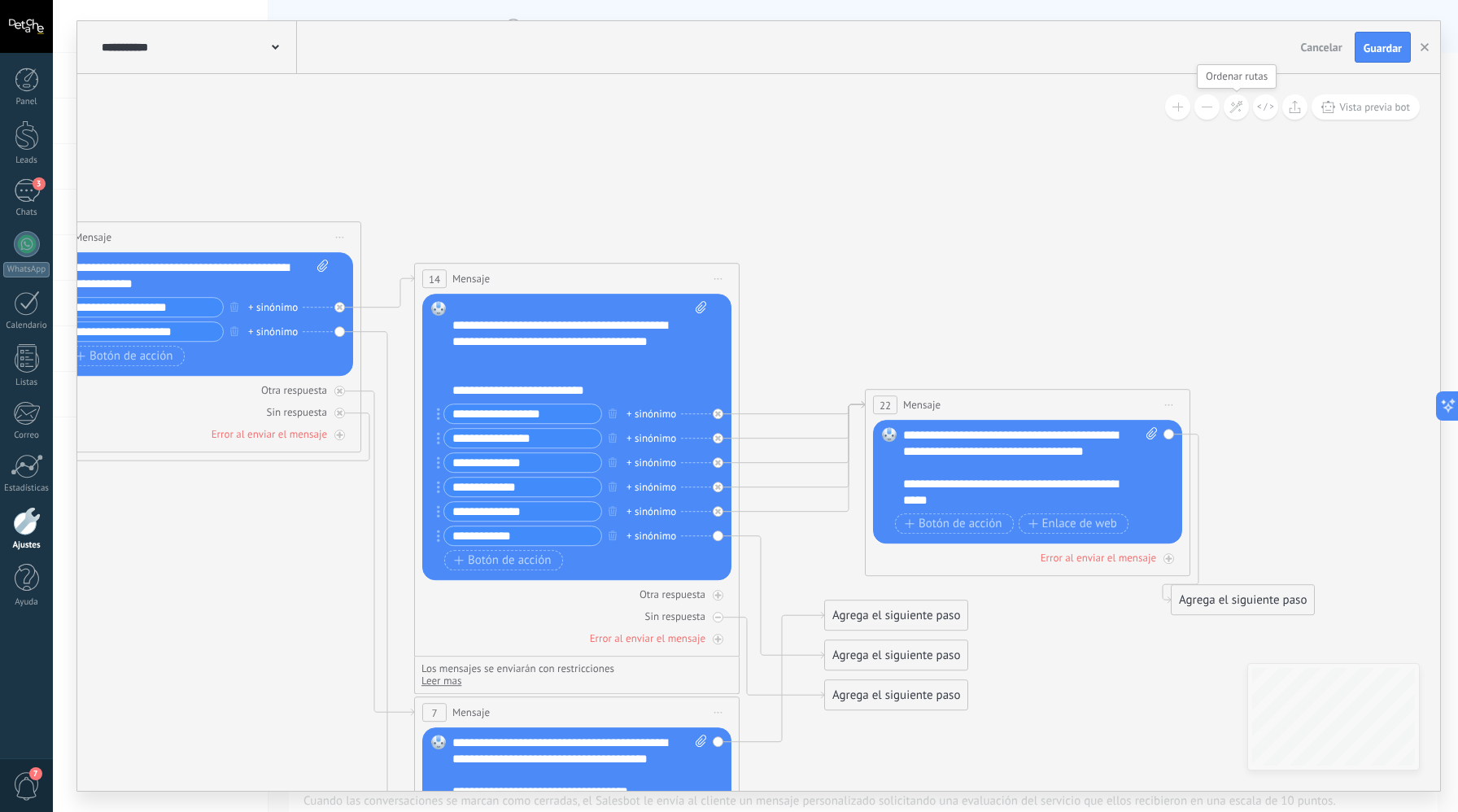
click at [1234, 109] on icon at bounding box center [1237, 107] width 13 height 13
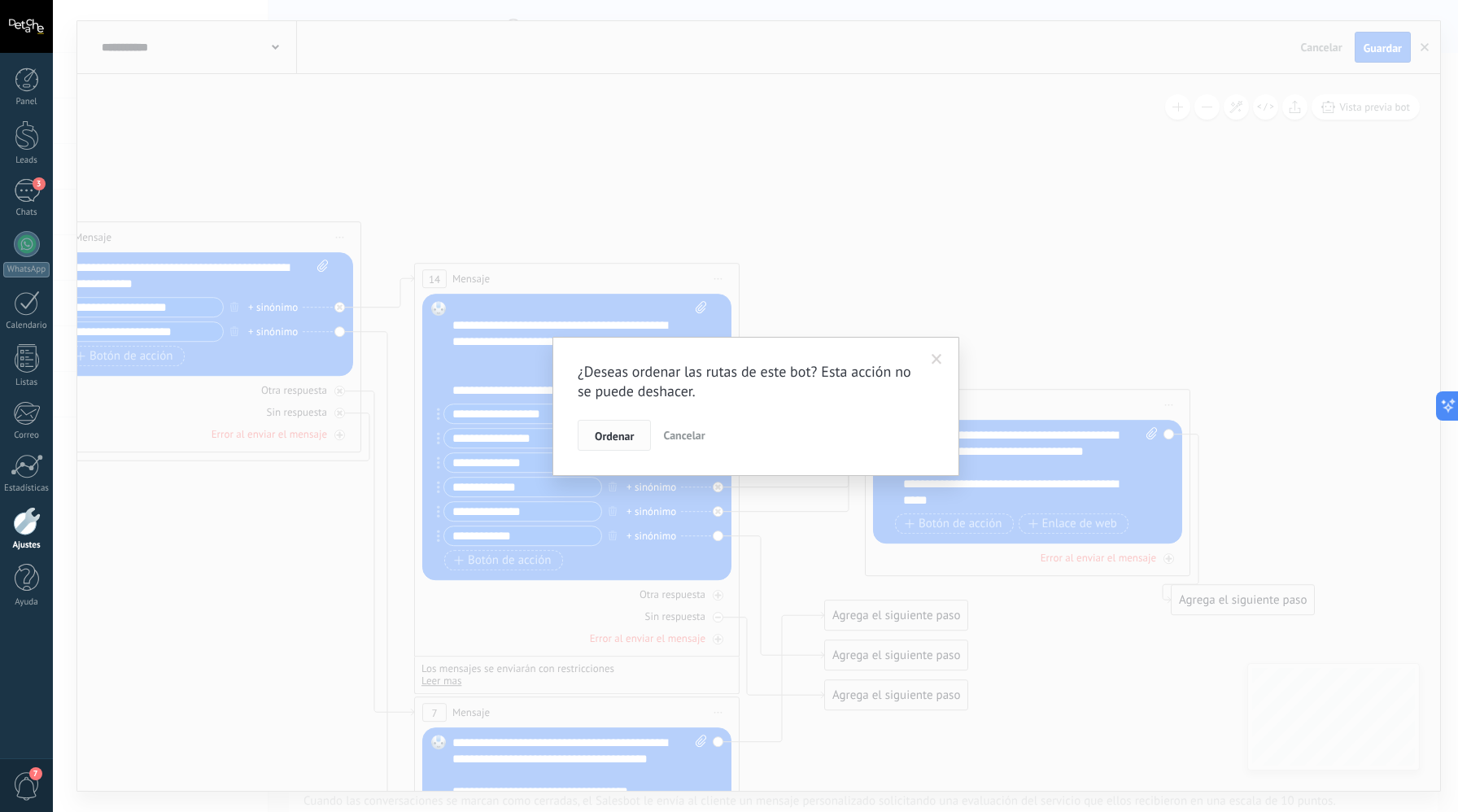
click at [629, 435] on span "Ordenar" at bounding box center [615, 436] width 39 height 12
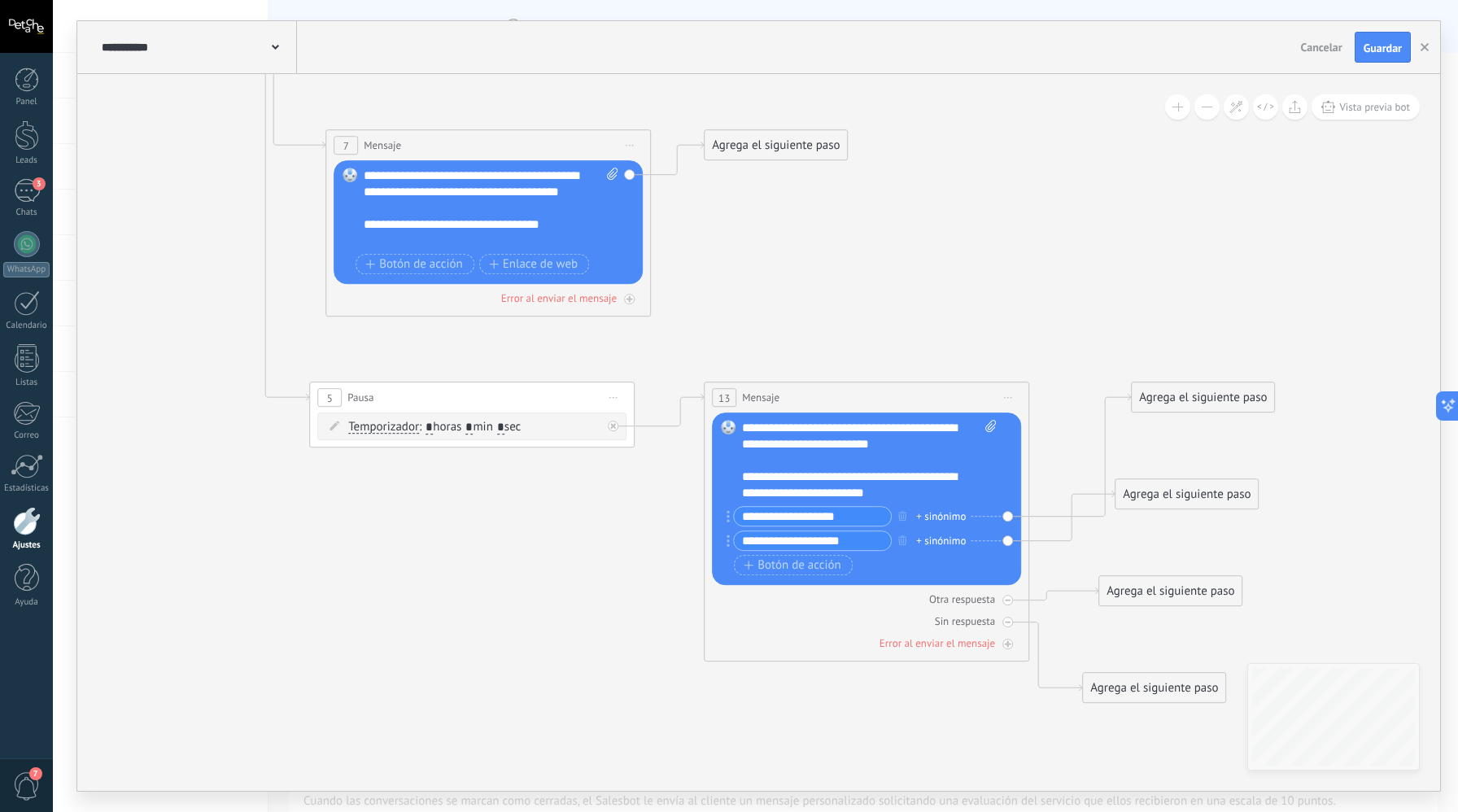
click at [613, 406] on span "Iniciar vista previa aquí Cambiar nombre Duplicar [GEOGRAPHIC_DATA]" at bounding box center [613, 397] width 26 height 24
click at [615, 397] on icon at bounding box center [614, 398] width 8 height 2
click at [646, 499] on div "Borrar" at bounding box center [687, 503] width 161 height 28
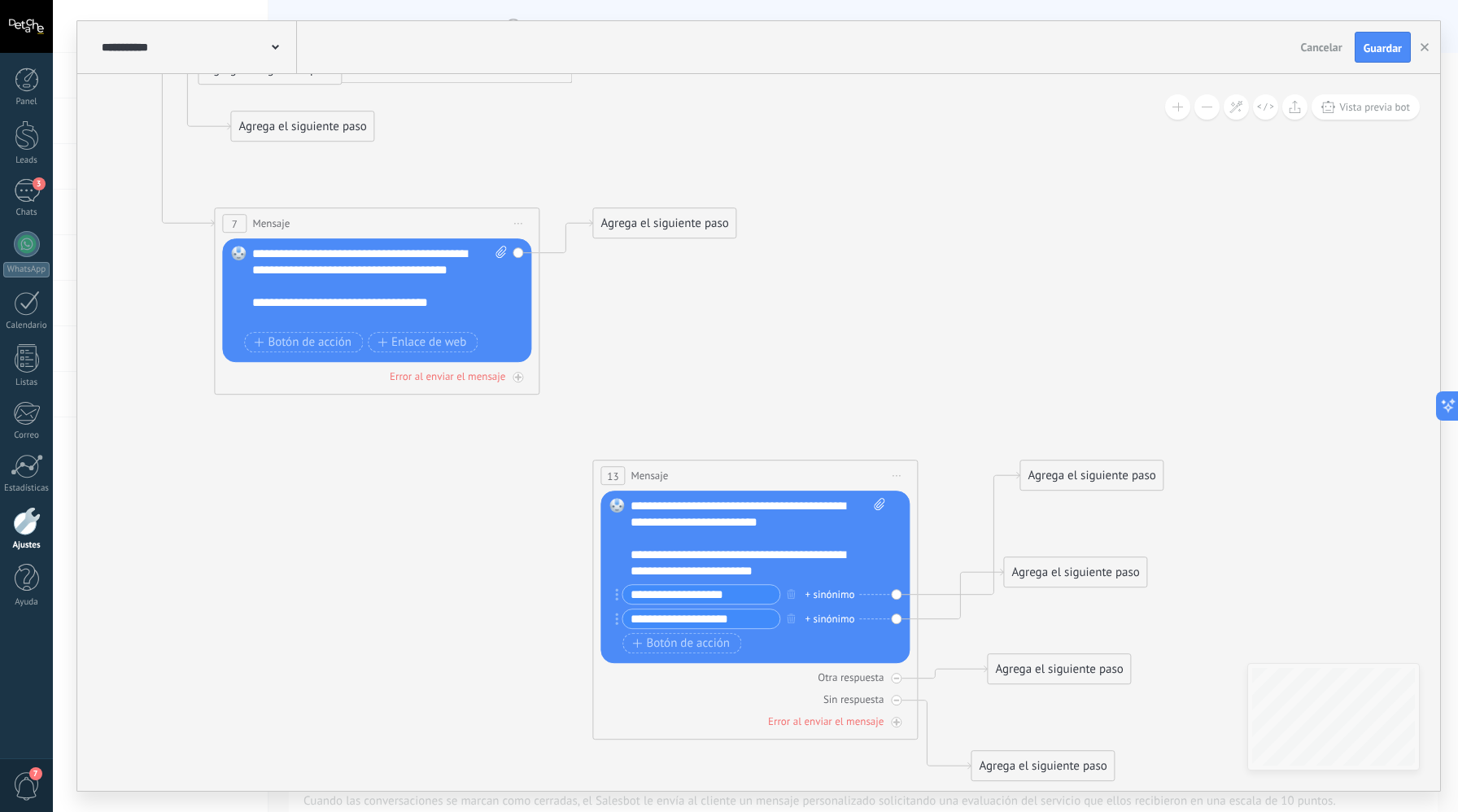
click at [895, 480] on span "Iniciar vista previa aquí Cambiar nombre Duplicar [GEOGRAPHIC_DATA]" at bounding box center [897, 475] width 26 height 24
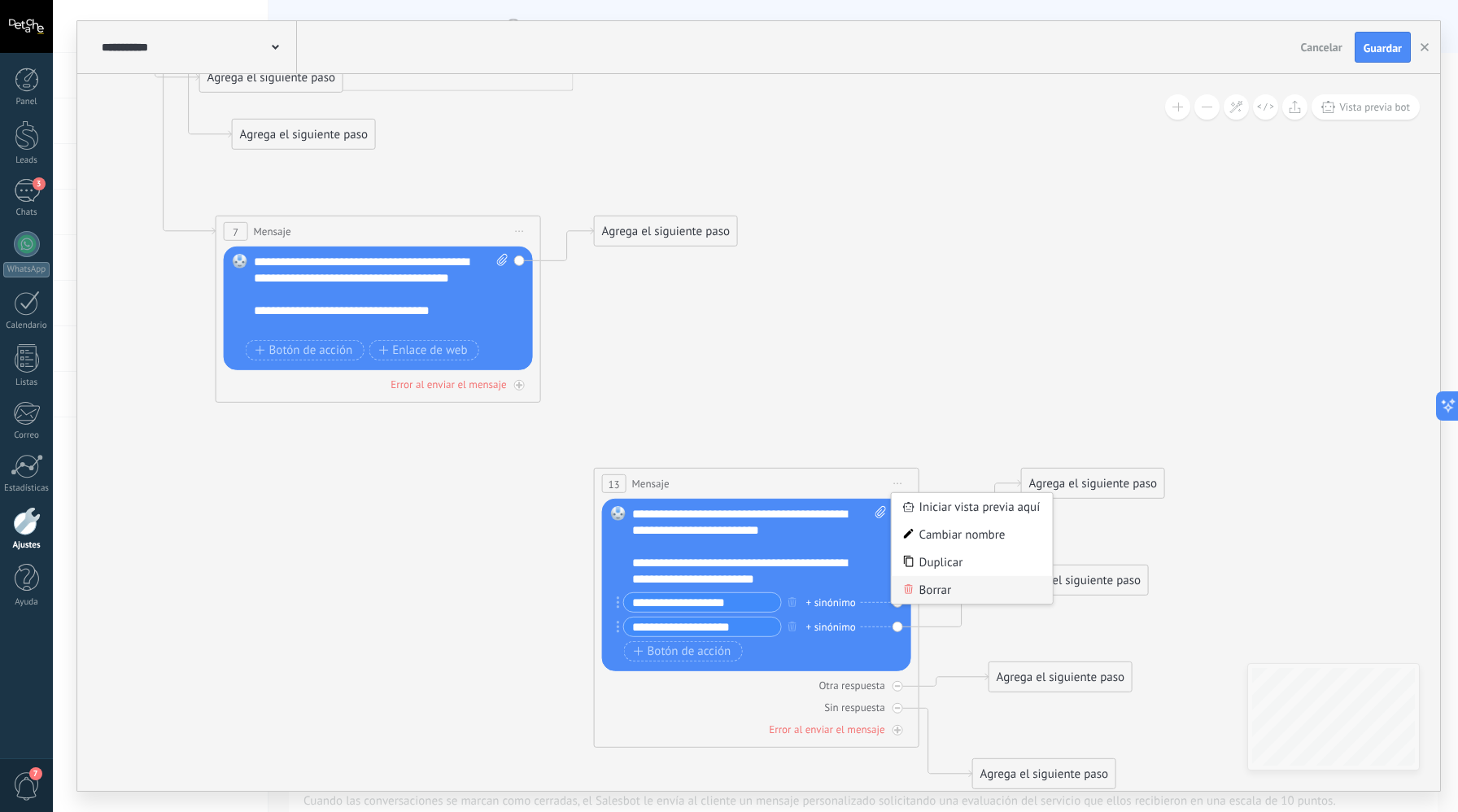
click at [940, 587] on div "Borrar" at bounding box center [972, 589] width 161 height 28
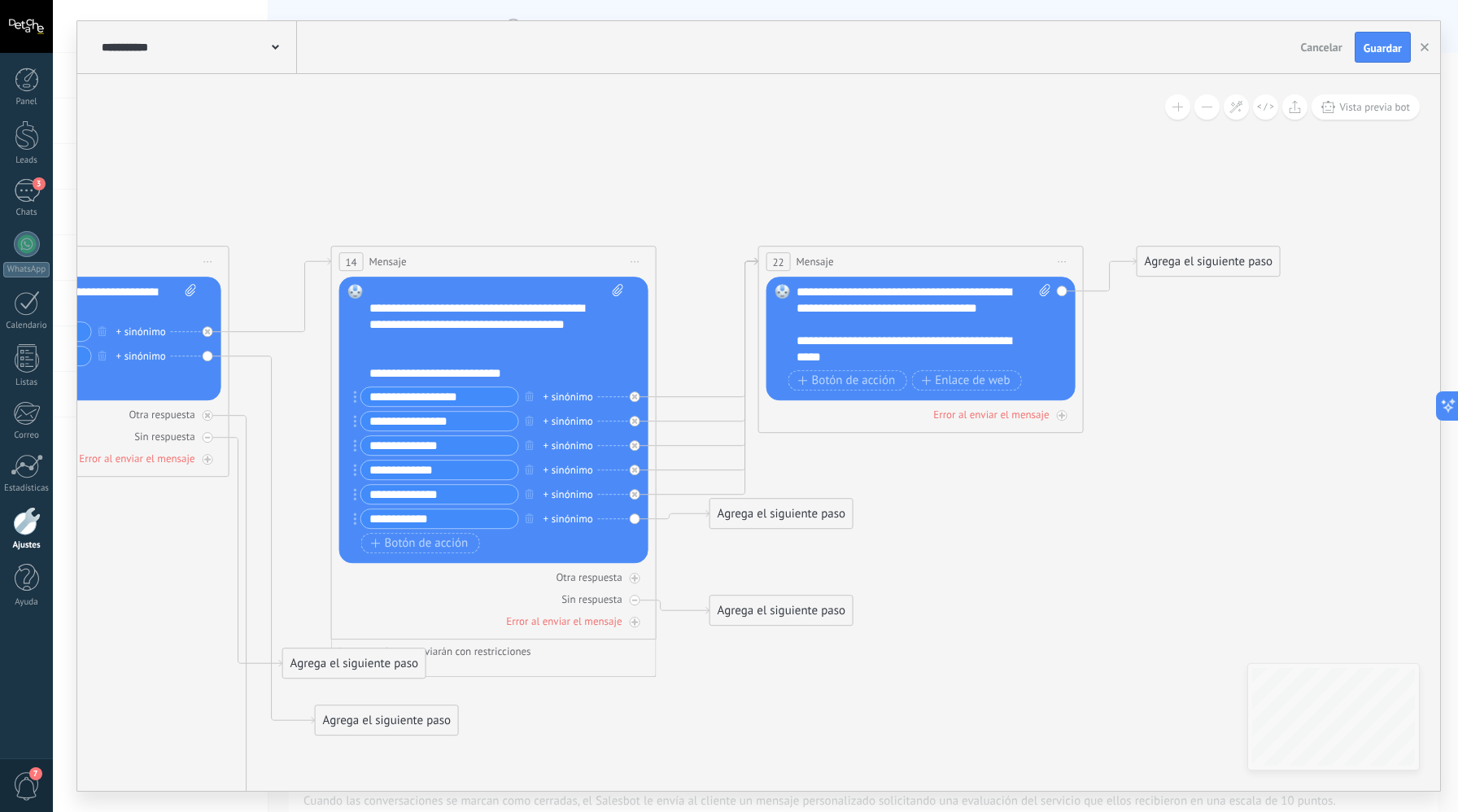
click at [1217, 106] on button at bounding box center [1207, 107] width 25 height 25
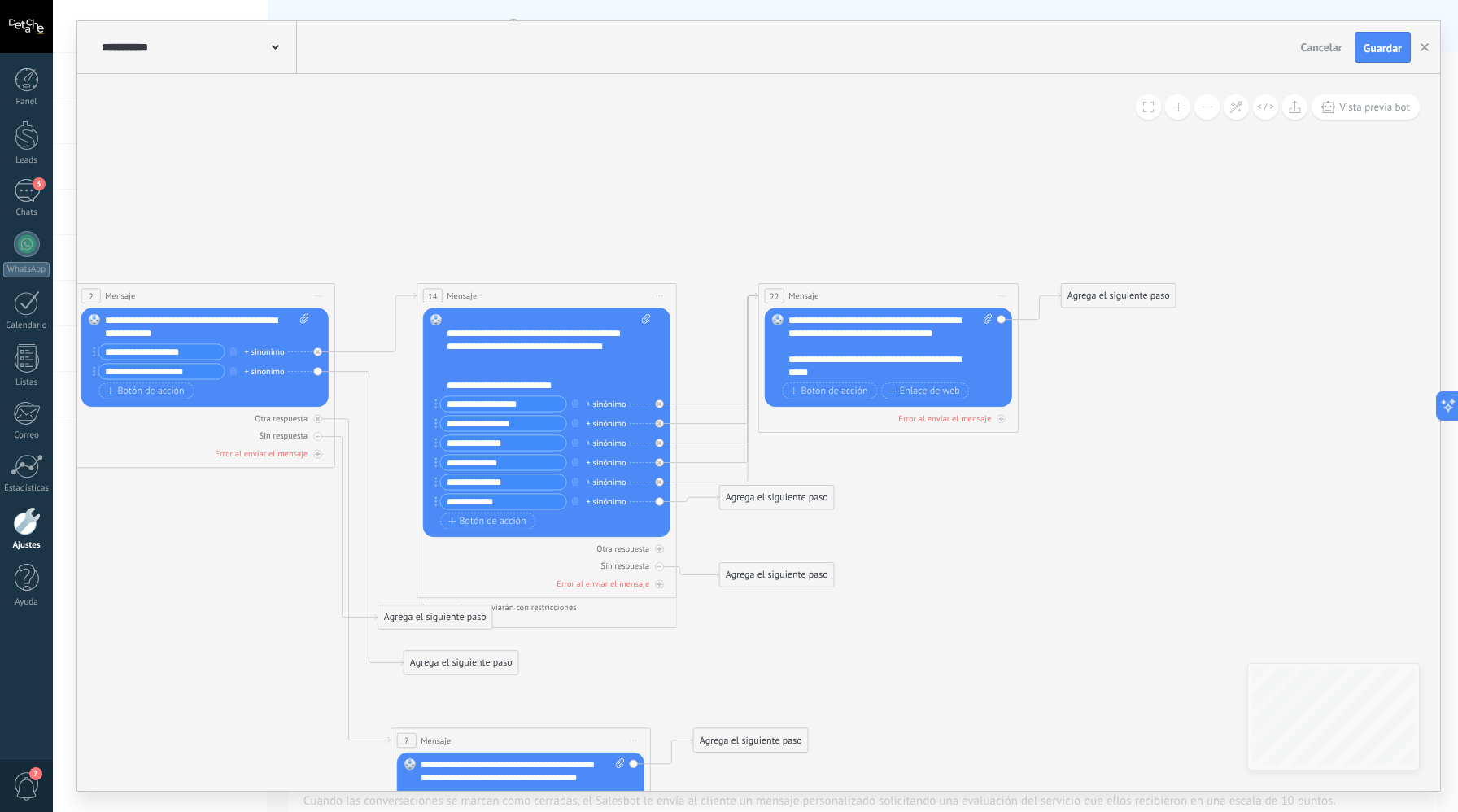
click at [1217, 106] on button at bounding box center [1207, 107] width 25 height 25
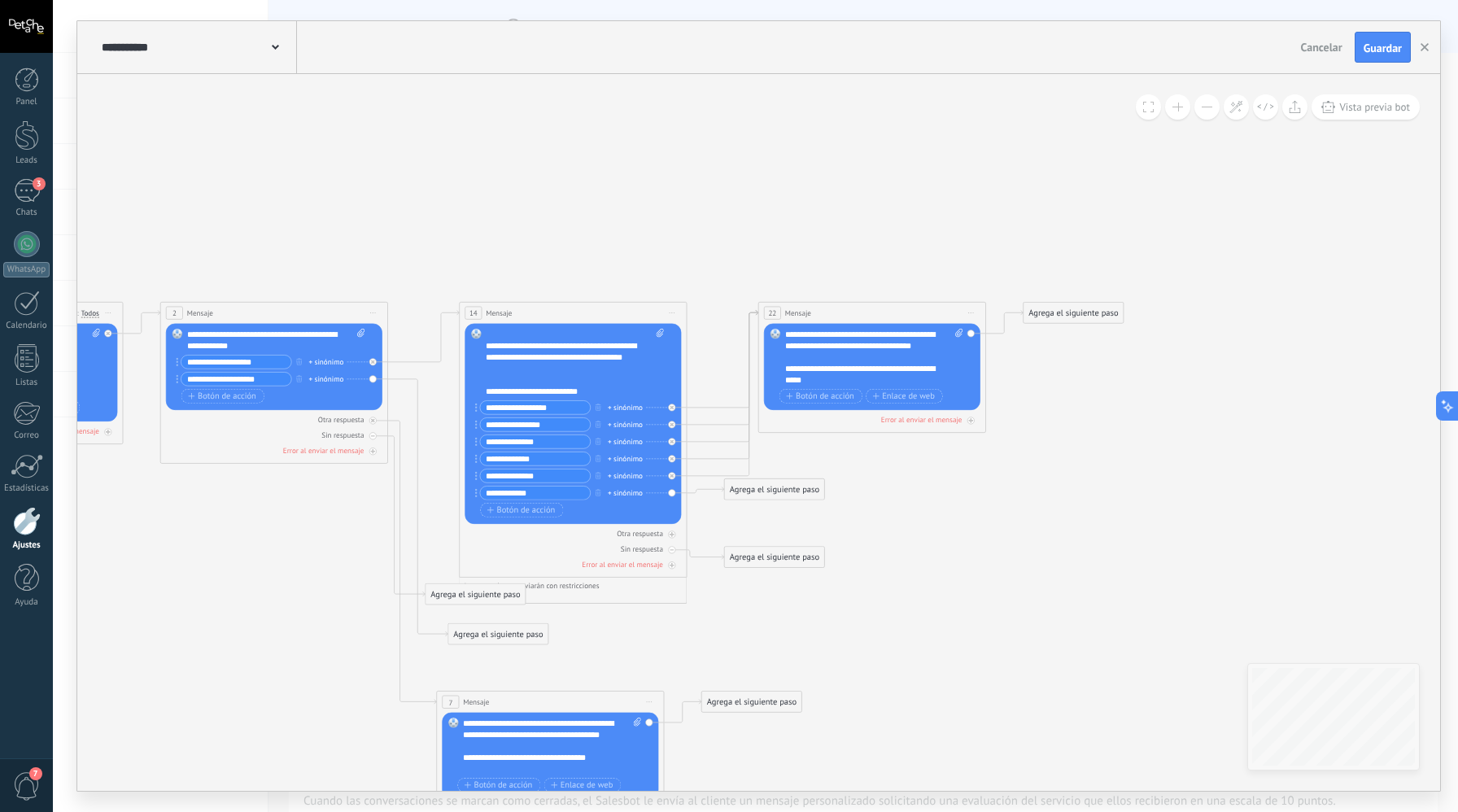
click at [1217, 106] on button at bounding box center [1207, 107] width 25 height 25
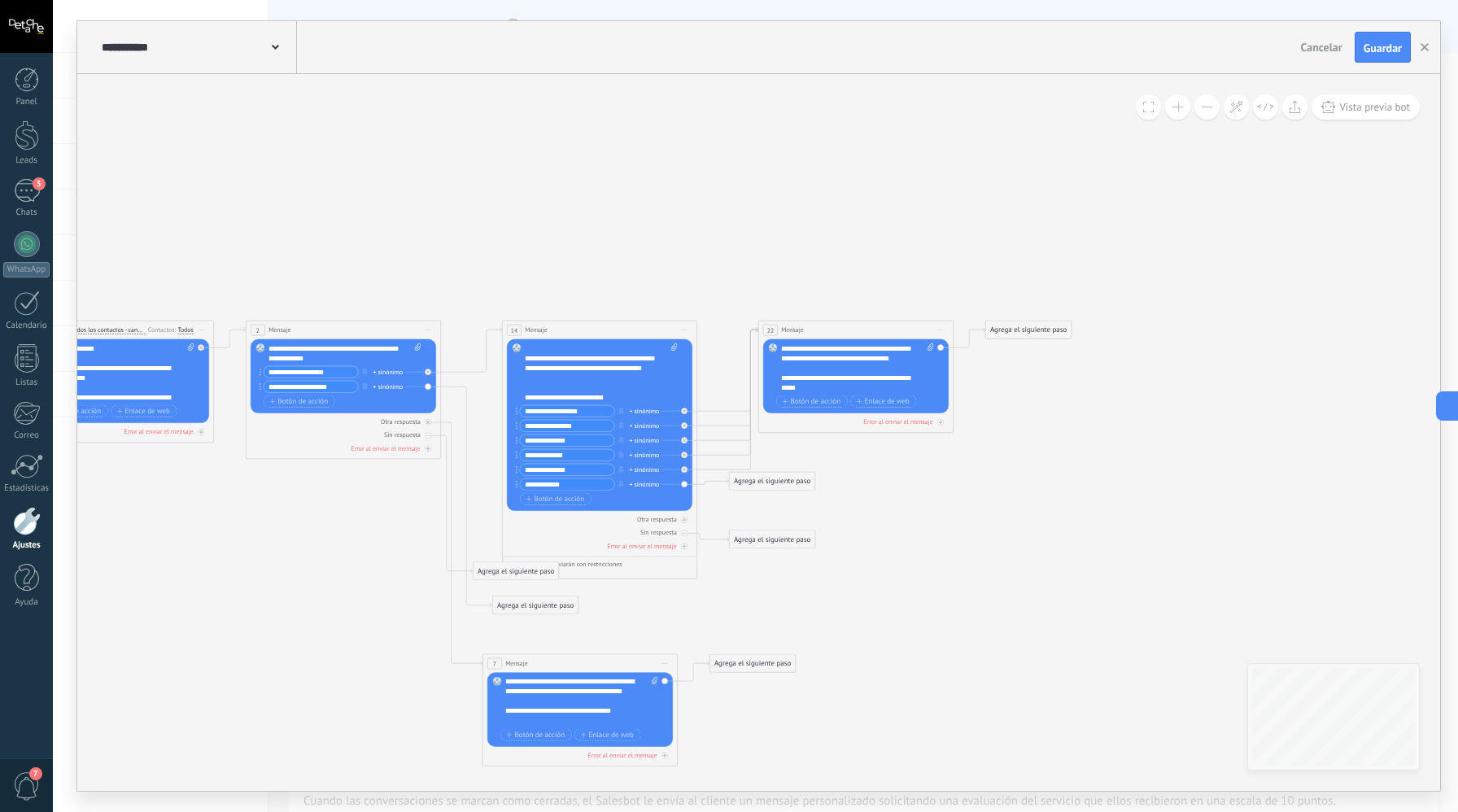
click at [1217, 106] on button at bounding box center [1207, 107] width 25 height 25
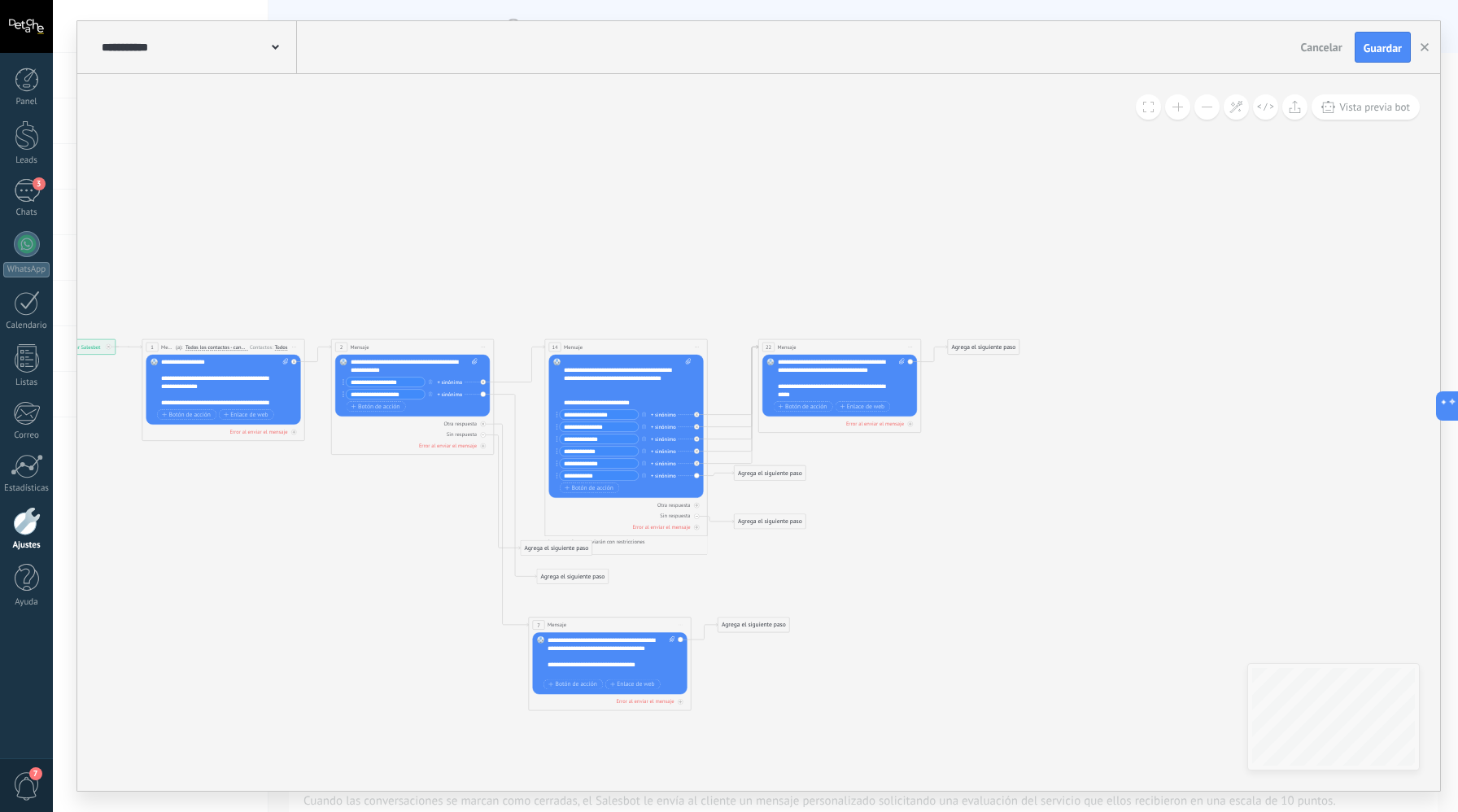
click at [1217, 106] on button at bounding box center [1207, 107] width 25 height 25
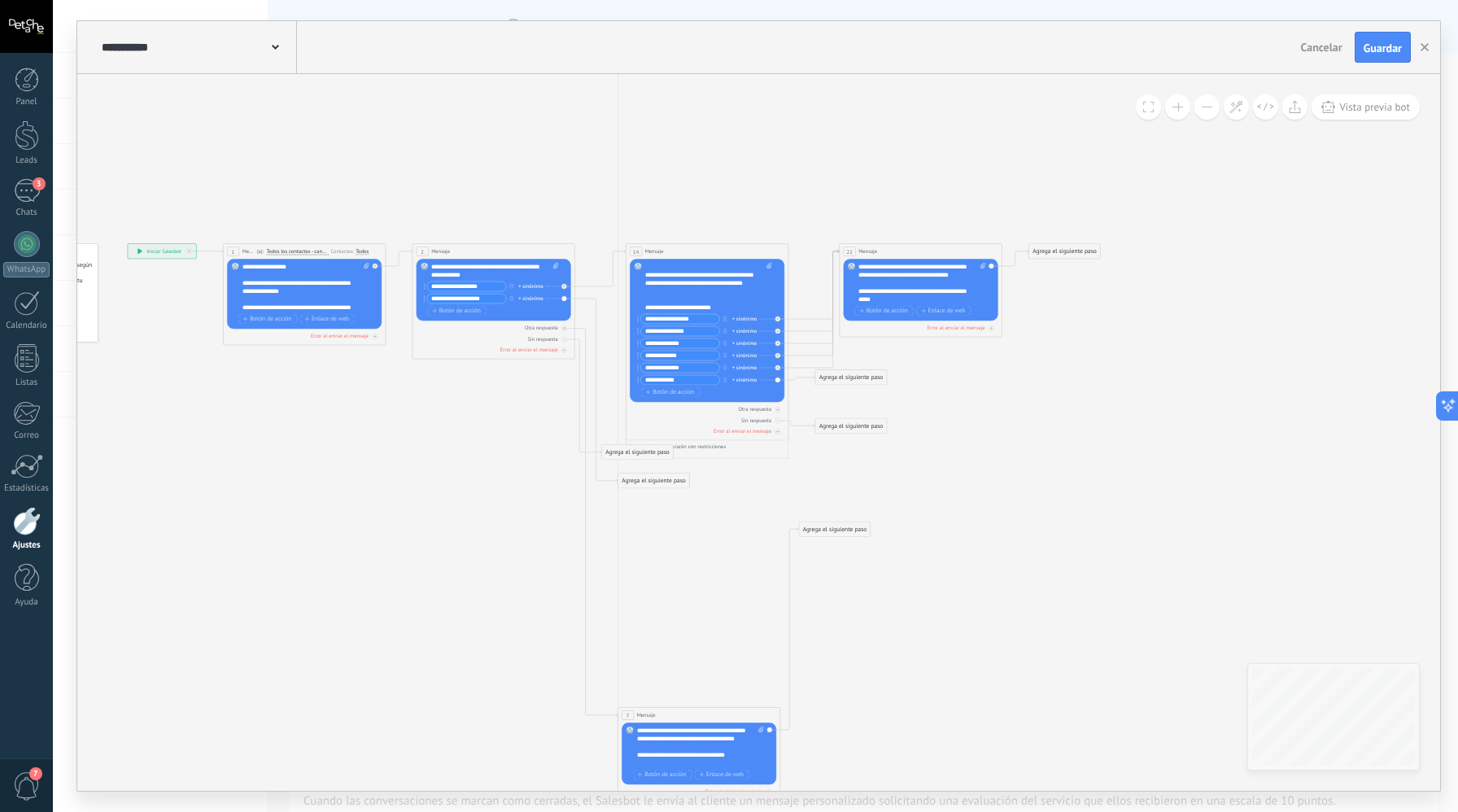
drag, startPoint x: 699, startPoint y: 532, endPoint x: 703, endPoint y: 705, distance: 173.0
click at [709, 718] on div "7 Mensaje ******* (a): Todos los contactos - canales seleccionados Todos los co…" at bounding box center [700, 715] width 162 height 15
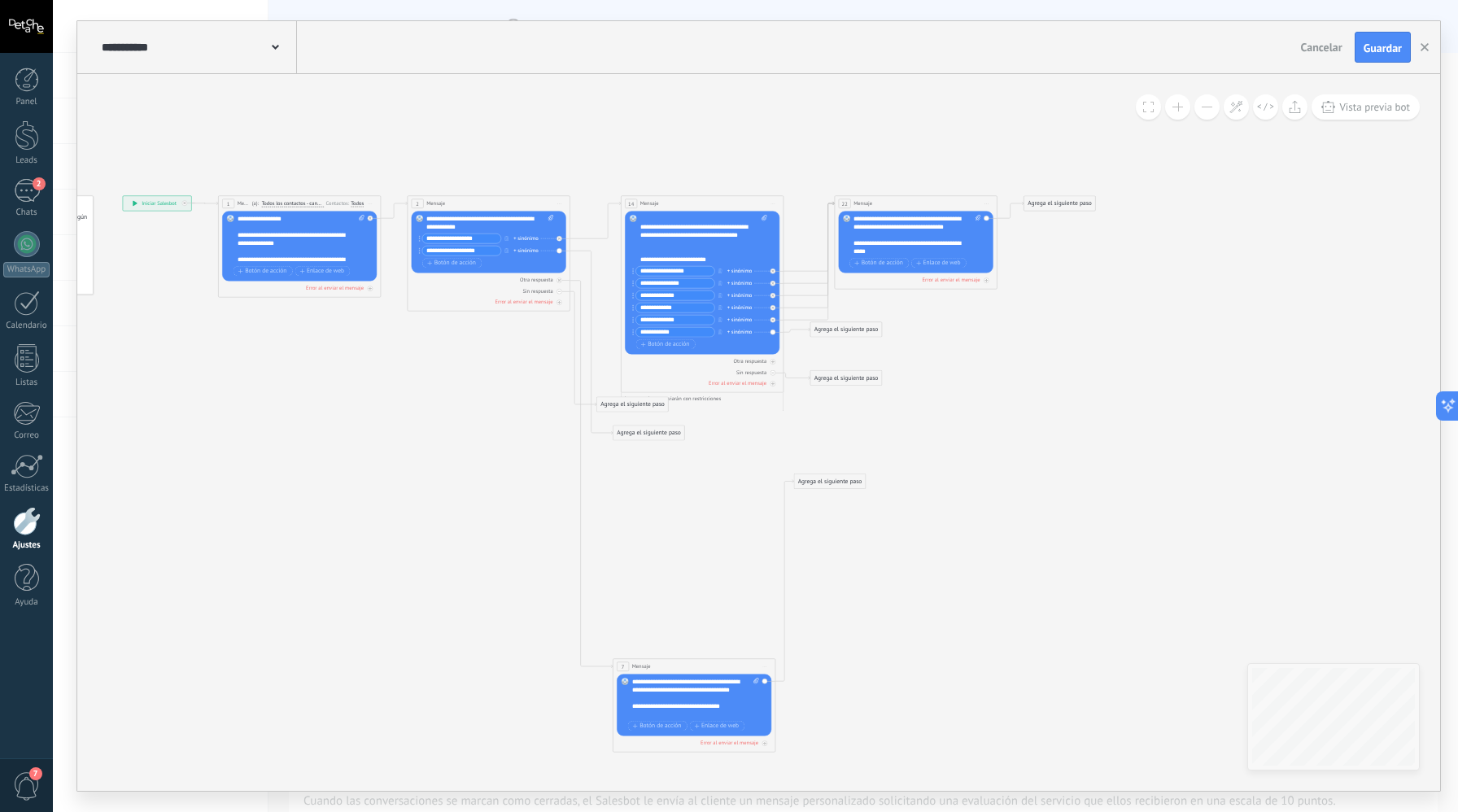
click at [849, 330] on div "Agrega el siguiente paso" at bounding box center [846, 330] width 72 height 13
click at [854, 348] on div "Mensaje" at bounding box center [865, 344] width 68 height 8
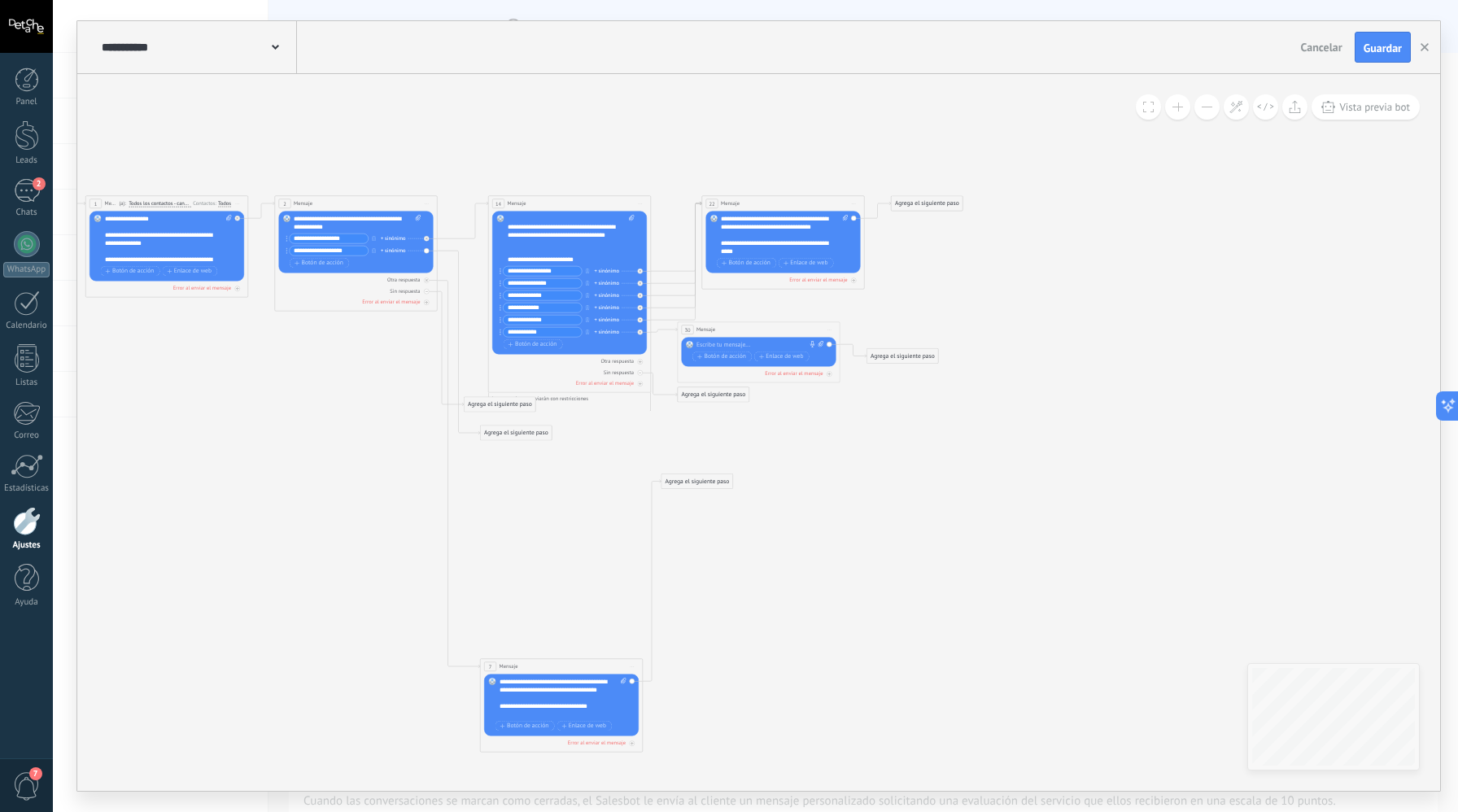
click at [792, 348] on div at bounding box center [758, 345] width 121 height 8
click at [820, 345] on icon at bounding box center [822, 344] width 6 height 7
click input "Subir" at bounding box center [0, 0] width 0 height 0
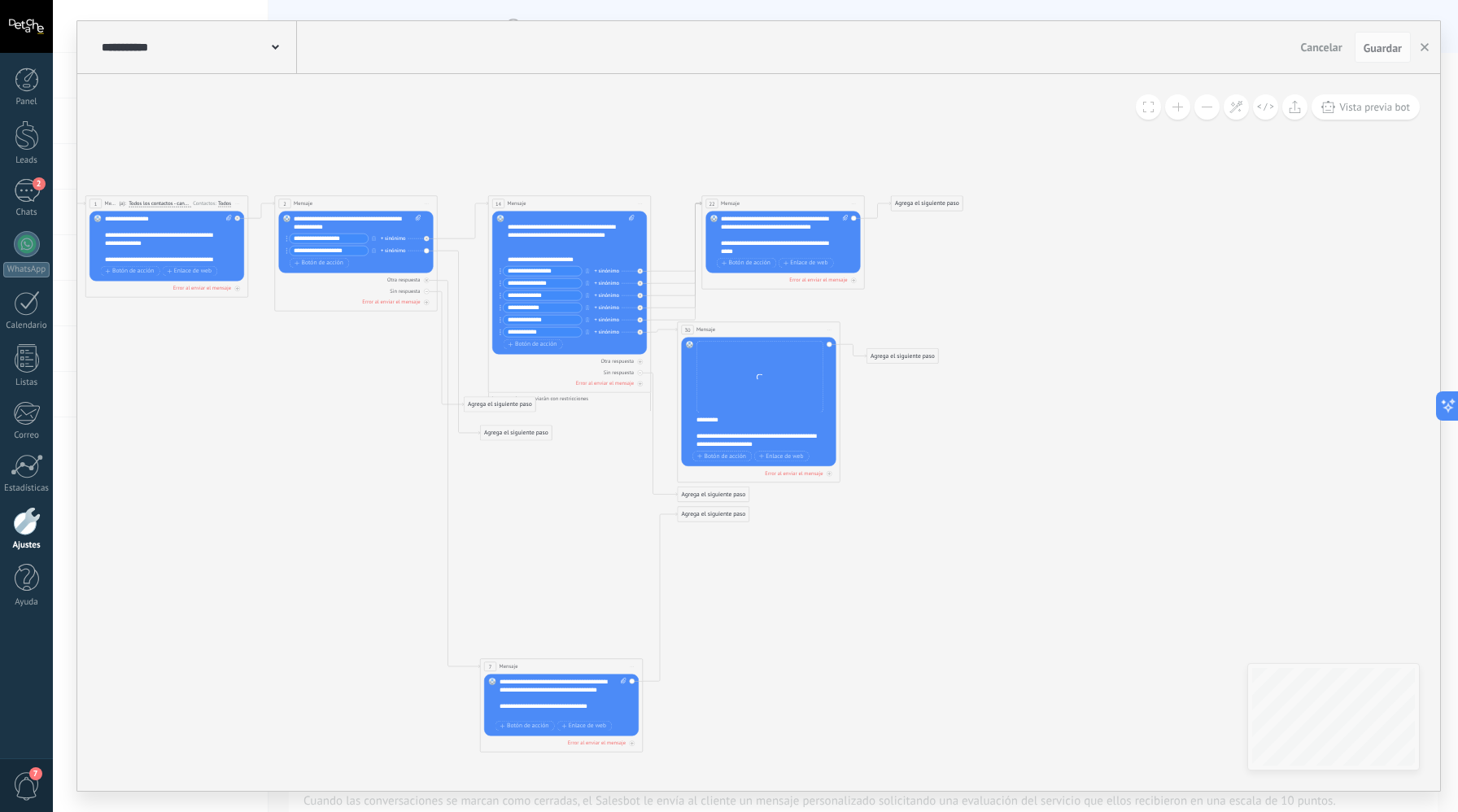
click at [919, 355] on div "Agrega el siguiente paso" at bounding box center [903, 356] width 72 height 13
click at [936, 496] on div "Acciones" at bounding box center [923, 493] width 68 height 8
click at [913, 257] on icon at bounding box center [463, 473] width 1353 height 963
click at [1389, 54] on span "Guardar" at bounding box center [1382, 48] width 38 height 12
click at [1375, 47] on span "Guardar" at bounding box center [1382, 48] width 38 height 12
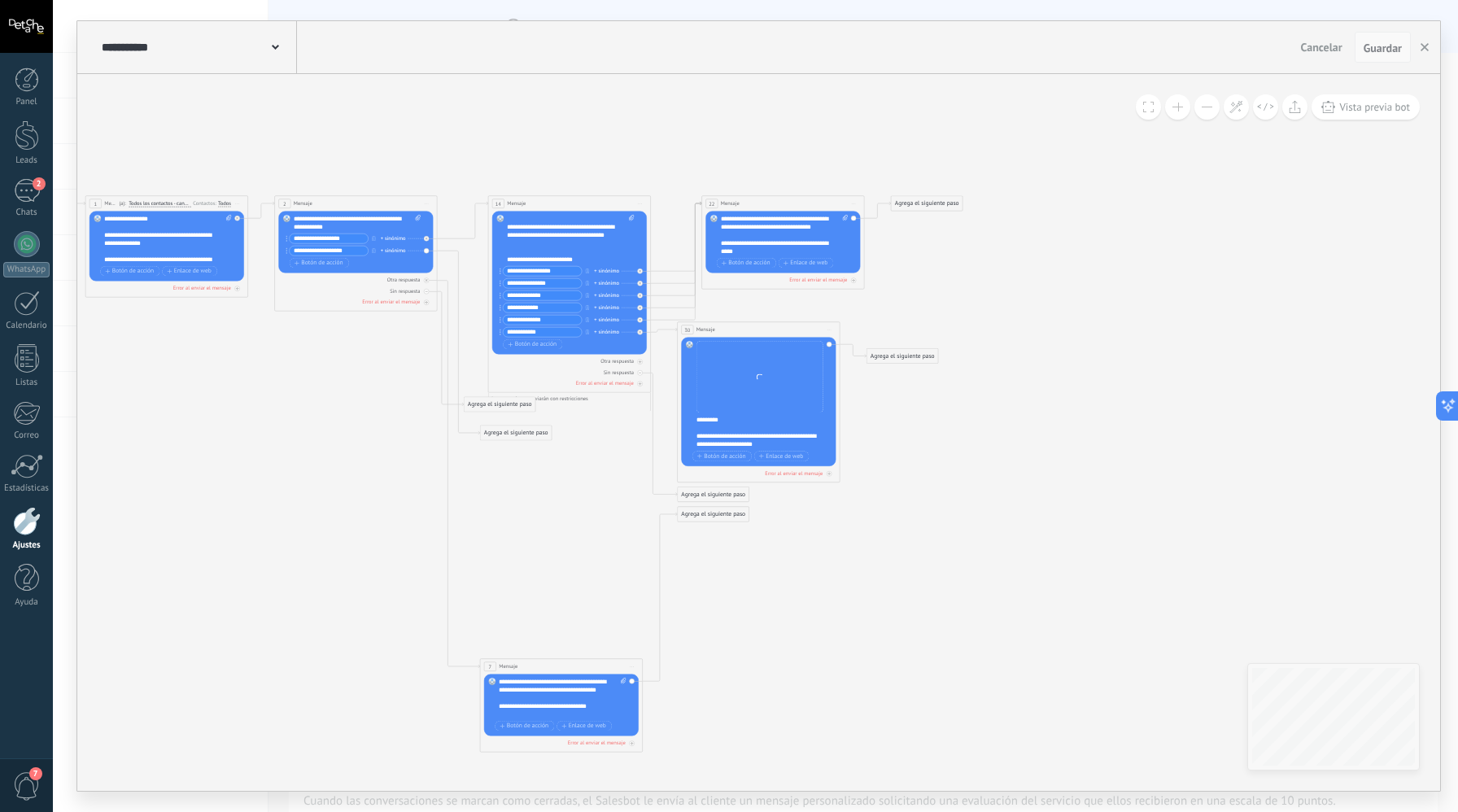
click at [1374, 54] on span "Guardar" at bounding box center [1382, 48] width 38 height 12
click at [1277, 253] on div "**********" at bounding box center [758, 433] width 1363 height 717
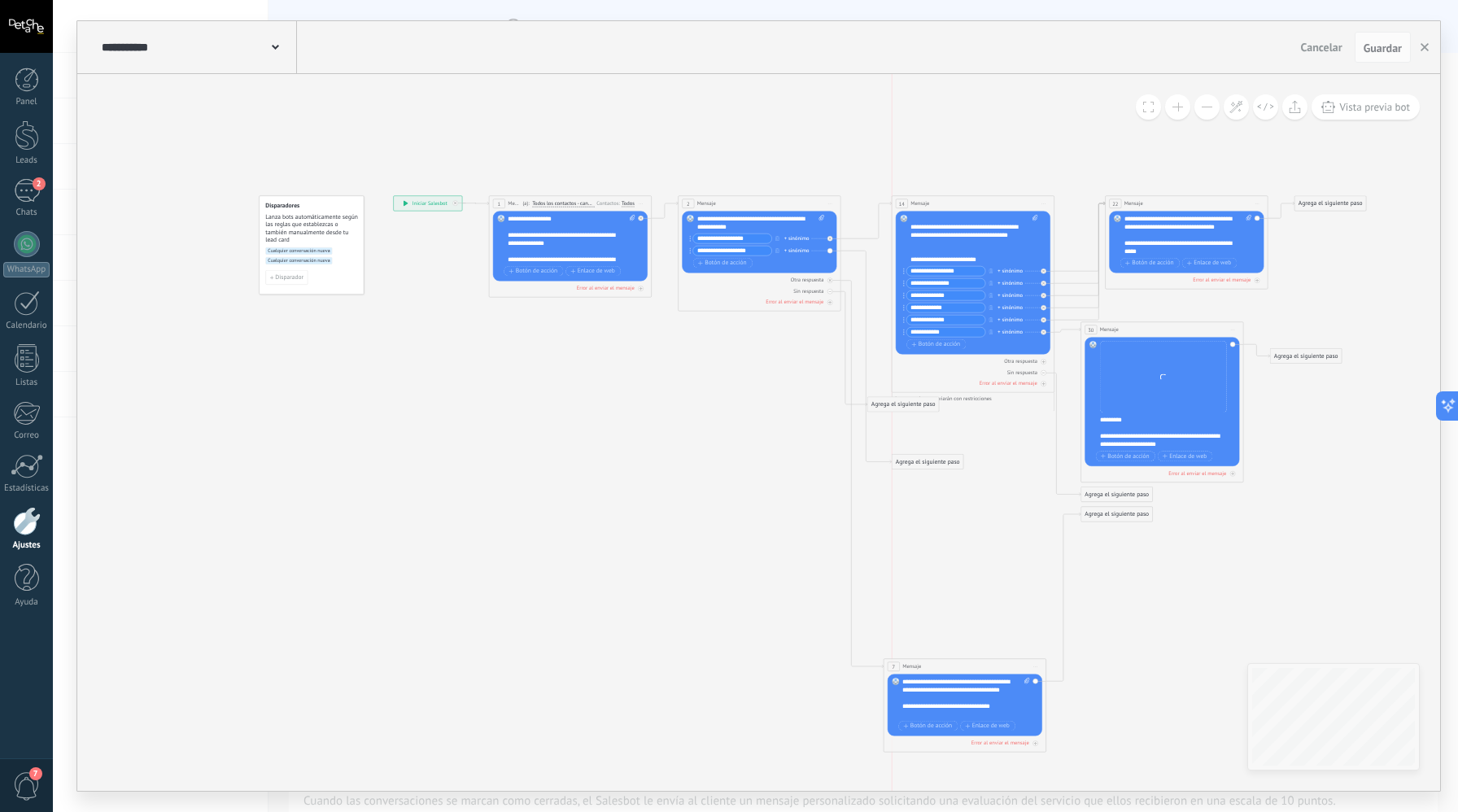
drag, startPoint x: 909, startPoint y: 437, endPoint x: 913, endPoint y: 456, distance: 19.4
click at [916, 461] on div "Agrega el siguiente paso" at bounding box center [928, 461] width 72 height 13
drag, startPoint x: 894, startPoint y: 409, endPoint x: 958, endPoint y: 673, distance: 271.6
click at [958, 673] on div "Agrega el siguiente paso Mensaje Mensaje Mensaje Reacción Comentario Enviar men…" at bounding box center [967, 666] width 72 height 15
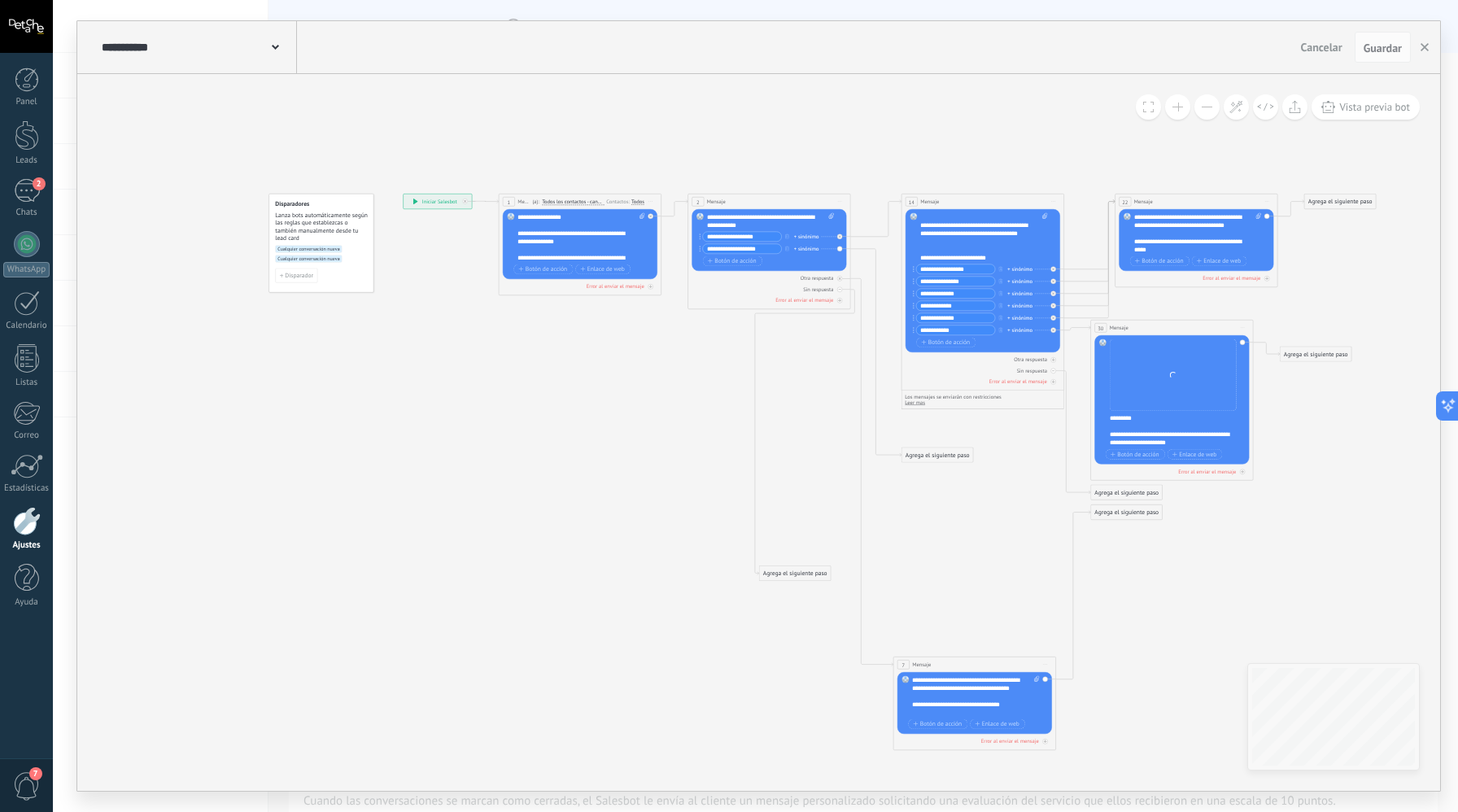
drag, startPoint x: 957, startPoint y: 764, endPoint x: 774, endPoint y: 577, distance: 261.6
click at [774, 577] on div "Agrega el siguiente paso" at bounding box center [795, 574] width 72 height 13
click at [1052, 370] on icon at bounding box center [1054, 370] width 3 height 1
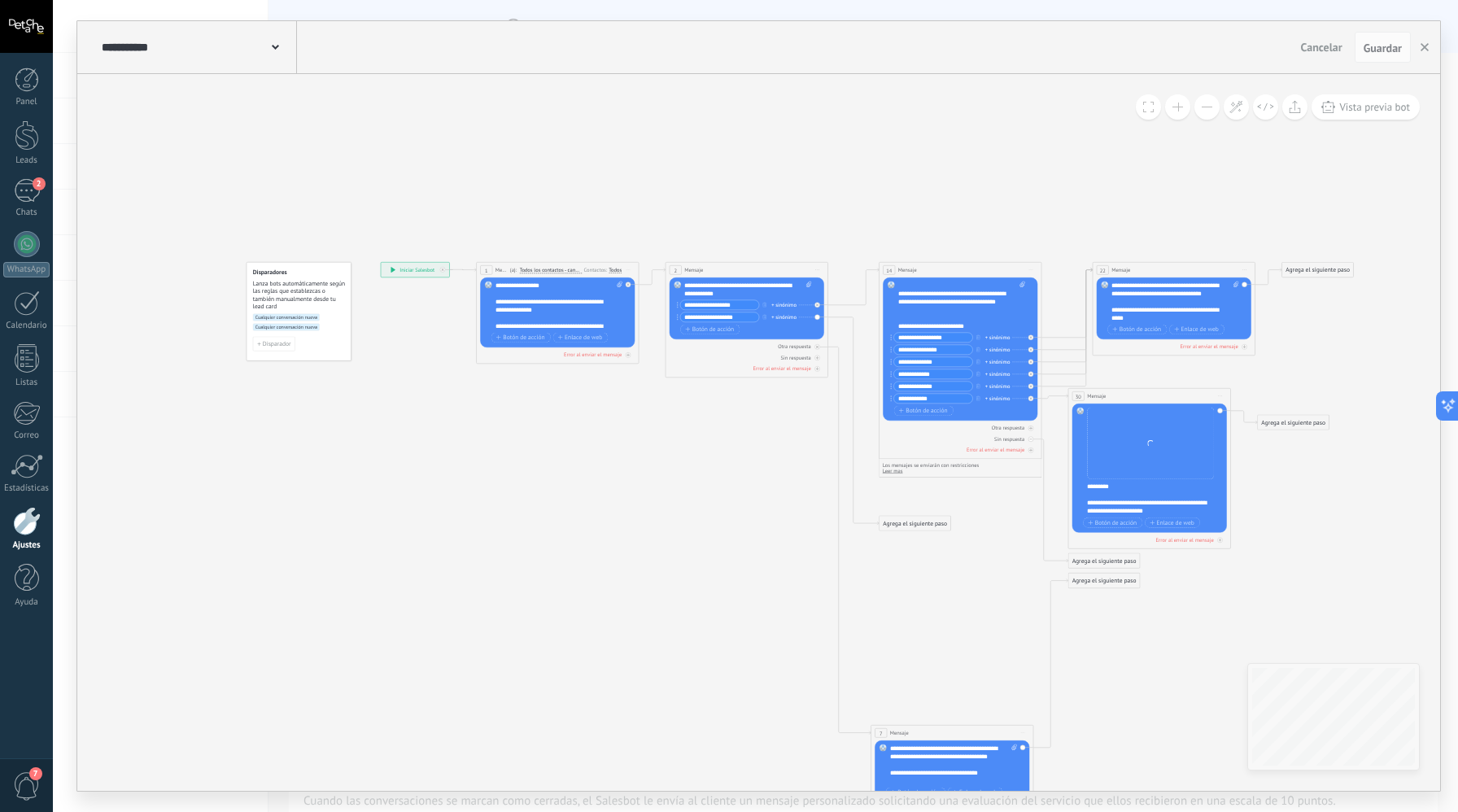
click at [524, 287] on div "**********" at bounding box center [560, 306] width 128 height 49
drag, startPoint x: 543, startPoint y: 286, endPoint x: 520, endPoint y: 286, distance: 23.0
click at [520, 286] on div "**********" at bounding box center [560, 306] width 128 height 49
click at [733, 445] on icon at bounding box center [854, 540] width 1353 height 963
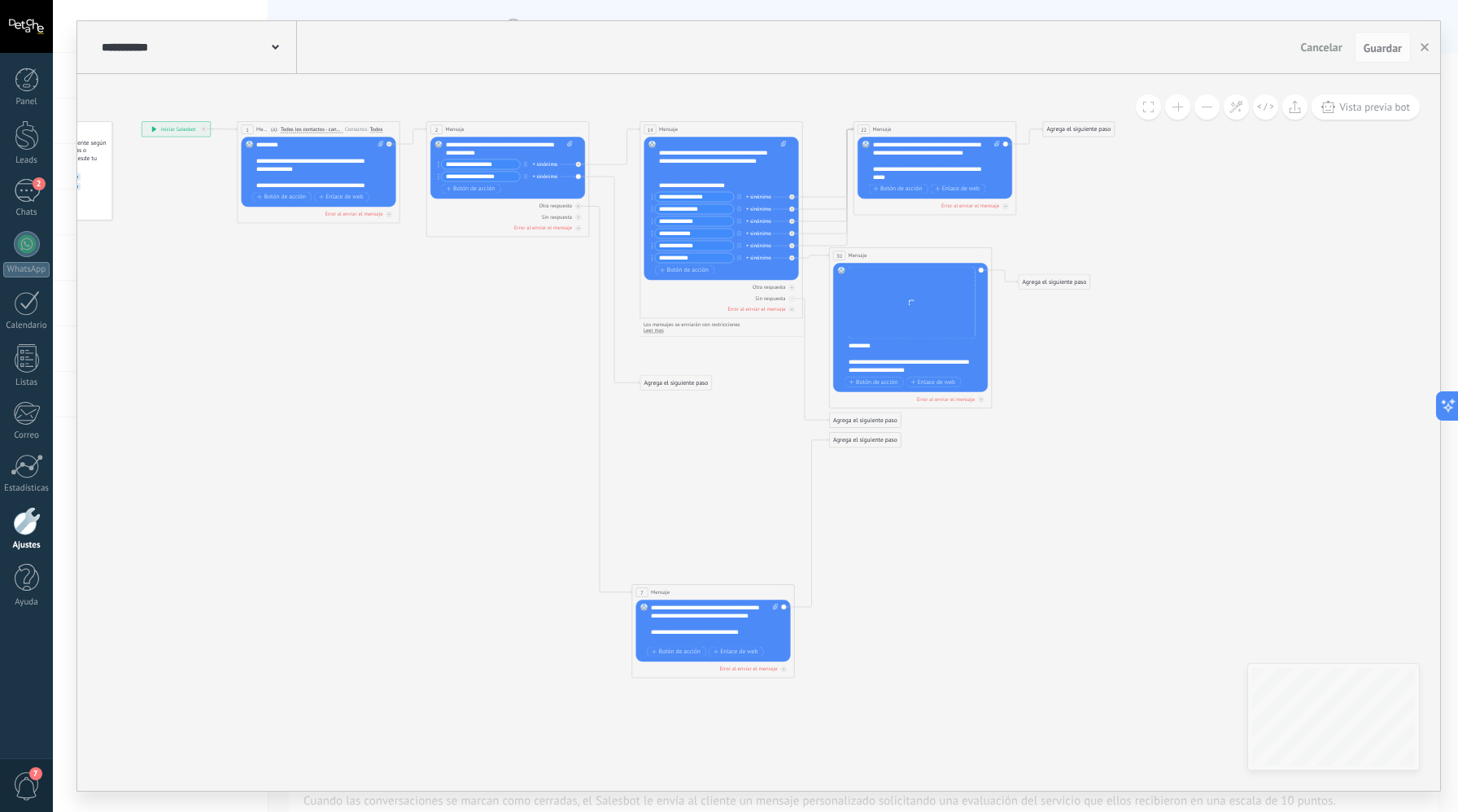
click at [696, 380] on div "Agrega el siguiente paso" at bounding box center [676, 383] width 72 height 13
click at [700, 397] on div "Mensaje" at bounding box center [695, 397] width 68 height 8
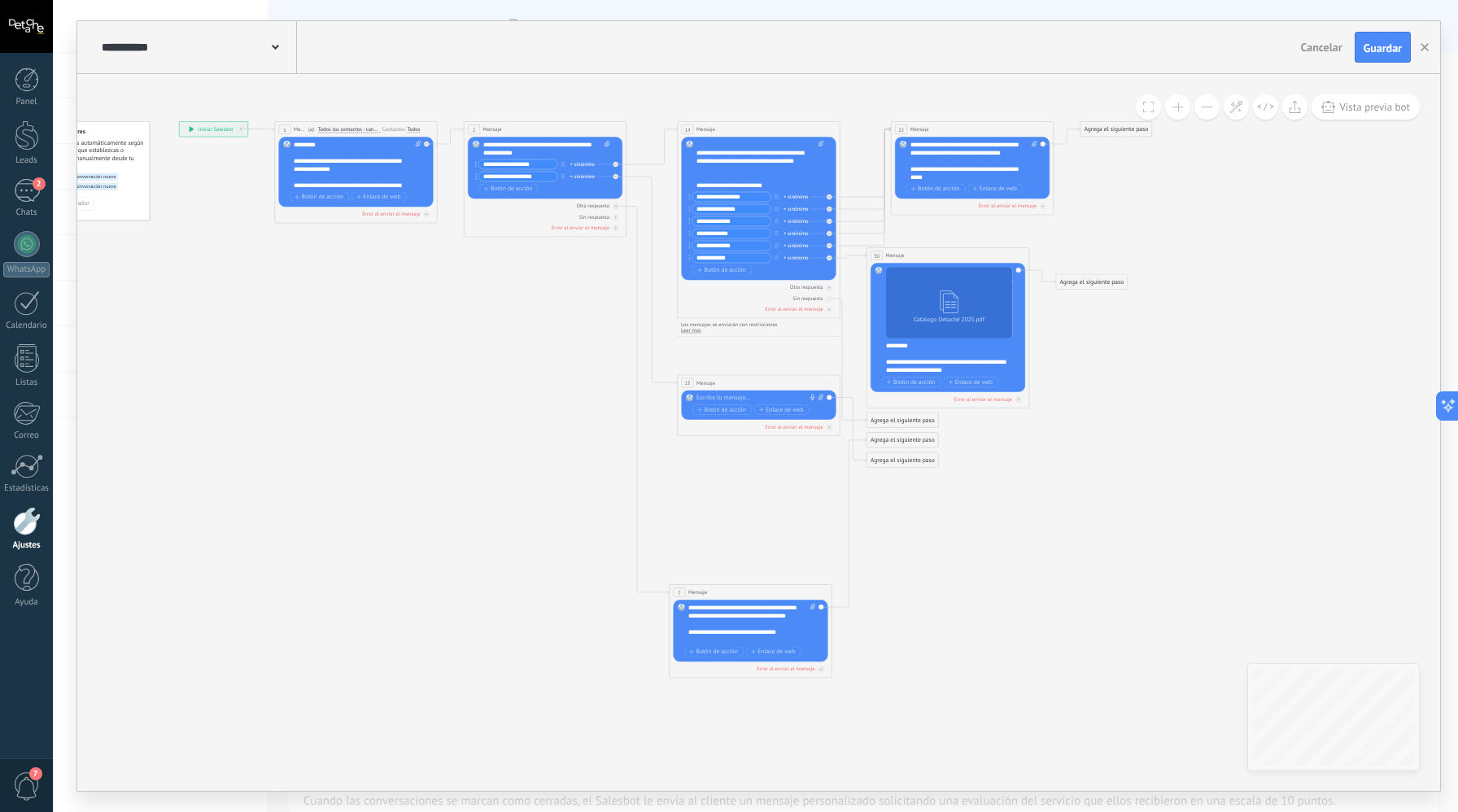
click at [1111, 130] on div "Agrega el siguiente paso" at bounding box center [1116, 130] width 72 height 13
click at [1017, 127] on div "22 Mensaje ******* (a): Todos los contactos - canales seleccionados Todos los c…" at bounding box center [973, 130] width 162 height 15
click at [808, 132] on div "14 Mensaje ******* (a): Todos los contactos - canales seleccionados Todos los c…" at bounding box center [758, 130] width 162 height 15
click at [956, 126] on div "22 Mensaje ******* (a): Todos los contactos - canales seleccionados Todos los c…" at bounding box center [973, 130] width 162 height 15
click at [831, 128] on span "Iniciar vista previa aquí Cambiar nombre Duplicar [GEOGRAPHIC_DATA]" at bounding box center [829, 130] width 13 height 13
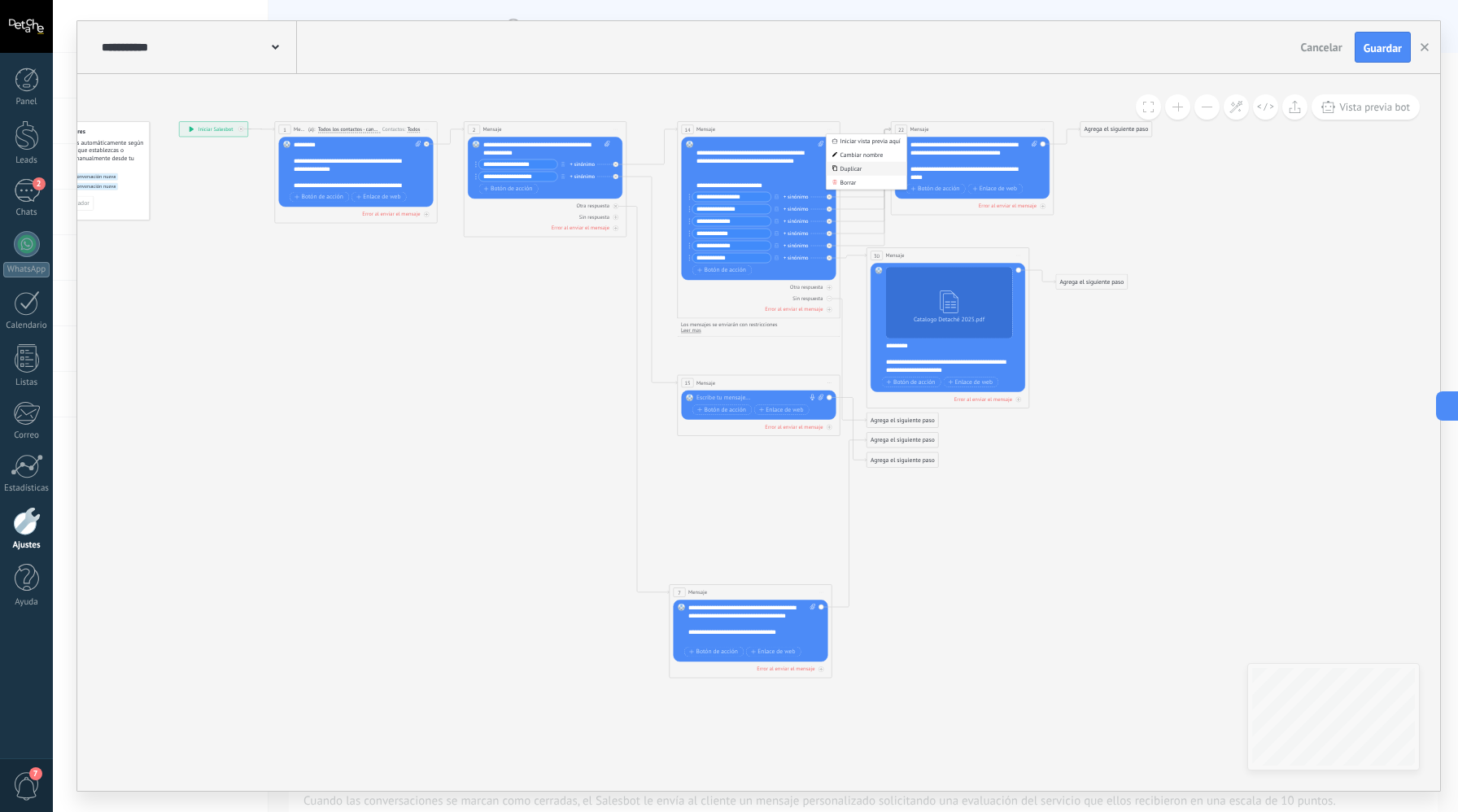
click at [847, 172] on div "Duplicar" at bounding box center [867, 168] width 81 height 13
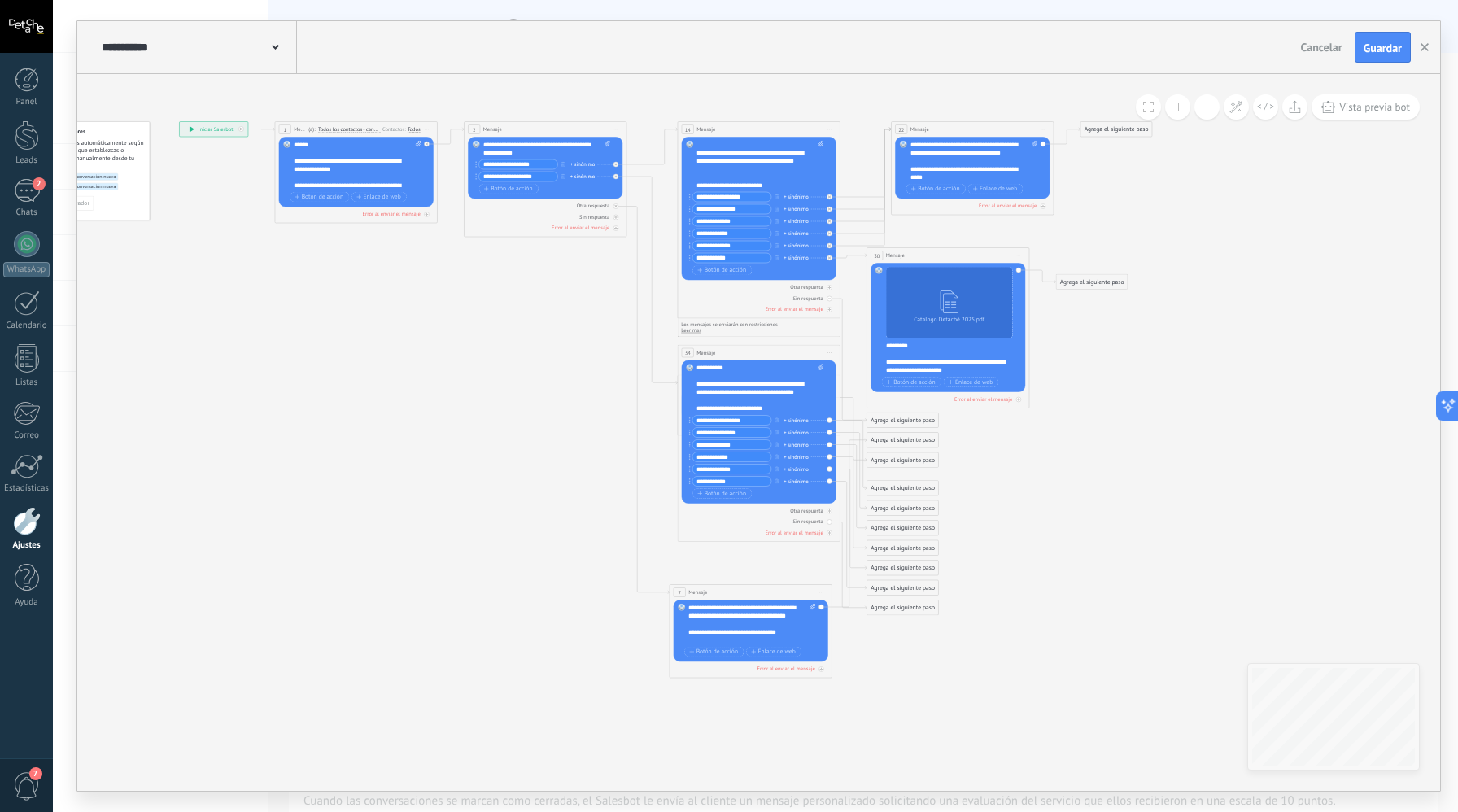
click at [849, 343] on icon at bounding box center [652, 399] width 1353 height 963
click at [1166, 499] on icon at bounding box center [652, 399] width 1353 height 963
click at [826, 347] on span "Iniciar vista previa aquí Cambiar nombre Duplicar [GEOGRAPHIC_DATA]" at bounding box center [828, 353] width 13 height 13
click at [856, 403] on div "Borrar" at bounding box center [866, 406] width 81 height 13
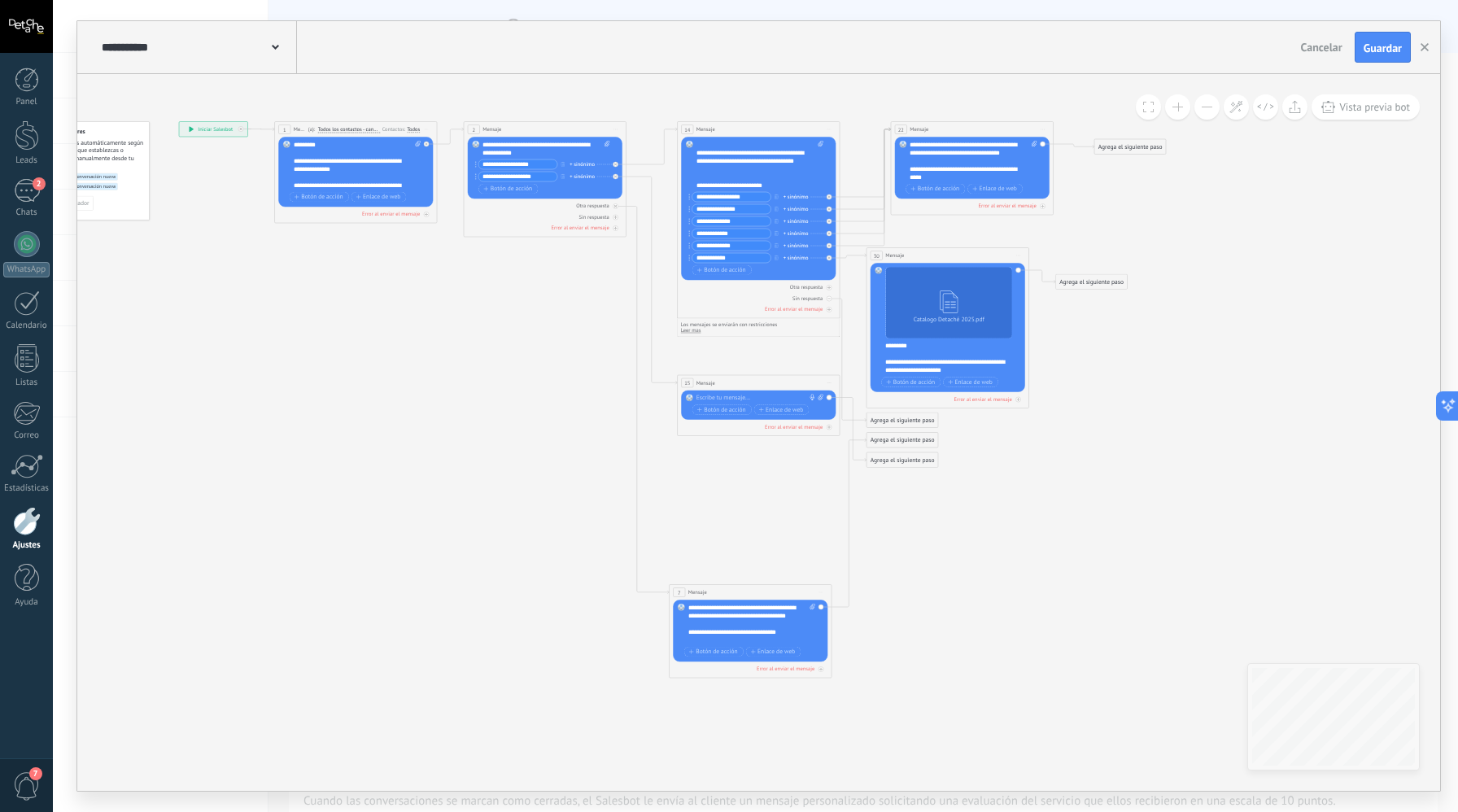
drag, startPoint x: 1109, startPoint y: 132, endPoint x: 1123, endPoint y: 149, distance: 22.0
click at [1123, 149] on div "Agrega el siguiente paso" at bounding box center [1130, 146] width 72 height 13
click at [1126, 146] on div "Agrega el siguiente paso" at bounding box center [1130, 146] width 72 height 13
click at [1139, 162] on div "Mensaje" at bounding box center [1149, 162] width 68 height 8
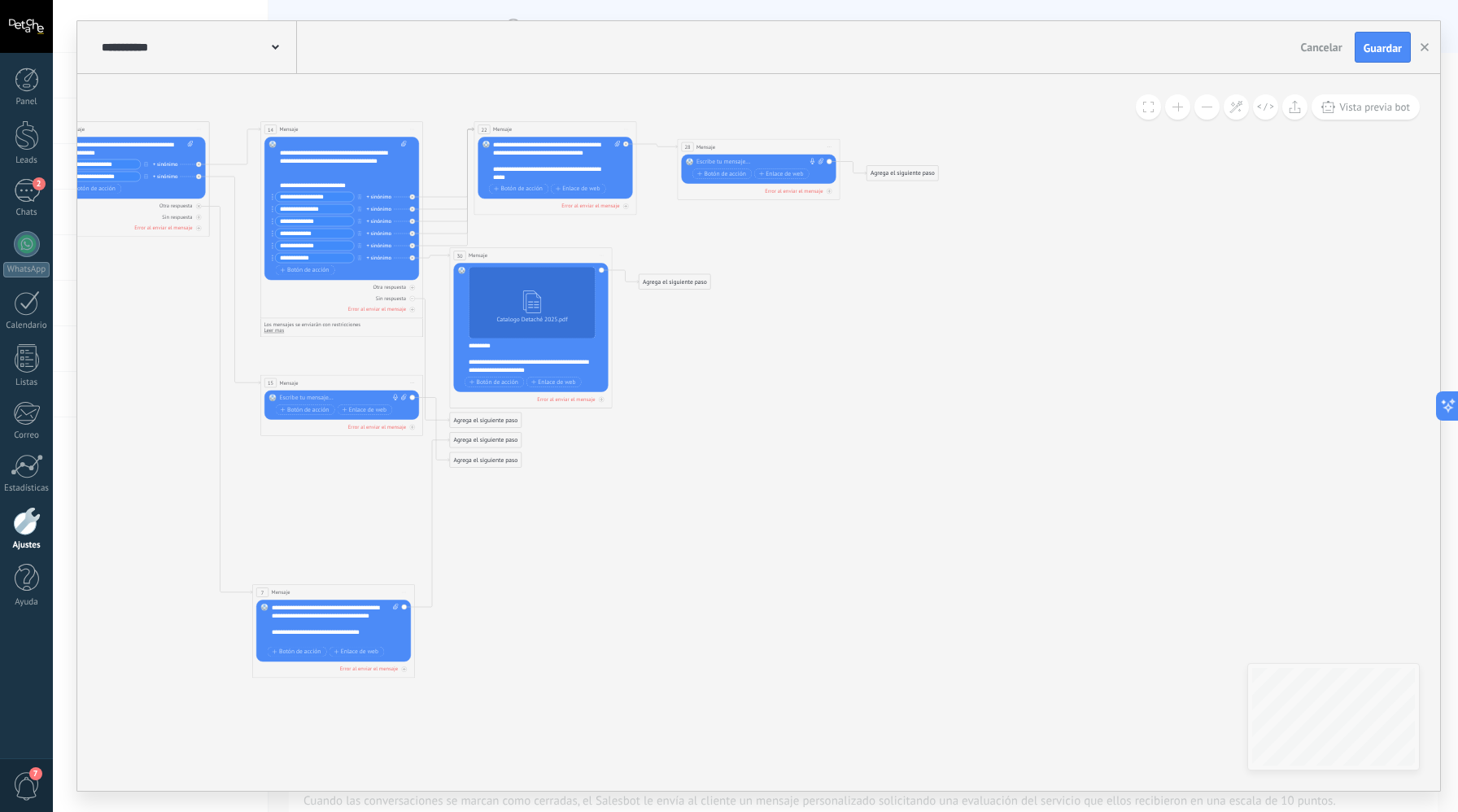
click at [731, 162] on div at bounding box center [758, 162] width 121 height 8
paste div
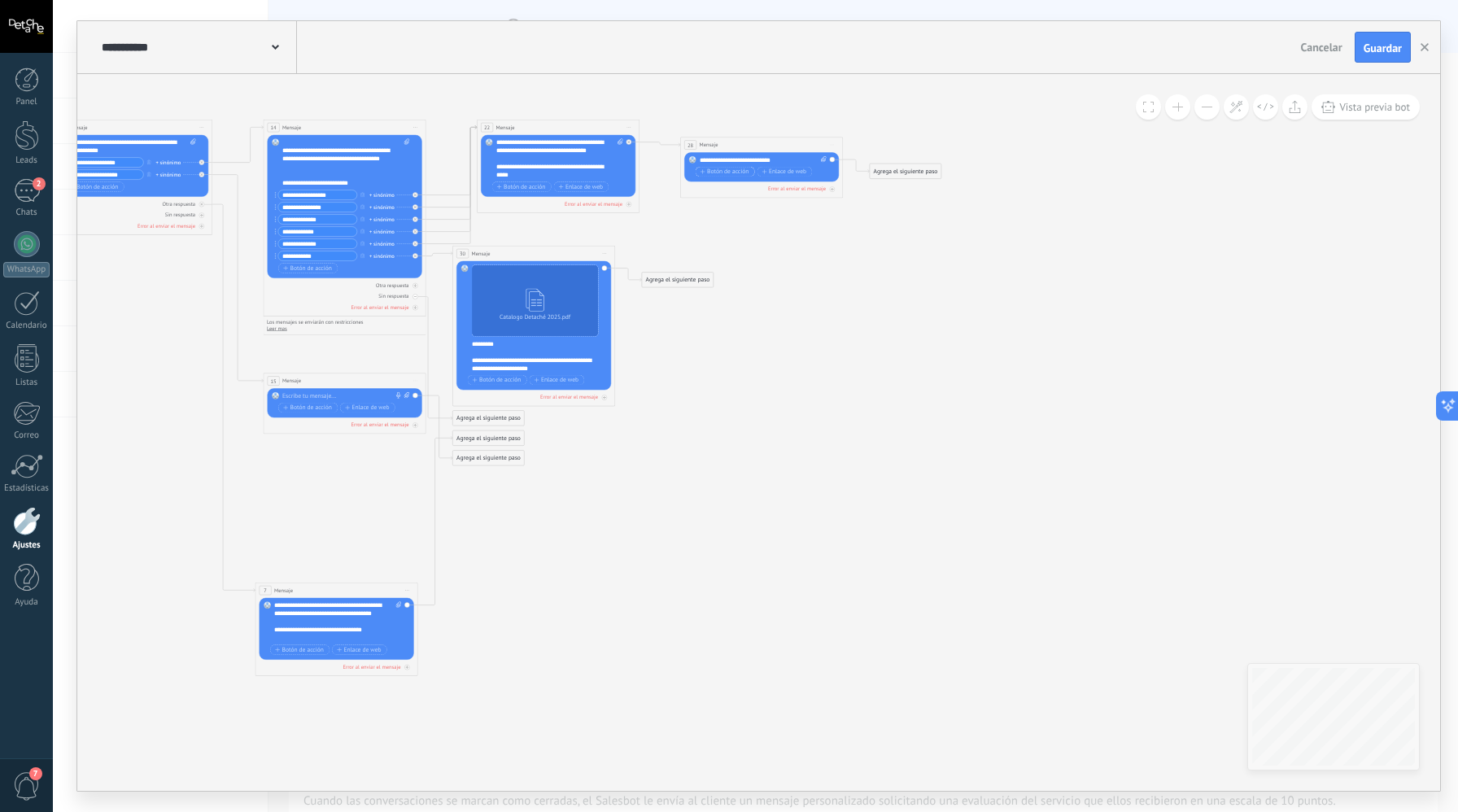
click at [743, 169] on span "Botón de acción" at bounding box center [725, 172] width 49 height 7
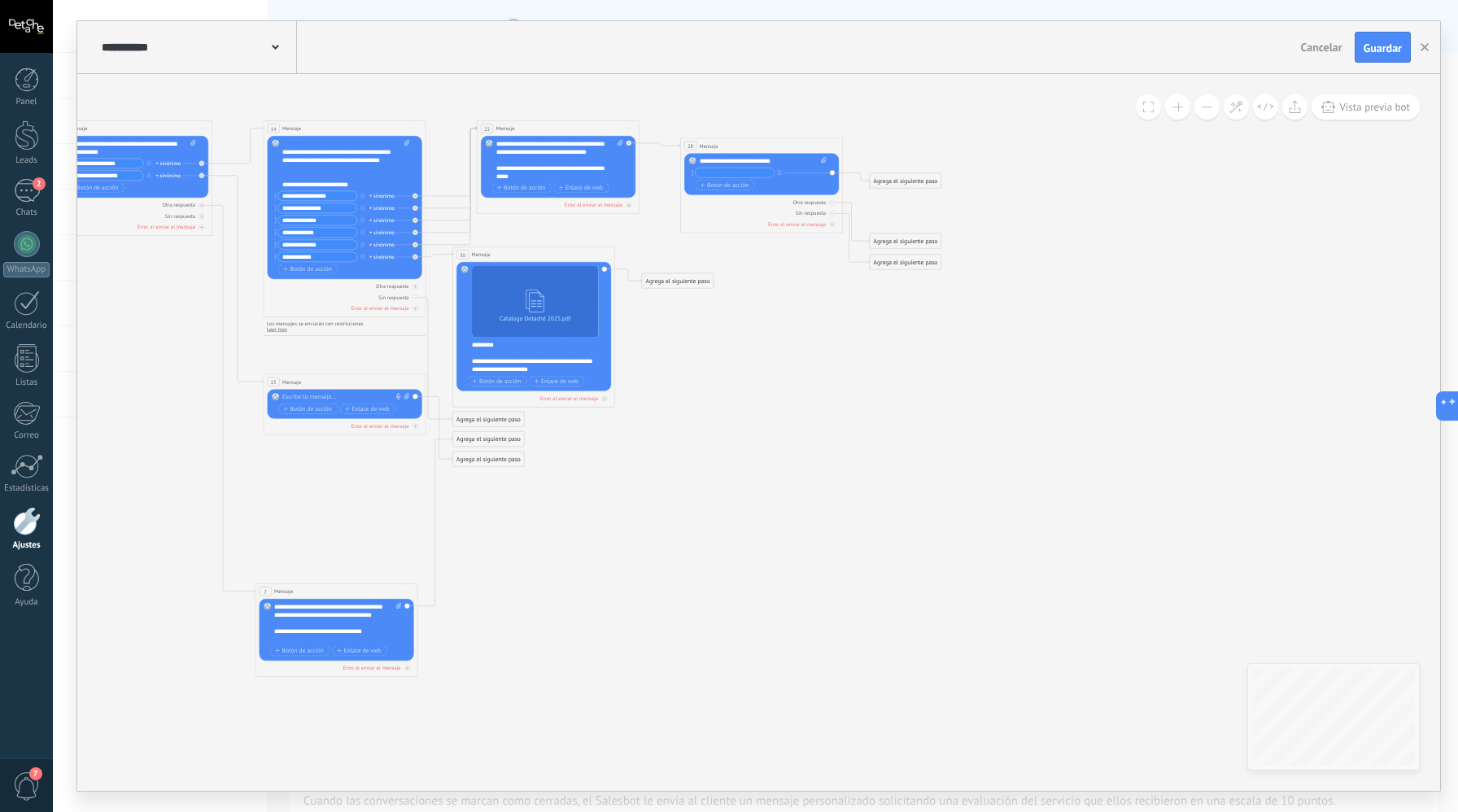
click at [726, 170] on input "text" at bounding box center [736, 173] width 79 height 10
paste input "**********"
drag, startPoint x: 751, startPoint y: 170, endPoint x: 721, endPoint y: 172, distance: 30.1
click at [721, 172] on input "**********" at bounding box center [736, 173] width 79 height 10
type input "*******"
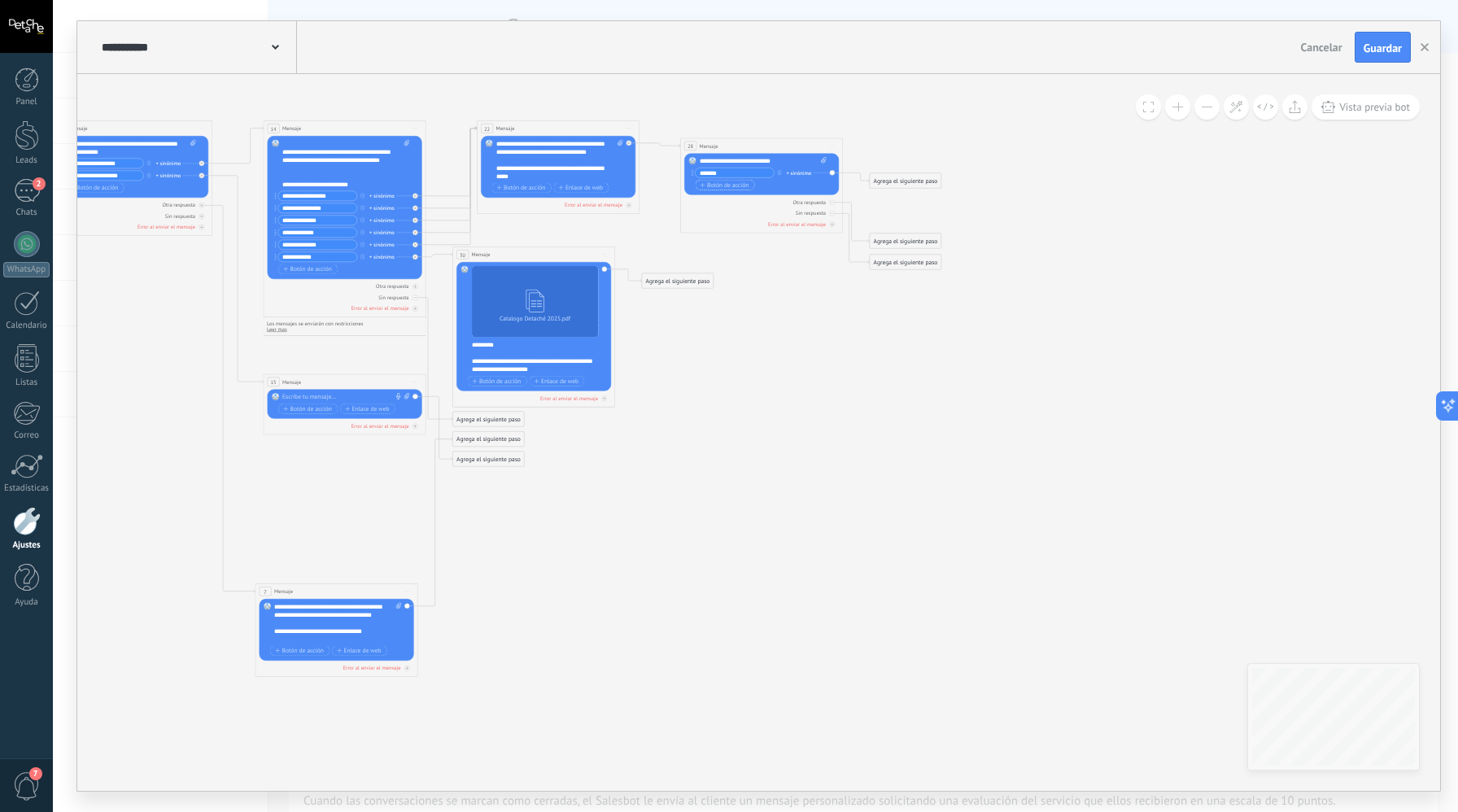
click at [730, 188] on button "Botón de acción" at bounding box center [726, 185] width 60 height 11
click at [737, 183] on input "text" at bounding box center [736, 186] width 79 height 10
paste input "**********"
type input "**********"
click at [742, 199] on span "Botón de acción" at bounding box center [725, 197] width 49 height 7
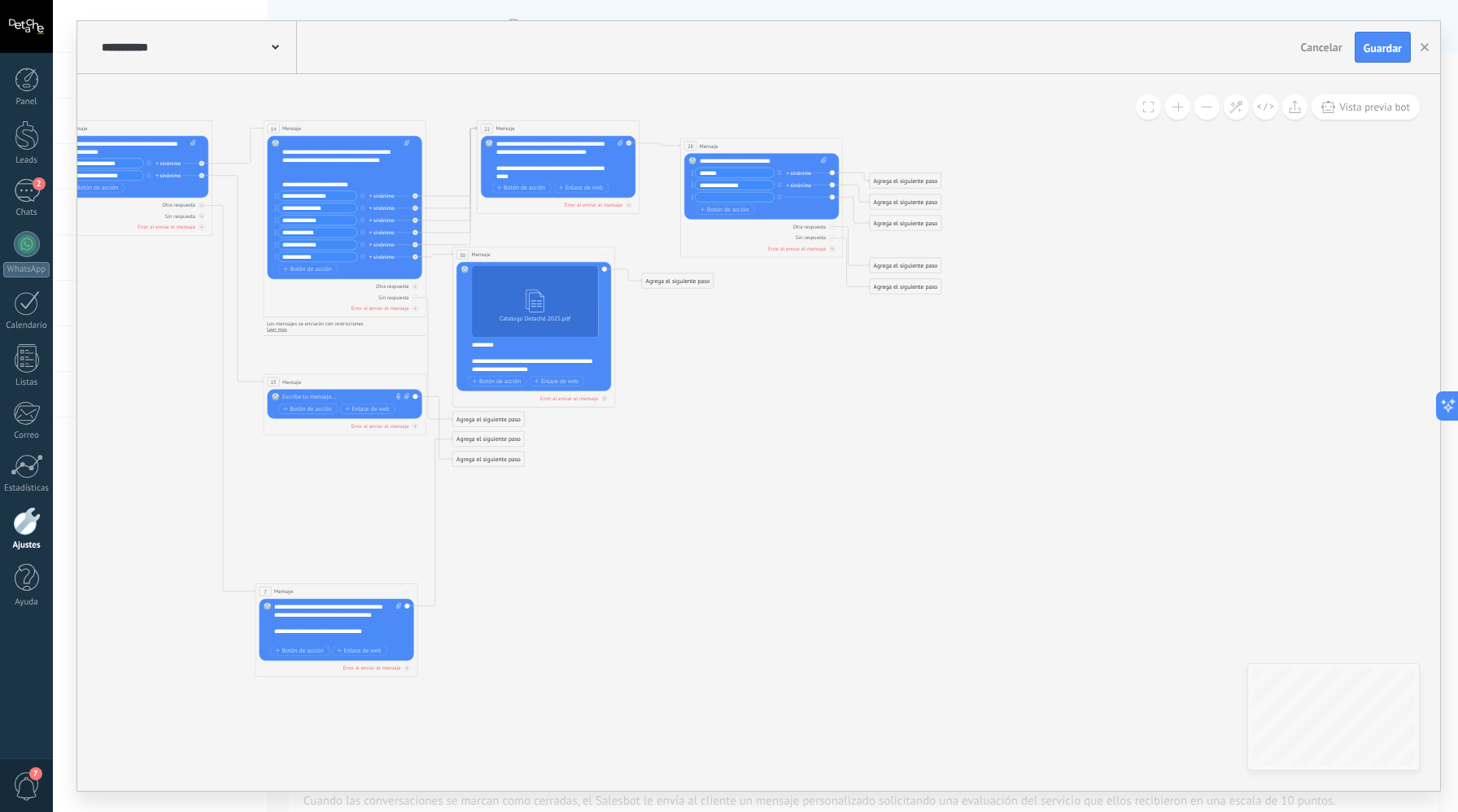
paste input "**********"
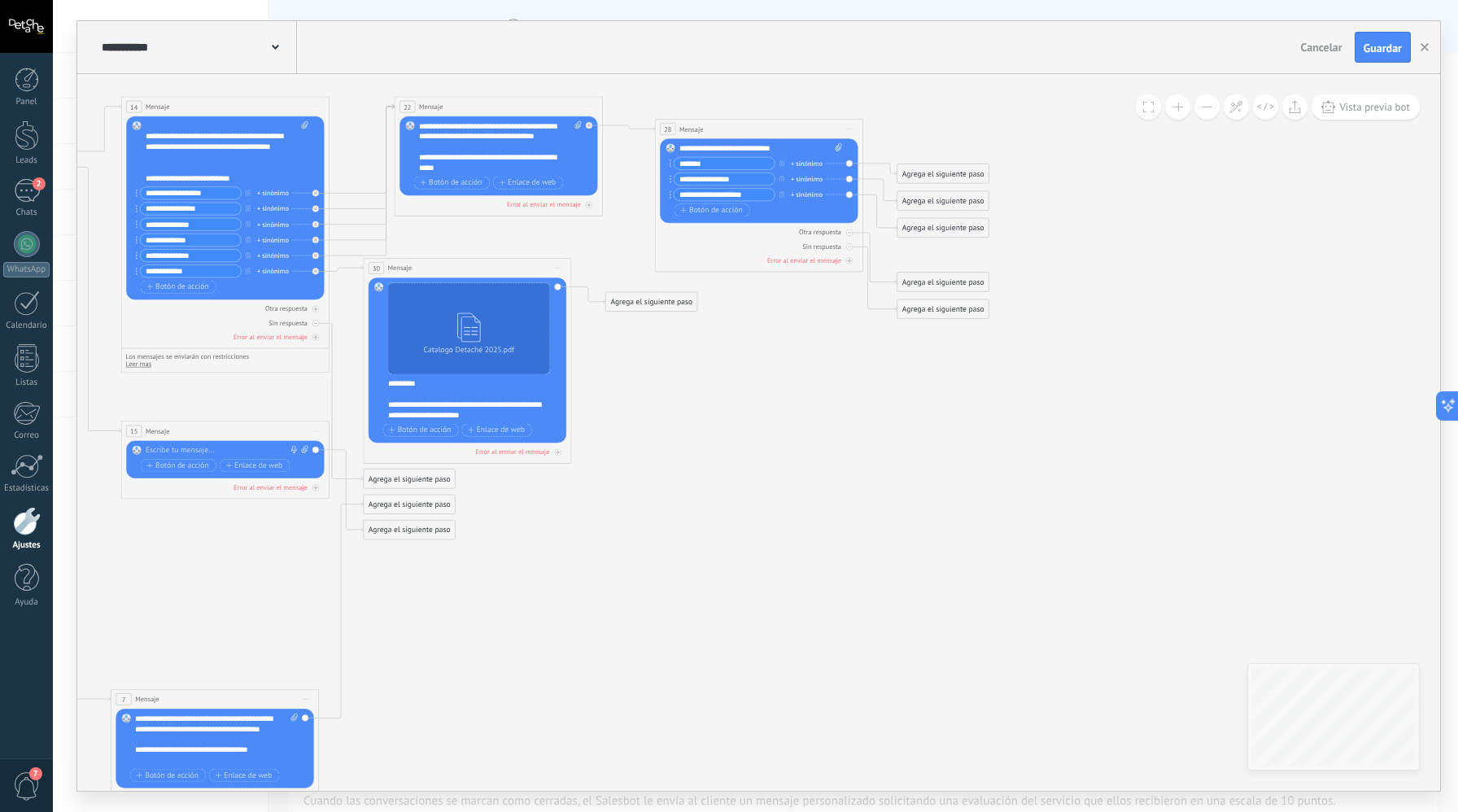
drag, startPoint x: 753, startPoint y: 192, endPoint x: 674, endPoint y: 199, distance: 79.3
click at [674, 199] on div "**********" at bounding box center [723, 194] width 106 height 13
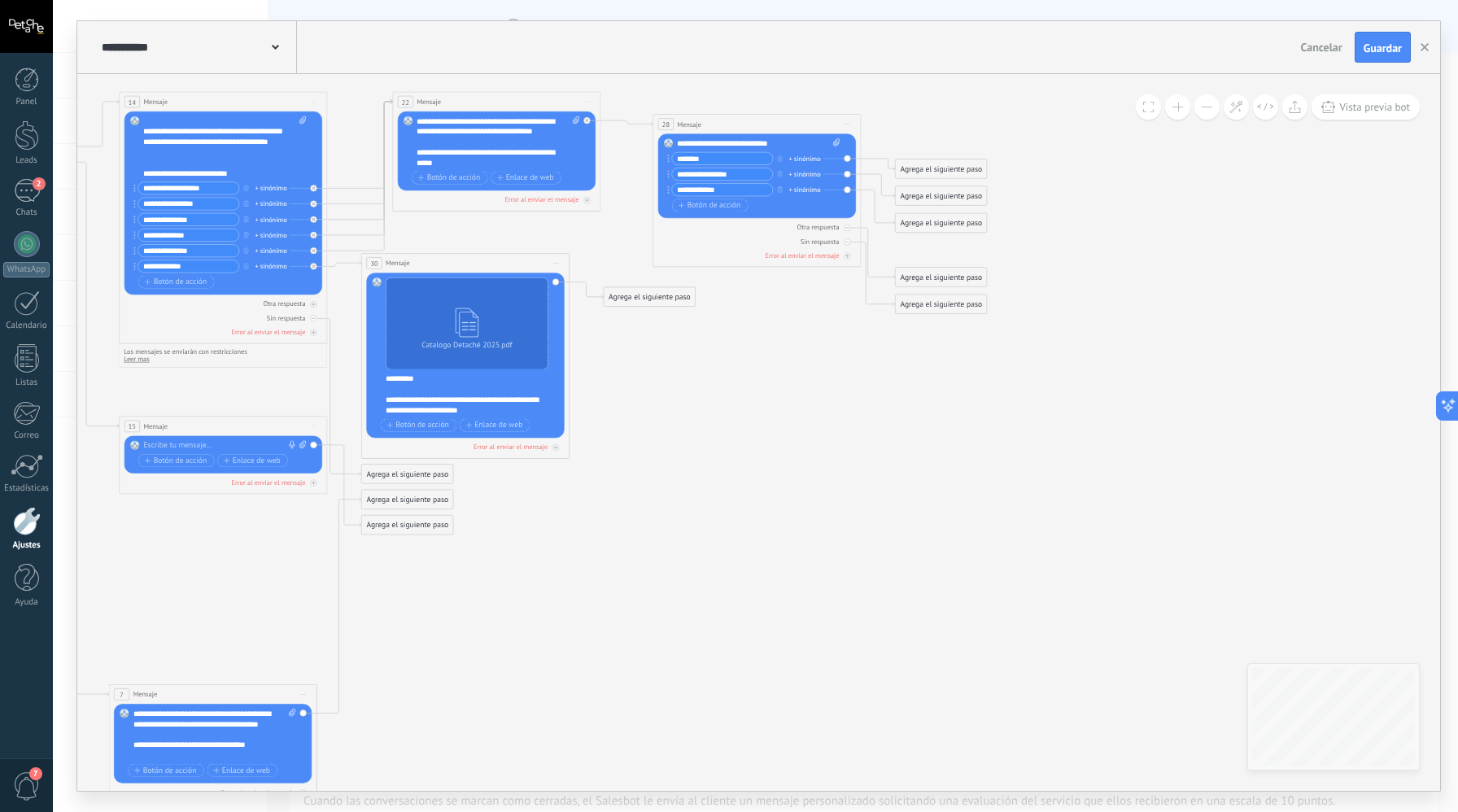
click at [875, 387] on icon at bounding box center [216, 448] width 1992 height 1234
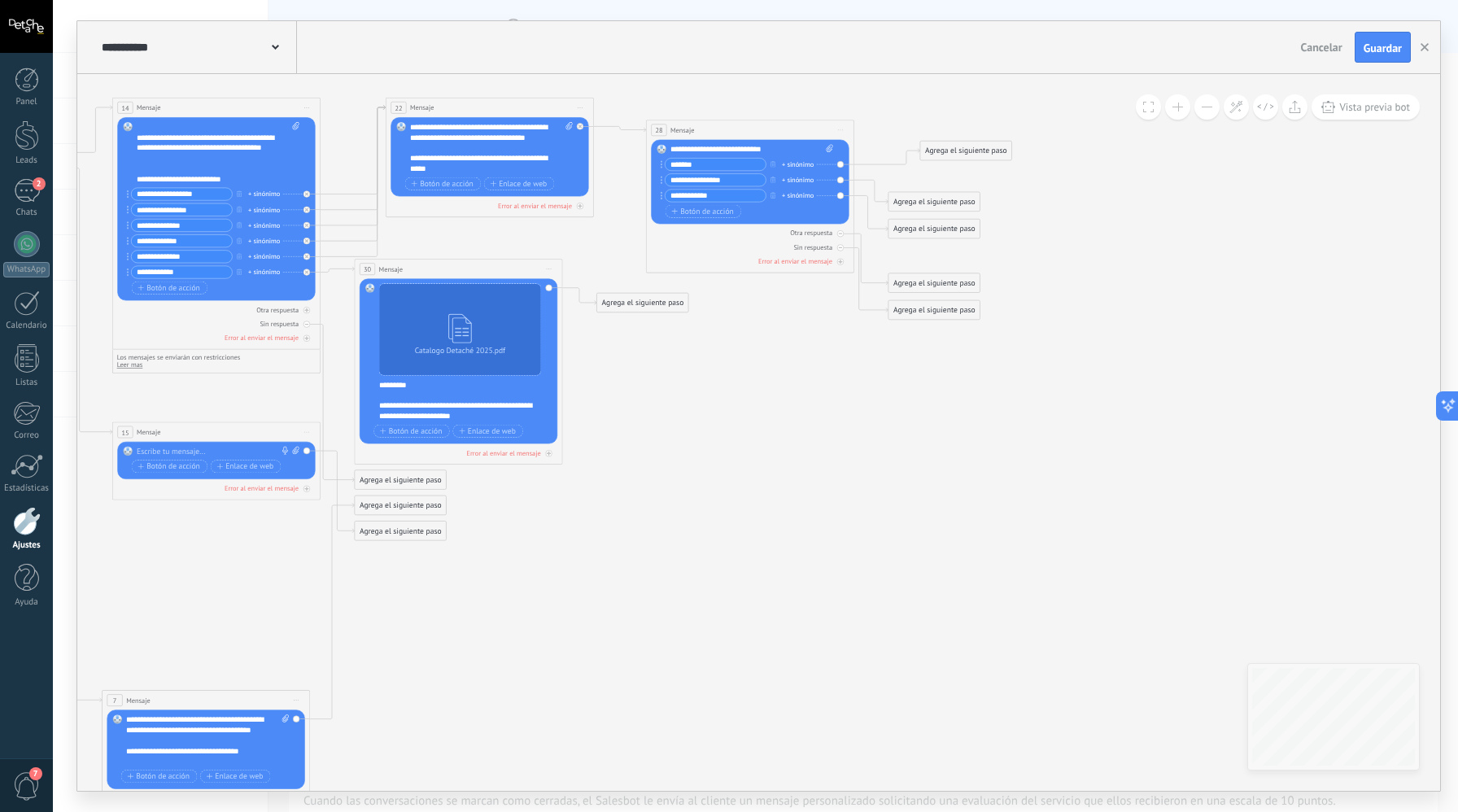
drag, startPoint x: 929, startPoint y: 177, endPoint x: 961, endPoint y: 153, distance: 40.0
click at [961, 153] on div "Agrega el siguiente paso" at bounding box center [966, 151] width 91 height 17
click at [309, 307] on icon at bounding box center [307, 310] width 5 height 5
click at [843, 233] on div at bounding box center [841, 234] width 7 height 7
click at [843, 235] on div at bounding box center [841, 234] width 7 height 7
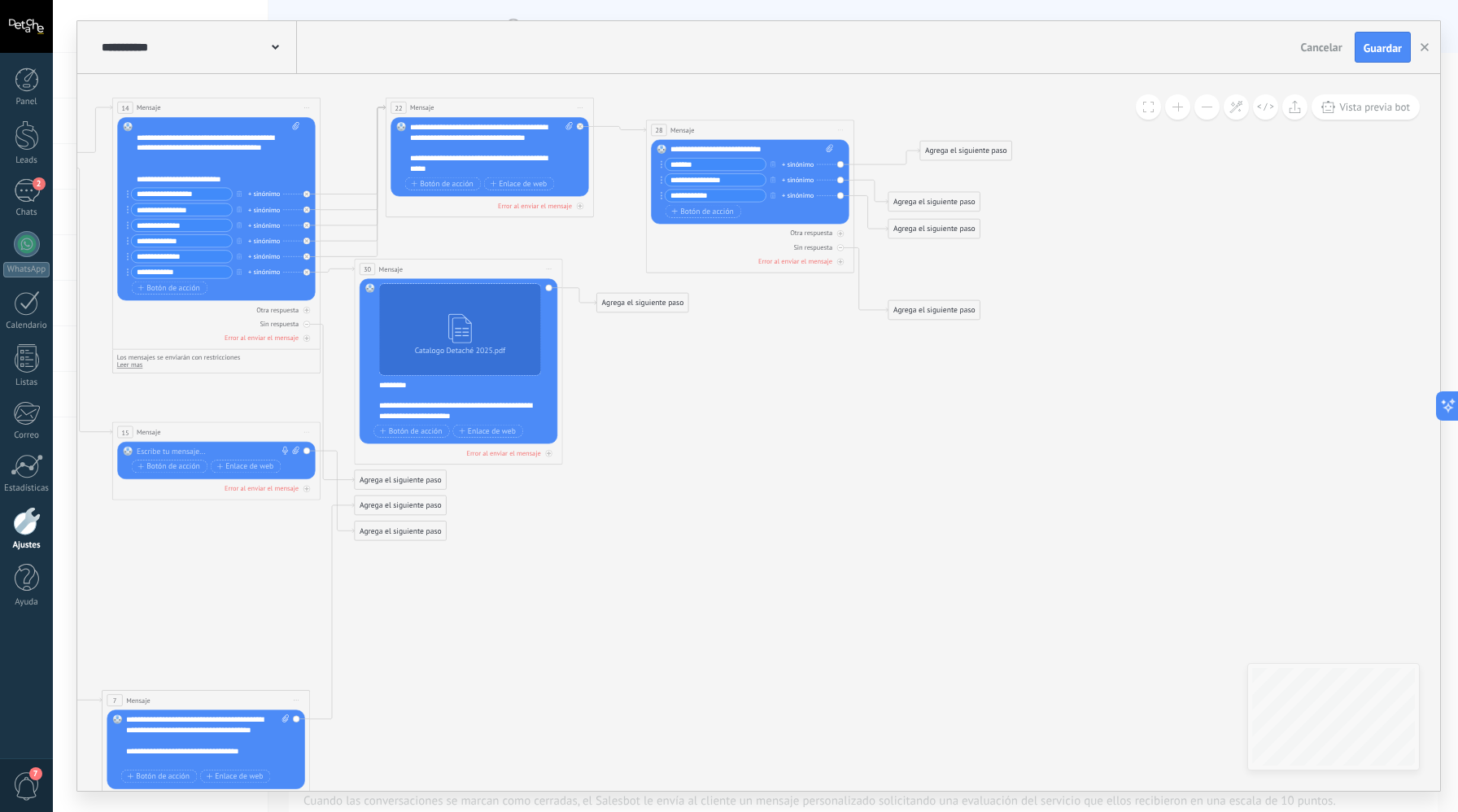
drag, startPoint x: 843, startPoint y: 247, endPoint x: 854, endPoint y: 234, distance: 17.0
click at [0, 0] on icon at bounding box center [0, 0] width 0 height 0
drag, startPoint x: 949, startPoint y: 157, endPoint x: 918, endPoint y: 171, distance: 34.0
click at [918, 171] on div "Agrega el siguiente paso" at bounding box center [934, 165] width 91 height 17
click at [941, 166] on div "Agrega el siguiente paso" at bounding box center [934, 165] width 91 height 17
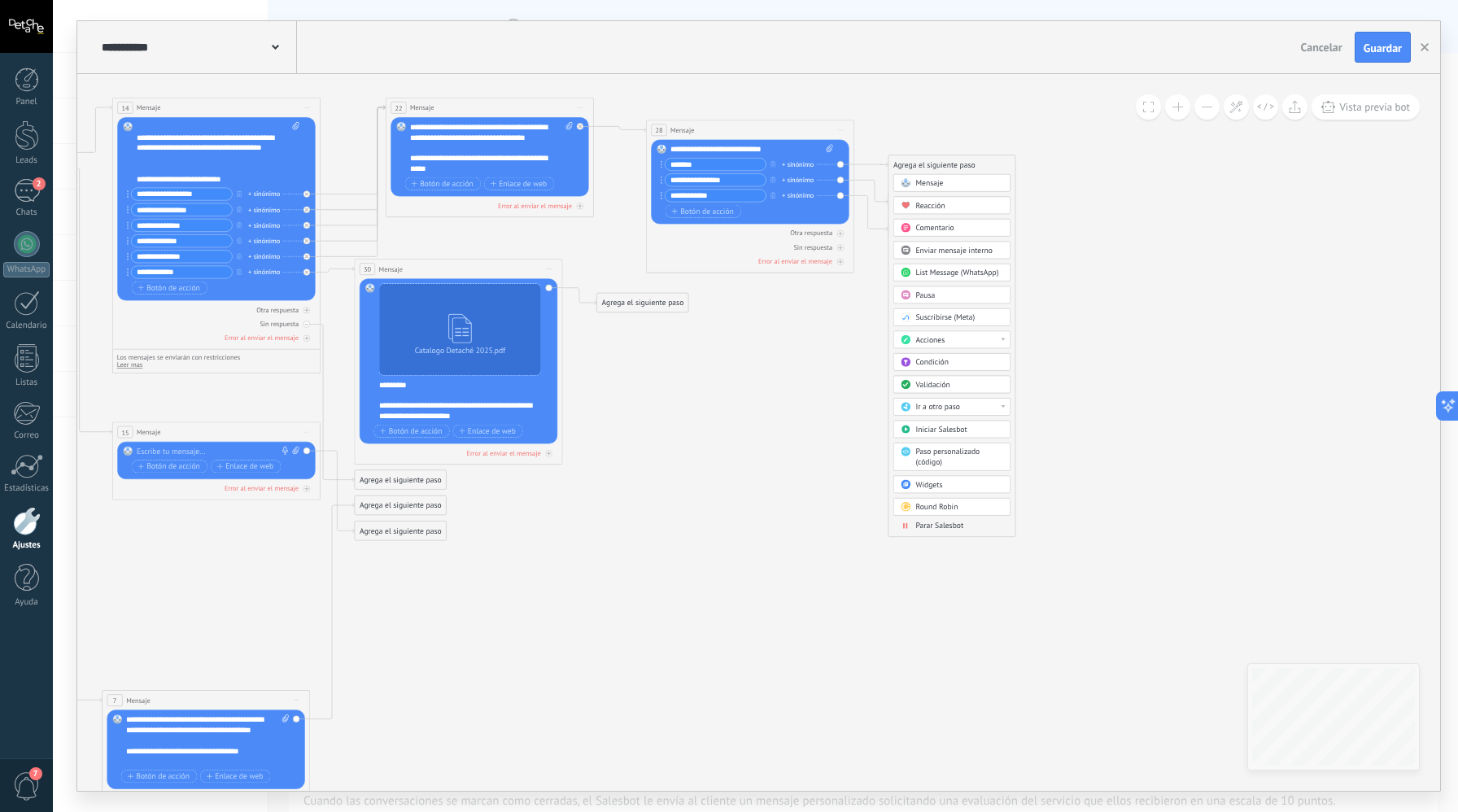
click at [944, 180] on div "Mensaje" at bounding box center [960, 183] width 88 height 11
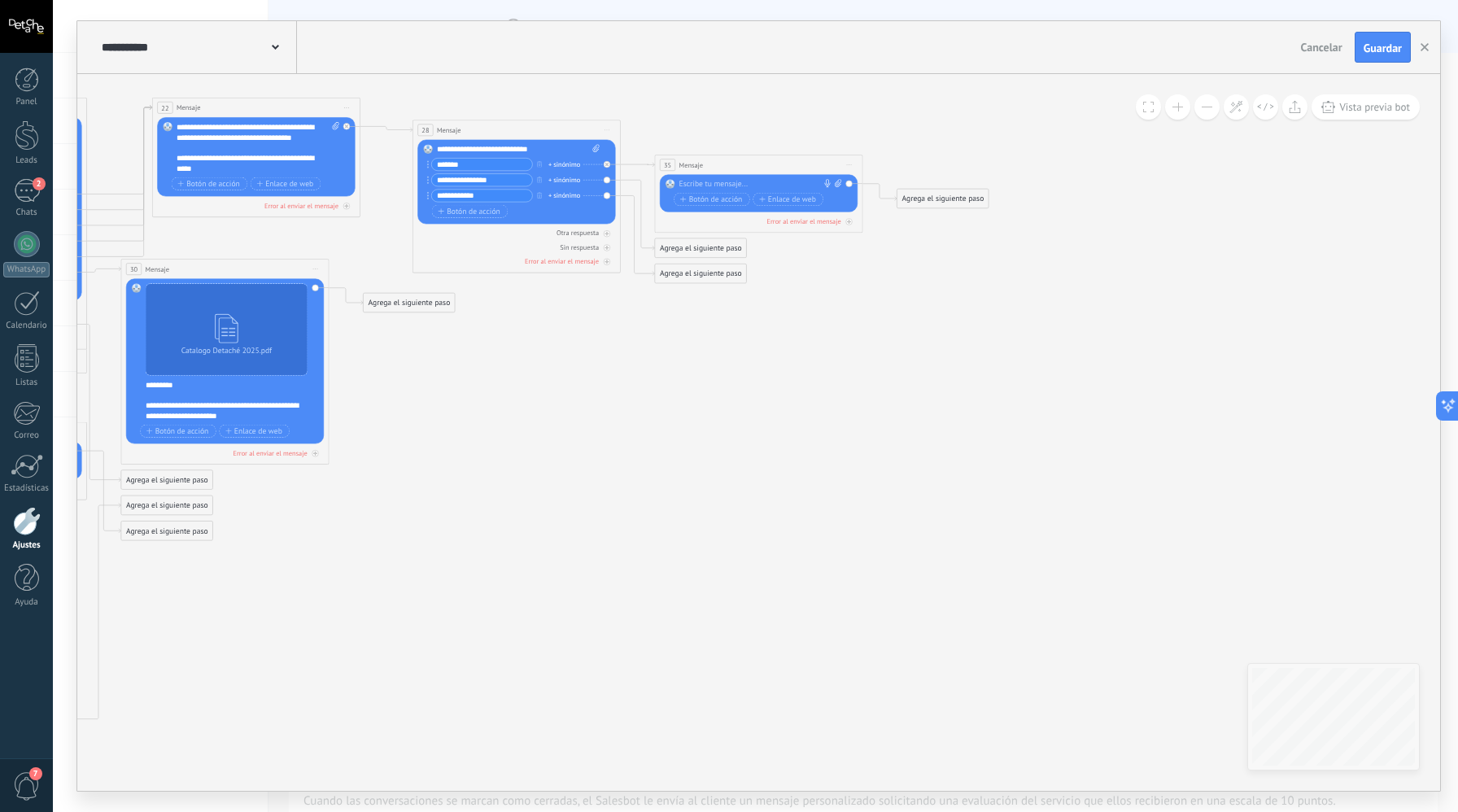
click at [912, 198] on div "Agrega el siguiente paso" at bounding box center [943, 199] width 91 height 17
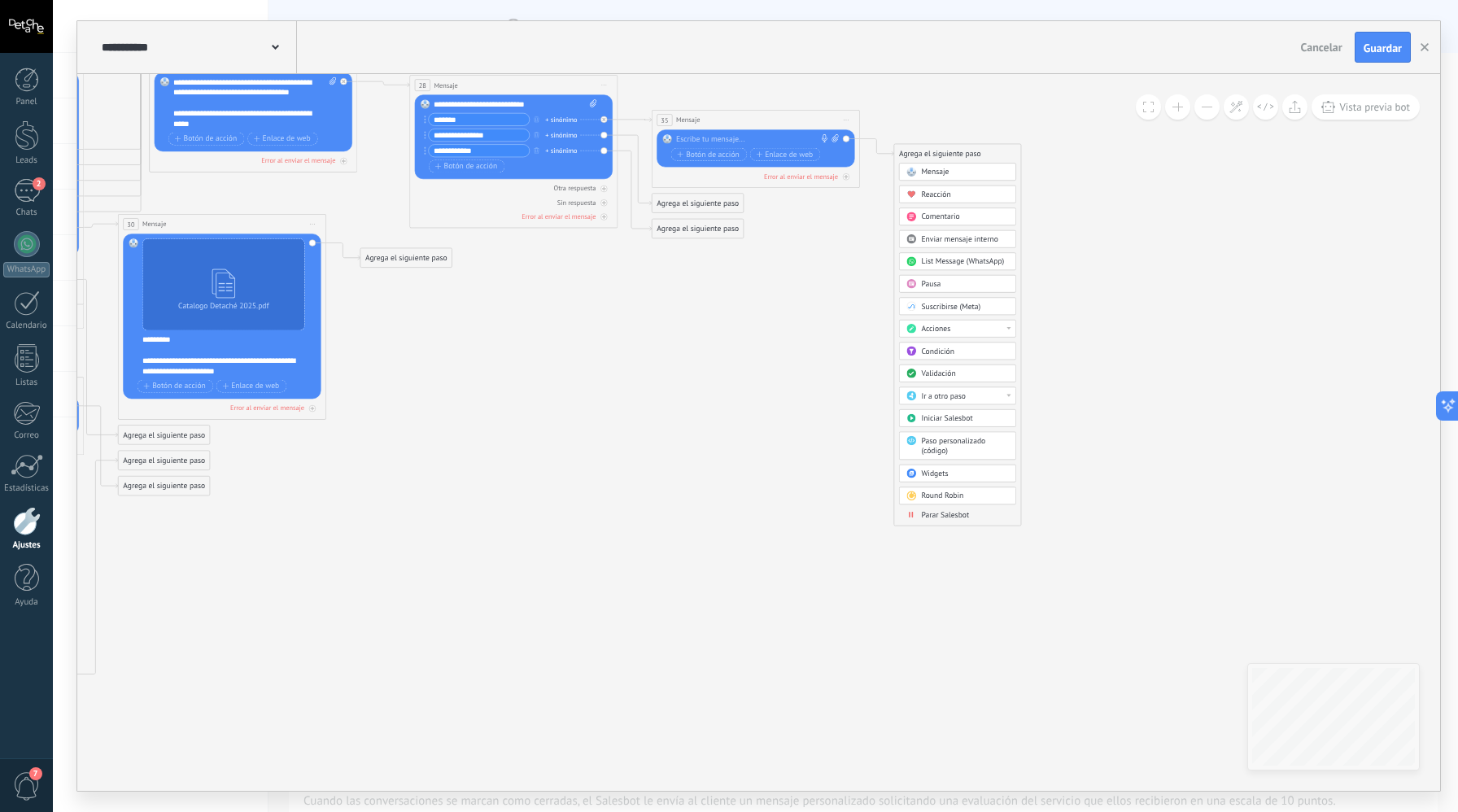
click at [957, 320] on div "Acciones" at bounding box center [957, 328] width 117 height 18
click at [1019, 315] on div "Agrega el siguiente paso Mensaje Mensaje Mensaje Reacción Comentario Enviar men…" at bounding box center [959, 335] width 128 height 382
click at [912, 156] on div "Agrega el siguiente paso" at bounding box center [940, 154] width 91 height 17
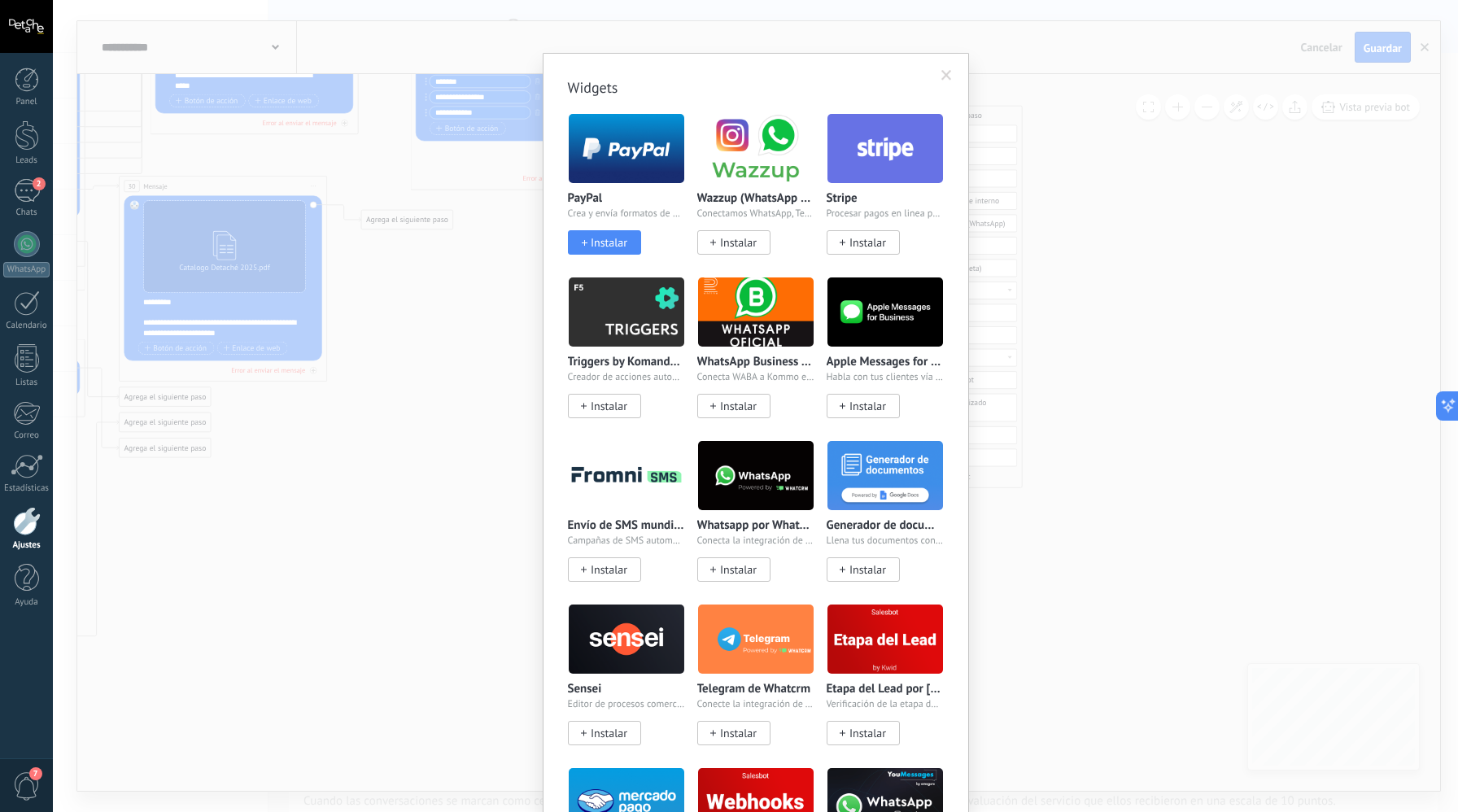
click at [982, 438] on body ".abccls-1,.abccls-2{fill-rule:evenodd}.abccls-2{fill:#fff} .abfcls-1{fill:none}…" at bounding box center [729, 406] width 1458 height 812
click at [945, 70] on span at bounding box center [947, 76] width 11 height 12
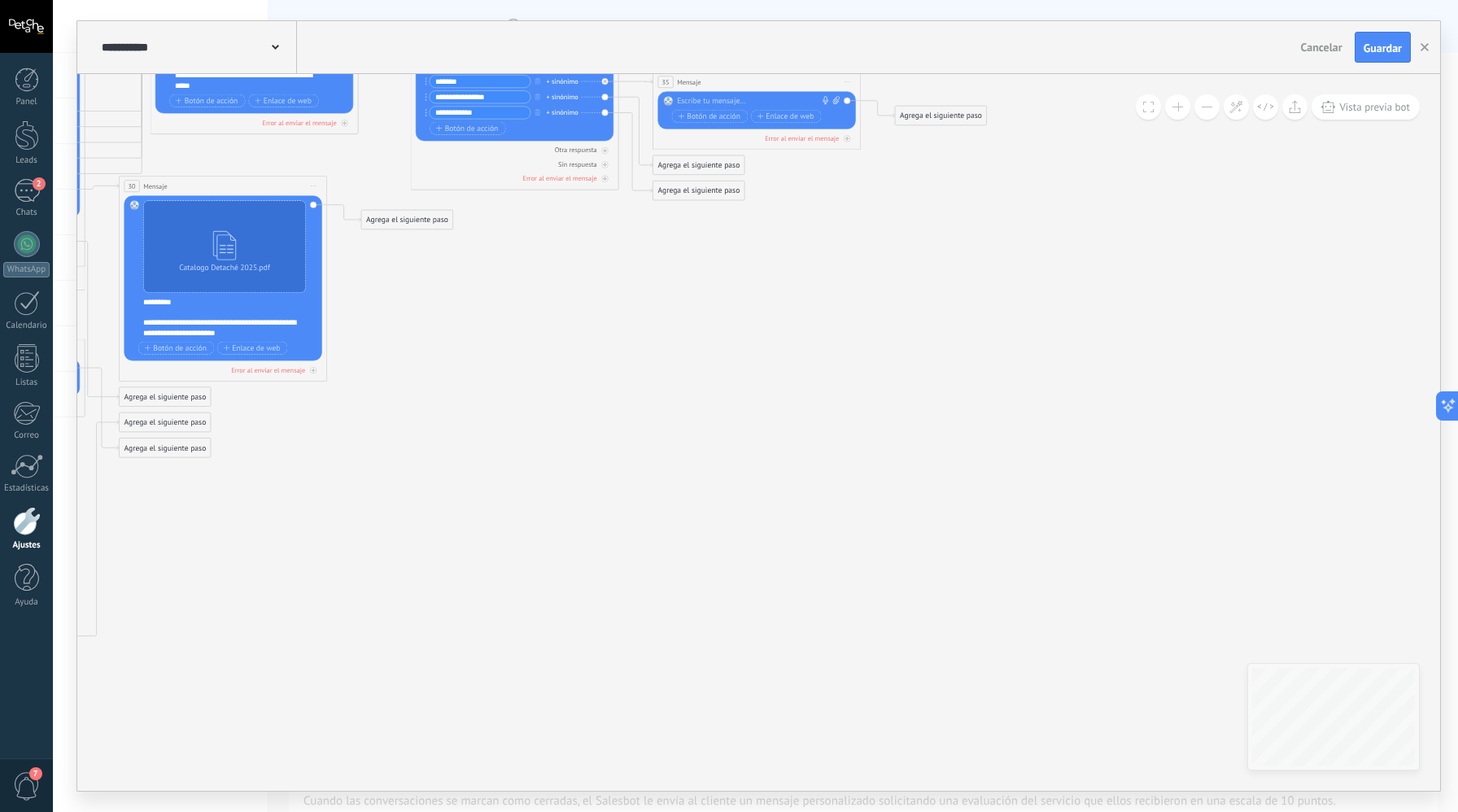
click at [915, 112] on div "Agrega el siguiente paso" at bounding box center [940, 116] width 91 height 17
click at [968, 315] on div "Condición" at bounding box center [966, 313] width 88 height 11
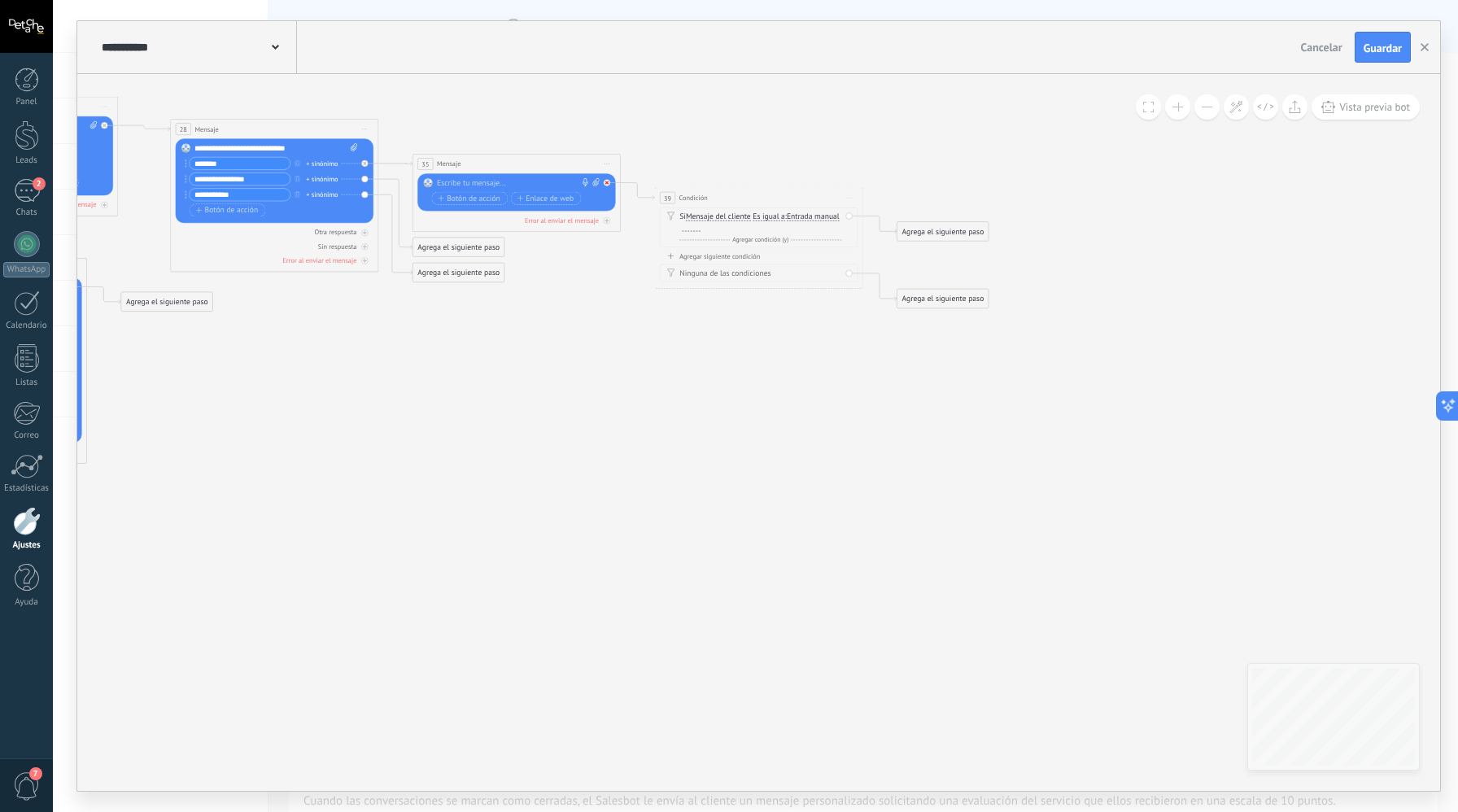
type input "**********"
click at [0, 0] on icon at bounding box center [0, 0] width 0 height 0
click at [844, 201] on span "Iniciar vista previa aquí Cambiar nombre Duplicar [GEOGRAPHIC_DATA]" at bounding box center [849, 198] width 16 height 15
click at [885, 262] on div "Borrar" at bounding box center [897, 266] width 103 height 18
click at [608, 181] on div "Reemplazar Quitar Convertir a mensaje de voz Arrastre la imagen aquí para adjun…" at bounding box center [516, 192] width 198 height 37
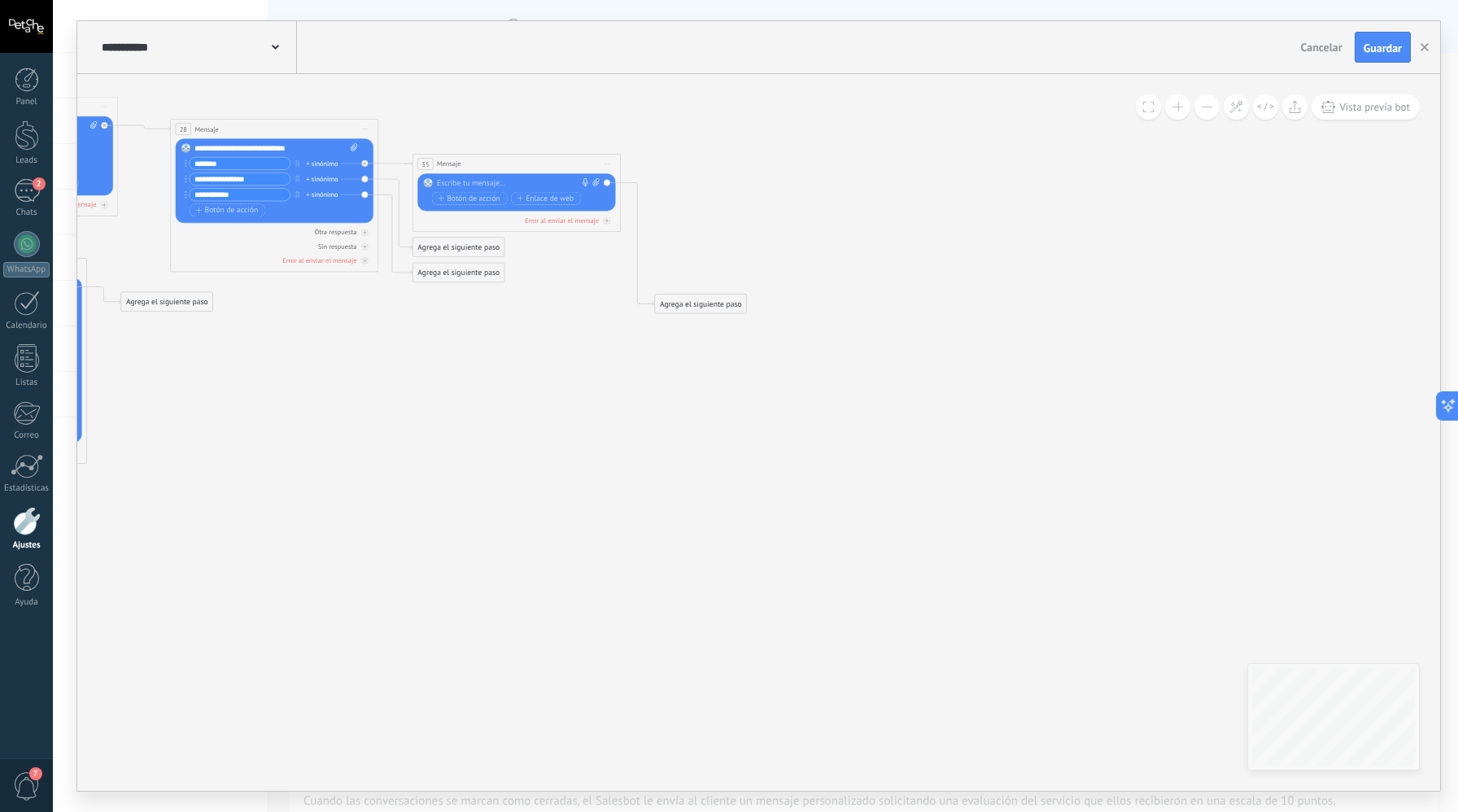
drag, startPoint x: 606, startPoint y: 183, endPoint x: 593, endPoint y: 182, distance: 13.0
click at [606, 183] on div "Reemplazar Quitar Convertir a mensaje de voz Arrastre la imagen aquí para adjun…" at bounding box center [516, 192] width 198 height 37
click at [561, 184] on div at bounding box center [514, 183] width 155 height 11
click at [569, 183] on div at bounding box center [514, 183] width 155 height 11
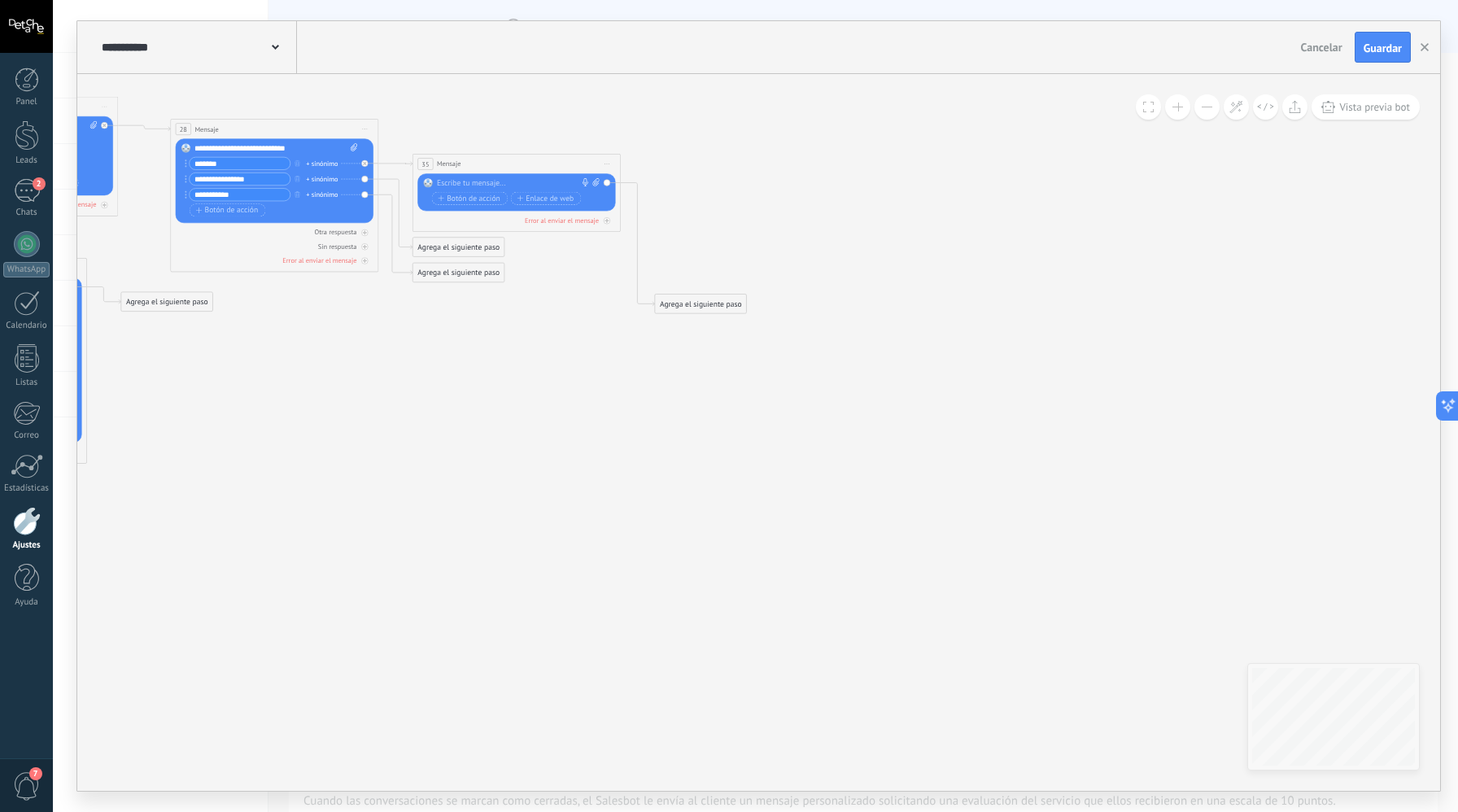
click at [561, 181] on div at bounding box center [514, 183] width 155 height 11
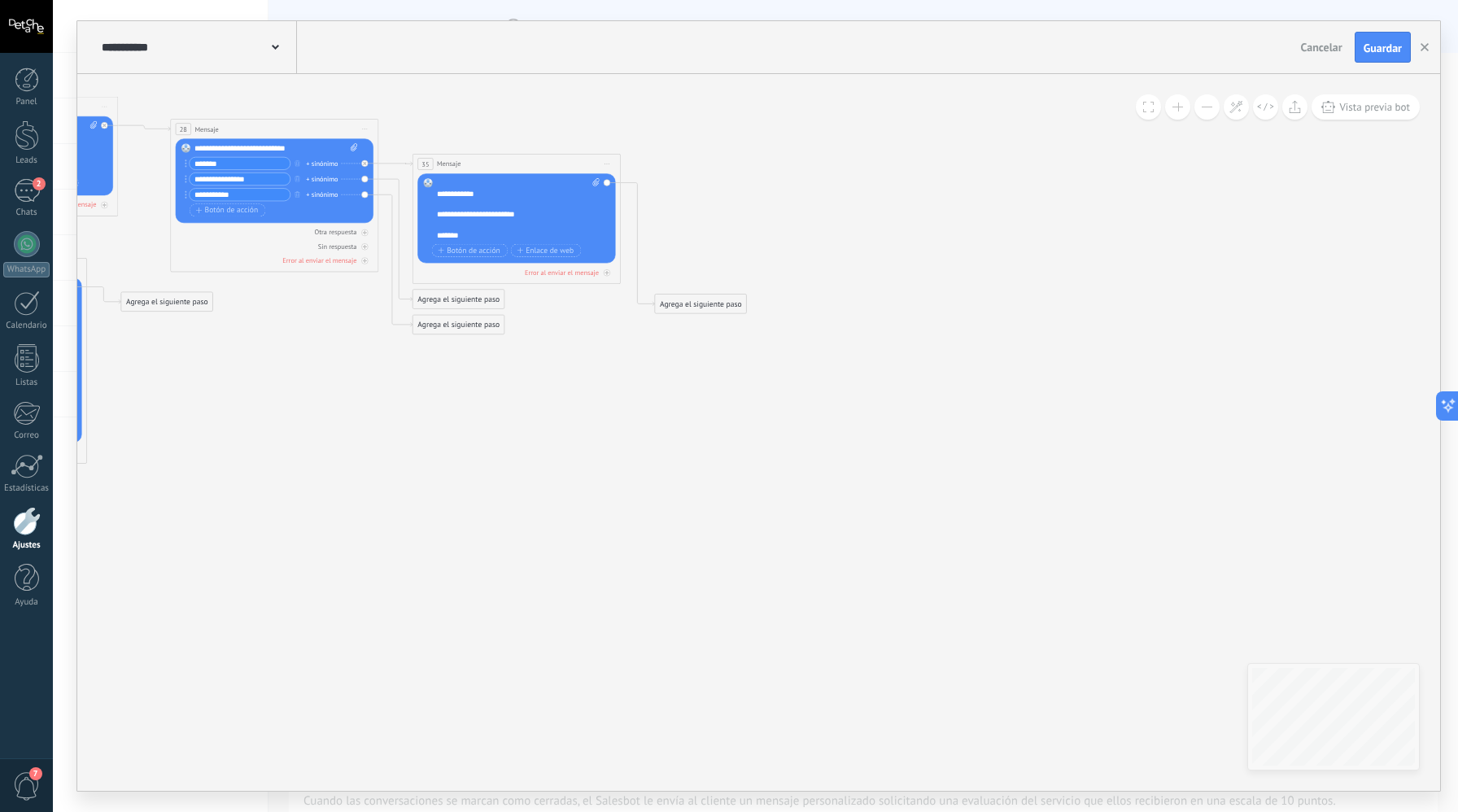
scroll to position [0, 0]
drag, startPoint x: 531, startPoint y: 225, endPoint x: 493, endPoint y: 230, distance: 38.3
click at [493, 230] on div "**********" at bounding box center [513, 225] width 153 height 11
click at [575, 185] on div "**********" at bounding box center [518, 210] width 162 height 62
click at [434, 223] on div "Reemplazar Quitar Convertir a mensaje de voz Arrastre la imagen aquí para adjun…" at bounding box center [516, 218] width 198 height 89
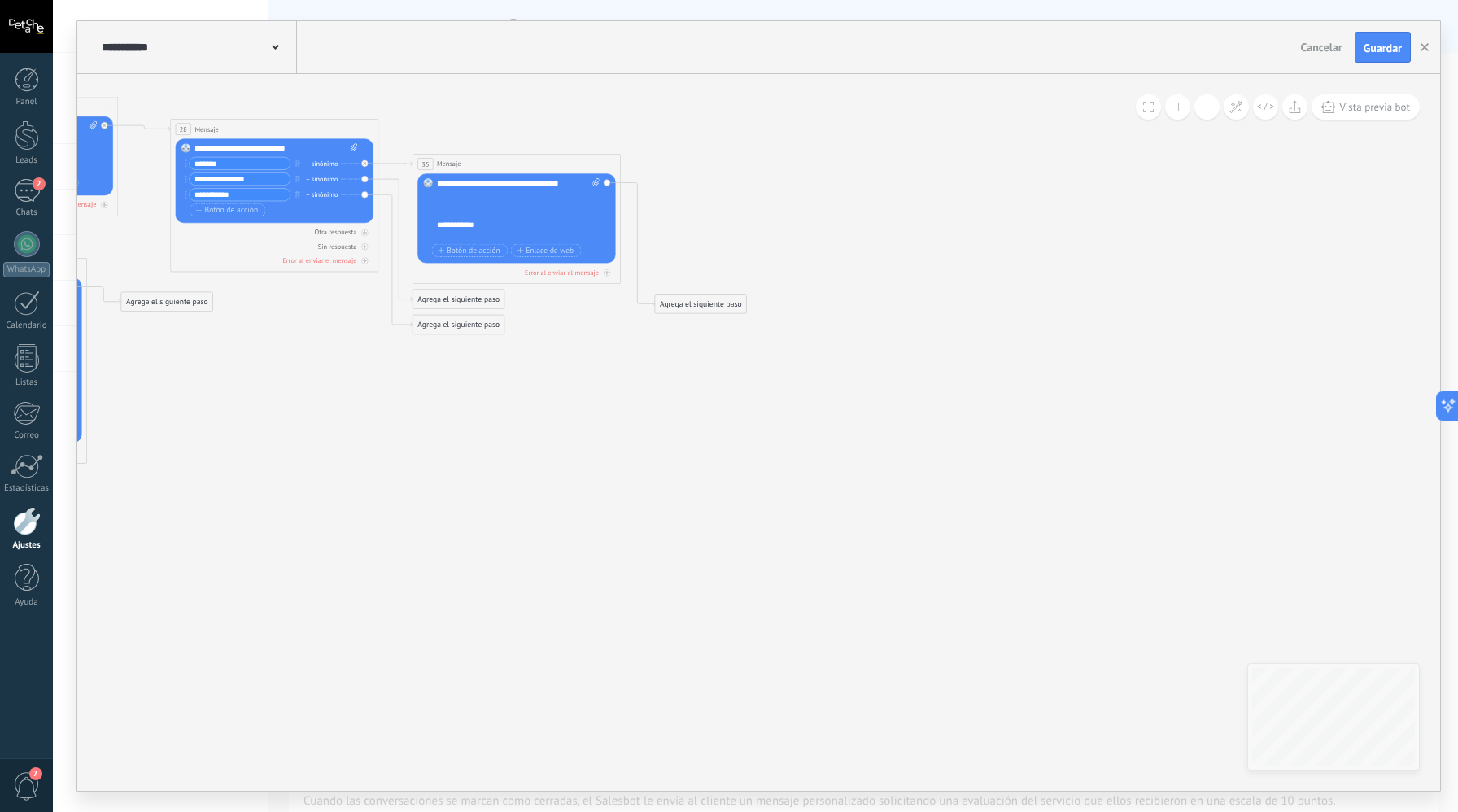
click at [450, 212] on div at bounding box center [513, 215] width 153 height 11
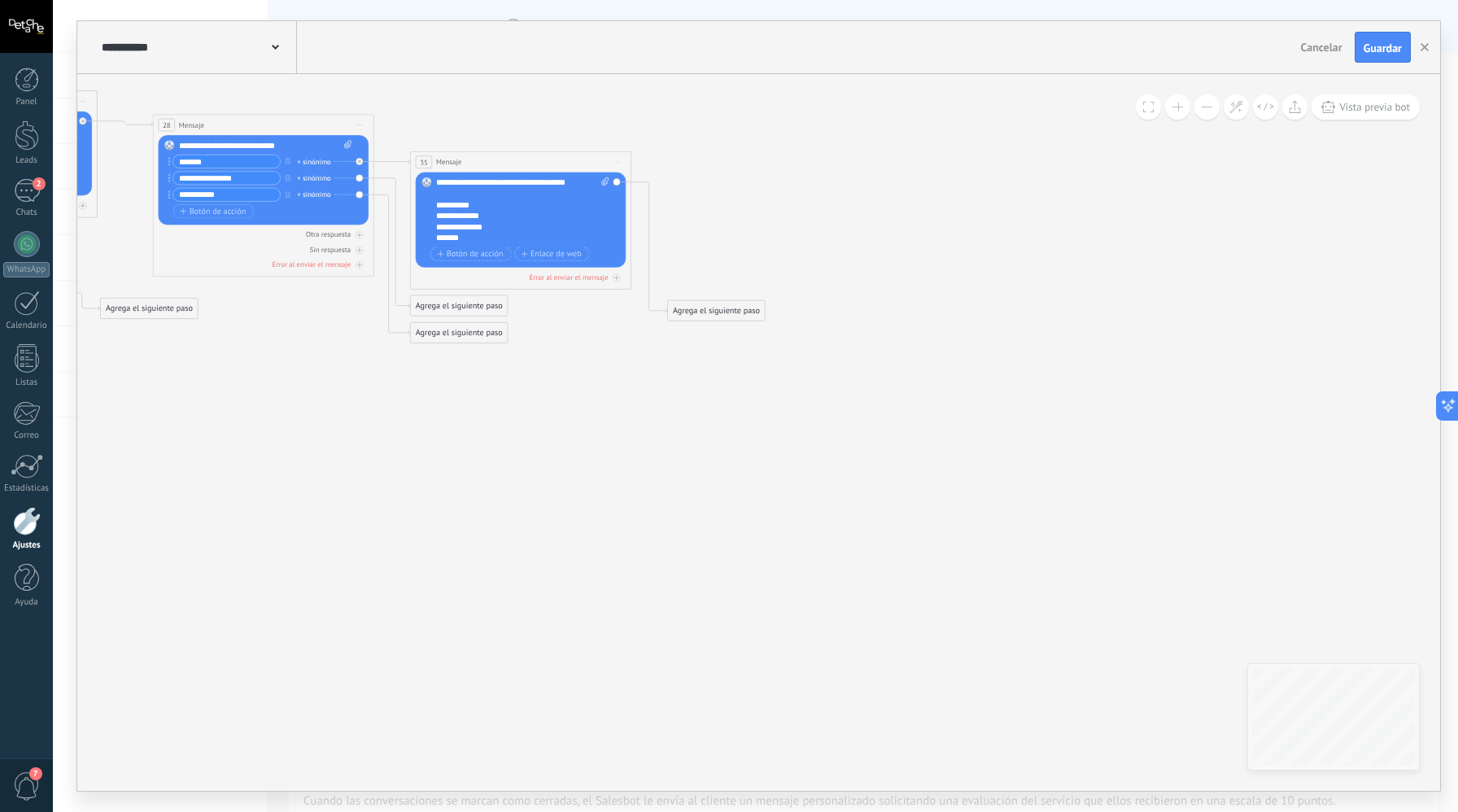
drag, startPoint x: 711, startPoint y: 418, endPoint x: 661, endPoint y: 399, distance: 53.5
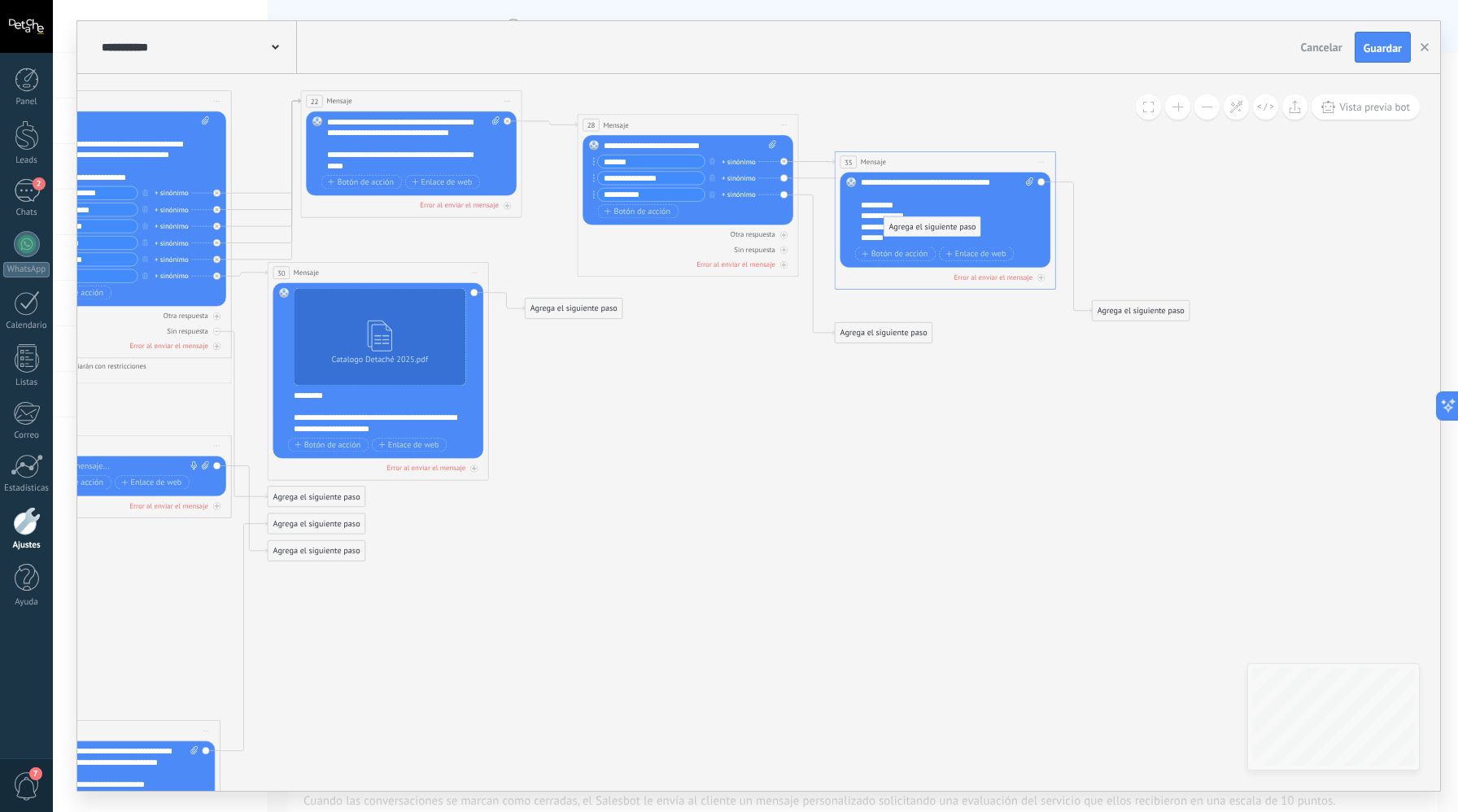
drag, startPoint x: 855, startPoint y: 308, endPoint x: 904, endPoint y: 230, distance: 92.1
drag, startPoint x: 876, startPoint y: 297, endPoint x: 884, endPoint y: 183, distance: 114.3
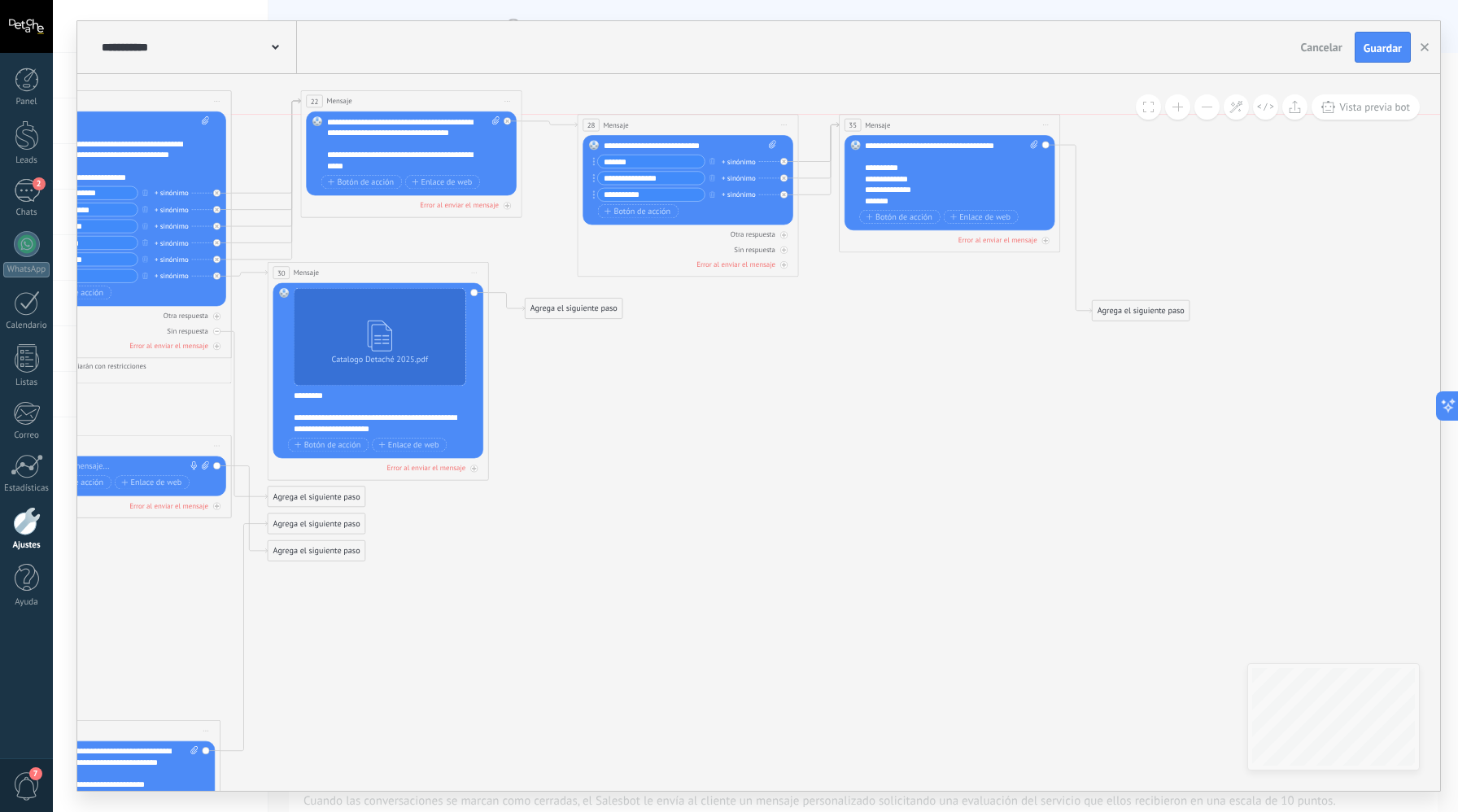
drag, startPoint x: 920, startPoint y: 166, endPoint x: 921, endPoint y: 141, distance: 25.0
click at [924, 134] on div "35 Mensaje ******* (a): Todos los contactos - canales seleccionados Todos los c…" at bounding box center [950, 125] width 221 height 20
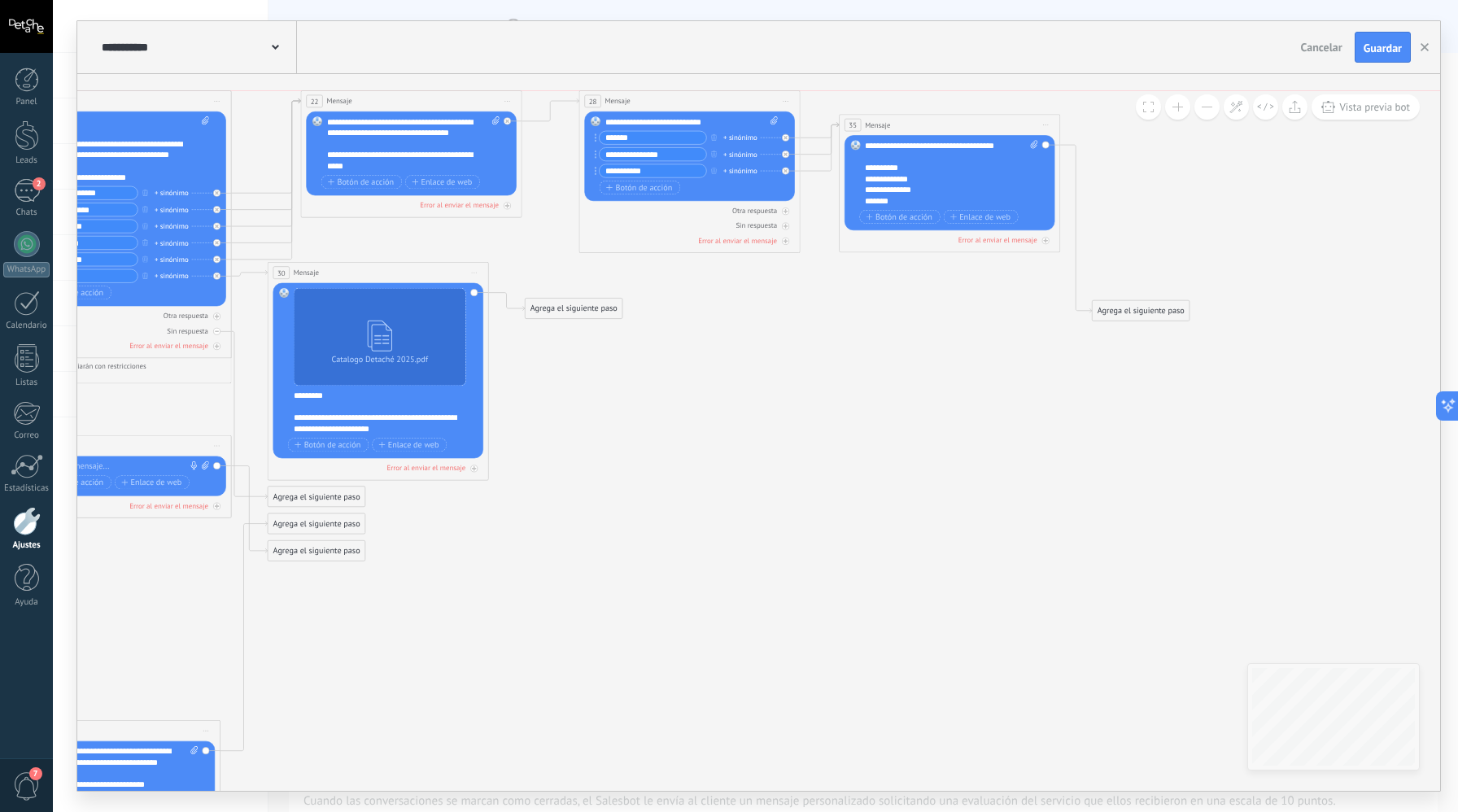
drag, startPoint x: 641, startPoint y: 130, endPoint x: 642, endPoint y: 103, distance: 27.0
click at [642, 103] on div "28 Mensaje ******* (a): Todos los contactos - canales seleccionados Todos los c…" at bounding box center [689, 101] width 221 height 20
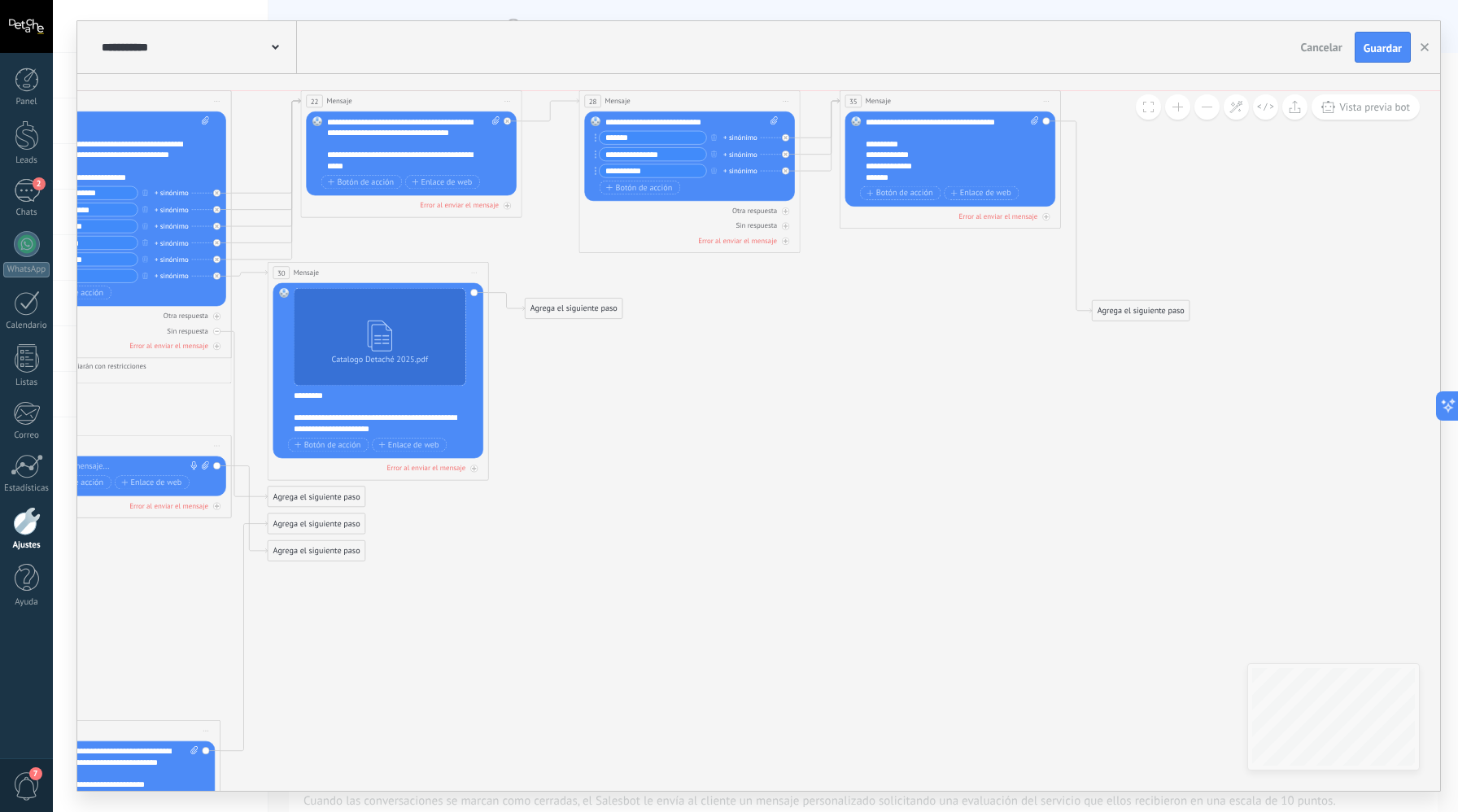
drag, startPoint x: 960, startPoint y: 122, endPoint x: 929, endPoint y: 130, distance: 32.0
click at [960, 101] on div "35 Mensaje ******* (a): Todos los contactos - canales seleccionados Todos los c…" at bounding box center [951, 101] width 221 height 20
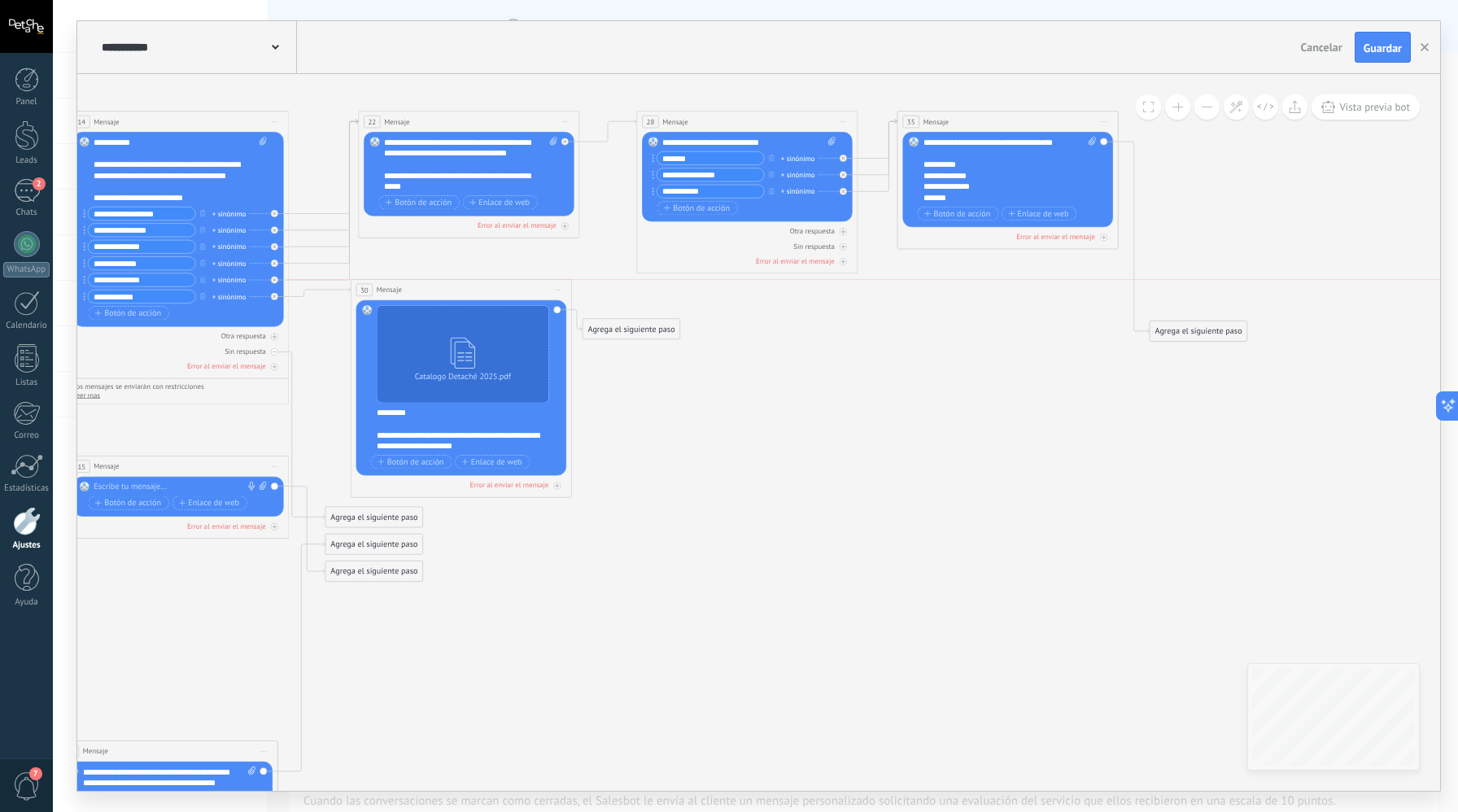
drag, startPoint x: 439, startPoint y: 298, endPoint x: 464, endPoint y: 294, distance: 25.3
click at [464, 294] on div "30 Mensaje ******* (a): Todos los contactos - canales seleccionados Todos los c…" at bounding box center [462, 290] width 221 height 20
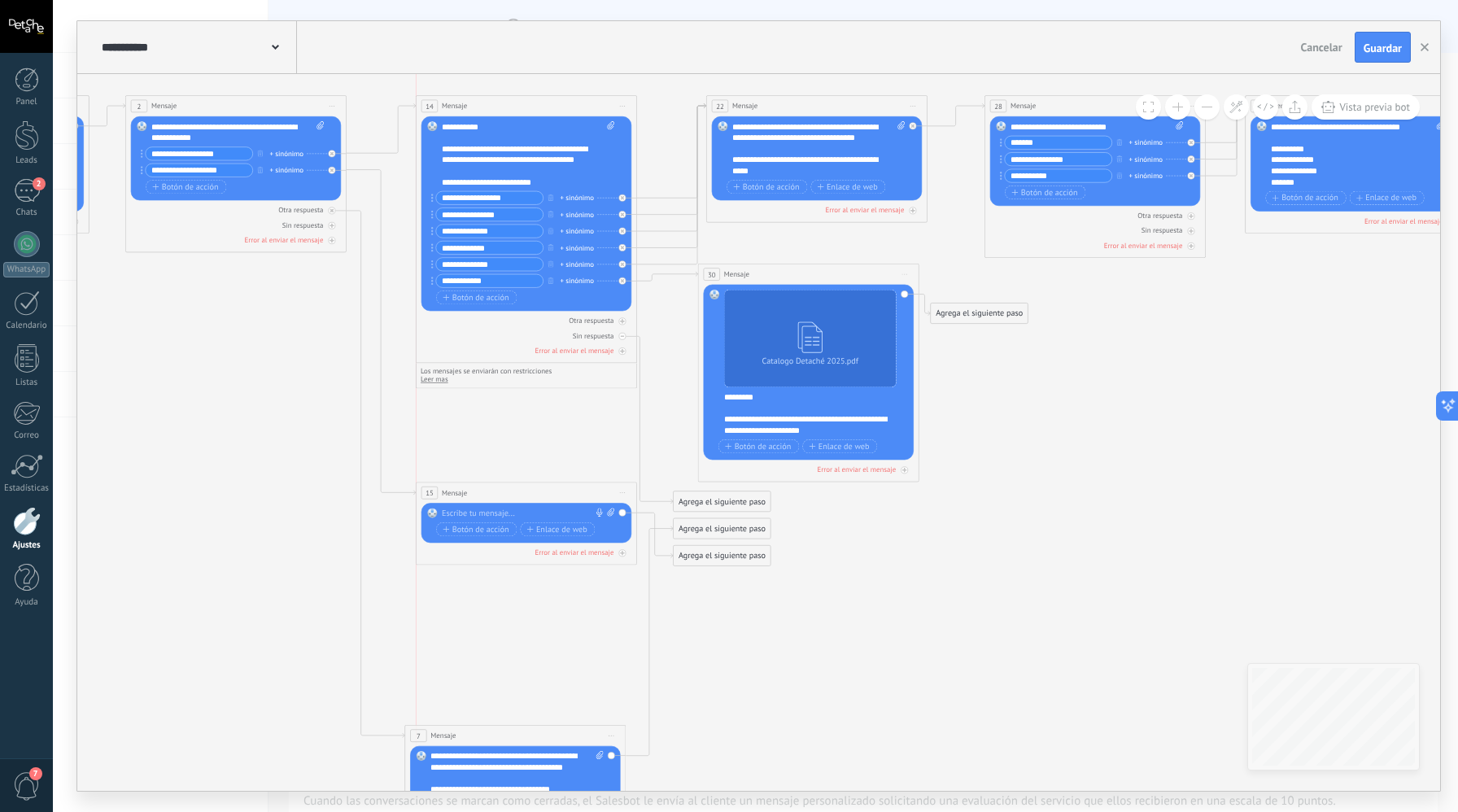
drag, startPoint x: 568, startPoint y: 453, endPoint x: 573, endPoint y: 497, distance: 44.3
click at [564, 495] on div "15 Mensaje ******* (a): Todos los contactos - canales seleccionados Todos los c…" at bounding box center [527, 492] width 221 height 20
click at [333, 209] on div at bounding box center [333, 210] width 8 height 8
click at [0, 0] on icon at bounding box center [0, 0] width 0 height 0
click at [562, 496] on div "15 Mensaje ******* (a): Todos los contactos - canales seleccionados Todos los c…" at bounding box center [527, 492] width 221 height 20
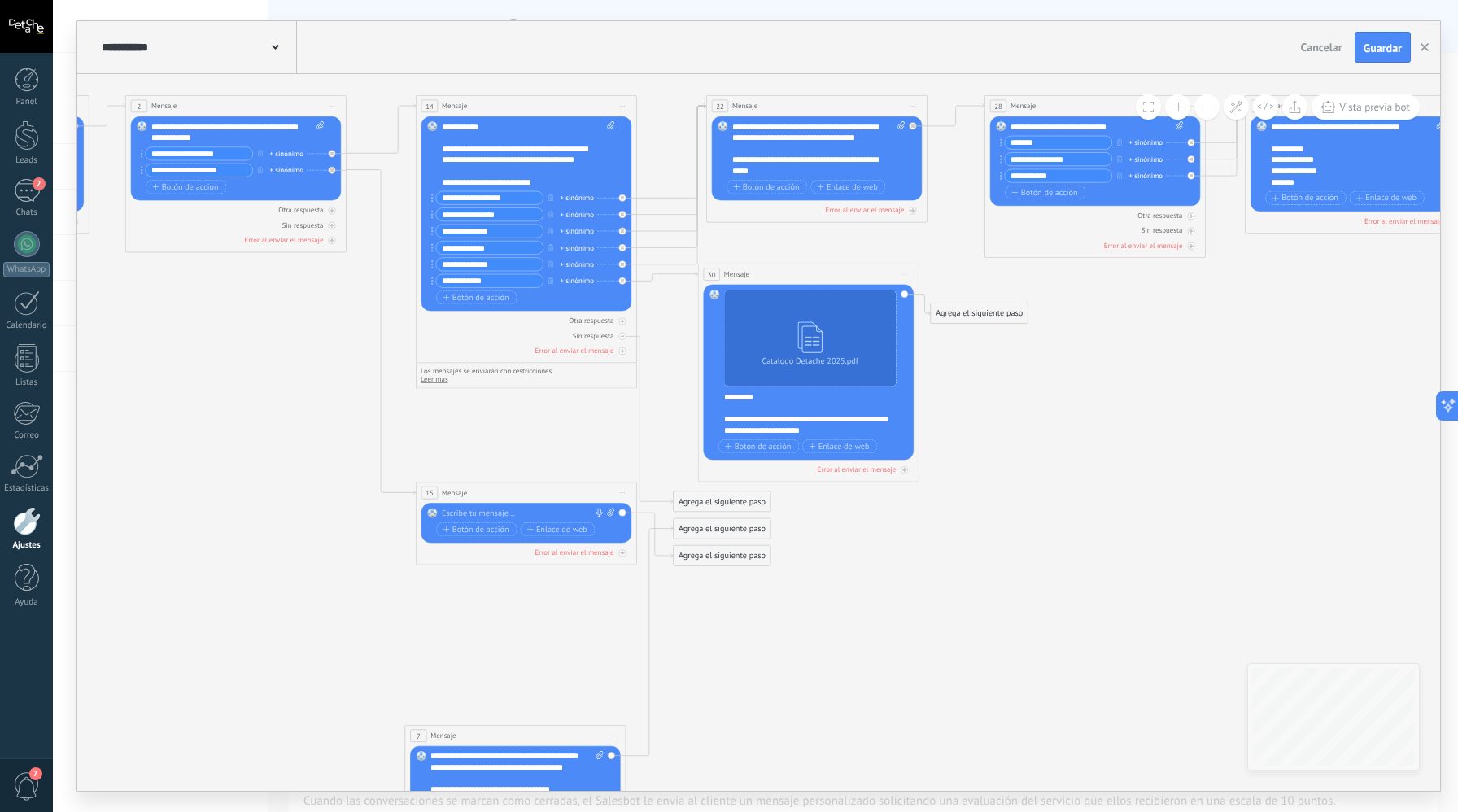
click at [630, 496] on span "Iniciar vista previa aquí Cambiar nombre Duplicar [GEOGRAPHIC_DATA]" at bounding box center [622, 492] width 18 height 16
click at [659, 562] on div "Borrar" at bounding box center [673, 565] width 109 height 19
click at [619, 100] on span "Iniciar vista previa aquí Cambiar nombre Duplicar [GEOGRAPHIC_DATA]" at bounding box center [622, 106] width 18 height 16
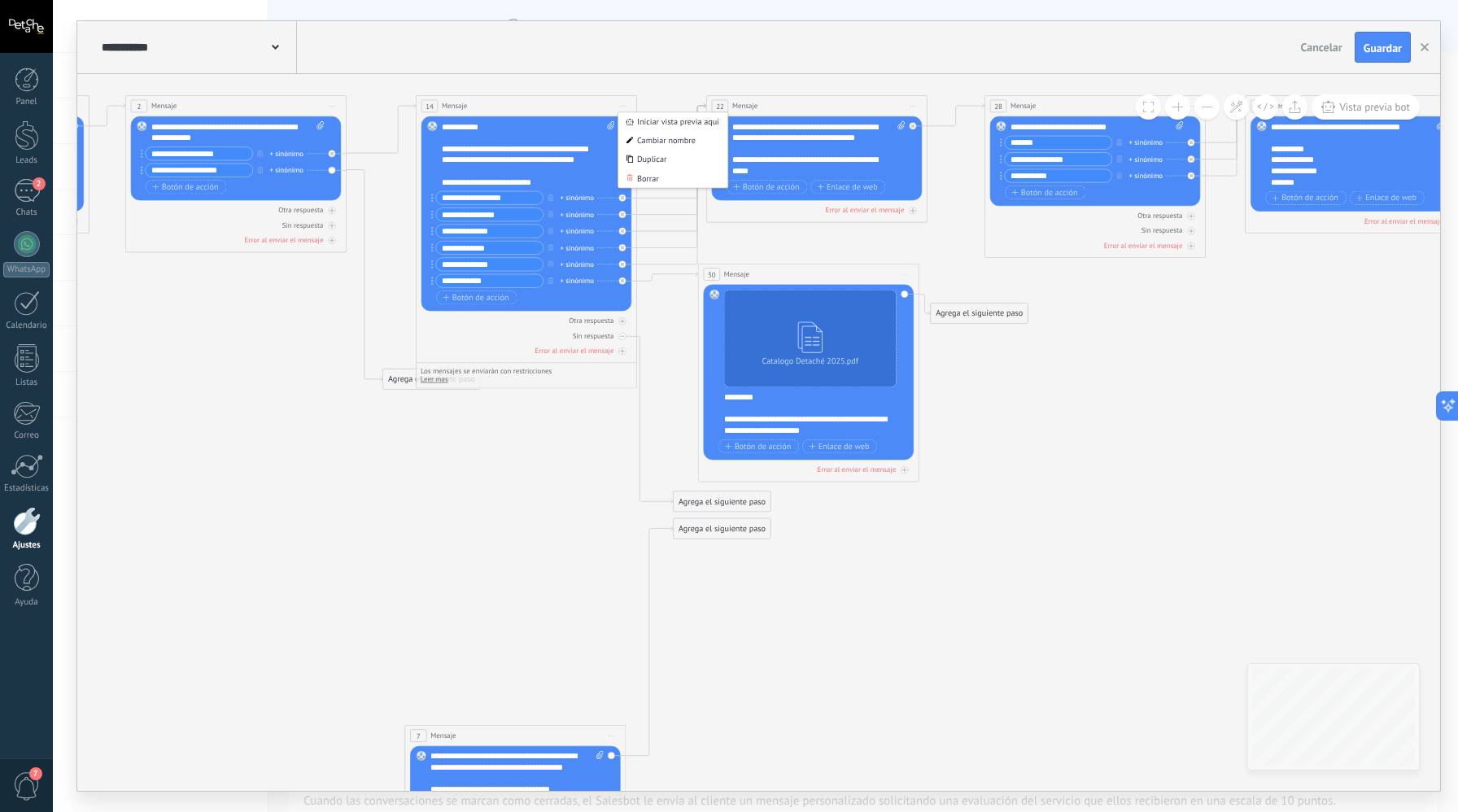
click at [649, 158] on div "Duplicar" at bounding box center [673, 159] width 109 height 19
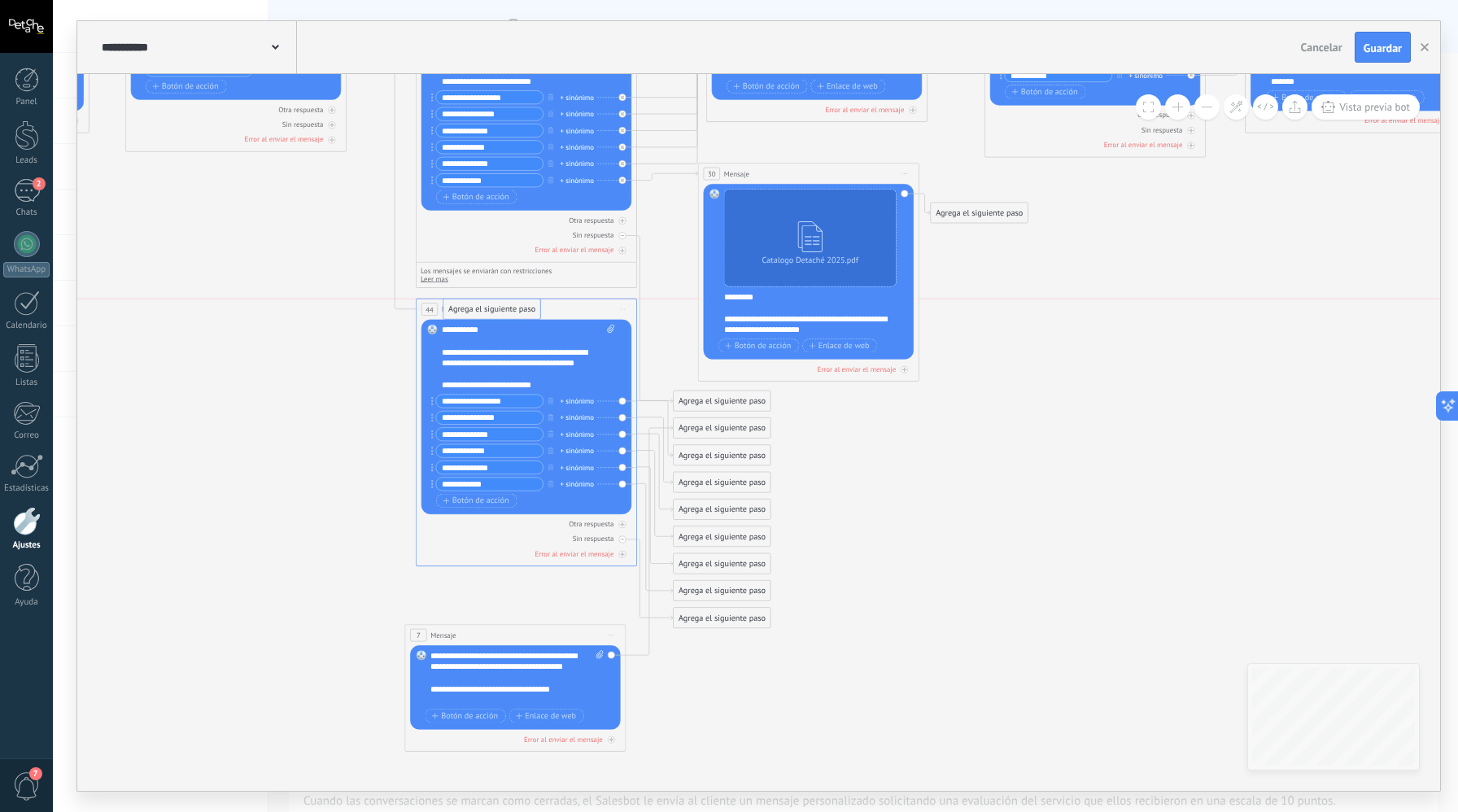
drag, startPoint x: 382, startPoint y: 279, endPoint x: 443, endPoint y: 312, distance: 69.4
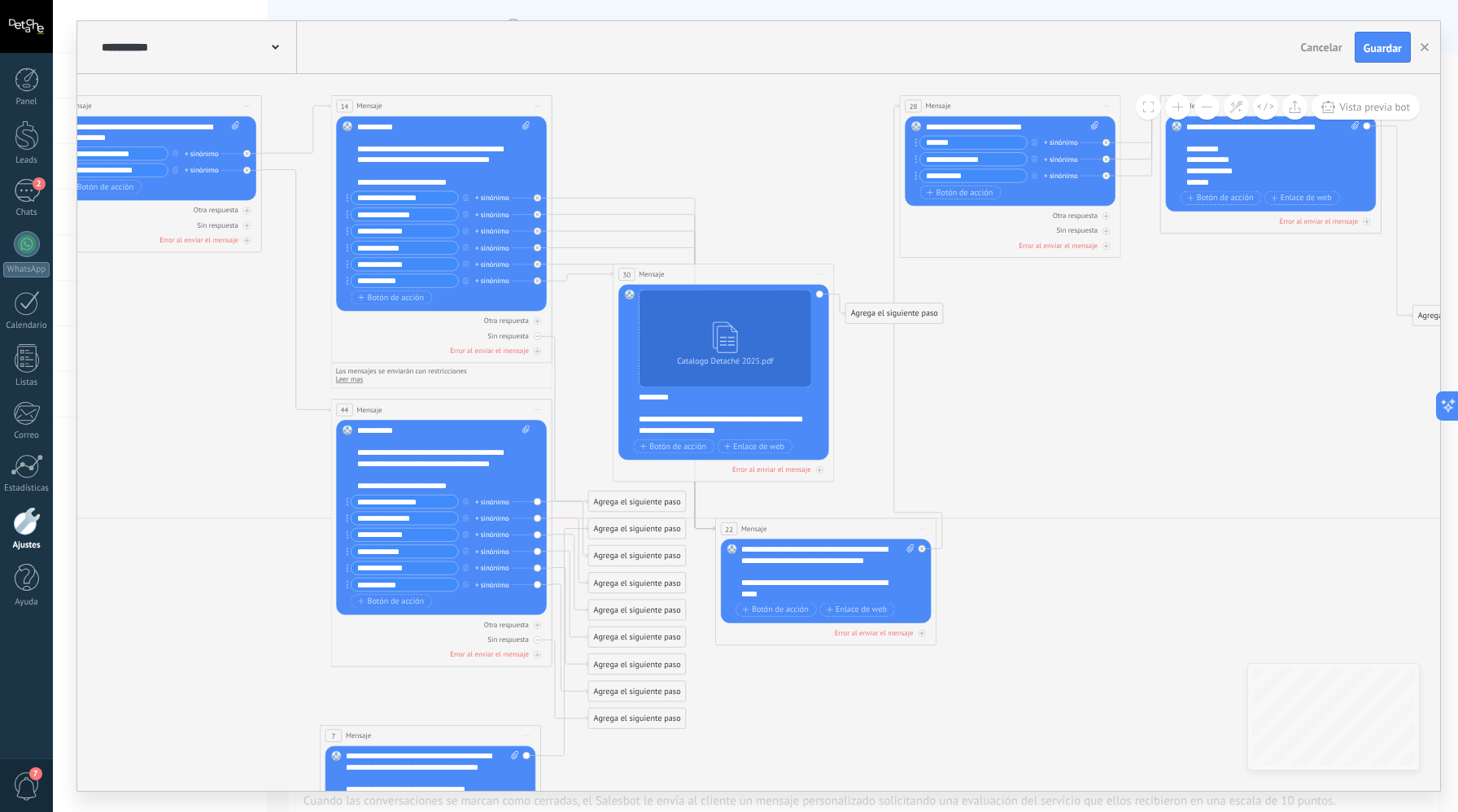
drag, startPoint x: 723, startPoint y: 105, endPoint x: 817, endPoint y: 533, distance: 438.2
click at [817, 533] on div "22 Mensaje ******* (a): Todos los contactos - canales seleccionados Todos los c…" at bounding box center [827, 528] width 221 height 20
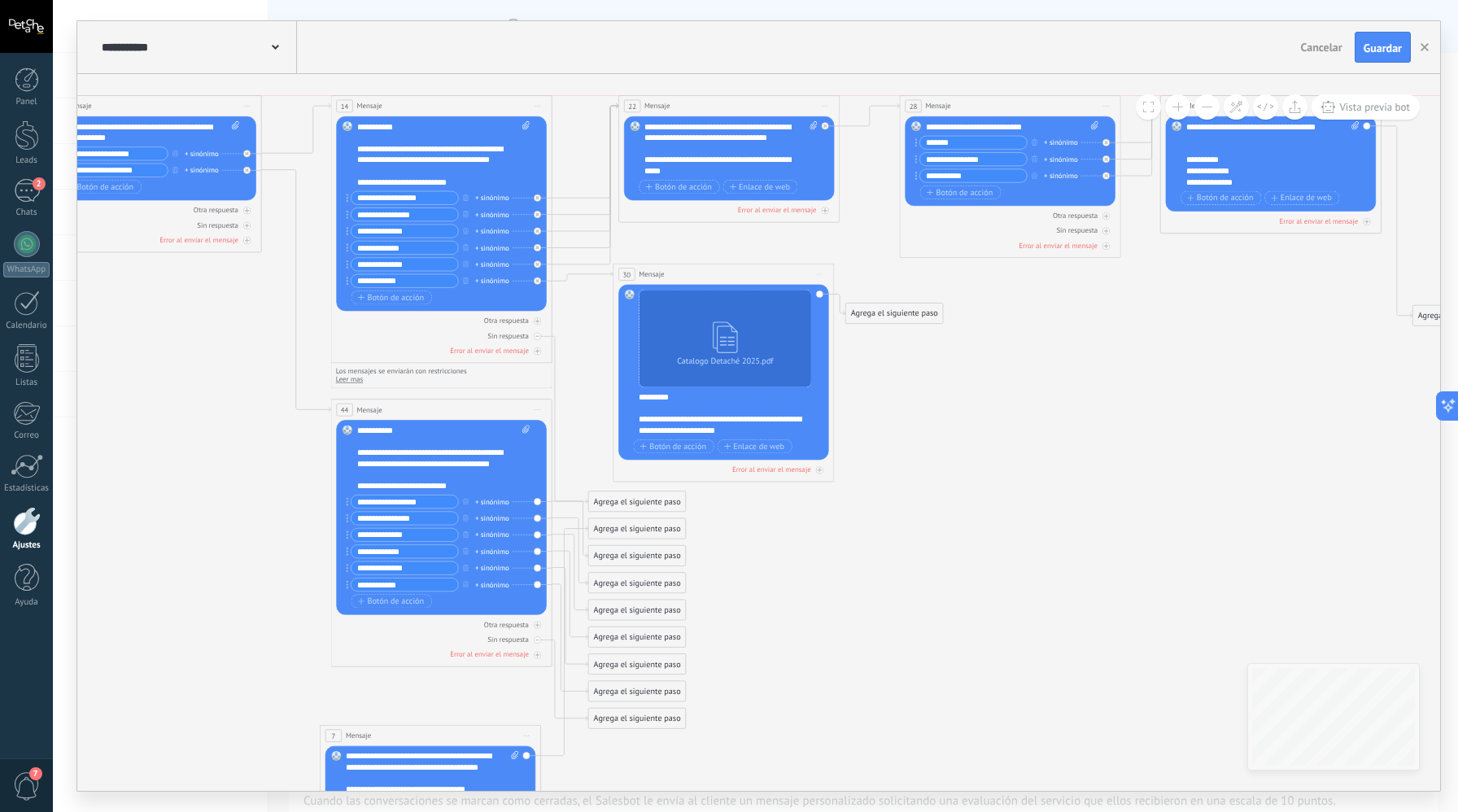
drag, startPoint x: 788, startPoint y: 337, endPoint x: 773, endPoint y: 109, distance: 228.5
click at [745, 103] on div "22 Mensaje ******* (a): Todos los contactos - canales seleccionados Todos los c…" at bounding box center [730, 106] width 221 height 20
click at [826, 106] on icon at bounding box center [825, 106] width 6 height 1
click at [874, 159] on div "Duplicar" at bounding box center [875, 159] width 109 height 19
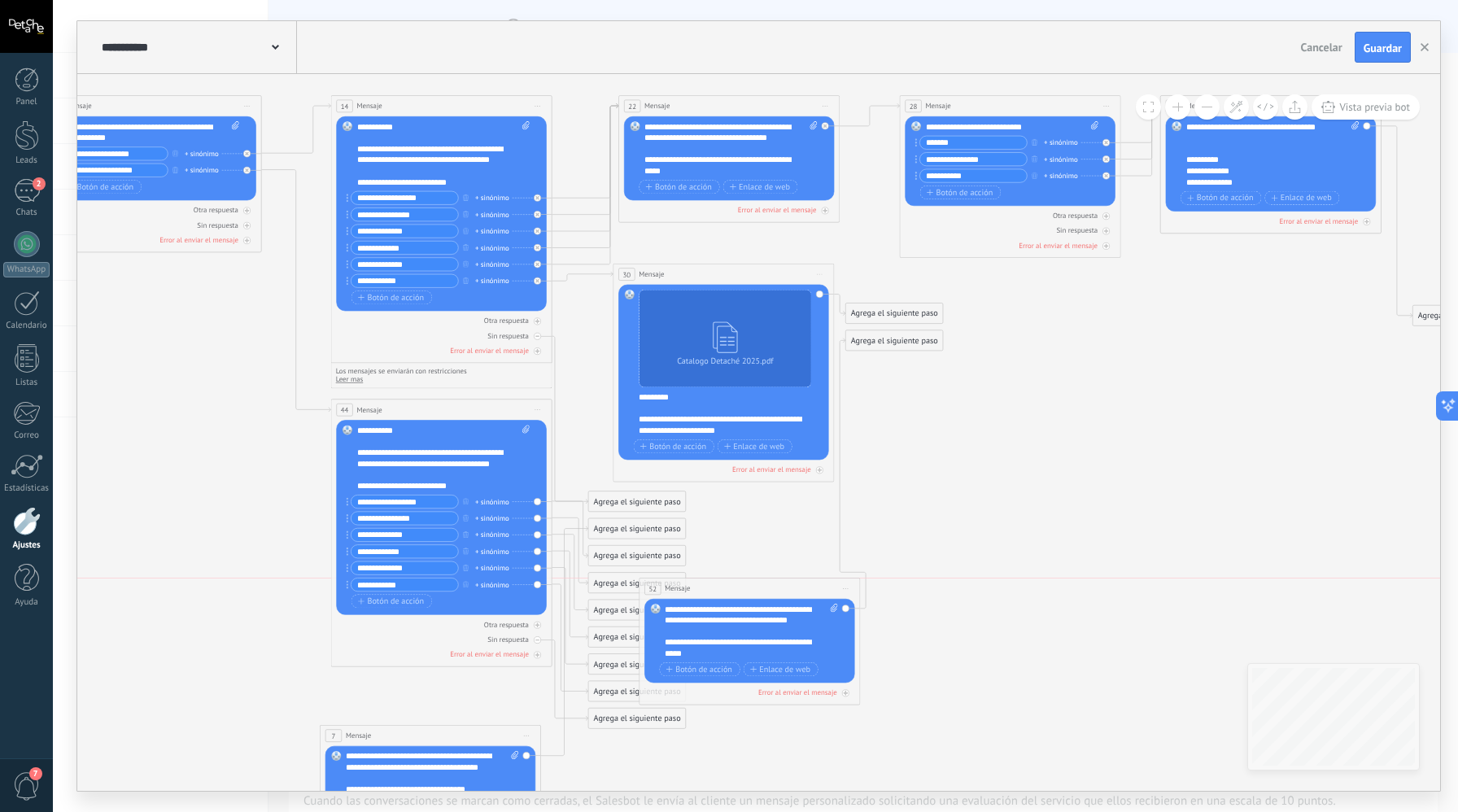
drag, startPoint x: 682, startPoint y: 273, endPoint x: 702, endPoint y: 597, distance: 324.6
click at [702, 597] on div "52 Mensaje ******* (a): Todos los contactos - canales seleccionados Todos los c…" at bounding box center [750, 588] width 221 height 20
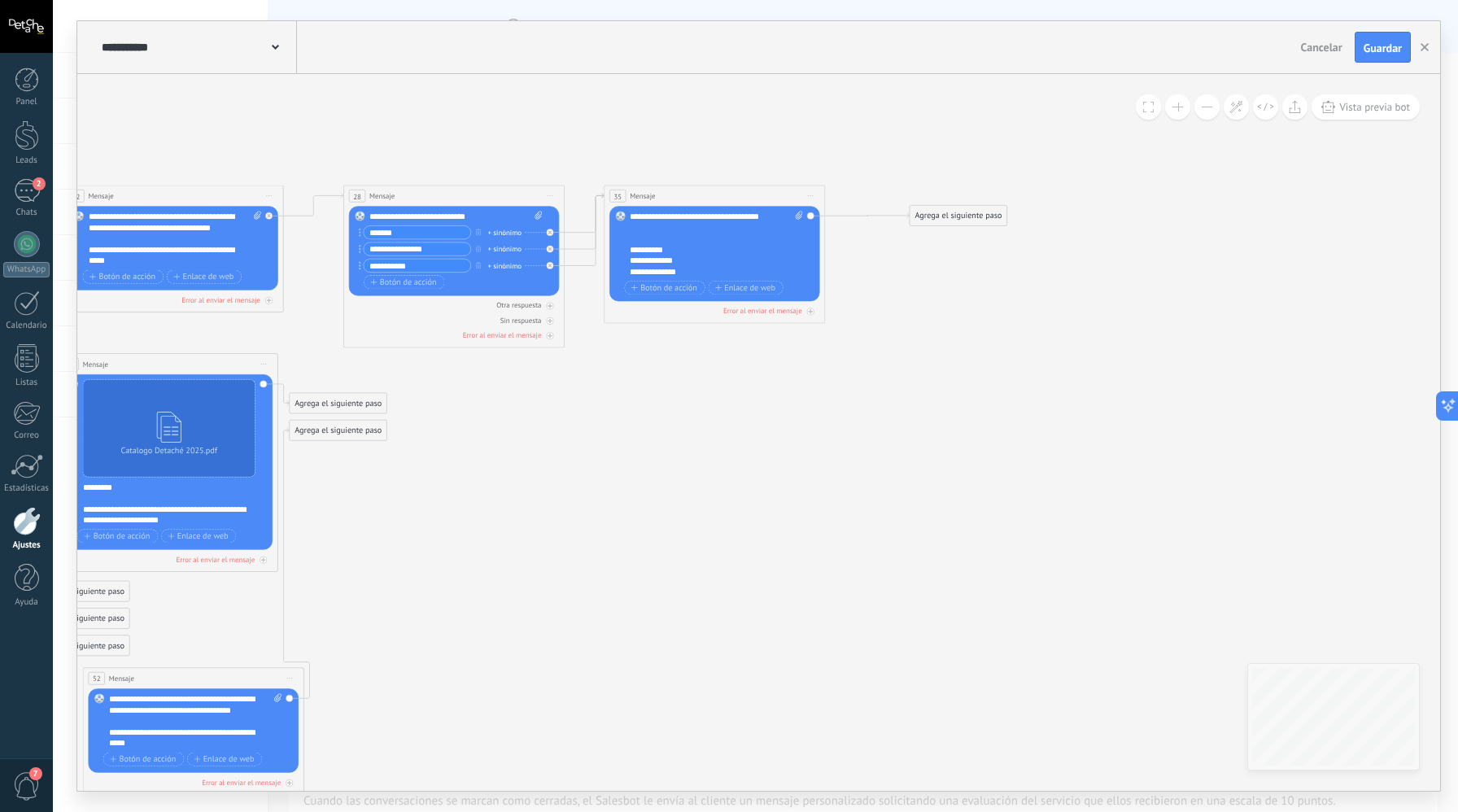
drag, startPoint x: 924, startPoint y: 411, endPoint x: 978, endPoint y: 223, distance: 195.6
click at [978, 223] on div "Agrega el siguiente paso" at bounding box center [958, 215] width 97 height 18
click at [965, 222] on div "Agrega el siguiente paso" at bounding box center [958, 215] width 97 height 18
click at [962, 238] on span "Mensaje" at bounding box center [954, 236] width 29 height 11
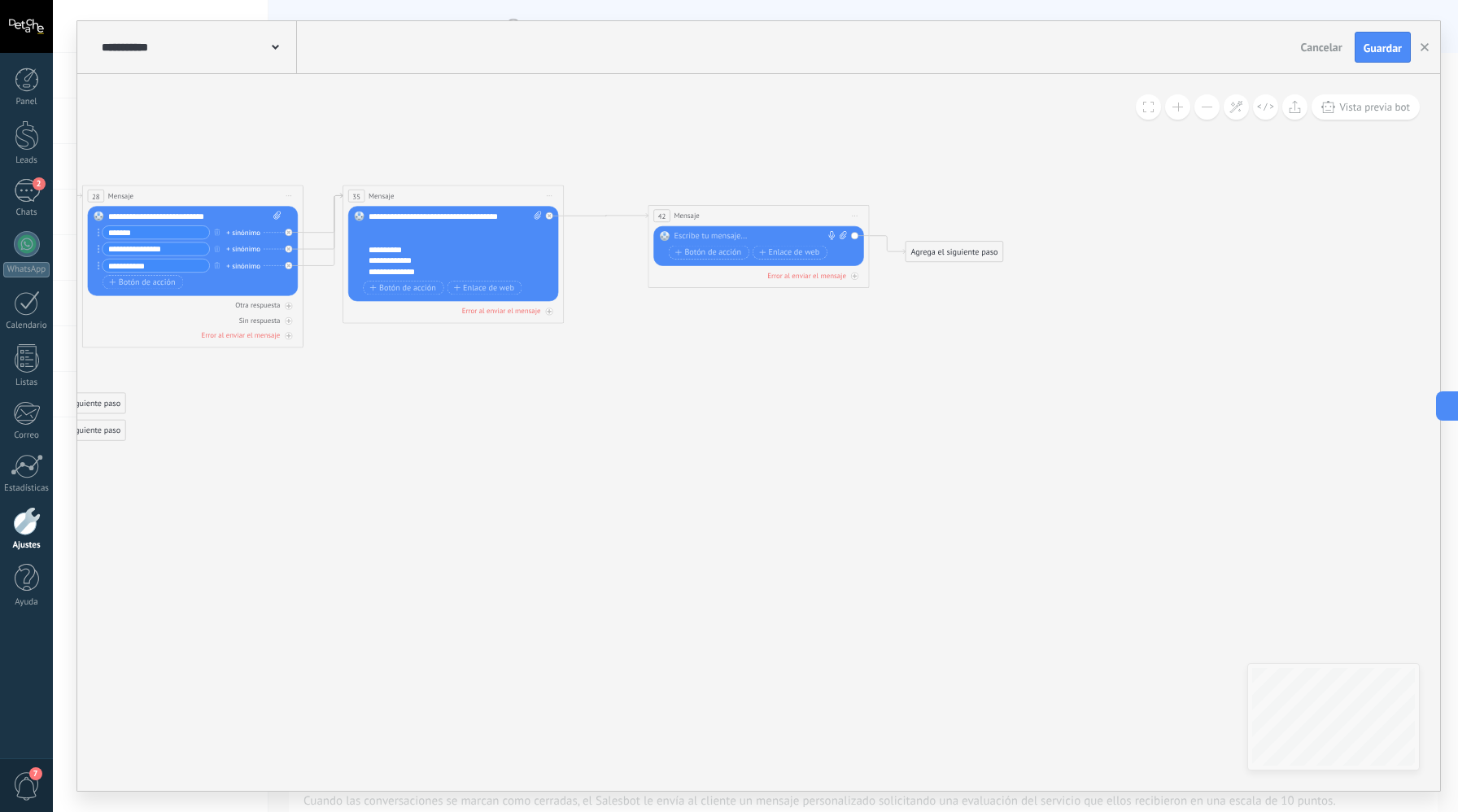
click at [737, 236] on div at bounding box center [756, 237] width 164 height 12
paste div
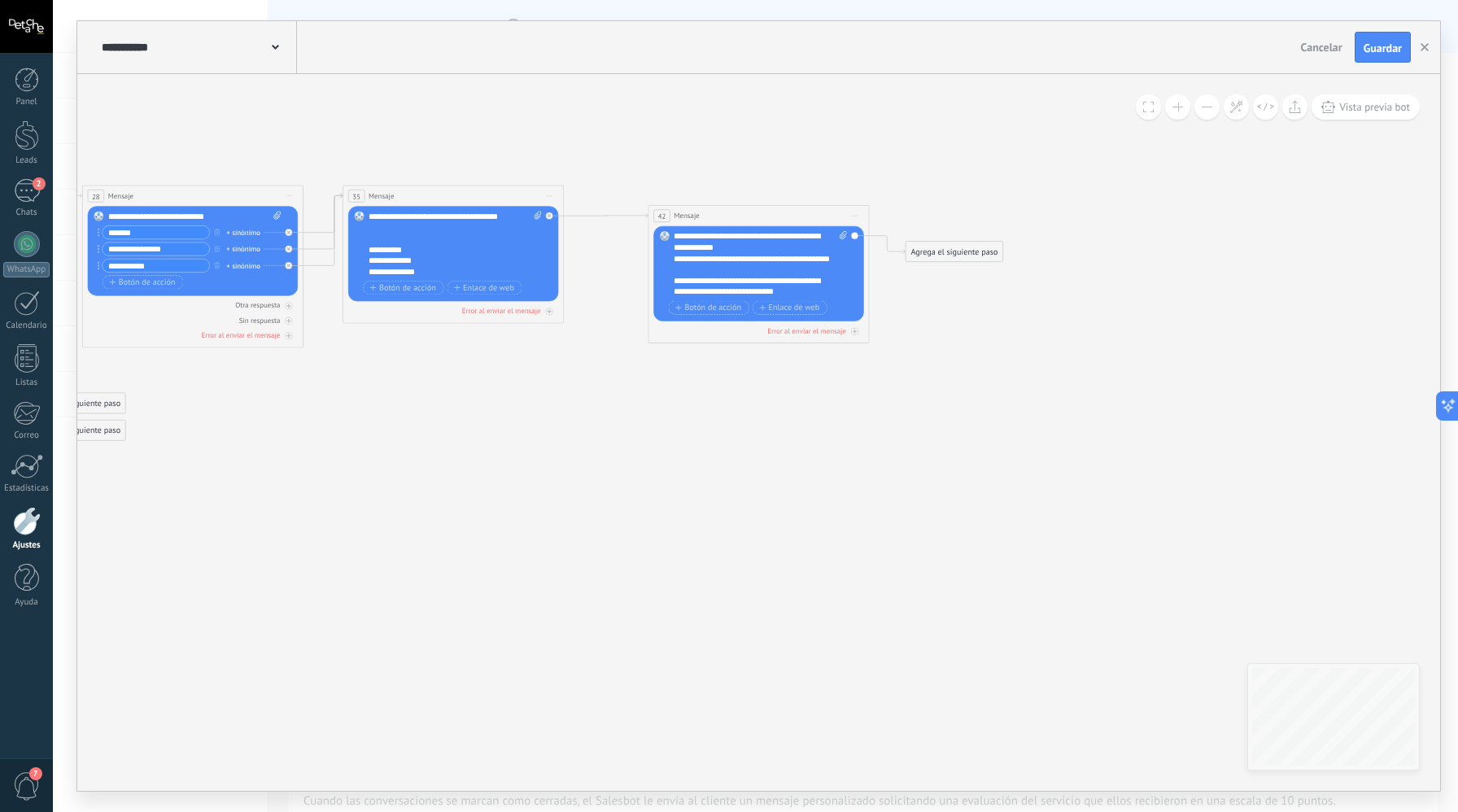
click at [792, 270] on div "**********" at bounding box center [755, 264] width 162 height 22
click at [755, 249] on div "**********" at bounding box center [761, 264] width 173 height 66
drag, startPoint x: 737, startPoint y: 235, endPoint x: 708, endPoint y: 235, distance: 29.0
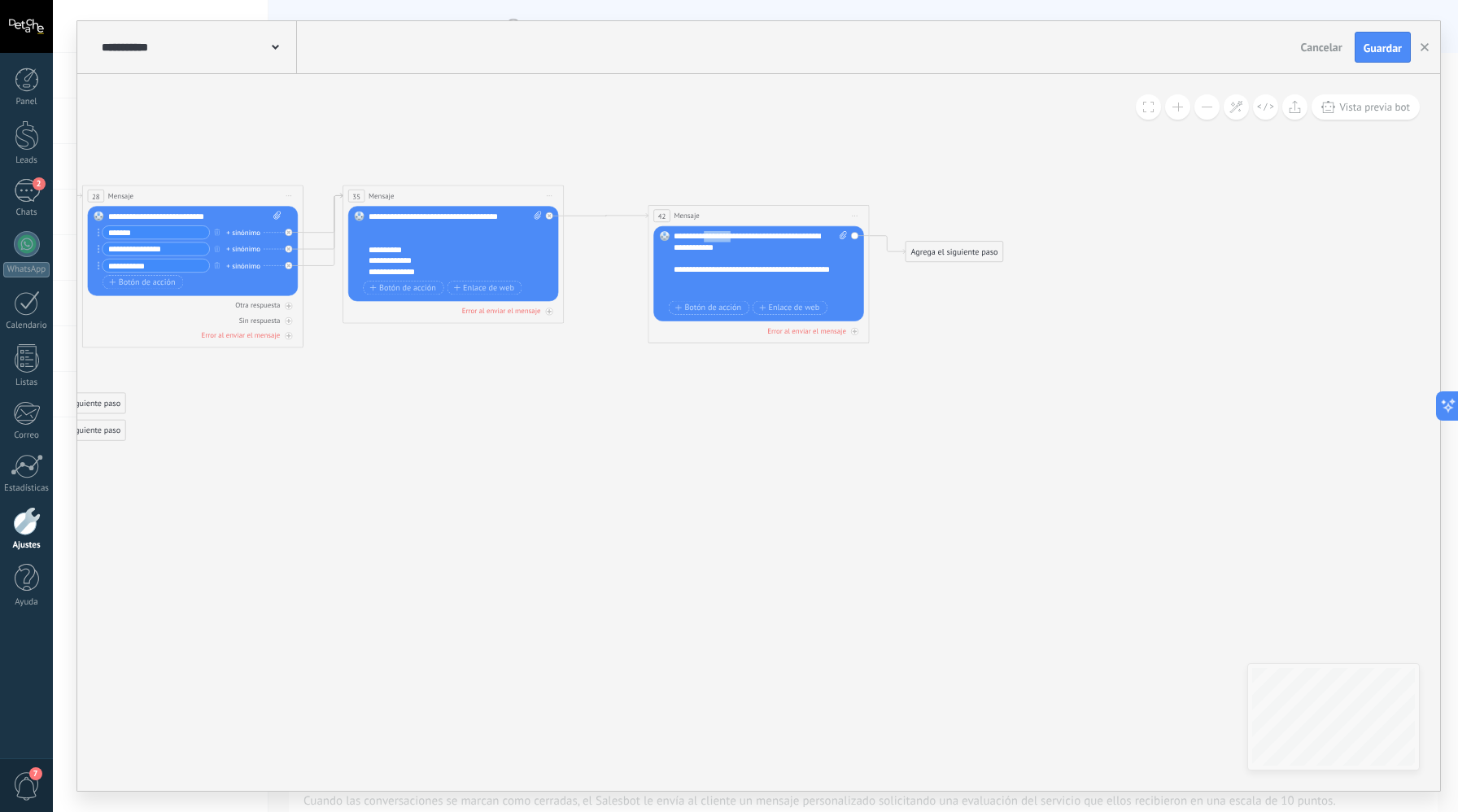
click at [704, 235] on div "**********" at bounding box center [761, 264] width 173 height 66
click at [714, 311] on span "Botón de acción" at bounding box center [708, 308] width 66 height 9
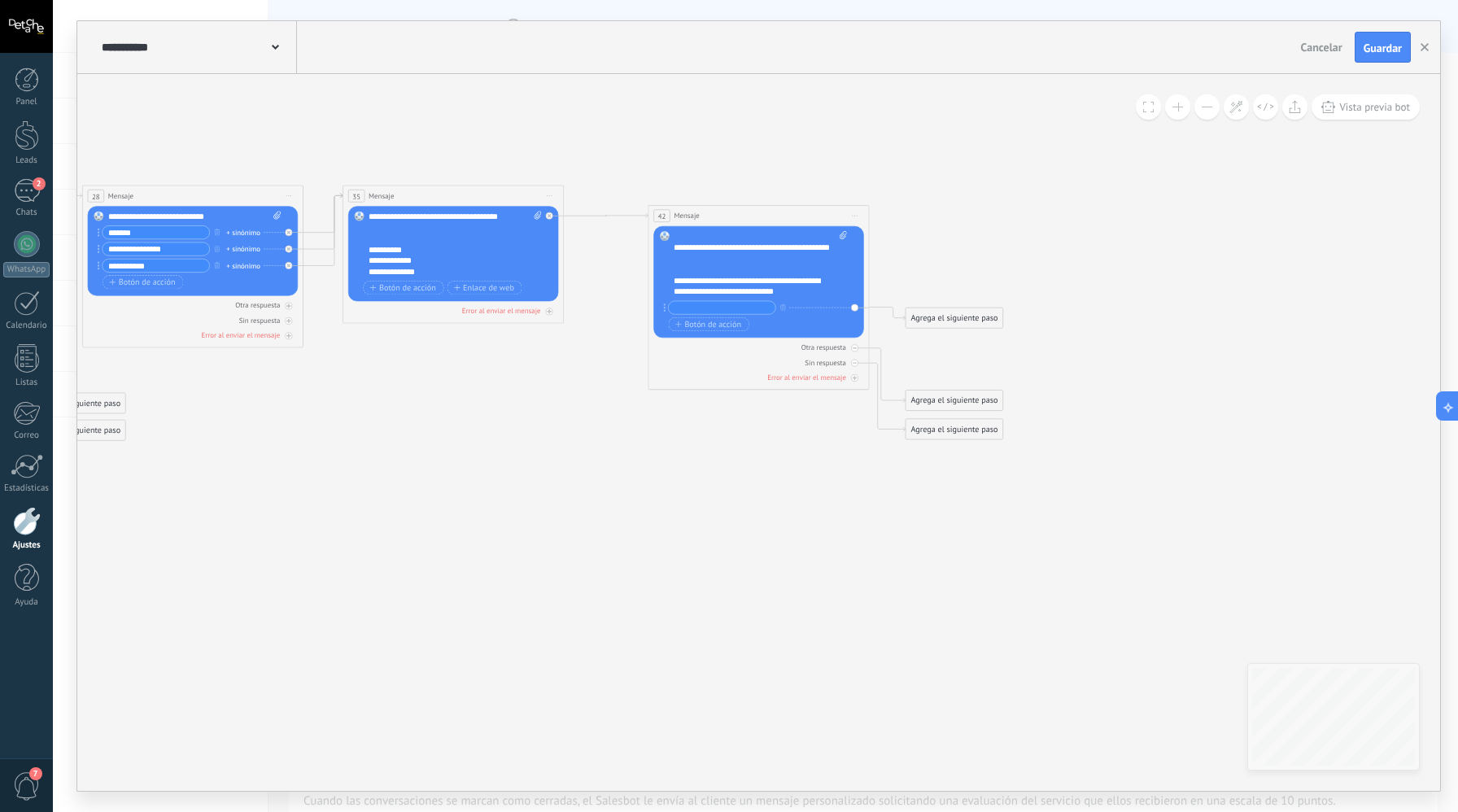
click at [721, 312] on input "text" at bounding box center [722, 307] width 107 height 13
type input "********"
click at [713, 327] on span "Botón de acción" at bounding box center [708, 324] width 66 height 9
type input "******"
click at [726, 341] on span "Botón de acción" at bounding box center [708, 340] width 66 height 9
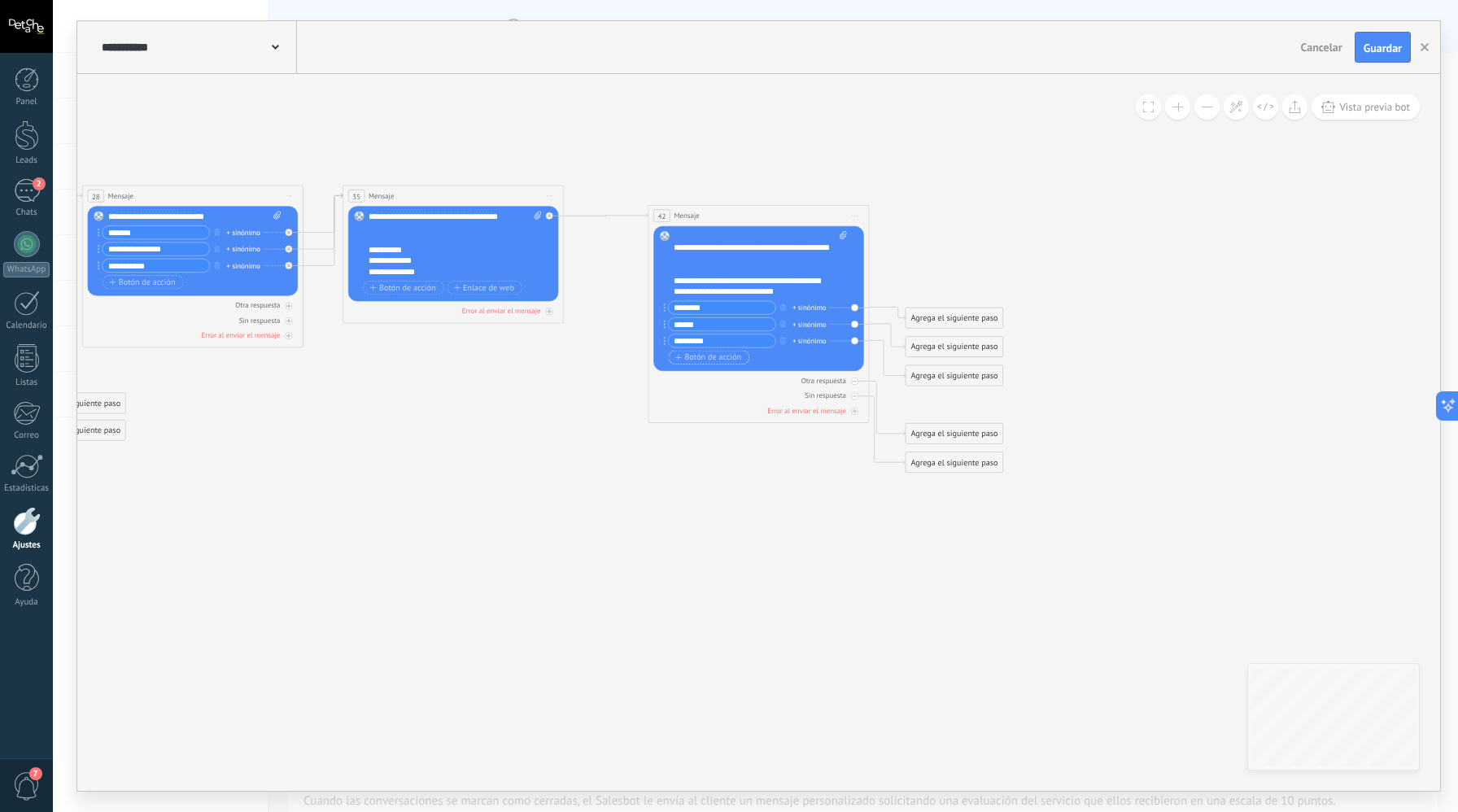
type input "*********"
click at [710, 363] on button "Botón de acción" at bounding box center [710, 358] width 81 height 13
type input "*********"
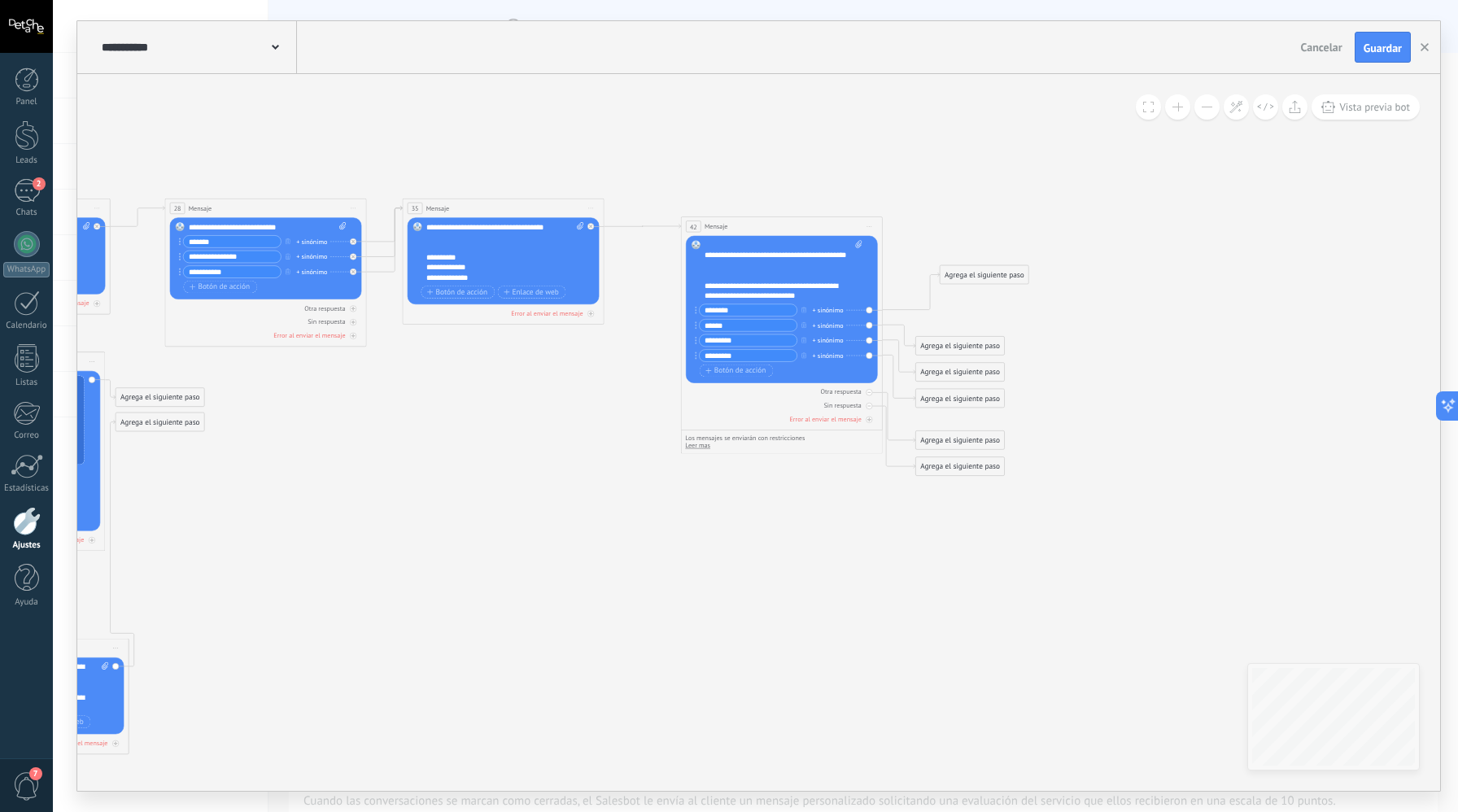
drag, startPoint x: 957, startPoint y: 322, endPoint x: 981, endPoint y: 278, distance: 50.1
click at [981, 278] on div "Agrega el siguiente paso" at bounding box center [984, 274] width 88 height 16
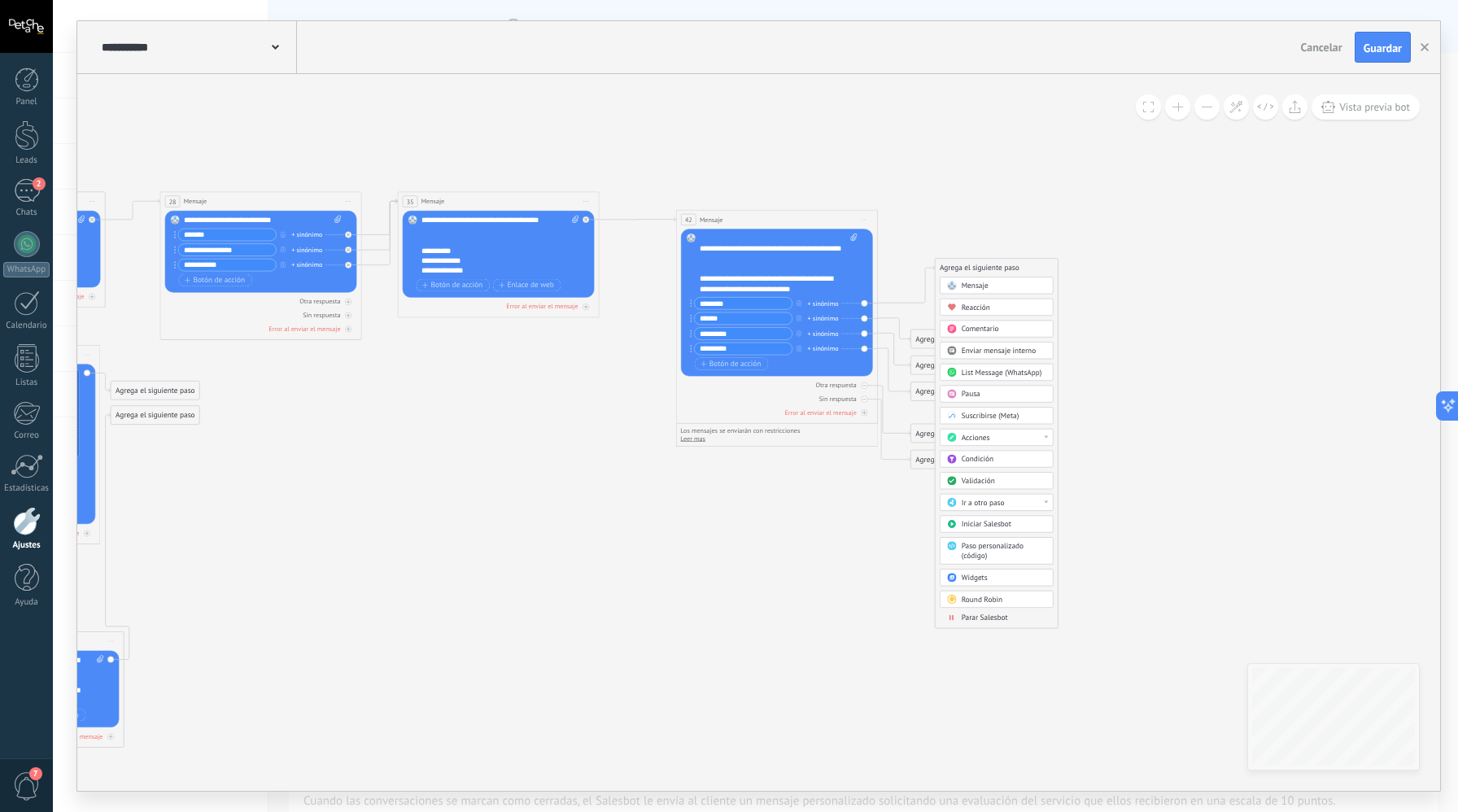
click at [978, 287] on span "Mensaje" at bounding box center [976, 286] width 27 height 10
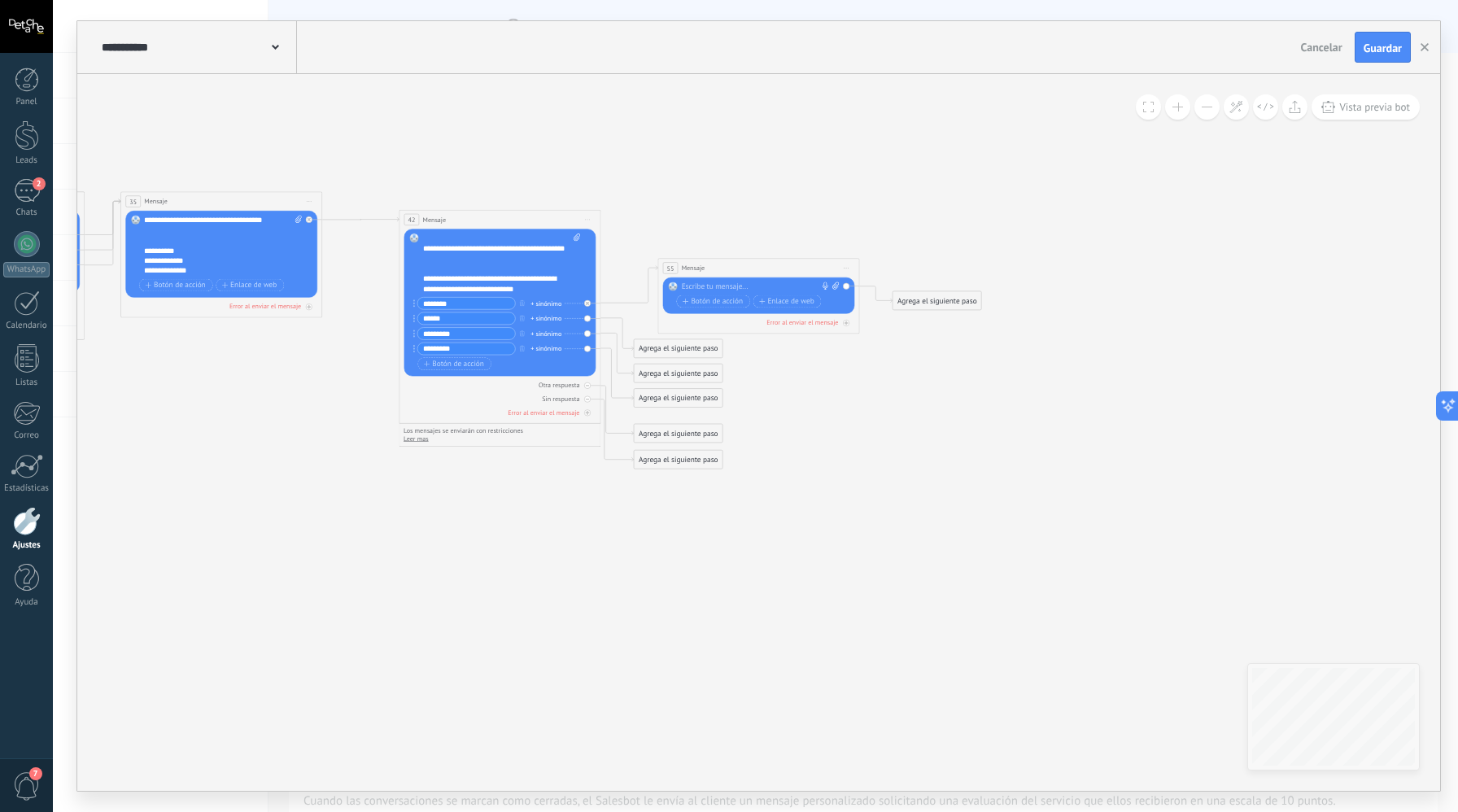
click at [754, 286] on div at bounding box center [757, 287] width 150 height 10
drag, startPoint x: 693, startPoint y: 374, endPoint x: 735, endPoint y: 288, distance: 95.7
drag, startPoint x: 666, startPoint y: 399, endPoint x: 699, endPoint y: 348, distance: 60.7
drag, startPoint x: 681, startPoint y: 432, endPoint x: 744, endPoint y: 286, distance: 159.0
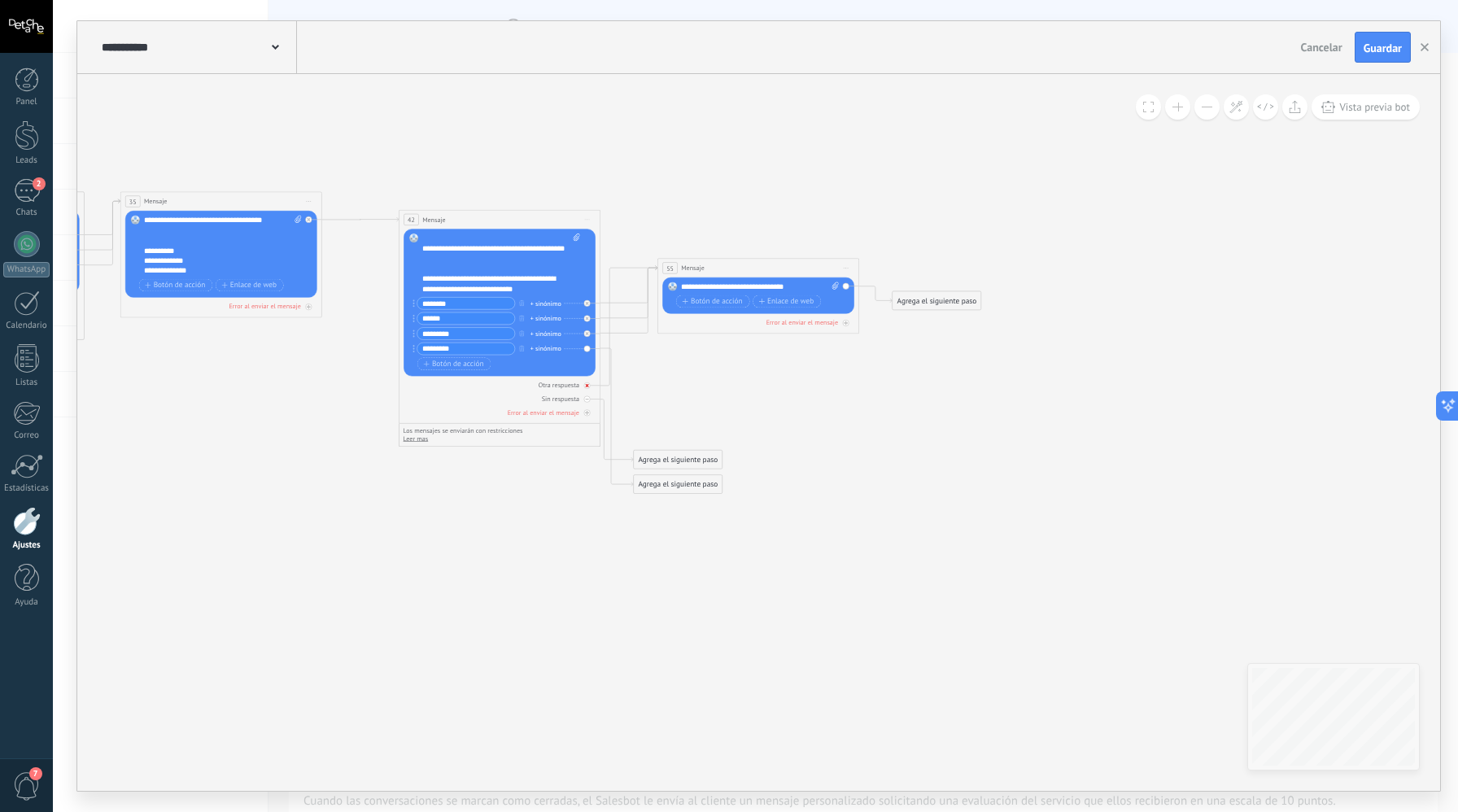
click at [585, 387] on div at bounding box center [588, 385] width 7 height 7
drag, startPoint x: 686, startPoint y: 363, endPoint x: 732, endPoint y: 401, distance: 59.7
click at [738, 402] on div "Agrega el siguiente paso" at bounding box center [744, 400] width 88 height 16
drag, startPoint x: 669, startPoint y: 488, endPoint x: 742, endPoint y: 304, distance: 198.0
click at [0, 0] on icon at bounding box center [0, 0] width 0 height 0
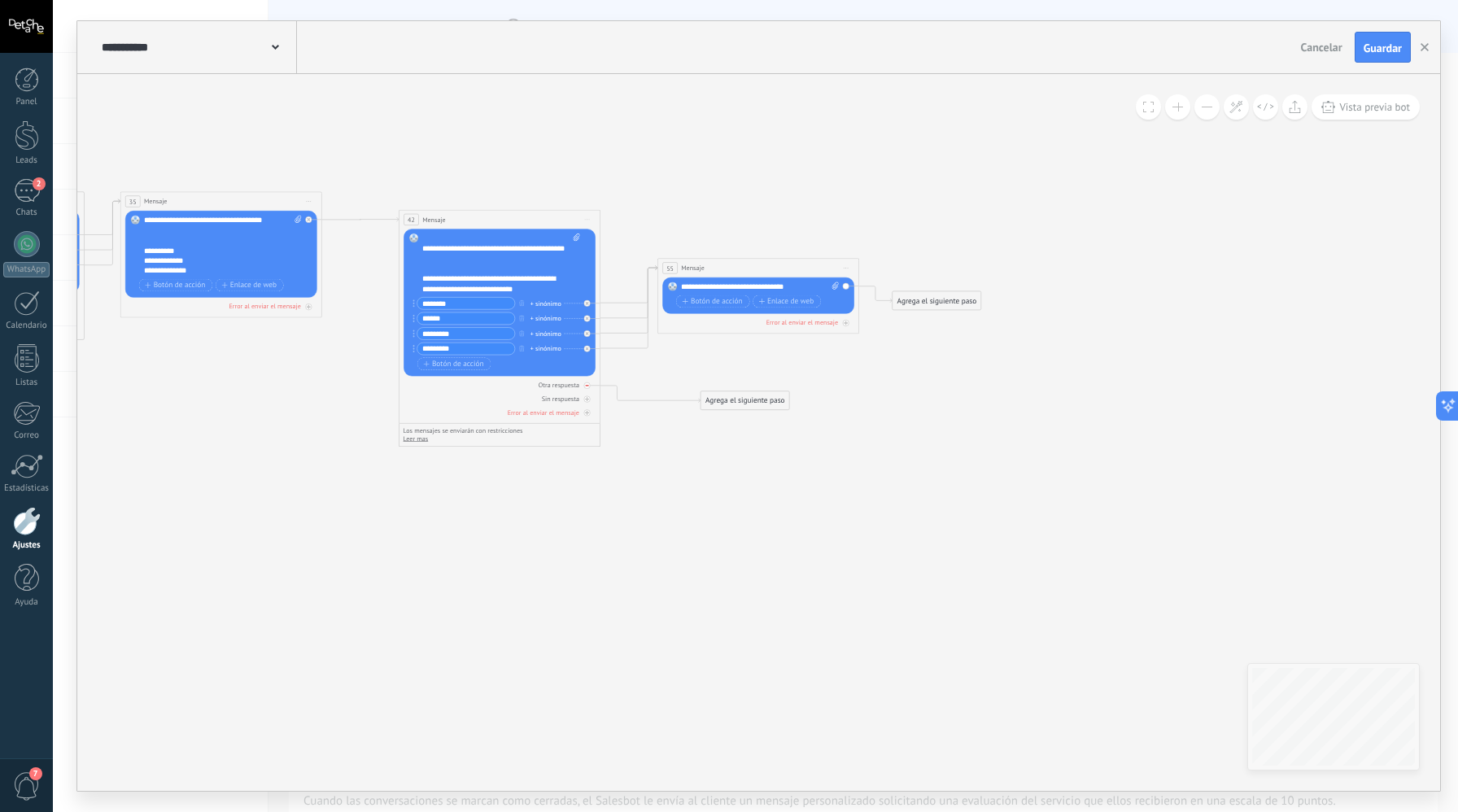
click at [586, 389] on div "Otra respuesta" at bounding box center [500, 385] width 192 height 10
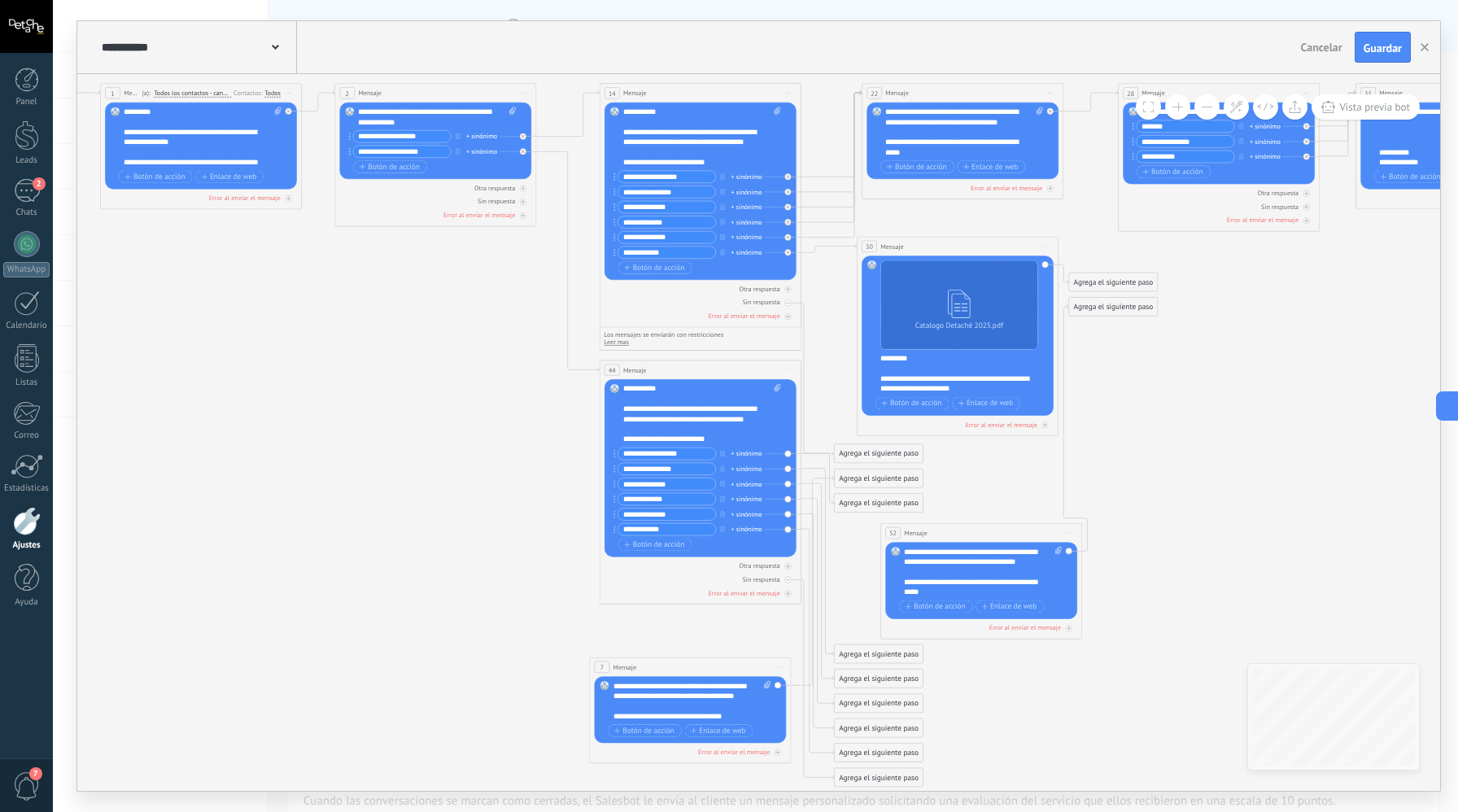
click at [716, 411] on div "**********" at bounding box center [703, 414] width 158 height 61
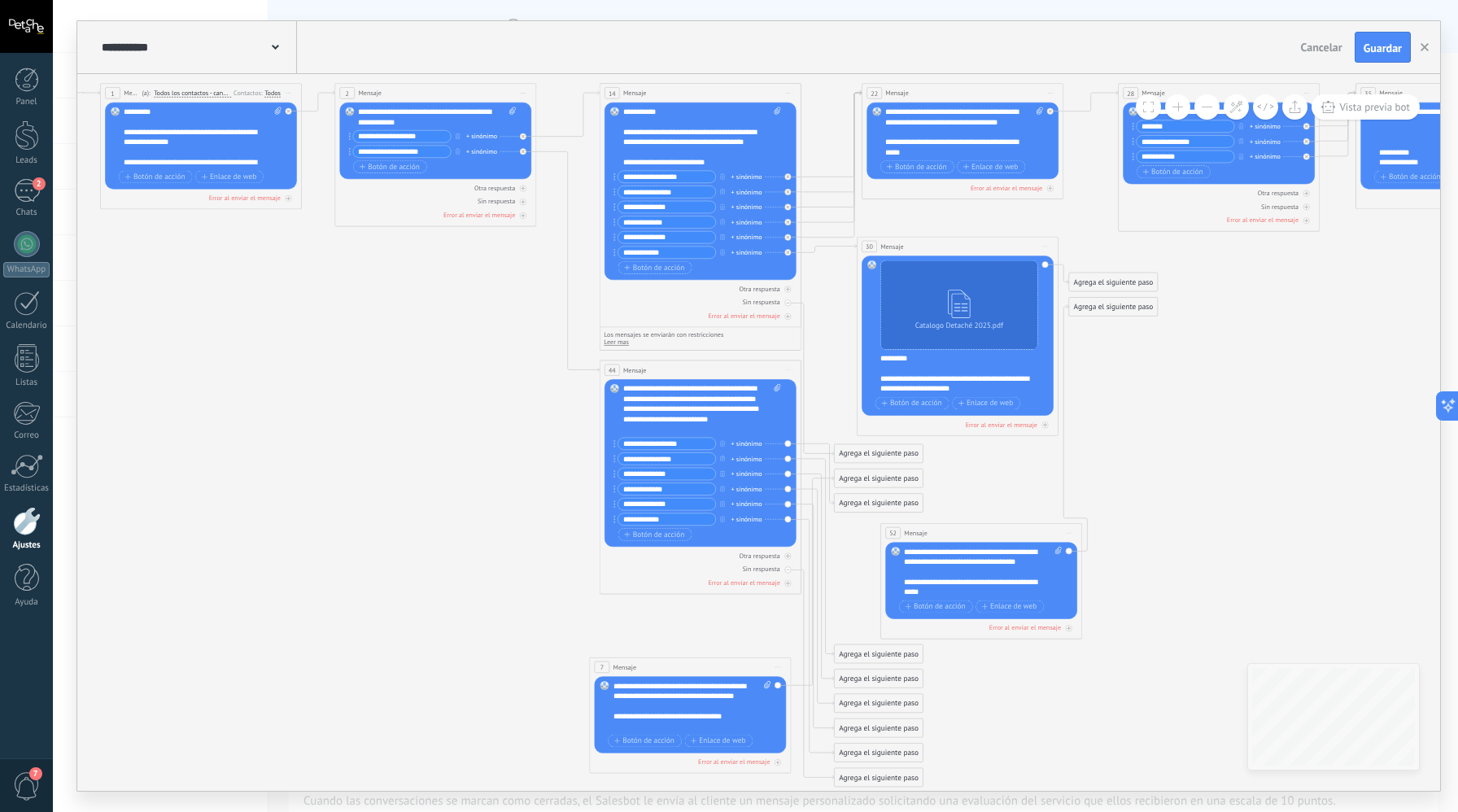
click at [667, 391] on div "**********" at bounding box center [703, 409] width 158 height 50
click at [654, 390] on div "**********" at bounding box center [703, 409] width 158 height 50
click at [674, 433] on div "**********" at bounding box center [698, 429] width 148 height 10
click at [676, 430] on div "**********" at bounding box center [698, 419] width 148 height 50
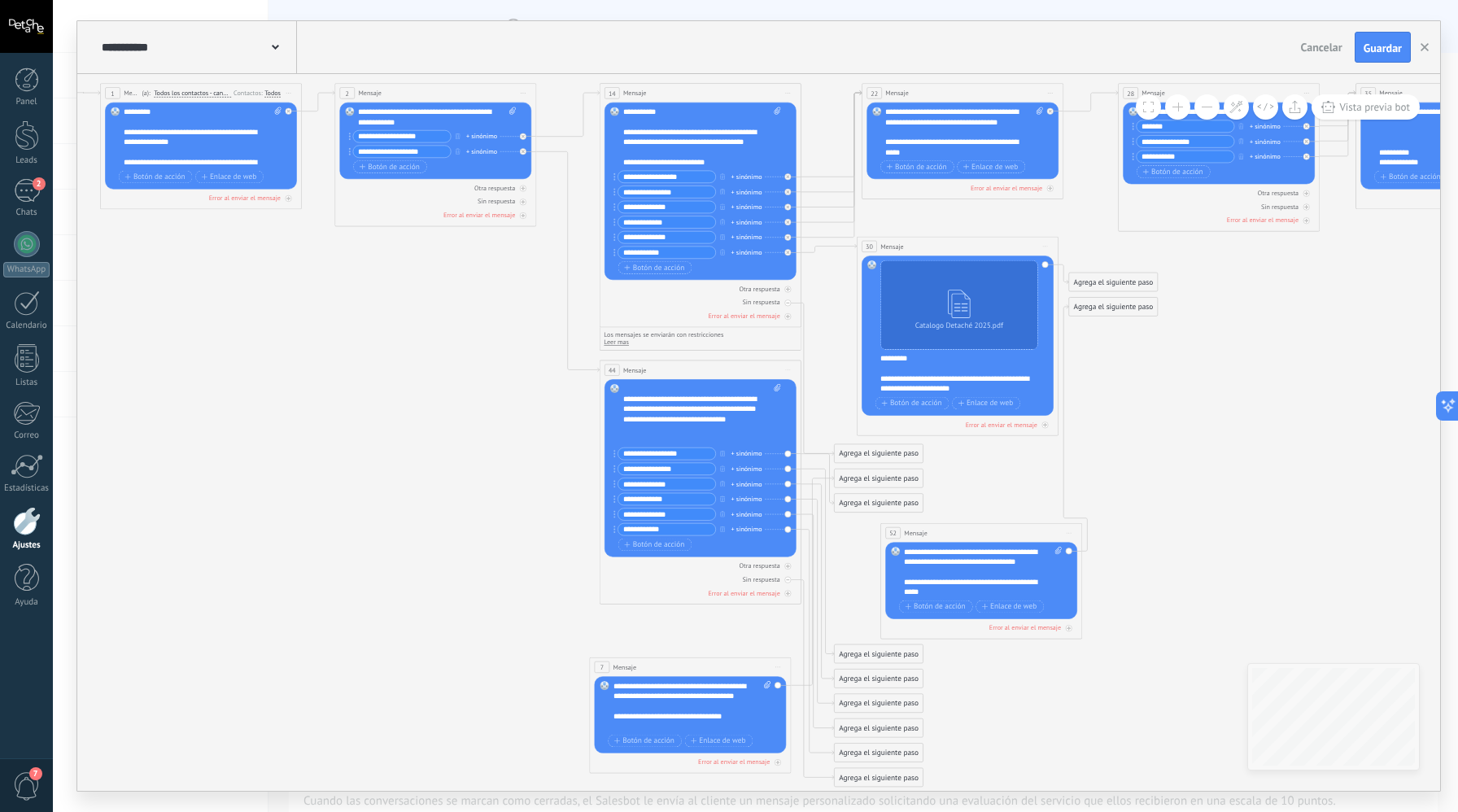
click at [668, 454] on input "**********" at bounding box center [668, 454] width 98 height 12
type input "**********"
click at [705, 465] on input "**********" at bounding box center [668, 469] width 98 height 12
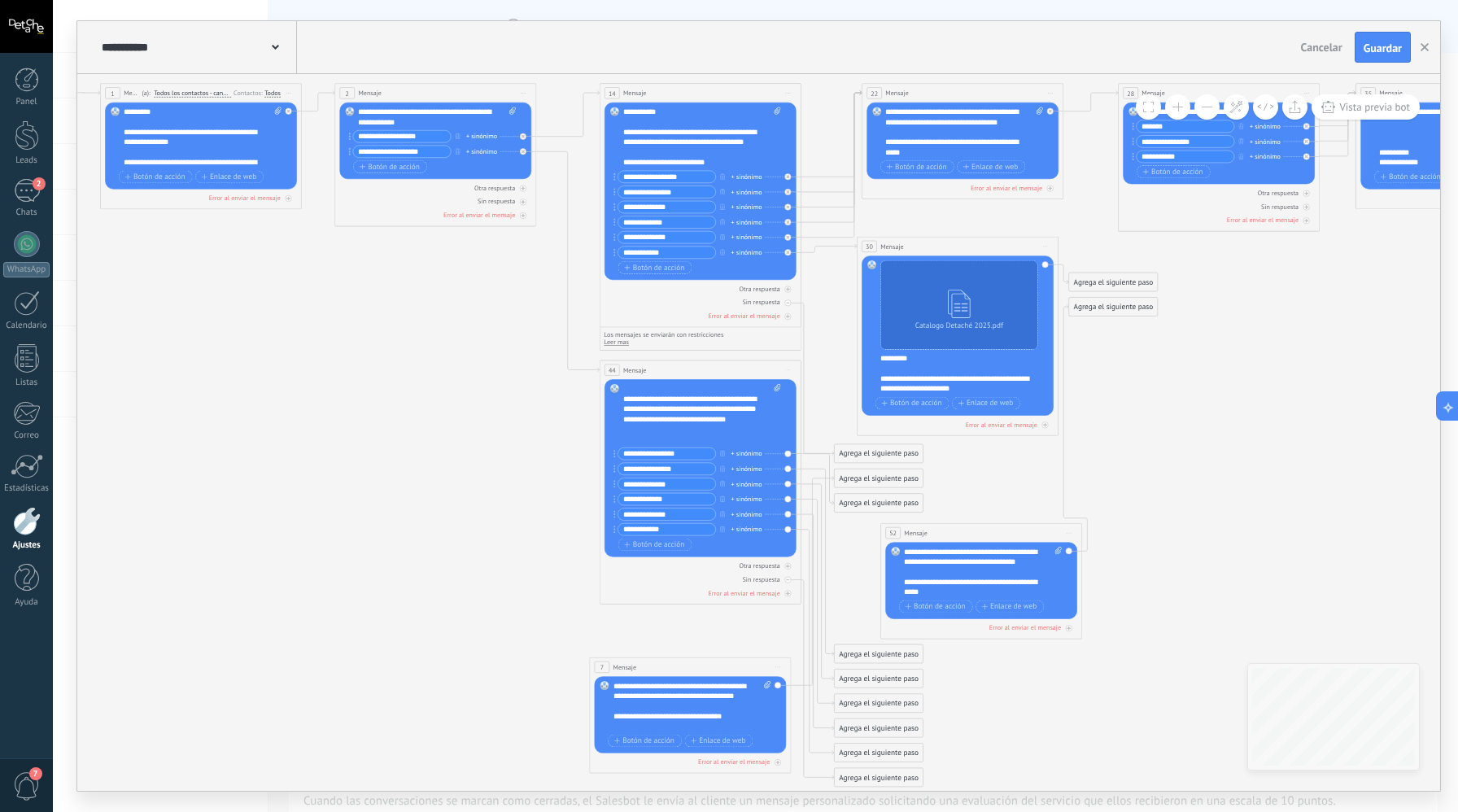
click at [705, 465] on input "**********" at bounding box center [668, 469] width 98 height 12
type input "*"
type input "**********"
click at [673, 490] on div "**********" at bounding box center [667, 484] width 98 height 13
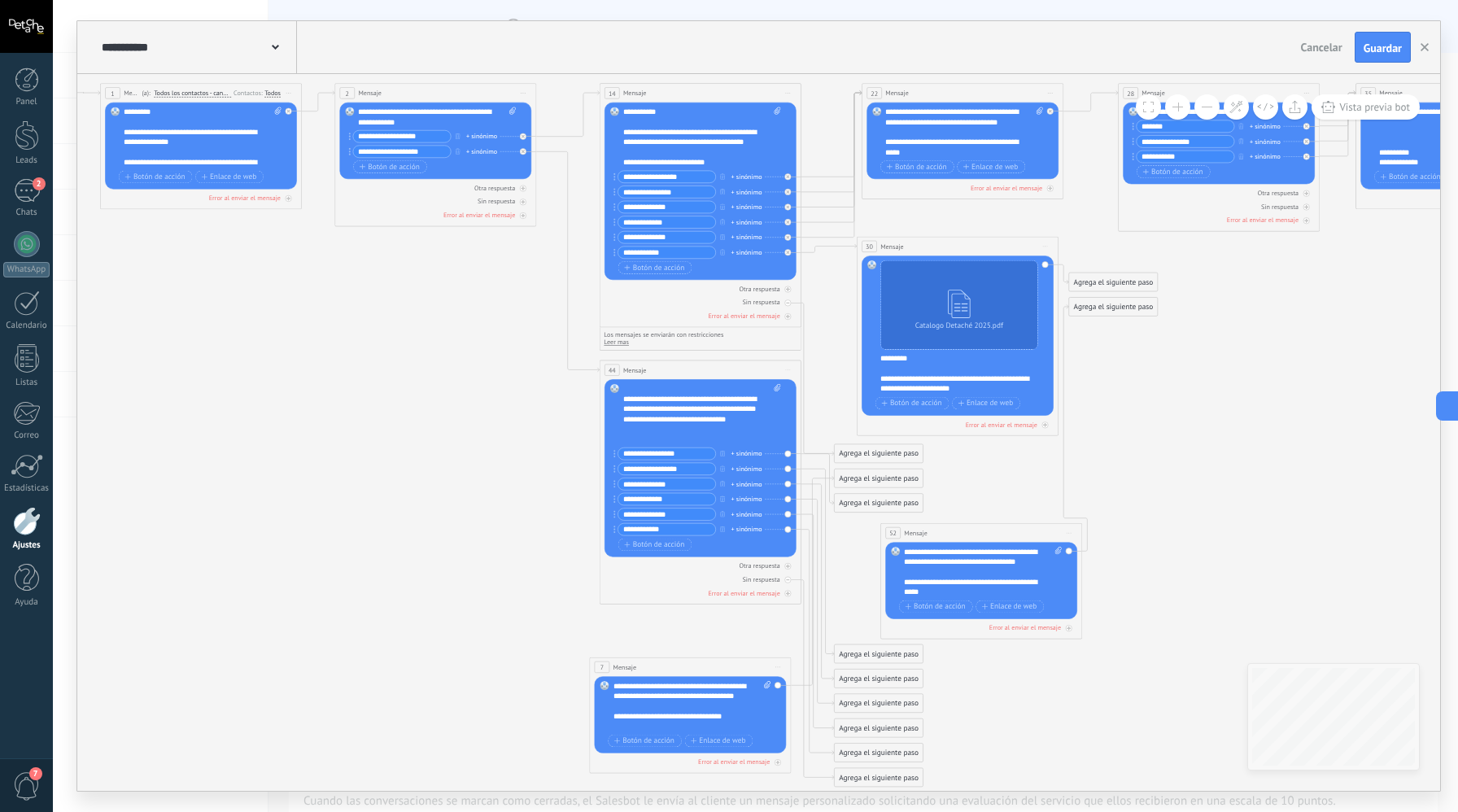
click at [677, 485] on input "**********" at bounding box center [668, 484] width 98 height 12
type input "**********"
click at [670, 500] on input "**********" at bounding box center [668, 499] width 98 height 12
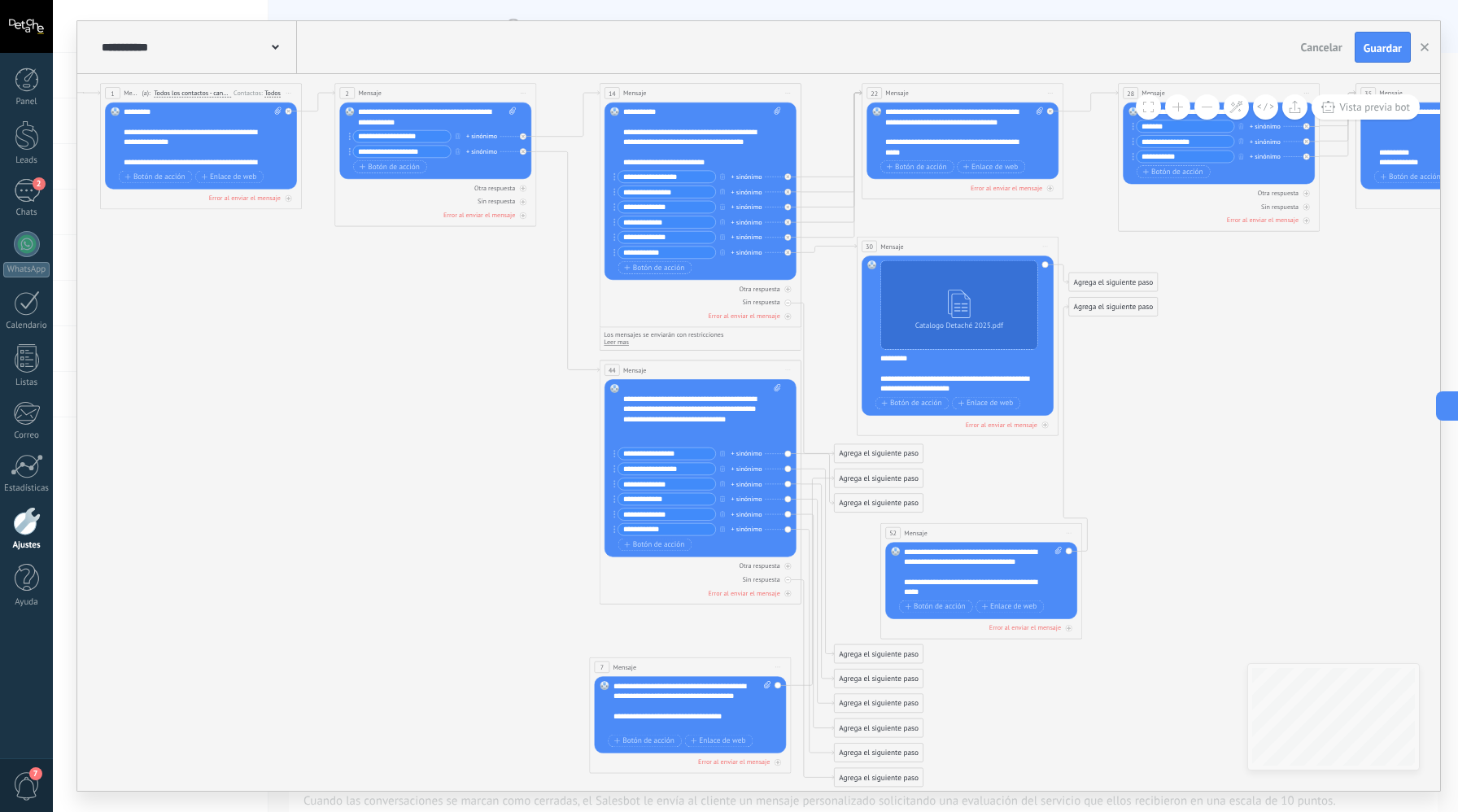
click at [670, 500] on input "**********" at bounding box center [668, 499] width 98 height 12
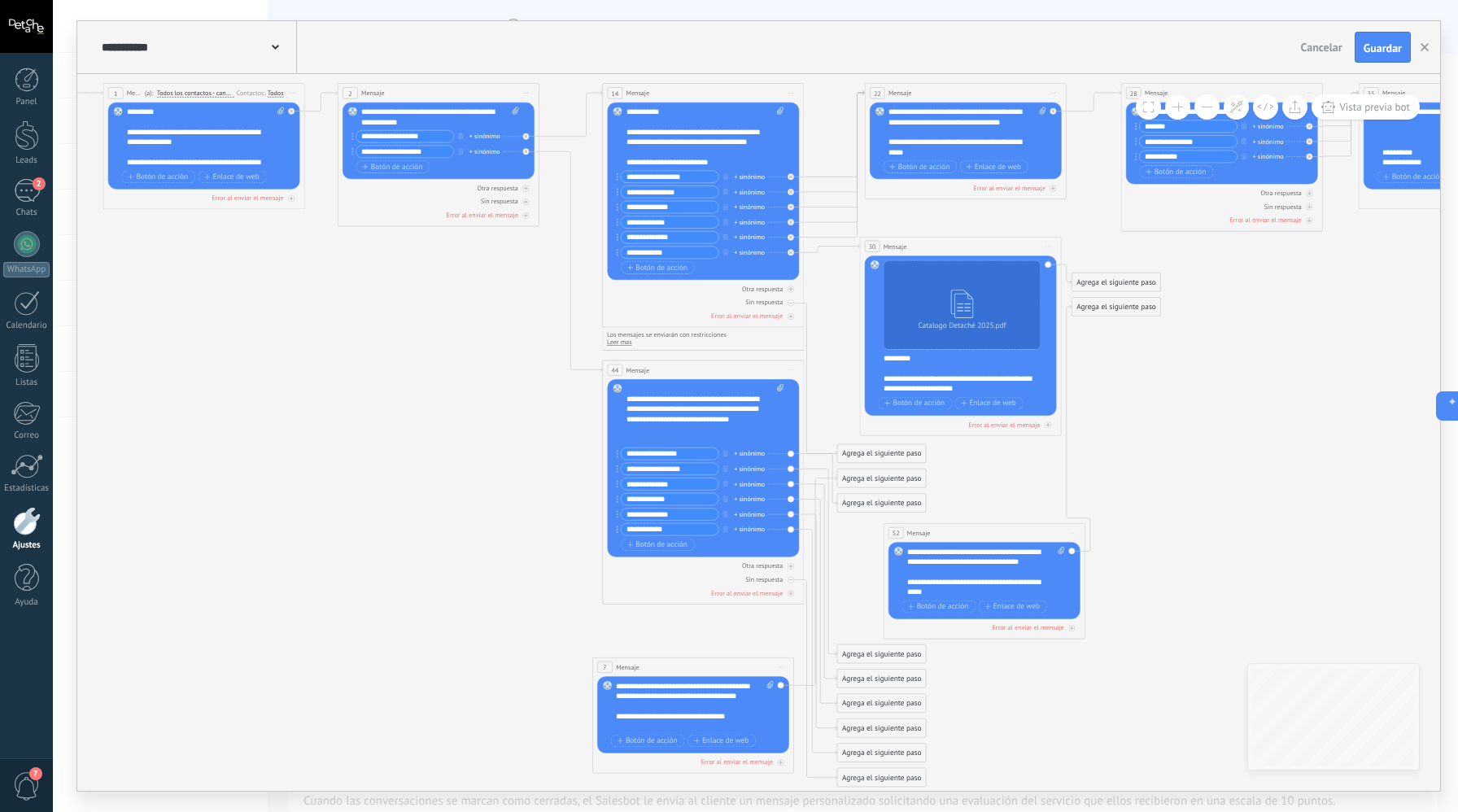
click at [670, 500] on input "**********" at bounding box center [670, 499] width 98 height 12
paste input "*******"
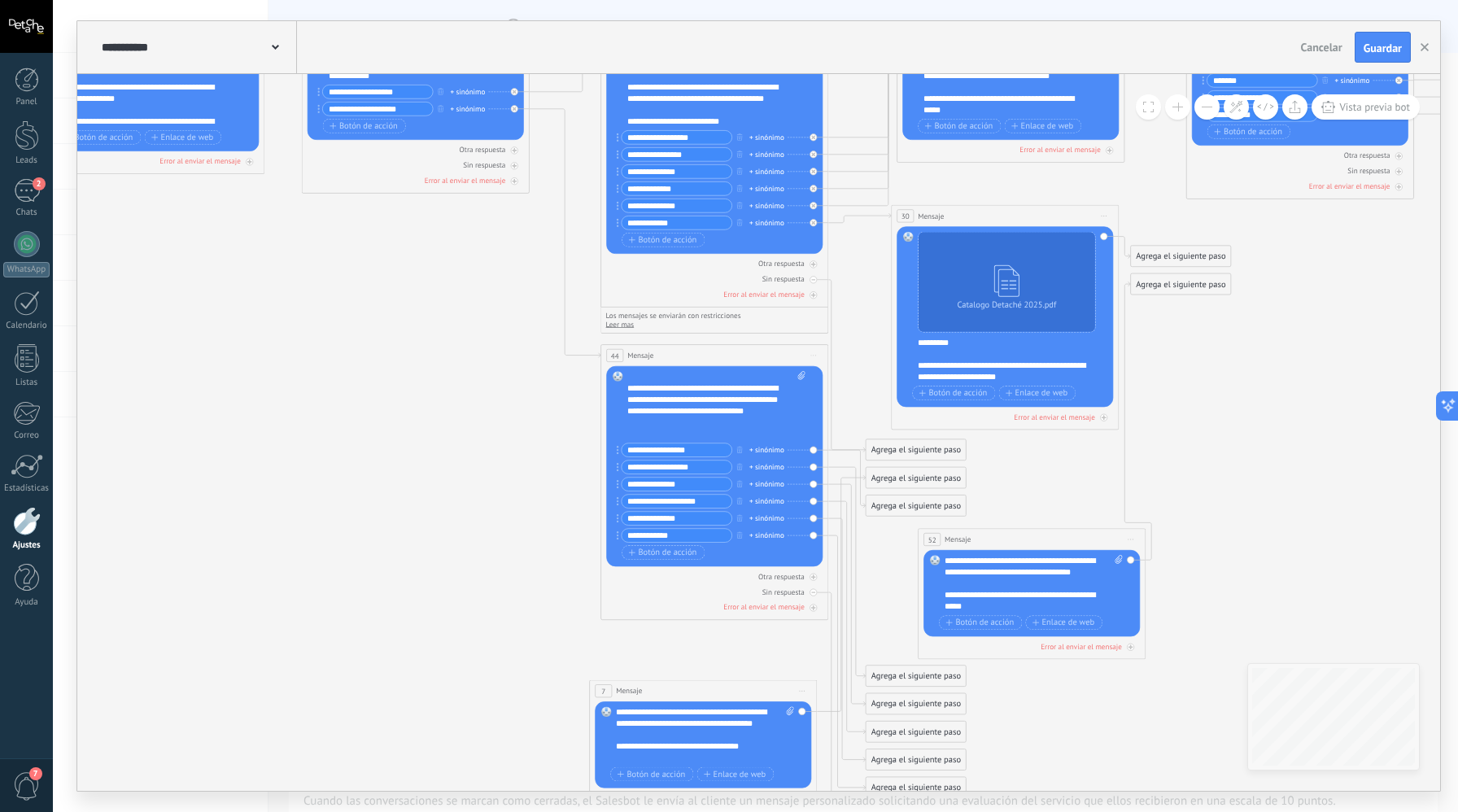
drag, startPoint x: 721, startPoint y: 502, endPoint x: 697, endPoint y: 499, distance: 24.2
click at [697, 499] on input "**********" at bounding box center [677, 501] width 110 height 13
click at [676, 502] on input "**********" at bounding box center [677, 501] width 110 height 13
type input "**********"
click at [682, 519] on input "**********" at bounding box center [677, 517] width 110 height 13
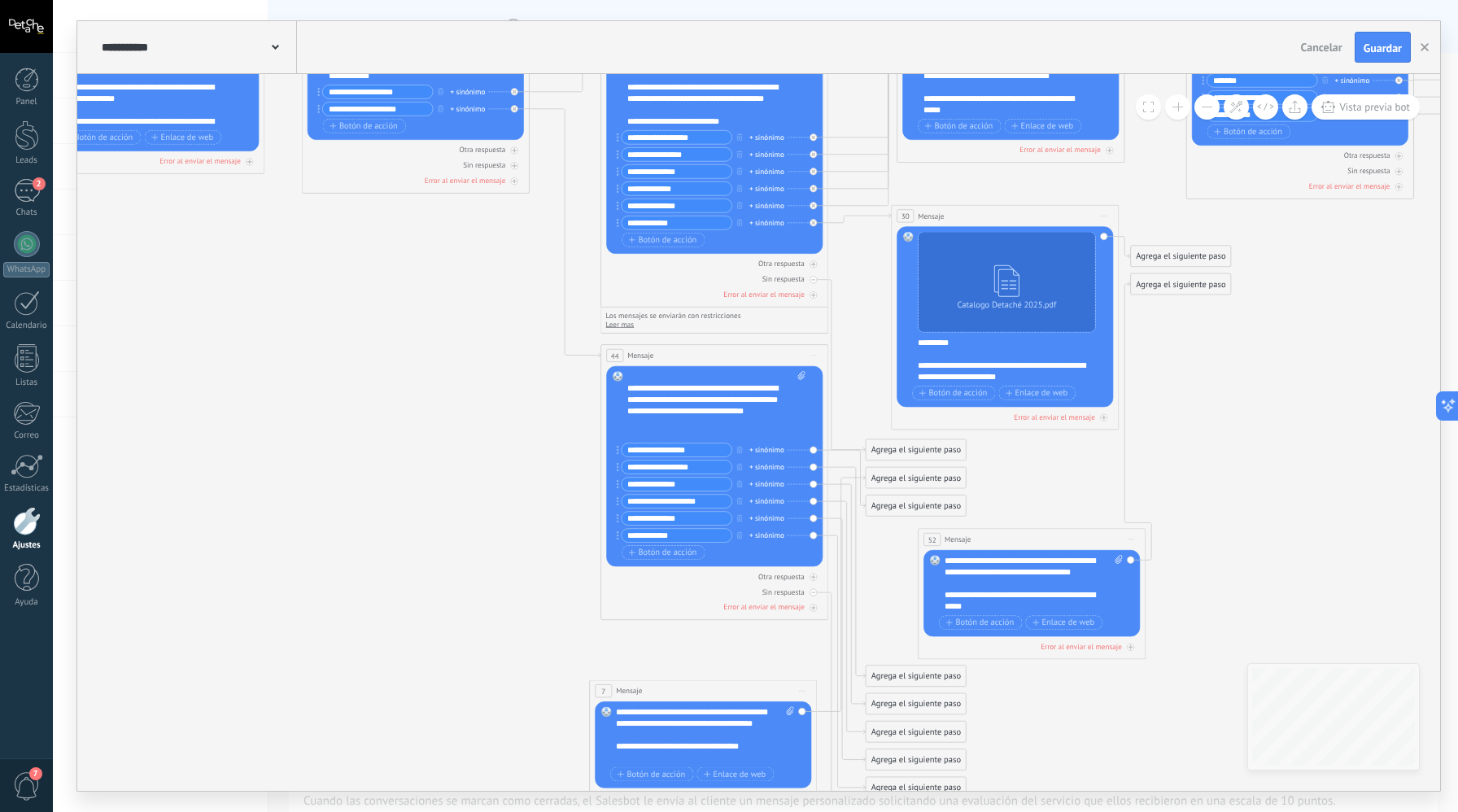
click at [682, 519] on input "**********" at bounding box center [677, 517] width 110 height 13
click at [684, 522] on input "**********" at bounding box center [677, 517] width 110 height 13
type input "*"
type input "**********"
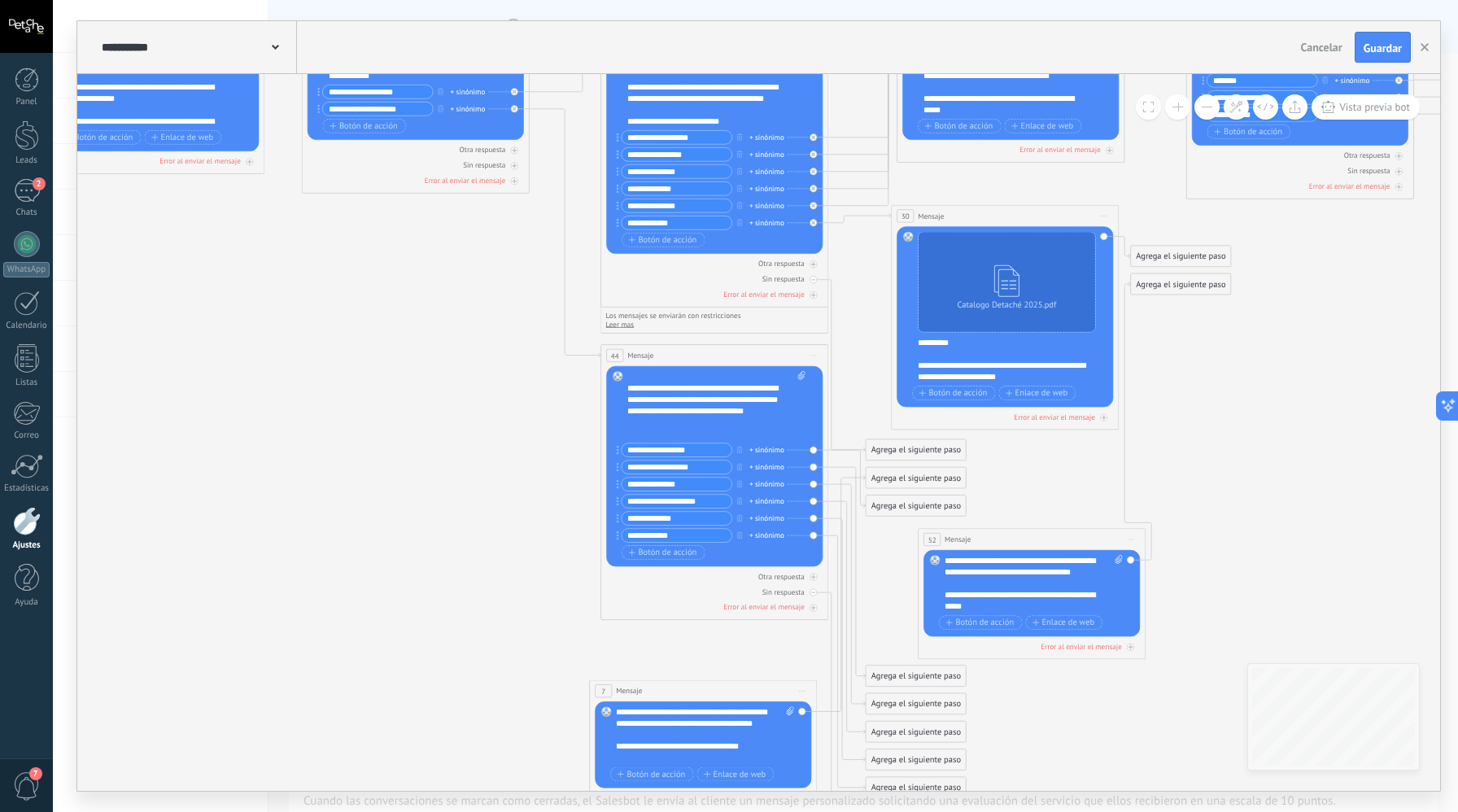
click at [662, 536] on input "**********" at bounding box center [677, 534] width 110 height 13
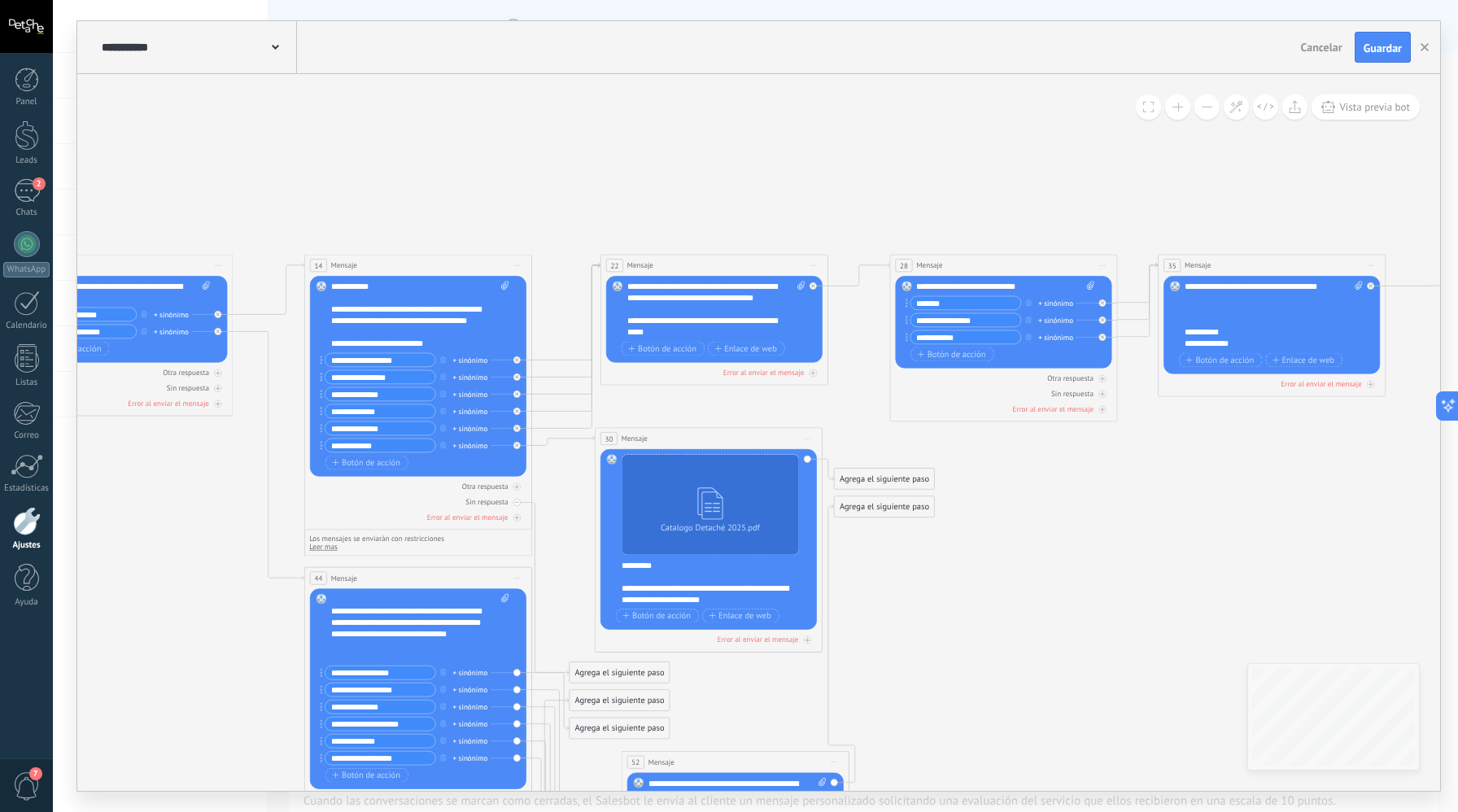
type input "**********"
click at [763, 268] on div "22 Mensaje ******* (a): Todos los contactos - canales seleccionados Todos los c…" at bounding box center [715, 265] width 227 height 21
click at [812, 266] on span "Iniciar vista previa aquí Cambiar nombre Duplicar [GEOGRAPHIC_DATA]" at bounding box center [812, 265] width 18 height 16
drag, startPoint x: 646, startPoint y: 190, endPoint x: 650, endPoint y: 199, distance: 9.8
click at [646, 190] on icon at bounding box center [849, 640] width 3055 height 1342
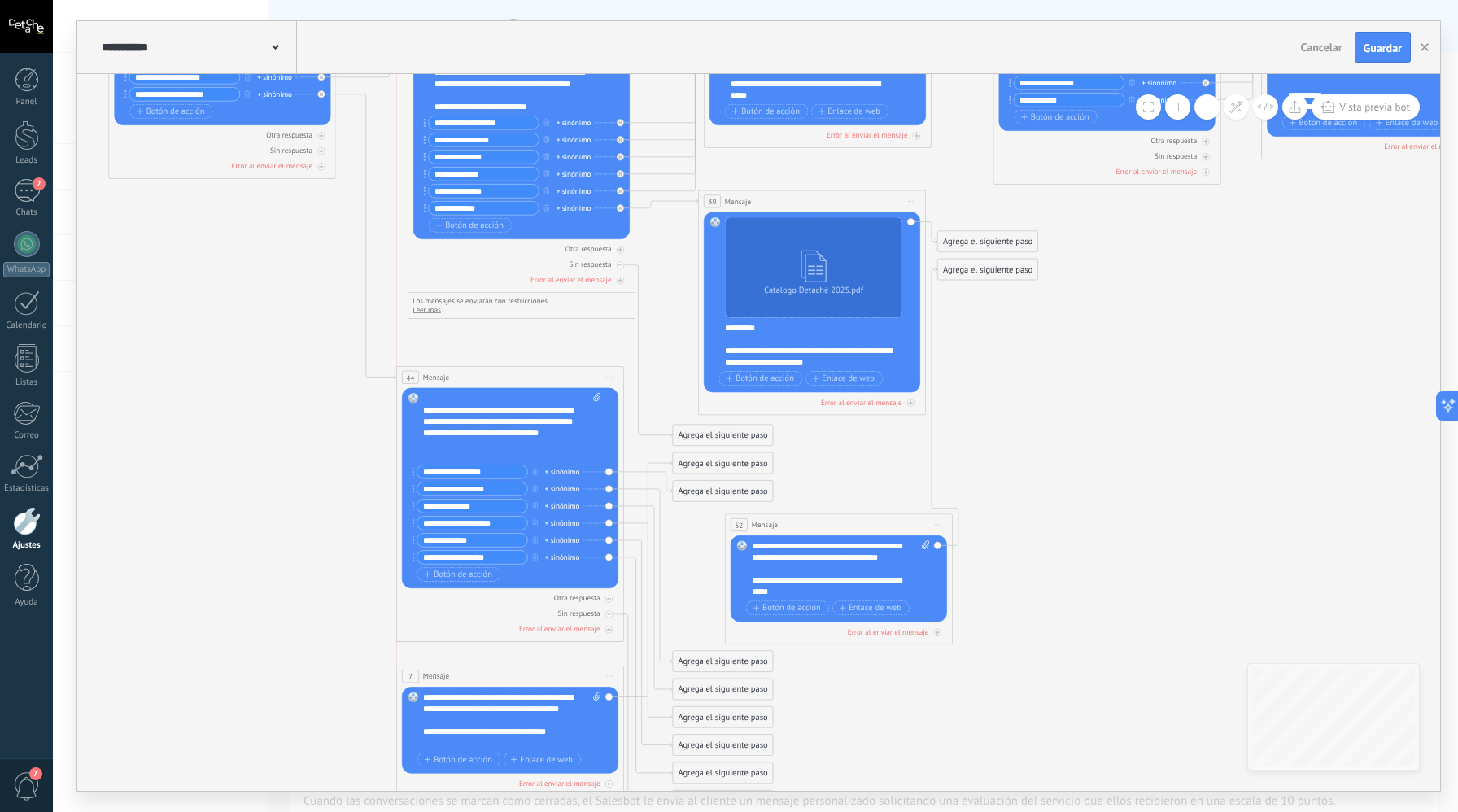
drag, startPoint x: 583, startPoint y: 340, endPoint x: 576, endPoint y: 378, distance: 38.6
click at [576, 378] on div "44 Mensaje ******* (a): Todos los contactos - canales seleccionados Todos los c…" at bounding box center [511, 377] width 227 height 21
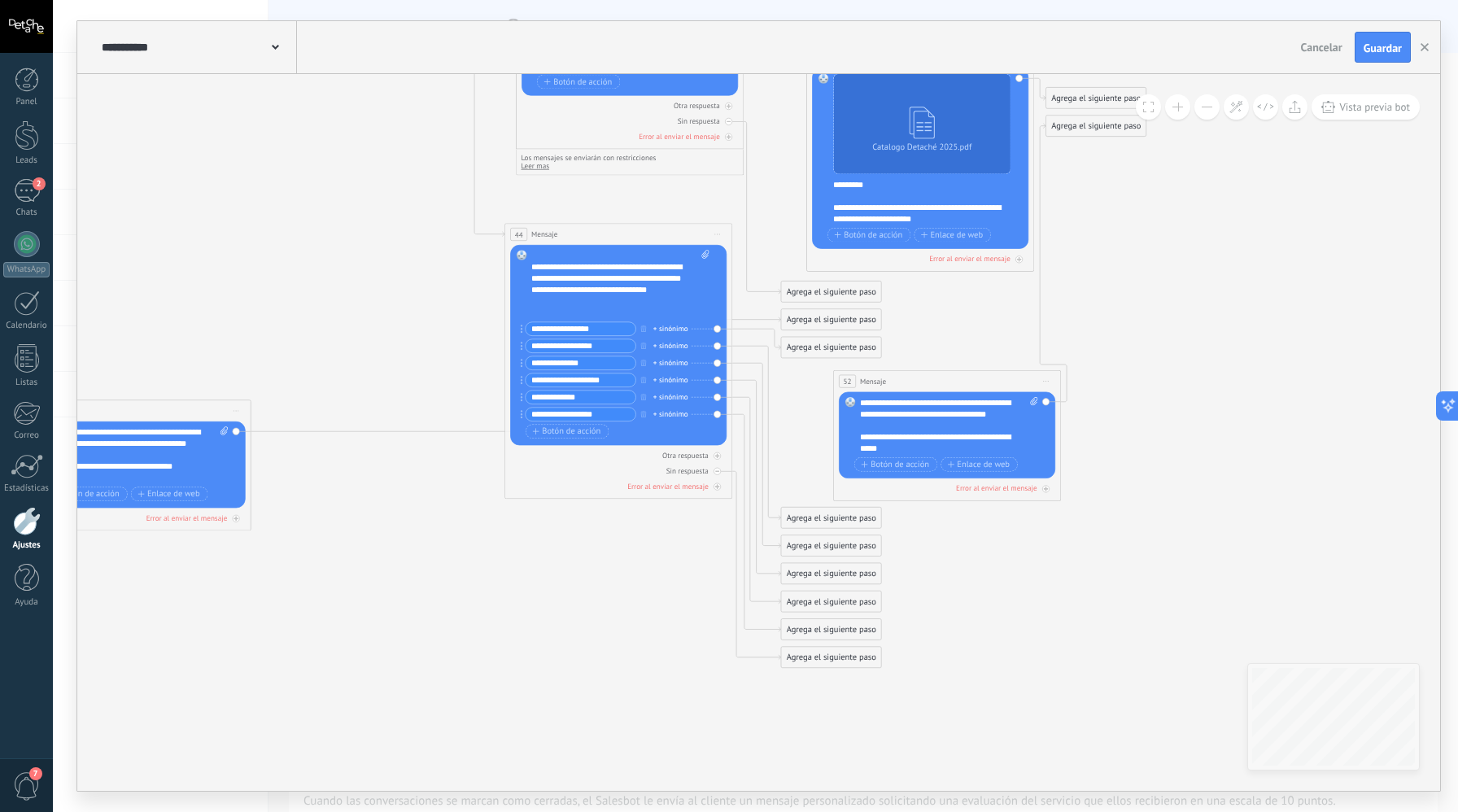
drag, startPoint x: 471, startPoint y: 565, endPoint x: 146, endPoint y: 454, distance: 343.4
click at [146, 422] on div "7 Mensaje ******* (a): Todos los contactos - canales seleccionados Todos los co…" at bounding box center [137, 411] width 227 height 21
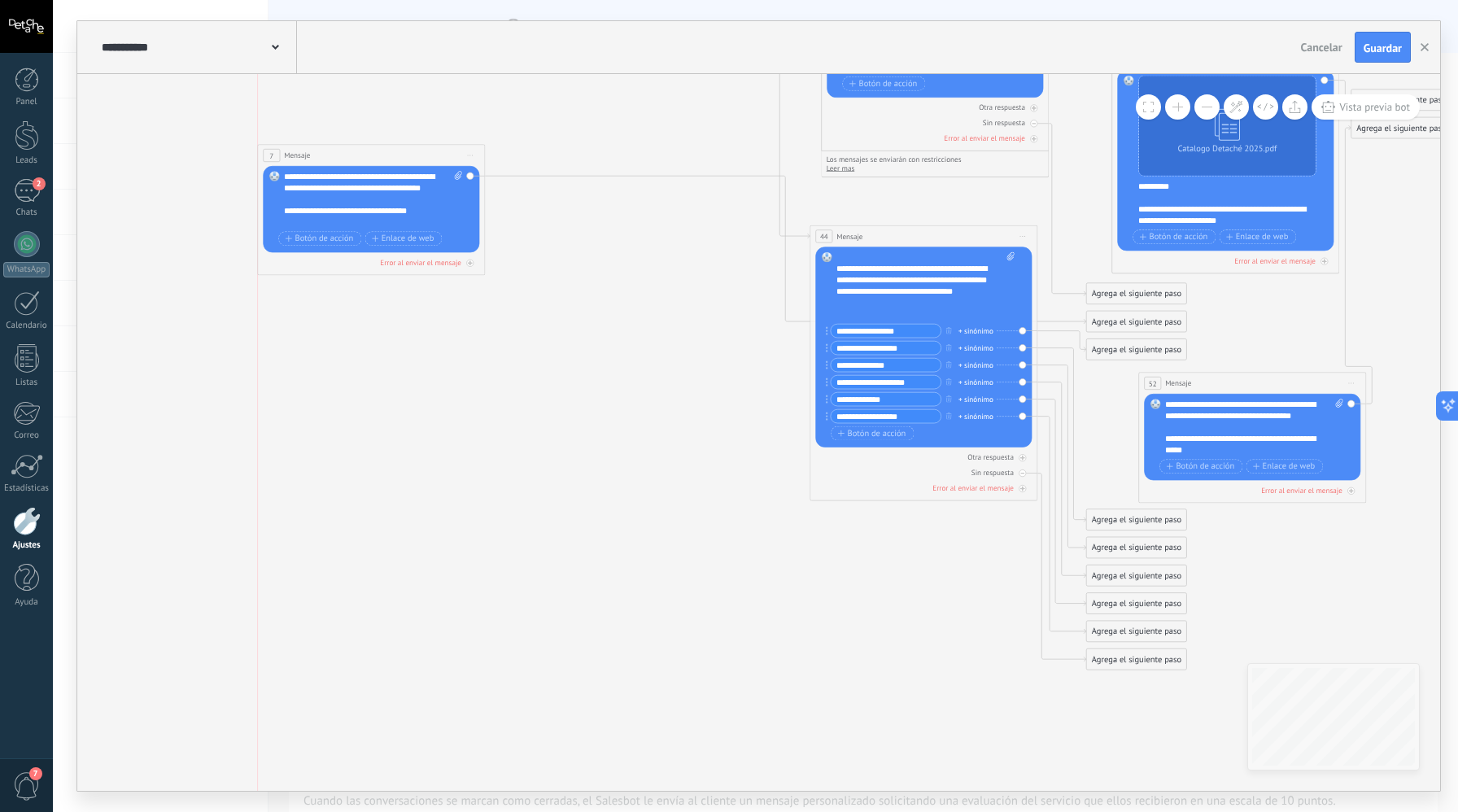
drag, startPoint x: 487, startPoint y: 449, endPoint x: 436, endPoint y: 170, distance: 283.6
click at [436, 166] on div "7 Mensaje ******* (a): Todos los contactos - canales seleccionados Todos los co…" at bounding box center [371, 155] width 227 height 21
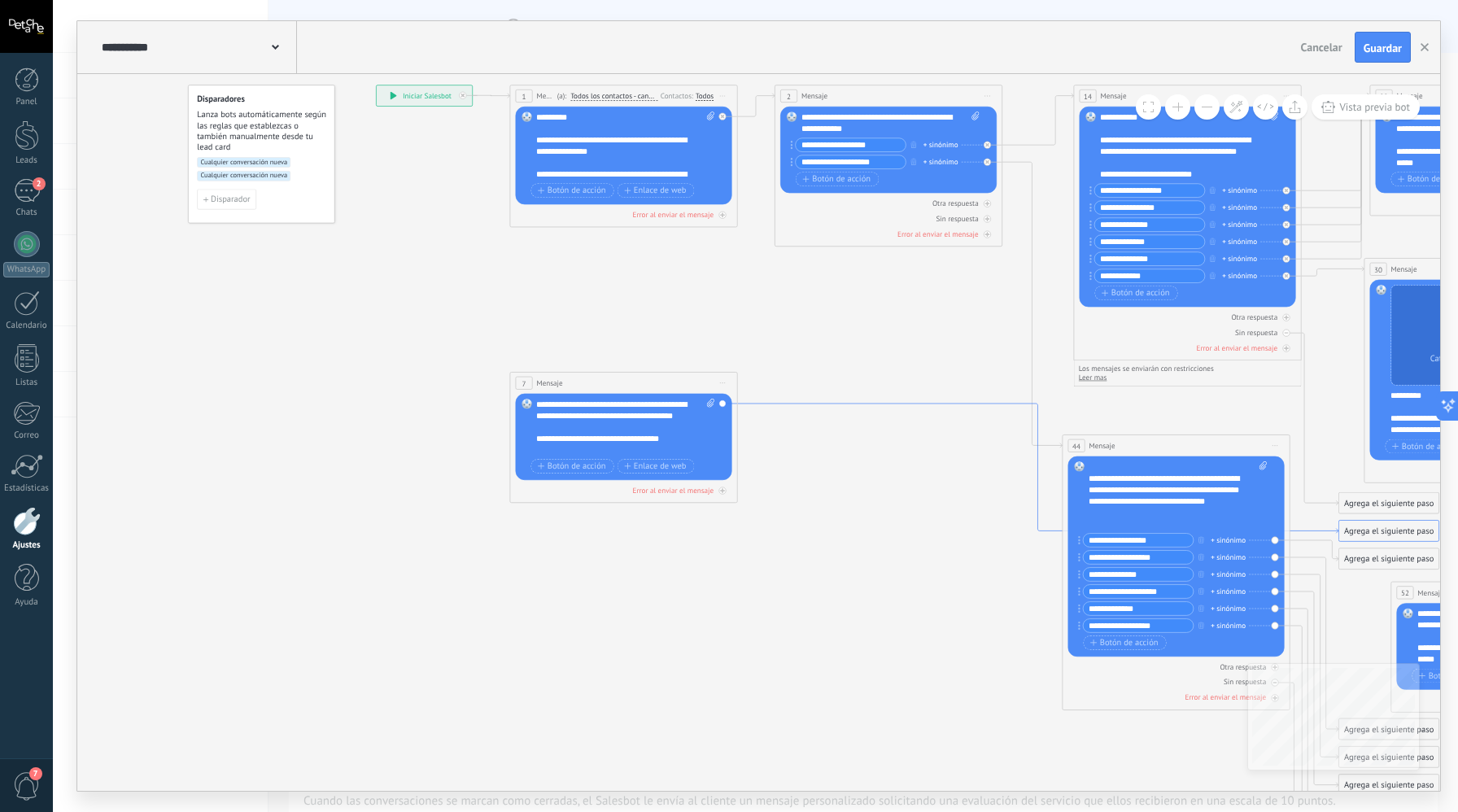
drag, startPoint x: 778, startPoint y: 428, endPoint x: 1039, endPoint y: 529, distance: 279.9
click at [723, 404] on div "Reemplazar Quitar Convertir a mensaje de voz Arrastre la imagen aquí para adjun…" at bounding box center [623, 437] width 216 height 86
click at [989, 206] on div at bounding box center [987, 204] width 8 height 8
drag, startPoint x: 1062, startPoint y: 375, endPoint x: 565, endPoint y: 384, distance: 497.1
click at [725, 404] on div "Reemplazar Quitar Convertir a mensaje de voz Arrastre la imagen aquí para adjun…" at bounding box center [623, 437] width 216 height 86
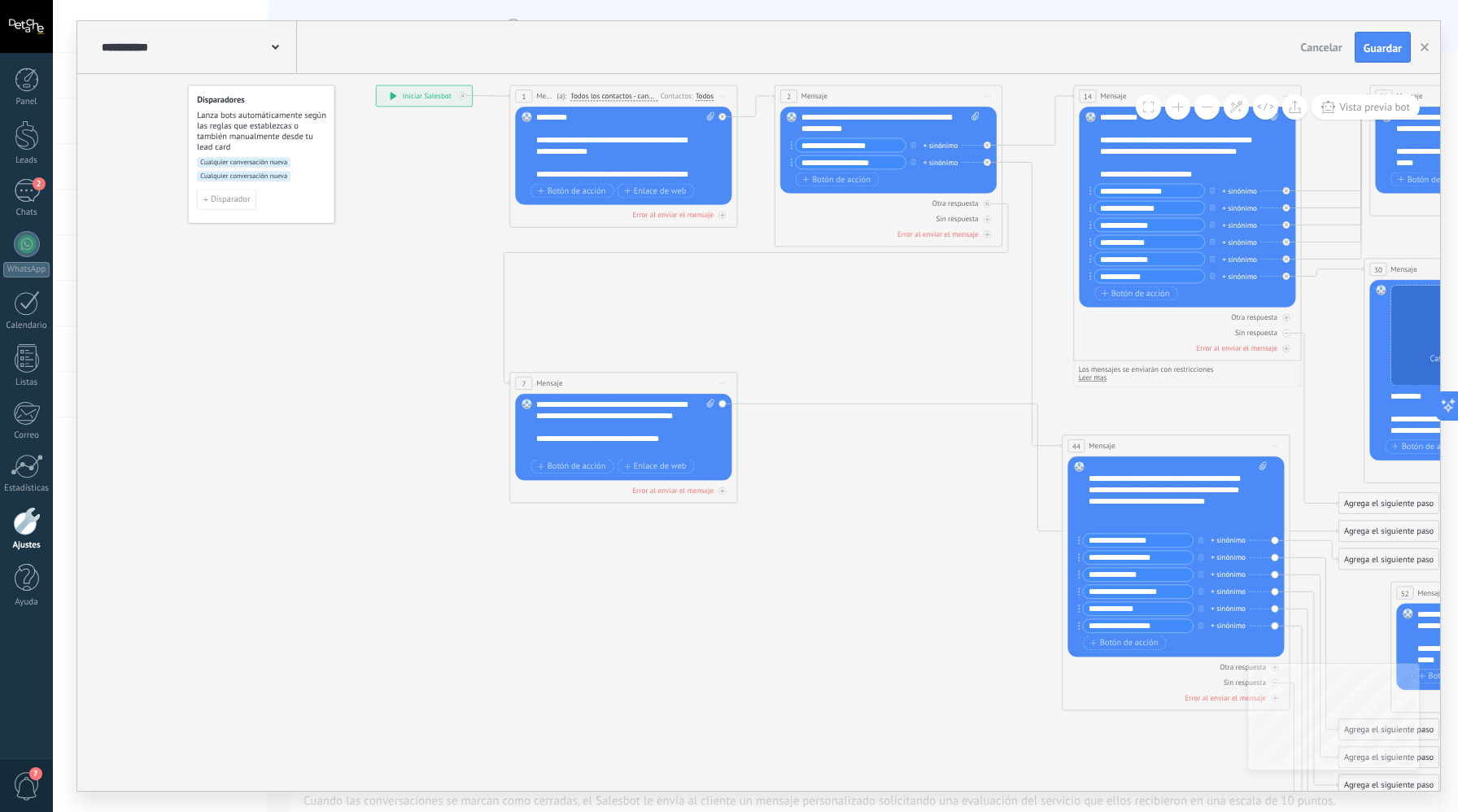
click at [723, 406] on div "Reemplazar Quitar Convertir a mensaje de voz Arrastre la imagen aquí para adjun…" at bounding box center [623, 437] width 216 height 86
click at [765, 404] on icon at bounding box center [1037, 469] width 600 height 130
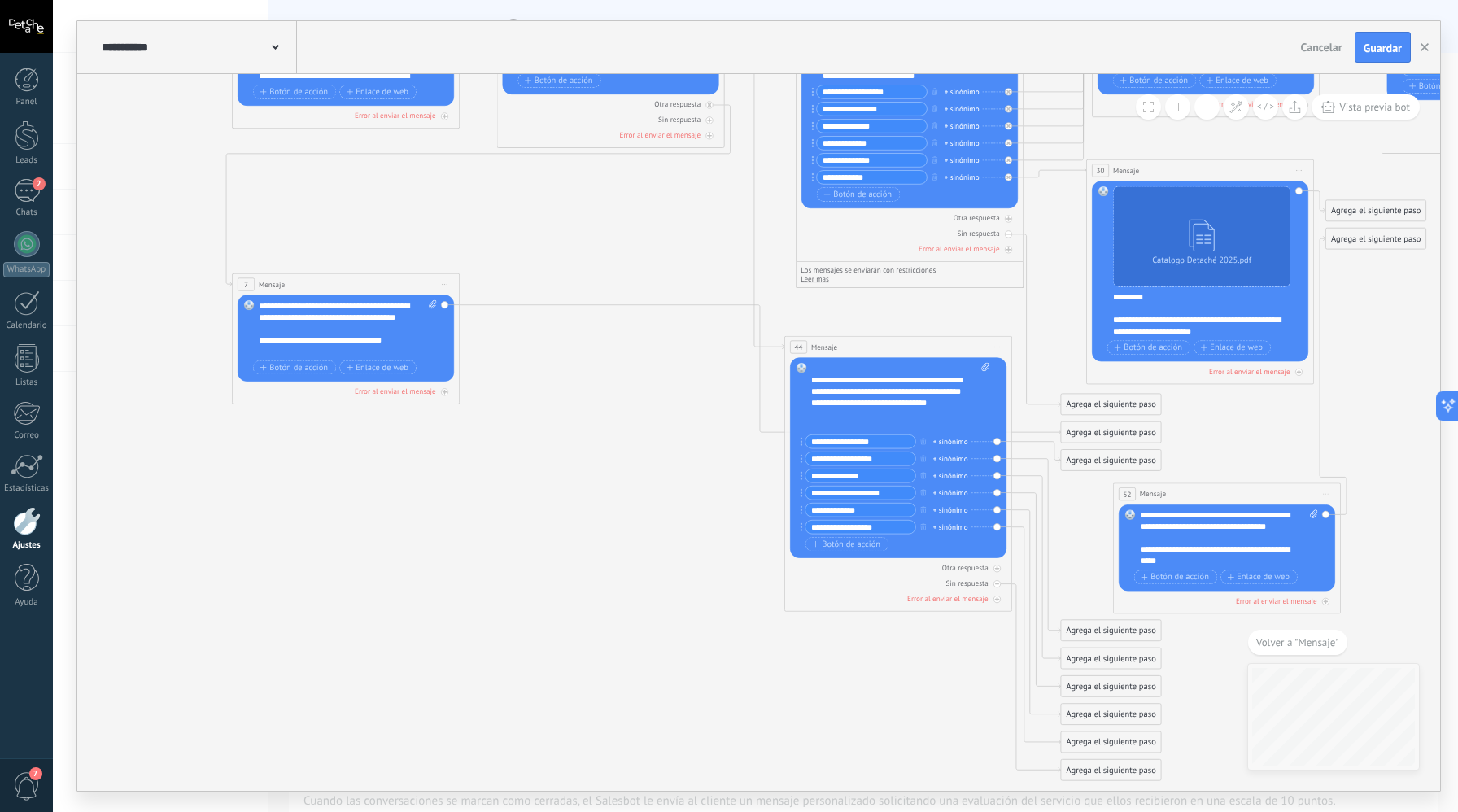
click at [762, 426] on icon at bounding box center [1341, 383] width 3055 height 1364
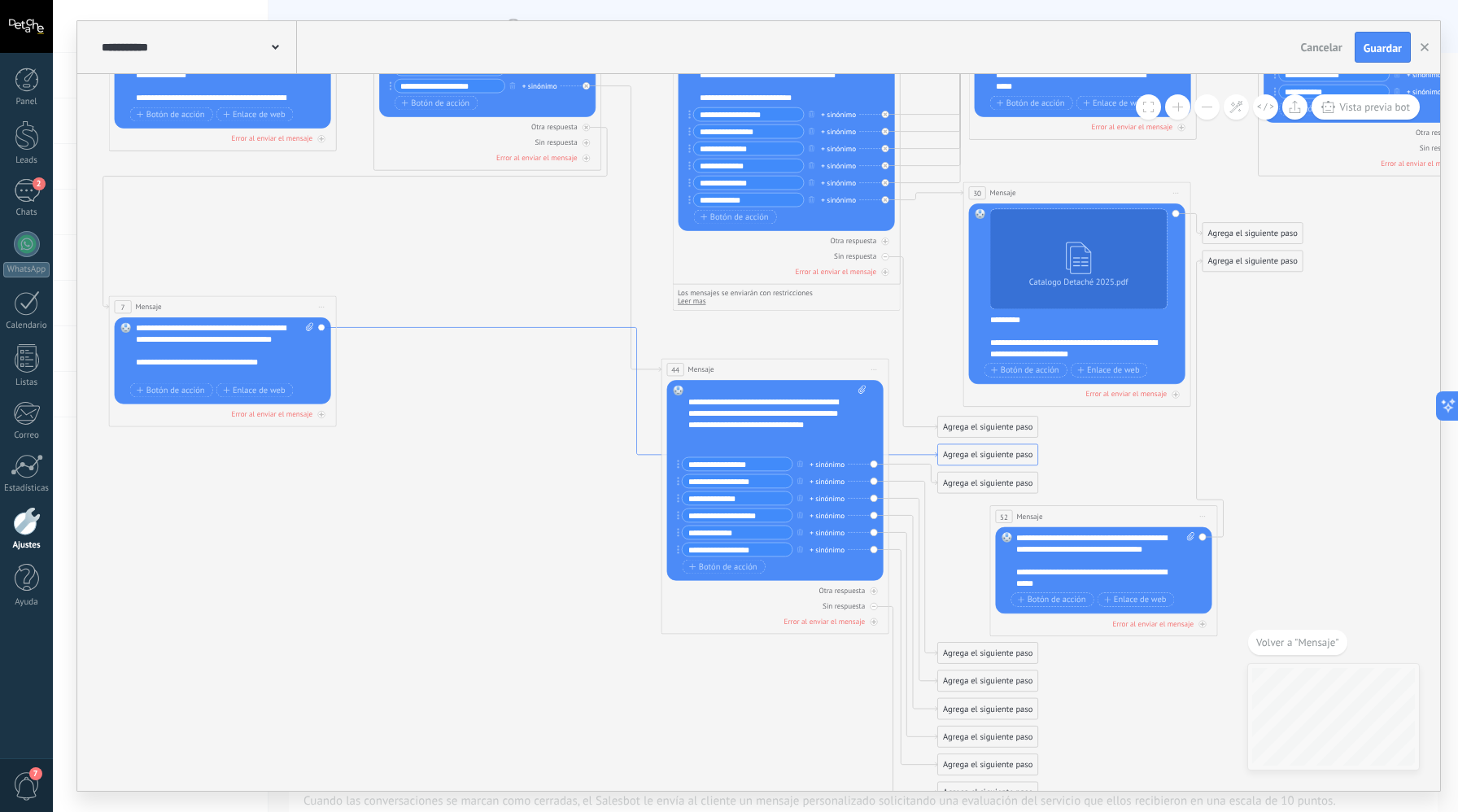
drag, startPoint x: 753, startPoint y: 356, endPoint x: 683, endPoint y: 394, distance: 79.6
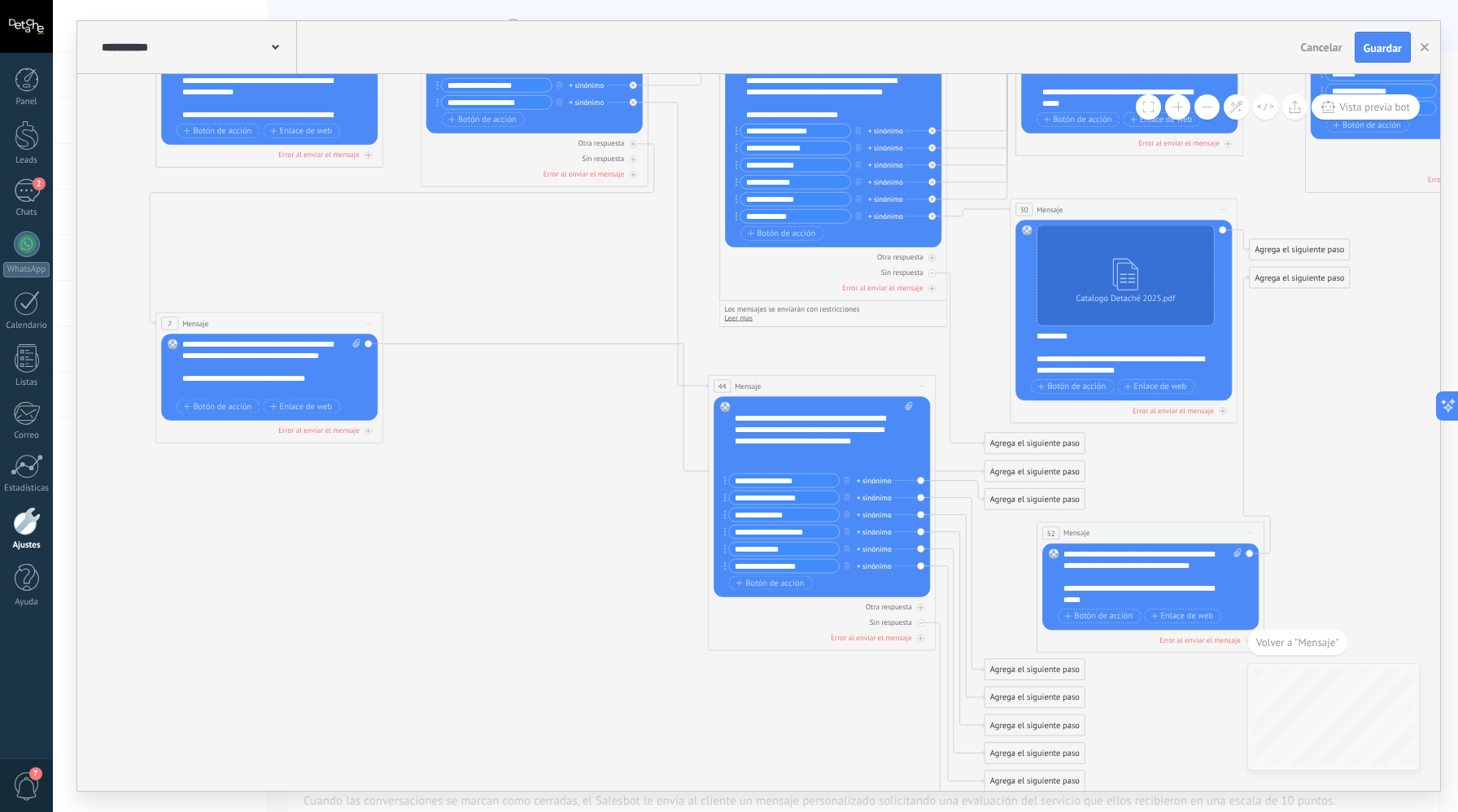
click at [538, 348] on icon at bounding box center [1264, 422] width 3055 height 1364
click at [540, 345] on icon at bounding box center [684, 409] width 601 height 130
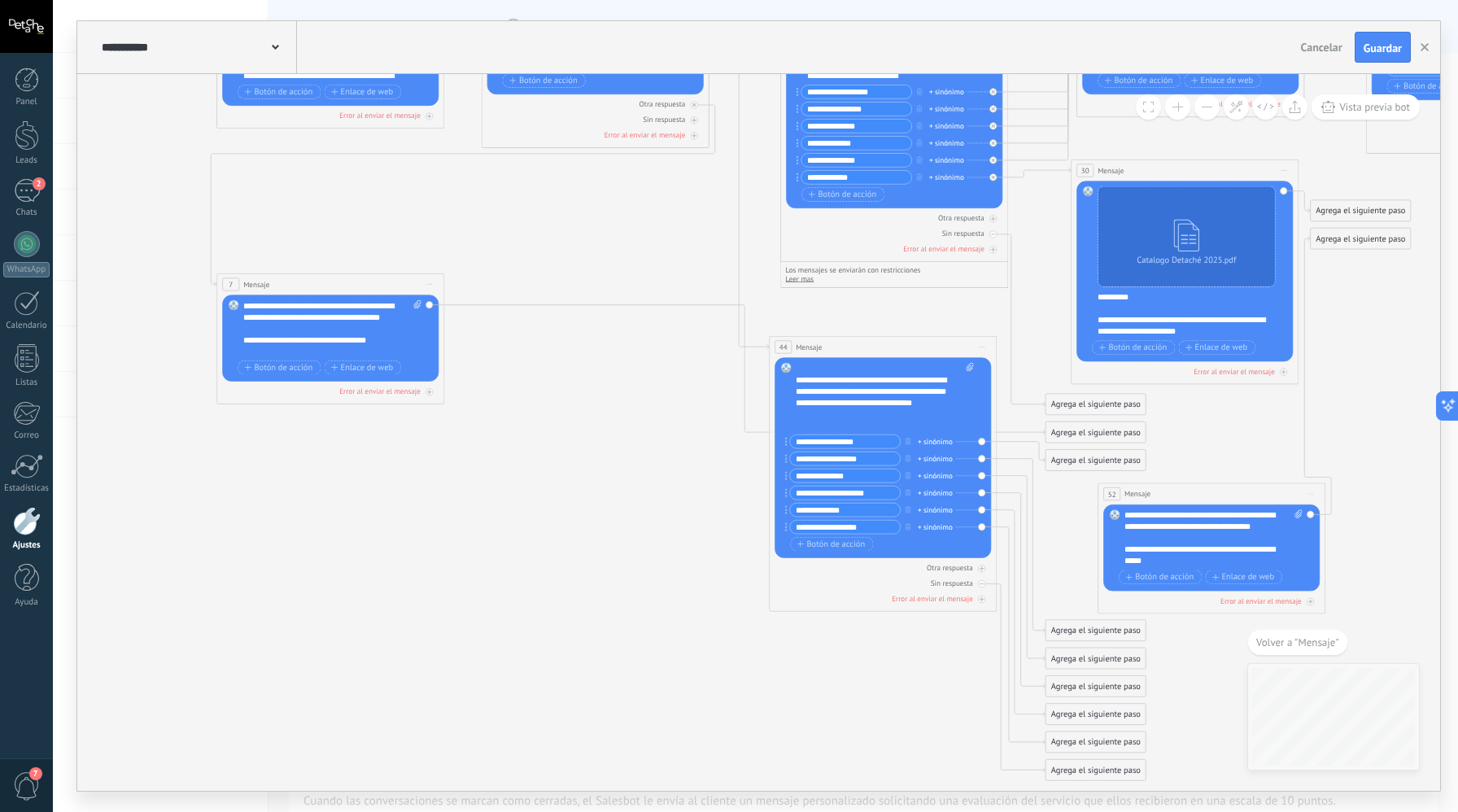
click at [428, 305] on div "Reemplazar Quitar Convertir a mensaje de voz Arrastre la imagen aquí para adjun…" at bounding box center [330, 337] width 216 height 86
click at [398, 327] on div "**********" at bounding box center [333, 329] width 178 height 57
click at [434, 284] on span "Iniciar vista previa aquí Cambiar nombre Duplicar [GEOGRAPHIC_DATA]" at bounding box center [429, 284] width 18 height 16
click at [360, 335] on div "**********" at bounding box center [333, 329] width 178 height 57
click at [429, 395] on div at bounding box center [429, 391] width 8 height 8
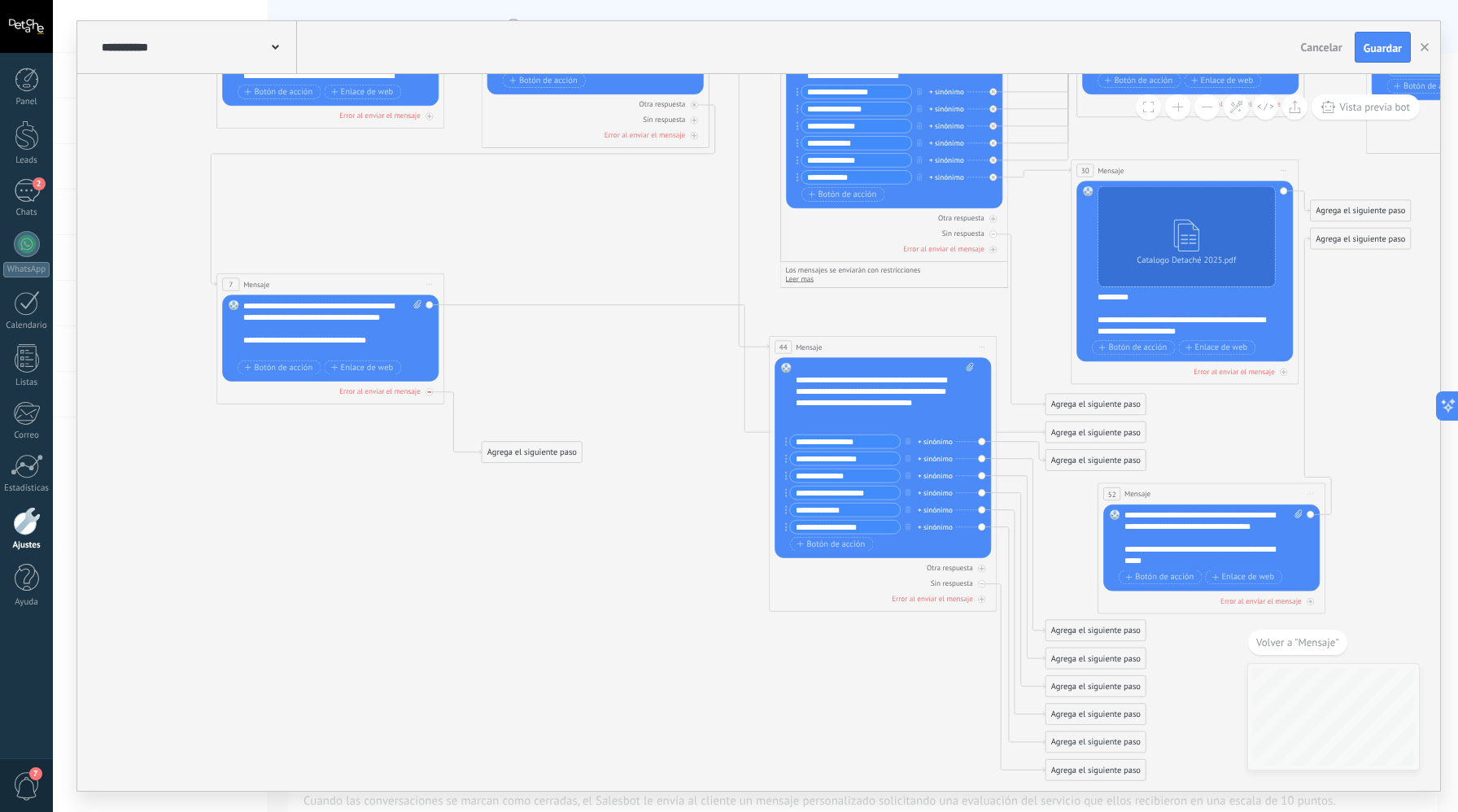
click at [429, 395] on div at bounding box center [429, 391] width 8 height 8
click at [429, 305] on div "Reemplazar Quitar Convertir a mensaje de voz Arrastre la imagen aquí para adjun…" at bounding box center [330, 337] width 216 height 86
click at [431, 305] on div "Reemplazar Quitar Convertir a mensaje de voz Arrastre la imagen aquí para adjun…" at bounding box center [330, 337] width 216 height 86
click at [441, 306] on div "7 Mensaje ******* (a): Todos los contactos - canales seleccionados Todos los co…" at bounding box center [330, 339] width 228 height 131
click at [445, 305] on icon at bounding box center [745, 370] width 601 height 130
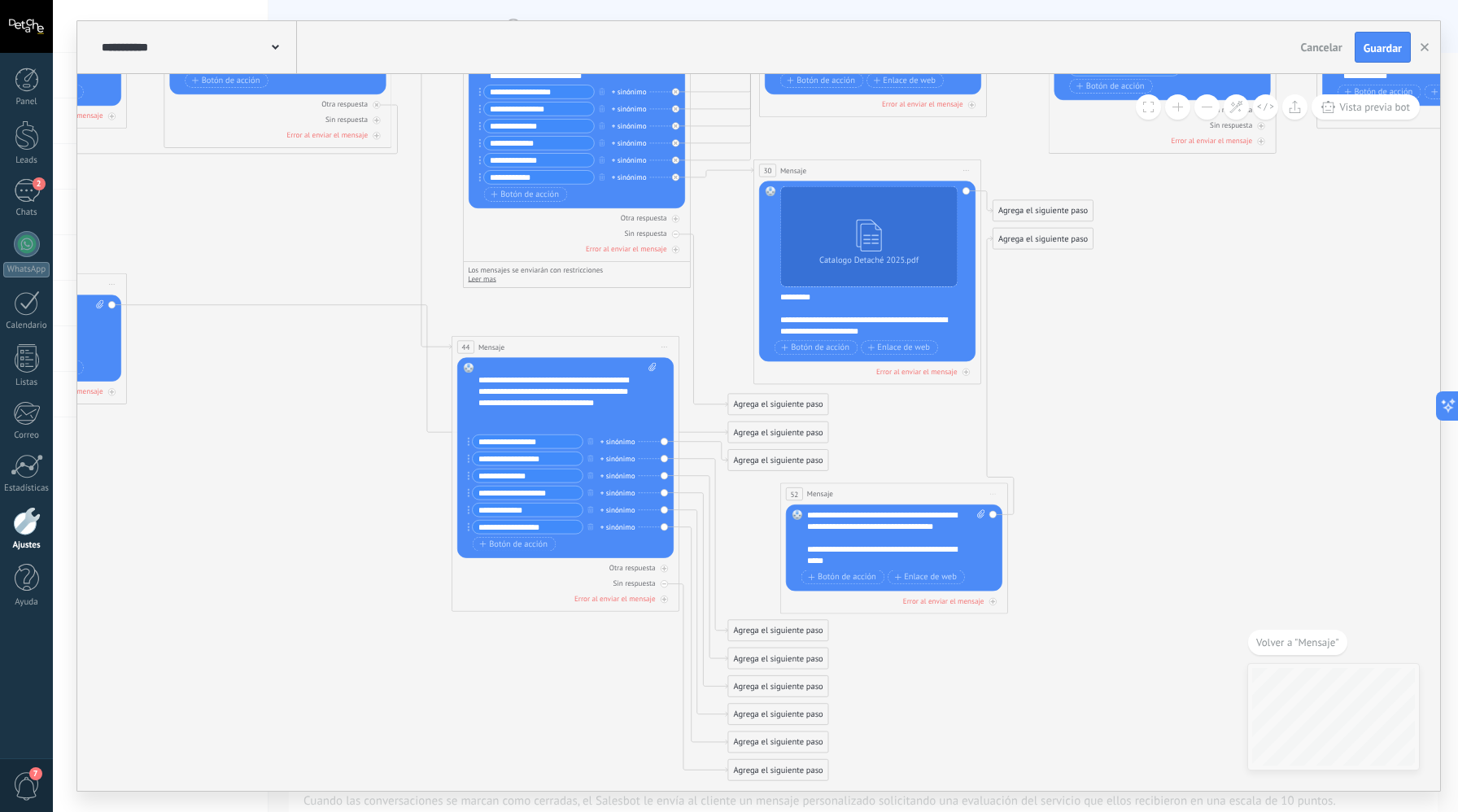
click at [448, 305] on icon at bounding box center [1007, 383] width 3055 height 1364
click at [357, 305] on icon at bounding box center [428, 370] width 601 height 130
click at [338, 306] on icon at bounding box center [428, 370] width 601 height 130
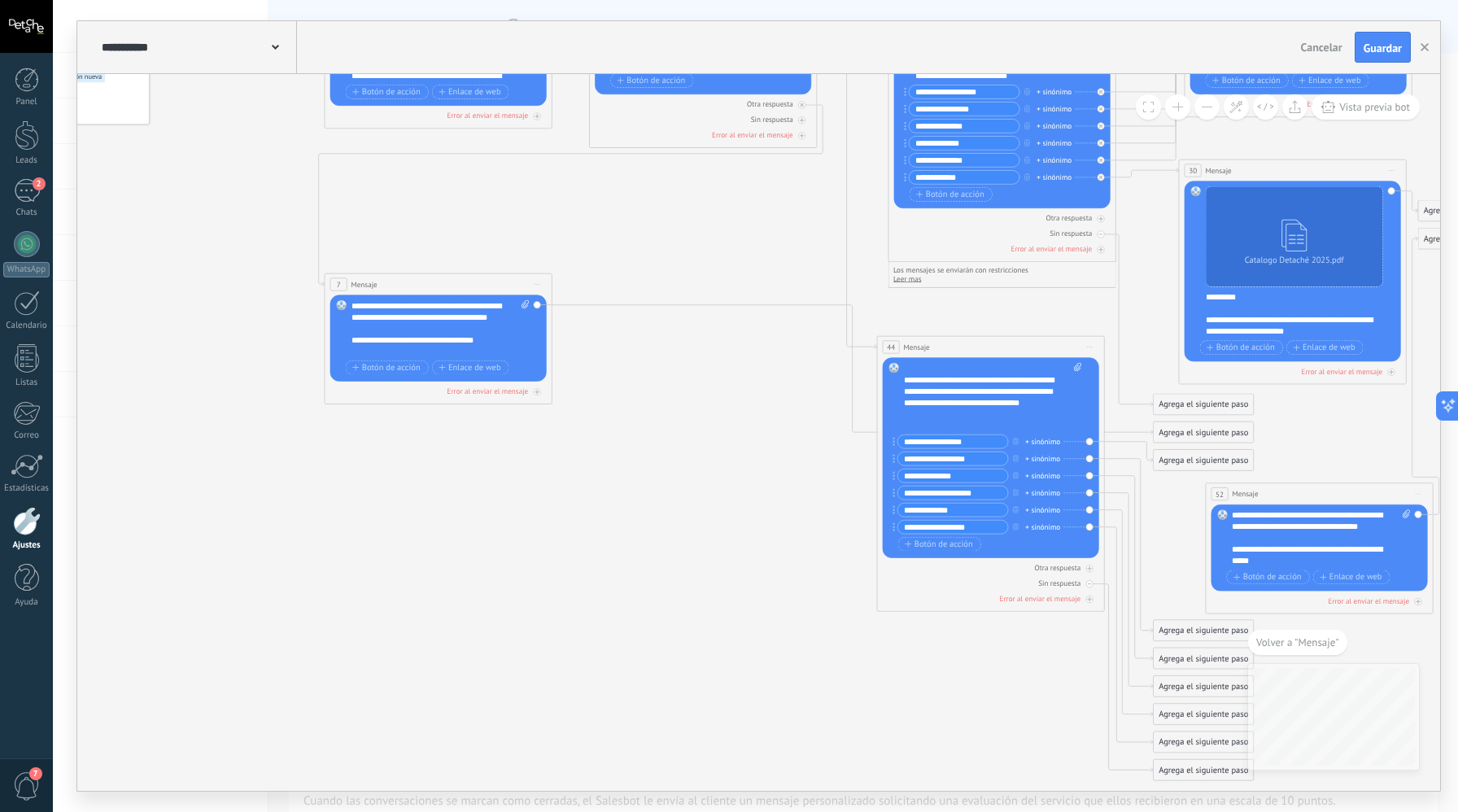
click at [540, 281] on span "Iniciar vista previa aquí Cambiar nombre Duplicar [GEOGRAPHIC_DATA]" at bounding box center [536, 284] width 18 height 16
click at [573, 353] on div "Borrar" at bounding box center [588, 358] width 112 height 19
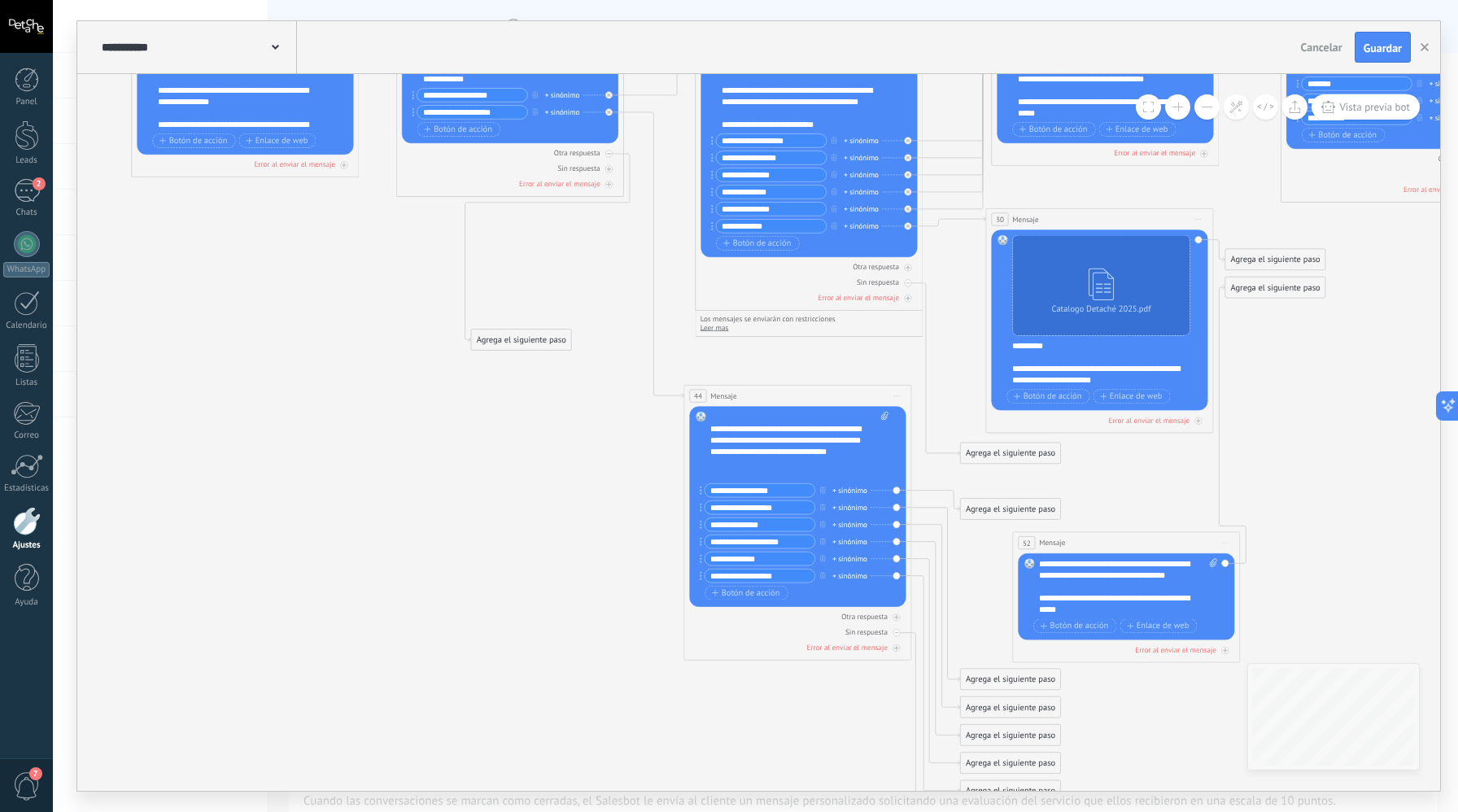
drag, startPoint x: 692, startPoint y: 327, endPoint x: 502, endPoint y: 339, distance: 190.4
click at [502, 339] on div "Agrega el siguiente paso" at bounding box center [521, 340] width 100 height 19
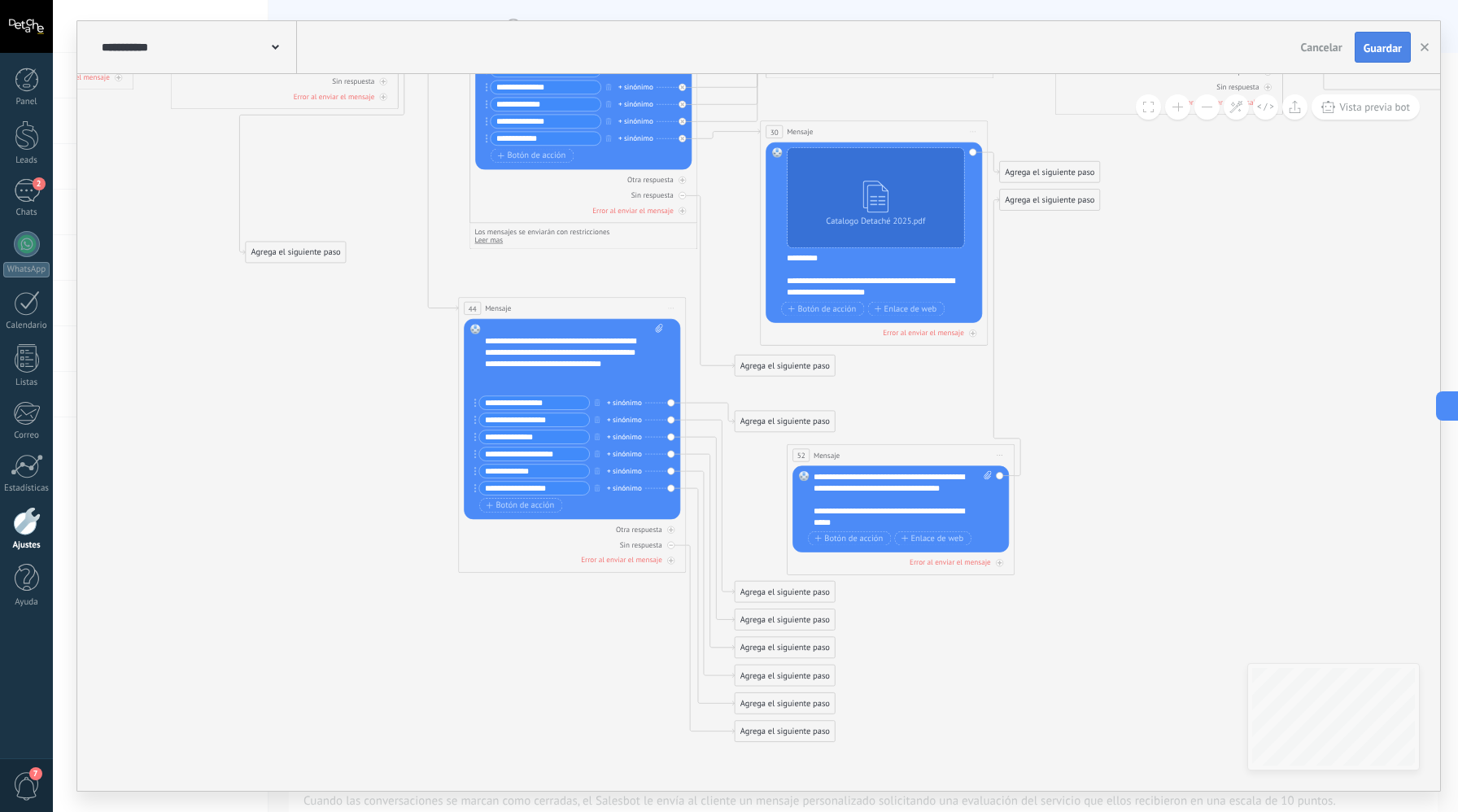
click at [1387, 37] on button "Guardar" at bounding box center [1383, 47] width 56 height 31
drag, startPoint x: 1427, startPoint y: 53, endPoint x: 1413, endPoint y: 56, distance: 14.3
click at [1427, 53] on button "button" at bounding box center [1424, 47] width 24 height 31
